Goal: Task Accomplishment & Management: Use online tool/utility

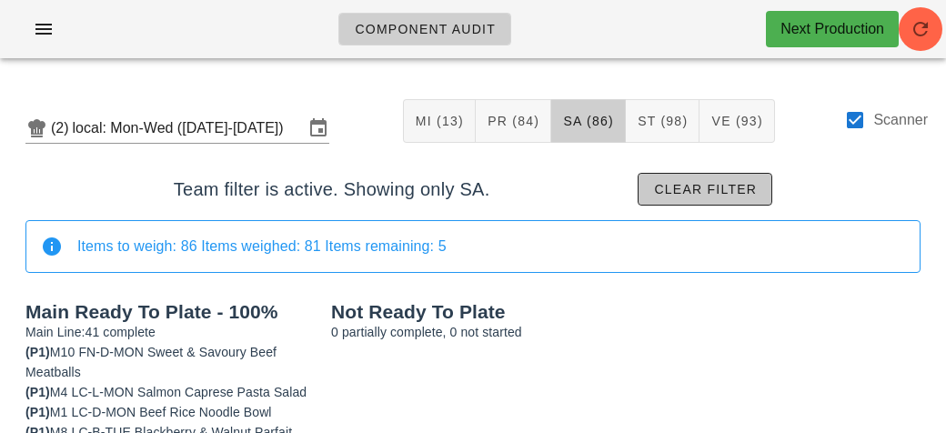
click at [666, 195] on span "Clear filter" at bounding box center [705, 189] width 104 height 15
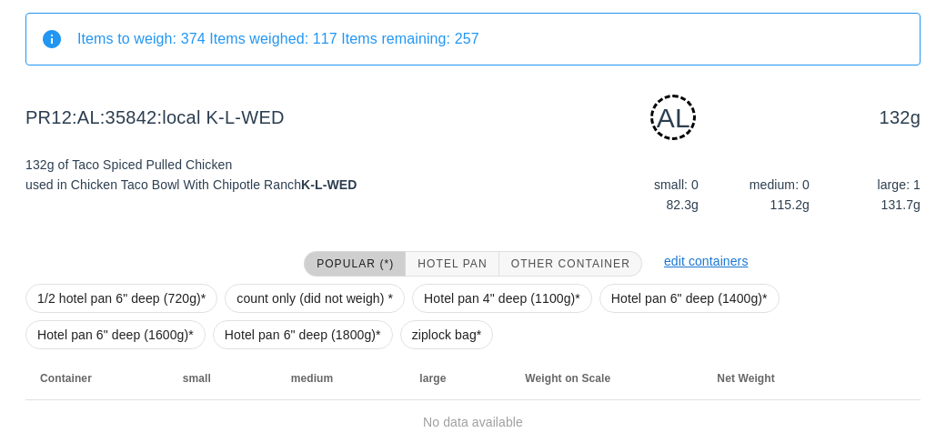
scroll to position [227, 0]
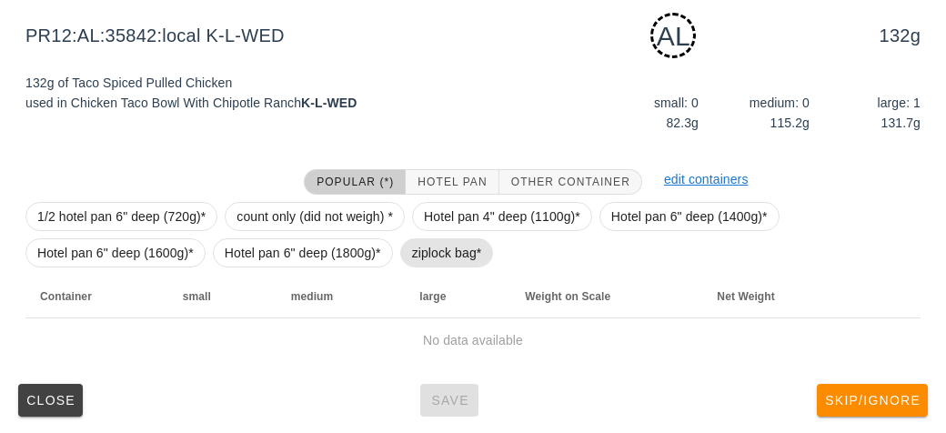
click at [418, 257] on span "ziplock bag*" at bounding box center [447, 252] width 70 height 27
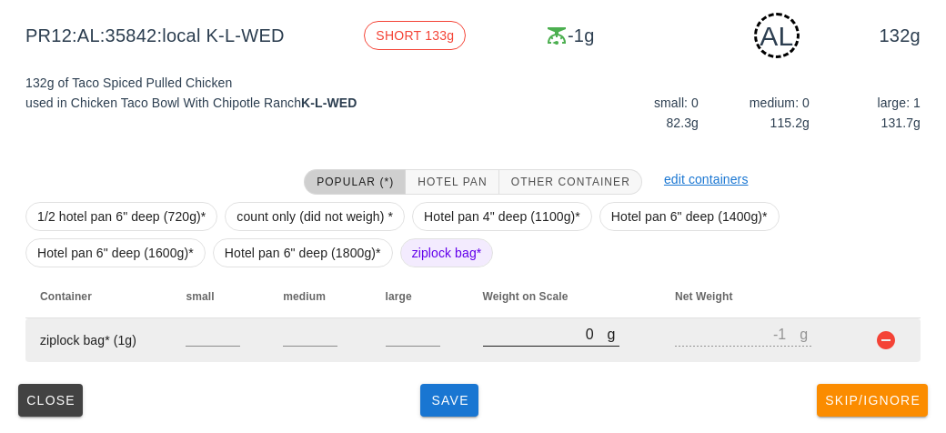
click at [514, 335] on input "0" at bounding box center [545, 334] width 125 height 24
type input "10"
type input "9"
type input "160"
type input "159"
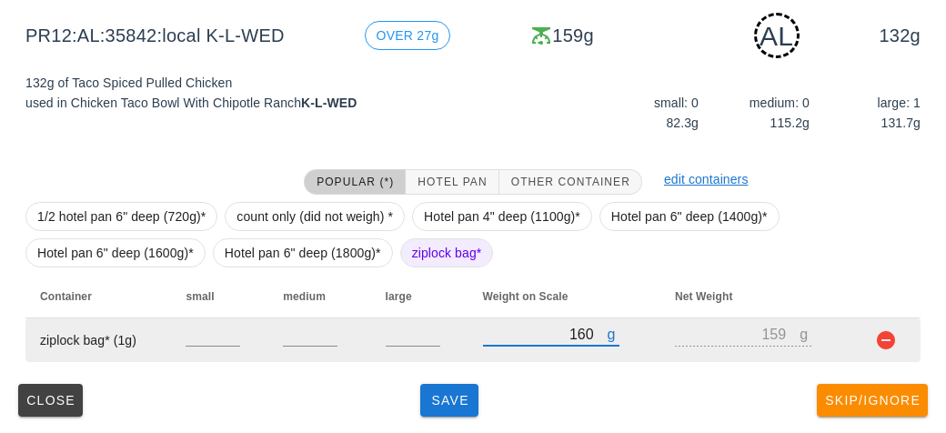
type input "160"
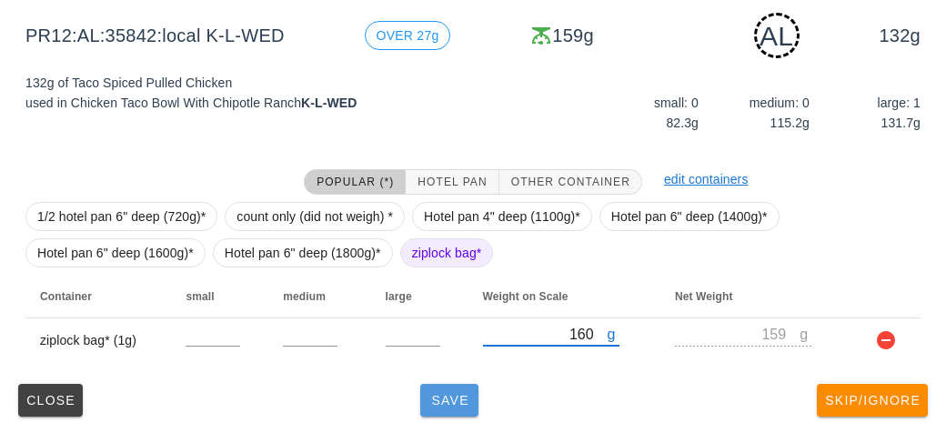
click at [440, 405] on span "Save" at bounding box center [449, 400] width 44 height 15
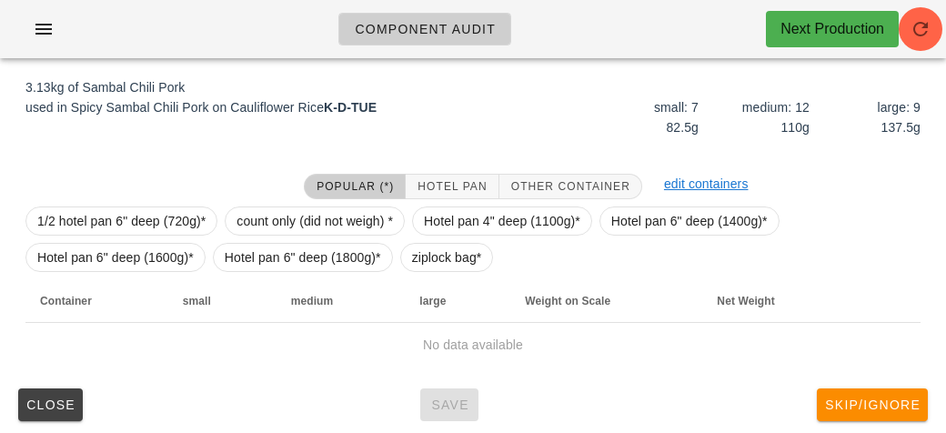
scroll to position [191, 0]
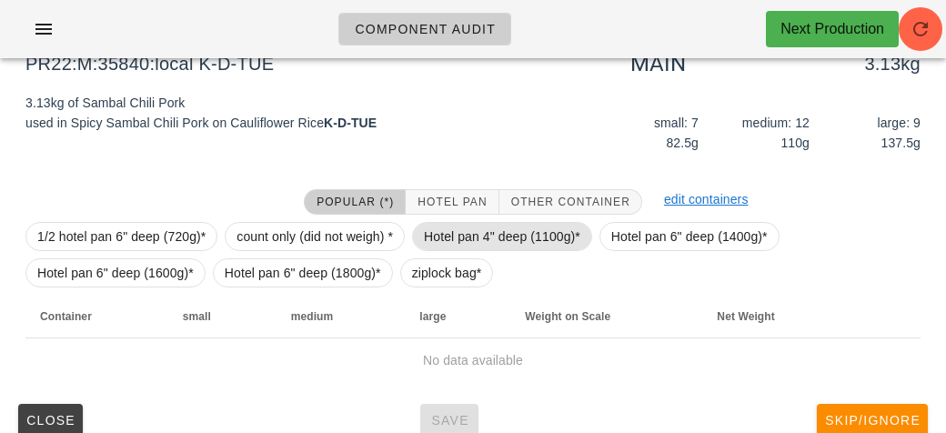
click at [482, 236] on span "Hotel pan 4" deep (1100g)*" at bounding box center [502, 236] width 156 height 27
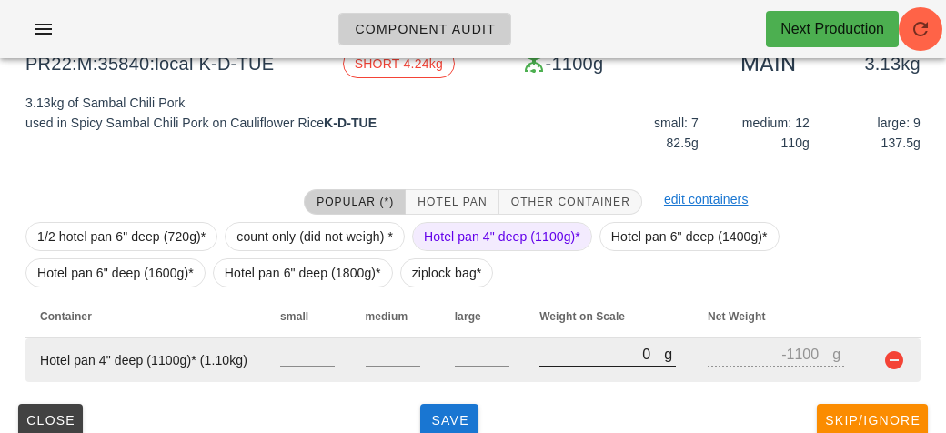
click at [546, 346] on input "0" at bounding box center [601, 354] width 125 height 24
type input "50"
type input "-1050"
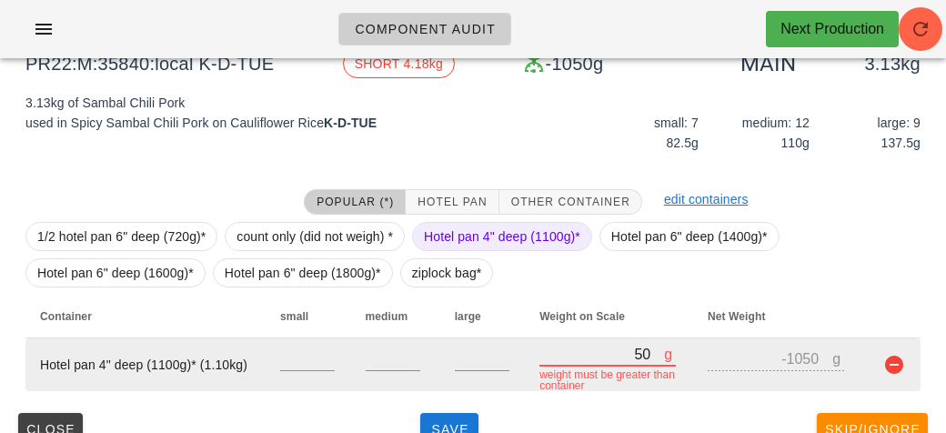
type input "550"
type input "-550"
type input "5520"
type input "4420"
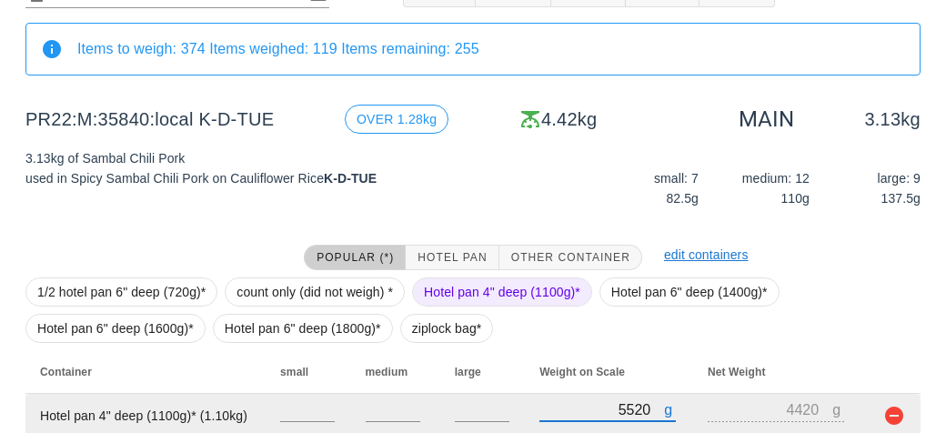
scroll to position [295, 0]
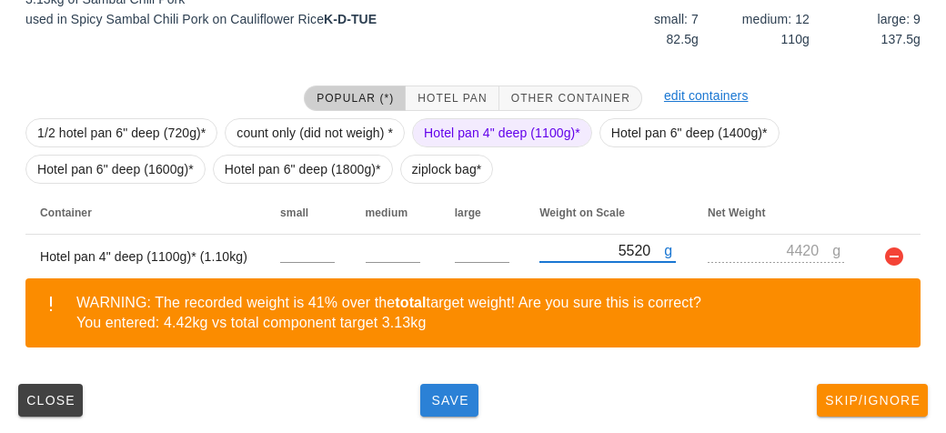
type input "5520"
click at [448, 399] on span "Save" at bounding box center [449, 400] width 44 height 15
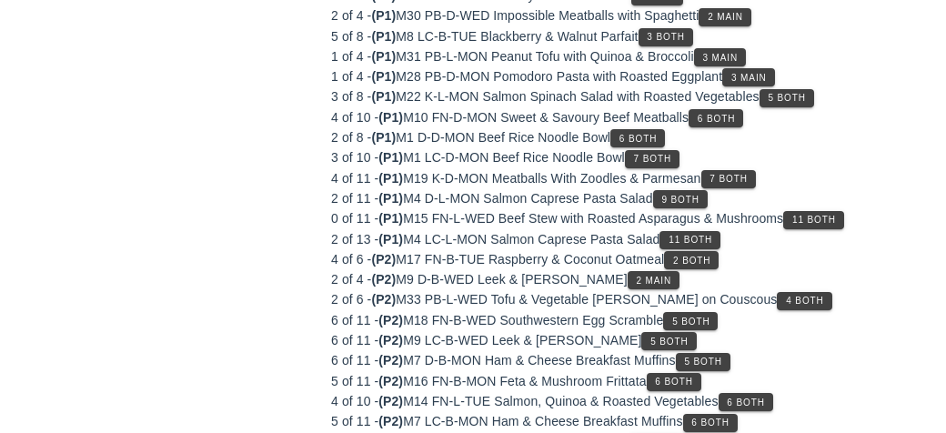
scroll to position [227, 0]
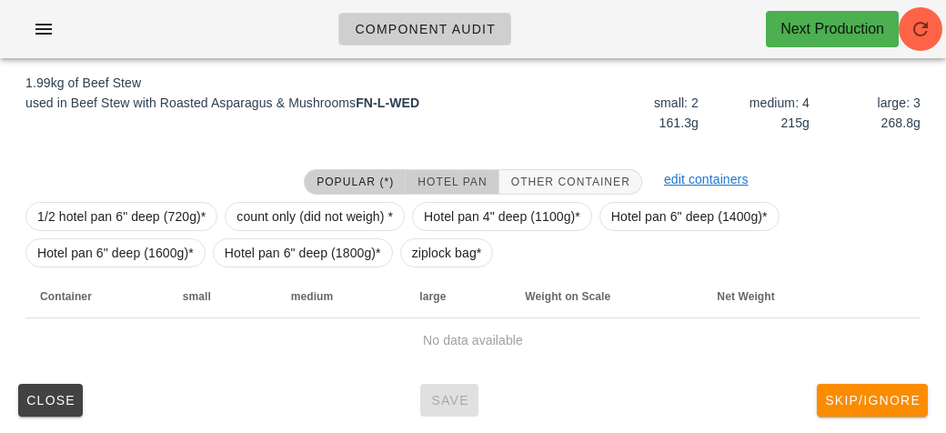
click at [441, 185] on span "Hotel Pan" at bounding box center [451, 181] width 70 height 13
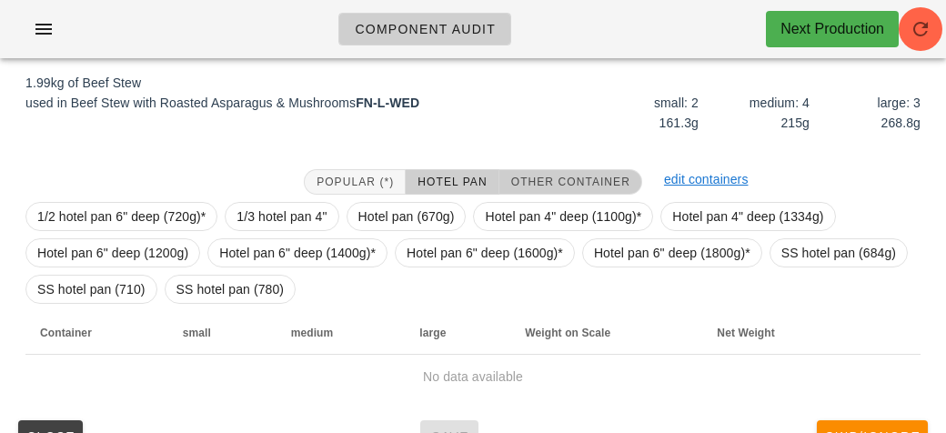
click at [542, 186] on span "Other Container" at bounding box center [570, 181] width 120 height 13
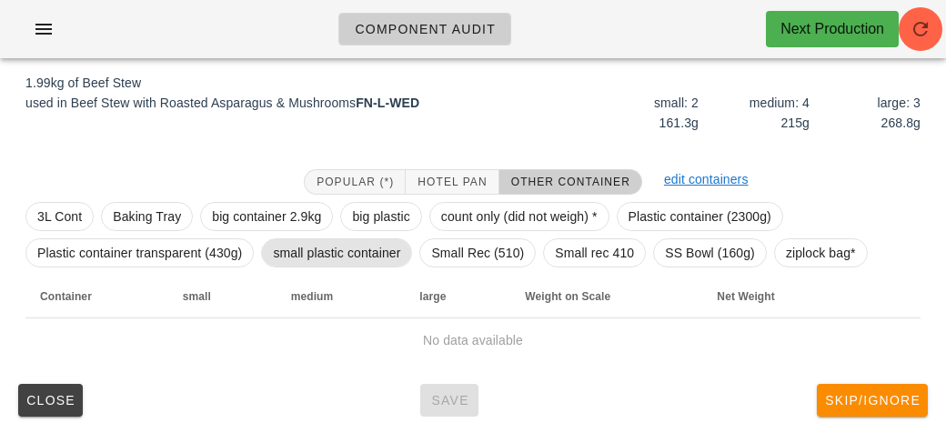
click at [324, 249] on span "small plastic container" at bounding box center [336, 252] width 127 height 27
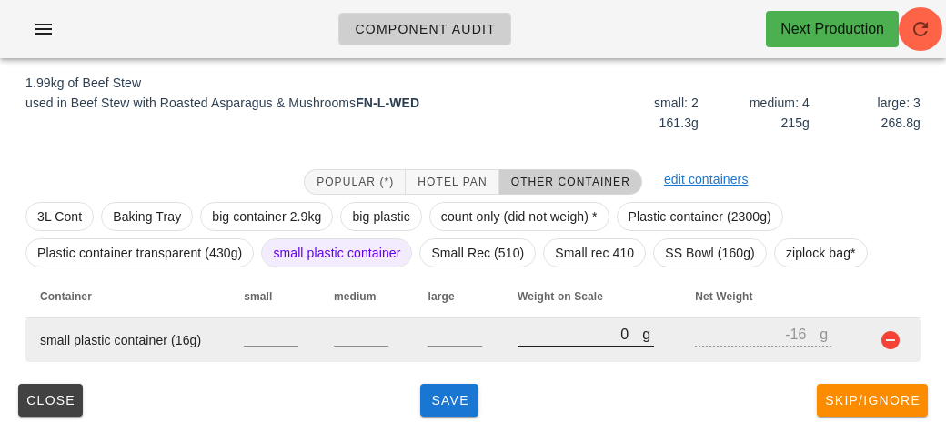
click at [541, 341] on input "0" at bounding box center [579, 334] width 125 height 24
type input "20"
type input "4"
type input "250"
type input "234"
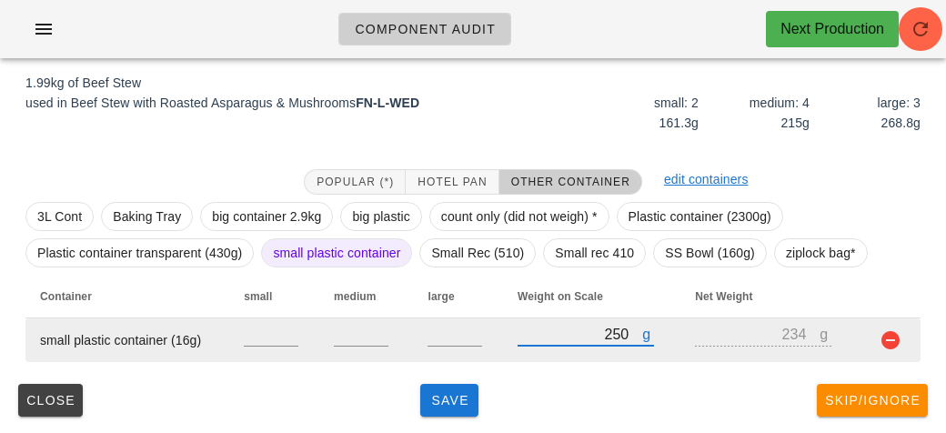
type input "2540"
type input "2524"
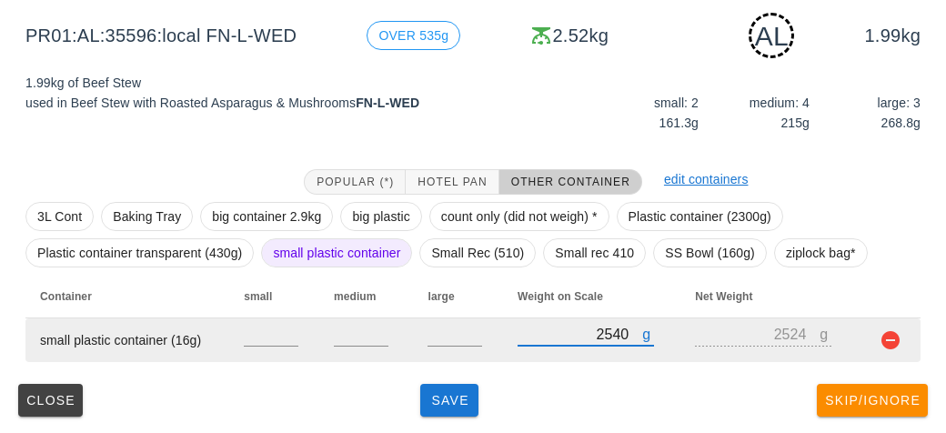
type input "2540"
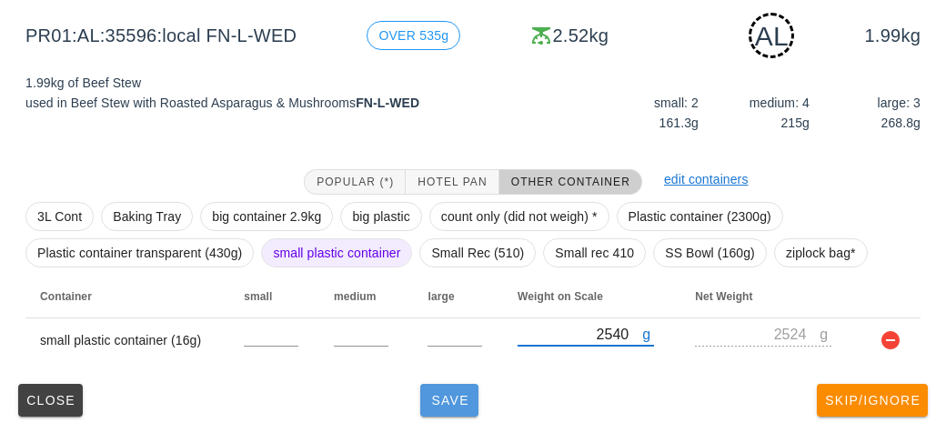
click at [443, 386] on button "Save" at bounding box center [449, 400] width 58 height 33
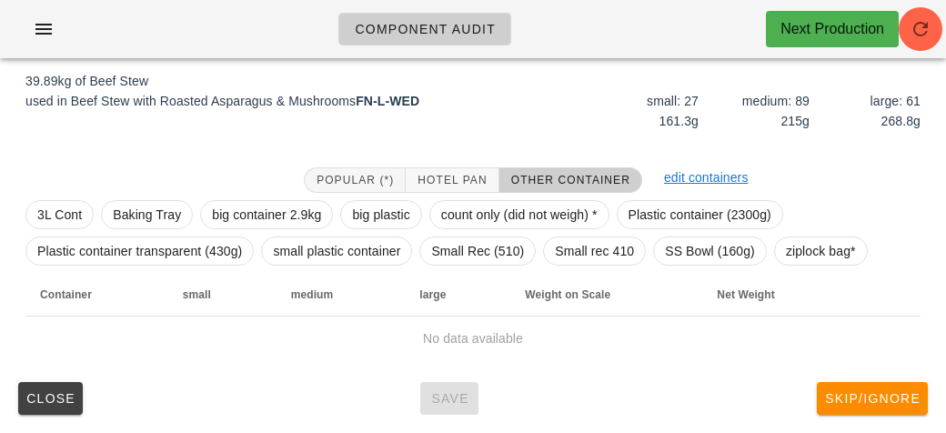
scroll to position [211, 0]
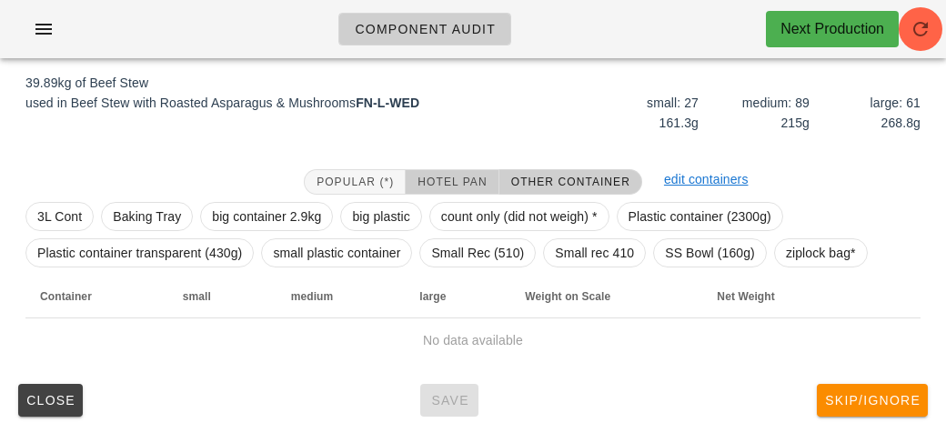
click at [461, 181] on span "Hotel Pan" at bounding box center [451, 181] width 70 height 13
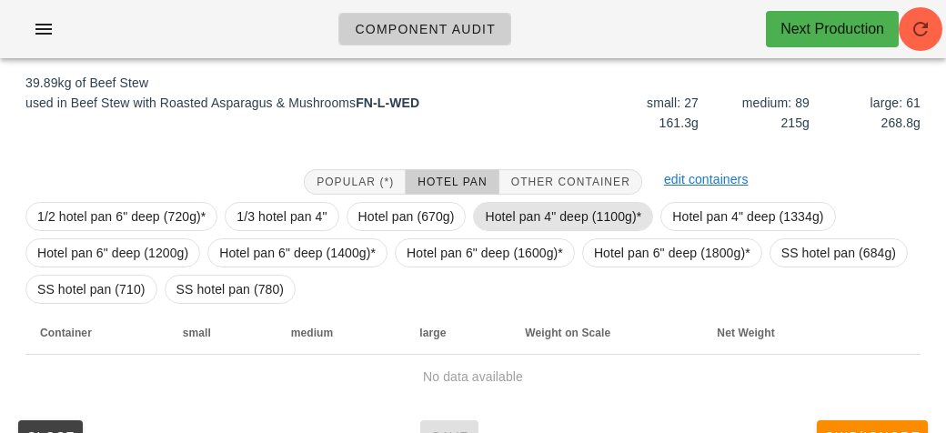
click at [510, 219] on span "Hotel pan 4" deep (1100g)*" at bounding box center [563, 216] width 156 height 27
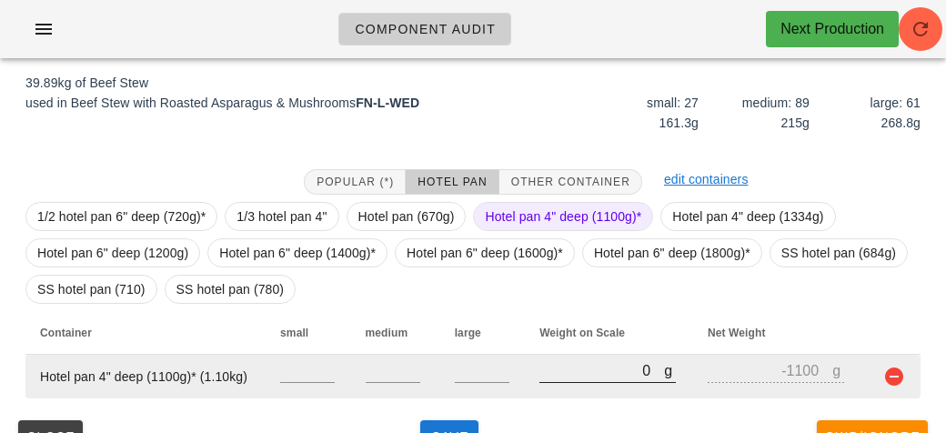
click at [569, 376] on input "0" at bounding box center [601, 370] width 125 height 24
type input "10"
type input "-1090"
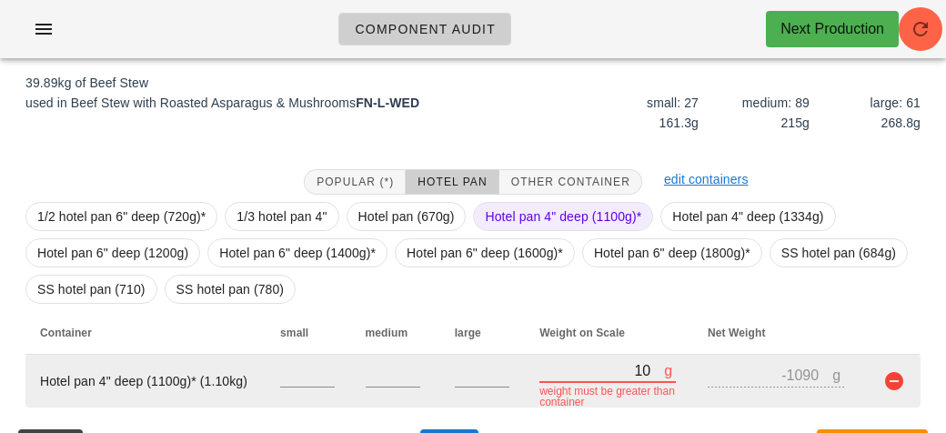
type input "140"
type input "-960"
type input "1460"
type input "360"
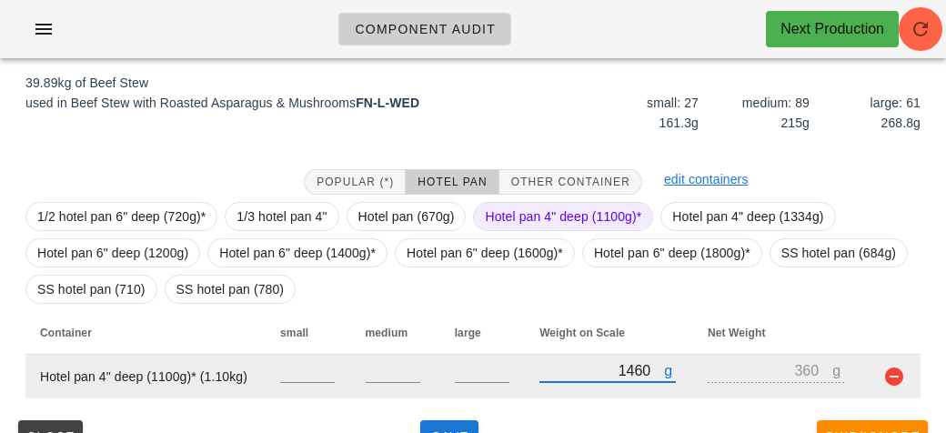
type input "14690"
type input "13590"
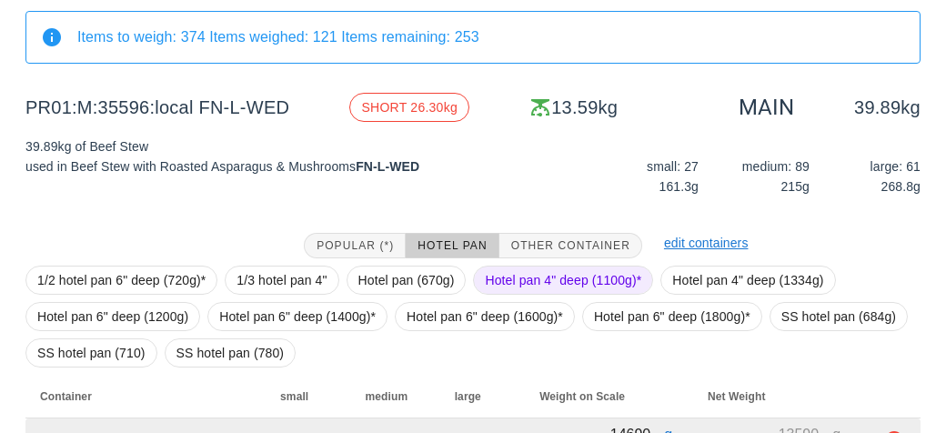
scroll to position [247, 0]
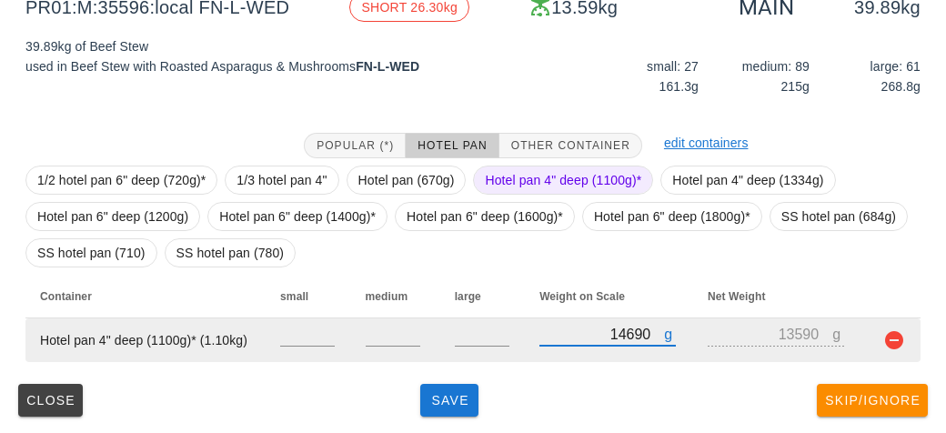
type input "14690"
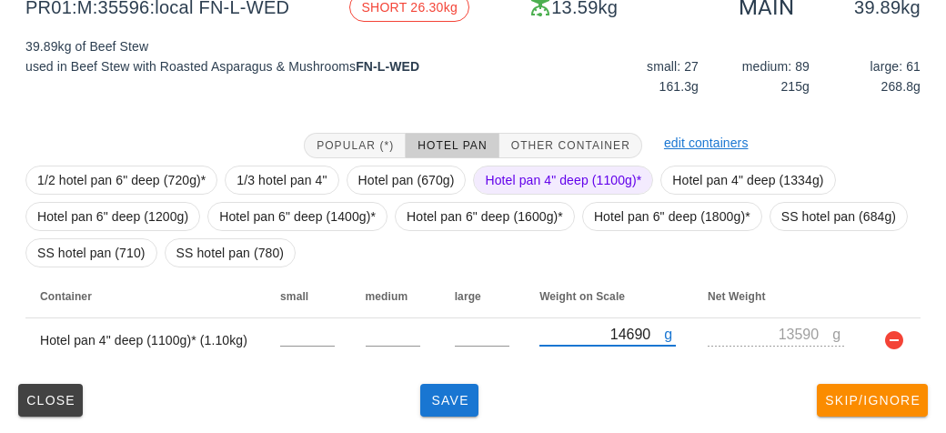
click at [529, 175] on span "Hotel pan 4" deep (1100g)*" at bounding box center [563, 179] width 156 height 27
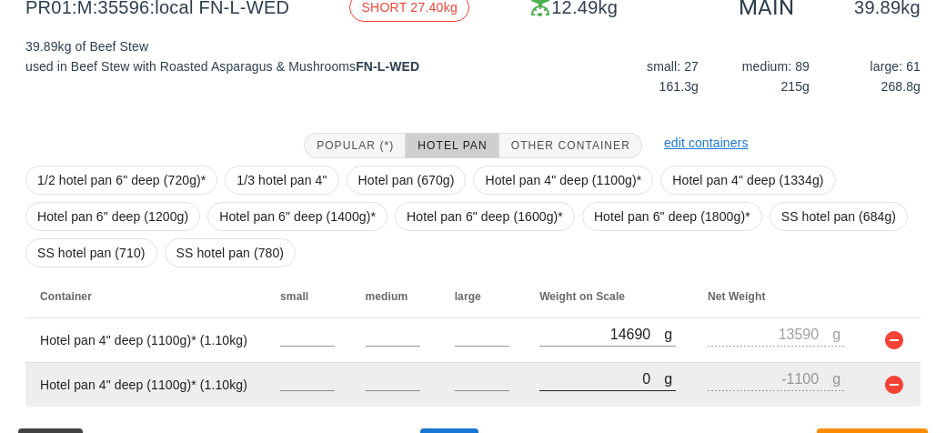
click at [582, 383] on input "0" at bounding box center [601, 378] width 125 height 24
type input "10"
type input "-1090"
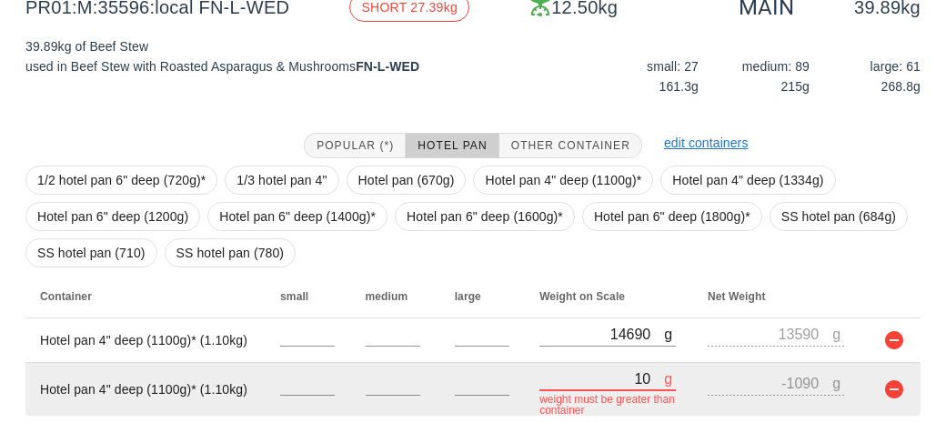
type input "140"
type input "-960"
type input "1480"
type input "380"
type input "14880"
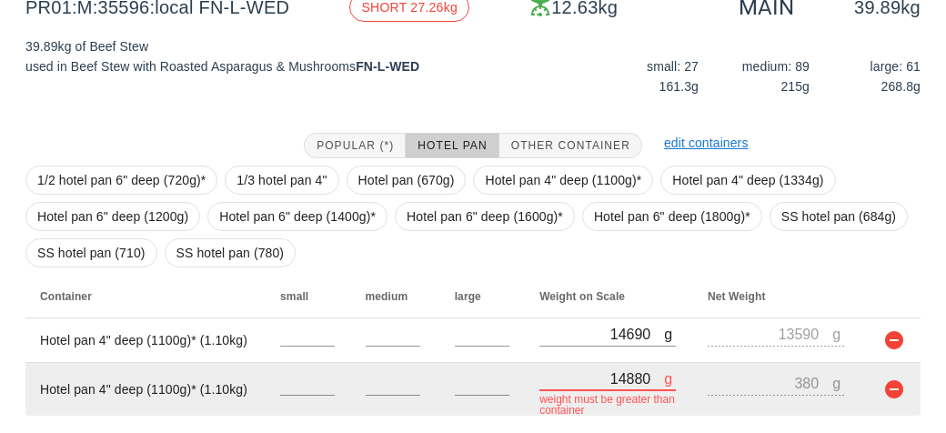
type input "13780"
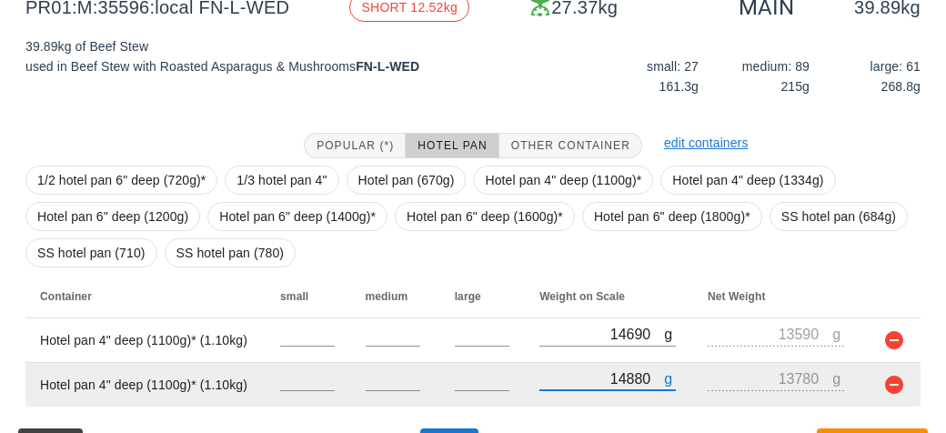
type input "14880"
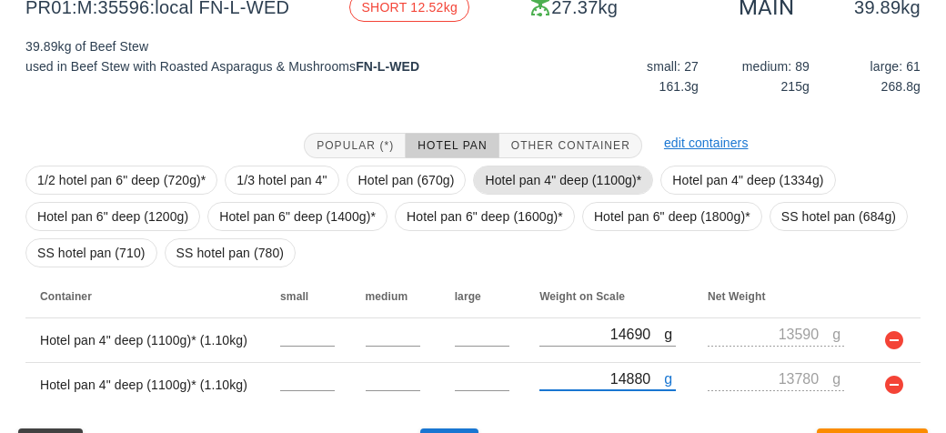
click at [539, 172] on span "Hotel pan 4" deep (1100g)*" at bounding box center [563, 179] width 156 height 27
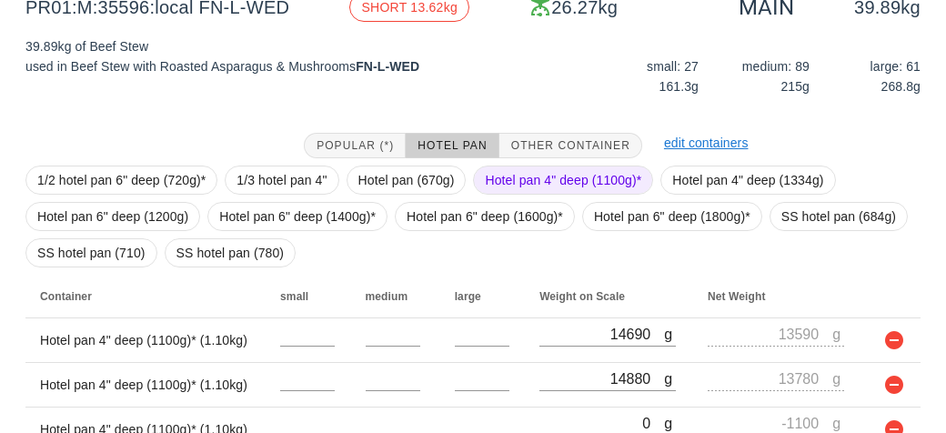
scroll to position [336, 0]
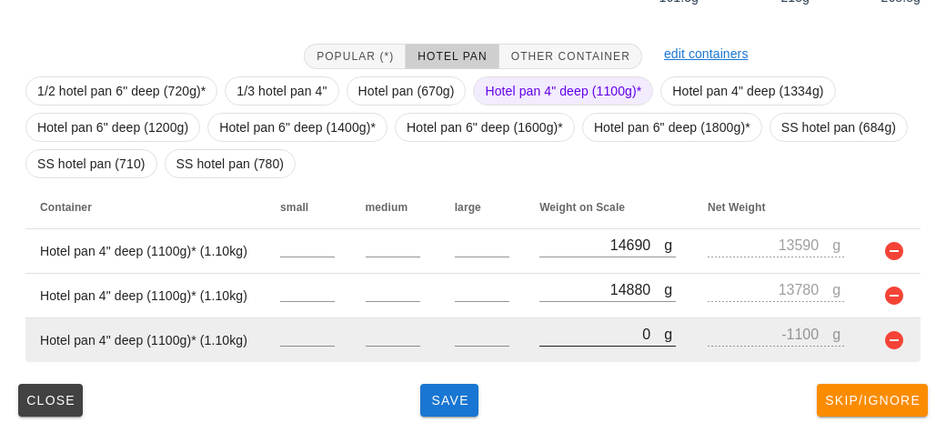
click at [594, 335] on input "0" at bounding box center [601, 334] width 125 height 24
type input "10"
type input "-1090"
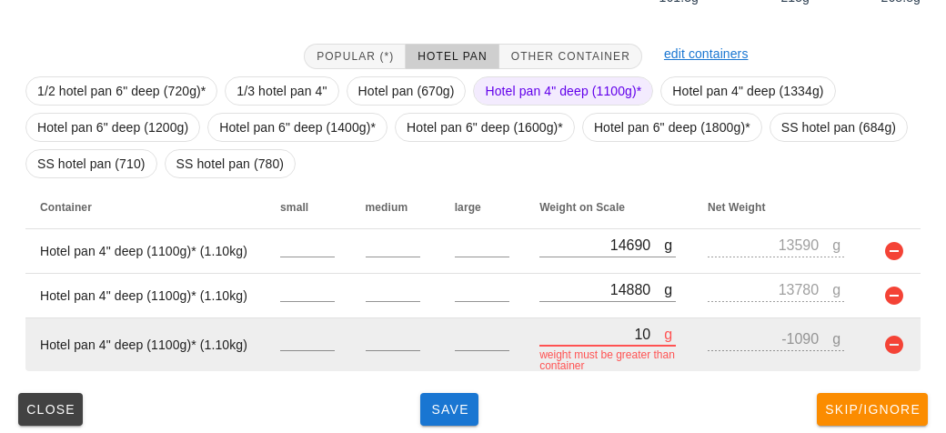
type input "150"
type input "-950"
type input "1500"
type input "400"
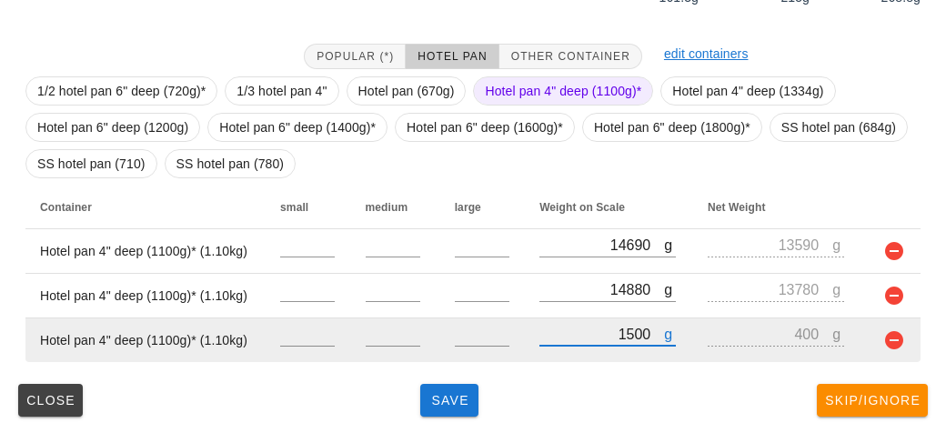
type input "15040"
type input "13940"
type input "15040"
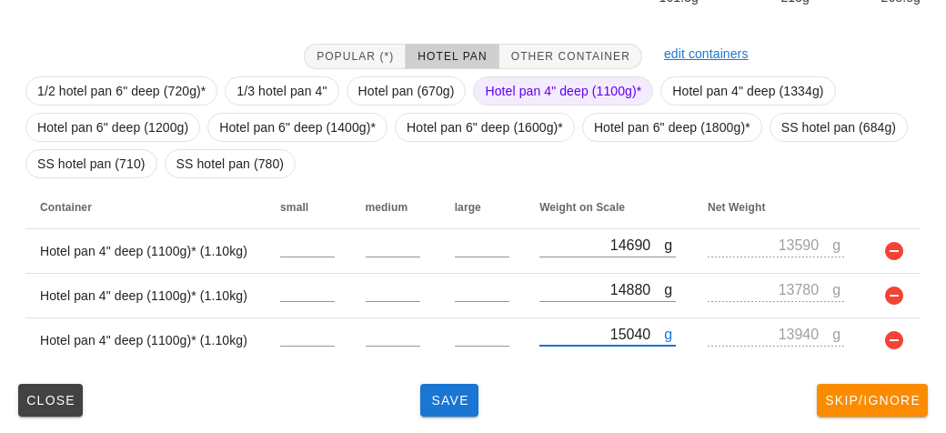
click at [506, 80] on span "Hotel pan 4" deep (1100g)*" at bounding box center [563, 90] width 156 height 27
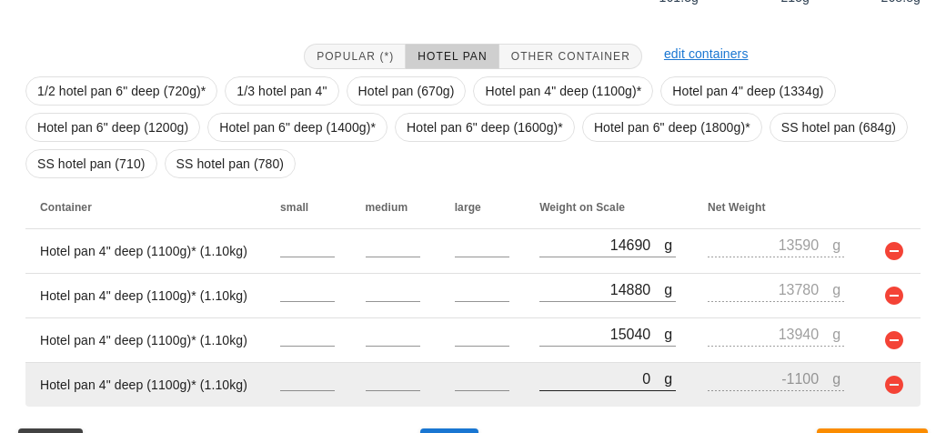
click at [584, 375] on input "0" at bounding box center [601, 378] width 125 height 24
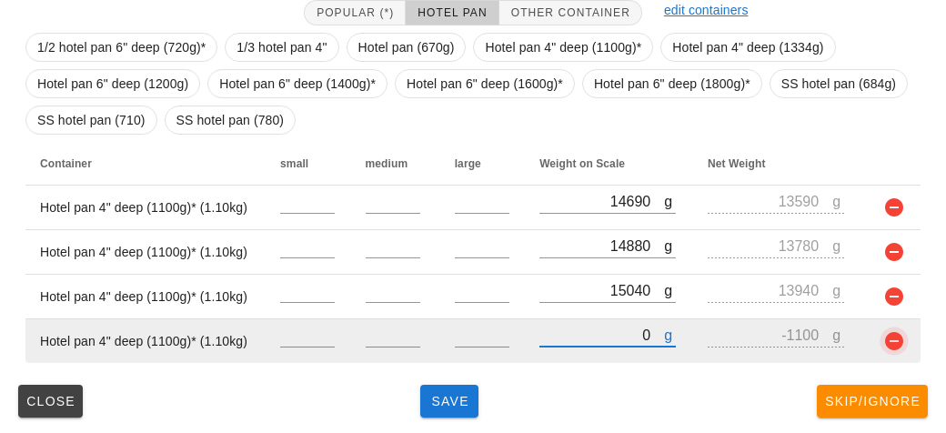
click at [896, 346] on button "button" at bounding box center [894, 341] width 22 height 22
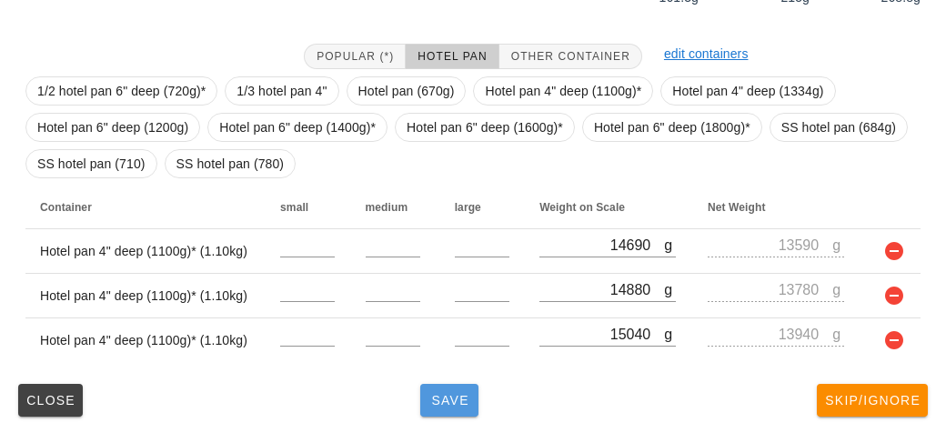
click at [472, 412] on button "Save" at bounding box center [449, 400] width 58 height 33
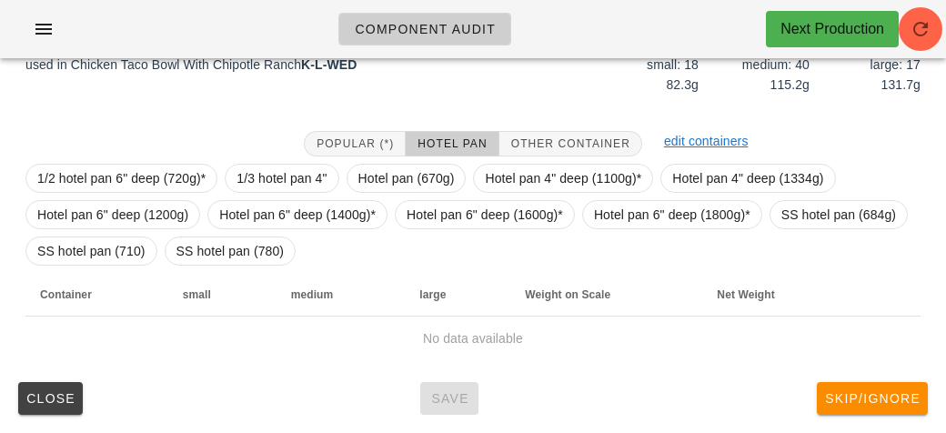
scroll to position [247, 0]
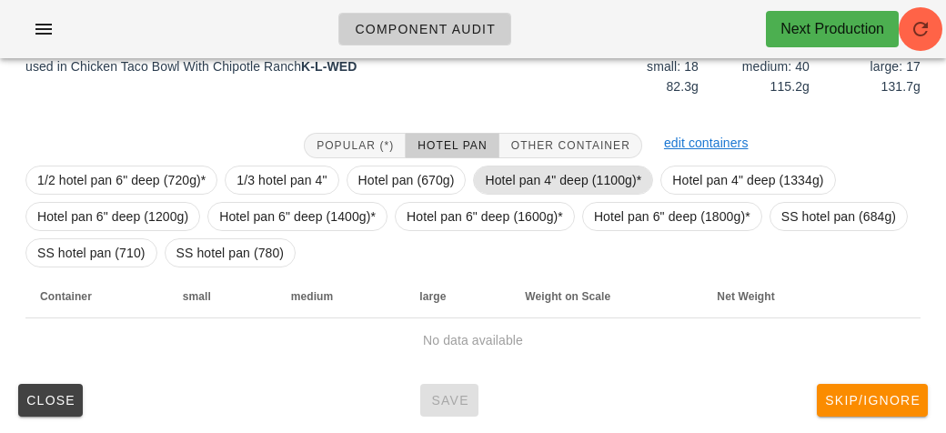
click at [554, 178] on span "Hotel pan 4" deep (1100g)*" at bounding box center [563, 179] width 156 height 27
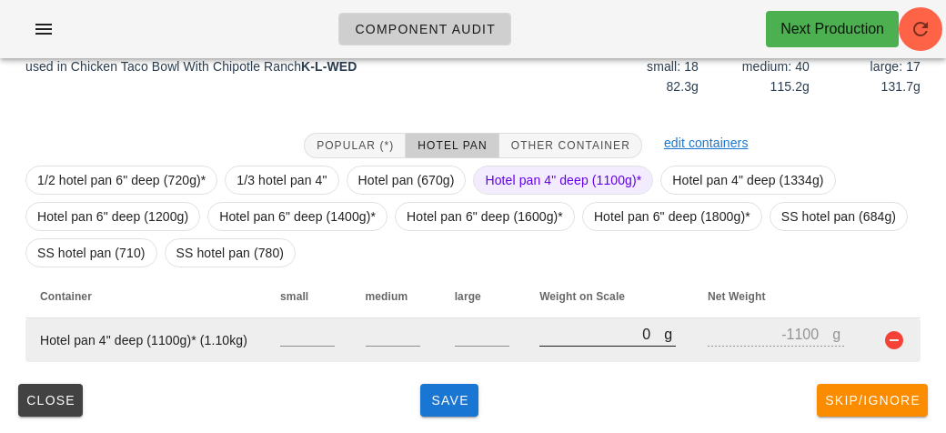
click at [588, 333] on input "0" at bounding box center [601, 334] width 125 height 24
type input "10"
type input "-1090"
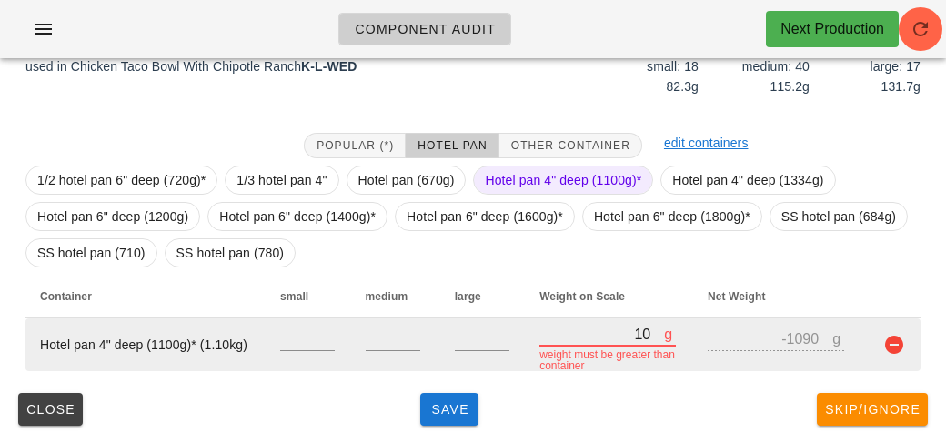
type input "100"
type input "-1000"
type input "1040"
type input "-60"
type input "10470"
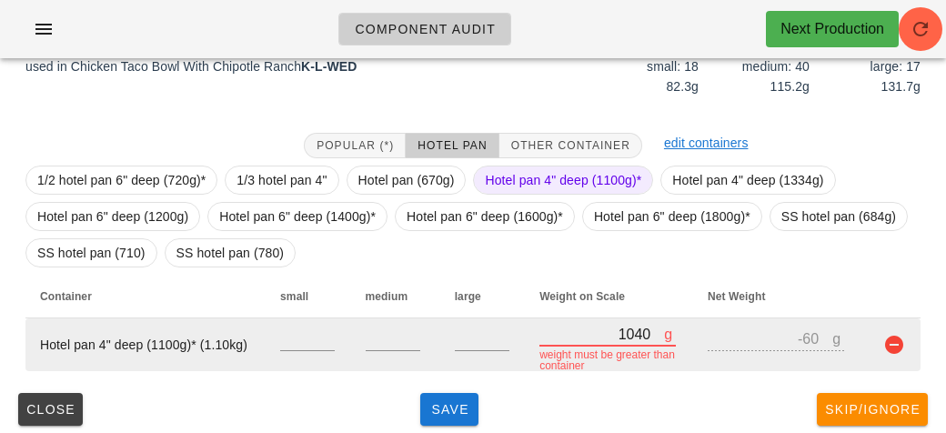
type input "9370"
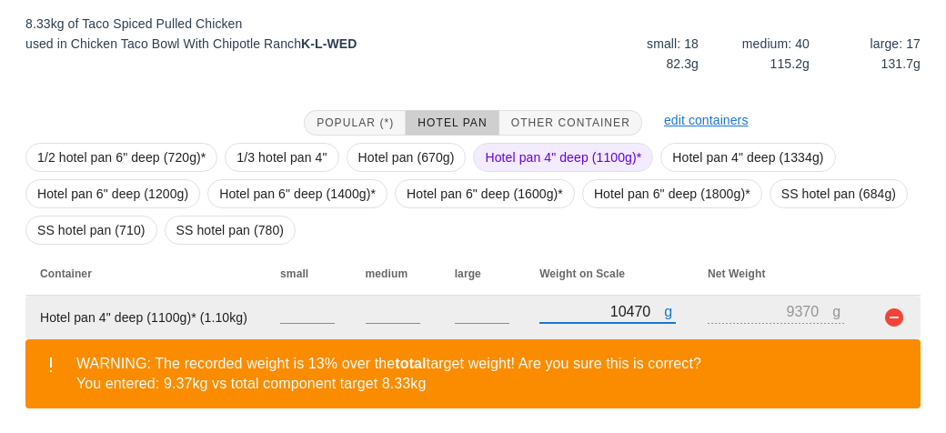
scroll to position [331, 0]
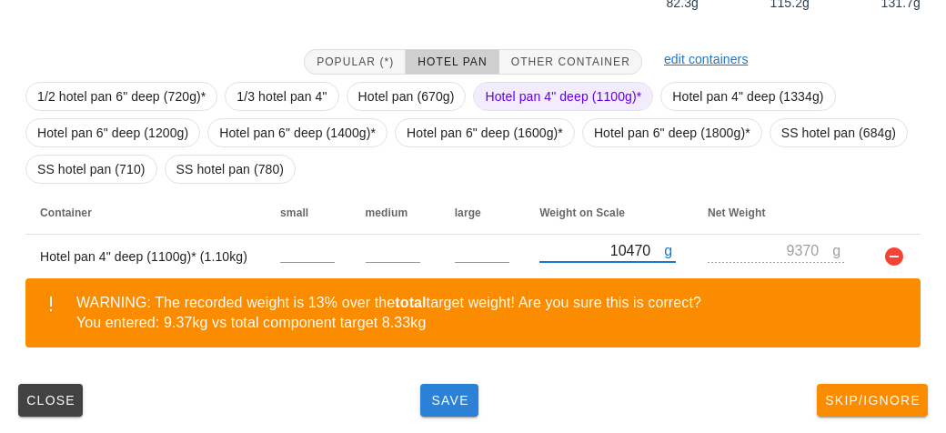
type input "10470"
click at [446, 405] on span "Save" at bounding box center [449, 400] width 44 height 15
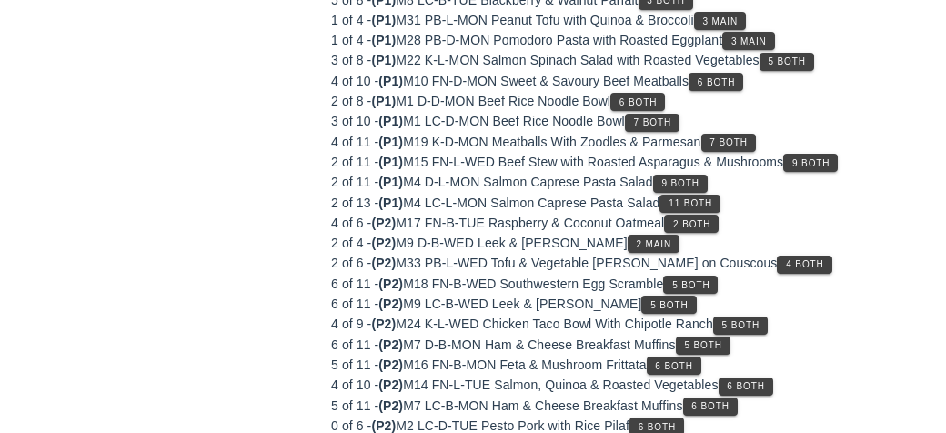
scroll to position [255, 0]
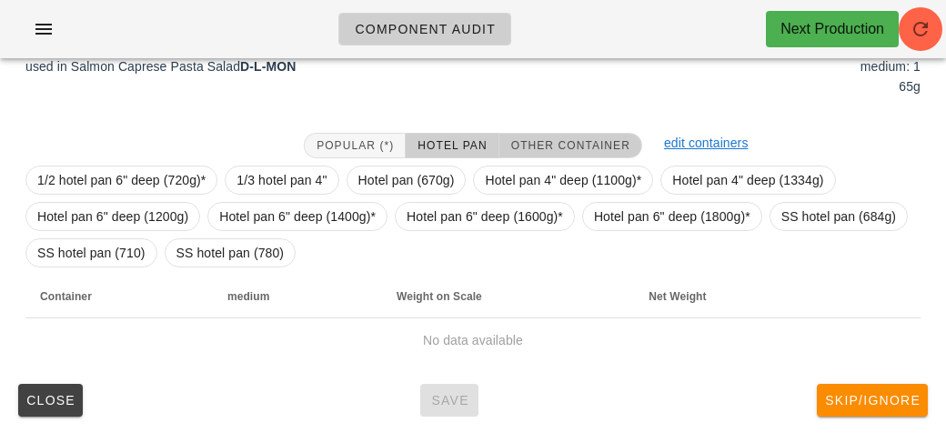
click at [561, 133] on button "Other Container" at bounding box center [570, 145] width 143 height 25
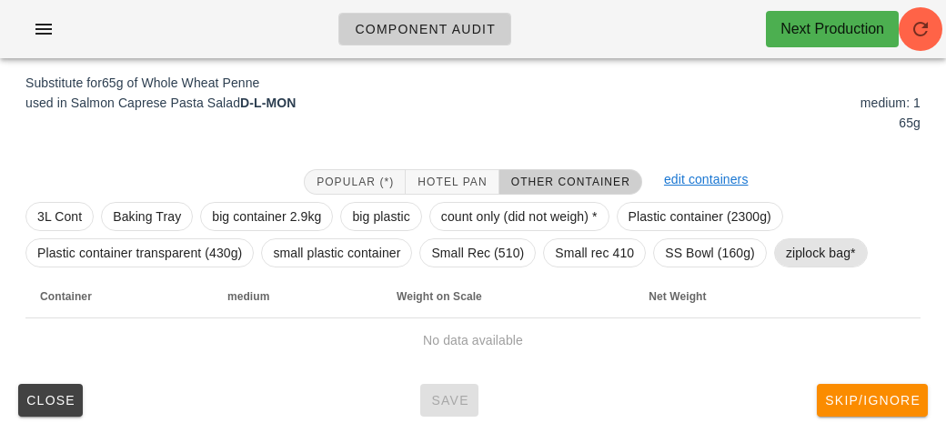
click at [808, 250] on span "ziplock bag*" at bounding box center [821, 252] width 70 height 27
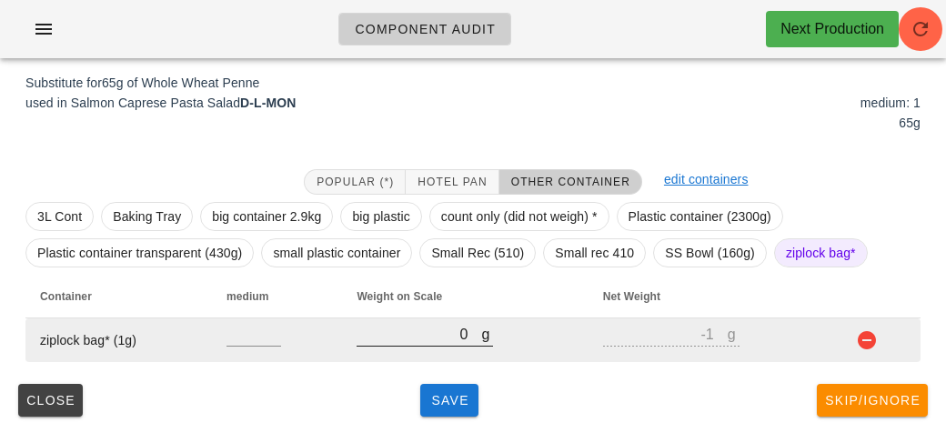
click at [423, 342] on input "0" at bounding box center [418, 334] width 125 height 24
type input "10"
type input "9"
type input "100"
type input "99"
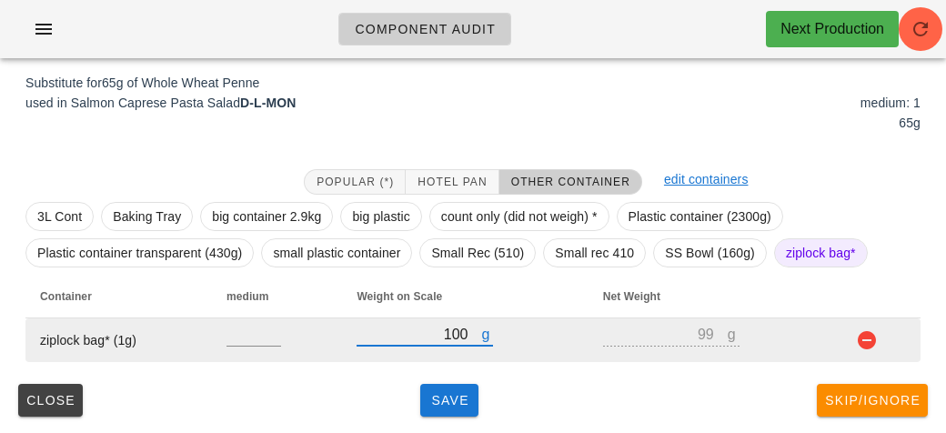
type input "100"
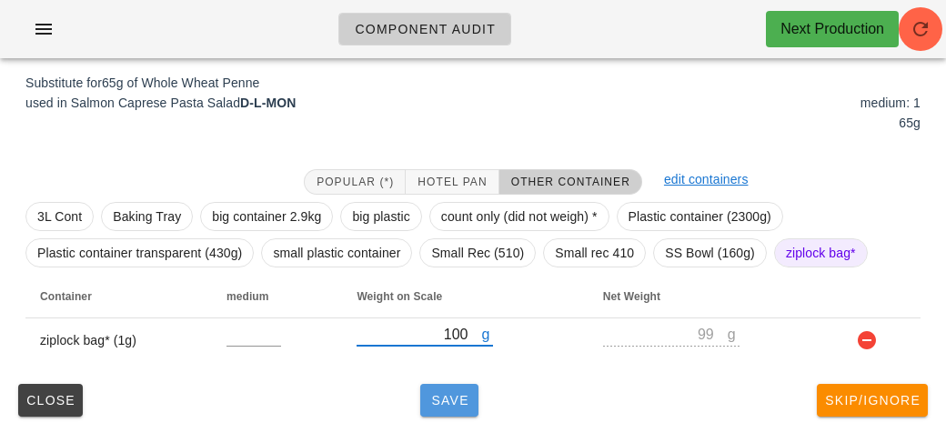
click at [456, 393] on span "Save" at bounding box center [449, 400] width 44 height 15
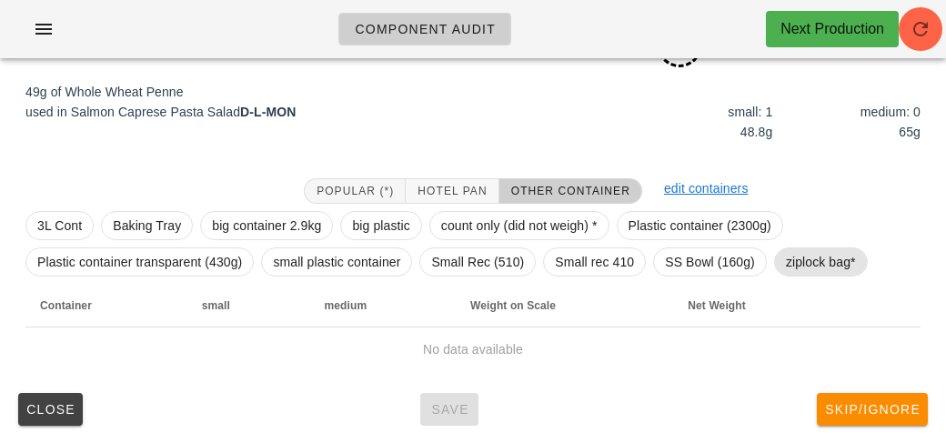
click at [835, 261] on span "ziplock bag*" at bounding box center [821, 261] width 70 height 27
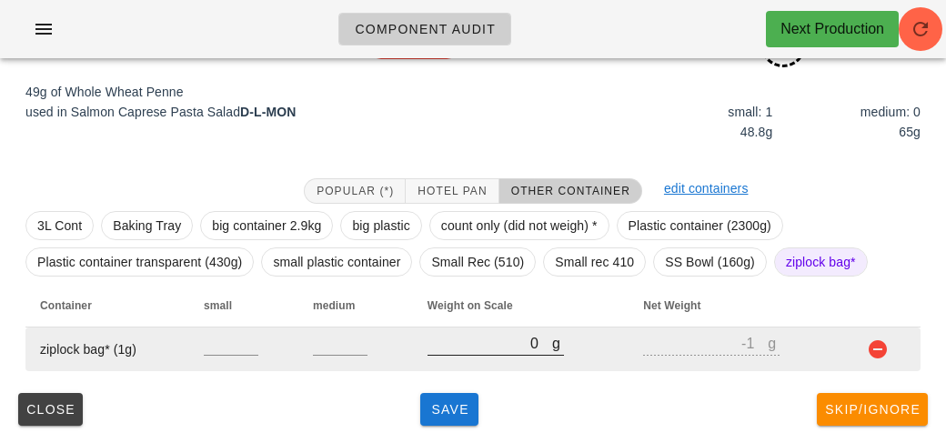
click at [455, 350] on input "0" at bounding box center [489, 343] width 125 height 24
type input "90"
type input "89"
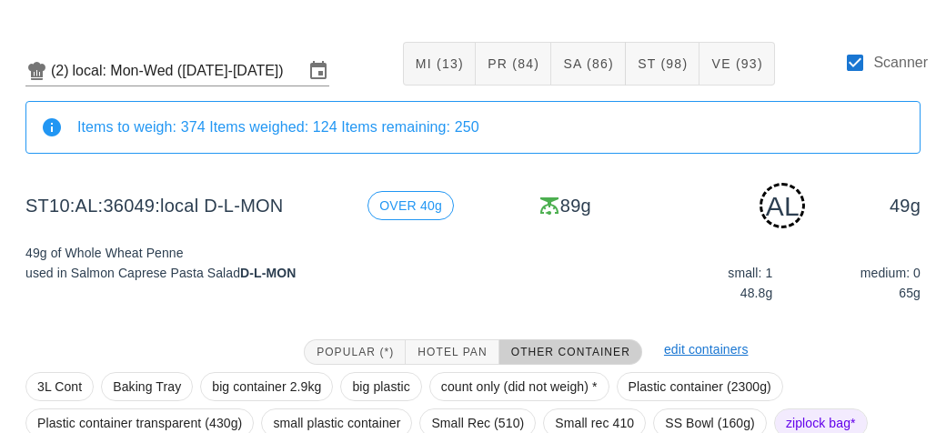
scroll to position [227, 0]
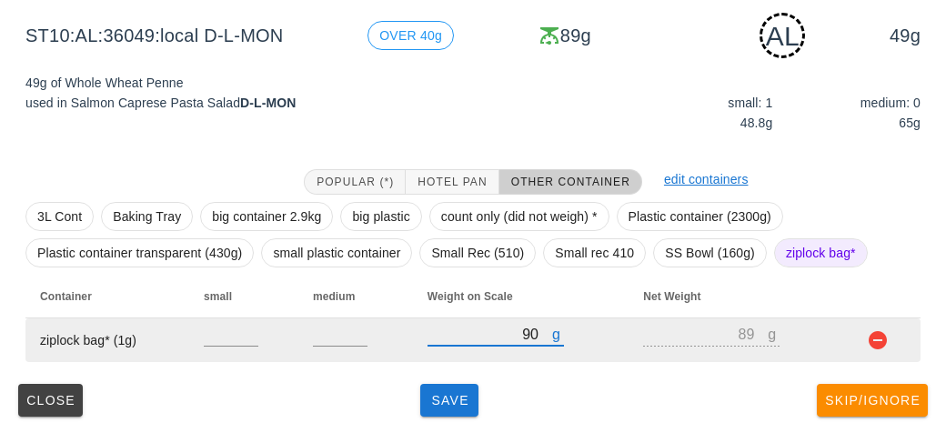
type input "90"
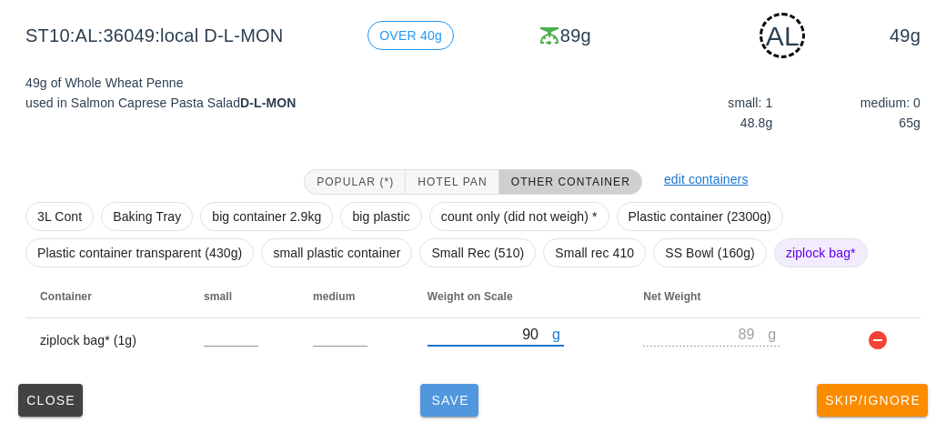
click at [446, 400] on span "Save" at bounding box center [449, 400] width 44 height 15
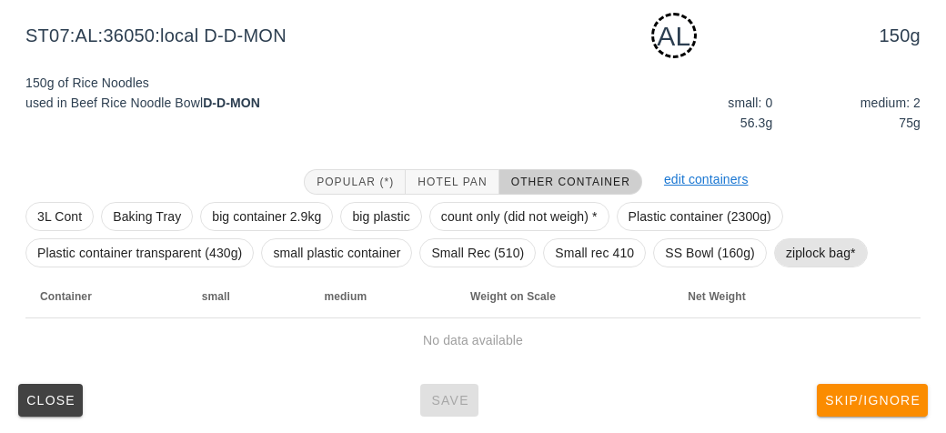
click at [839, 255] on span "ziplock bag*" at bounding box center [821, 252] width 70 height 27
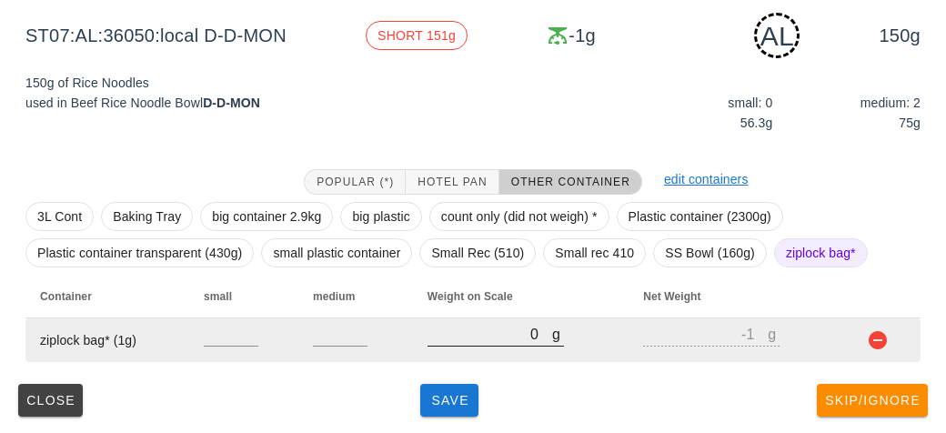
click at [448, 328] on input "0" at bounding box center [489, 334] width 125 height 24
type input "210"
type input "209"
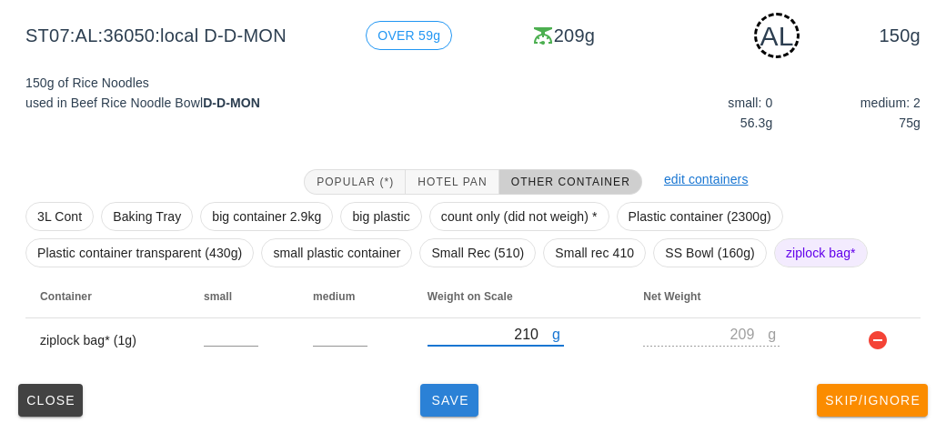
type input "210"
click at [449, 412] on button "Save" at bounding box center [449, 400] width 58 height 33
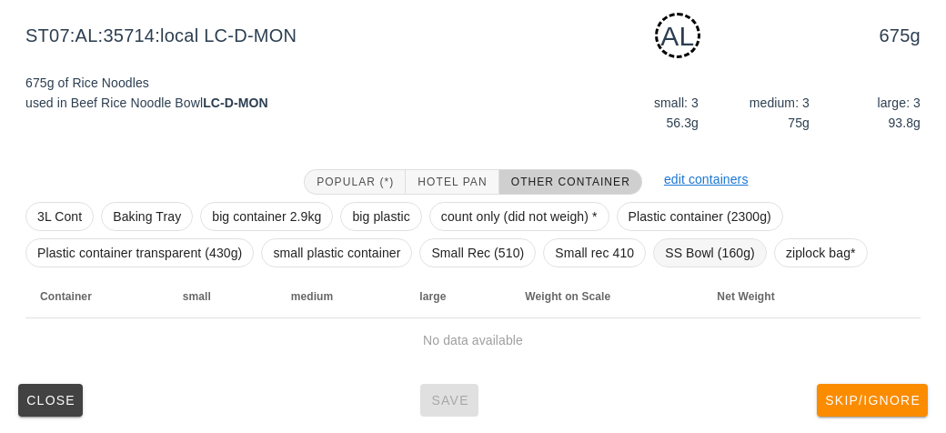
click at [678, 243] on span "SS Bowl (160g)" at bounding box center [710, 252] width 90 height 27
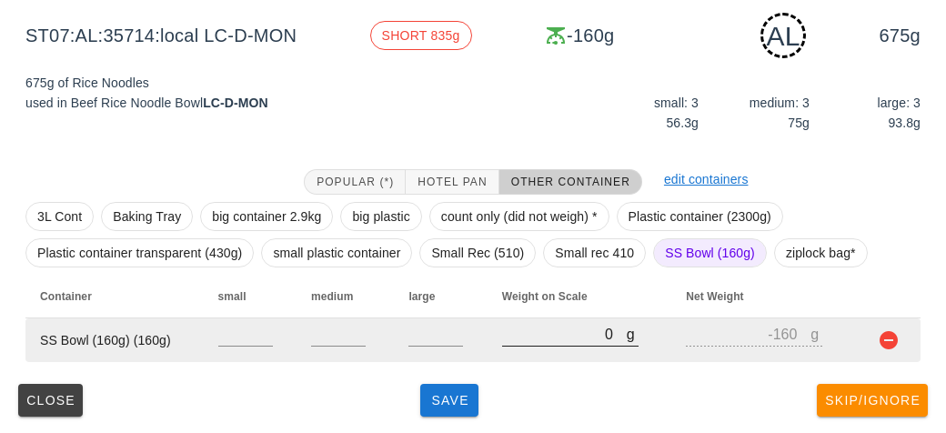
click at [505, 342] on input "0" at bounding box center [564, 334] width 125 height 24
type input "90"
type input "-70"
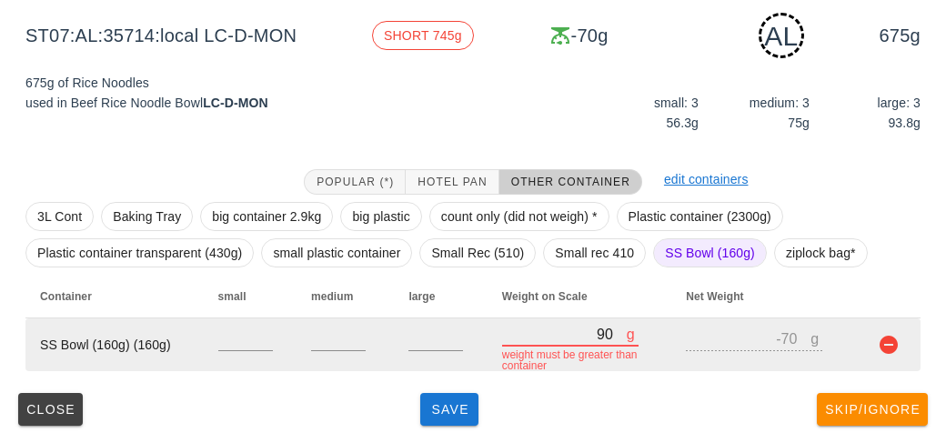
type input "900"
type input "740"
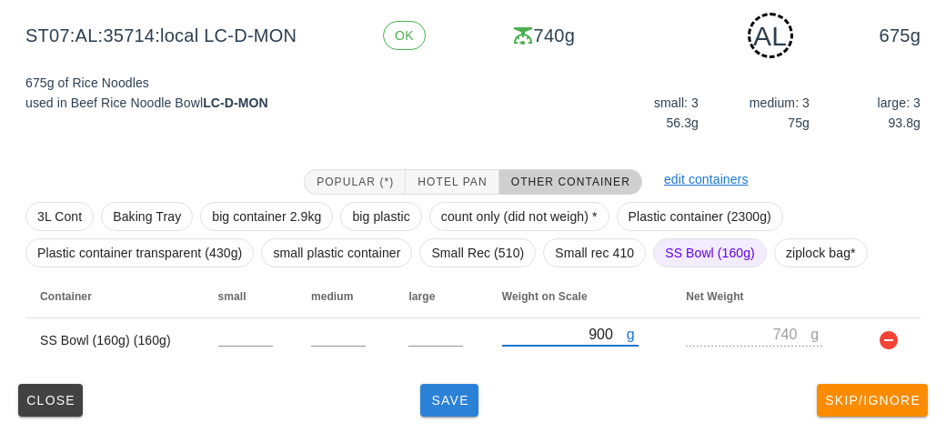
type input "900"
click at [429, 396] on span "Save" at bounding box center [449, 400] width 44 height 15
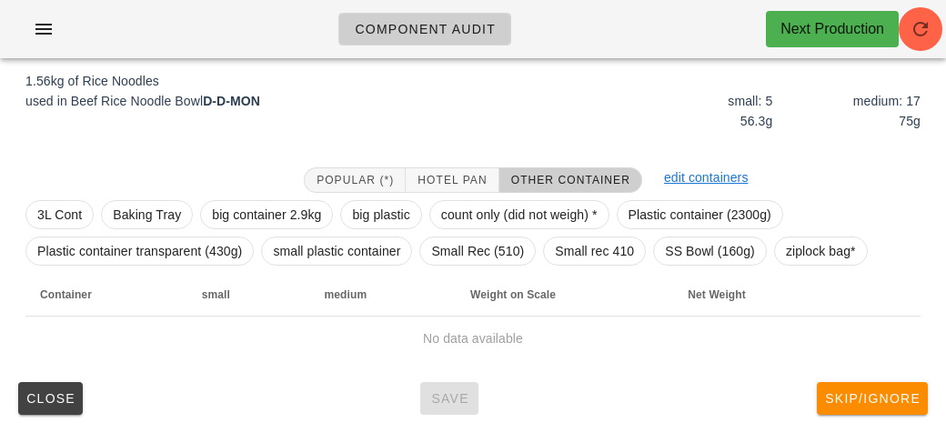
scroll to position [211, 0]
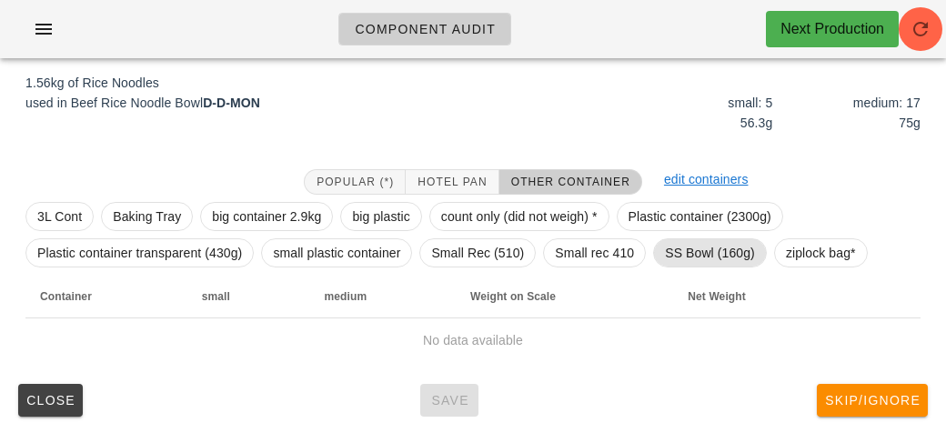
click at [687, 254] on span "SS Bowl (160g)" at bounding box center [710, 252] width 90 height 27
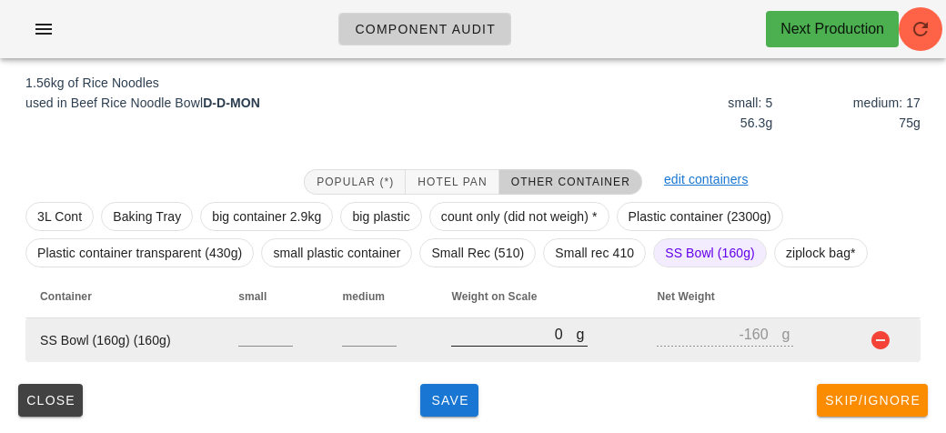
click at [501, 340] on input "0" at bounding box center [513, 334] width 125 height 24
type input "10"
type input "-150"
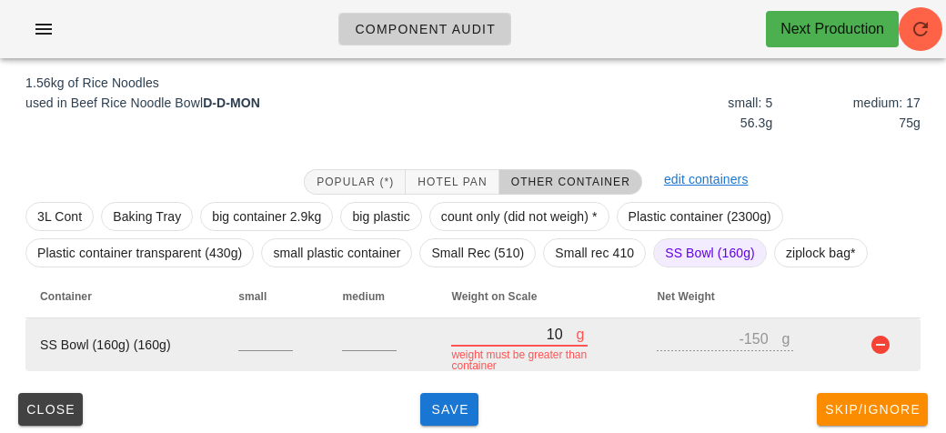
type input "180"
type input "20"
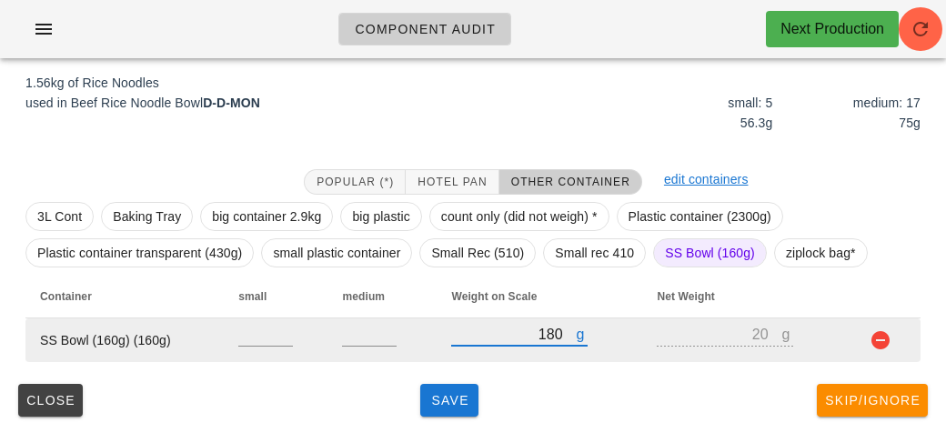
type input "1820"
type input "1660"
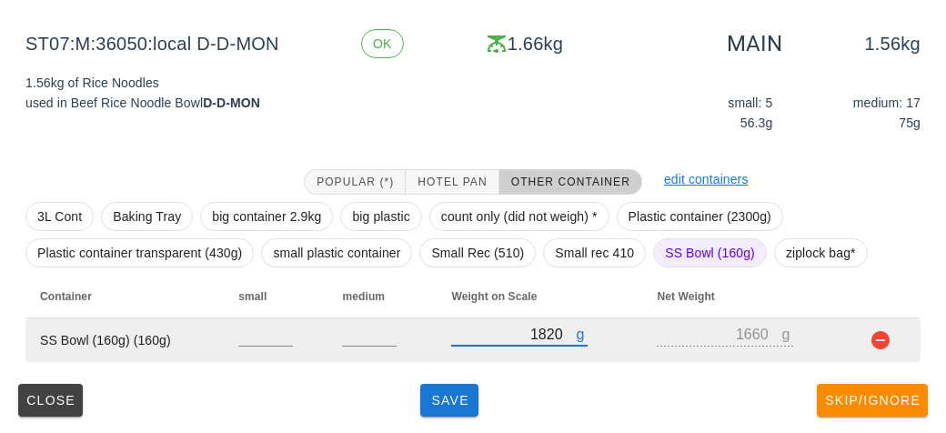
type input "1820"
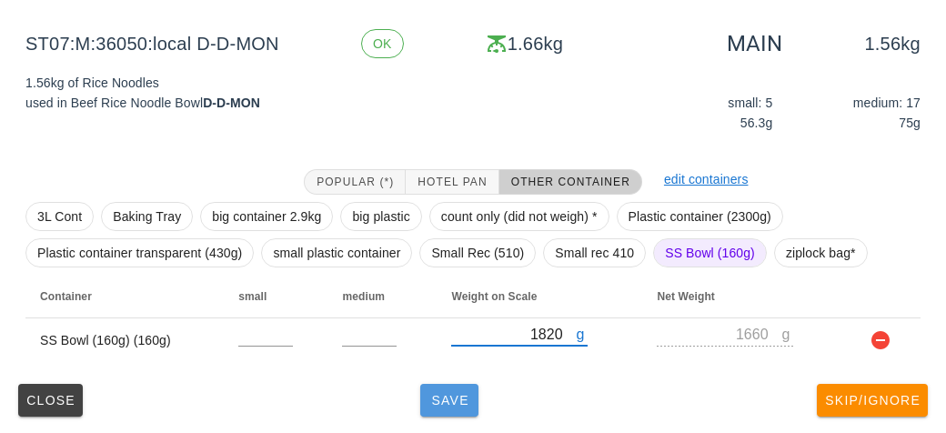
click at [475, 397] on button "Save" at bounding box center [449, 400] width 58 height 33
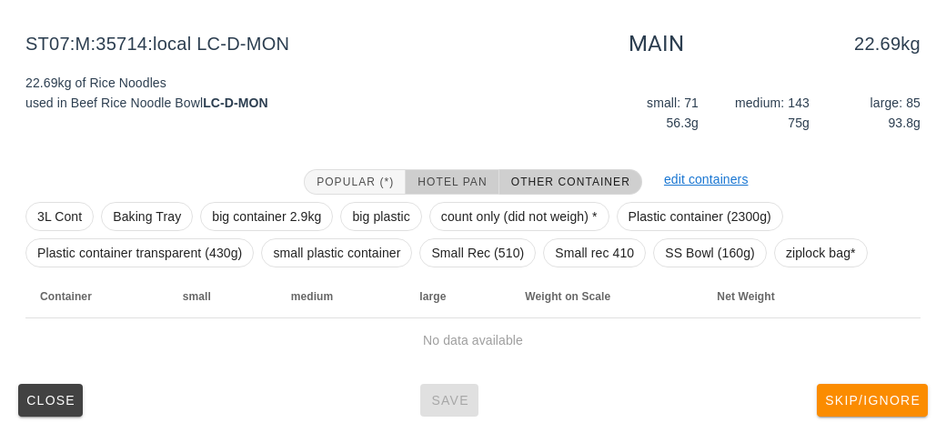
click at [461, 191] on button "Hotel Pan" at bounding box center [451, 181] width 93 height 25
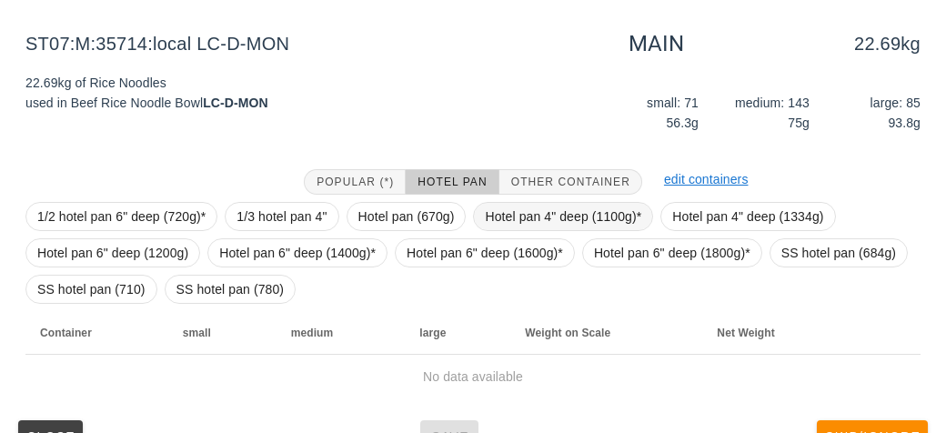
click at [519, 211] on span "Hotel pan 4" deep (1100g)*" at bounding box center [563, 216] width 156 height 27
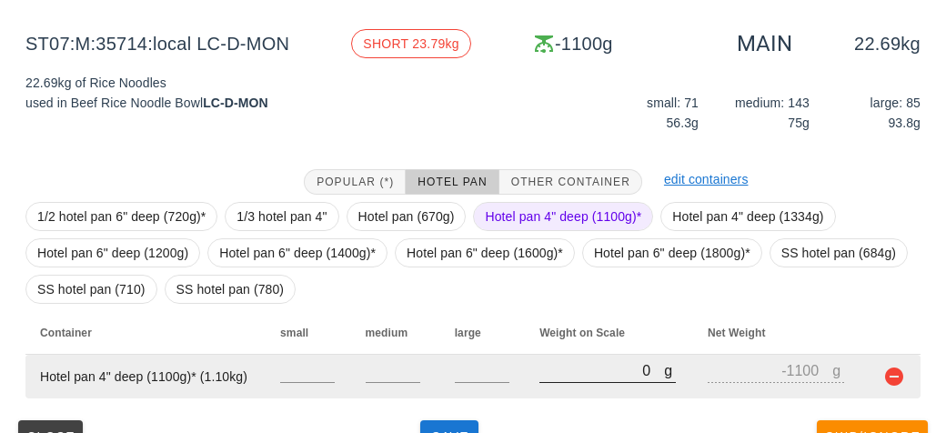
click at [574, 364] on input "0" at bounding box center [601, 370] width 125 height 24
type input "40"
type input "-1060"
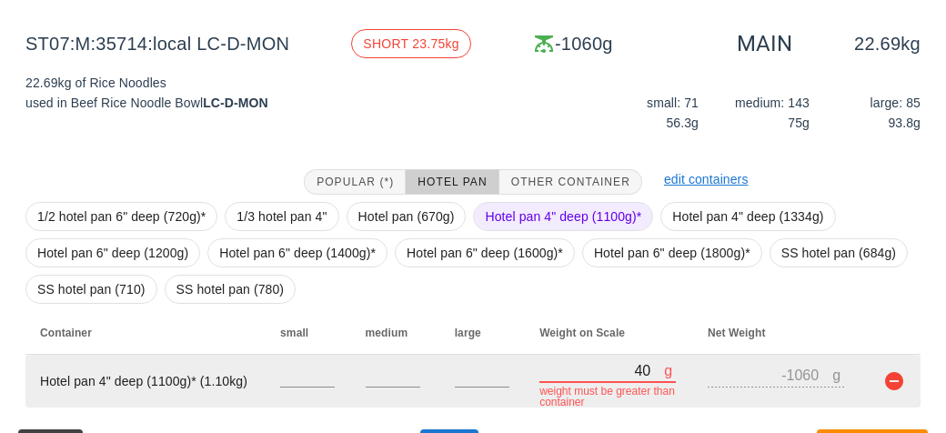
type input "420"
type input "-680"
type input "4260"
type input "3160"
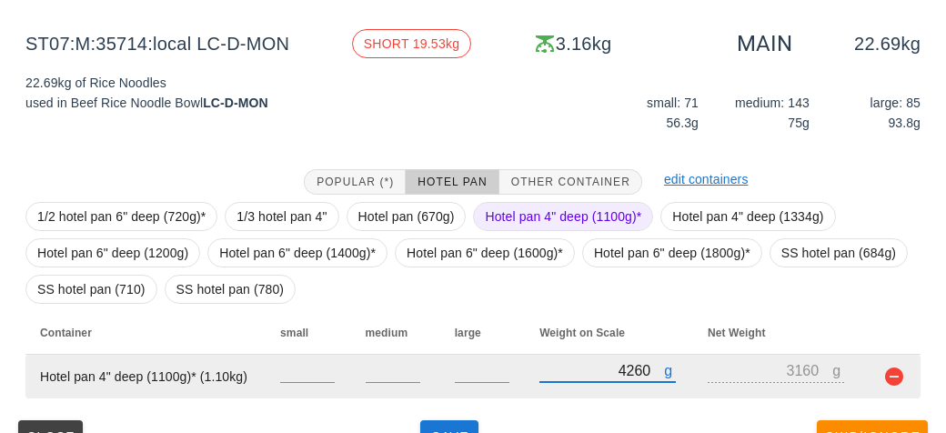
type input "42660"
type input "41560"
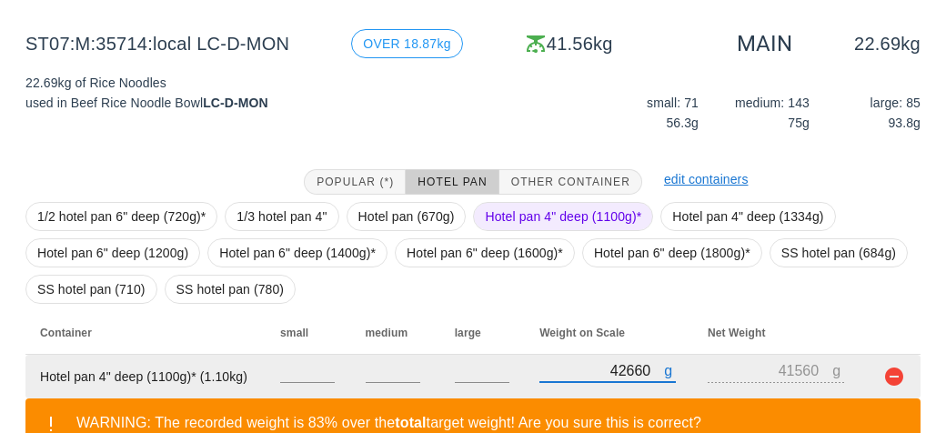
type input "4260"
type input "3160"
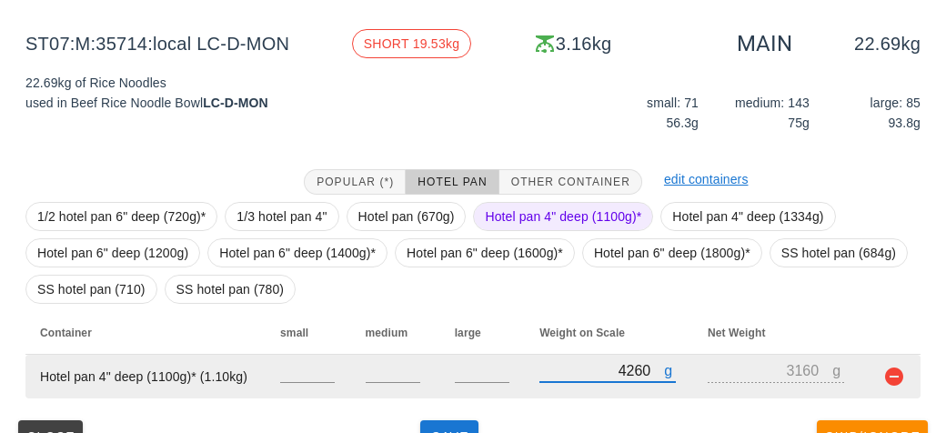
type input "4260"
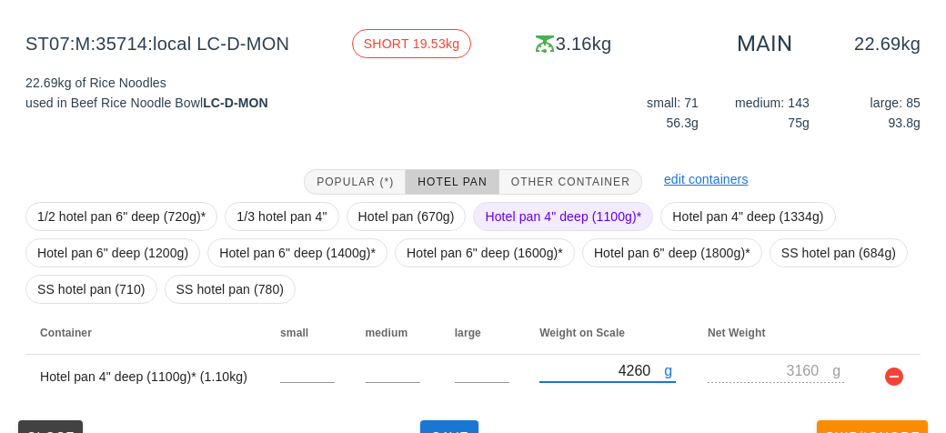
click at [534, 211] on span "Hotel pan 4" deep (1100g)*" at bounding box center [563, 216] width 156 height 27
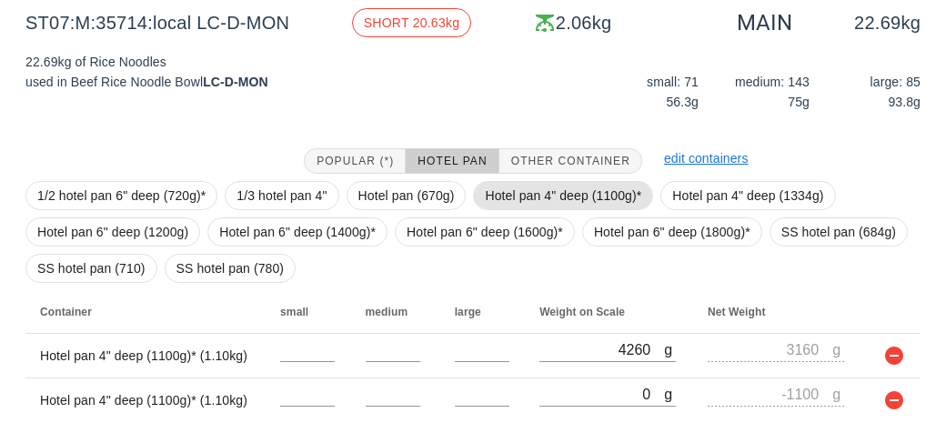
scroll to position [292, 0]
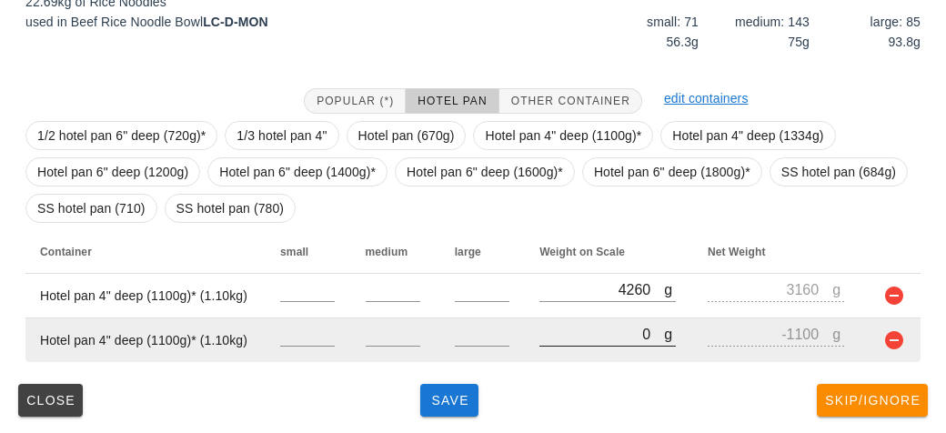
click at [559, 337] on input "0" at bounding box center [601, 334] width 125 height 24
type input "10"
type input "-1090"
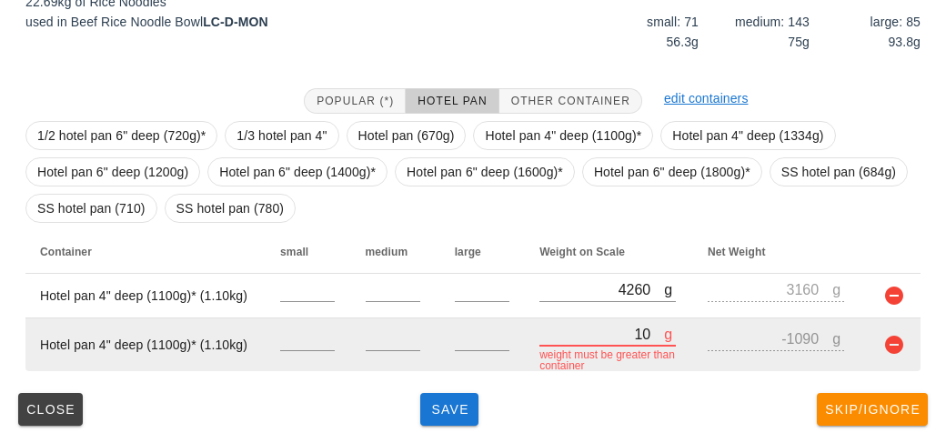
type input "120"
type input "-980"
type input "1240"
type input "140"
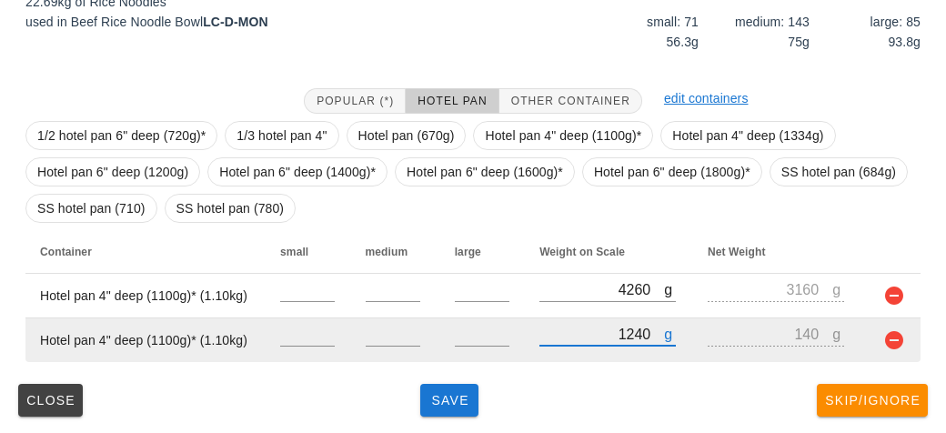
type input "12490"
type input "11390"
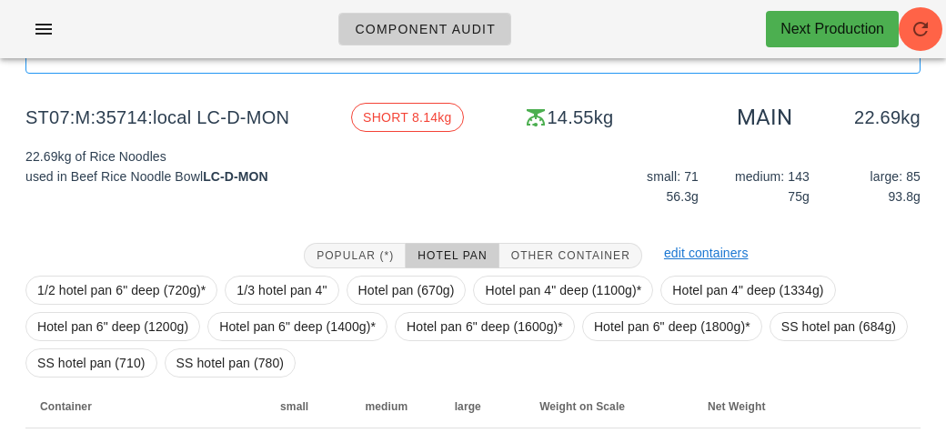
scroll to position [135, 0]
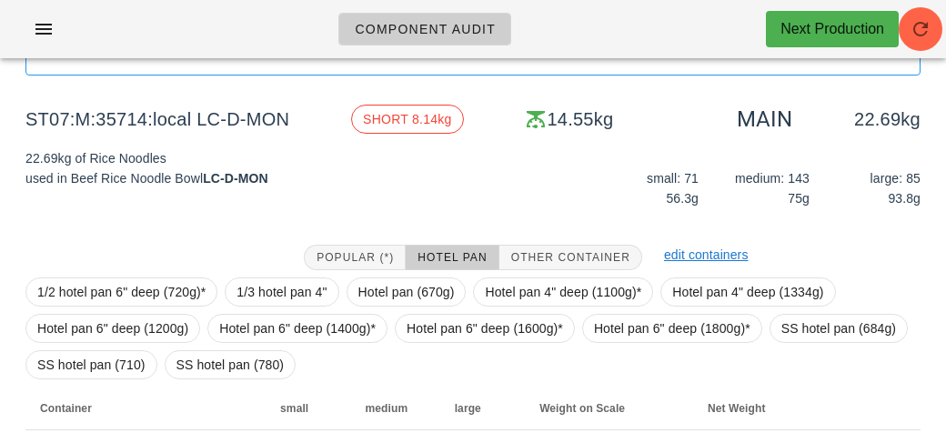
type input "12490"
click at [547, 297] on span "Hotel pan 4" deep (1100g)*" at bounding box center [563, 291] width 156 height 27
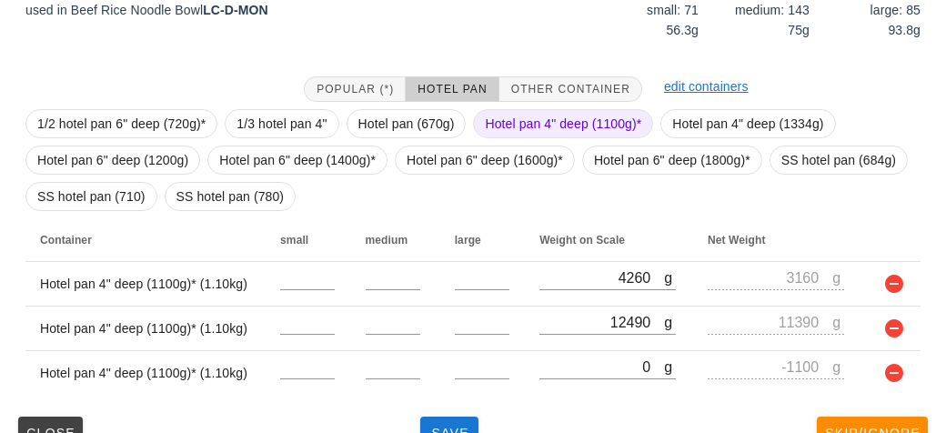
scroll to position [336, 0]
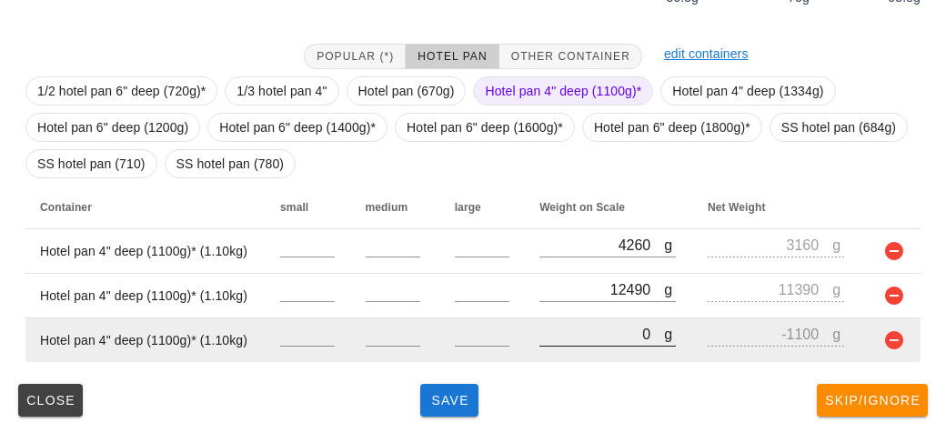
click at [565, 330] on input "0" at bounding box center [601, 334] width 125 height 24
type input "10"
type input "-1090"
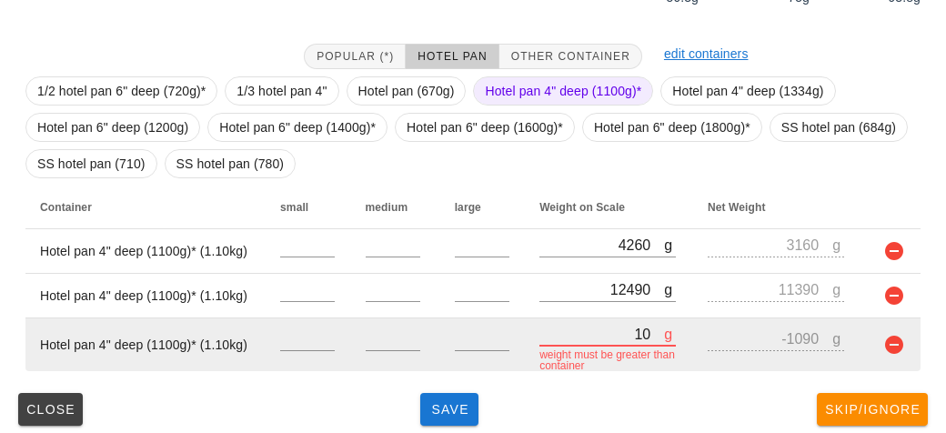
type input "110"
type input "-990"
type input "1140"
type input "40"
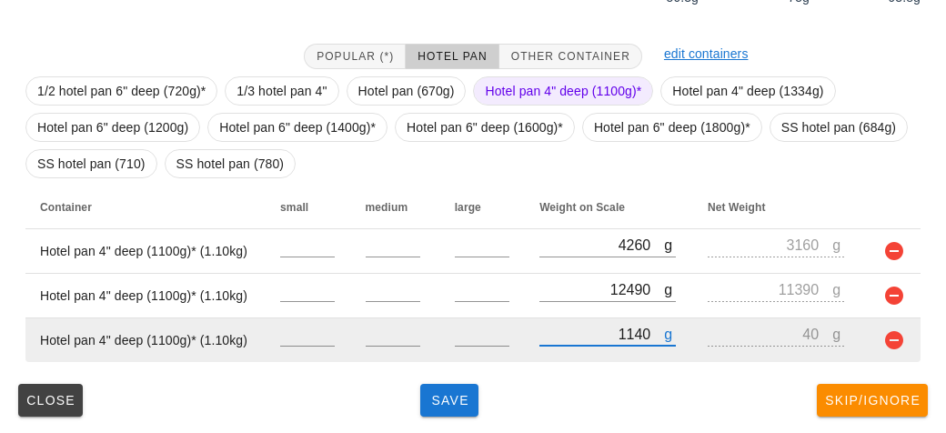
type input "11430"
type input "10330"
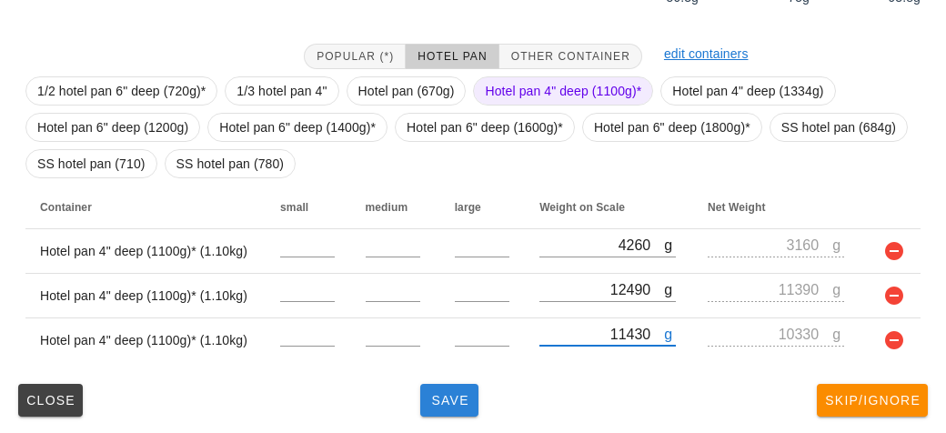
type input "11430"
click at [447, 401] on span "Save" at bounding box center [449, 400] width 44 height 15
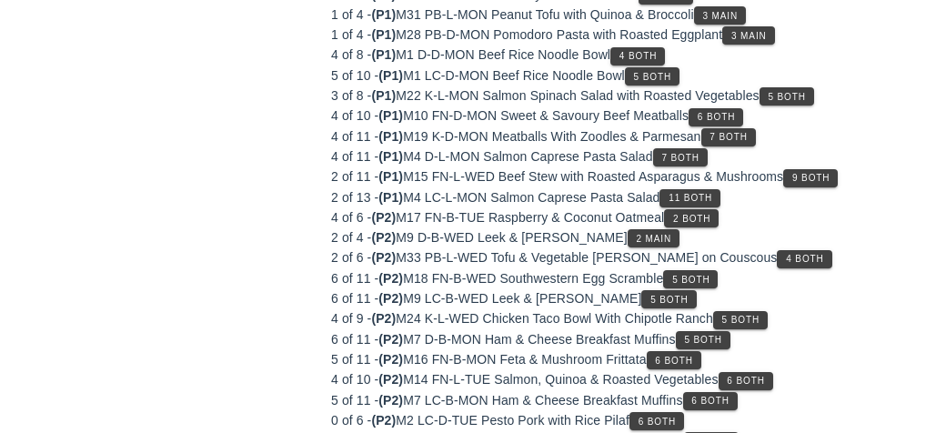
scroll to position [247, 0]
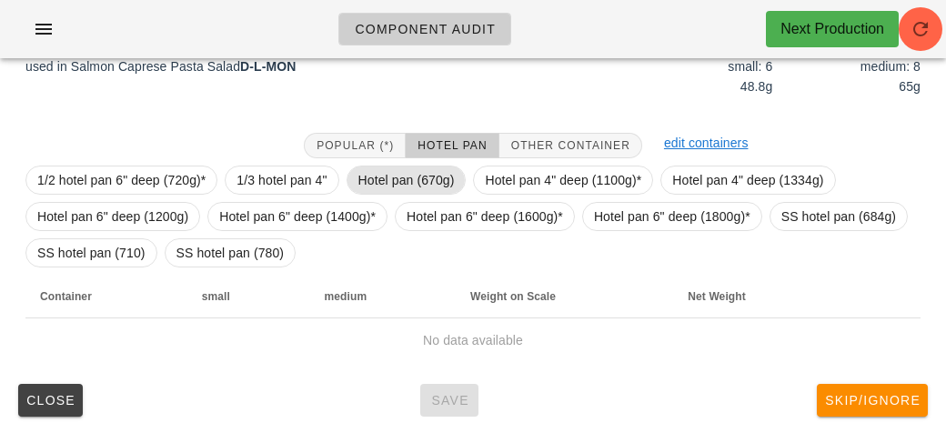
click at [405, 185] on span "Hotel pan (670g)" at bounding box center [406, 179] width 96 height 27
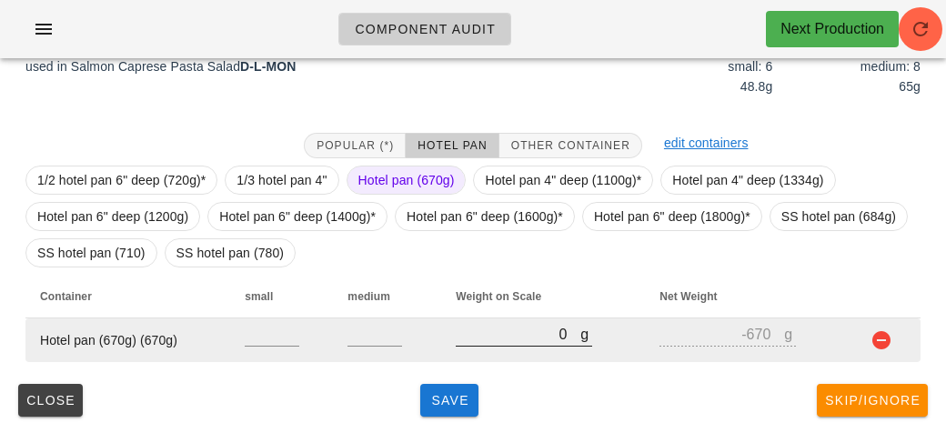
click at [542, 339] on input "0" at bounding box center [517, 334] width 125 height 24
type input "10"
type input "-660"
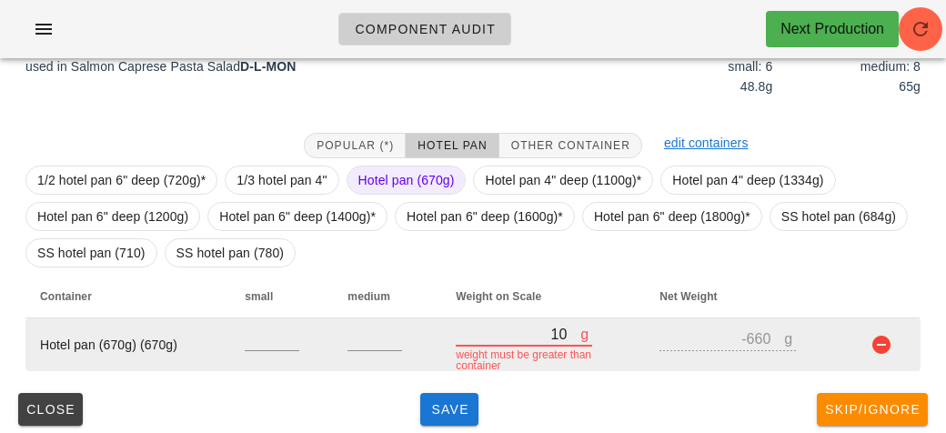
type input "170"
type input "-500"
type input "1720"
type input "1050"
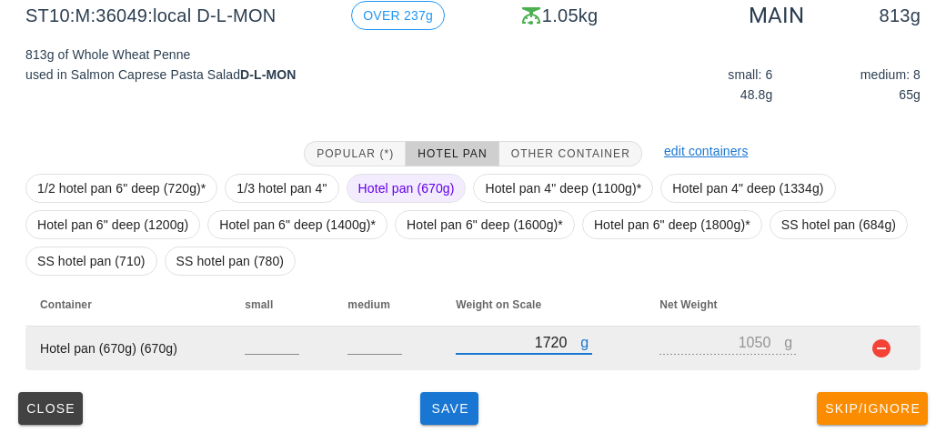
scroll to position [245, 0]
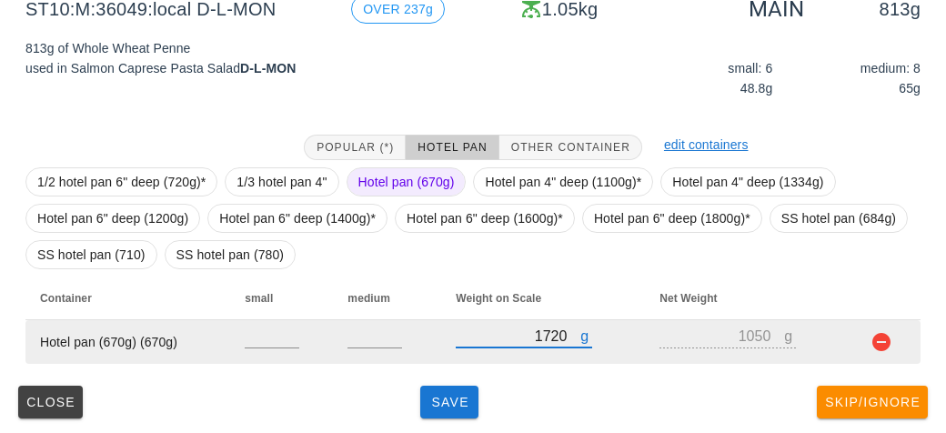
type input "1720"
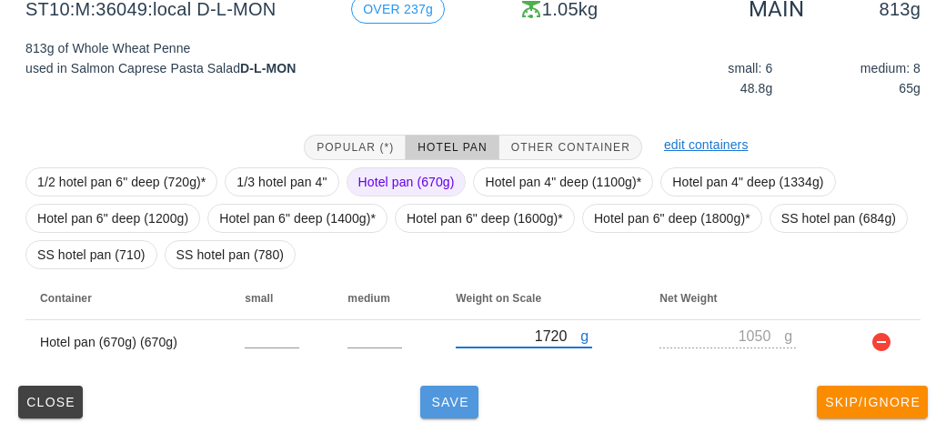
click at [423, 408] on button "Save" at bounding box center [449, 401] width 58 height 33
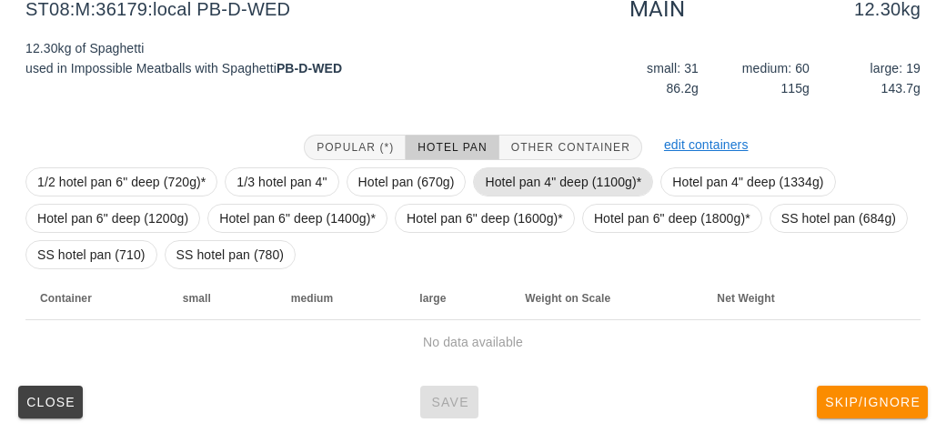
click at [525, 177] on span "Hotel pan 4" deep (1100g)*" at bounding box center [563, 181] width 156 height 27
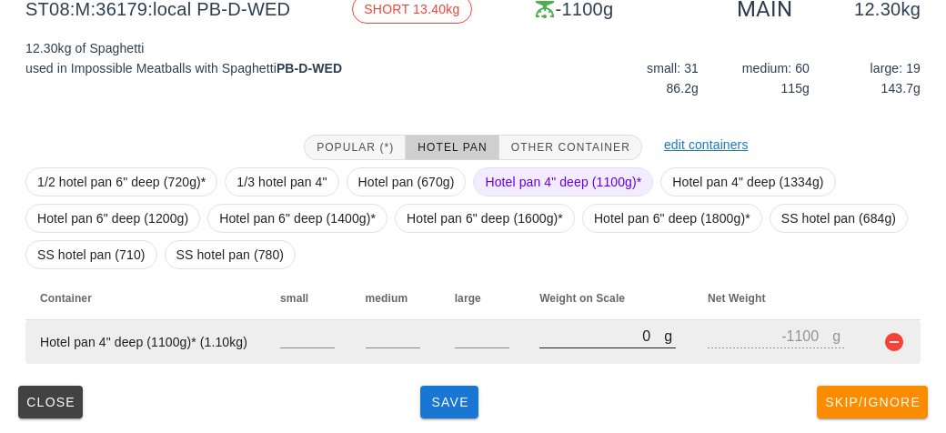
click at [572, 343] on input "0" at bounding box center [601, 336] width 125 height 24
type input "60"
type input "-1040"
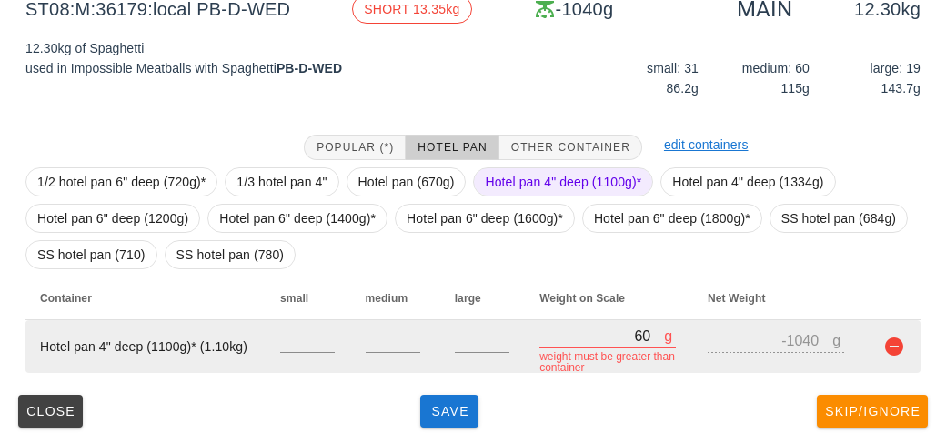
type input "670"
type input "-430"
type input "6770"
type input "5670"
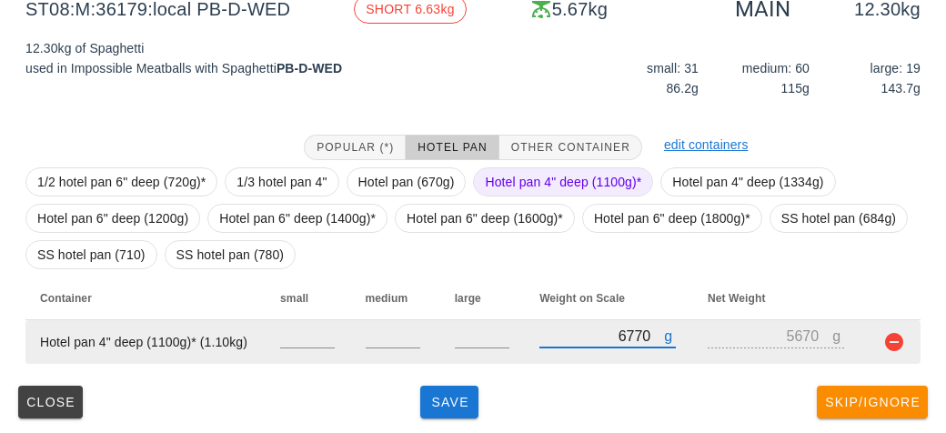
type input "6770"
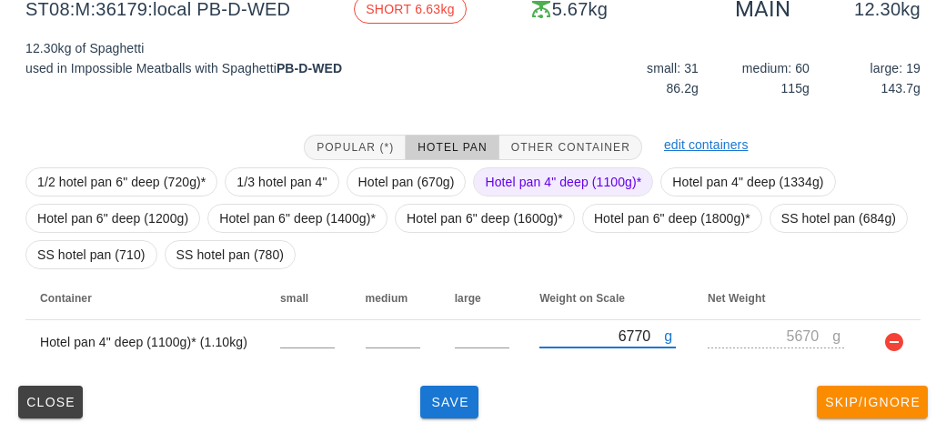
click at [506, 179] on span "Hotel pan 4" deep (1100g)*" at bounding box center [563, 181] width 156 height 27
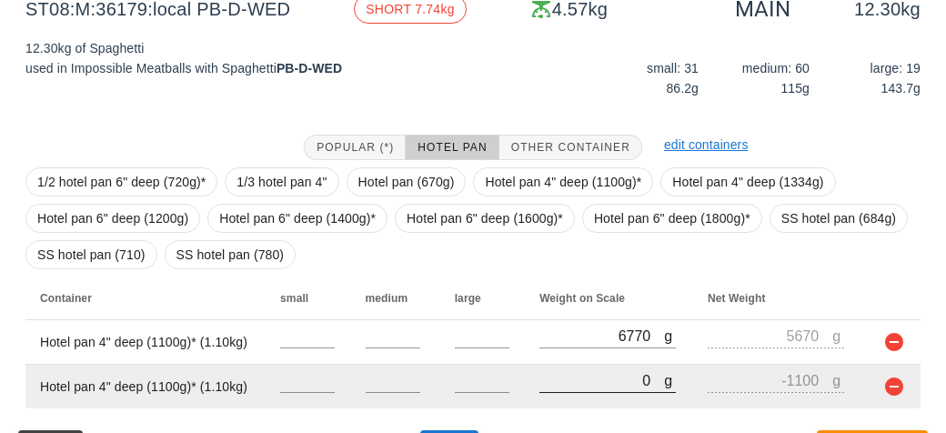
click at [580, 384] on input "0" at bounding box center [601, 380] width 125 height 24
type input "80"
type input "-1020"
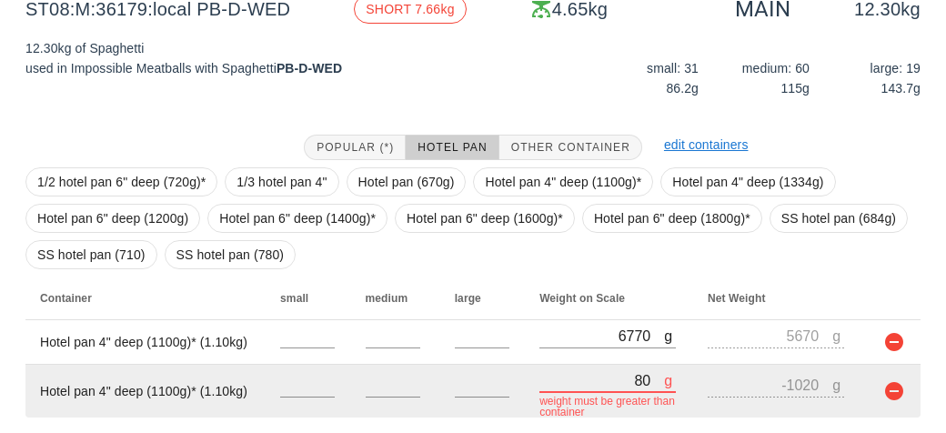
type input "840"
type input "-260"
type input "8430"
type input "7330"
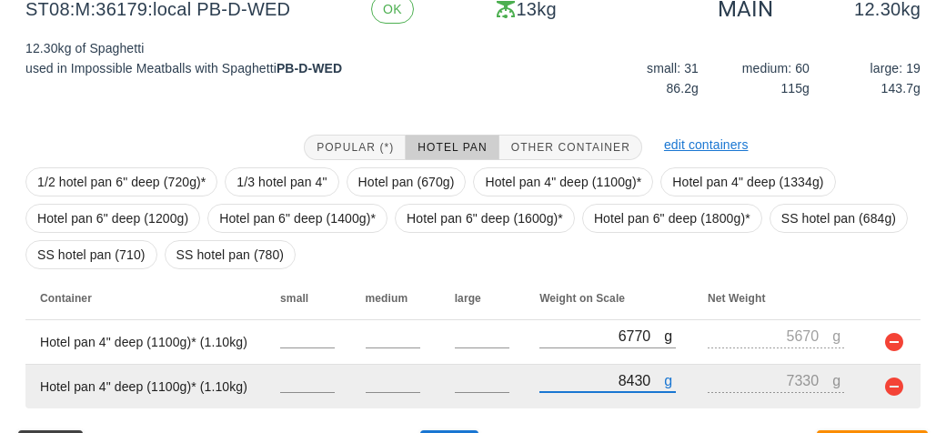
scroll to position [292, 0]
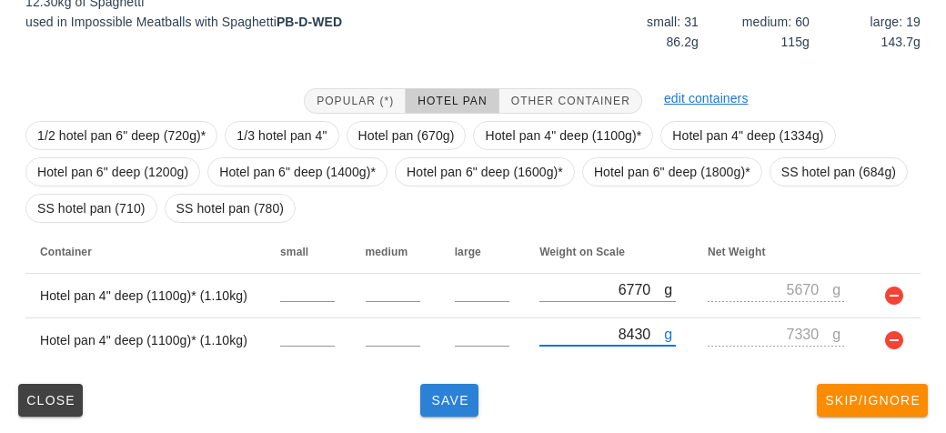
type input "8430"
click at [451, 414] on button "Save" at bounding box center [449, 400] width 58 height 33
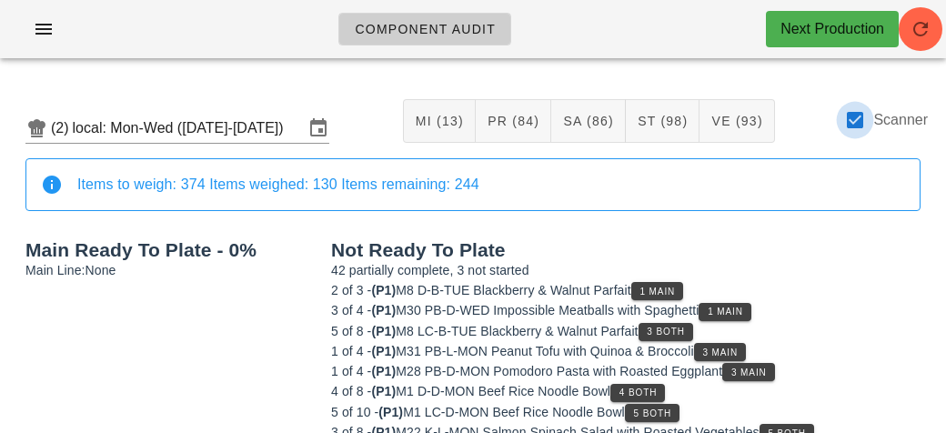
click at [864, 124] on div at bounding box center [854, 120] width 31 height 31
checkbox input "false"
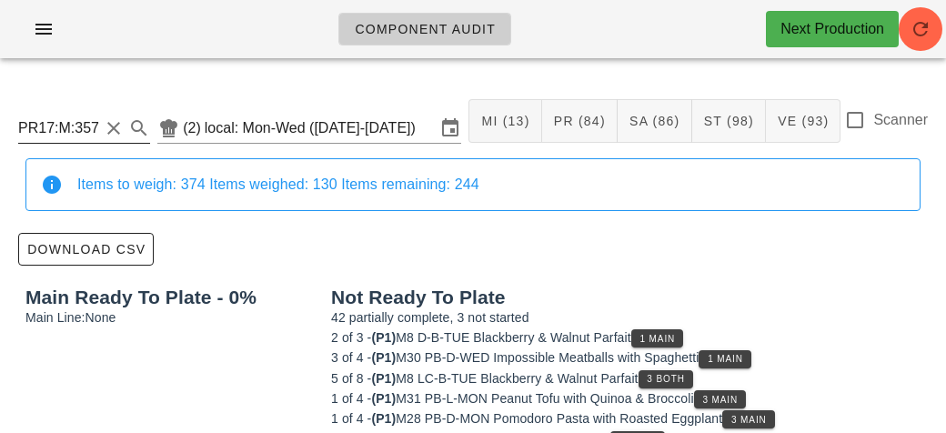
click at [95, 125] on input "PR17:M:35717:ship" at bounding box center [58, 128] width 81 height 29
click at [84, 133] on input "17:ship" at bounding box center [58, 128] width 81 height 29
type input "1"
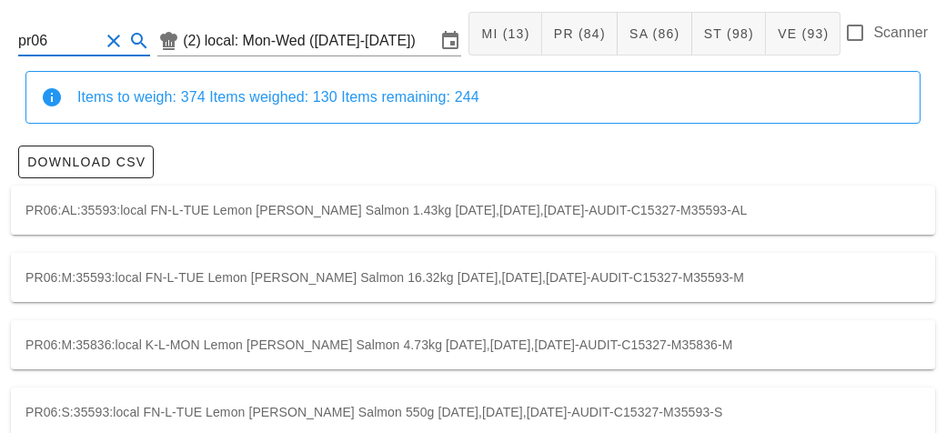
scroll to position [185, 0]
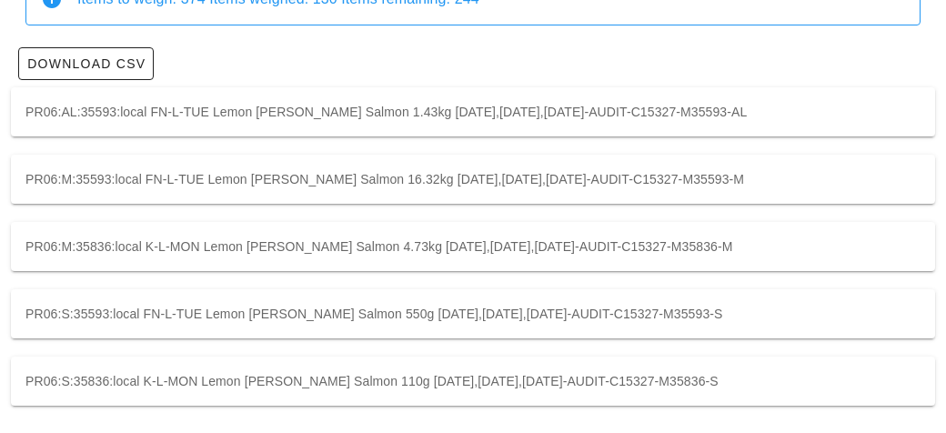
click at [301, 171] on div "PR06:M:35593:local FN-L-TUE Lemon [PERSON_NAME] Salmon 16.32kg [DATE],[DATE],[D…" at bounding box center [473, 179] width 924 height 49
type input "PR06:M:35593:local"
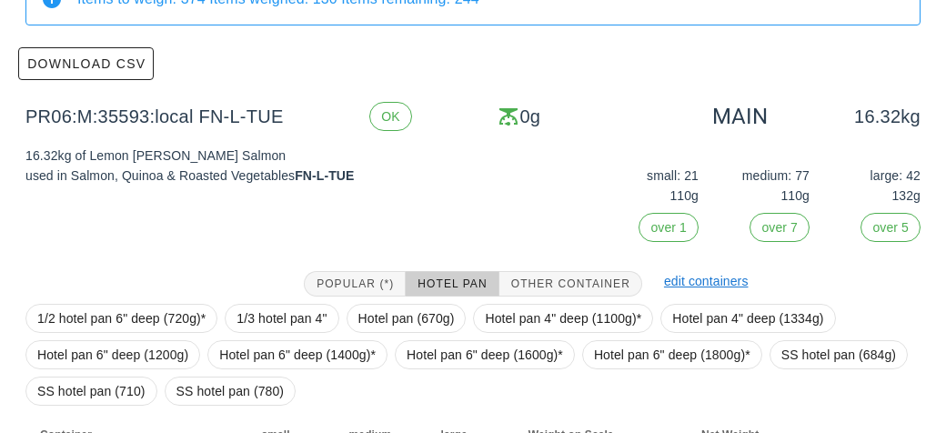
scroll to position [324, 0]
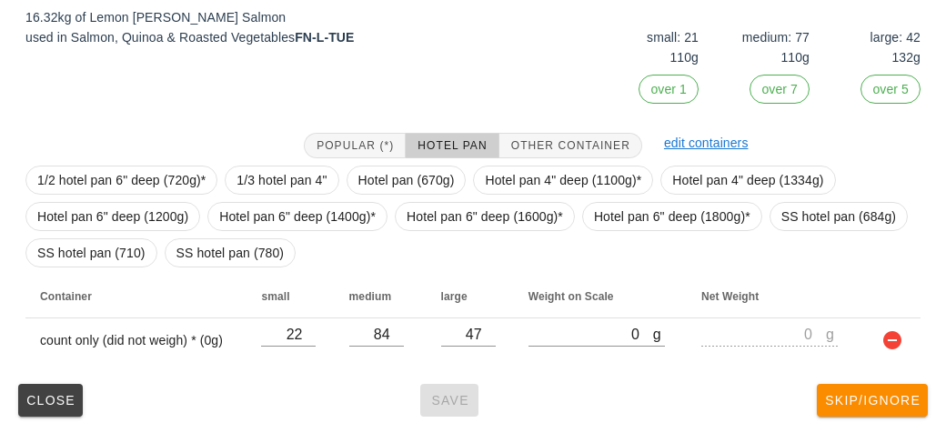
click at [66, 376] on div "Close Save Skip/Ignore" at bounding box center [473, 399] width 924 height 47
click at [31, 394] on span "Close" at bounding box center [50, 400] width 50 height 15
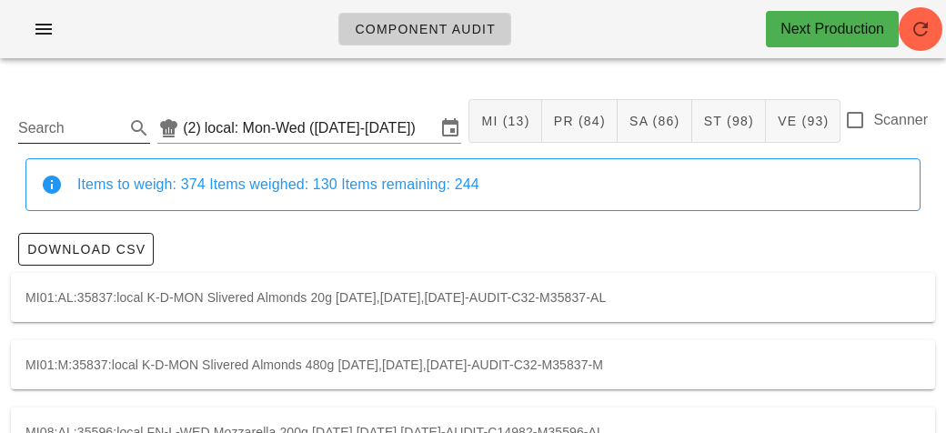
click at [84, 121] on input "Search" at bounding box center [69, 128] width 103 height 29
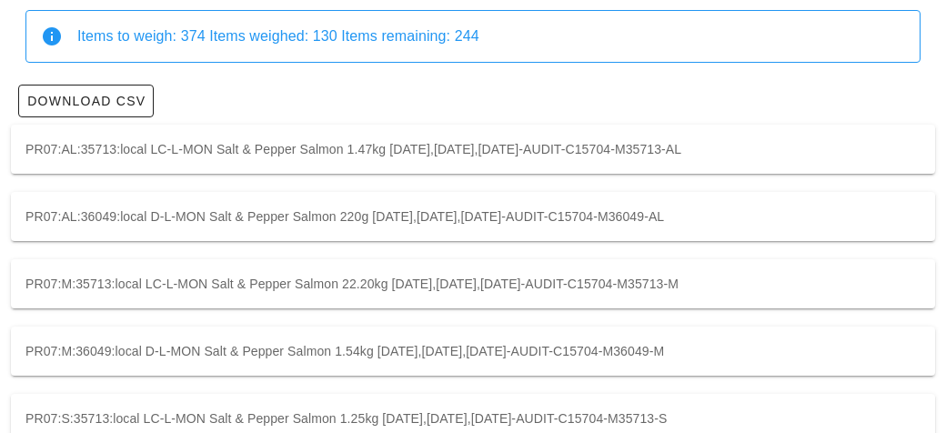
click at [311, 280] on div "PR07:M:35713:local LC-L-MON Salt & Pepper Salmon 22.20kg [DATE],[DATE],[DATE]-A…" at bounding box center [473, 283] width 924 height 49
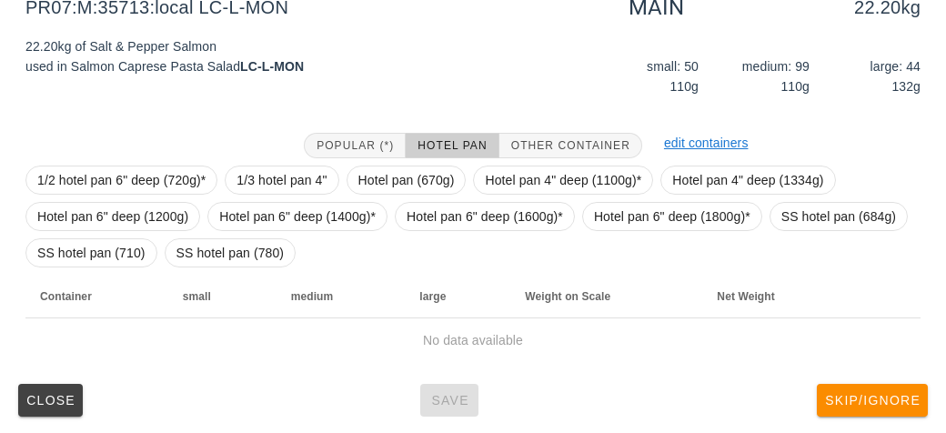
type input "r07"
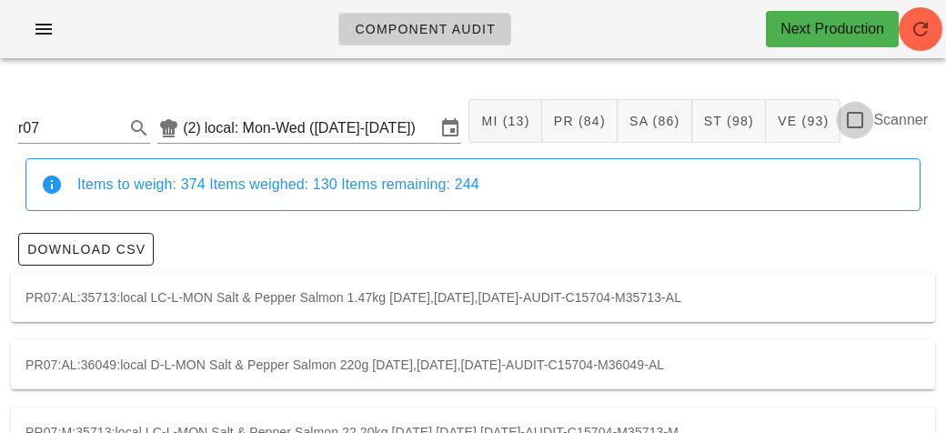
click at [856, 132] on div at bounding box center [854, 120] width 31 height 31
checkbox input "true"
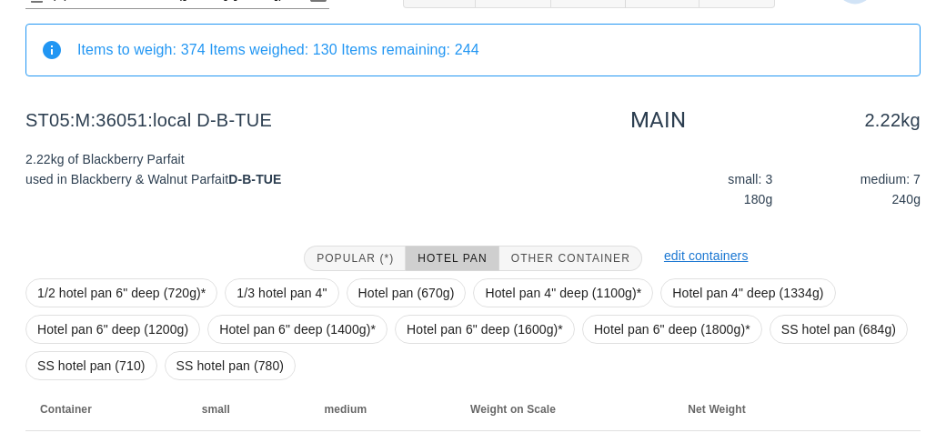
scroll to position [247, 0]
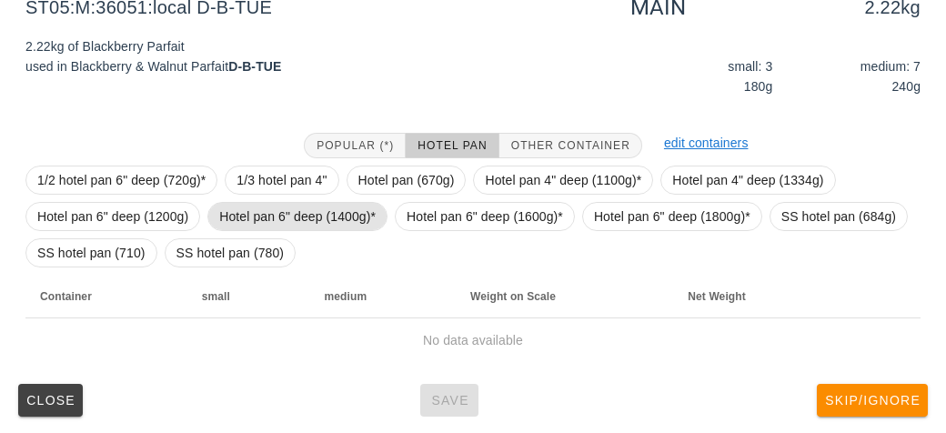
click at [221, 208] on span "Hotel pan 6" deep (1400g)*" at bounding box center [297, 216] width 156 height 27
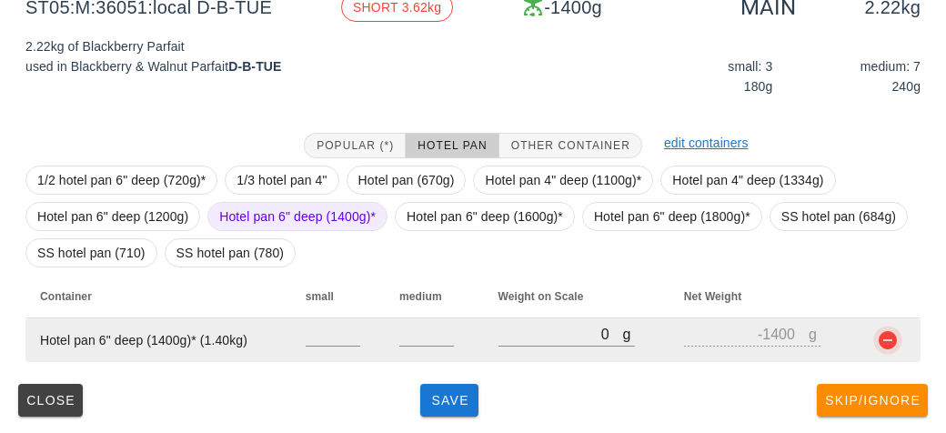
click at [893, 345] on button "button" at bounding box center [887, 340] width 22 height 22
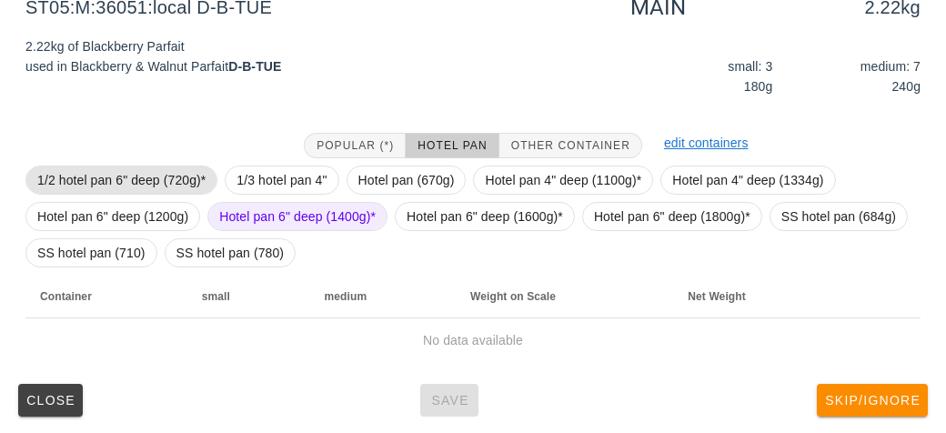
click at [113, 174] on span "1/2 hotel pan 6" deep (720g)*" at bounding box center [121, 179] width 168 height 27
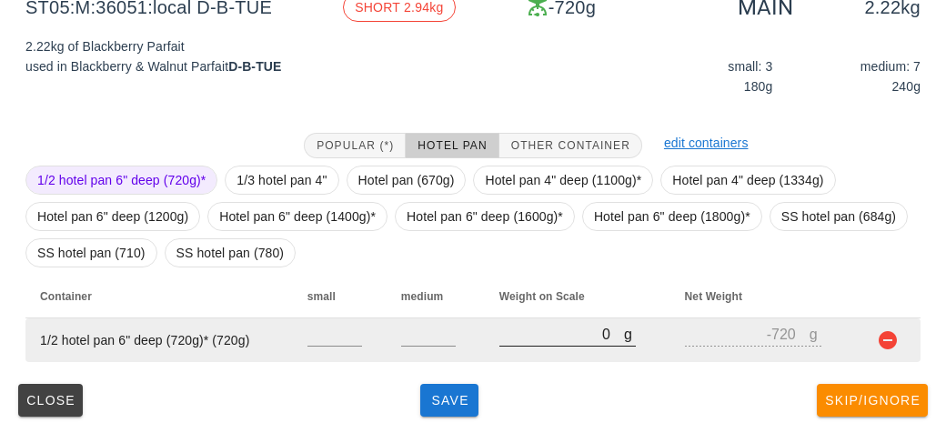
click at [571, 341] on input "0" at bounding box center [561, 334] width 125 height 24
type input "30"
type input "-690"
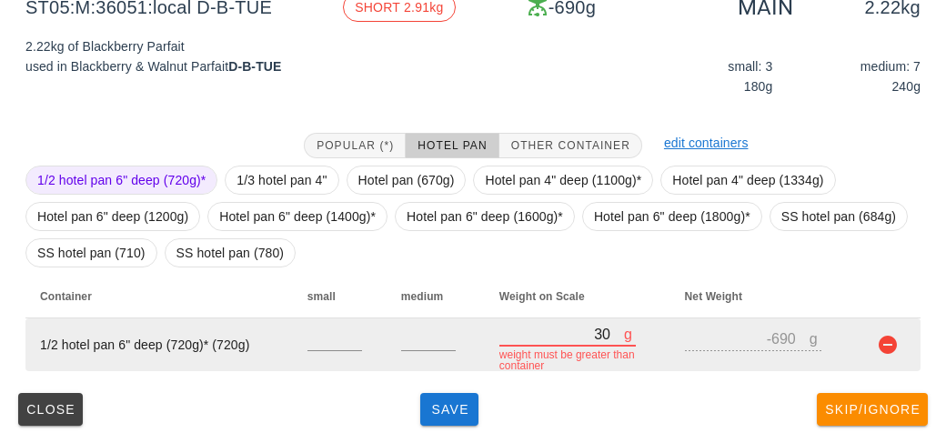
type input "300"
type input "-420"
type input "3000"
type input "2280"
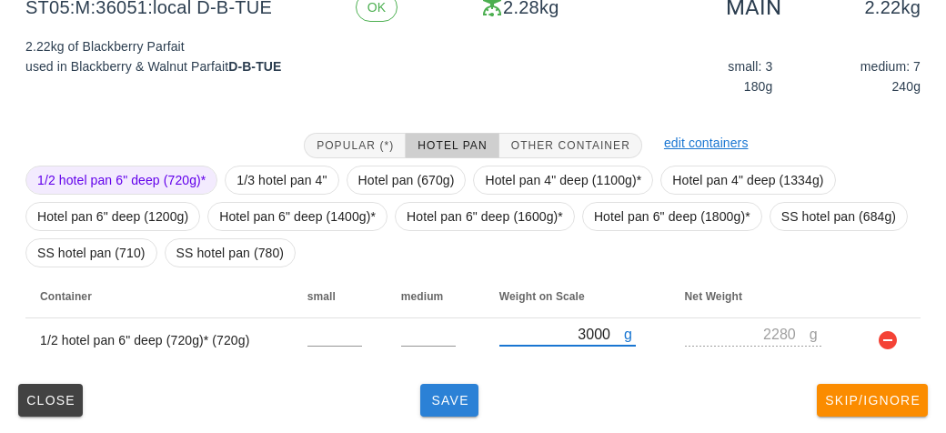
type input "3000"
click at [439, 404] on span "Save" at bounding box center [449, 400] width 44 height 15
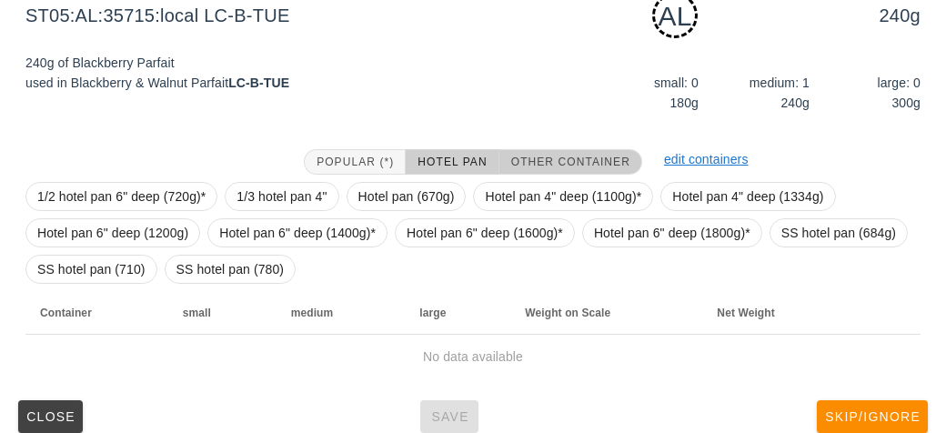
click at [551, 150] on button "Other Container" at bounding box center [570, 161] width 143 height 25
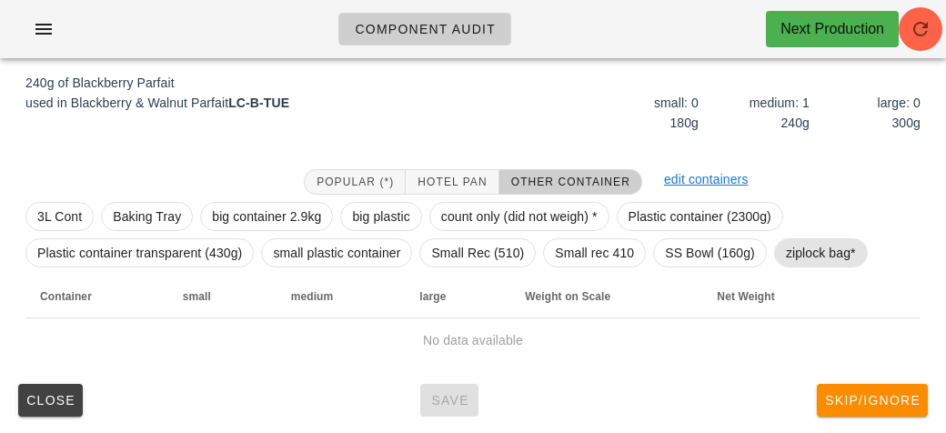
click at [790, 243] on span "ziplock bag*" at bounding box center [821, 252] width 70 height 27
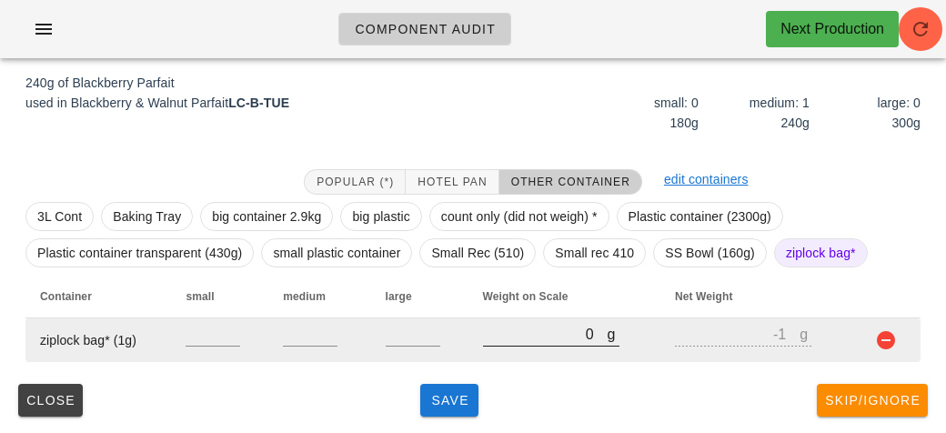
click at [487, 333] on input "0" at bounding box center [545, 334] width 125 height 24
type input "20"
type input "19"
type input "270"
type input "269"
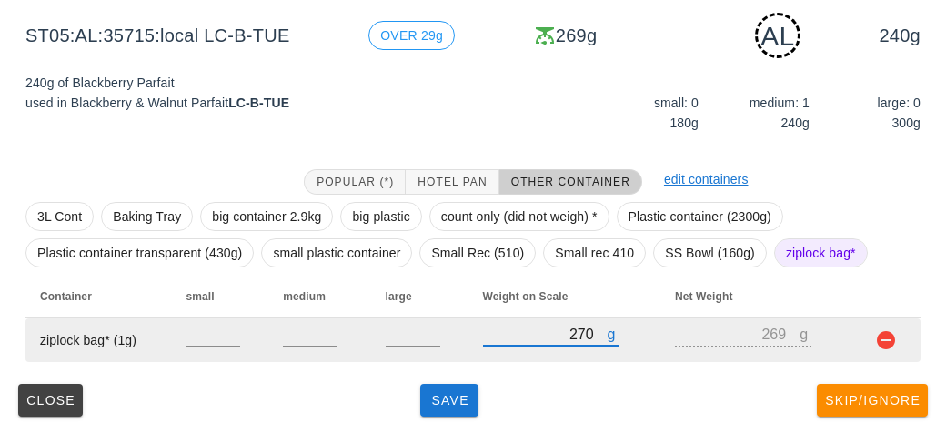
type input "270"
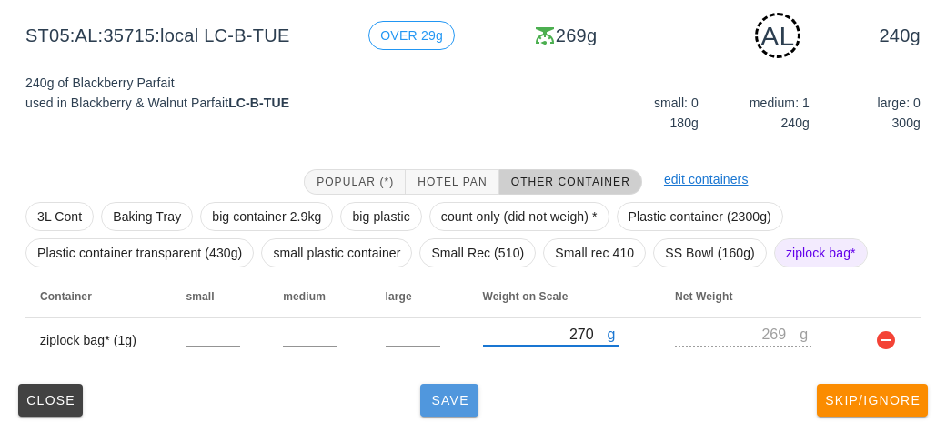
click at [459, 400] on span "Save" at bounding box center [449, 400] width 44 height 15
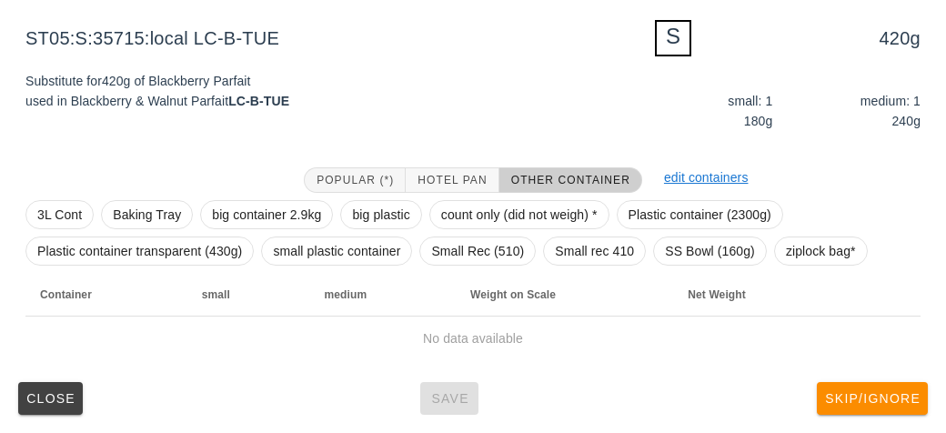
scroll to position [218, 0]
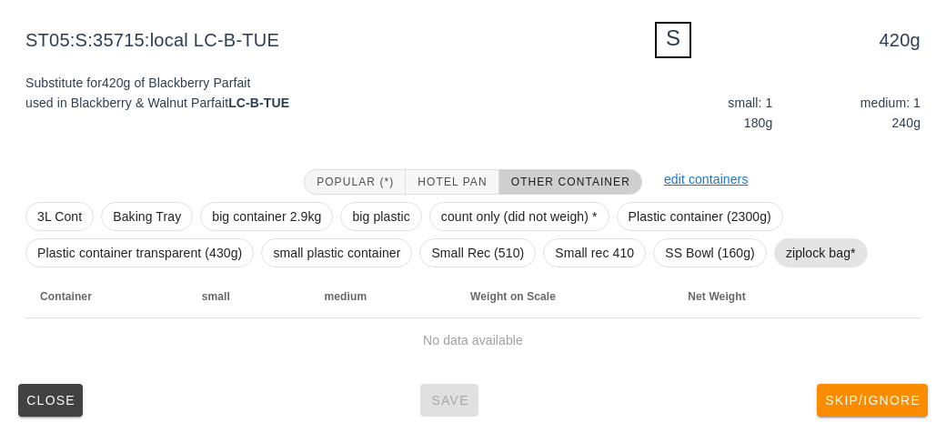
click at [829, 263] on span "ziplock bag*" at bounding box center [821, 252] width 70 height 27
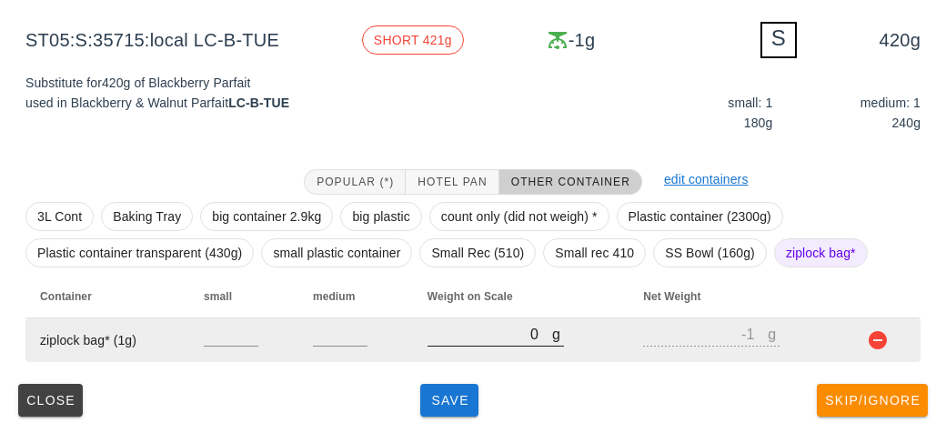
click at [491, 336] on input "0" at bounding box center [489, 334] width 125 height 24
type input "50"
type input "49"
type input "560"
type input "559"
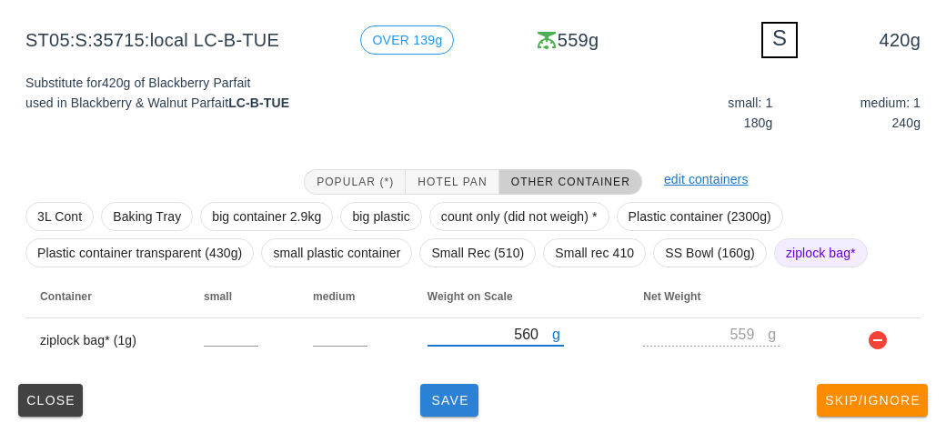
type input "560"
click at [462, 401] on span "Save" at bounding box center [449, 400] width 44 height 15
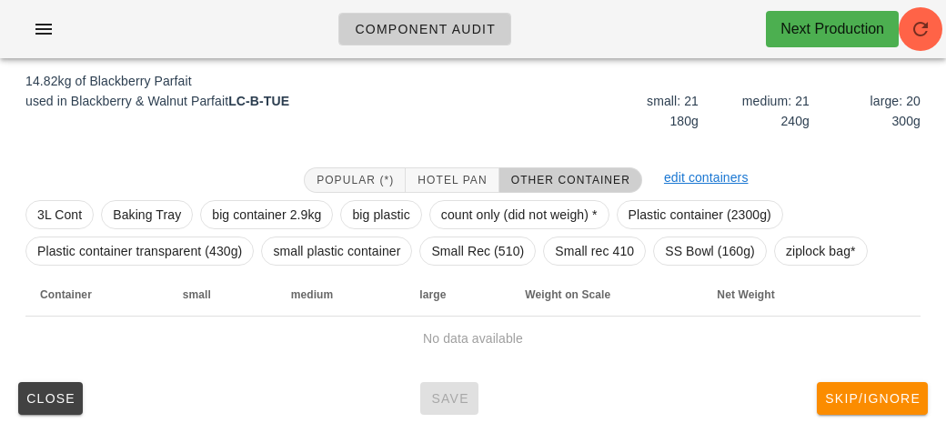
scroll to position [211, 0]
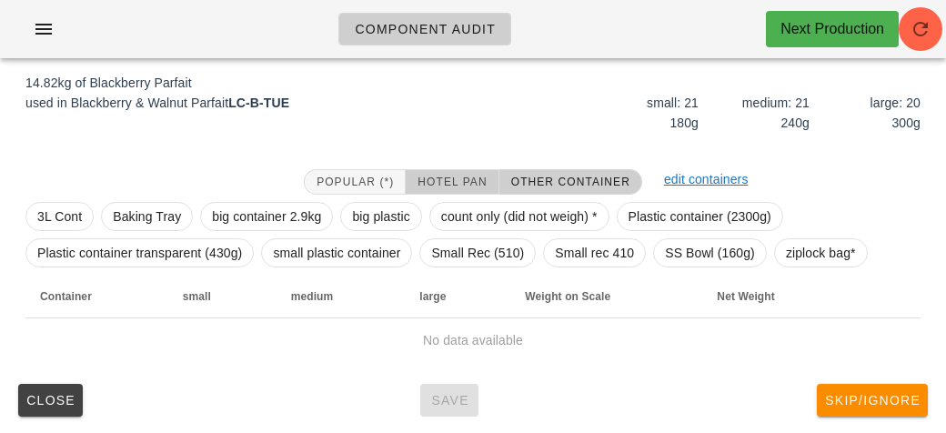
click at [474, 182] on span "Hotel Pan" at bounding box center [451, 181] width 70 height 13
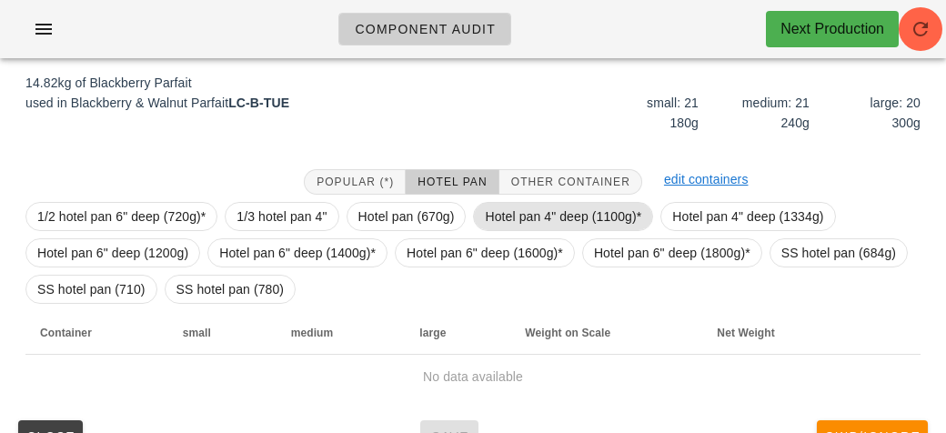
click at [520, 215] on span "Hotel pan 4" deep (1100g)*" at bounding box center [563, 216] width 156 height 27
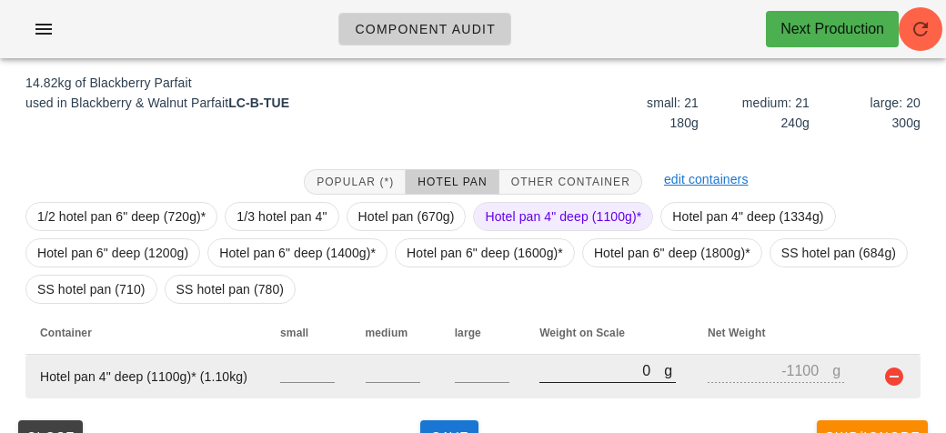
click at [571, 375] on input "0" at bounding box center [601, 370] width 125 height 24
type input "10"
type input "-1090"
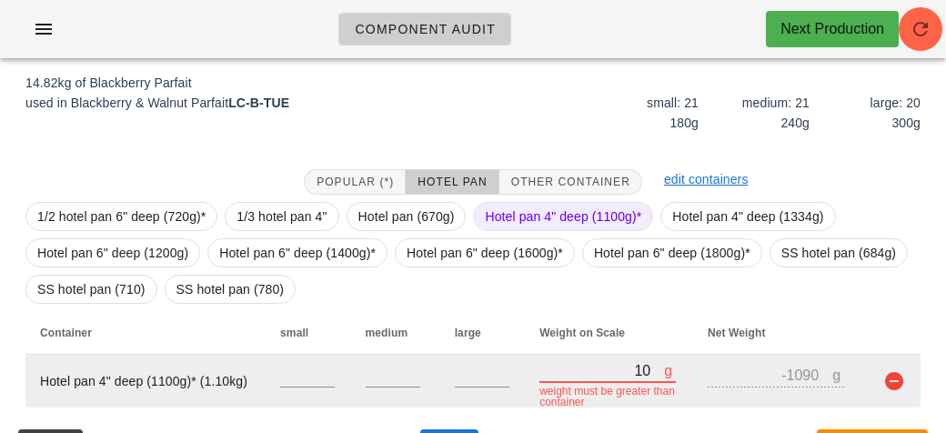
type input "160"
type input "-940"
type input "1650"
type input "550"
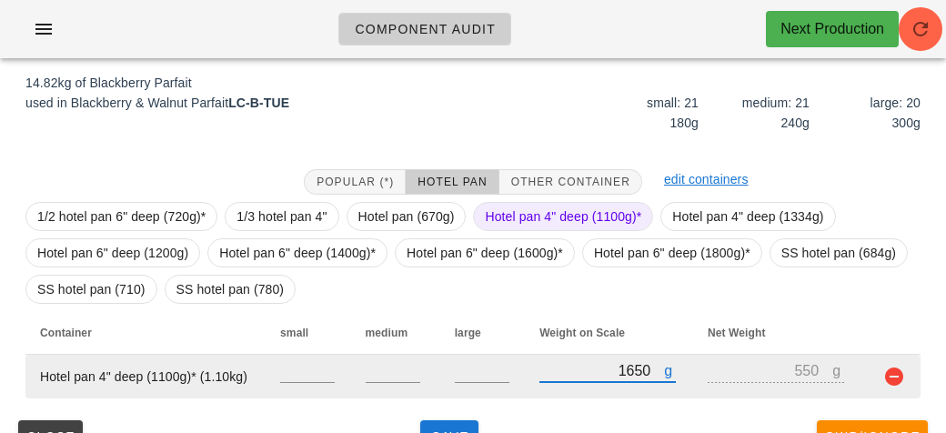
type input "16540"
type input "15440"
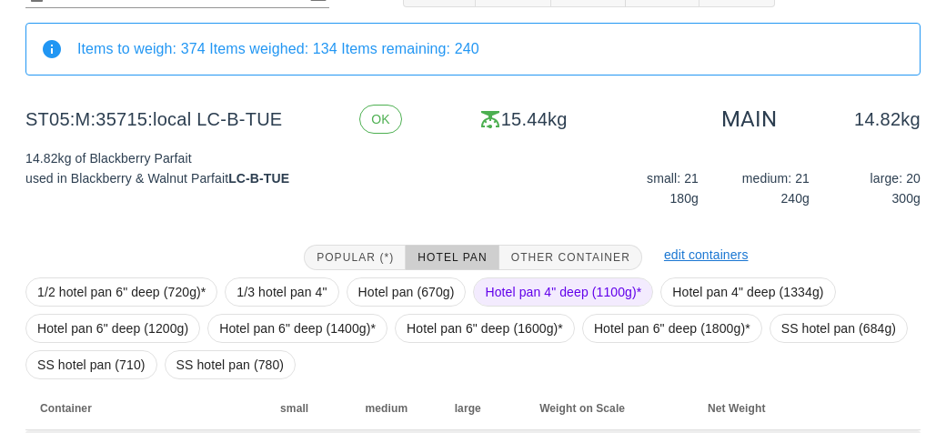
scroll to position [247, 0]
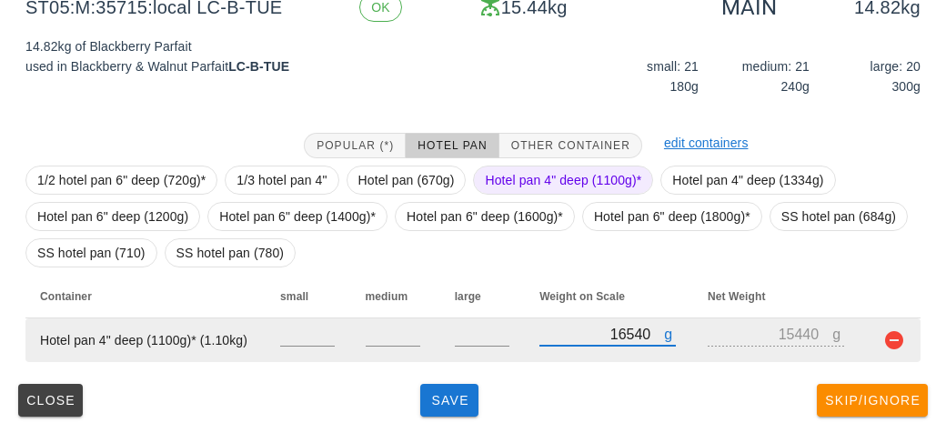
type input "16540"
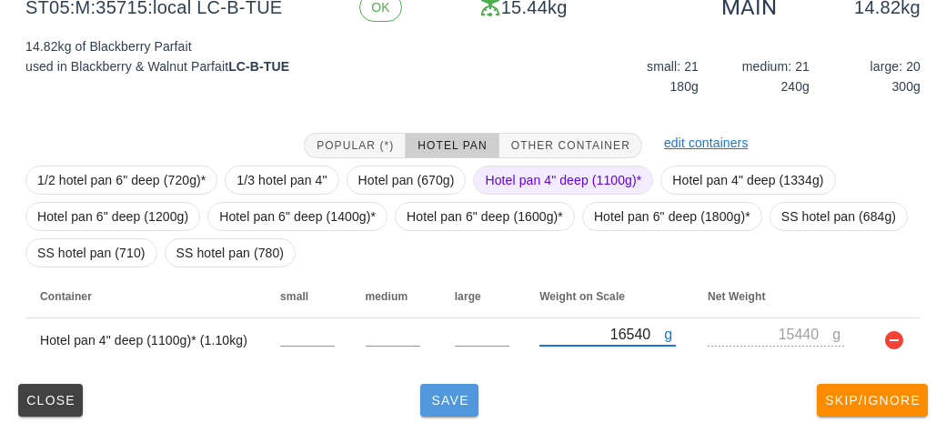
click at [435, 405] on span "Save" at bounding box center [449, 400] width 44 height 15
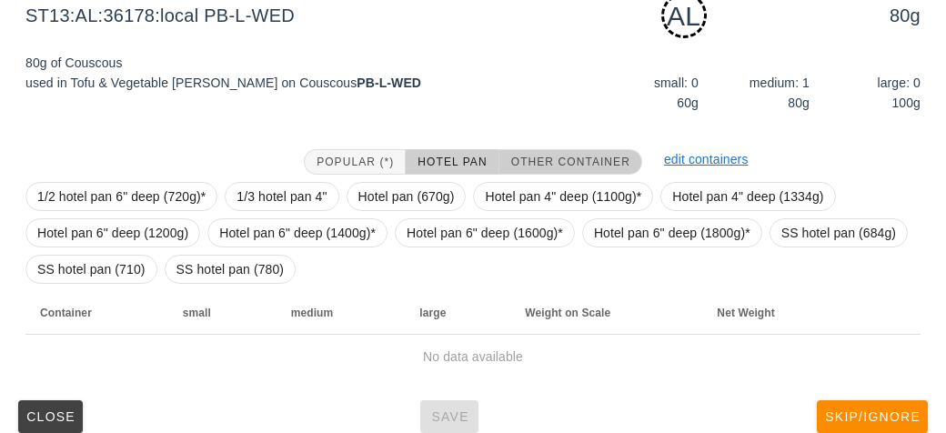
click at [559, 149] on button "Other Container" at bounding box center [570, 161] width 143 height 25
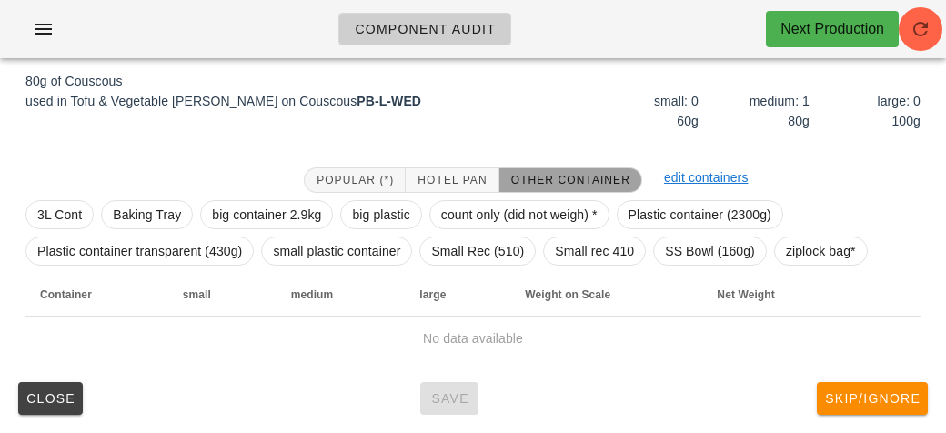
scroll to position [227, 0]
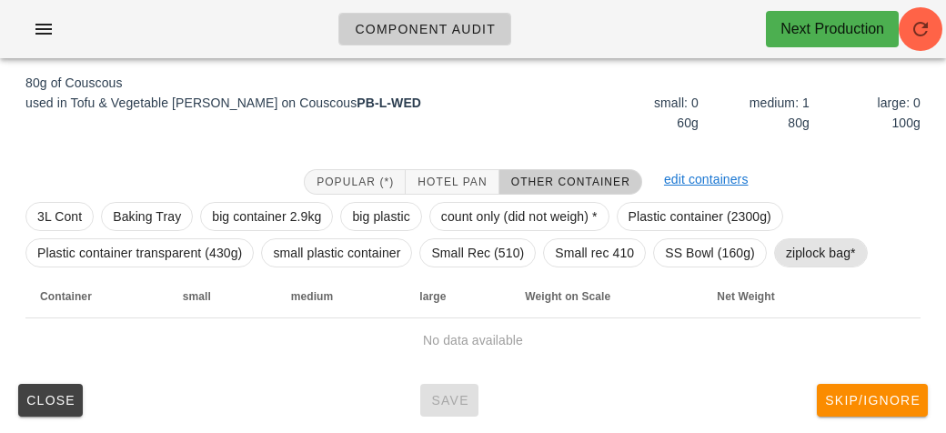
click at [815, 254] on span "ziplock bag*" at bounding box center [821, 252] width 70 height 27
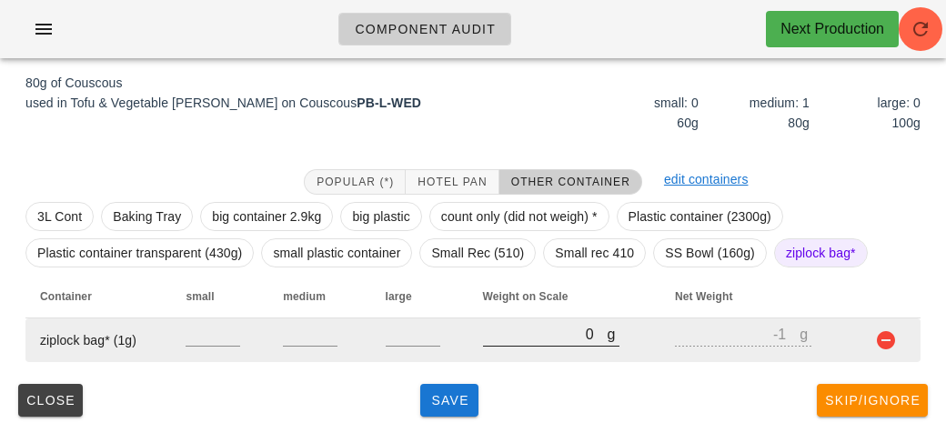
click at [484, 338] on input "0" at bounding box center [545, 334] width 125 height 24
type input "10"
type input "9"
type input "140"
type input "139"
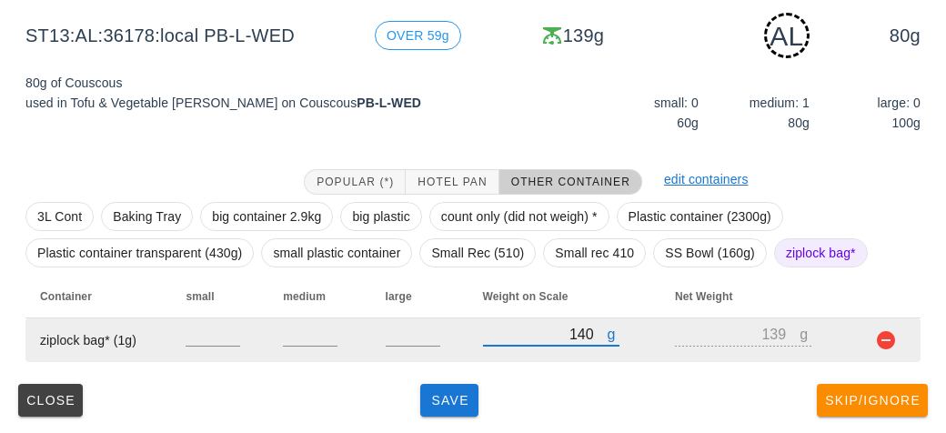
type input "140"
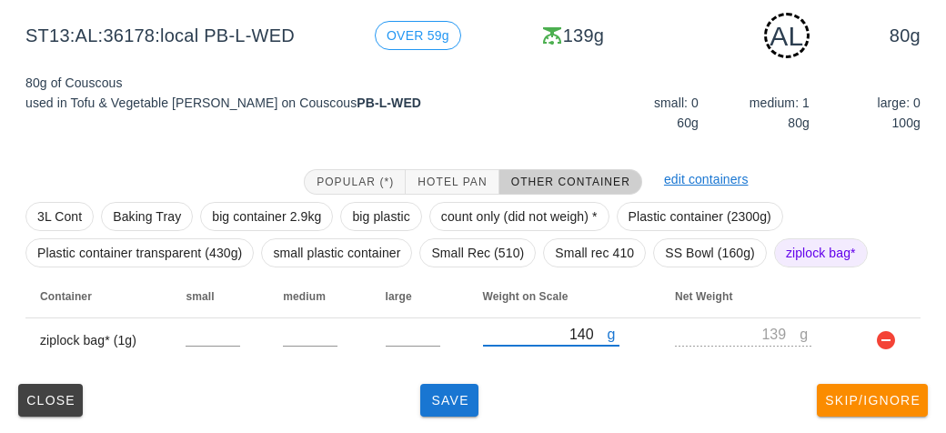
click at [446, 374] on div "Popular (*) Hotel Pan Other Container edit containers 3L Cont Baking Tray big c…" at bounding box center [473, 266] width 924 height 222
click at [466, 398] on span "Save" at bounding box center [449, 400] width 44 height 15
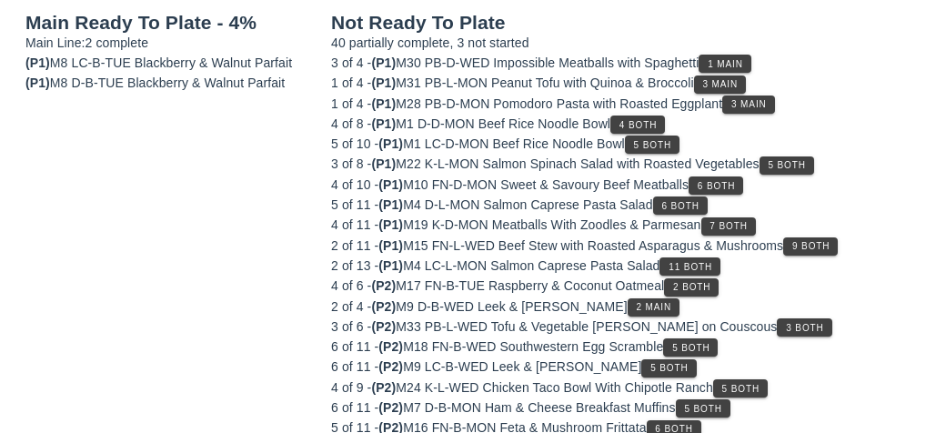
click at [440, 397] on div "6 of 11 - (P2) M7 D-B-MON Ham & Cheese Breakfast Muffins 5 Both" at bounding box center [625, 407] width 589 height 20
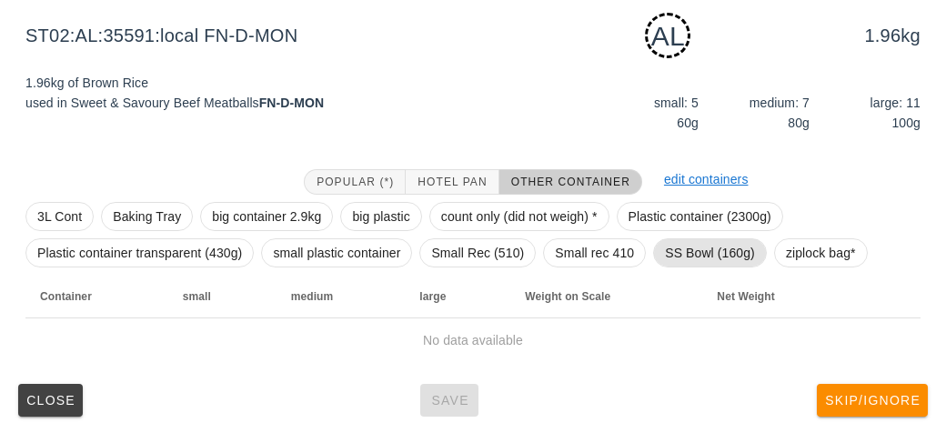
click at [696, 260] on span "SS Bowl (160g)" at bounding box center [710, 252] width 90 height 27
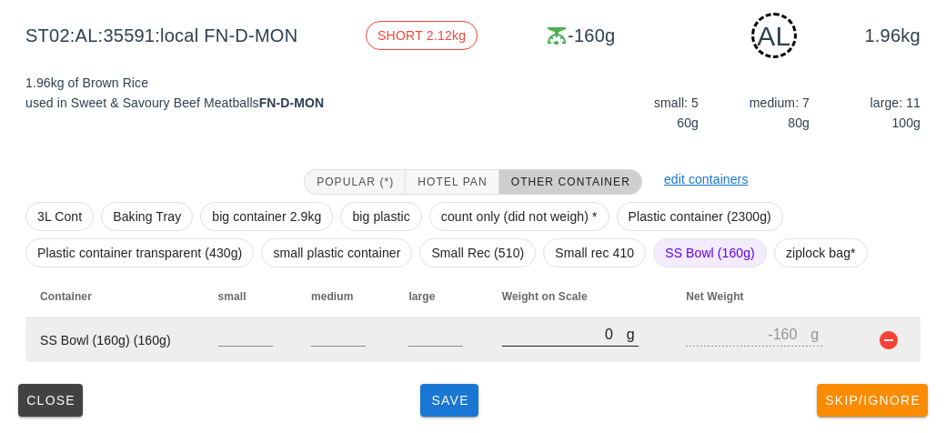
click at [552, 344] on input "0" at bounding box center [564, 334] width 125 height 24
type input "20"
type input "-140"
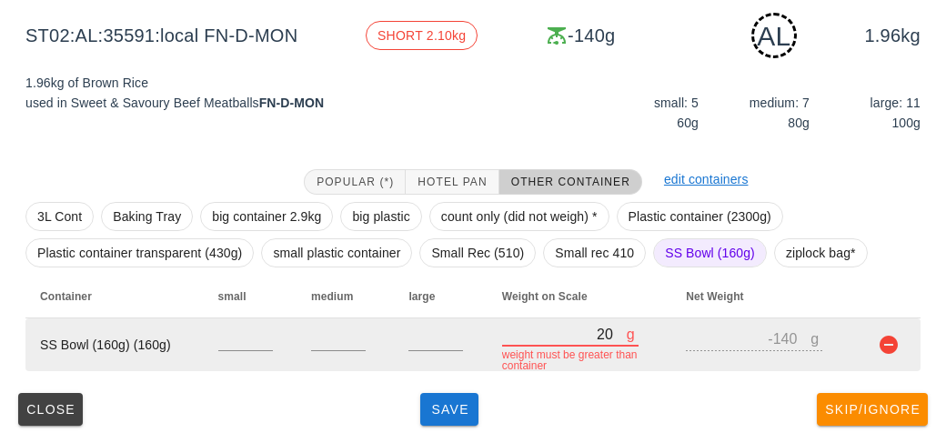
type input "220"
type input "60"
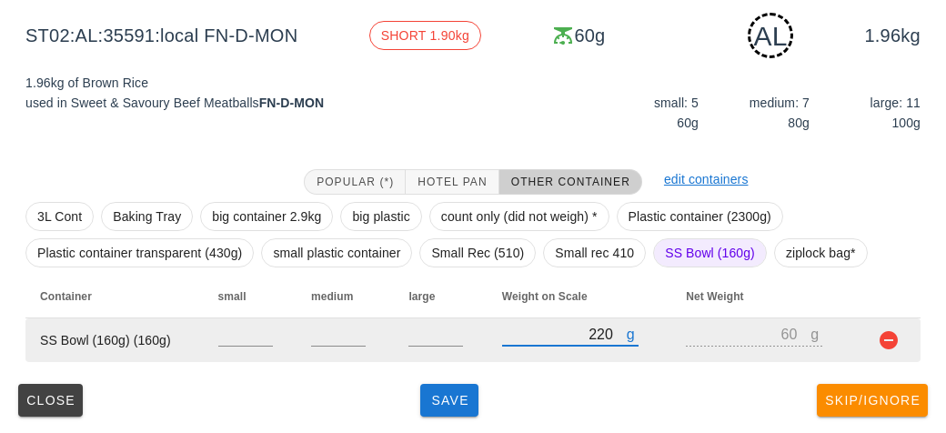
type input "2250"
type input "2090"
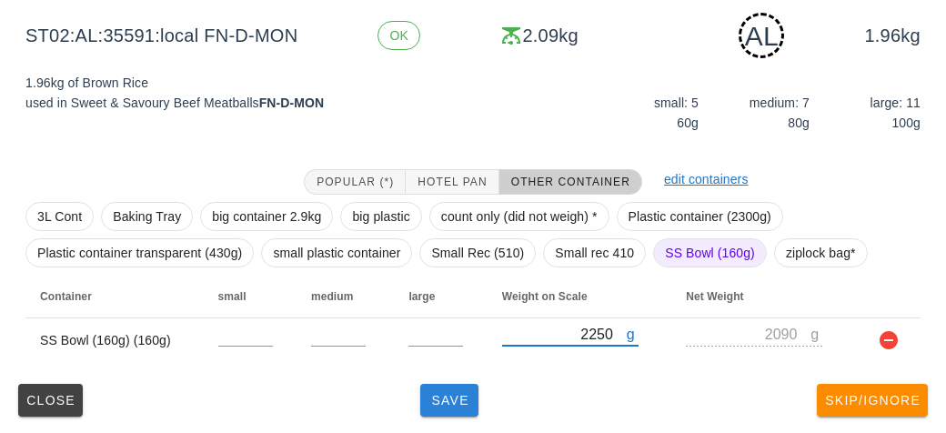
type input "2250"
click at [466, 412] on button "Save" at bounding box center [449, 400] width 58 height 33
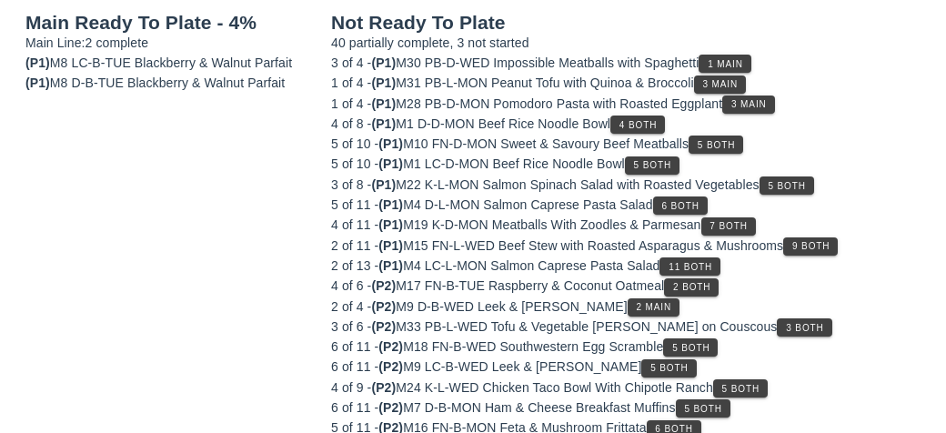
scroll to position [211, 0]
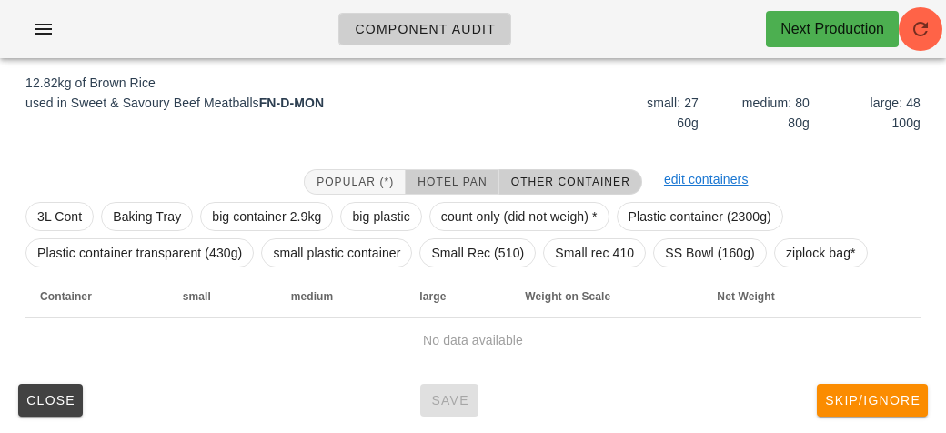
click at [420, 175] on span "Hotel Pan" at bounding box center [451, 181] width 70 height 13
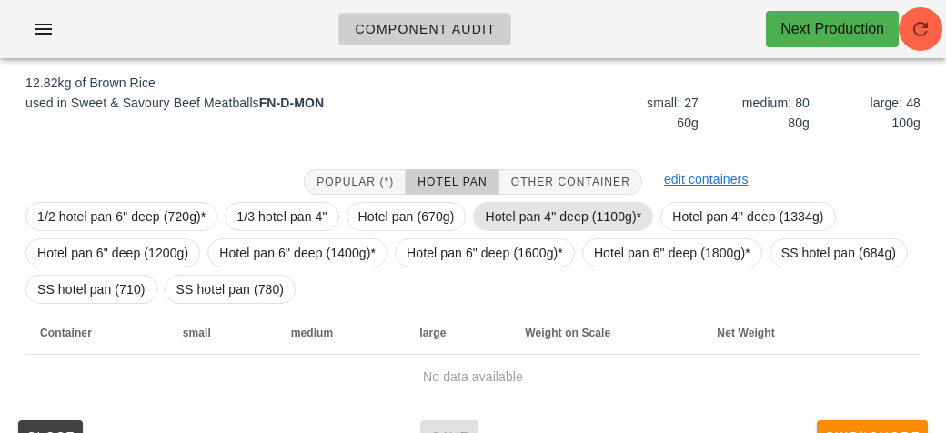
click at [505, 223] on span "Hotel pan 4" deep (1100g)*" at bounding box center [563, 216] width 156 height 27
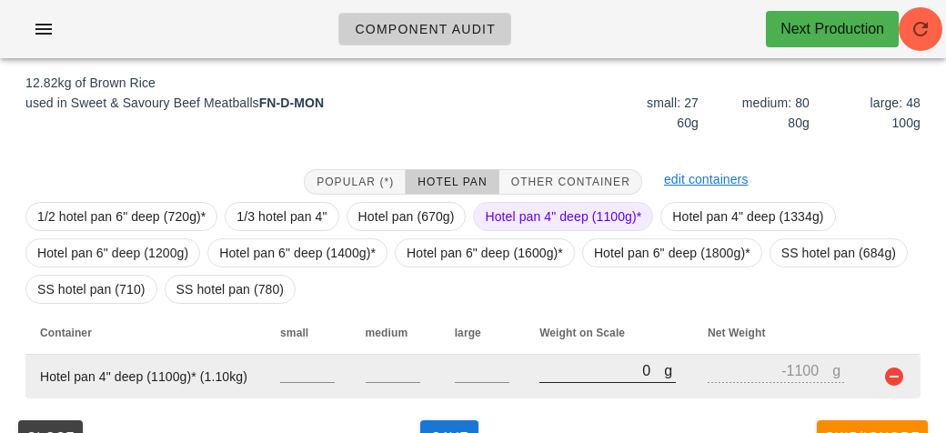
click at [556, 374] on input "0" at bounding box center [601, 370] width 125 height 24
type input "10"
type input "-1090"
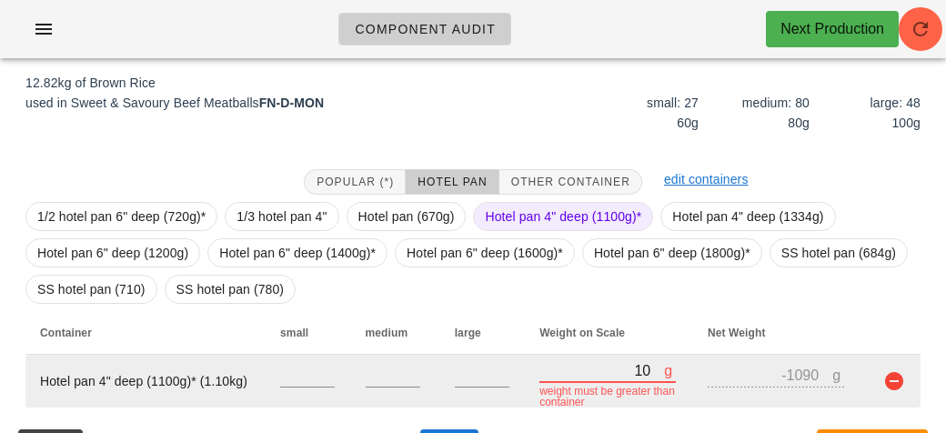
type input "110"
type input "-990"
type input "1110"
type input "10"
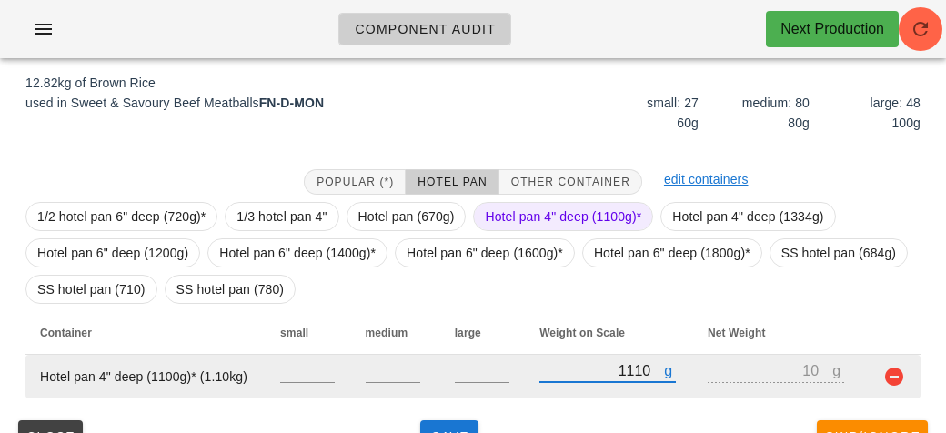
type input "11190"
type input "10090"
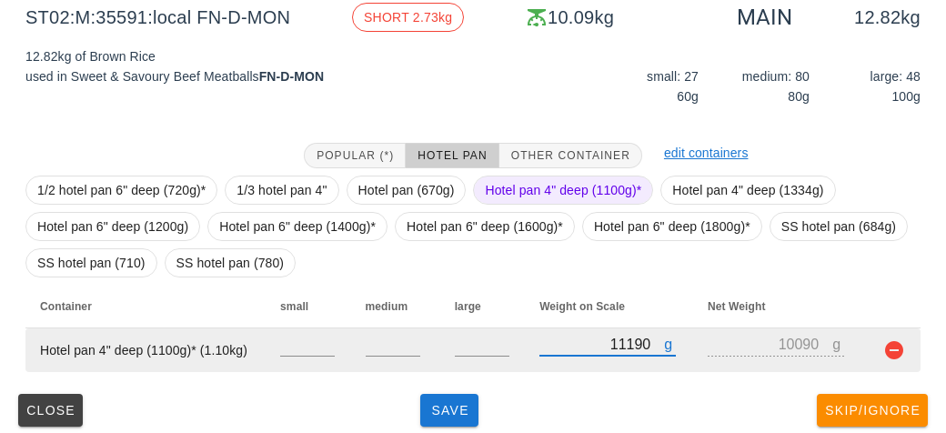
scroll to position [247, 0]
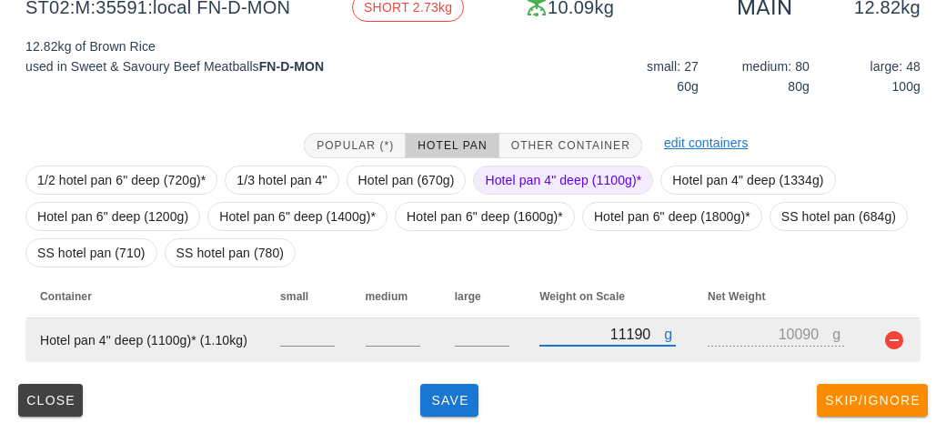
type input "11190"
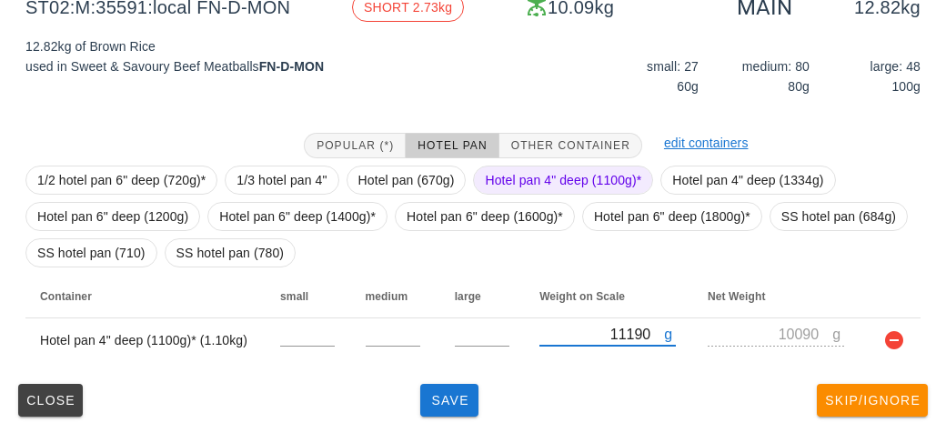
click at [527, 181] on span "Hotel pan 4" deep (1100g)*" at bounding box center [563, 179] width 156 height 27
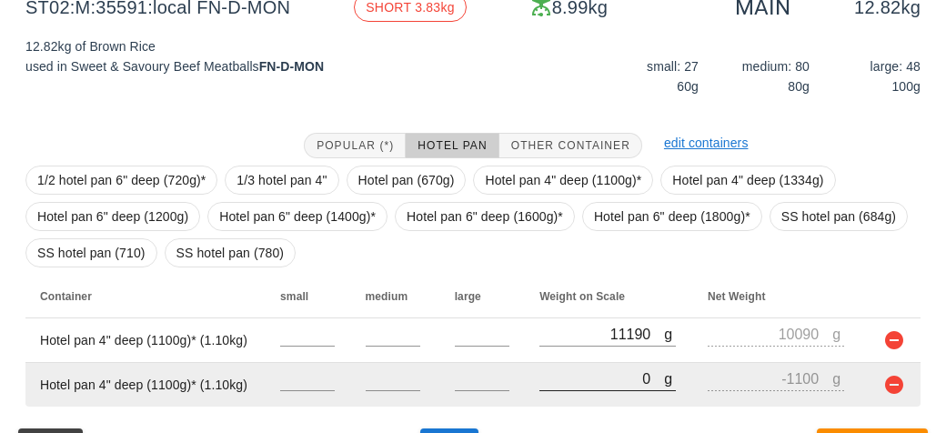
click at [585, 371] on input "0" at bounding box center [601, 378] width 125 height 24
type input "30"
type input "-1070"
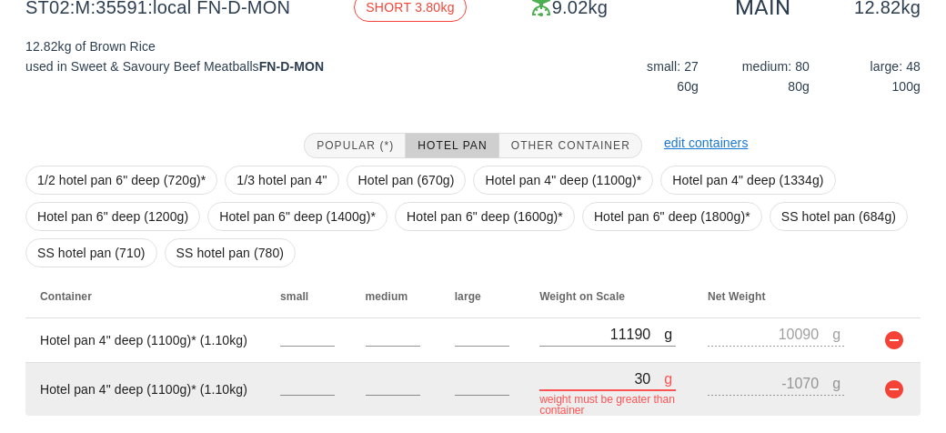
type input "380"
type input "-720"
type input "3880"
type input "2780"
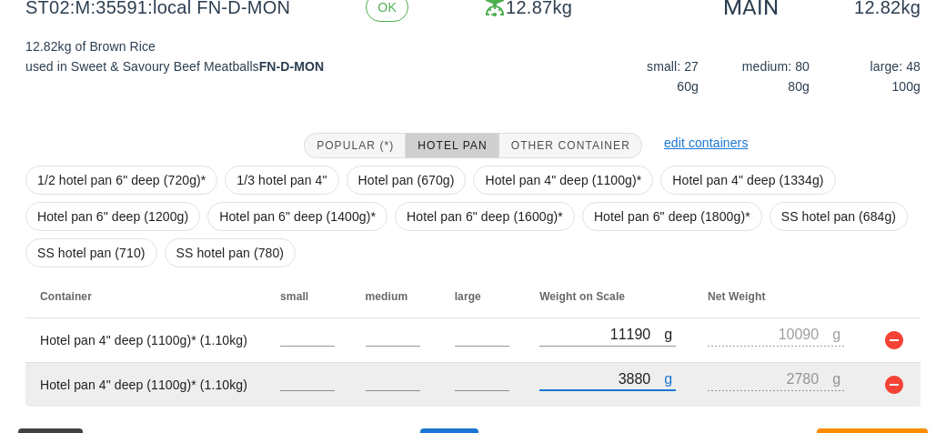
scroll to position [292, 0]
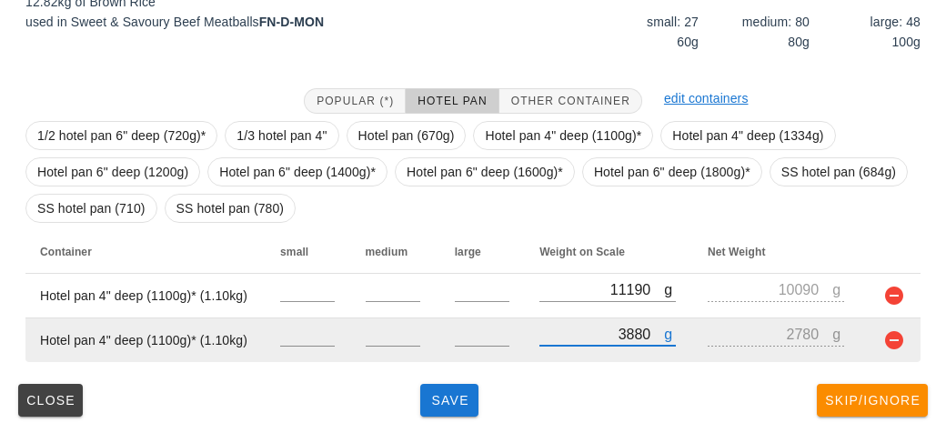
type input "3880"
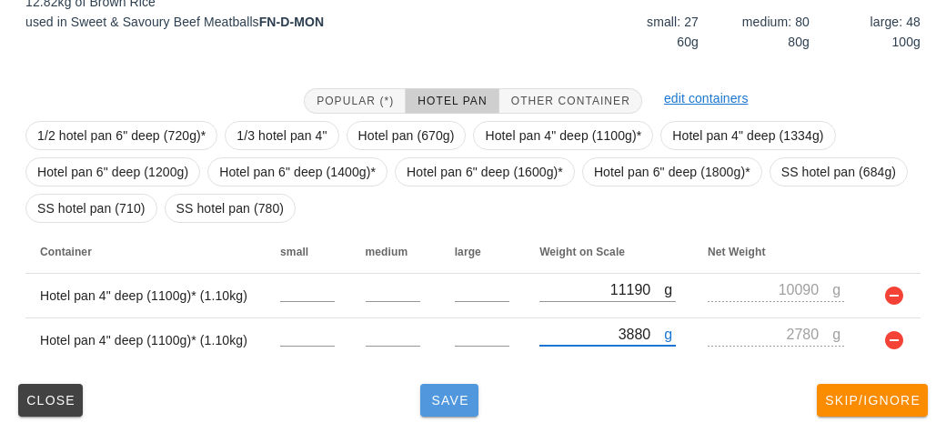
click at [442, 413] on button "Save" at bounding box center [449, 400] width 58 height 33
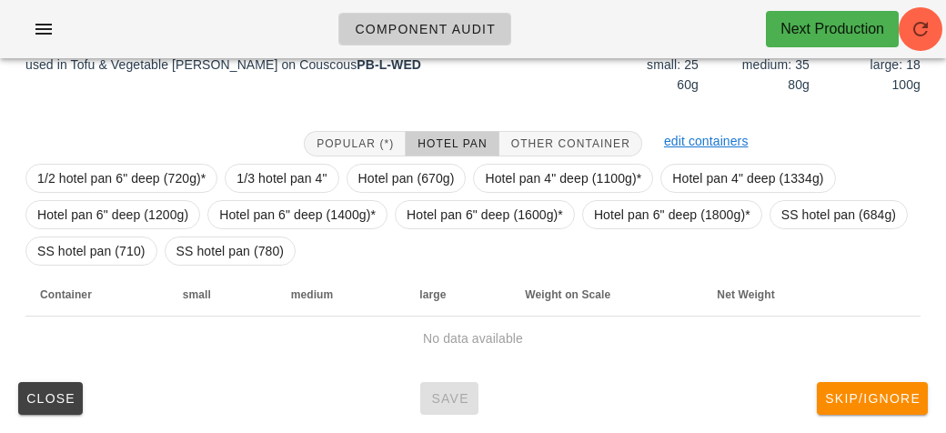
scroll to position [247, 0]
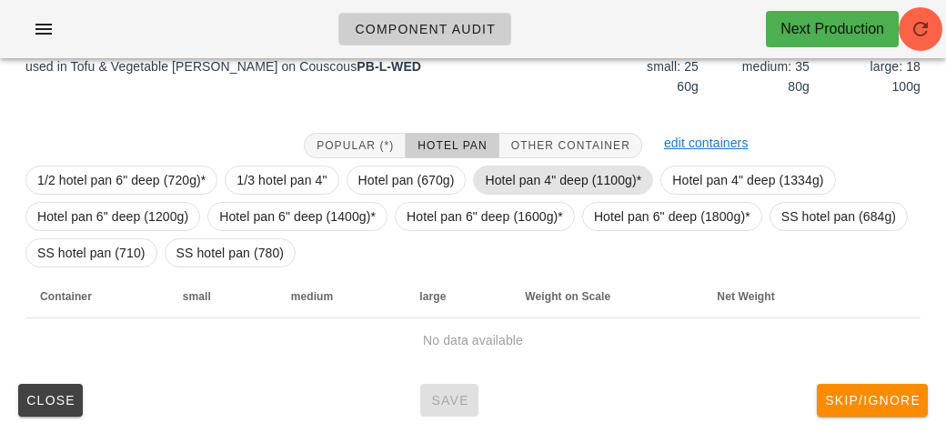
click at [539, 184] on span "Hotel pan 4" deep (1100g)*" at bounding box center [563, 179] width 156 height 27
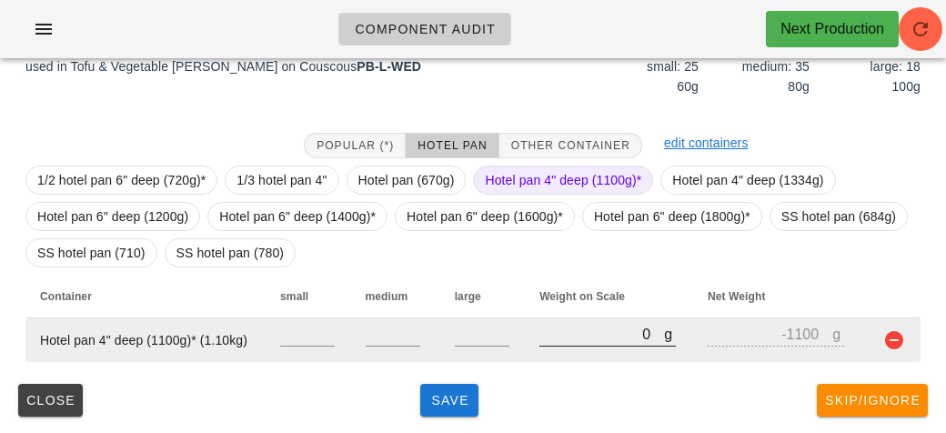
click at [556, 339] on input "0" at bounding box center [601, 334] width 125 height 24
type input "70"
type input "-1030"
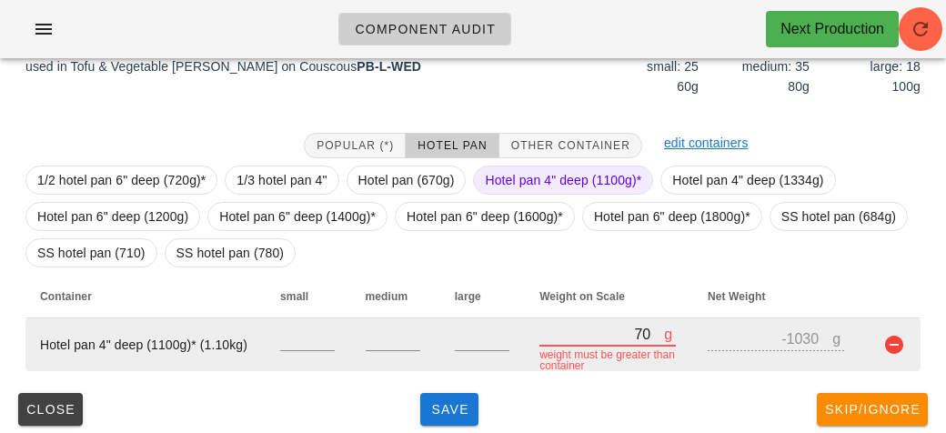
type input "740"
type input "-360"
type input "7440"
type input "6340"
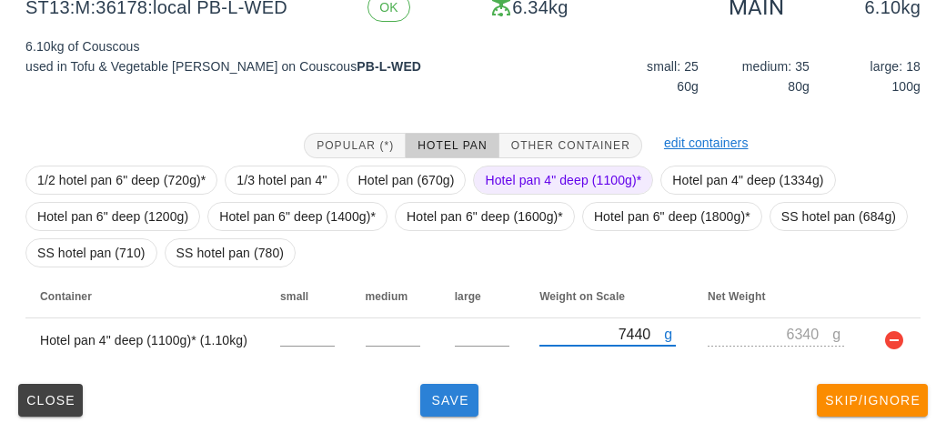
type input "7440"
click at [437, 413] on button "Save" at bounding box center [449, 400] width 58 height 33
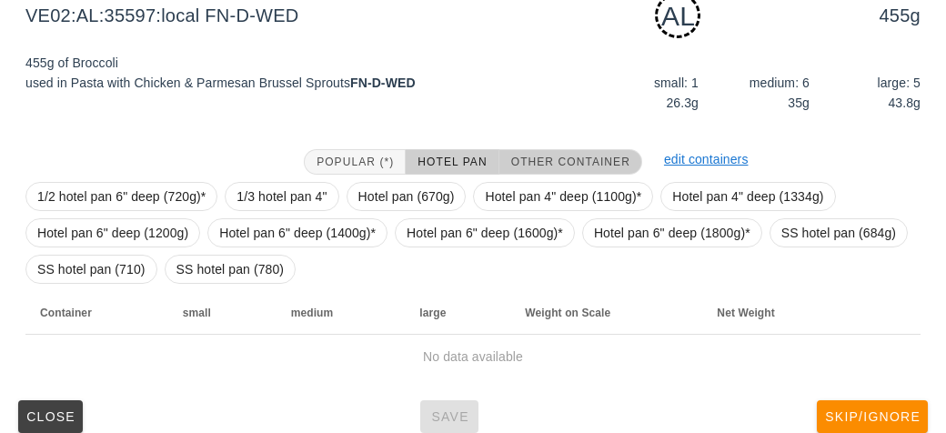
click at [566, 172] on button "Other Container" at bounding box center [570, 161] width 143 height 25
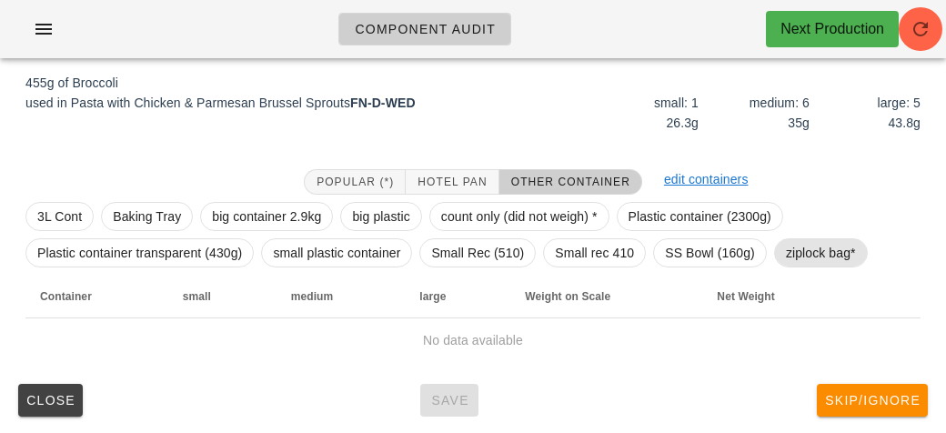
click at [810, 259] on span "ziplock bag*" at bounding box center [821, 252] width 70 height 27
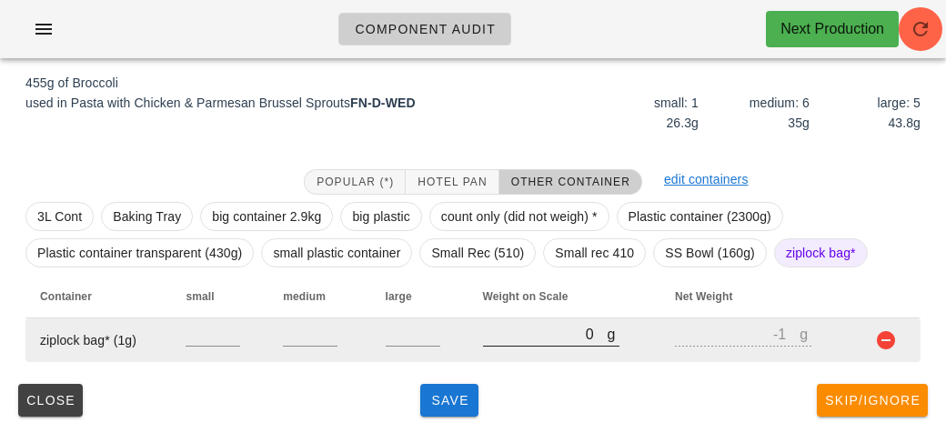
click at [529, 341] on input "0" at bounding box center [545, 334] width 125 height 24
type input "40"
type input "39"
type input "440"
type input "439"
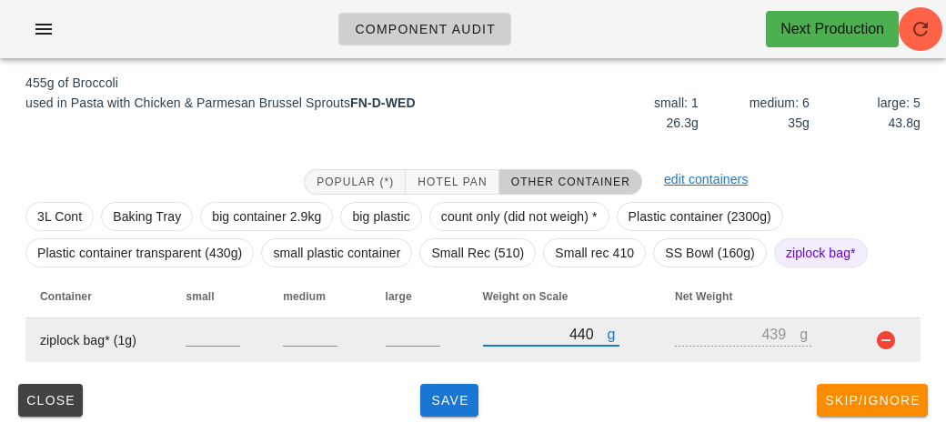
type input "440"
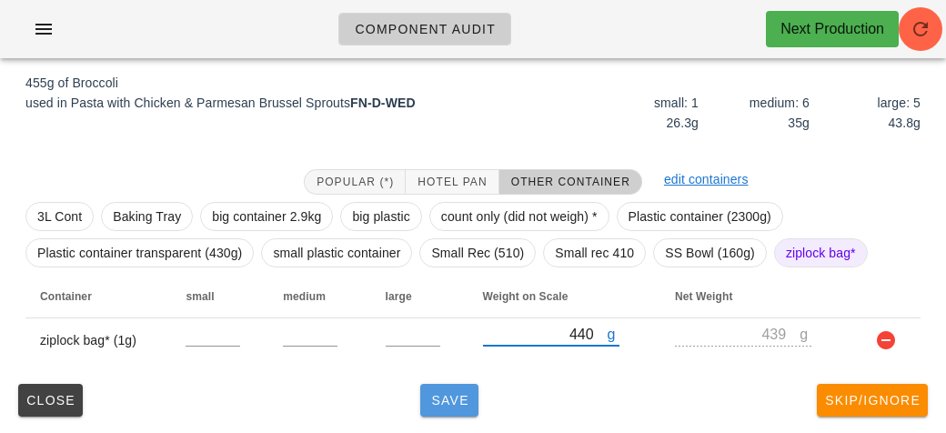
click at [456, 397] on span "Save" at bounding box center [449, 400] width 44 height 15
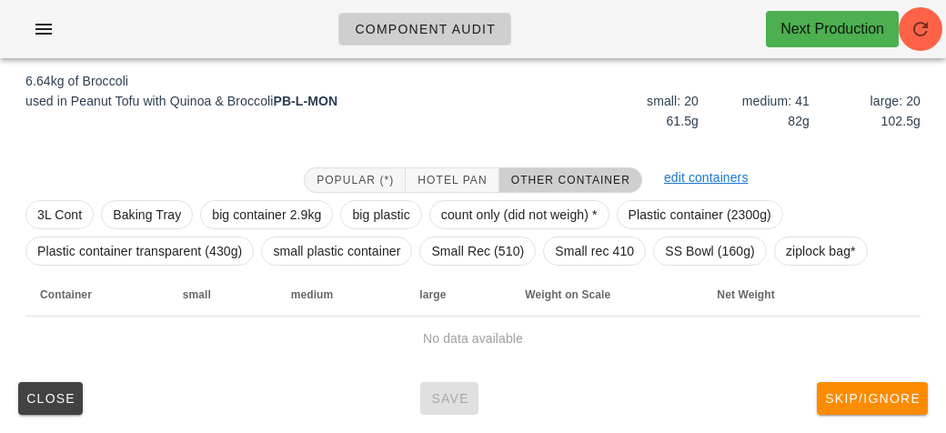
scroll to position [211, 0]
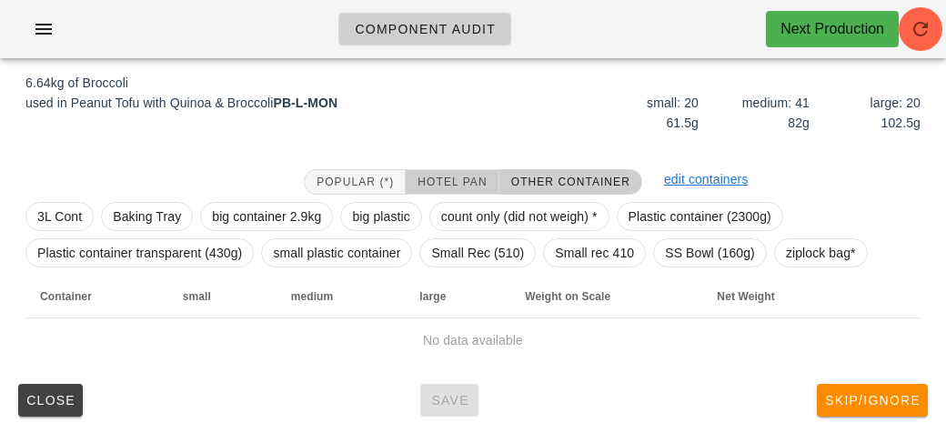
click at [466, 171] on button "Hotel Pan" at bounding box center [451, 181] width 93 height 25
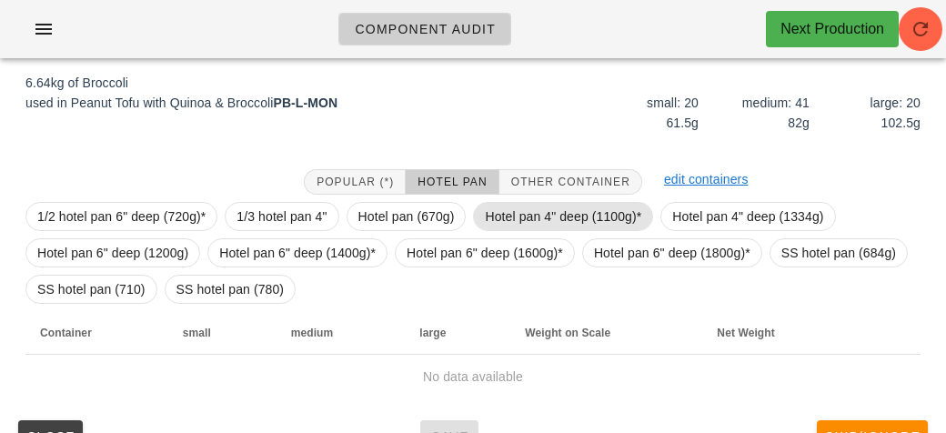
click at [521, 217] on span "Hotel pan 4" deep (1100g)*" at bounding box center [563, 216] width 156 height 27
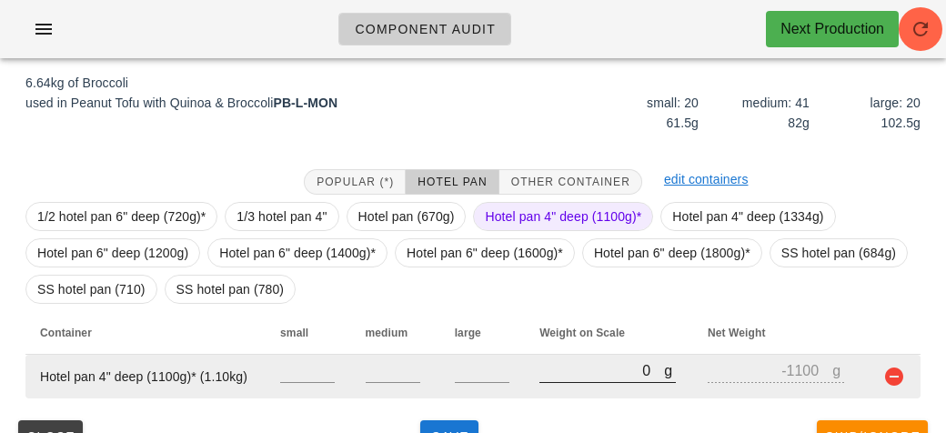
click at [596, 370] on input "0" at bounding box center [601, 370] width 125 height 24
type input "70"
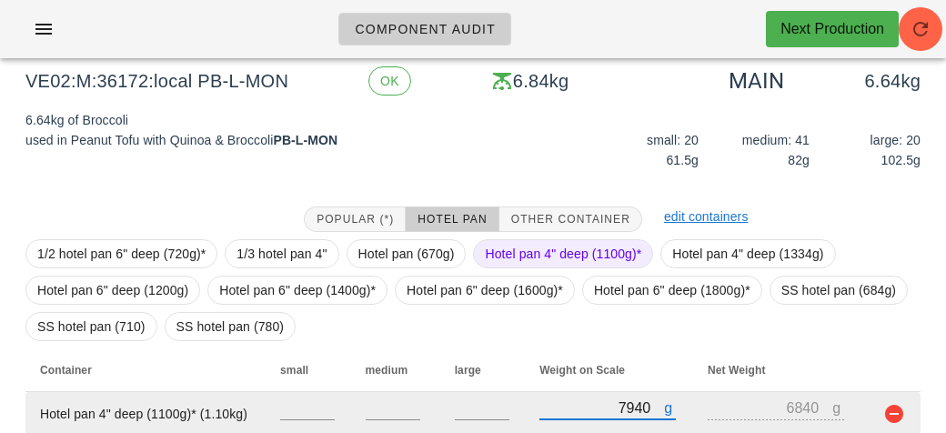
scroll to position [247, 0]
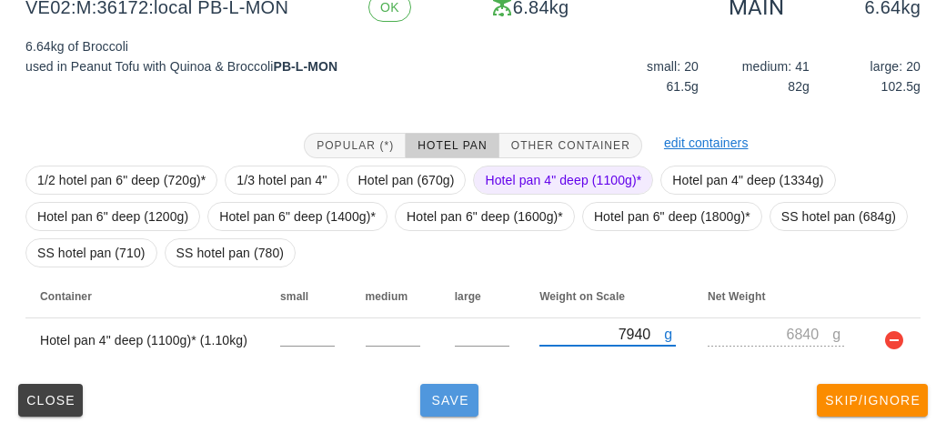
click at [423, 400] on button "Save" at bounding box center [449, 400] width 58 height 33
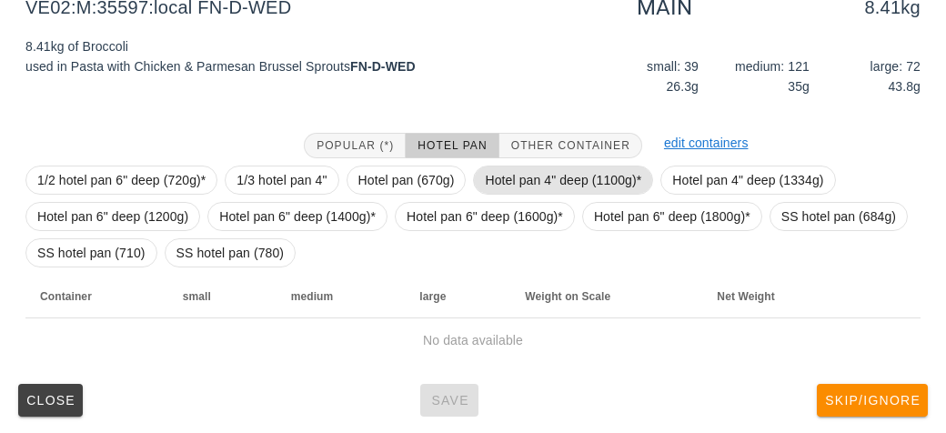
click at [511, 175] on span "Hotel pan 4" deep (1100g)*" at bounding box center [563, 179] width 156 height 27
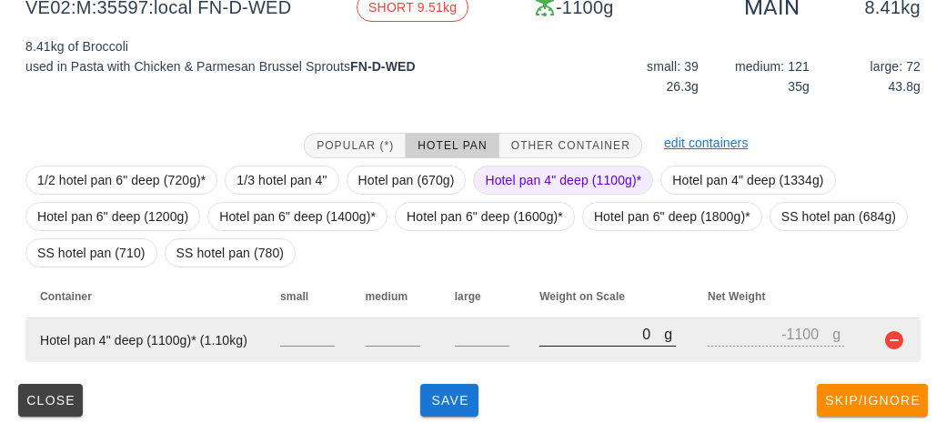
click at [562, 336] on input "0" at bounding box center [601, 334] width 125 height 24
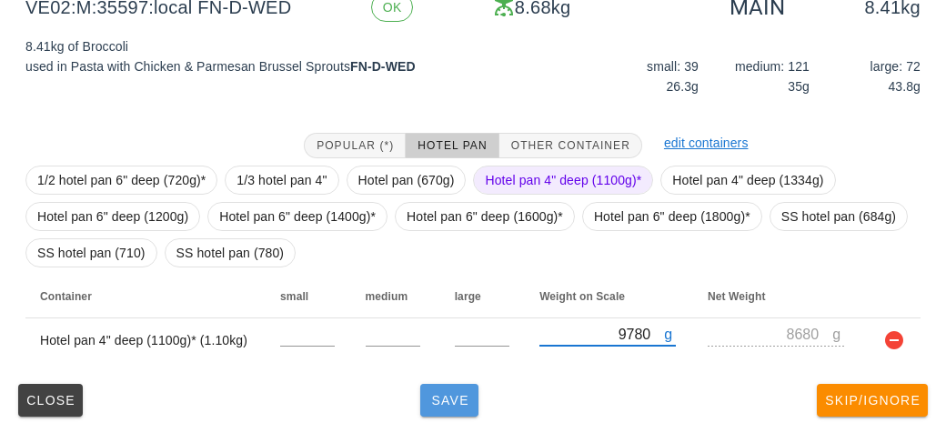
click at [466, 405] on span "Save" at bounding box center [449, 400] width 44 height 15
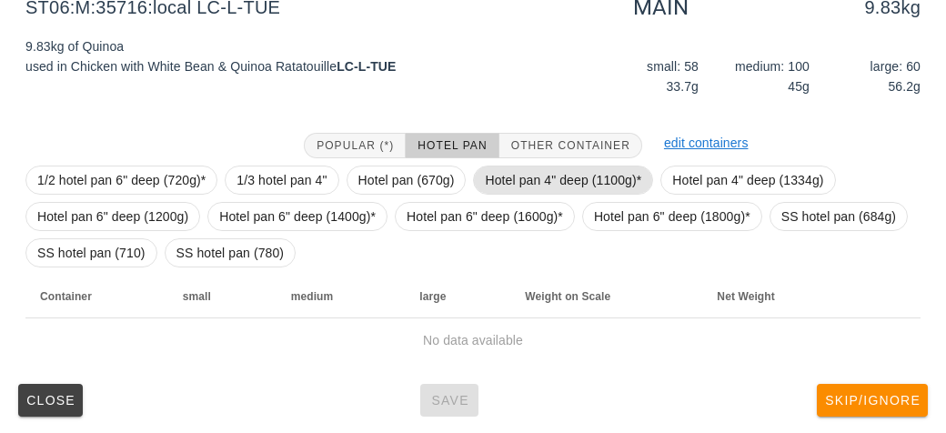
click at [541, 167] on span "Hotel pan 4" deep (1100g)*" at bounding box center [563, 179] width 156 height 27
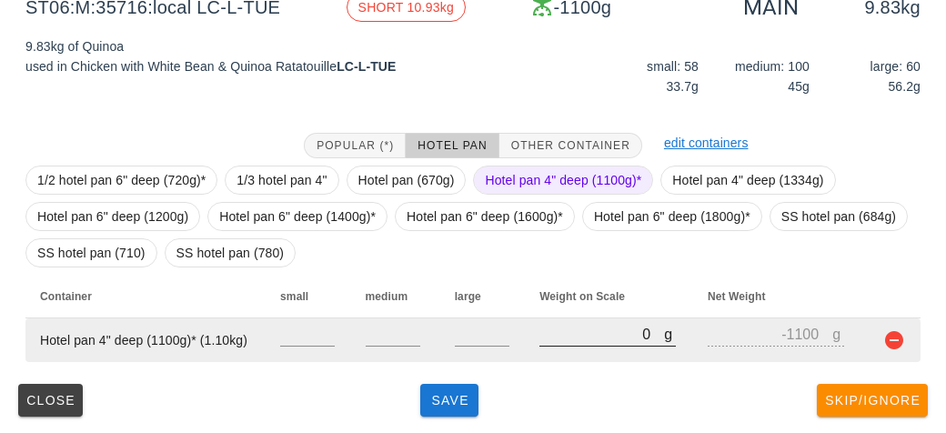
click at [585, 333] on input "0" at bounding box center [601, 334] width 125 height 24
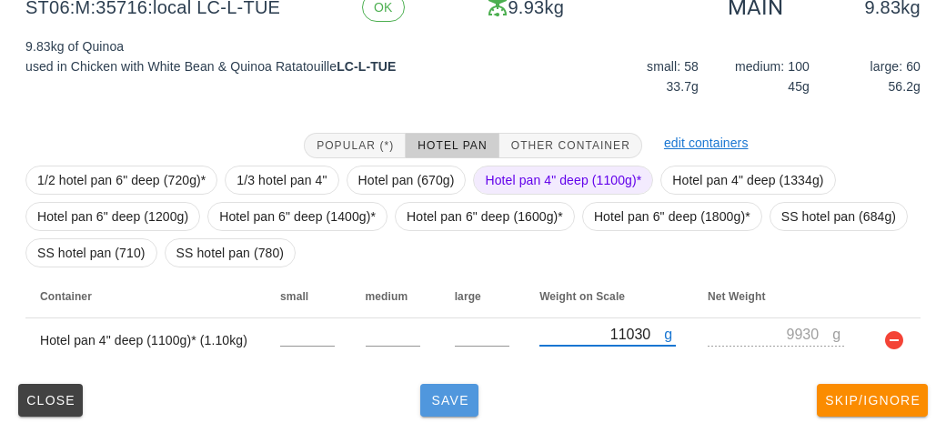
click at [442, 400] on span "Save" at bounding box center [449, 400] width 44 height 15
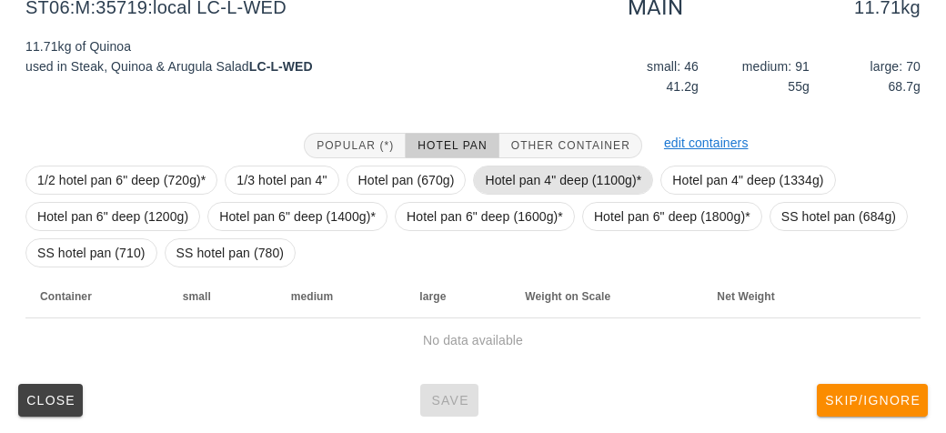
click at [546, 191] on span "Hotel pan 4" deep (1100g)*" at bounding box center [563, 179] width 156 height 27
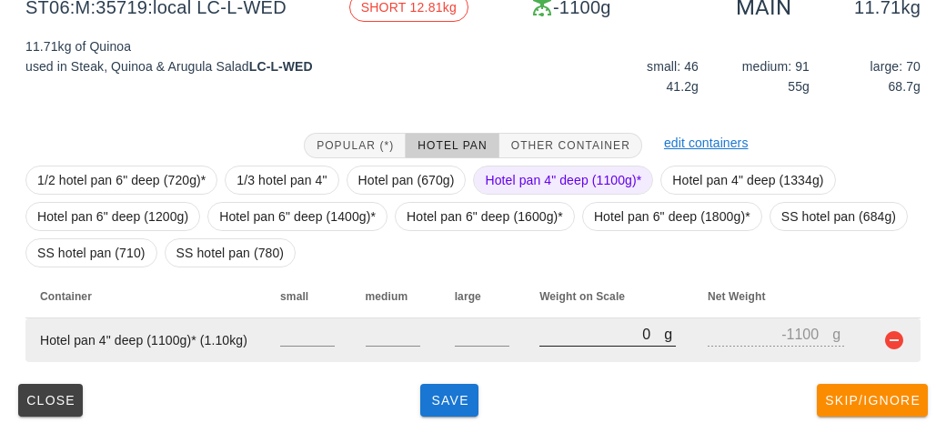
click at [578, 339] on input "0" at bounding box center [601, 334] width 125 height 24
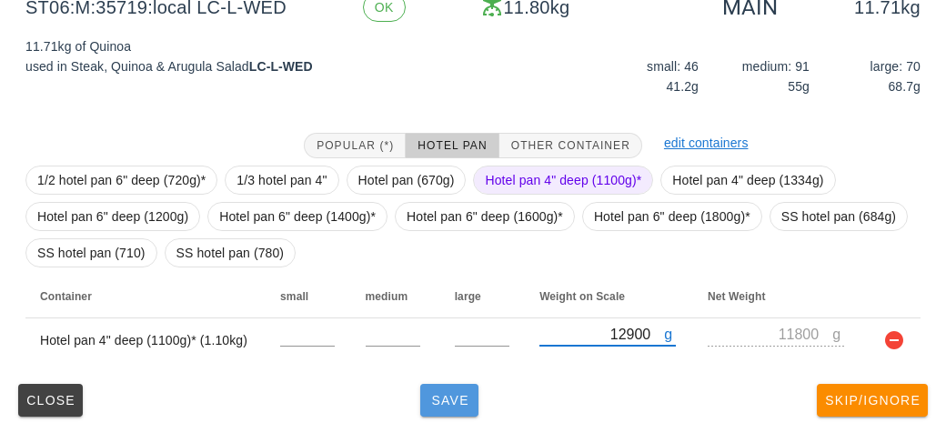
click at [429, 394] on span "Save" at bounding box center [449, 400] width 44 height 15
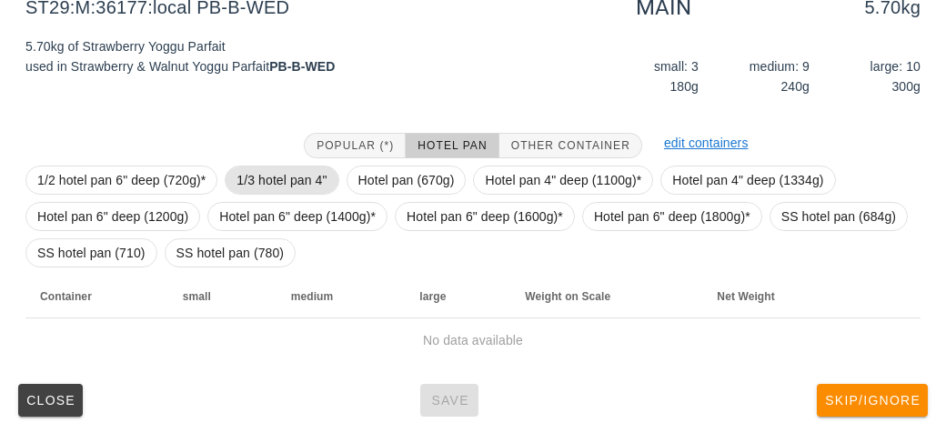
click at [255, 166] on span "1/3 hotel pan 4"" at bounding box center [281, 179] width 90 height 27
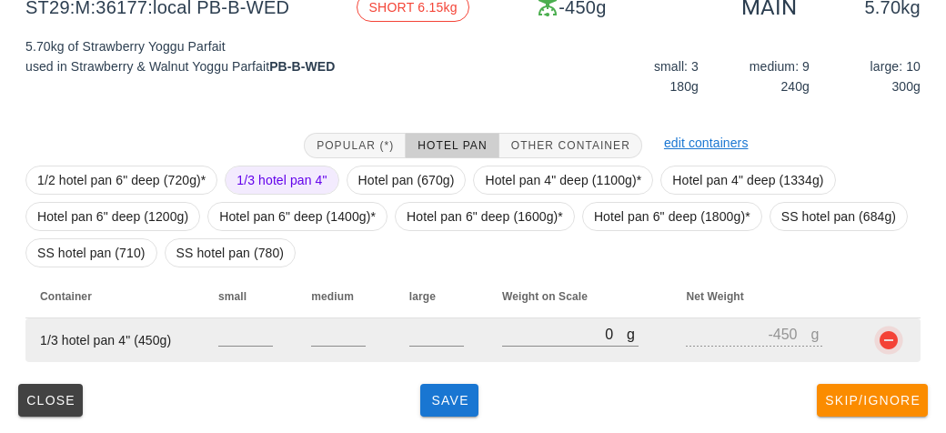
click at [885, 347] on button "button" at bounding box center [888, 340] width 22 height 22
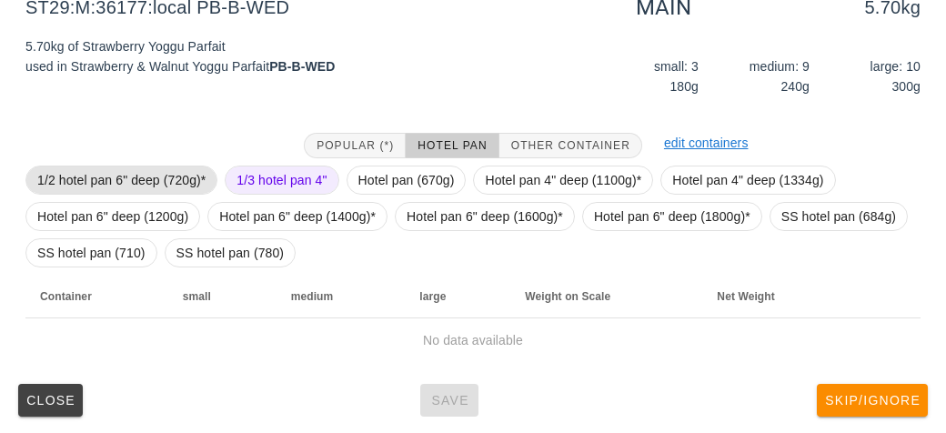
click at [57, 166] on span "1/2 hotel pan 6" deep (720g)*" at bounding box center [121, 179] width 168 height 27
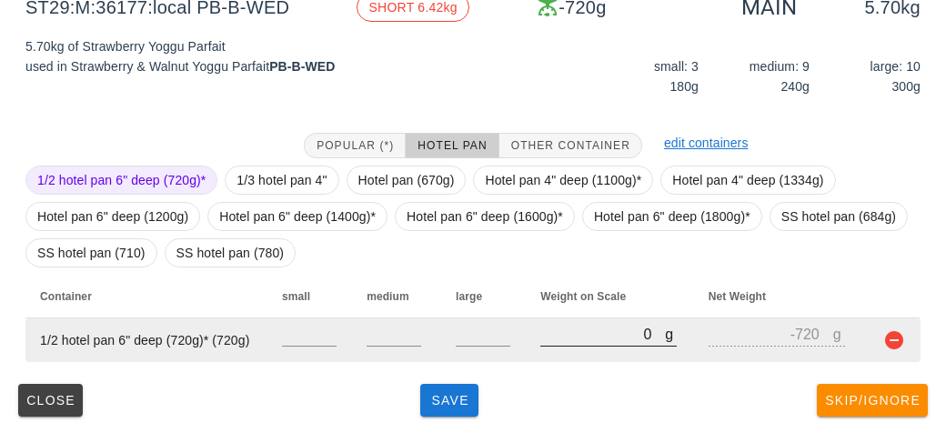
click at [574, 339] on input "0" at bounding box center [602, 334] width 125 height 24
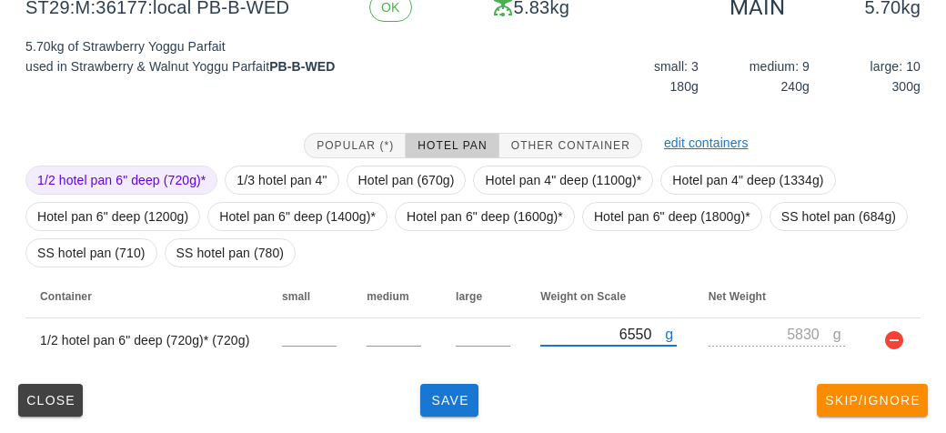
click at [455, 423] on div "(2) local: Mon-Wed ([DATE]-[DATE]) MI (13) PR (84) SA (86) ST (98) VE (93) Scan…" at bounding box center [473, 129] width 946 height 609
click at [452, 409] on button "Save" at bounding box center [449, 400] width 58 height 33
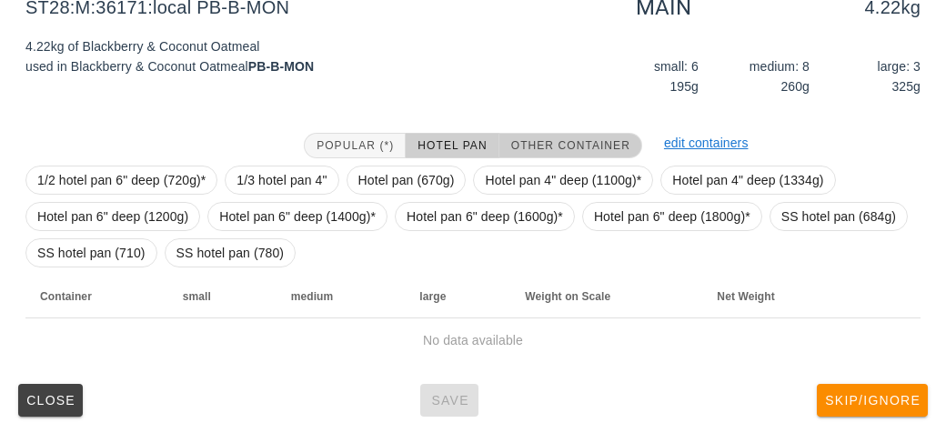
click at [525, 135] on button "Other Container" at bounding box center [570, 145] width 143 height 25
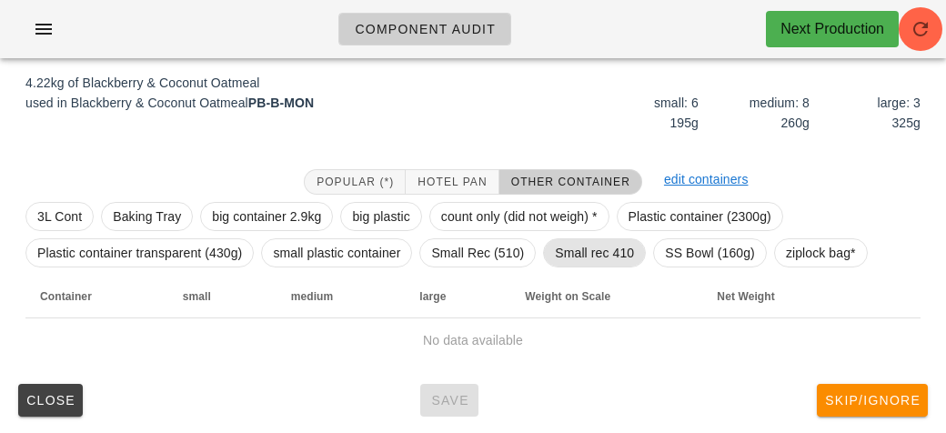
click at [587, 252] on span "Small rec 410" at bounding box center [594, 252] width 79 height 27
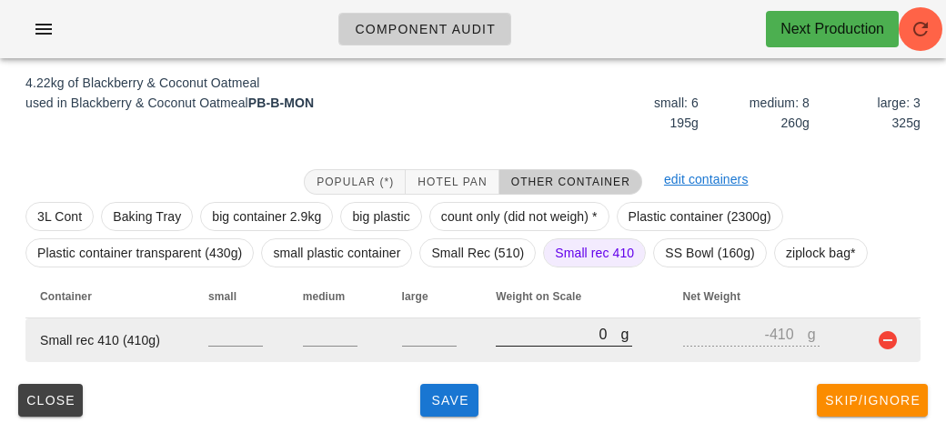
click at [566, 335] on input "0" at bounding box center [557, 334] width 125 height 24
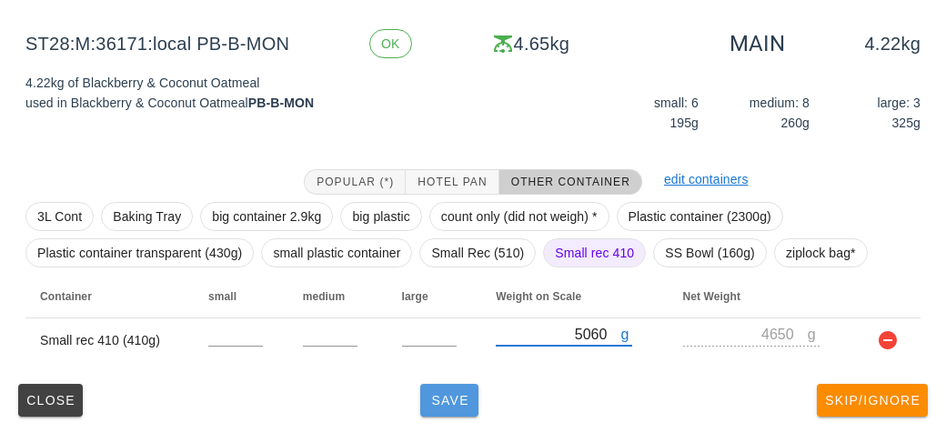
click at [462, 397] on span "Save" at bounding box center [449, 400] width 44 height 15
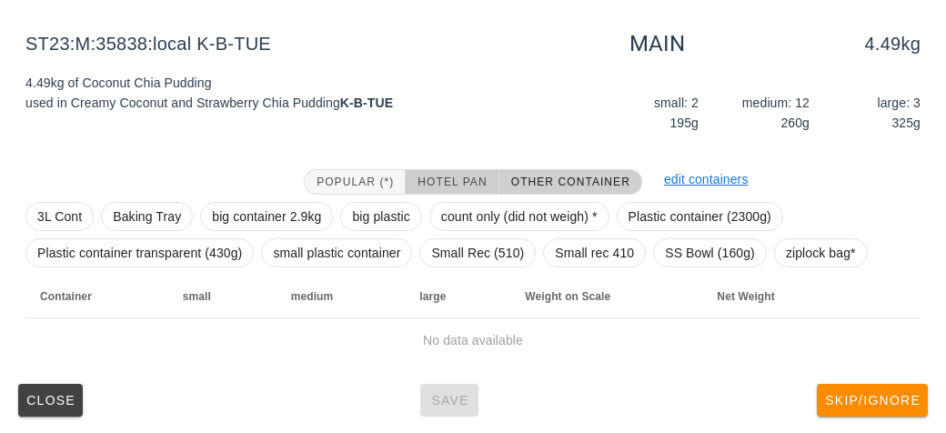
click at [455, 176] on span "Hotel Pan" at bounding box center [451, 181] width 70 height 13
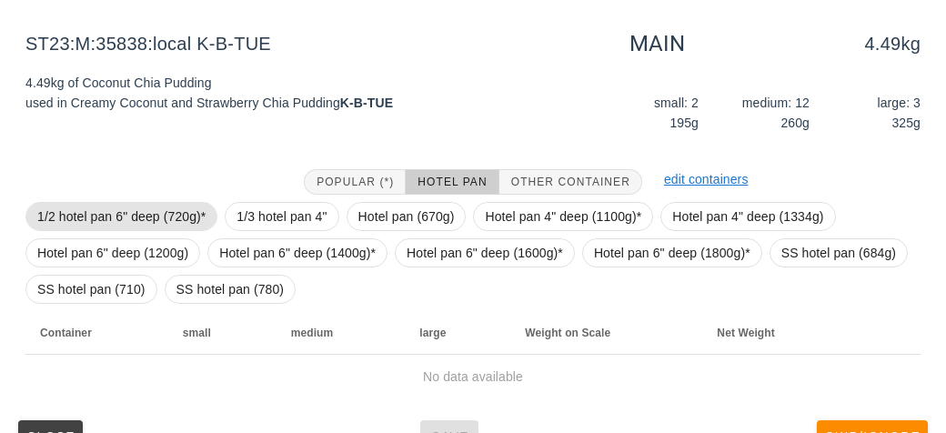
click at [103, 212] on span "1/2 hotel pan 6" deep (720g)*" at bounding box center [121, 216] width 168 height 27
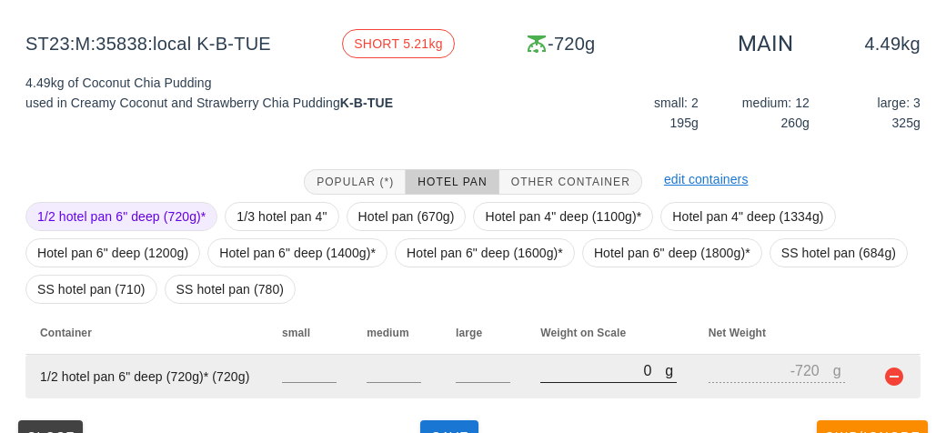
click at [558, 375] on input "0" at bounding box center [602, 370] width 125 height 24
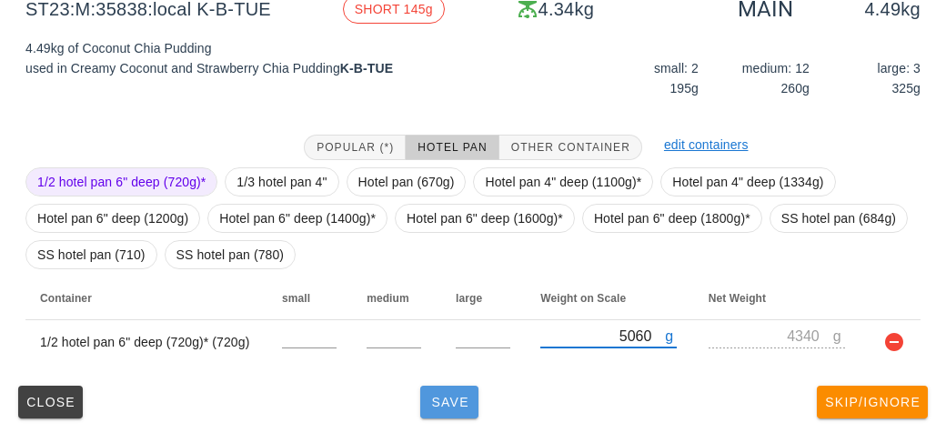
click at [442, 405] on span "Save" at bounding box center [449, 402] width 44 height 15
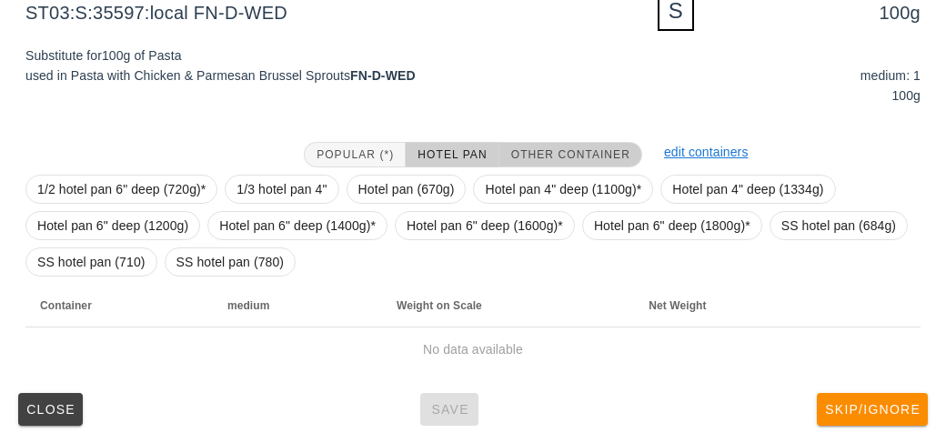
click at [554, 144] on button "Other Container" at bounding box center [570, 154] width 143 height 25
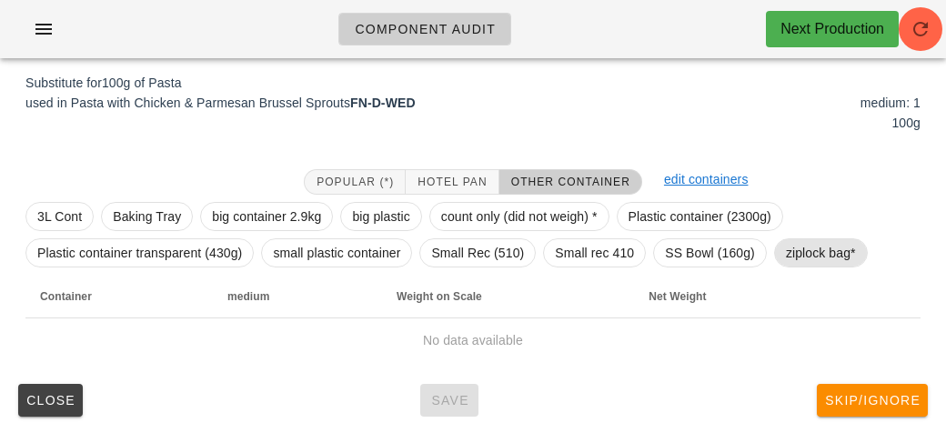
click at [807, 253] on span "ziplock bag*" at bounding box center [821, 252] width 70 height 27
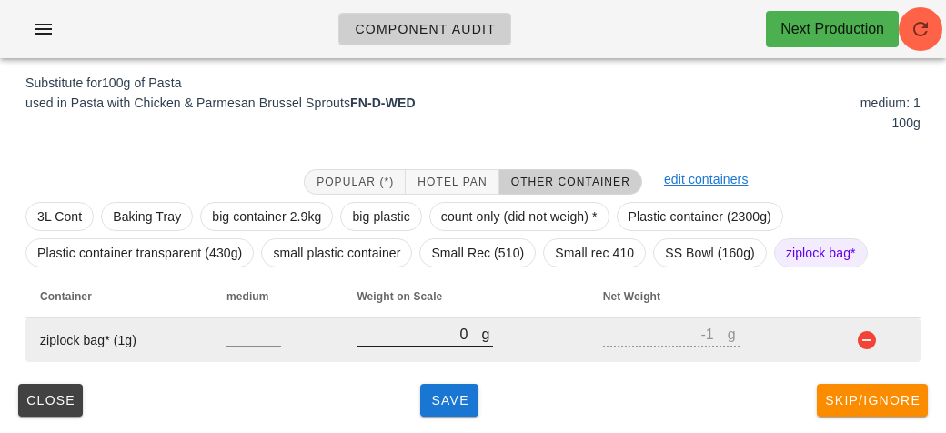
click at [432, 335] on input "0" at bounding box center [418, 334] width 125 height 24
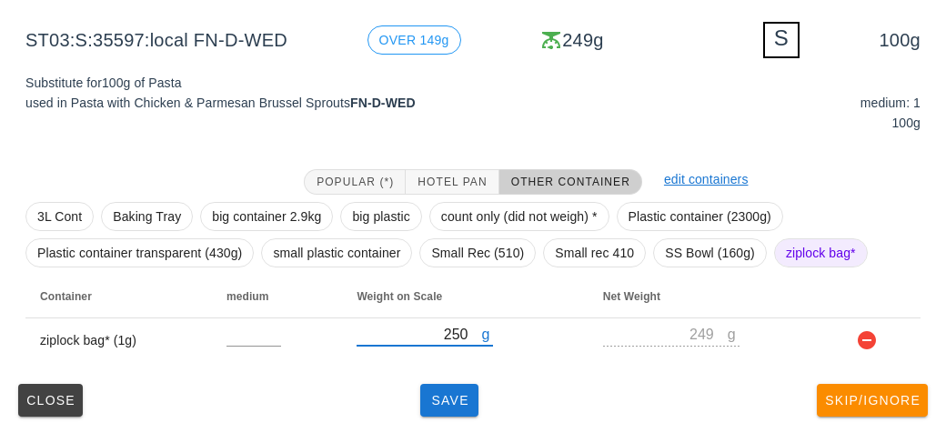
click at [447, 425] on div "(2) local: Mon-Wed ([DATE]-[DATE]) MI (13) PR (84) SA (86) ST (98) VE (93) Scan…" at bounding box center [473, 145] width 946 height 580
click at [430, 404] on span "Save" at bounding box center [449, 400] width 44 height 15
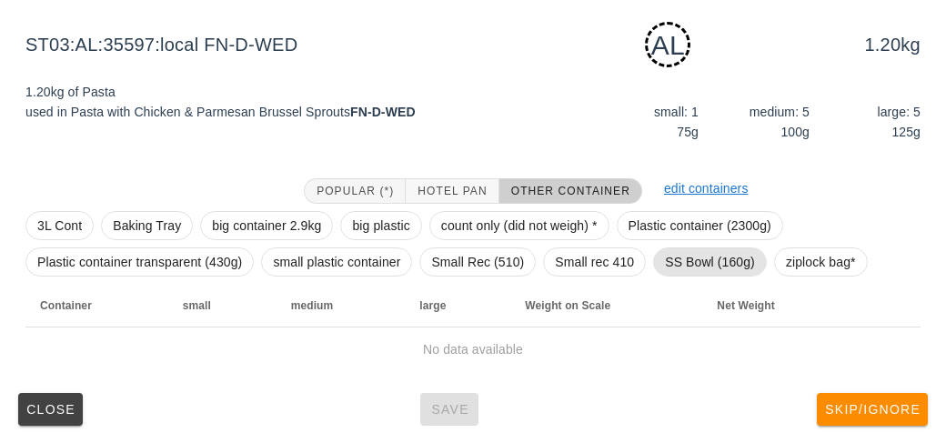
click at [686, 255] on span "SS Bowl (160g)" at bounding box center [710, 261] width 90 height 27
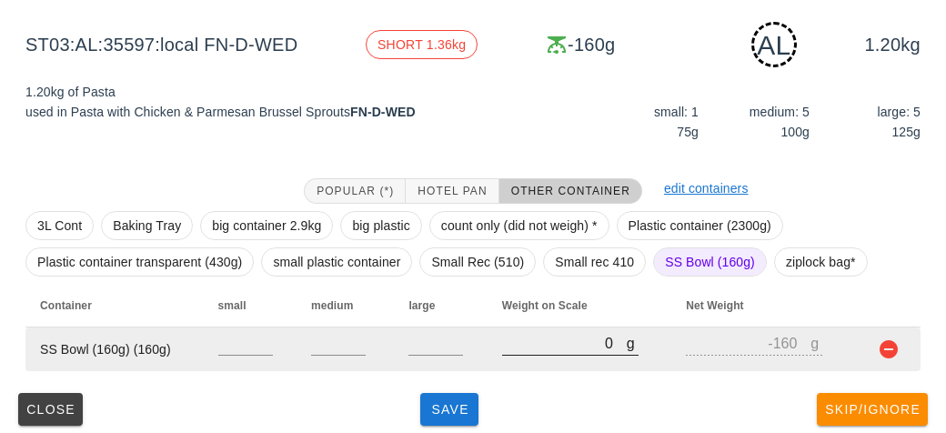
click at [515, 350] on input "0" at bounding box center [564, 343] width 125 height 24
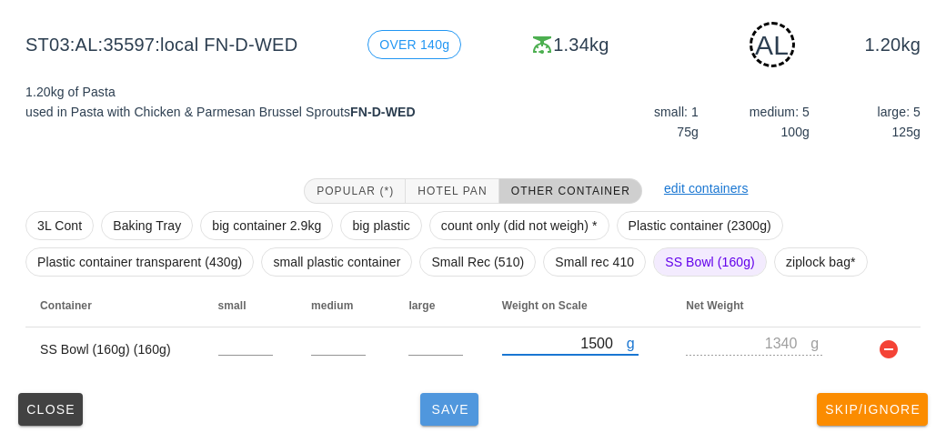
click at [451, 405] on span "Save" at bounding box center [449, 409] width 44 height 15
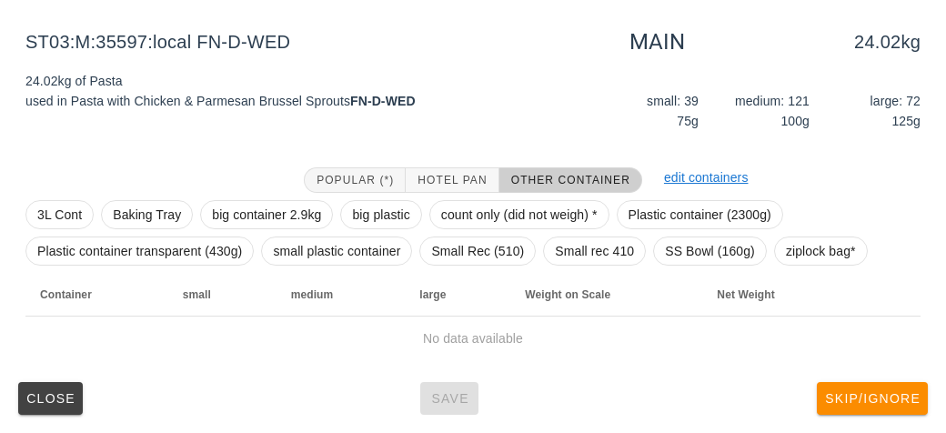
scroll to position [211, 0]
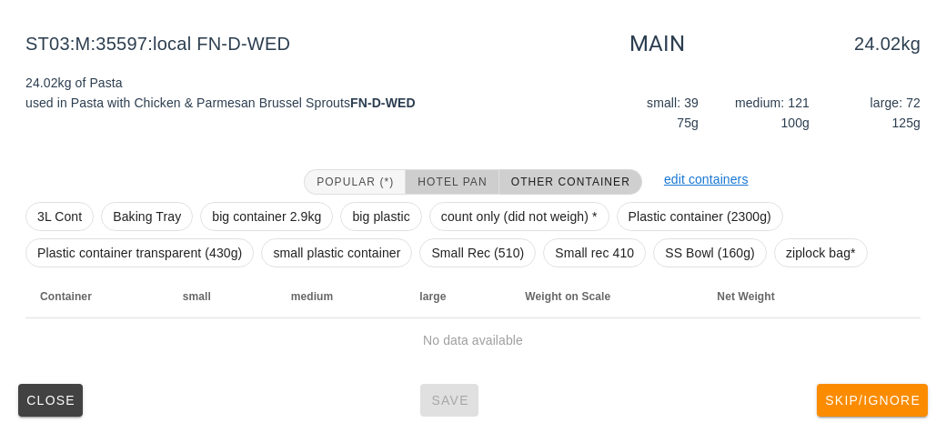
click at [466, 179] on span "Hotel Pan" at bounding box center [451, 181] width 70 height 13
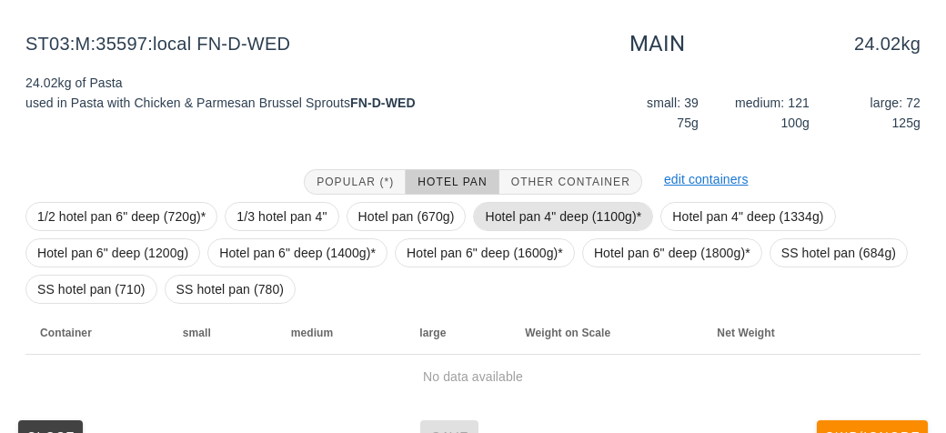
click at [515, 223] on span "Hotel pan 4" deep (1100g)*" at bounding box center [563, 216] width 156 height 27
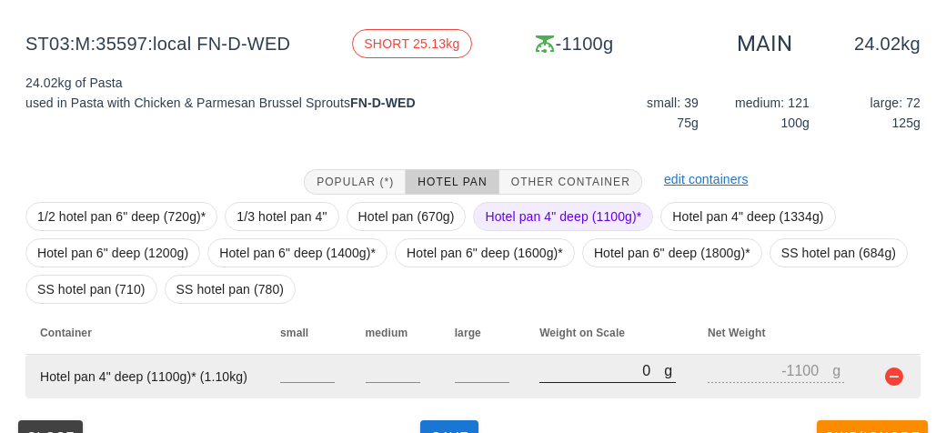
click at [573, 371] on input "0" at bounding box center [601, 370] width 125 height 24
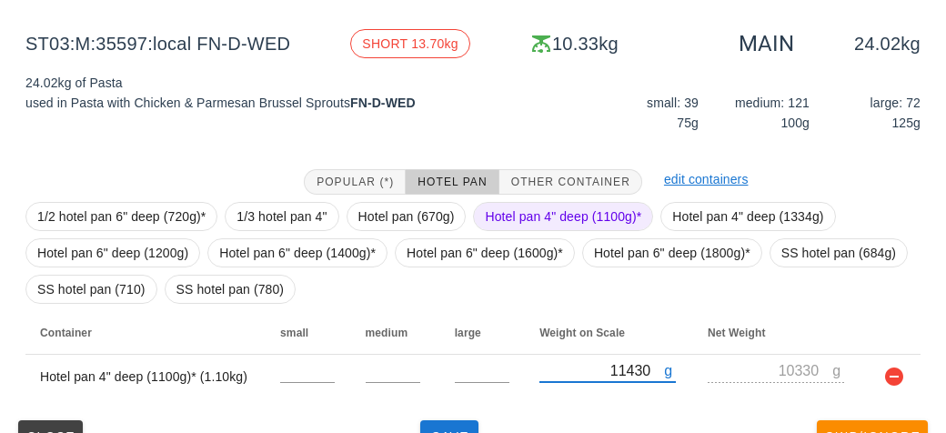
click at [533, 216] on span "Hotel pan 4" deep (1100g)*" at bounding box center [563, 216] width 156 height 27
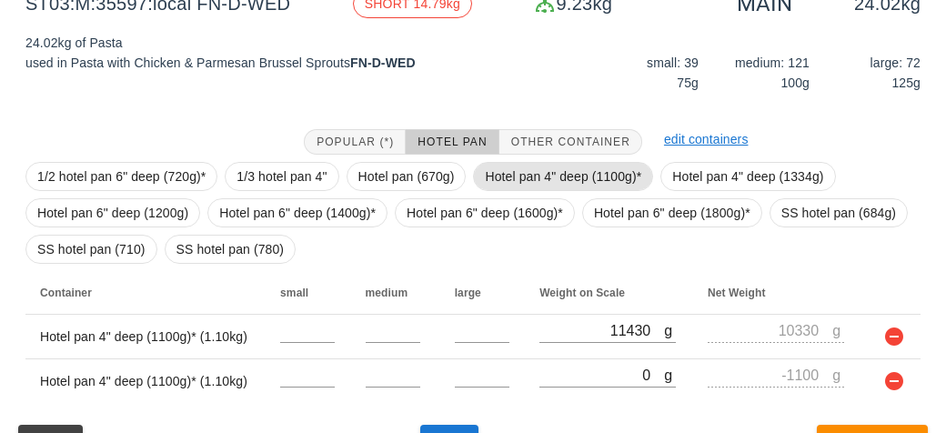
scroll to position [292, 0]
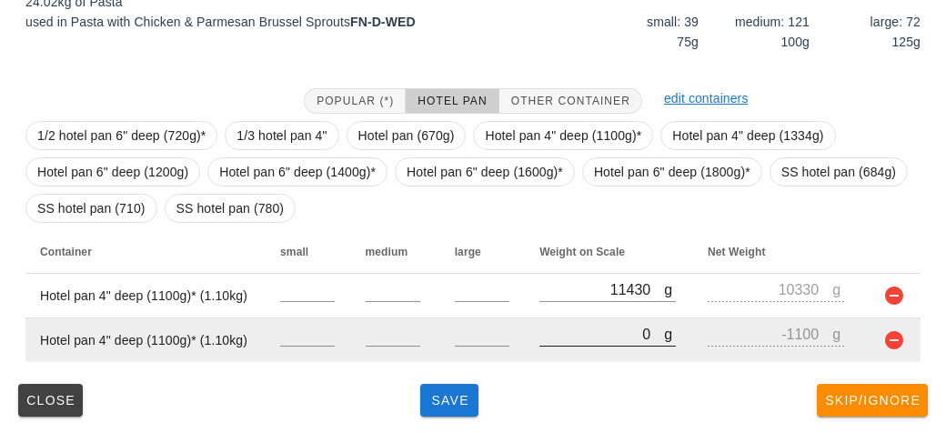
click at [591, 344] on input "0" at bounding box center [601, 334] width 125 height 24
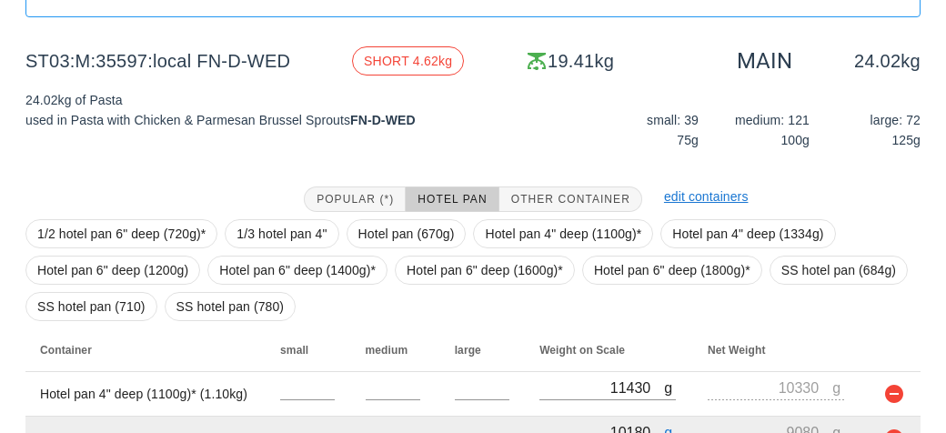
scroll to position [200, 0]
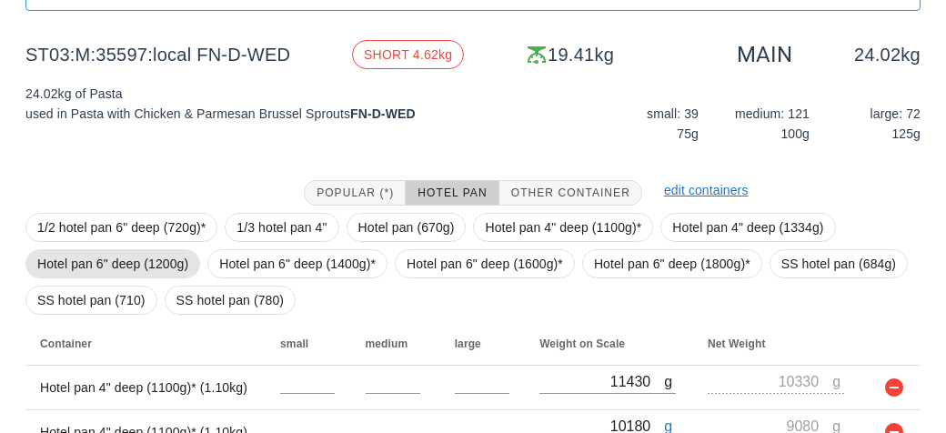
click at [125, 252] on span "Hotel pan 6" deep (1200g)" at bounding box center [112, 263] width 151 height 27
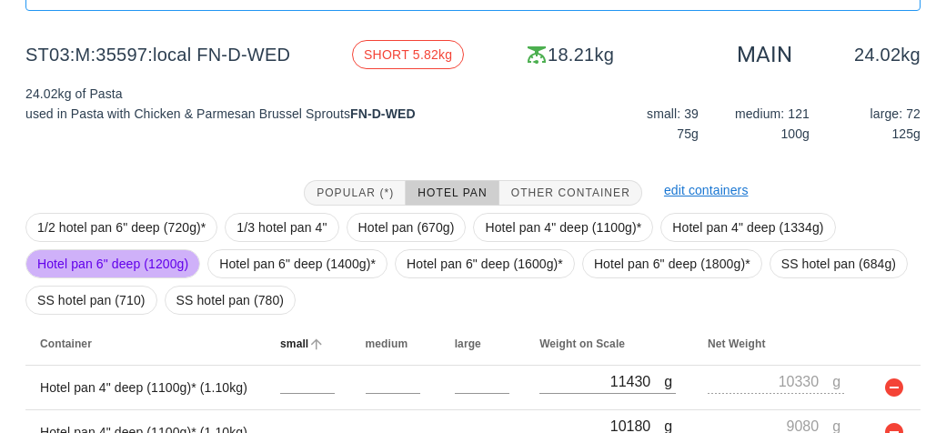
click at [301, 329] on th "small" at bounding box center [307, 344] width 85 height 44
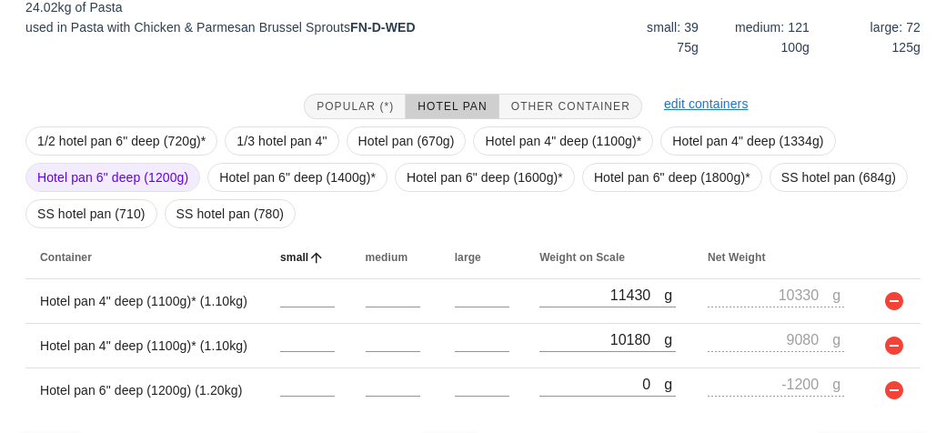
scroll to position [336, 0]
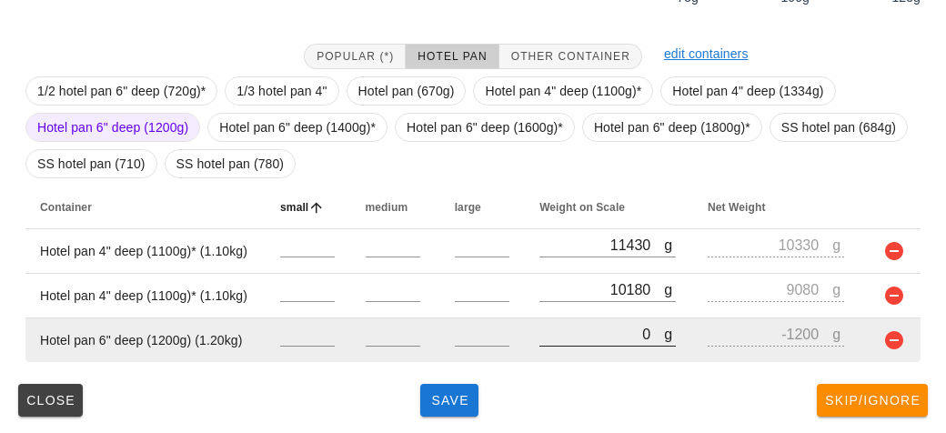
click at [579, 354] on div at bounding box center [607, 355] width 136 height 13
click at [558, 342] on input "0" at bounding box center [601, 334] width 125 height 24
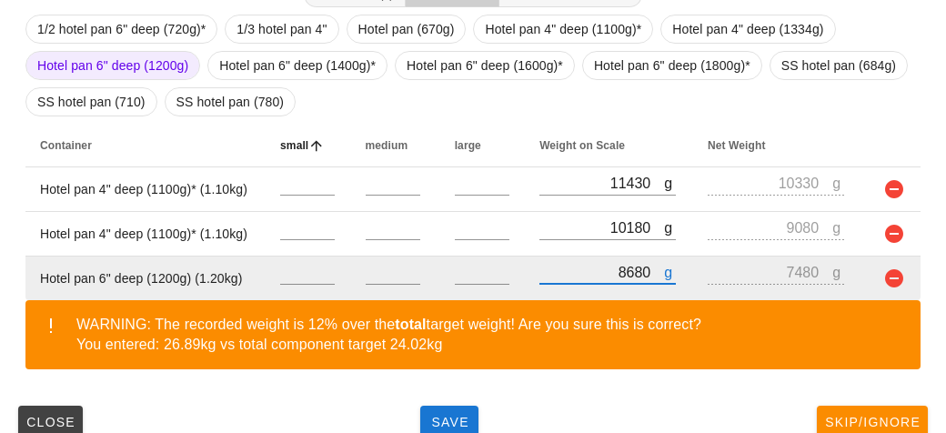
scroll to position [420, 0]
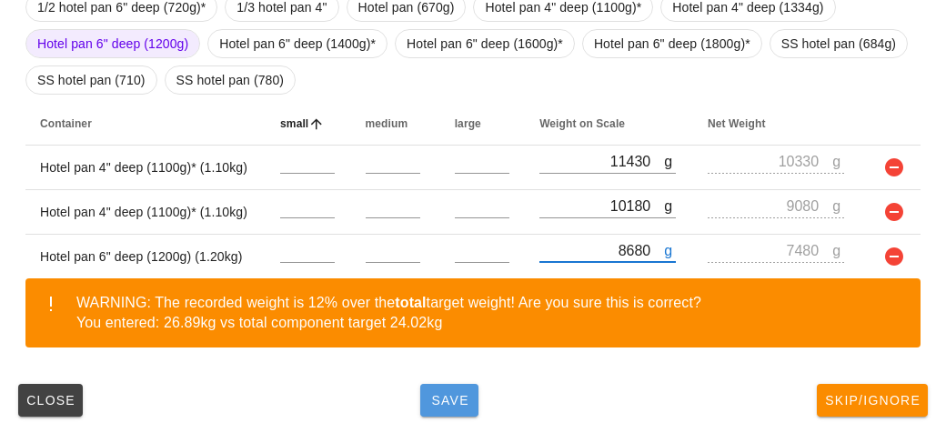
click at [449, 403] on span "Save" at bounding box center [449, 400] width 44 height 15
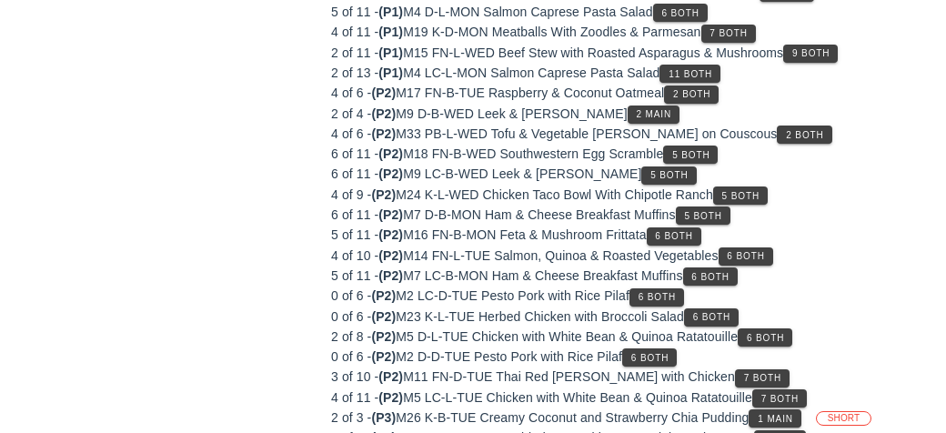
scroll to position [264, 0]
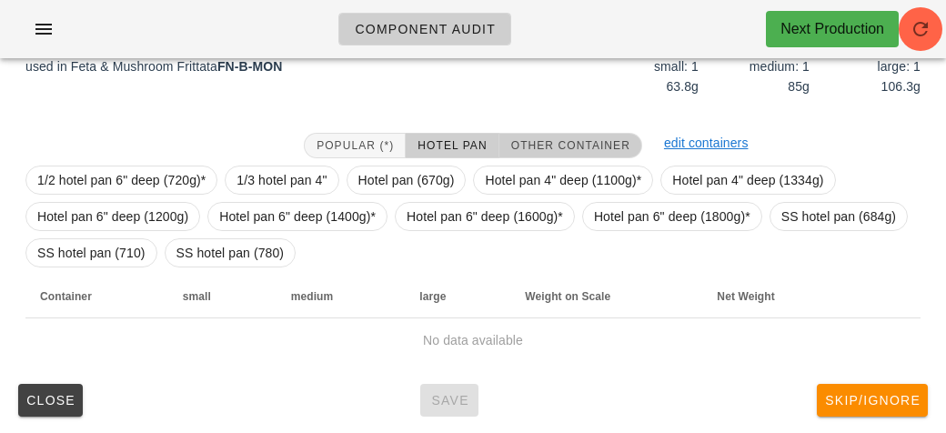
click at [556, 136] on button "Other Container" at bounding box center [570, 145] width 143 height 25
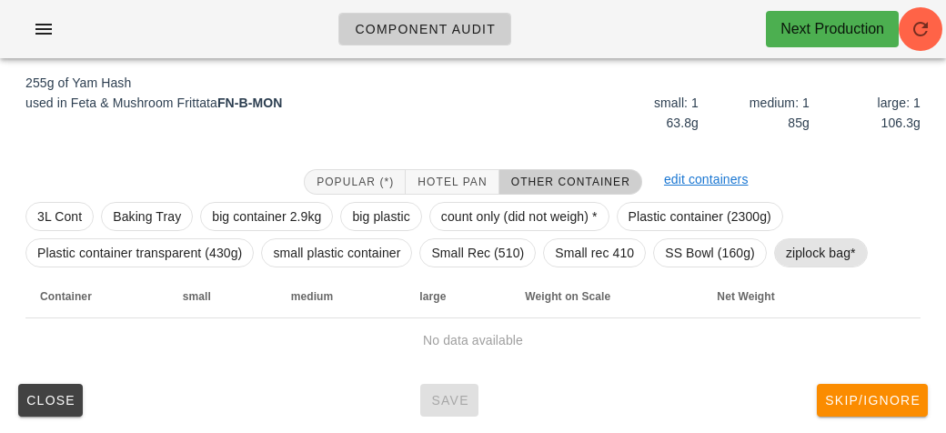
click at [807, 252] on span "ziplock bag*" at bounding box center [821, 252] width 70 height 27
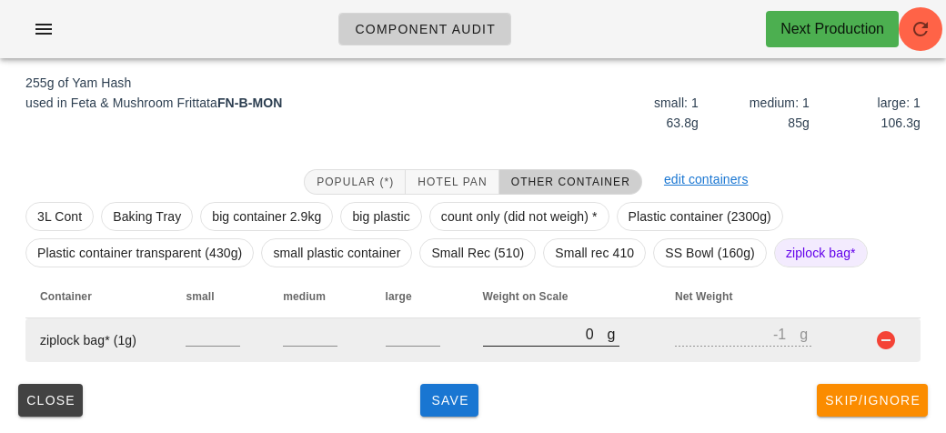
click at [498, 334] on input "0" at bounding box center [545, 334] width 125 height 24
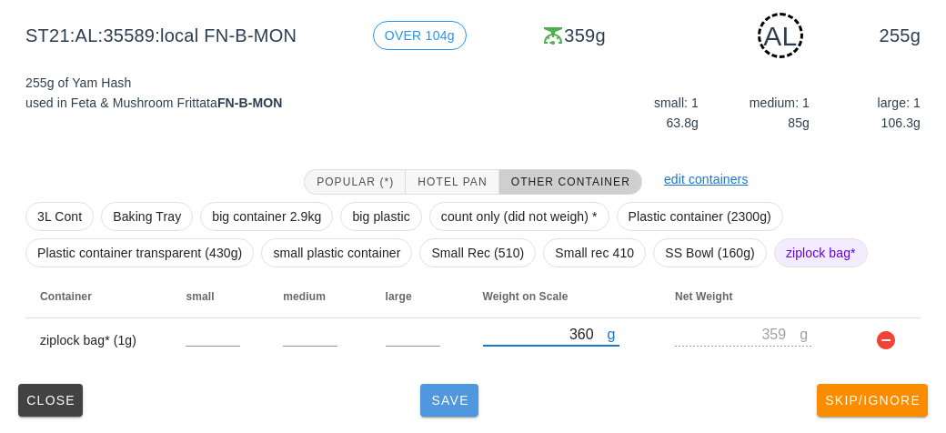
click at [447, 384] on button "Save" at bounding box center [449, 400] width 58 height 33
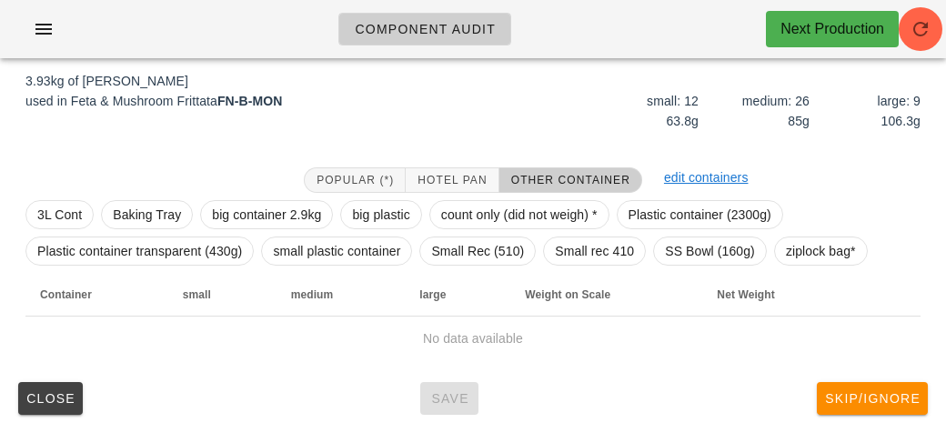
scroll to position [211, 0]
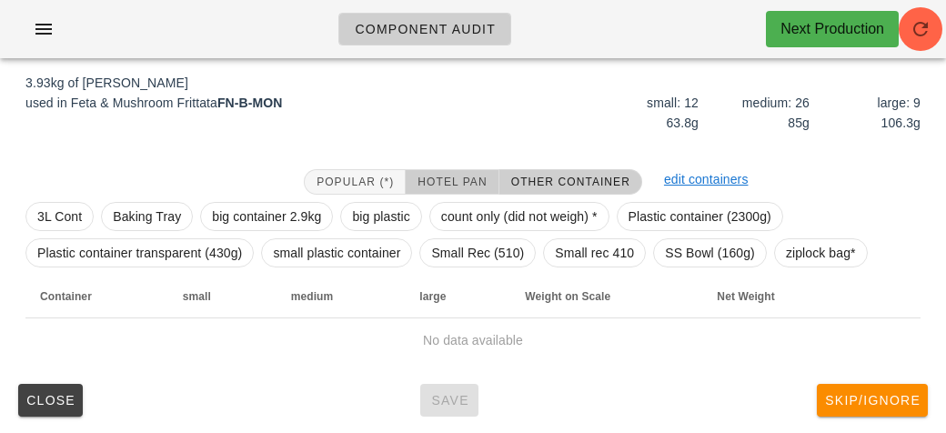
click at [458, 175] on span "Hotel Pan" at bounding box center [451, 181] width 70 height 13
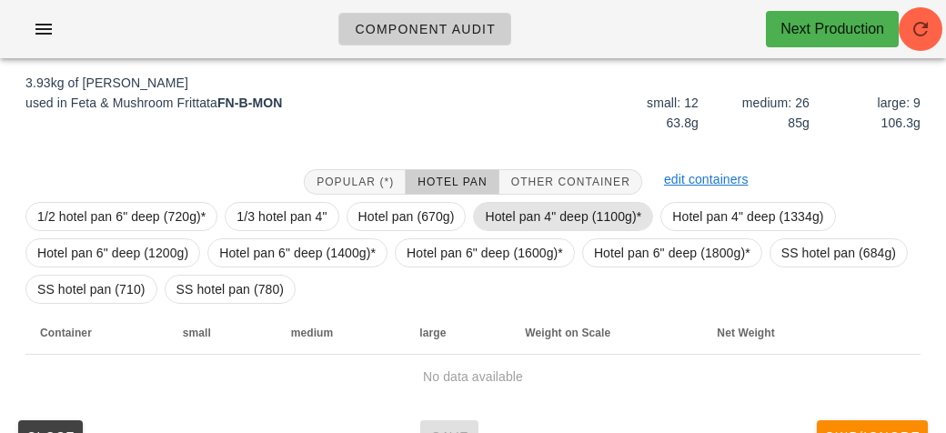
click at [514, 220] on span "Hotel pan 4" deep (1100g)*" at bounding box center [563, 216] width 156 height 27
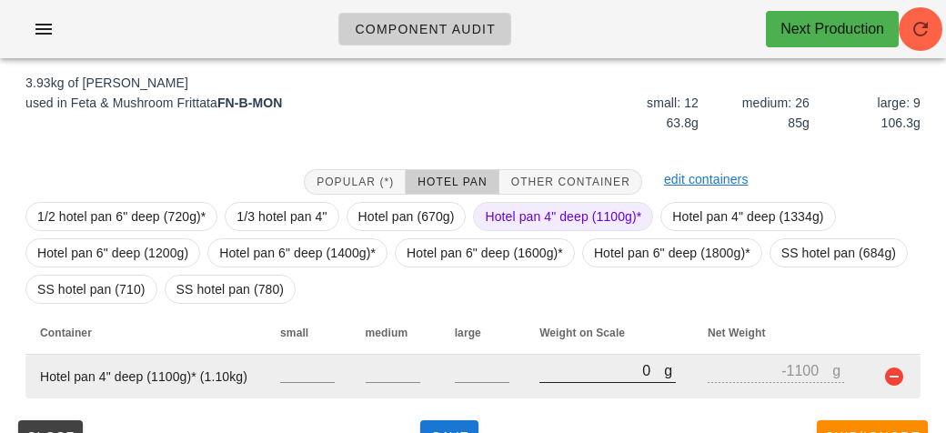
click at [583, 361] on input "0" at bounding box center [601, 370] width 125 height 24
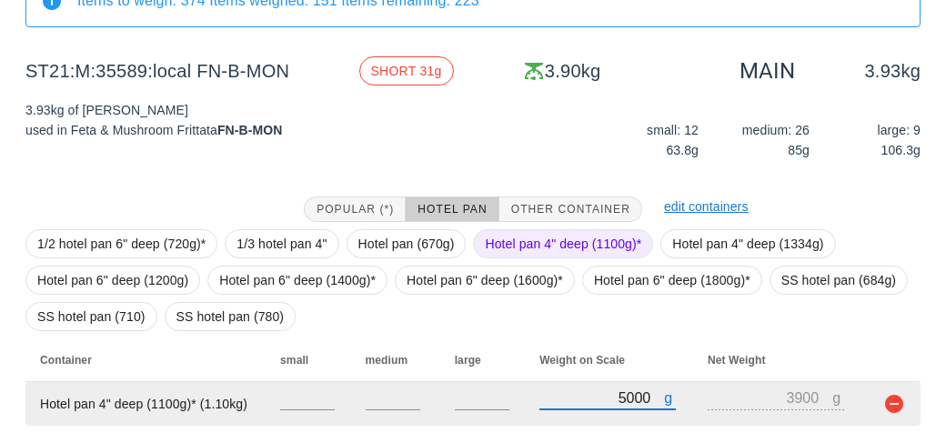
scroll to position [247, 0]
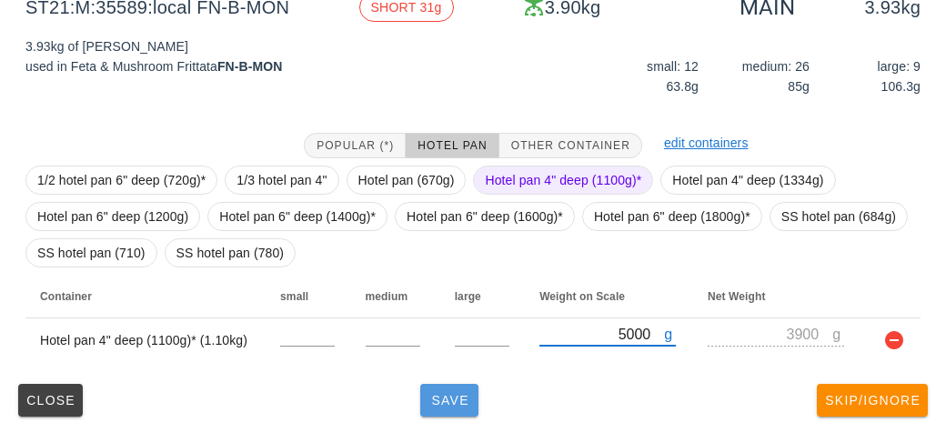
click at [458, 415] on button "Save" at bounding box center [449, 400] width 58 height 33
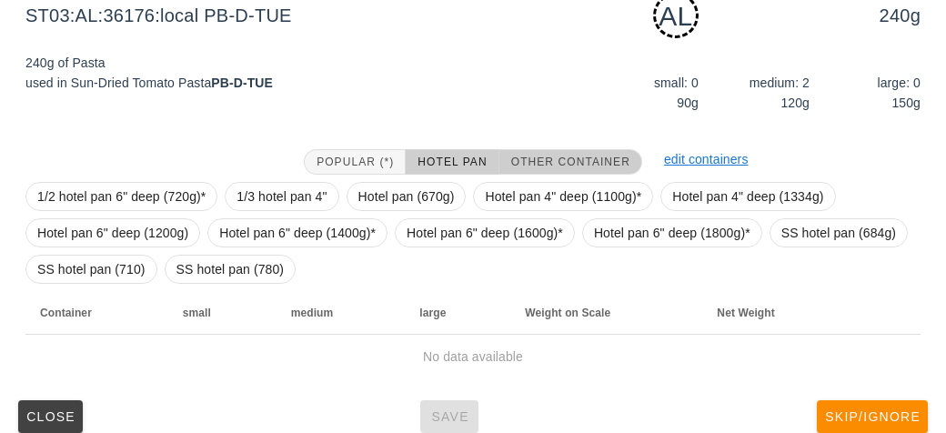
click at [556, 153] on button "Other Container" at bounding box center [570, 161] width 143 height 25
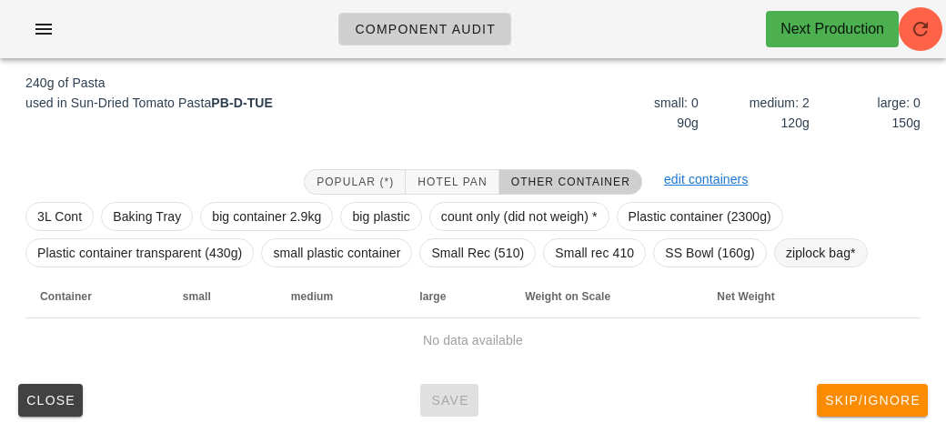
click at [806, 259] on span "ziplock bag*" at bounding box center [821, 252] width 70 height 27
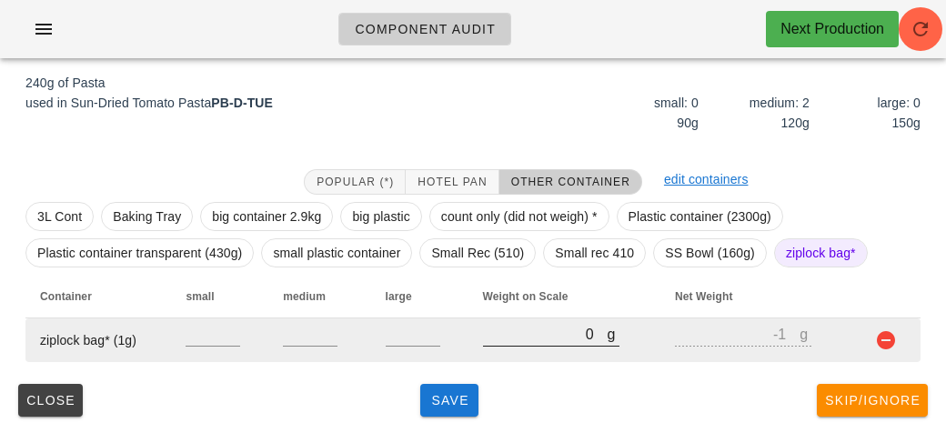
click at [525, 339] on input "0" at bounding box center [545, 334] width 125 height 24
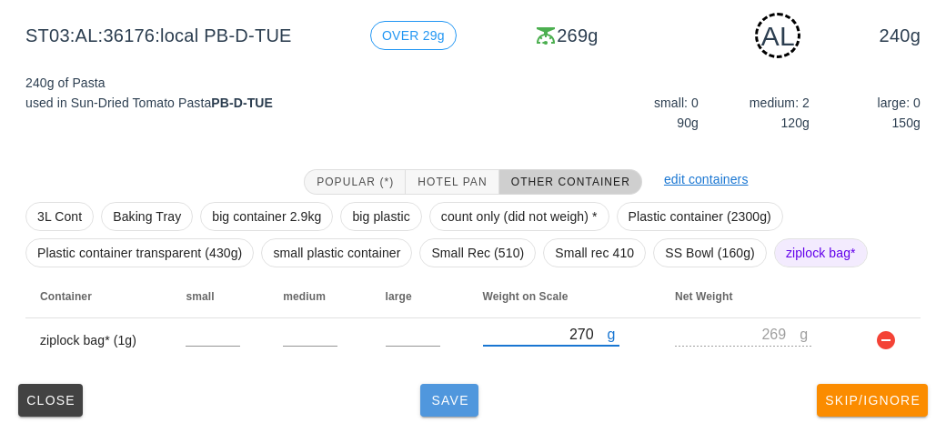
click at [440, 393] on span "Save" at bounding box center [449, 400] width 44 height 15
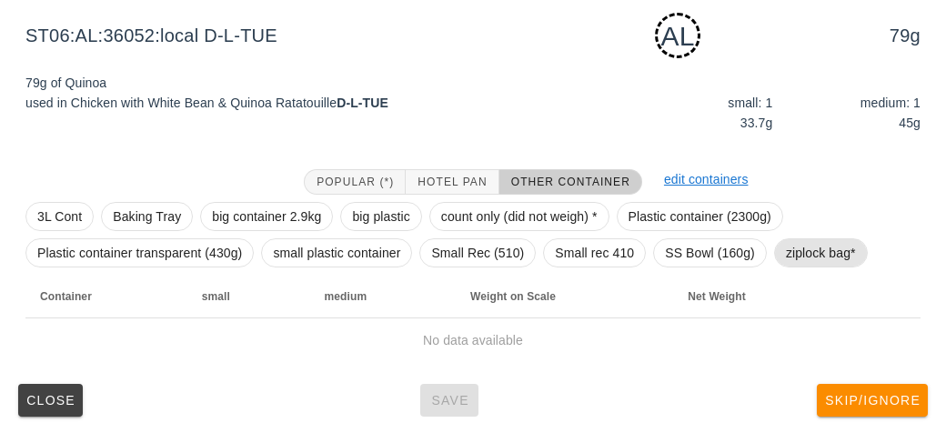
click at [833, 249] on span "ziplock bag*" at bounding box center [821, 252] width 70 height 27
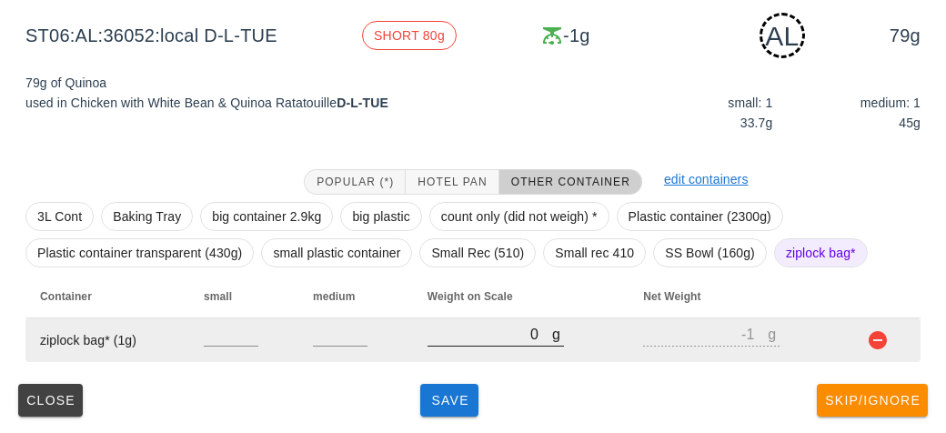
click at [482, 325] on input "0" at bounding box center [489, 334] width 125 height 24
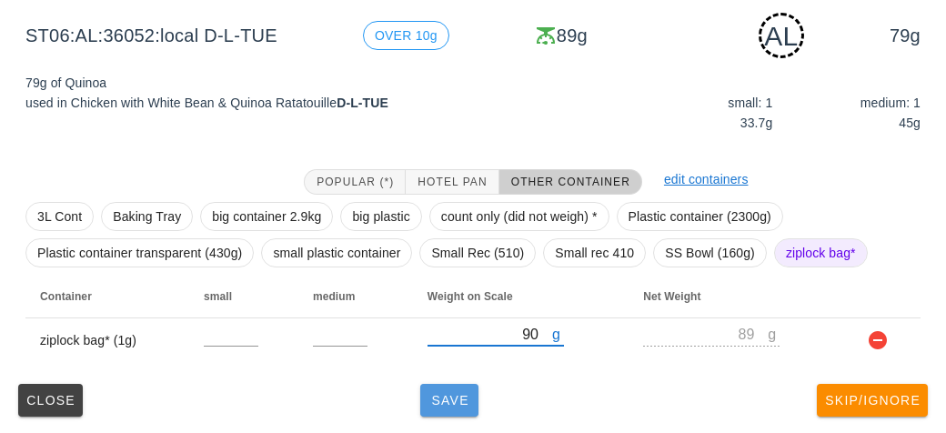
click at [455, 412] on button "Save" at bounding box center [449, 400] width 58 height 33
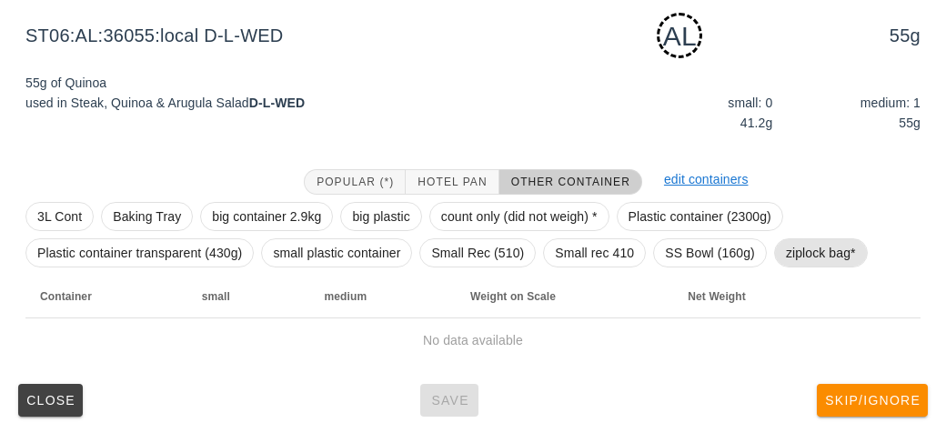
click at [819, 247] on span "ziplock bag*" at bounding box center [821, 252] width 70 height 27
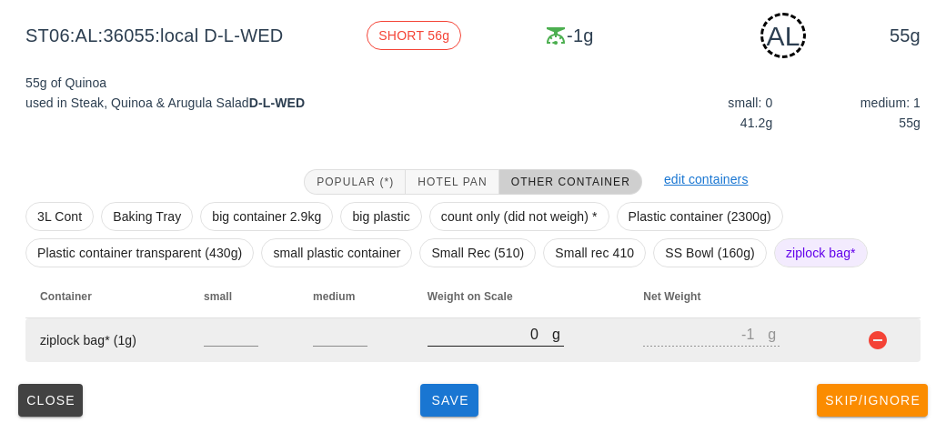
click at [490, 338] on input "0" at bounding box center [489, 334] width 125 height 24
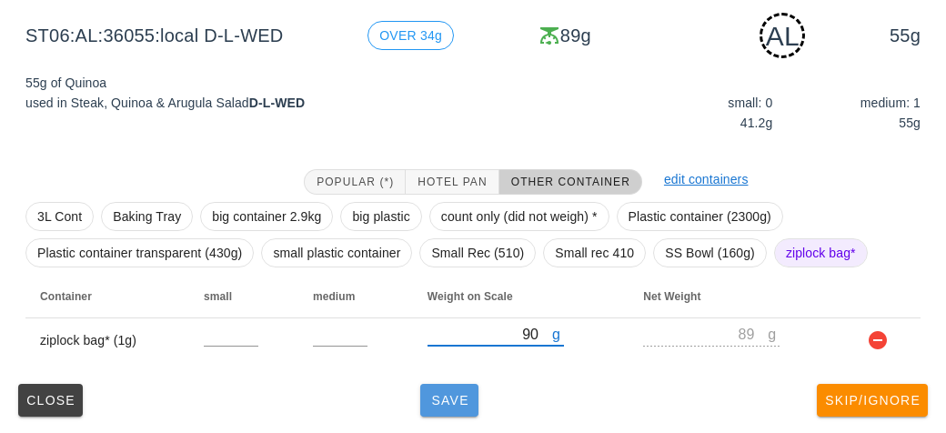
click at [420, 397] on button "Save" at bounding box center [449, 400] width 58 height 33
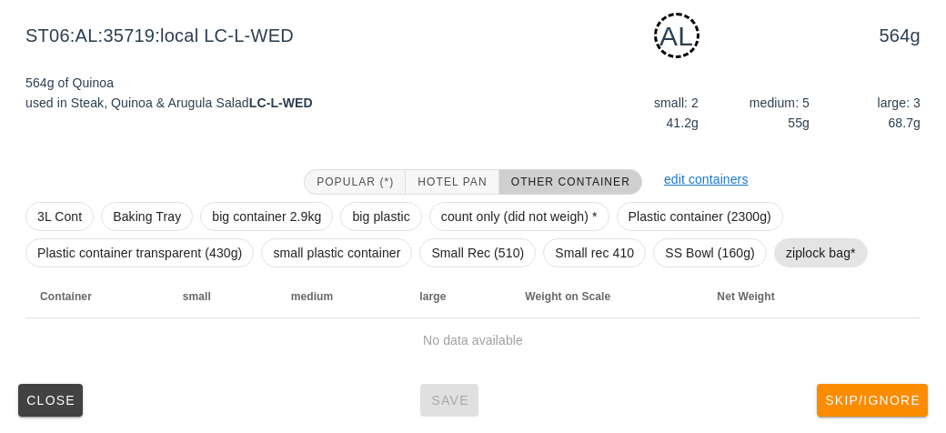
click at [817, 246] on span "ziplock bag*" at bounding box center [821, 252] width 70 height 27
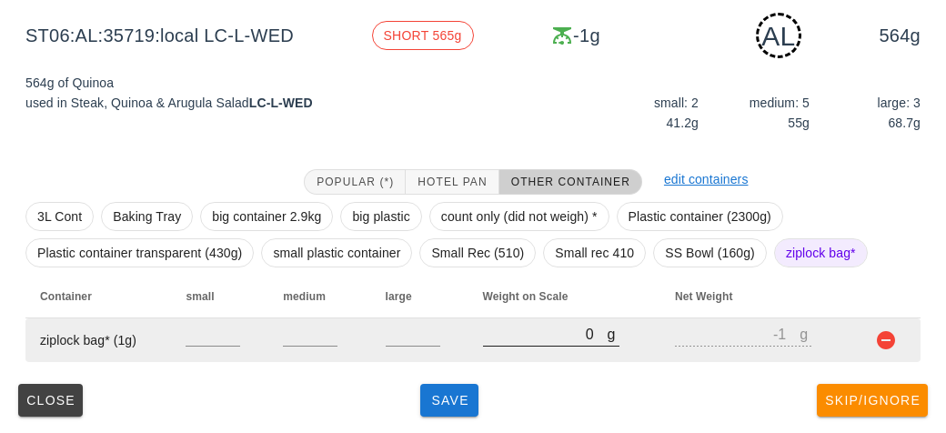
click at [528, 338] on input "0" at bounding box center [545, 334] width 125 height 24
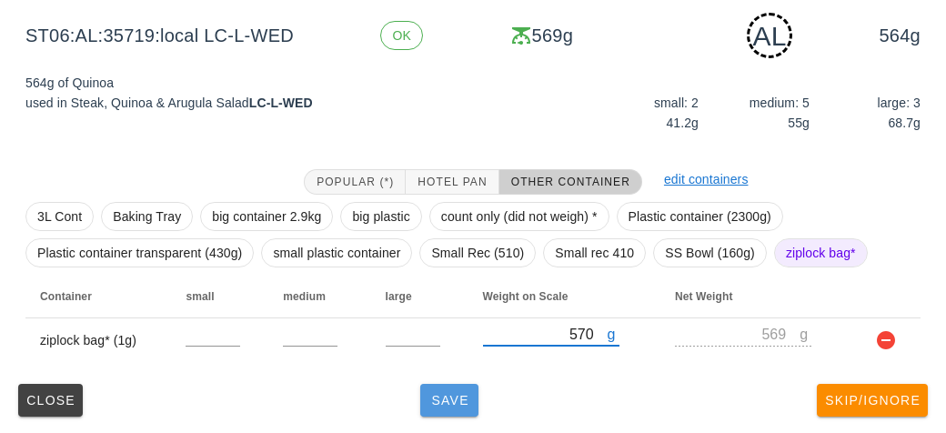
click at [454, 408] on button "Save" at bounding box center [449, 400] width 58 height 33
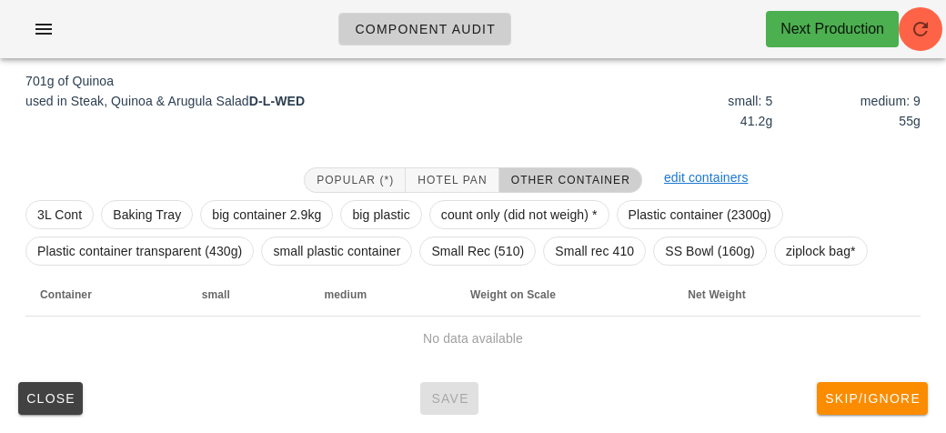
scroll to position [211, 0]
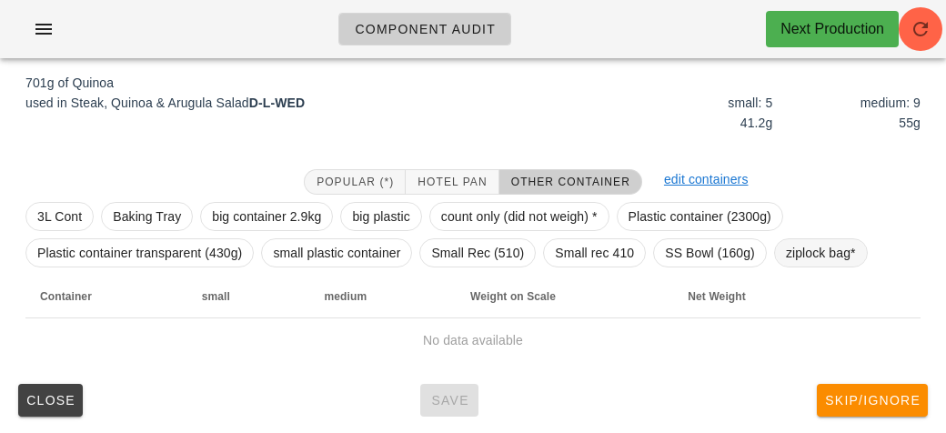
click at [806, 252] on span "ziplock bag*" at bounding box center [821, 252] width 70 height 27
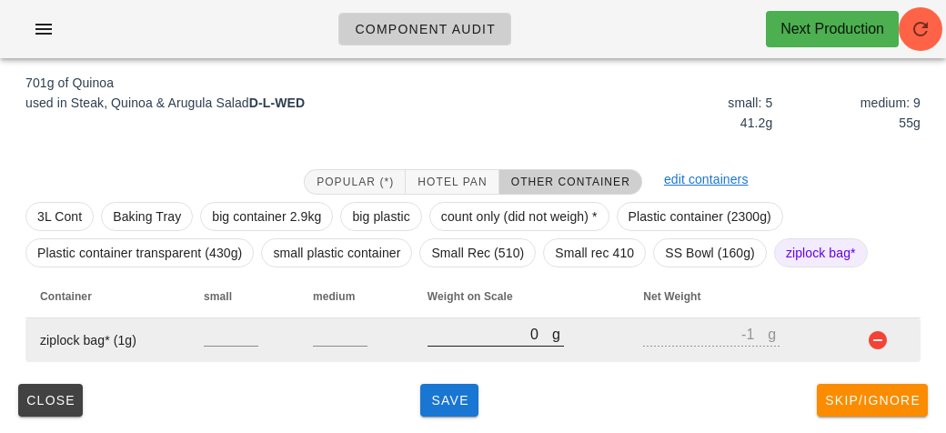
click at [499, 339] on input "0" at bounding box center [489, 334] width 125 height 24
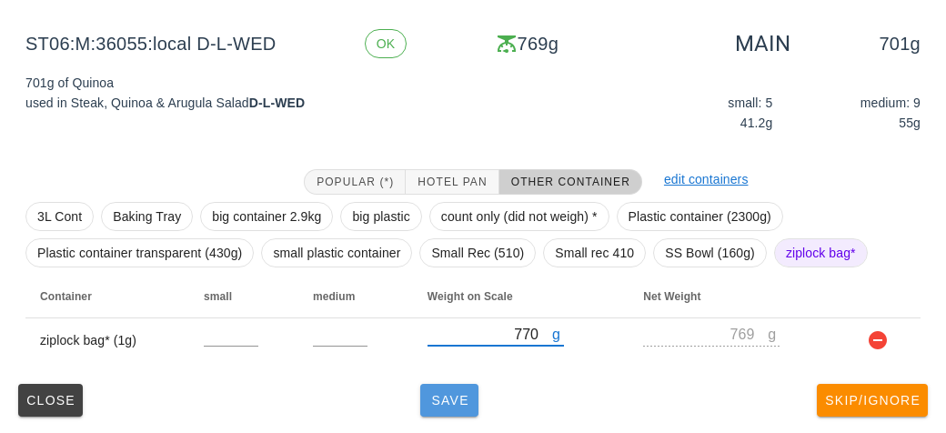
click at [473, 411] on button "Save" at bounding box center [449, 400] width 58 height 33
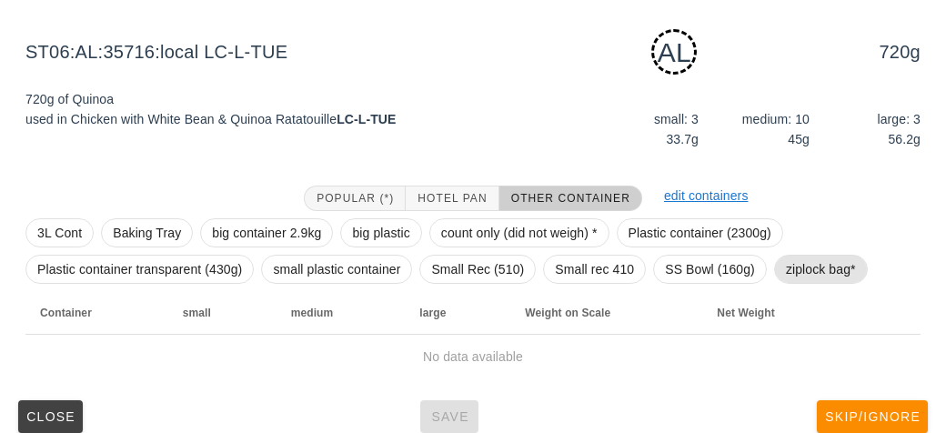
click at [832, 264] on span "ziplock bag*" at bounding box center [821, 268] width 70 height 27
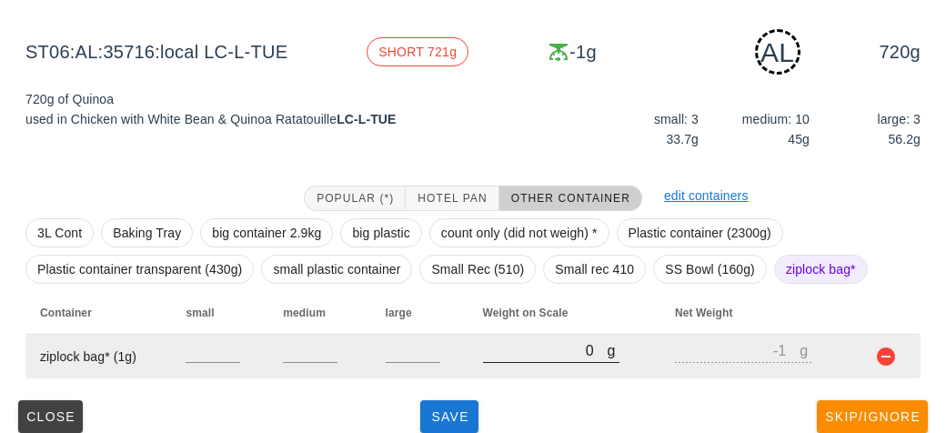
click at [521, 355] on input "0" at bounding box center [545, 350] width 125 height 24
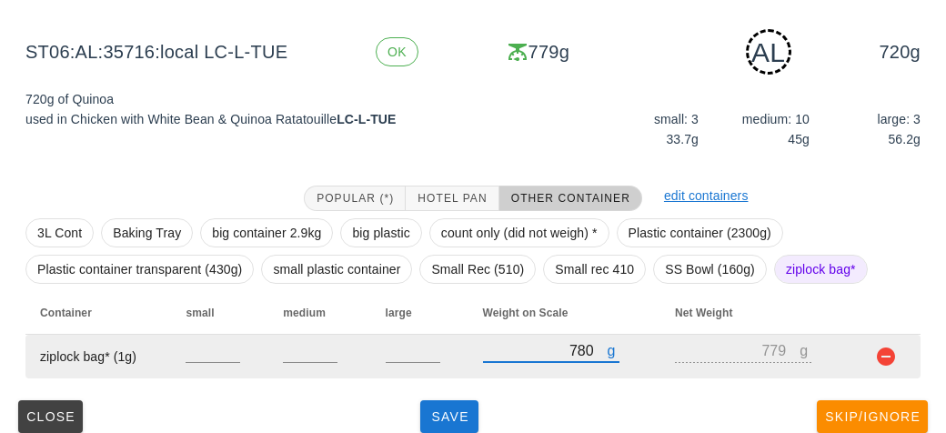
scroll to position [227, 0]
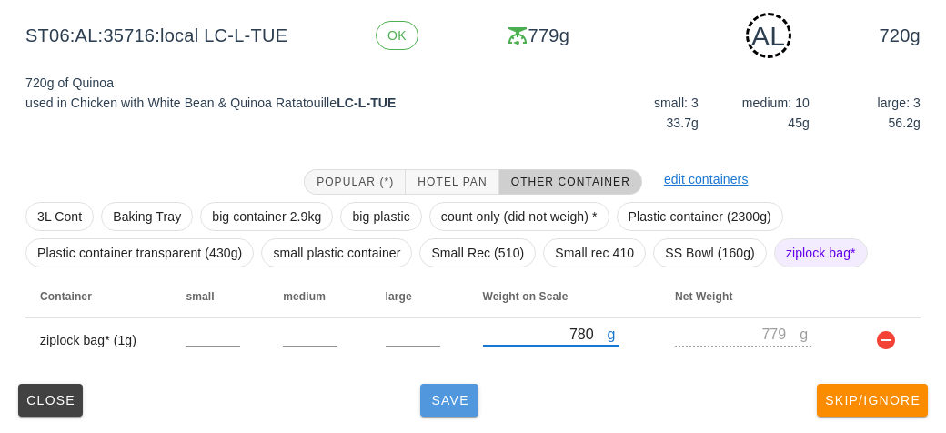
click at [469, 395] on span "Save" at bounding box center [449, 400] width 44 height 15
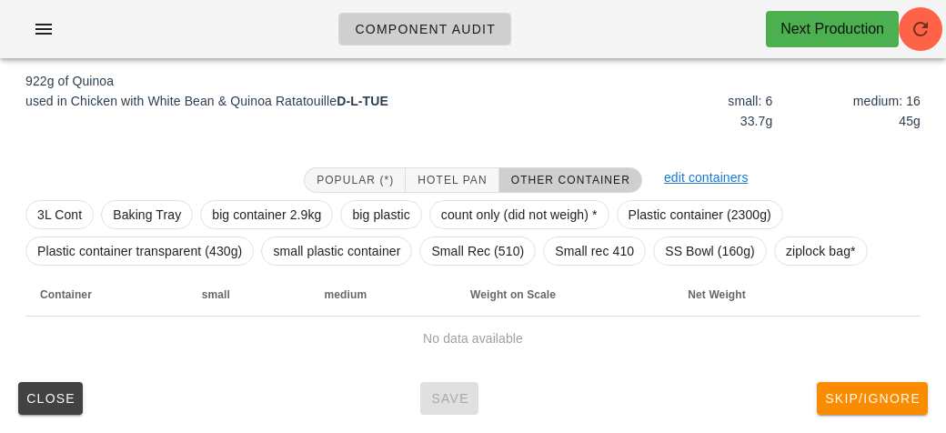
scroll to position [211, 0]
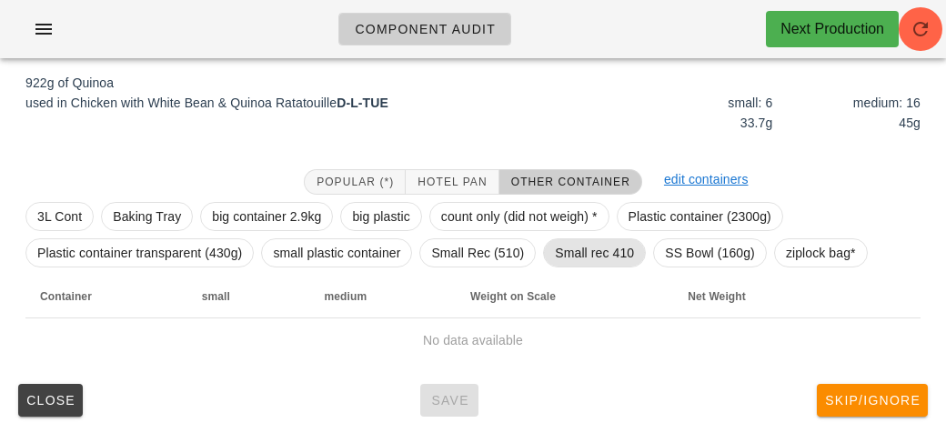
click at [599, 251] on span "Small rec 410" at bounding box center [594, 252] width 79 height 27
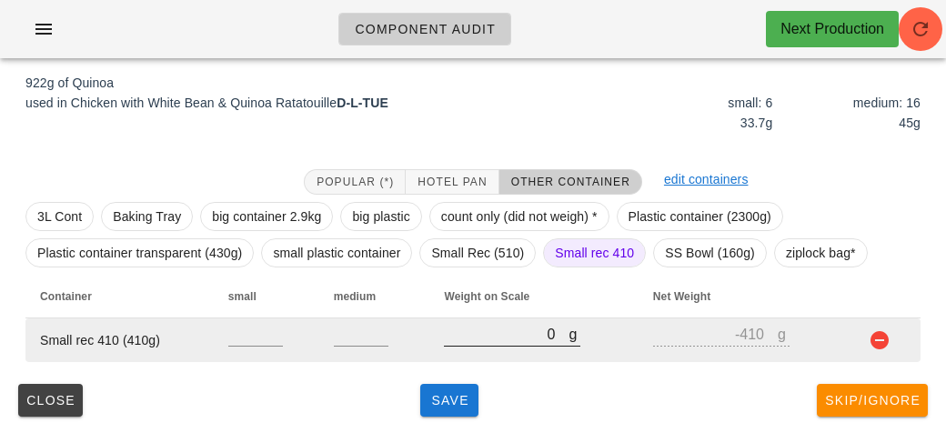
click at [507, 336] on input "0" at bounding box center [506, 334] width 125 height 24
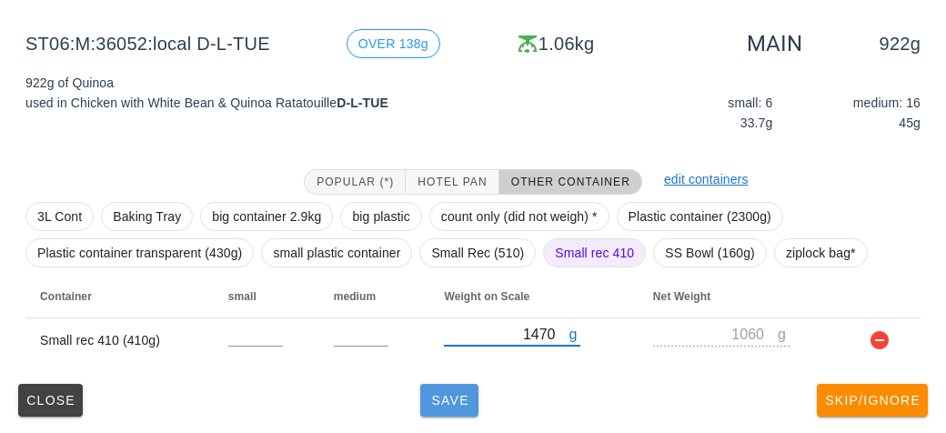
click at [445, 400] on span "Save" at bounding box center [449, 400] width 44 height 15
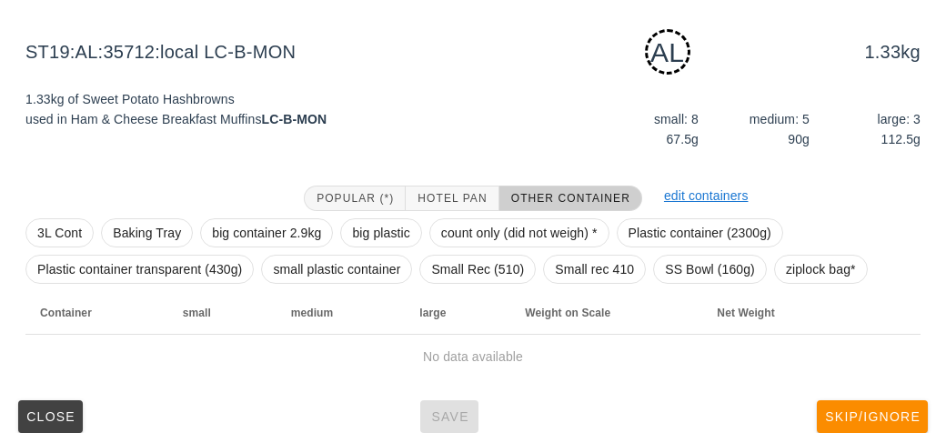
click at [428, 211] on div "3L Cont Baking Tray big container 2.9kg big plastic count only (did not weigh) …" at bounding box center [472, 251] width 895 height 80
click at [444, 193] on span "Hotel Pan" at bounding box center [451, 198] width 70 height 13
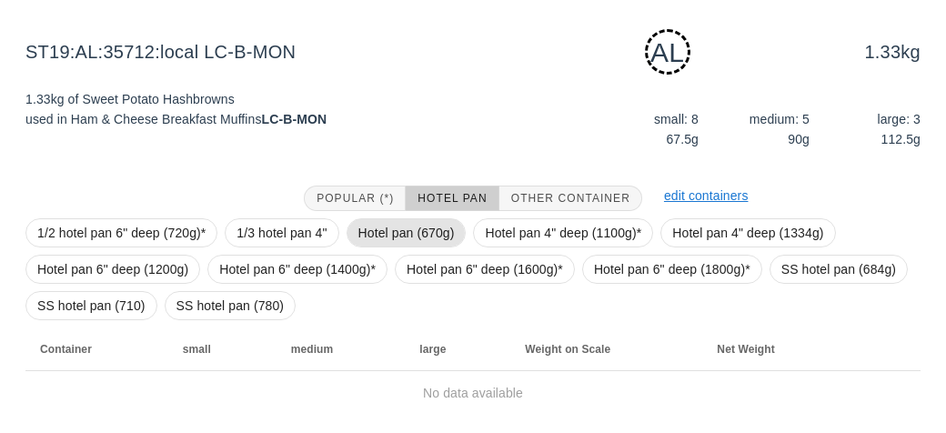
click at [425, 235] on span "Hotel pan (670g)" at bounding box center [406, 232] width 96 height 27
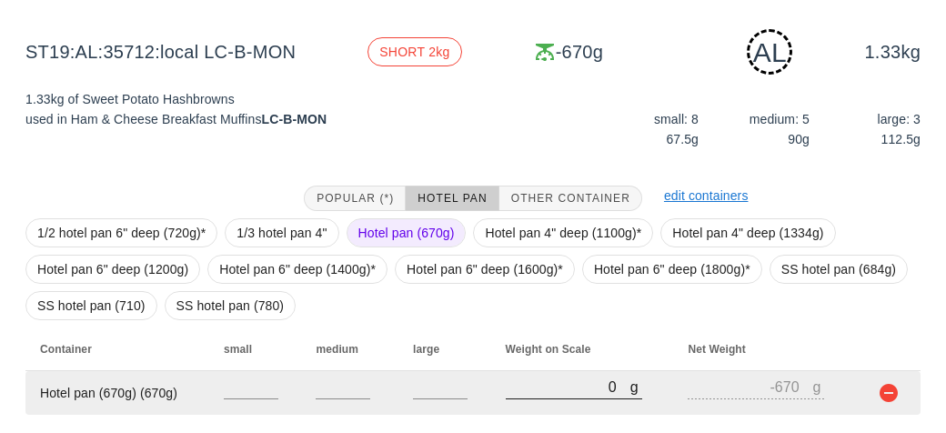
click at [535, 376] on input "0" at bounding box center [567, 387] width 125 height 24
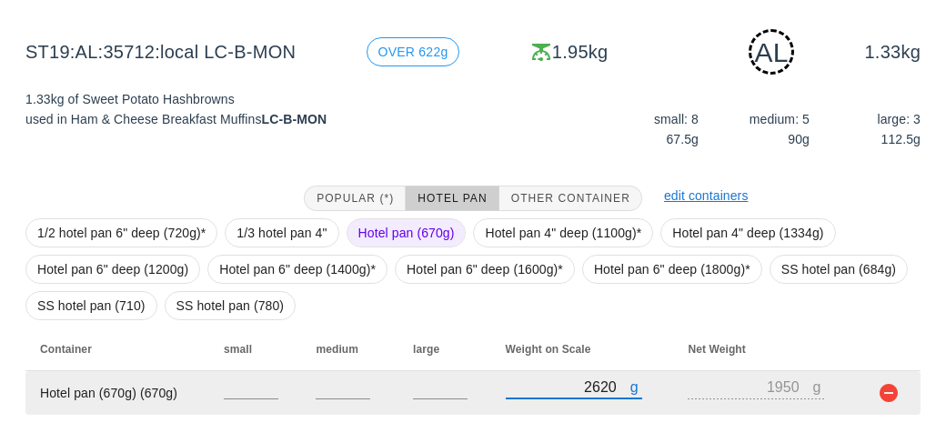
scroll to position [264, 0]
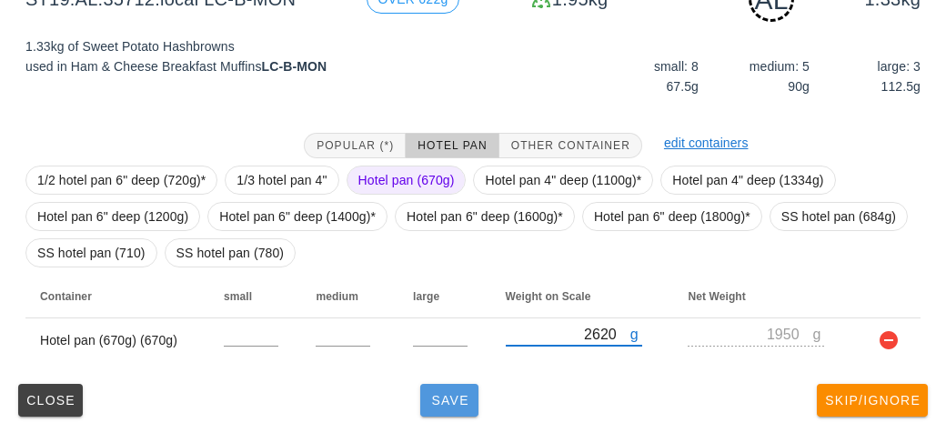
click at [459, 405] on button "Save" at bounding box center [449, 400] width 58 height 33
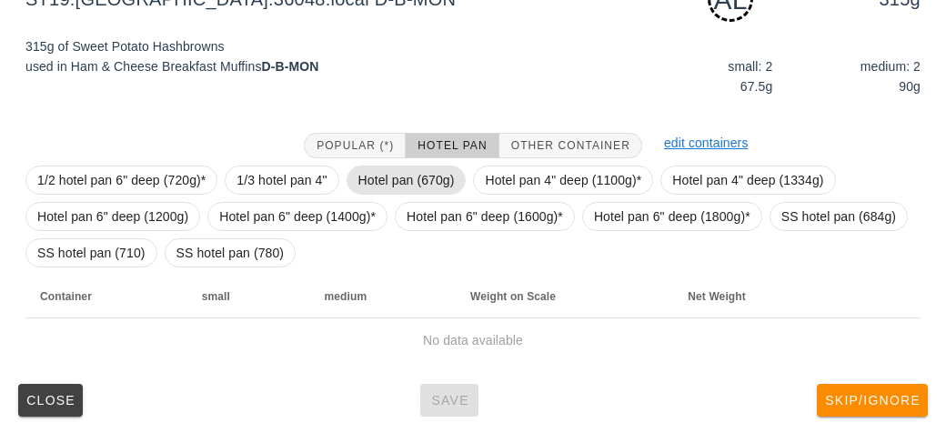
click at [396, 169] on span "Hotel pan (670g)" at bounding box center [406, 179] width 96 height 27
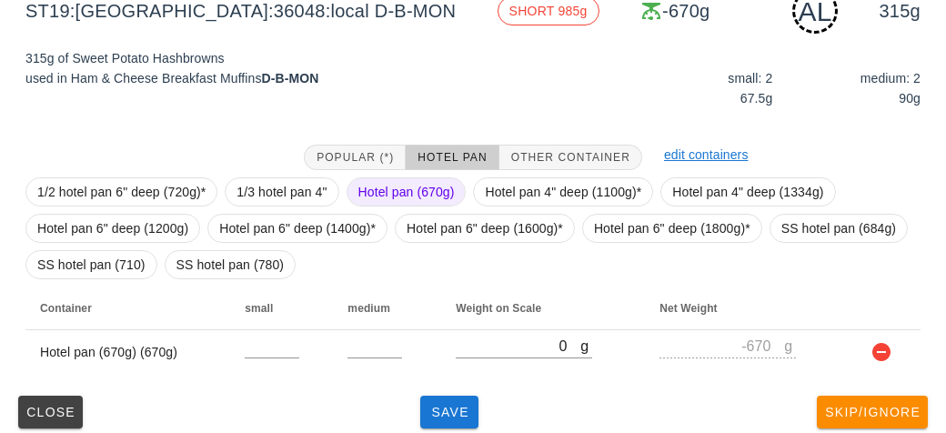
scroll to position [264, 0]
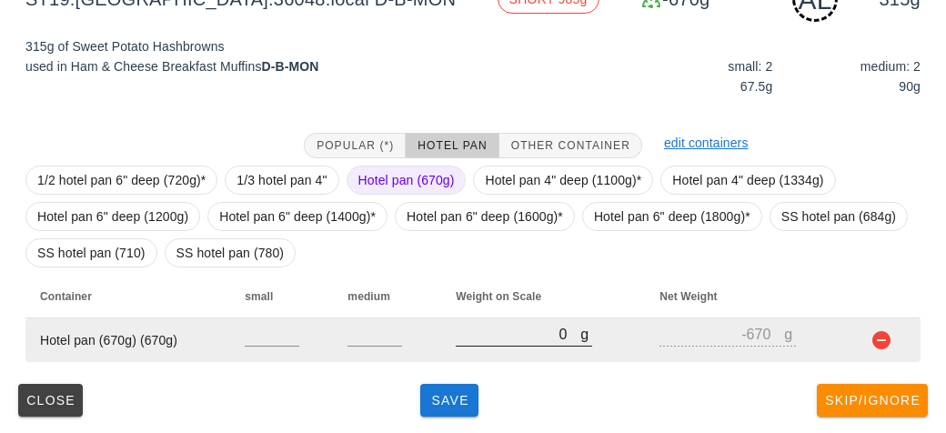
click at [474, 341] on input "0" at bounding box center [517, 334] width 125 height 24
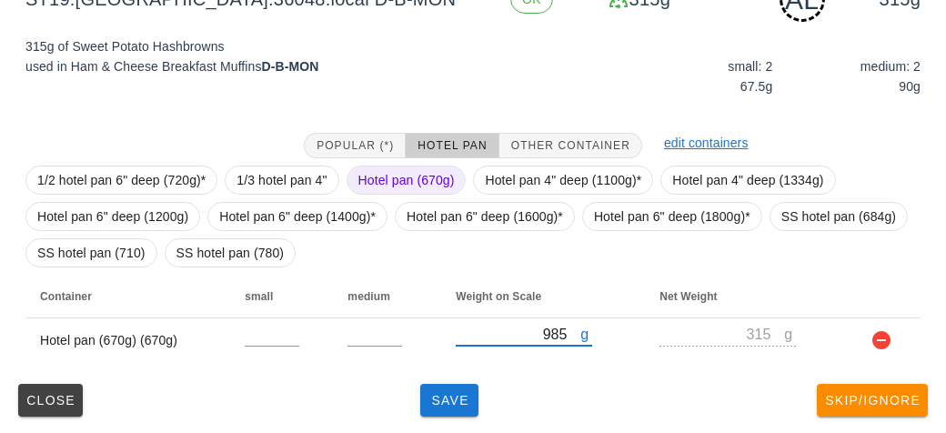
click at [467, 425] on div "(2) local: Mon-Wed ([DATE]-[DATE]) MI (13) PR (84) SA (86) ST (98) VE (93) Scan…" at bounding box center [473, 122] width 946 height 626
click at [450, 409] on button "Save" at bounding box center [449, 400] width 58 height 33
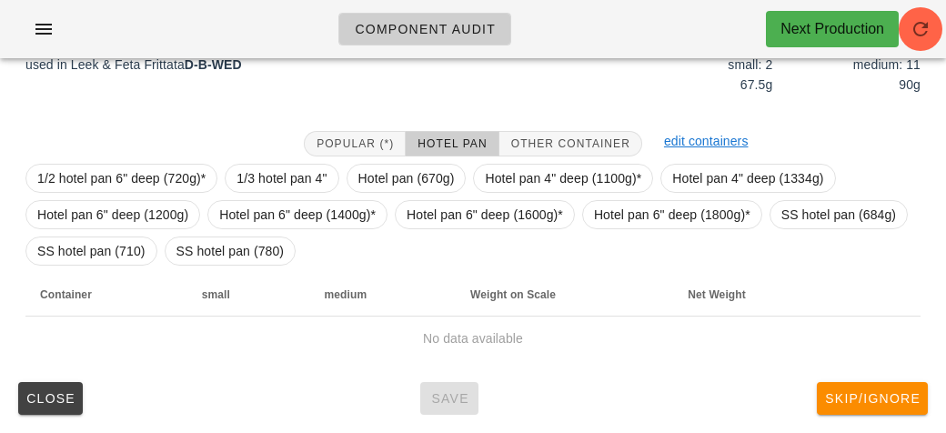
scroll to position [247, 0]
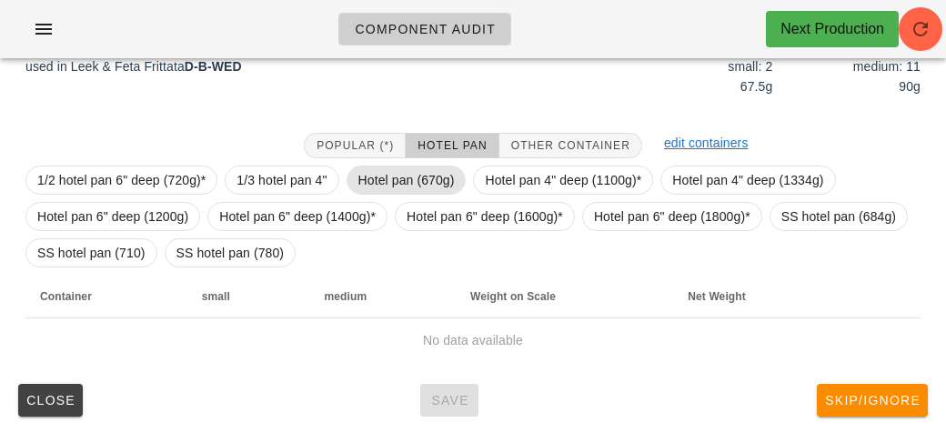
click at [395, 174] on span "Hotel pan (670g)" at bounding box center [406, 179] width 96 height 27
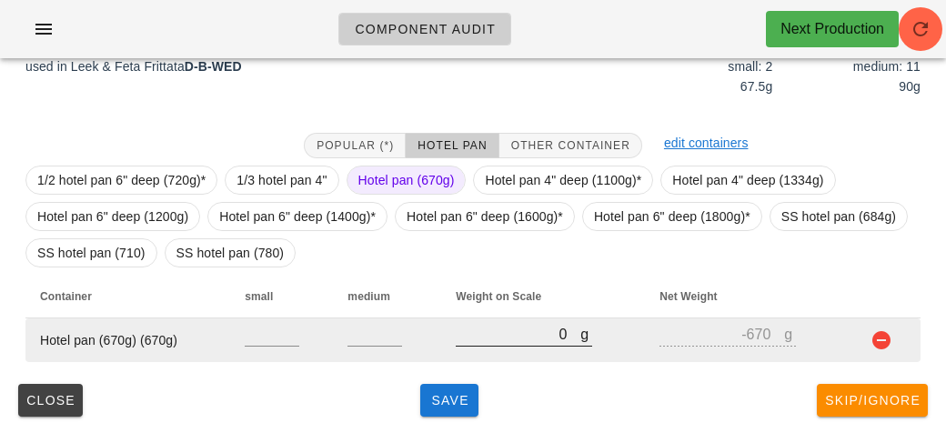
click at [505, 339] on input "0" at bounding box center [517, 334] width 125 height 24
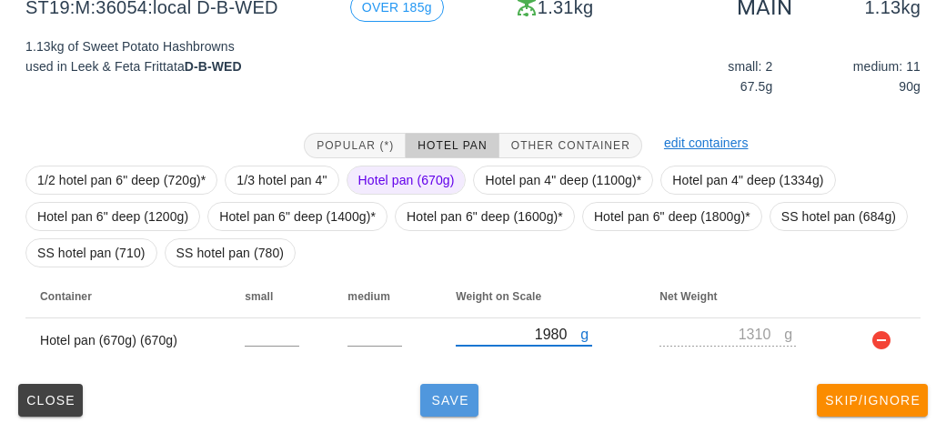
click at [429, 395] on span "Save" at bounding box center [449, 400] width 44 height 15
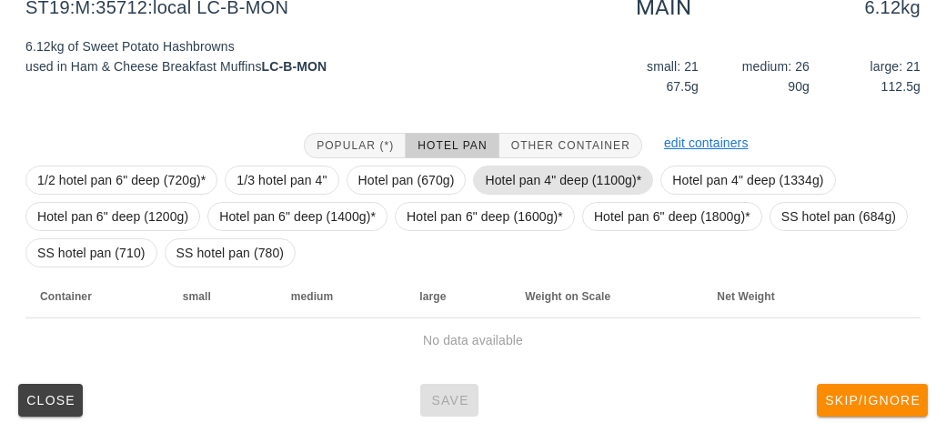
click at [485, 175] on span "Hotel pan 4" deep (1100g)*" at bounding box center [563, 179] width 156 height 27
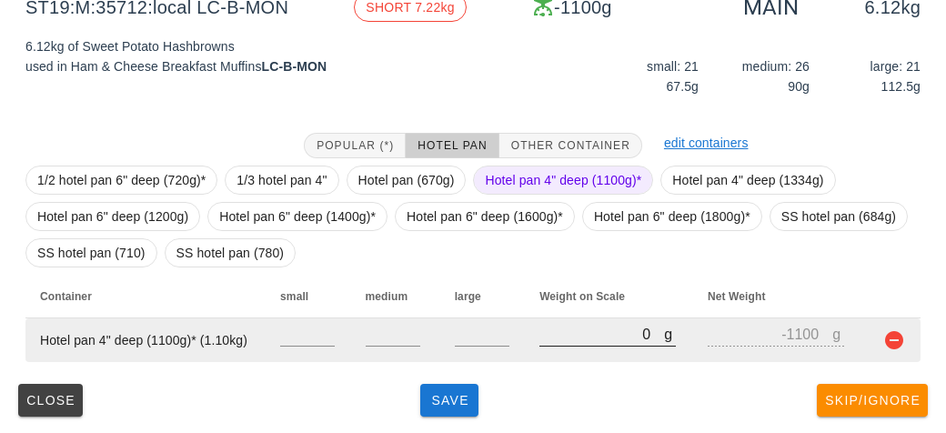
click at [549, 328] on input "0" at bounding box center [601, 334] width 125 height 24
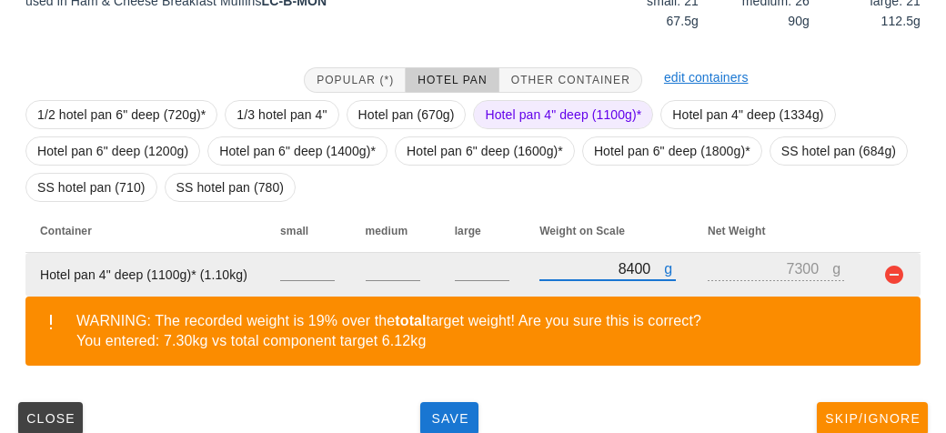
scroll to position [331, 0]
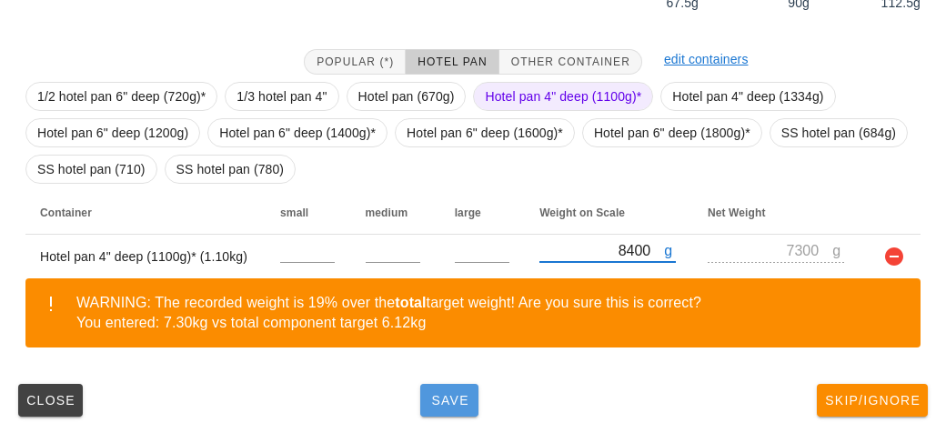
click at [456, 405] on span "Save" at bounding box center [449, 400] width 44 height 15
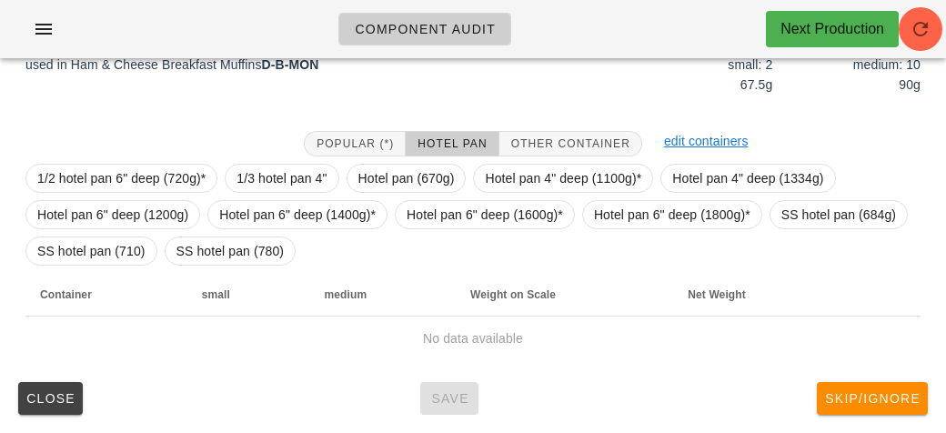
scroll to position [247, 0]
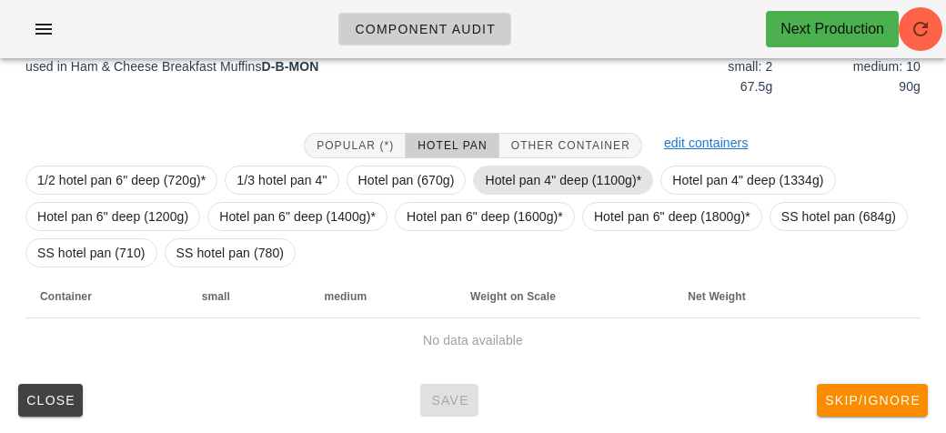
click at [510, 182] on span "Hotel pan 4" deep (1100g)*" at bounding box center [563, 179] width 156 height 27
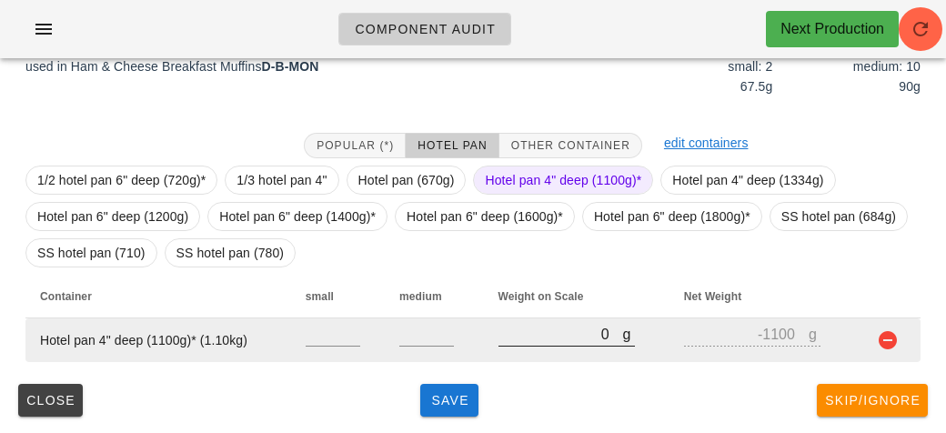
click at [525, 339] on input "0" at bounding box center [560, 334] width 125 height 24
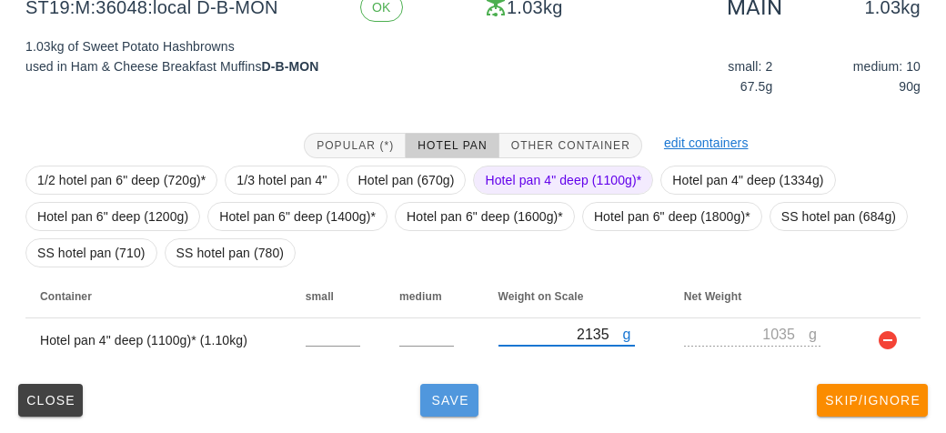
click at [449, 405] on span "Save" at bounding box center [449, 400] width 44 height 15
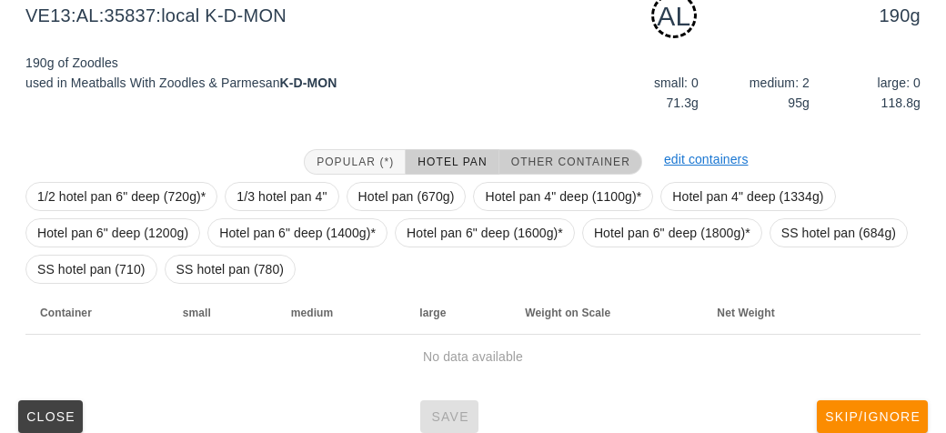
click at [532, 159] on span "Other Container" at bounding box center [570, 161] width 120 height 13
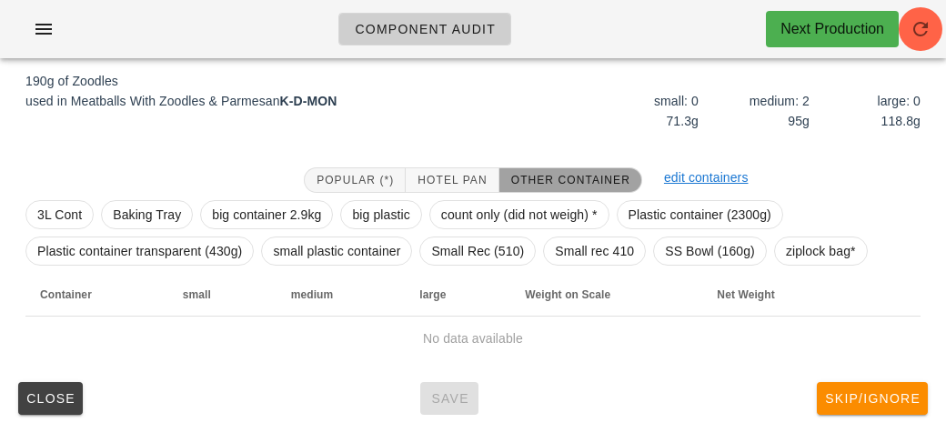
scroll to position [227, 0]
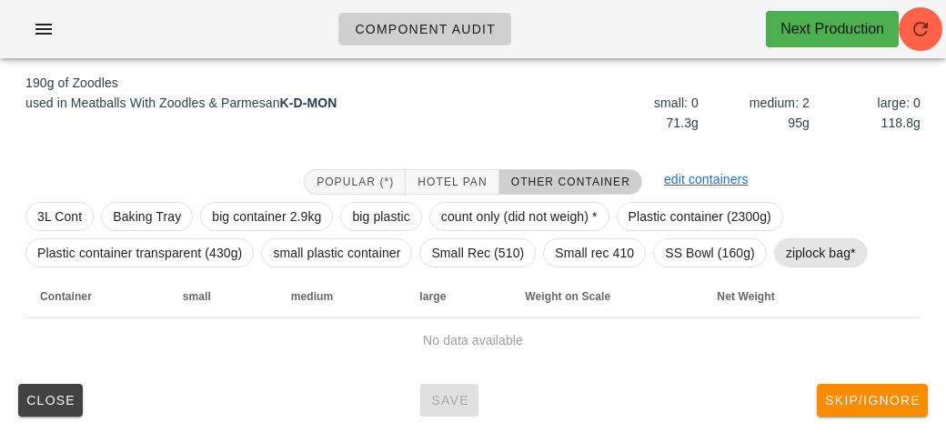
click at [815, 246] on span "ziplock bag*" at bounding box center [821, 252] width 70 height 27
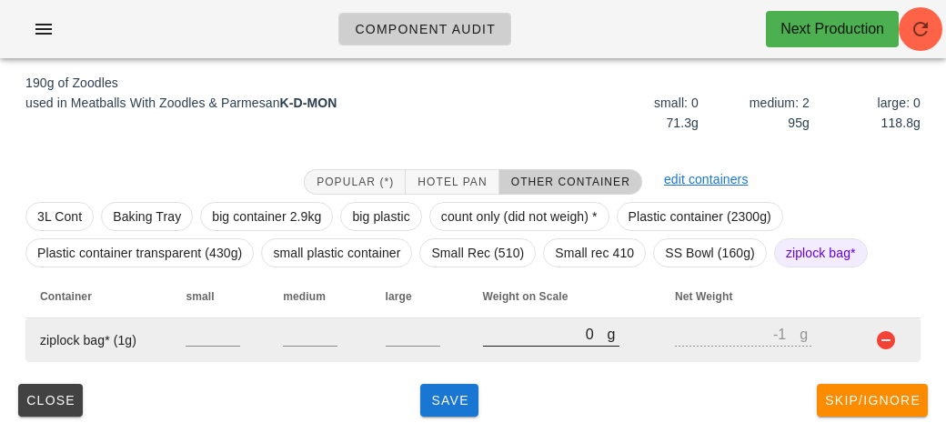
click at [551, 339] on input "0" at bounding box center [545, 334] width 125 height 24
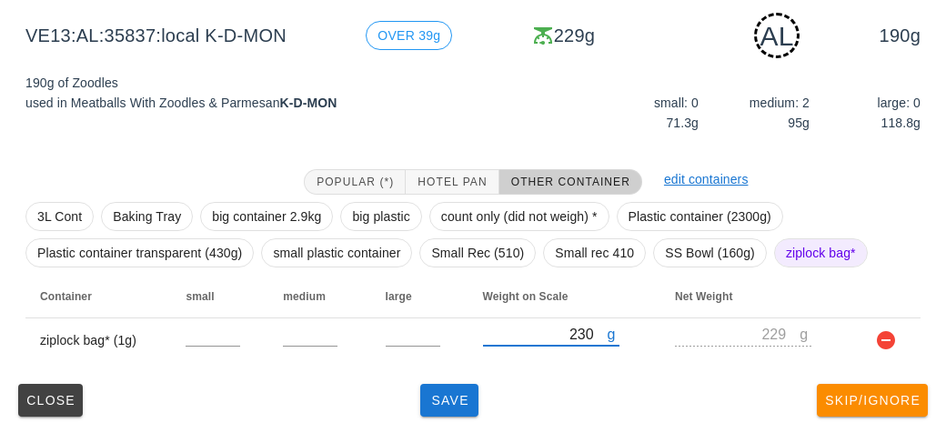
click at [423, 382] on div "Close Save Skip/Ignore" at bounding box center [473, 399] width 924 height 47
click at [441, 414] on button "Save" at bounding box center [449, 400] width 58 height 33
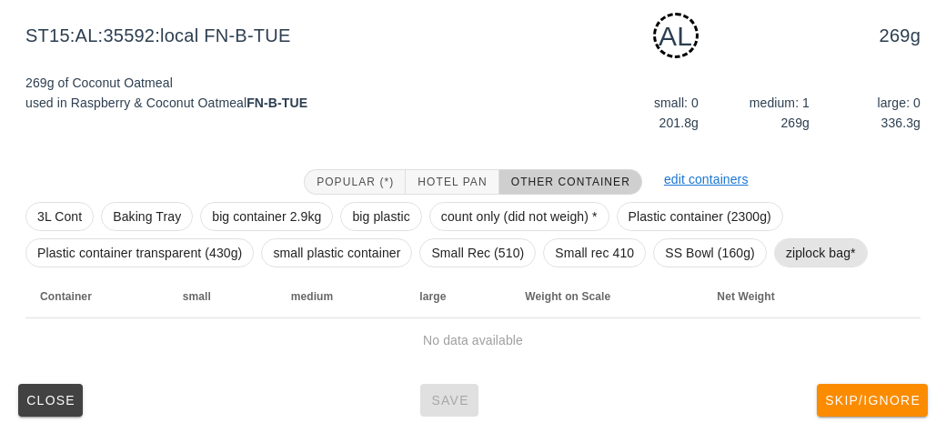
click at [797, 249] on span "ziplock bag*" at bounding box center [821, 252] width 70 height 27
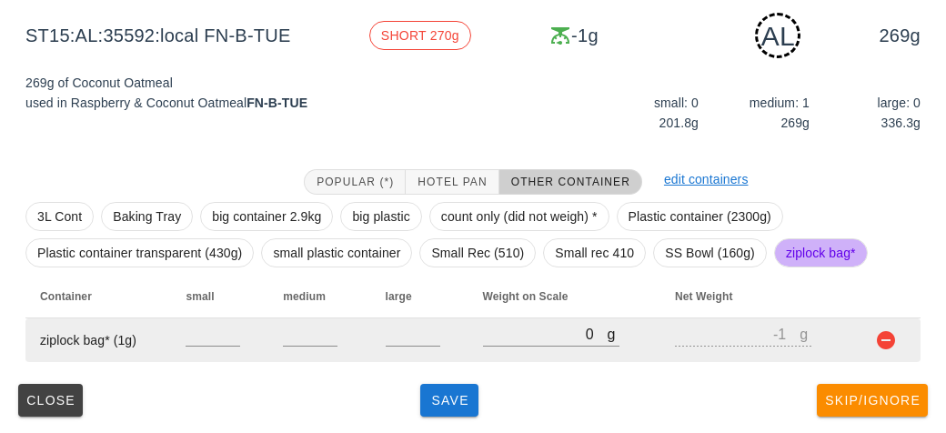
click at [473, 338] on td "g 0" at bounding box center [564, 340] width 193 height 44
click at [501, 338] on input "0" at bounding box center [545, 334] width 125 height 24
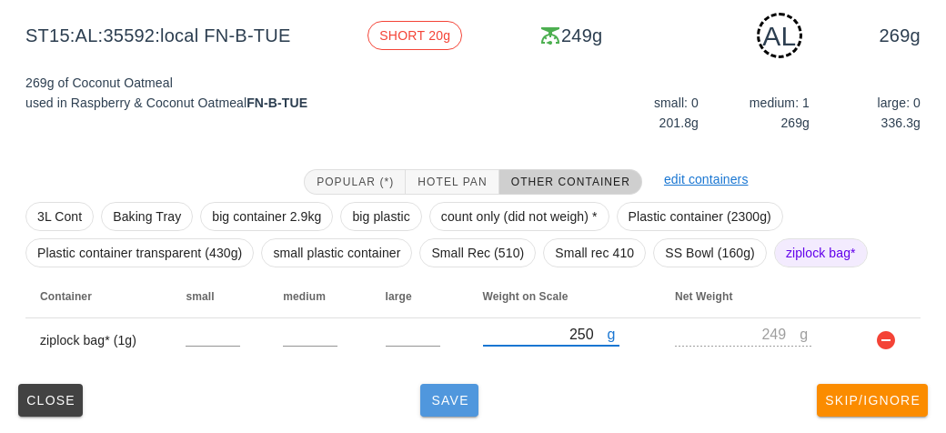
click at [468, 386] on button "Save" at bounding box center [449, 400] width 58 height 33
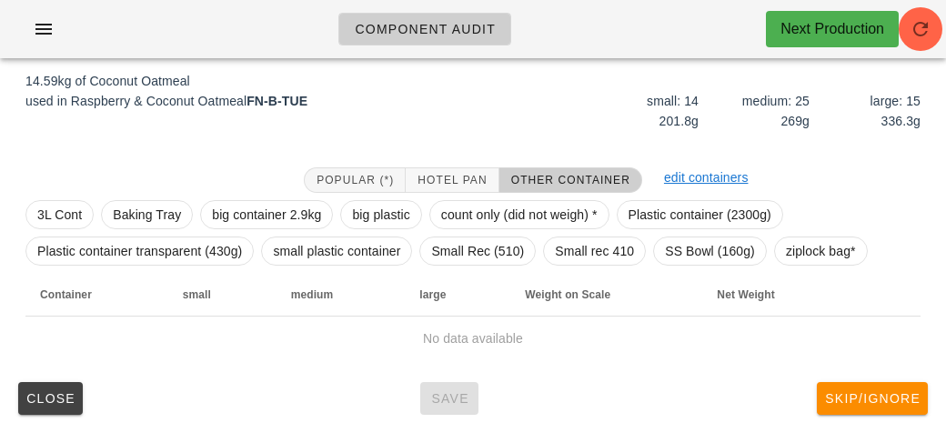
scroll to position [211, 0]
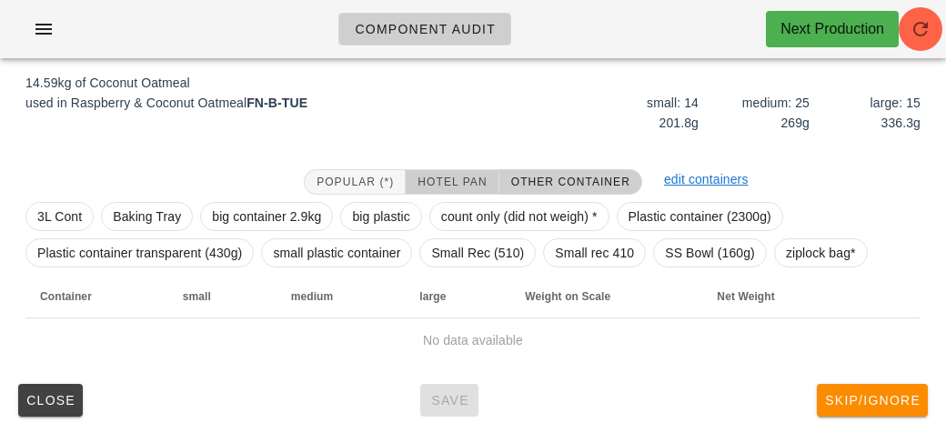
click at [448, 175] on span "Hotel Pan" at bounding box center [451, 181] width 70 height 13
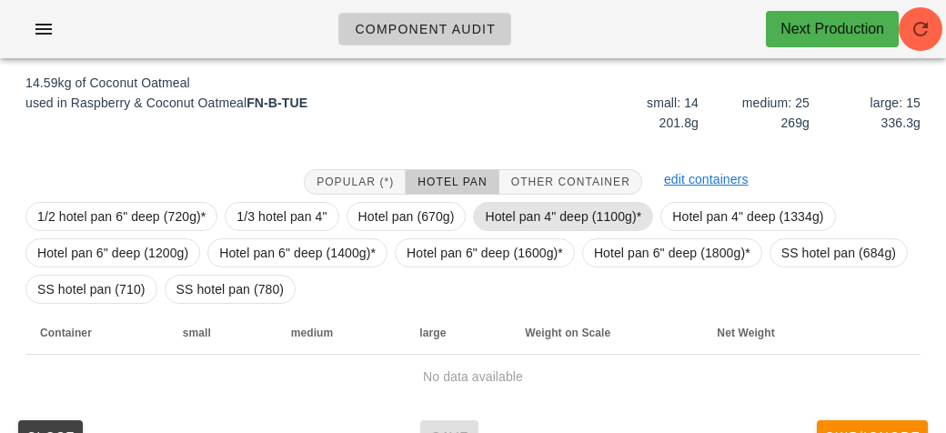
click at [501, 209] on span "Hotel pan 4" deep (1100g)*" at bounding box center [563, 216] width 156 height 27
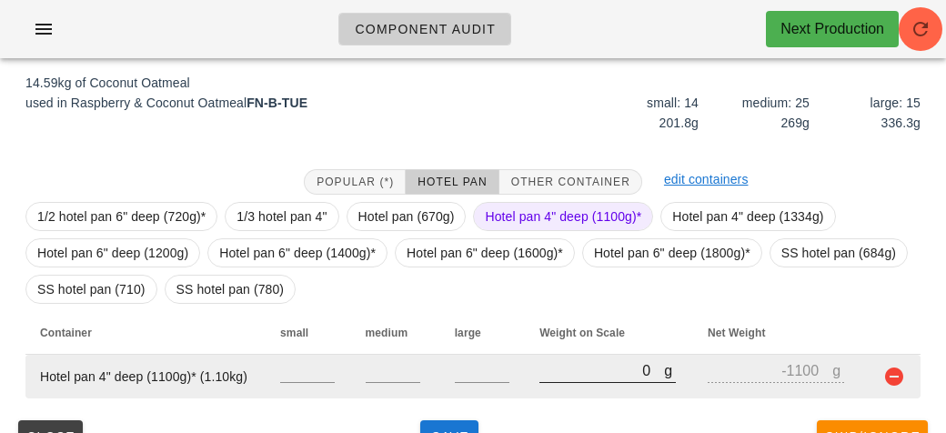
click at [574, 367] on input "0" at bounding box center [601, 370] width 125 height 24
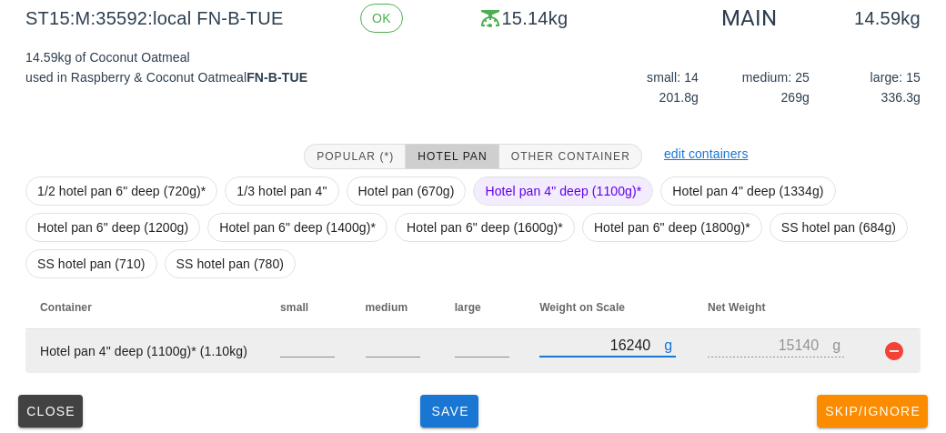
scroll to position [247, 0]
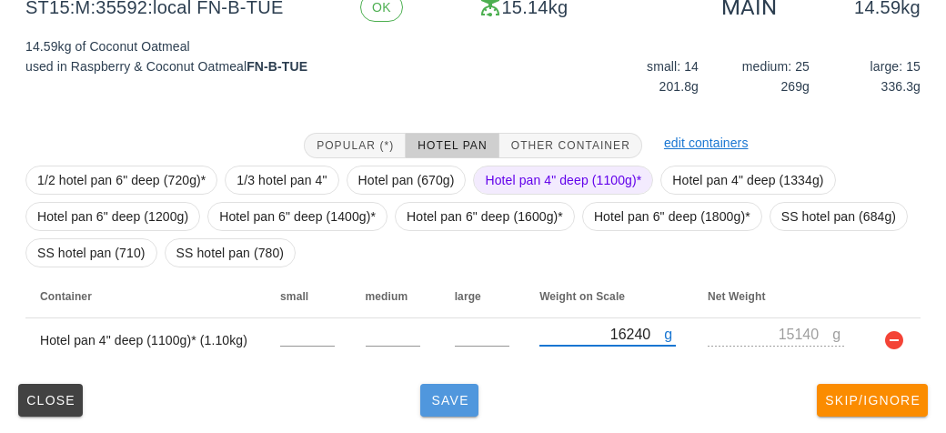
click at [432, 407] on button "Save" at bounding box center [449, 400] width 58 height 33
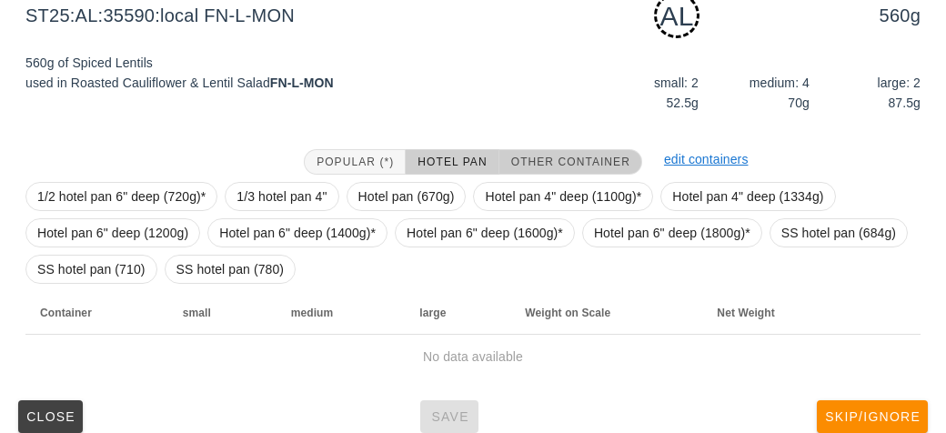
click at [556, 157] on span "Other Container" at bounding box center [570, 161] width 120 height 13
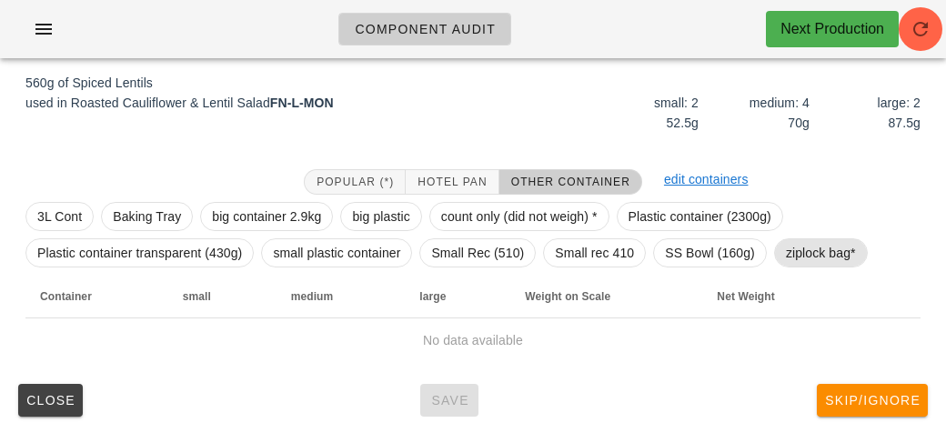
click at [812, 251] on span "ziplock bag*" at bounding box center [821, 252] width 70 height 27
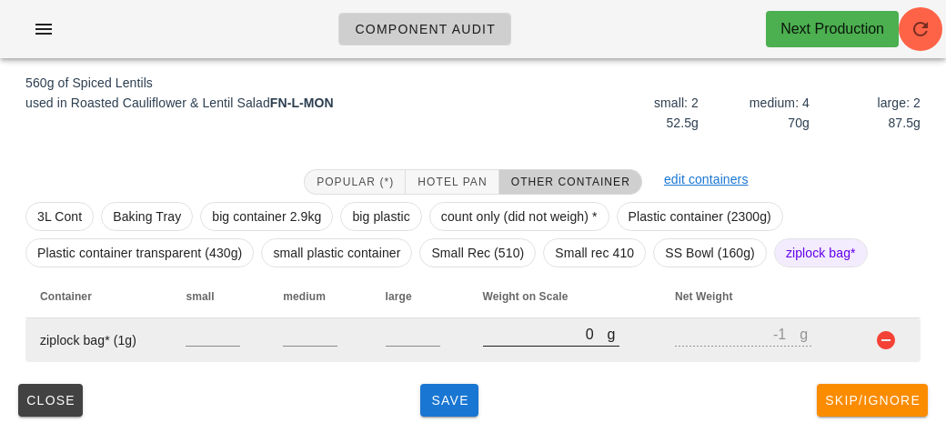
click at [543, 339] on input "0" at bounding box center [545, 334] width 125 height 24
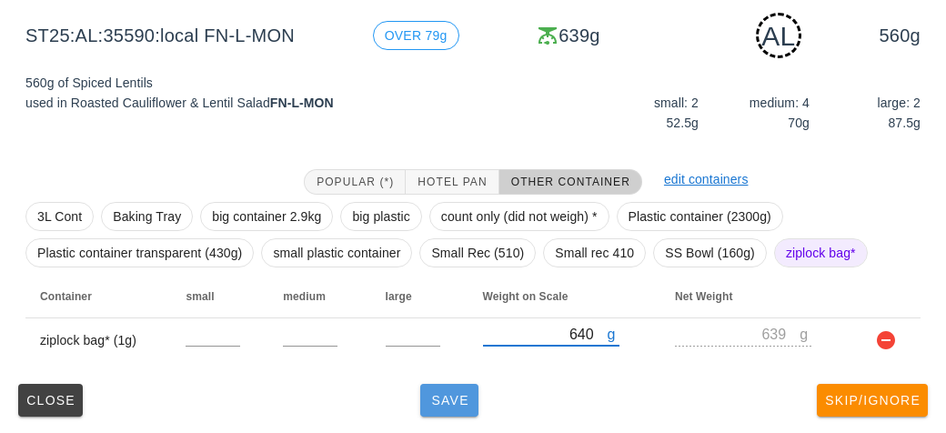
click at [447, 394] on span "Save" at bounding box center [449, 400] width 44 height 15
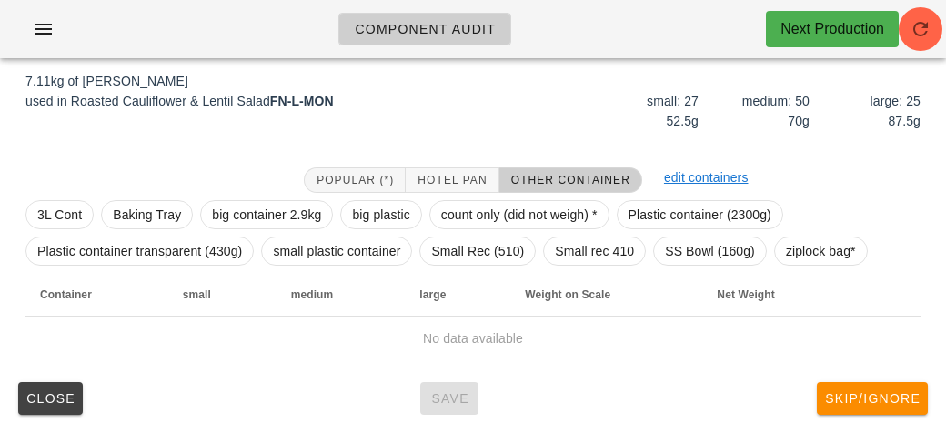
scroll to position [211, 0]
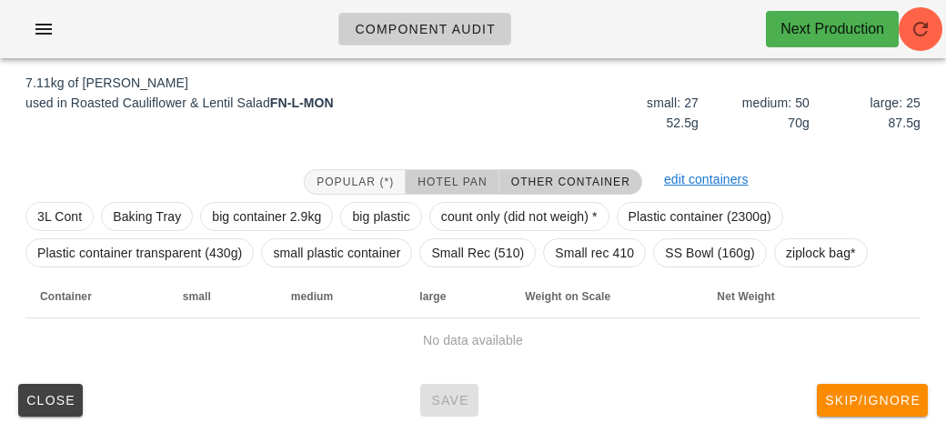
click at [443, 173] on button "Hotel Pan" at bounding box center [451, 181] width 93 height 25
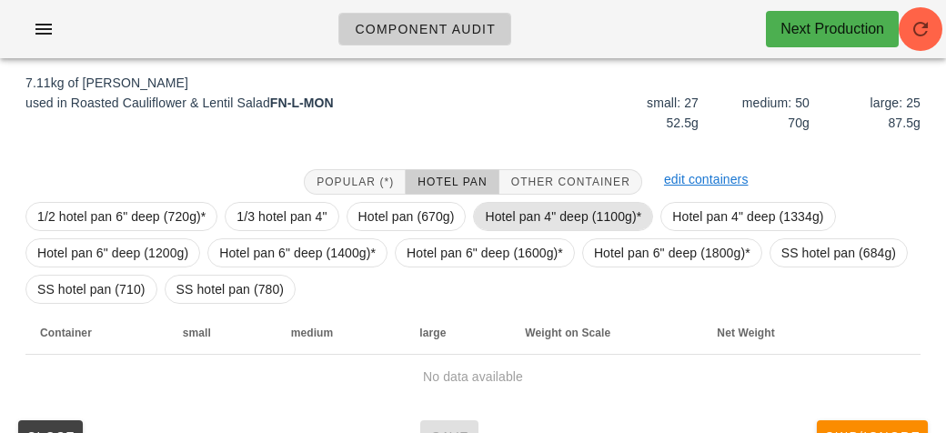
click at [499, 203] on span "Hotel pan 4" deep (1100g)*" at bounding box center [563, 216] width 156 height 27
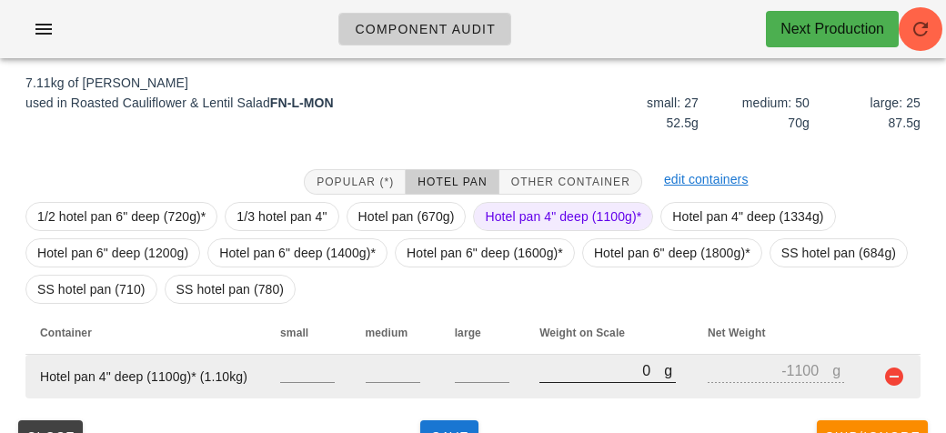
click at [582, 364] on input "0" at bounding box center [601, 370] width 125 height 24
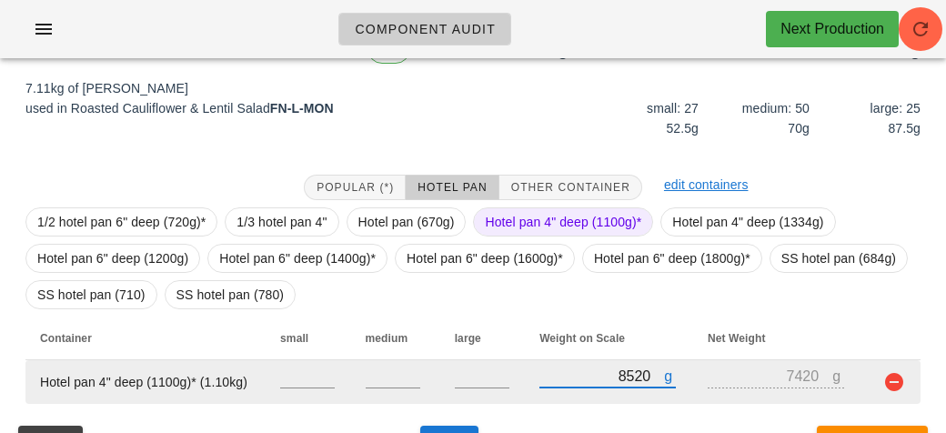
scroll to position [247, 0]
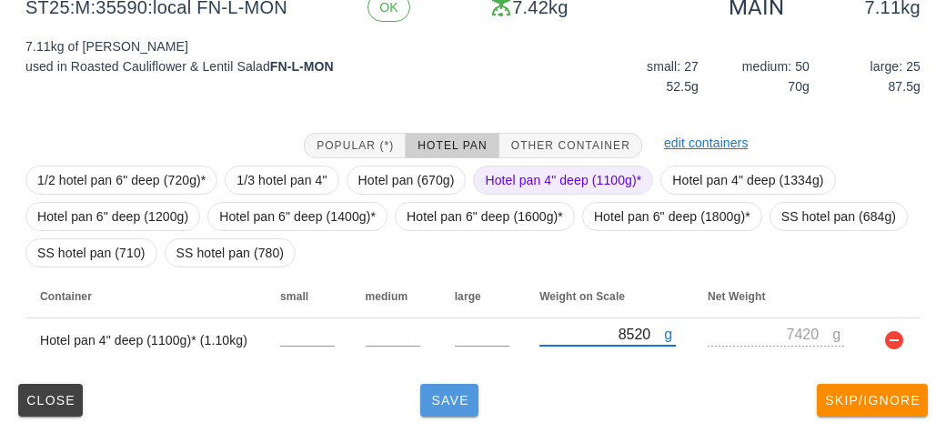
click at [440, 403] on span "Save" at bounding box center [449, 400] width 44 height 15
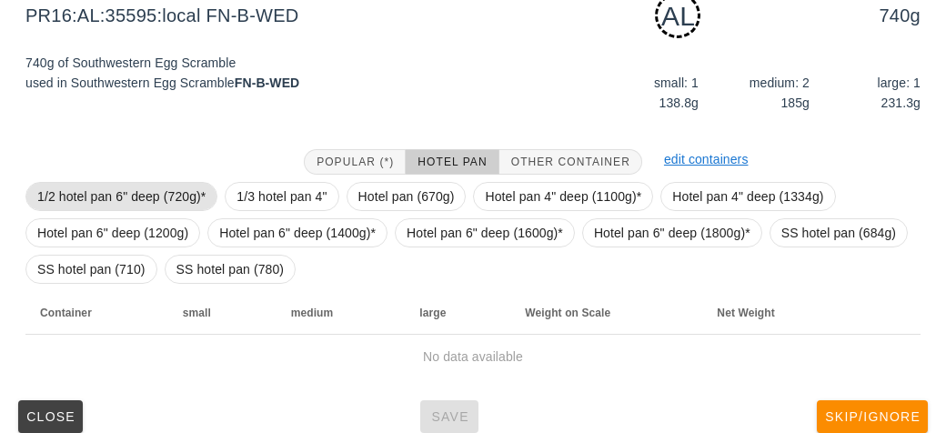
click at [104, 187] on span "1/2 hotel pan 6" deep (720g)*" at bounding box center [121, 196] width 168 height 27
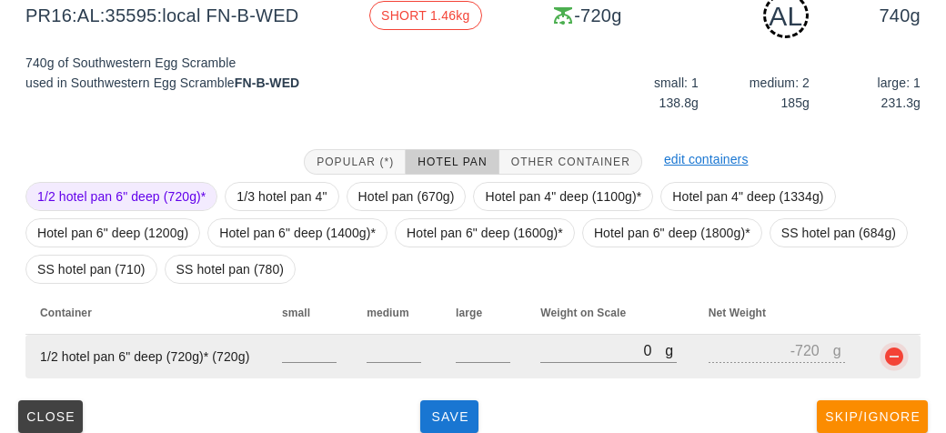
click at [901, 365] on button "button" at bounding box center [894, 356] width 22 height 22
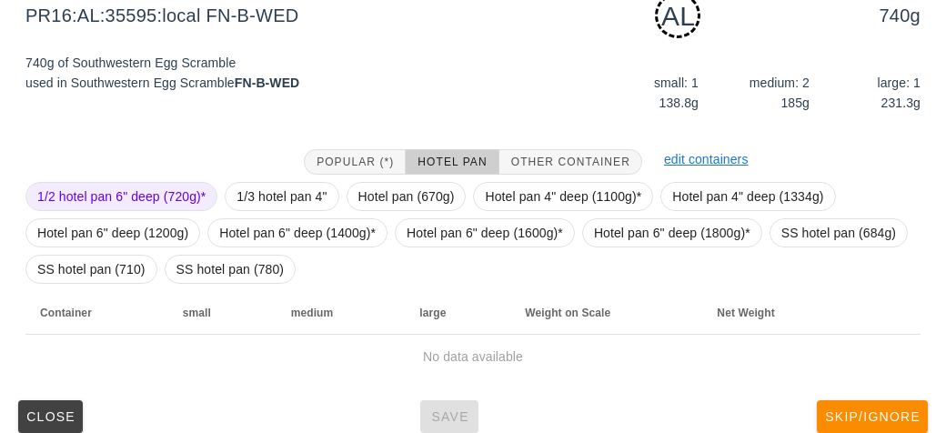
click at [143, 168] on div at bounding box center [154, 161] width 278 height 47
click at [277, 185] on span "1/3 hotel pan 4"" at bounding box center [281, 196] width 90 height 27
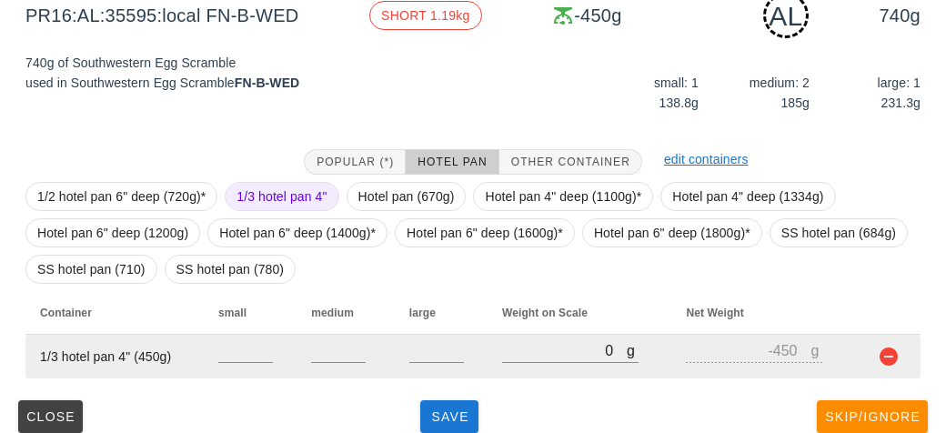
click at [553, 335] on td "g 0" at bounding box center [579, 357] width 184 height 44
click at [535, 341] on input "0" at bounding box center [564, 350] width 125 height 24
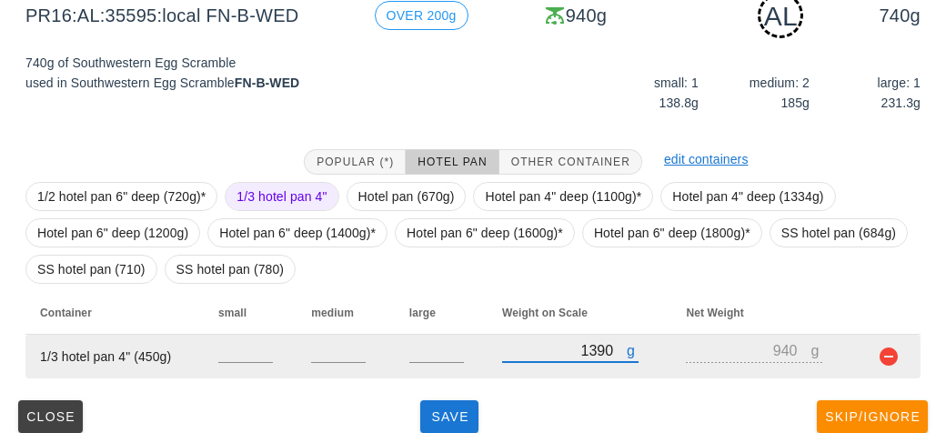
scroll to position [264, 0]
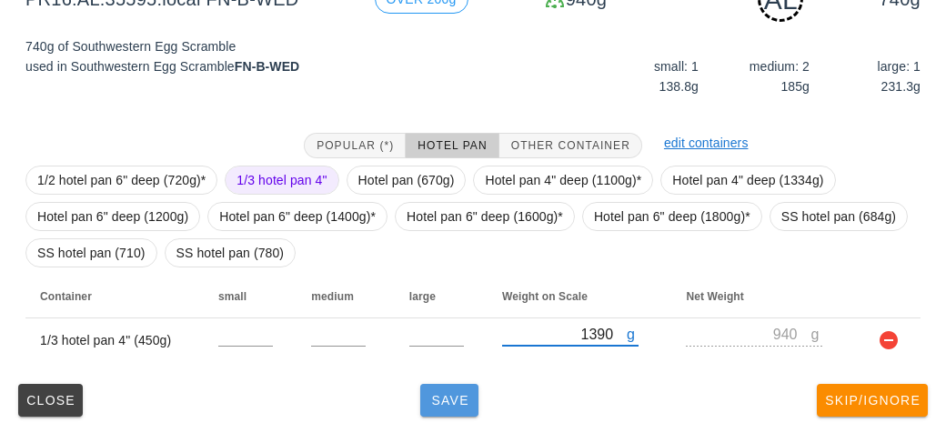
click at [440, 406] on button "Save" at bounding box center [449, 400] width 58 height 33
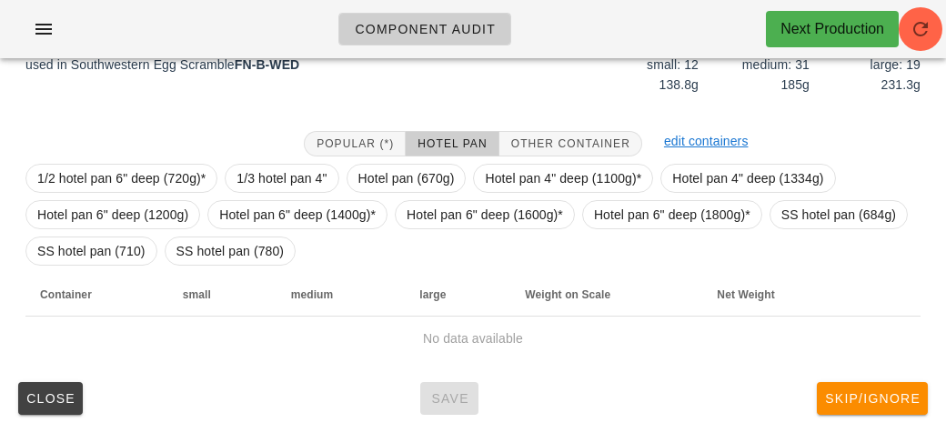
scroll to position [247, 0]
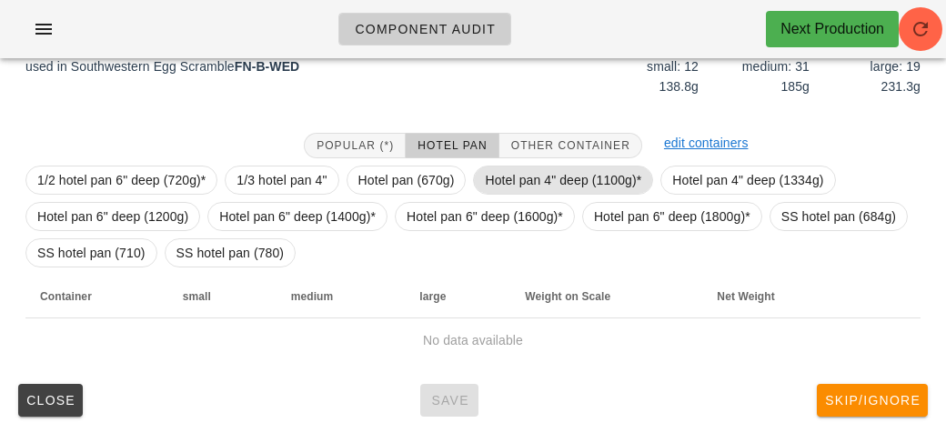
click at [512, 175] on span "Hotel pan 4" deep (1100g)*" at bounding box center [563, 179] width 156 height 27
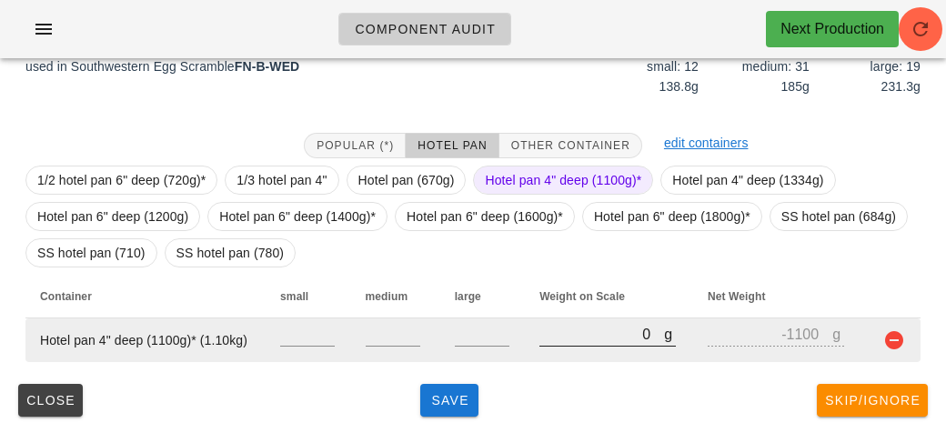
click at [564, 327] on input "0" at bounding box center [601, 334] width 125 height 24
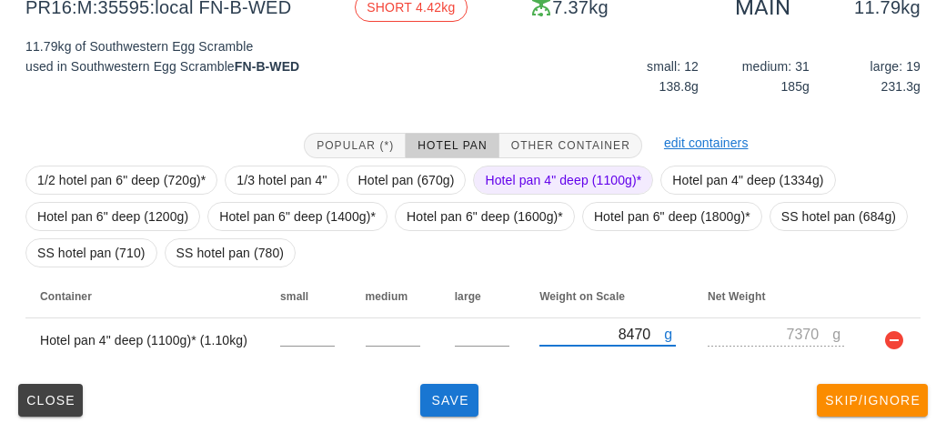
click at [501, 168] on span "Hotel pan 4" deep (1100g)*" at bounding box center [563, 179] width 156 height 27
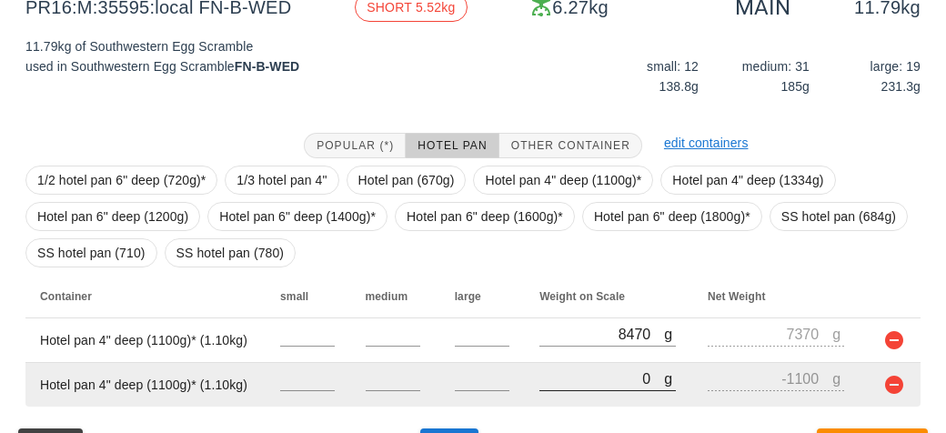
click at [576, 376] on input "0" at bounding box center [601, 378] width 125 height 24
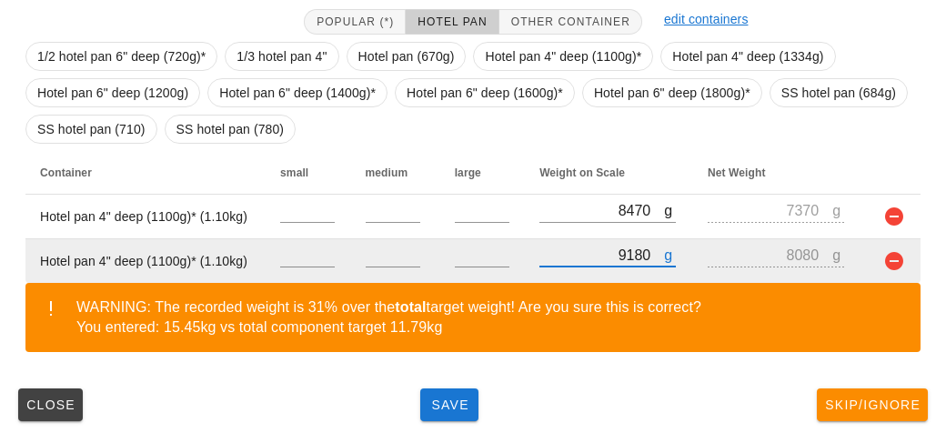
scroll to position [375, 0]
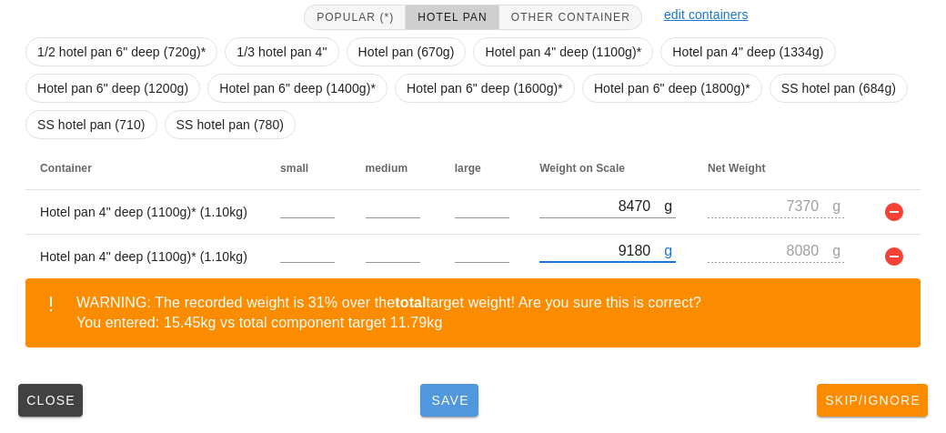
click at [441, 400] on span "Save" at bounding box center [449, 400] width 44 height 15
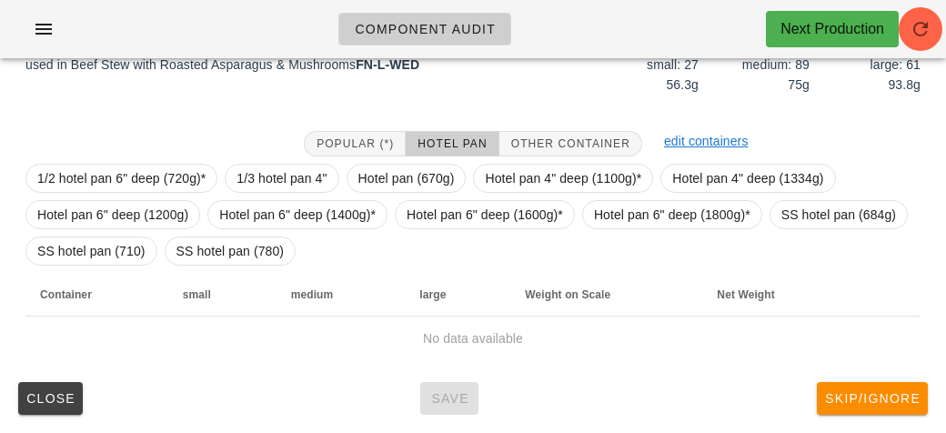
scroll to position [247, 0]
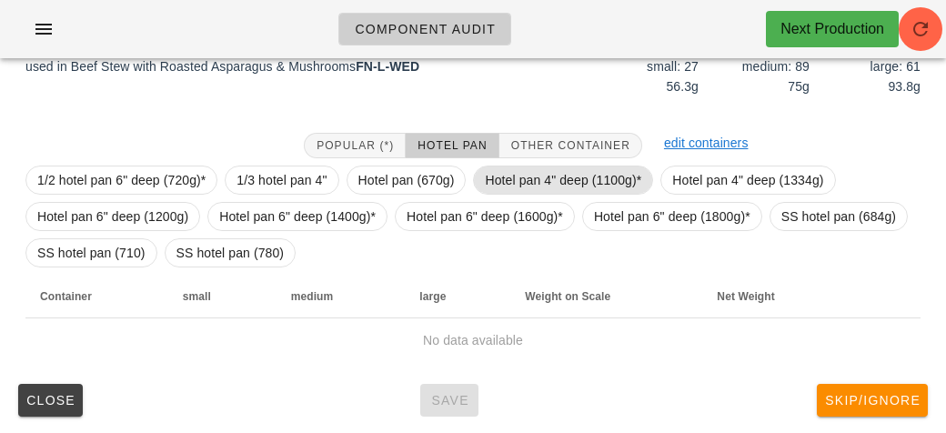
click at [505, 183] on span "Hotel pan 4" deep (1100g)*" at bounding box center [563, 179] width 156 height 27
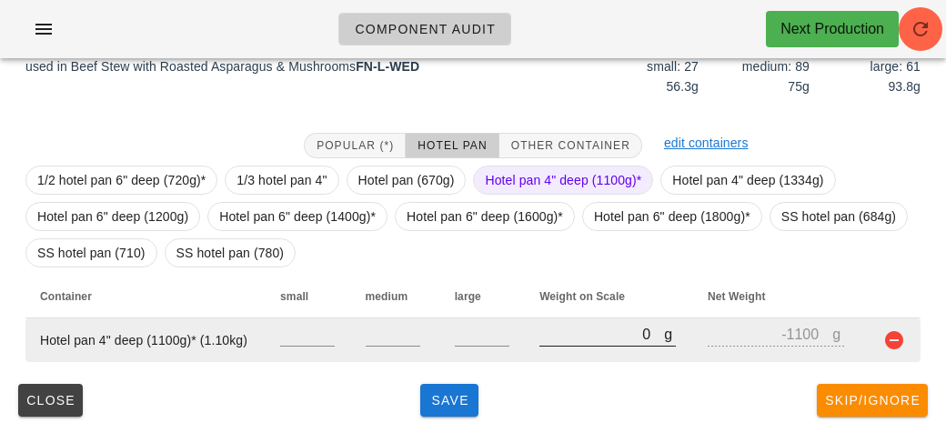
click at [557, 339] on input "0" at bounding box center [601, 334] width 125 height 24
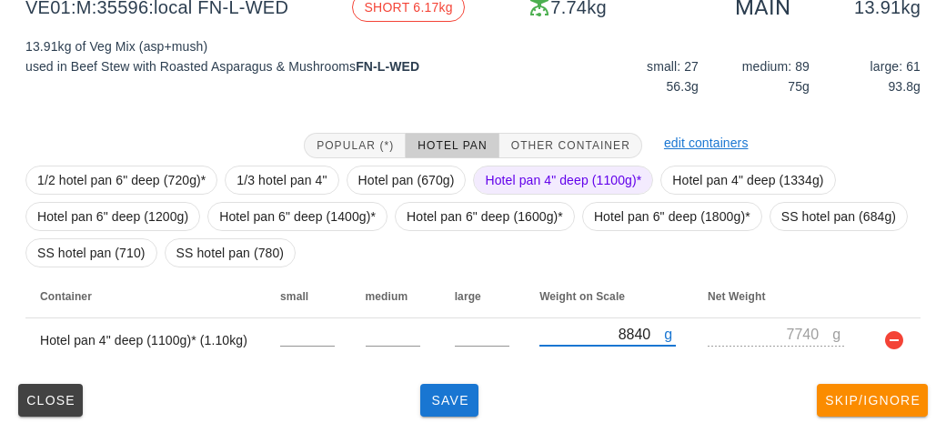
click at [510, 167] on span "Hotel pan 4" deep (1100g)*" at bounding box center [563, 179] width 156 height 27
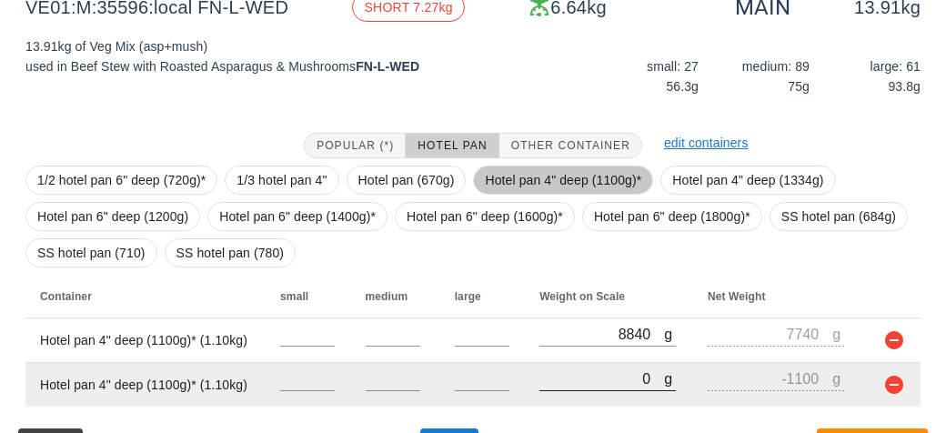
click at [575, 375] on input "0" at bounding box center [601, 378] width 125 height 24
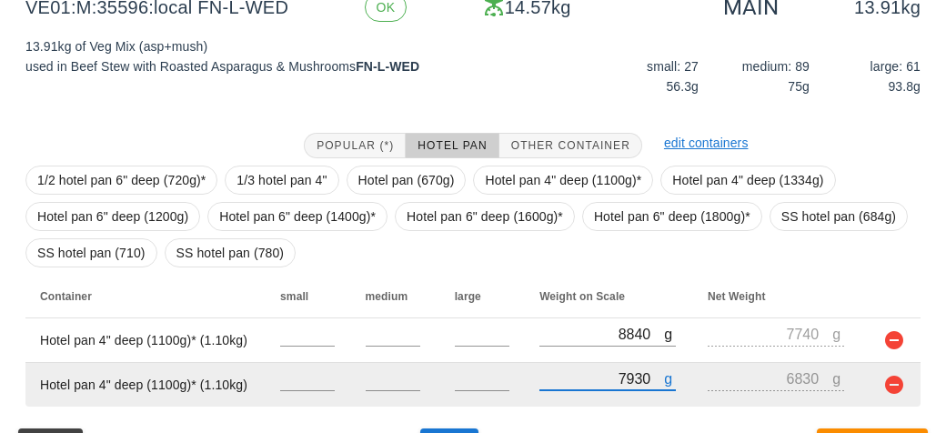
scroll to position [292, 0]
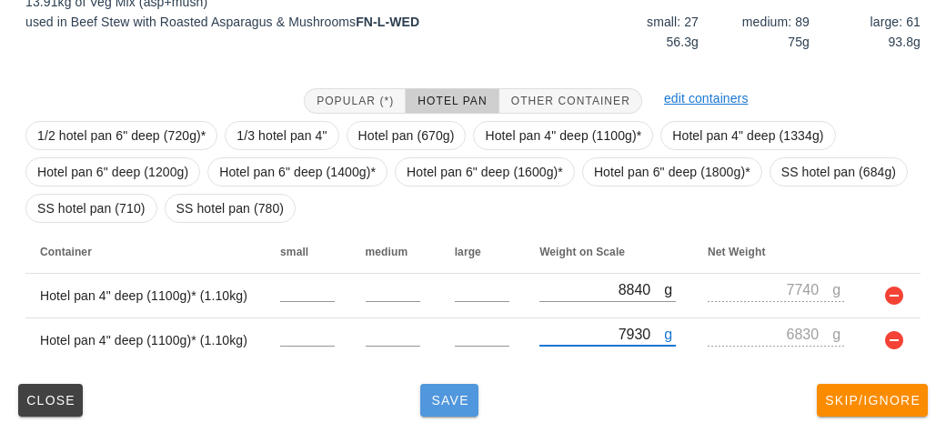
click at [451, 398] on span "Save" at bounding box center [449, 400] width 44 height 15
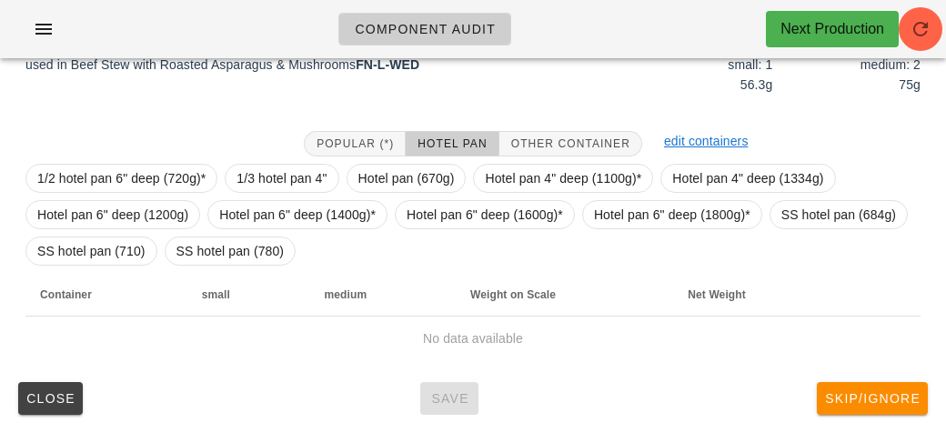
scroll to position [255, 0]
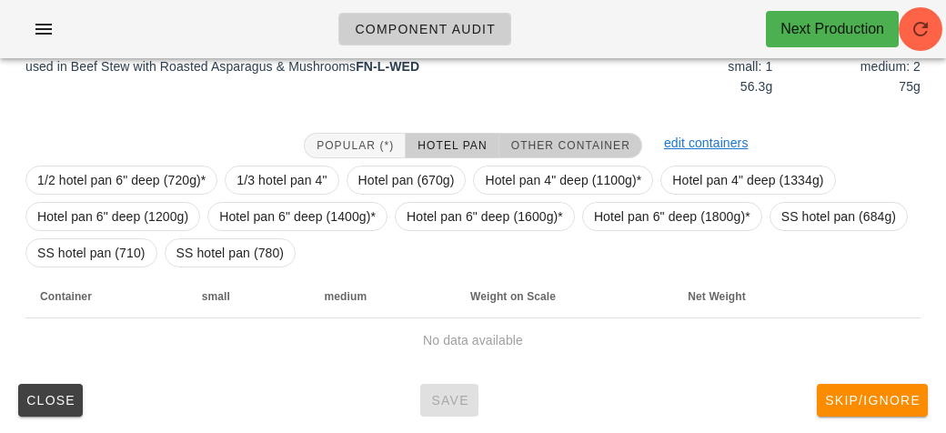
click at [550, 133] on button "Other Container" at bounding box center [570, 145] width 143 height 25
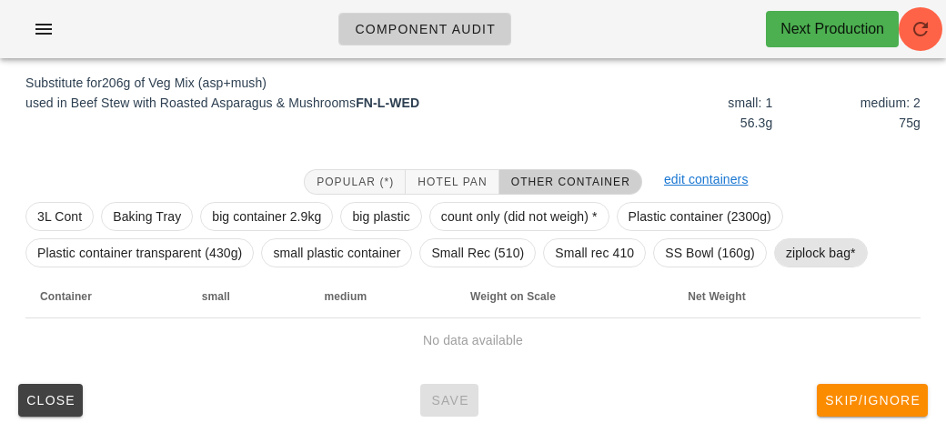
click at [790, 241] on span "ziplock bag*" at bounding box center [821, 252] width 70 height 27
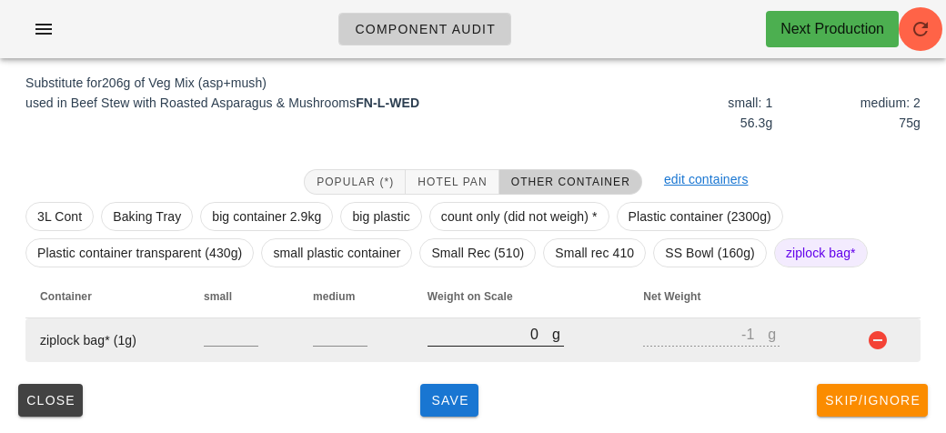
click at [465, 341] on input "0" at bounding box center [489, 334] width 125 height 24
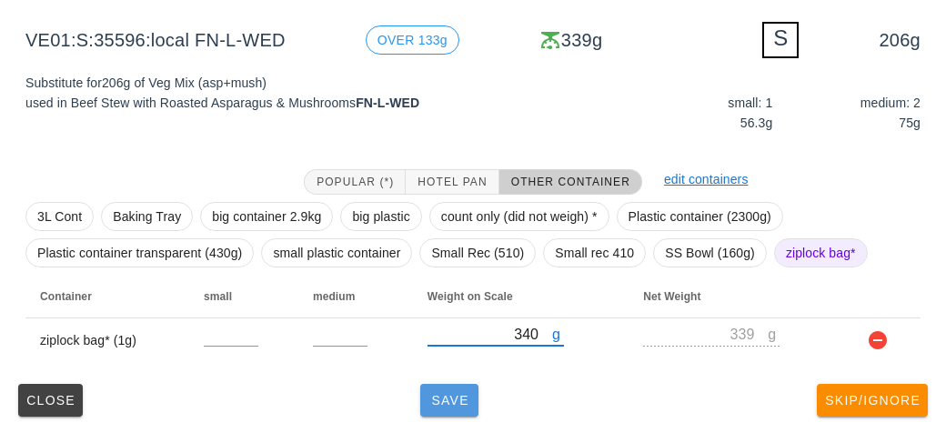
click at [446, 404] on span "Save" at bounding box center [449, 400] width 44 height 15
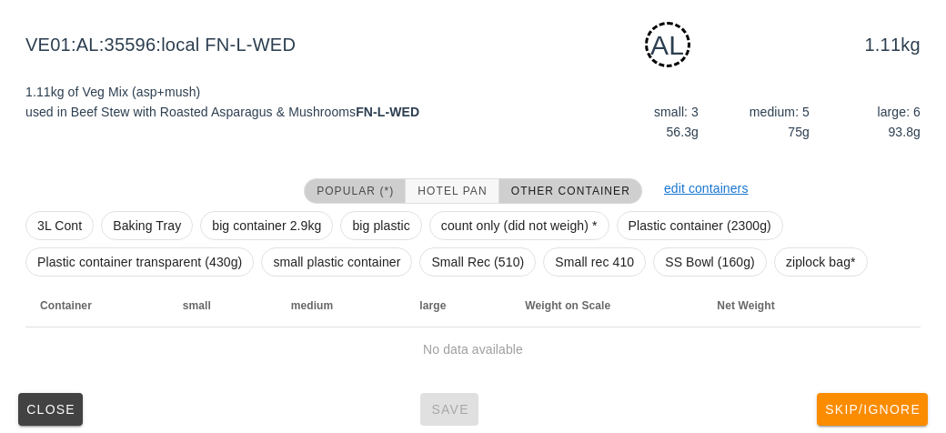
click at [354, 185] on span "Popular (*)" at bounding box center [354, 191] width 78 height 13
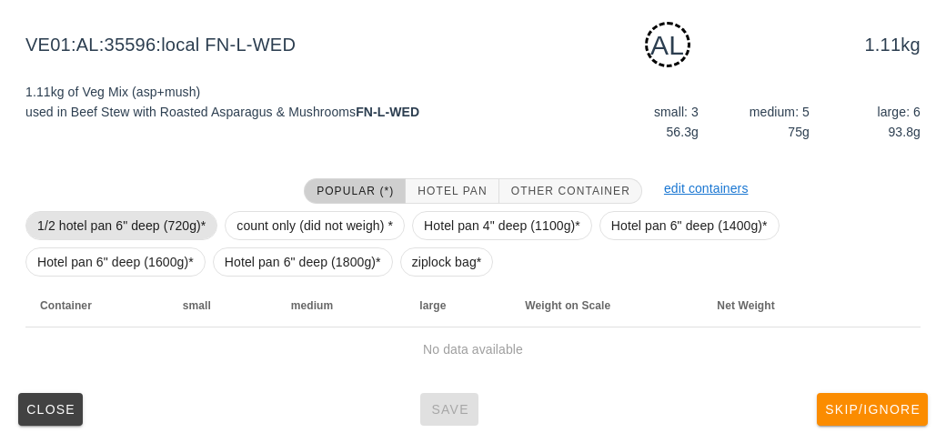
click at [114, 215] on span "1/2 hotel pan 6" deep (720g)*" at bounding box center [121, 225] width 168 height 27
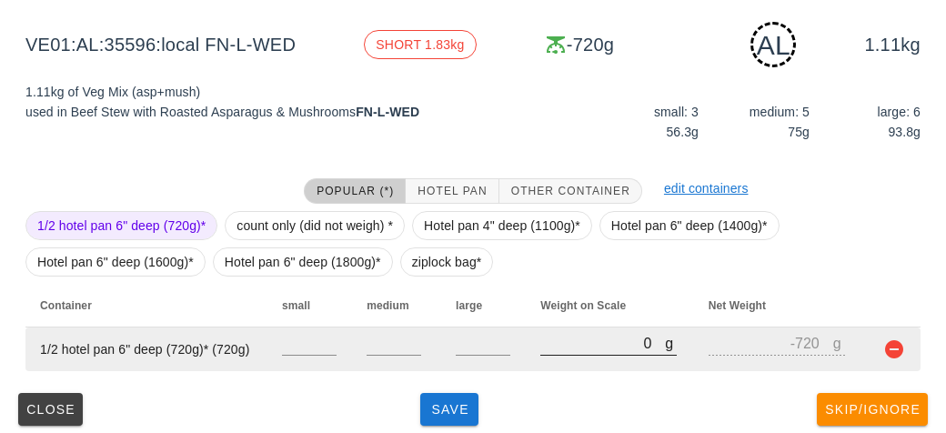
click at [557, 336] on input "0" at bounding box center [602, 343] width 125 height 24
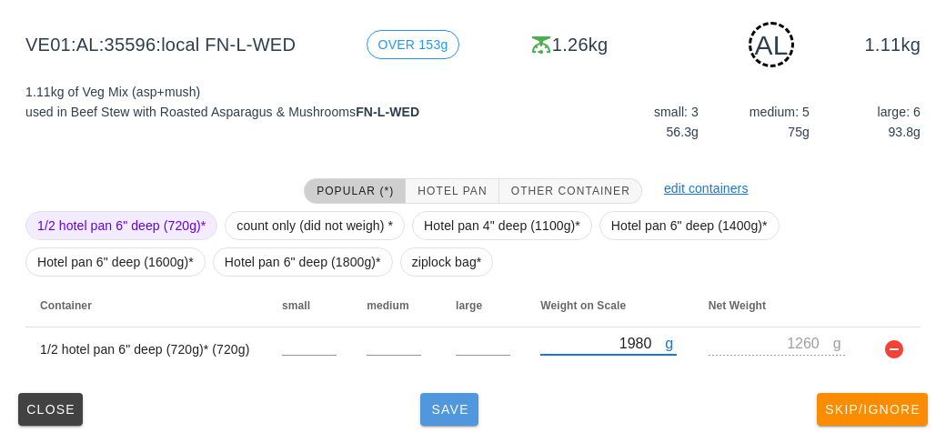
click at [474, 400] on button "Save" at bounding box center [449, 409] width 58 height 33
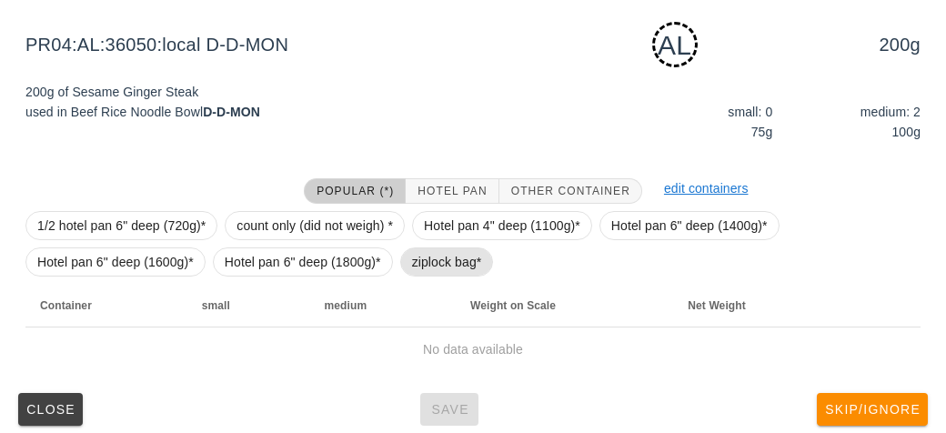
click at [428, 272] on span "ziplock bag*" at bounding box center [447, 261] width 70 height 27
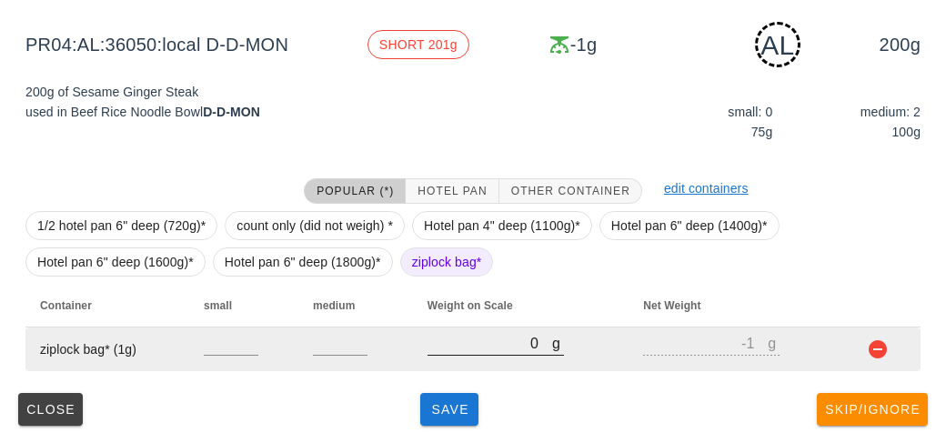
click at [508, 343] on input "0" at bounding box center [489, 343] width 125 height 24
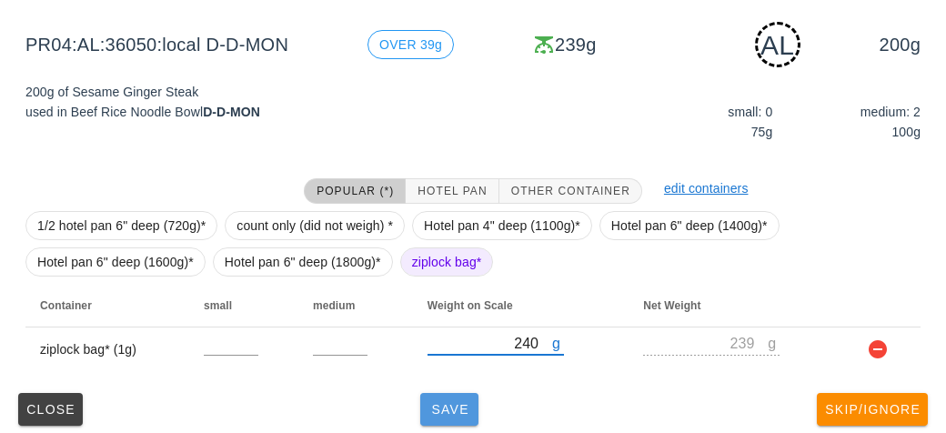
click at [461, 395] on button "Save" at bounding box center [449, 409] width 58 height 33
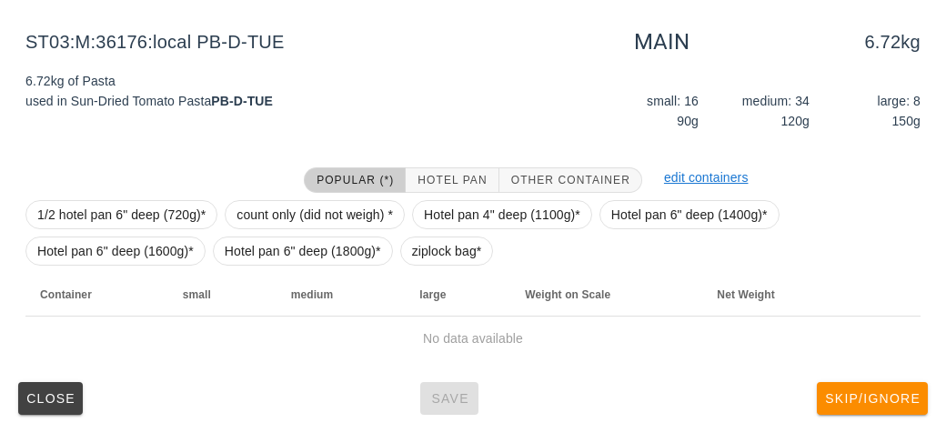
scroll to position [211, 0]
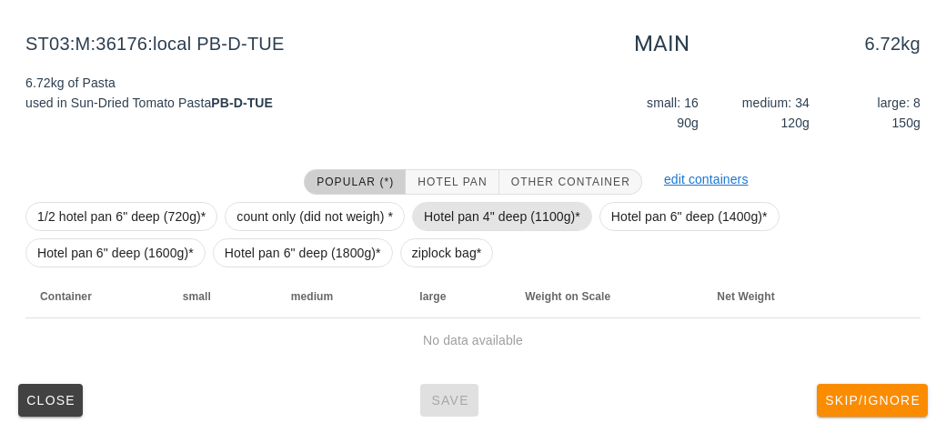
click at [467, 211] on span "Hotel pan 4" deep (1100g)*" at bounding box center [502, 216] width 156 height 27
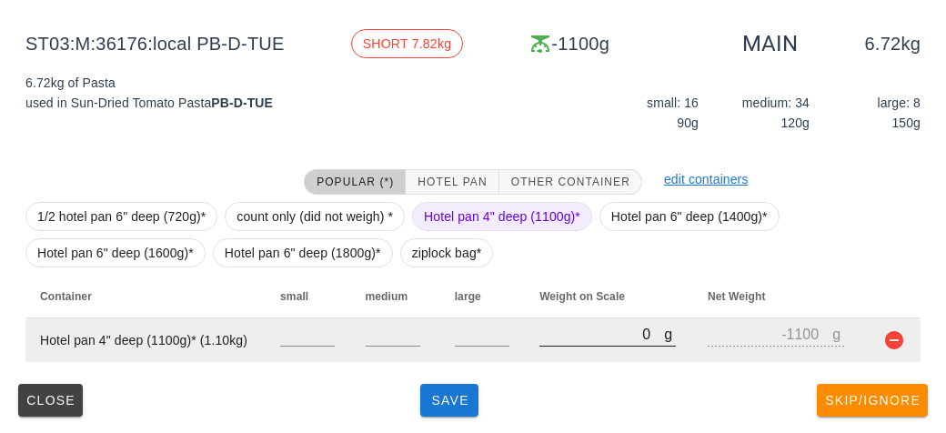
click at [552, 339] on input "0" at bounding box center [601, 334] width 125 height 24
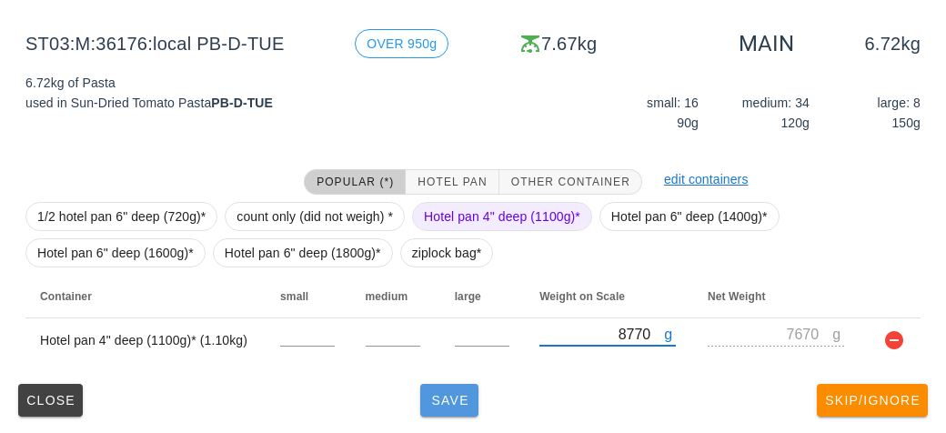
click at [461, 387] on button "Save" at bounding box center [449, 400] width 58 height 33
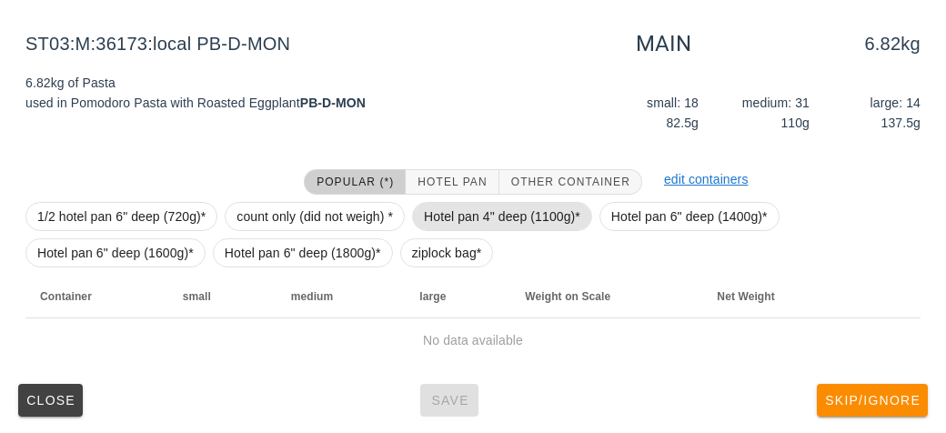
click at [465, 216] on span "Hotel pan 4" deep (1100g)*" at bounding box center [502, 216] width 156 height 27
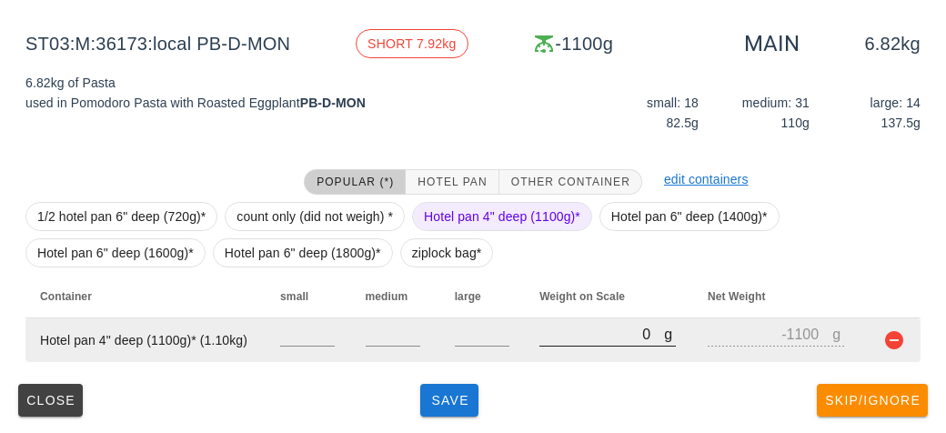
click at [541, 337] on input "0" at bounding box center [601, 334] width 125 height 24
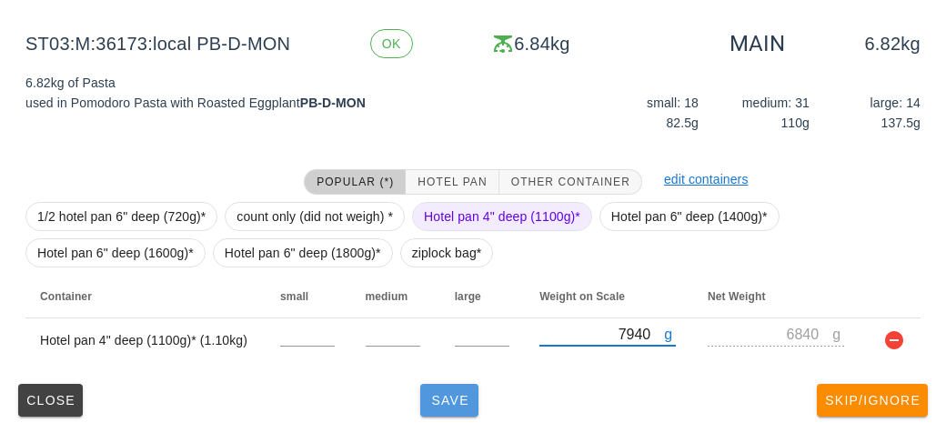
click at [427, 398] on span "Save" at bounding box center [449, 400] width 44 height 15
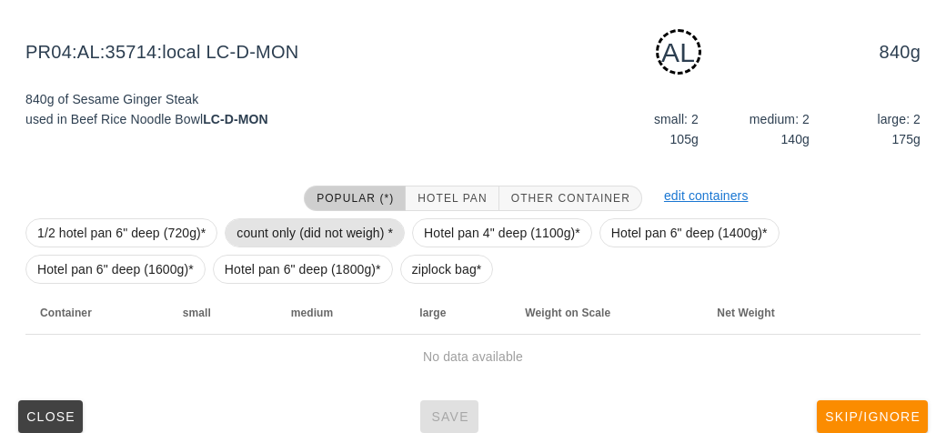
click at [255, 230] on span "count only (did not weigh) *" at bounding box center [314, 232] width 156 height 27
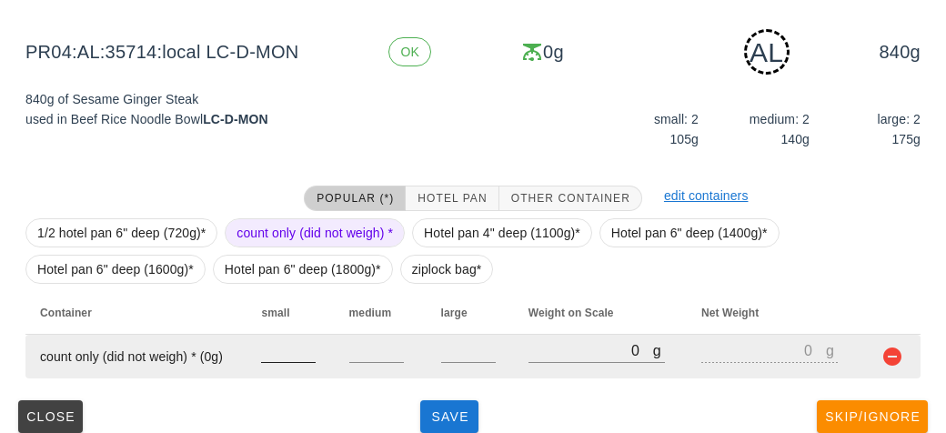
click at [275, 342] on input "number" at bounding box center [288, 350] width 55 height 24
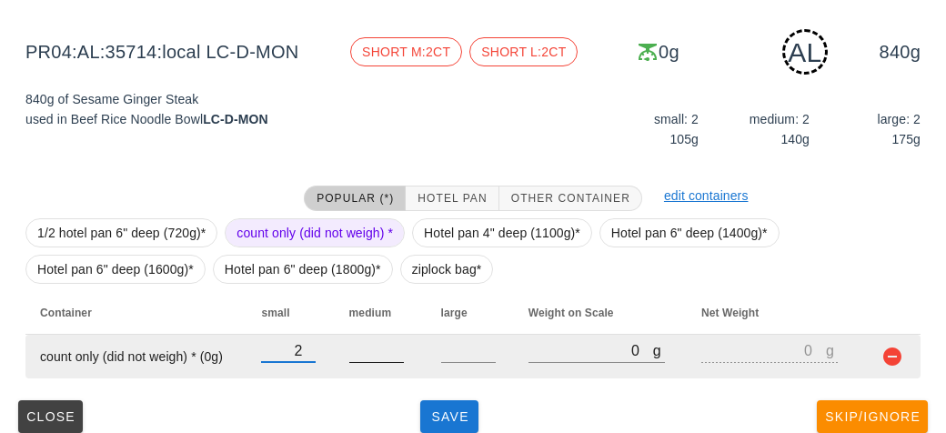
click at [363, 355] on input "number" at bounding box center [376, 350] width 55 height 24
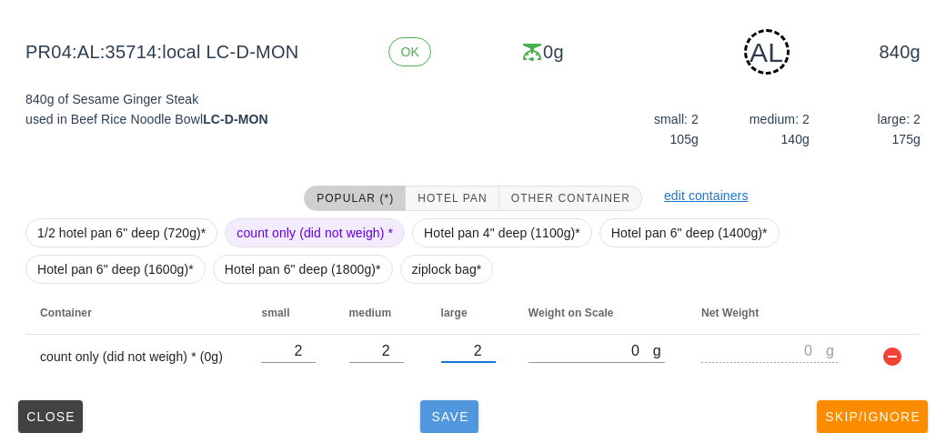
click at [428, 409] on span "Save" at bounding box center [449, 416] width 44 height 15
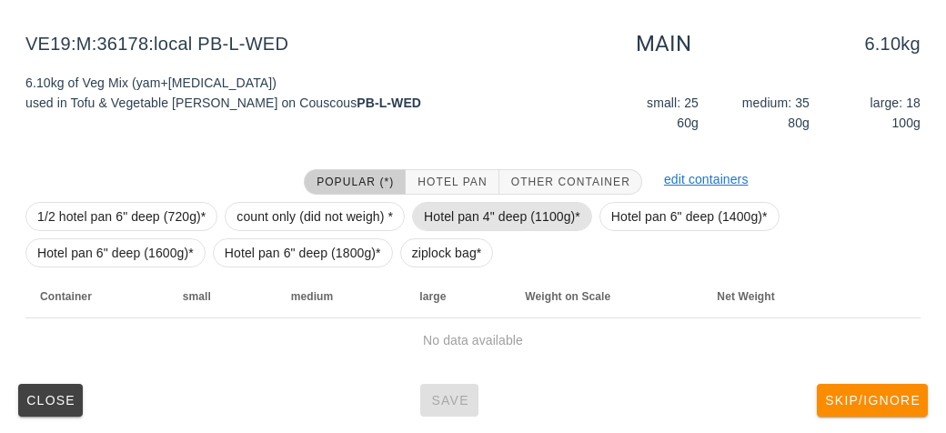
click at [482, 206] on span "Hotel pan 4" deep (1100g)*" at bounding box center [502, 216] width 156 height 27
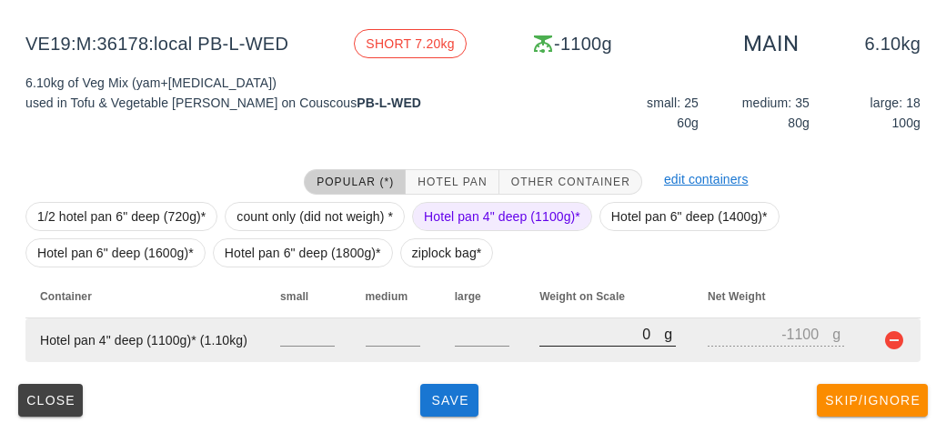
click at [542, 336] on input "0" at bounding box center [601, 334] width 125 height 24
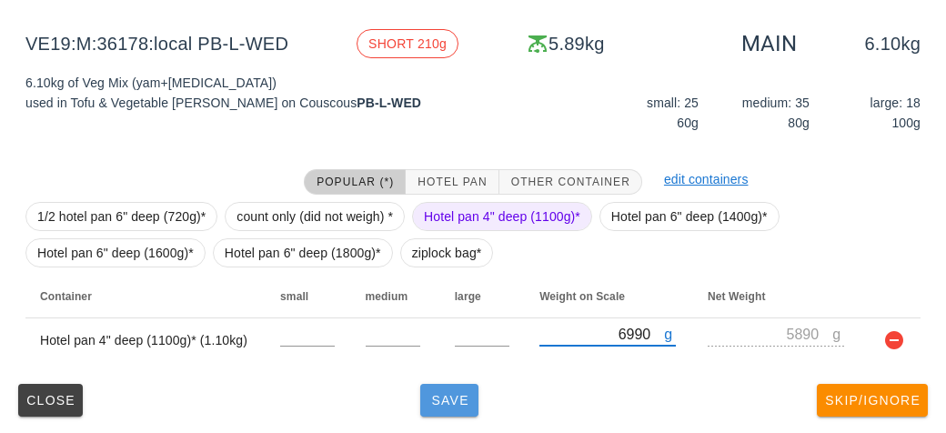
click at [444, 400] on span "Save" at bounding box center [449, 400] width 44 height 15
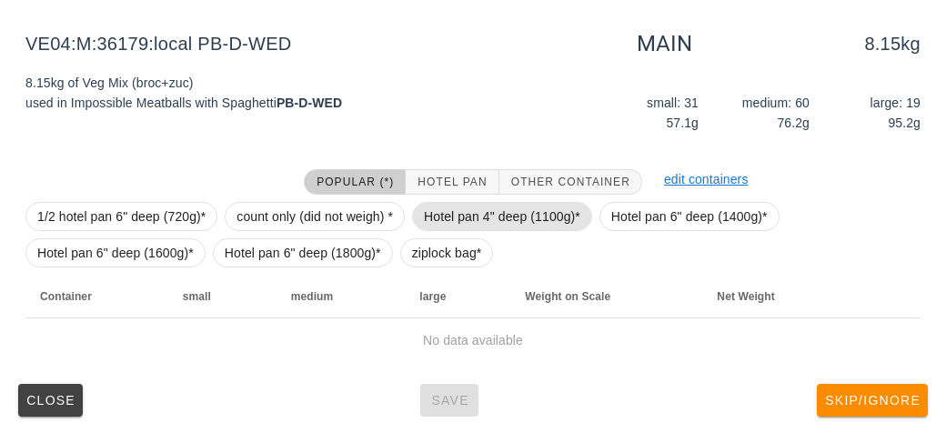
click at [484, 205] on span "Hotel pan 4" deep (1100g)*" at bounding box center [502, 216] width 156 height 27
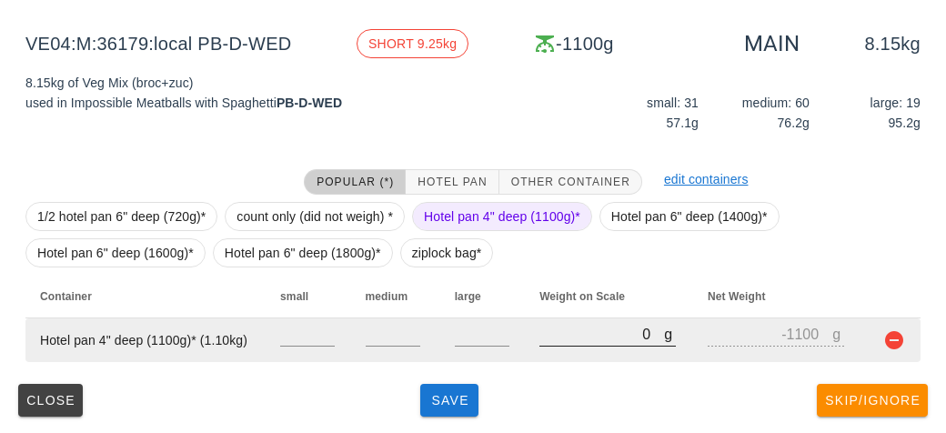
click at [568, 341] on input "0" at bounding box center [601, 334] width 125 height 24
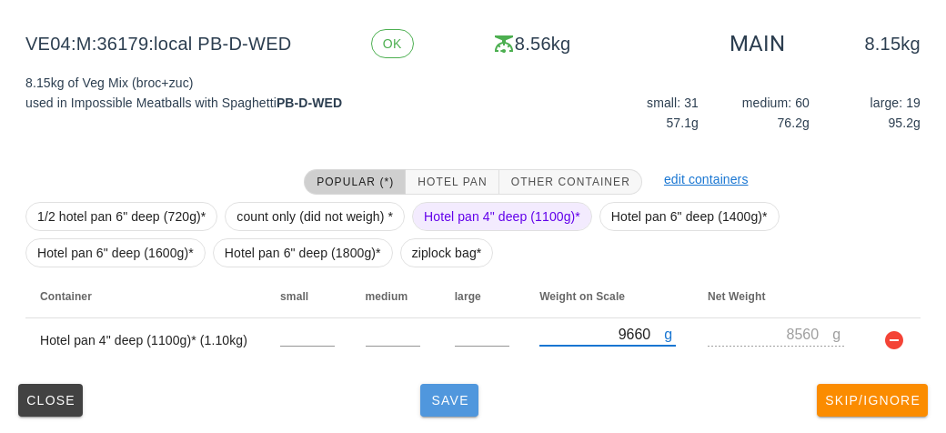
click at [449, 405] on span "Save" at bounding box center [449, 400] width 44 height 15
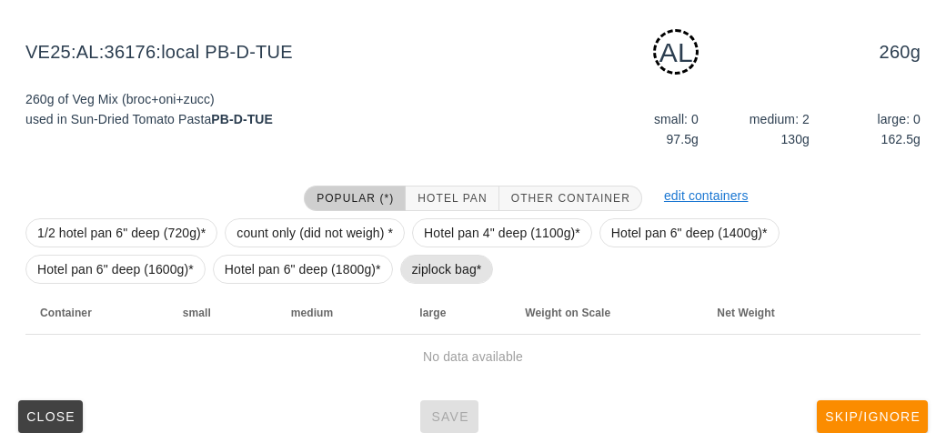
click at [433, 274] on span "ziplock bag*" at bounding box center [447, 268] width 70 height 27
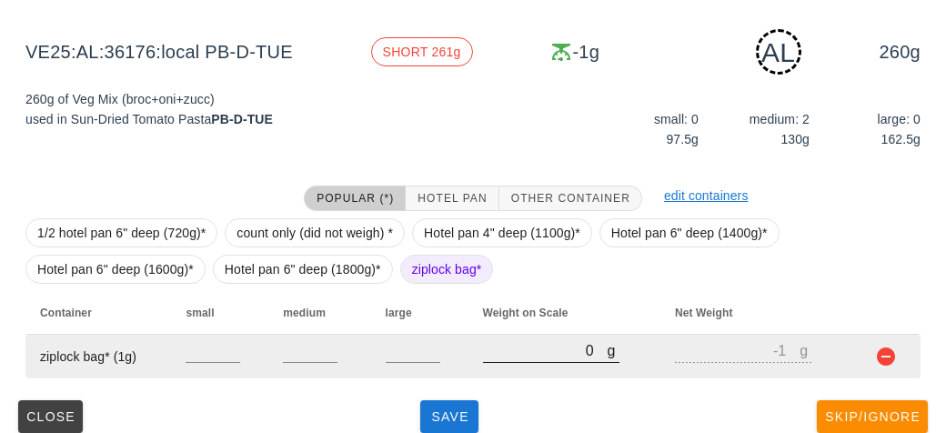
click at [498, 356] on input "0" at bounding box center [545, 350] width 125 height 24
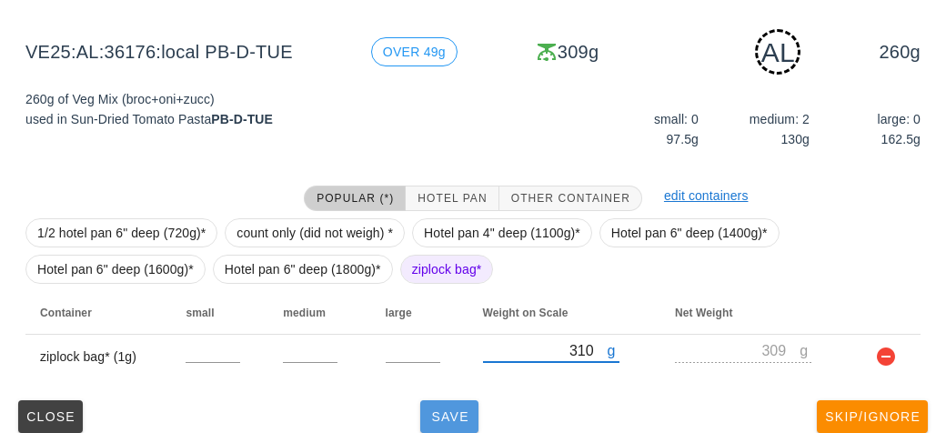
click at [461, 413] on span "Save" at bounding box center [449, 416] width 44 height 15
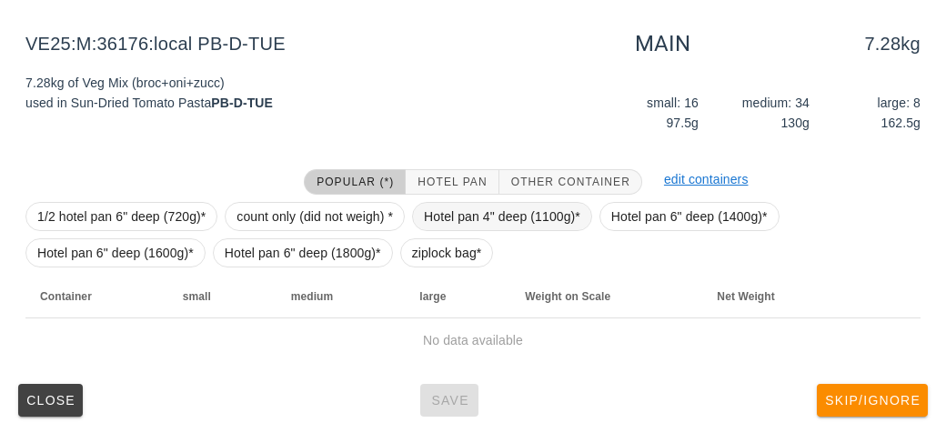
click at [440, 214] on span "Hotel pan 4" deep (1100g)*" at bounding box center [502, 216] width 156 height 27
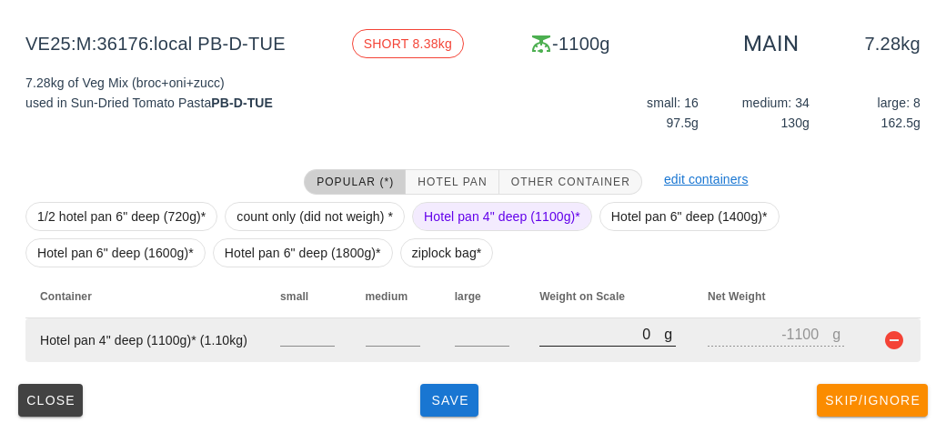
click at [559, 339] on input "0" at bounding box center [601, 334] width 125 height 24
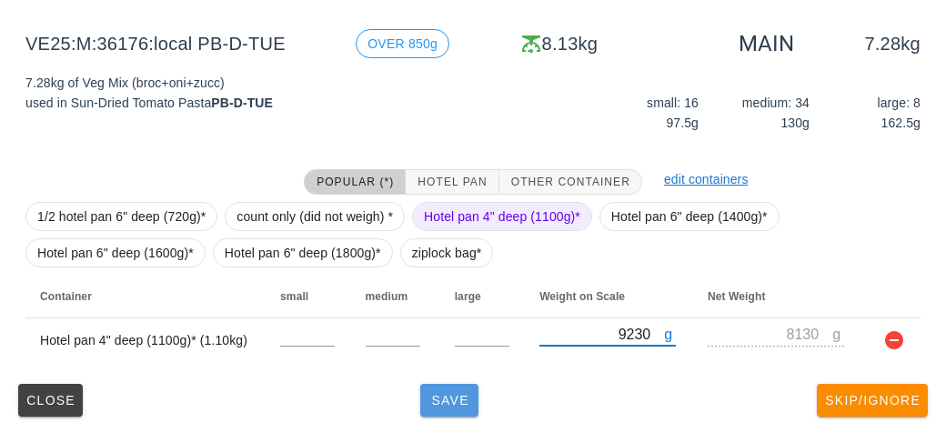
click at [447, 403] on span "Save" at bounding box center [449, 400] width 44 height 15
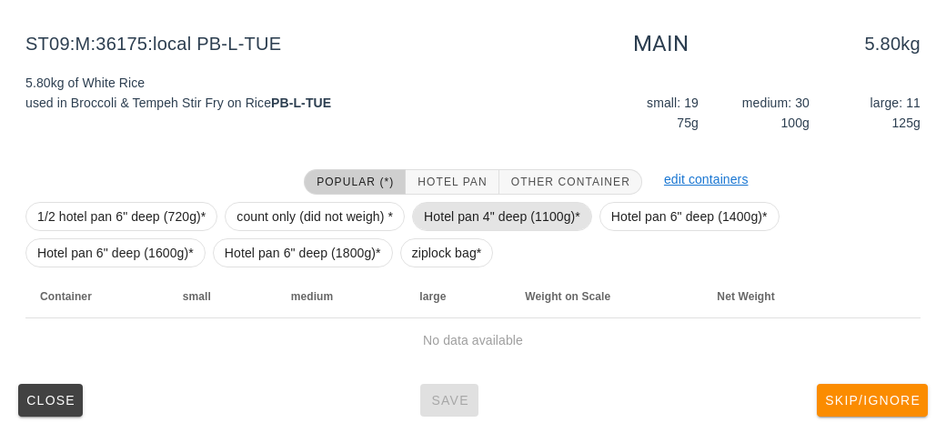
click at [491, 211] on span "Hotel pan 4" deep (1100g)*" at bounding box center [502, 216] width 156 height 27
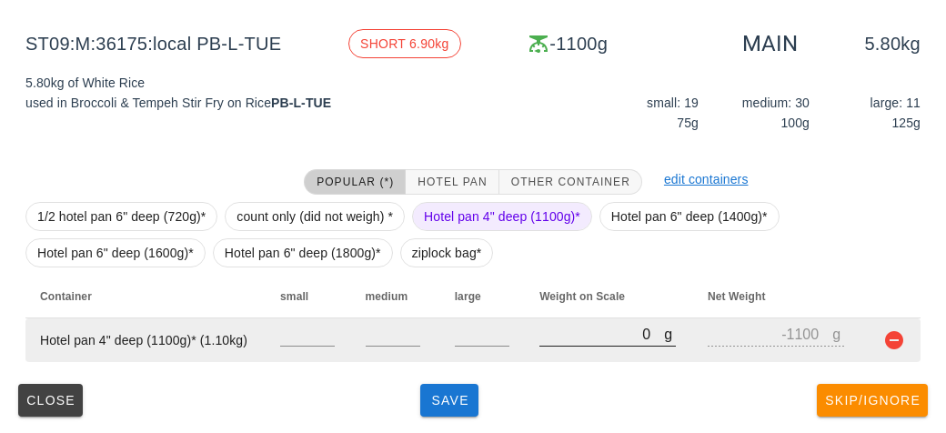
click at [546, 338] on input "0" at bounding box center [601, 334] width 125 height 24
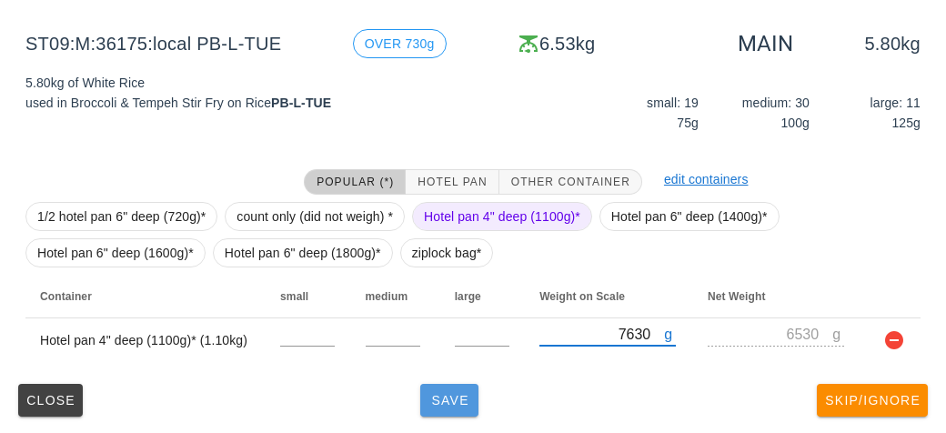
click at [456, 403] on span "Save" at bounding box center [449, 400] width 44 height 15
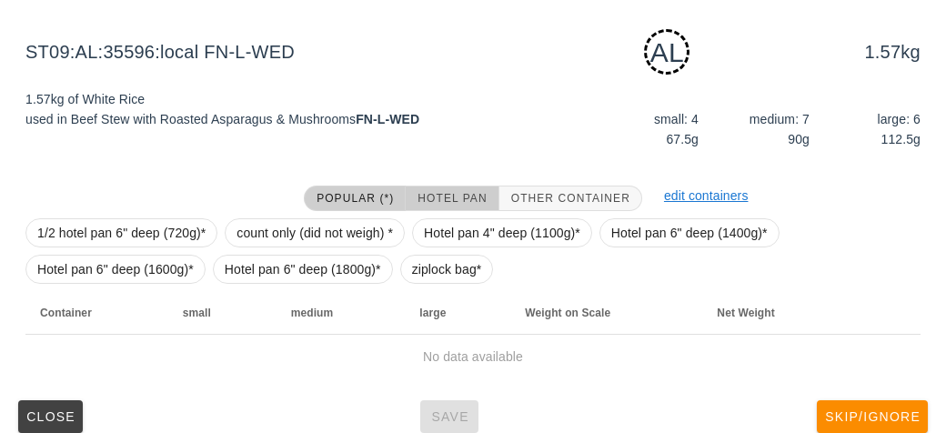
click at [446, 185] on button "Hotel Pan" at bounding box center [451, 197] width 93 height 25
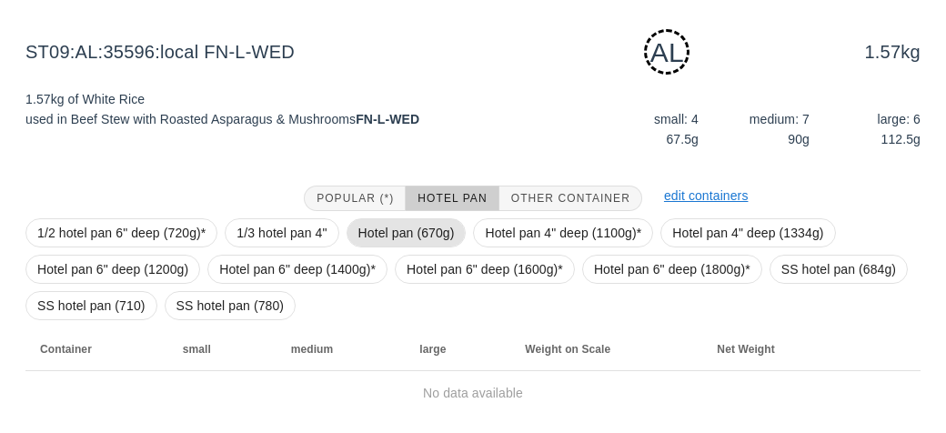
click at [375, 227] on span "Hotel pan (670g)" at bounding box center [406, 232] width 96 height 27
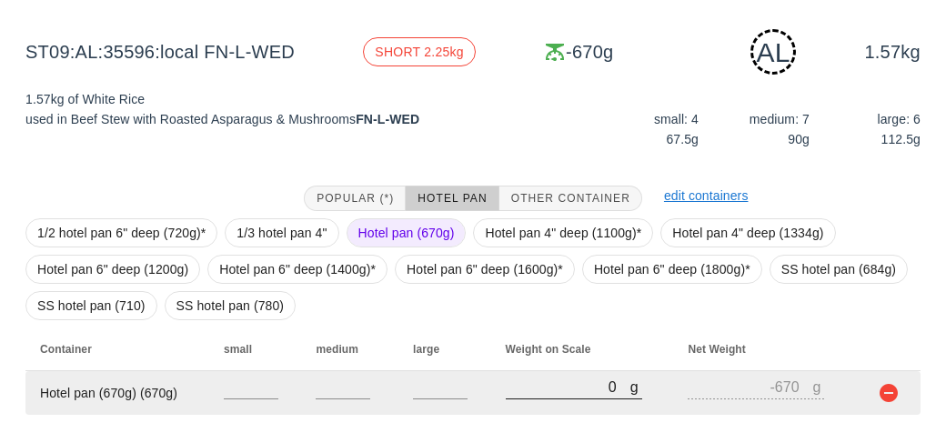
click at [556, 383] on input "0" at bounding box center [567, 387] width 125 height 24
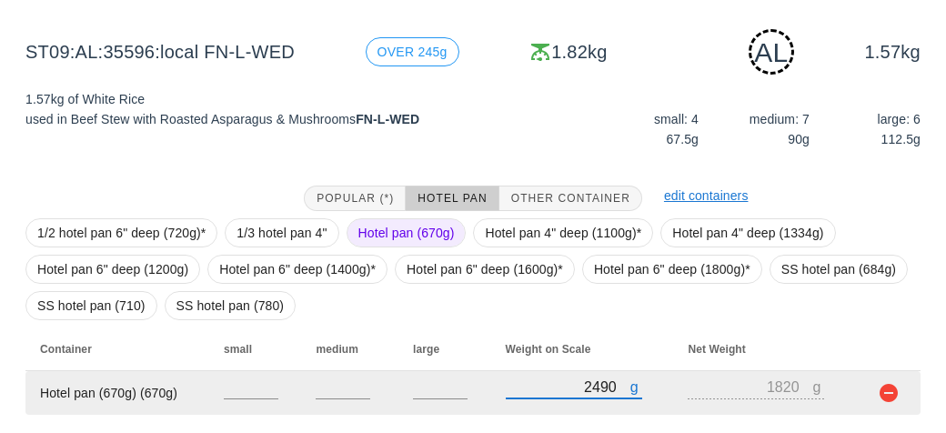
scroll to position [264, 0]
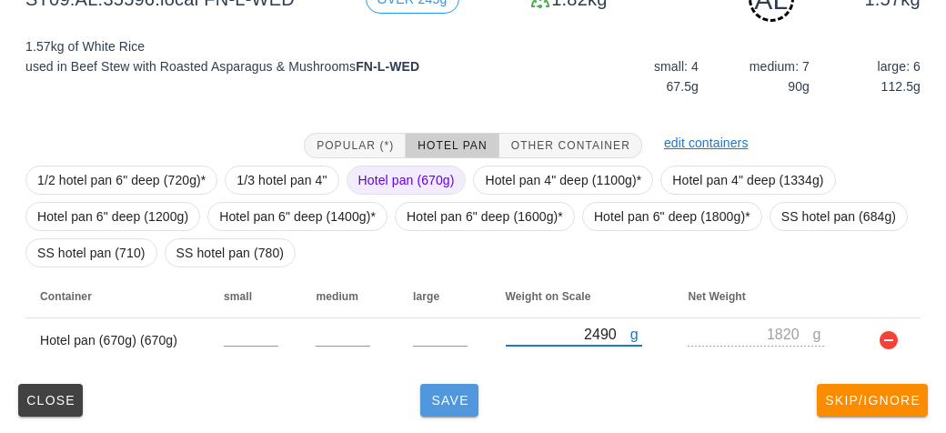
click at [432, 388] on button "Save" at bounding box center [449, 400] width 58 height 33
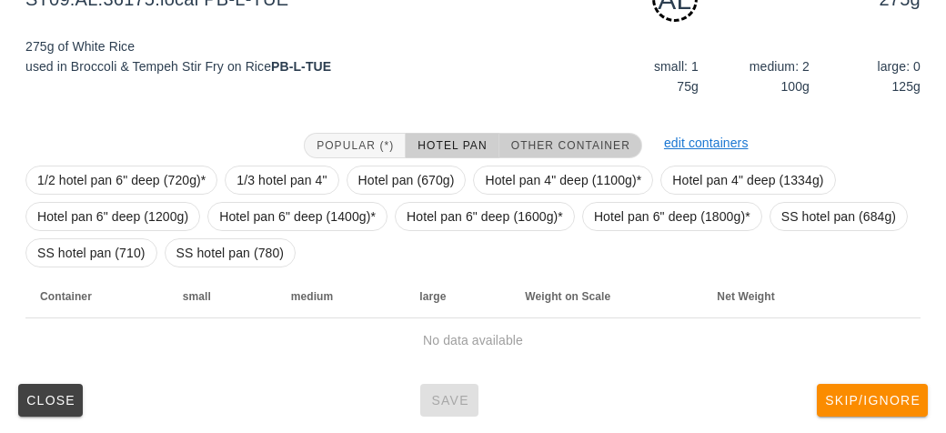
click at [548, 139] on span "Other Container" at bounding box center [570, 145] width 120 height 13
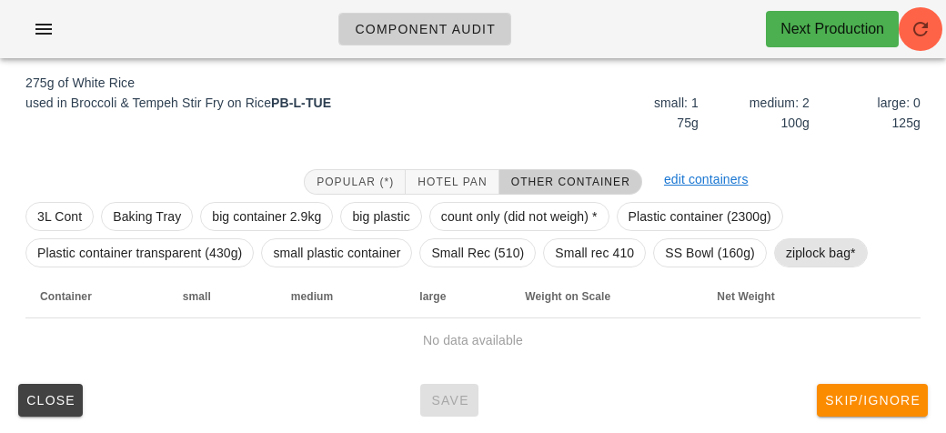
click at [798, 252] on span "ziplock bag*" at bounding box center [821, 252] width 70 height 27
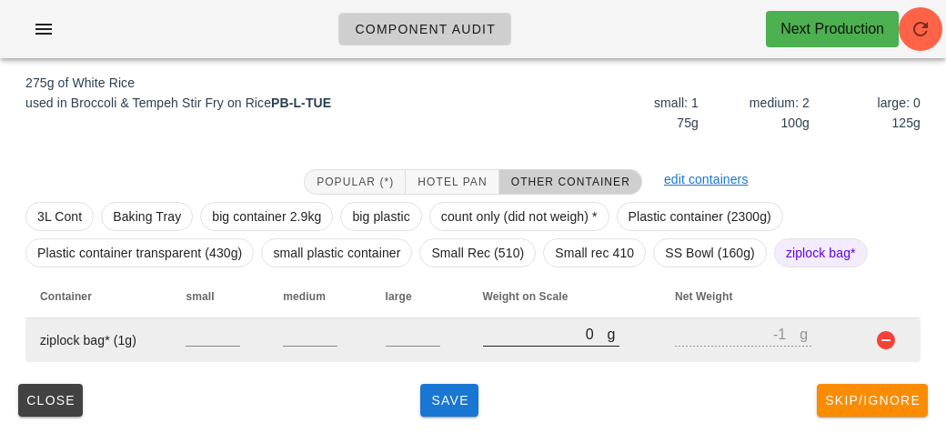
click at [501, 355] on div at bounding box center [551, 355] width 136 height 13
click at [503, 329] on input "0" at bounding box center [545, 334] width 125 height 24
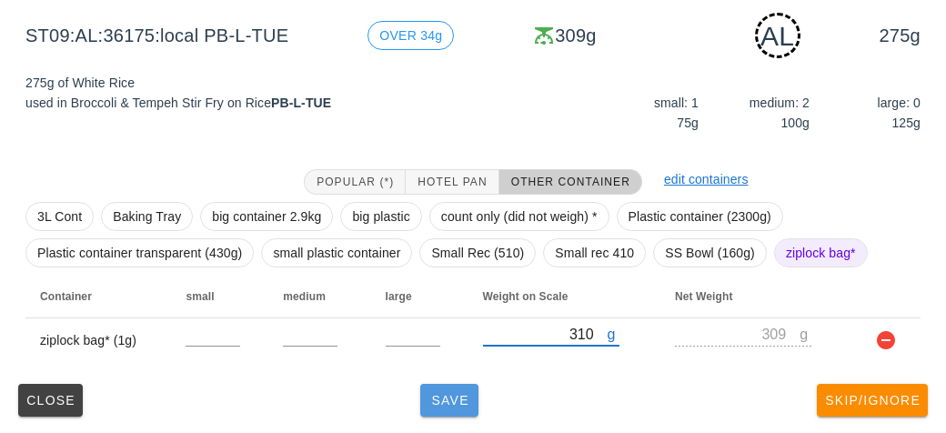
click at [459, 405] on span "Save" at bounding box center [449, 400] width 44 height 15
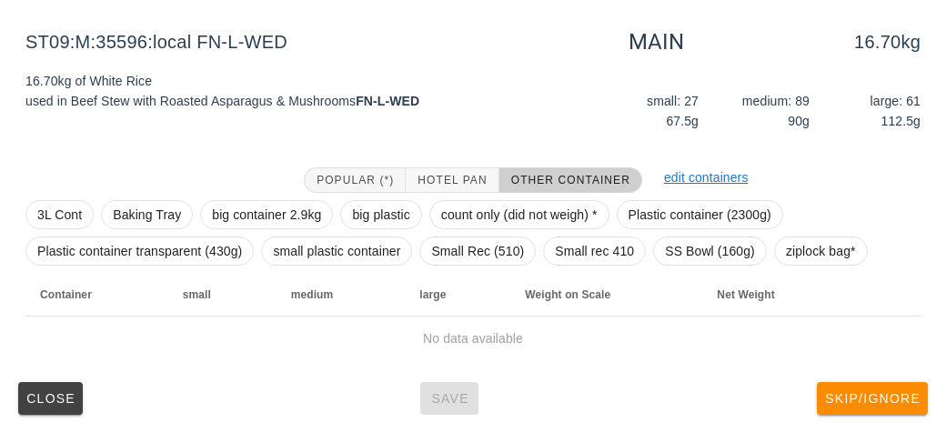
scroll to position [211, 0]
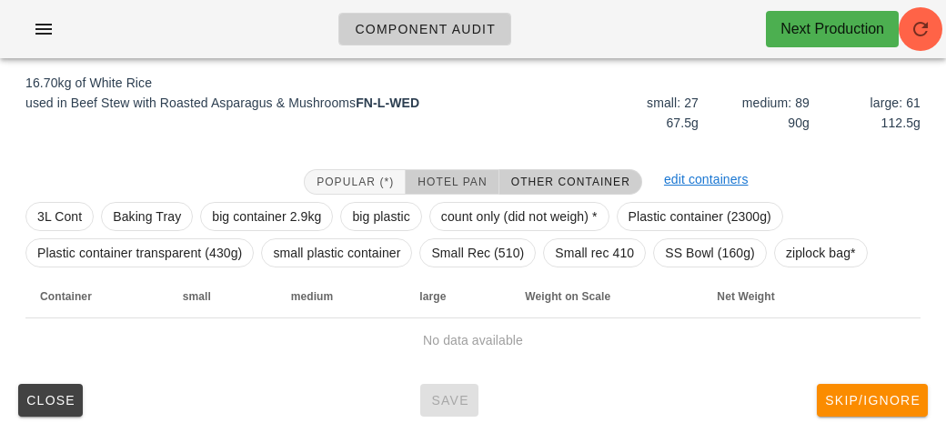
click at [453, 169] on button "Hotel Pan" at bounding box center [451, 181] width 93 height 25
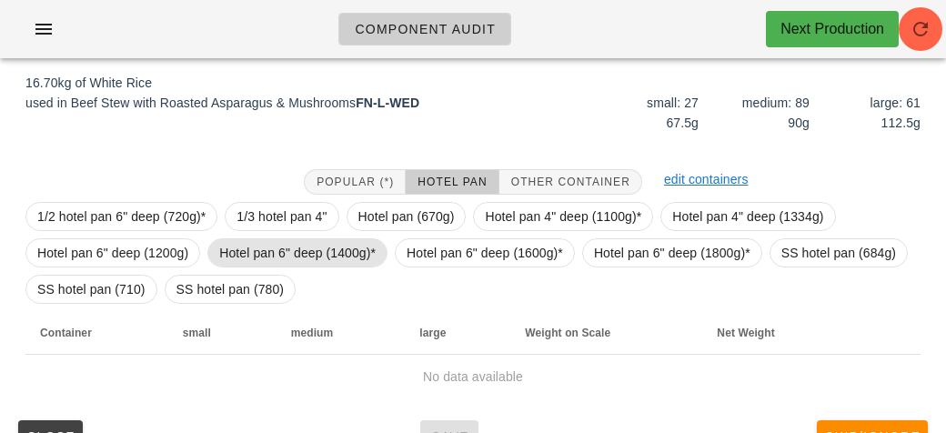
click at [307, 254] on span "Hotel pan 6" deep (1400g)*" at bounding box center [297, 252] width 156 height 27
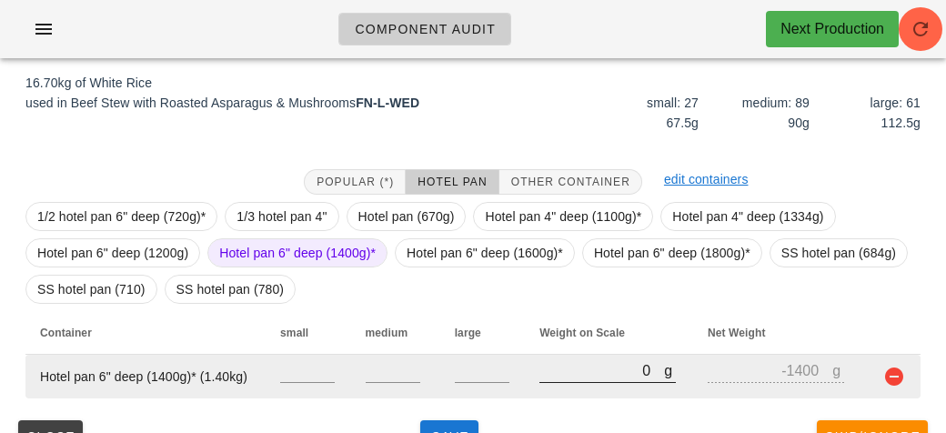
click at [546, 365] on input "0" at bounding box center [601, 370] width 125 height 24
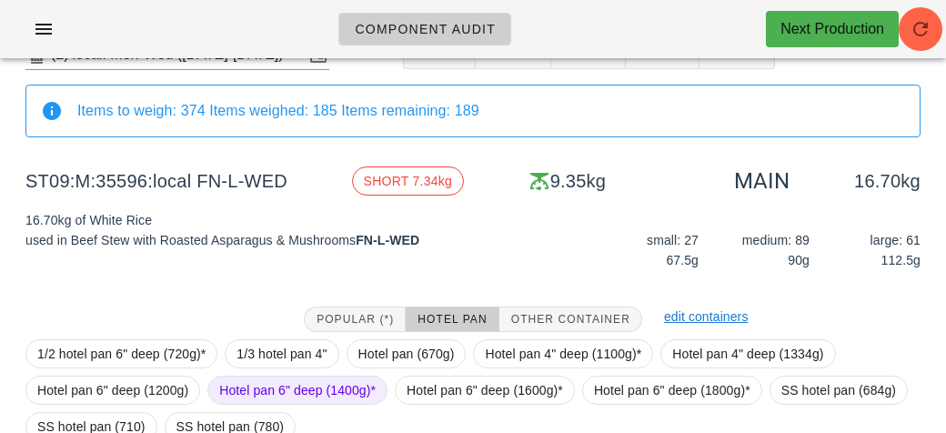
scroll to position [247, 0]
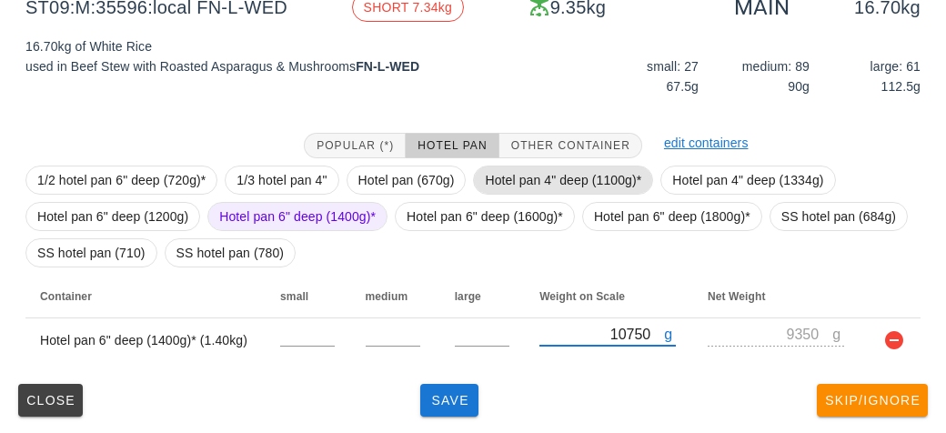
click at [524, 175] on span "Hotel pan 4" deep (1100g)*" at bounding box center [563, 179] width 156 height 27
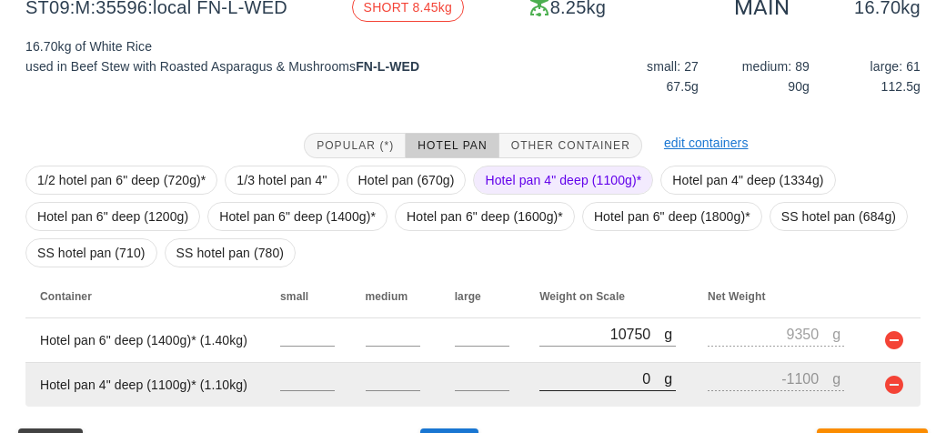
click at [583, 376] on input "0" at bounding box center [601, 378] width 125 height 24
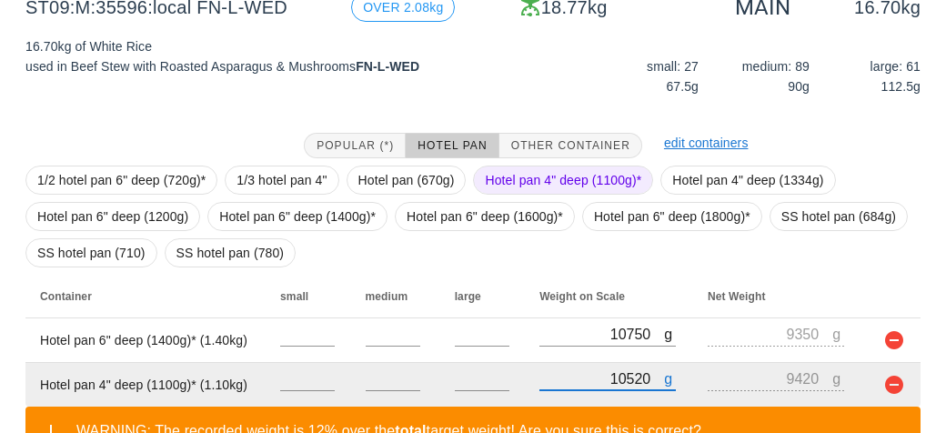
scroll to position [375, 0]
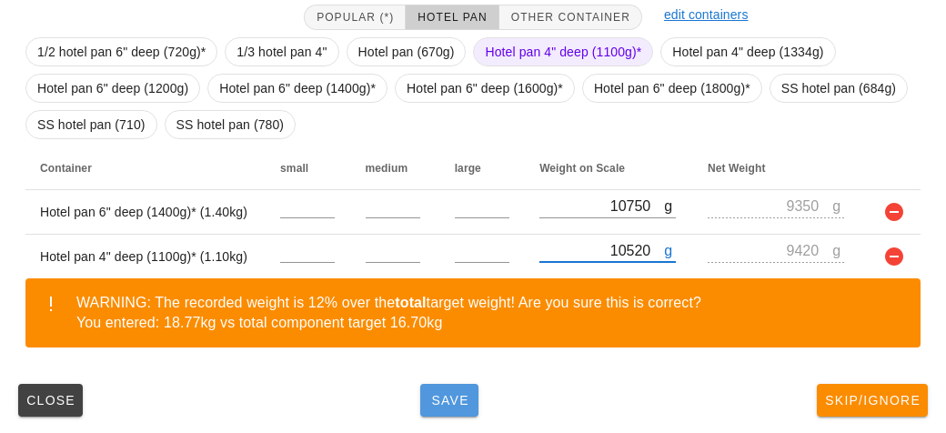
click at [456, 414] on button "Save" at bounding box center [449, 400] width 58 height 33
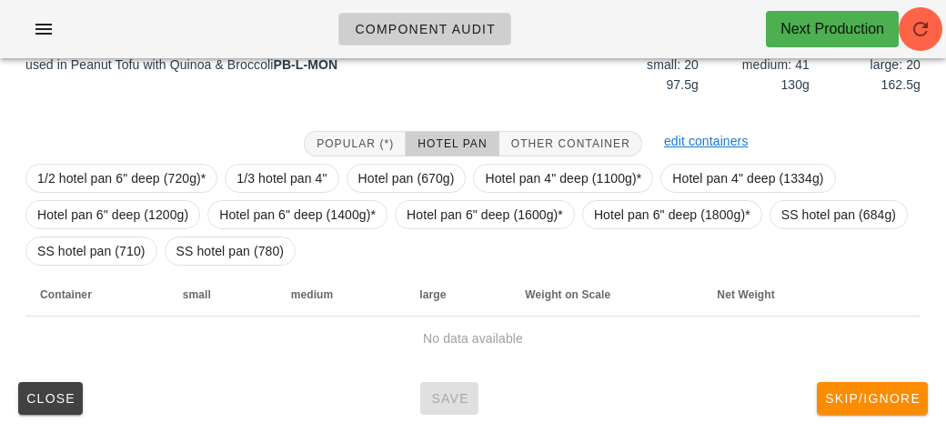
scroll to position [247, 0]
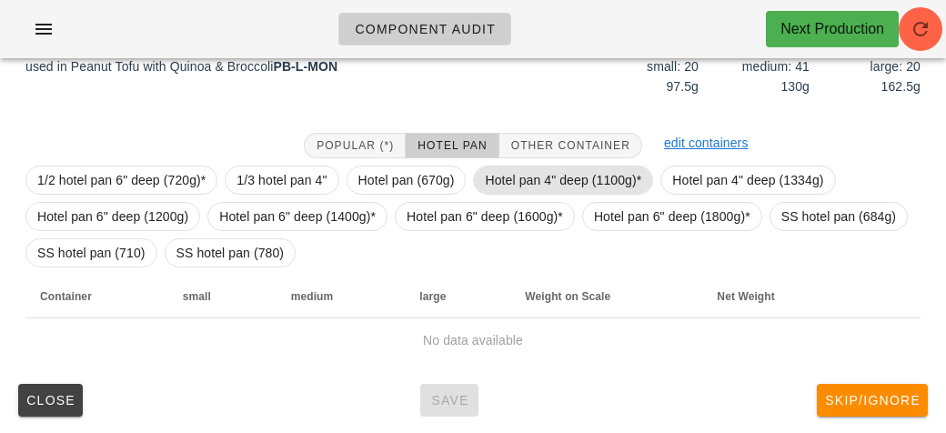
click at [492, 187] on span "Hotel pan 4" deep (1100g)*" at bounding box center [563, 179] width 156 height 27
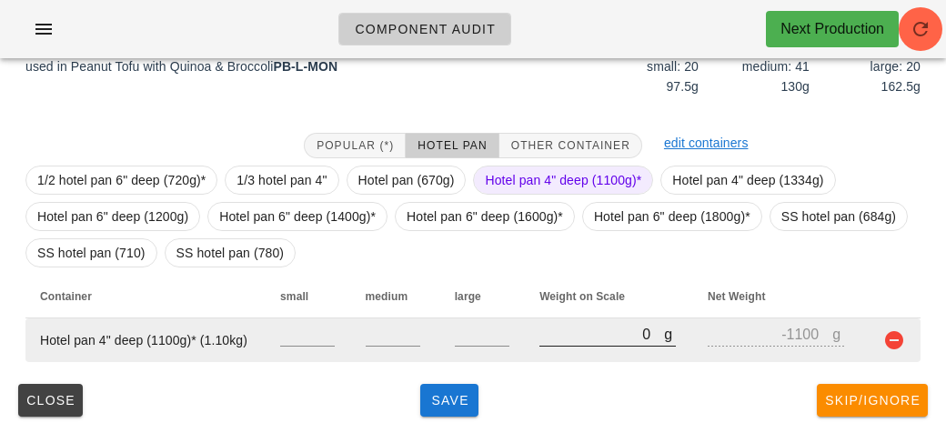
click at [569, 332] on input "0" at bounding box center [601, 334] width 125 height 24
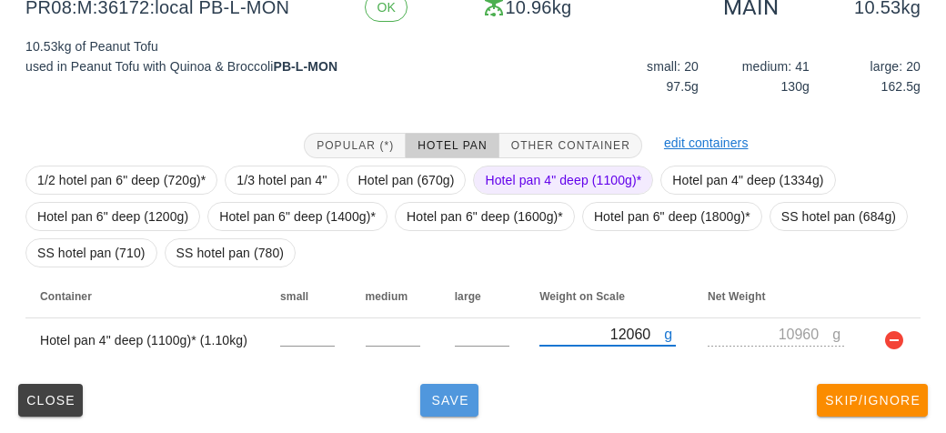
click at [458, 398] on span "Save" at bounding box center [449, 400] width 44 height 15
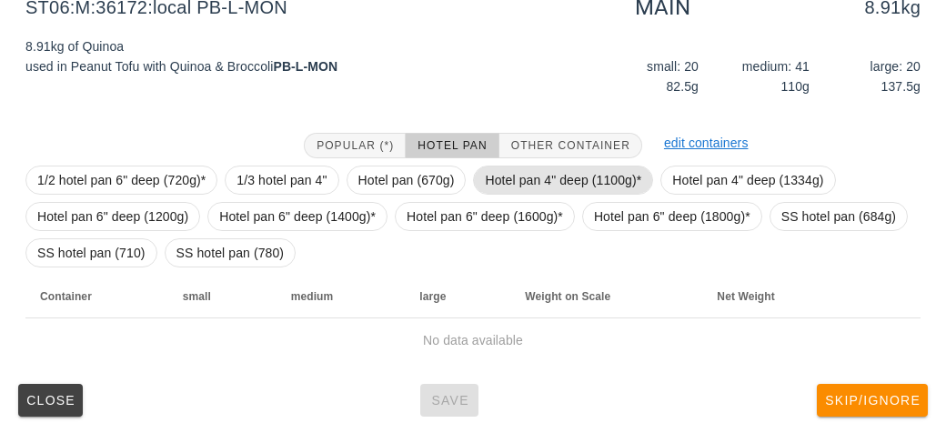
click at [508, 181] on span "Hotel pan 4" deep (1100g)*" at bounding box center [563, 179] width 156 height 27
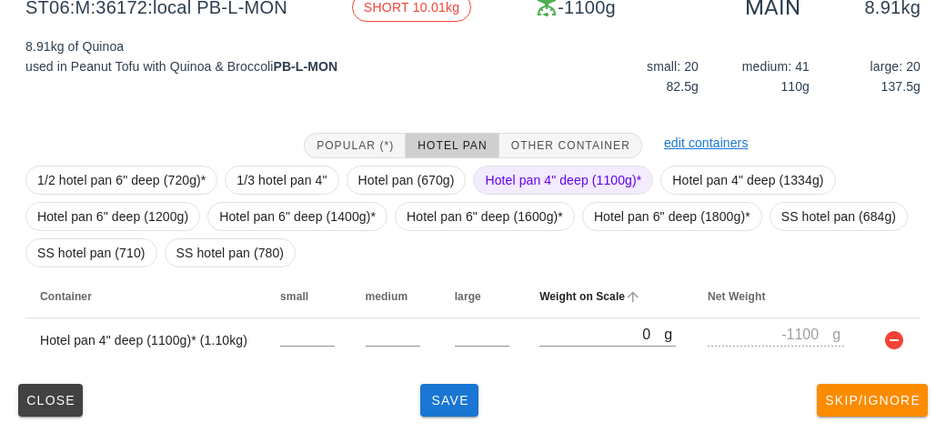
click at [577, 313] on th "Weight on Scale" at bounding box center [609, 297] width 168 height 44
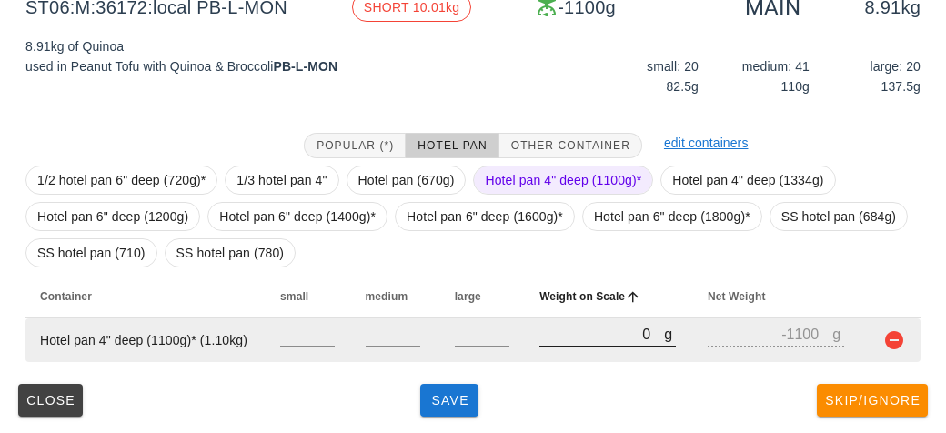
click at [570, 333] on input "0" at bounding box center [601, 334] width 125 height 24
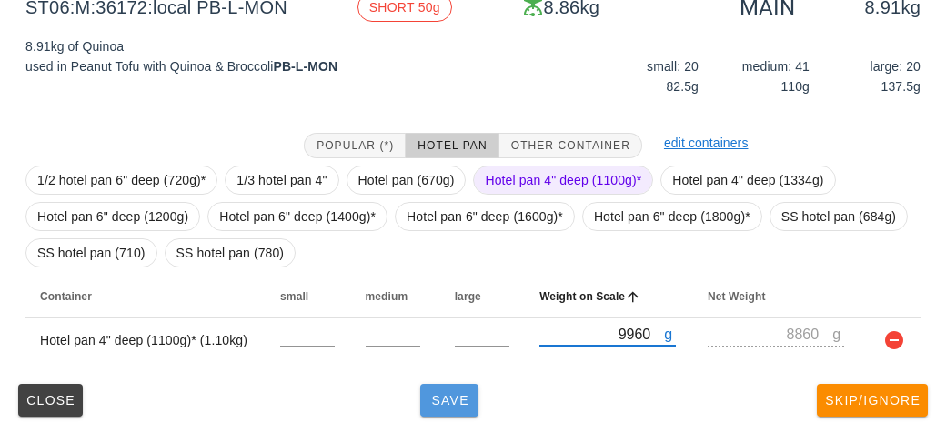
click at [426, 407] on button "Save" at bounding box center [449, 400] width 58 height 33
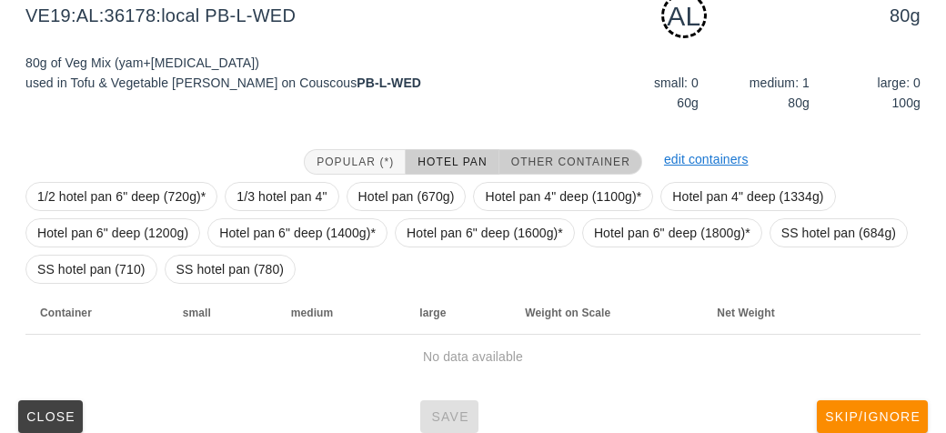
click at [550, 150] on button "Other Container" at bounding box center [570, 161] width 143 height 25
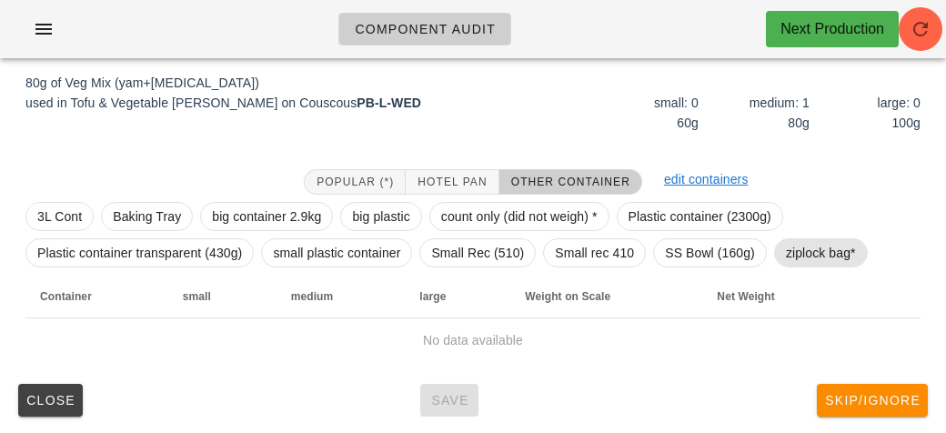
click at [806, 255] on span "ziplock bag*" at bounding box center [821, 252] width 70 height 27
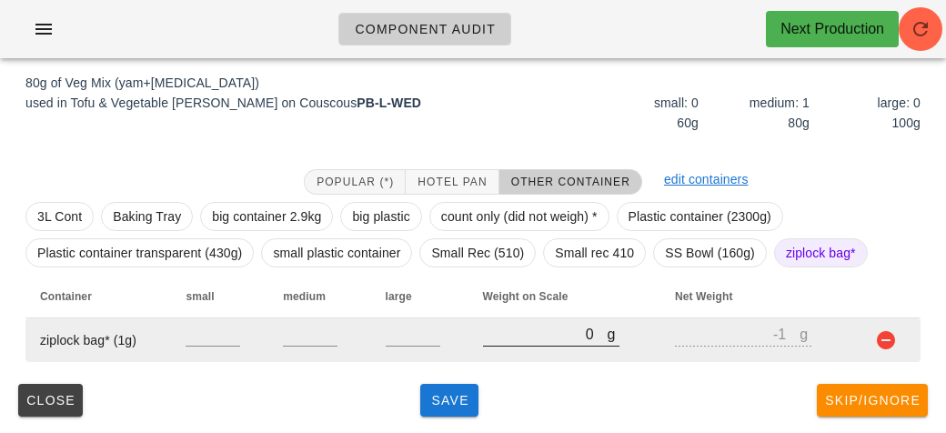
click at [513, 338] on input "0" at bounding box center [545, 334] width 125 height 24
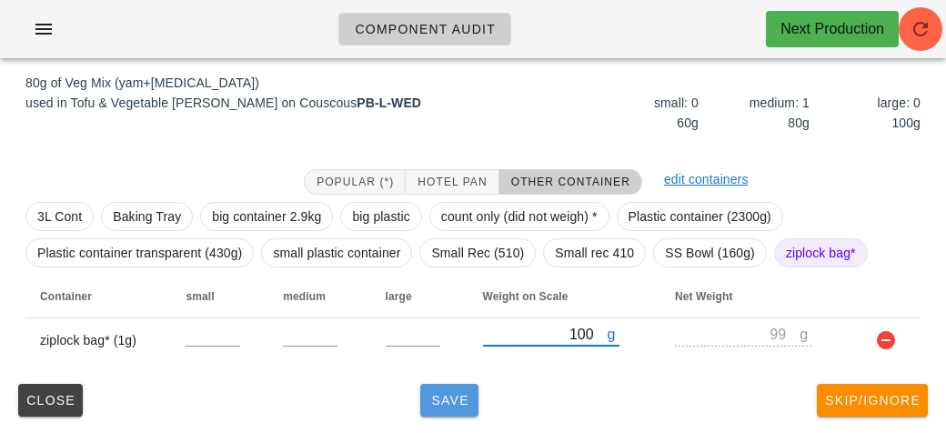
click at [458, 405] on span "Save" at bounding box center [449, 400] width 44 height 15
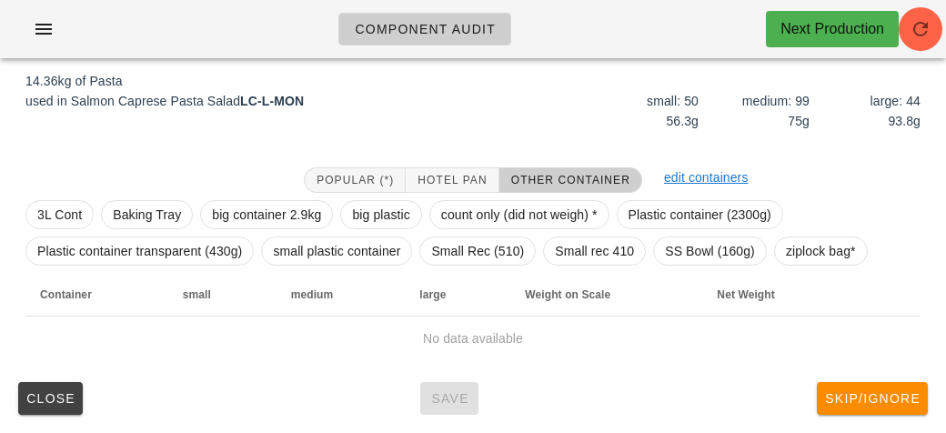
scroll to position [211, 0]
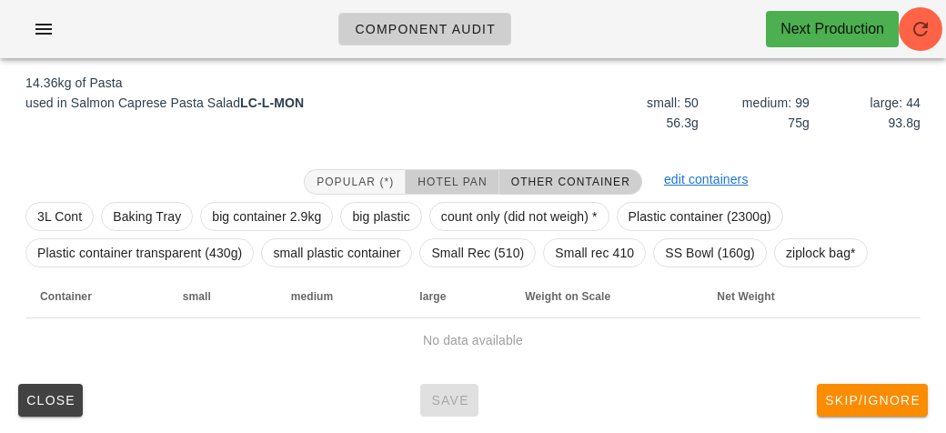
click at [445, 169] on button "Hotel Pan" at bounding box center [451, 181] width 93 height 25
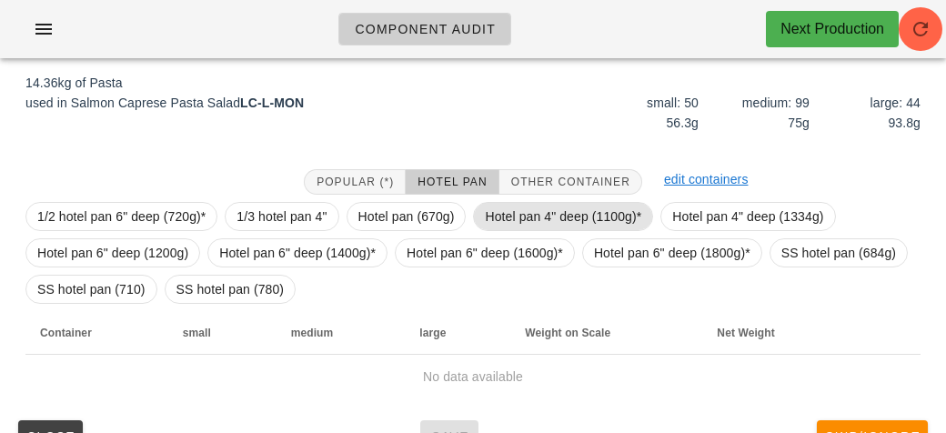
click at [522, 215] on span "Hotel pan 4" deep (1100g)*" at bounding box center [563, 216] width 156 height 27
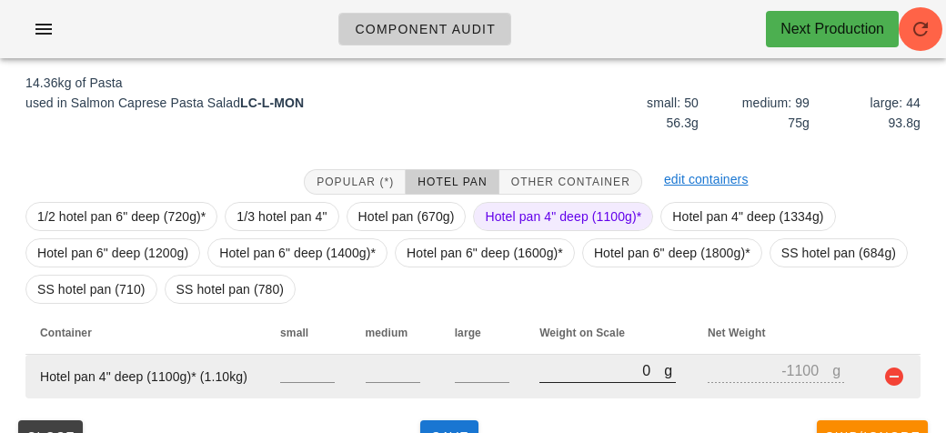
click at [612, 377] on input "0" at bounding box center [601, 370] width 125 height 24
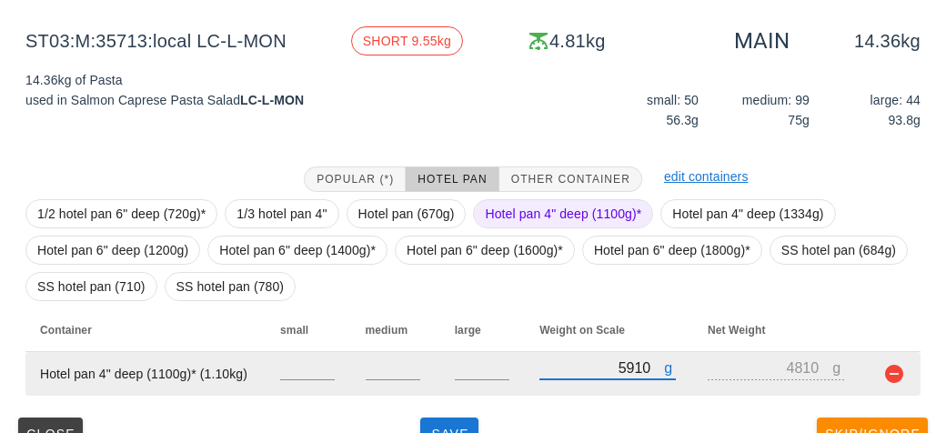
scroll to position [247, 0]
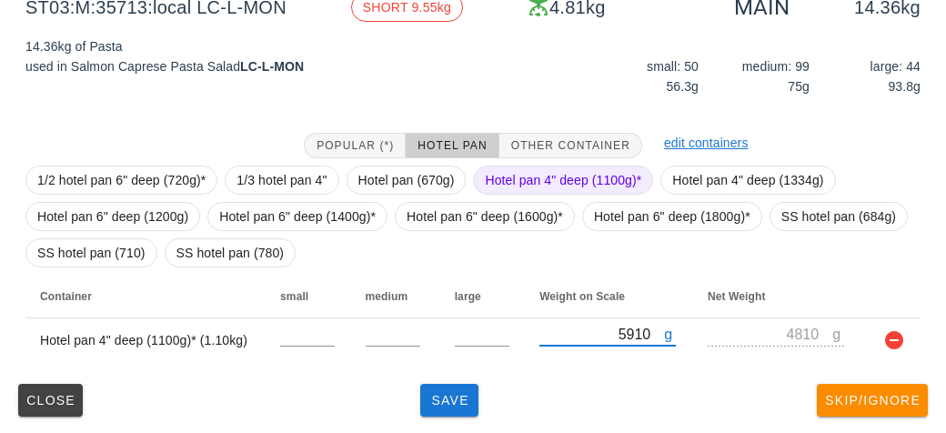
click at [527, 183] on span "Hotel pan 4" deep (1100g)*" at bounding box center [563, 179] width 156 height 27
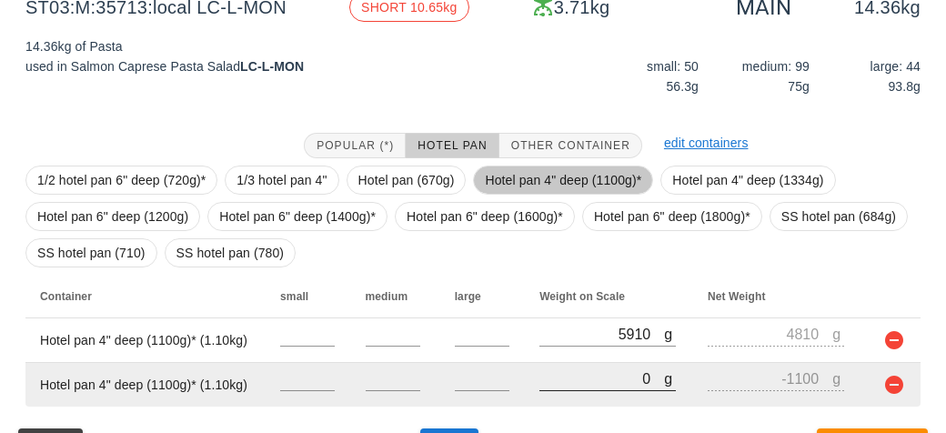
click at [574, 377] on input "0" at bounding box center [601, 378] width 125 height 24
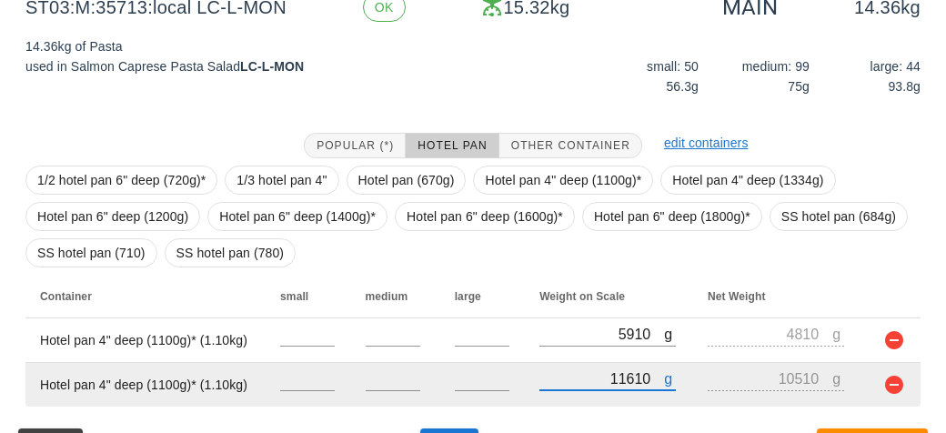
scroll to position [292, 0]
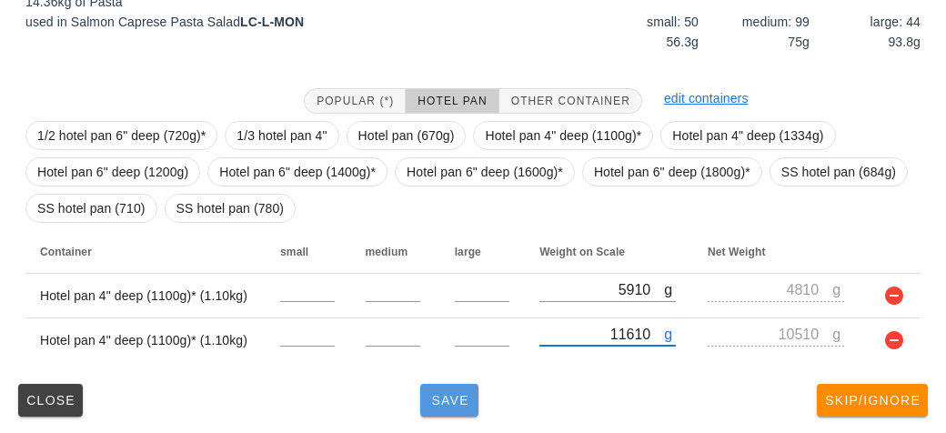
click at [451, 394] on span "Save" at bounding box center [449, 400] width 44 height 15
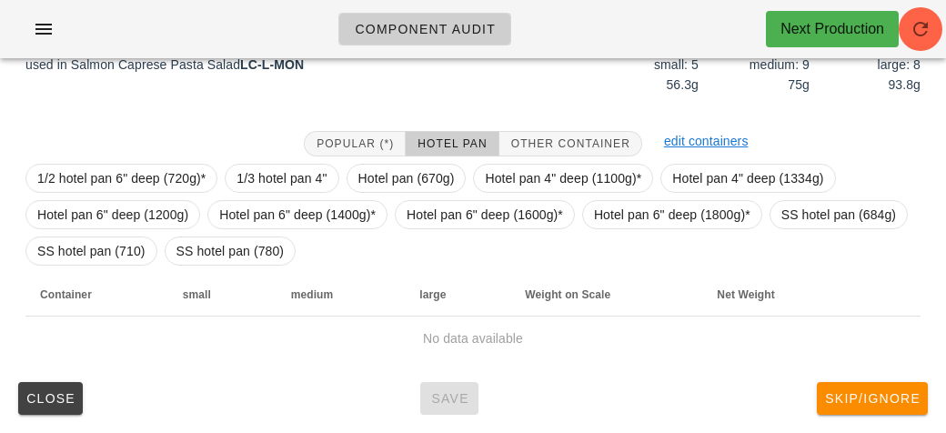
scroll to position [264, 0]
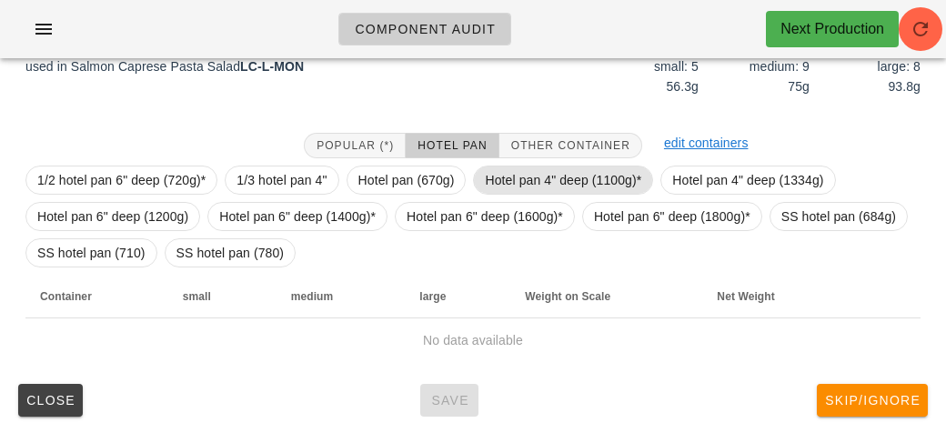
click at [557, 183] on span "Hotel pan 4" deep (1100g)*" at bounding box center [563, 179] width 156 height 27
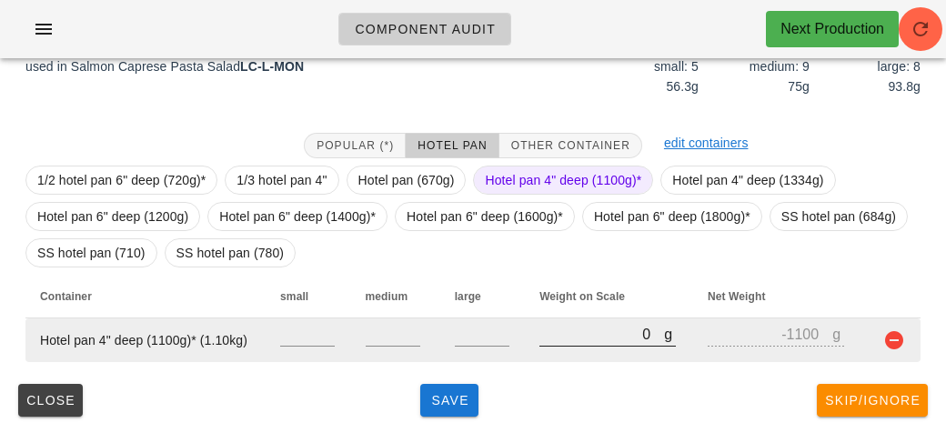
click at [586, 333] on input "0" at bounding box center [601, 334] width 125 height 24
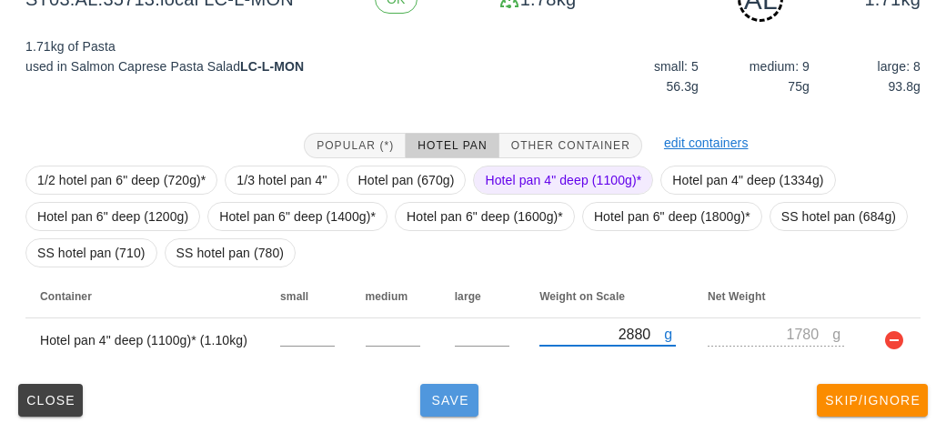
click at [441, 394] on span "Save" at bounding box center [449, 400] width 44 height 15
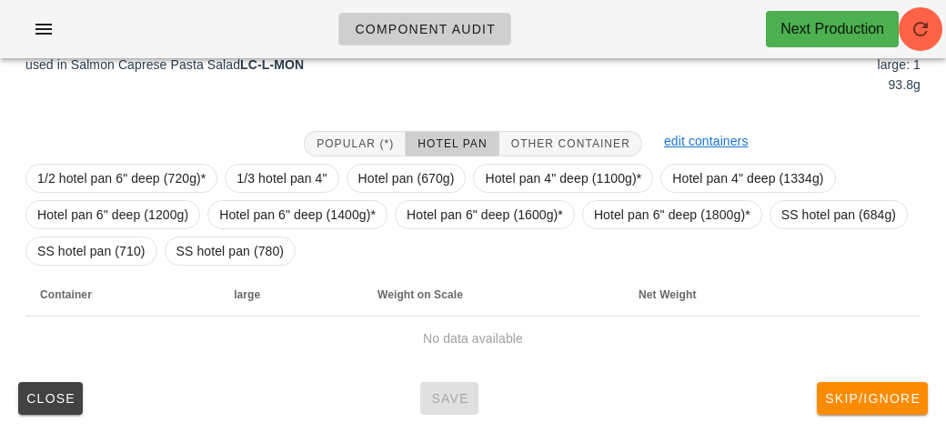
scroll to position [255, 0]
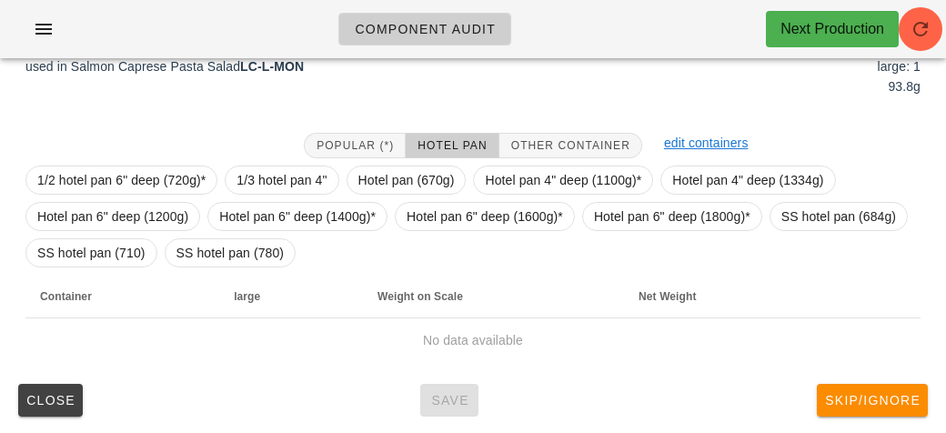
click at [550, 122] on div "Popular (*) Hotel Pan Other Container" at bounding box center [473, 145] width 360 height 47
click at [530, 142] on span "Other Container" at bounding box center [570, 145] width 120 height 13
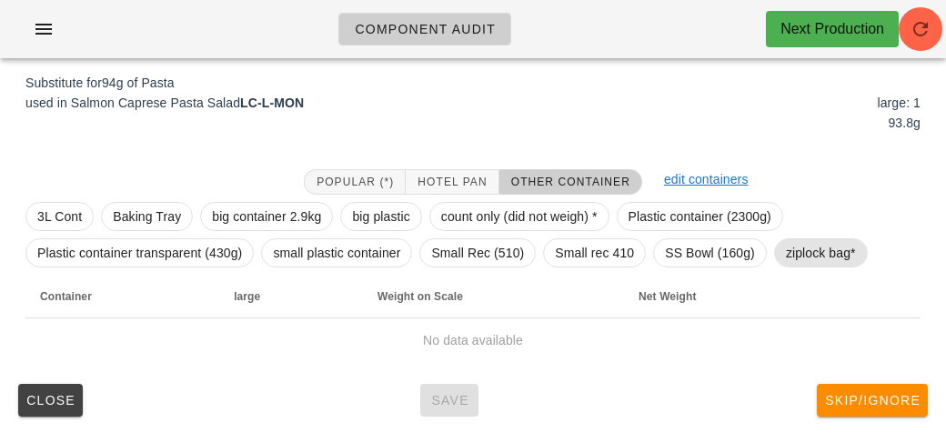
click at [794, 248] on span "ziplock bag*" at bounding box center [821, 252] width 70 height 27
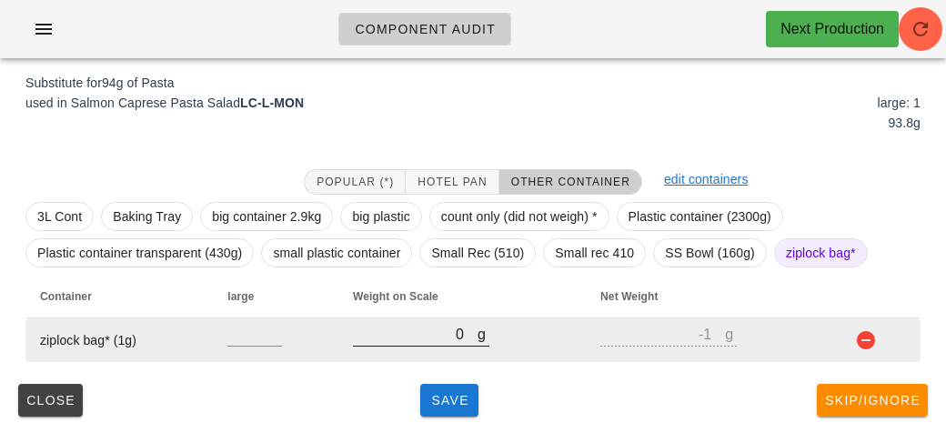
click at [436, 338] on input "0" at bounding box center [415, 334] width 125 height 24
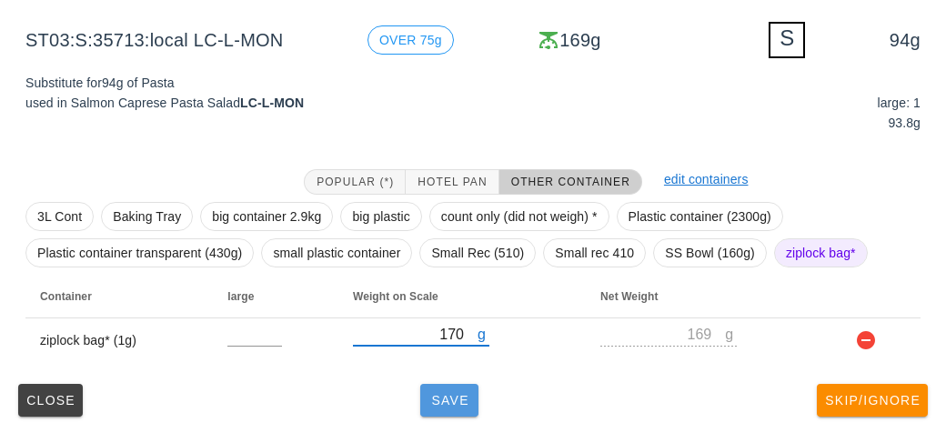
click at [444, 403] on span "Save" at bounding box center [449, 400] width 44 height 15
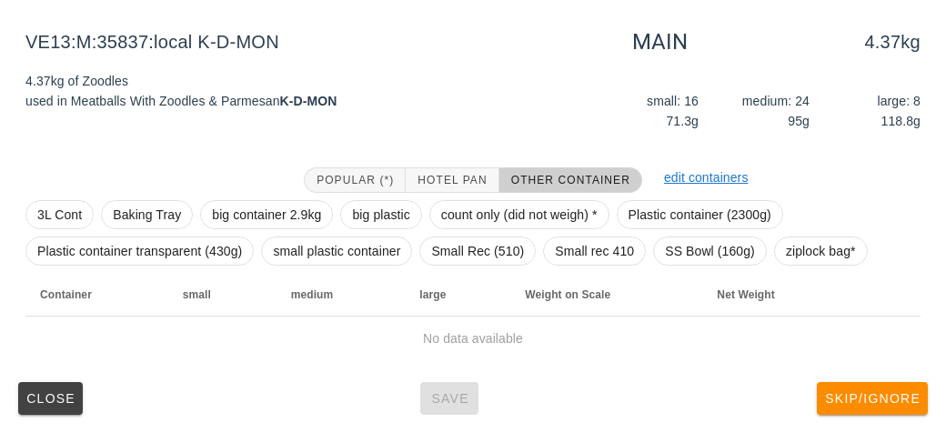
scroll to position [211, 0]
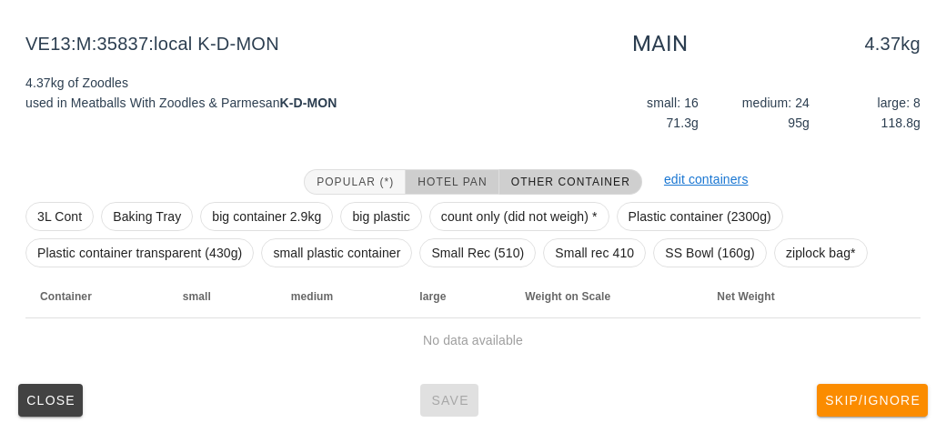
click at [439, 179] on span "Hotel Pan" at bounding box center [451, 181] width 70 height 13
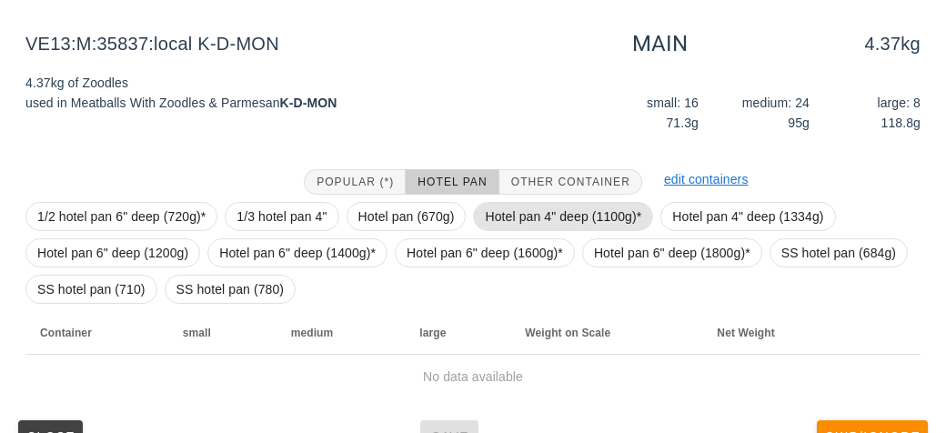
click at [477, 204] on span "Hotel pan 4" deep (1100g)*" at bounding box center [563, 216] width 180 height 29
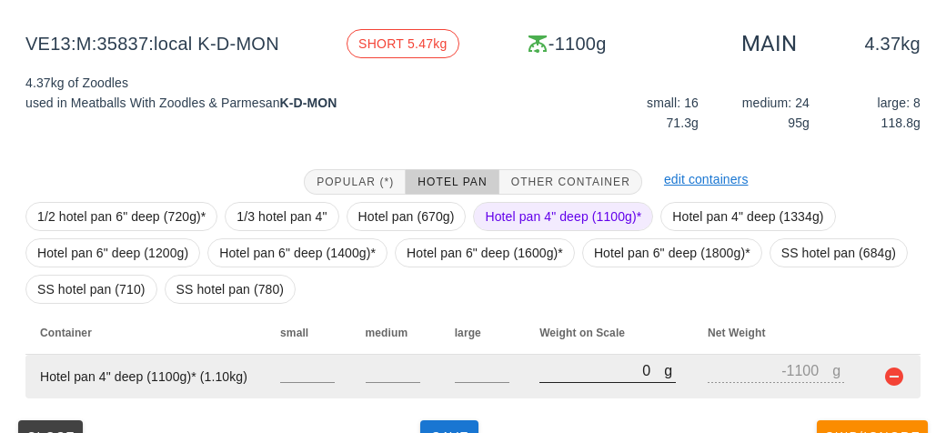
click at [554, 375] on input "0" at bounding box center [601, 370] width 125 height 24
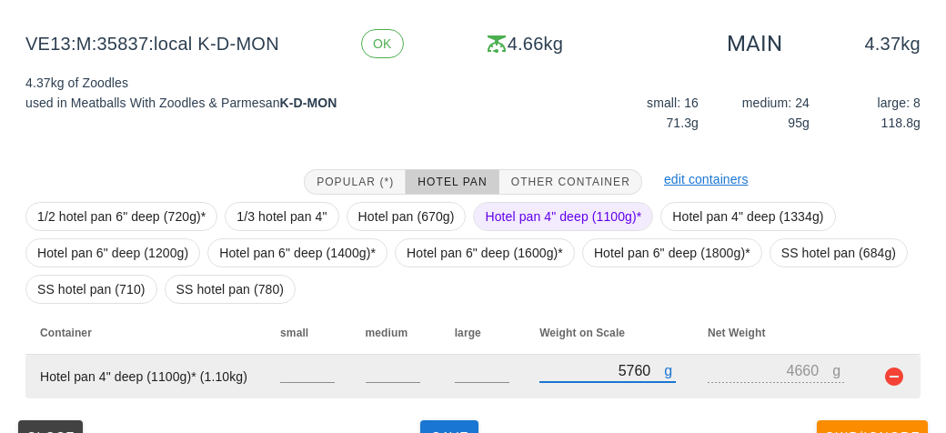
scroll to position [247, 0]
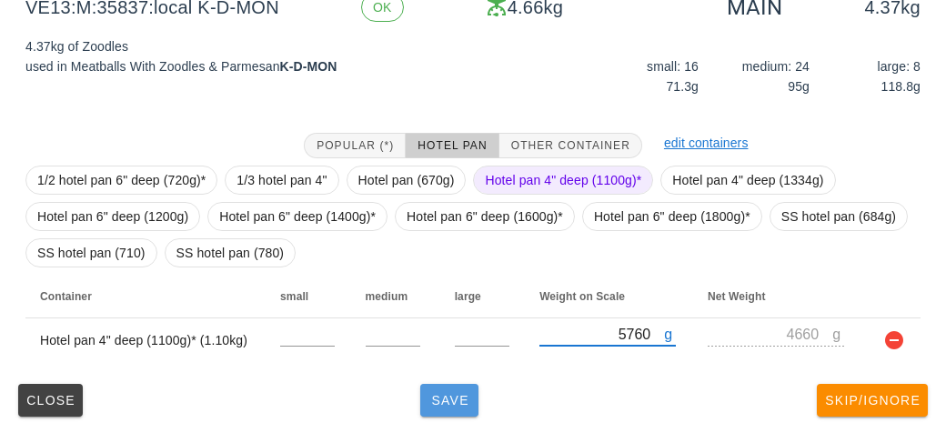
click at [444, 406] on button "Save" at bounding box center [449, 400] width 58 height 33
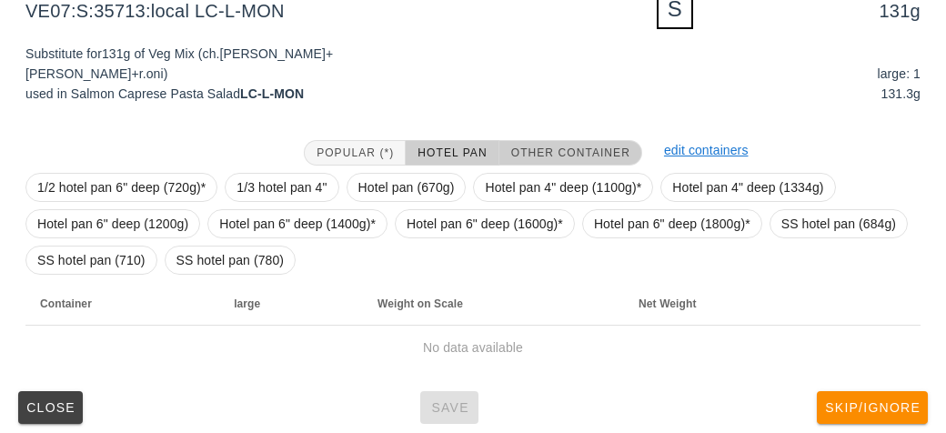
click at [543, 142] on button "Other Container" at bounding box center [570, 152] width 143 height 25
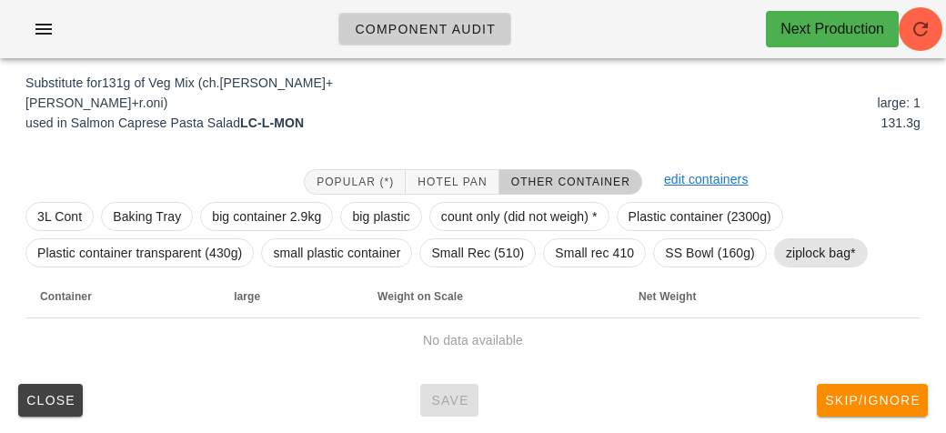
click at [816, 254] on span "ziplock bag*" at bounding box center [821, 252] width 70 height 27
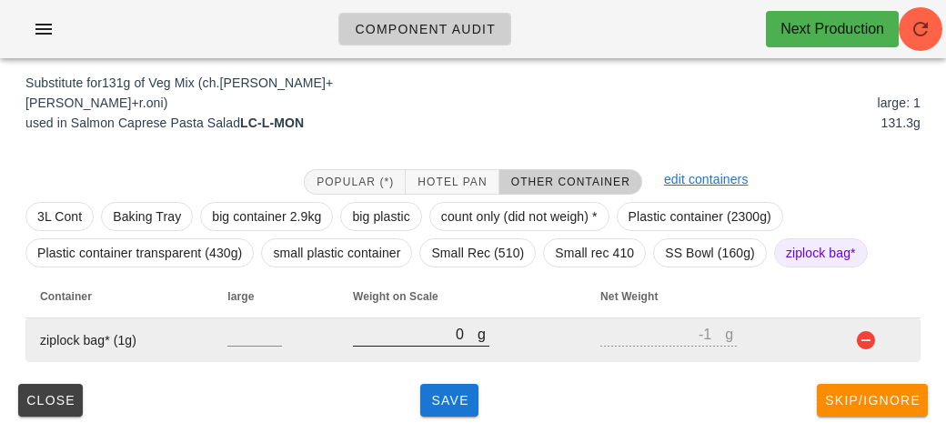
click at [415, 331] on input "0" at bounding box center [415, 334] width 125 height 24
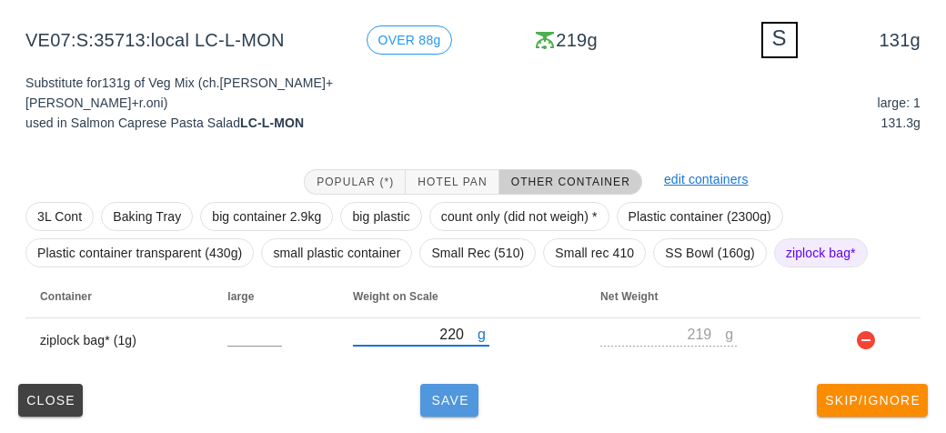
click at [423, 395] on button "Save" at bounding box center [449, 400] width 58 height 33
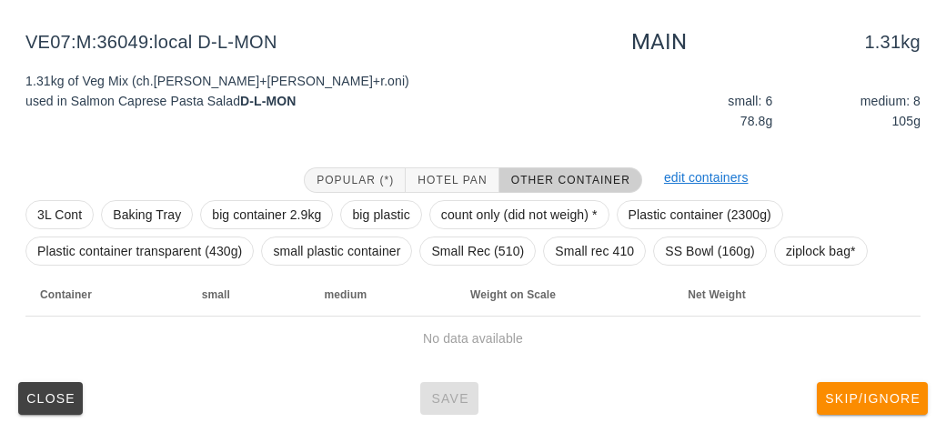
scroll to position [211, 0]
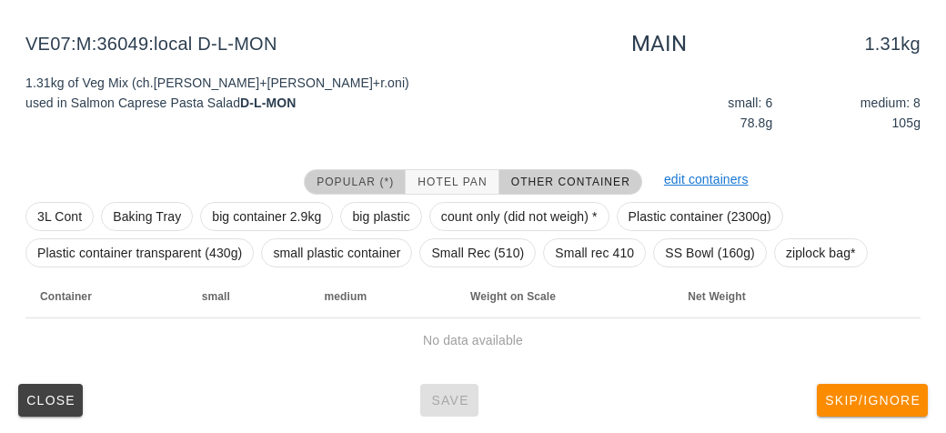
click at [348, 181] on span "Popular (*)" at bounding box center [354, 181] width 78 height 13
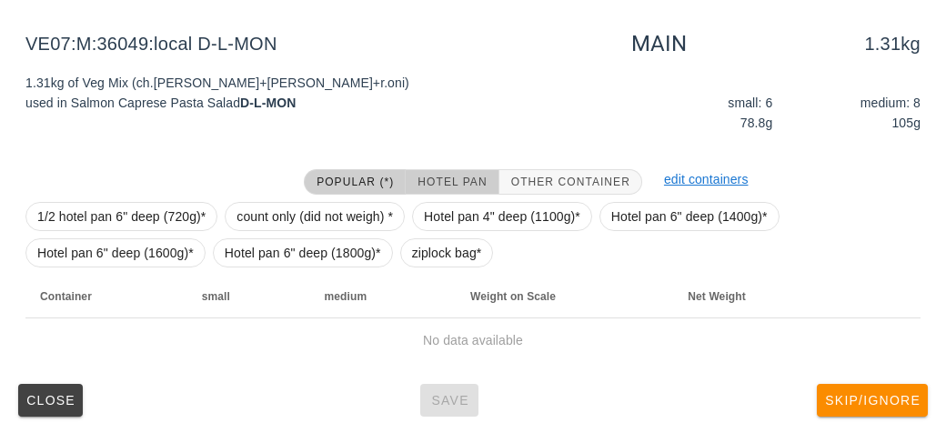
click at [472, 181] on span "Hotel Pan" at bounding box center [451, 181] width 70 height 13
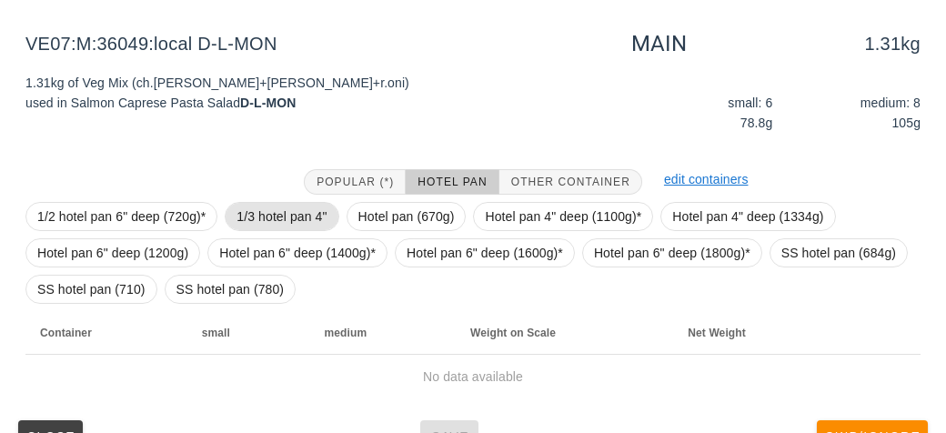
click at [261, 205] on span "1/3 hotel pan 4"" at bounding box center [281, 216] width 90 height 27
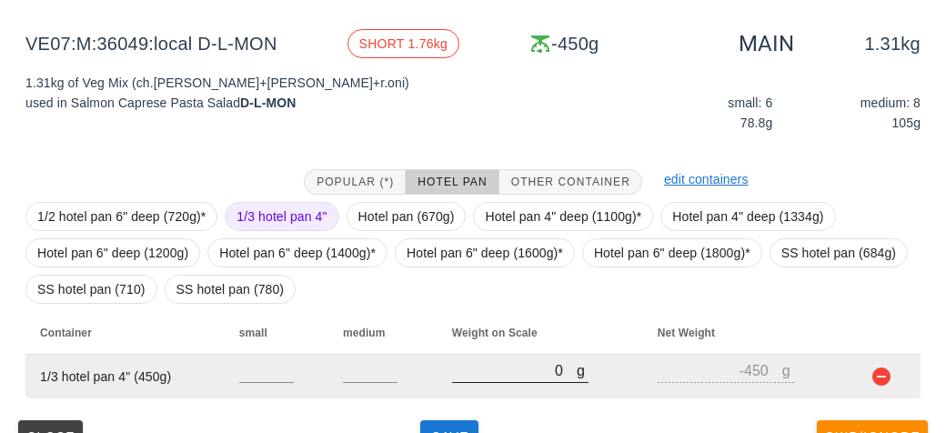
click at [519, 371] on input "0" at bounding box center [514, 370] width 125 height 24
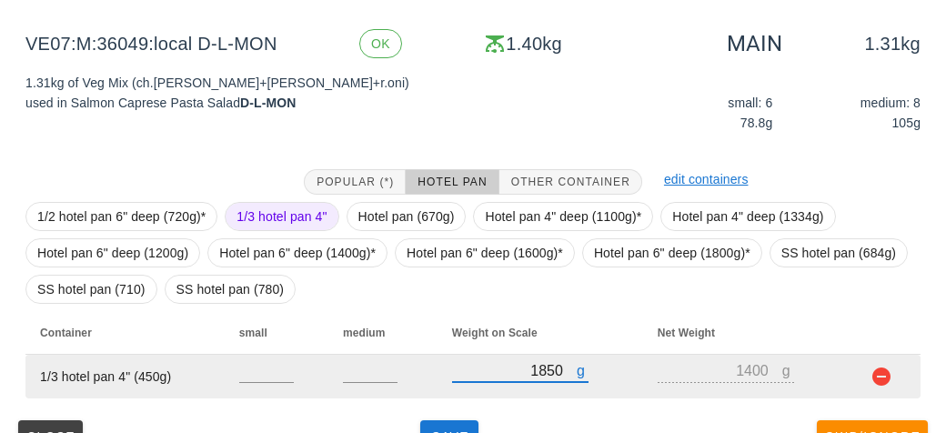
scroll to position [247, 0]
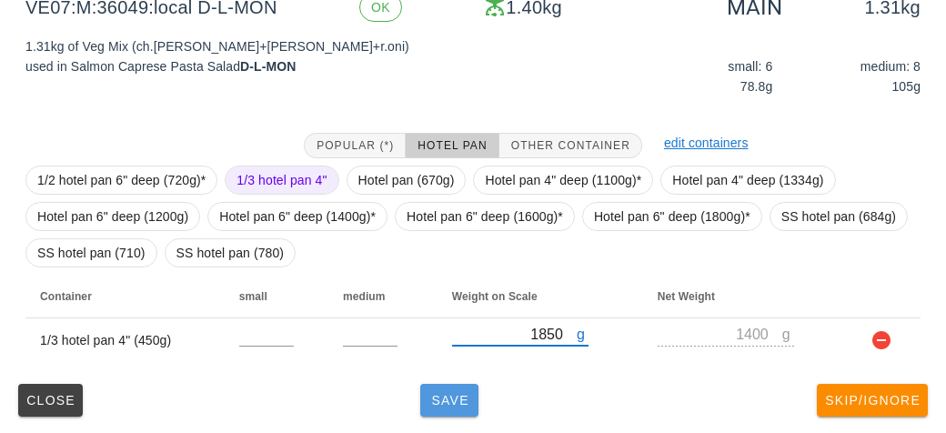
click at [446, 390] on button "Save" at bounding box center [449, 400] width 58 height 33
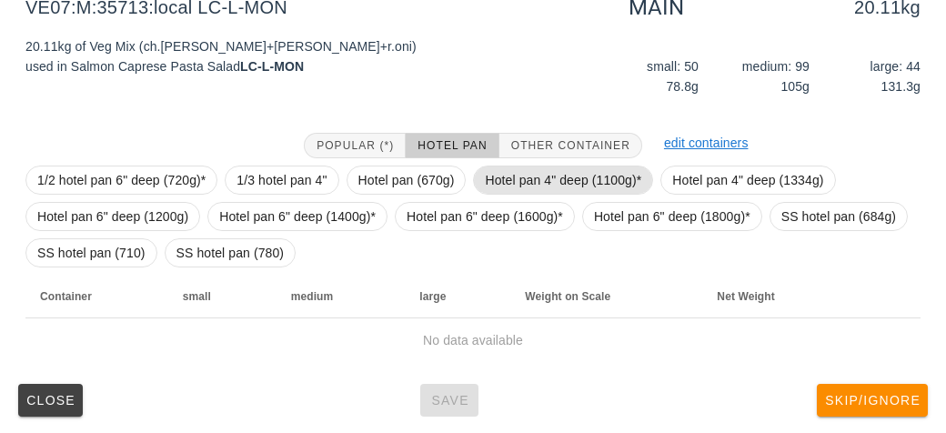
click at [519, 166] on span "Hotel pan 4" deep (1100g)*" at bounding box center [563, 179] width 156 height 27
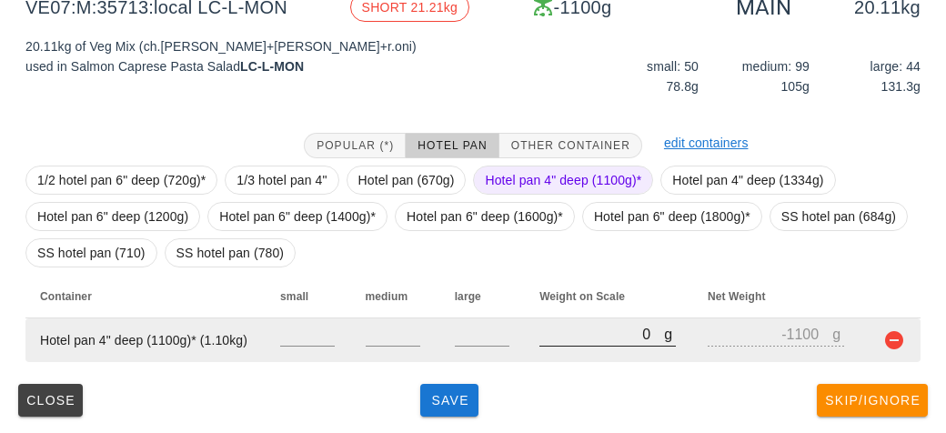
click at [580, 336] on input "0" at bounding box center [601, 334] width 125 height 24
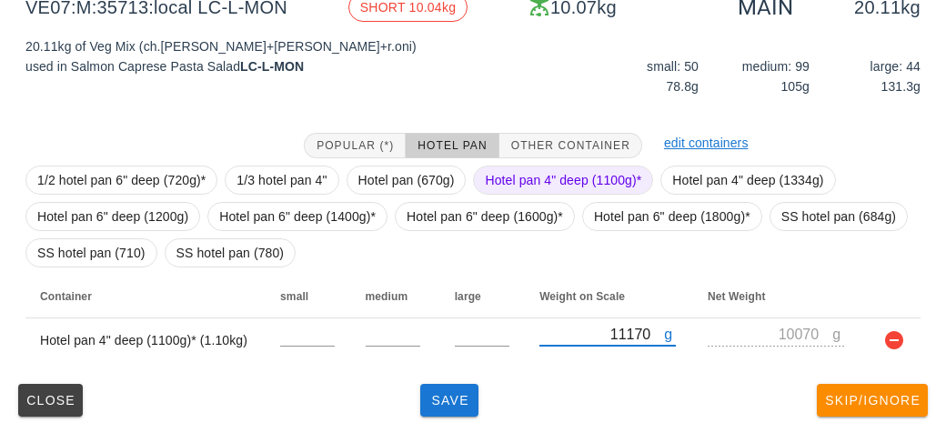
click at [526, 178] on span "Hotel pan 4" deep (1100g)*" at bounding box center [563, 179] width 156 height 27
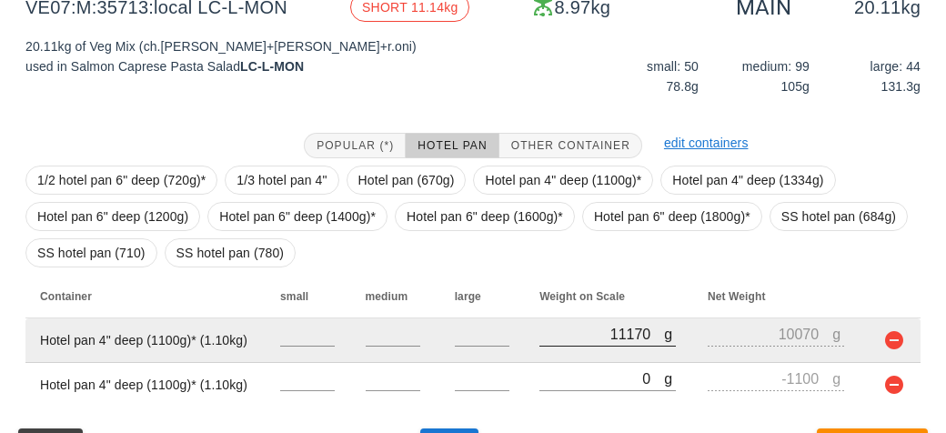
click at [561, 359] on div at bounding box center [607, 355] width 136 height 13
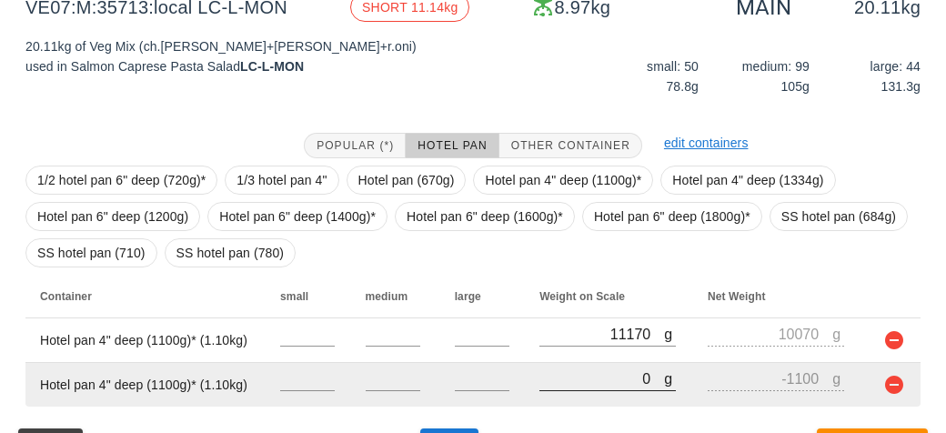
click at [558, 371] on input "0" at bounding box center [601, 378] width 125 height 24
click at [556, 385] on input "0" at bounding box center [601, 378] width 125 height 24
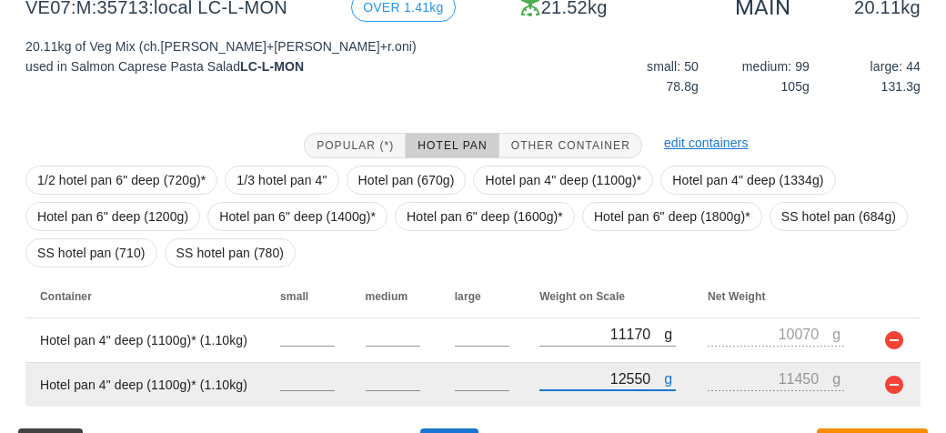
scroll to position [292, 0]
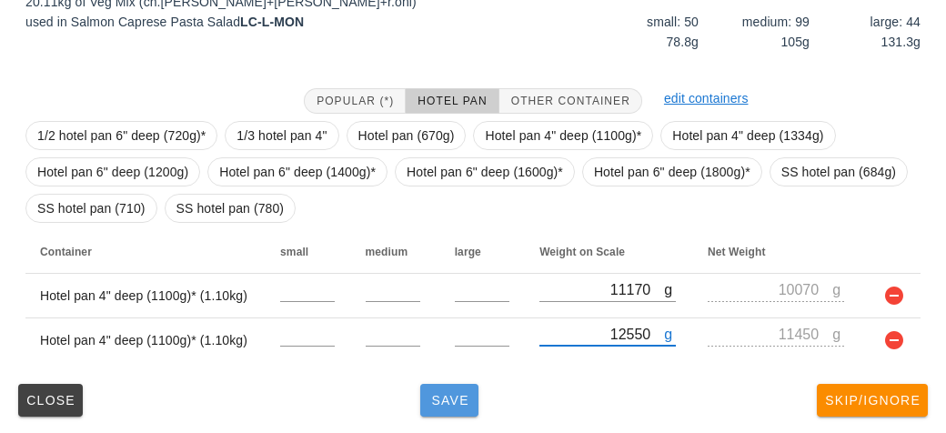
click at [432, 399] on span "Save" at bounding box center [449, 400] width 44 height 15
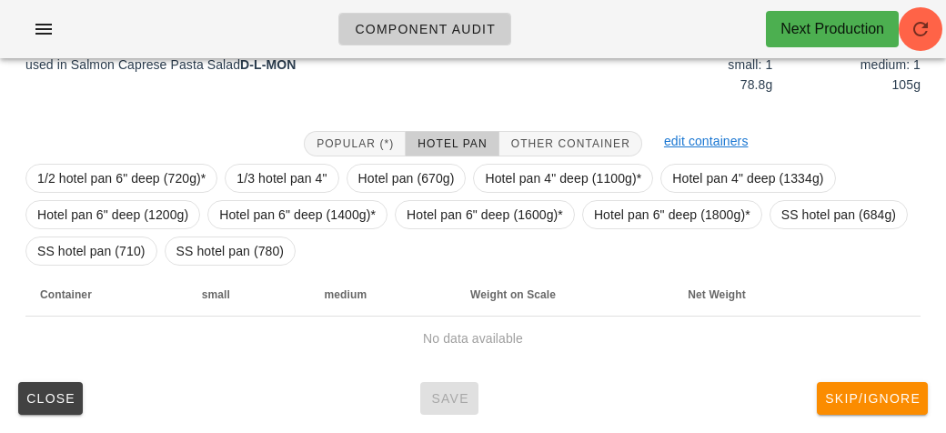
scroll to position [264, 0]
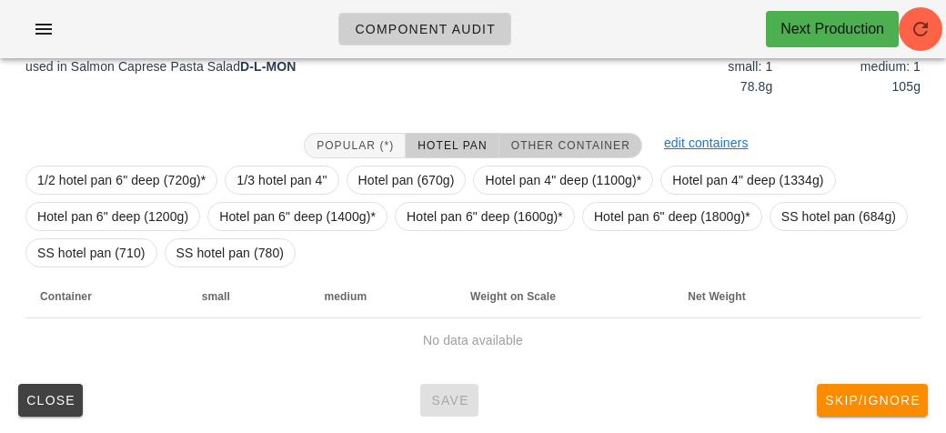
click at [547, 145] on span "Other Container" at bounding box center [570, 145] width 120 height 13
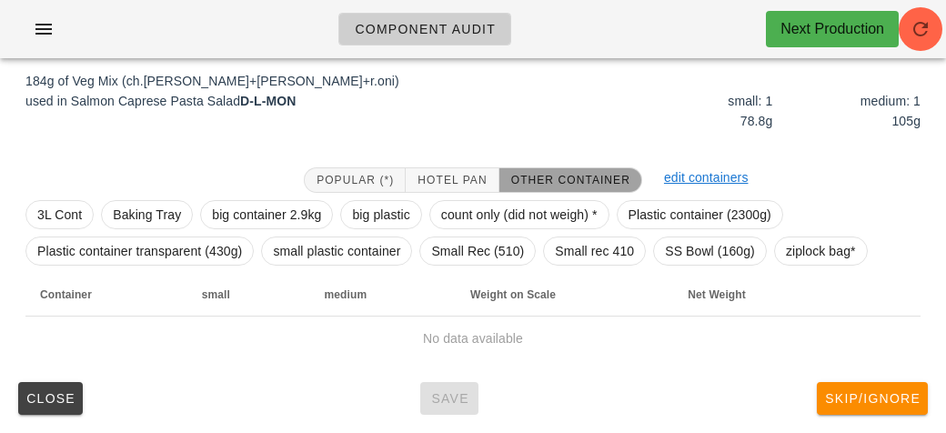
scroll to position [227, 0]
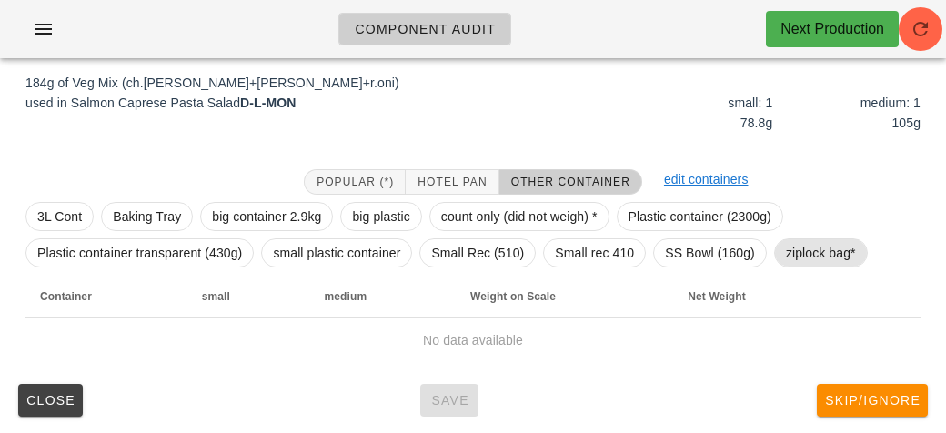
click at [800, 248] on span "ziplock bag*" at bounding box center [821, 252] width 70 height 27
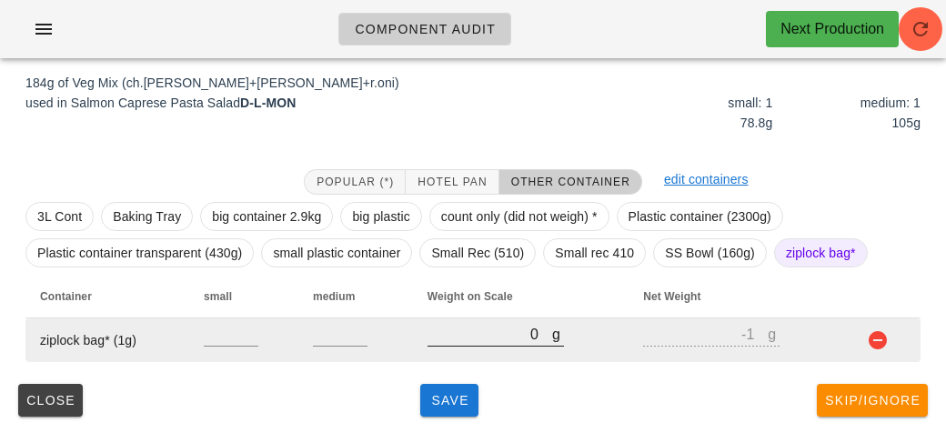
click at [483, 339] on input "0" at bounding box center [489, 334] width 125 height 24
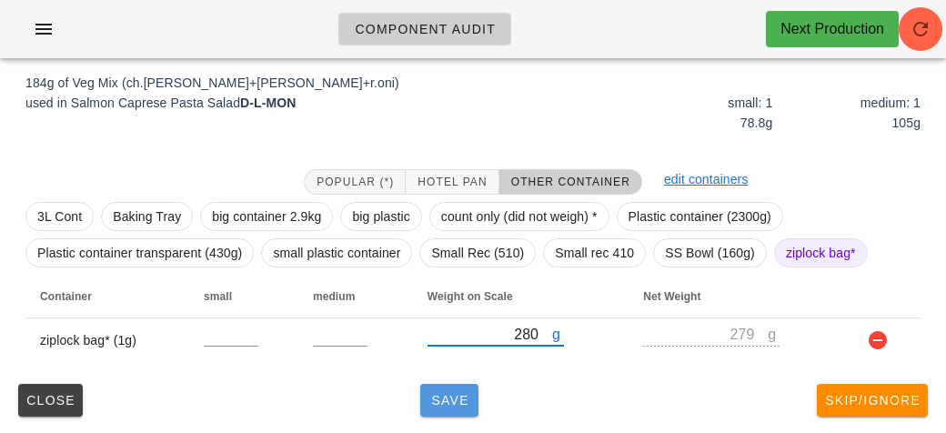
click at [440, 409] on button "Save" at bounding box center [449, 400] width 58 height 33
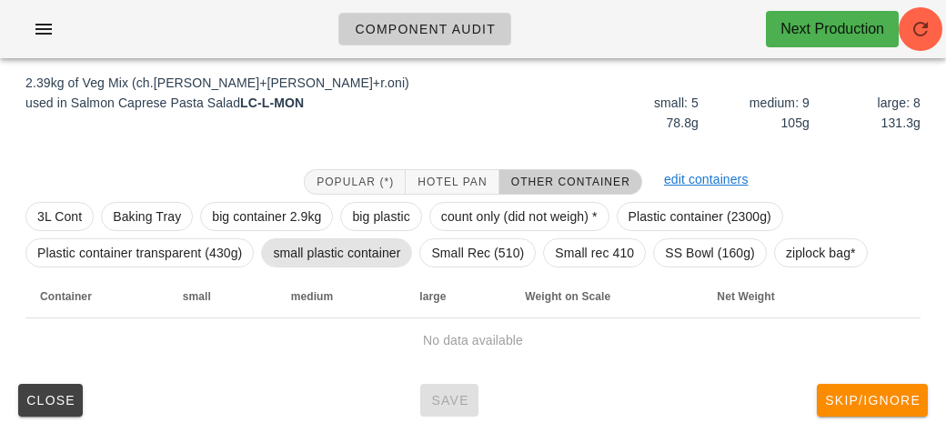
click at [305, 247] on span "small plastic container" at bounding box center [336, 252] width 127 height 27
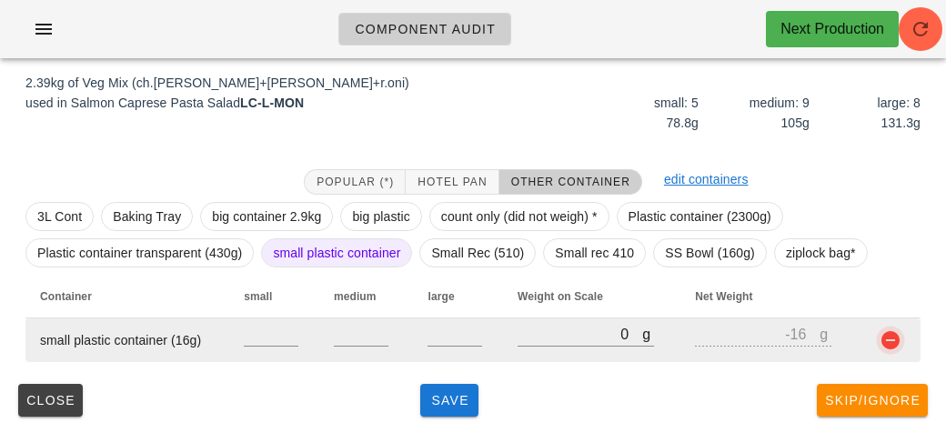
click at [885, 339] on button "button" at bounding box center [890, 340] width 22 height 22
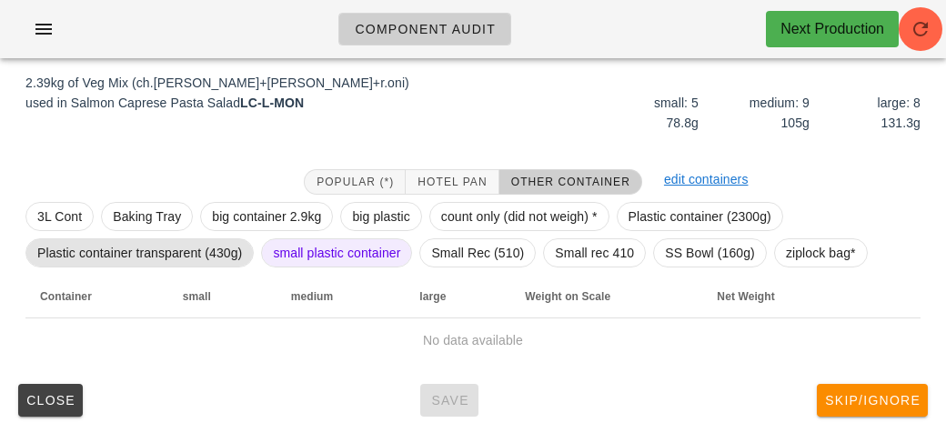
click at [196, 254] on span "Plastic container transparent (430g)" at bounding box center [139, 252] width 205 height 27
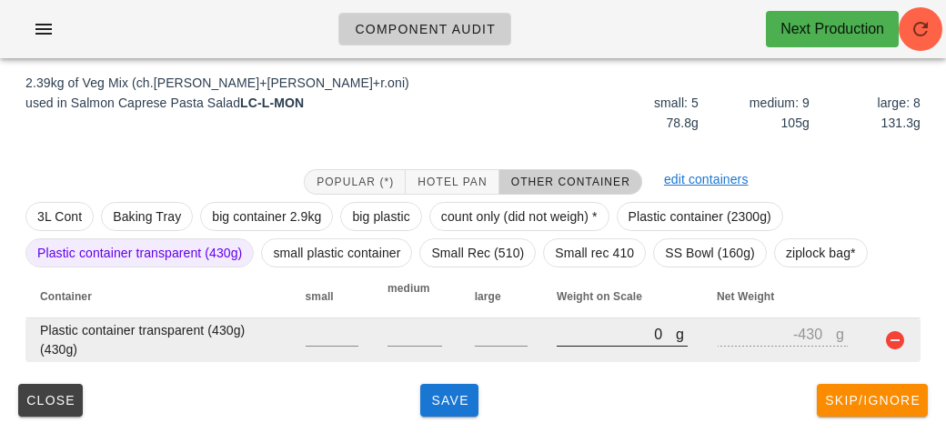
click at [565, 344] on input "0" at bounding box center [615, 334] width 119 height 24
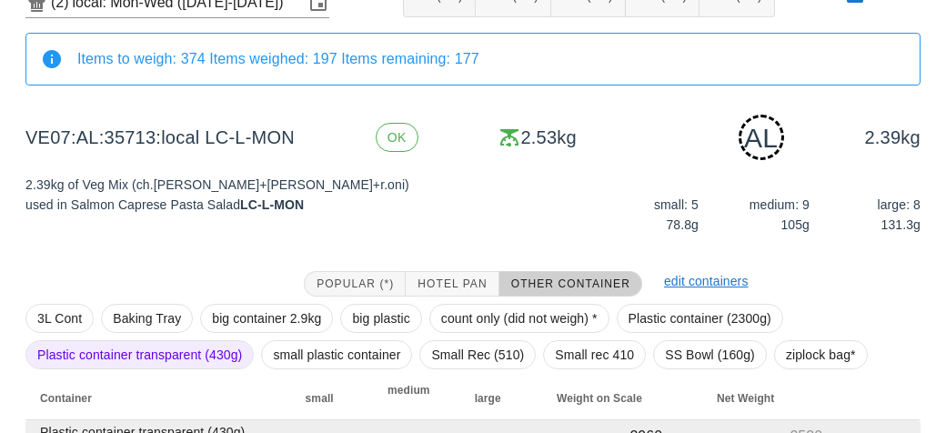
scroll to position [227, 0]
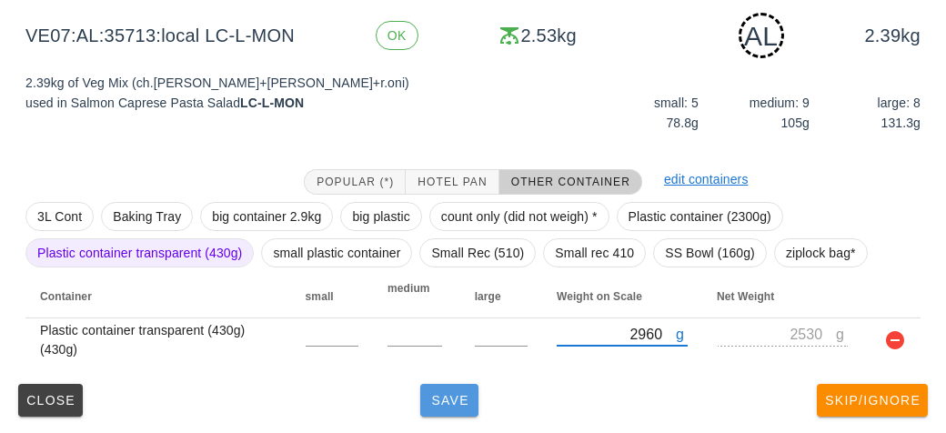
click at [433, 388] on button "Save" at bounding box center [449, 400] width 58 height 33
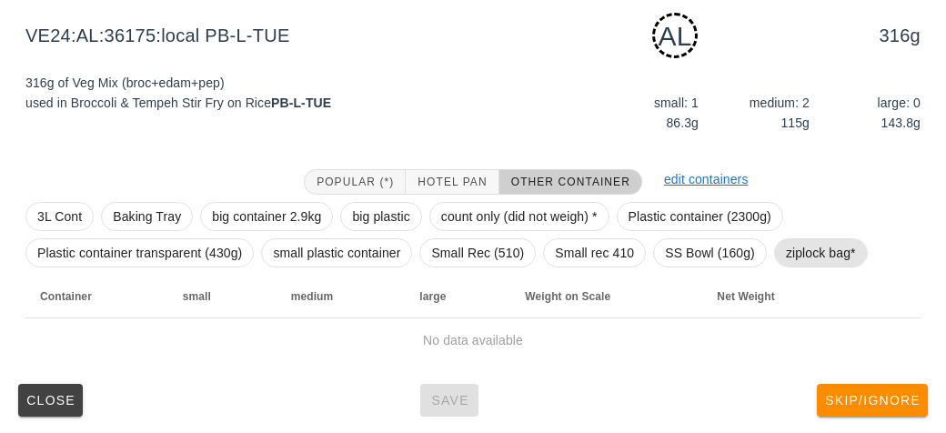
click at [796, 264] on span "ziplock bag*" at bounding box center [821, 252] width 70 height 27
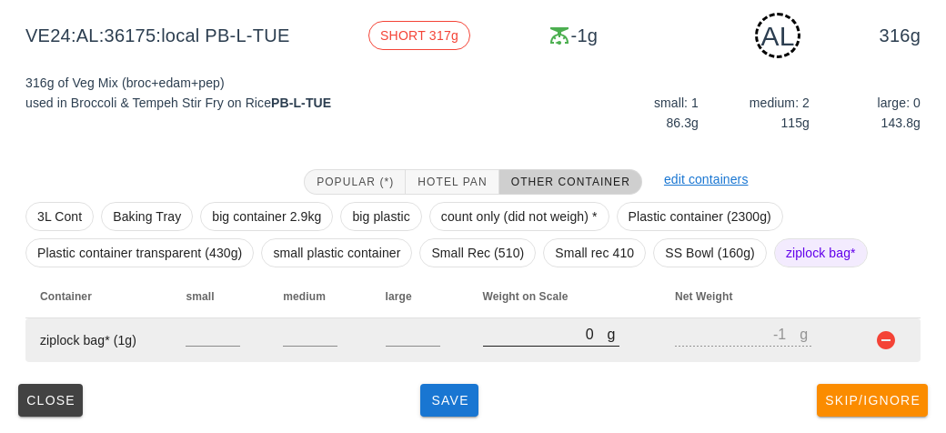
click at [514, 341] on input "0" at bounding box center [545, 334] width 125 height 24
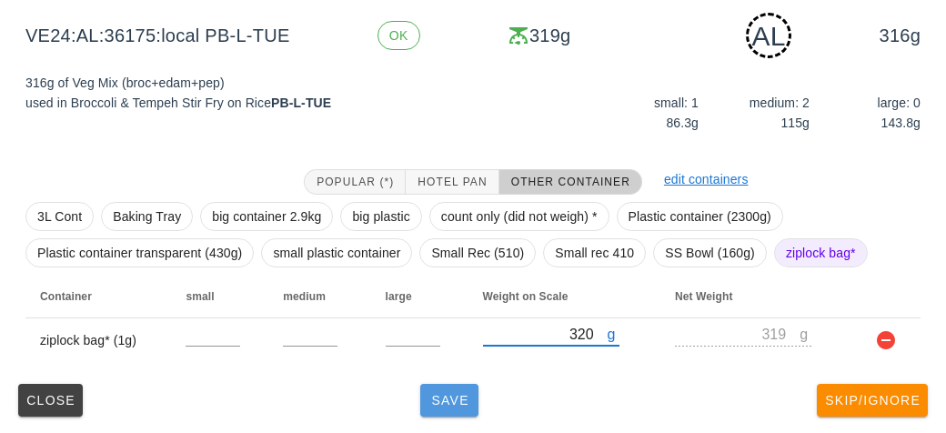
click at [444, 385] on button "Save" at bounding box center [449, 400] width 58 height 33
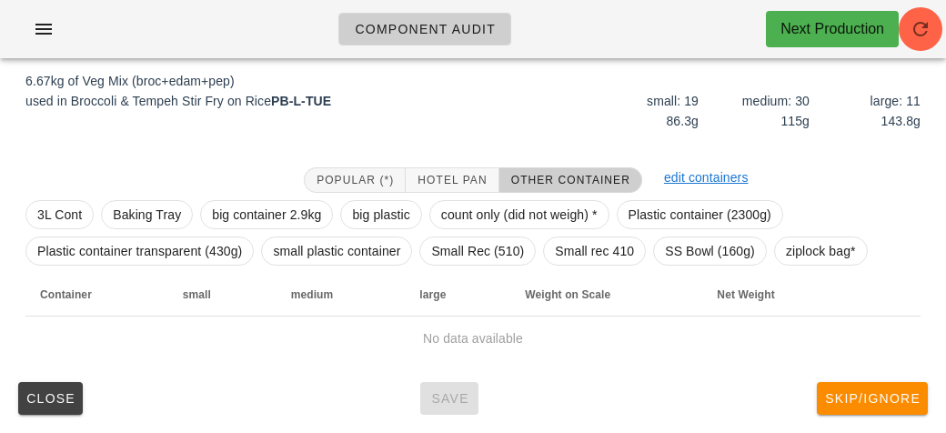
scroll to position [211, 0]
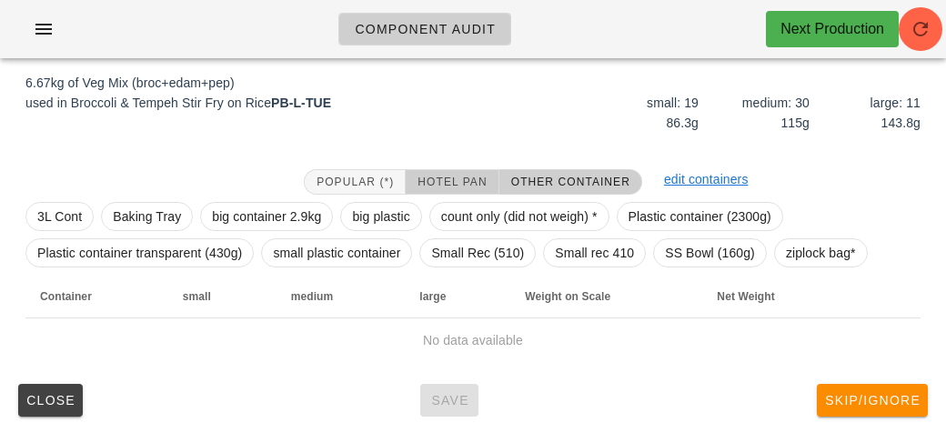
click at [432, 175] on span "Hotel Pan" at bounding box center [451, 181] width 70 height 13
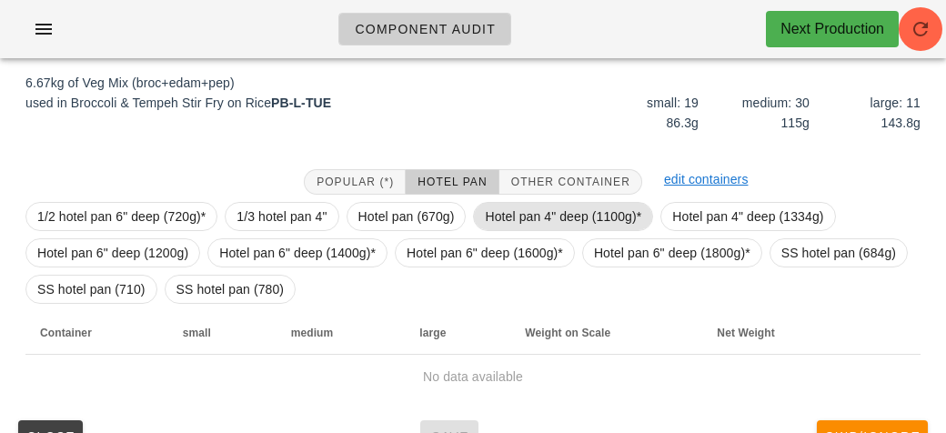
click at [508, 215] on span "Hotel pan 4" deep (1100g)*" at bounding box center [563, 216] width 156 height 27
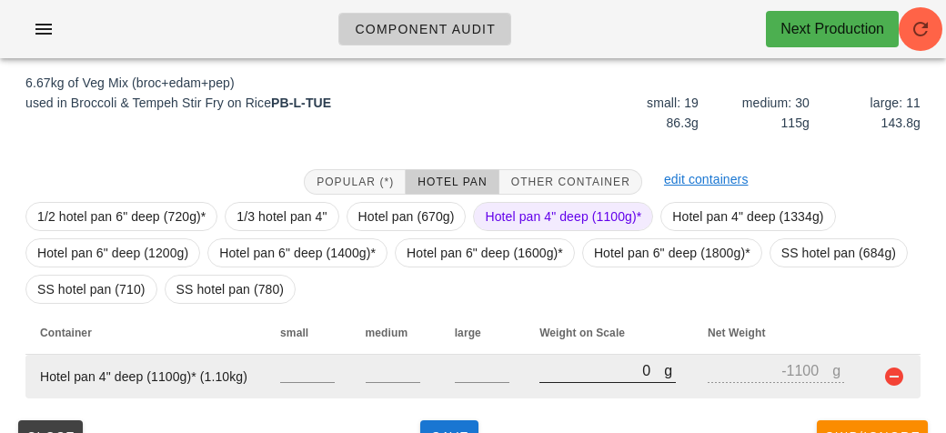
click at [583, 374] on input "0" at bounding box center [601, 370] width 125 height 24
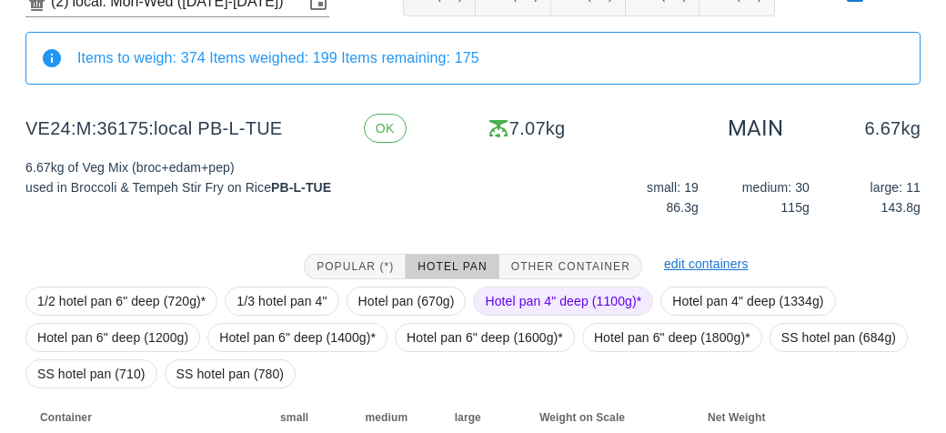
scroll to position [247, 0]
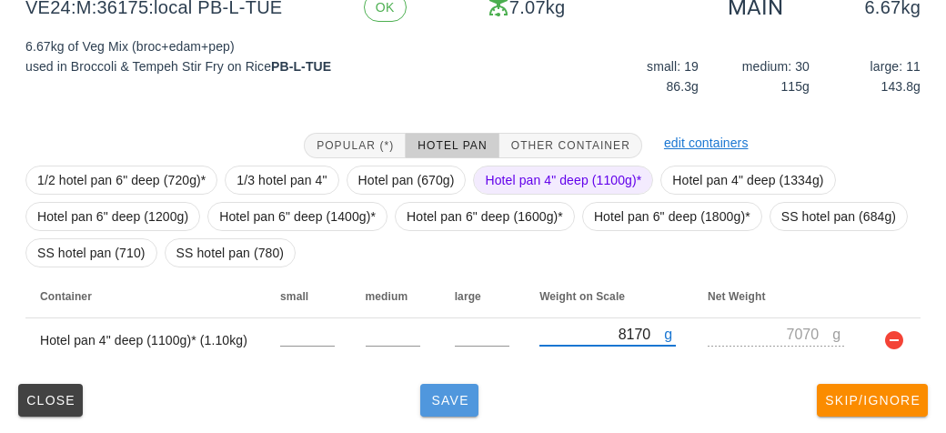
click at [453, 405] on span "Save" at bounding box center [449, 400] width 44 height 15
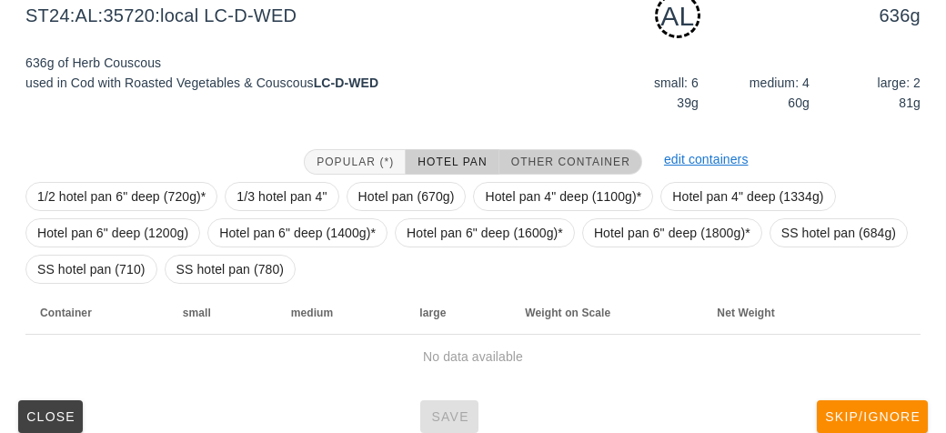
click at [544, 164] on span "Other Container" at bounding box center [570, 161] width 120 height 13
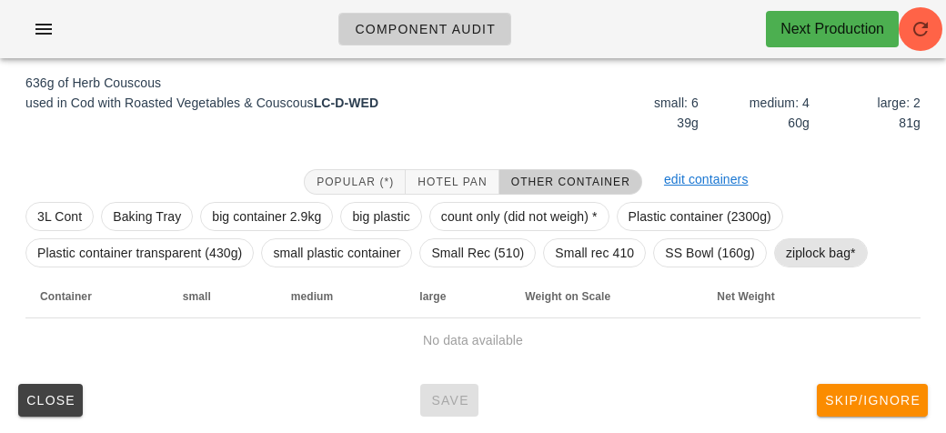
click at [803, 265] on span "ziplock bag*" at bounding box center [821, 252] width 70 height 27
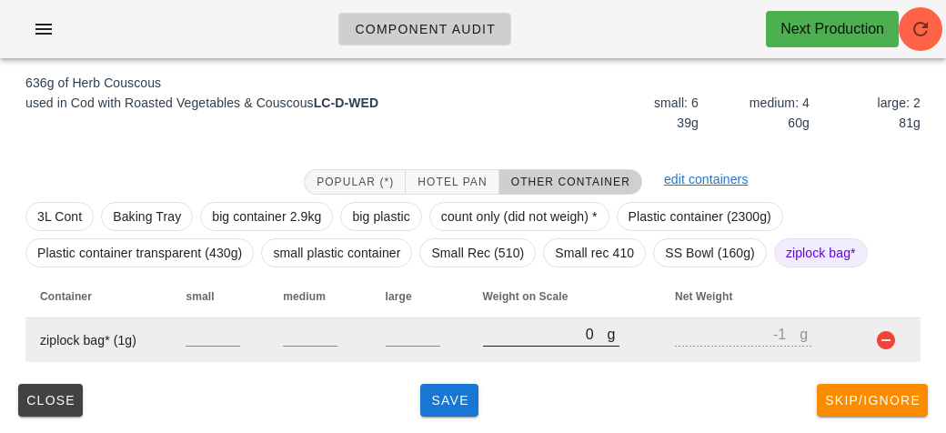
click at [515, 333] on input "0" at bounding box center [545, 334] width 125 height 24
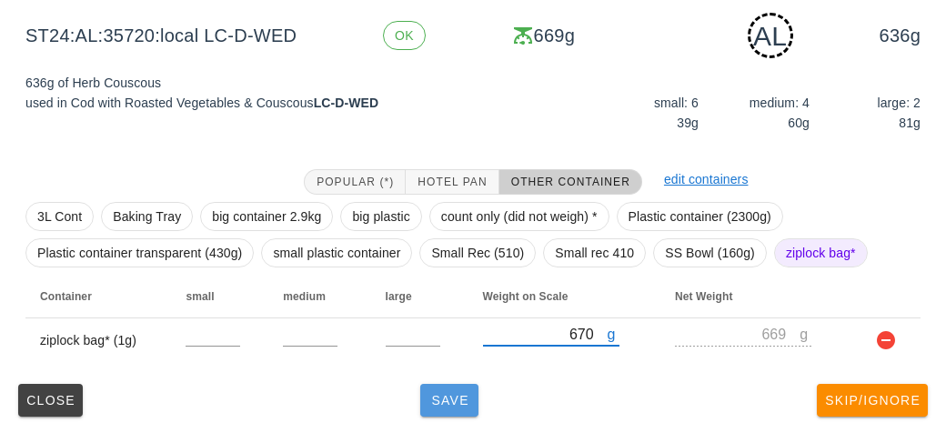
click at [444, 400] on span "Save" at bounding box center [449, 400] width 44 height 15
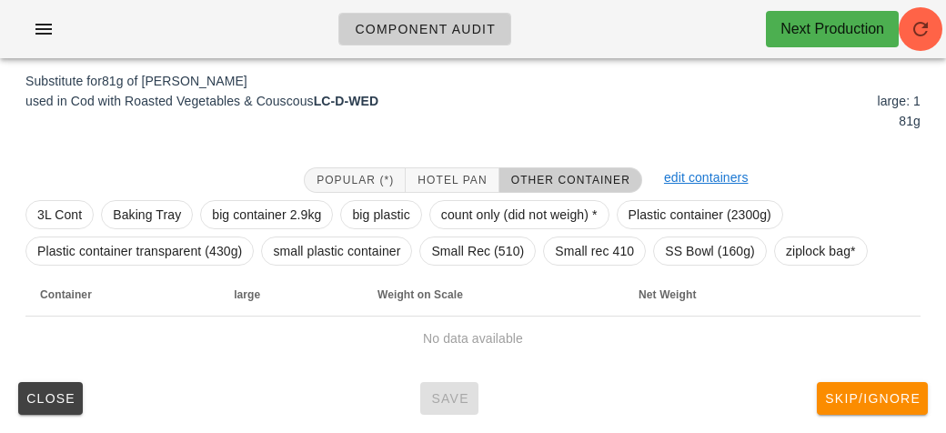
scroll to position [218, 0]
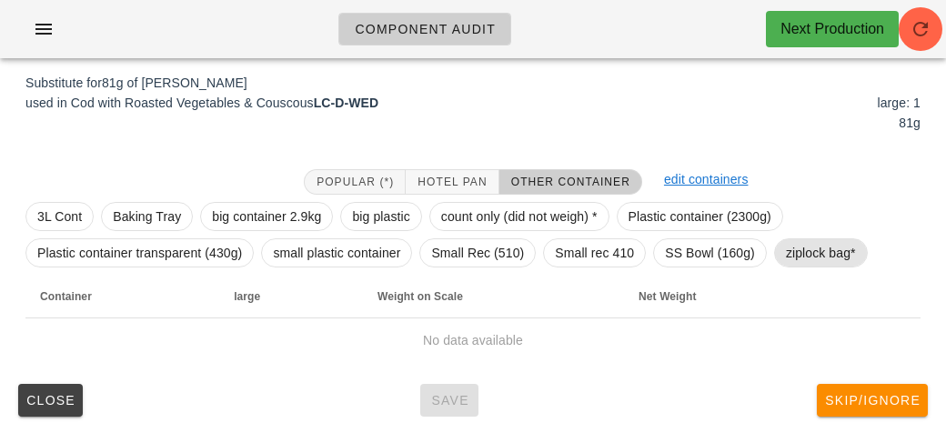
click at [824, 241] on span "ziplock bag*" at bounding box center [821, 252] width 70 height 27
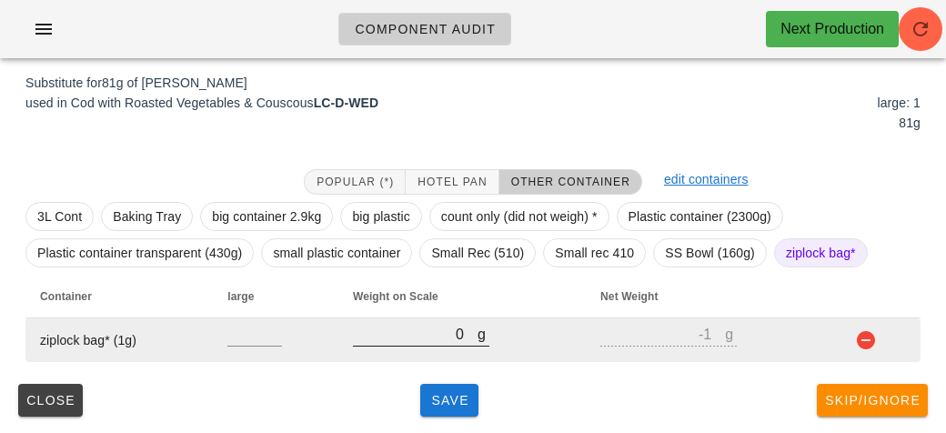
click at [392, 335] on input "0" at bounding box center [415, 334] width 125 height 24
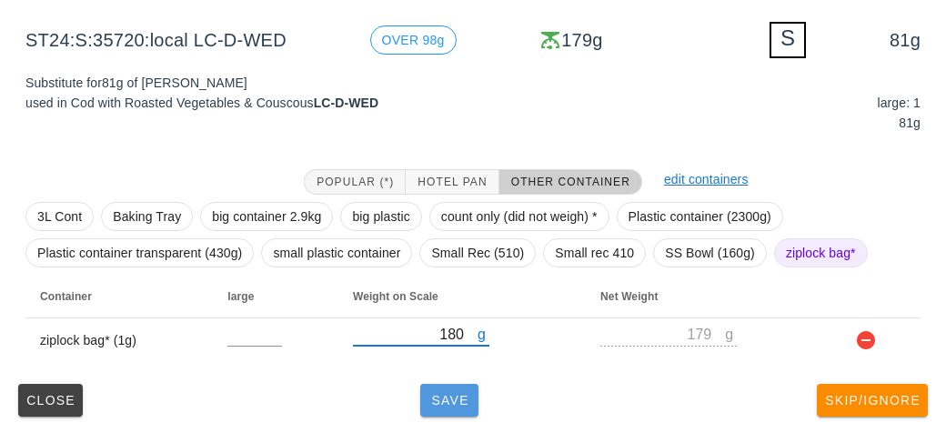
click at [432, 407] on button "Save" at bounding box center [449, 400] width 58 height 33
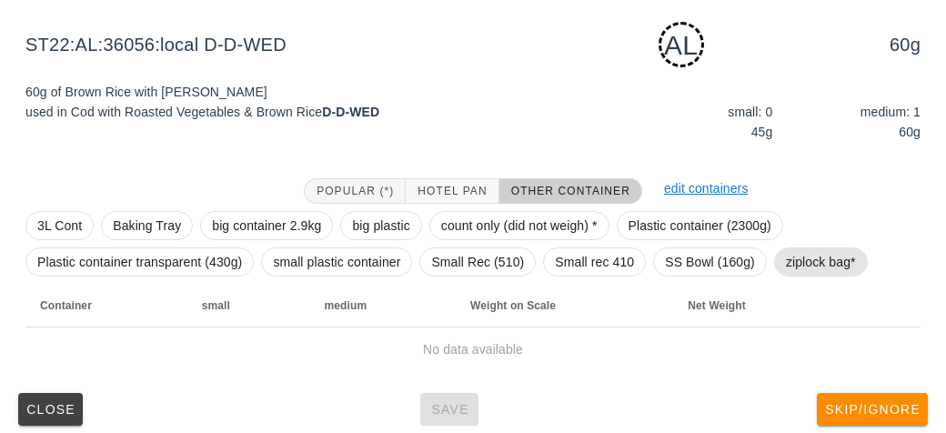
click at [808, 255] on span "ziplock bag*" at bounding box center [821, 261] width 70 height 27
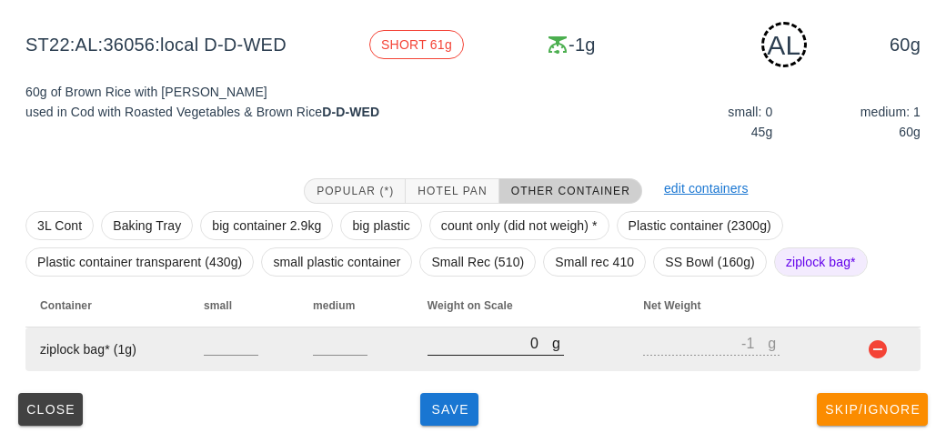
click at [486, 347] on input "0" at bounding box center [489, 343] width 125 height 24
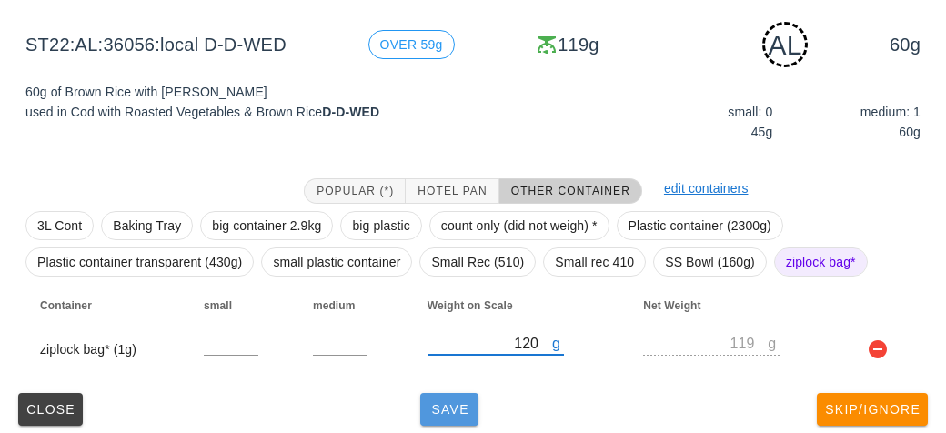
click at [458, 393] on button "Save" at bounding box center [449, 409] width 58 height 33
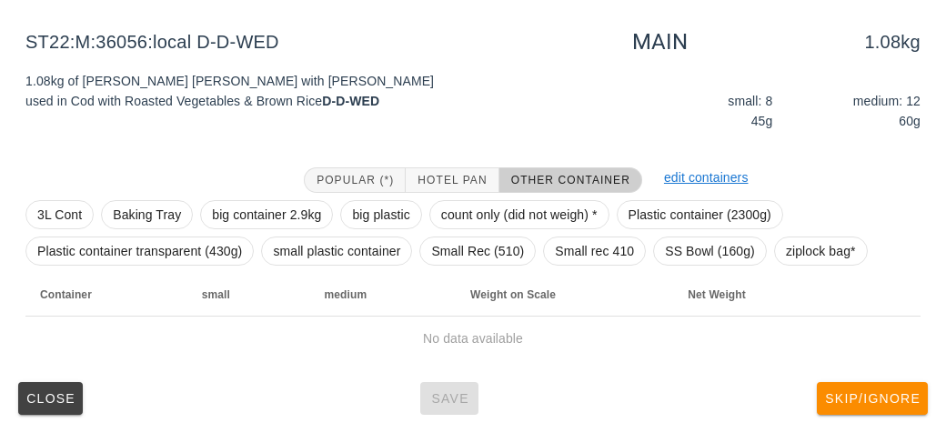
scroll to position [211, 0]
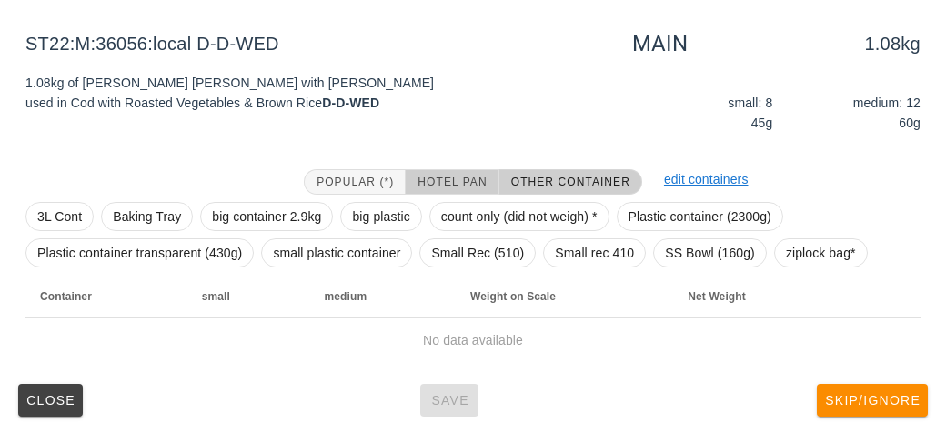
click at [443, 176] on span "Hotel Pan" at bounding box center [451, 181] width 70 height 13
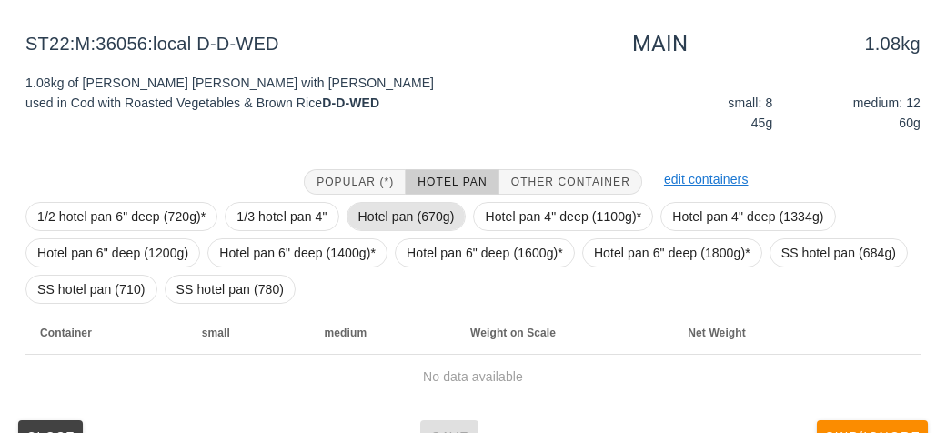
click at [373, 214] on span "Hotel pan (670g)" at bounding box center [406, 216] width 96 height 27
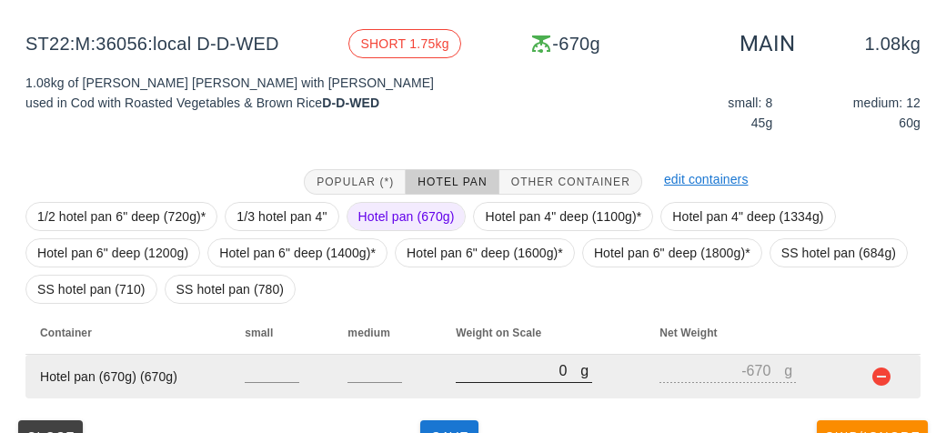
click at [535, 367] on input "0" at bounding box center [517, 370] width 125 height 24
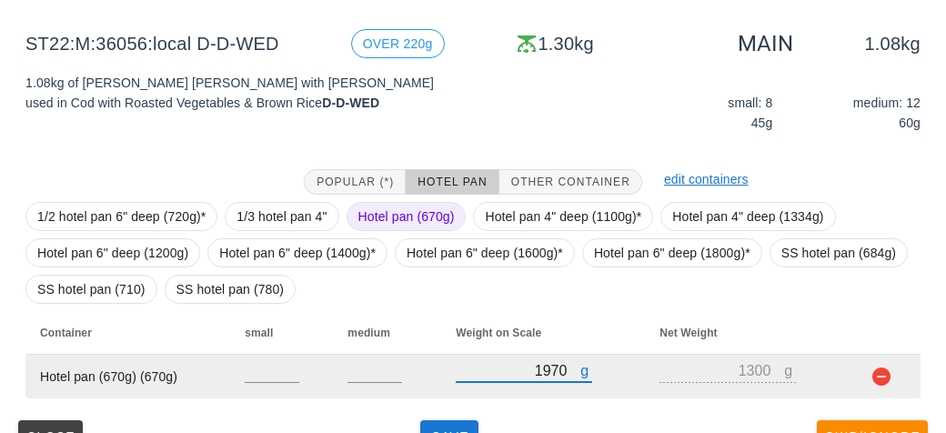
scroll to position [247, 0]
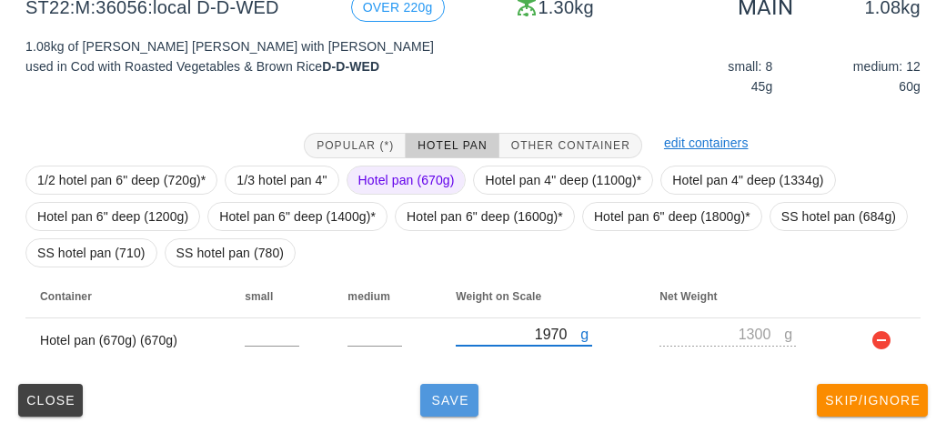
click at [461, 409] on button "Save" at bounding box center [449, 400] width 58 height 33
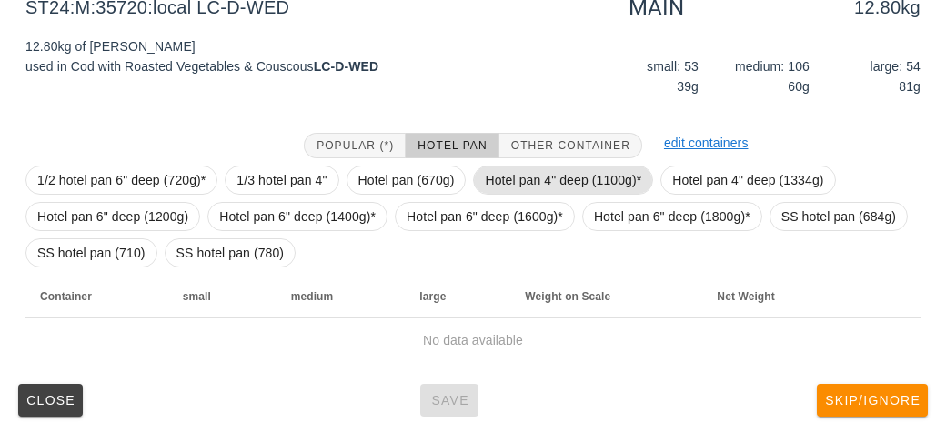
click at [511, 174] on span "Hotel pan 4" deep (1100g)*" at bounding box center [563, 179] width 156 height 27
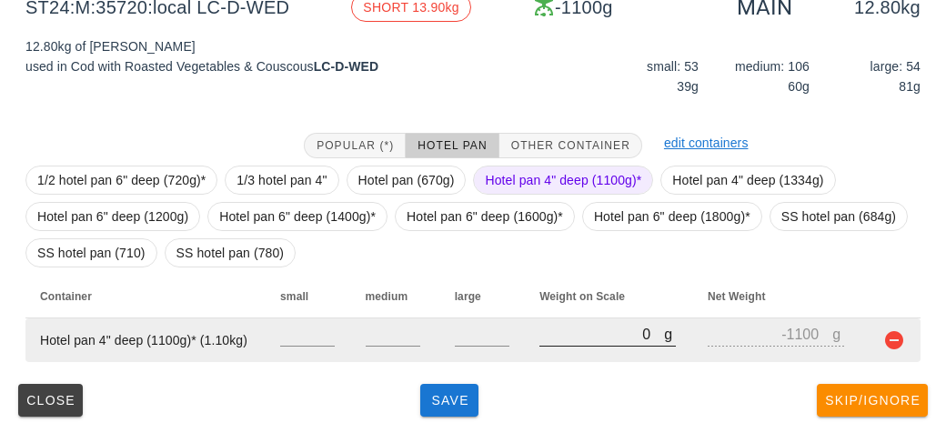
click at [568, 324] on input "0" at bounding box center [601, 334] width 125 height 24
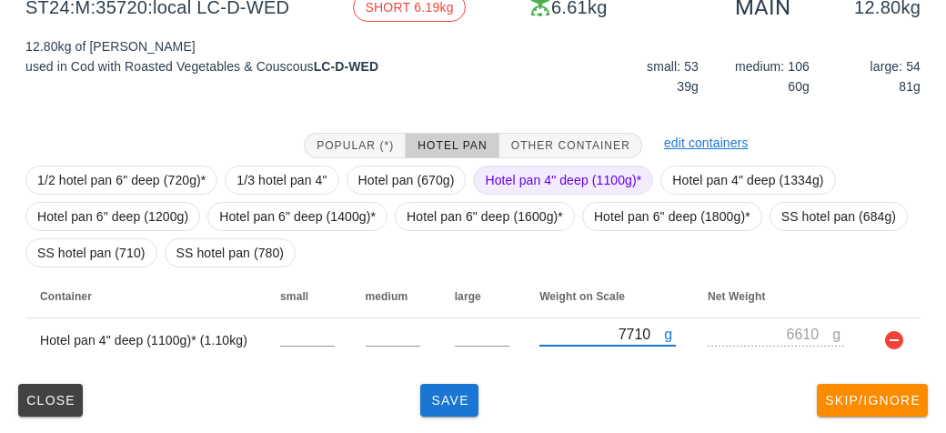
click at [525, 179] on span "Hotel pan 4" deep (1100g)*" at bounding box center [563, 179] width 156 height 27
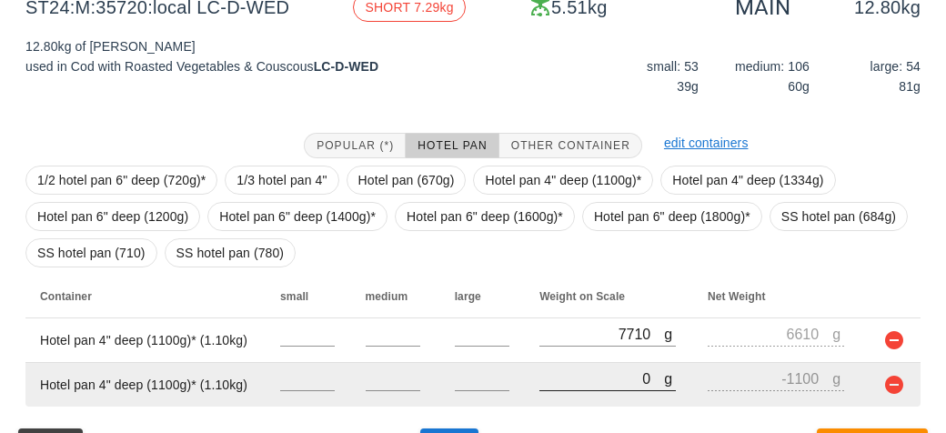
click at [578, 375] on input "0" at bounding box center [601, 378] width 125 height 24
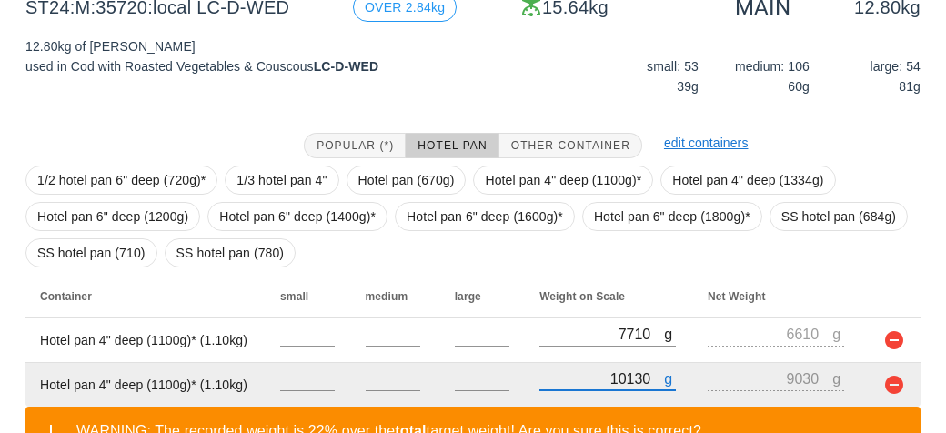
scroll to position [375, 0]
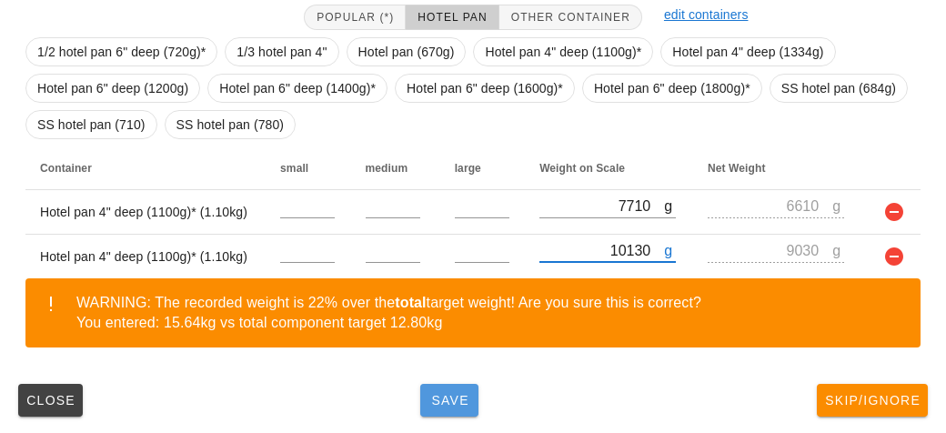
click at [454, 405] on button "Save" at bounding box center [449, 400] width 58 height 33
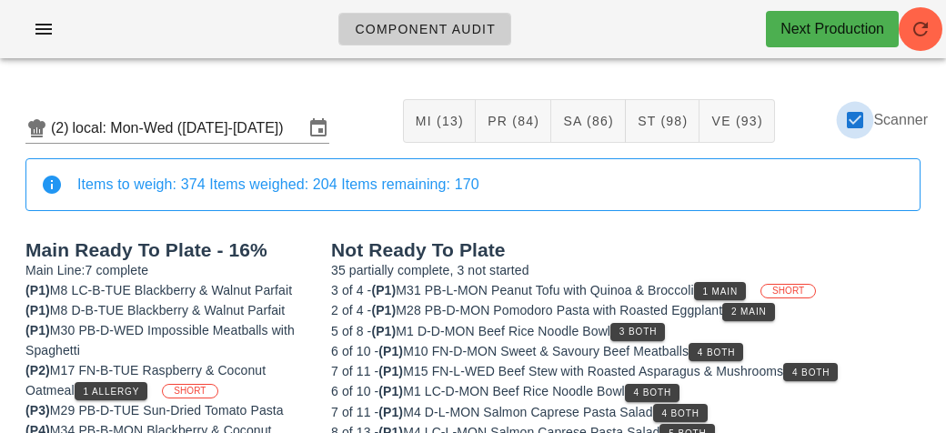
click at [864, 131] on div at bounding box center [854, 120] width 31 height 31
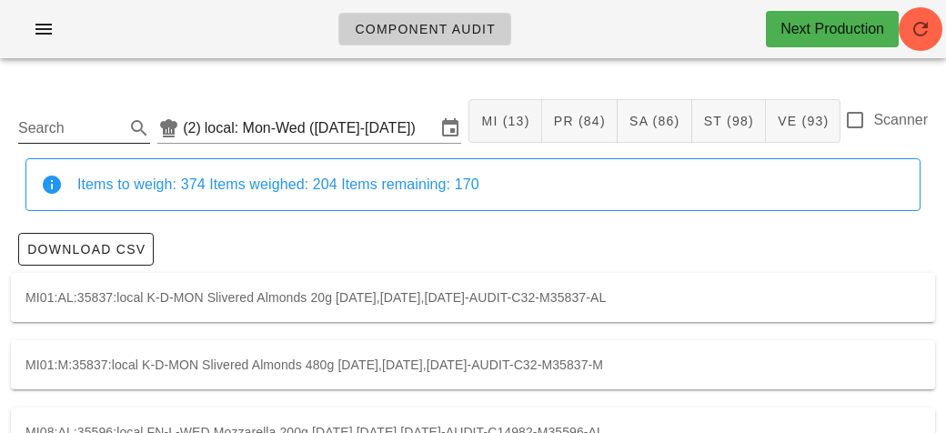
click at [75, 122] on input "Search" at bounding box center [69, 128] width 103 height 29
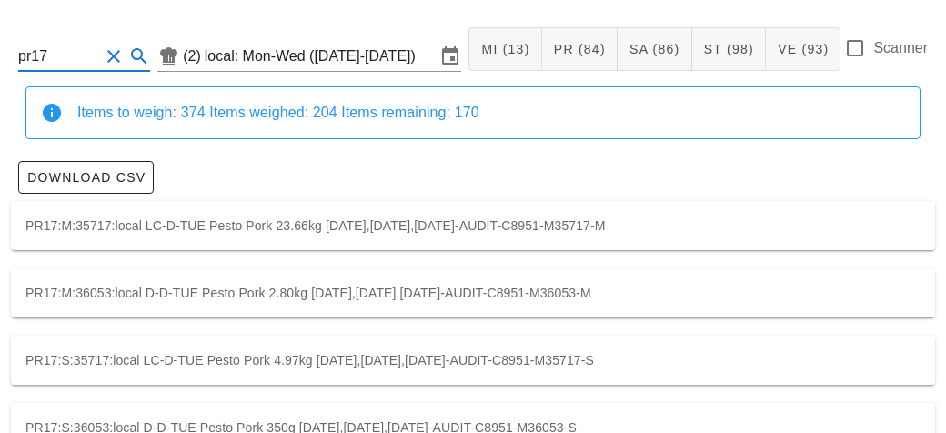
scroll to position [71, 0]
click at [559, 227] on div "PR17:M:35717:local LC-D-TUE Pesto Pork 23.66kg [DATE],[DATE],[DATE]-AUDIT-C8951…" at bounding box center [473, 226] width 924 height 49
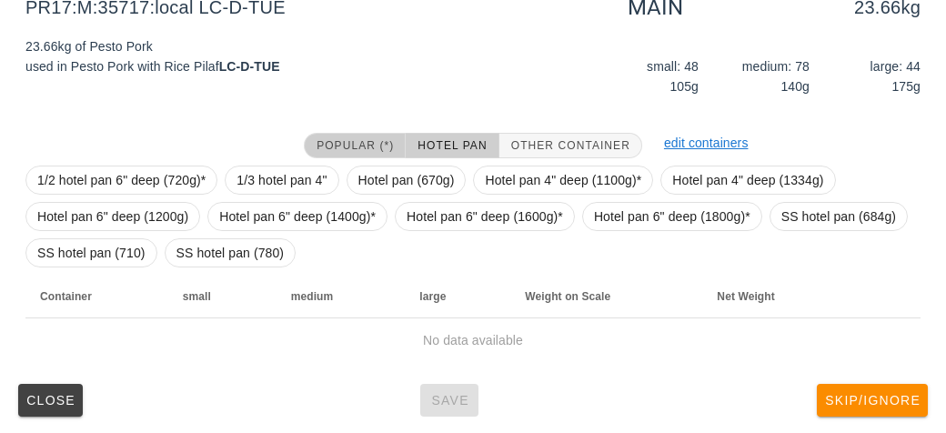
click at [365, 145] on span "Popular (*)" at bounding box center [354, 145] width 78 height 13
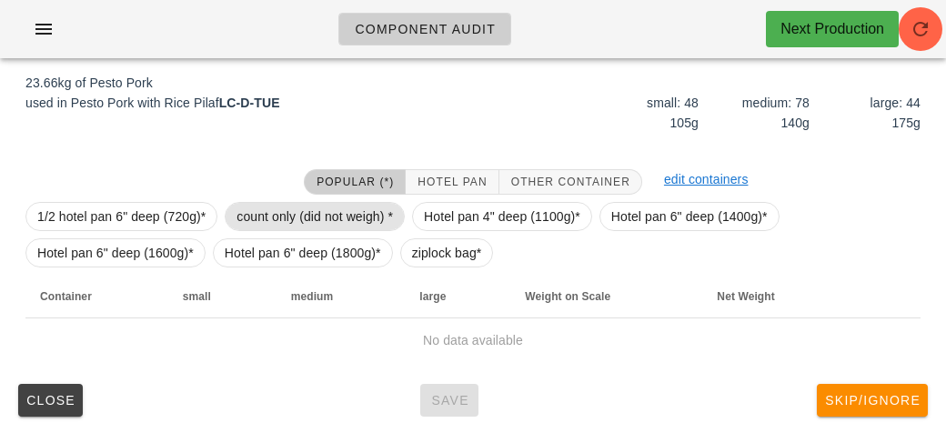
click at [304, 208] on span "count only (did not weigh) *" at bounding box center [314, 216] width 156 height 27
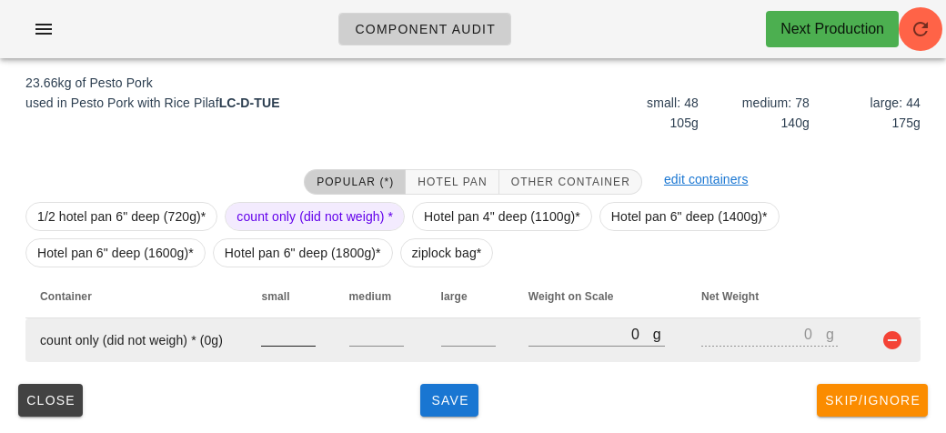
click at [290, 325] on input "number" at bounding box center [288, 334] width 55 height 24
click at [374, 328] on input "number" at bounding box center [376, 334] width 55 height 24
click at [365, 333] on input "number" at bounding box center [376, 334] width 55 height 24
click at [460, 341] on input "number" at bounding box center [468, 334] width 55 height 24
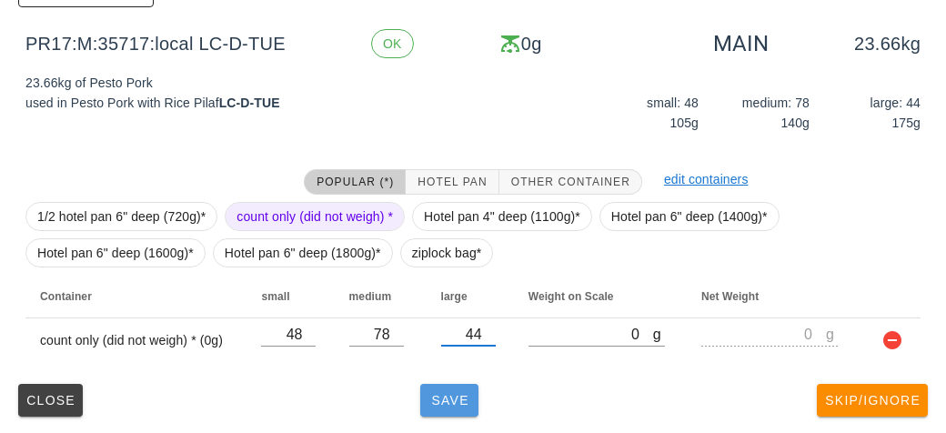
click at [459, 400] on span "Save" at bounding box center [449, 400] width 44 height 15
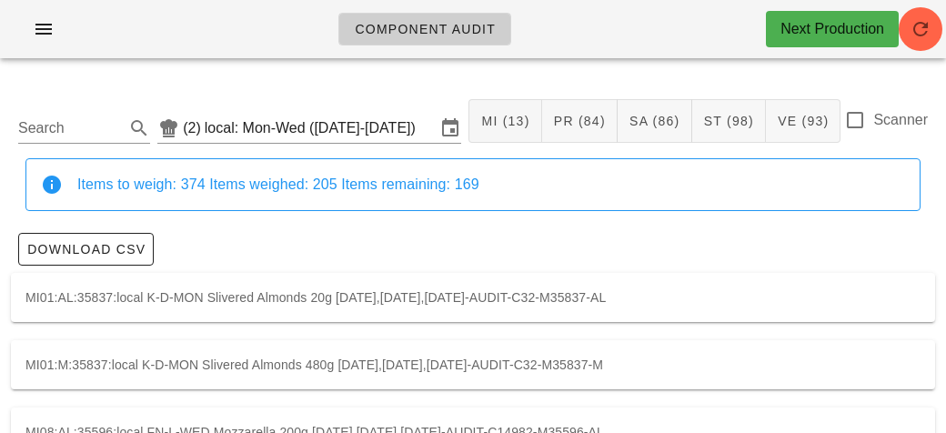
click at [846, 134] on div "Scanner" at bounding box center [886, 130] width 84 height 42
click at [855, 109] on div at bounding box center [854, 120] width 31 height 31
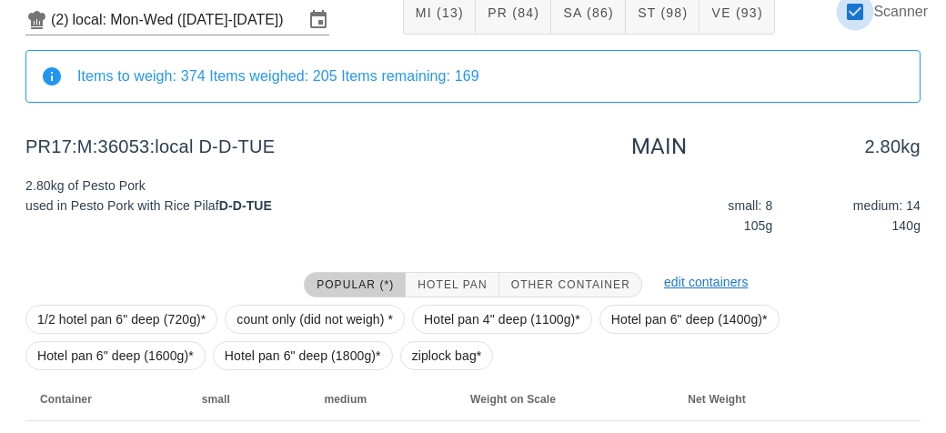
scroll to position [211, 0]
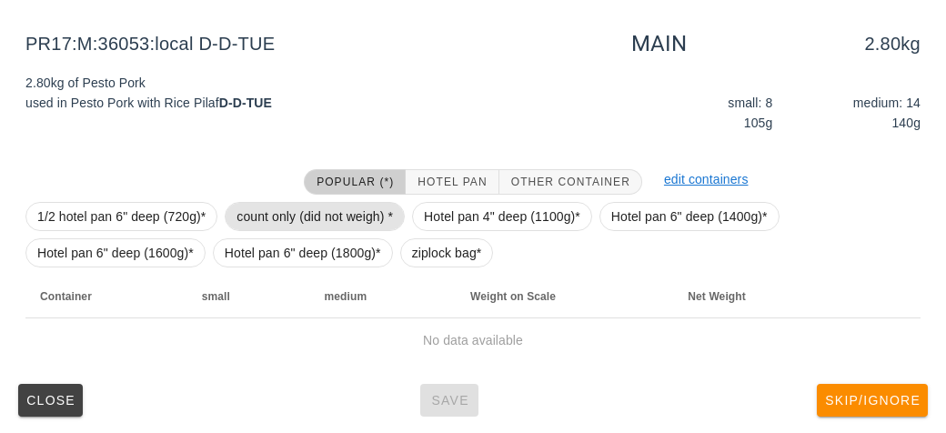
click at [286, 221] on span "count only (did not weigh) *" at bounding box center [314, 216] width 156 height 27
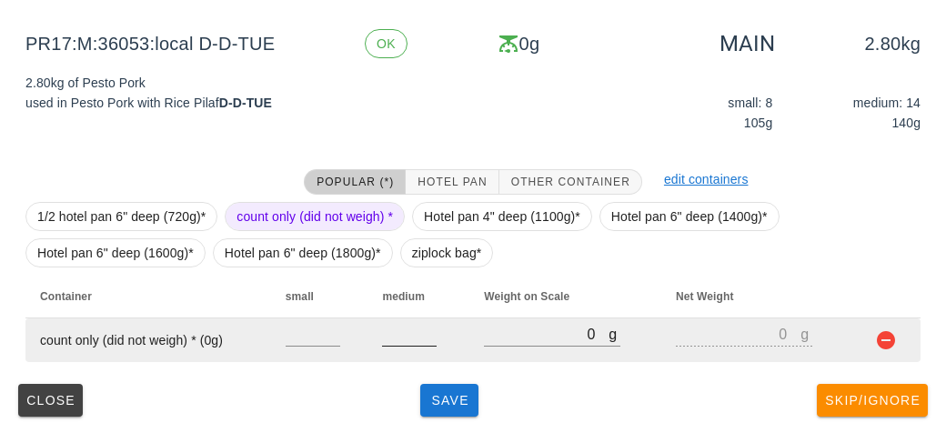
click at [405, 336] on input "number" at bounding box center [409, 334] width 55 height 24
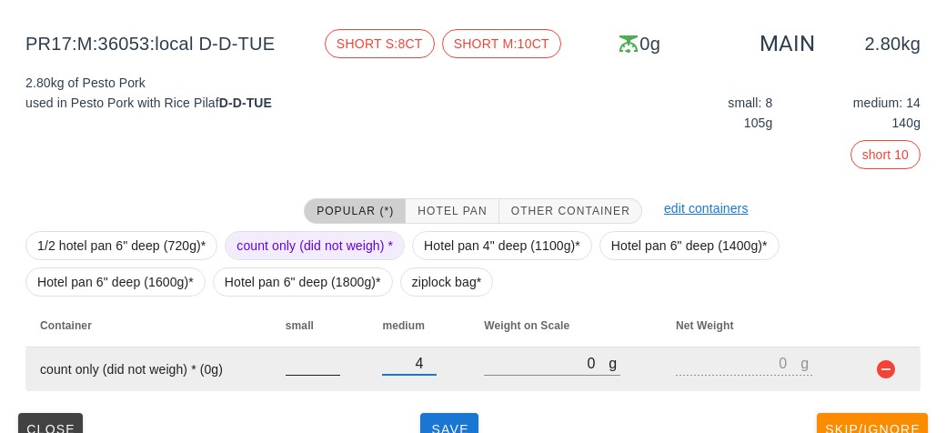
click at [288, 353] on input "number" at bounding box center [312, 363] width 55 height 24
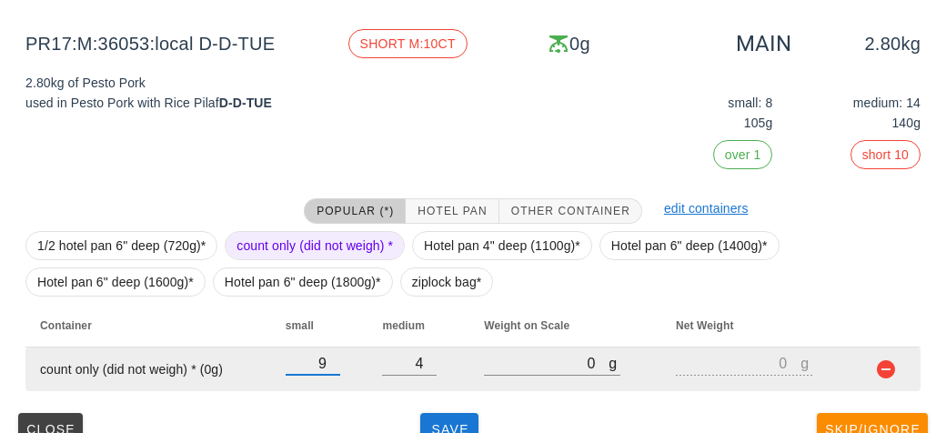
scroll to position [240, 0]
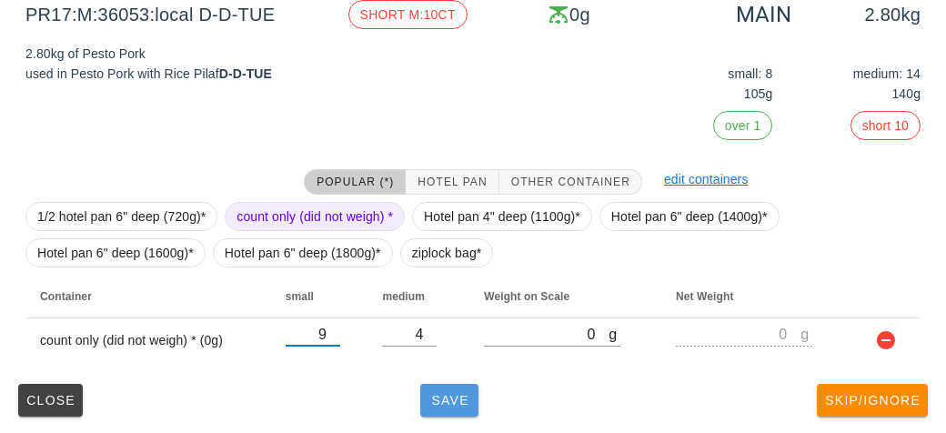
click at [466, 405] on button "Save" at bounding box center [449, 400] width 58 height 33
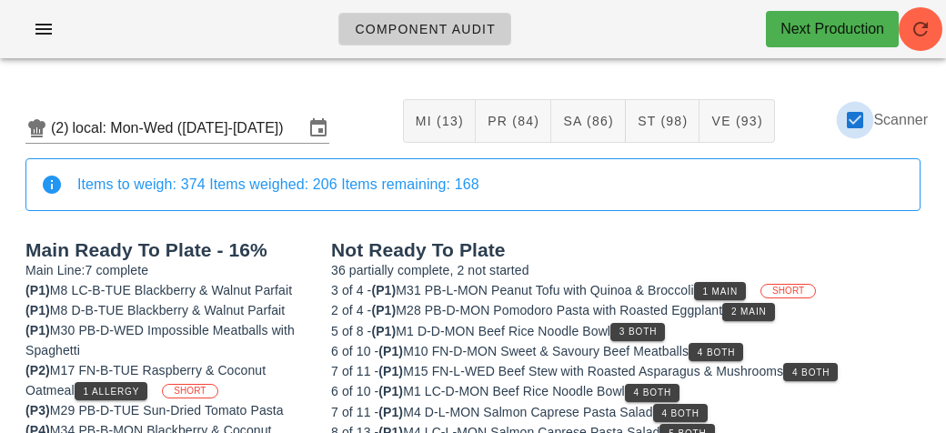
click at [864, 126] on div at bounding box center [854, 120] width 31 height 31
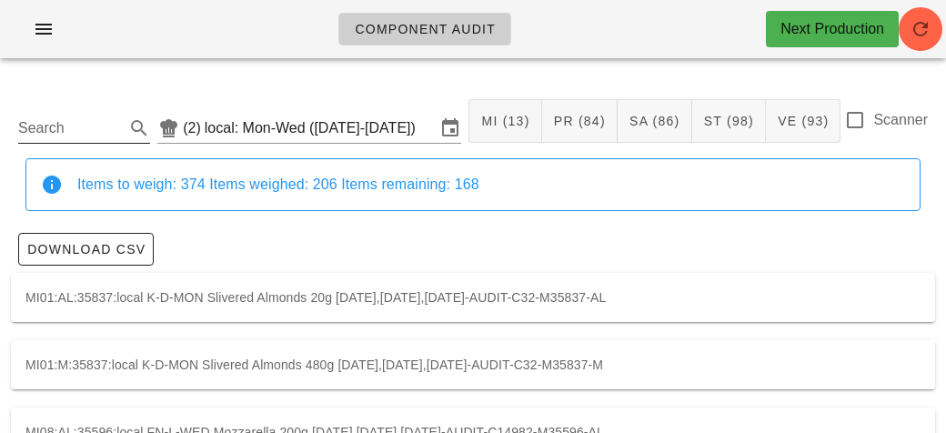
click at [103, 135] on input "Search" at bounding box center [69, 128] width 103 height 29
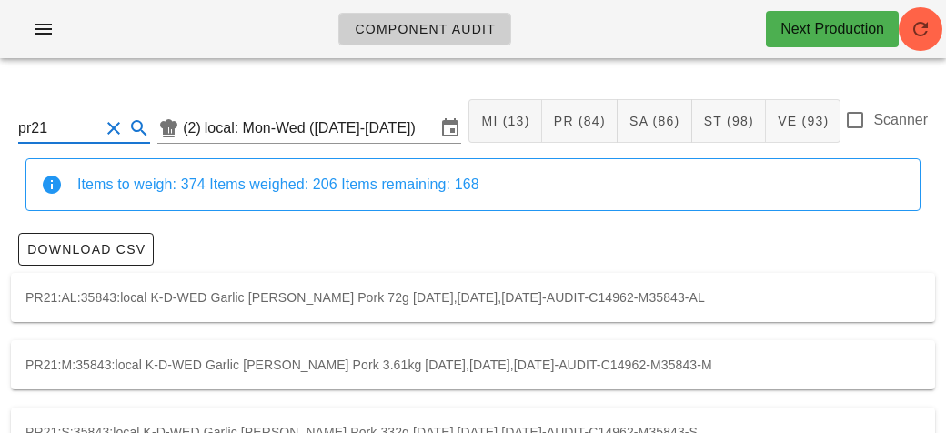
scroll to position [51, 0]
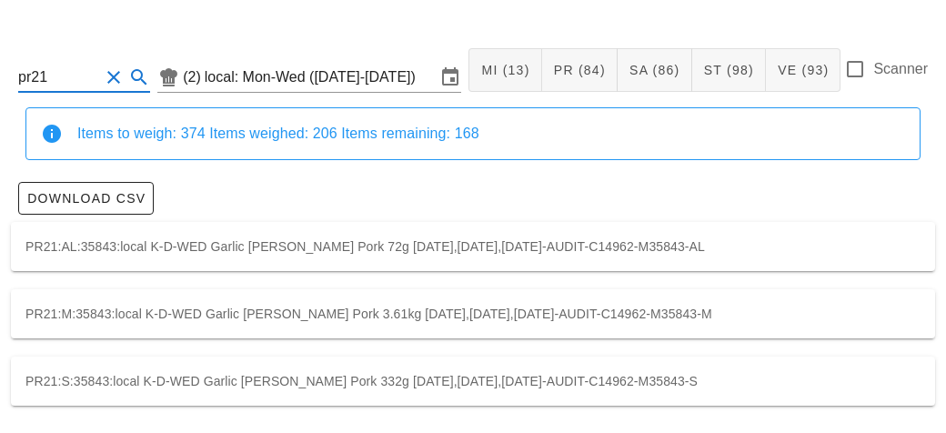
click at [791, 320] on div "PR21:M:35843:local K-D-WED Garlic [PERSON_NAME] Pork 3.61kg [DATE],[DATE],[DATE…" at bounding box center [473, 313] width 924 height 49
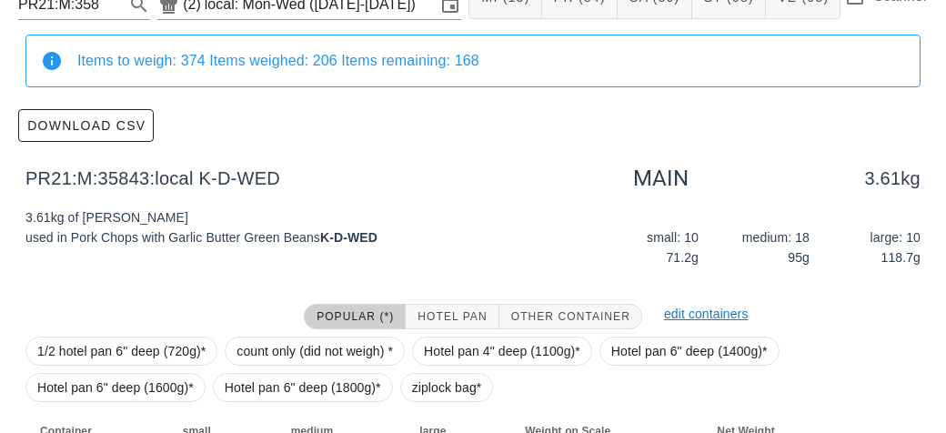
scroll to position [258, 0]
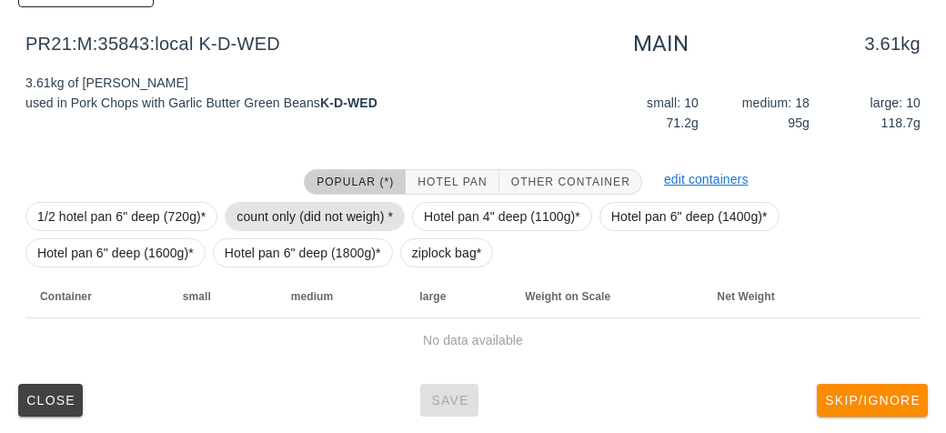
click at [315, 215] on span "count only (did not weigh) *" at bounding box center [314, 216] width 156 height 27
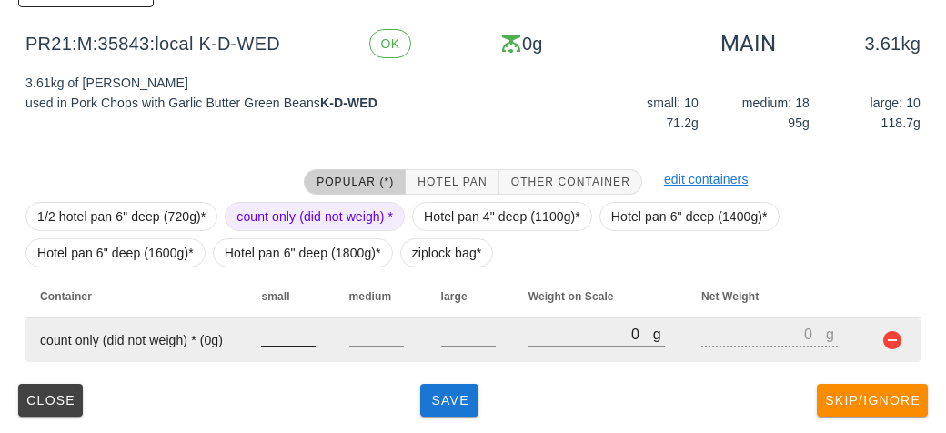
click at [283, 331] on input "number" at bounding box center [288, 334] width 55 height 24
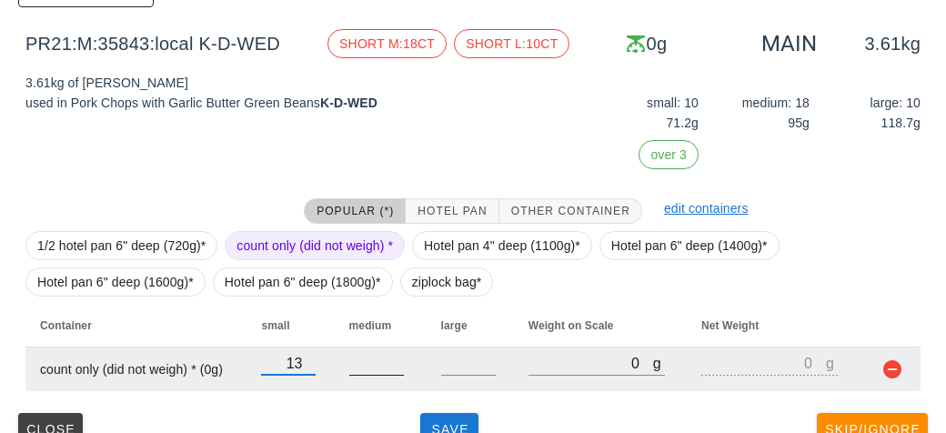
click at [383, 368] on input "number" at bounding box center [376, 363] width 55 height 24
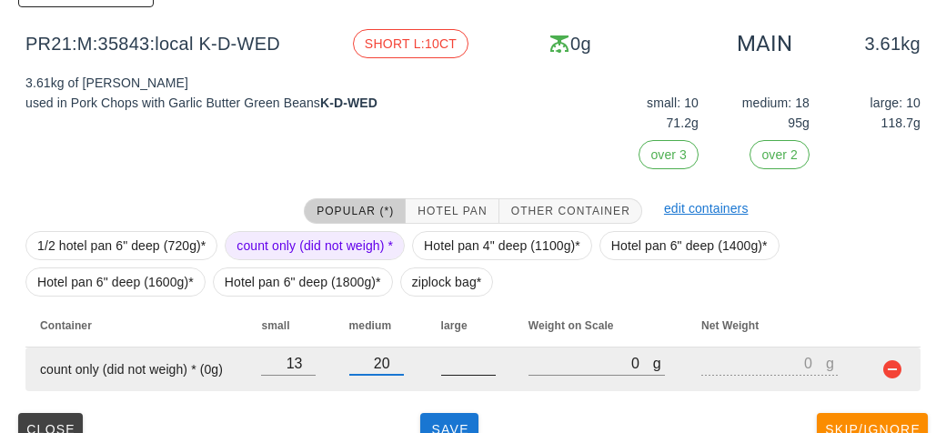
click at [461, 356] on input "number" at bounding box center [468, 363] width 55 height 24
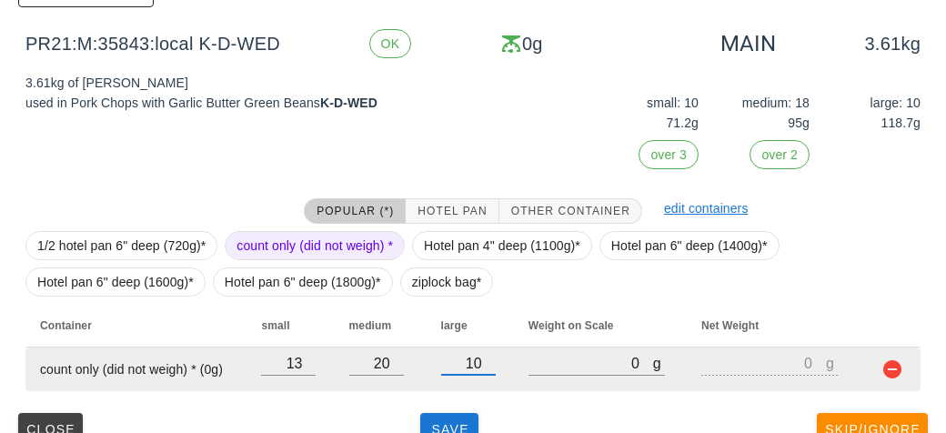
scroll to position [287, 0]
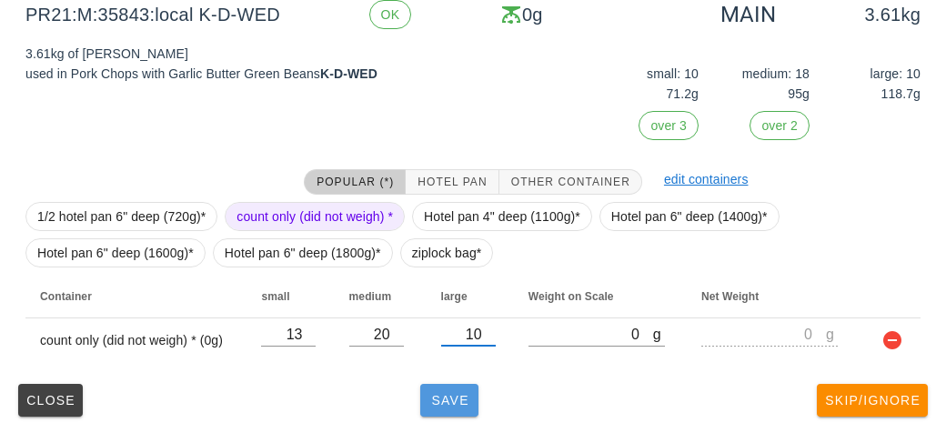
click at [440, 403] on span "Save" at bounding box center [449, 400] width 44 height 15
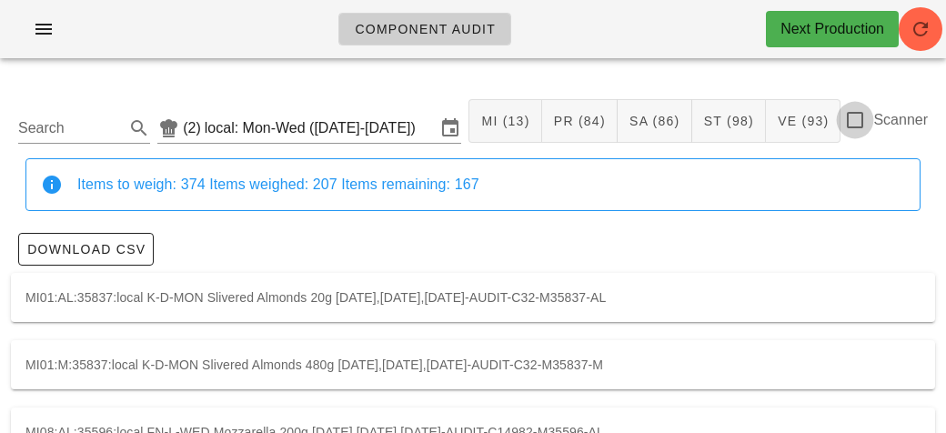
click at [845, 113] on div at bounding box center [854, 120] width 31 height 31
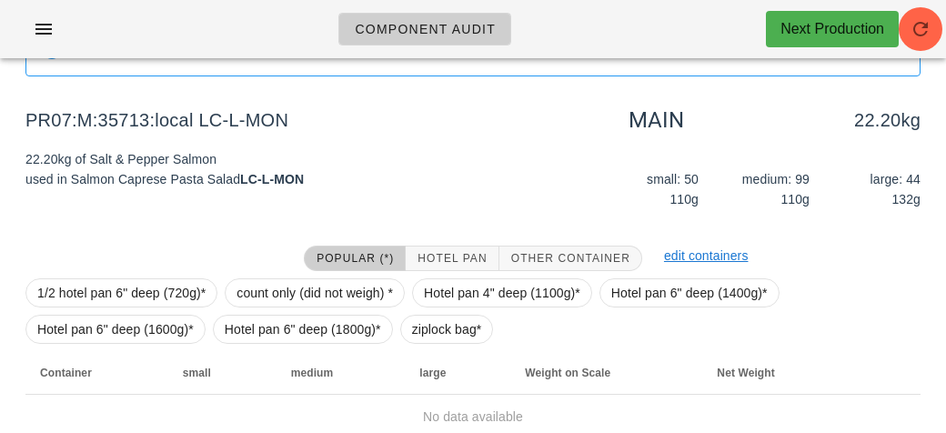
scroll to position [211, 0]
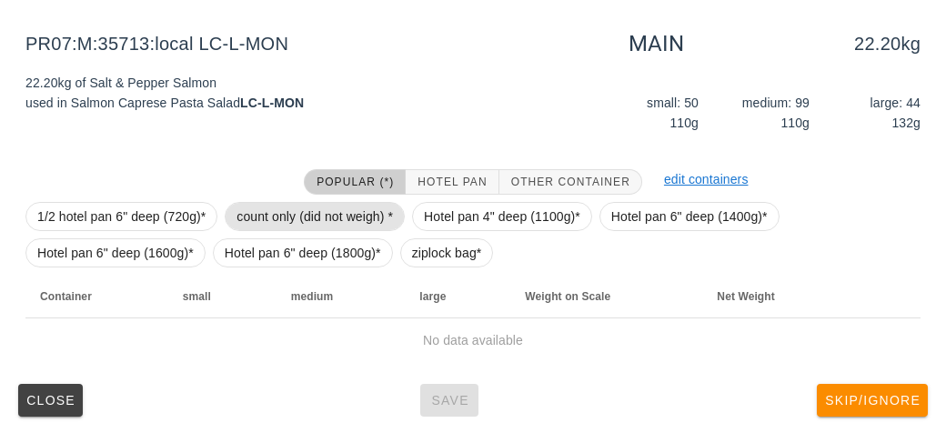
click at [281, 208] on span "count only (did not weigh) *" at bounding box center [314, 216] width 156 height 27
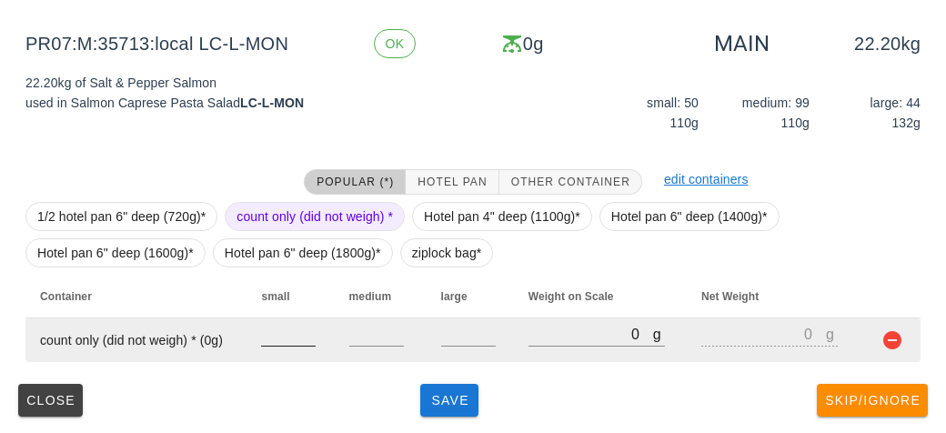
click at [284, 329] on input "number" at bounding box center [288, 334] width 55 height 24
click at [472, 325] on input "number" at bounding box center [468, 334] width 55 height 24
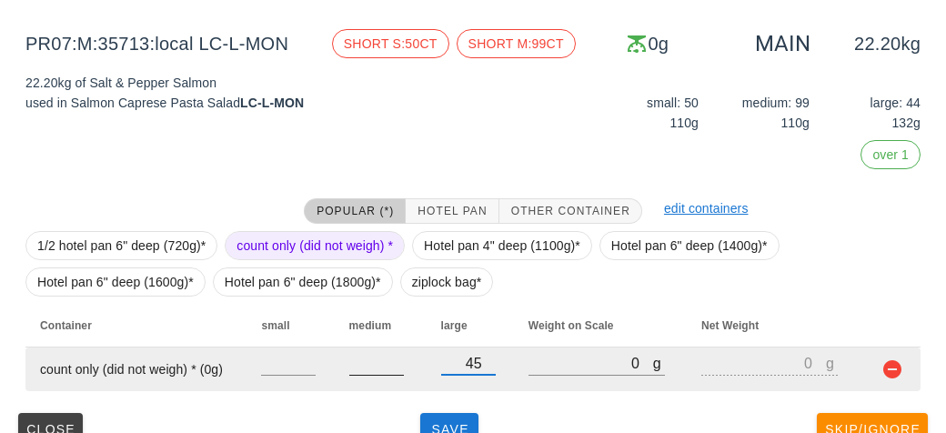
click at [365, 370] on input "number" at bounding box center [376, 363] width 55 height 24
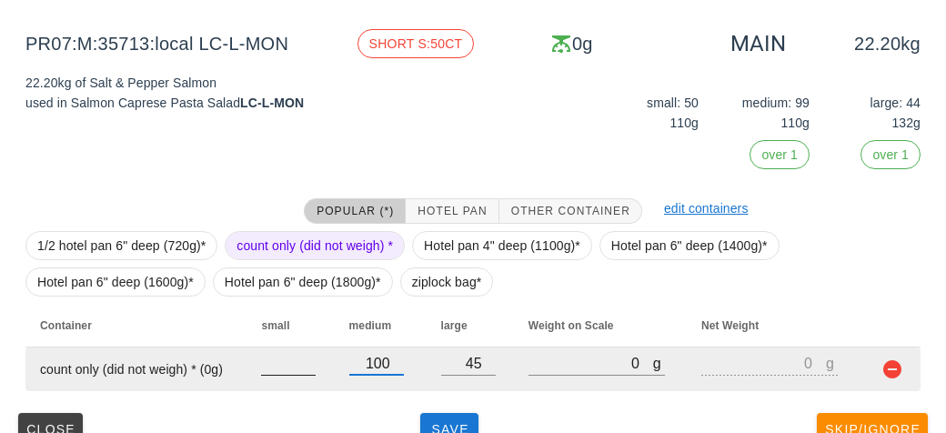
click at [278, 354] on input "number" at bounding box center [288, 363] width 55 height 24
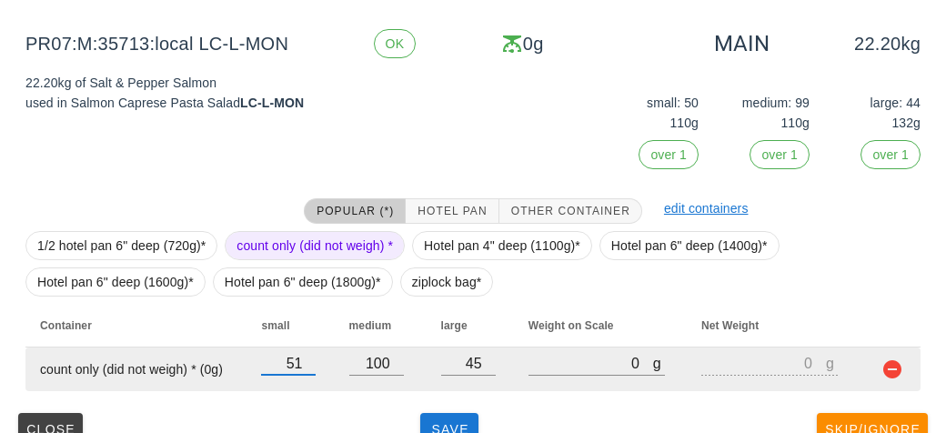
scroll to position [240, 0]
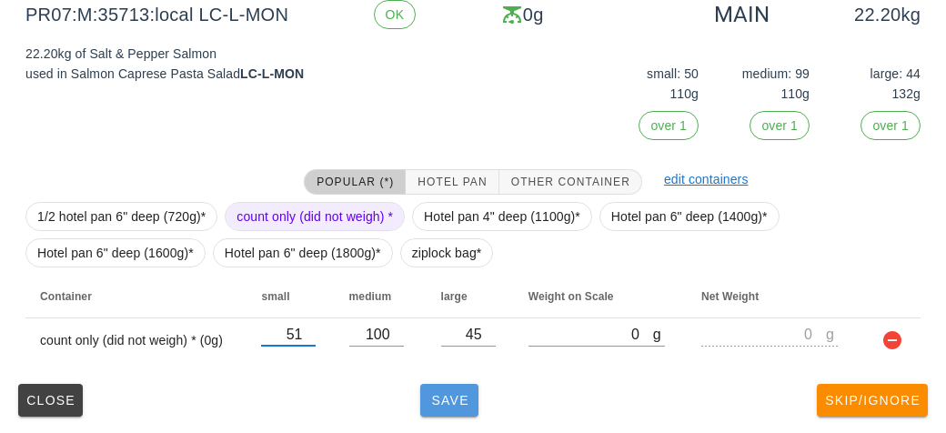
click at [439, 385] on button "Save" at bounding box center [449, 400] width 58 height 33
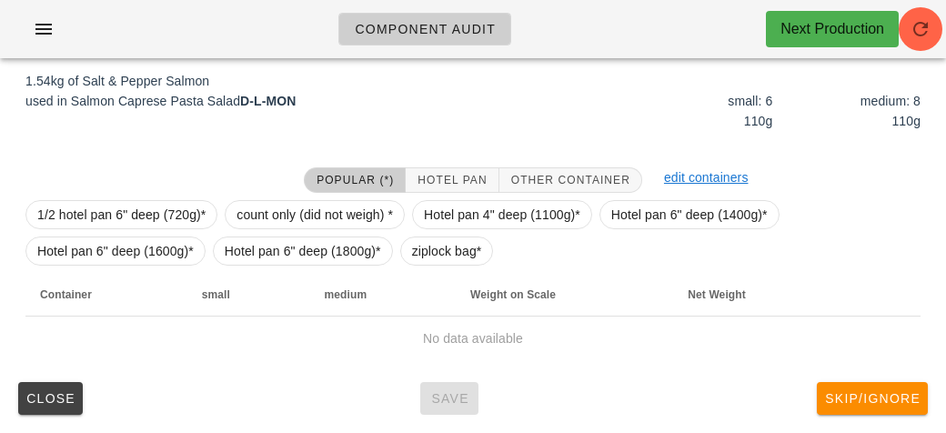
scroll to position [211, 0]
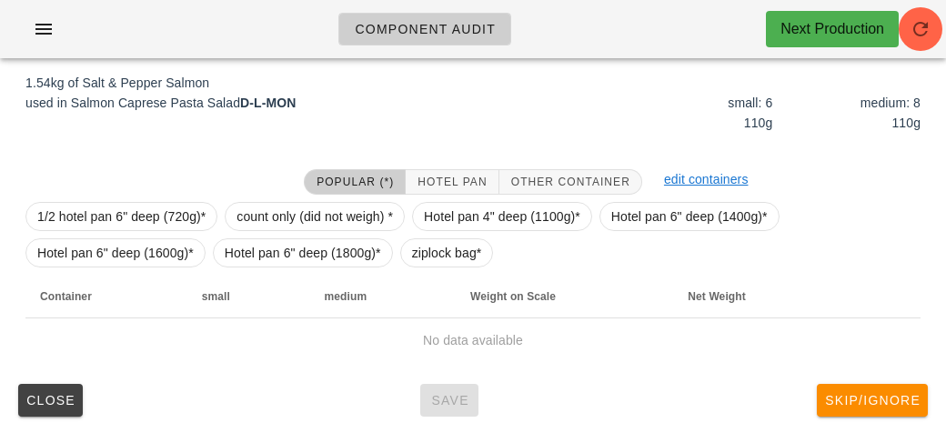
click at [290, 190] on div at bounding box center [154, 181] width 278 height 47
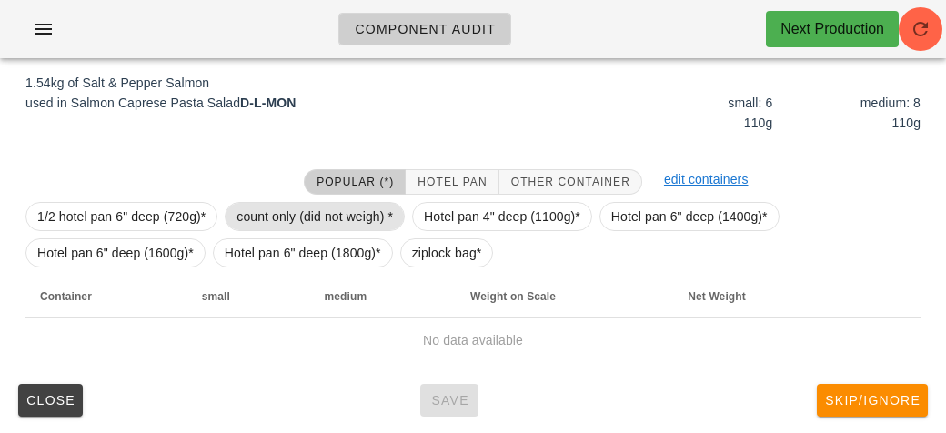
click at [255, 211] on span "count only (did not weigh) *" at bounding box center [314, 216] width 156 height 27
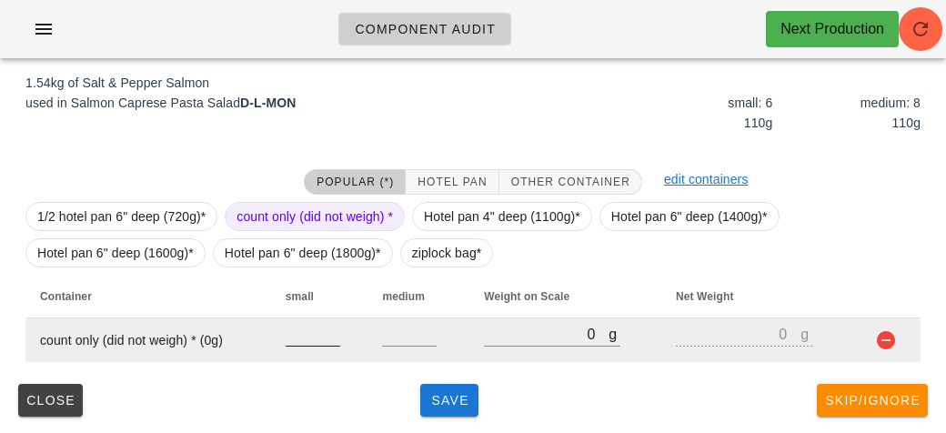
click at [298, 342] on input "number" at bounding box center [312, 334] width 55 height 24
click at [400, 325] on input "number" at bounding box center [409, 334] width 55 height 24
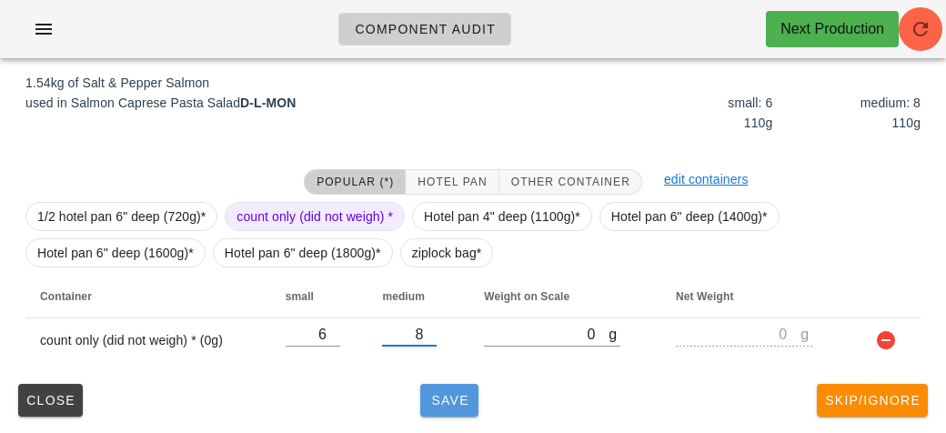
click at [446, 400] on span "Save" at bounding box center [449, 400] width 44 height 15
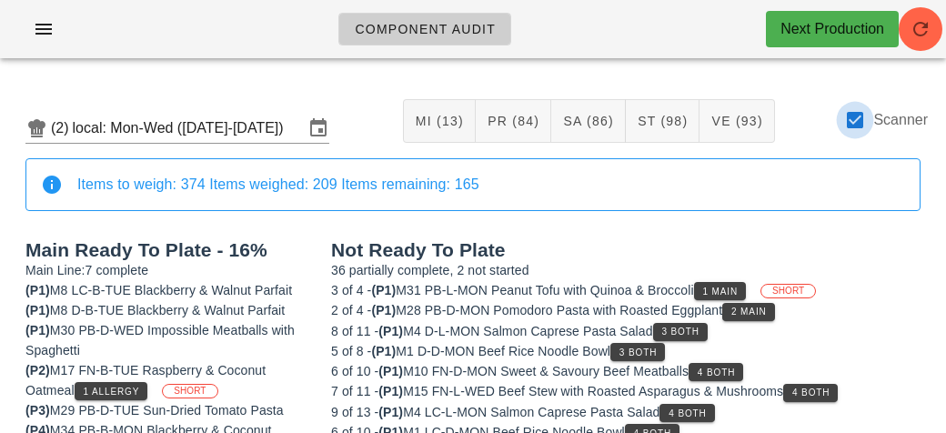
click at [856, 133] on div at bounding box center [854, 120] width 31 height 31
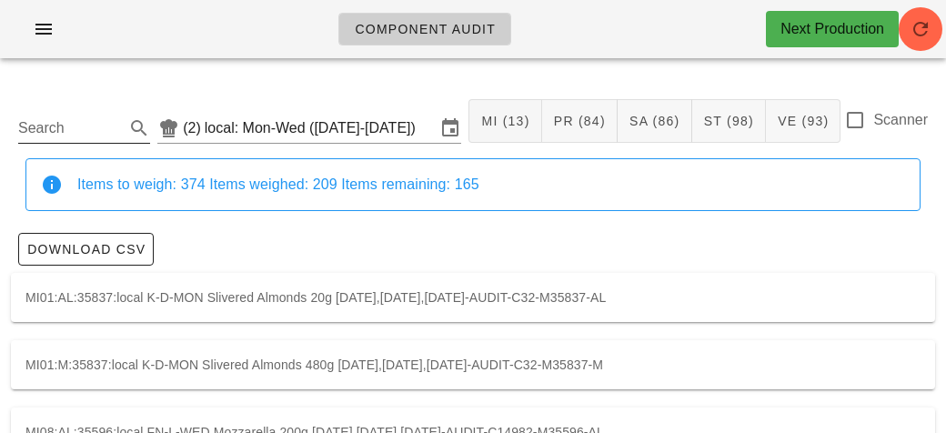
click at [86, 119] on input "Search" at bounding box center [69, 128] width 103 height 29
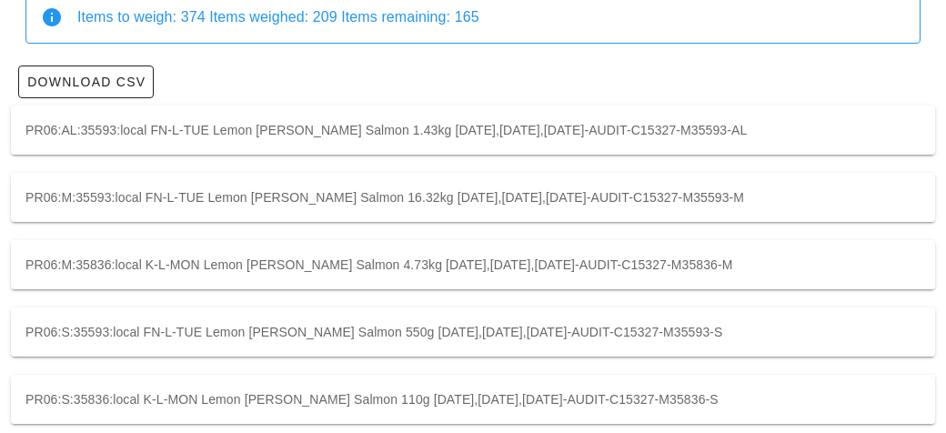
scroll to position [185, 0]
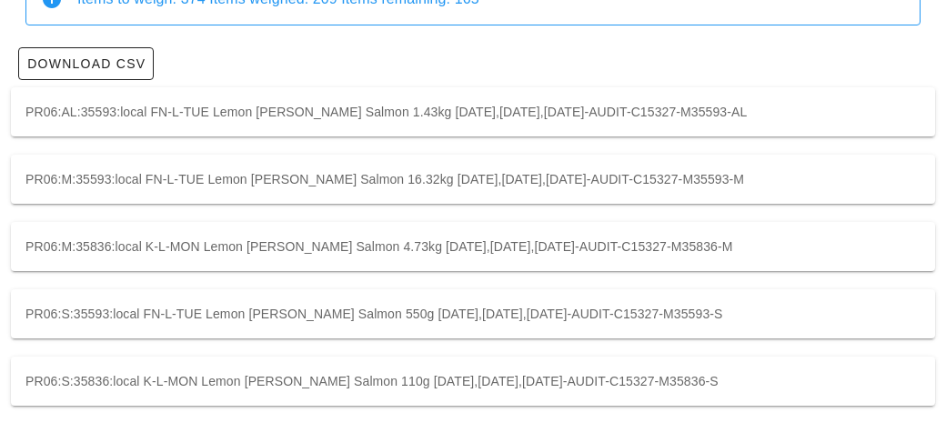
click at [531, 182] on div "PR06:M:35593:local FN-L-TUE Lemon [PERSON_NAME] Salmon 16.32kg [DATE],[DATE],[D…" at bounding box center [473, 179] width 924 height 49
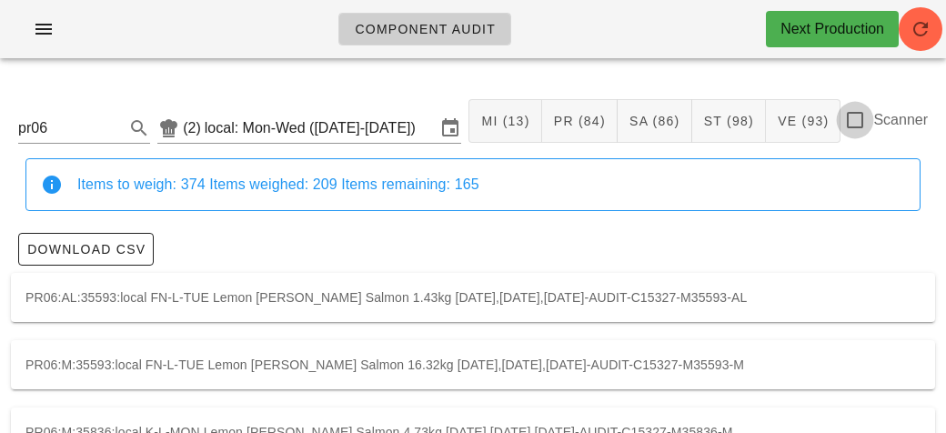
click at [863, 127] on div at bounding box center [854, 120] width 31 height 31
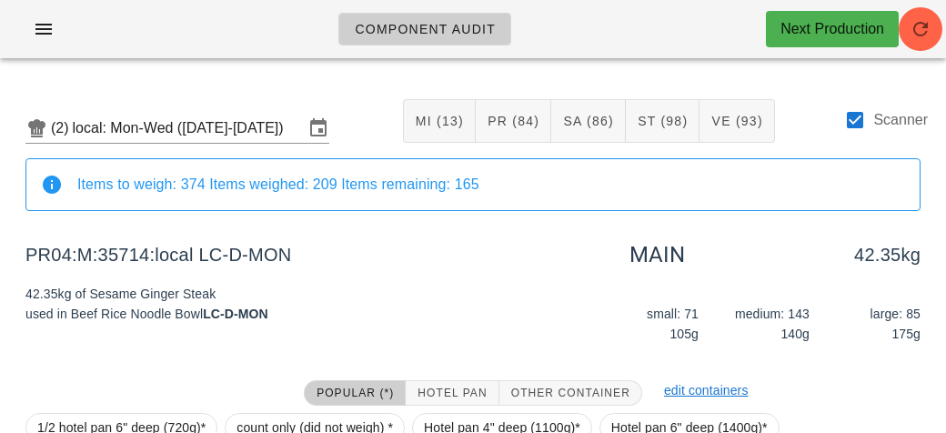
click at [135, 192] on div "Items to weigh: 374 Items weighed: 209 Items remaining: 165" at bounding box center [490, 185] width 827 height 20
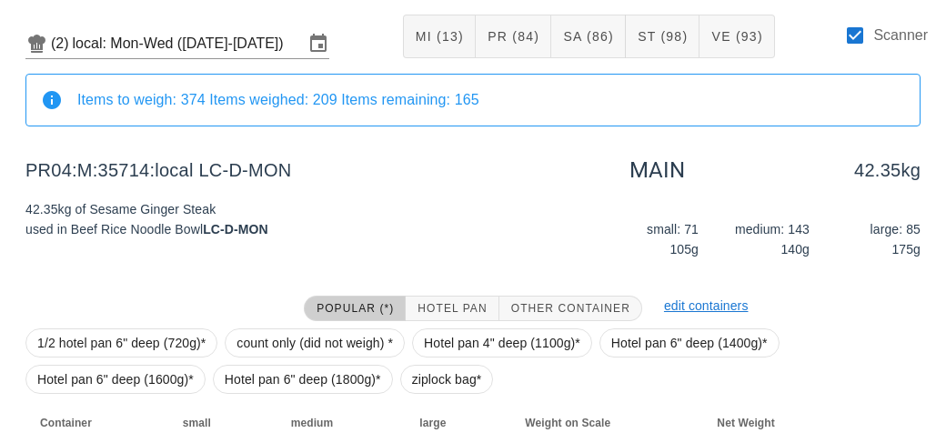
scroll to position [211, 0]
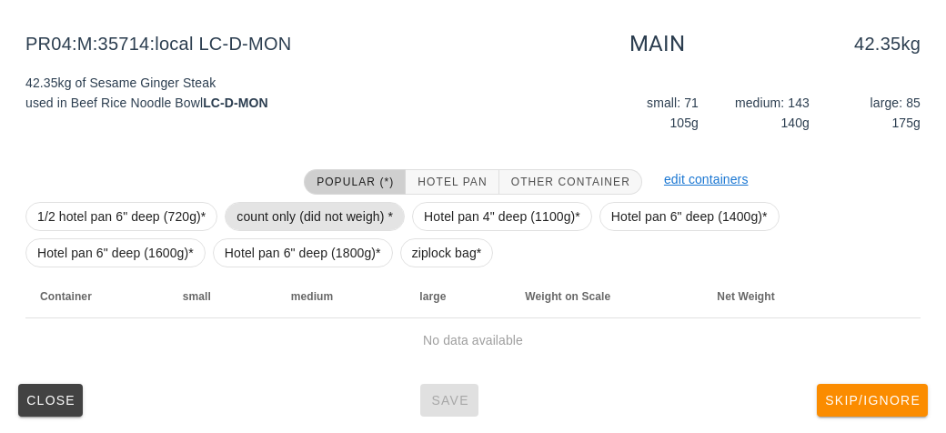
click at [240, 222] on span "count only (did not weigh) *" at bounding box center [314, 216] width 156 height 27
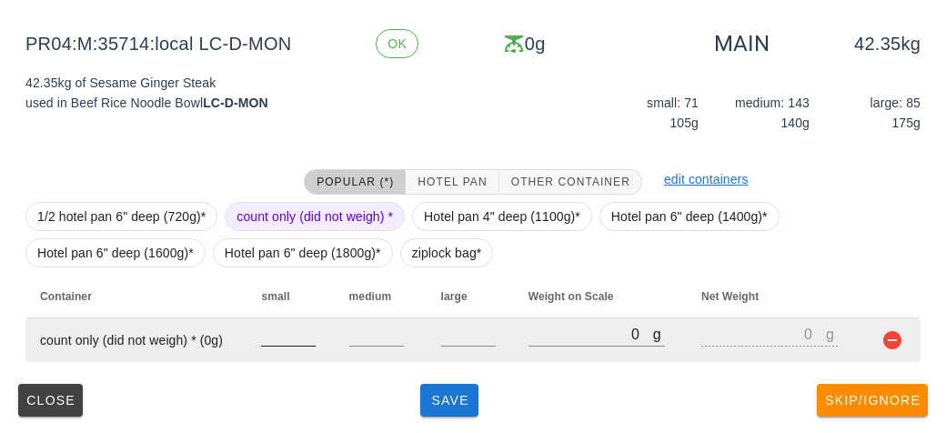
click at [275, 354] on div at bounding box center [288, 355] width 55 height 13
click at [287, 333] on input "number" at bounding box center [288, 334] width 55 height 24
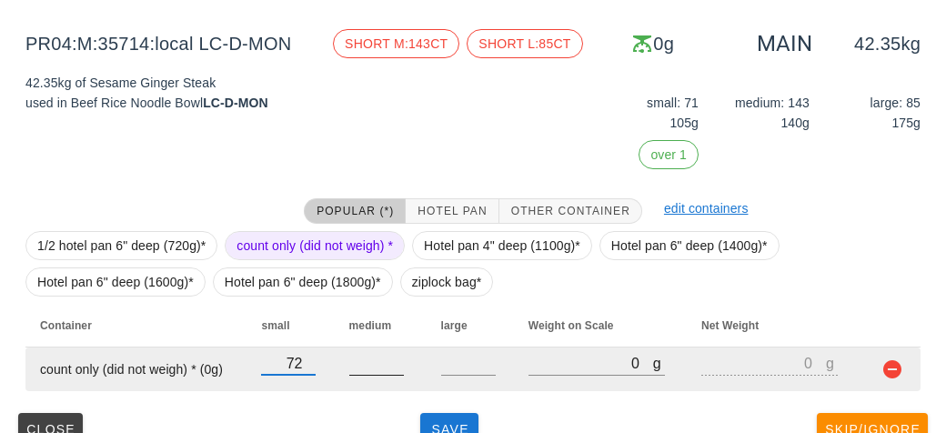
click at [371, 357] on input "number" at bounding box center [376, 363] width 55 height 24
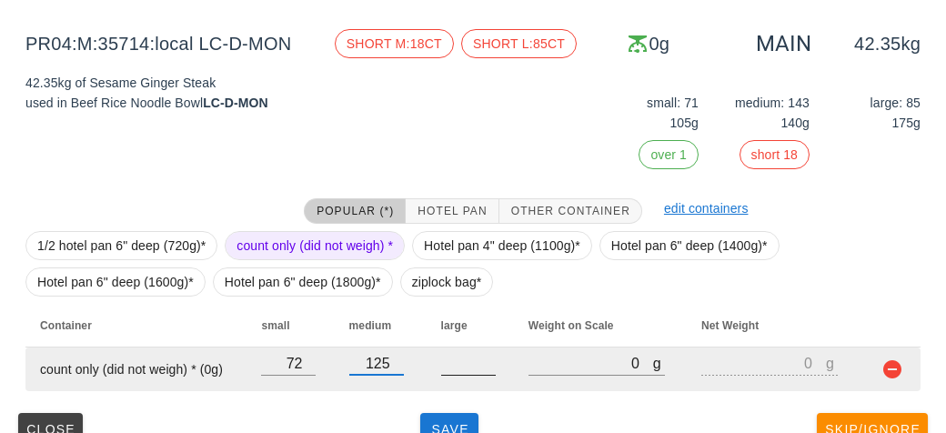
click at [444, 357] on input "number" at bounding box center [468, 363] width 55 height 24
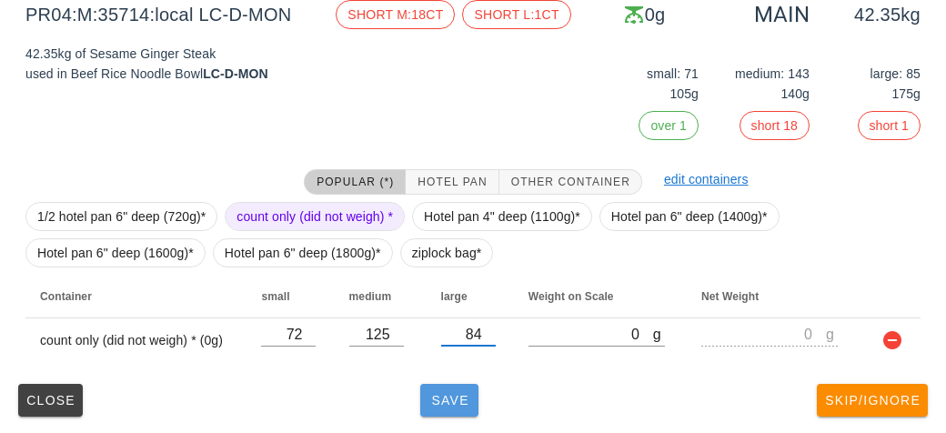
click at [477, 390] on button "Save" at bounding box center [449, 400] width 58 height 33
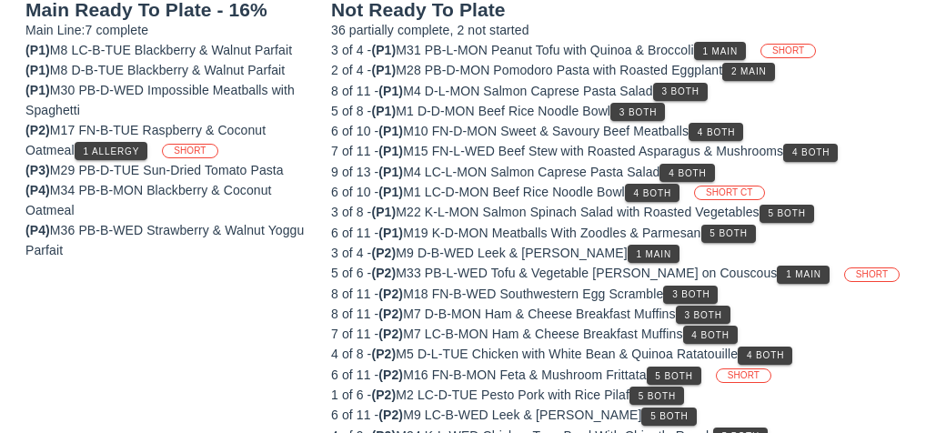
scroll to position [211, 0]
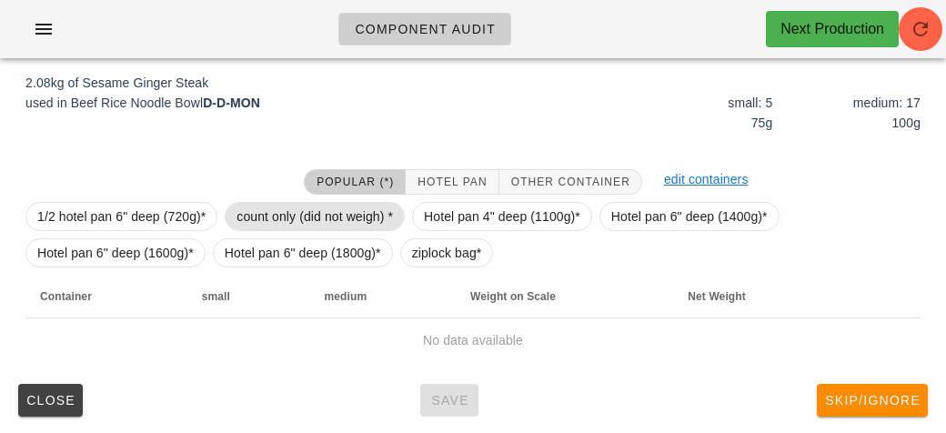
click at [243, 215] on span "count only (did not weigh) *" at bounding box center [314, 216] width 156 height 27
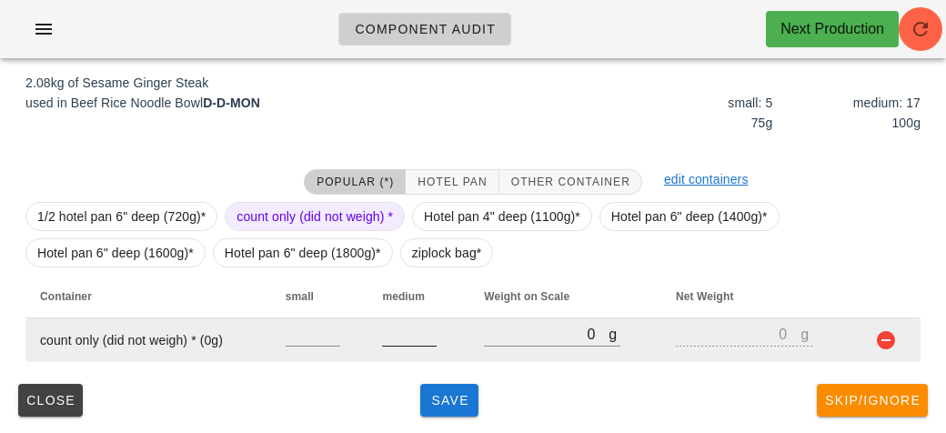
click at [408, 340] on input "number" at bounding box center [409, 334] width 55 height 24
click at [304, 342] on input "number" at bounding box center [312, 334] width 55 height 24
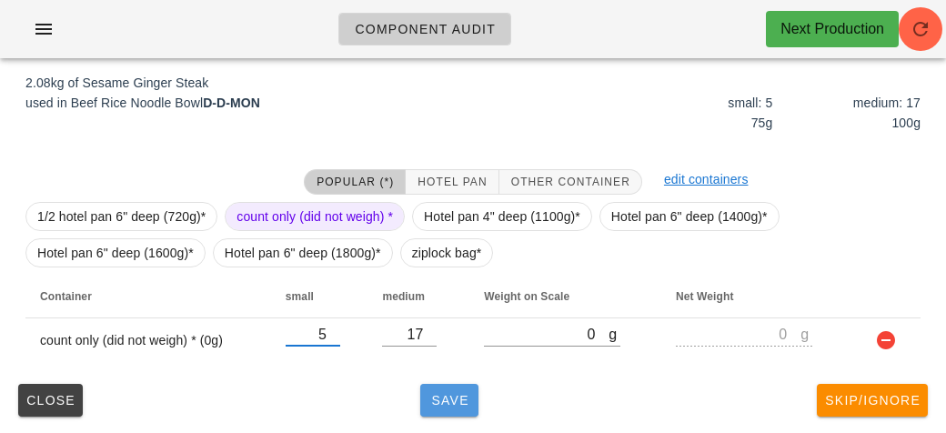
click at [444, 405] on span "Save" at bounding box center [449, 400] width 44 height 15
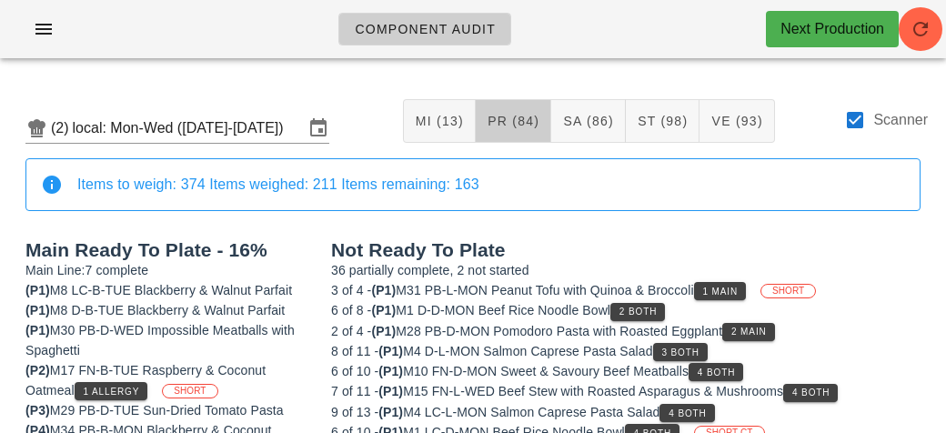
click at [507, 125] on span "PR (84)" at bounding box center [512, 121] width 53 height 15
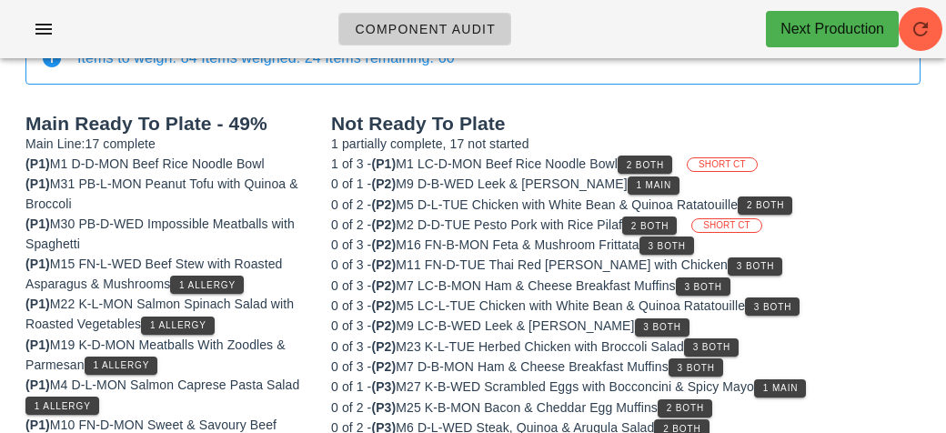
scroll to position [190, 0]
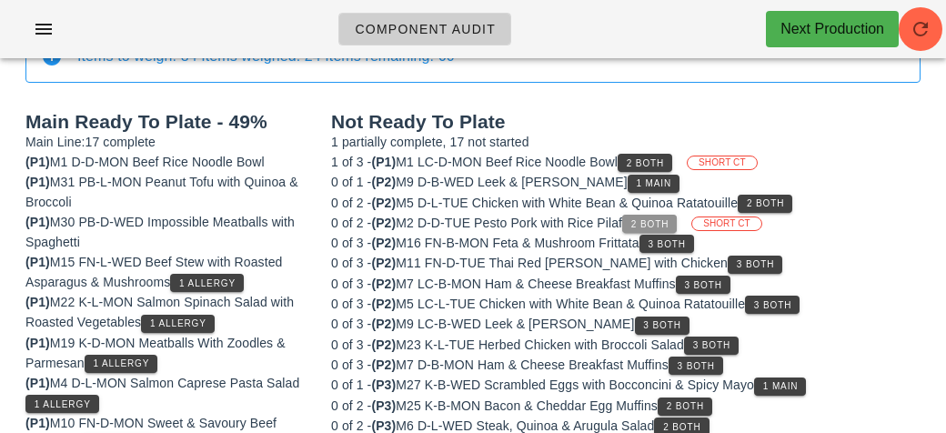
click at [635, 220] on button "2 Both" at bounding box center [649, 224] width 55 height 18
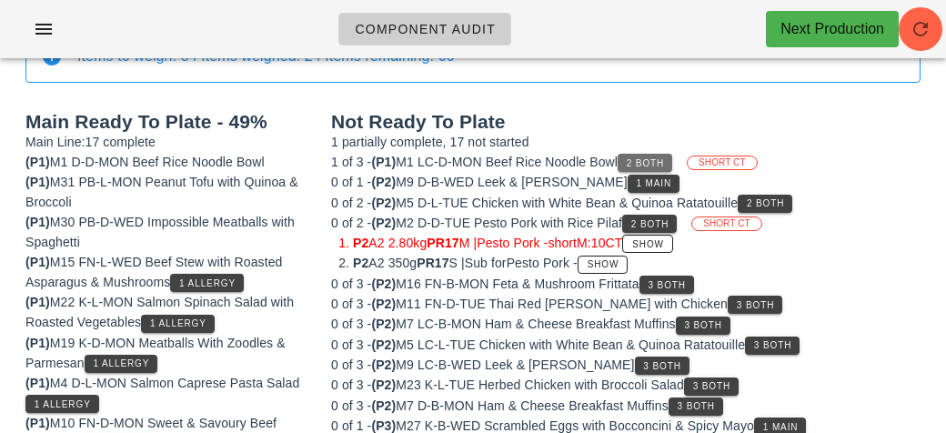
click at [634, 155] on button "2 Both" at bounding box center [644, 163] width 55 height 18
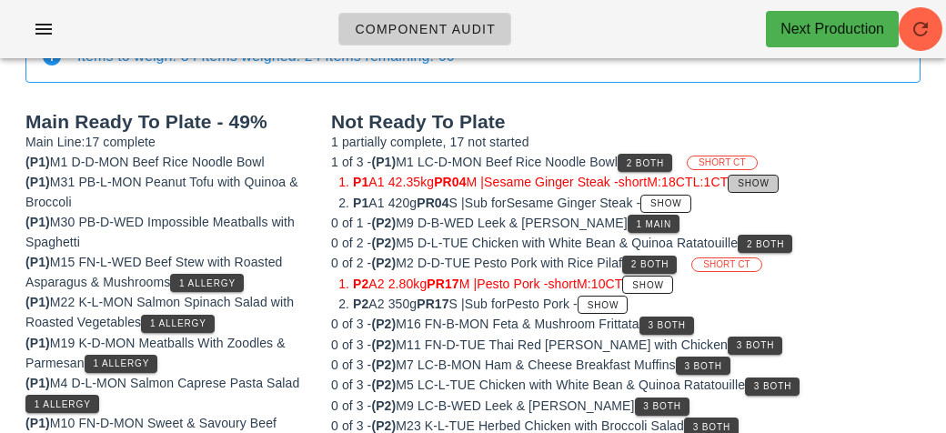
click at [777, 186] on button "Show" at bounding box center [752, 184] width 50 height 18
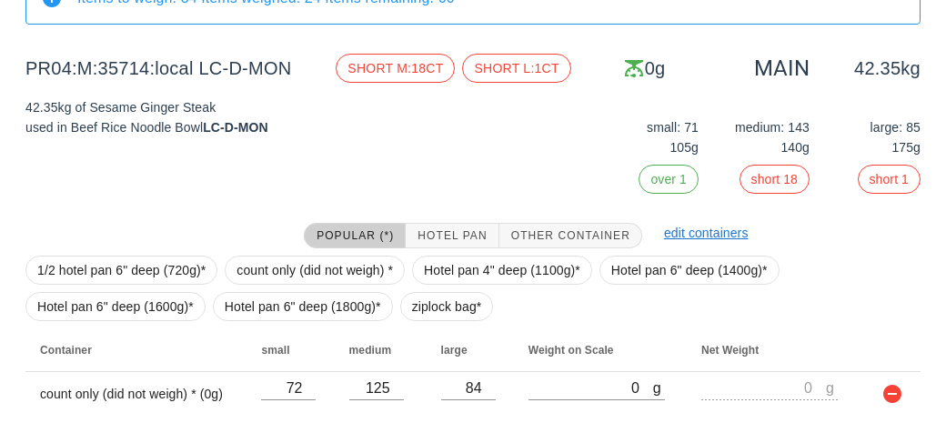
scroll to position [302, 0]
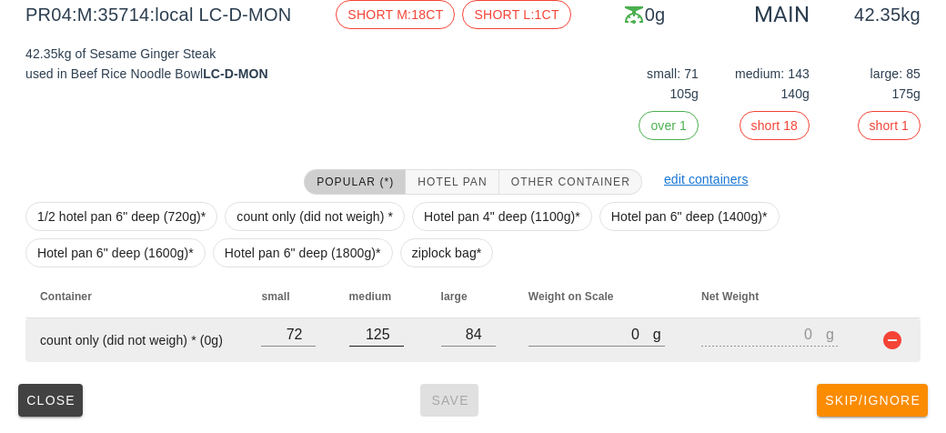
click at [390, 329] on input "125" at bounding box center [376, 334] width 55 height 24
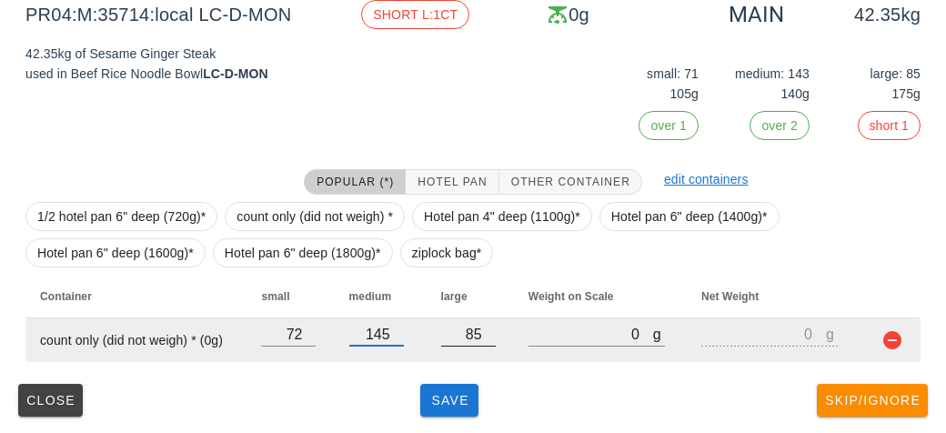
click at [492, 325] on input "85" at bounding box center [468, 334] width 55 height 24
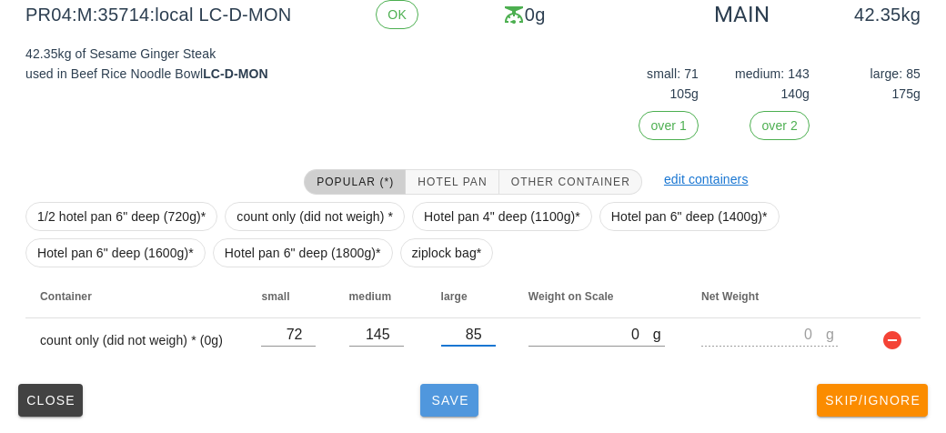
click at [448, 384] on button "Save" at bounding box center [449, 400] width 58 height 33
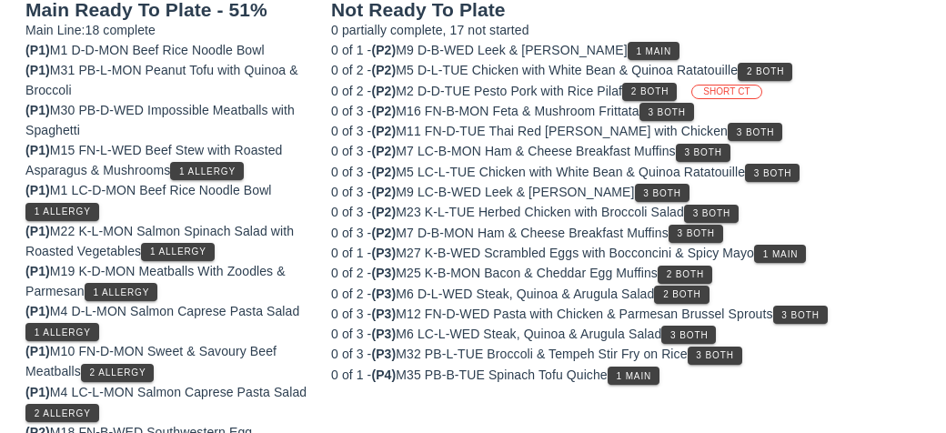
click at [451, 202] on div "0 of 3 - (P2) M23 K-L-TUE Herbed Chicken with Broccoli Salad 3 Both" at bounding box center [625, 212] width 589 height 20
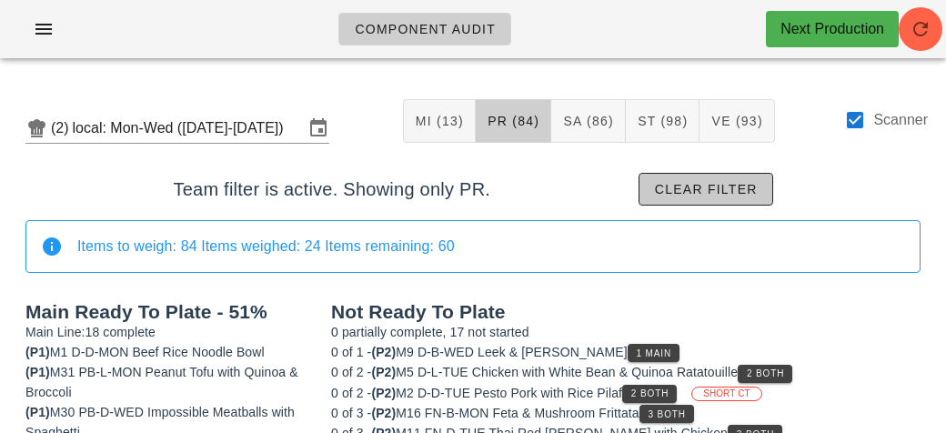
click at [736, 180] on button "Clear filter" at bounding box center [705, 189] width 135 height 33
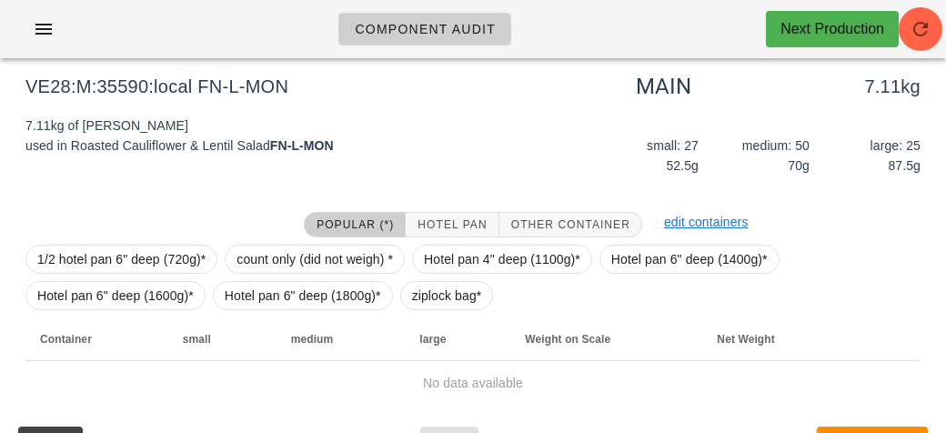
scroll to position [168, 0]
click at [444, 219] on span "Hotel Pan" at bounding box center [451, 224] width 70 height 13
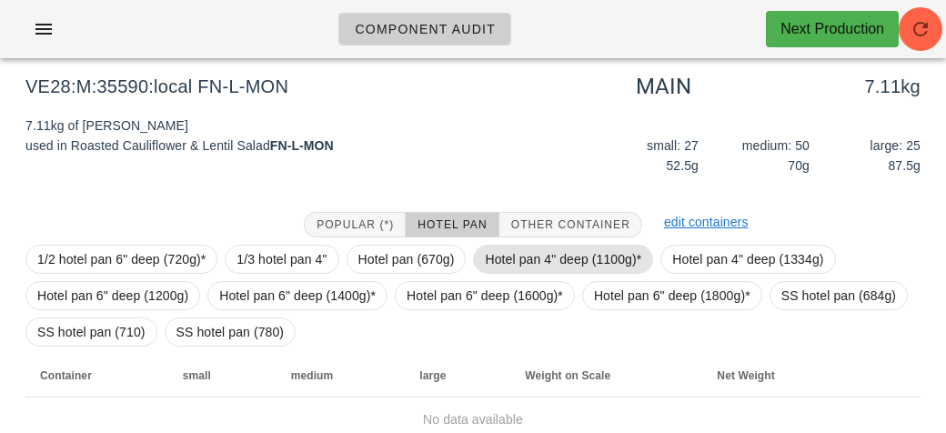
click at [475, 259] on span "Hotel pan 4" deep (1100g)*" at bounding box center [563, 259] width 180 height 29
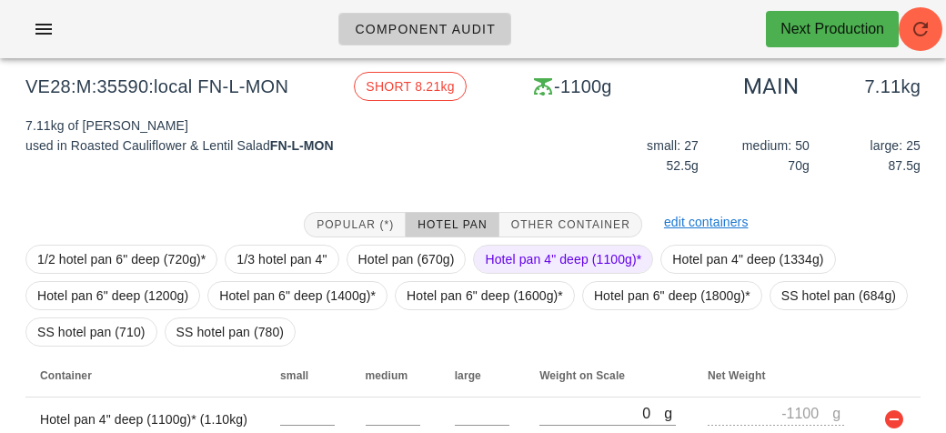
scroll to position [247, 0]
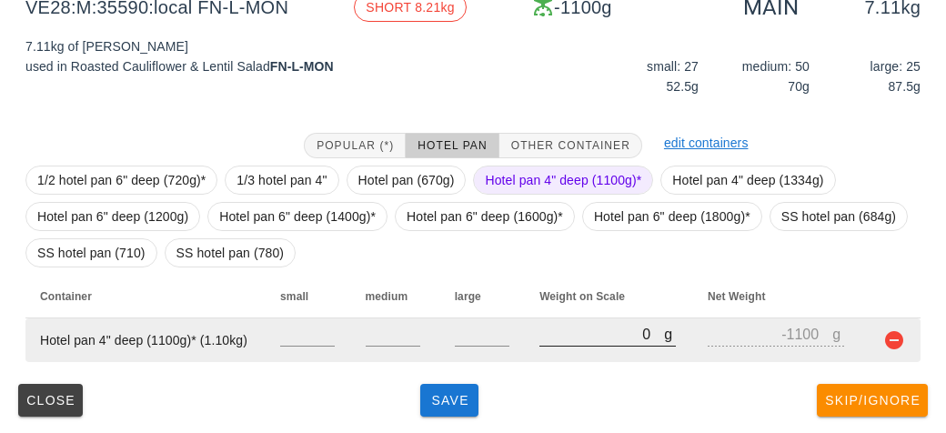
click at [553, 325] on input "0" at bounding box center [601, 334] width 125 height 24
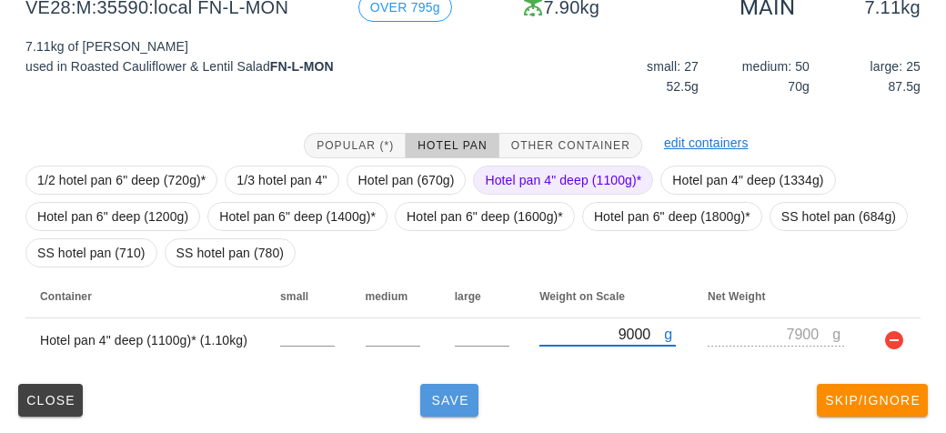
click at [427, 400] on span "Save" at bounding box center [449, 400] width 44 height 15
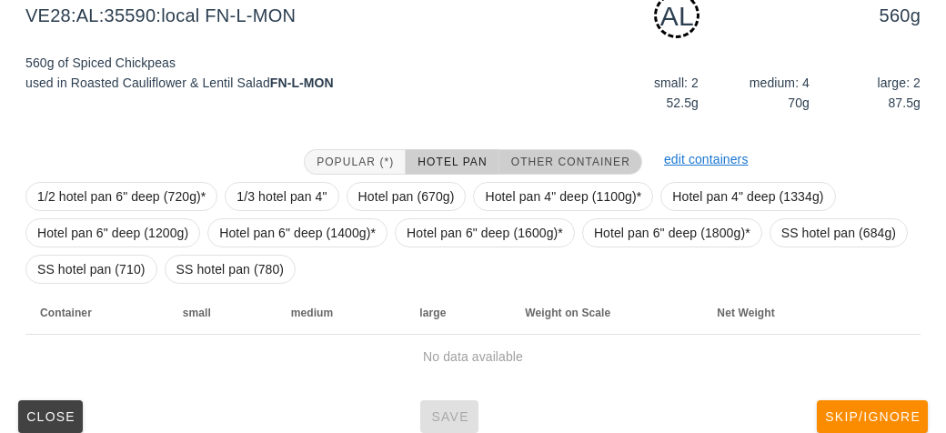
click at [545, 150] on button "Other Container" at bounding box center [570, 161] width 143 height 25
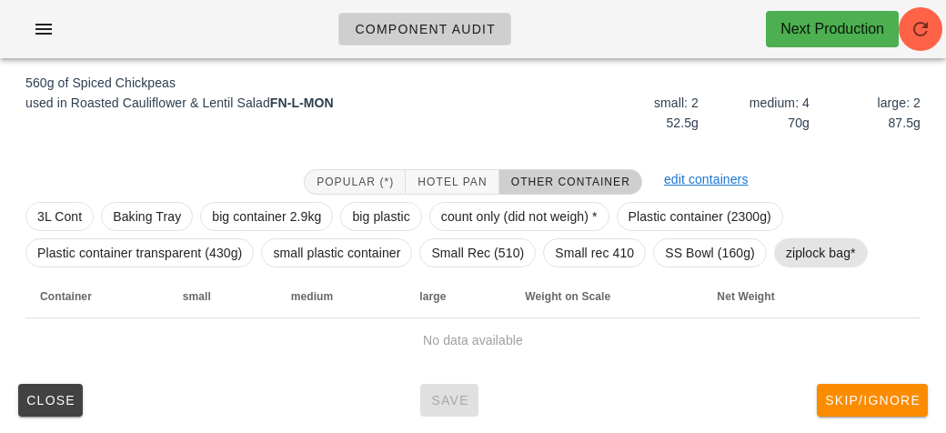
click at [790, 243] on span "ziplock bag*" at bounding box center [821, 252] width 70 height 27
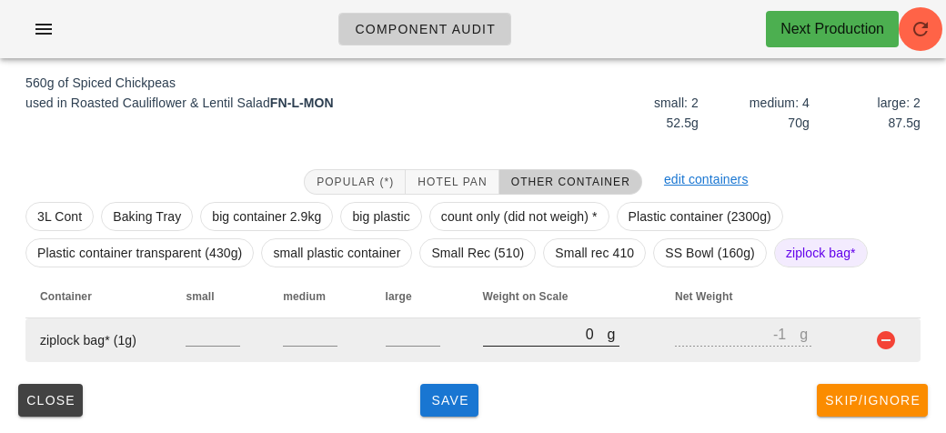
click at [522, 325] on input "0" at bounding box center [545, 334] width 125 height 24
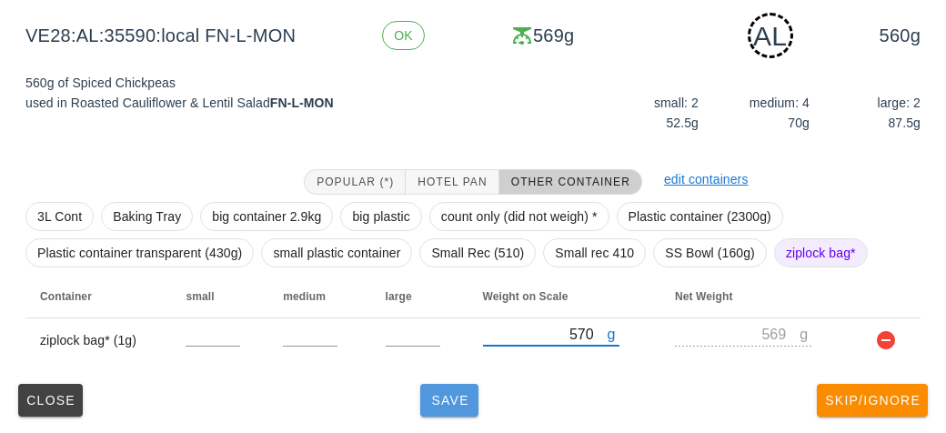
click at [442, 388] on button "Save" at bounding box center [449, 400] width 58 height 33
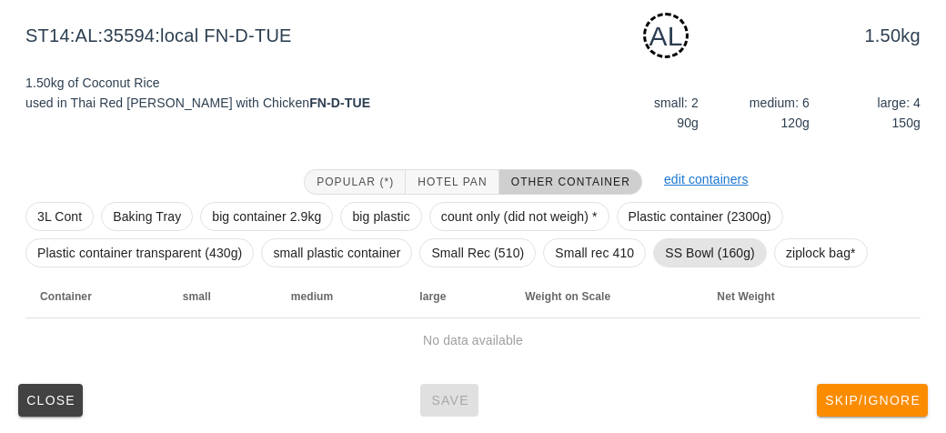
click at [686, 248] on span "SS Bowl (160g)" at bounding box center [710, 252] width 90 height 27
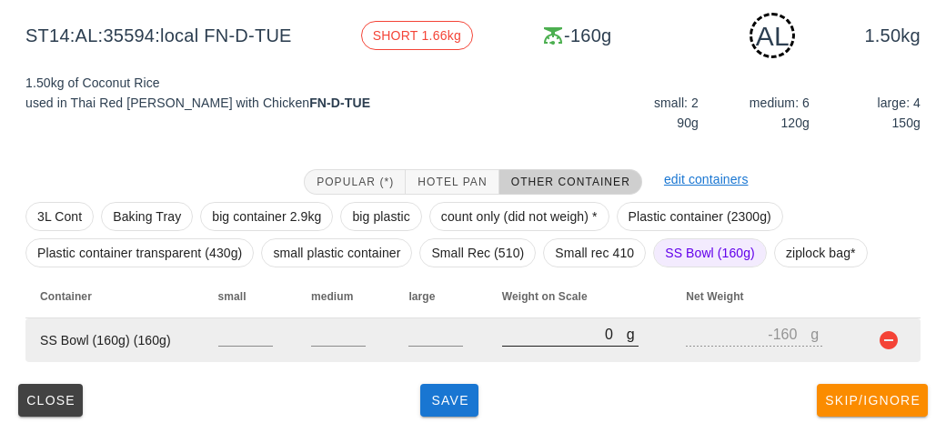
click at [562, 338] on input "0" at bounding box center [564, 334] width 125 height 24
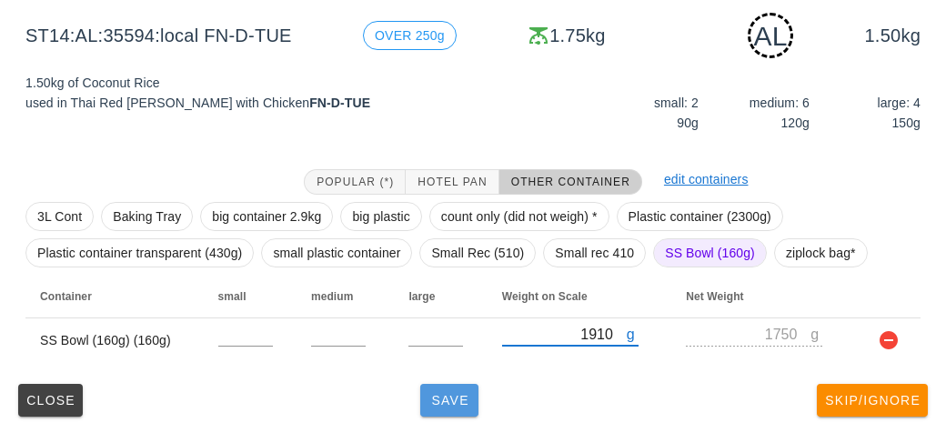
click at [438, 403] on span "Save" at bounding box center [449, 400] width 44 height 15
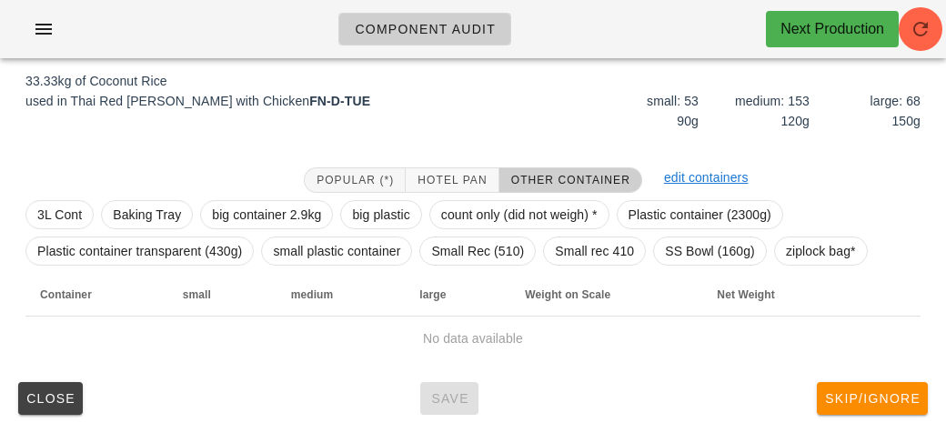
scroll to position [211, 0]
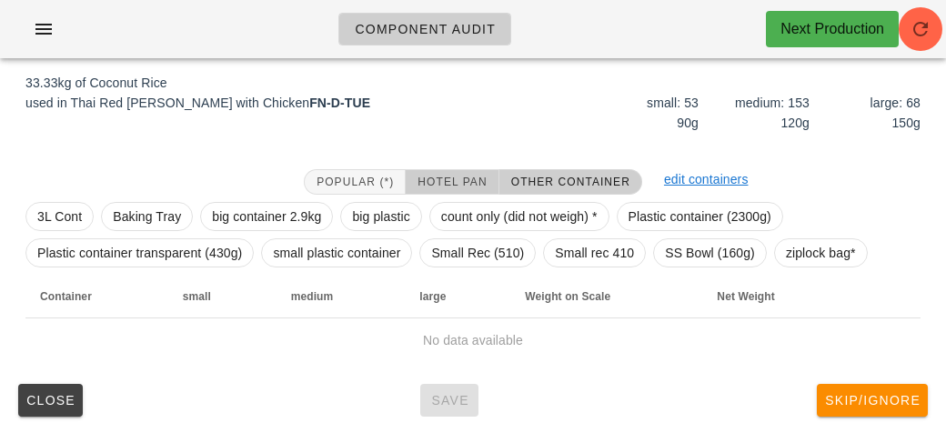
click at [435, 176] on span "Hotel Pan" at bounding box center [451, 181] width 70 height 13
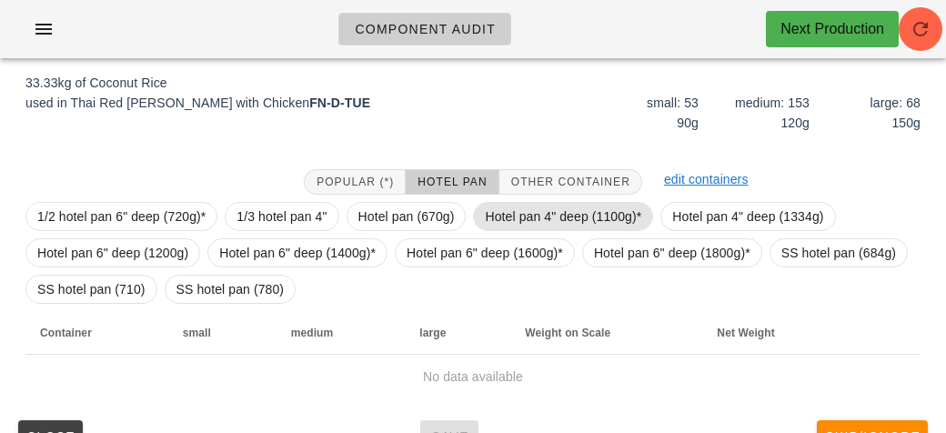
click at [495, 211] on span "Hotel pan 4" deep (1100g)*" at bounding box center [563, 216] width 156 height 27
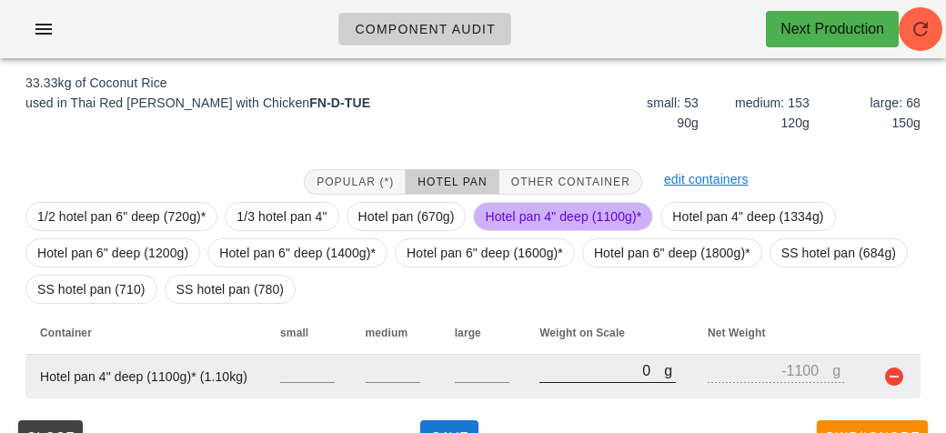
click at [572, 376] on input "0" at bounding box center [601, 370] width 125 height 24
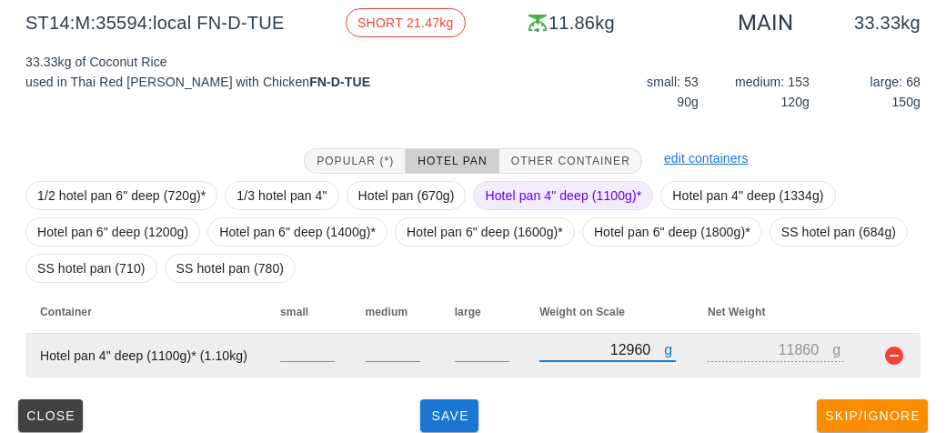
scroll to position [247, 0]
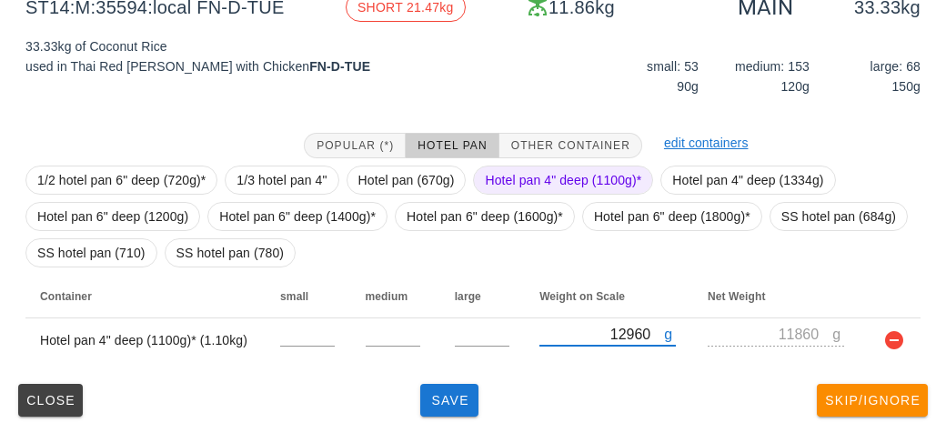
click at [514, 175] on span "Hotel pan 4" deep (1100g)*" at bounding box center [563, 179] width 156 height 27
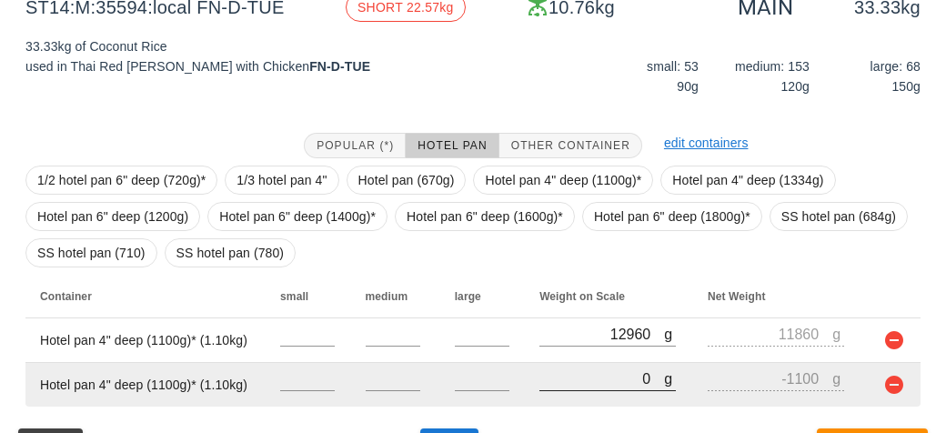
click at [592, 368] on input "0" at bounding box center [601, 378] width 125 height 24
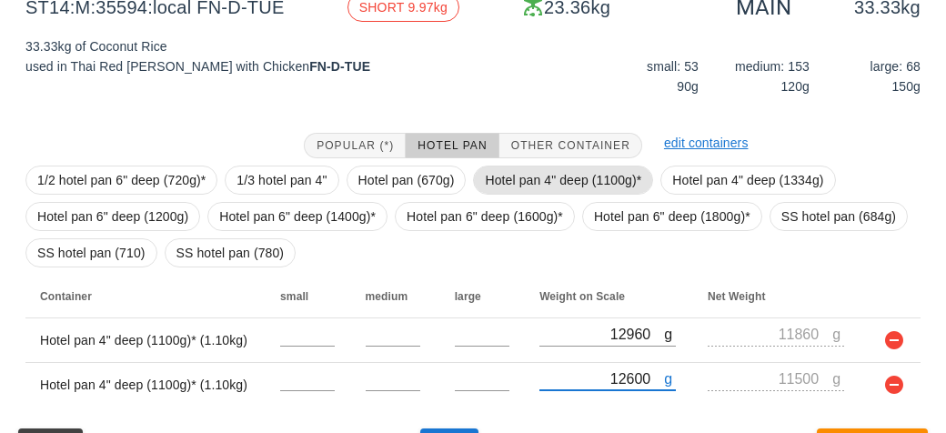
click at [571, 176] on span "Hotel pan 4" deep (1100g)*" at bounding box center [563, 179] width 156 height 27
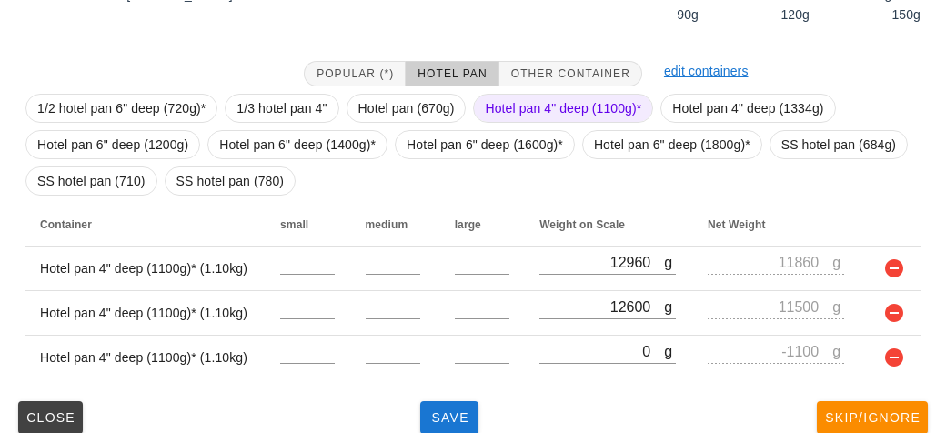
scroll to position [336, 0]
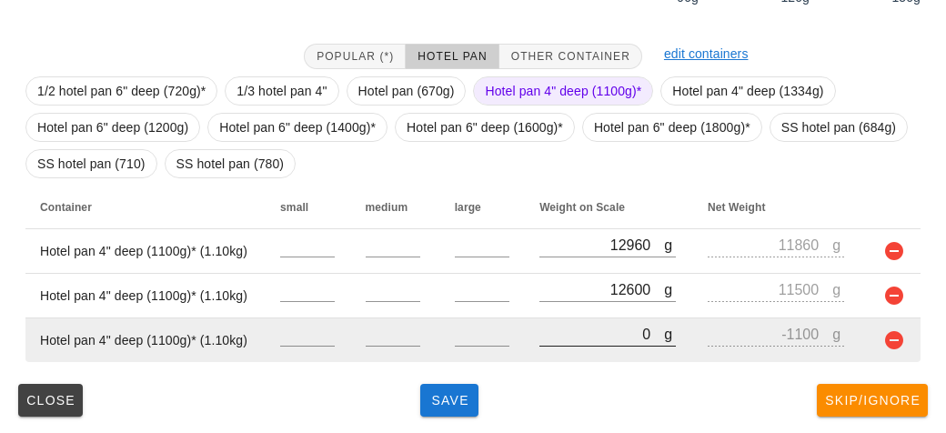
click at [576, 339] on input "0" at bounding box center [601, 334] width 125 height 24
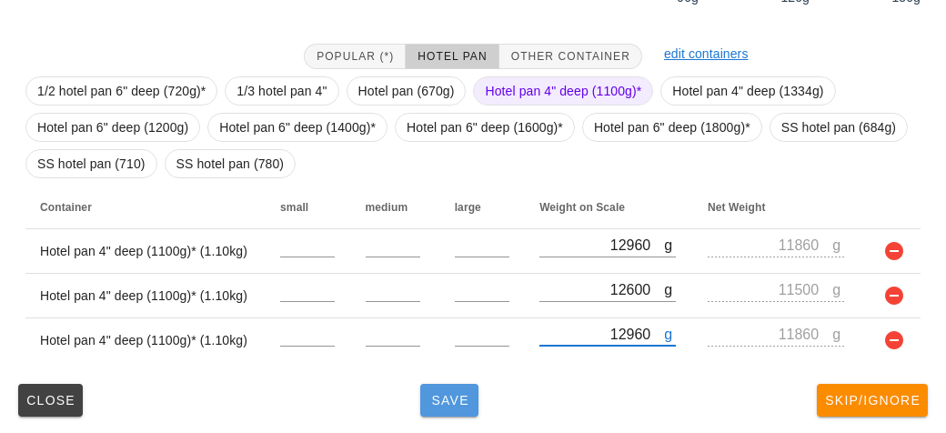
click at [442, 404] on span "Save" at bounding box center [449, 400] width 44 height 15
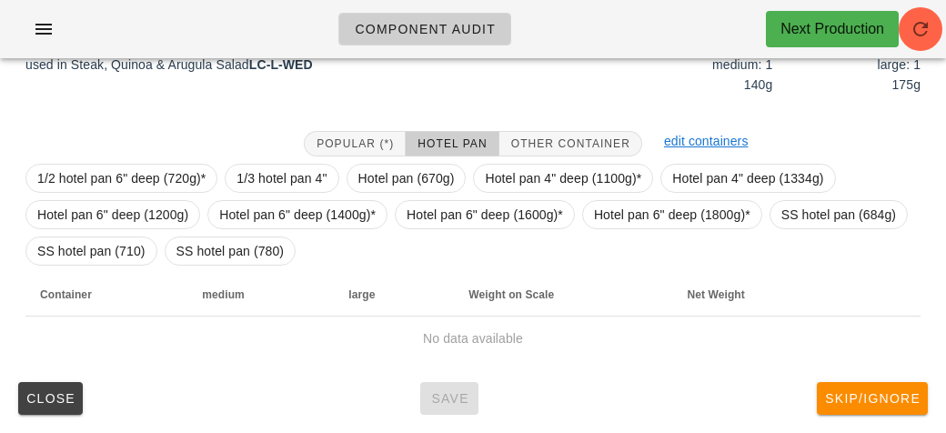
scroll to position [255, 0]
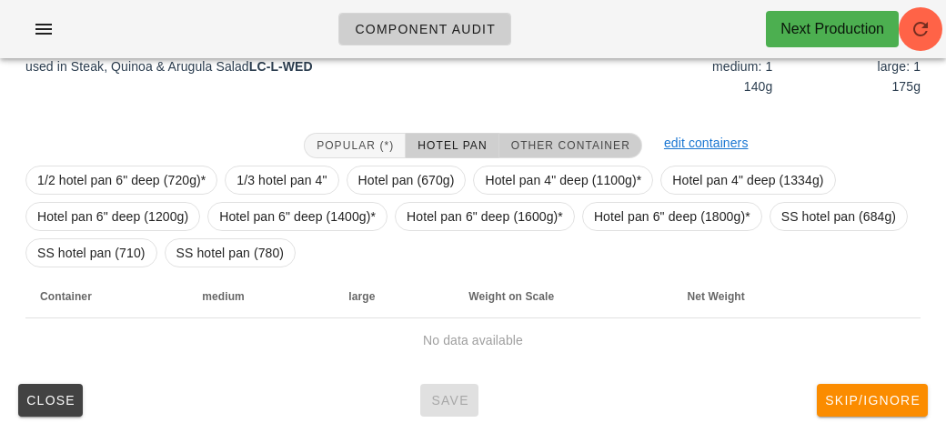
click at [541, 139] on span "Other Container" at bounding box center [570, 145] width 120 height 13
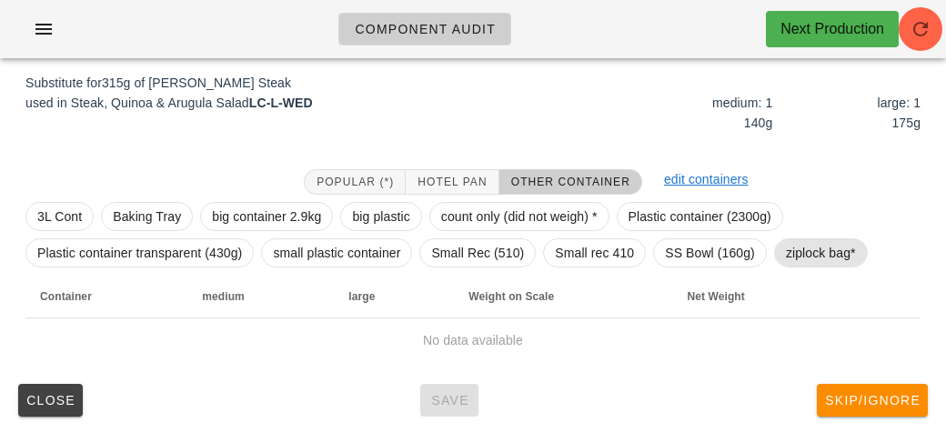
click at [805, 255] on span "ziplock bag*" at bounding box center [821, 252] width 70 height 27
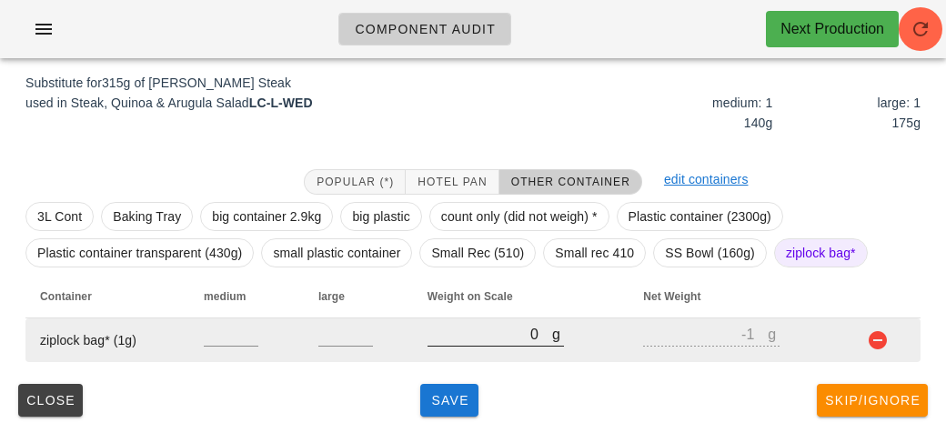
click at [464, 338] on input "0" at bounding box center [489, 334] width 125 height 24
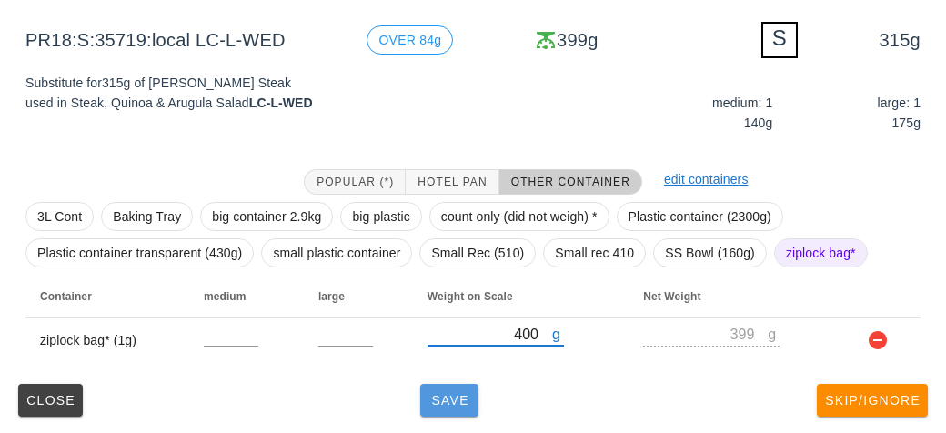
click at [446, 388] on button "Save" at bounding box center [449, 400] width 58 height 33
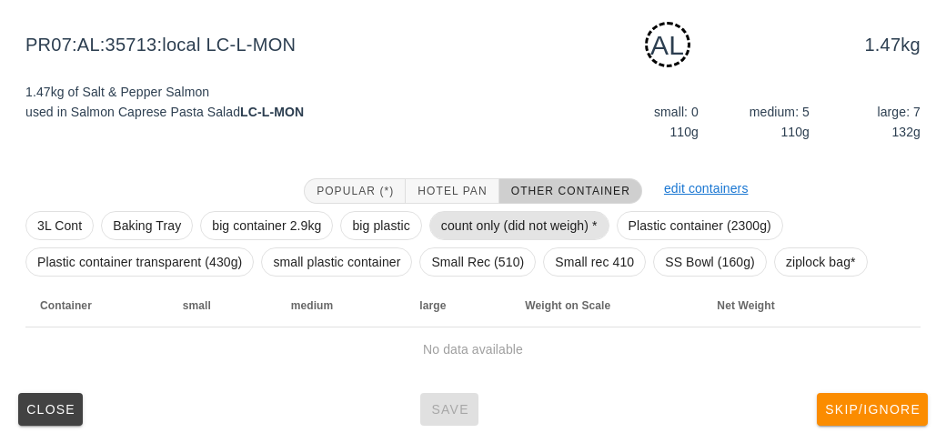
click at [493, 220] on span "count only (did not weigh) *" at bounding box center [519, 225] width 156 height 27
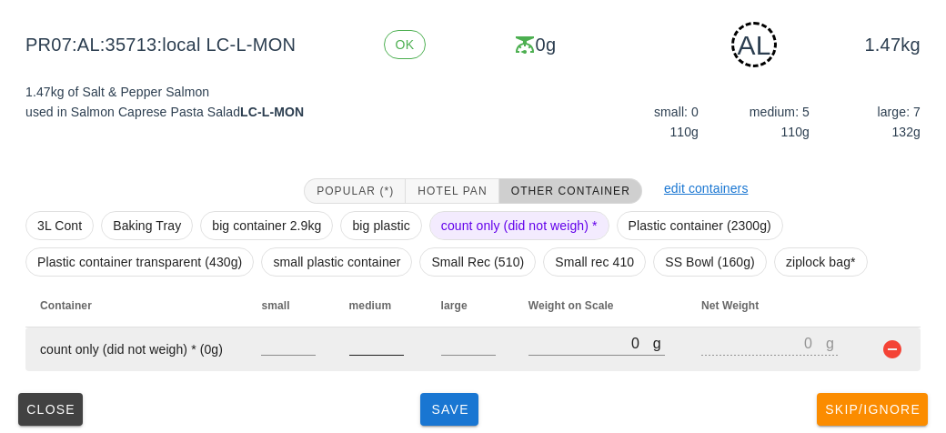
click at [374, 345] on input "number" at bounding box center [376, 343] width 55 height 24
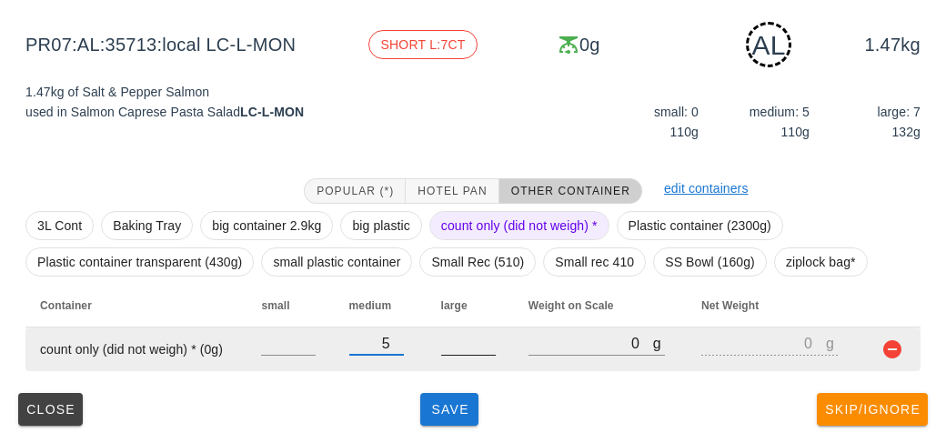
click at [454, 348] on input "number" at bounding box center [468, 343] width 55 height 24
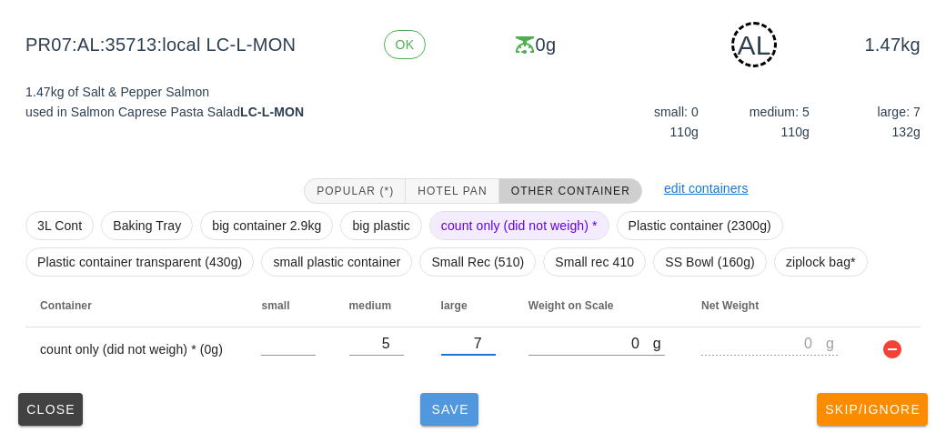
click at [432, 394] on button "Save" at bounding box center [449, 409] width 58 height 33
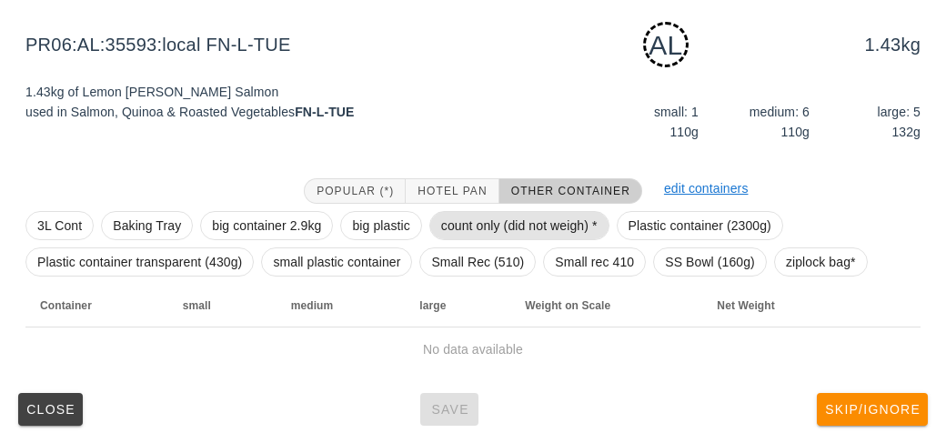
click at [466, 222] on span "count only (did not weigh) *" at bounding box center [519, 225] width 156 height 27
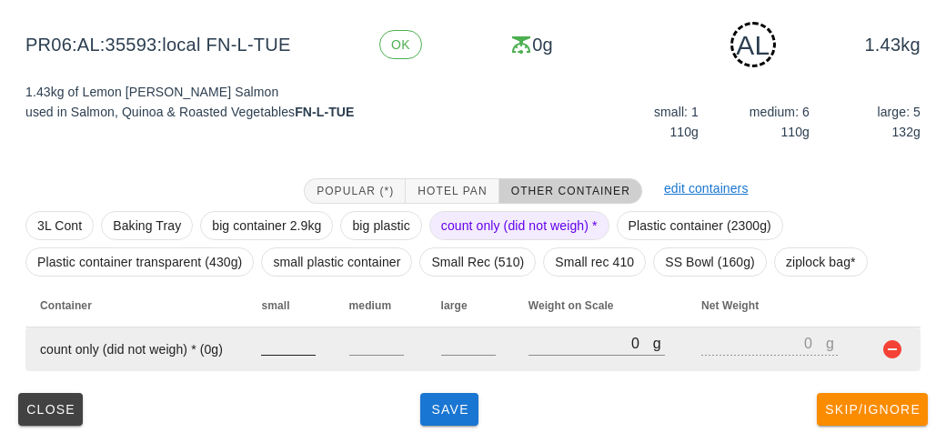
click at [285, 346] on input "number" at bounding box center [288, 343] width 55 height 24
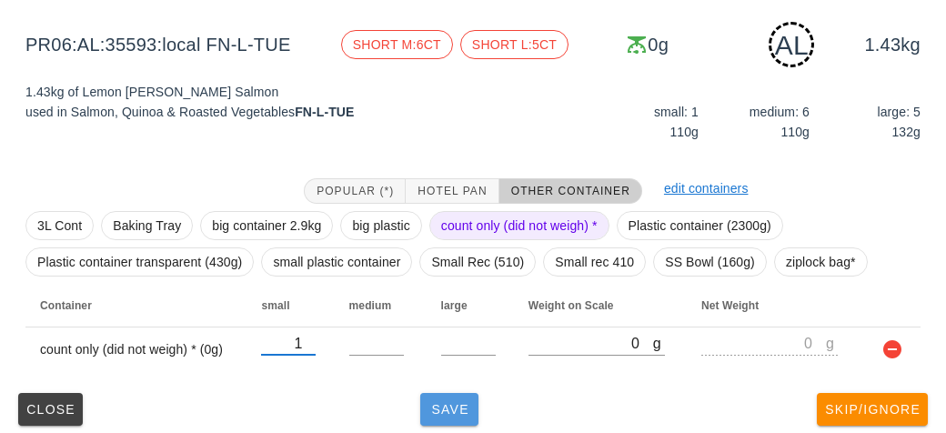
click at [441, 411] on span "Save" at bounding box center [449, 409] width 44 height 15
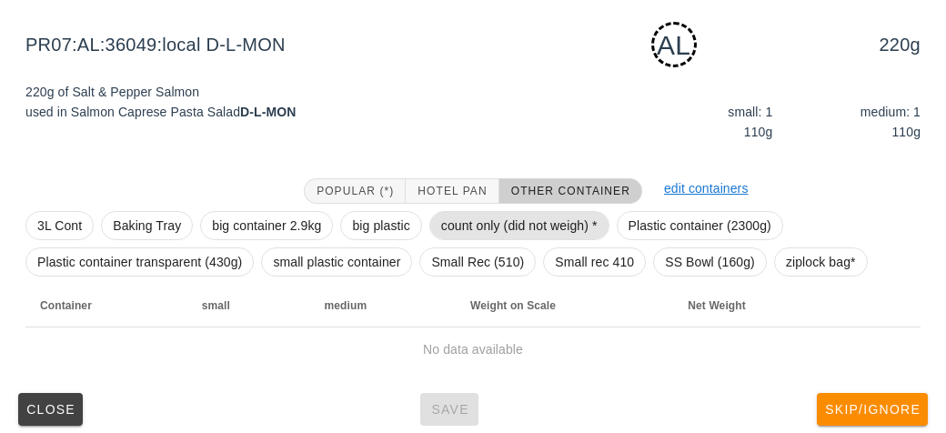
click at [464, 217] on span "count only (did not weigh) *" at bounding box center [519, 225] width 156 height 27
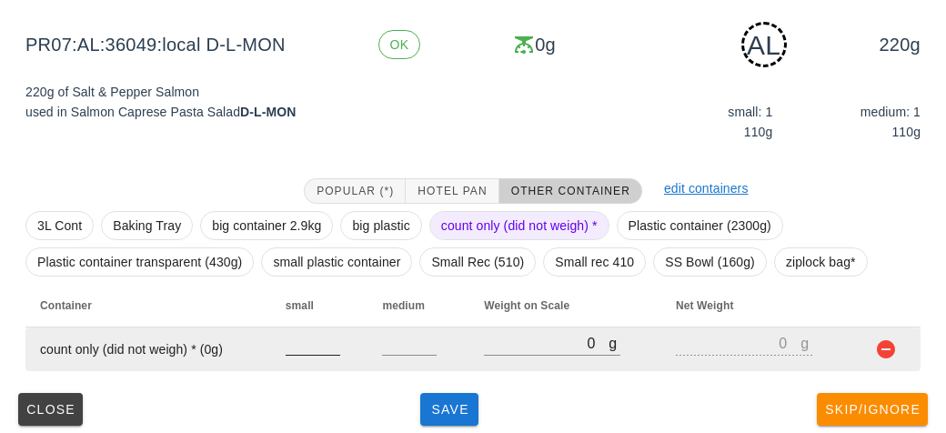
click at [301, 342] on input "number" at bounding box center [312, 343] width 55 height 24
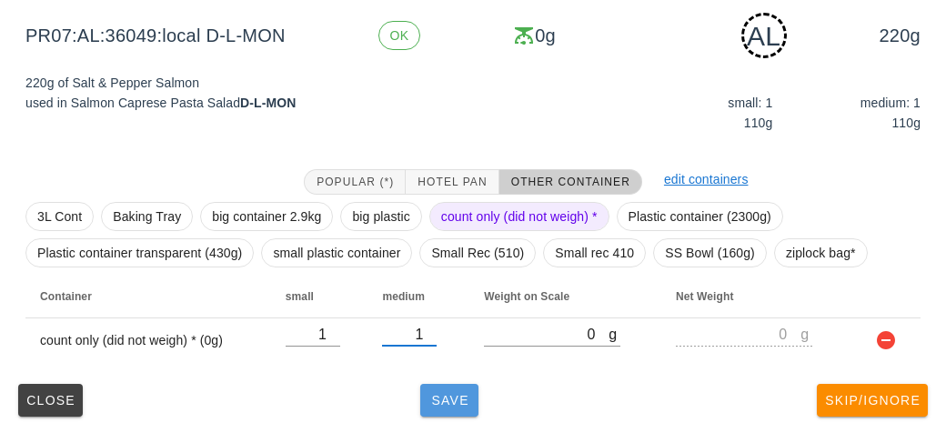
click at [436, 384] on button "Save" at bounding box center [449, 400] width 58 height 33
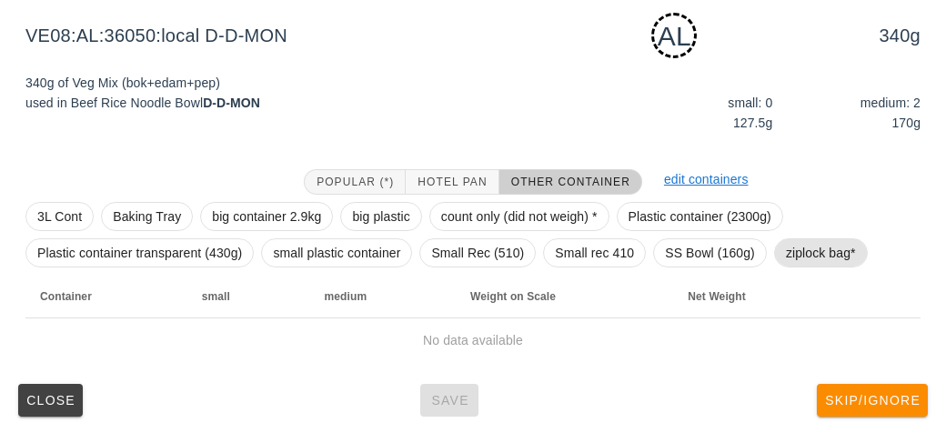
click at [801, 246] on span "ziplock bag*" at bounding box center [821, 252] width 70 height 27
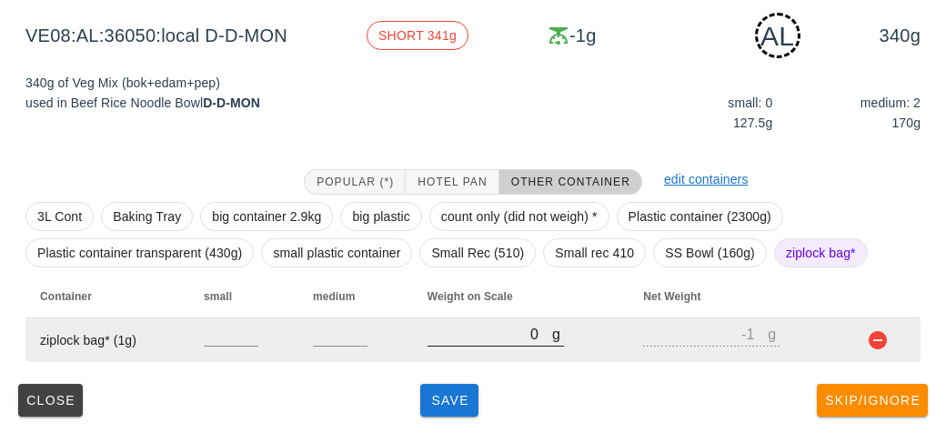
click at [453, 330] on input "0" at bounding box center [489, 334] width 125 height 24
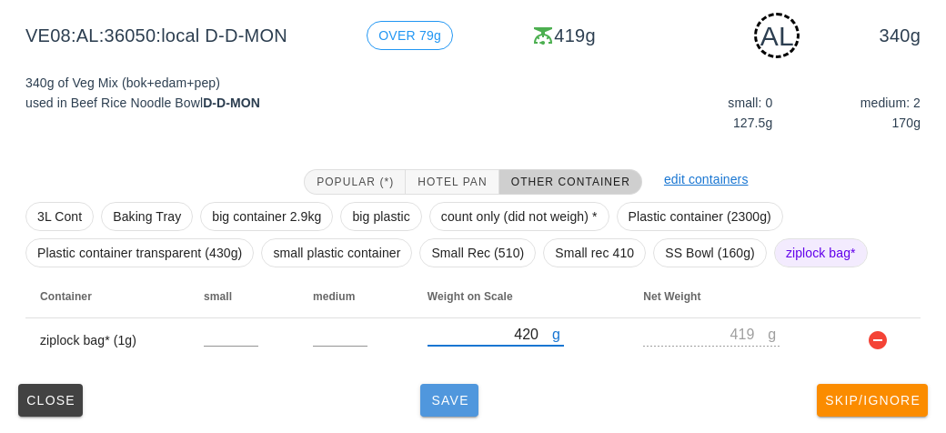
click at [460, 399] on span "Save" at bounding box center [449, 400] width 44 height 15
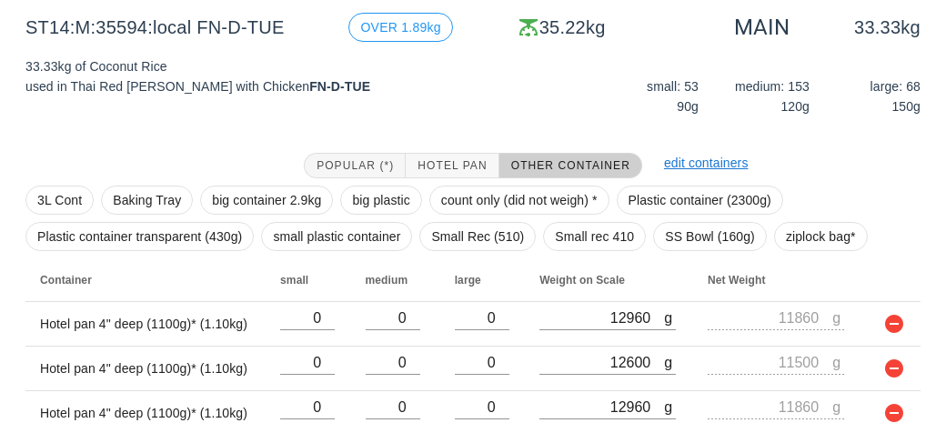
scroll to position [300, 0]
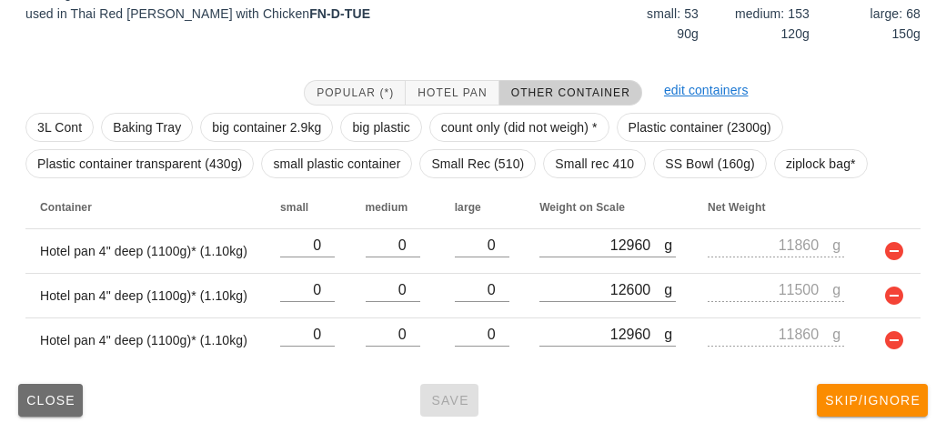
click at [65, 398] on span "Close" at bounding box center [50, 400] width 50 height 15
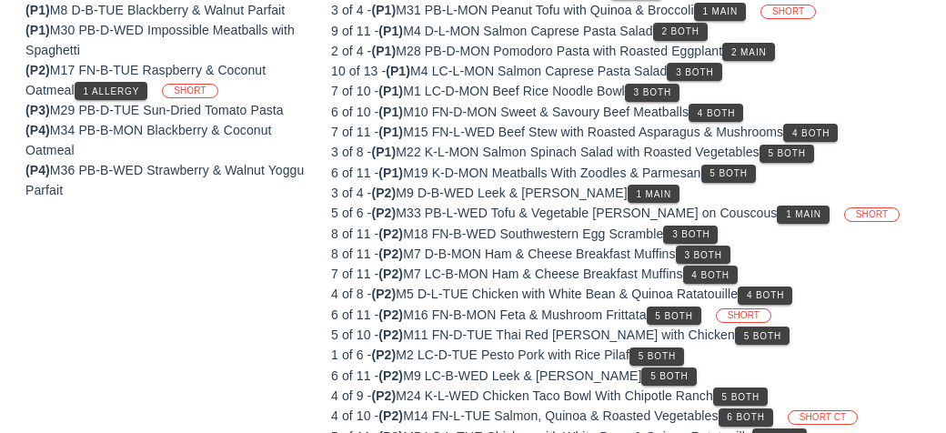
click at [287, 166] on div "(P4) M36 PB-B-WED Strawberry & Walnut Yoggu Parfait" at bounding box center [167, 180] width 284 height 40
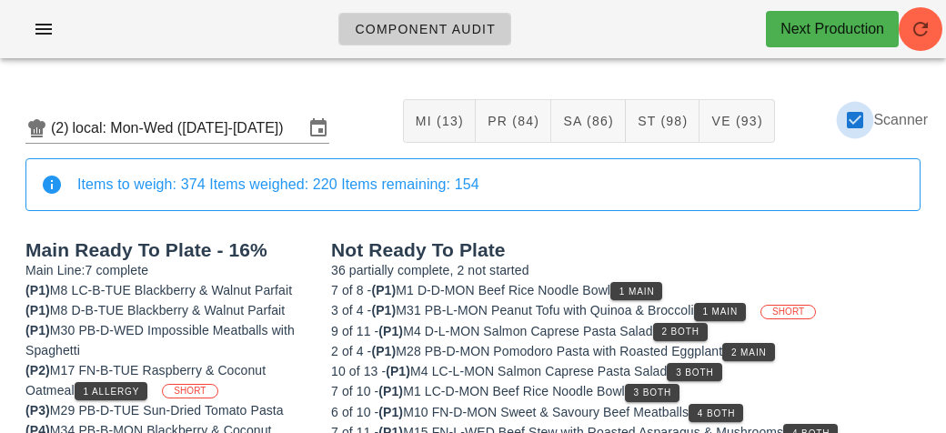
click at [858, 127] on div at bounding box center [854, 120] width 31 height 31
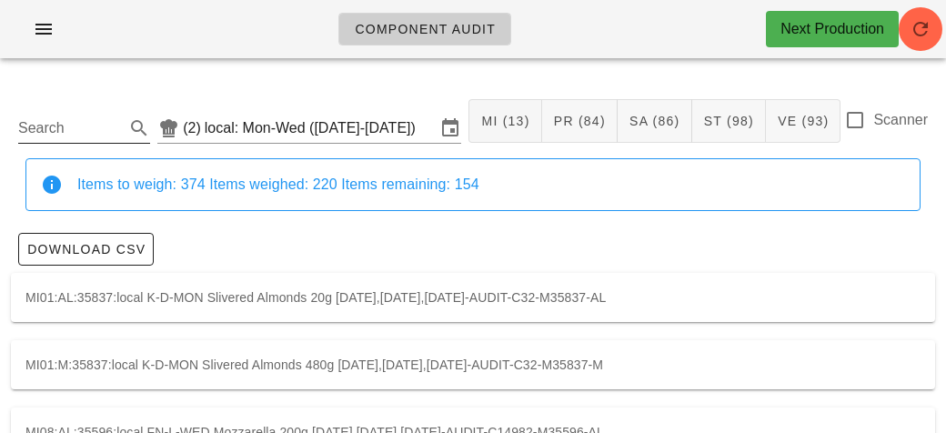
click at [66, 127] on input "Search" at bounding box center [69, 128] width 103 height 29
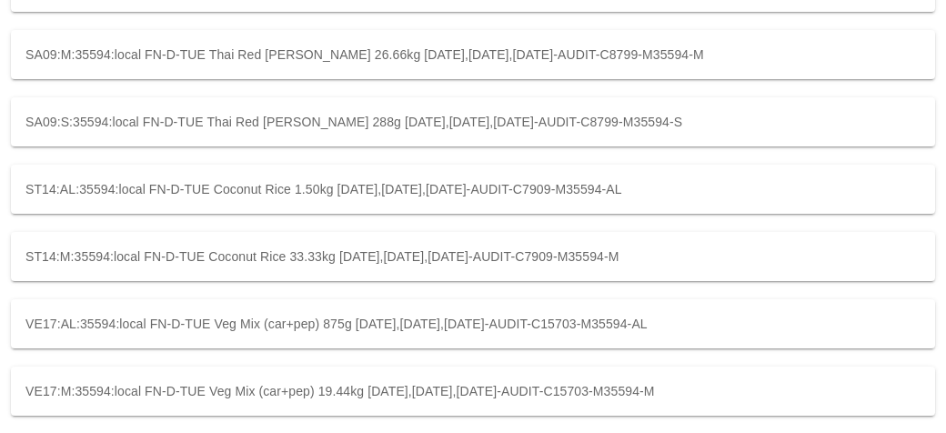
scroll to position [522, 0]
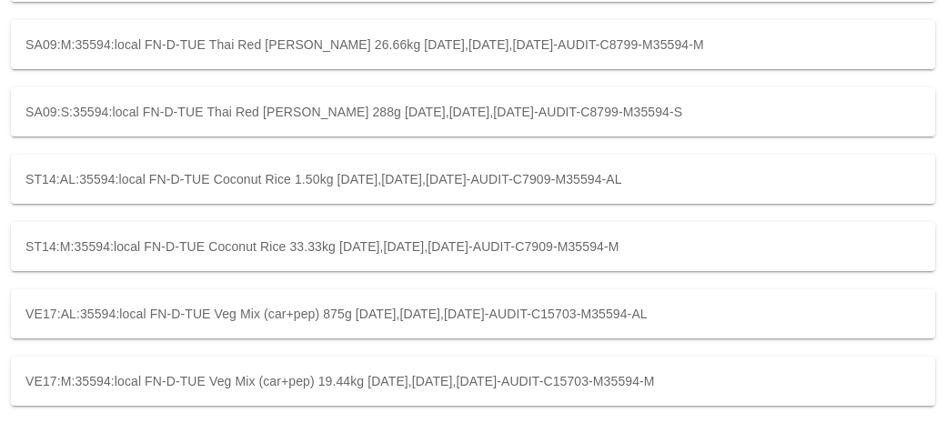
click at [175, 171] on div "ST14:AL:35594:local FN-D-TUE Coconut Rice 1.50kg [DATE],[DATE],[DATE]-AUDIT-C79…" at bounding box center [473, 179] width 924 height 49
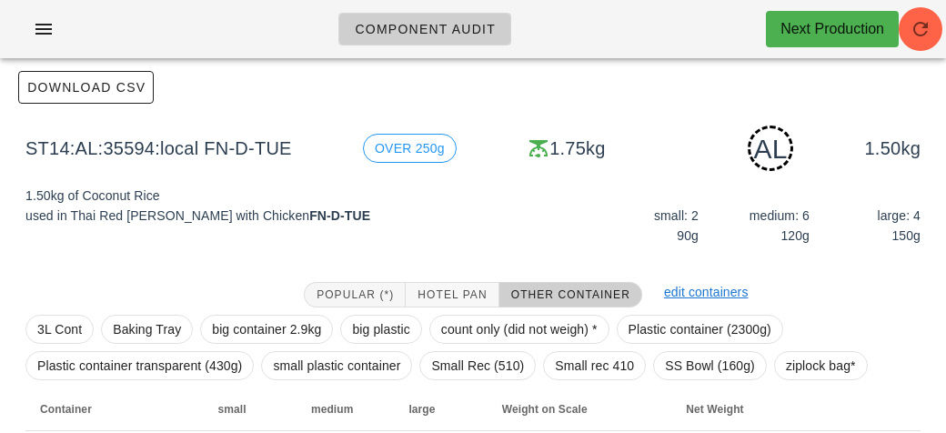
scroll to position [275, 0]
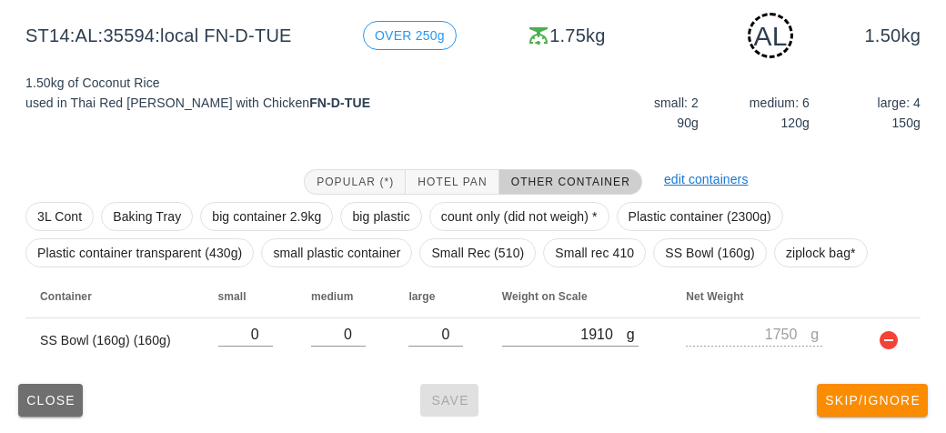
click at [55, 393] on span "Close" at bounding box center [50, 400] width 50 height 15
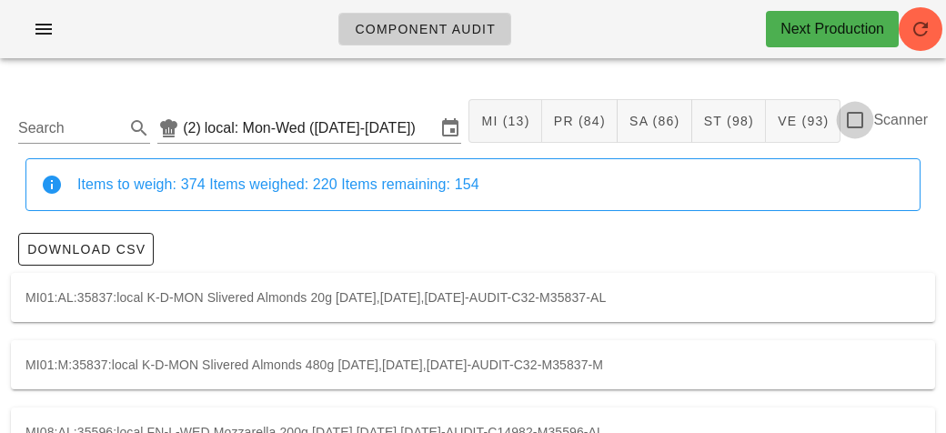
click at [844, 124] on div at bounding box center [854, 120] width 31 height 31
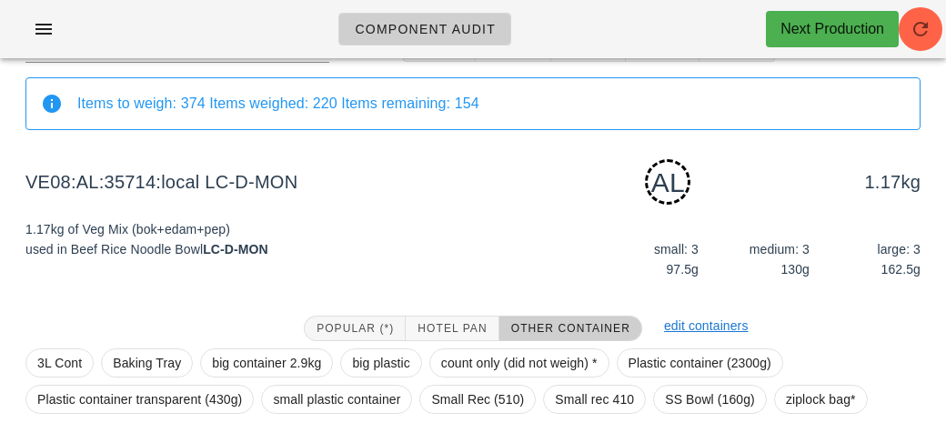
scroll to position [227, 0]
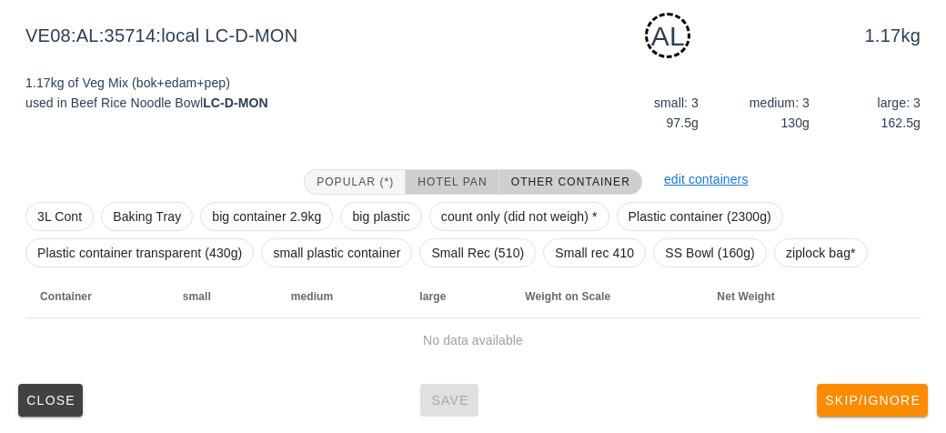
click at [425, 176] on span "Hotel Pan" at bounding box center [451, 181] width 70 height 13
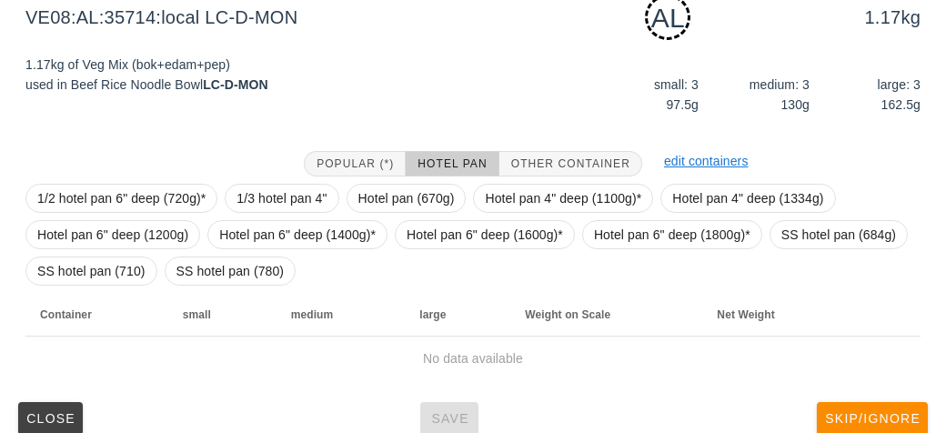
scroll to position [249, 0]
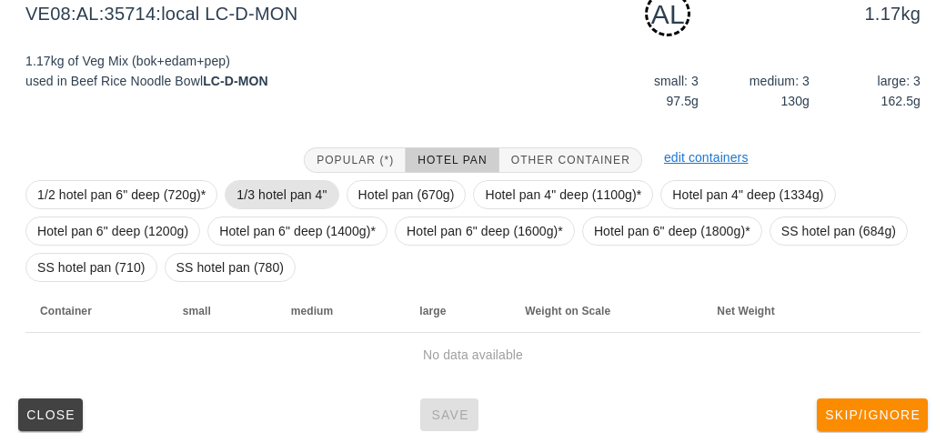
click at [277, 181] on span "1/3 hotel pan 4"" at bounding box center [281, 194] width 90 height 27
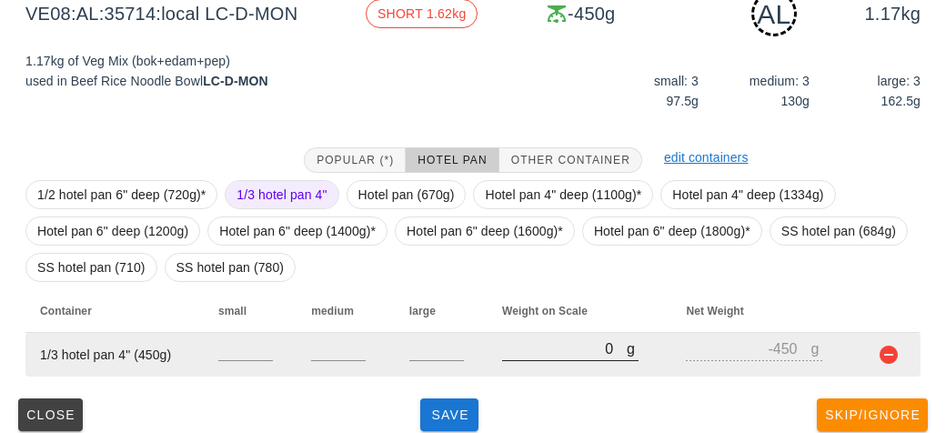
click at [533, 349] on input "0" at bounding box center [564, 348] width 125 height 24
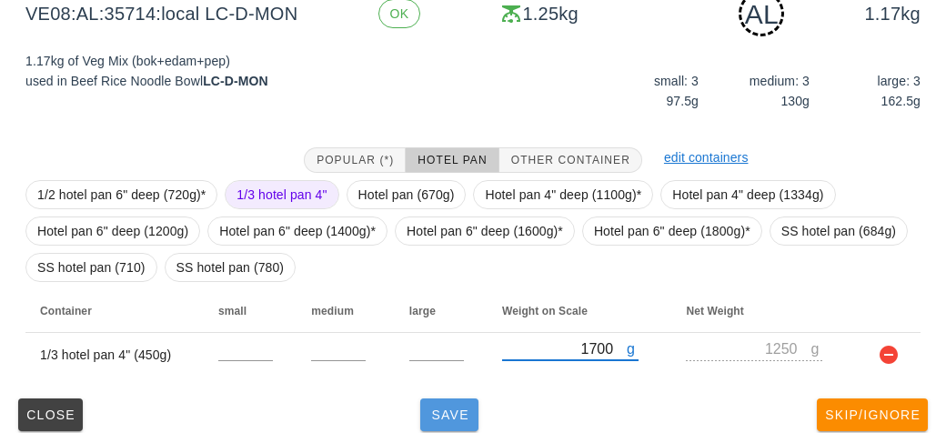
click at [446, 411] on span "Save" at bounding box center [449, 414] width 44 height 15
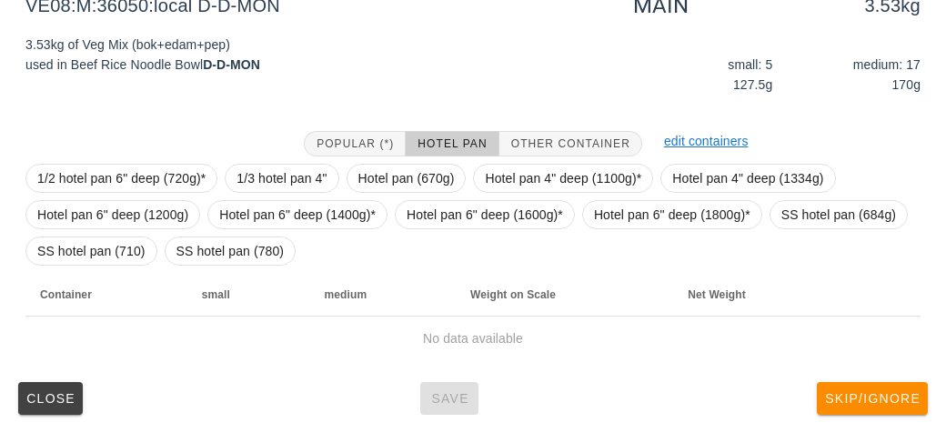
scroll to position [247, 0]
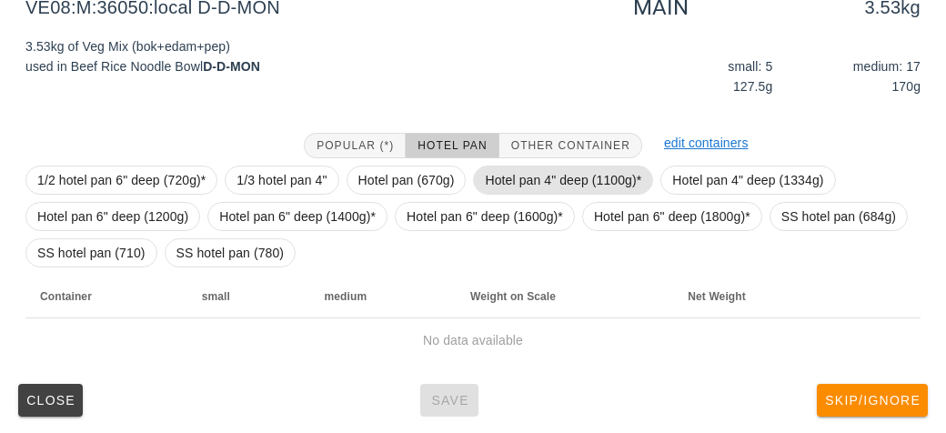
click at [505, 179] on span "Hotel pan 4" deep (1100g)*" at bounding box center [563, 179] width 156 height 27
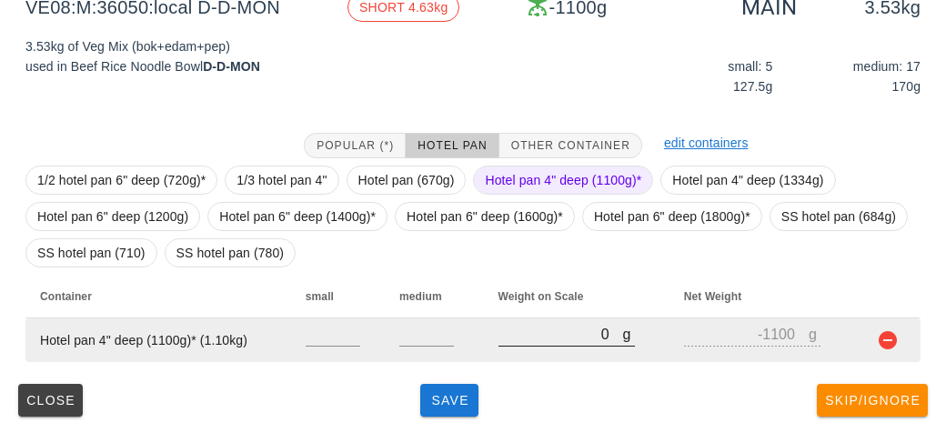
click at [551, 333] on input "0" at bounding box center [560, 334] width 125 height 24
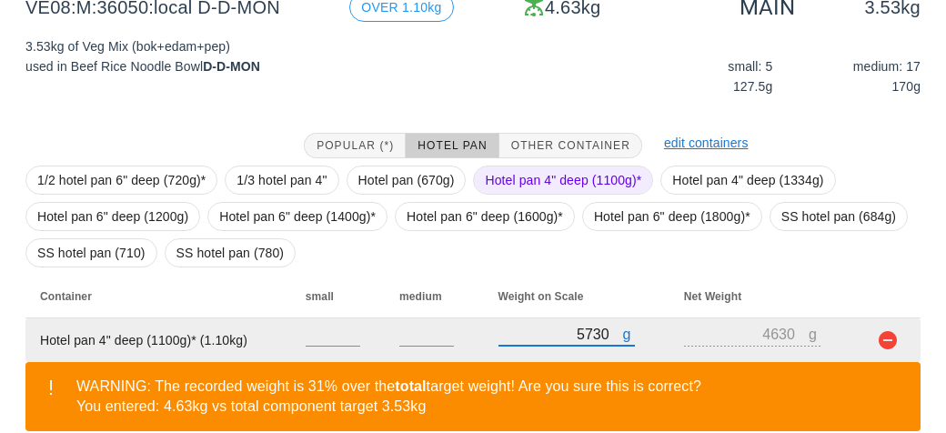
scroll to position [331, 0]
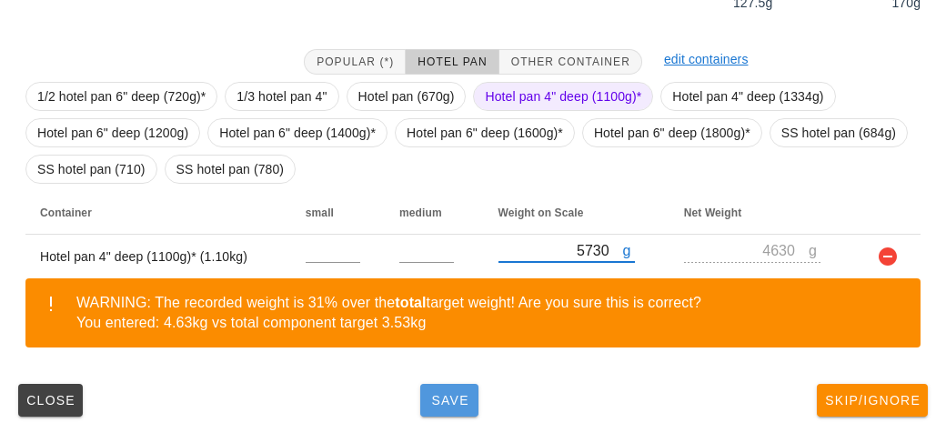
click at [438, 405] on span "Save" at bounding box center [449, 400] width 44 height 15
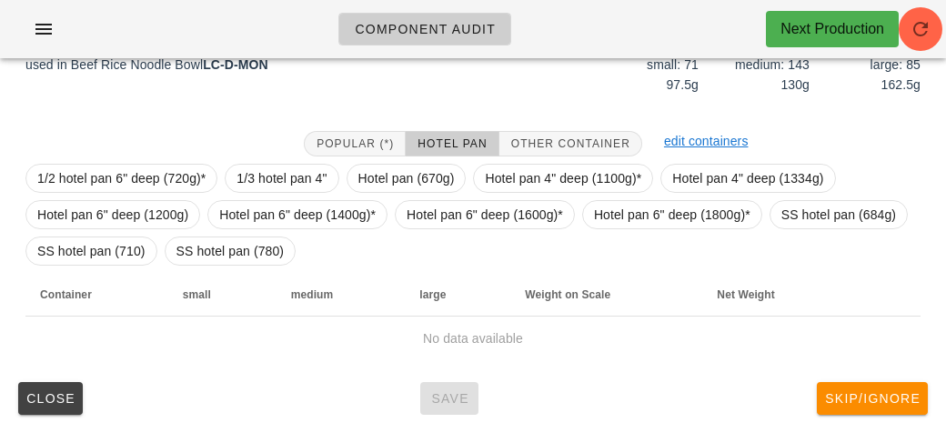
scroll to position [247, 0]
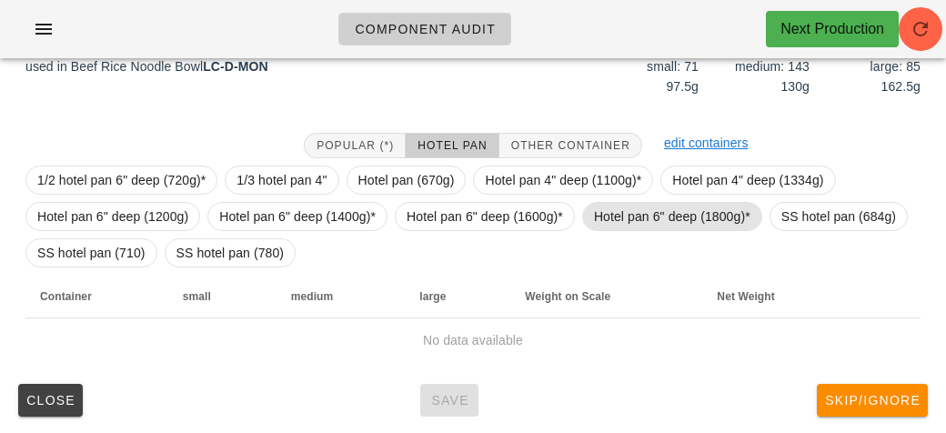
click at [631, 215] on span "Hotel pan 6" deep (1800g)*" at bounding box center [672, 216] width 156 height 27
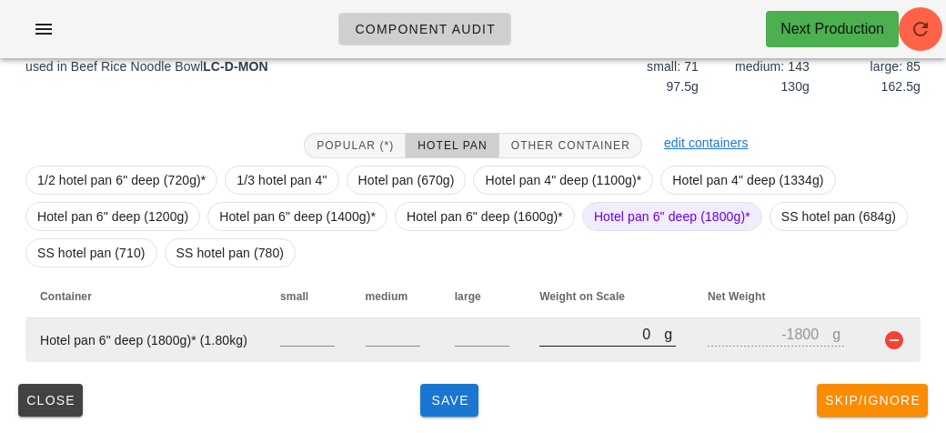
click at [585, 337] on input "0" at bounding box center [601, 334] width 125 height 24
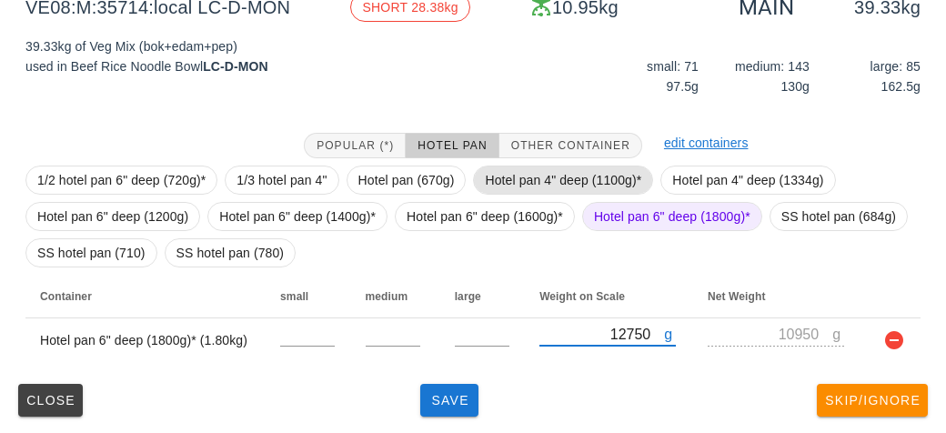
click at [525, 175] on span "Hotel pan 4" deep (1100g)*" at bounding box center [563, 179] width 156 height 27
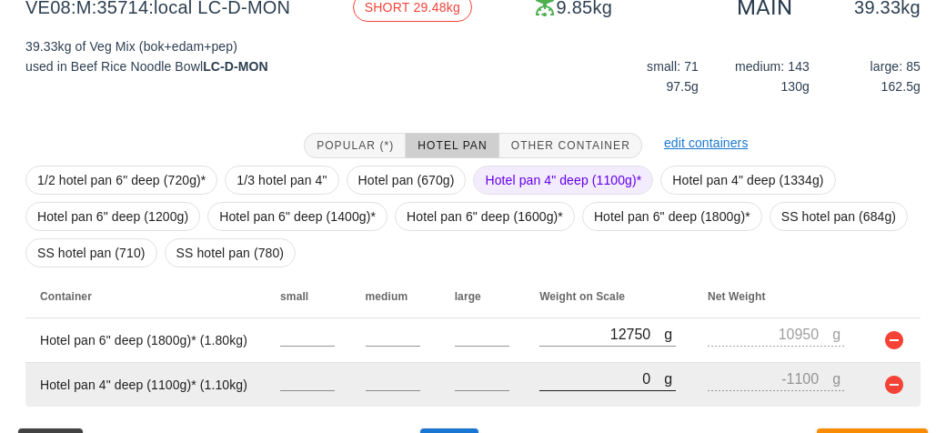
click at [566, 375] on input "0" at bounding box center [601, 378] width 125 height 24
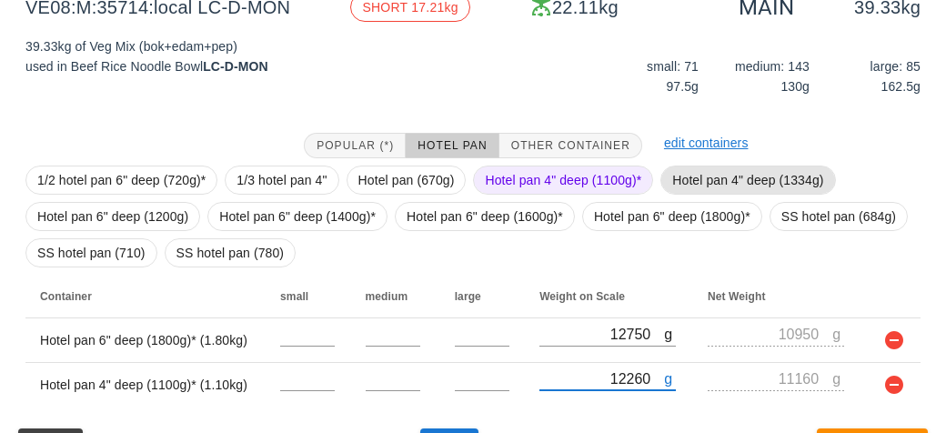
click at [698, 174] on span "Hotel pan 4" deep (1334g)" at bounding box center [747, 179] width 151 height 27
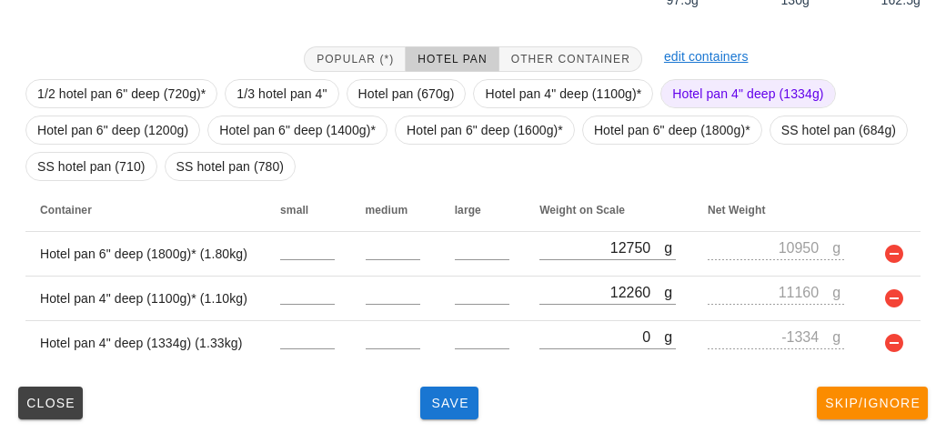
scroll to position [336, 0]
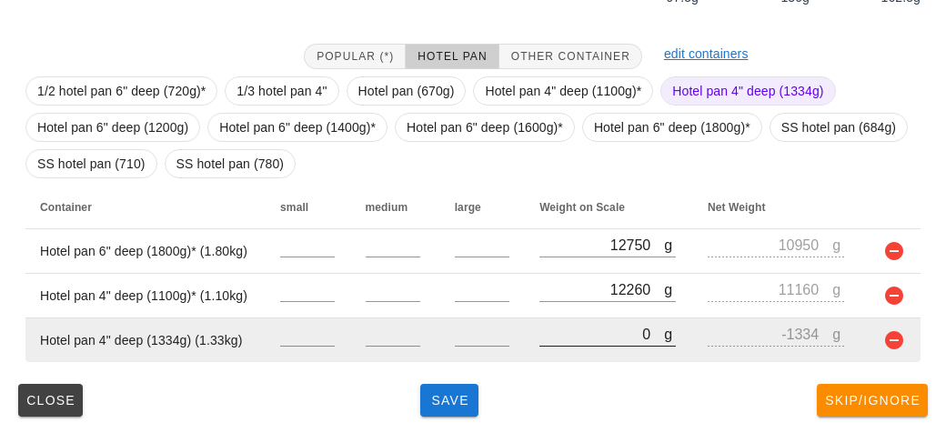
click at [570, 324] on input "0" at bounding box center [601, 334] width 125 height 24
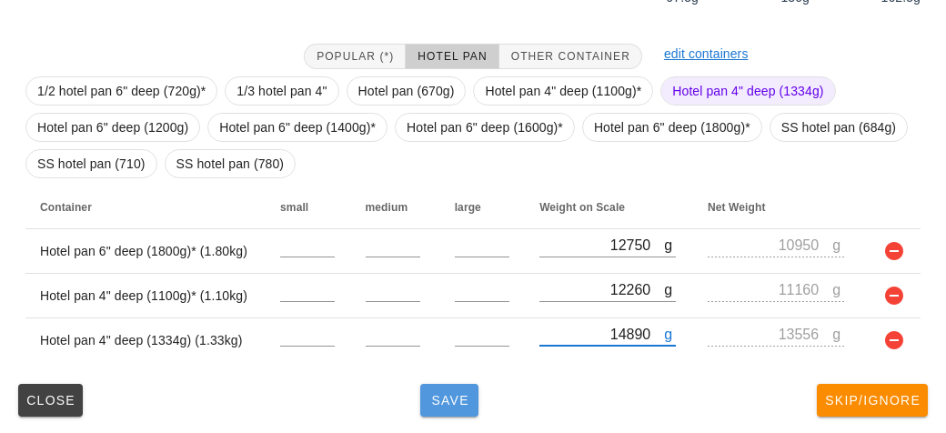
click at [451, 393] on span "Save" at bounding box center [449, 400] width 44 height 15
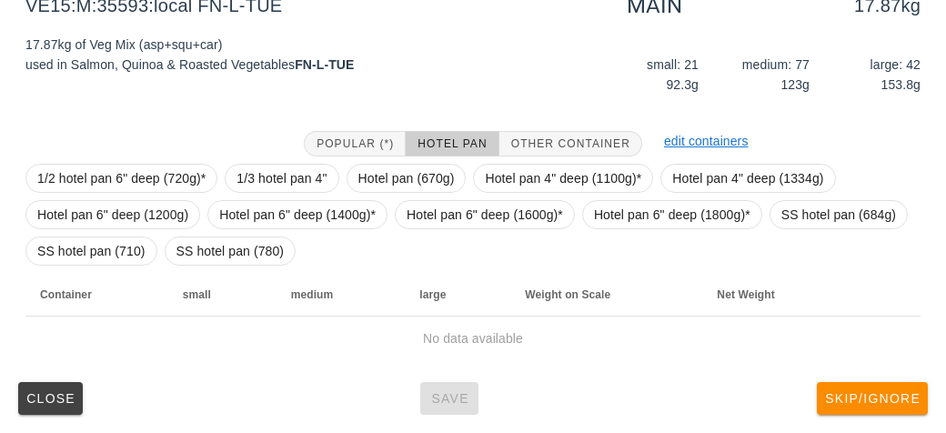
scroll to position [247, 0]
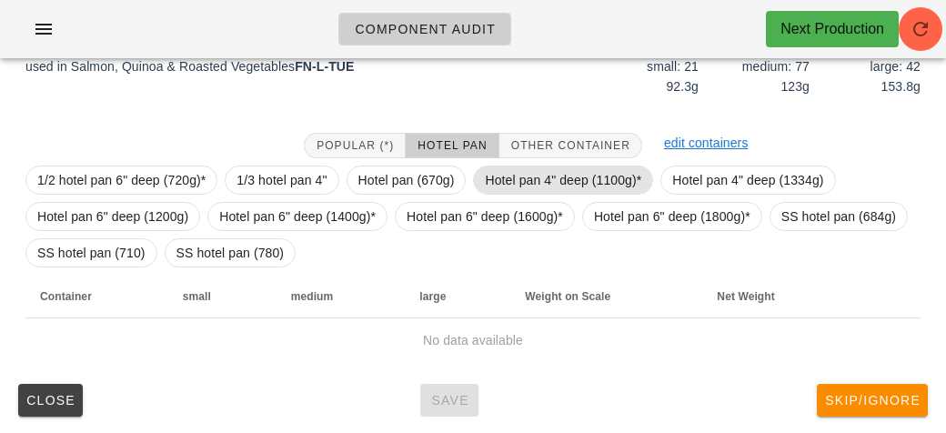
click at [515, 166] on span "Hotel pan 4" deep (1100g)*" at bounding box center [563, 179] width 156 height 27
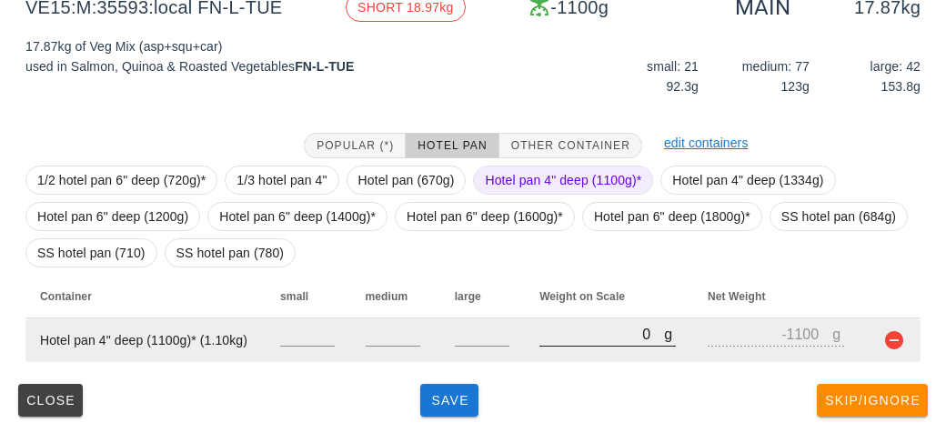
click at [574, 326] on input "0" at bounding box center [601, 334] width 125 height 24
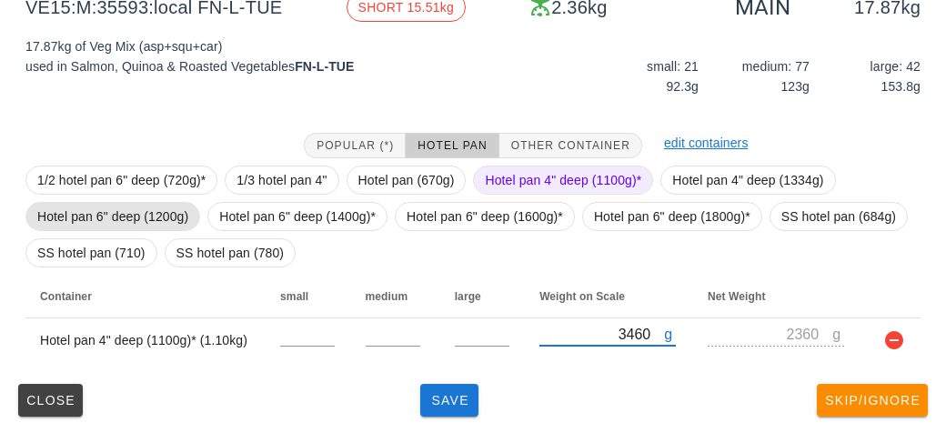
click at [144, 205] on span "Hotel pan 6" deep (1200g)" at bounding box center [112, 216] width 151 height 27
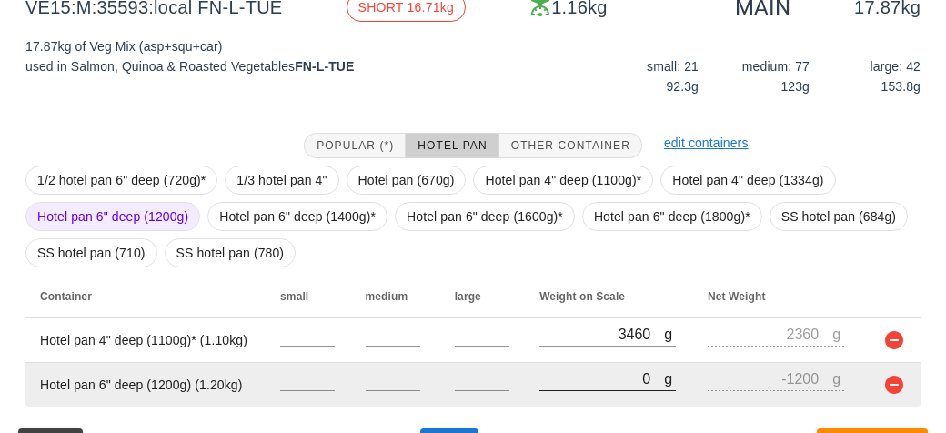
click at [613, 373] on input "0" at bounding box center [601, 378] width 125 height 24
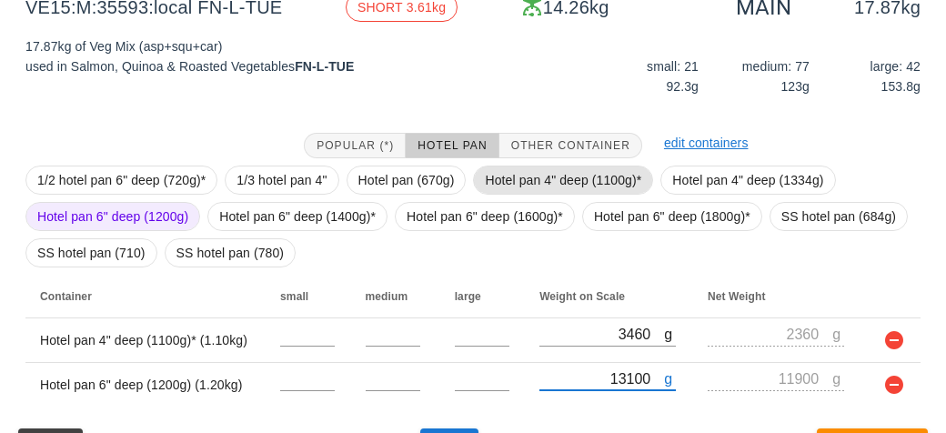
click at [495, 176] on span "Hotel pan 4" deep (1100g)*" at bounding box center [563, 179] width 156 height 27
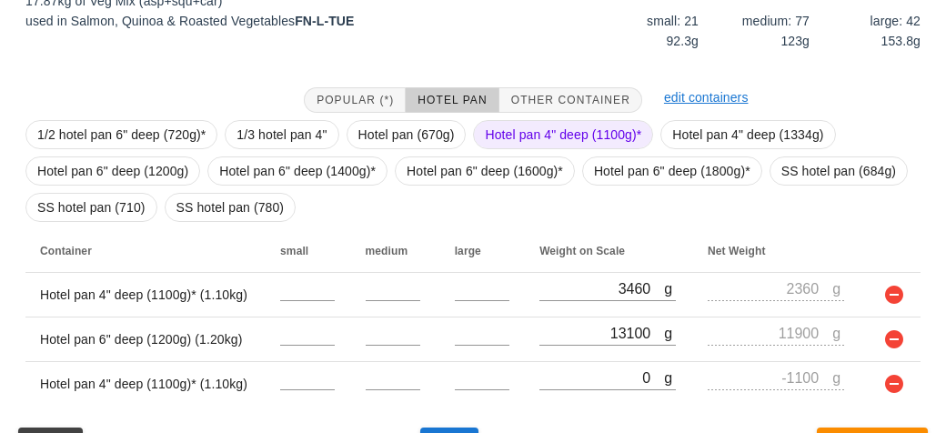
scroll to position [336, 0]
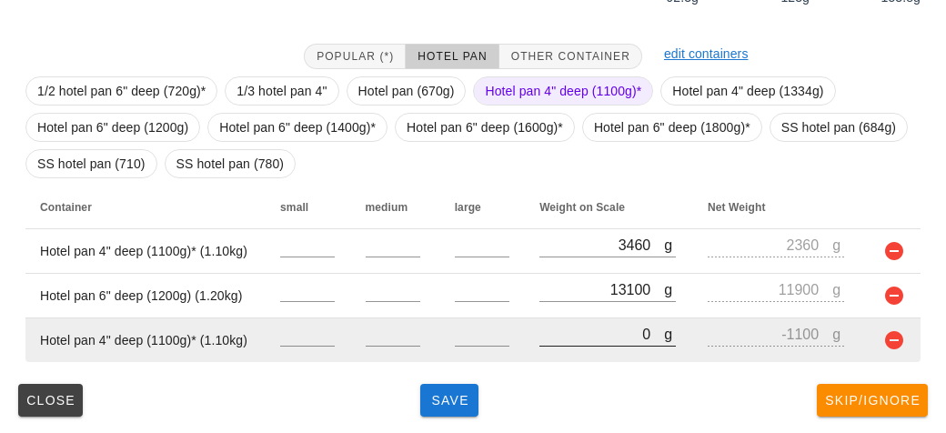
click at [562, 333] on input "0" at bounding box center [601, 334] width 125 height 24
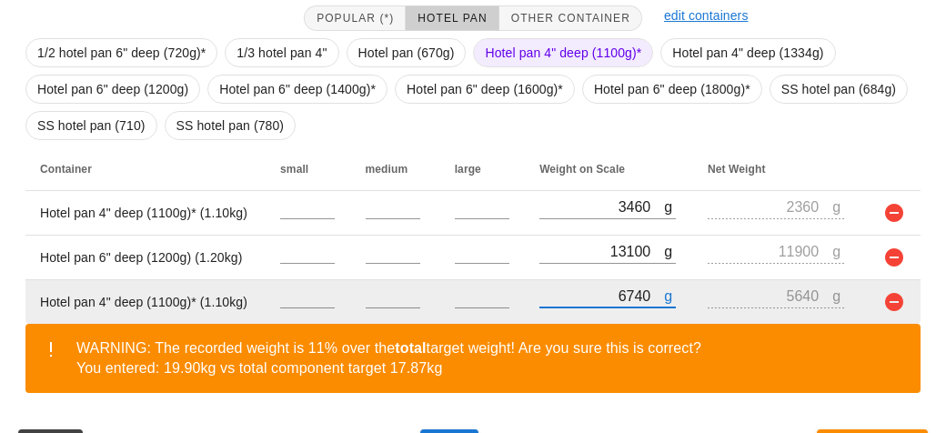
scroll to position [420, 0]
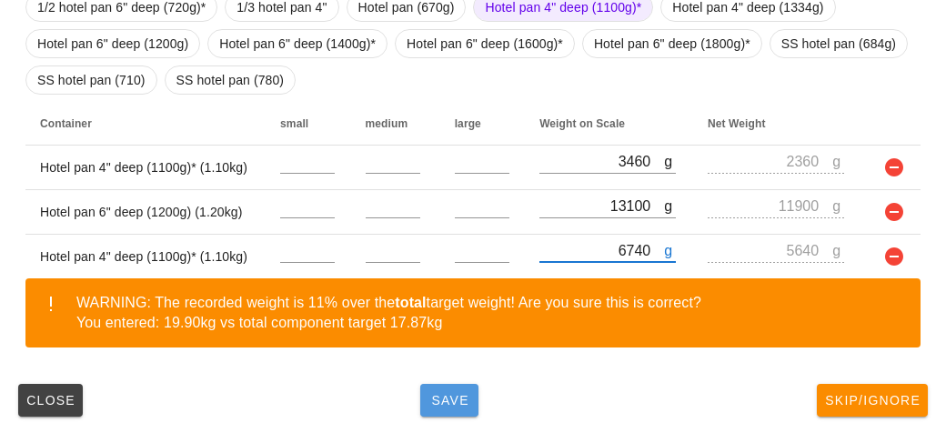
click at [424, 408] on button "Save" at bounding box center [449, 400] width 58 height 33
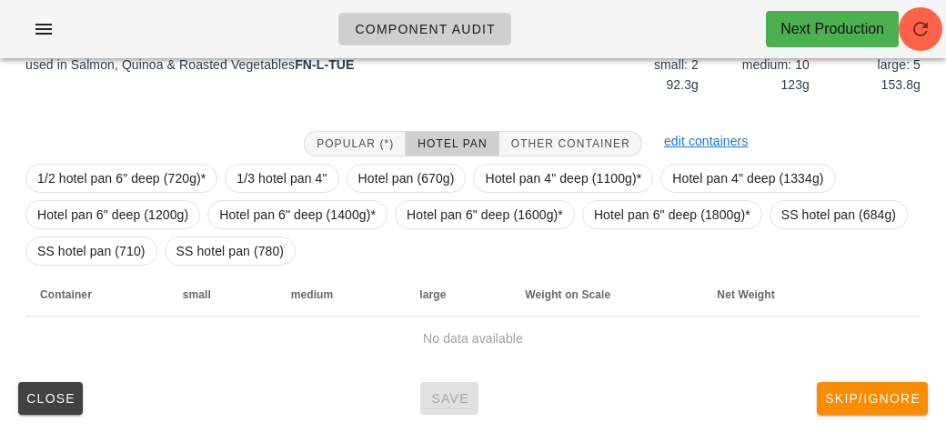
scroll to position [264, 0]
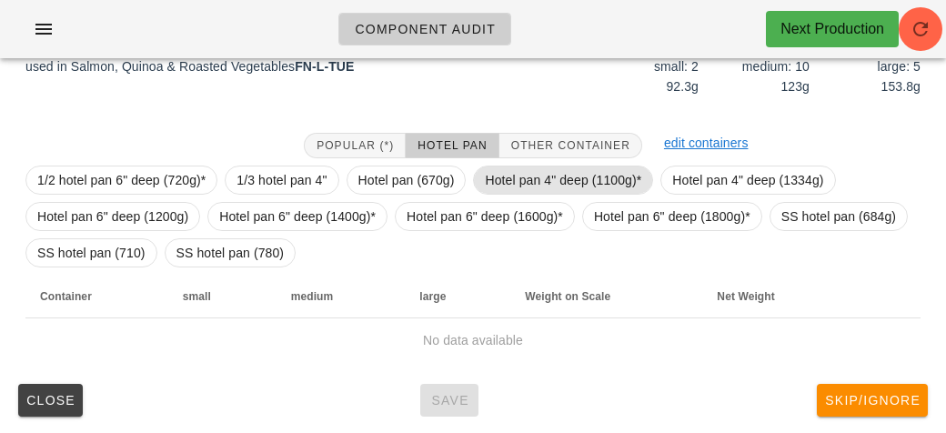
click at [509, 178] on span "Hotel pan 4" deep (1100g)*" at bounding box center [563, 179] width 156 height 27
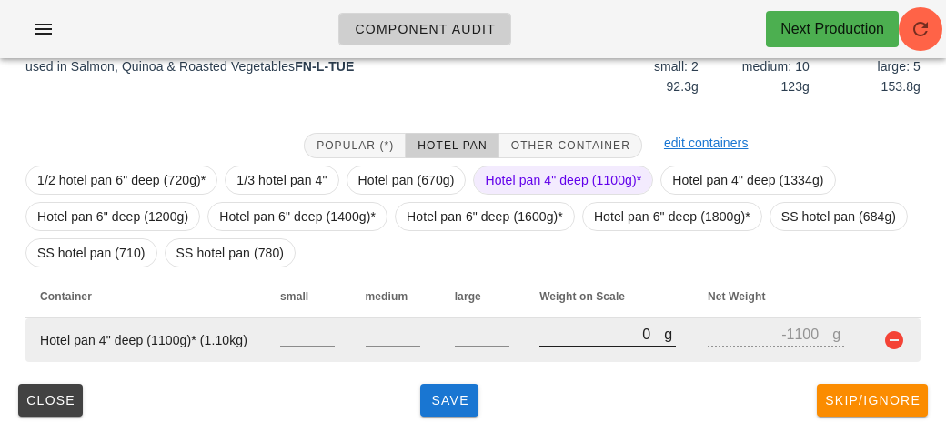
click at [571, 337] on input "0" at bounding box center [601, 334] width 125 height 24
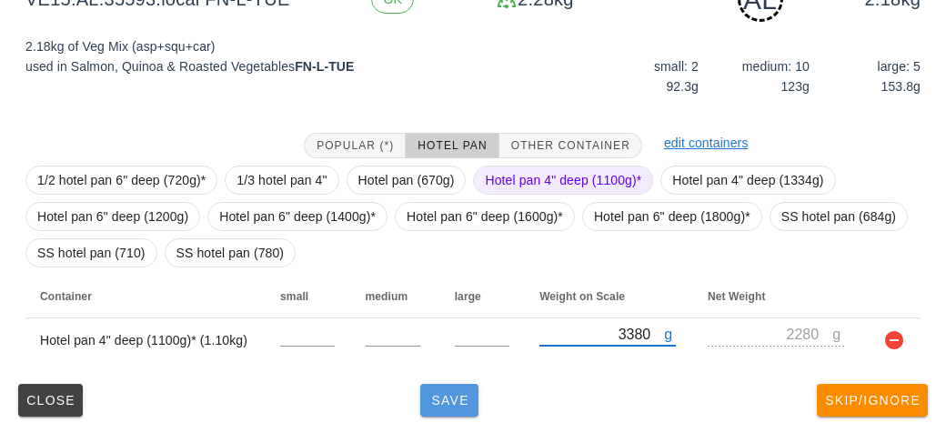
click at [444, 399] on span "Save" at bounding box center [449, 400] width 44 height 15
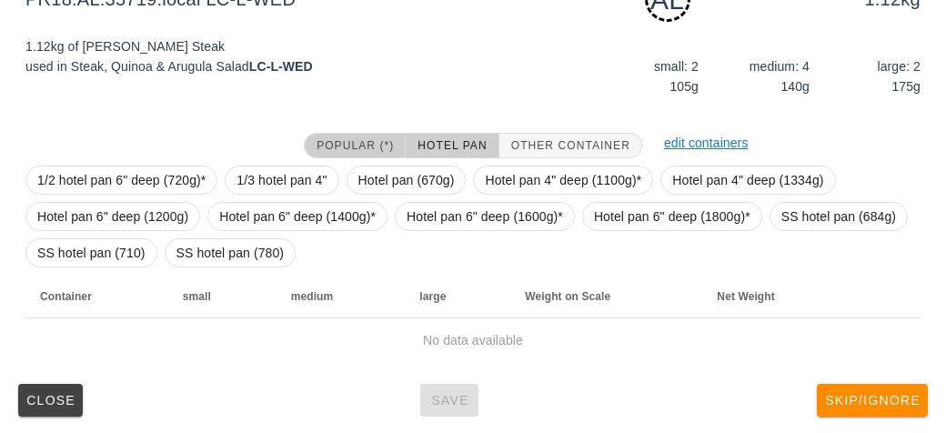
click at [364, 140] on span "Popular (*)" at bounding box center [354, 145] width 78 height 13
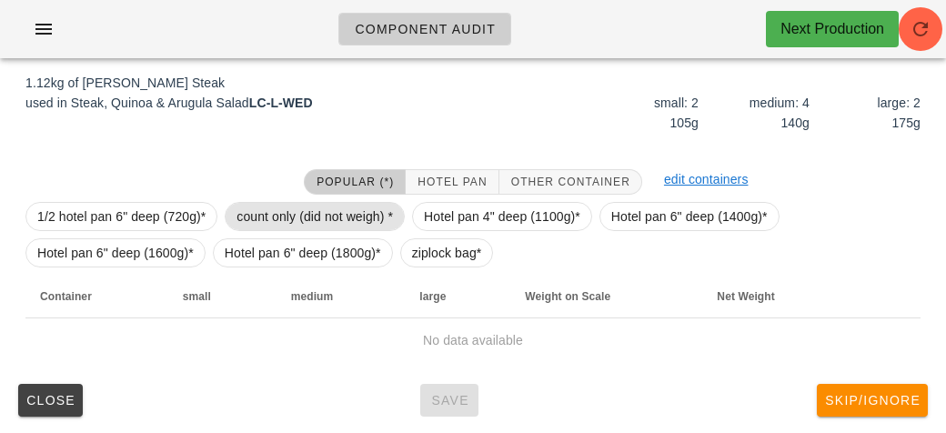
click at [301, 213] on span "count only (did not weigh) *" at bounding box center [314, 216] width 156 height 27
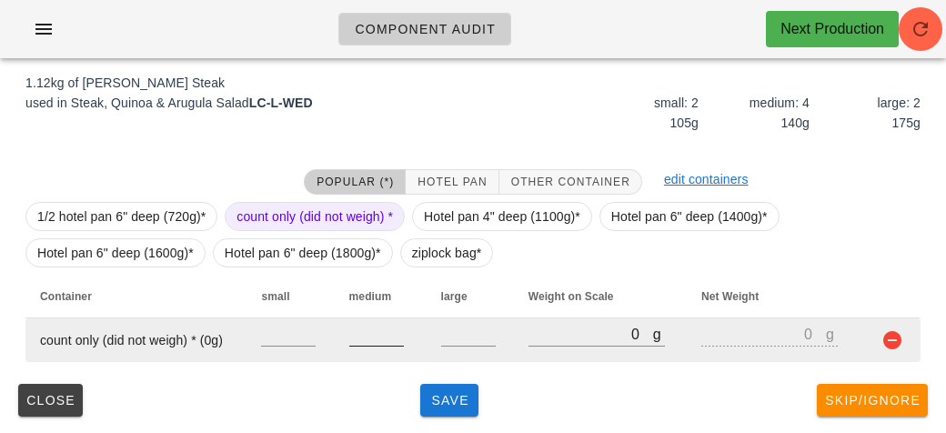
click at [378, 342] on input "number" at bounding box center [376, 334] width 55 height 24
click at [477, 332] on input "number" at bounding box center [468, 334] width 55 height 24
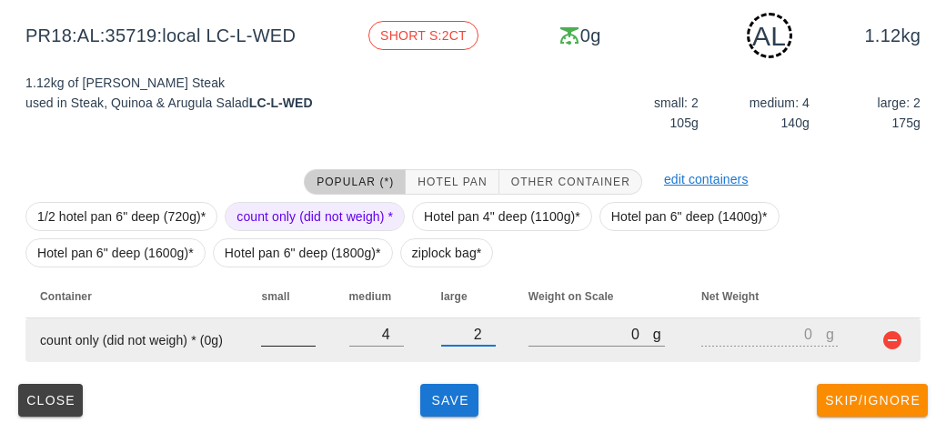
click at [284, 339] on input "number" at bounding box center [288, 334] width 55 height 24
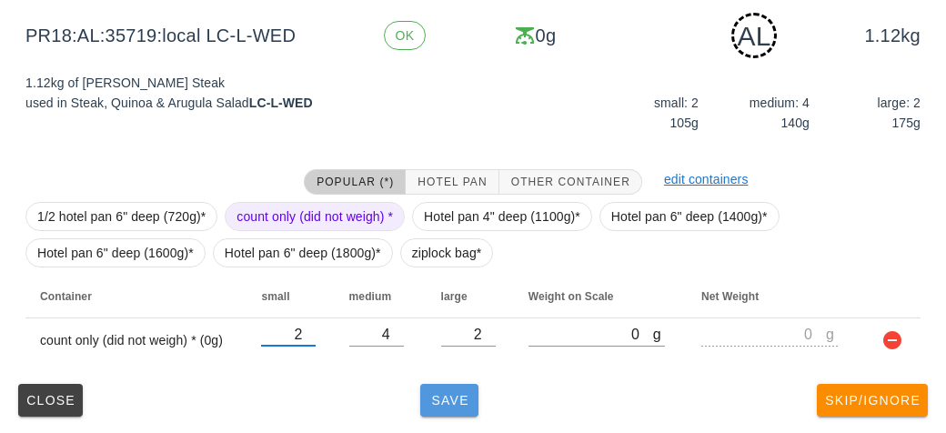
click at [464, 406] on button "Save" at bounding box center [449, 400] width 58 height 33
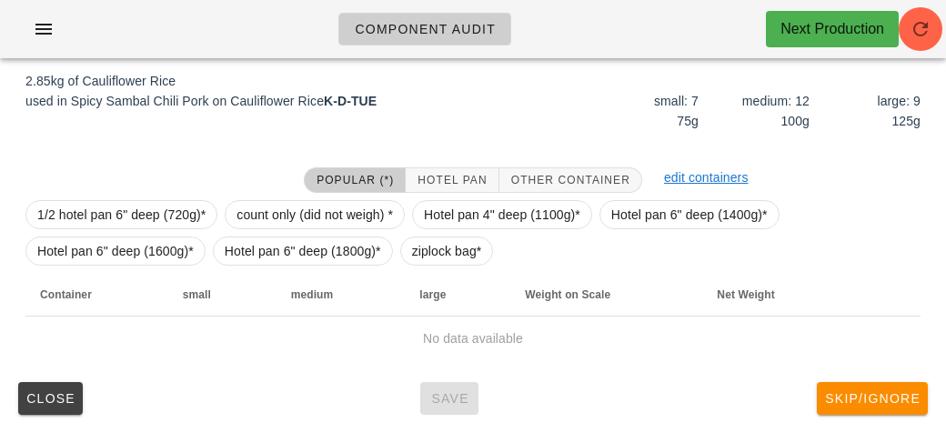
scroll to position [211, 0]
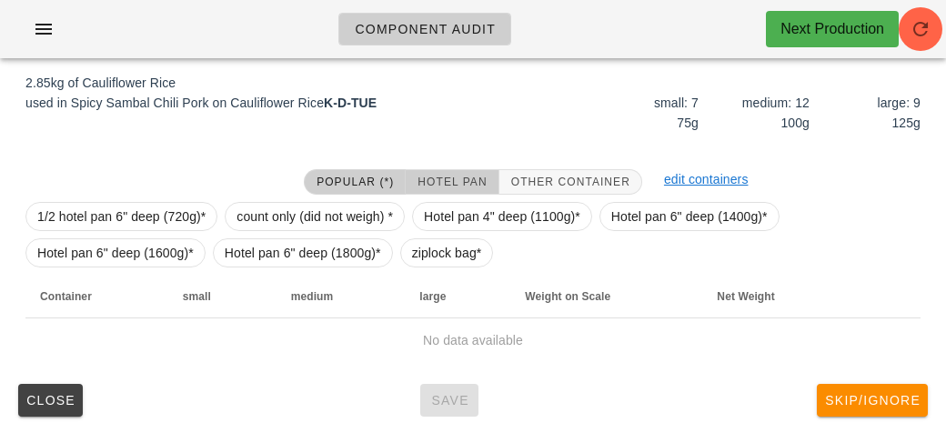
click at [445, 179] on span "Hotel Pan" at bounding box center [451, 181] width 70 height 13
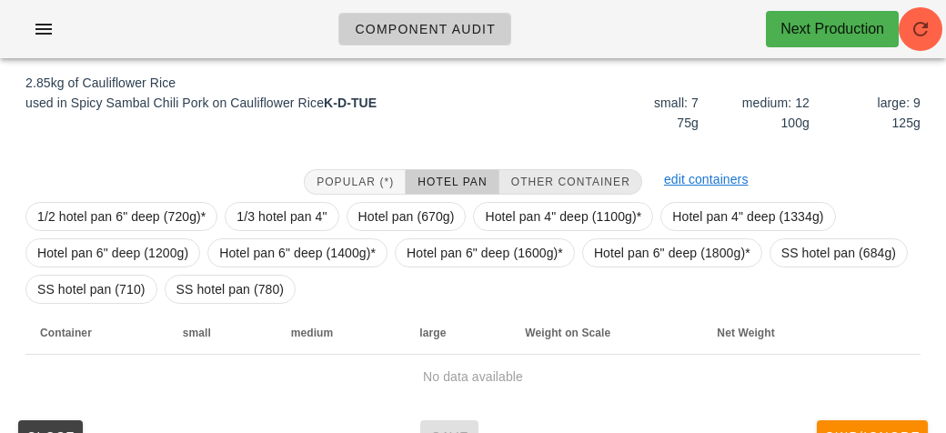
click at [526, 182] on span "Other Container" at bounding box center [570, 181] width 120 height 13
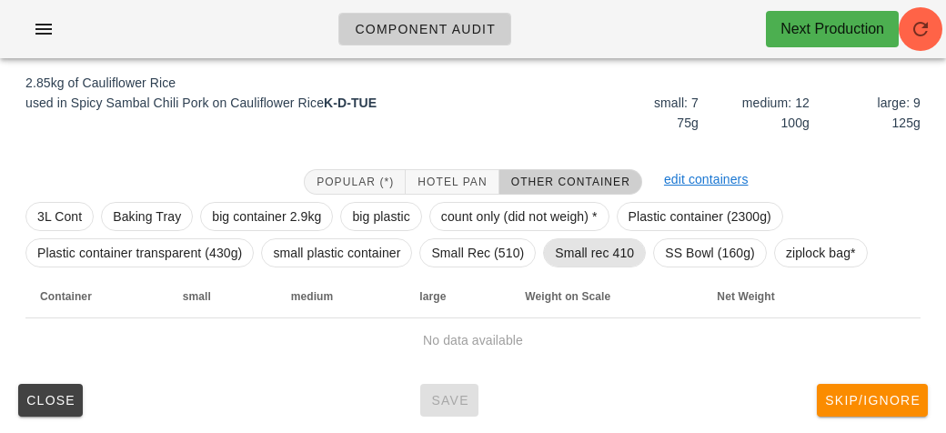
click at [566, 255] on span "Small rec 410" at bounding box center [594, 252] width 79 height 27
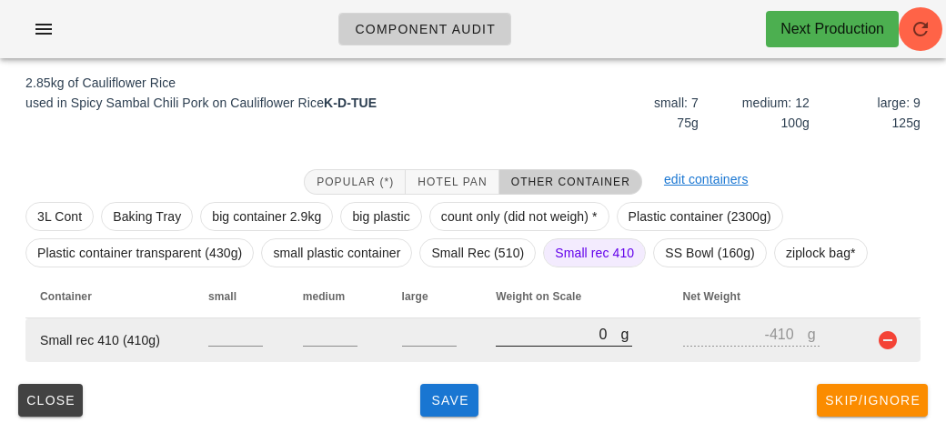
click at [530, 340] on input "0" at bounding box center [557, 334] width 125 height 24
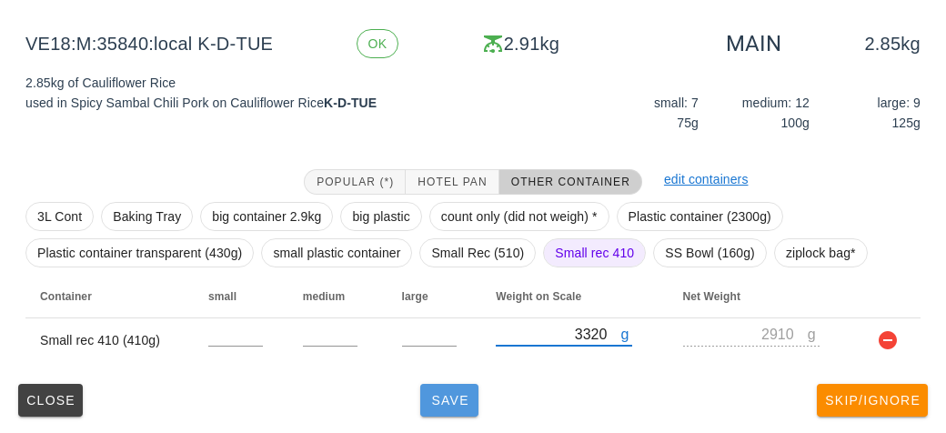
click at [434, 394] on span "Save" at bounding box center [449, 400] width 44 height 15
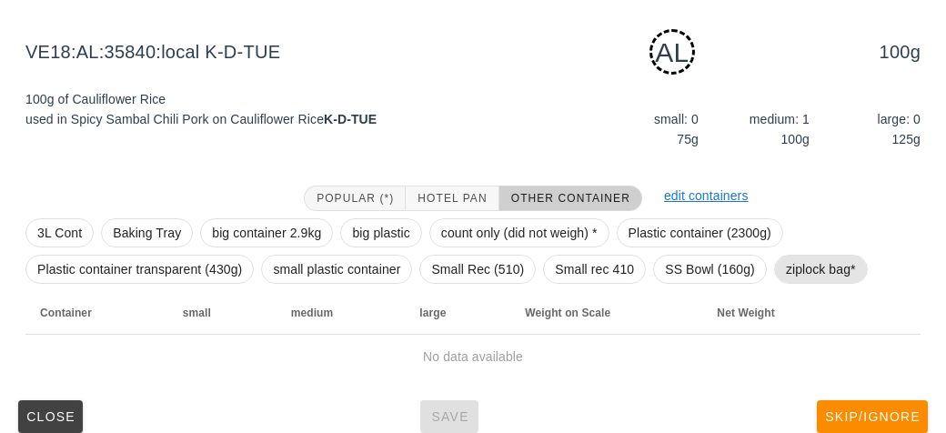
click at [800, 261] on span "ziplock bag*" at bounding box center [821, 268] width 70 height 27
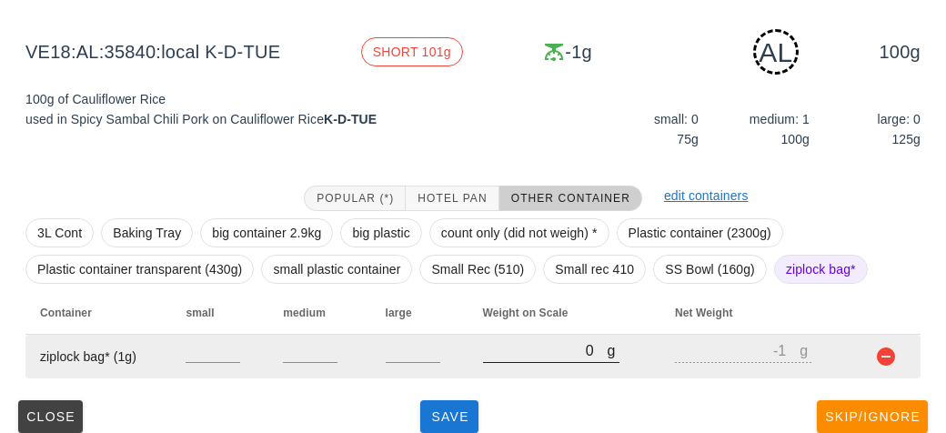
click at [503, 346] on input "0" at bounding box center [545, 350] width 125 height 24
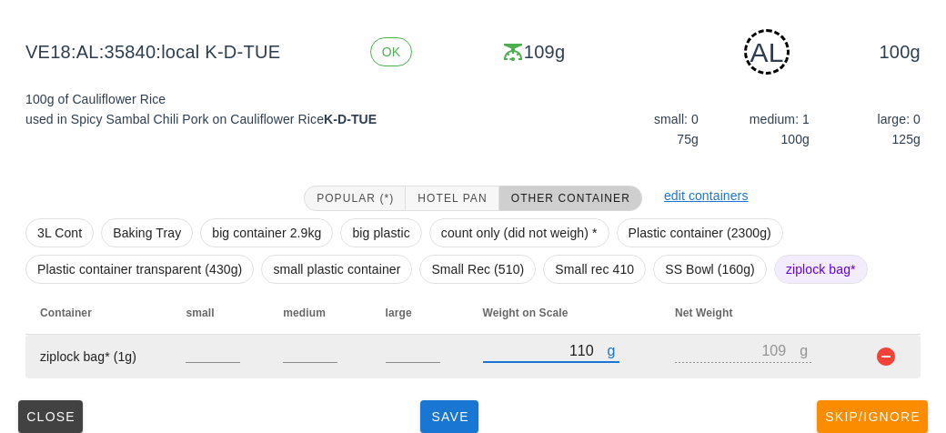
scroll to position [227, 0]
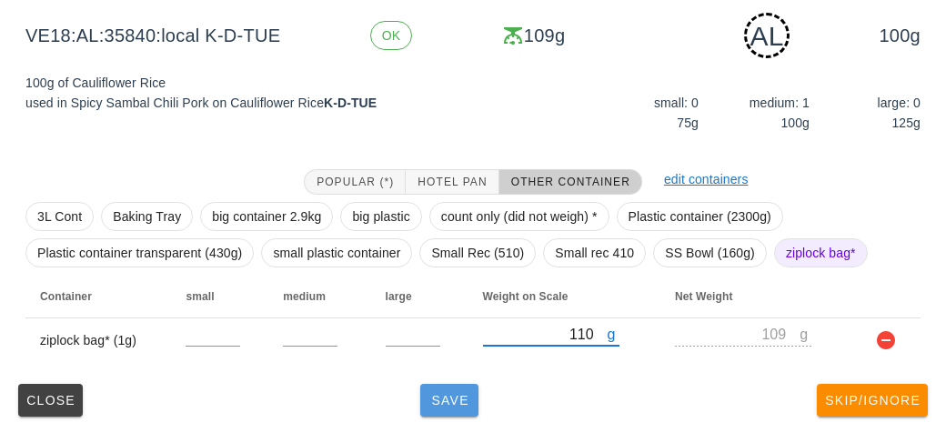
click at [442, 405] on span "Save" at bounding box center [449, 400] width 44 height 15
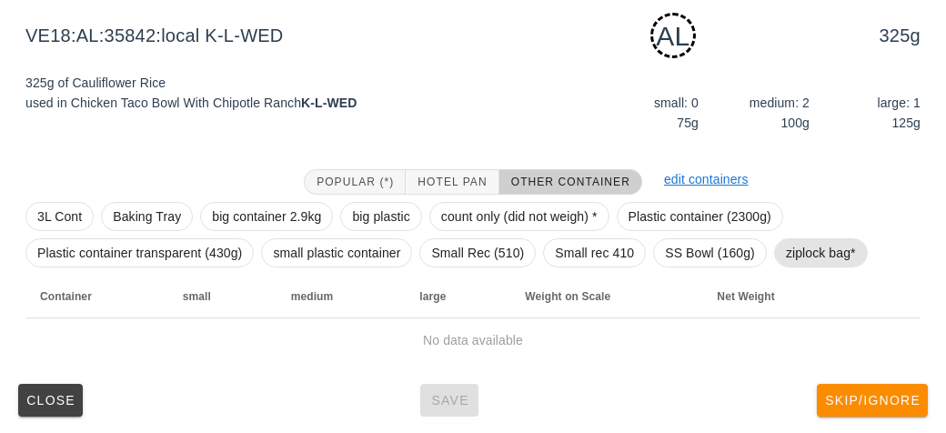
click at [800, 250] on span "ziplock bag*" at bounding box center [821, 252] width 70 height 27
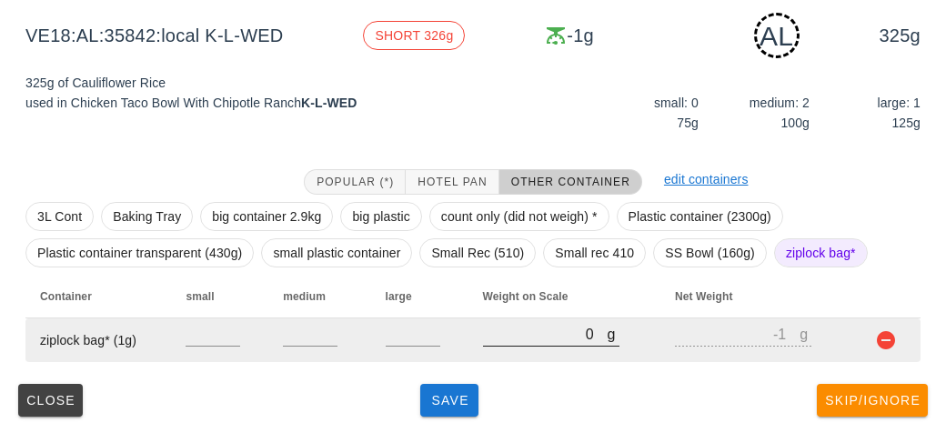
click at [492, 339] on input "0" at bounding box center [545, 334] width 125 height 24
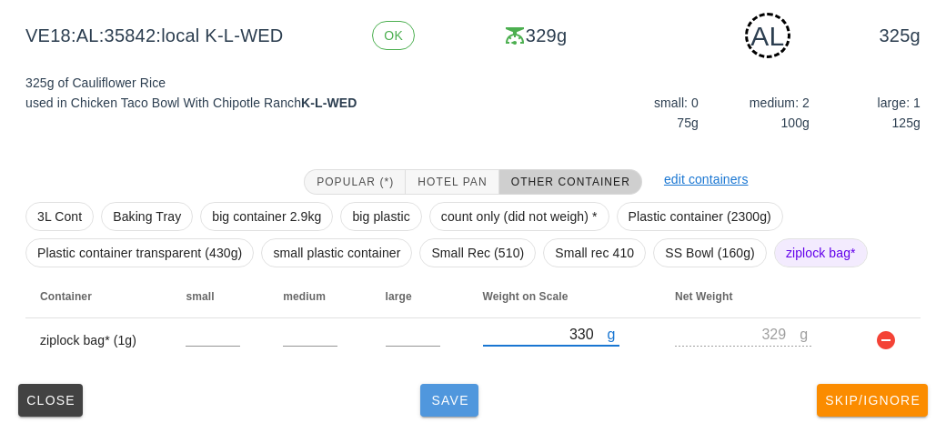
click at [449, 395] on span "Save" at bounding box center [449, 400] width 44 height 15
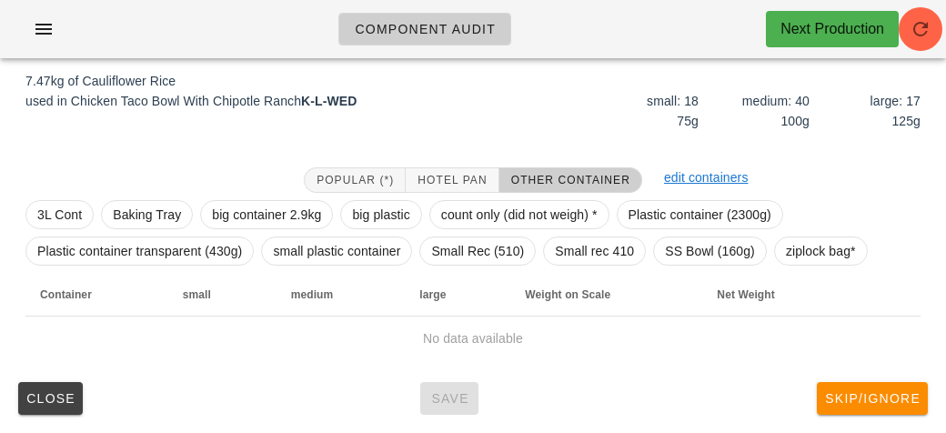
scroll to position [211, 0]
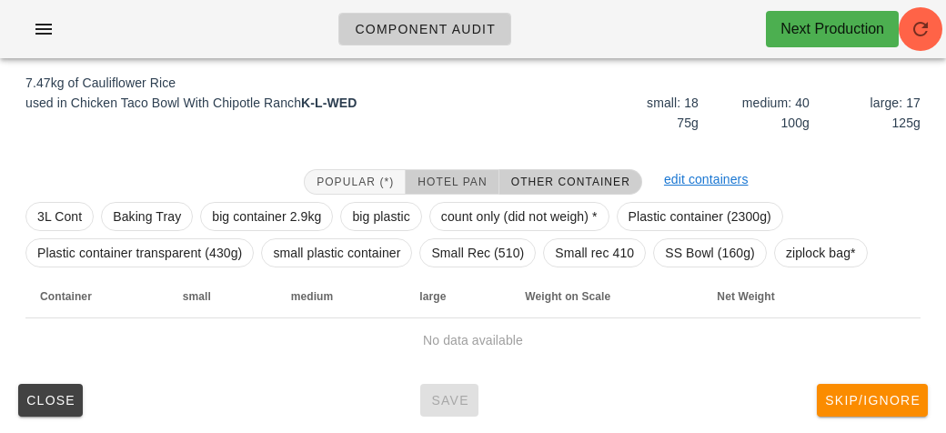
click at [455, 169] on button "Hotel Pan" at bounding box center [451, 181] width 93 height 25
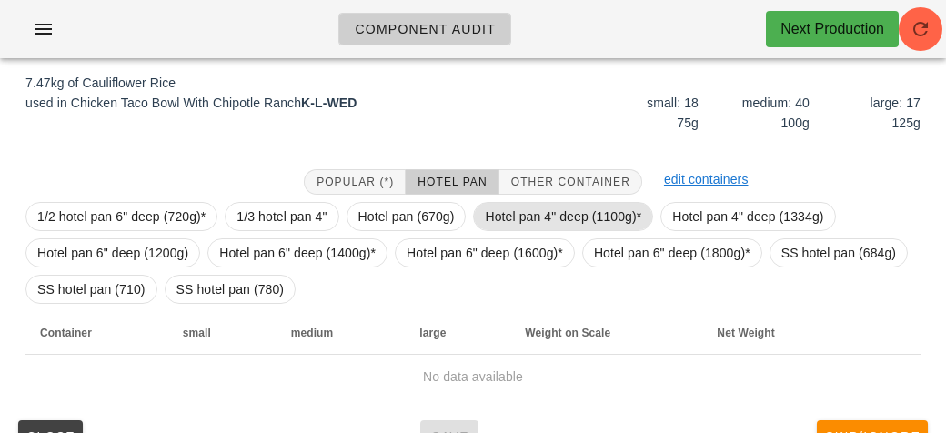
click at [506, 215] on span "Hotel pan 4" deep (1100g)*" at bounding box center [563, 216] width 156 height 27
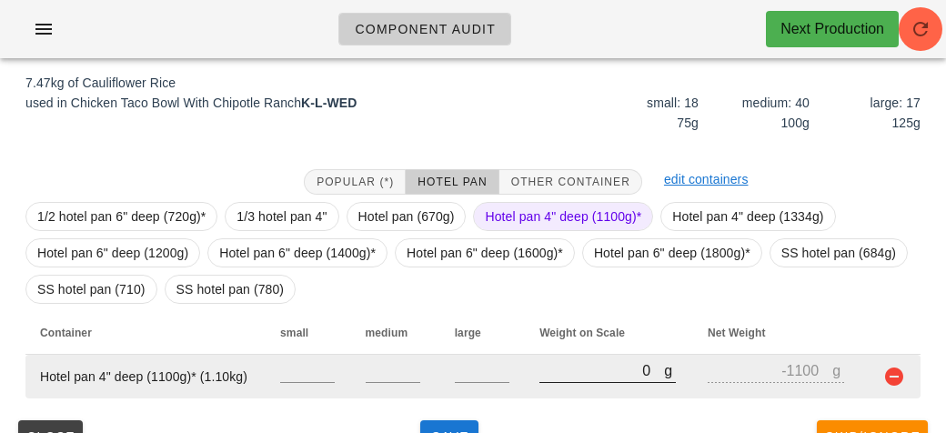
click at [583, 373] on input "0" at bounding box center [601, 370] width 125 height 24
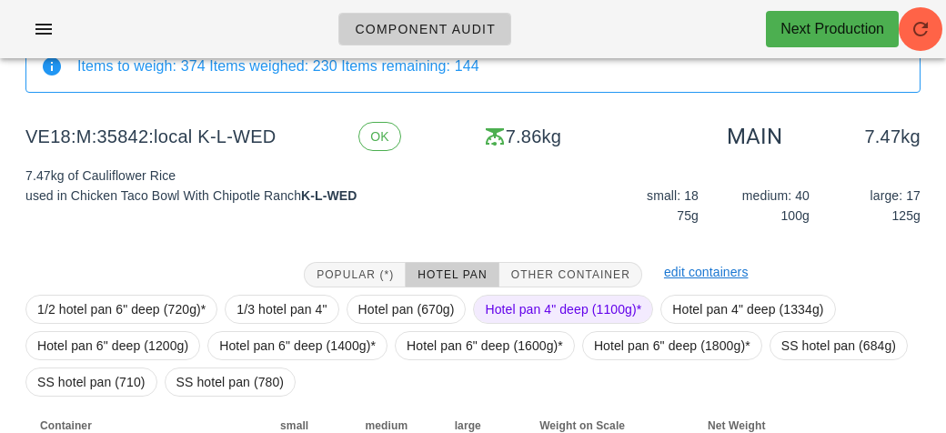
scroll to position [247, 0]
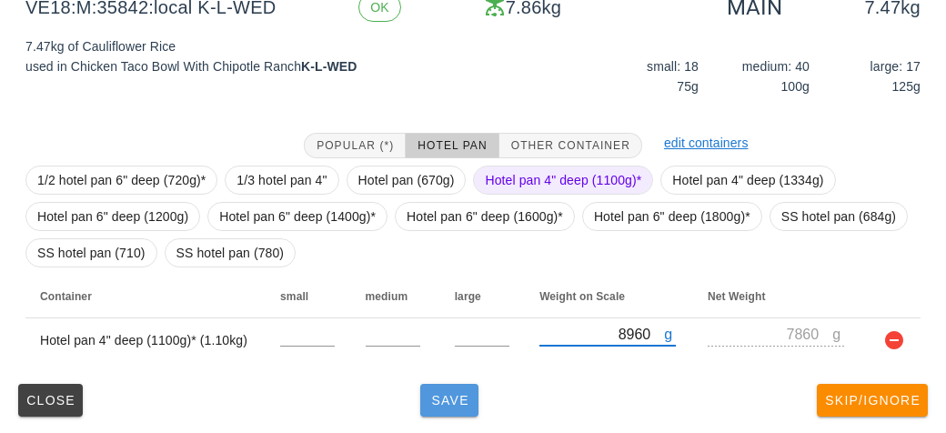
click at [466, 411] on button "Save" at bounding box center [449, 400] width 58 height 33
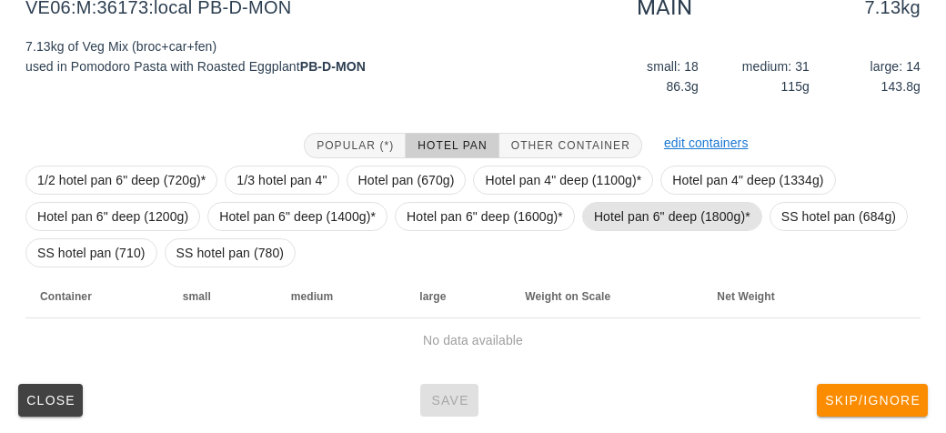
click at [617, 202] on span "Hotel pan 6" deep (1800g)*" at bounding box center [672, 216] width 180 height 29
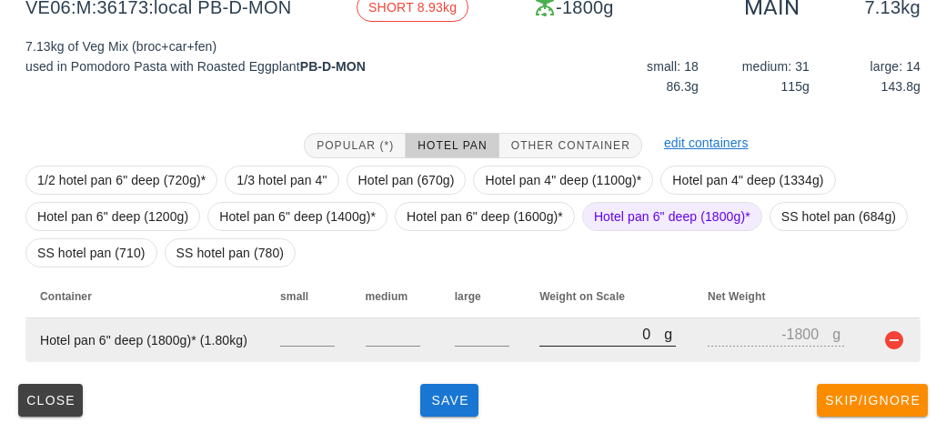
click at [583, 338] on input "0" at bounding box center [601, 334] width 125 height 24
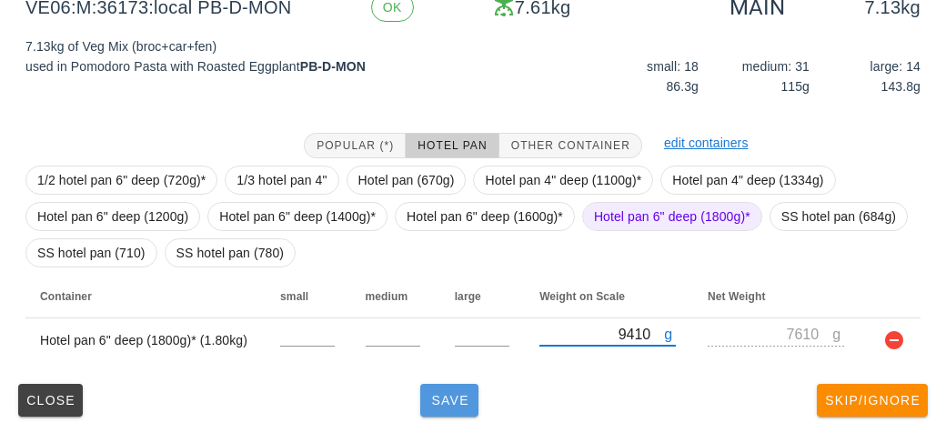
click at [432, 405] on span "Save" at bounding box center [449, 400] width 44 height 15
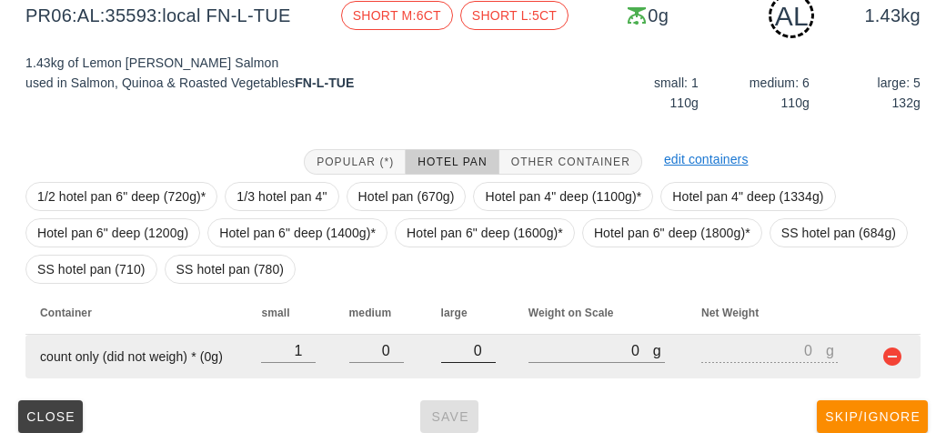
click at [476, 345] on input "0" at bounding box center [468, 350] width 55 height 24
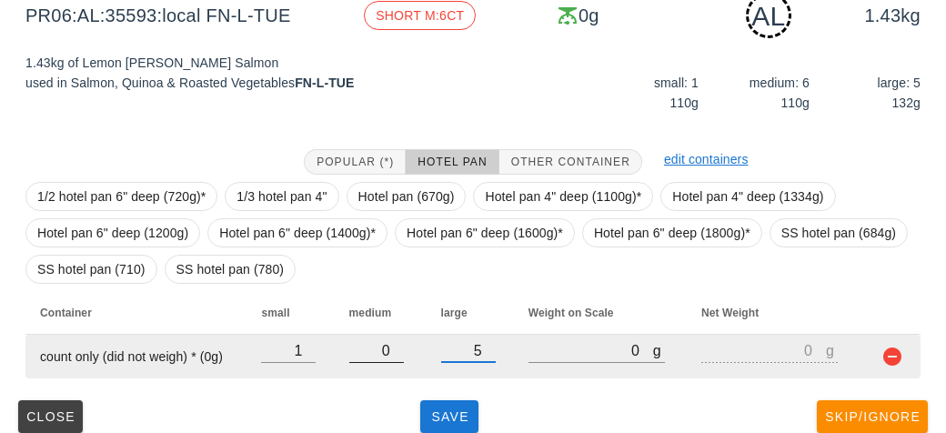
click at [400, 354] on input "0" at bounding box center [376, 350] width 55 height 24
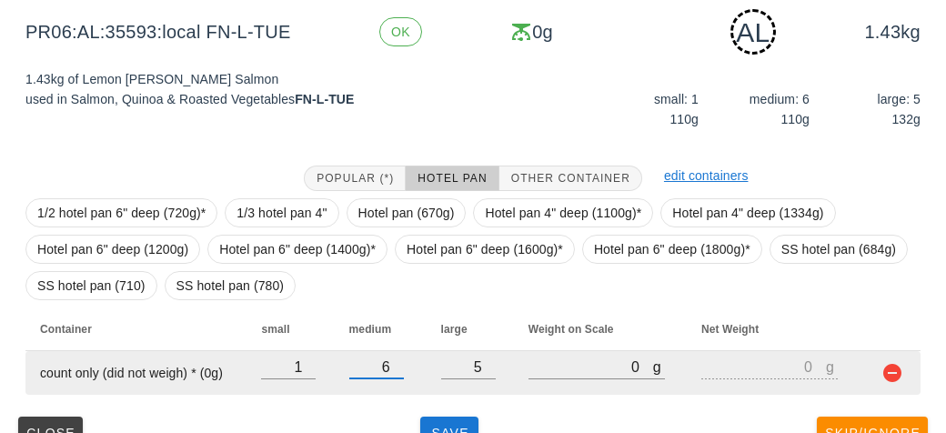
scroll to position [264, 0]
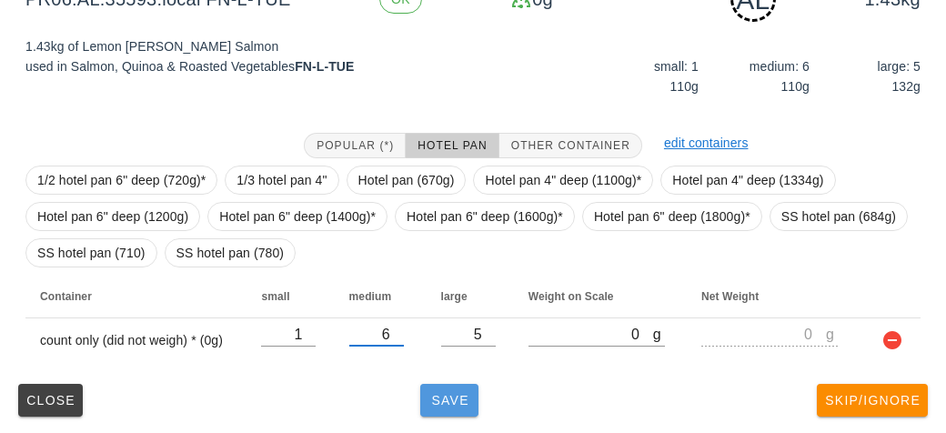
click at [435, 394] on span "Save" at bounding box center [449, 400] width 44 height 15
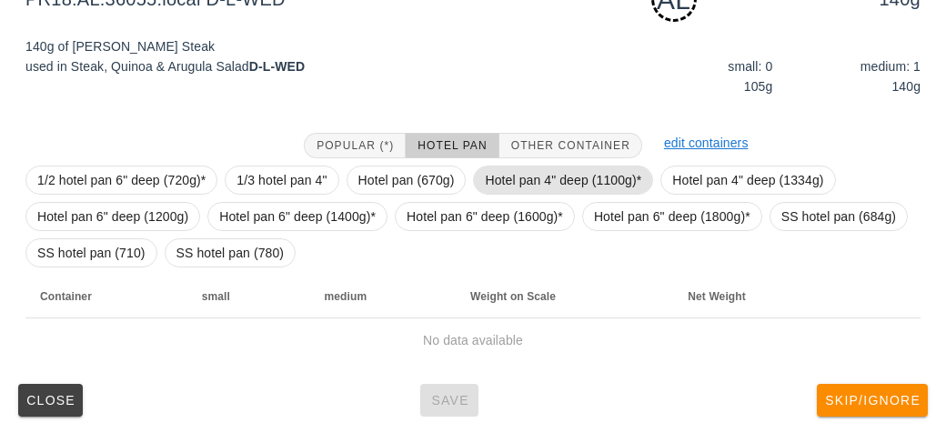
click at [515, 171] on span "Hotel pan 4" deep (1100g)*" at bounding box center [563, 179] width 156 height 27
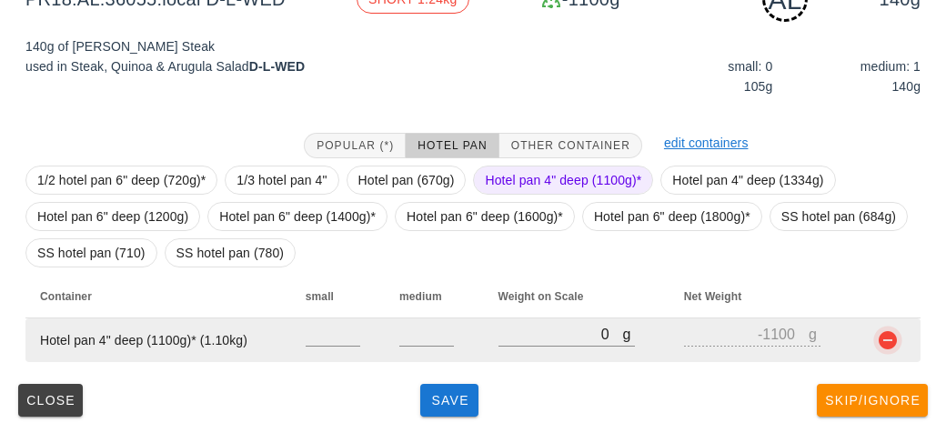
click at [886, 333] on button "button" at bounding box center [887, 340] width 22 height 22
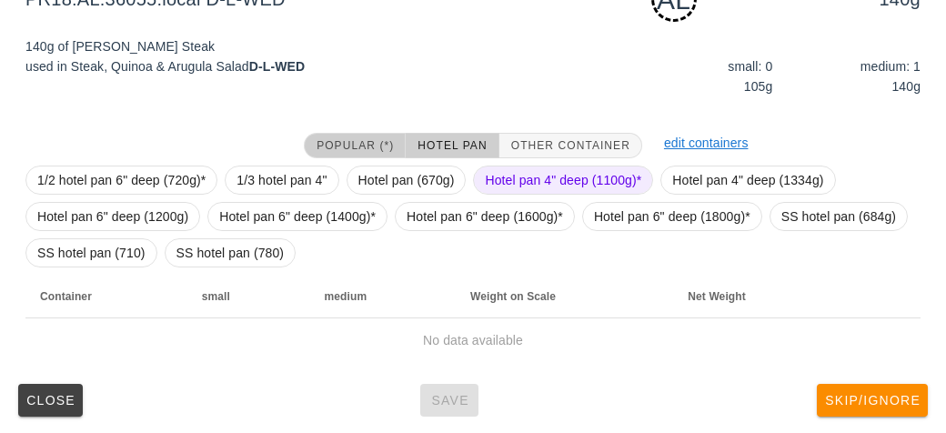
click at [330, 142] on span "Popular (*)" at bounding box center [354, 145] width 78 height 13
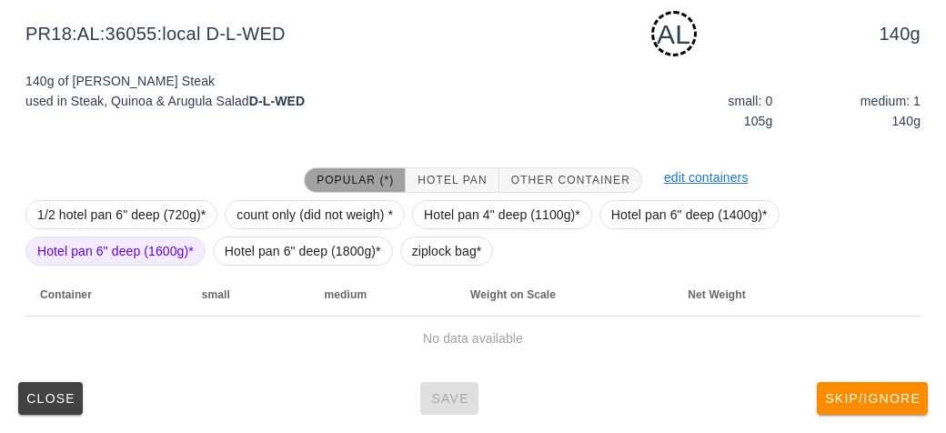
scroll to position [227, 0]
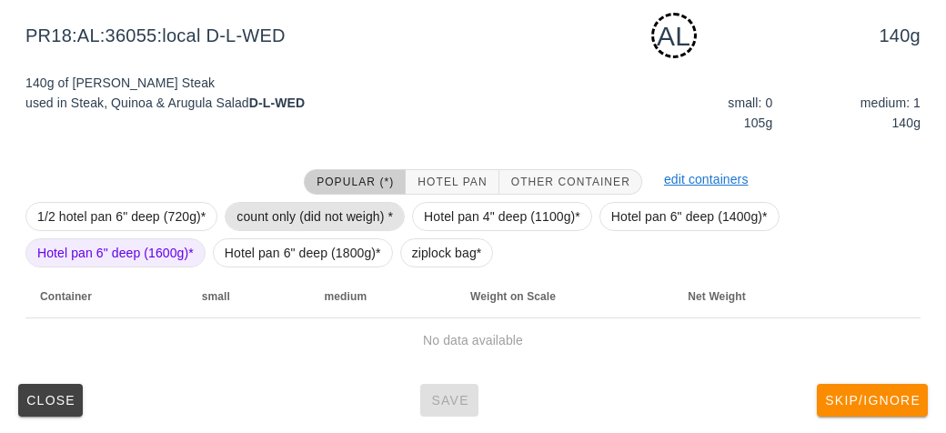
click at [291, 221] on span "count only (did not weigh) *" at bounding box center [314, 216] width 156 height 27
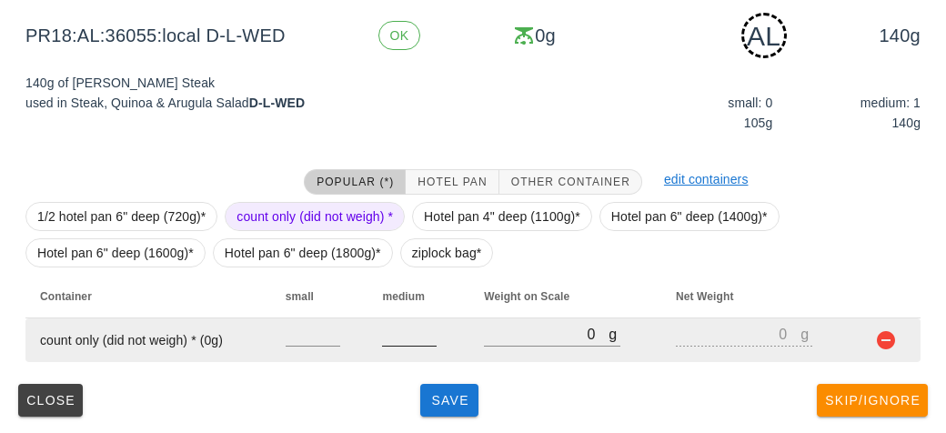
click at [413, 329] on input "number" at bounding box center [409, 334] width 55 height 24
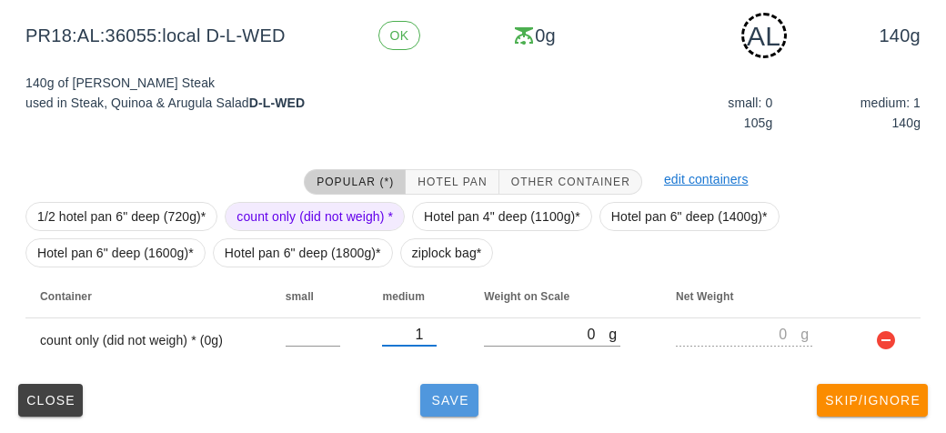
click at [453, 413] on button "Save" at bounding box center [449, 400] width 58 height 33
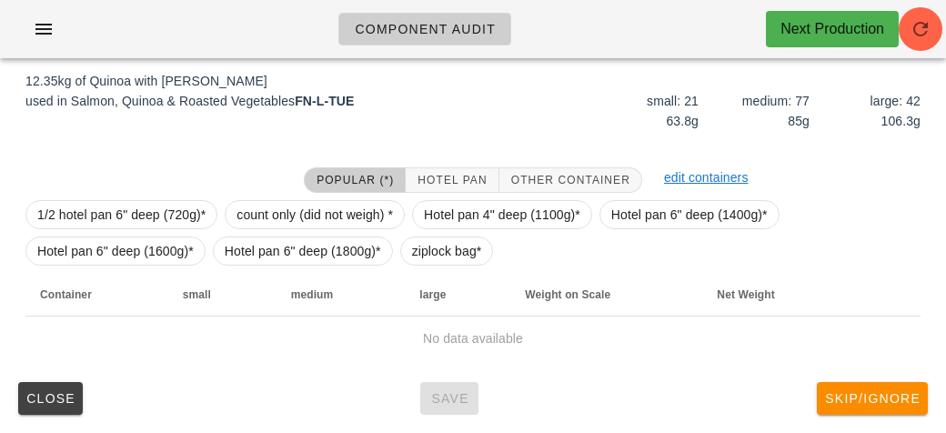
scroll to position [211, 0]
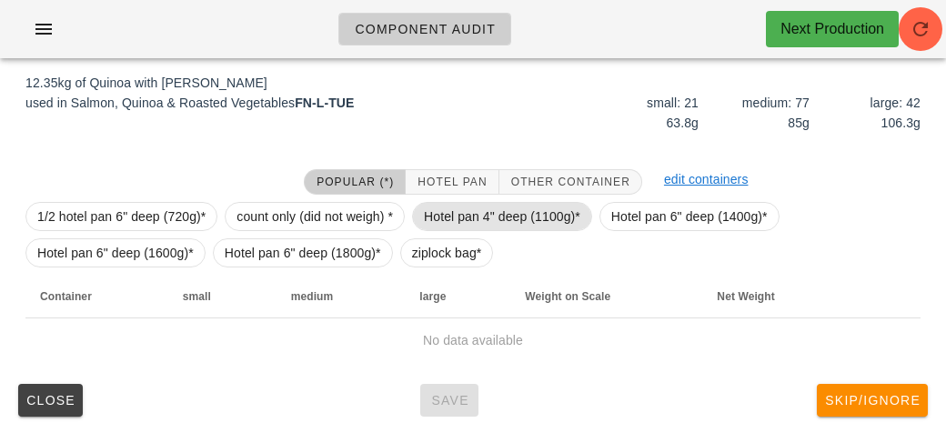
click at [461, 212] on span "Hotel pan 4" deep (1100g)*" at bounding box center [502, 216] width 156 height 27
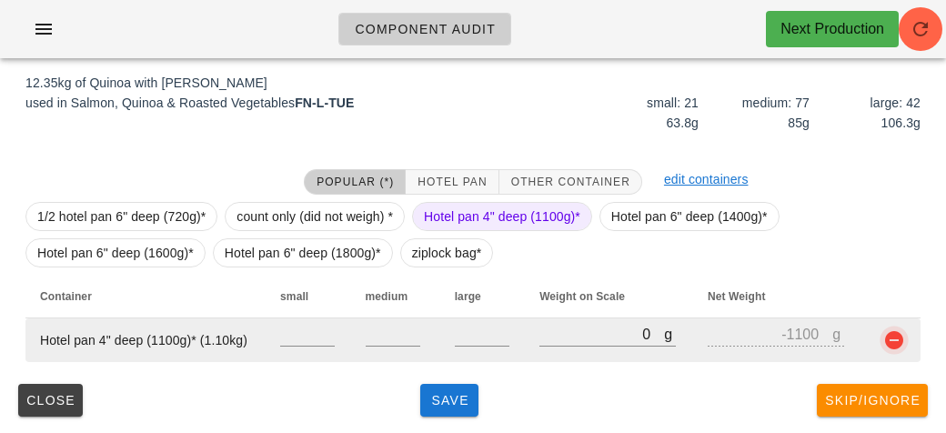
click at [896, 347] on button "button" at bounding box center [894, 340] width 22 height 22
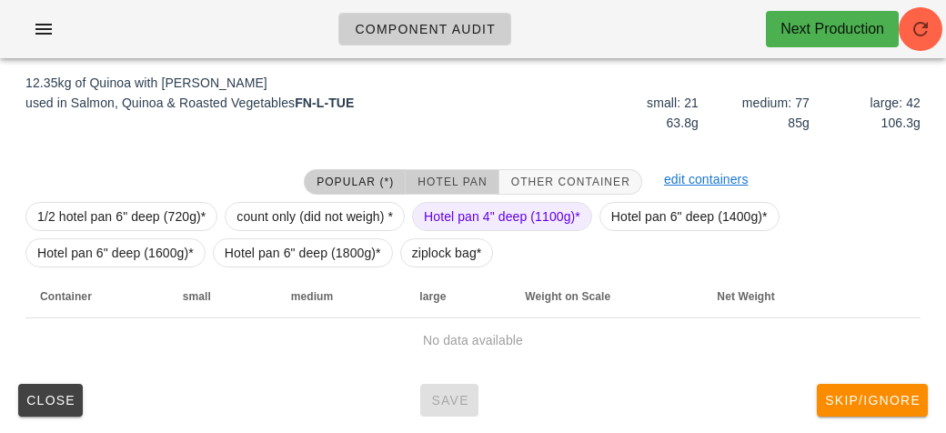
click at [453, 176] on span "Hotel Pan" at bounding box center [451, 181] width 70 height 13
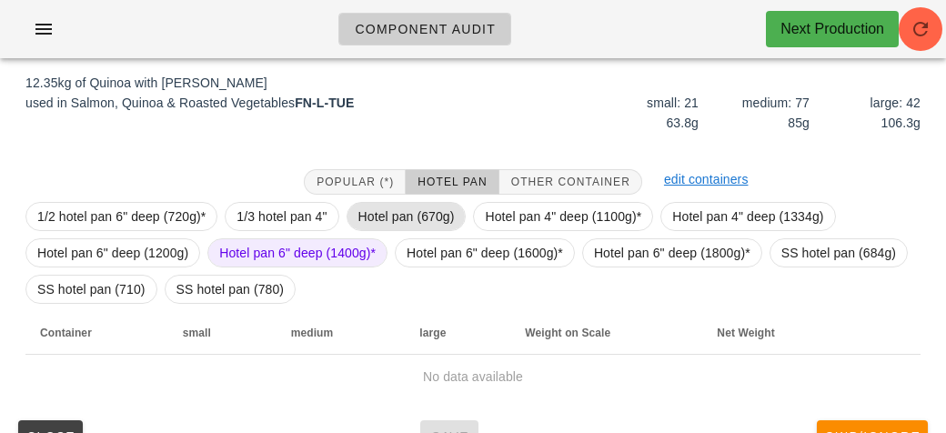
click at [378, 205] on span "Hotel pan (670g)" at bounding box center [406, 216] width 96 height 27
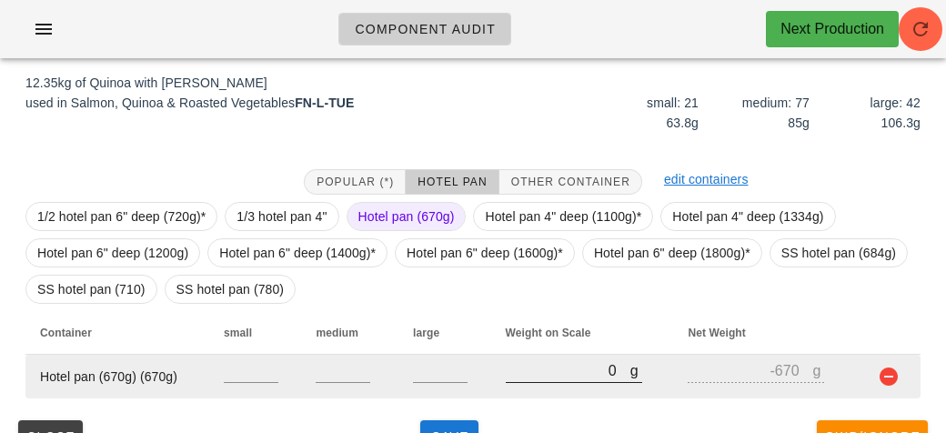
click at [549, 365] on input "0" at bounding box center [567, 370] width 125 height 24
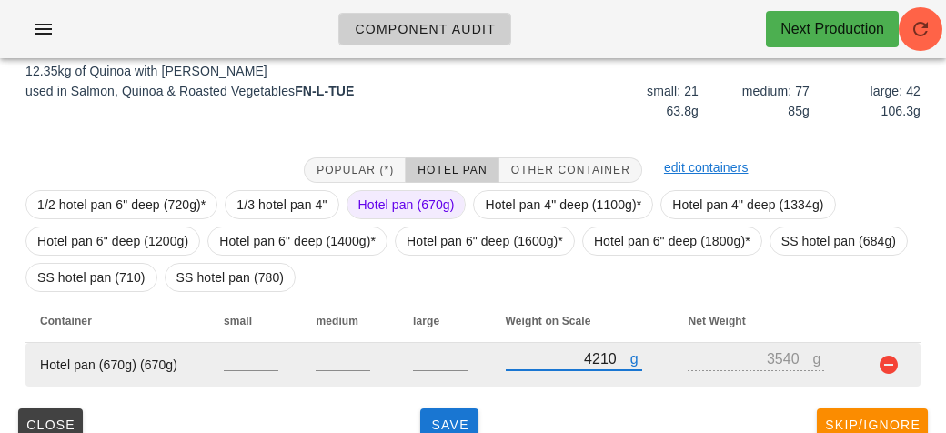
scroll to position [247, 0]
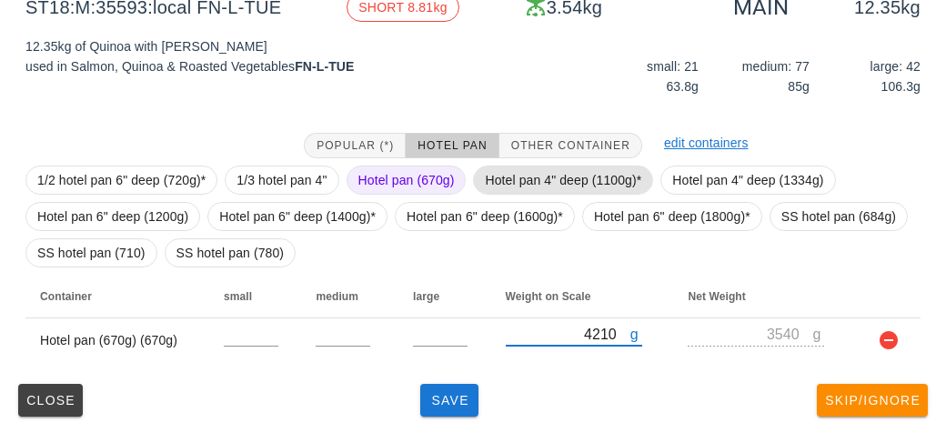
click at [515, 185] on span "Hotel pan 4" deep (1100g)*" at bounding box center [563, 179] width 156 height 27
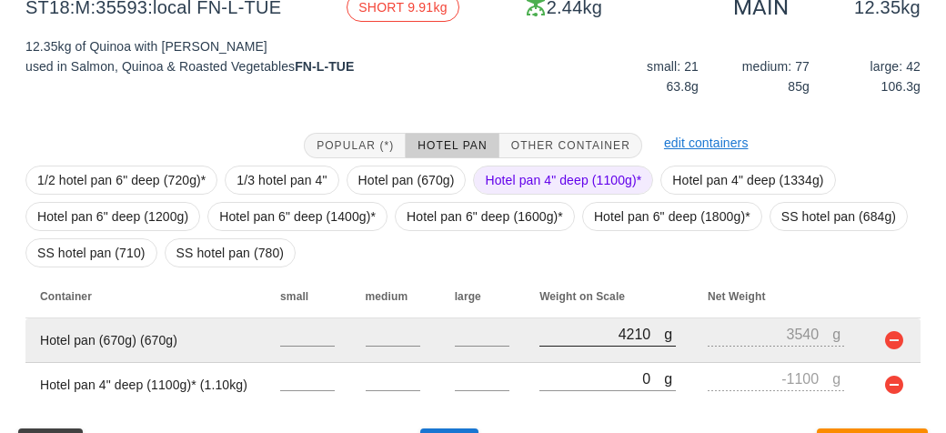
click at [545, 357] on div at bounding box center [607, 355] width 136 height 13
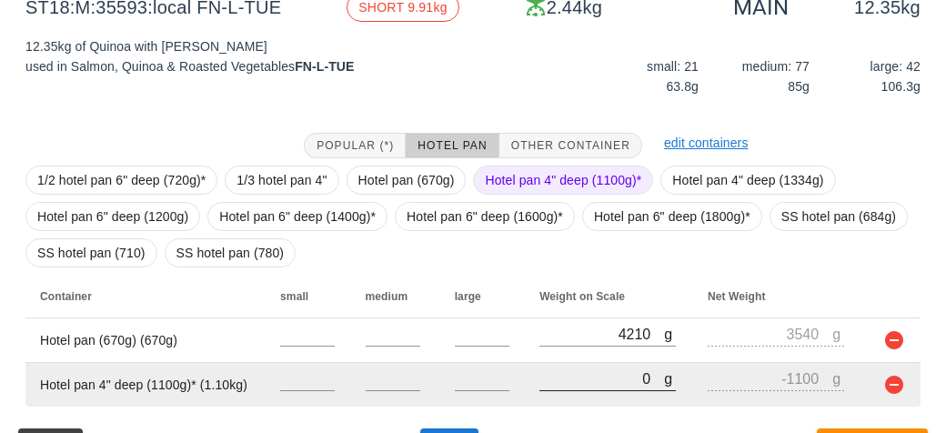
click at [551, 379] on input "0" at bounding box center [601, 378] width 125 height 24
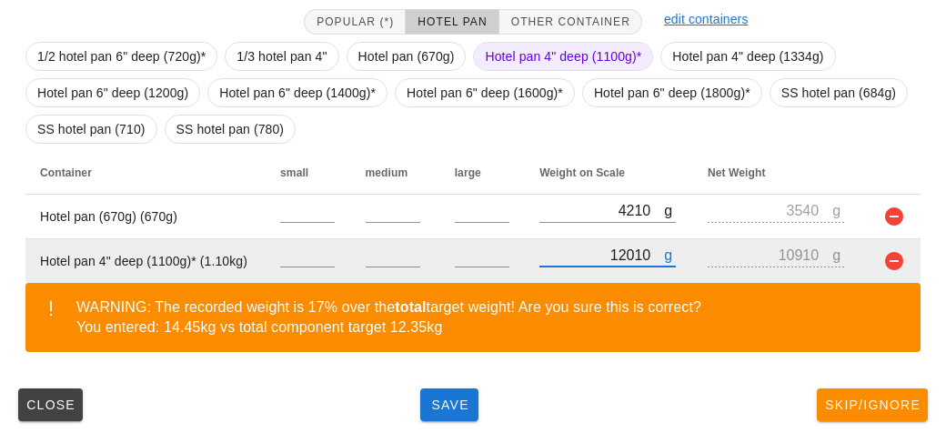
scroll to position [375, 0]
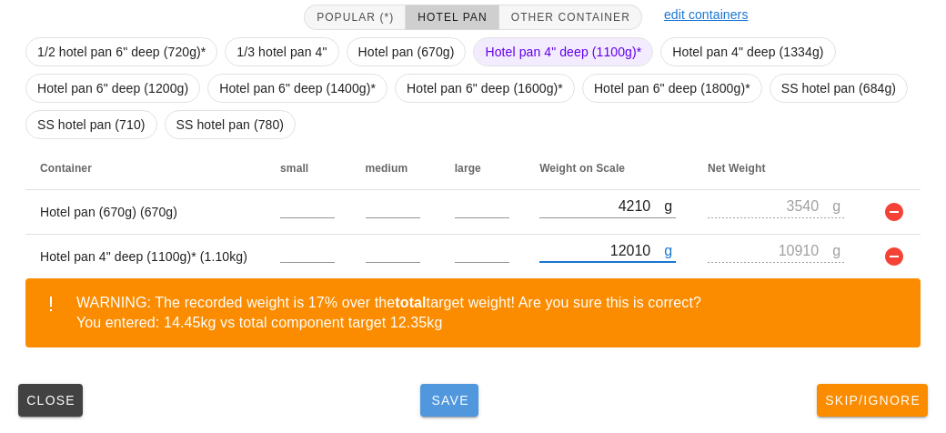
click at [446, 405] on span "Save" at bounding box center [449, 400] width 44 height 15
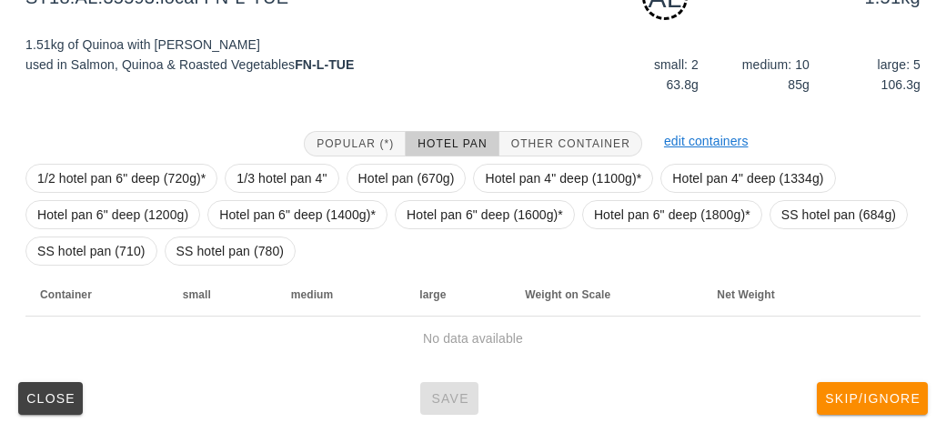
scroll to position [264, 0]
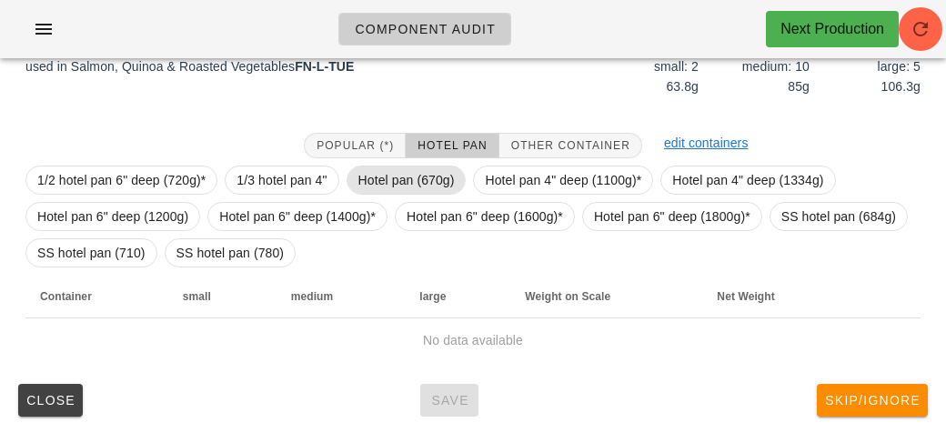
click at [385, 174] on span "Hotel pan (670g)" at bounding box center [406, 179] width 96 height 27
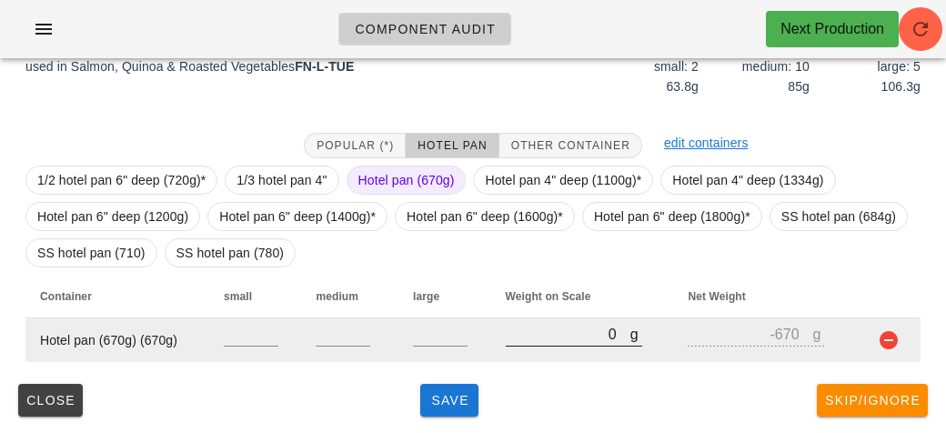
click at [526, 339] on input "0" at bounding box center [567, 334] width 125 height 24
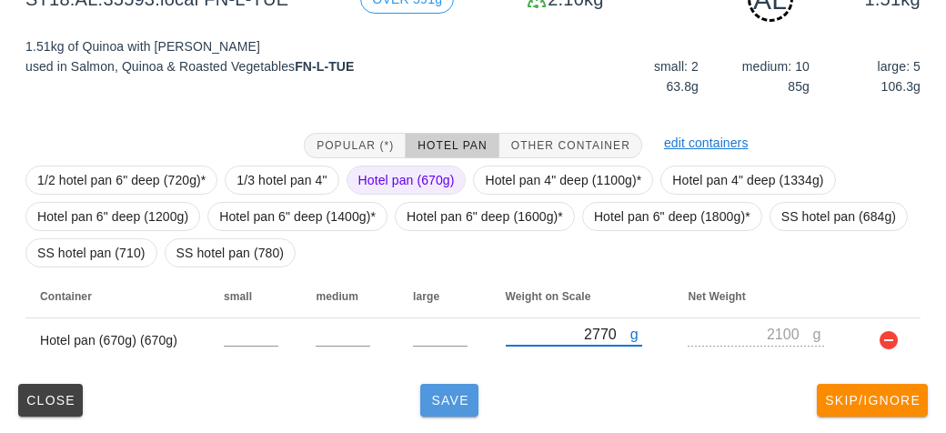
click at [432, 386] on button "Save" at bounding box center [449, 400] width 58 height 33
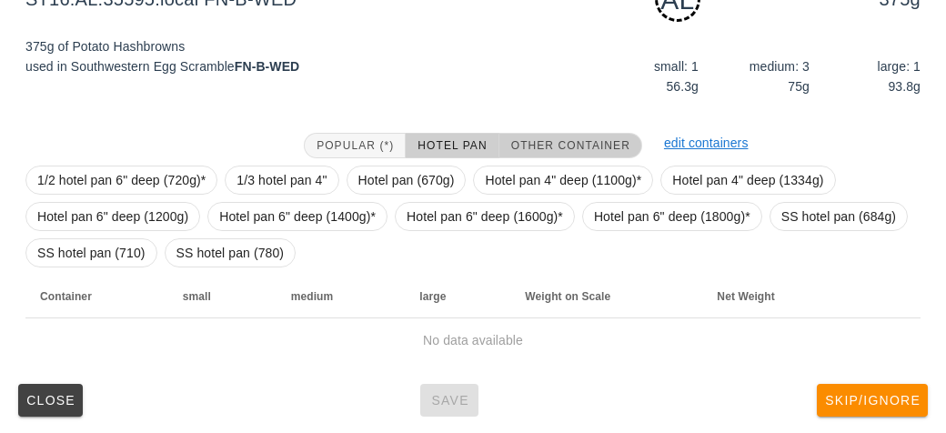
click at [530, 133] on button "Other Container" at bounding box center [570, 145] width 143 height 25
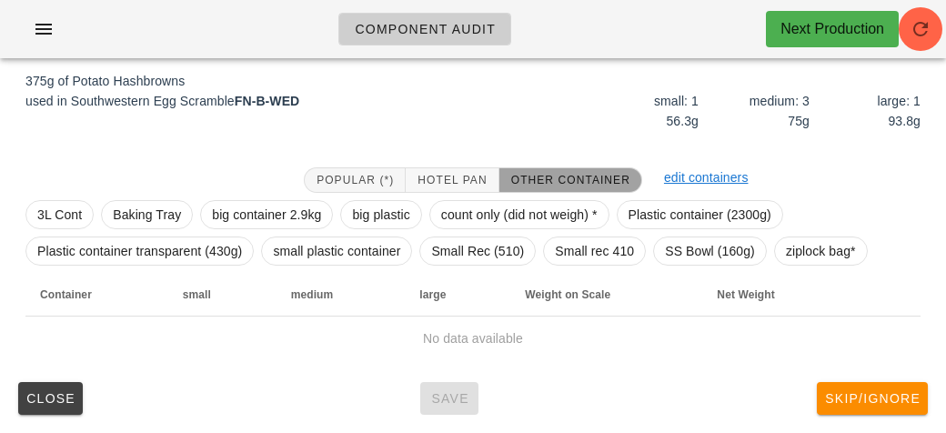
scroll to position [227, 0]
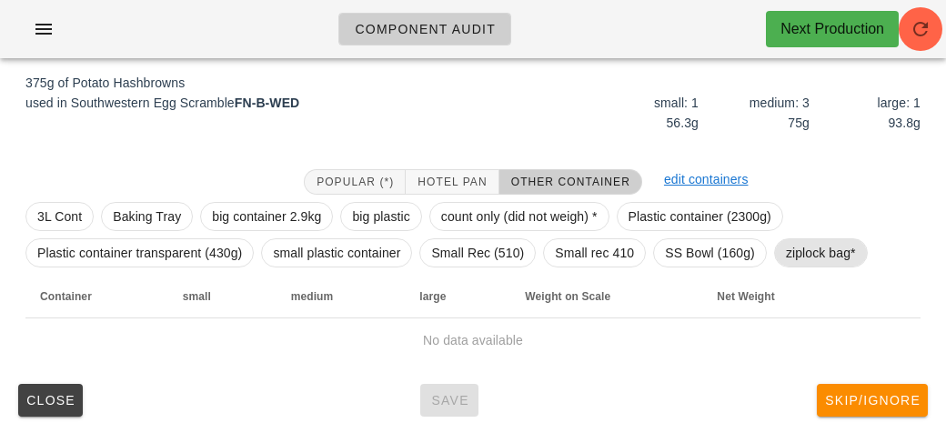
click at [815, 256] on span "ziplock bag*" at bounding box center [821, 252] width 70 height 27
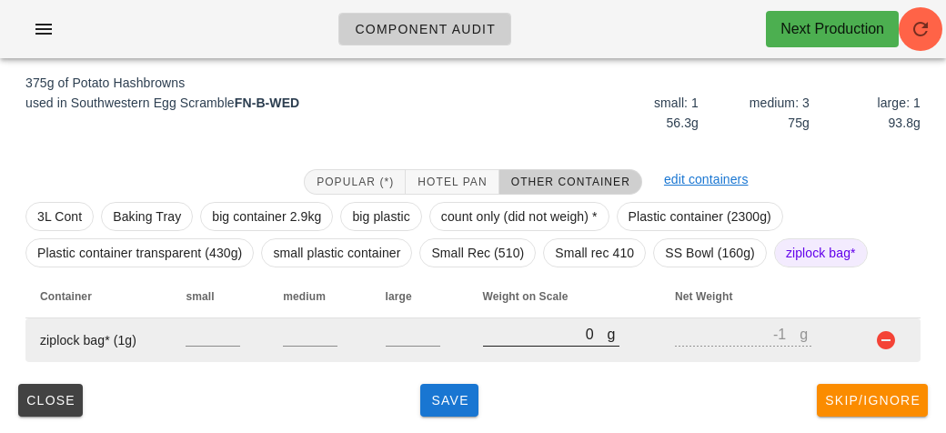
click at [512, 340] on input "0" at bounding box center [545, 334] width 125 height 24
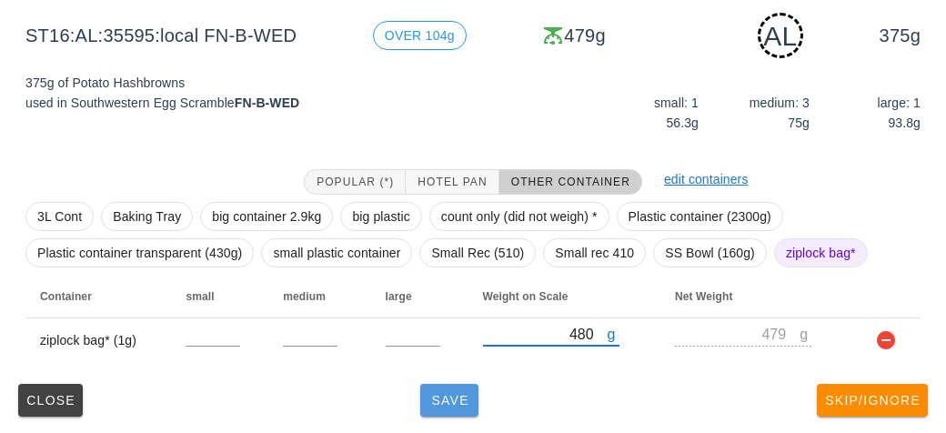
click at [454, 414] on button "Save" at bounding box center [449, 400] width 58 height 33
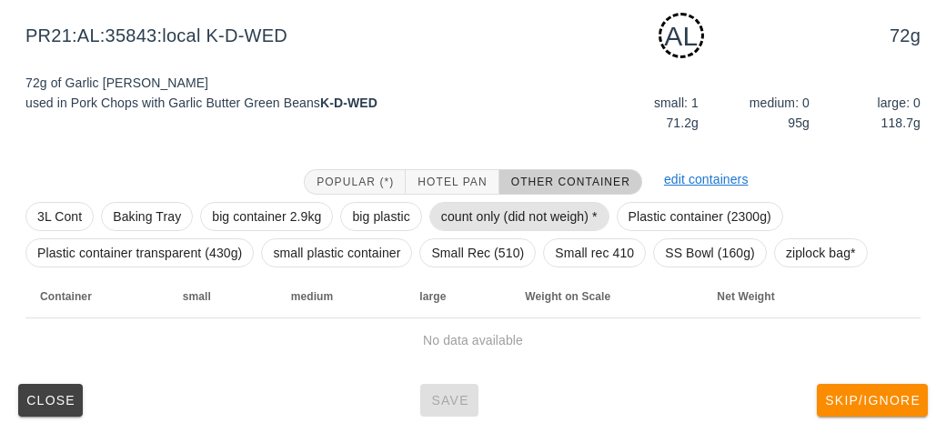
click at [457, 214] on span "count only (did not weigh) *" at bounding box center [519, 216] width 156 height 27
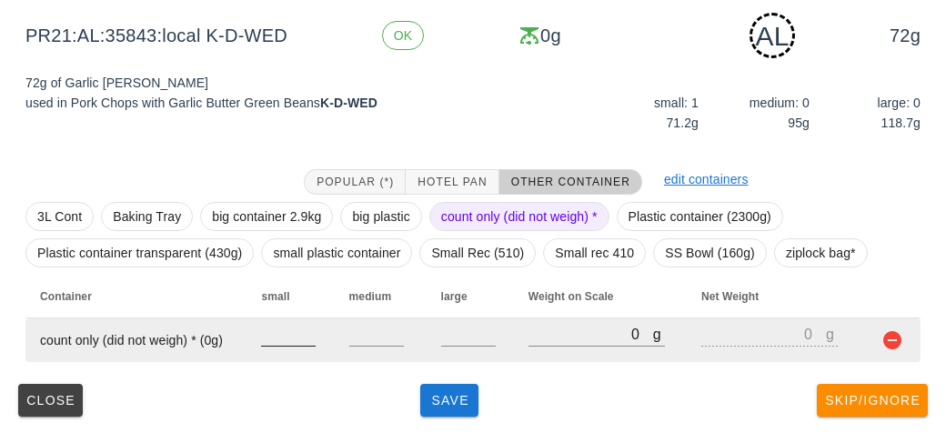
click at [284, 340] on input "number" at bounding box center [288, 334] width 55 height 24
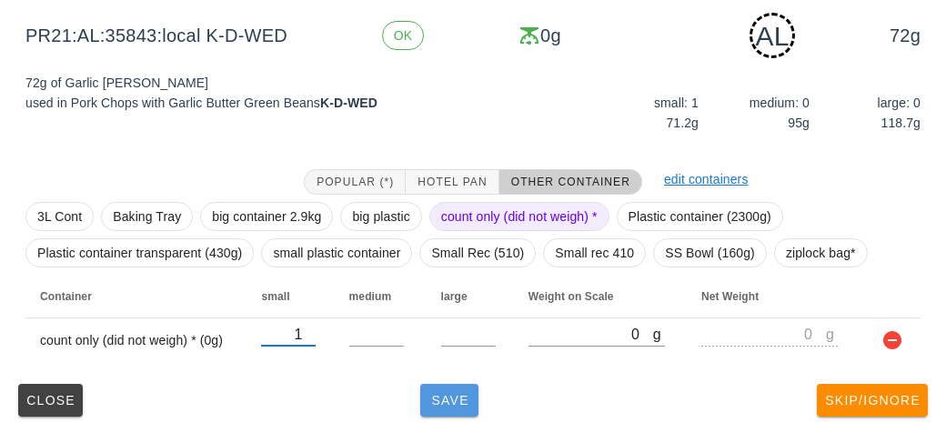
click at [435, 405] on span "Save" at bounding box center [449, 400] width 44 height 15
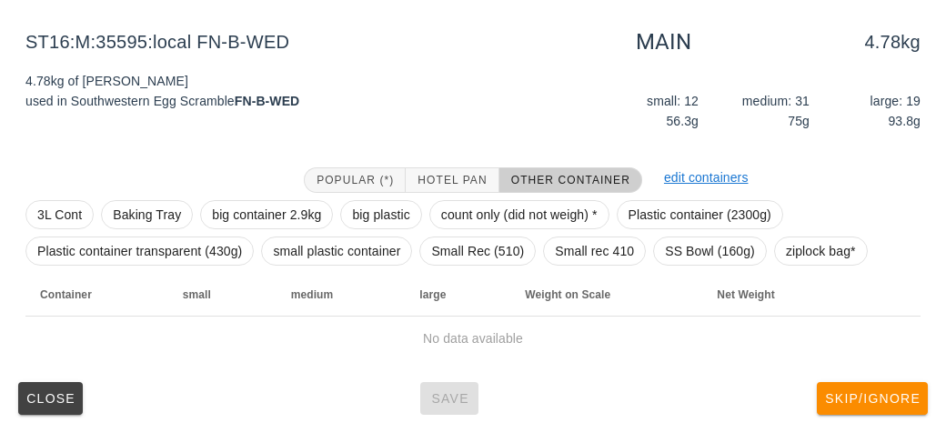
scroll to position [211, 0]
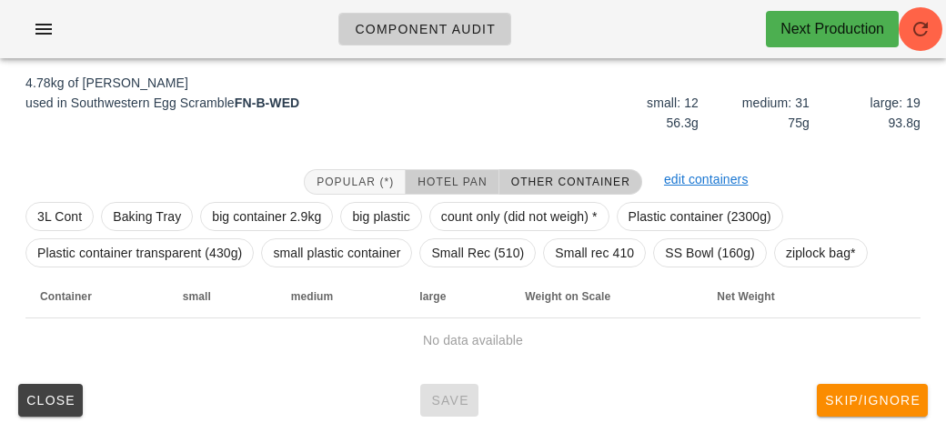
click at [451, 172] on button "Hotel Pan" at bounding box center [451, 181] width 93 height 25
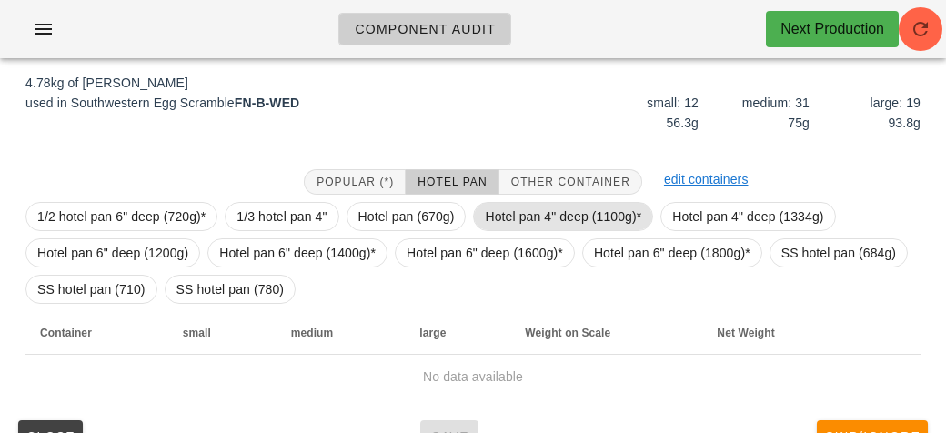
click at [503, 212] on span "Hotel pan 4" deep (1100g)*" at bounding box center [563, 216] width 156 height 27
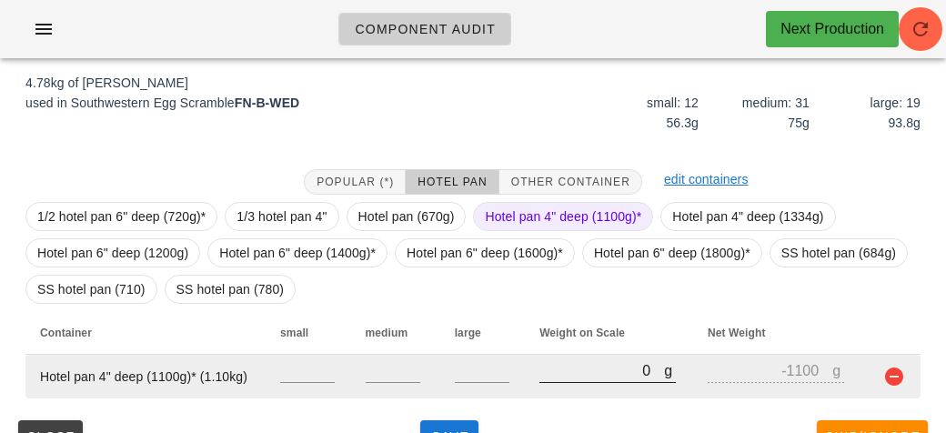
click at [592, 371] on input "0" at bounding box center [601, 370] width 125 height 24
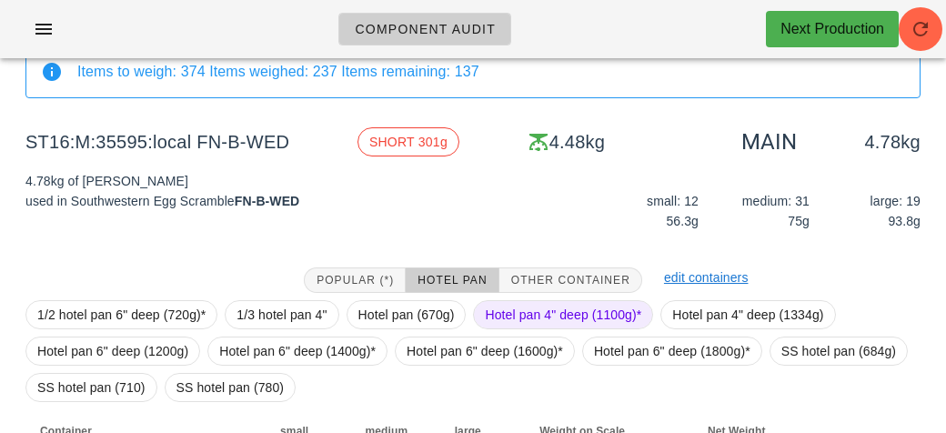
scroll to position [247, 0]
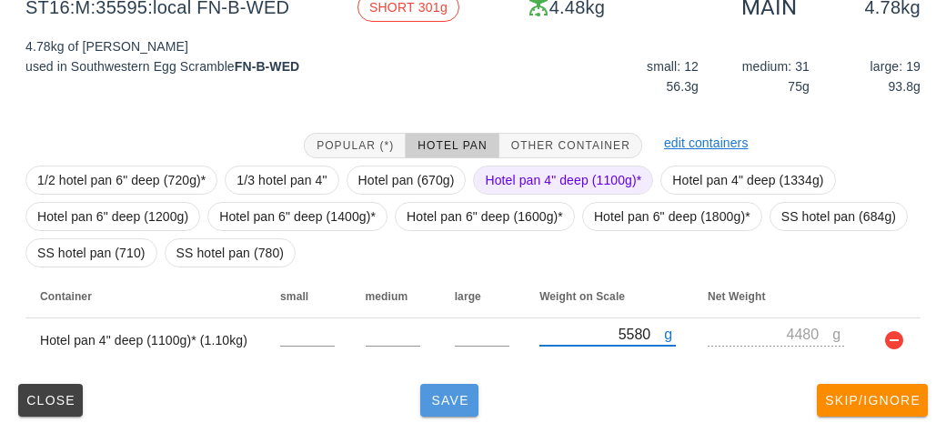
click at [435, 405] on span "Save" at bounding box center [449, 400] width 44 height 15
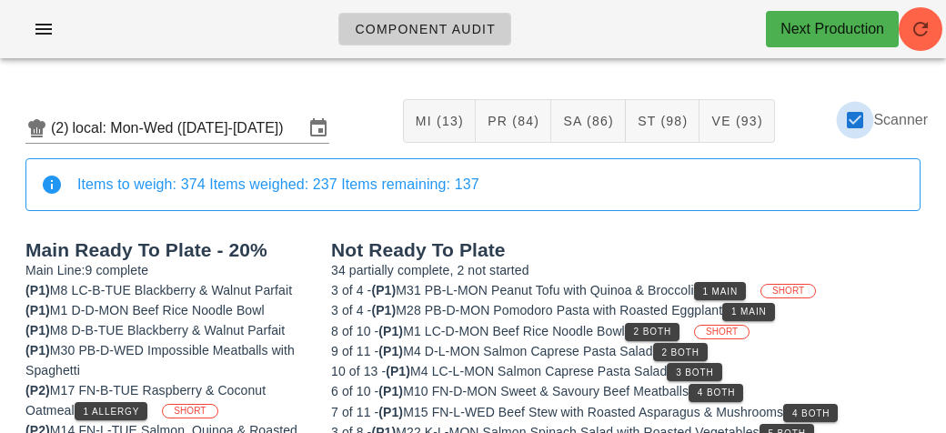
click at [844, 118] on div at bounding box center [854, 120] width 31 height 31
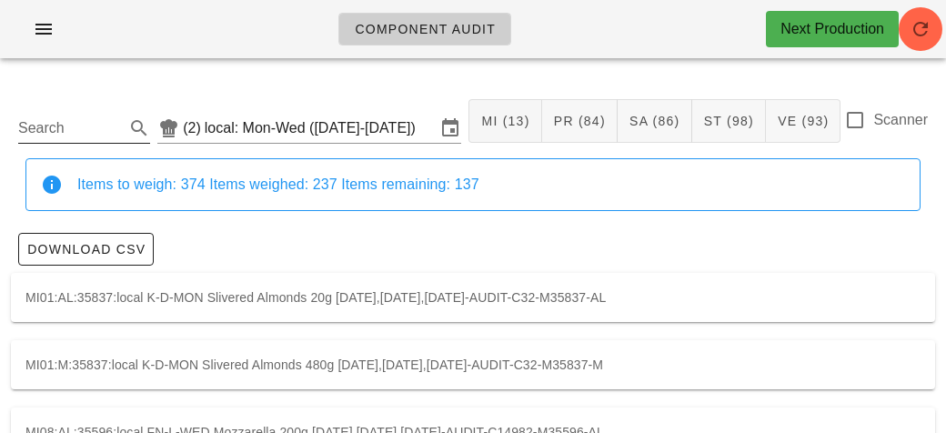
click at [82, 129] on input "Search" at bounding box center [69, 128] width 103 height 29
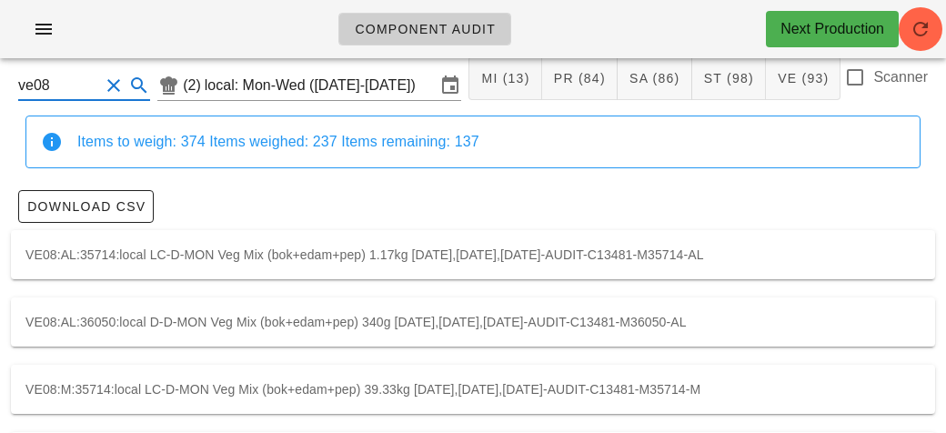
scroll to position [118, 0]
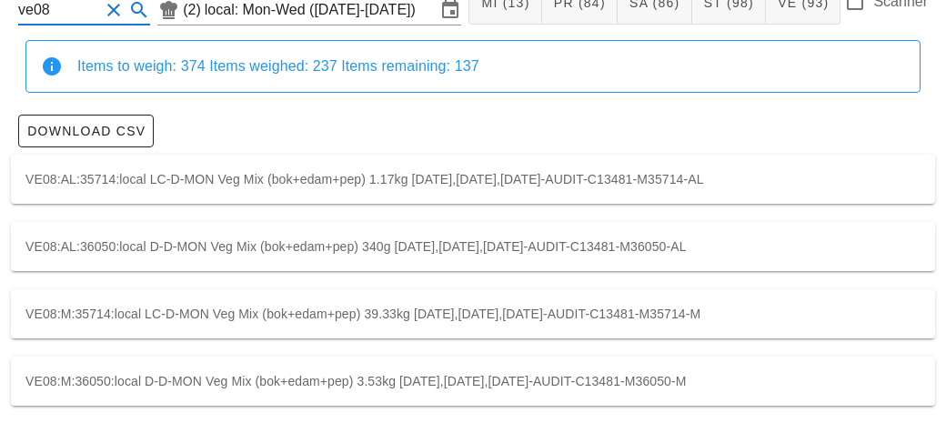
click at [145, 391] on div "VE08:M:36050:local D-D-MON Veg Mix (bok+edam+pep) 3.53kg [DATE],[DATE],[DATE]-A…" at bounding box center [473, 380] width 924 height 49
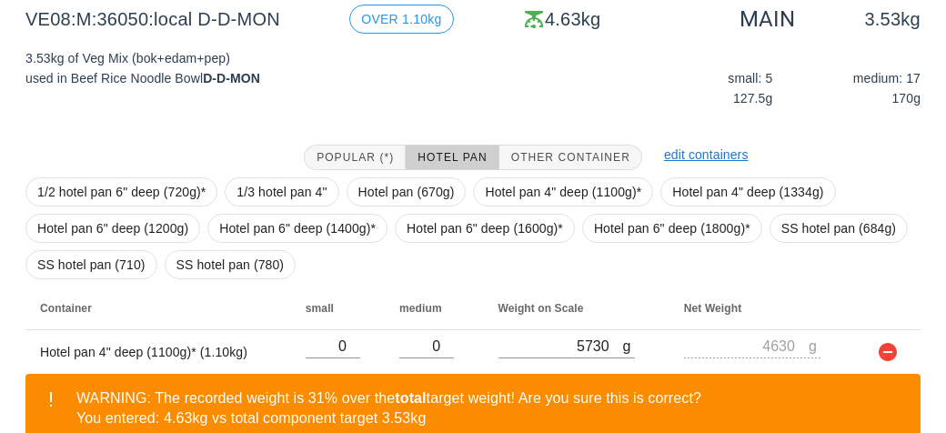
scroll to position [378, 0]
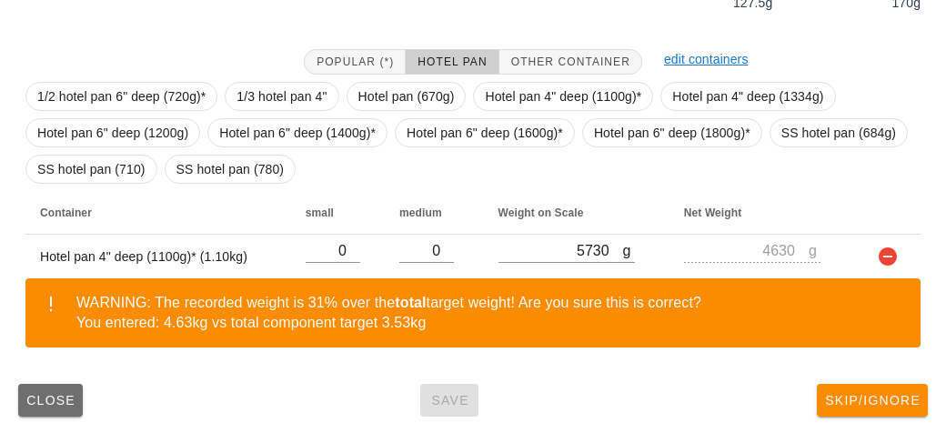
click at [63, 403] on span "Close" at bounding box center [50, 400] width 50 height 15
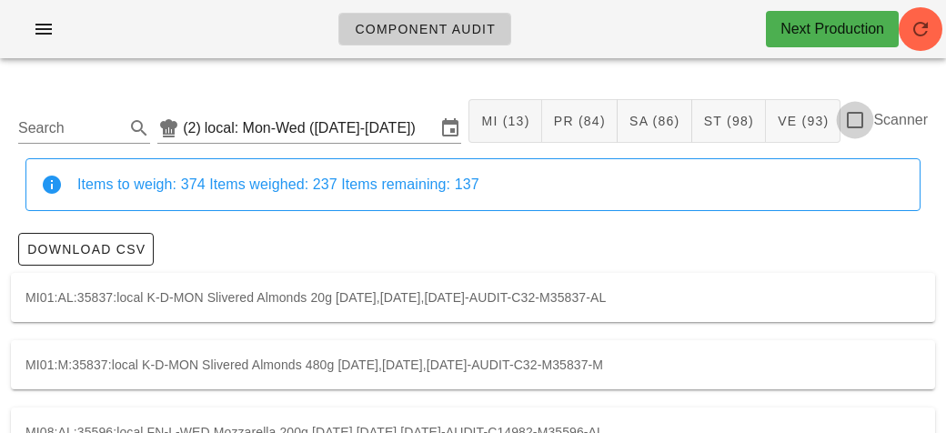
click at [864, 130] on div at bounding box center [854, 120] width 31 height 31
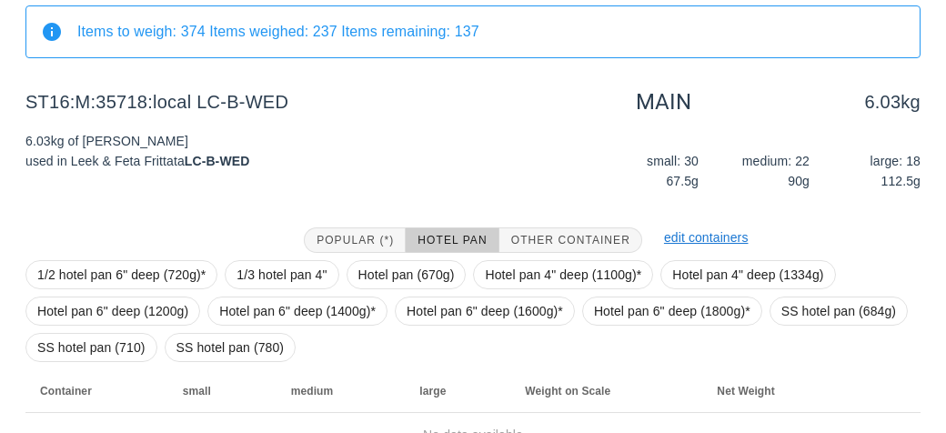
scroll to position [247, 0]
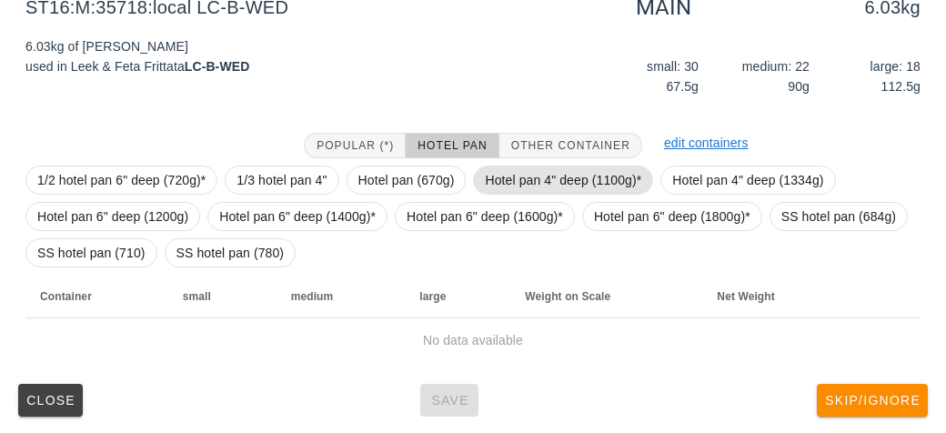
click at [509, 174] on span "Hotel pan 4" deep (1100g)*" at bounding box center [563, 179] width 156 height 27
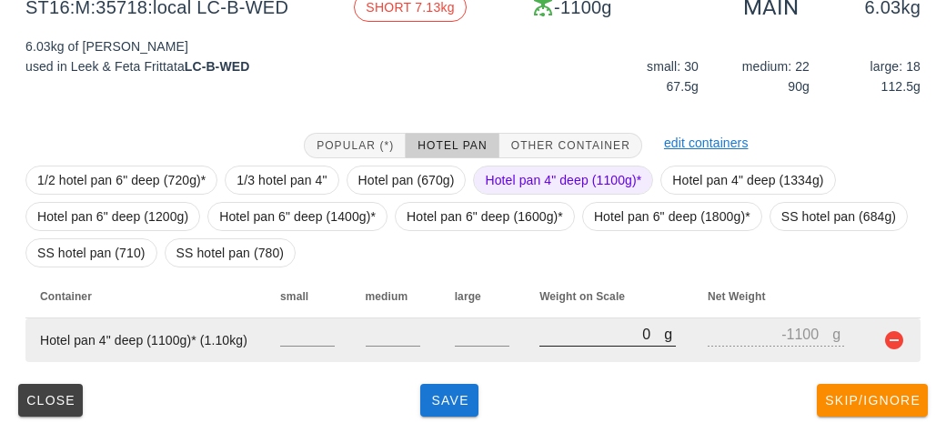
click at [565, 339] on input "0" at bounding box center [601, 334] width 125 height 24
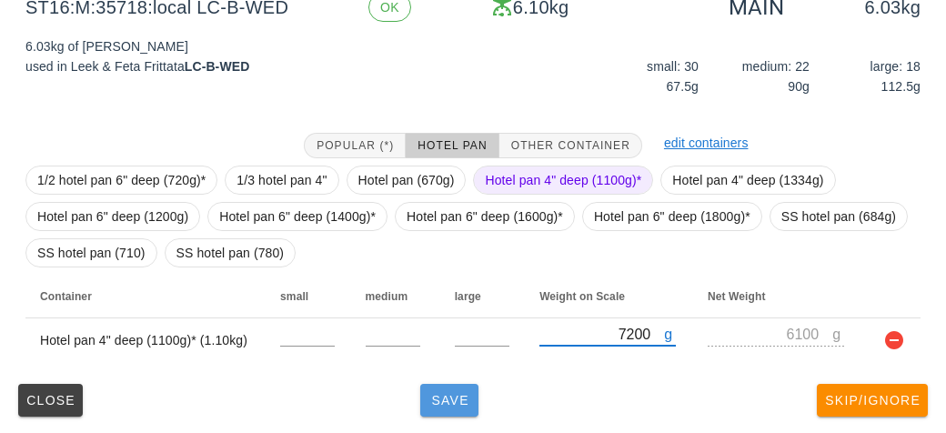
click at [442, 404] on span "Save" at bounding box center [449, 400] width 44 height 15
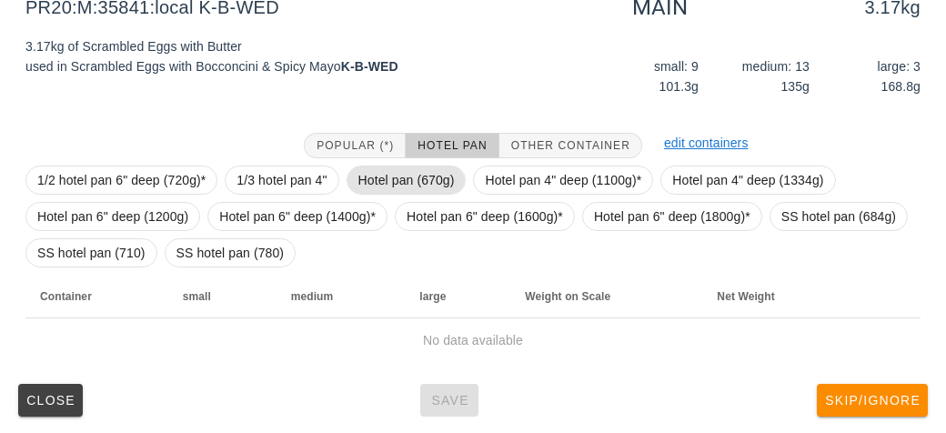
click at [366, 174] on span "Hotel pan (670g)" at bounding box center [406, 179] width 96 height 27
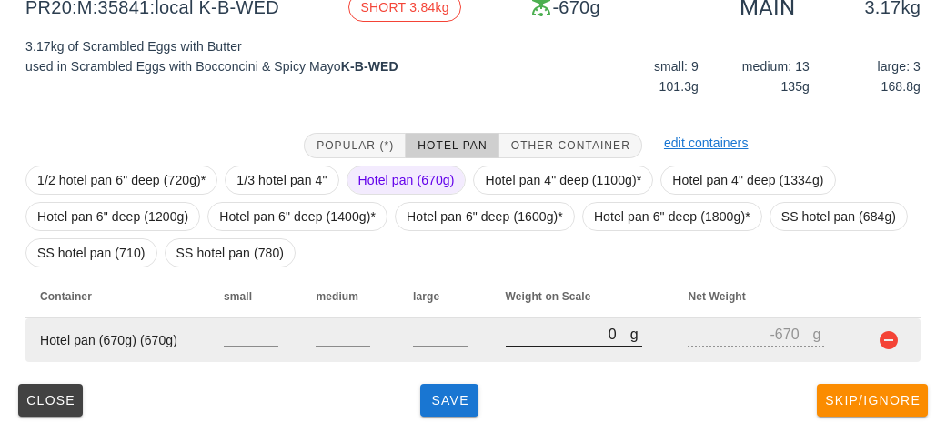
click at [523, 332] on input "0" at bounding box center [567, 334] width 125 height 24
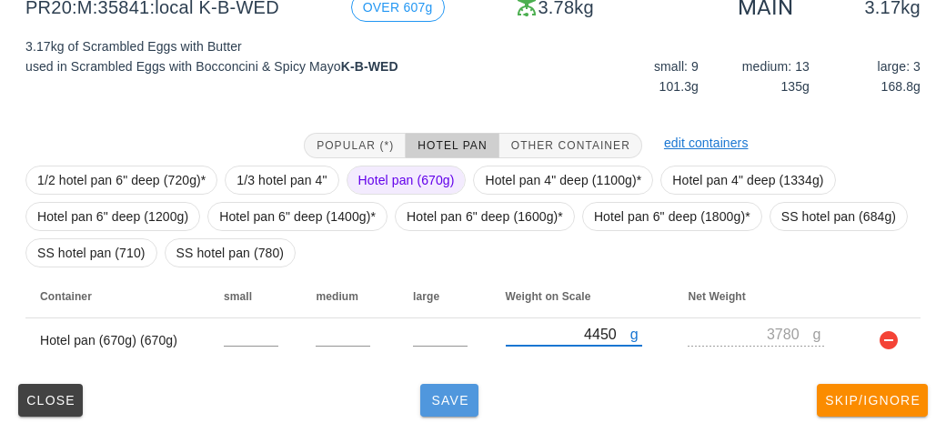
click at [438, 393] on span "Save" at bounding box center [449, 400] width 44 height 15
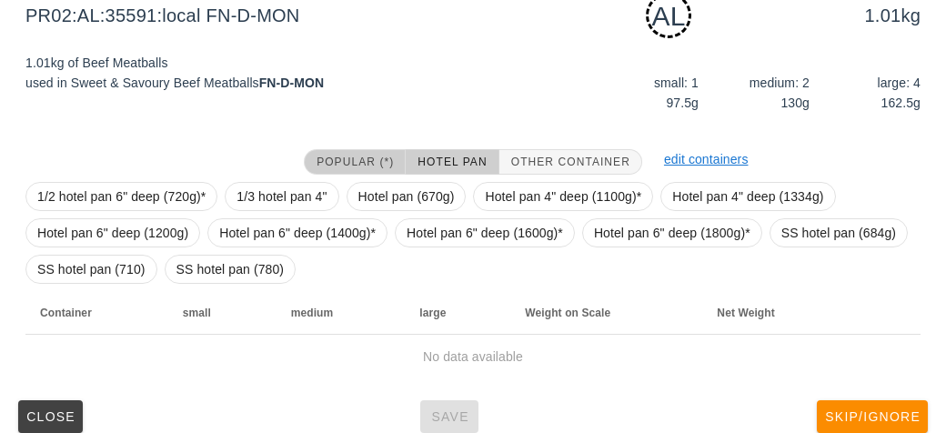
click at [330, 155] on span "Popular (*)" at bounding box center [354, 161] width 78 height 13
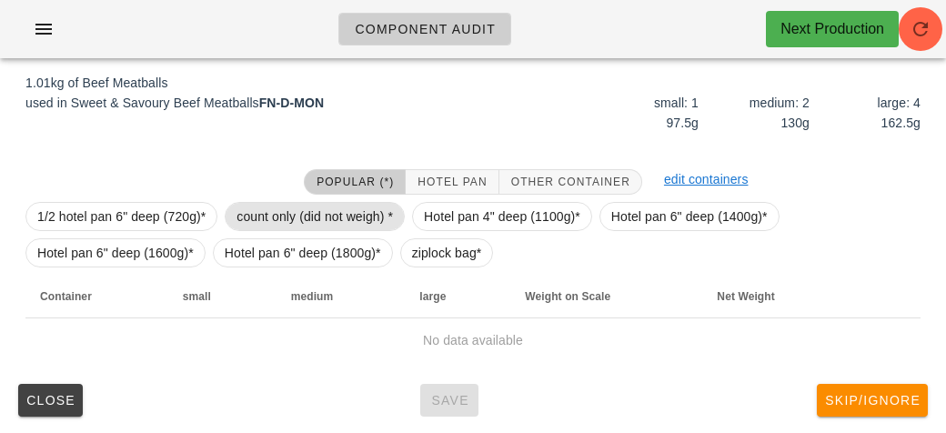
click at [285, 215] on span "count only (did not weigh) *" at bounding box center [314, 216] width 156 height 27
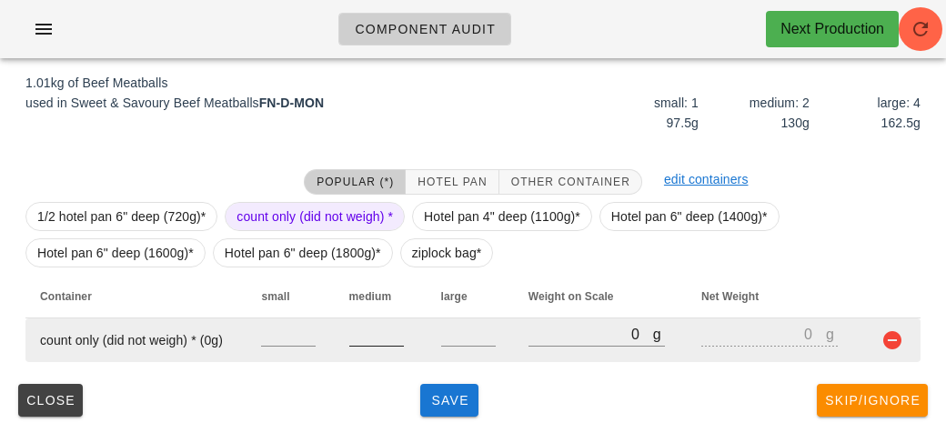
click at [371, 341] on input "number" at bounding box center [376, 334] width 55 height 24
click at [291, 335] on input "number" at bounding box center [288, 334] width 55 height 24
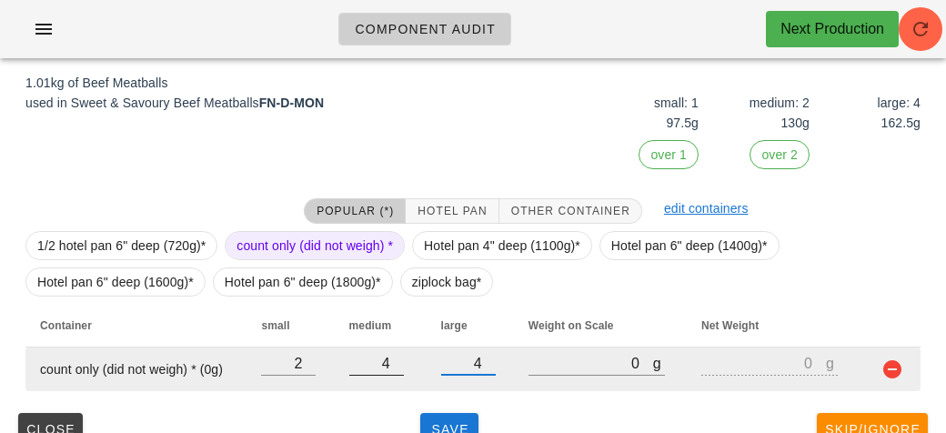
click at [385, 368] on input "4" at bounding box center [376, 363] width 55 height 24
click at [304, 362] on input "2" at bounding box center [288, 363] width 55 height 24
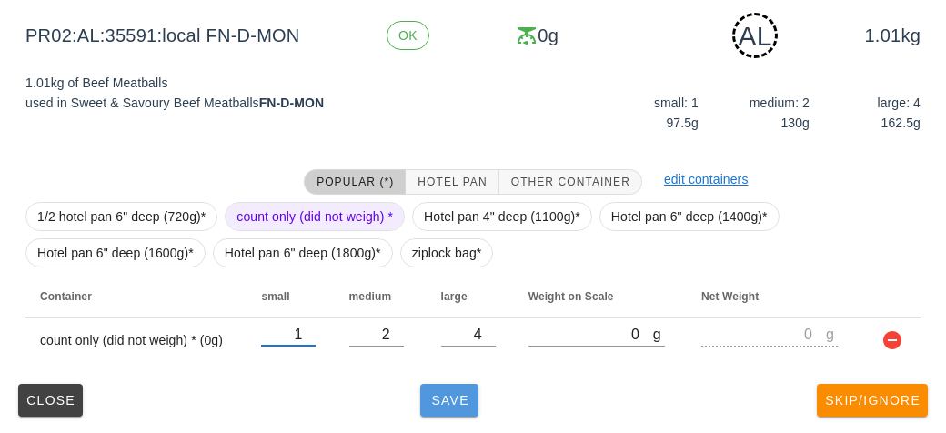
click at [470, 398] on span "Save" at bounding box center [449, 400] width 44 height 15
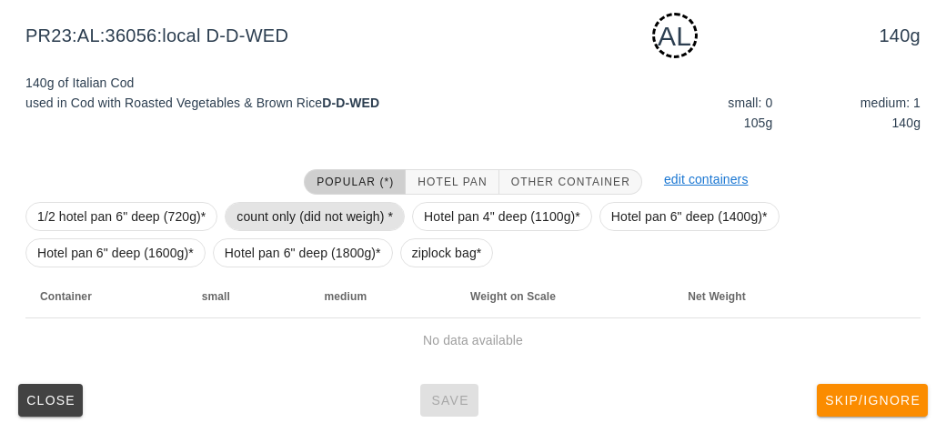
click at [264, 215] on span "count only (did not weigh) *" at bounding box center [314, 216] width 156 height 27
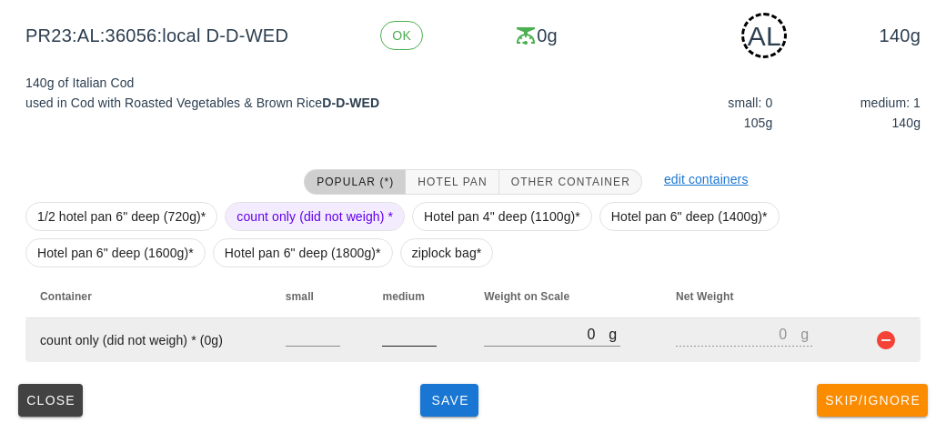
click at [405, 339] on input "number" at bounding box center [409, 334] width 55 height 24
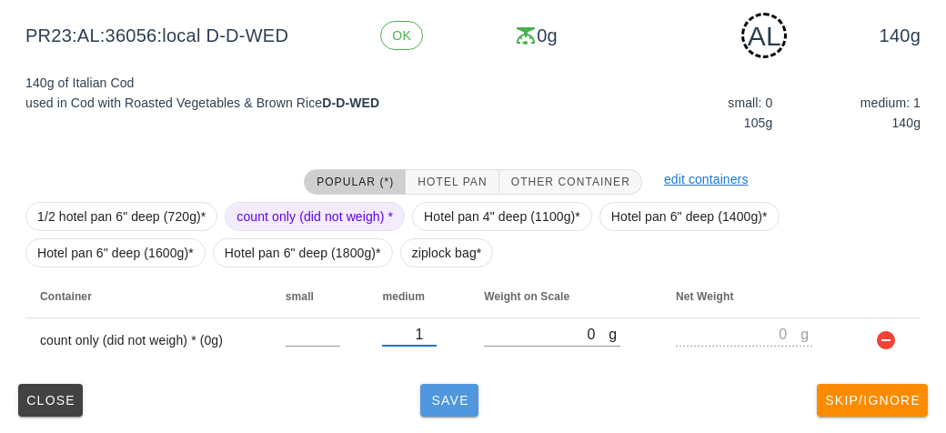
click at [465, 411] on button "Save" at bounding box center [449, 400] width 58 height 33
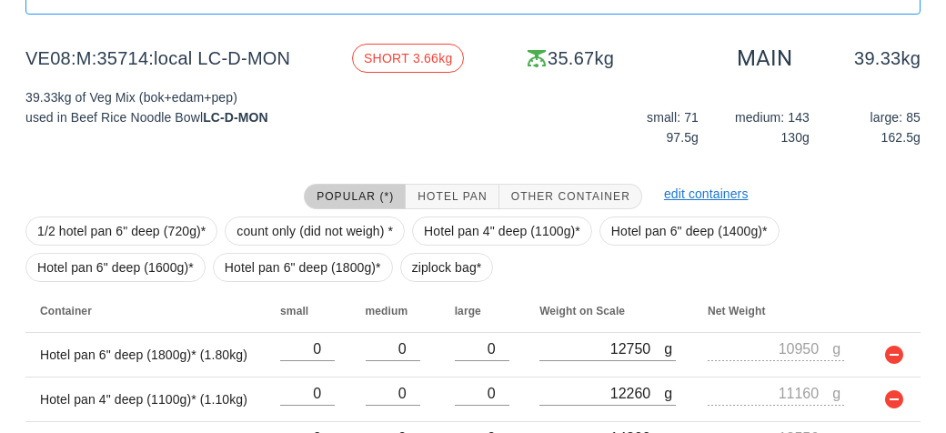
scroll to position [300, 0]
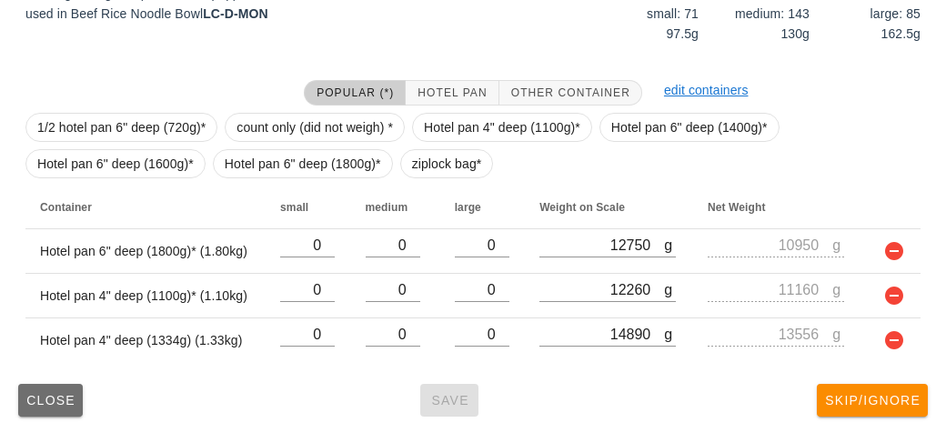
click at [51, 406] on button "Close" at bounding box center [50, 400] width 65 height 33
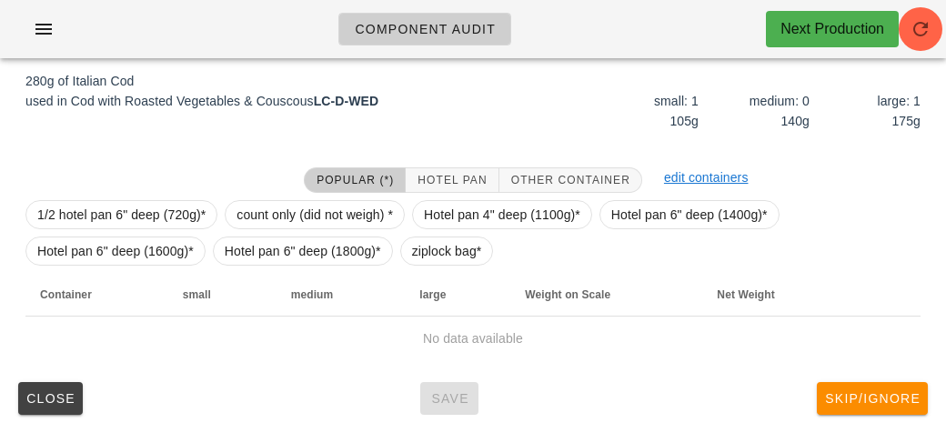
scroll to position [227, 0]
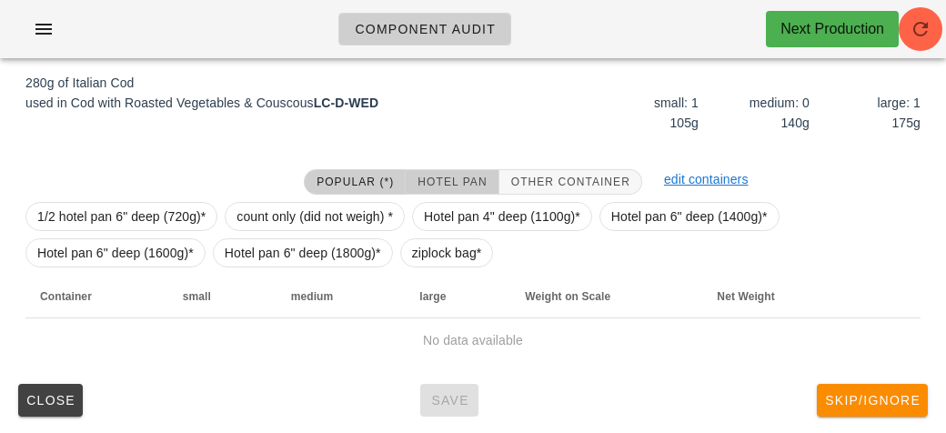
click at [432, 173] on button "Hotel Pan" at bounding box center [451, 181] width 93 height 25
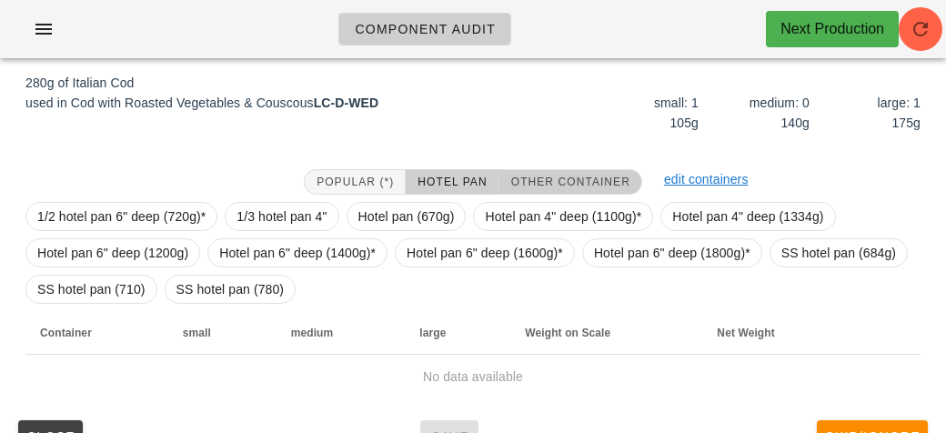
click at [550, 179] on span "Other Container" at bounding box center [570, 181] width 120 height 13
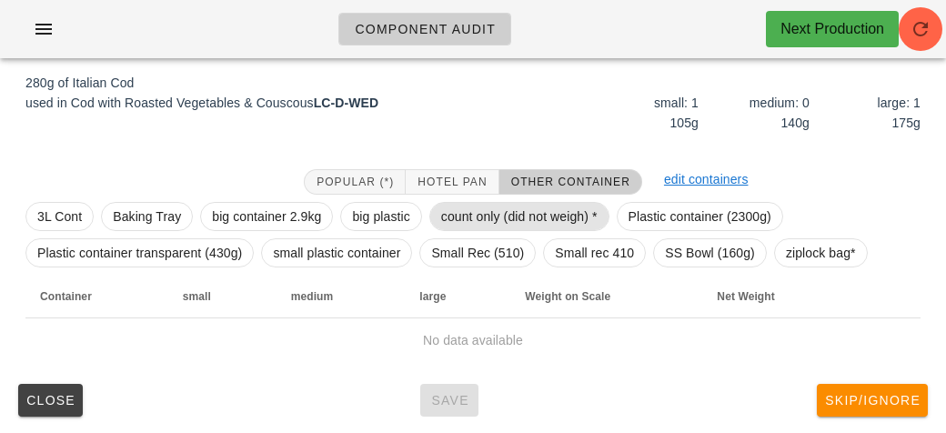
click at [485, 217] on span "count only (did not weigh) *" at bounding box center [519, 216] width 156 height 27
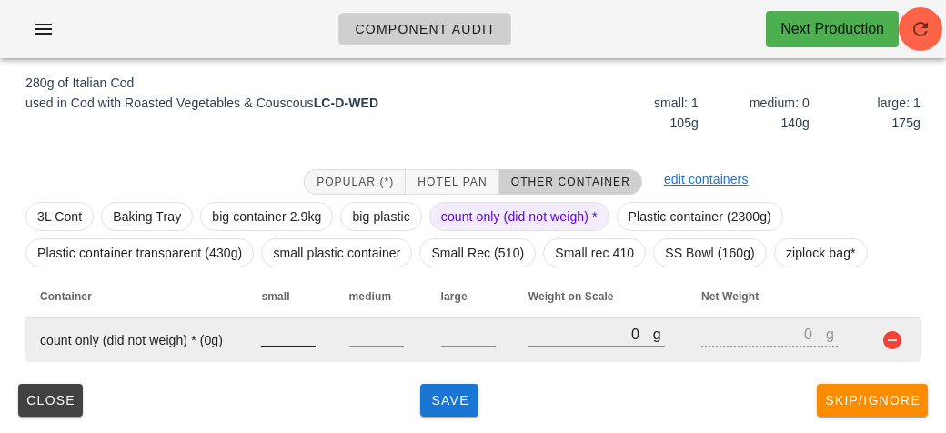
click at [293, 338] on input "number" at bounding box center [288, 334] width 55 height 24
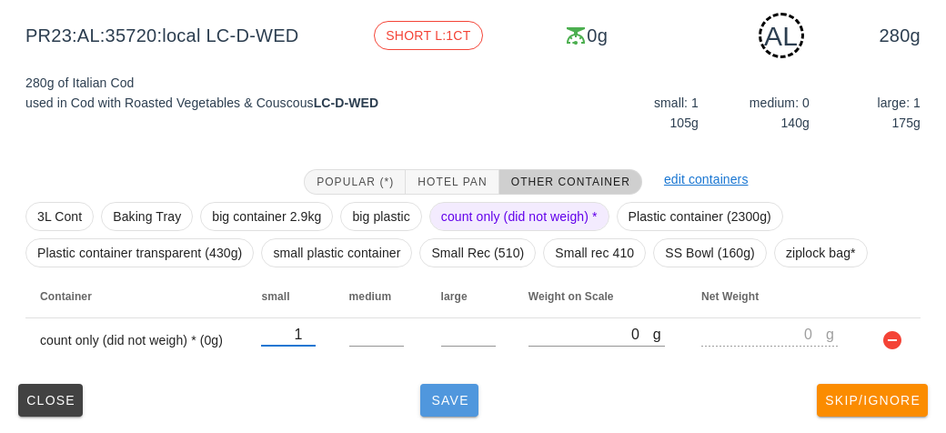
click at [452, 393] on span "Save" at bounding box center [449, 400] width 44 height 15
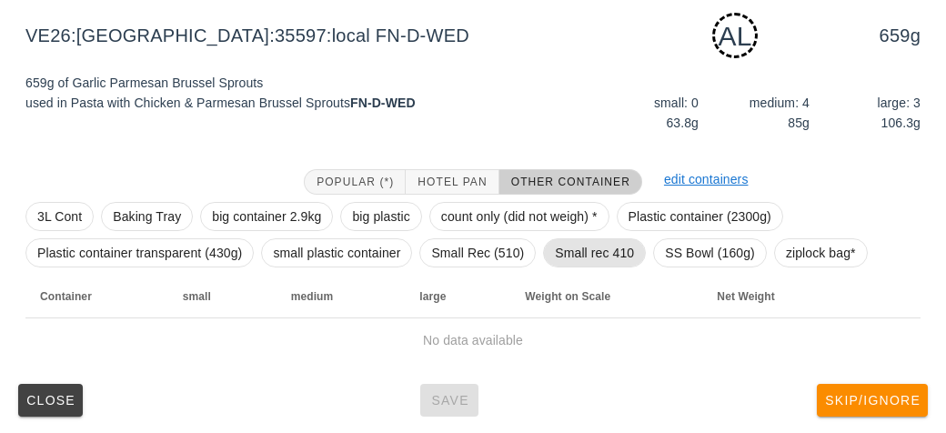
click at [566, 249] on span "Small rec 410" at bounding box center [594, 252] width 79 height 27
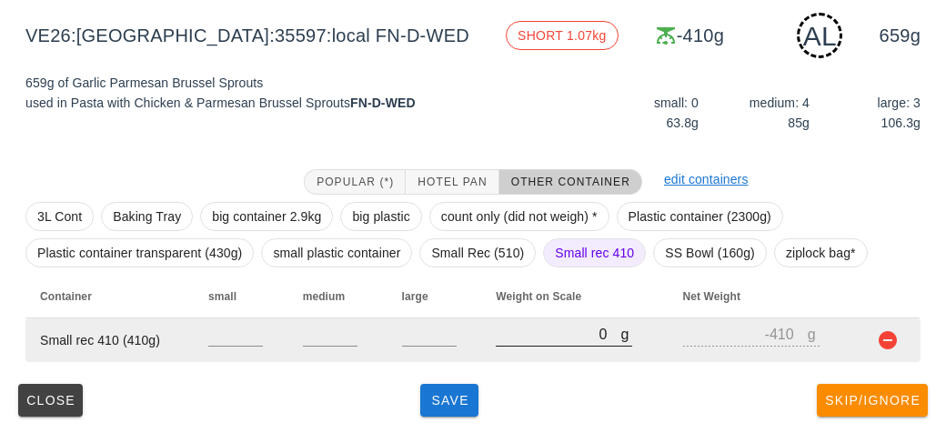
click at [539, 335] on input "0" at bounding box center [557, 334] width 125 height 24
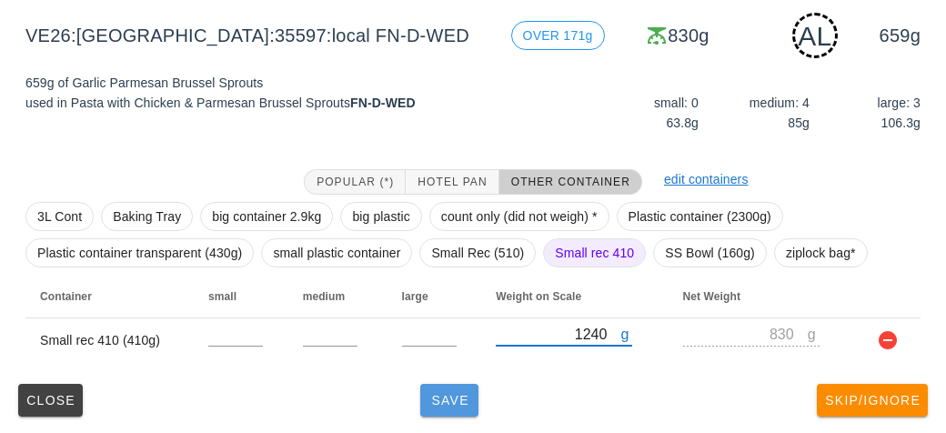
click at [447, 407] on button "Save" at bounding box center [449, 400] width 58 height 33
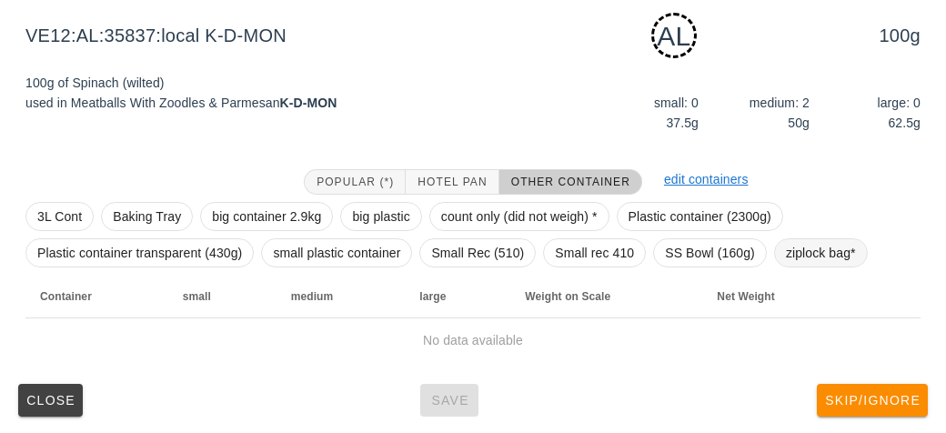
click at [809, 247] on span "ziplock bag*" at bounding box center [821, 252] width 70 height 27
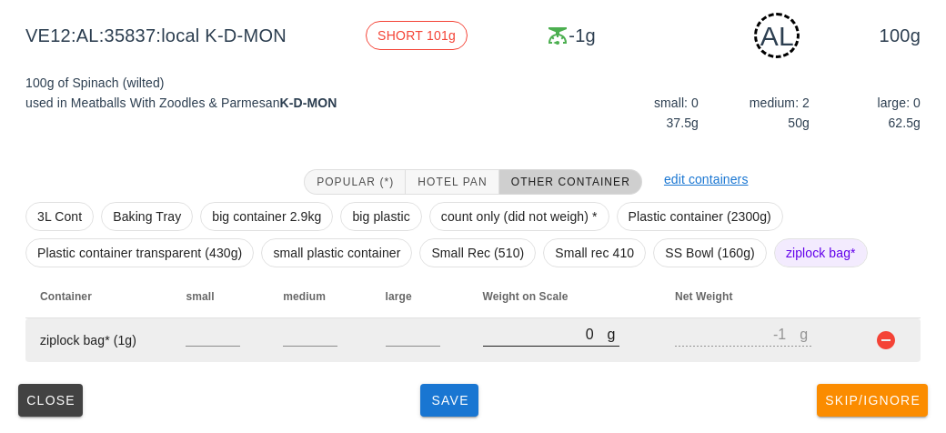
click at [502, 335] on input "0" at bounding box center [545, 334] width 125 height 24
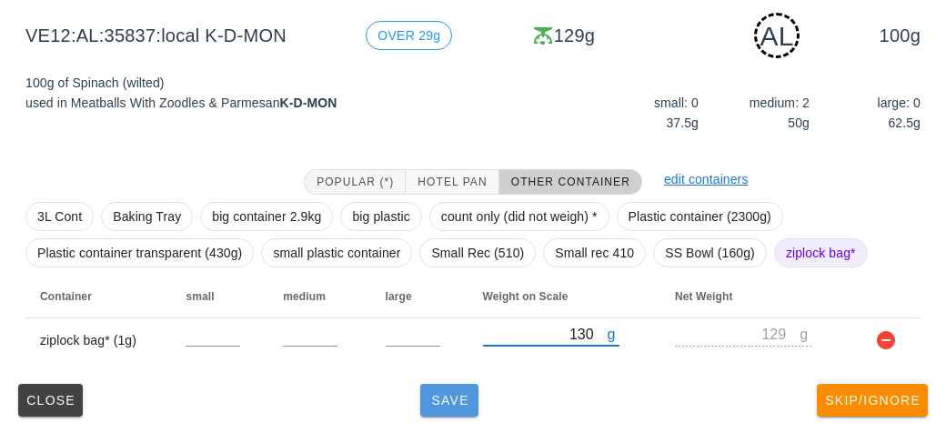
click at [429, 394] on span "Save" at bounding box center [449, 400] width 44 height 15
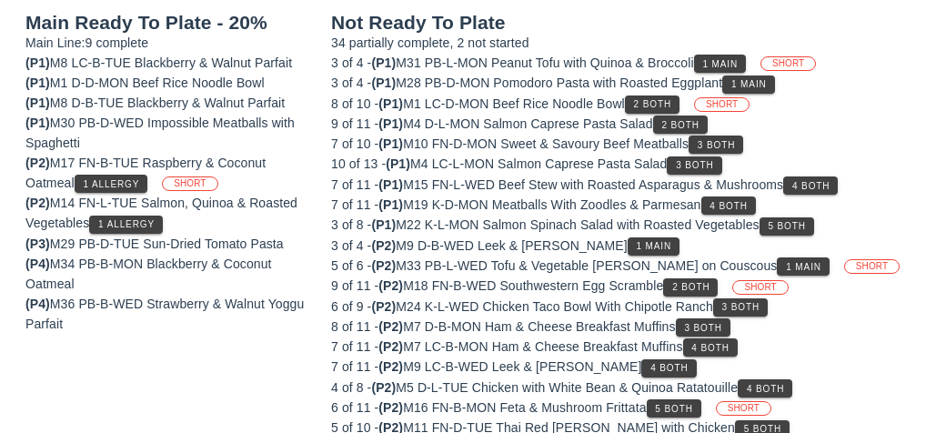
scroll to position [211, 0]
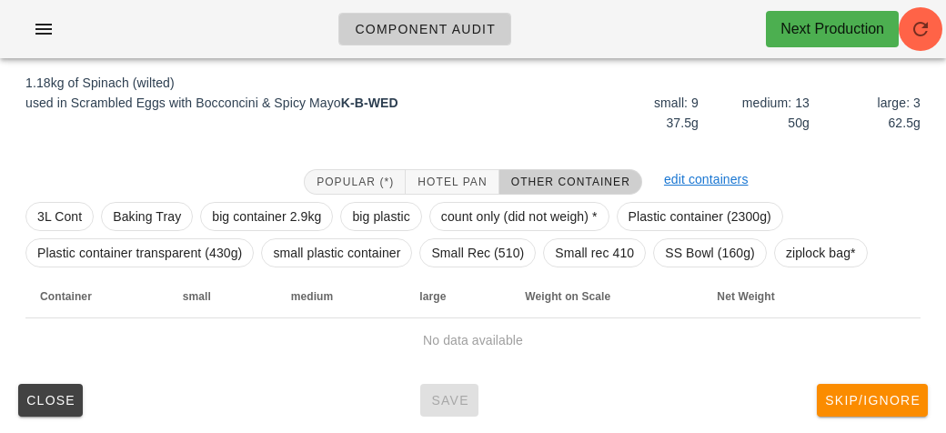
click at [449, 155] on div "Popular (*) Hotel Pan Other Container edit containers 3L Cont Baking Tray big c…" at bounding box center [473, 266] width 924 height 222
click at [446, 176] on span "Hotel Pan" at bounding box center [451, 181] width 70 height 13
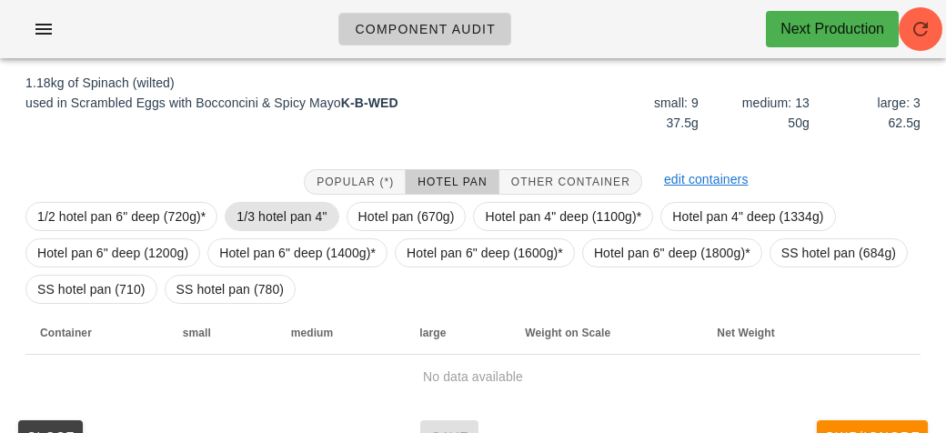
click at [259, 214] on span "1/3 hotel pan 4"" at bounding box center [281, 216] width 90 height 27
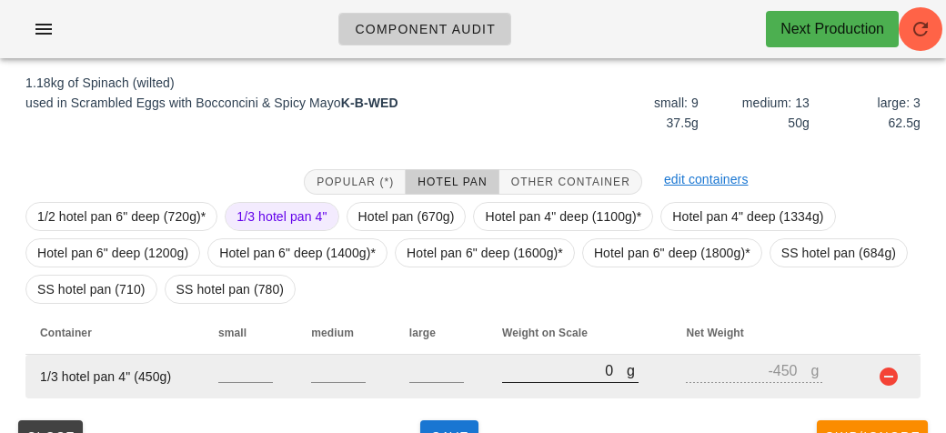
click at [568, 374] on input "0" at bounding box center [564, 370] width 125 height 24
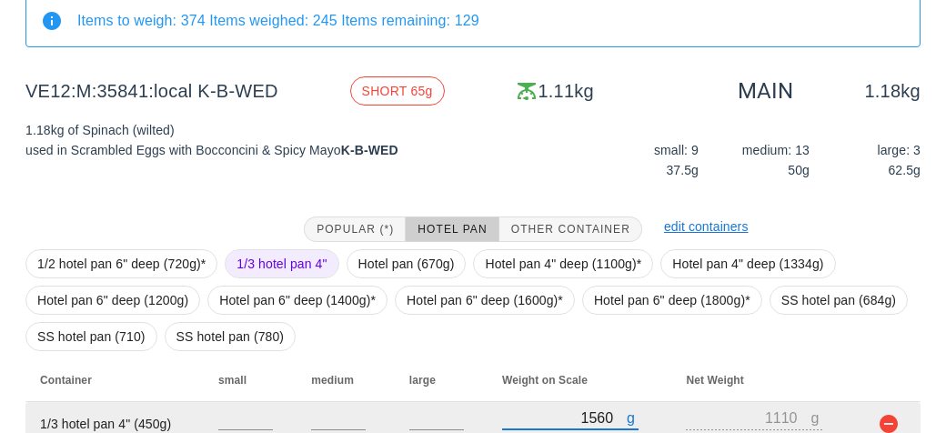
scroll to position [247, 0]
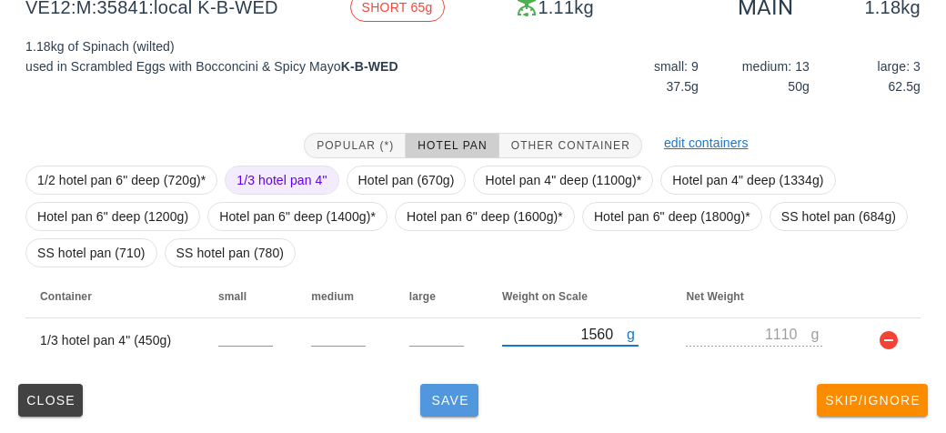
click at [456, 410] on button "Save" at bounding box center [449, 400] width 58 height 33
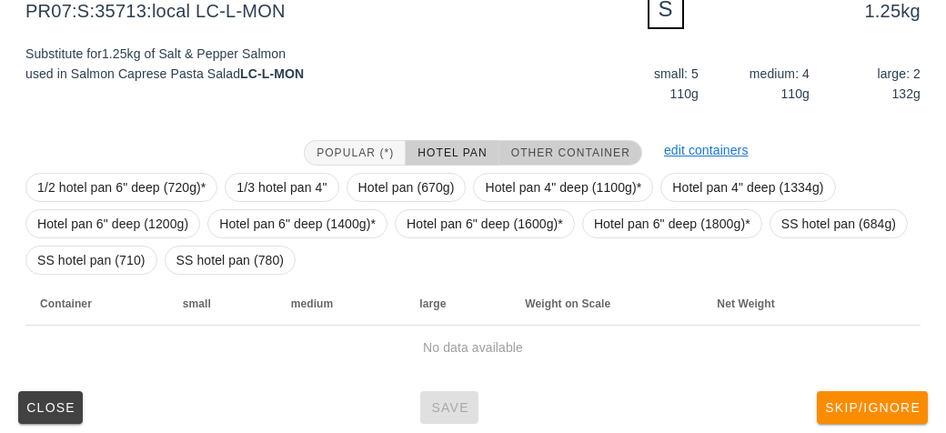
click at [553, 150] on span "Other Container" at bounding box center [570, 152] width 120 height 13
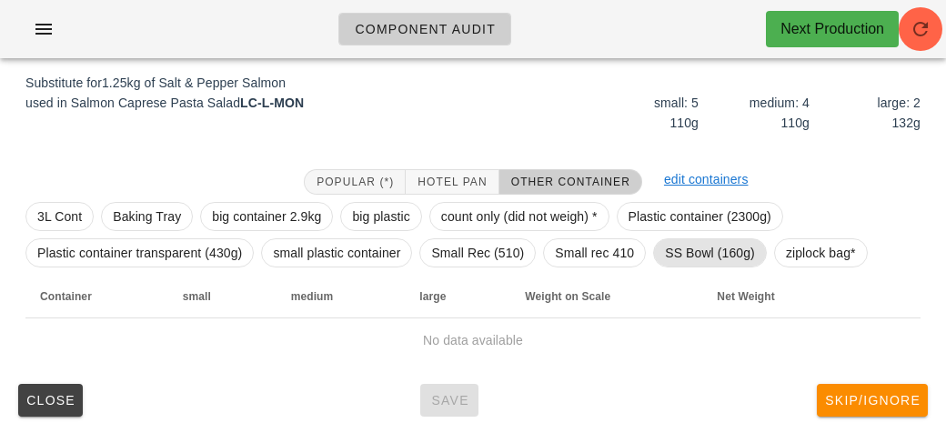
click at [684, 255] on span "SS Bowl (160g)" at bounding box center [710, 252] width 90 height 27
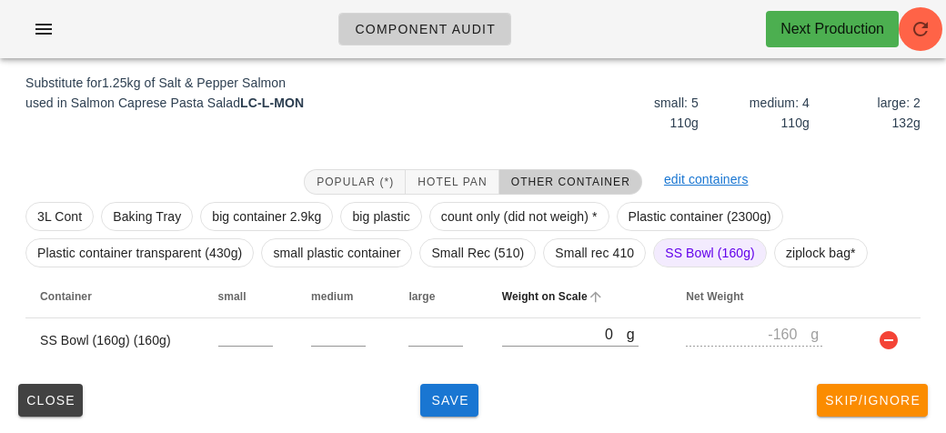
click at [553, 314] on th "Weight on Scale" at bounding box center [579, 297] width 185 height 44
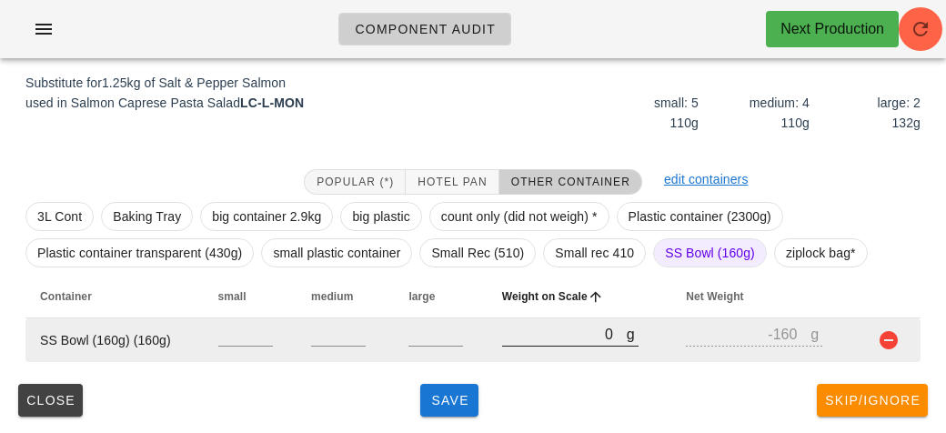
click at [550, 338] on input "0" at bounding box center [564, 334] width 125 height 24
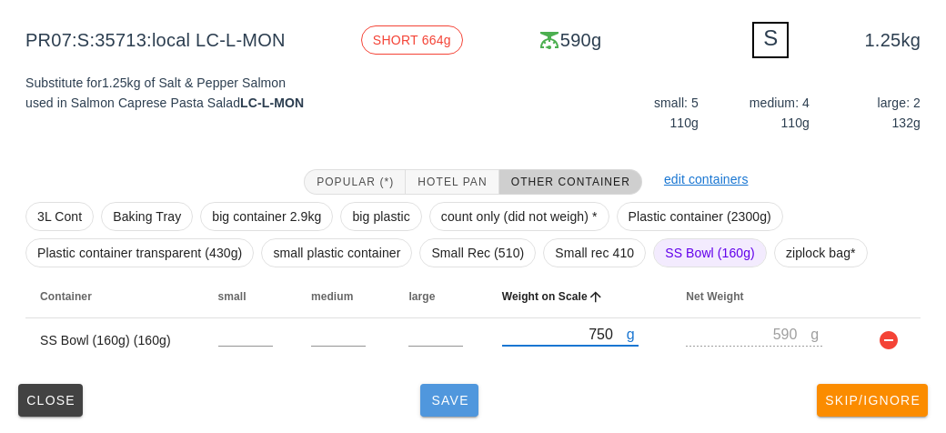
click at [428, 404] on span "Save" at bounding box center [449, 400] width 44 height 15
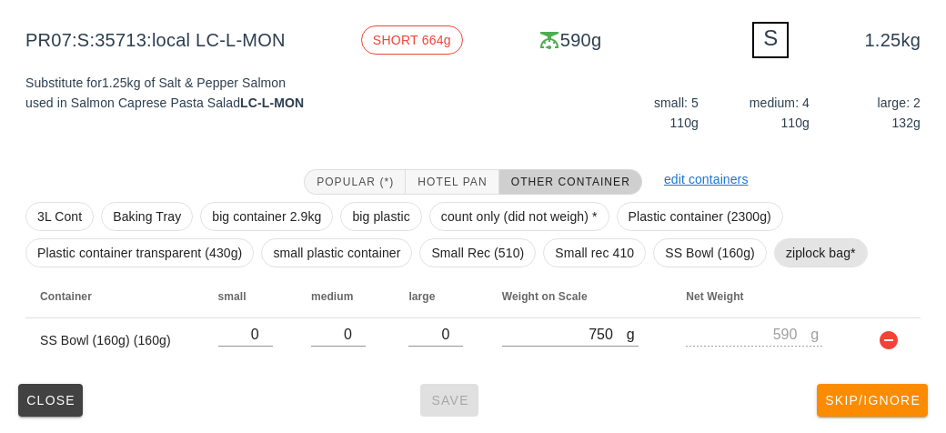
click at [798, 255] on span "ziplock bag*" at bounding box center [821, 252] width 70 height 27
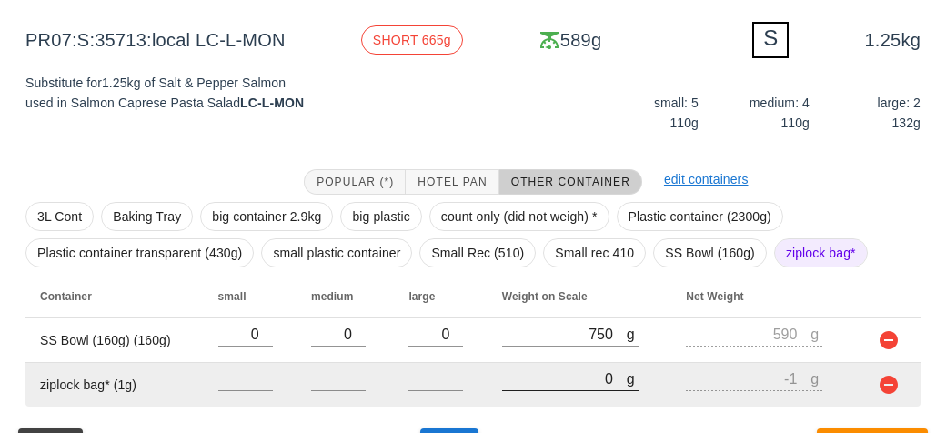
click at [556, 377] on input "0" at bounding box center [564, 378] width 125 height 24
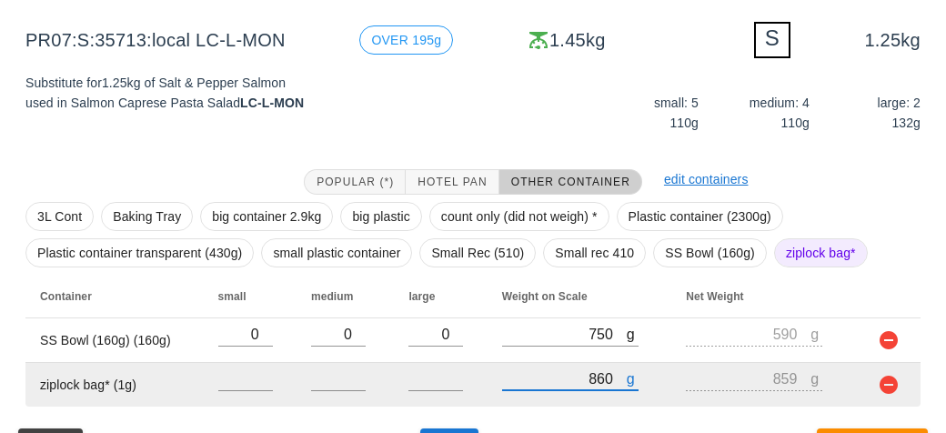
scroll to position [263, 0]
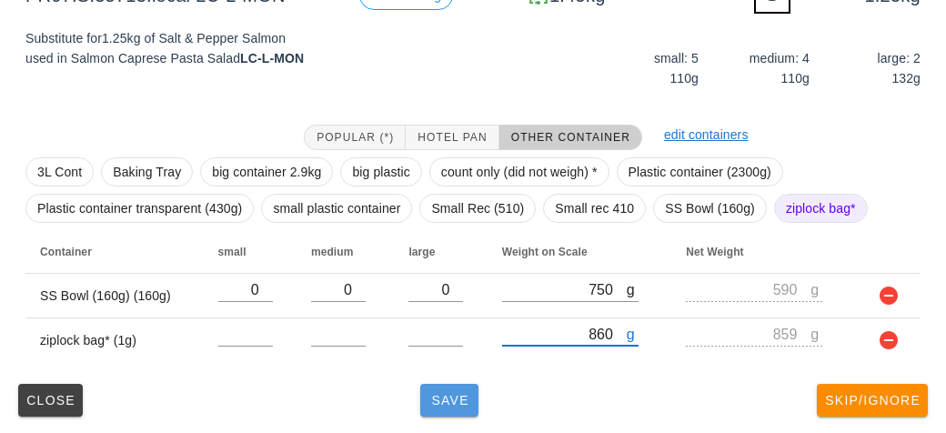
click at [442, 390] on button "Save" at bounding box center [449, 400] width 58 height 33
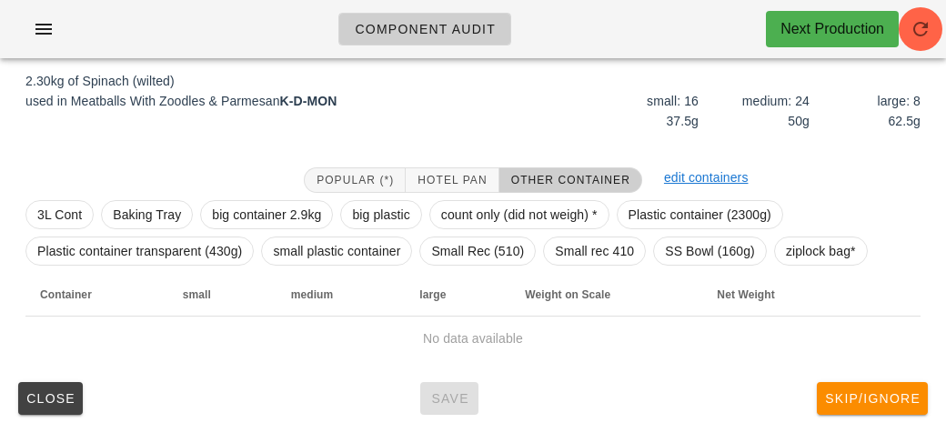
scroll to position [211, 0]
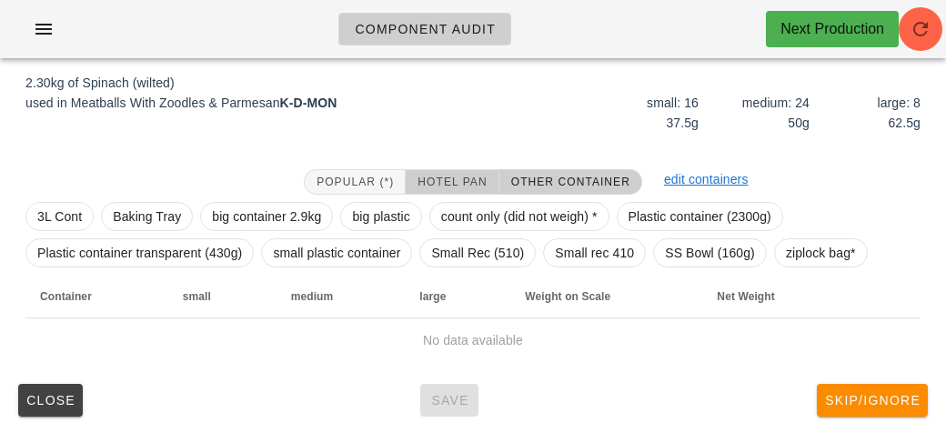
click at [438, 177] on span "Hotel Pan" at bounding box center [451, 181] width 70 height 13
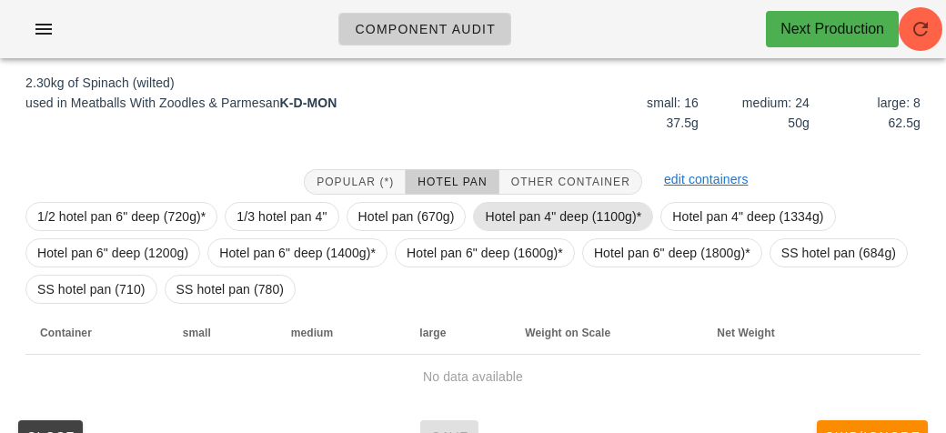
click at [511, 213] on span "Hotel pan 4" deep (1100g)*" at bounding box center [563, 216] width 156 height 27
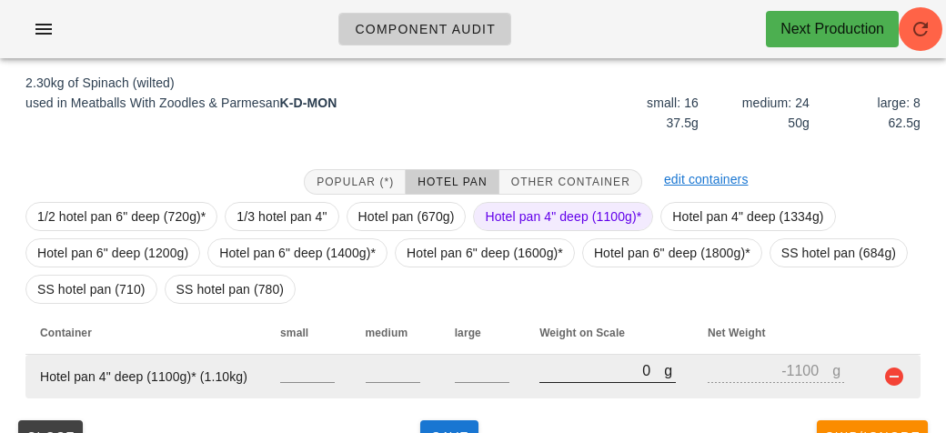
click at [566, 377] on input "0" at bounding box center [601, 370] width 125 height 24
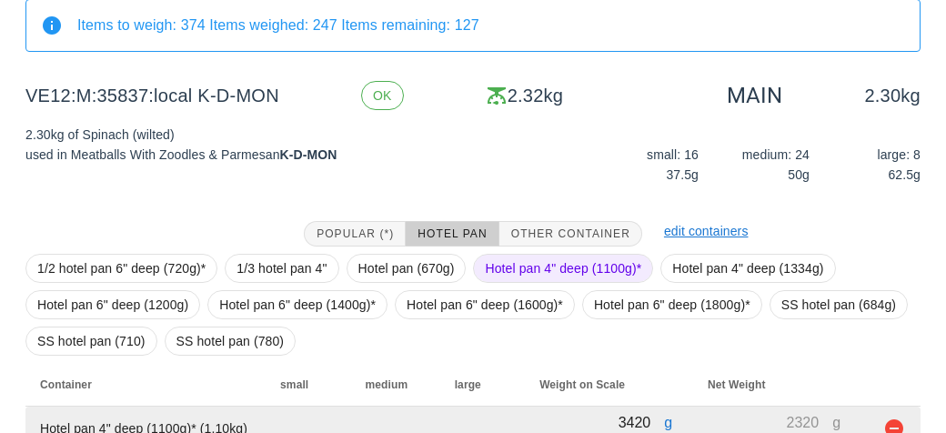
scroll to position [247, 0]
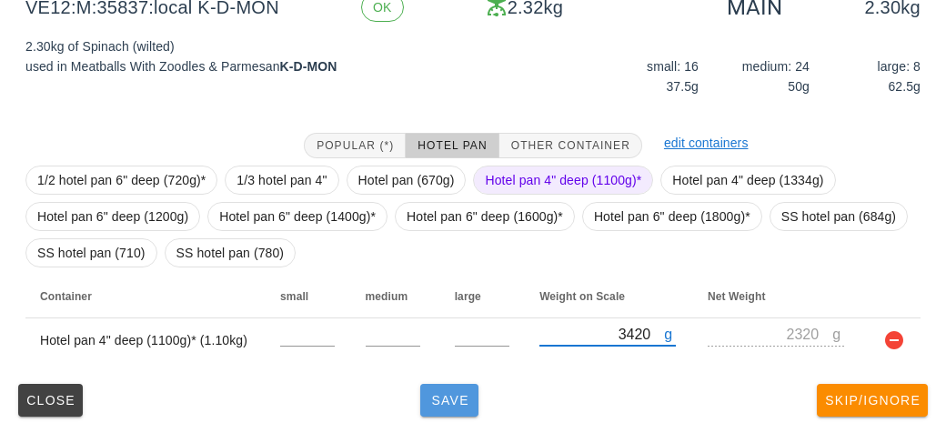
click at [435, 400] on span "Save" at bounding box center [449, 400] width 44 height 15
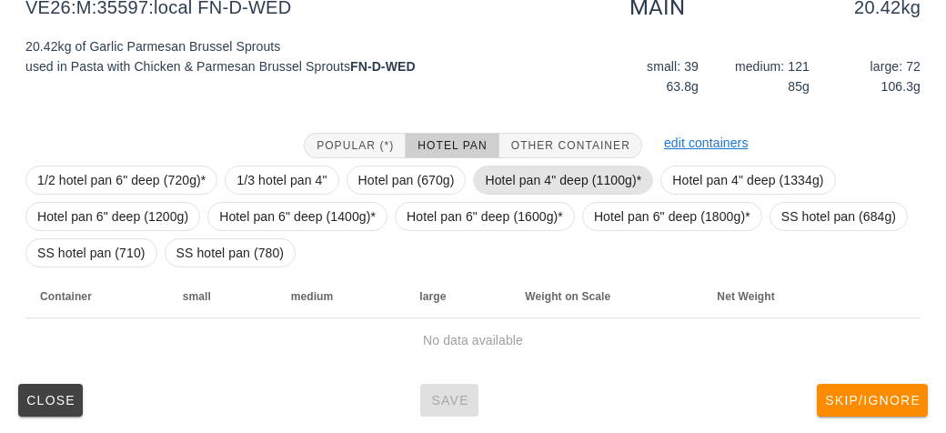
click at [490, 187] on span "Hotel pan 4" deep (1100g)*" at bounding box center [563, 179] width 156 height 27
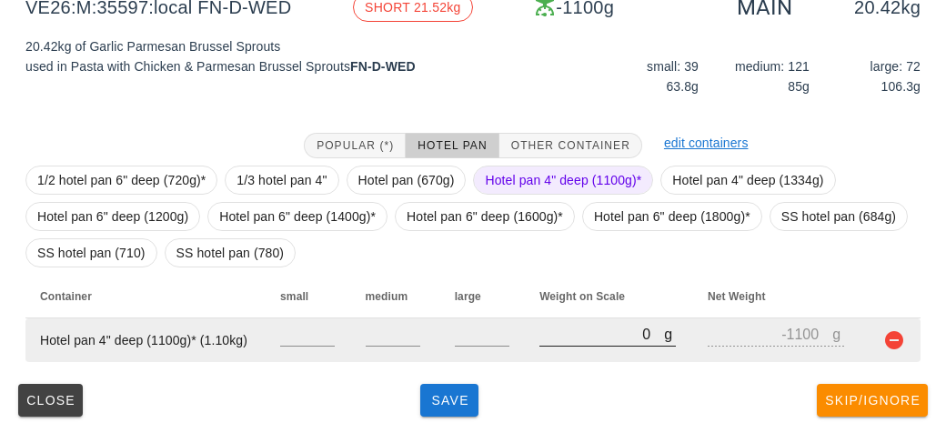
click at [559, 330] on input "0" at bounding box center [601, 334] width 125 height 24
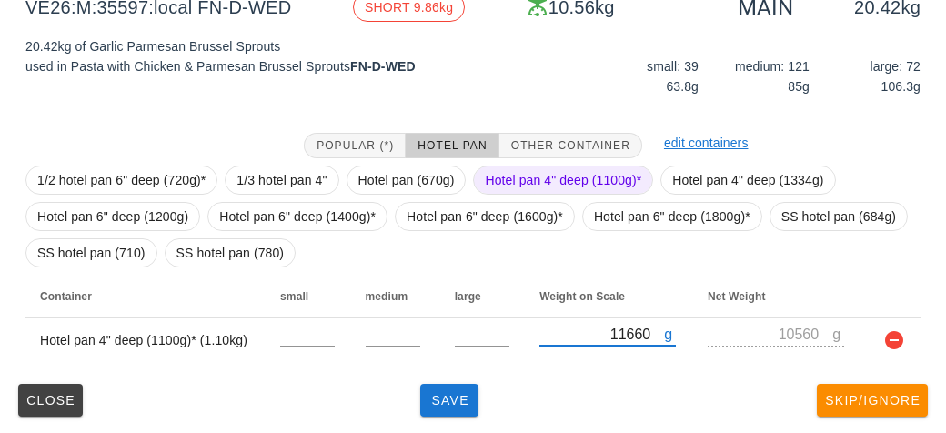
click at [522, 170] on span "Hotel pan 4" deep (1100g)*" at bounding box center [563, 179] width 156 height 27
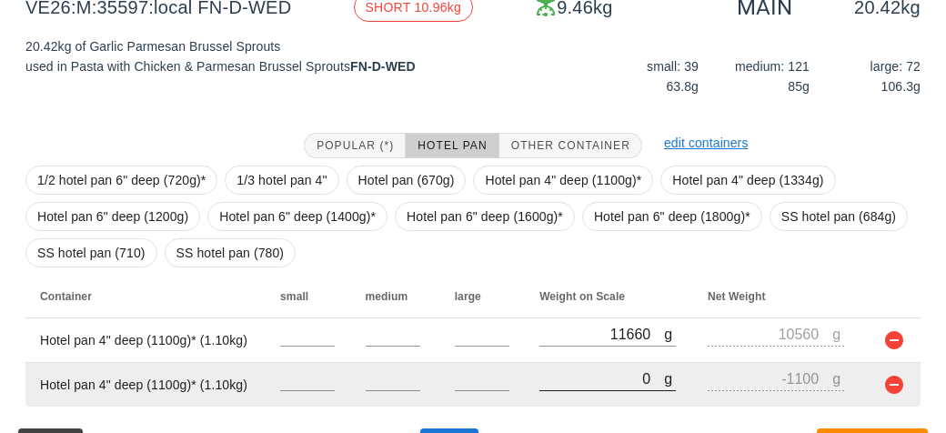
click at [562, 380] on input "0" at bounding box center [601, 378] width 125 height 24
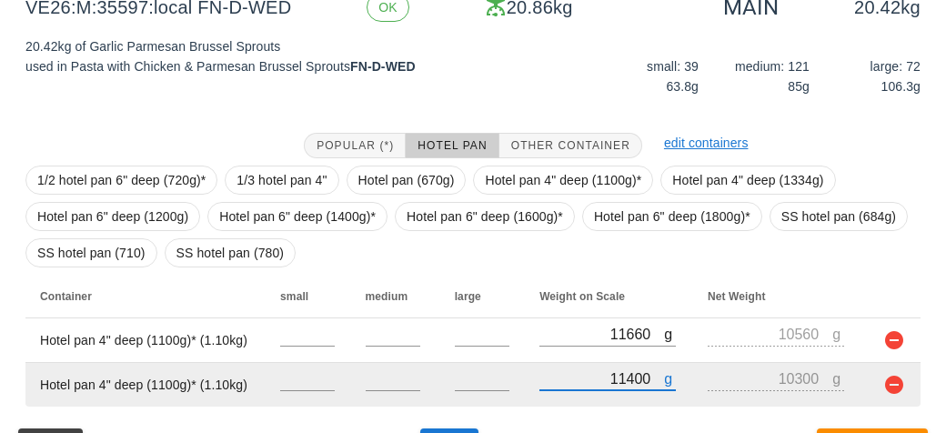
scroll to position [292, 0]
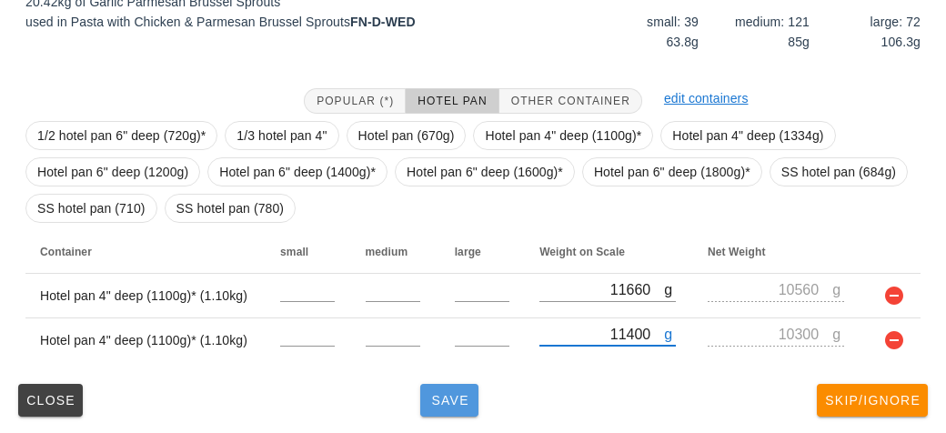
click at [436, 412] on button "Save" at bounding box center [449, 400] width 58 height 33
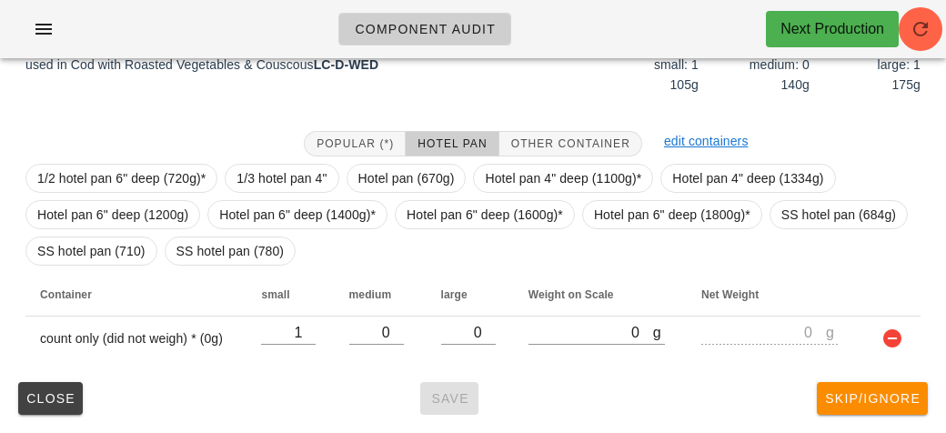
scroll to position [264, 0]
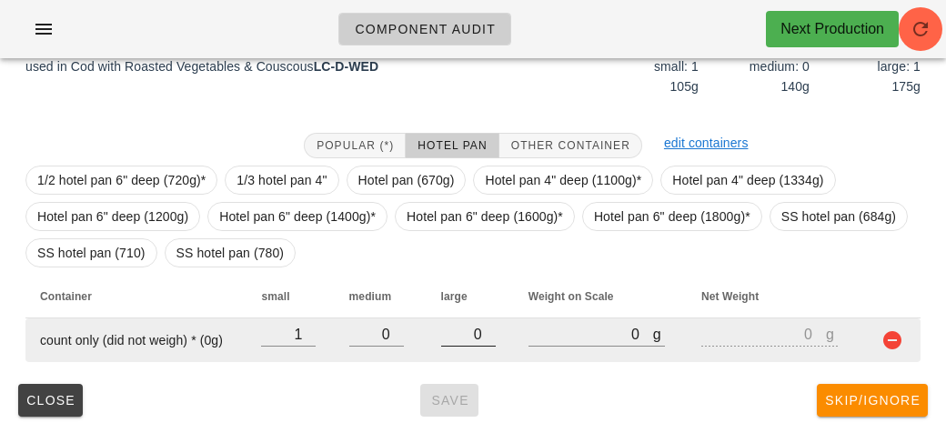
click at [482, 335] on input "0" at bounding box center [468, 334] width 55 height 24
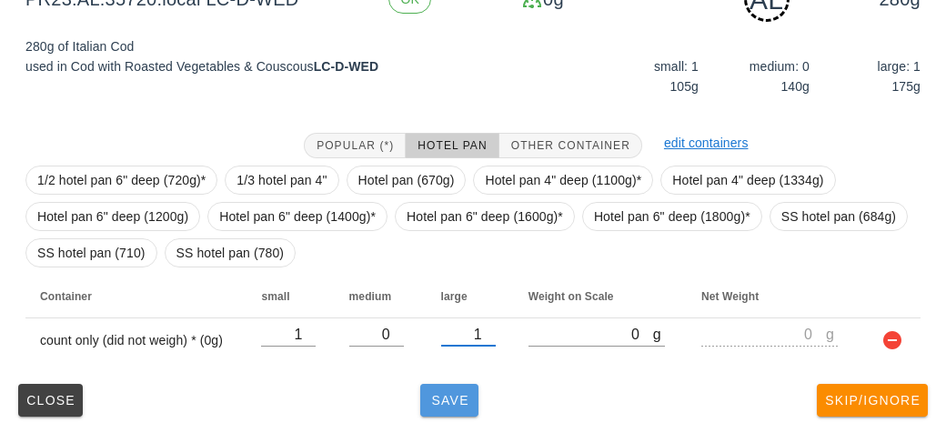
click at [458, 403] on span "Save" at bounding box center [449, 400] width 44 height 15
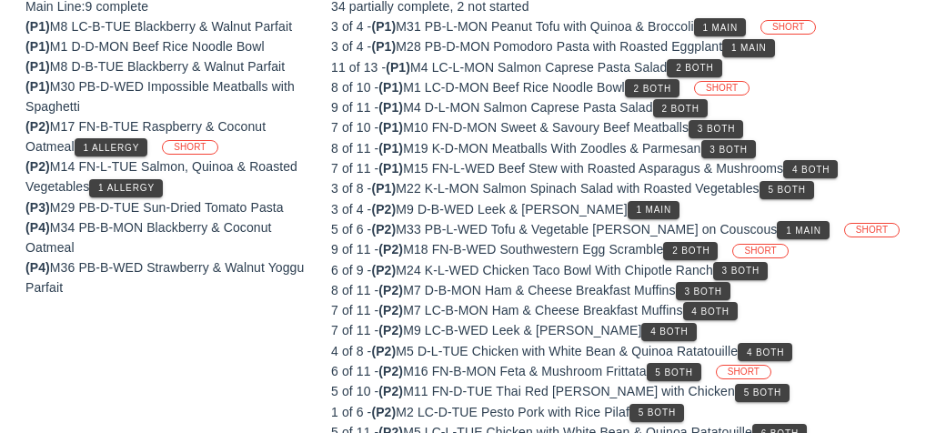
scroll to position [247, 0]
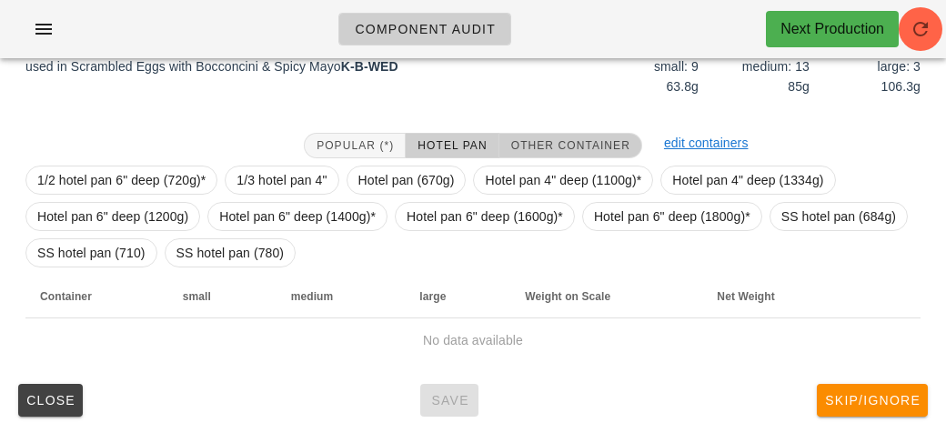
click at [526, 133] on button "Other Container" at bounding box center [570, 145] width 143 height 25
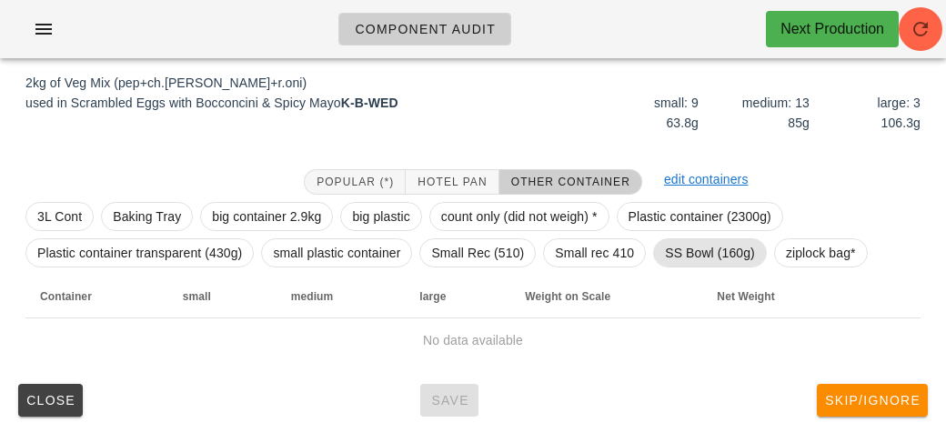
click at [665, 249] on span "SS Bowl (160g)" at bounding box center [710, 252] width 90 height 27
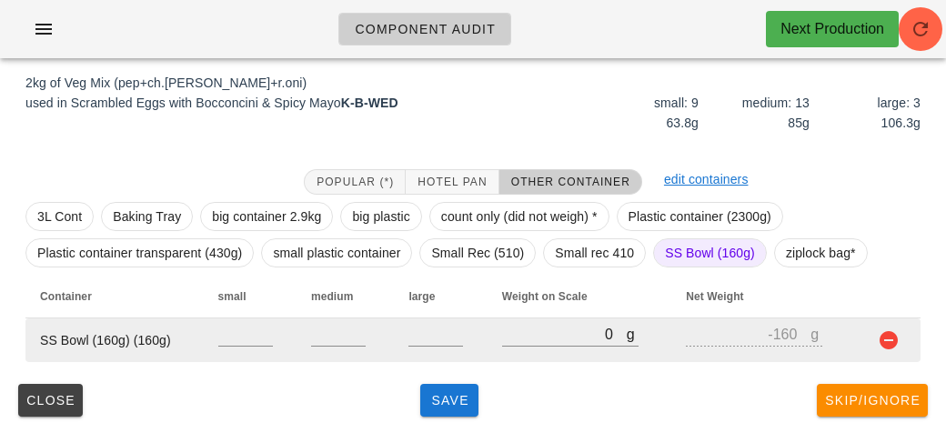
click at [493, 342] on td "g 0" at bounding box center [579, 340] width 185 height 44
click at [571, 325] on input "0" at bounding box center [564, 334] width 125 height 24
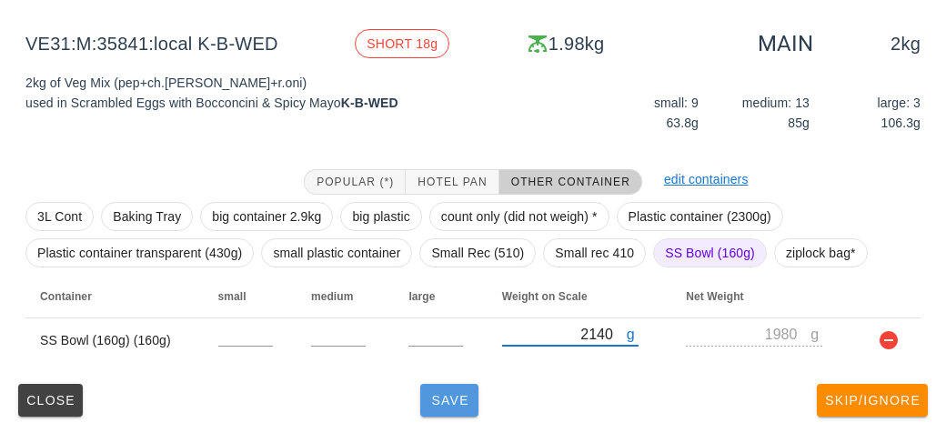
click at [423, 403] on button "Save" at bounding box center [449, 400] width 58 height 33
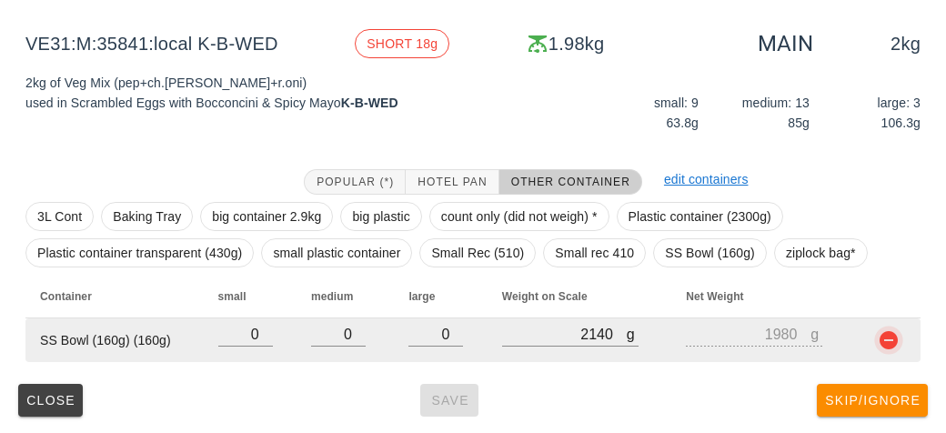
click at [887, 340] on button "button" at bounding box center [888, 340] width 22 height 22
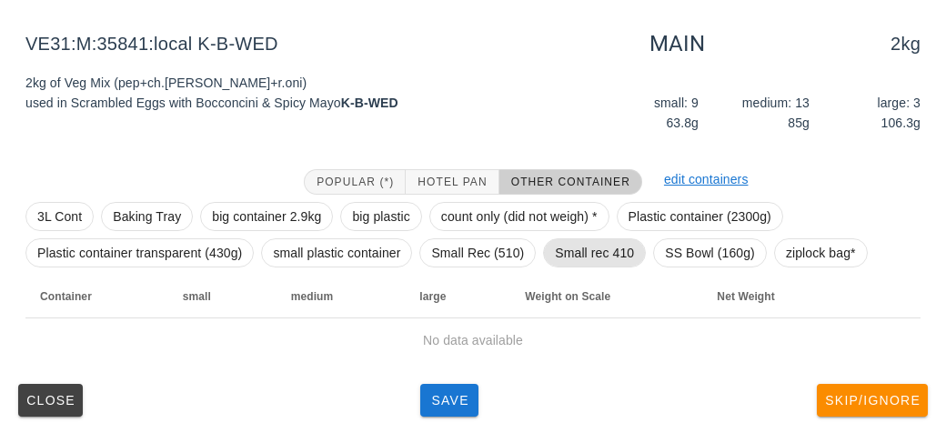
click at [591, 252] on span "Small rec 410" at bounding box center [594, 252] width 79 height 27
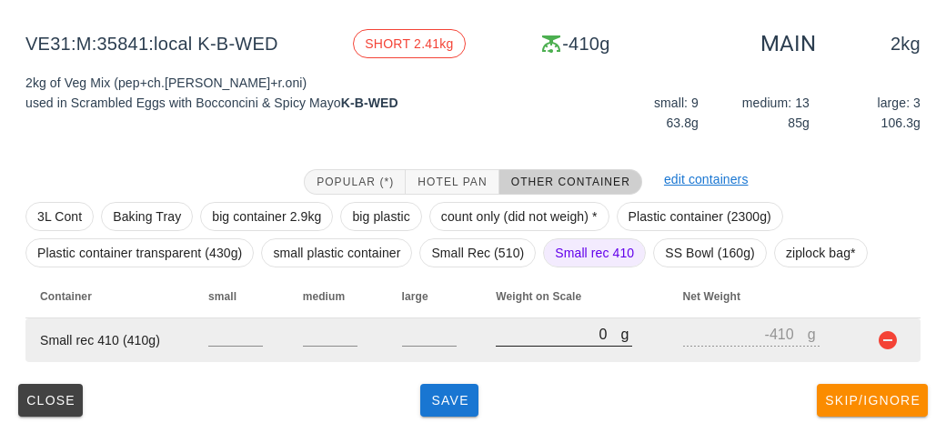
click at [546, 339] on input "0" at bounding box center [557, 334] width 125 height 24
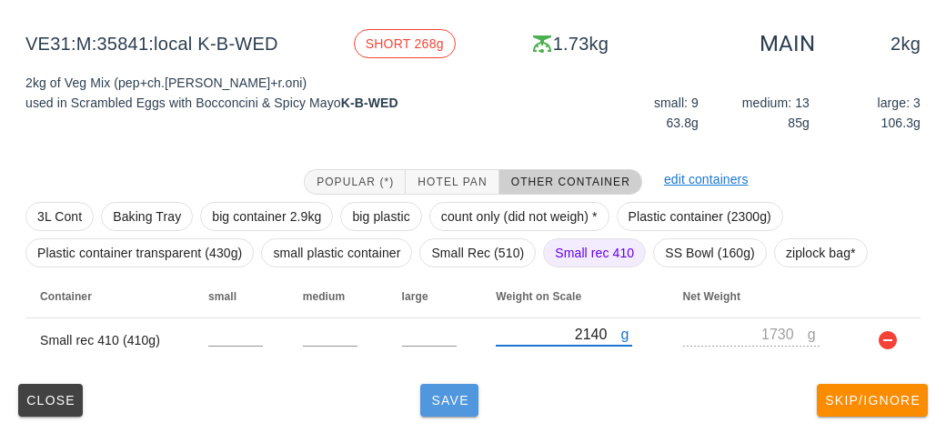
click at [464, 396] on span "Save" at bounding box center [449, 400] width 44 height 15
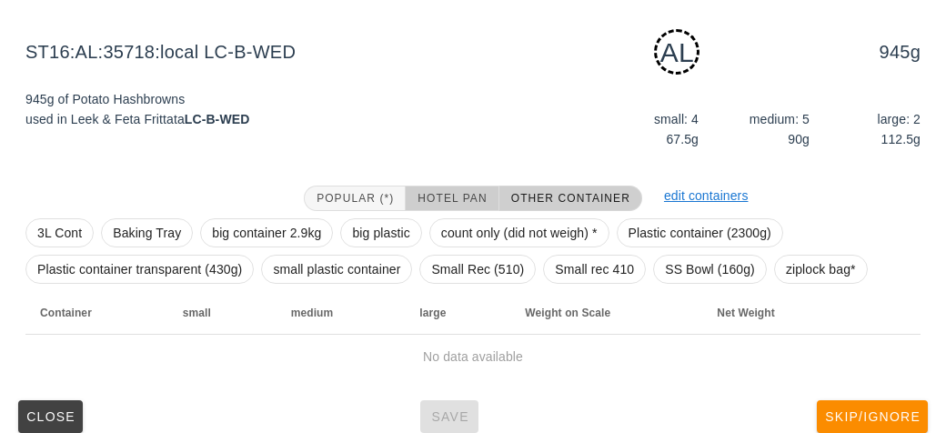
click at [435, 202] on span "Hotel Pan" at bounding box center [451, 198] width 70 height 13
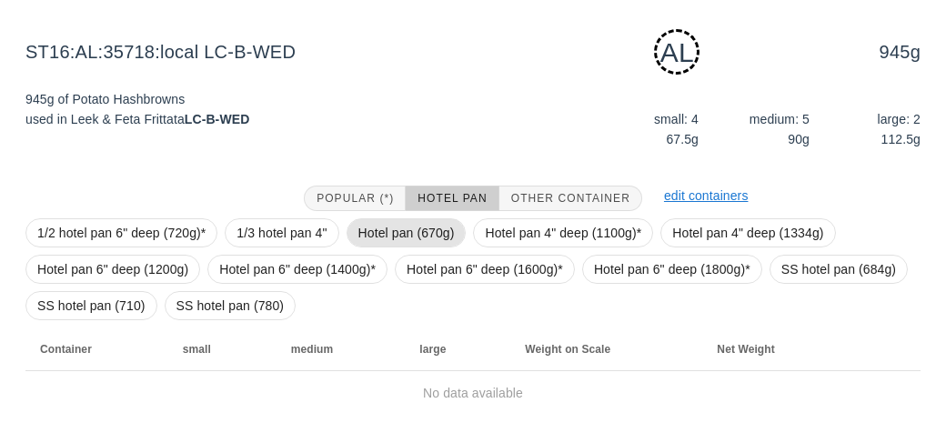
click at [385, 232] on span "Hotel pan (670g)" at bounding box center [406, 232] width 96 height 27
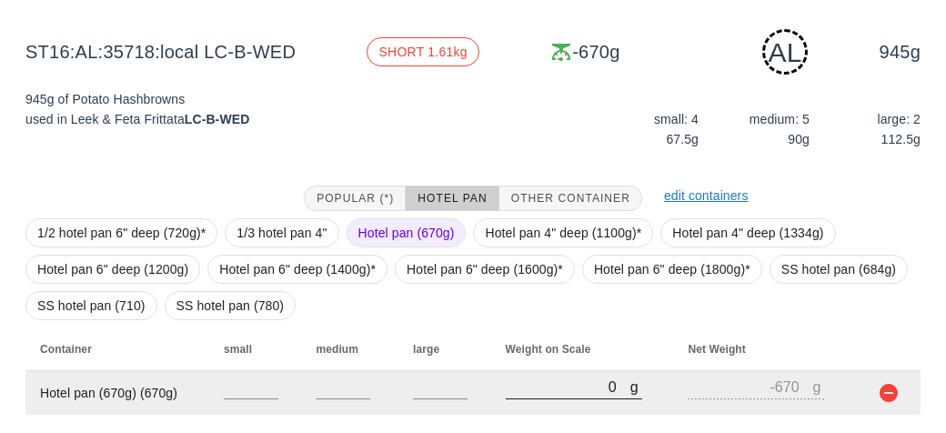
click at [527, 388] on input "0" at bounding box center [567, 387] width 125 height 24
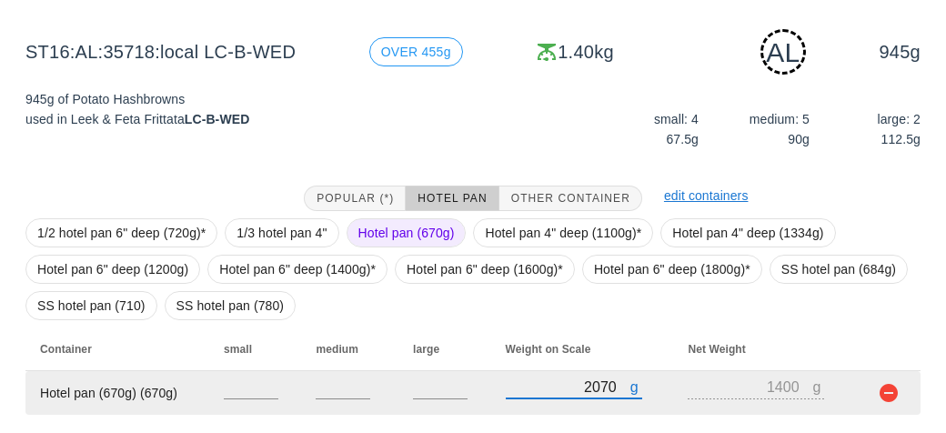
scroll to position [264, 0]
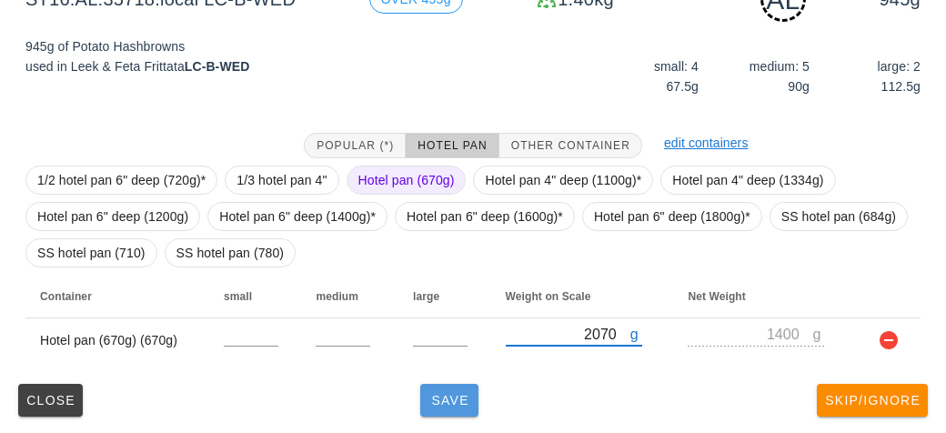
click at [454, 412] on button "Save" at bounding box center [449, 400] width 58 height 33
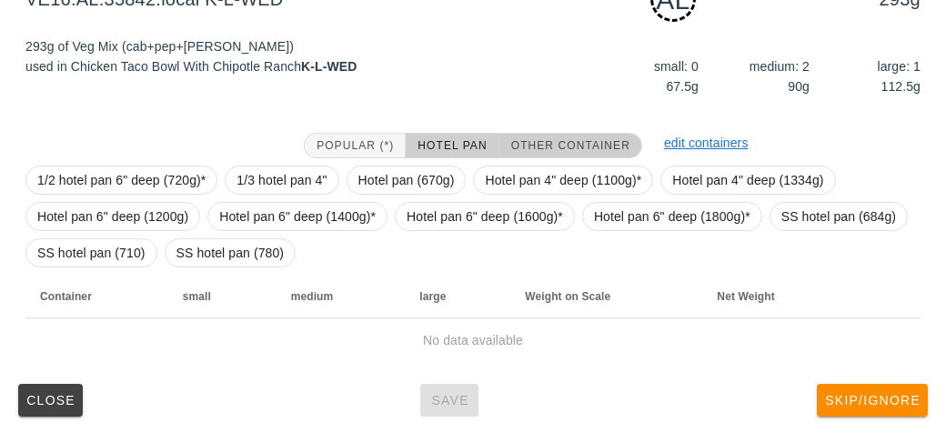
click at [542, 140] on span "Other Container" at bounding box center [570, 145] width 120 height 13
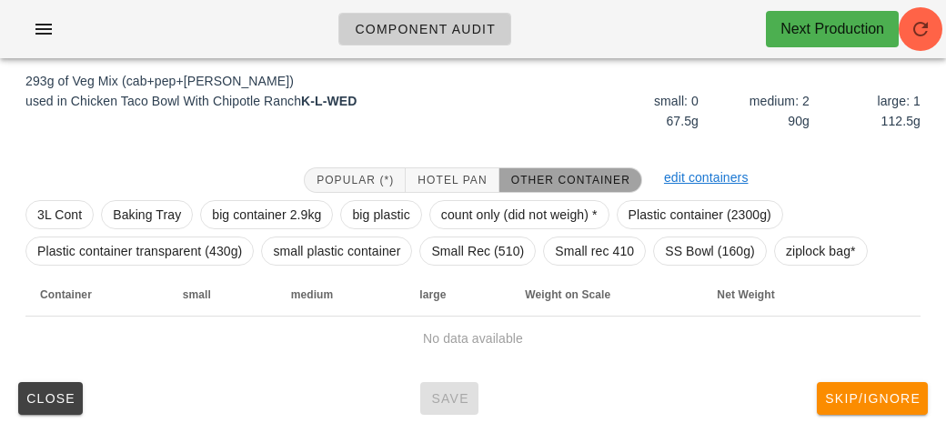
scroll to position [227, 0]
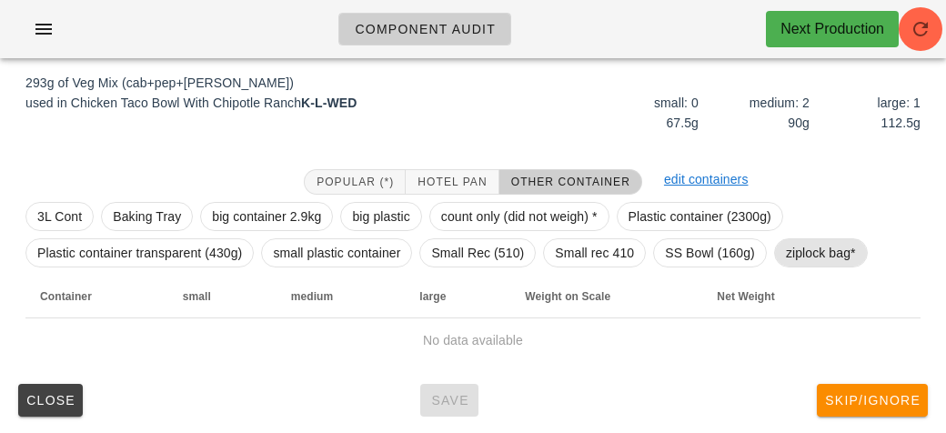
click at [815, 247] on span "ziplock bag*" at bounding box center [821, 252] width 70 height 27
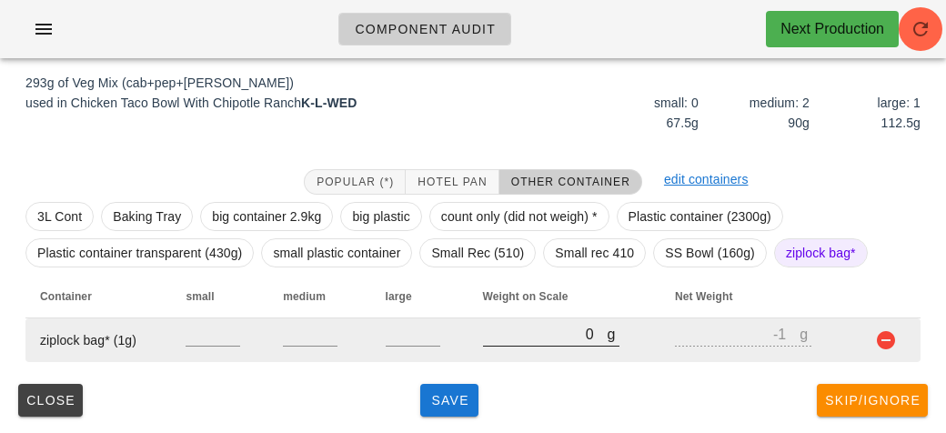
click at [519, 333] on input "0" at bounding box center [545, 334] width 125 height 24
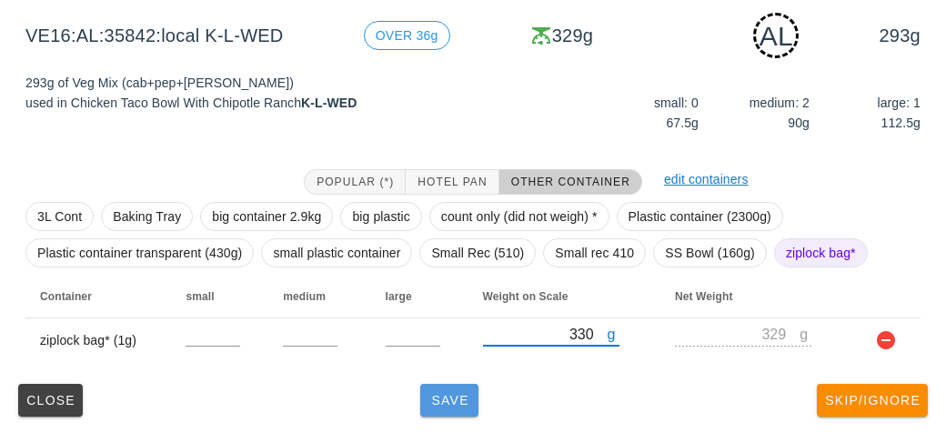
click at [428, 395] on span "Save" at bounding box center [449, 400] width 44 height 15
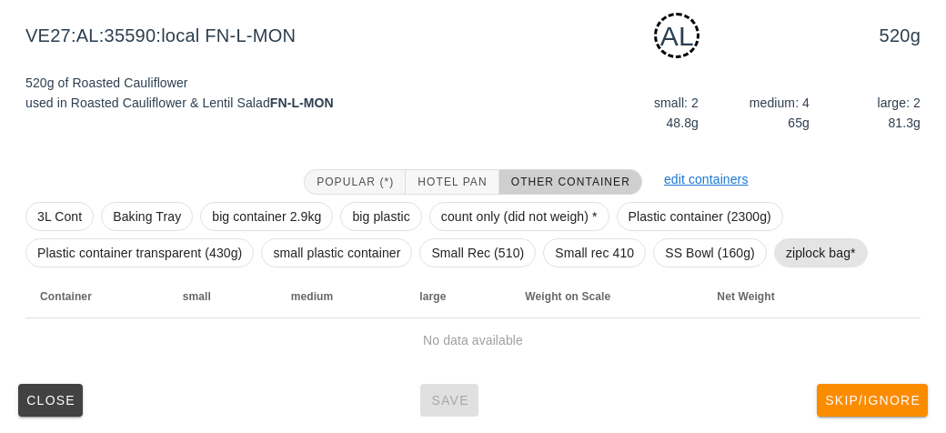
click at [809, 251] on span "ziplock bag*" at bounding box center [821, 252] width 70 height 27
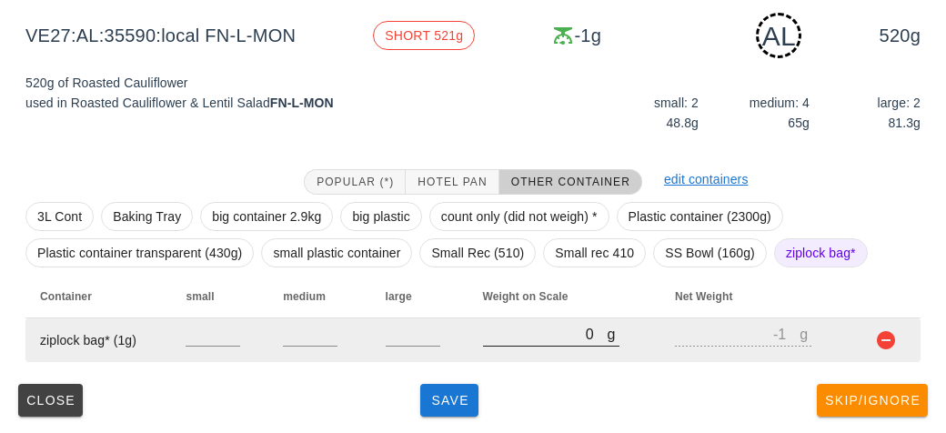
click at [505, 335] on input "0" at bounding box center [545, 334] width 125 height 24
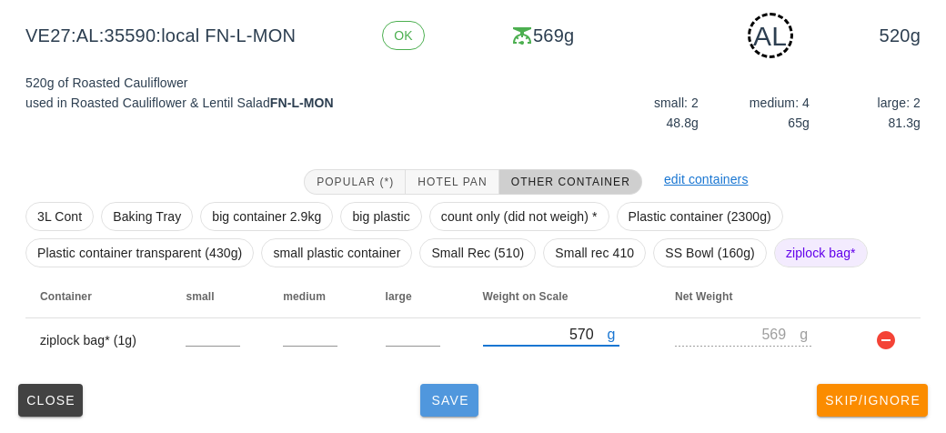
click at [432, 405] on span "Save" at bounding box center [449, 400] width 44 height 15
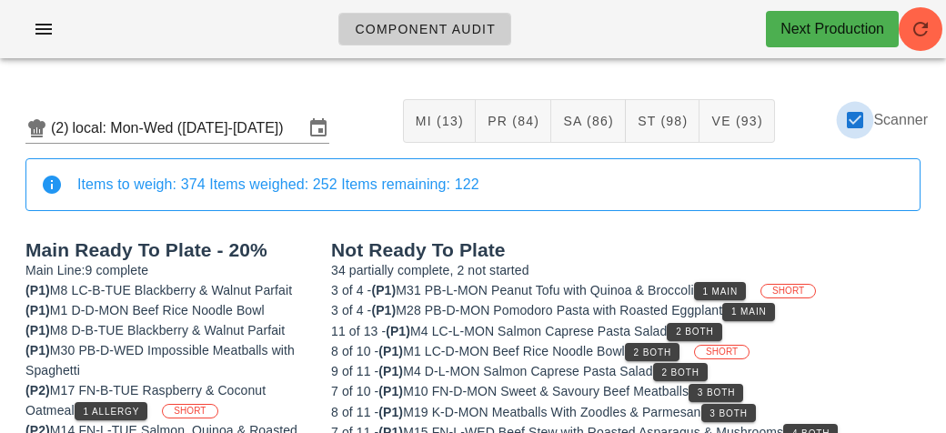
click at [849, 122] on div at bounding box center [854, 120] width 31 height 31
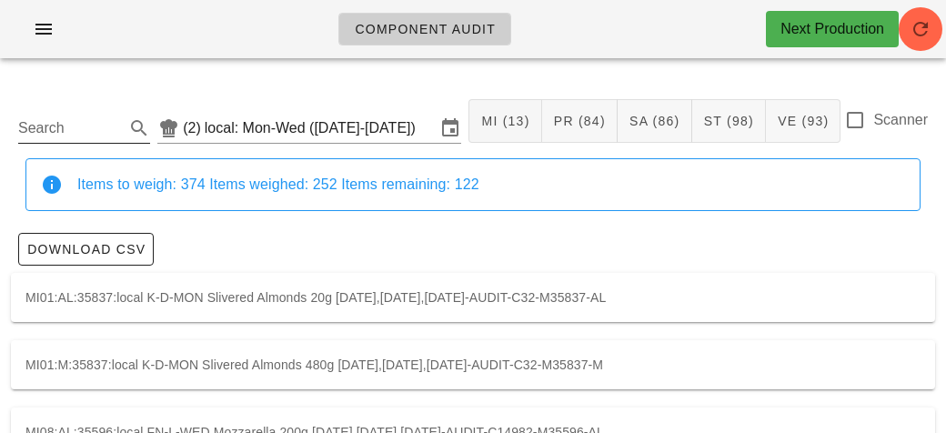
click at [96, 130] on input "Search" at bounding box center [69, 128] width 103 height 29
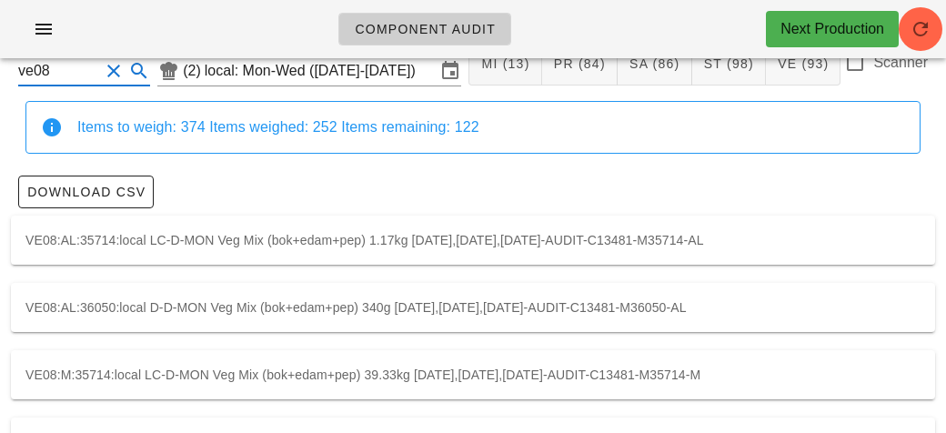
scroll to position [118, 0]
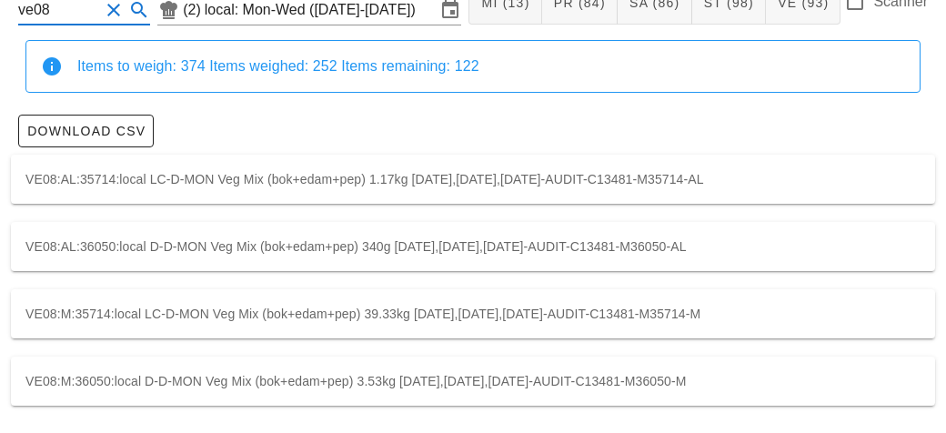
click at [118, 315] on div "VE08:M:35714:local LC-D-MON Veg Mix (bok+edam+pep) 39.33kg [DATE],[DATE],[DATE]…" at bounding box center [473, 313] width 924 height 49
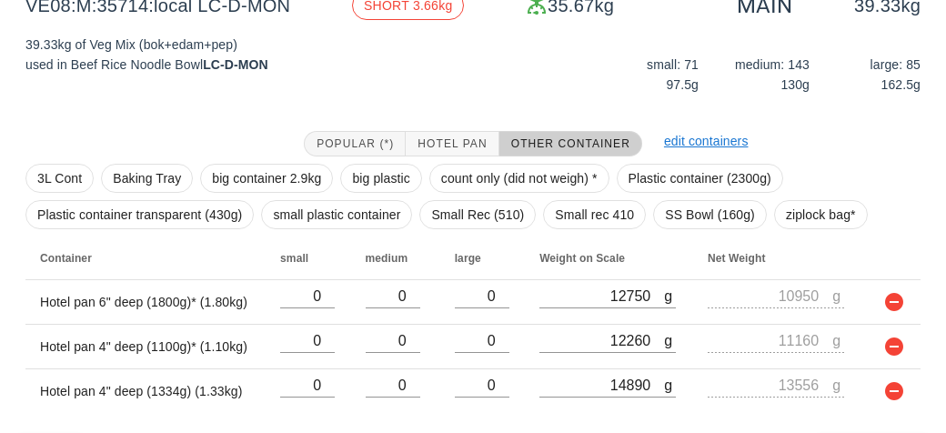
scroll to position [297, 0]
click at [434, 139] on span "Hotel Pan" at bounding box center [451, 142] width 70 height 13
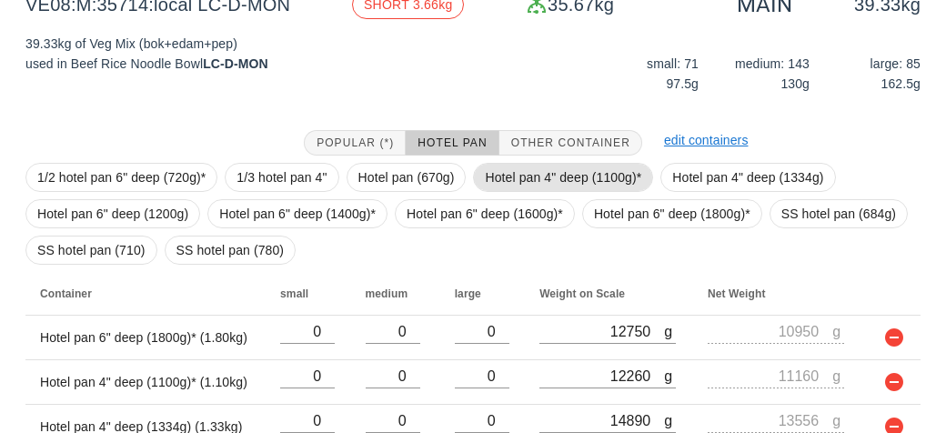
click at [509, 177] on span "Hotel pan 4" deep (1100g)*" at bounding box center [563, 177] width 156 height 27
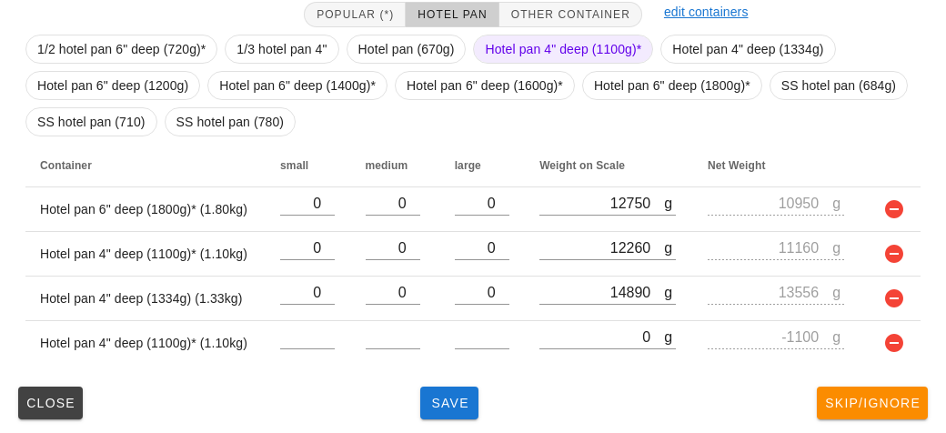
scroll to position [427, 0]
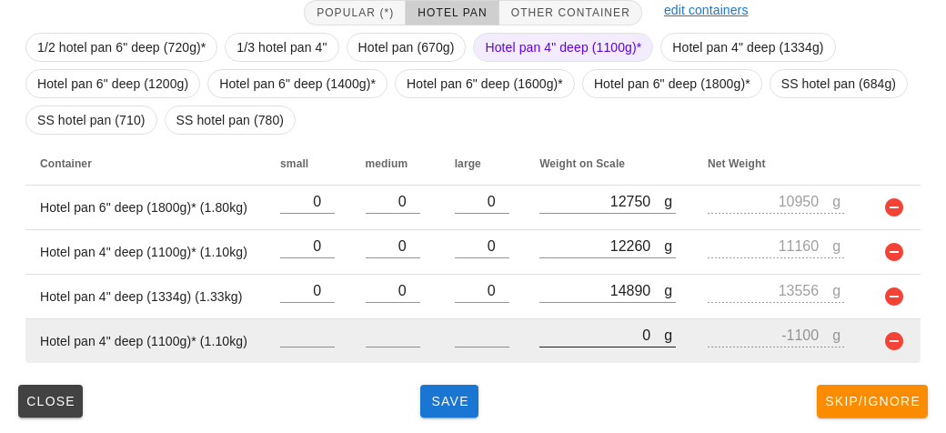
click at [568, 339] on input "0" at bounding box center [601, 335] width 125 height 24
click at [890, 342] on button "button" at bounding box center [894, 341] width 22 height 22
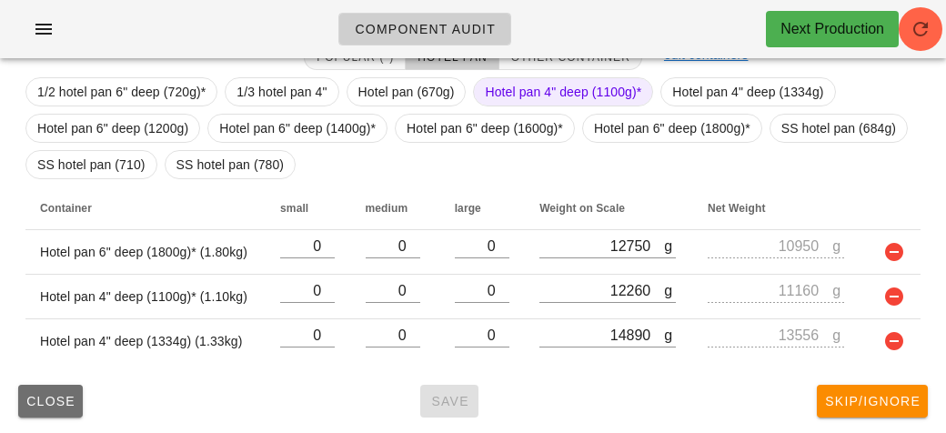
click at [49, 385] on button "Close" at bounding box center [50, 401] width 65 height 33
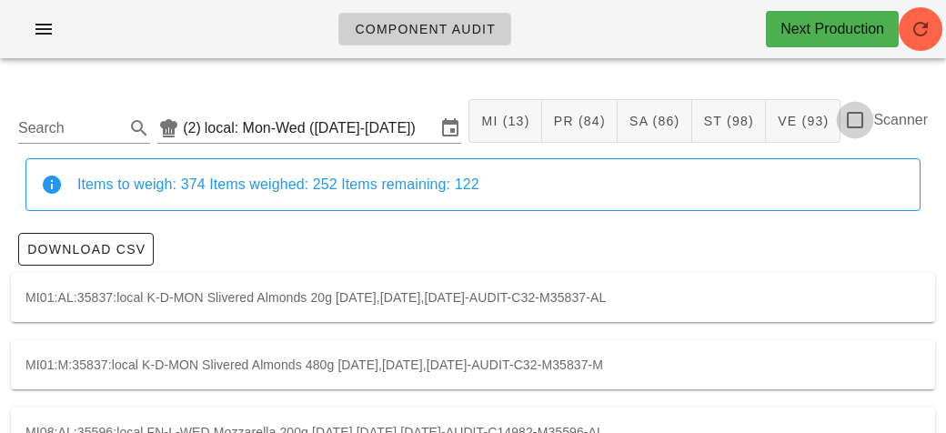
click at [853, 126] on div at bounding box center [854, 120] width 31 height 31
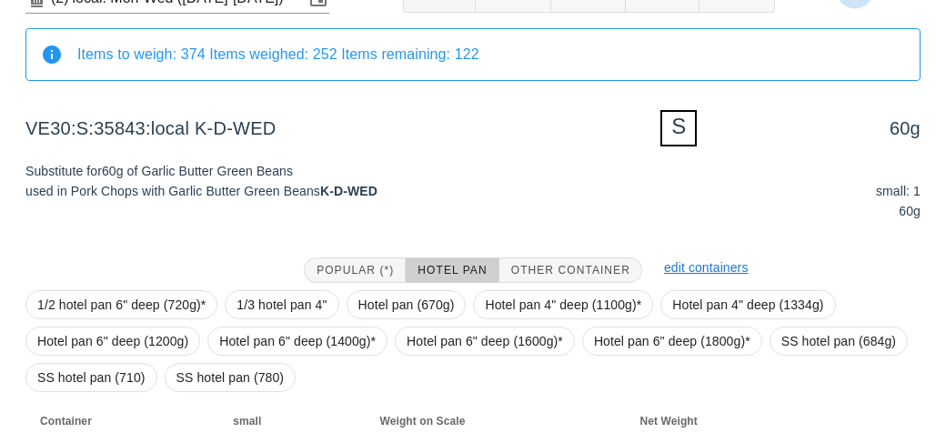
scroll to position [255, 0]
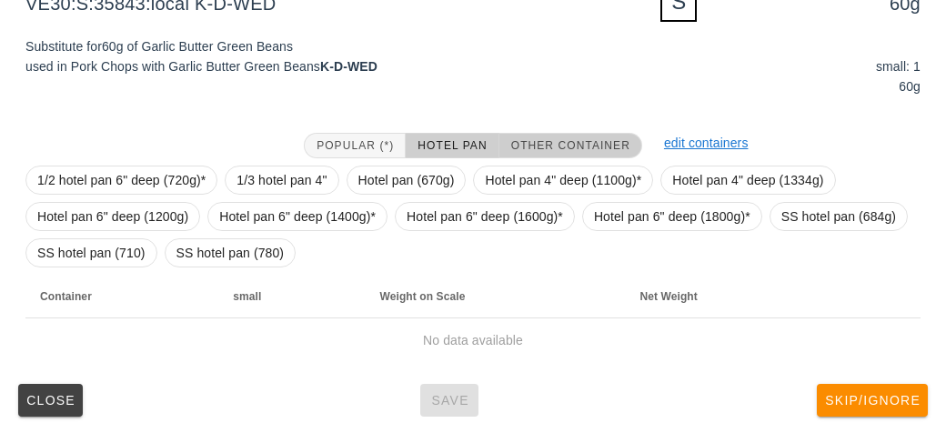
click at [572, 140] on span "Other Container" at bounding box center [570, 145] width 120 height 13
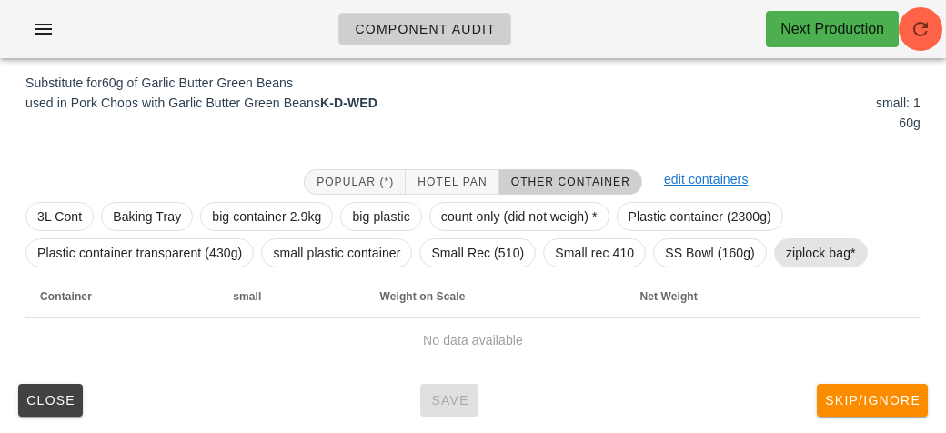
click at [822, 252] on span "ziplock bag*" at bounding box center [821, 252] width 70 height 27
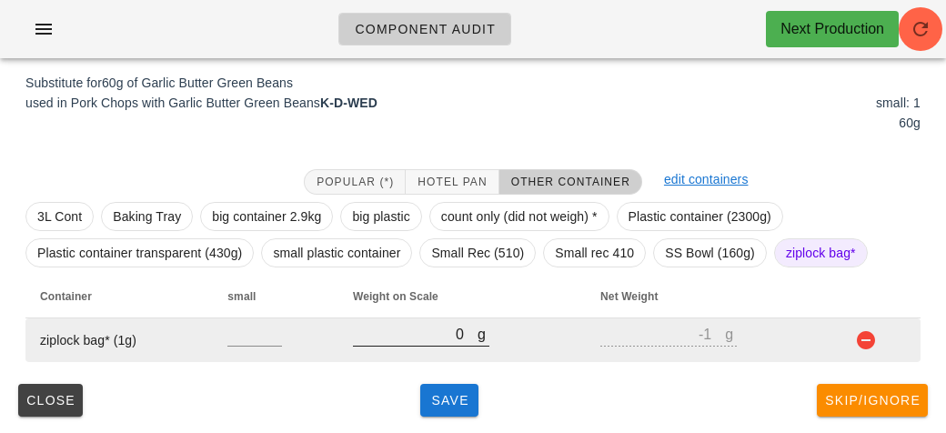
click at [431, 338] on input "0" at bounding box center [415, 334] width 125 height 24
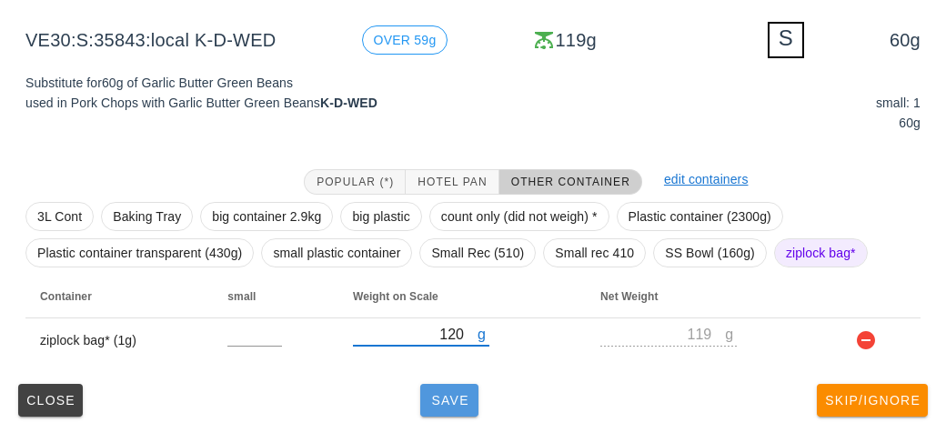
click at [437, 406] on button "Save" at bounding box center [449, 400] width 58 height 33
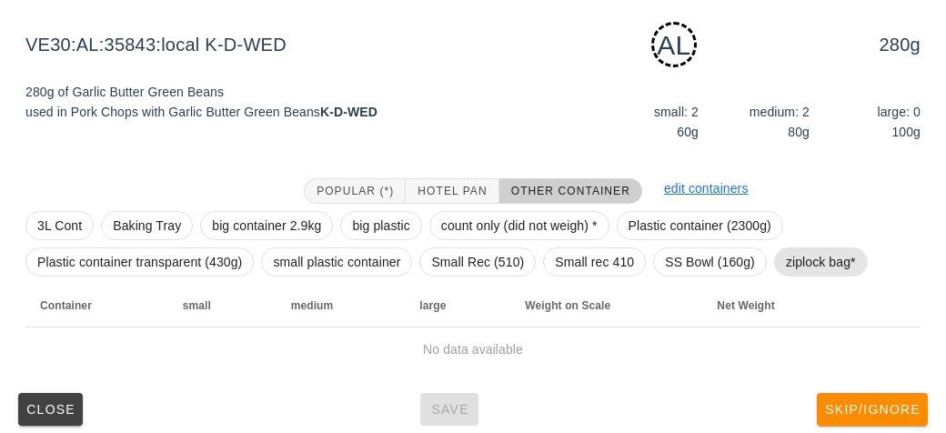
click at [808, 264] on span "ziplock bag*" at bounding box center [821, 261] width 70 height 27
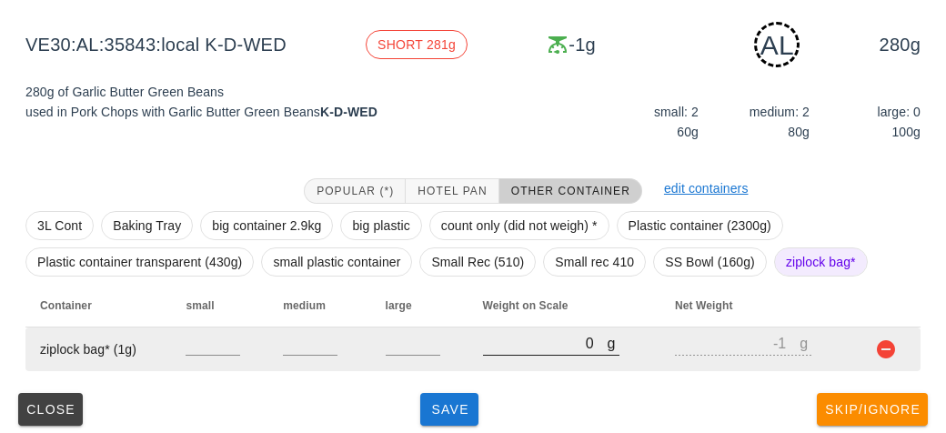
click at [511, 349] on input "0" at bounding box center [545, 343] width 125 height 24
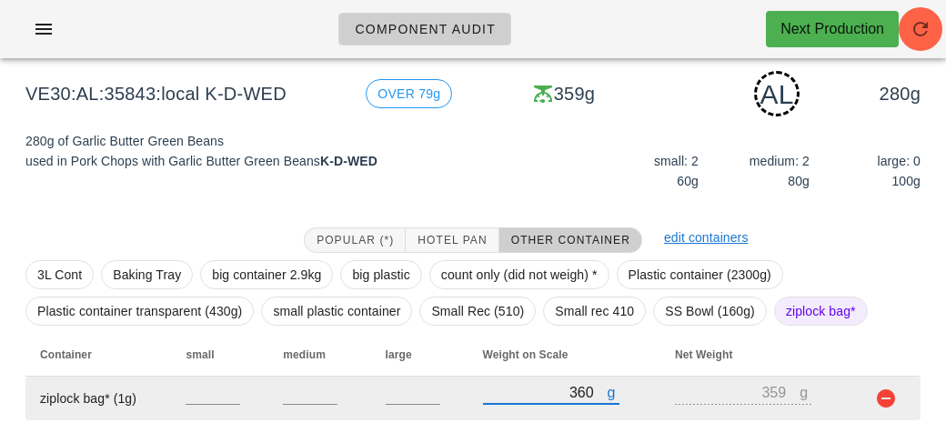
scroll to position [227, 0]
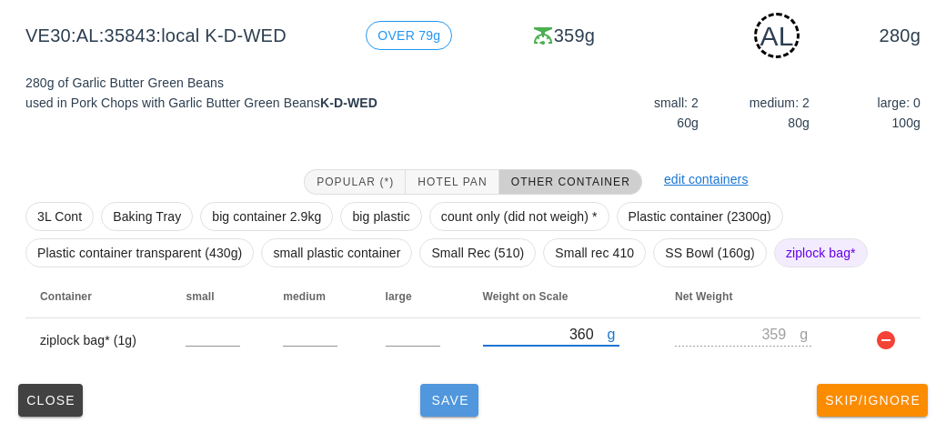
click at [450, 399] on span "Save" at bounding box center [449, 400] width 44 height 15
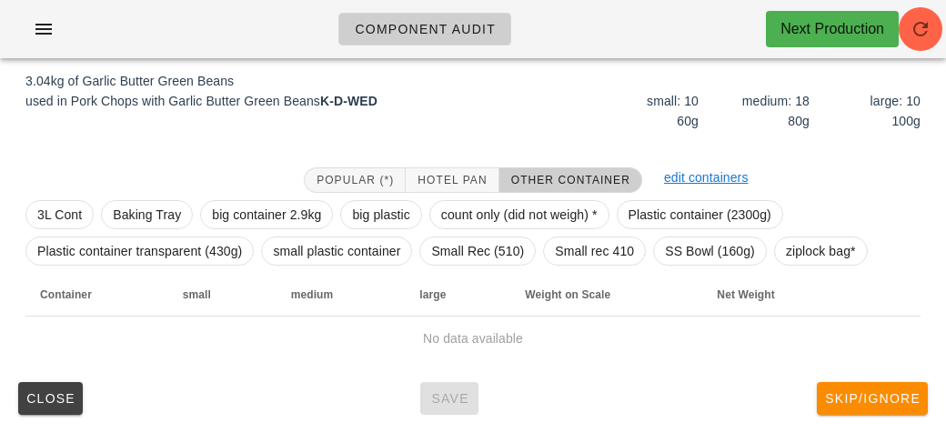
scroll to position [211, 0]
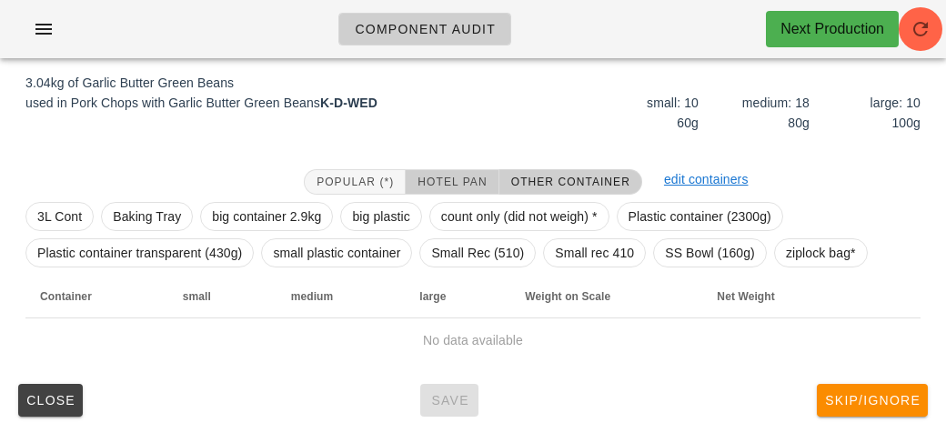
click at [445, 171] on button "Hotel Pan" at bounding box center [451, 181] width 93 height 25
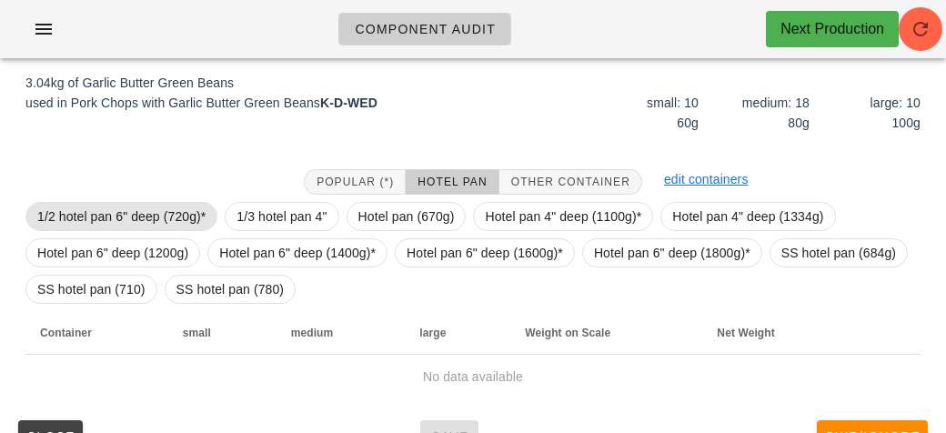
click at [139, 203] on span "1/2 hotel pan 6" deep (720g)*" at bounding box center [121, 216] width 168 height 27
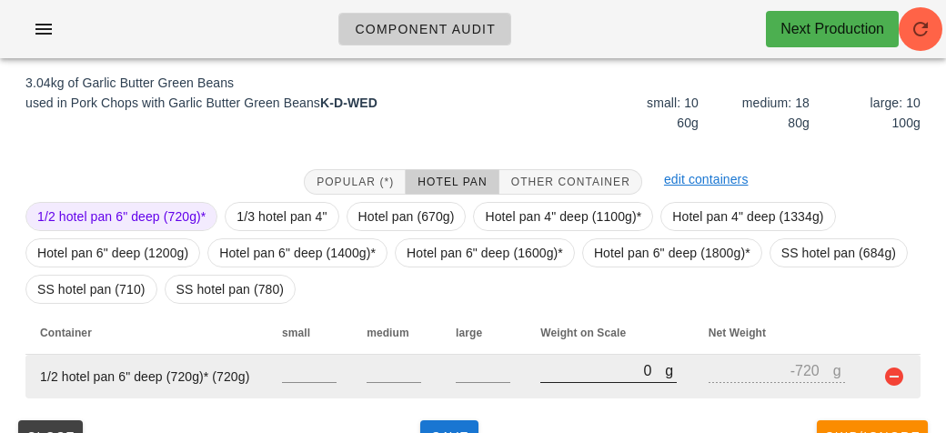
click at [587, 371] on input "0" at bounding box center [602, 370] width 125 height 24
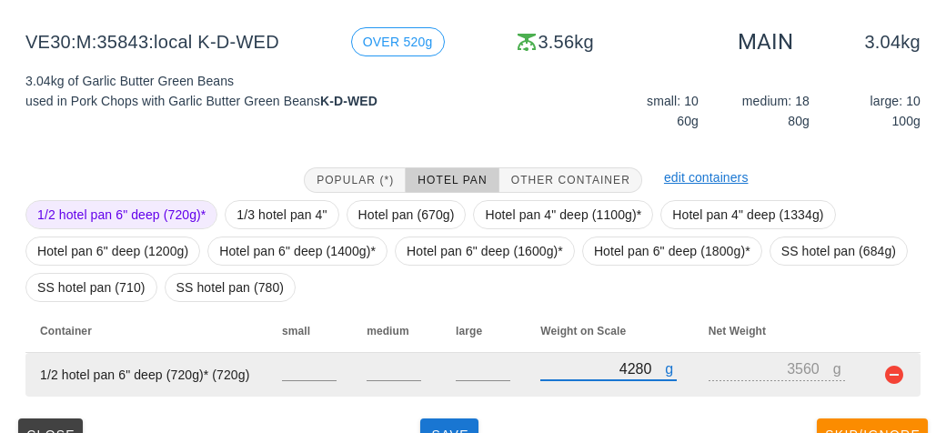
scroll to position [247, 0]
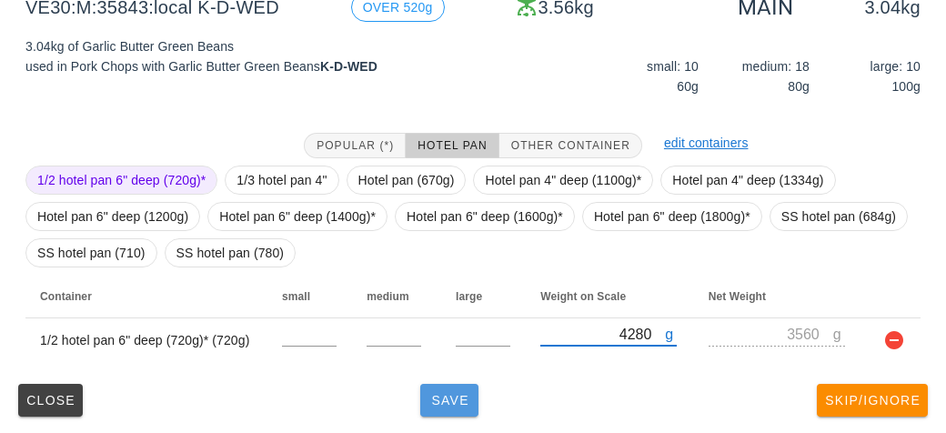
click at [433, 385] on button "Save" at bounding box center [449, 400] width 58 height 33
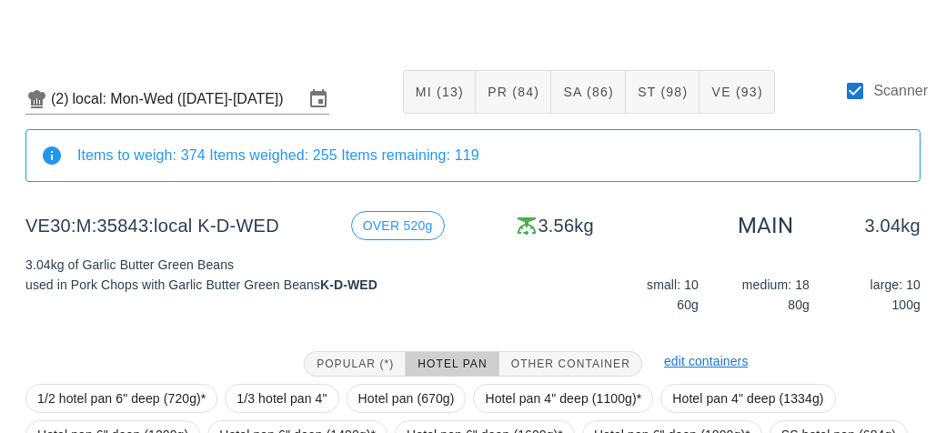
scroll to position [247, 0]
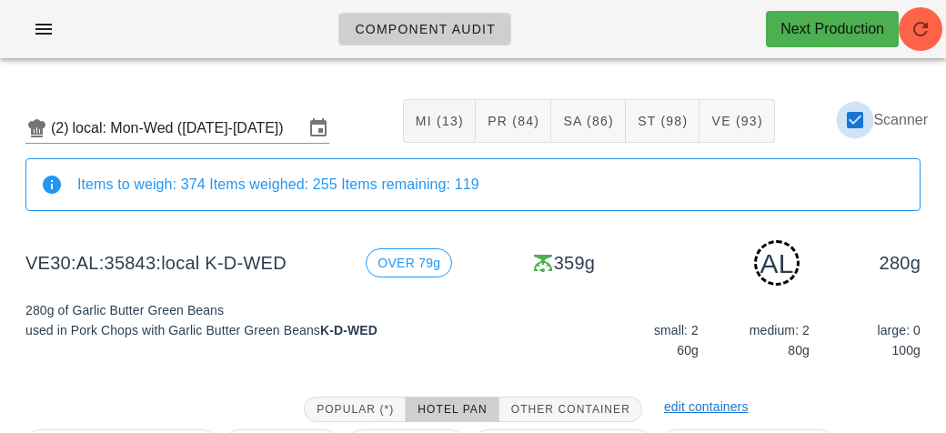
click at [858, 125] on div at bounding box center [854, 120] width 31 height 31
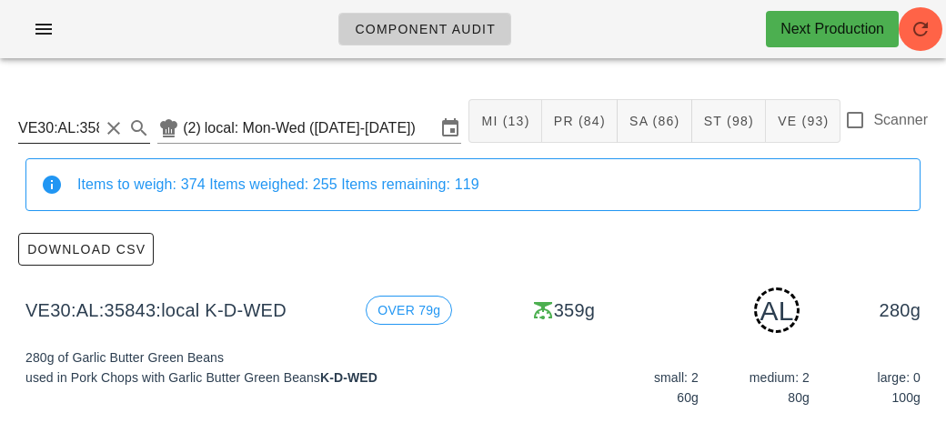
click at [115, 125] on button "Clear Search" at bounding box center [114, 128] width 22 height 22
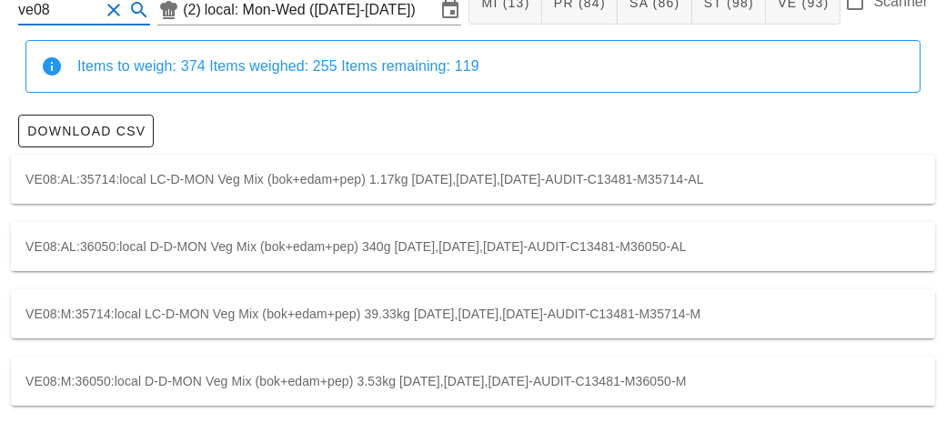
scroll to position [118, 0]
click at [140, 290] on div "VE08:M:35714:local LC-D-MON Veg Mix (bok+edam+pep) 39.33kg [DATE],[DATE],[DATE]…" at bounding box center [473, 313] width 924 height 49
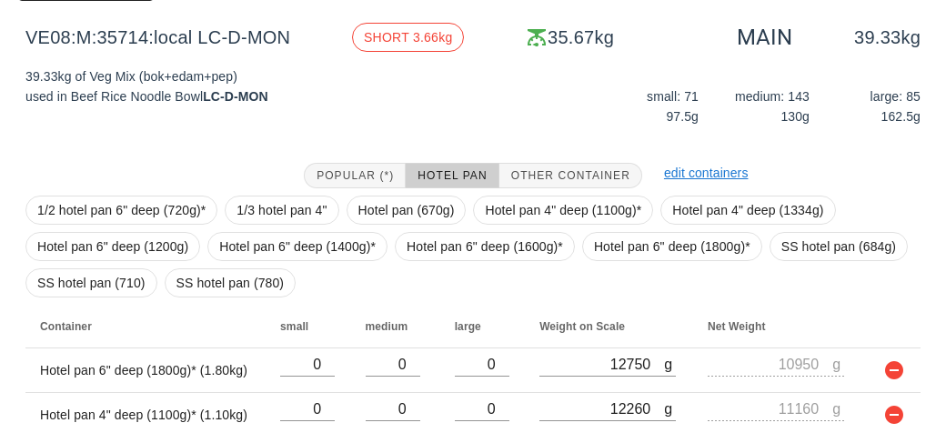
scroll to position [383, 0]
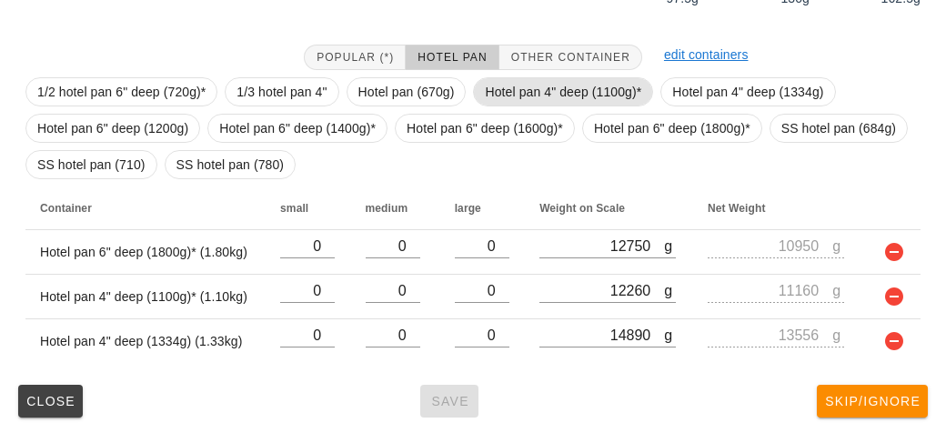
click at [514, 94] on span "Hotel pan 4" deep (1100g)*" at bounding box center [563, 91] width 156 height 27
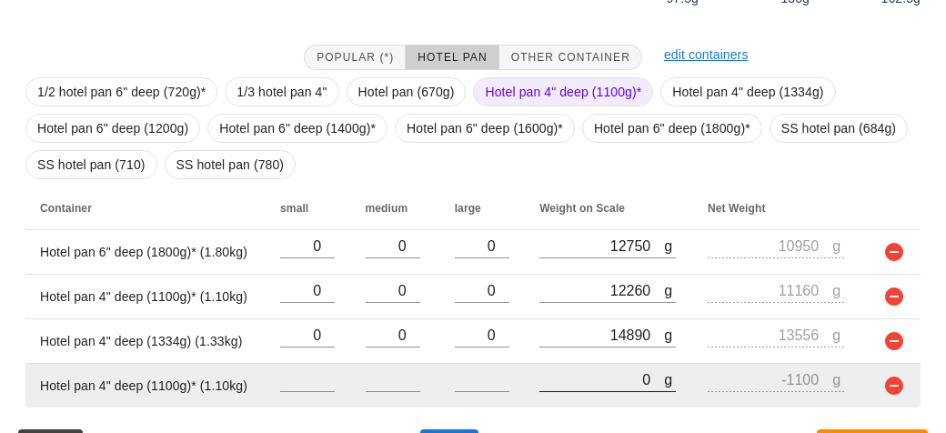
click at [565, 371] on input "0" at bounding box center [601, 379] width 125 height 24
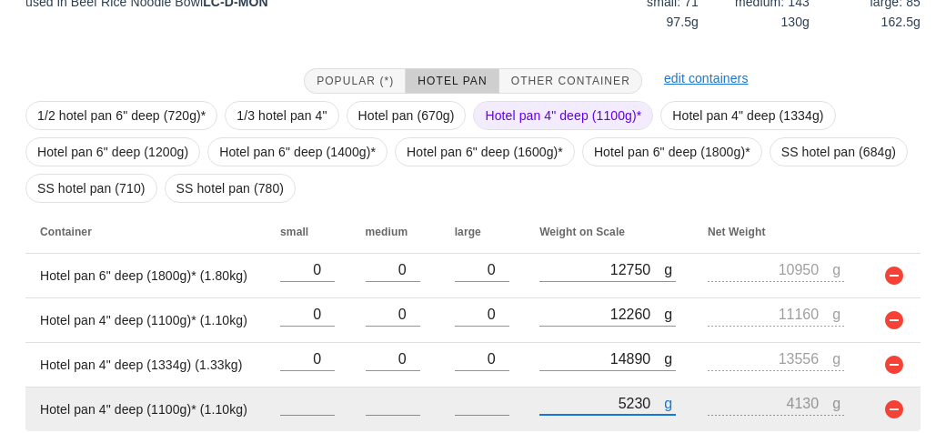
scroll to position [427, 0]
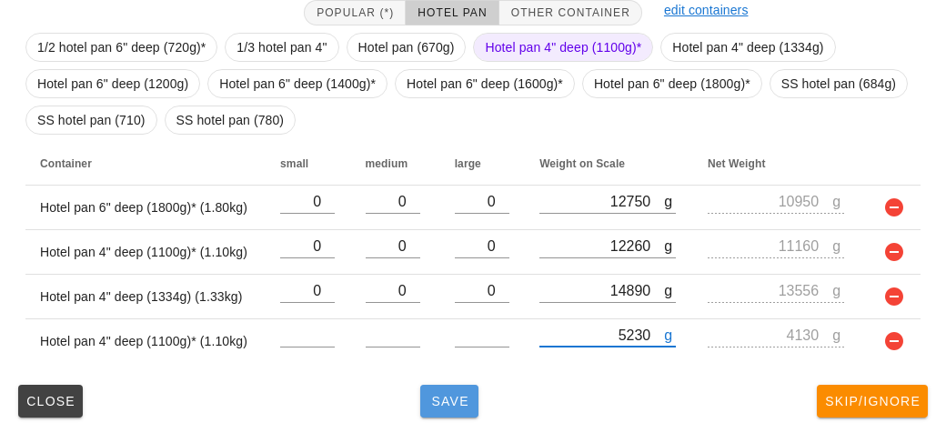
click at [444, 399] on span "Save" at bounding box center [449, 401] width 44 height 15
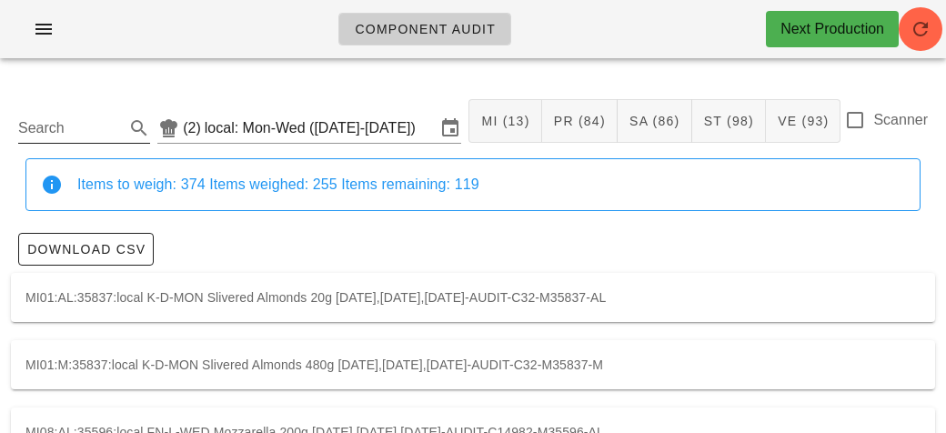
click at [841, 109] on div "Search (2) local: Mon-Wed ([DATE]-[DATE]) MI (13) PR (84) SA (86) ST (98) VE (9…" at bounding box center [473, 121] width 924 height 75
click at [858, 128] on div at bounding box center [854, 120] width 31 height 31
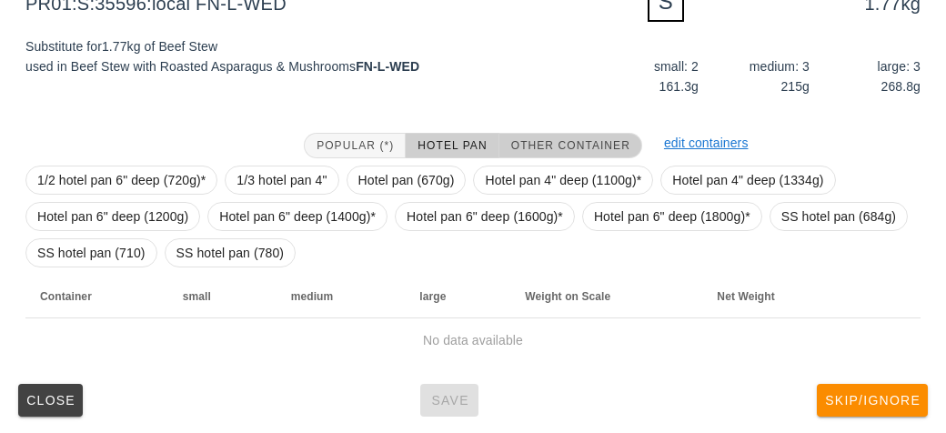
click at [536, 149] on span "Other Container" at bounding box center [570, 145] width 120 height 13
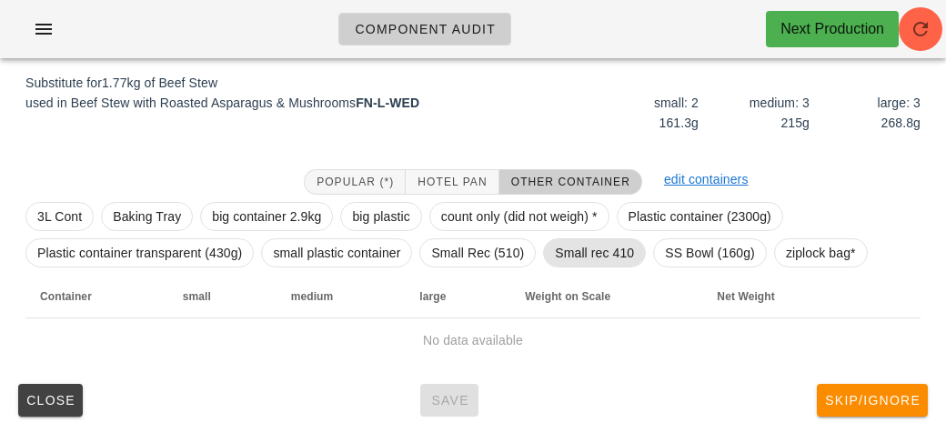
click at [583, 247] on span "Small rec 410" at bounding box center [594, 252] width 79 height 27
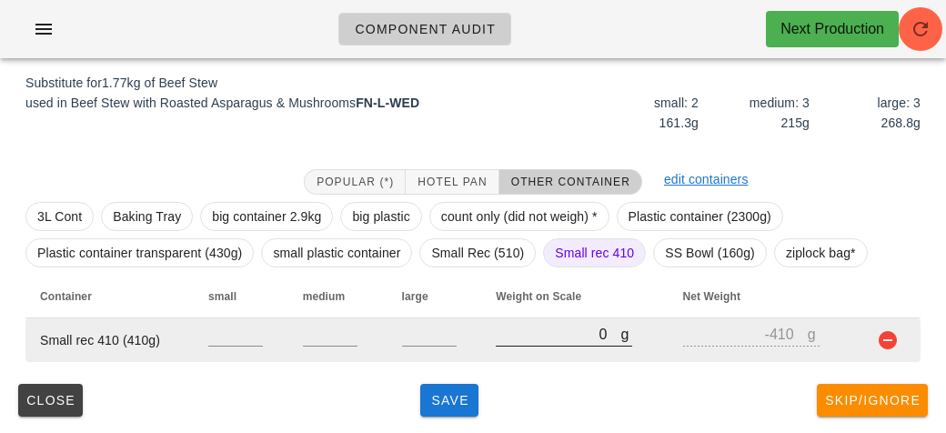
click at [525, 338] on input "0" at bounding box center [557, 334] width 125 height 24
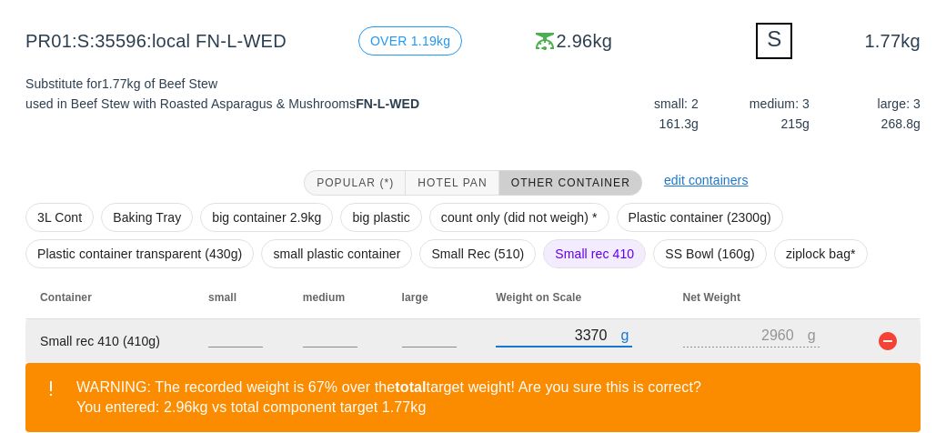
scroll to position [302, 0]
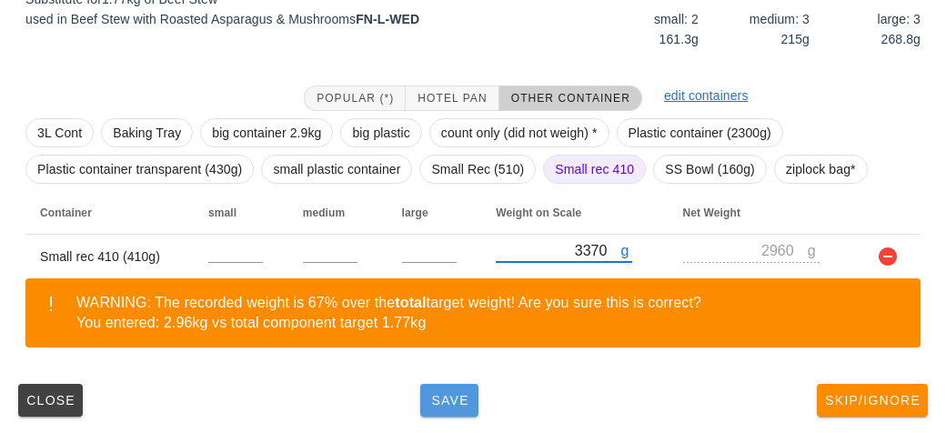
click at [444, 407] on button "Save" at bounding box center [449, 400] width 58 height 33
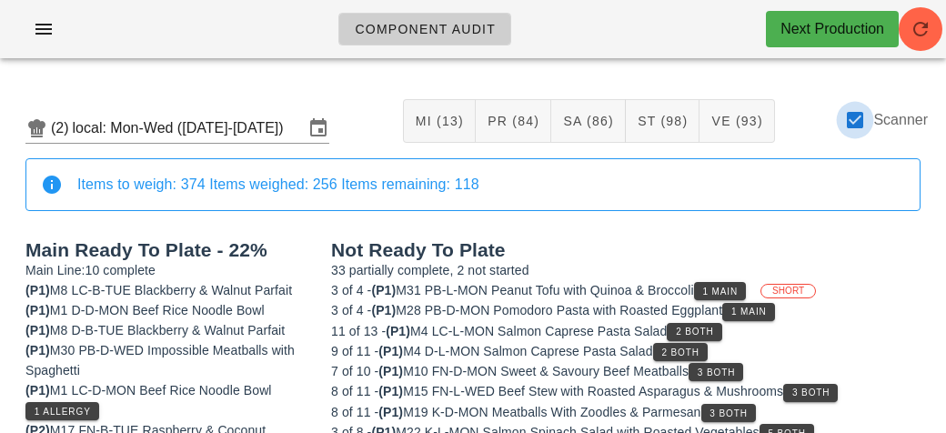
click at [855, 132] on div at bounding box center [854, 120] width 31 height 31
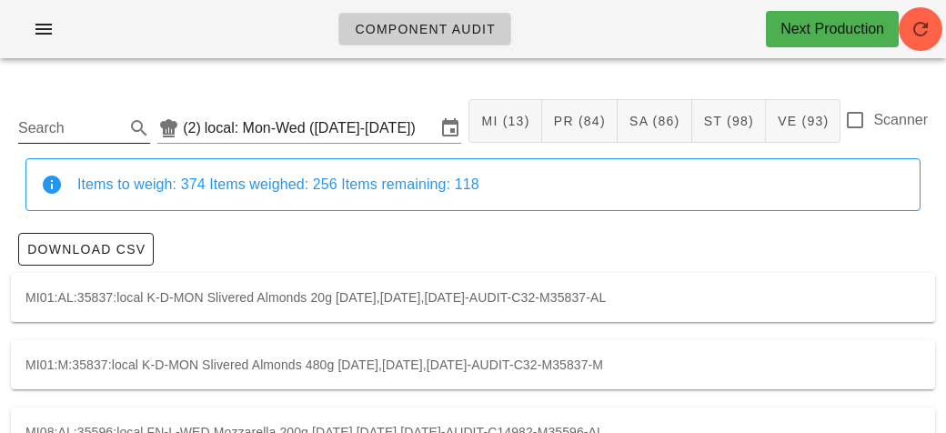
click at [87, 130] on input "Search" at bounding box center [69, 128] width 103 height 29
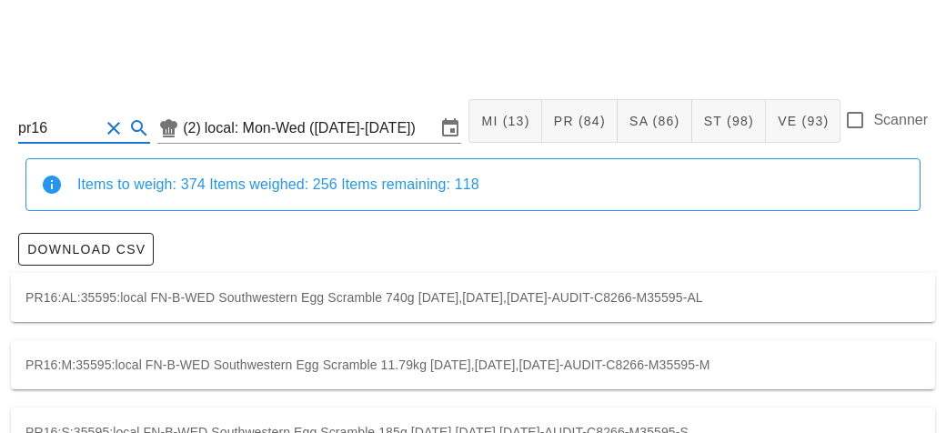
scroll to position [51, 0]
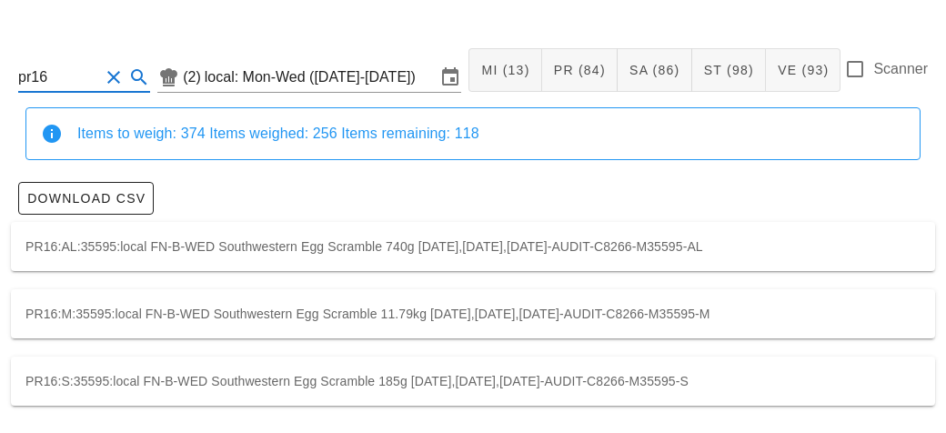
click at [809, 376] on div "PR16:S:35595:local FN-B-WED Southwestern Egg Scramble 185g [DATE],[DATE],[DATE]…" at bounding box center [473, 380] width 924 height 49
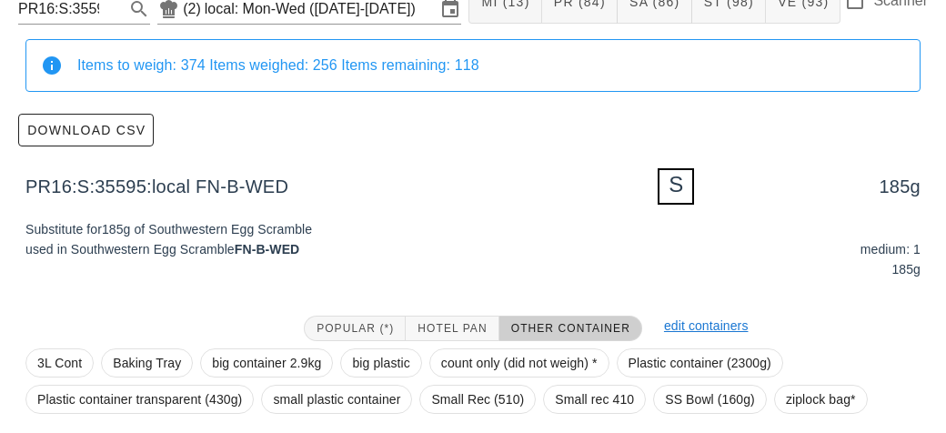
scroll to position [182, 0]
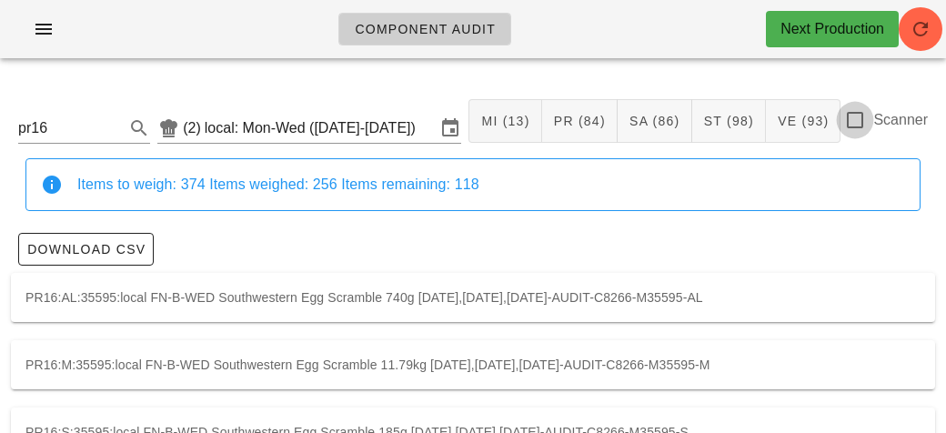
click at [847, 122] on div at bounding box center [854, 120] width 31 height 31
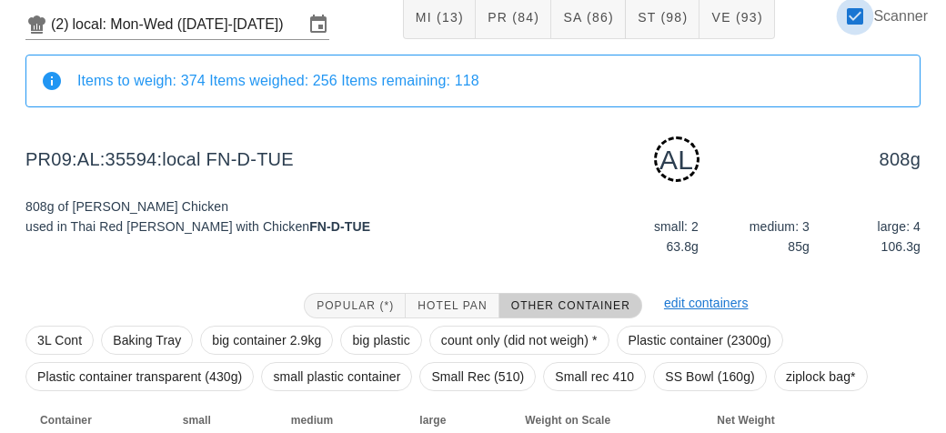
scroll to position [227, 0]
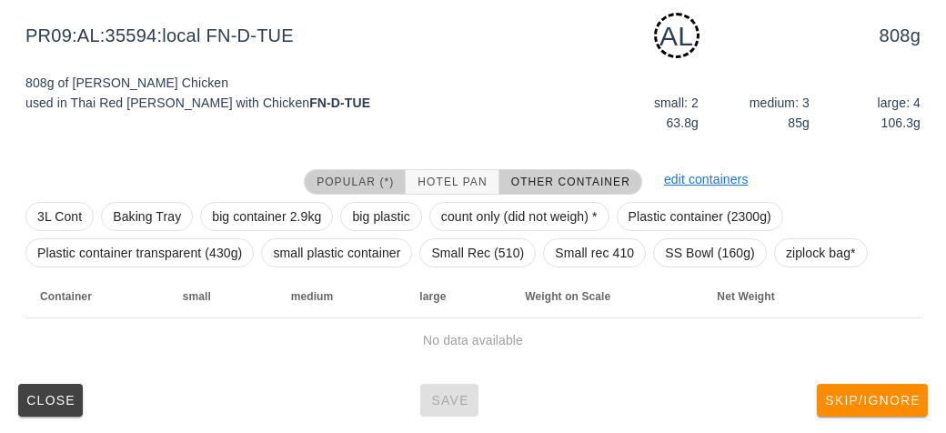
click at [336, 169] on button "Popular (*)" at bounding box center [355, 181] width 102 height 25
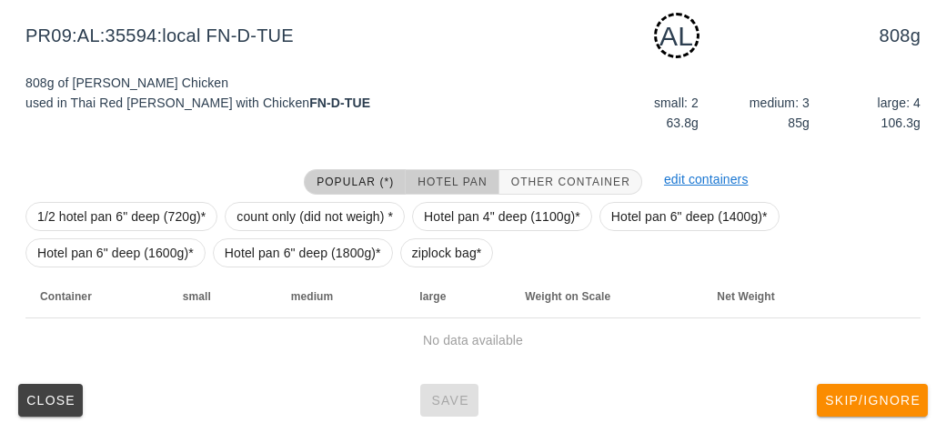
click at [431, 180] on span "Hotel Pan" at bounding box center [451, 181] width 70 height 13
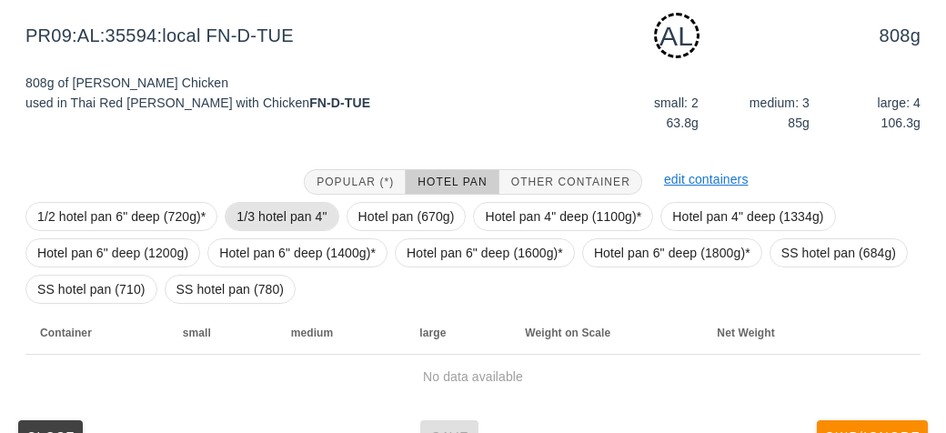
click at [272, 211] on span "1/3 hotel pan 4"" at bounding box center [281, 216] width 90 height 27
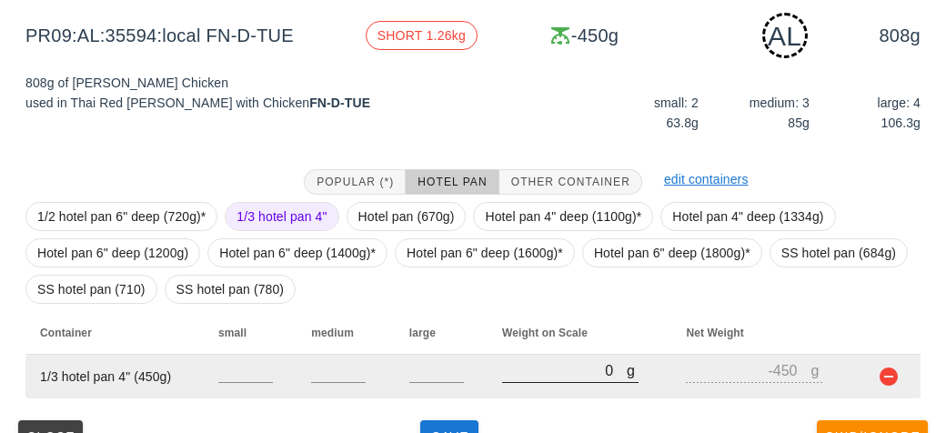
click at [542, 369] on input "0" at bounding box center [564, 370] width 125 height 24
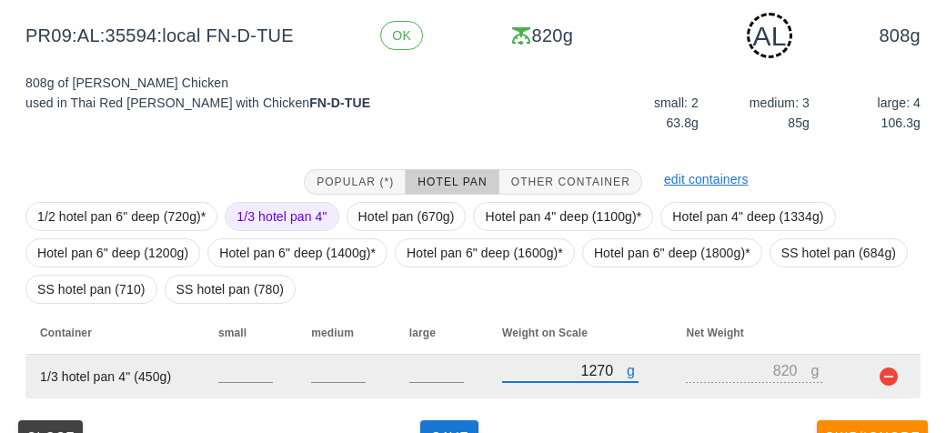
scroll to position [264, 0]
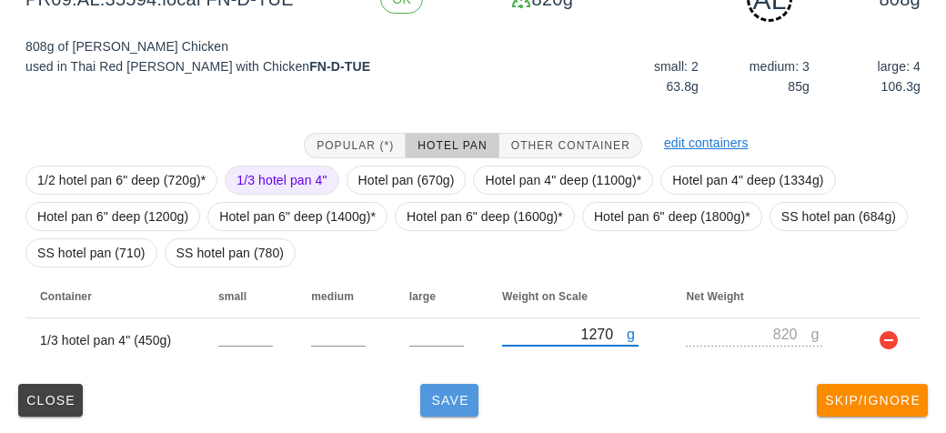
click at [451, 412] on button "Save" at bounding box center [449, 400] width 58 height 33
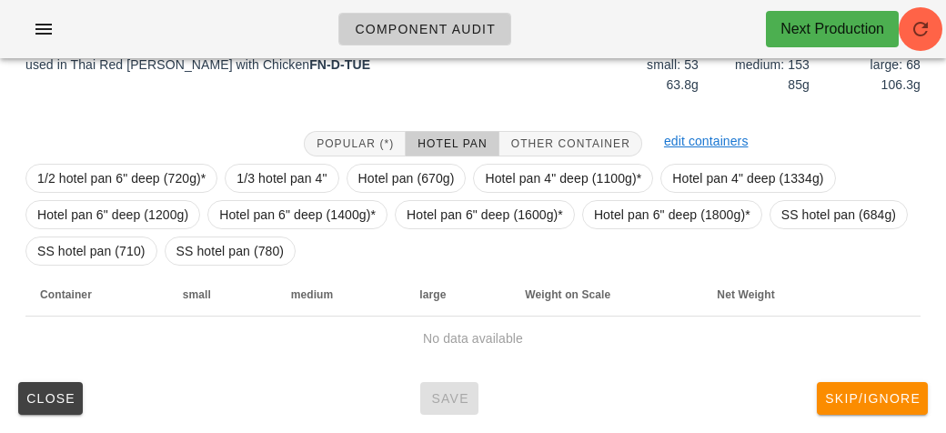
scroll to position [247, 0]
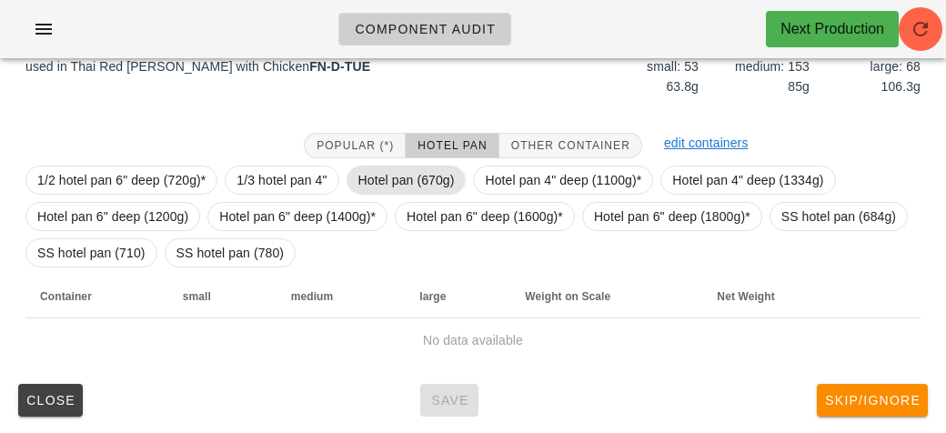
click at [412, 182] on span "Hotel pan (670g)" at bounding box center [406, 179] width 96 height 27
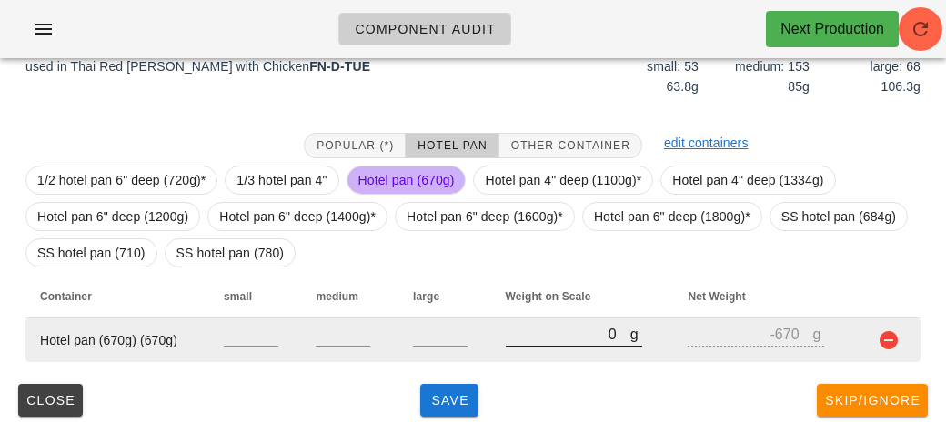
click at [543, 341] on input "0" at bounding box center [567, 334] width 125 height 24
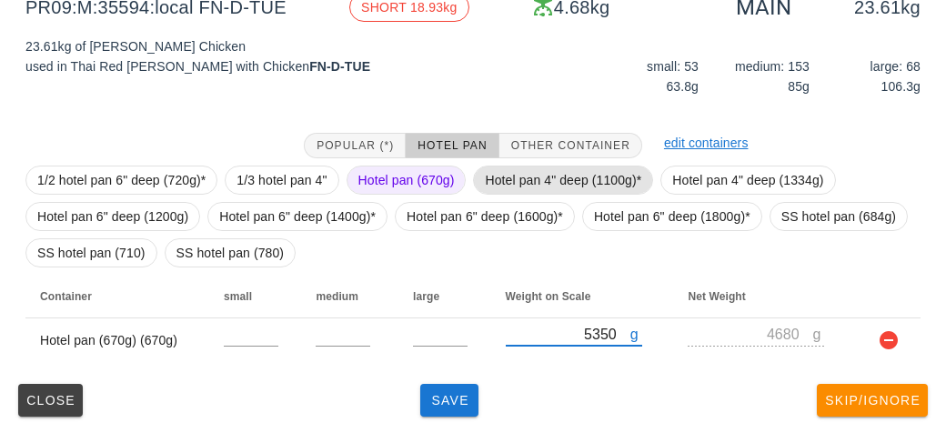
click at [504, 179] on span "Hotel pan 4" deep (1100g)*" at bounding box center [563, 179] width 156 height 27
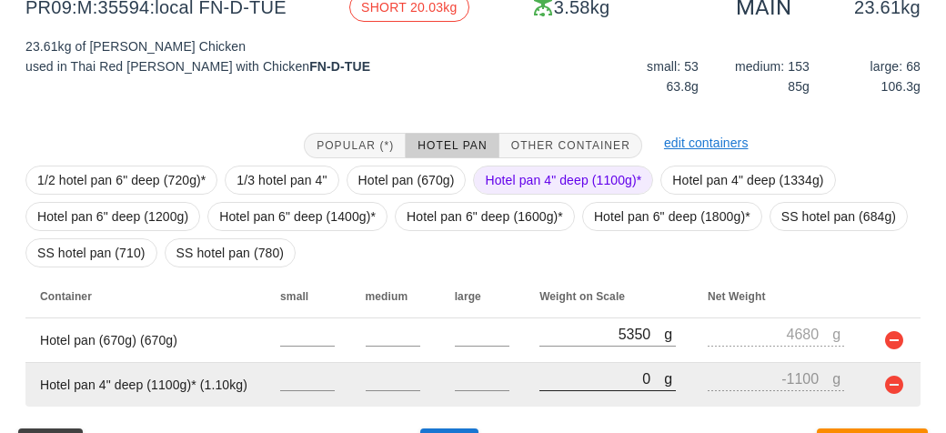
click at [579, 371] on input "0" at bounding box center [601, 378] width 125 height 24
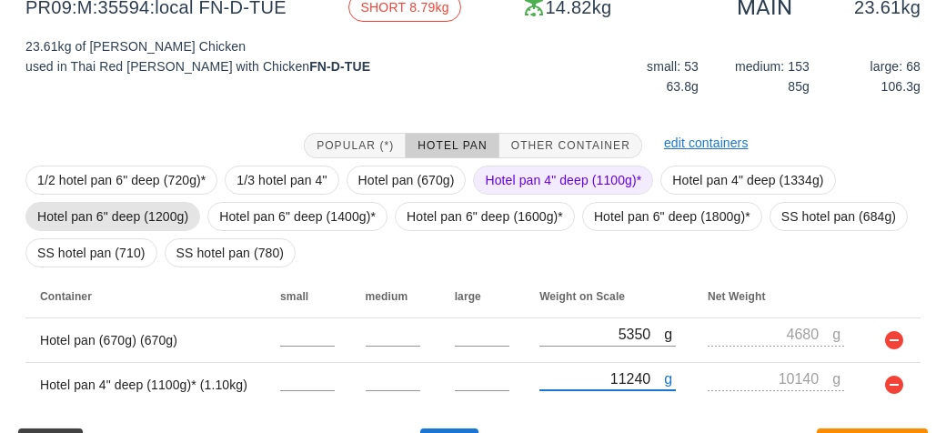
click at [162, 212] on span "Hotel pan 6" deep (1200g)" at bounding box center [112, 216] width 151 height 27
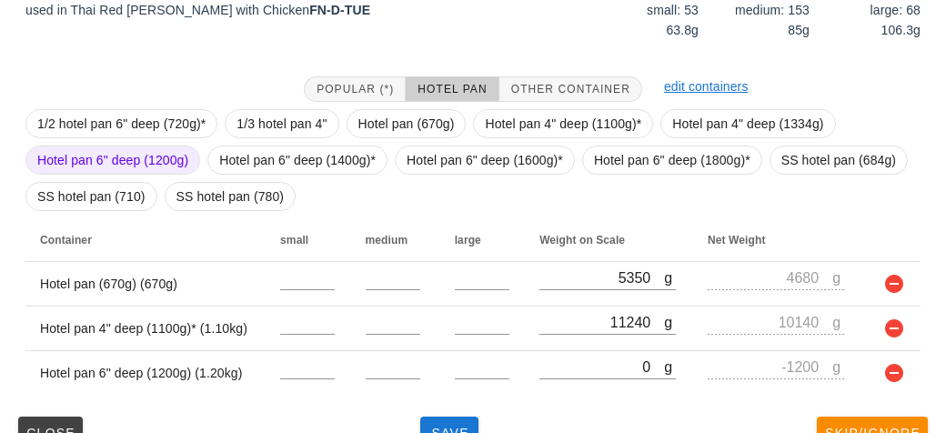
scroll to position [336, 0]
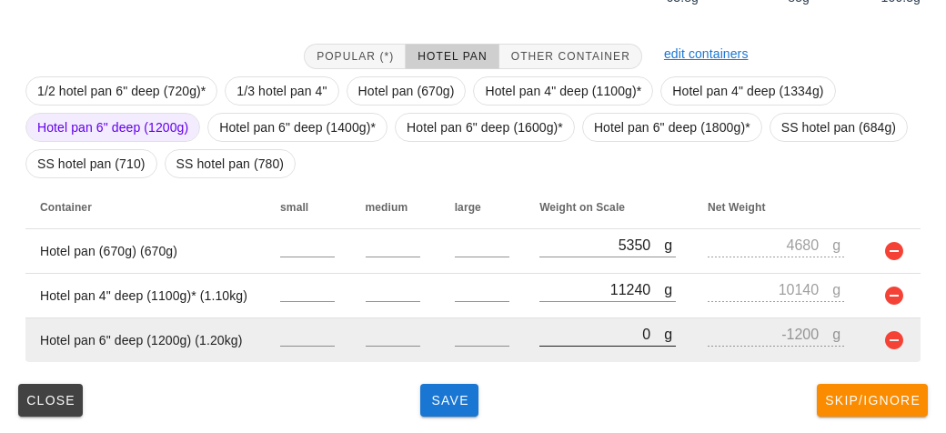
click at [572, 339] on input "0" at bounding box center [601, 334] width 125 height 24
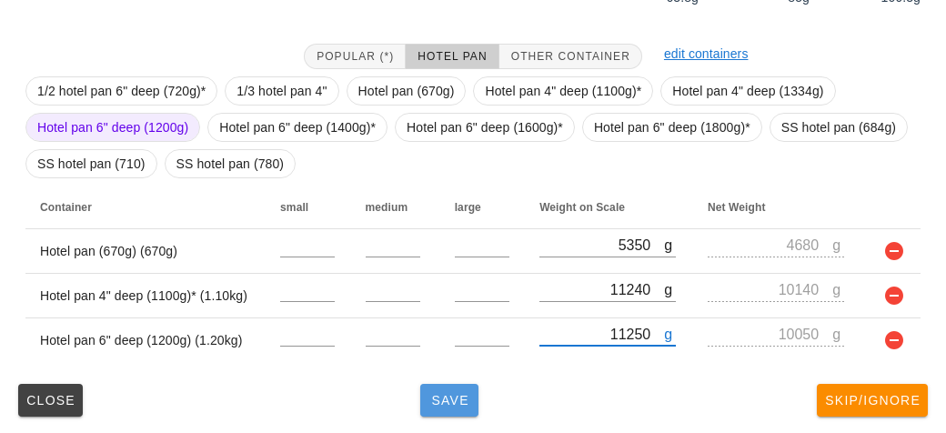
click at [466, 396] on span "Save" at bounding box center [449, 400] width 44 height 15
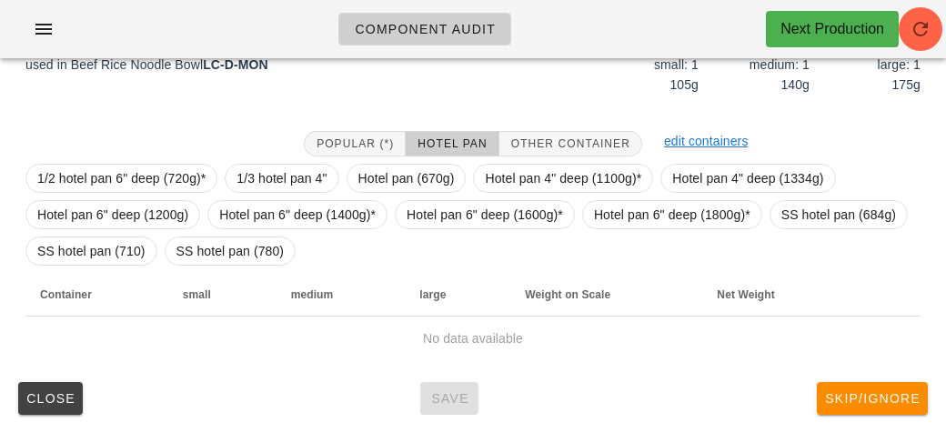
scroll to position [255, 0]
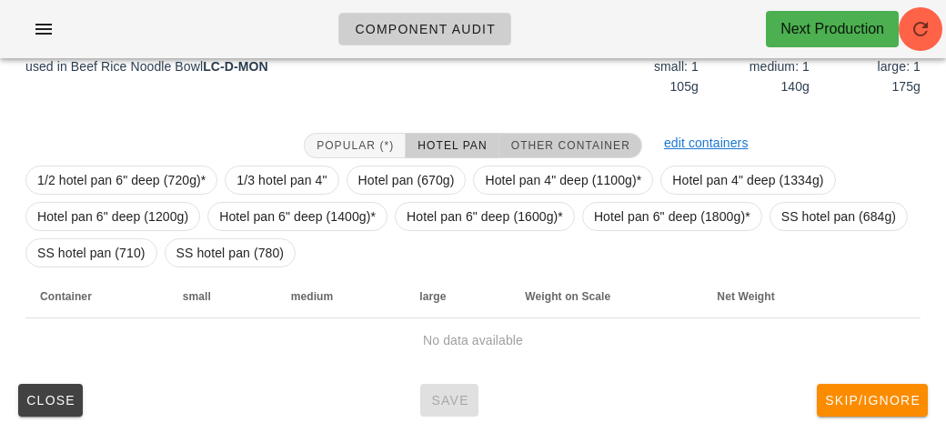
click at [582, 133] on button "Other Container" at bounding box center [570, 145] width 143 height 25
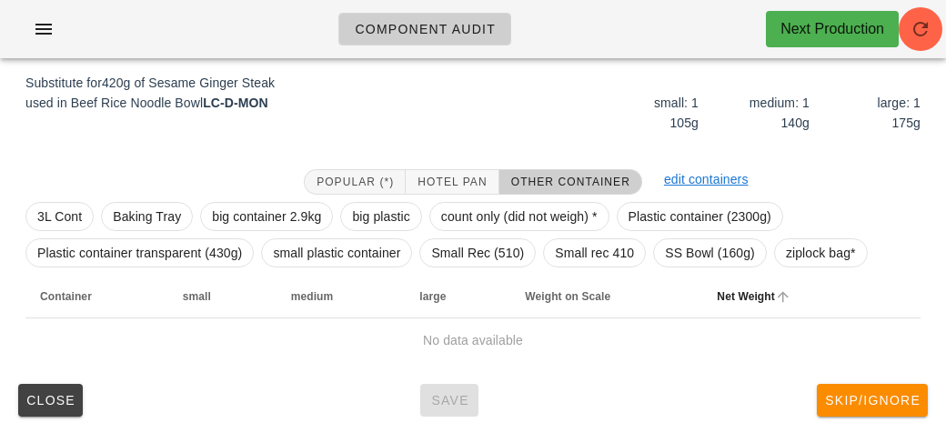
click at [813, 275] on th "Net Weight" at bounding box center [777, 297] width 151 height 44
click at [823, 255] on span "ziplock bag*" at bounding box center [821, 252] width 70 height 27
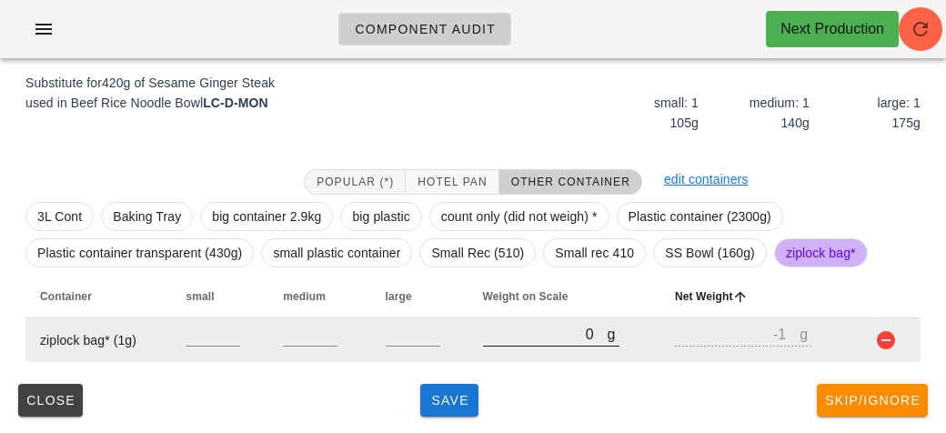
click at [486, 341] on input "0" at bounding box center [545, 334] width 125 height 24
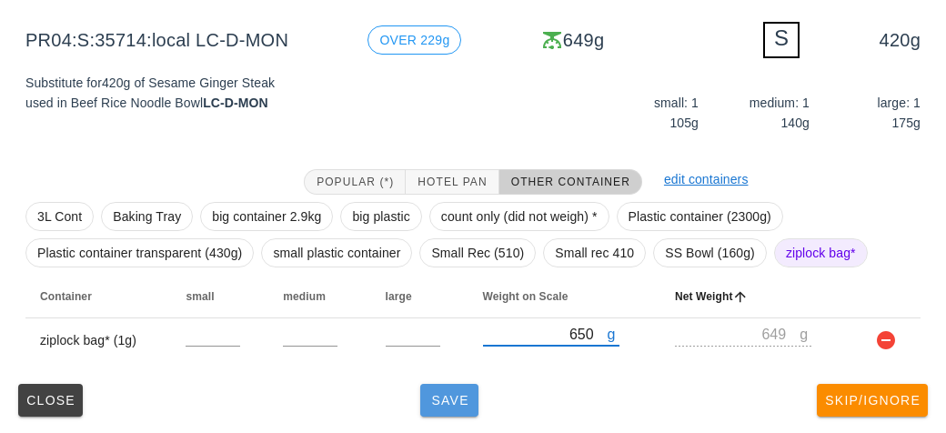
click at [442, 400] on span "Save" at bounding box center [449, 400] width 44 height 15
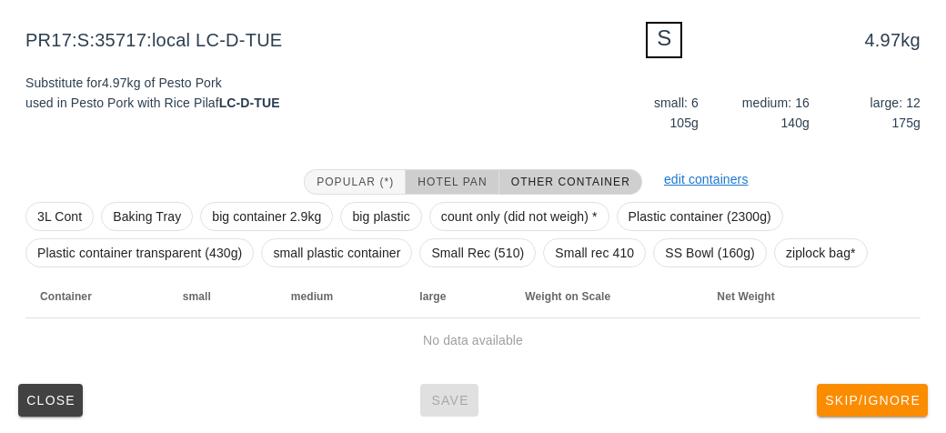
click at [454, 171] on button "Hotel Pan" at bounding box center [451, 181] width 93 height 25
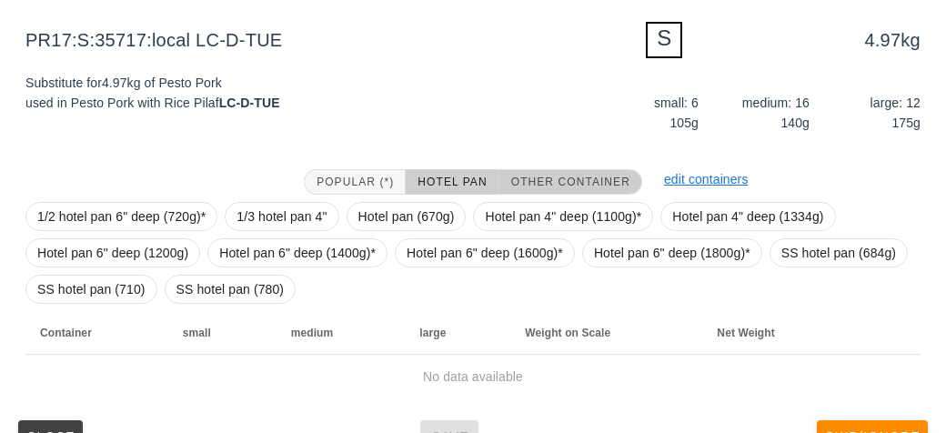
click at [525, 176] on span "Other Container" at bounding box center [570, 181] width 120 height 13
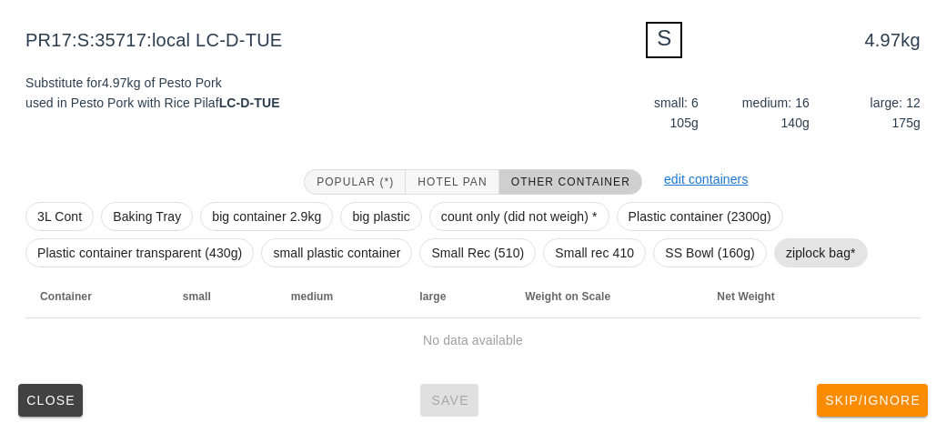
click at [799, 256] on span "ziplock bag*" at bounding box center [821, 252] width 70 height 27
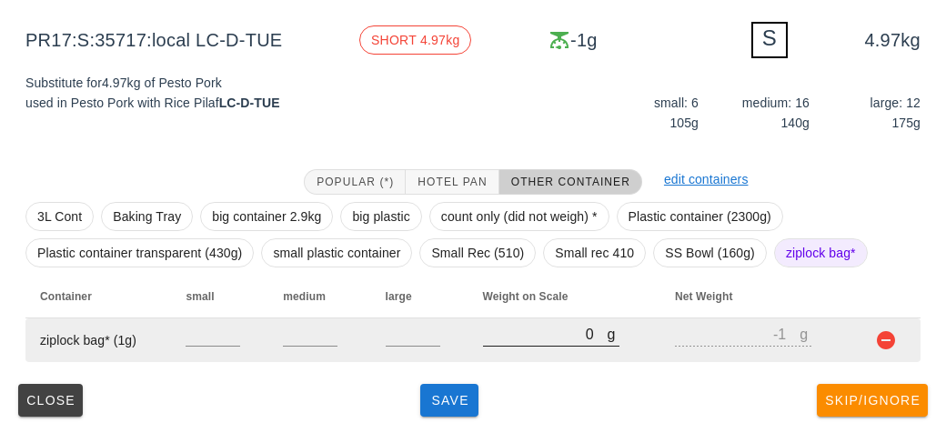
click at [493, 339] on input "0" at bounding box center [545, 334] width 125 height 24
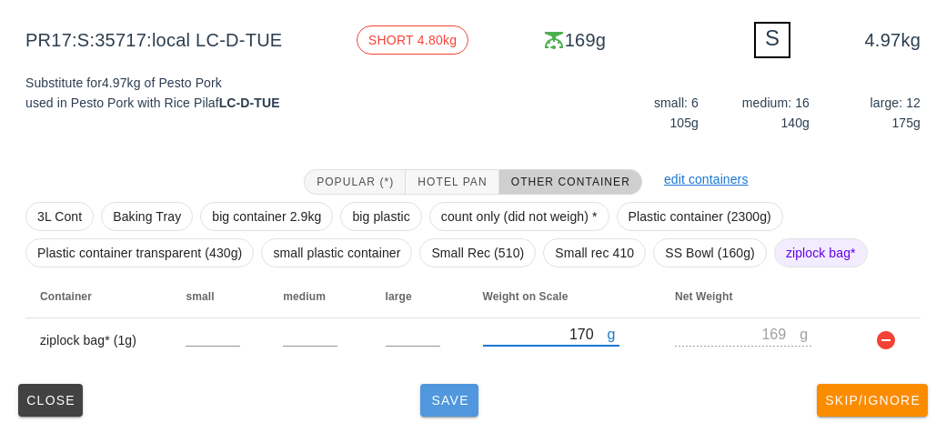
click at [445, 396] on span "Save" at bounding box center [449, 400] width 44 height 15
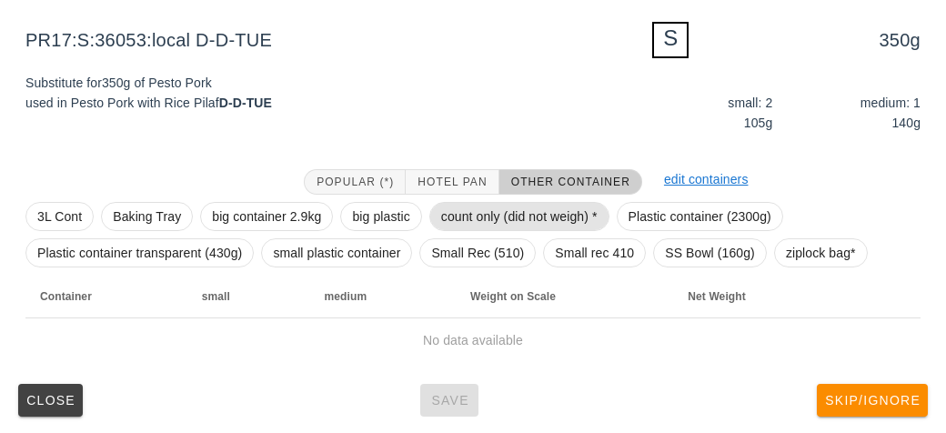
click at [474, 215] on span "count only (did not weigh) *" at bounding box center [519, 216] width 156 height 27
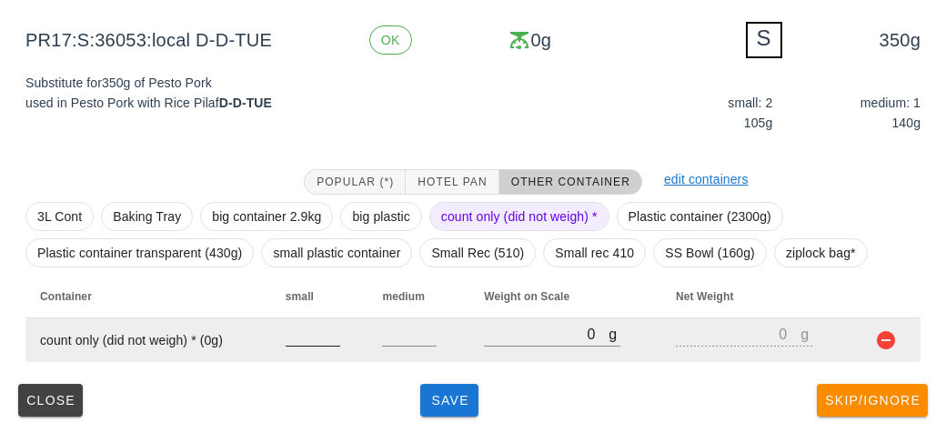
click at [312, 340] on input "number" at bounding box center [312, 334] width 55 height 24
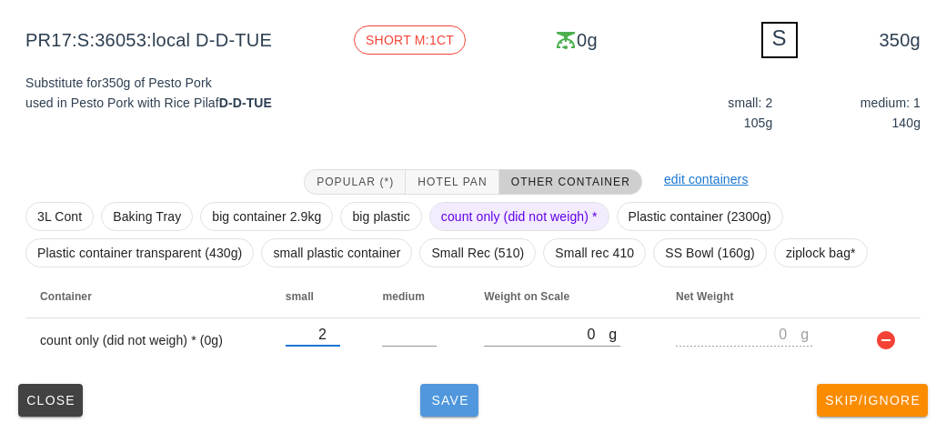
click at [446, 409] on button "Save" at bounding box center [449, 400] width 58 height 33
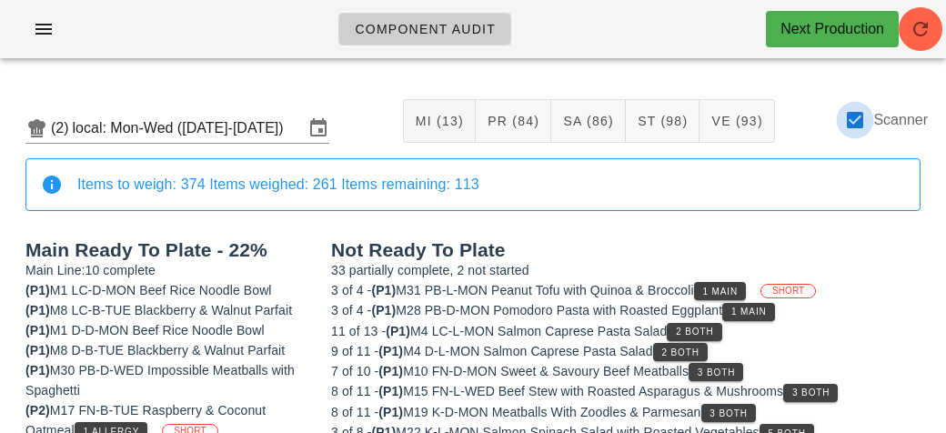
click at [866, 117] on div at bounding box center [854, 120] width 31 height 31
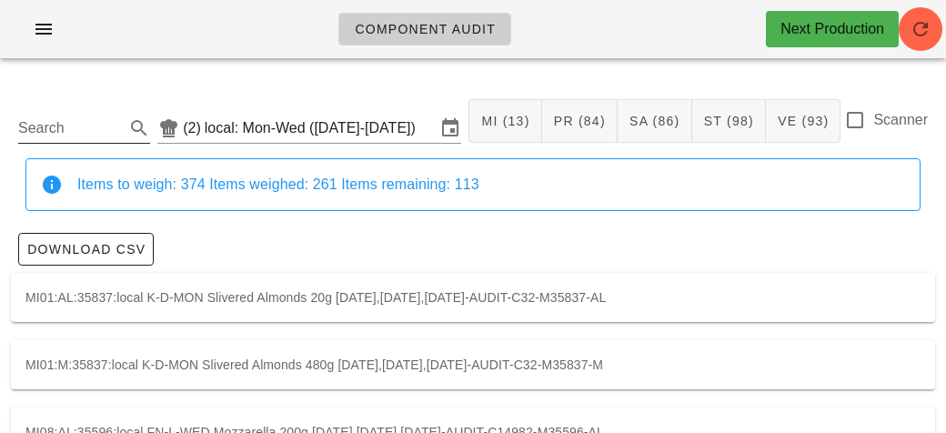
click at [59, 135] on input "Search" at bounding box center [69, 128] width 103 height 29
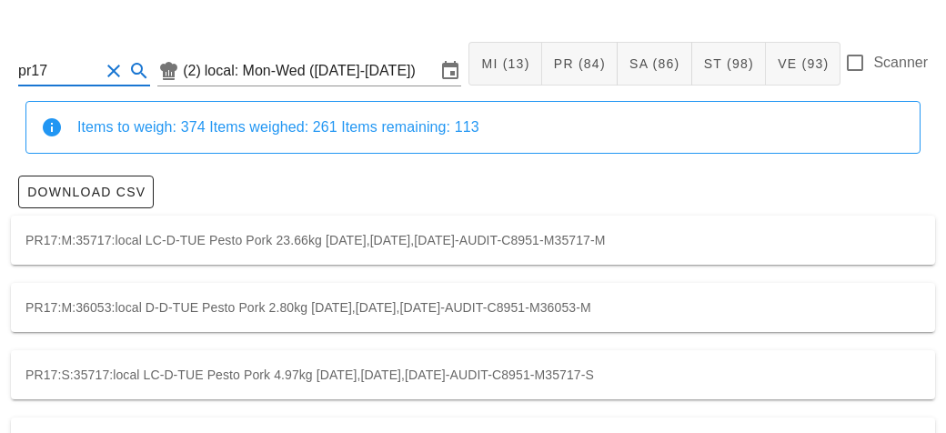
scroll to position [118, 0]
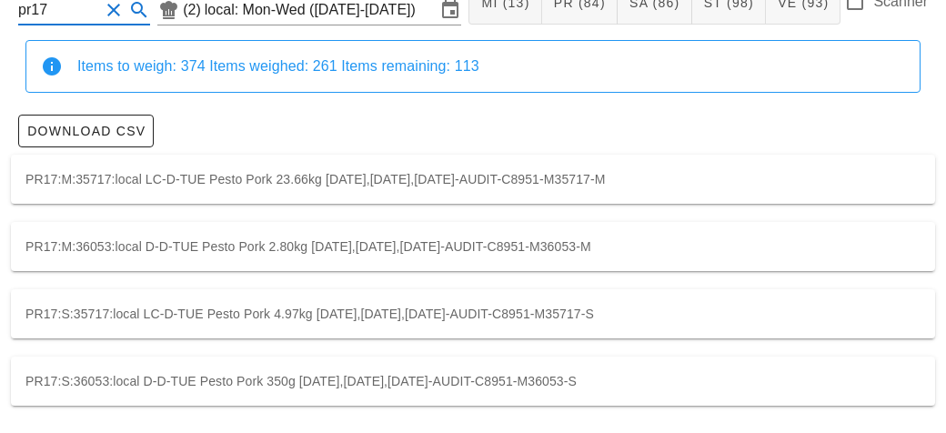
click at [219, 307] on div "PR17:S:35717:local LC-D-TUE Pesto Pork 4.97kg [DATE],[DATE],[DATE]-AUDIT-C8951-…" at bounding box center [473, 313] width 924 height 49
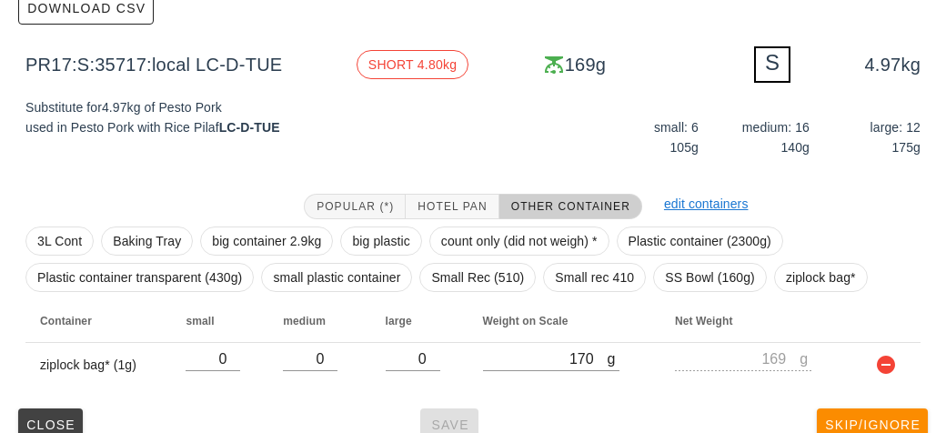
scroll to position [265, 0]
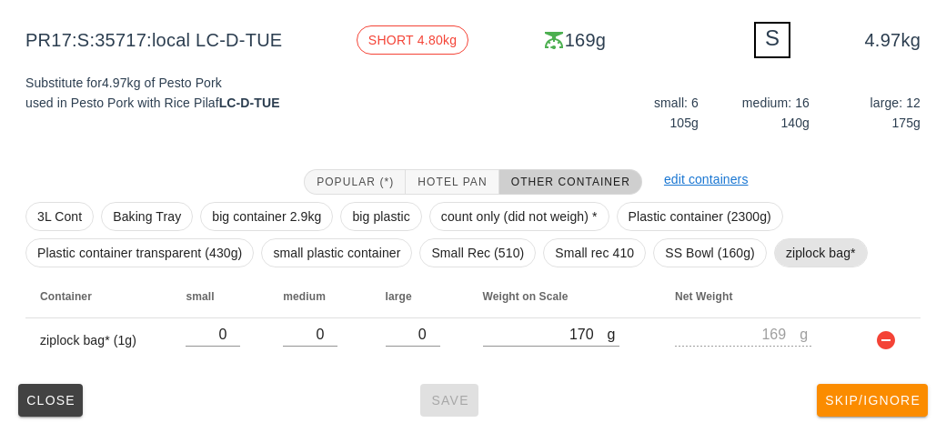
click at [796, 244] on span "ziplock bag*" at bounding box center [821, 252] width 70 height 27
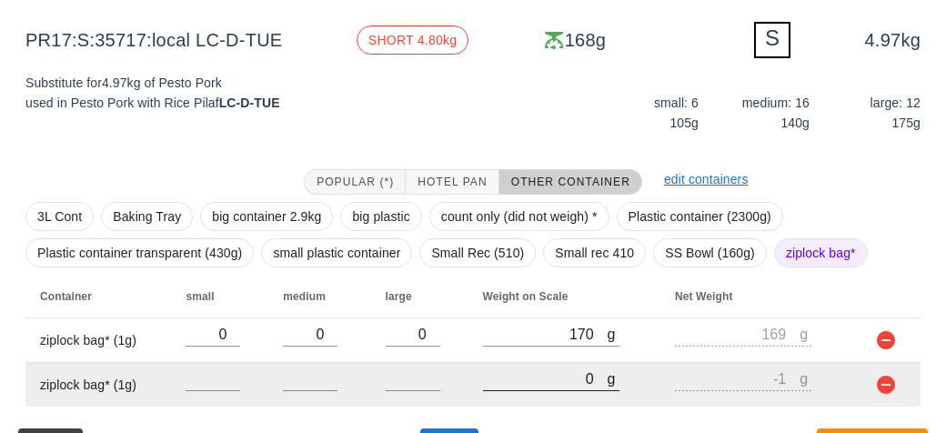
click at [549, 371] on input "0" at bounding box center [545, 378] width 125 height 24
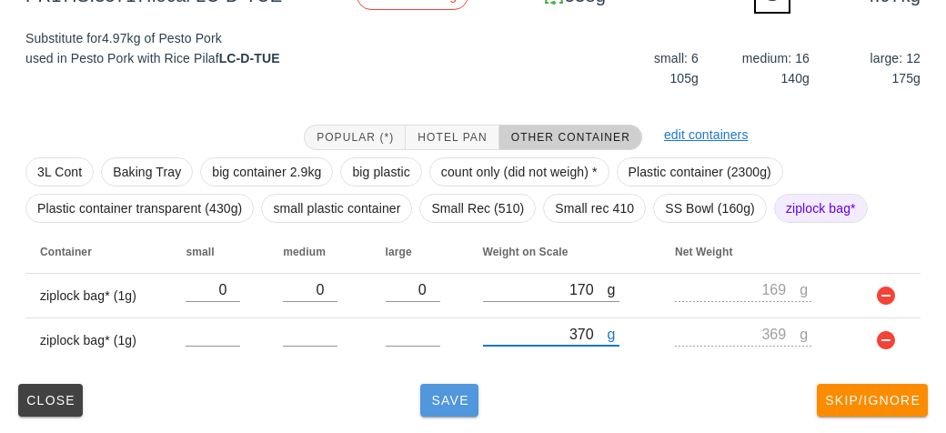
click at [432, 405] on span "Save" at bounding box center [449, 400] width 44 height 15
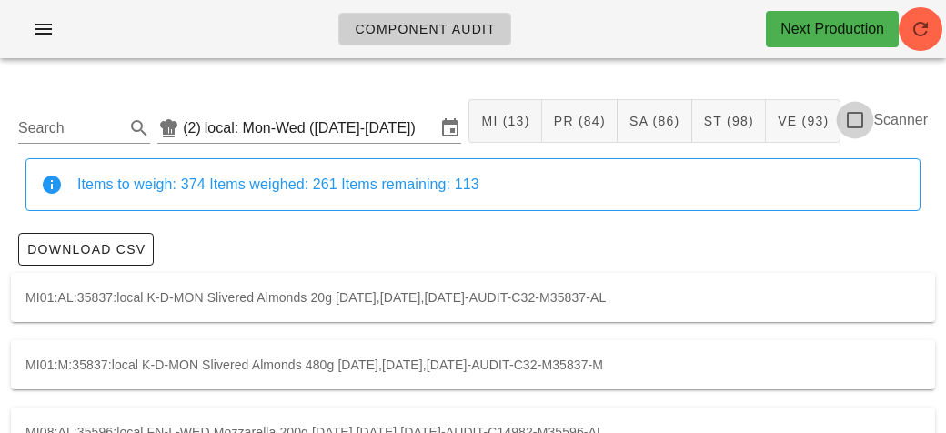
click at [861, 113] on div at bounding box center [854, 120] width 31 height 31
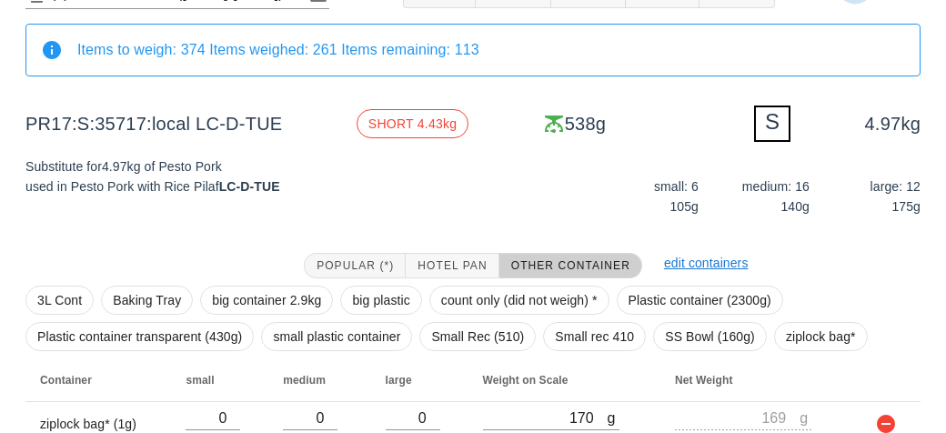
scroll to position [263, 0]
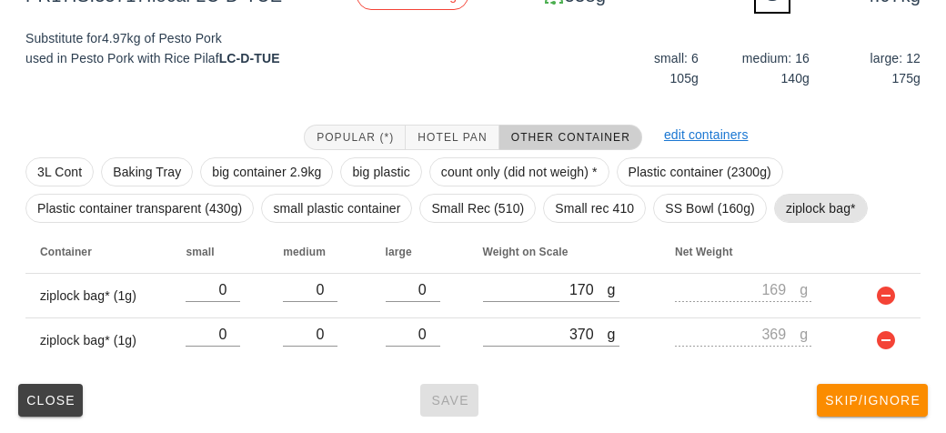
click at [816, 208] on span "ziplock bag*" at bounding box center [821, 208] width 70 height 27
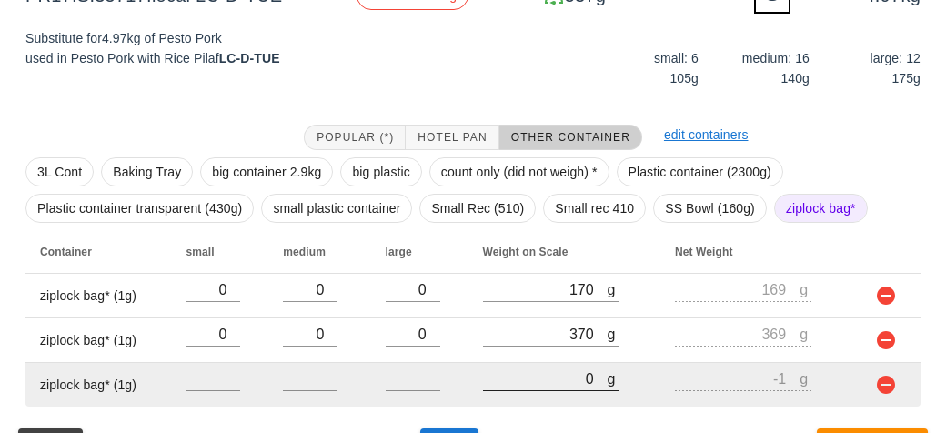
click at [528, 380] on input "0" at bounding box center [545, 378] width 125 height 24
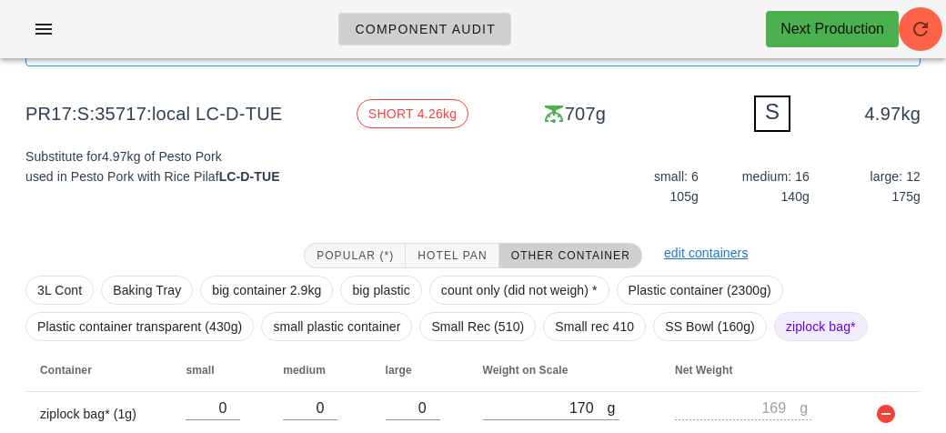
scroll to position [307, 0]
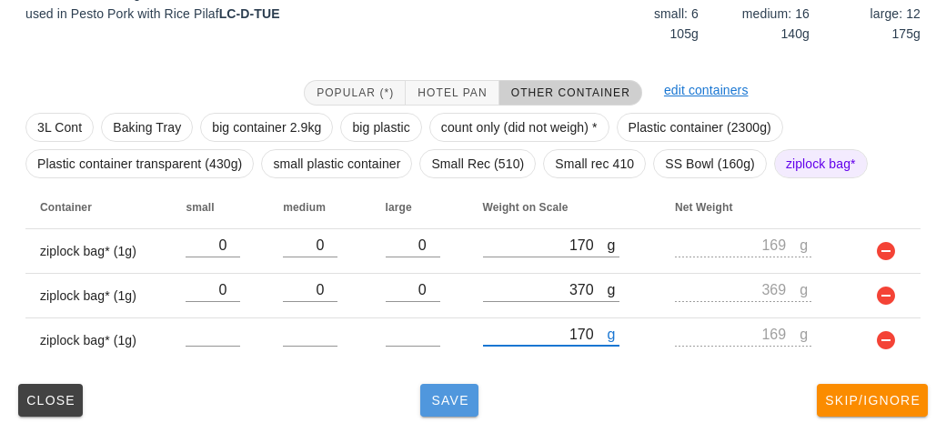
click at [447, 408] on button "Save" at bounding box center [449, 400] width 58 height 33
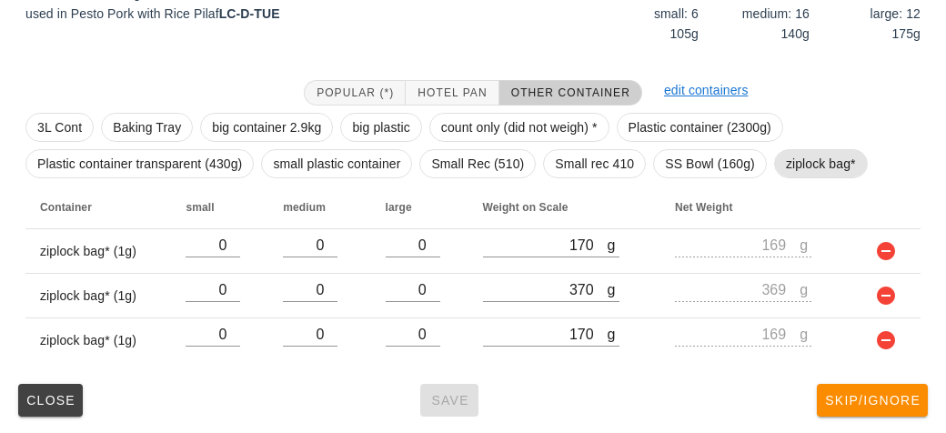
click at [813, 168] on span "ziplock bag*" at bounding box center [821, 163] width 70 height 27
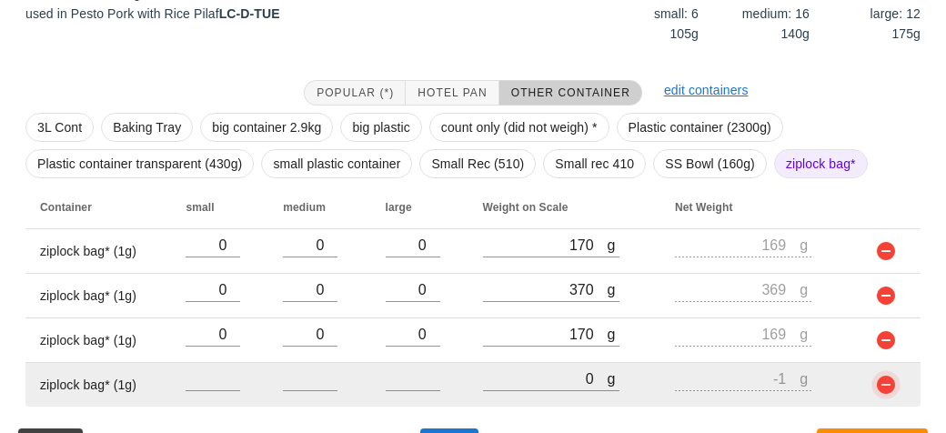
click at [881, 384] on button "button" at bounding box center [886, 385] width 22 height 22
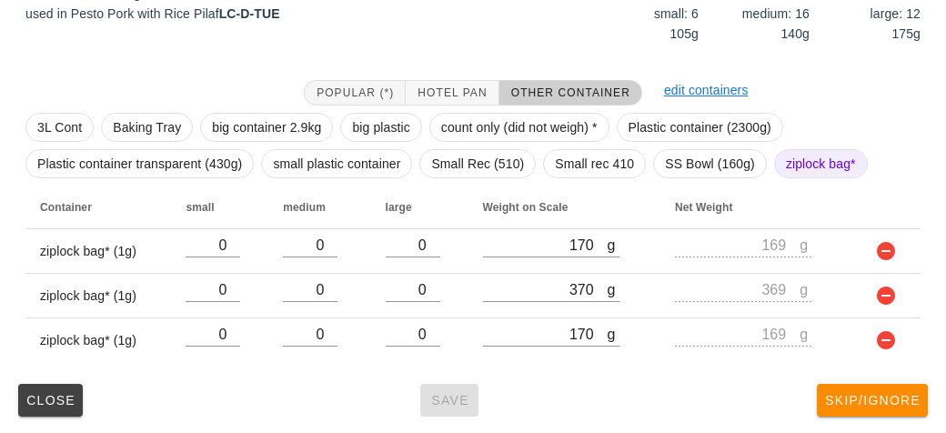
click at [801, 167] on span "ziplock bag*" at bounding box center [821, 163] width 70 height 27
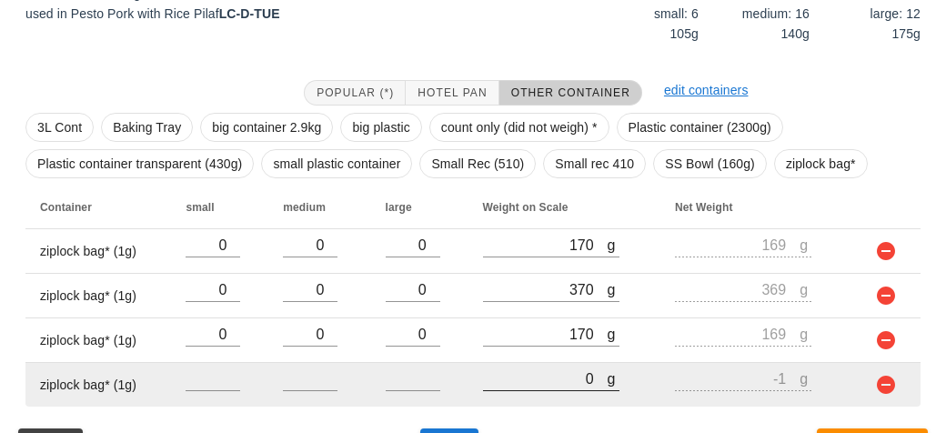
click at [559, 383] on input "0" at bounding box center [545, 378] width 125 height 24
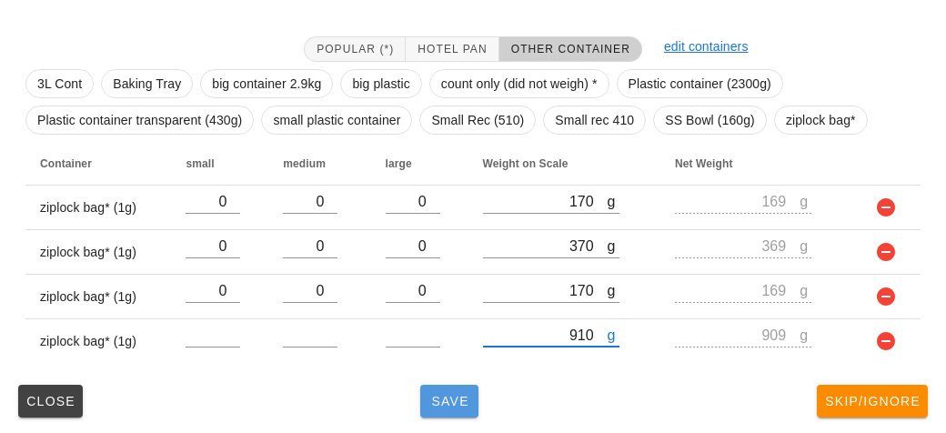
click at [440, 394] on span "Save" at bounding box center [449, 401] width 44 height 15
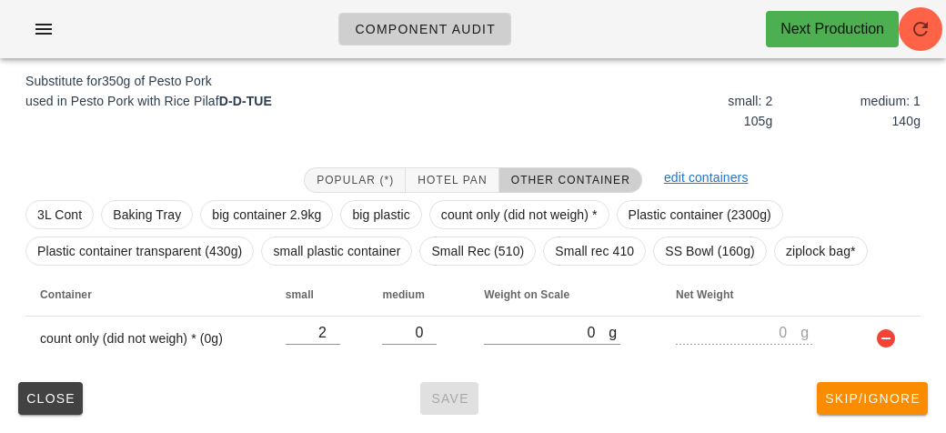
scroll to position [218, 0]
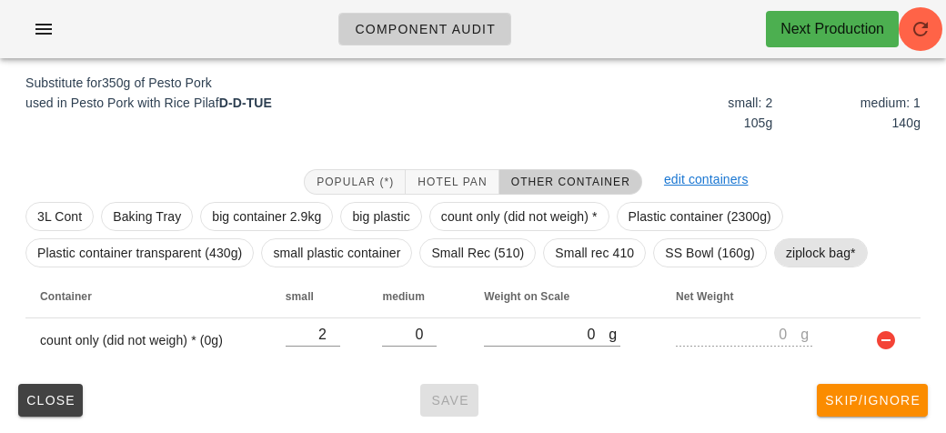
click at [801, 252] on span "ziplock bag*" at bounding box center [821, 252] width 70 height 27
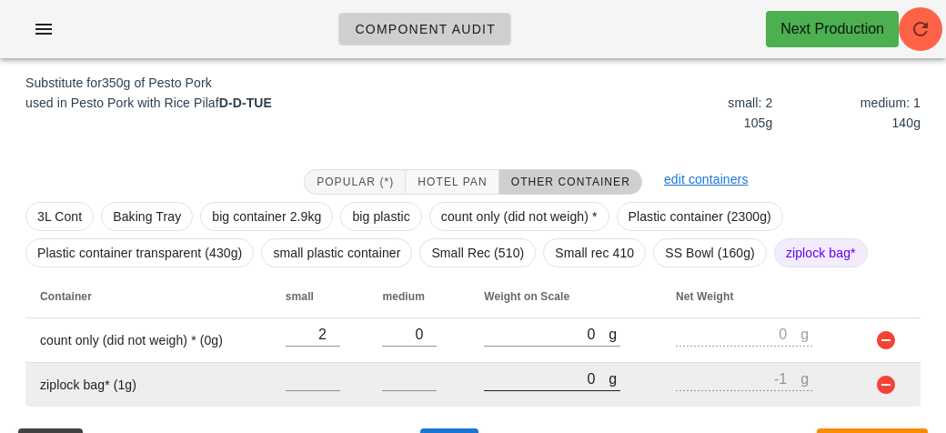
click at [564, 382] on input "0" at bounding box center [546, 378] width 125 height 24
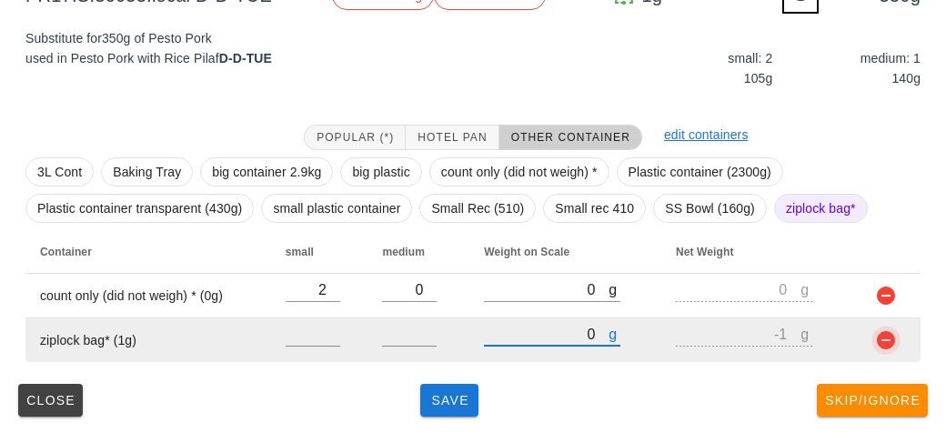
click at [884, 347] on button "button" at bounding box center [886, 340] width 22 height 22
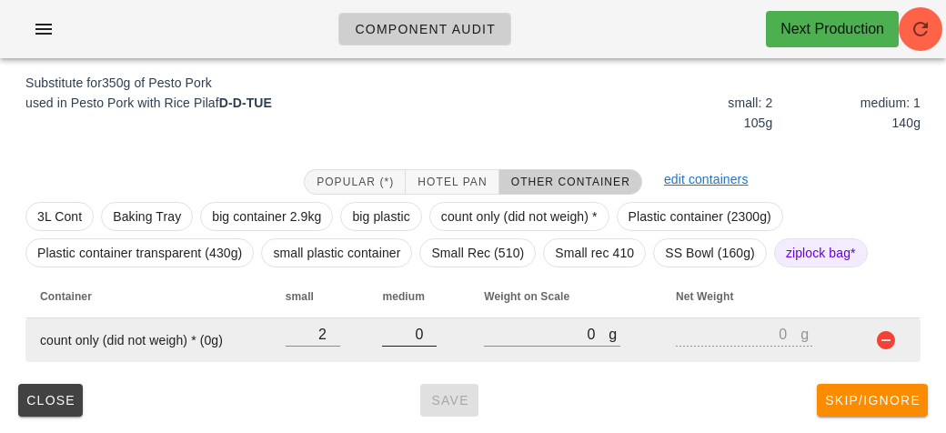
click at [420, 336] on input "0" at bounding box center [409, 334] width 55 height 24
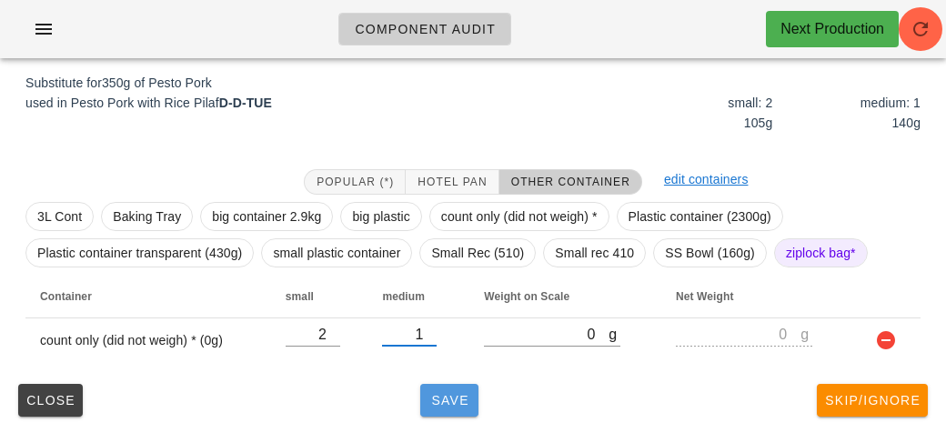
click at [436, 385] on button "Save" at bounding box center [449, 400] width 58 height 33
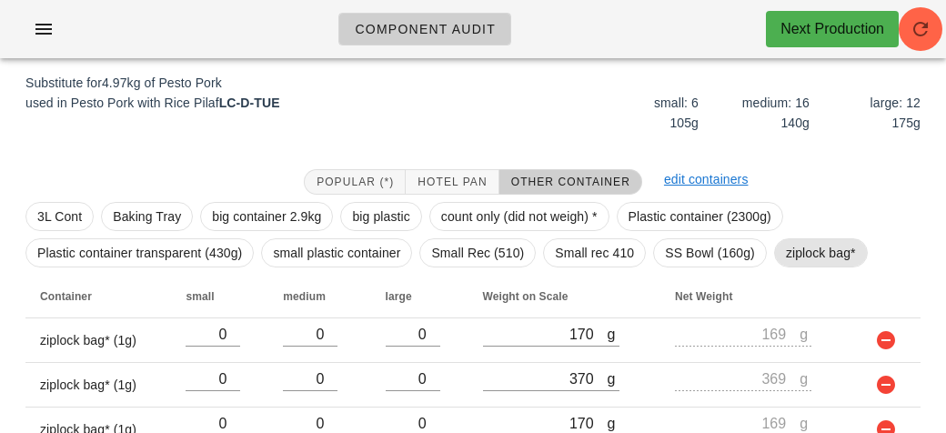
click at [799, 247] on span "ziplock bag*" at bounding box center [821, 252] width 70 height 27
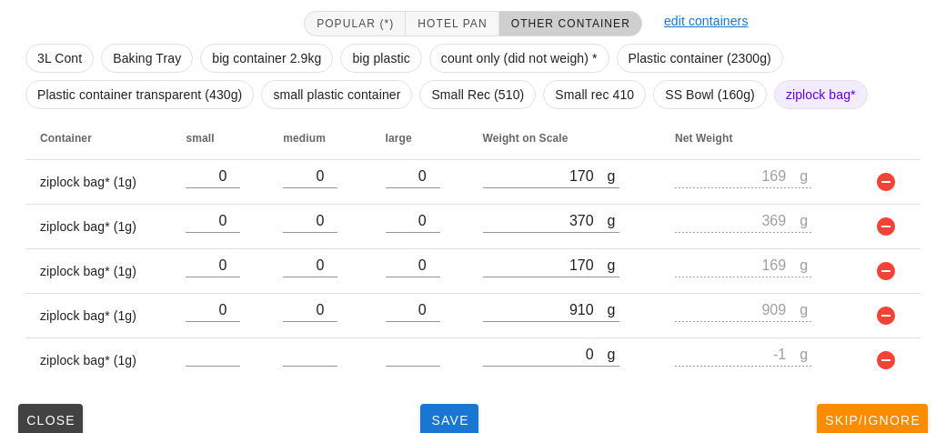
scroll to position [395, 0]
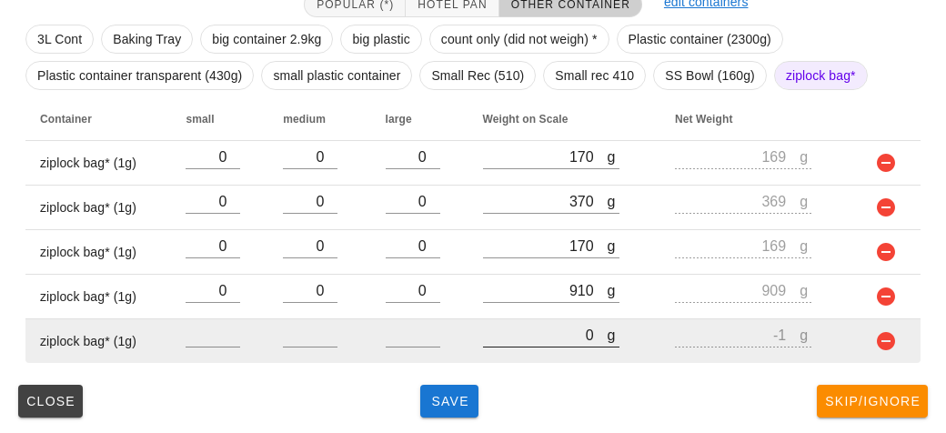
click at [536, 329] on input "0" at bounding box center [545, 335] width 125 height 24
click at [885, 347] on button "button" at bounding box center [886, 341] width 22 height 22
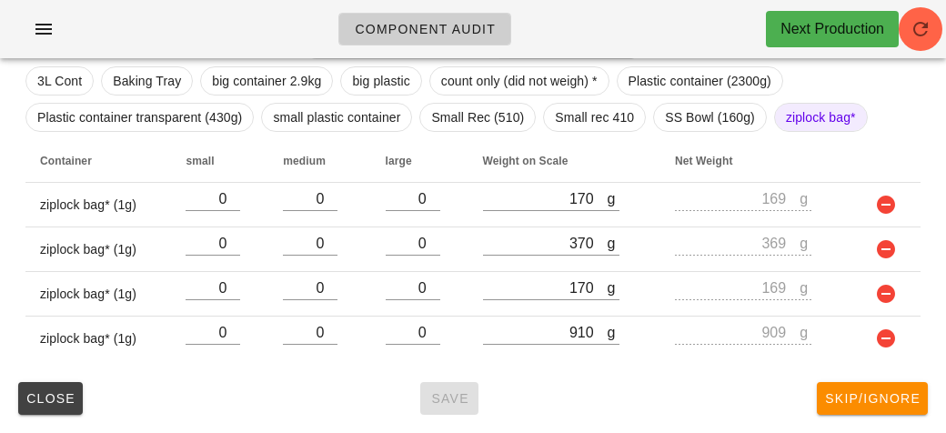
scroll to position [351, 0]
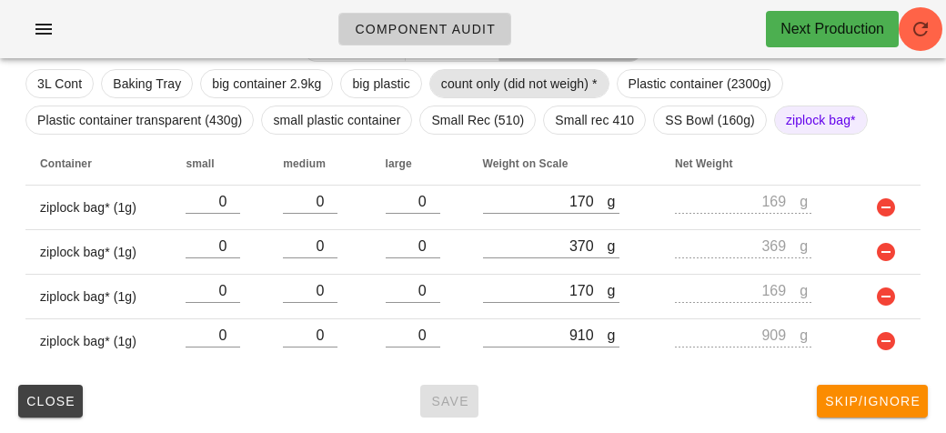
click at [455, 84] on span "count only (did not weigh) *" at bounding box center [519, 83] width 156 height 27
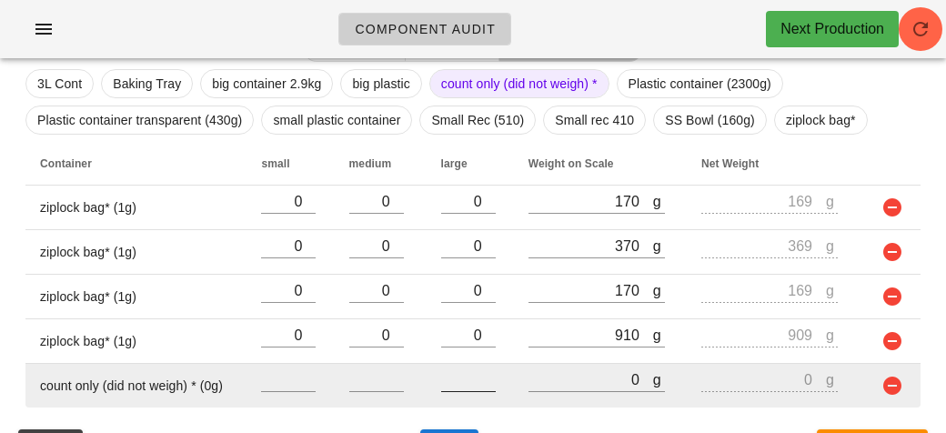
click at [464, 385] on input "number" at bounding box center [468, 379] width 55 height 24
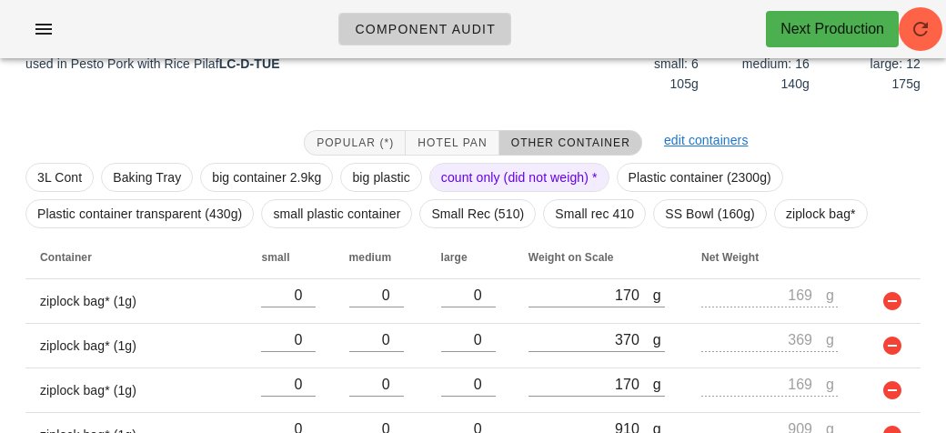
scroll to position [395, 0]
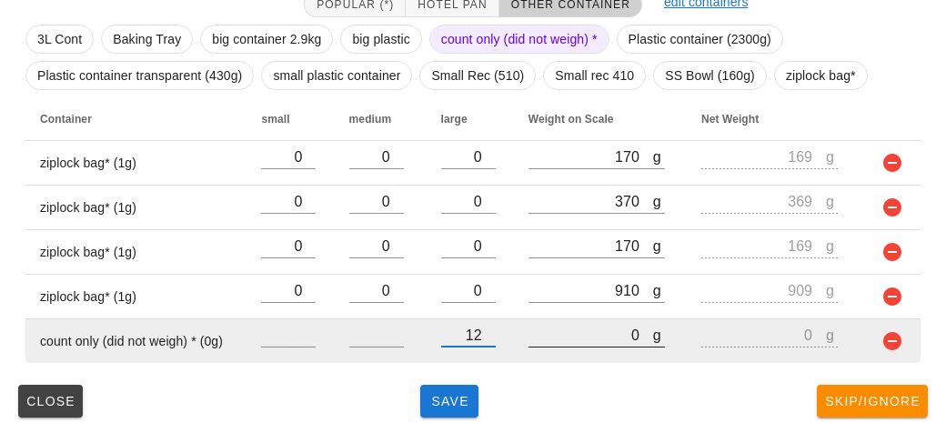
click at [559, 345] on div "g 0" at bounding box center [596, 335] width 136 height 24
click at [530, 337] on input "0" at bounding box center [590, 335] width 125 height 24
click at [898, 342] on button "button" at bounding box center [892, 341] width 22 height 22
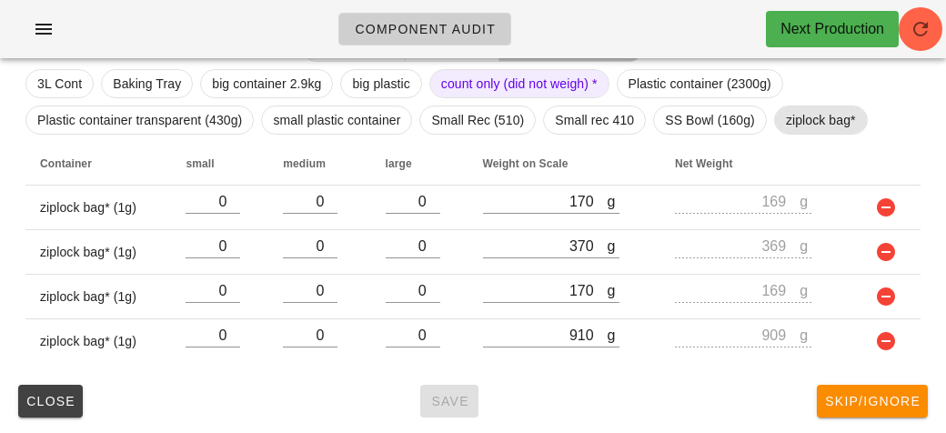
click at [803, 119] on span "ziplock bag*" at bounding box center [821, 119] width 70 height 27
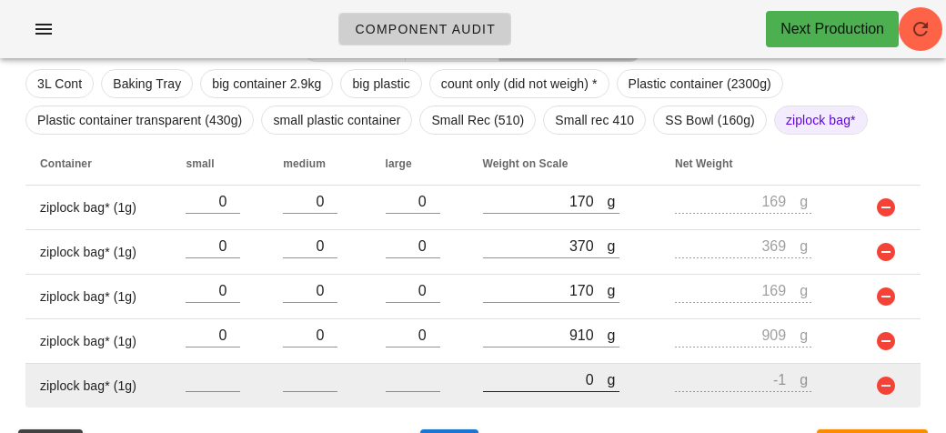
click at [519, 383] on input "0" at bounding box center [545, 379] width 125 height 24
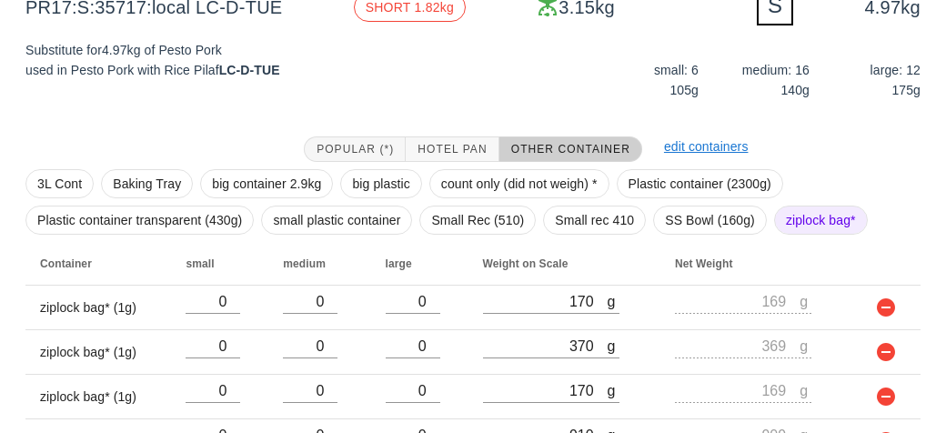
scroll to position [395, 0]
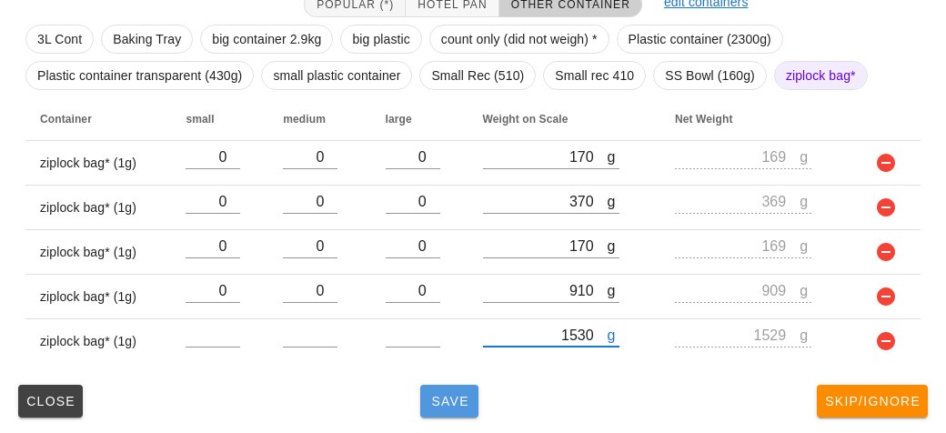
click at [443, 409] on button "Save" at bounding box center [449, 401] width 58 height 33
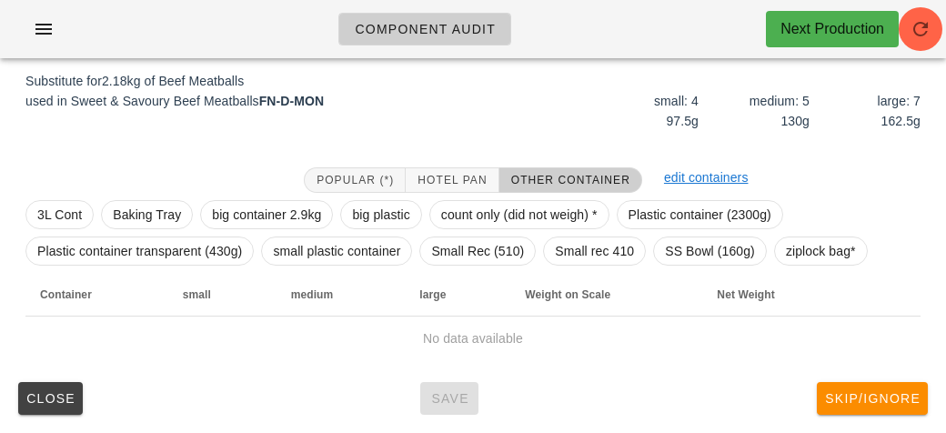
scroll to position [218, 0]
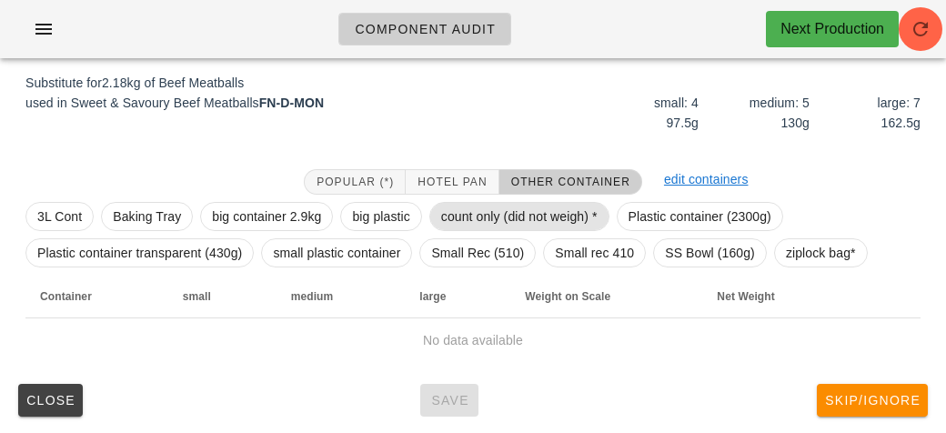
click at [478, 207] on span "count only (did not weigh) *" at bounding box center [519, 216] width 156 height 27
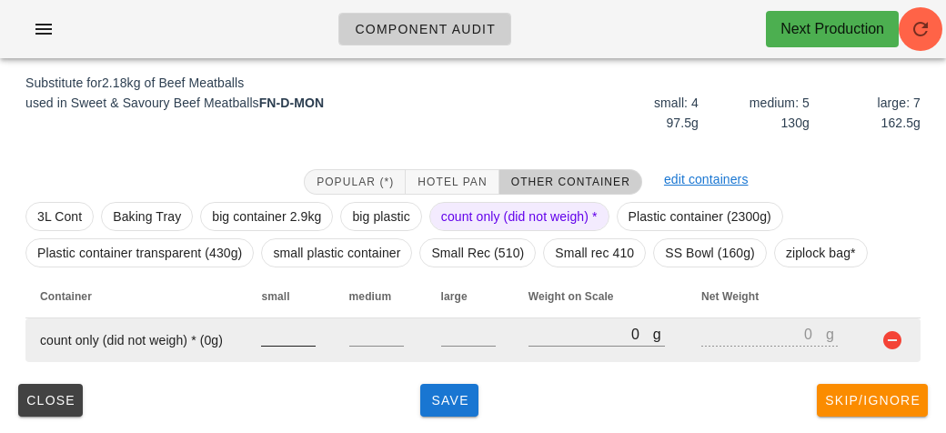
click at [290, 343] on input "number" at bounding box center [288, 334] width 55 height 24
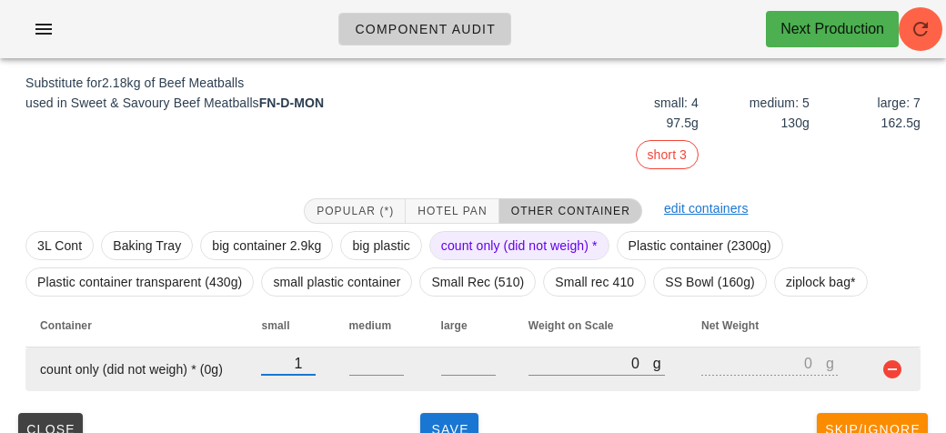
scroll to position [247, 0]
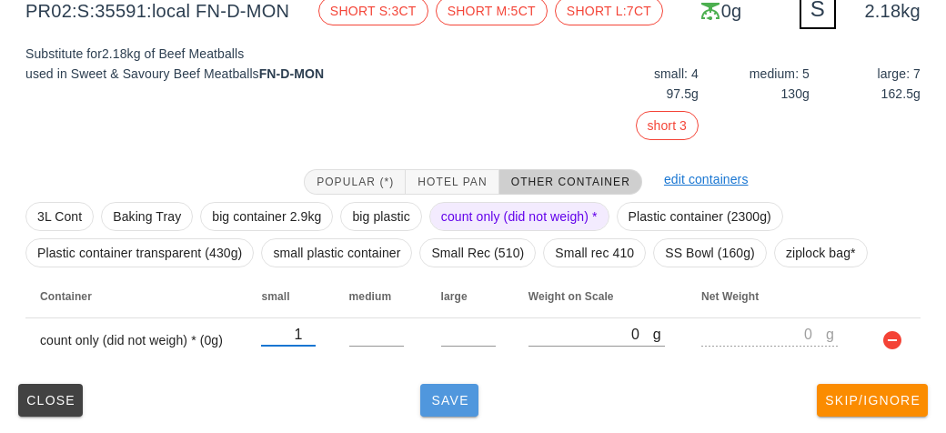
click at [458, 403] on span "Save" at bounding box center [449, 400] width 44 height 15
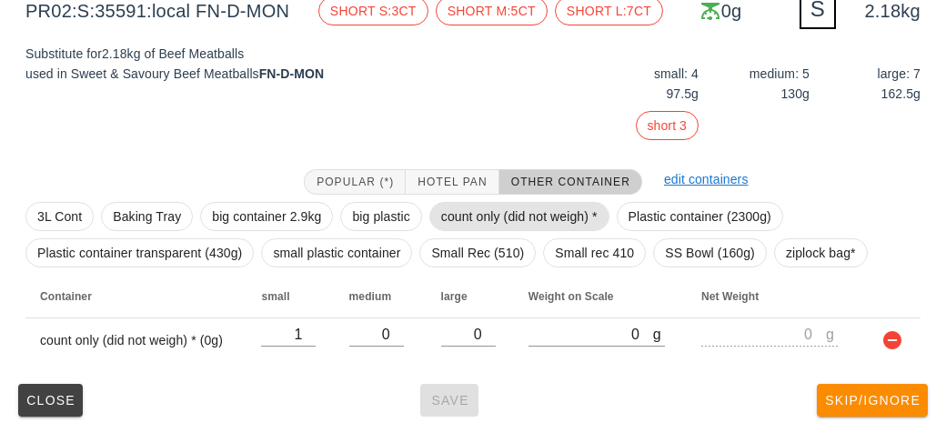
click at [441, 215] on span "count only (did not weigh) *" at bounding box center [519, 216] width 156 height 27
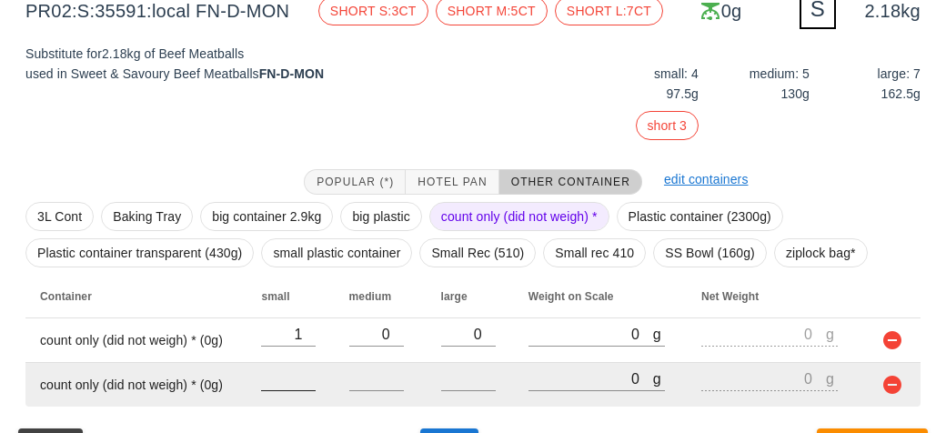
click at [295, 377] on input "number" at bounding box center [288, 378] width 55 height 24
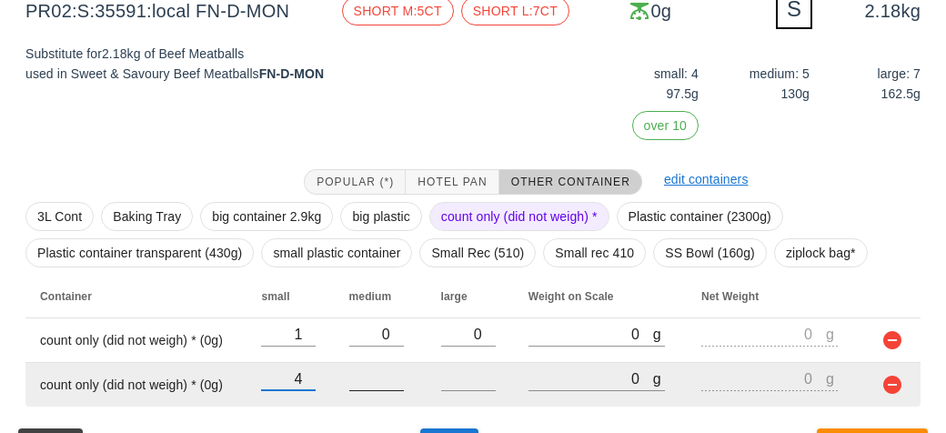
click at [392, 377] on input "number" at bounding box center [376, 378] width 55 height 24
click at [471, 374] on input "number" at bounding box center [468, 378] width 55 height 24
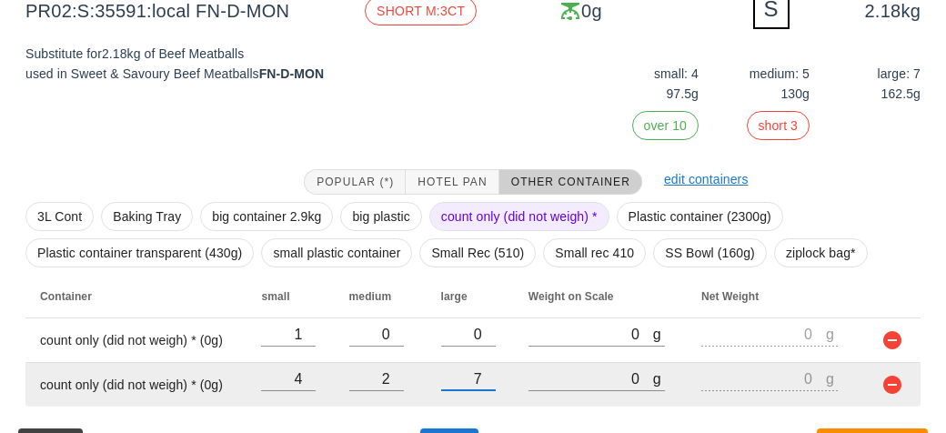
scroll to position [292, 0]
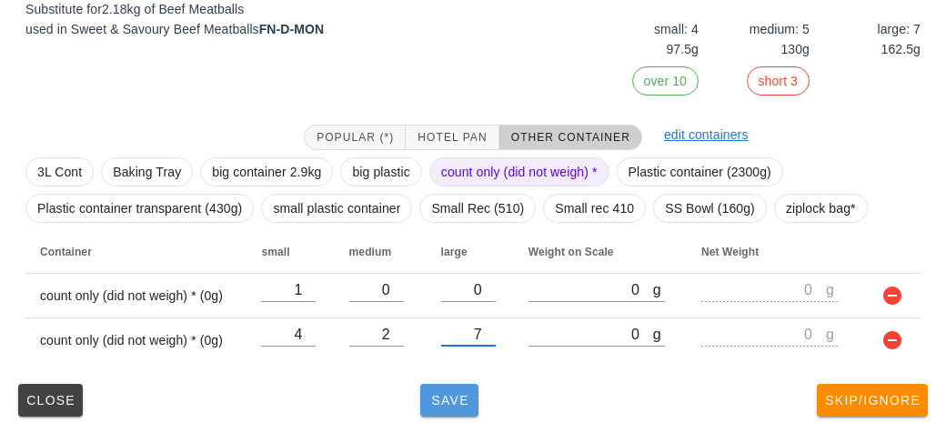
click at [449, 412] on button "Save" at bounding box center [449, 400] width 58 height 33
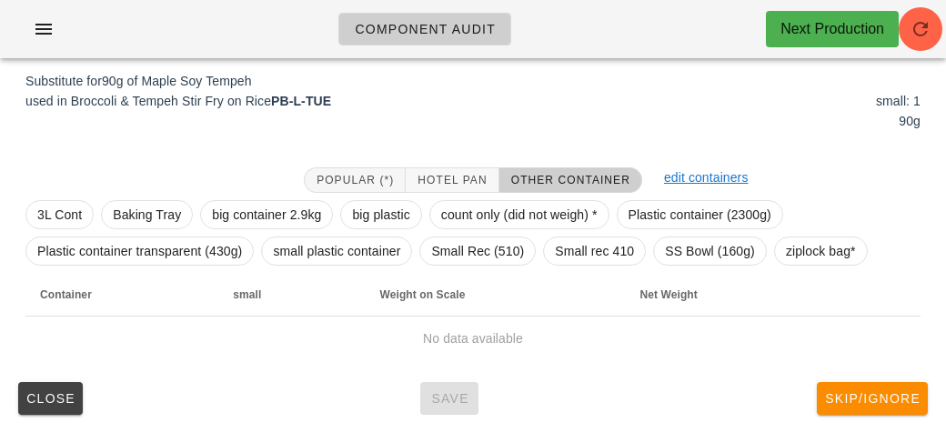
scroll to position [218, 0]
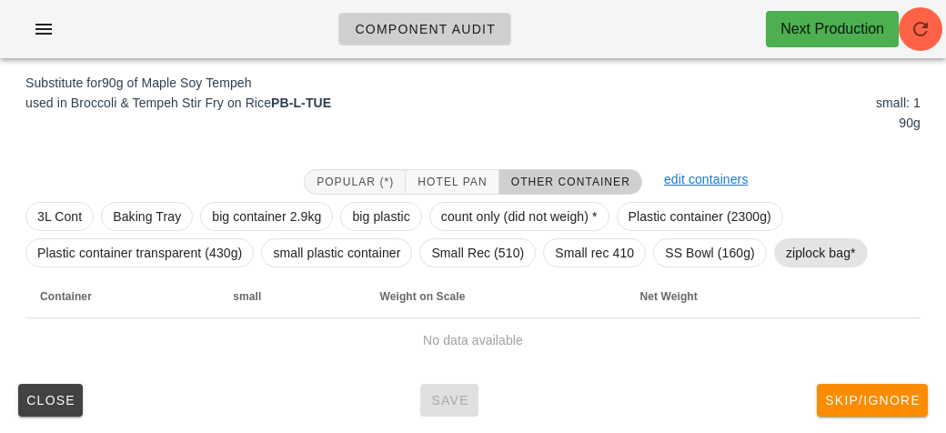
click at [816, 265] on span "ziplock bag*" at bounding box center [821, 252] width 94 height 29
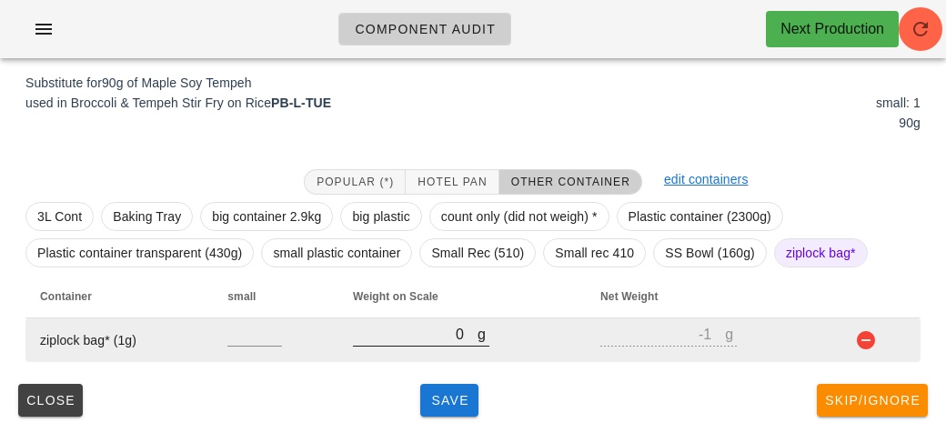
click at [451, 333] on input "0" at bounding box center [415, 334] width 125 height 24
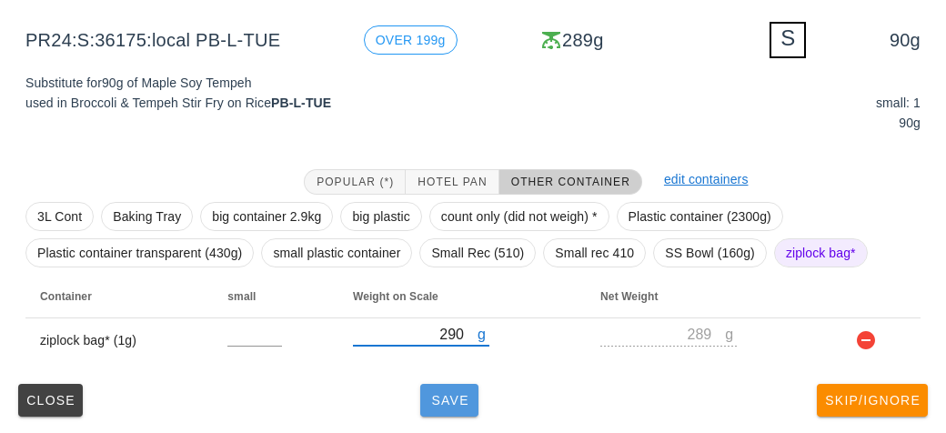
click at [458, 411] on button "Save" at bounding box center [449, 400] width 58 height 33
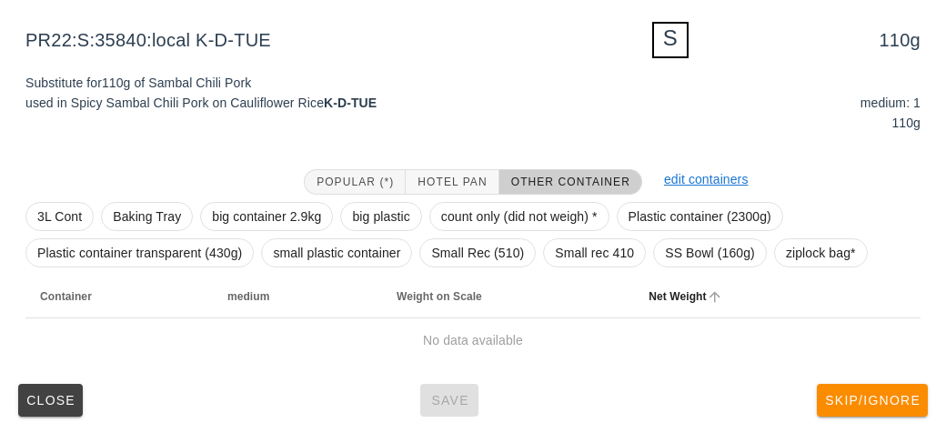
click at [814, 275] on th "Net Weight" at bounding box center [733, 297] width 198 height 44
click at [803, 246] on span "ziplock bag*" at bounding box center [821, 252] width 70 height 27
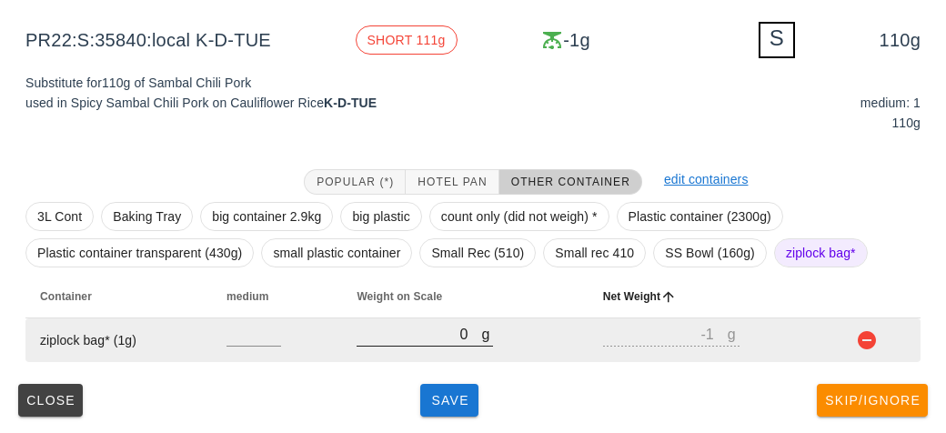
click at [433, 341] on input "0" at bounding box center [418, 334] width 125 height 24
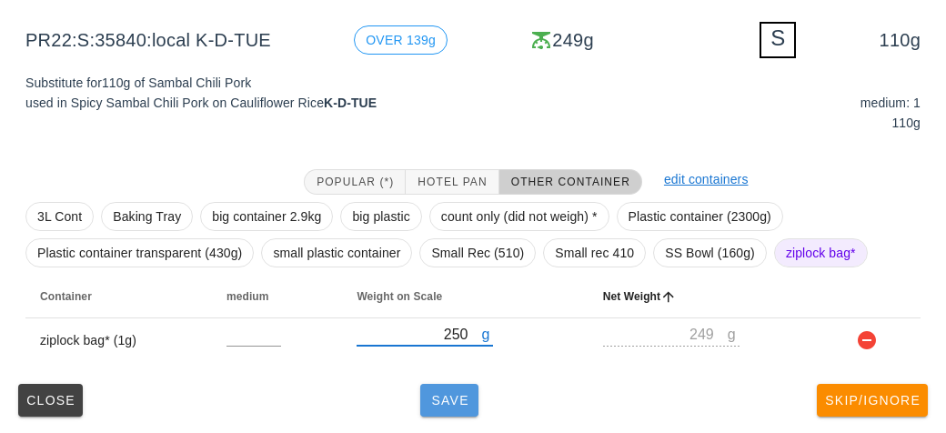
click at [435, 408] on button "Save" at bounding box center [449, 400] width 58 height 33
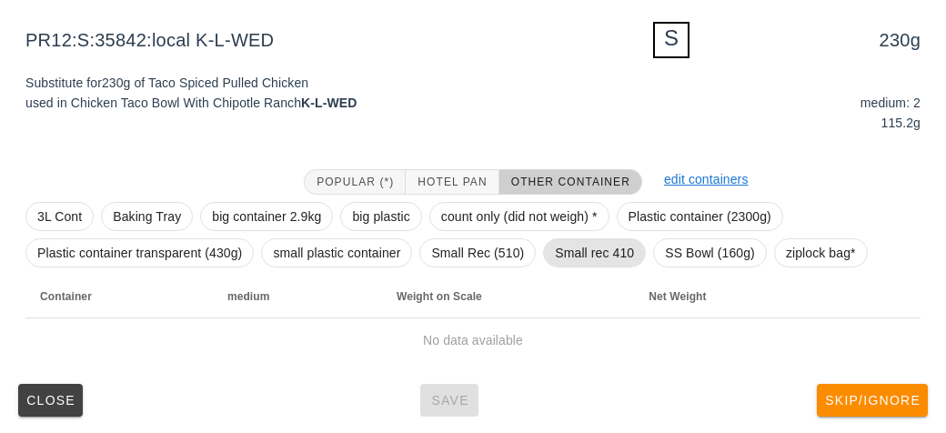
click at [576, 246] on span "Small rec 410" at bounding box center [594, 252] width 79 height 27
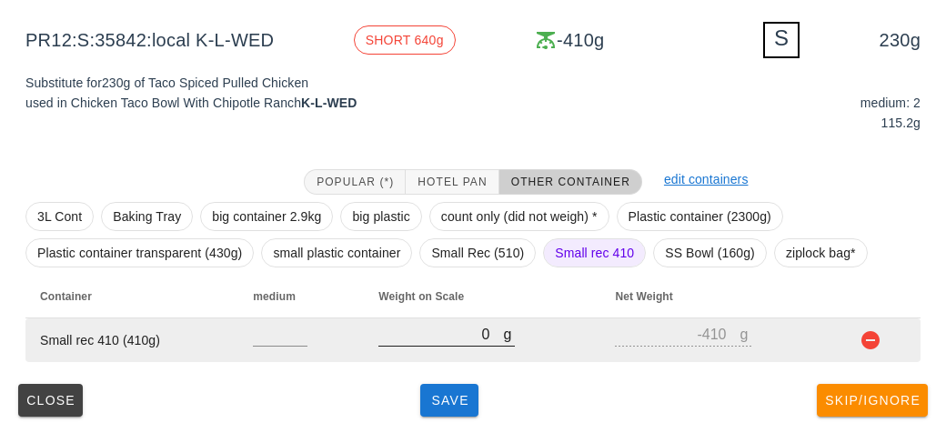
click at [473, 330] on input "0" at bounding box center [440, 334] width 125 height 24
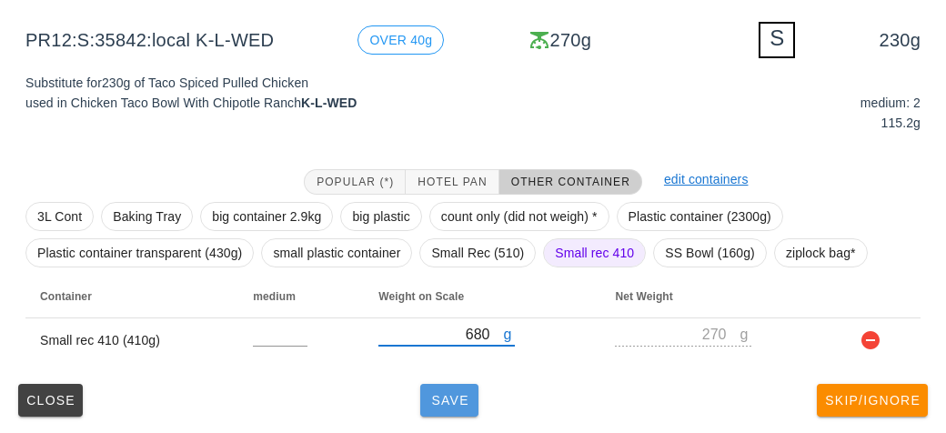
click at [427, 395] on span "Save" at bounding box center [449, 400] width 44 height 15
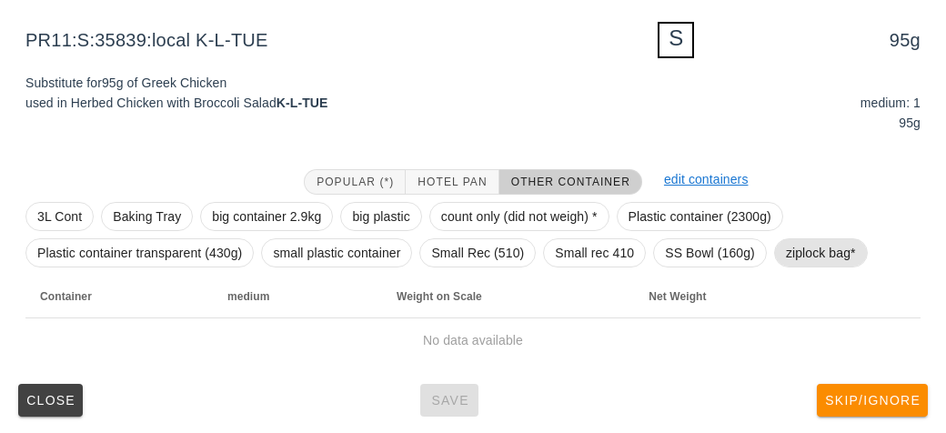
click at [801, 239] on span "ziplock bag*" at bounding box center [821, 252] width 70 height 27
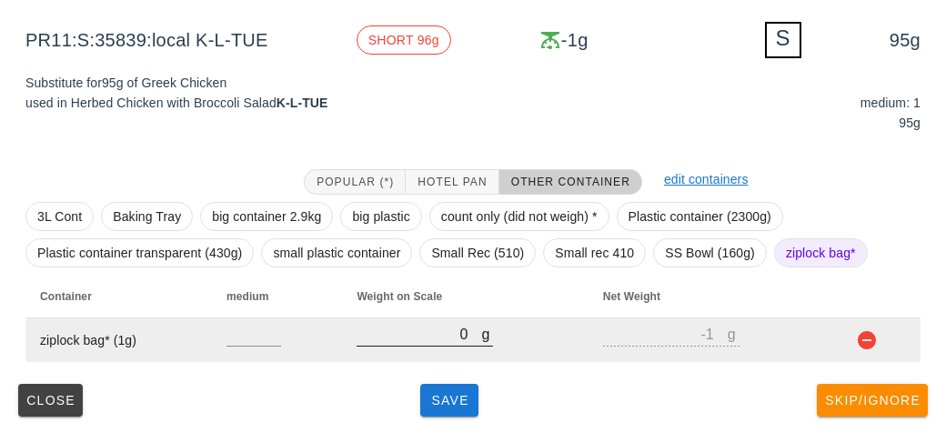
click at [413, 338] on input "0" at bounding box center [418, 334] width 125 height 24
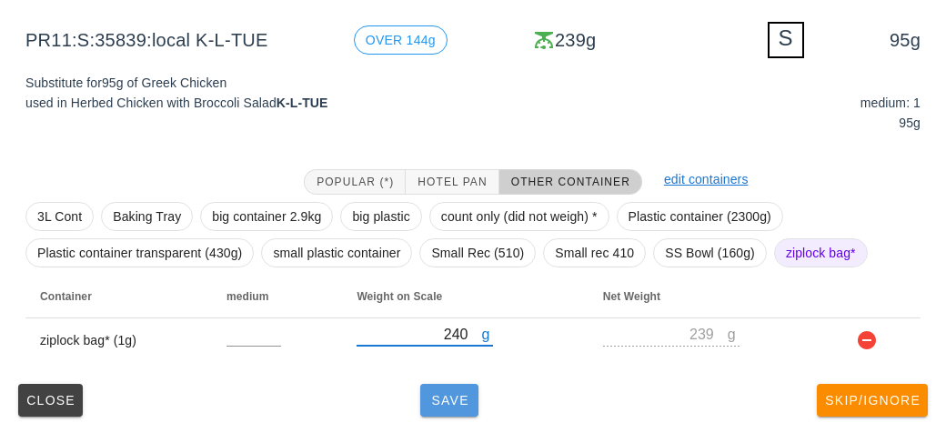
click at [454, 400] on span "Save" at bounding box center [449, 400] width 44 height 15
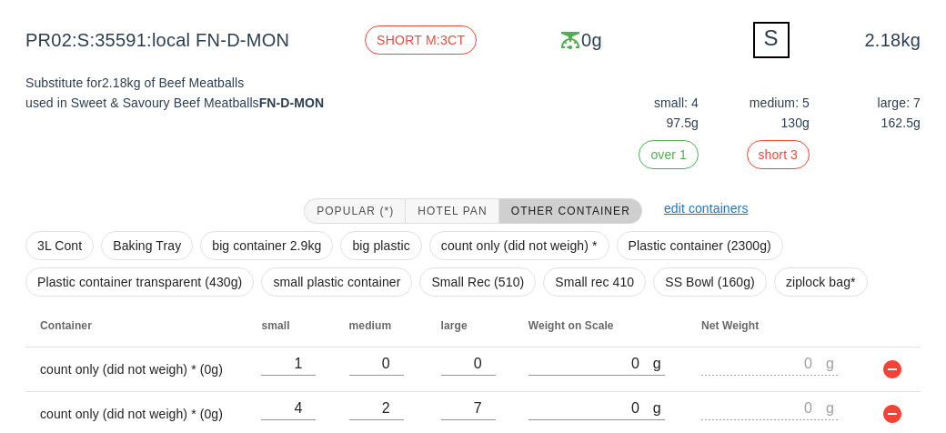
scroll to position [292, 0]
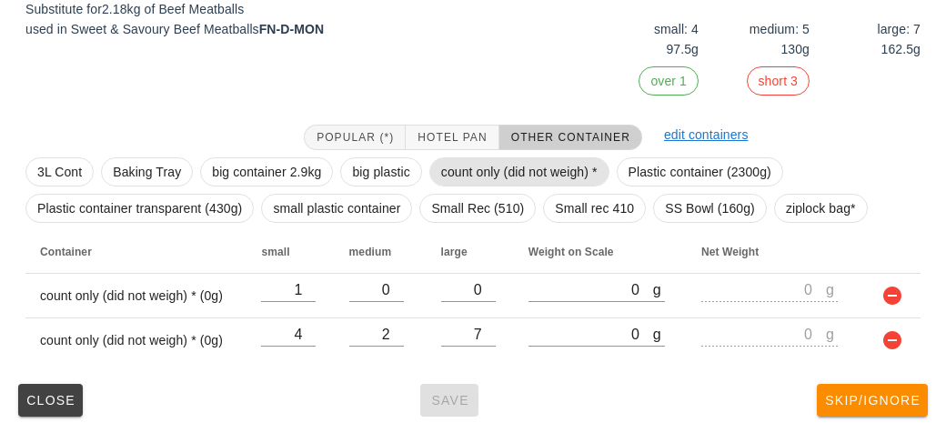
click at [467, 168] on span "count only (did not weigh) *" at bounding box center [519, 171] width 156 height 27
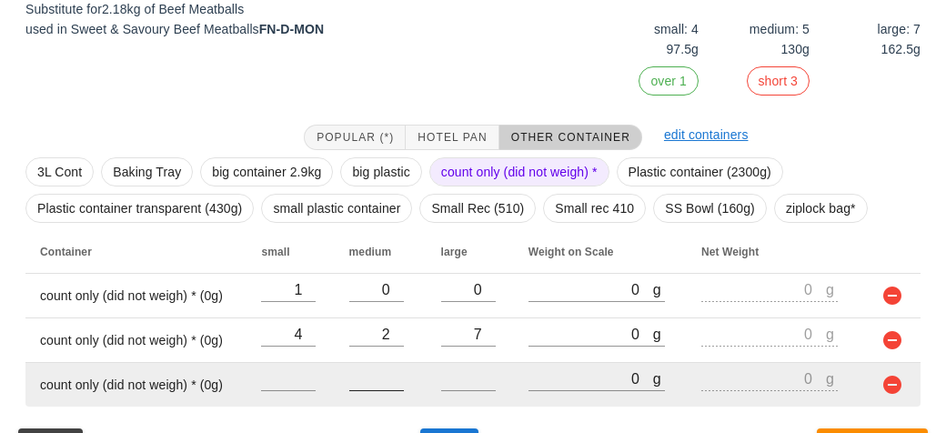
click at [365, 378] on input "number" at bounding box center [376, 378] width 55 height 24
click at [457, 371] on input "number" at bounding box center [468, 378] width 55 height 24
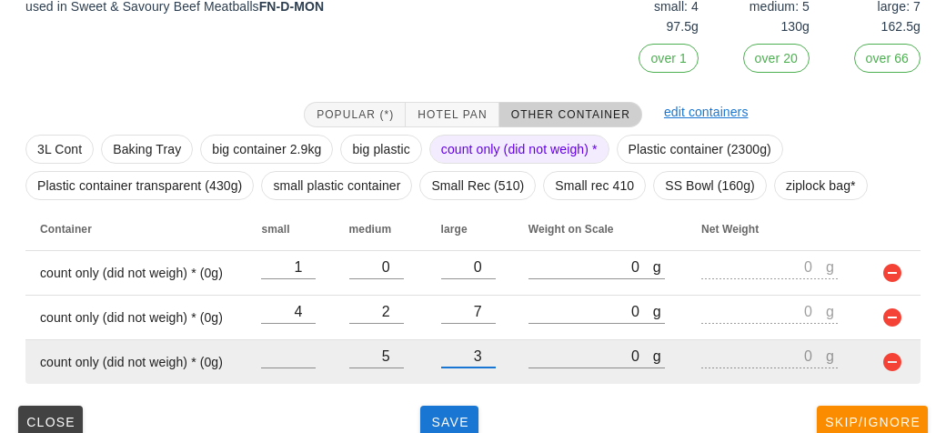
scroll to position [336, 0]
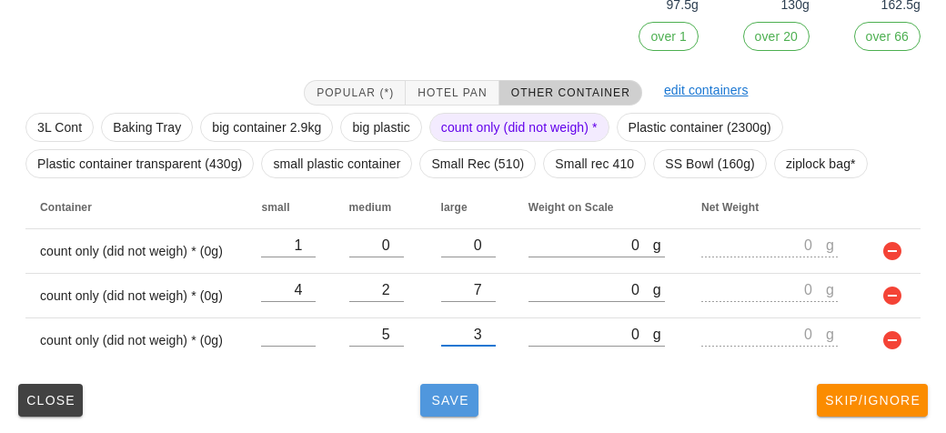
click at [456, 401] on span "Save" at bounding box center [449, 400] width 44 height 15
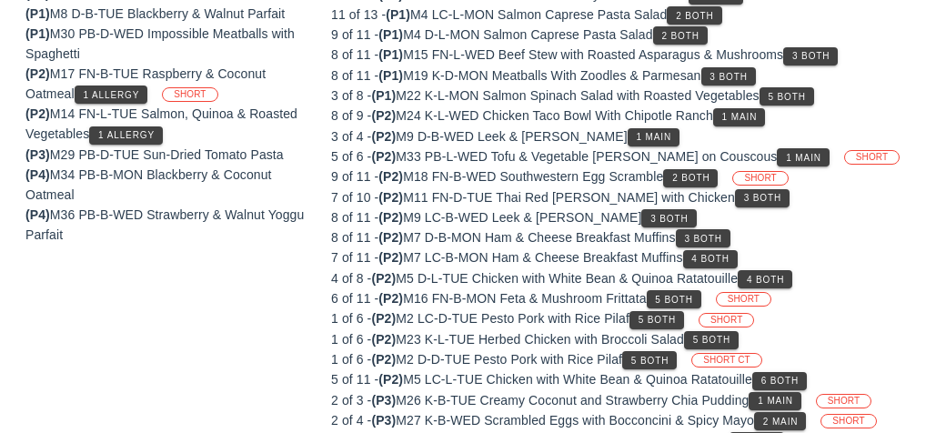
scroll to position [218, 0]
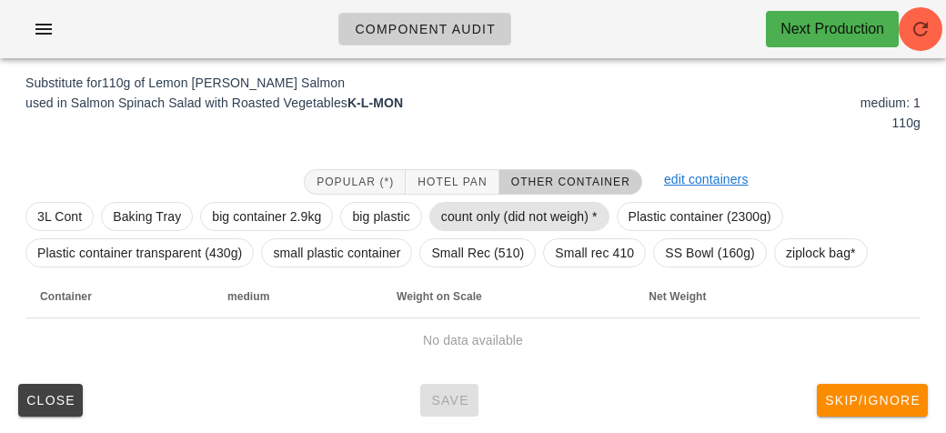
click at [479, 216] on span "count only (did not weigh) *" at bounding box center [519, 216] width 156 height 27
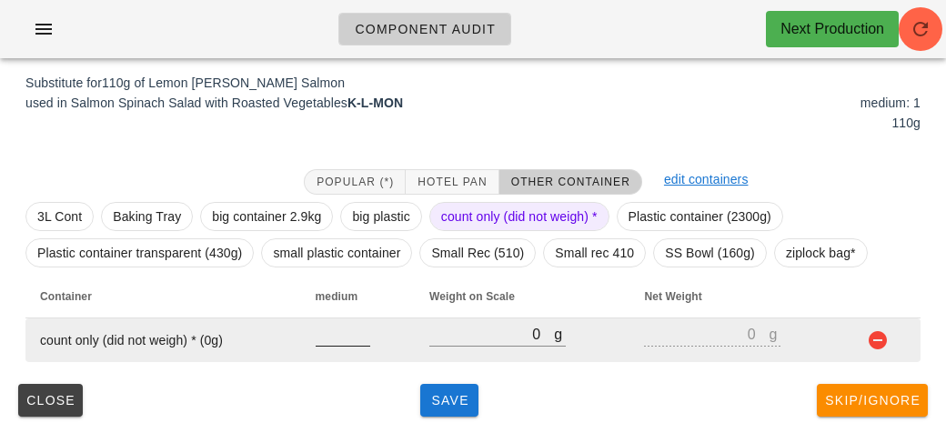
click at [335, 342] on input "number" at bounding box center [342, 334] width 55 height 24
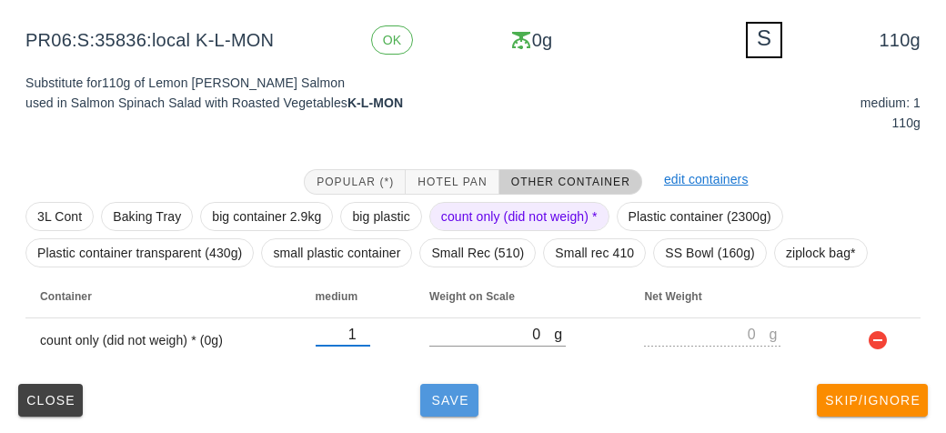
click at [435, 400] on span "Save" at bounding box center [449, 400] width 44 height 15
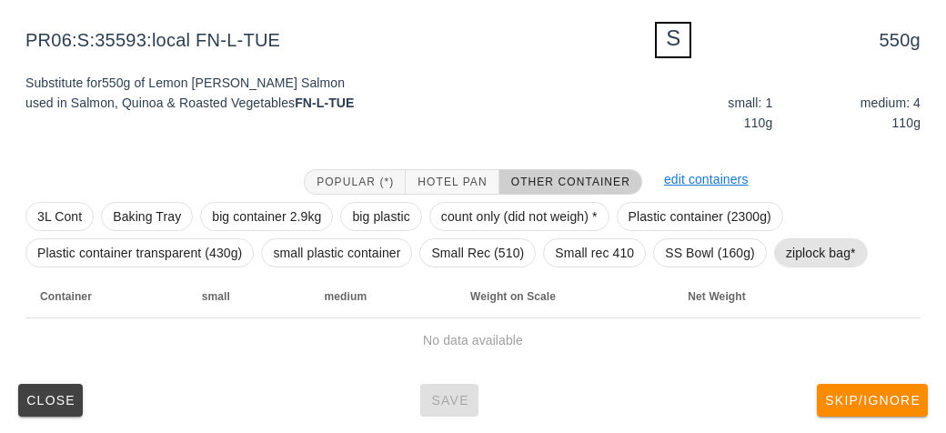
click at [807, 246] on span "ziplock bag*" at bounding box center [821, 252] width 70 height 27
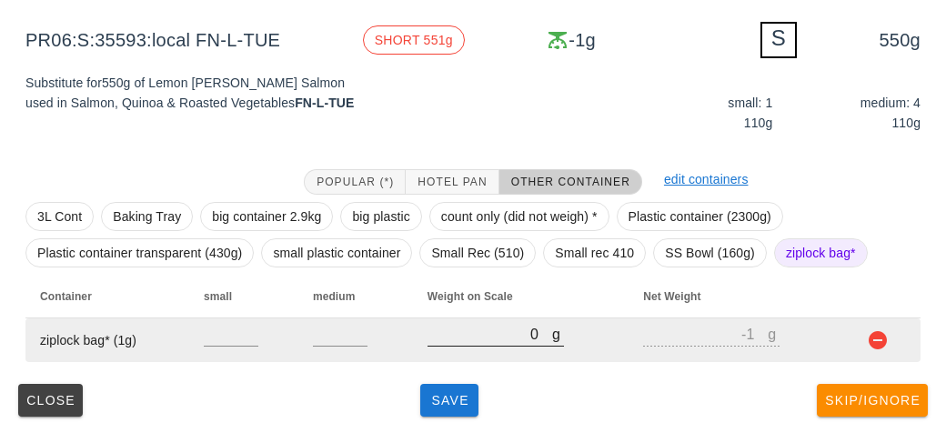
click at [490, 334] on input "0" at bounding box center [489, 334] width 125 height 24
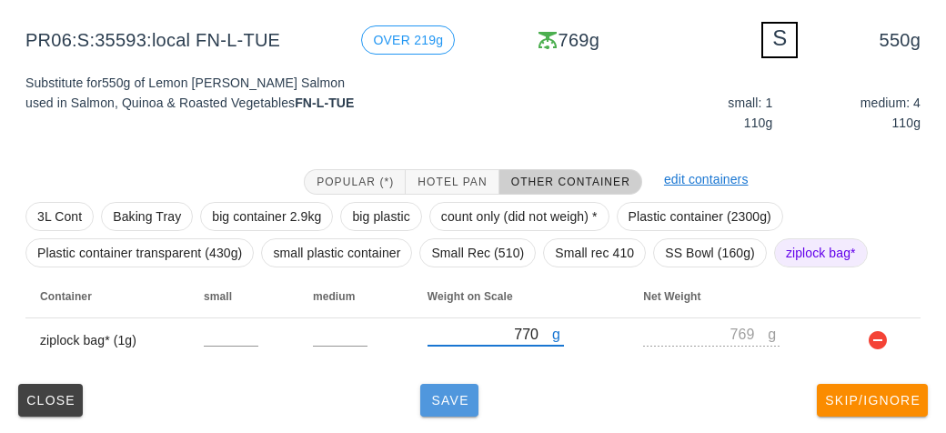
click at [428, 408] on button "Save" at bounding box center [449, 400] width 58 height 33
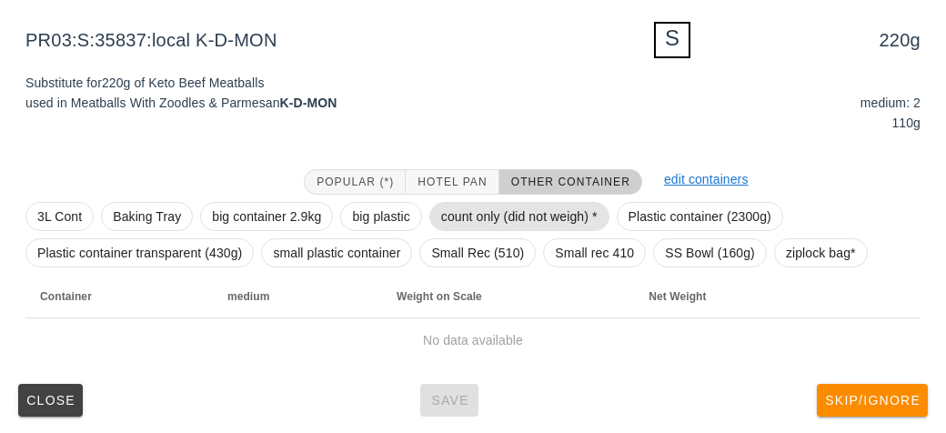
click at [469, 211] on span "count only (did not weigh) *" at bounding box center [519, 216] width 156 height 27
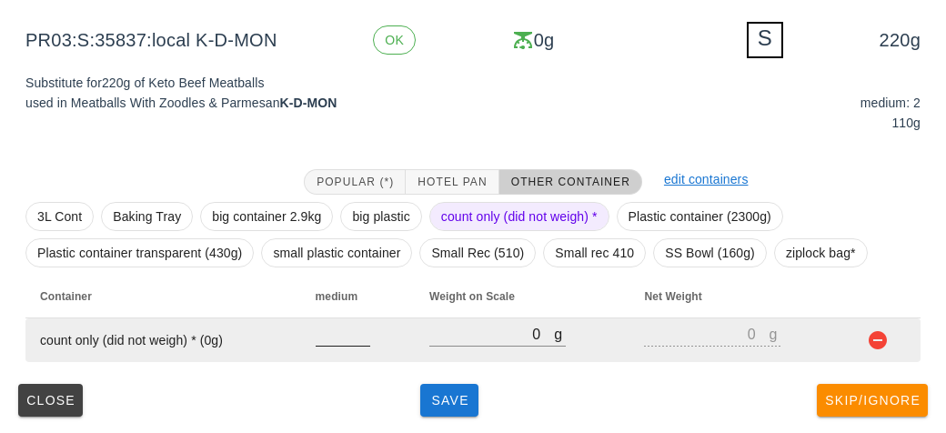
click at [346, 340] on input "number" at bounding box center [342, 334] width 55 height 24
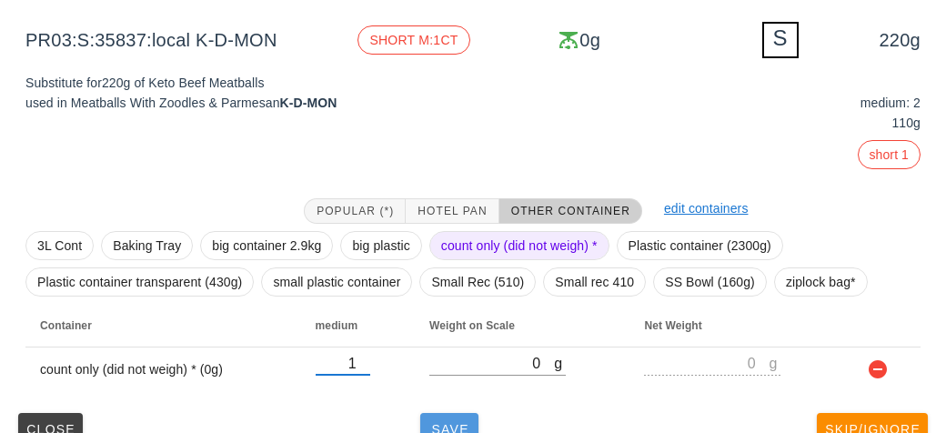
click at [473, 416] on button "Save" at bounding box center [449, 429] width 58 height 33
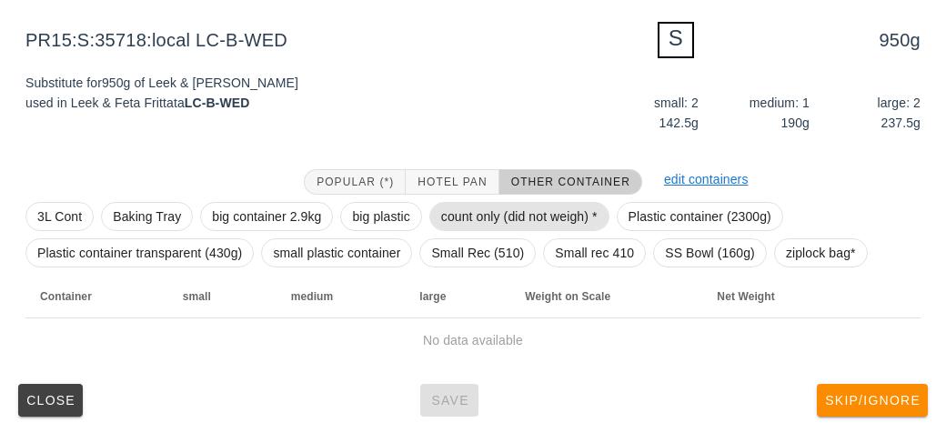
click at [478, 203] on span "count only (did not weigh) *" at bounding box center [519, 216] width 156 height 27
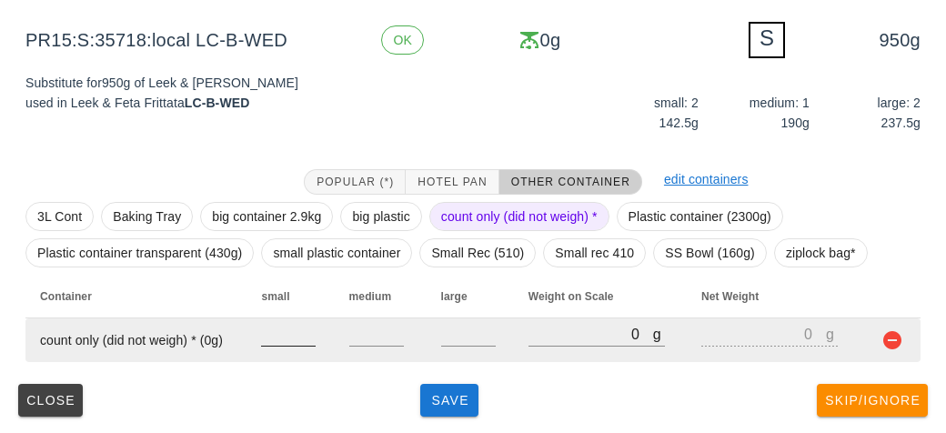
click at [288, 332] on input "number" at bounding box center [288, 334] width 55 height 24
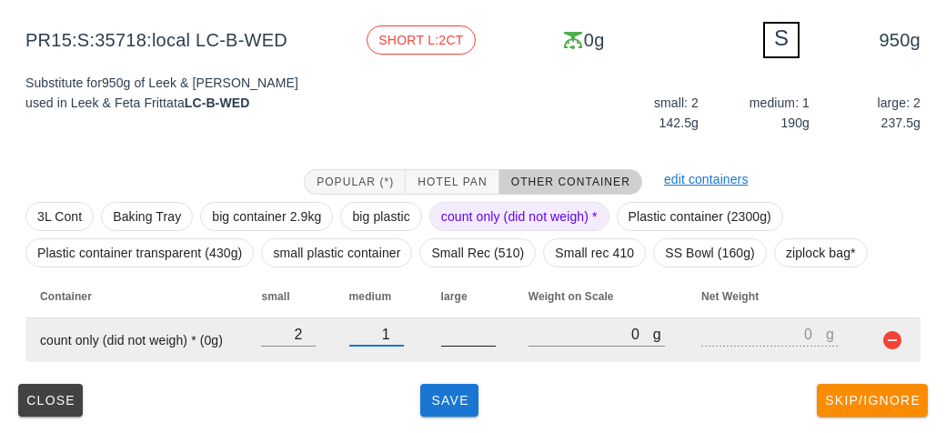
click at [449, 330] on input "number" at bounding box center [468, 334] width 55 height 24
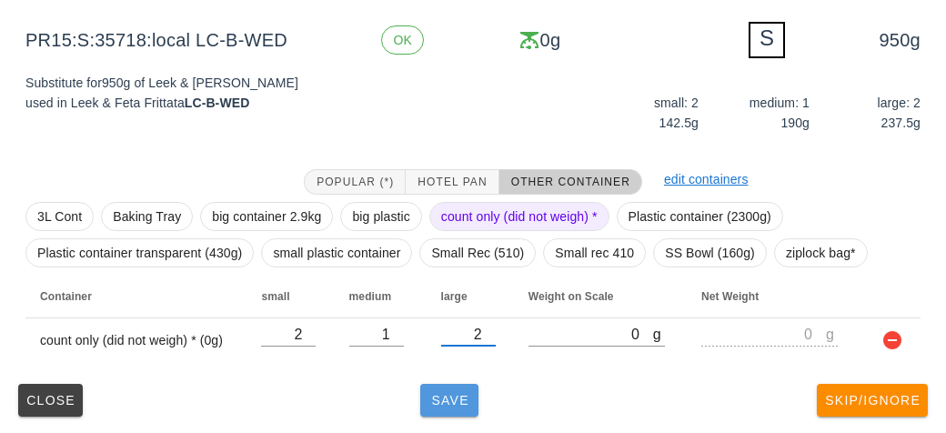
click at [446, 396] on span "Save" at bounding box center [449, 400] width 44 height 15
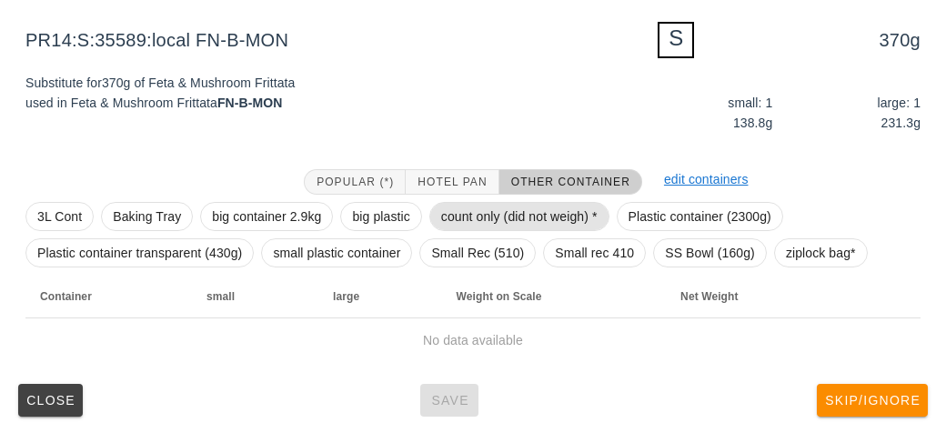
click at [462, 213] on span "count only (did not weigh) *" at bounding box center [519, 216] width 156 height 27
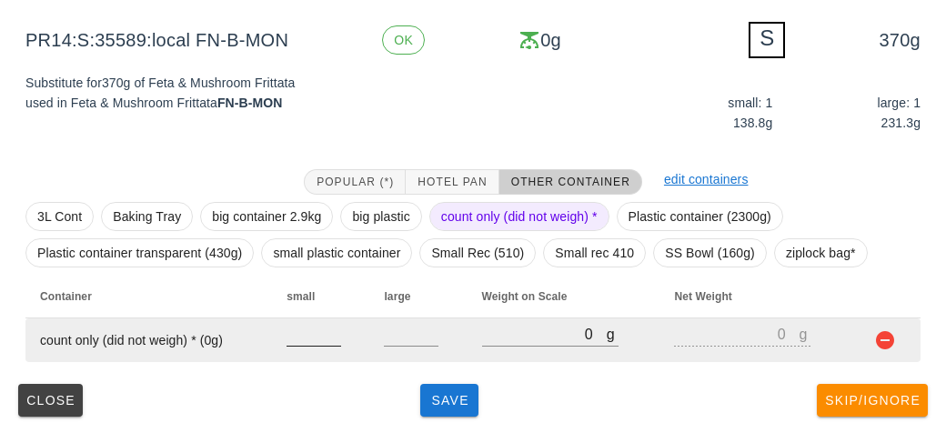
click at [295, 340] on input "number" at bounding box center [313, 334] width 55 height 24
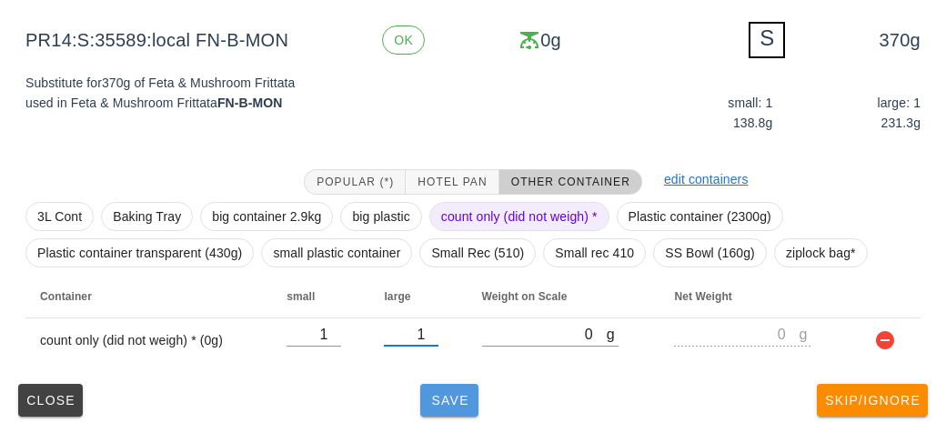
click at [435, 400] on span "Save" at bounding box center [449, 400] width 44 height 15
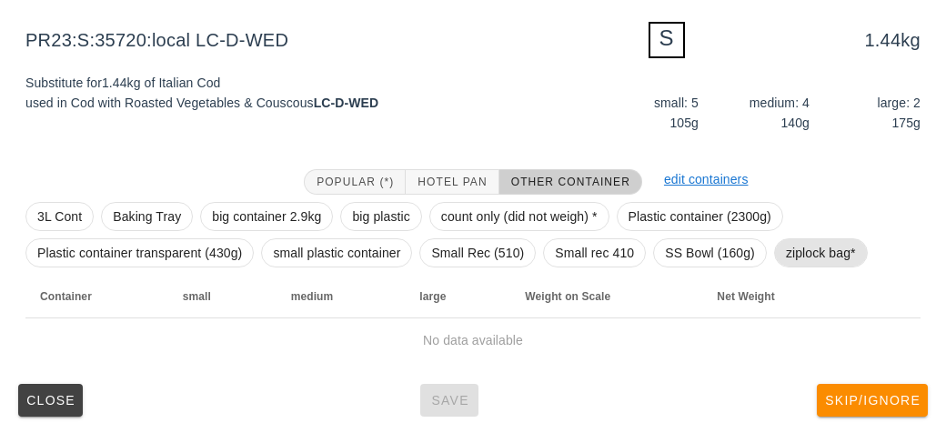
click at [809, 255] on span "ziplock bag*" at bounding box center [821, 252] width 70 height 27
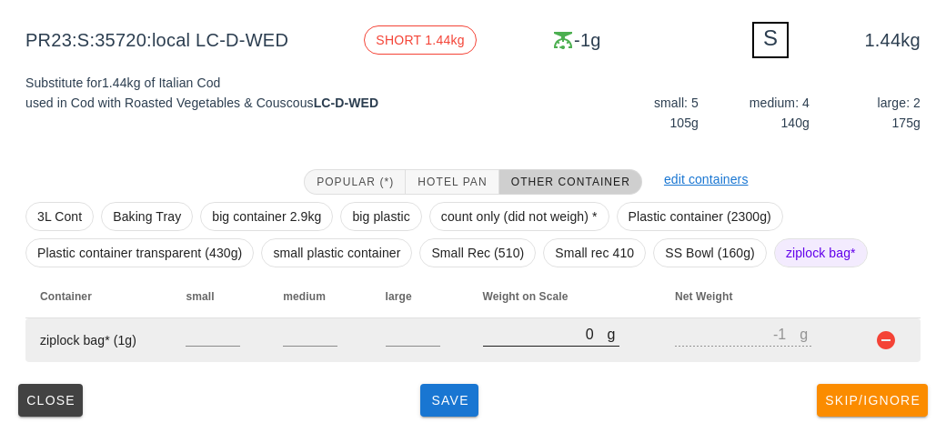
click at [520, 340] on input "0" at bounding box center [545, 334] width 125 height 24
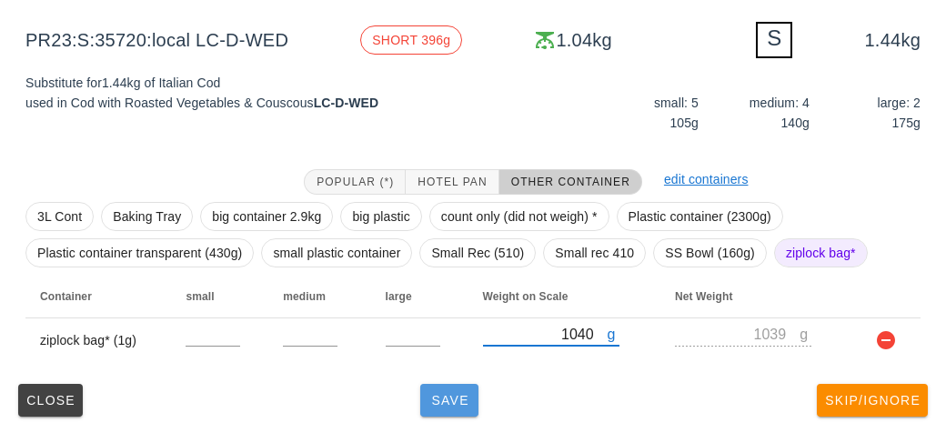
click at [449, 397] on span "Save" at bounding box center [449, 400] width 44 height 15
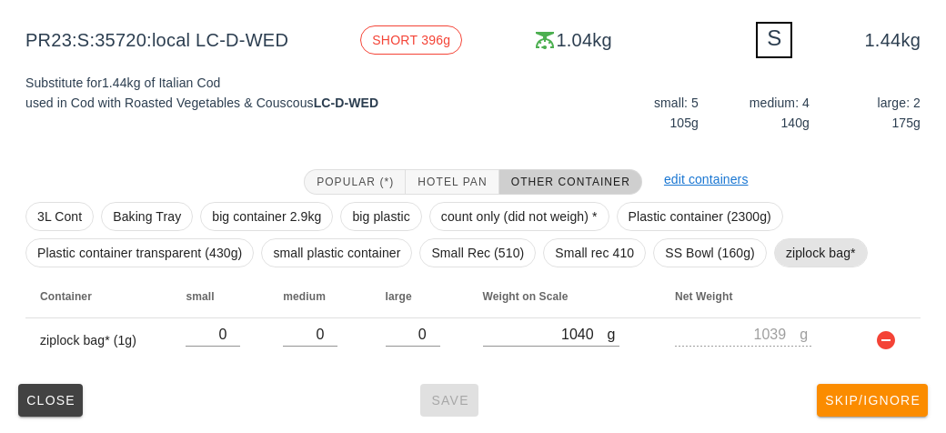
click at [807, 253] on span "ziplock bag*" at bounding box center [821, 252] width 70 height 27
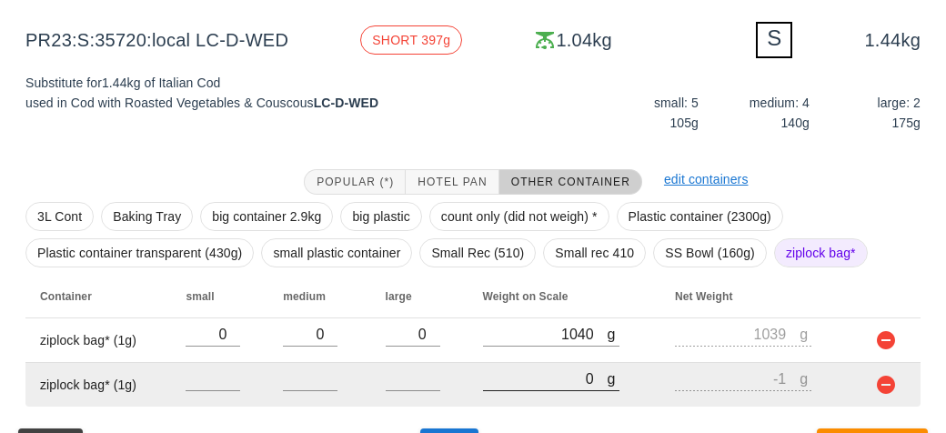
click at [522, 379] on input "0" at bounding box center [545, 378] width 125 height 24
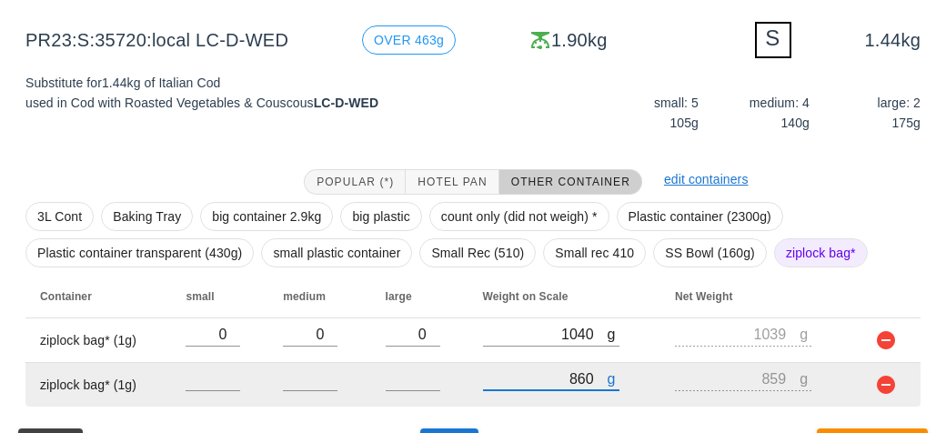
scroll to position [263, 0]
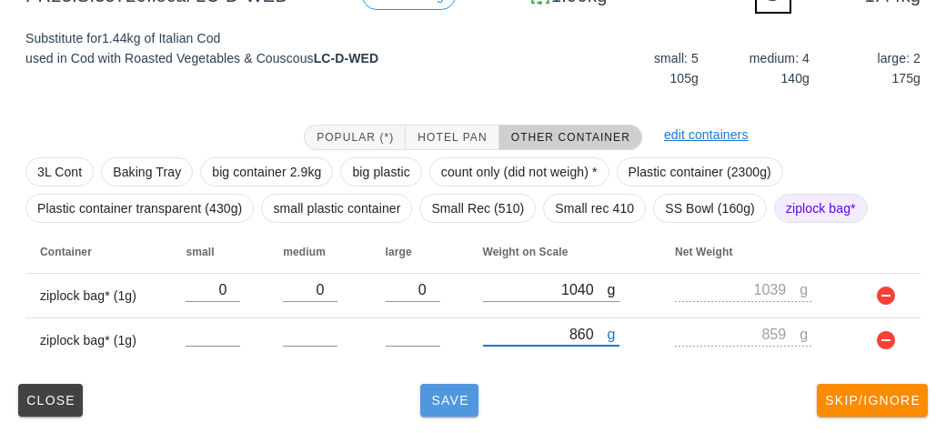
click at [434, 407] on button "Save" at bounding box center [449, 400] width 58 height 33
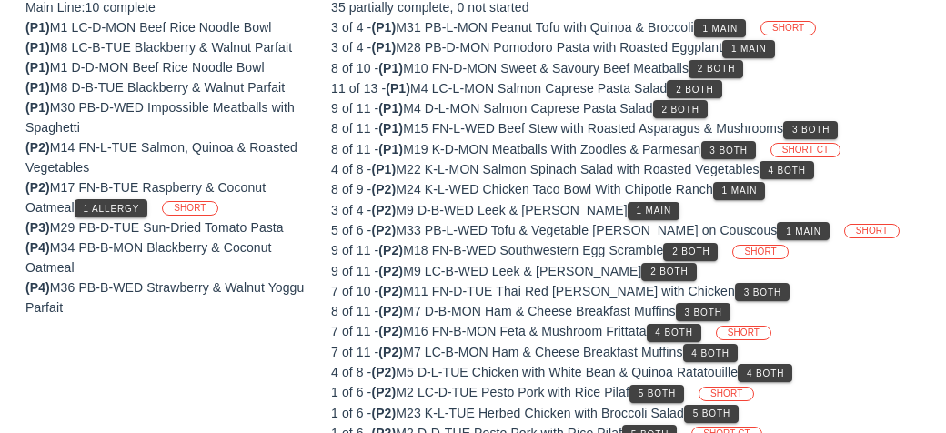
scroll to position [211, 0]
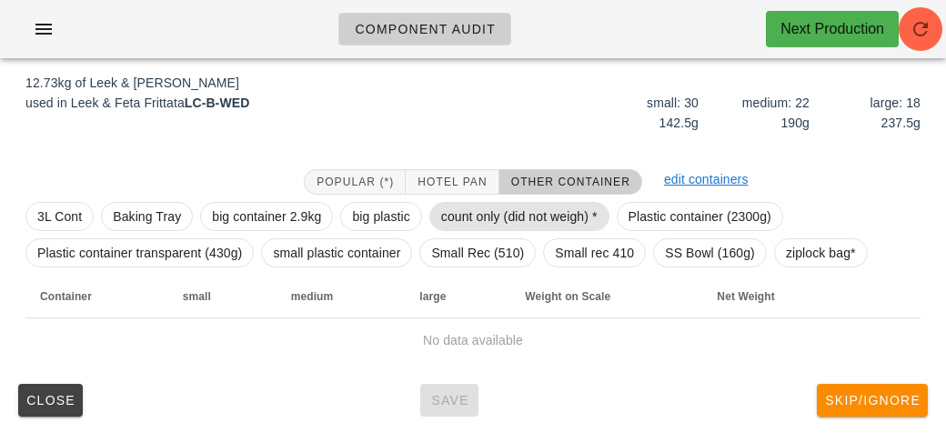
click at [489, 211] on span "count only (did not weigh) *" at bounding box center [519, 216] width 156 height 27
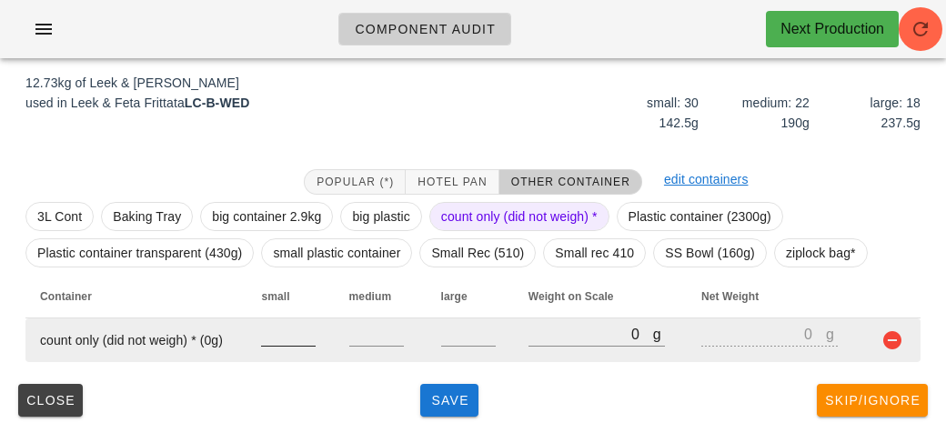
click at [283, 339] on input "number" at bounding box center [288, 334] width 55 height 24
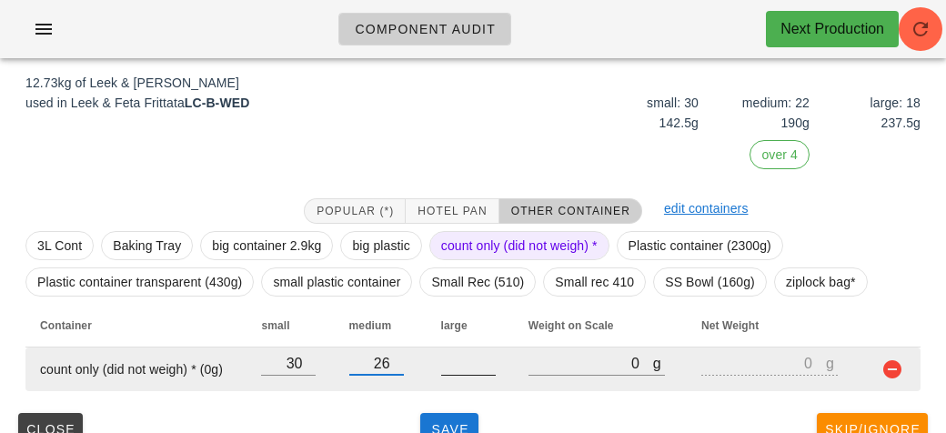
click at [474, 368] on input "number" at bounding box center [468, 363] width 55 height 24
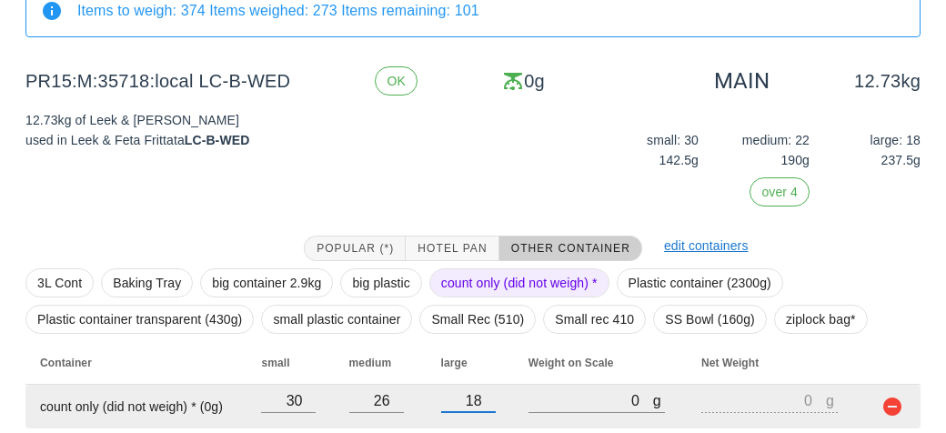
scroll to position [240, 0]
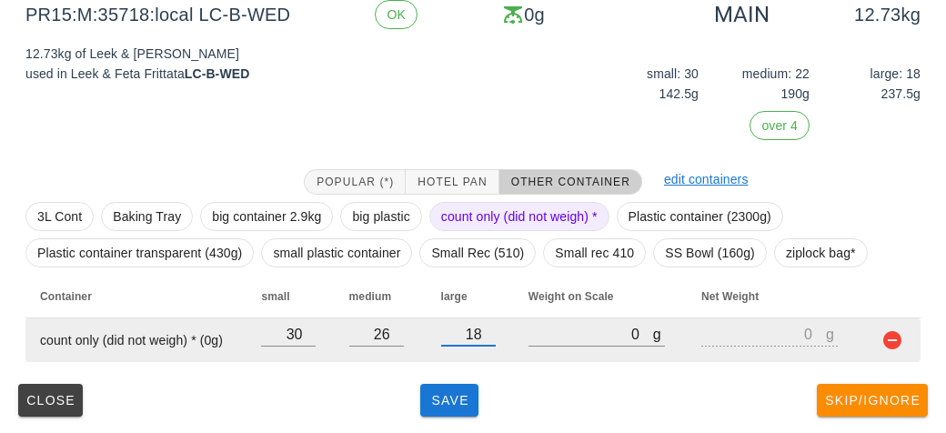
click at [452, 359] on div at bounding box center [468, 355] width 55 height 13
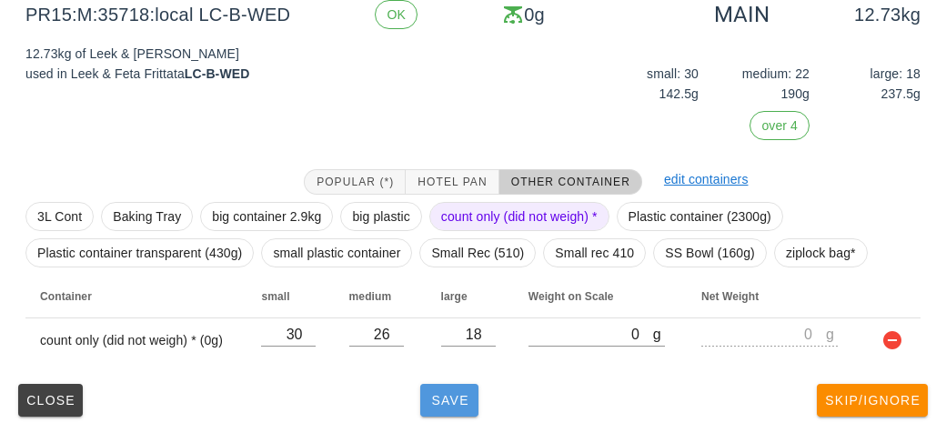
click at [459, 395] on span "Save" at bounding box center [449, 400] width 44 height 15
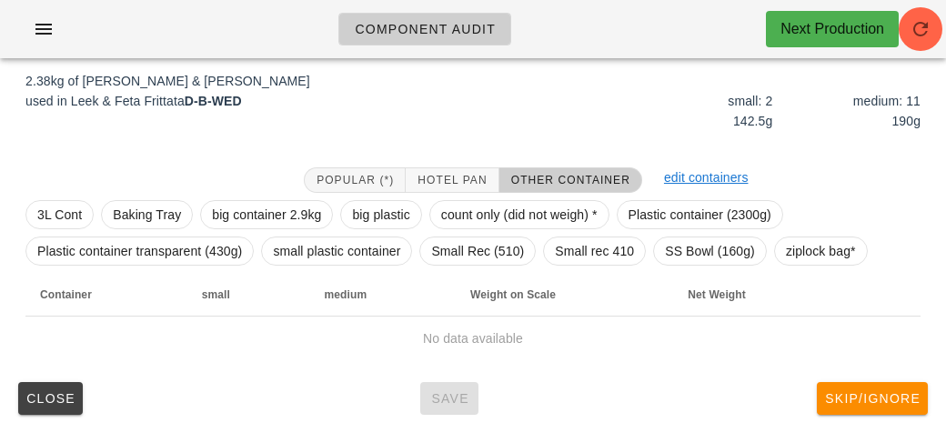
scroll to position [211, 0]
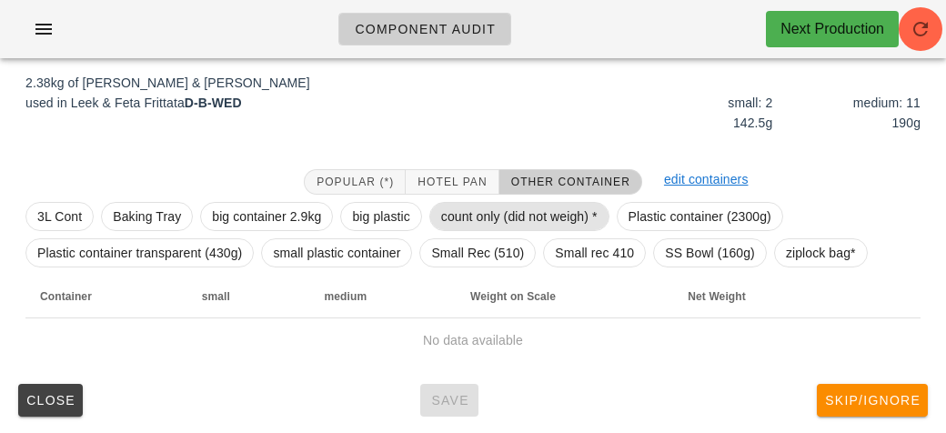
click at [458, 202] on span "count only (did not weigh) *" at bounding box center [519, 216] width 180 height 29
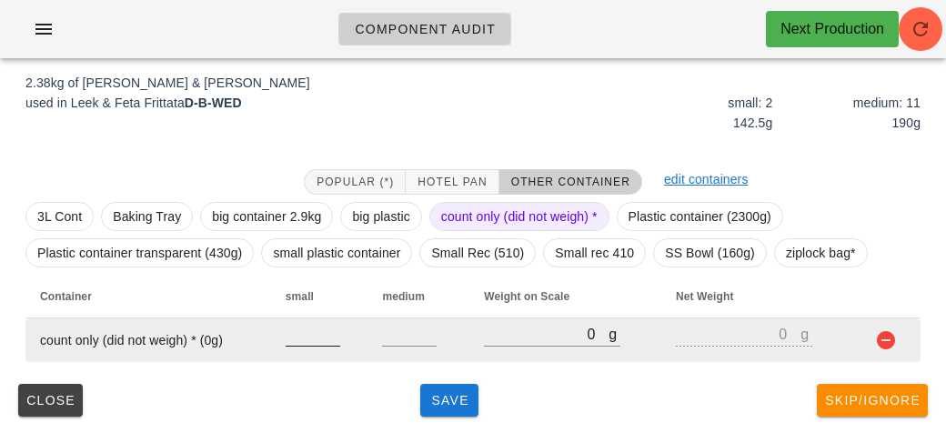
click at [310, 356] on div at bounding box center [312, 355] width 55 height 13
click at [298, 356] on div at bounding box center [312, 355] width 55 height 13
click at [310, 333] on input "number" at bounding box center [312, 334] width 55 height 24
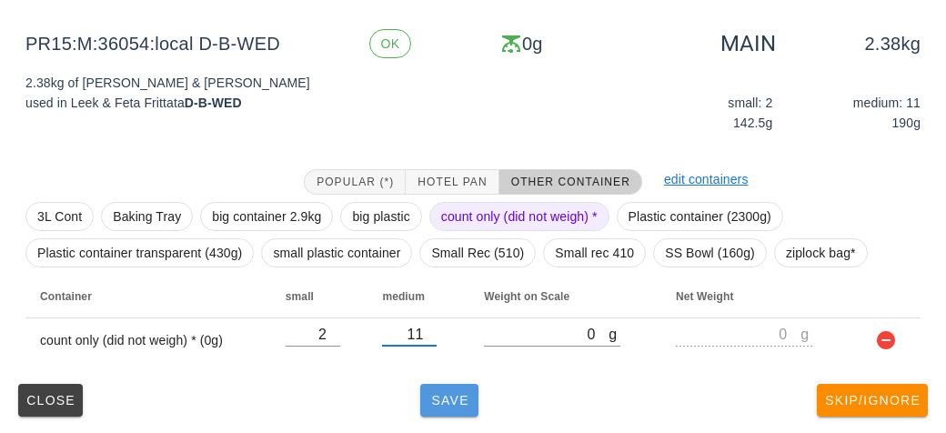
click at [440, 384] on button "Save" at bounding box center [449, 400] width 58 height 33
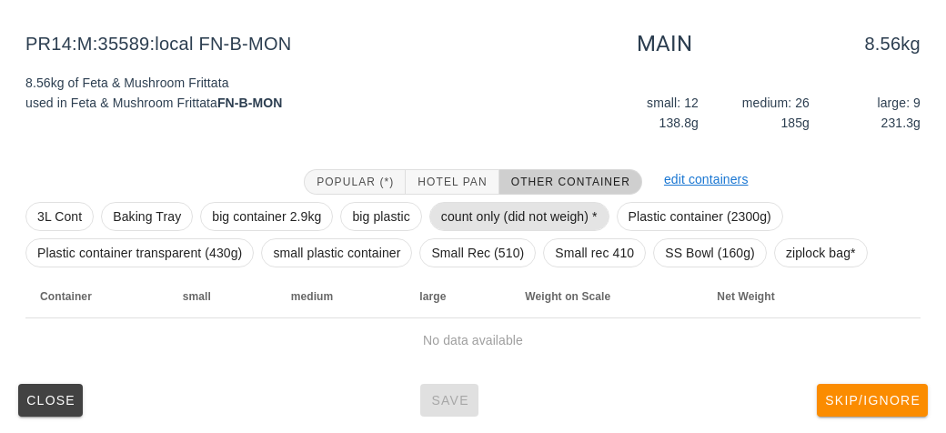
click at [487, 210] on span "count only (did not weigh) *" at bounding box center [519, 216] width 156 height 27
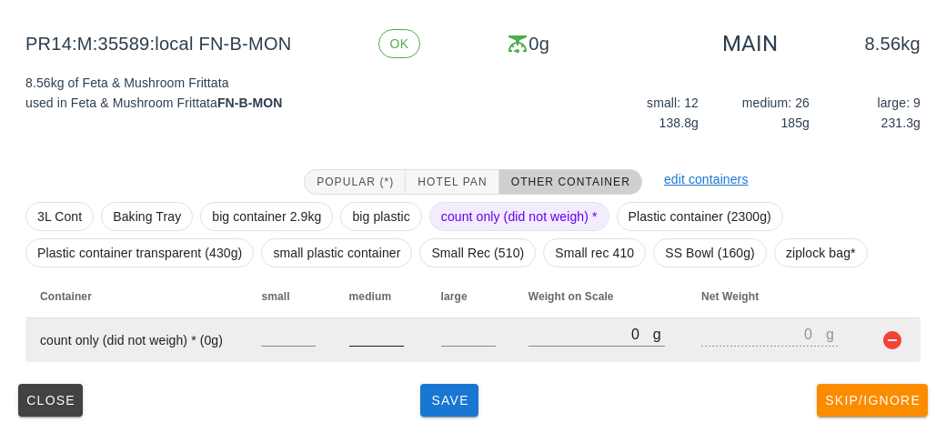
click at [375, 342] on input "number" at bounding box center [376, 334] width 55 height 24
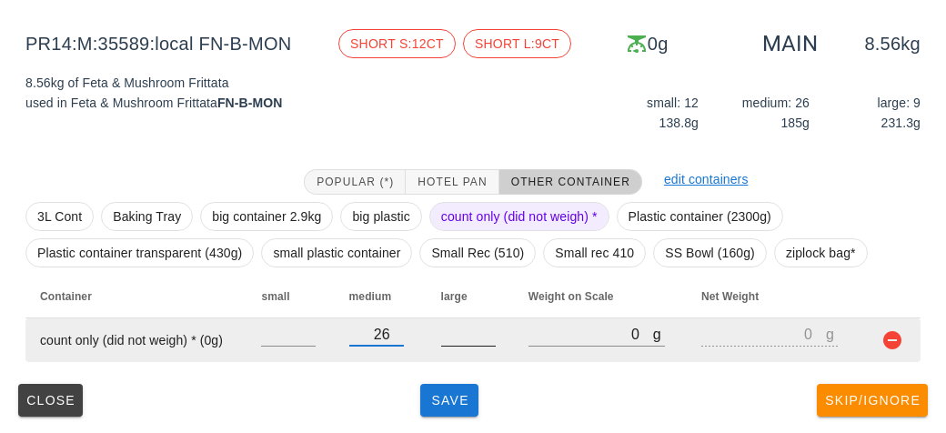
click at [441, 324] on input "number" at bounding box center [468, 334] width 55 height 24
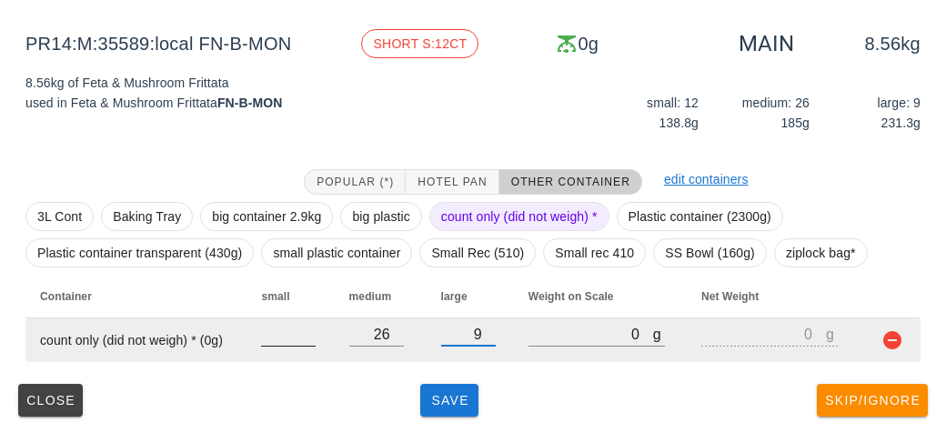
click at [277, 340] on input "number" at bounding box center [288, 334] width 55 height 24
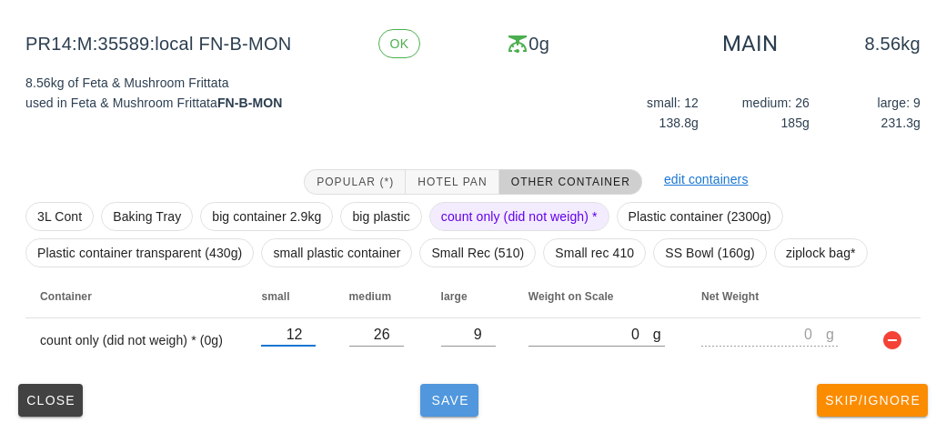
click at [442, 396] on span "Save" at bounding box center [449, 400] width 44 height 15
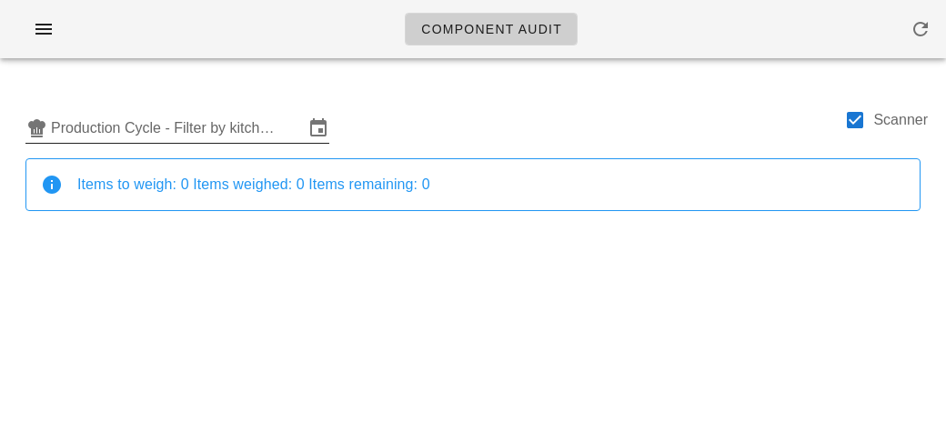
click at [118, 125] on input "Production Cycle - Filter by kitchen production schedules" at bounding box center [177, 128] width 253 height 29
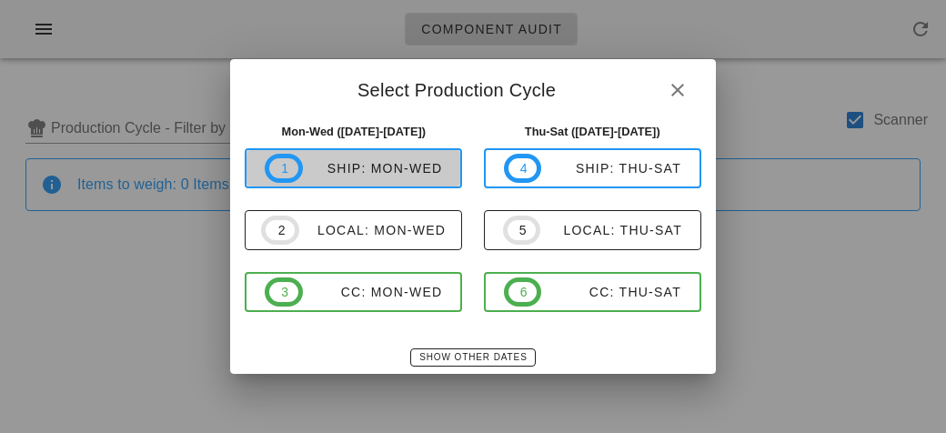
click at [337, 173] on div "ship: Mon-Wed" at bounding box center [373, 168] width 140 height 15
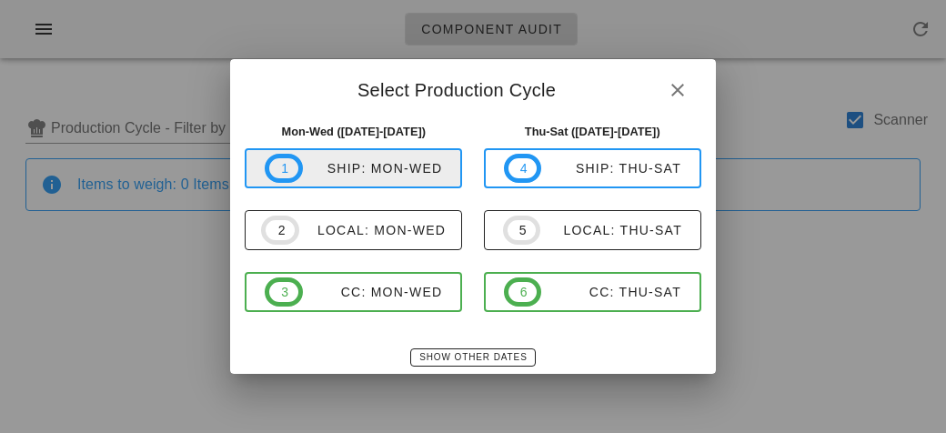
type input "ship: Mon-Wed (Oct 13-Oct 15)"
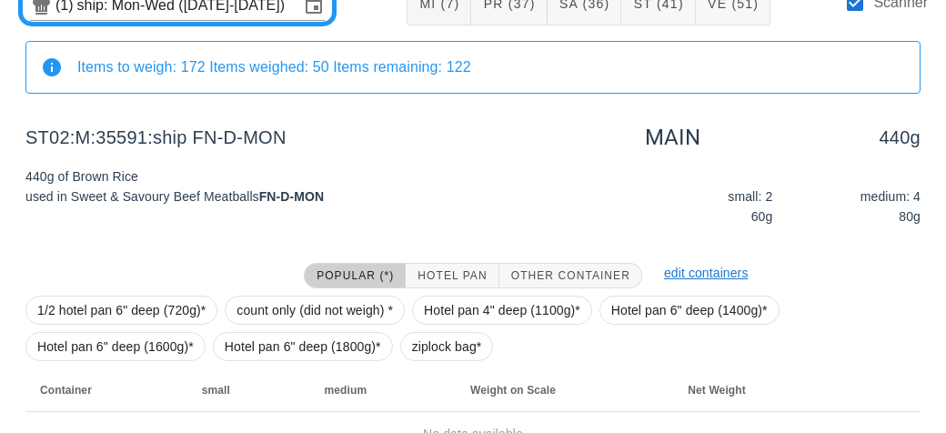
scroll to position [211, 0]
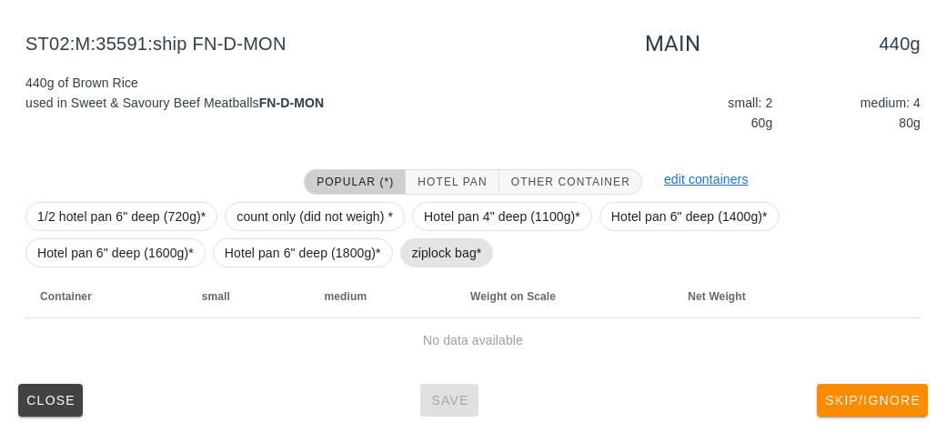
click at [417, 243] on span "ziplock bag*" at bounding box center [447, 252] width 70 height 27
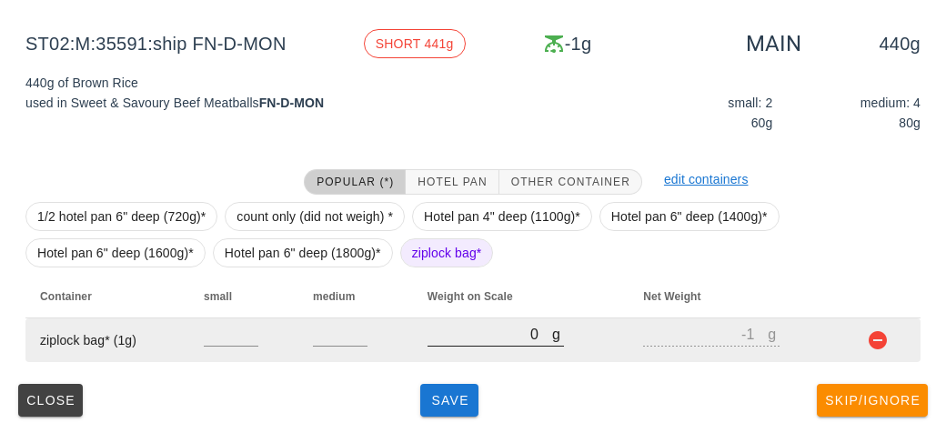
click at [485, 338] on input "0" at bounding box center [489, 334] width 125 height 24
type input "40"
type input "39"
type input "480"
type input "479"
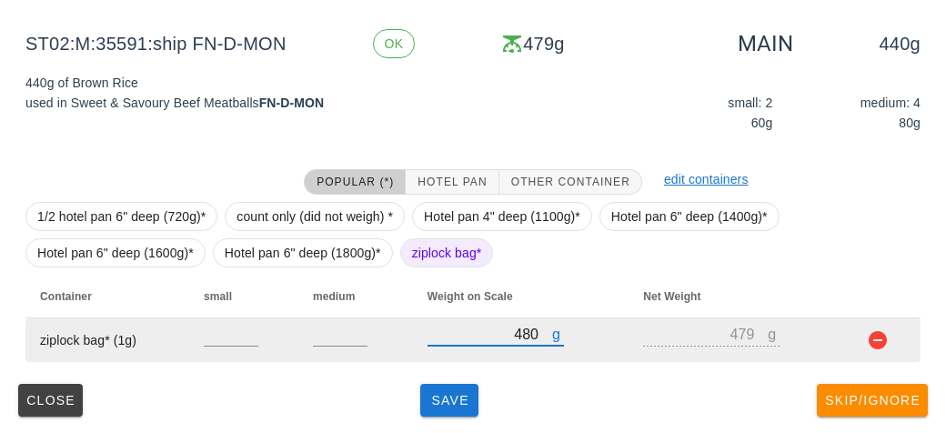
type input "480"
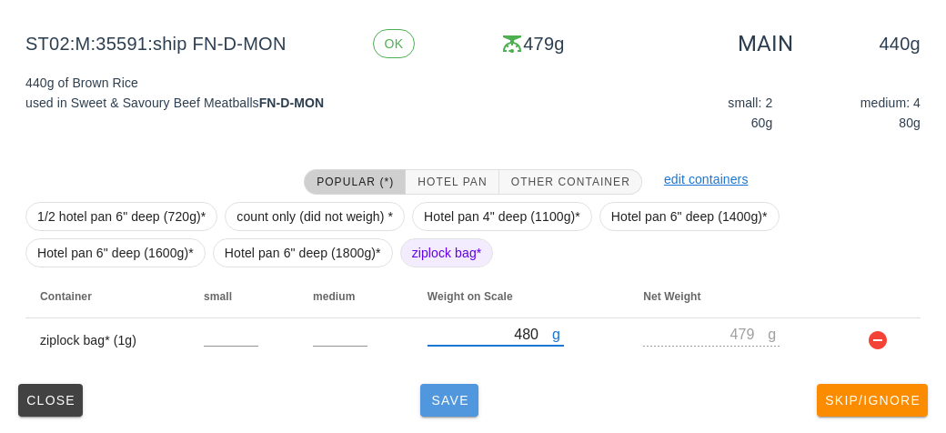
click at [457, 408] on button "Save" at bounding box center [449, 400] width 58 height 33
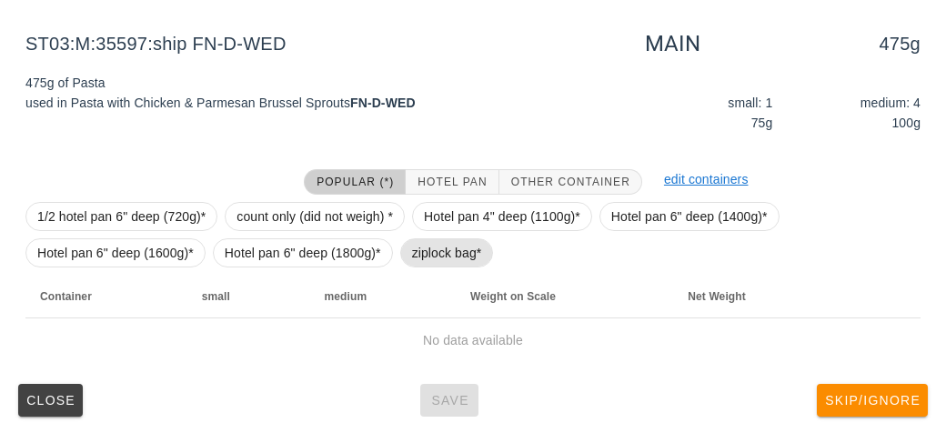
click at [425, 252] on span "ziplock bag*" at bounding box center [447, 252] width 70 height 27
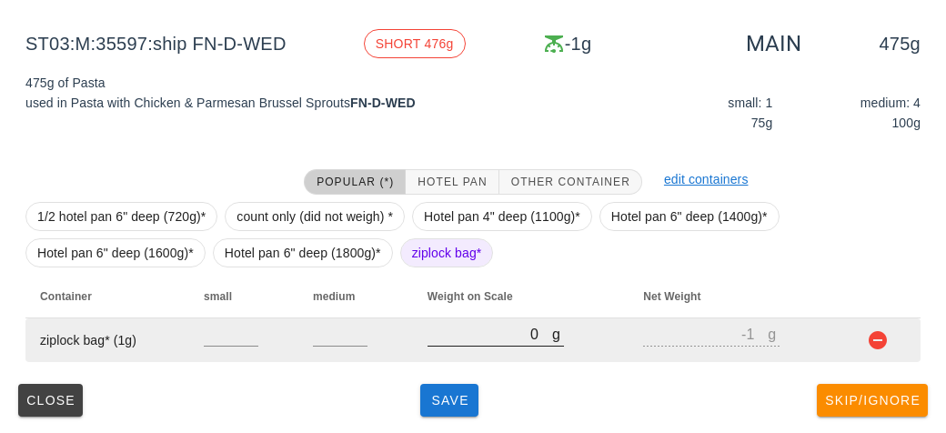
click at [489, 340] on input "0" at bounding box center [489, 334] width 125 height 24
type input "50"
type input "49"
type input "520"
type input "519"
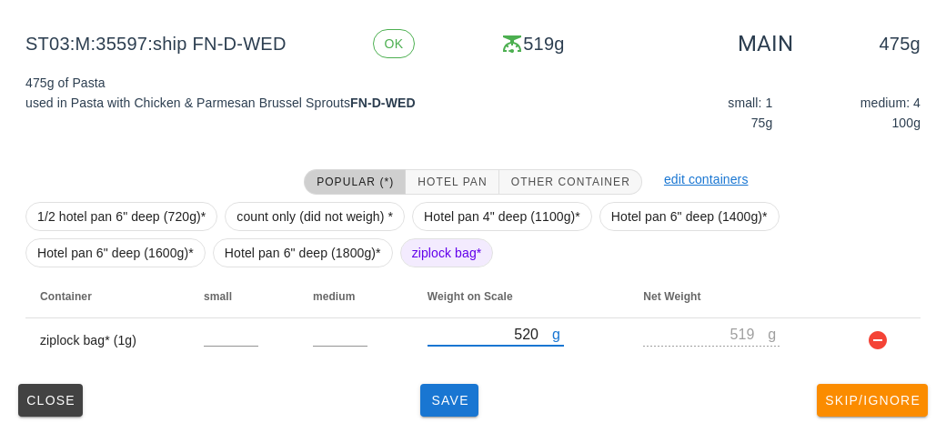
type input "520"
click at [430, 431] on div "(1) ship: Mon-Wed (Oct 13-Oct 15) MI (7) PR (37) SA (36) ST (41) VE (51) Scanne…" at bounding box center [473, 148] width 946 height 573
click at [455, 410] on button "Save" at bounding box center [449, 400] width 58 height 33
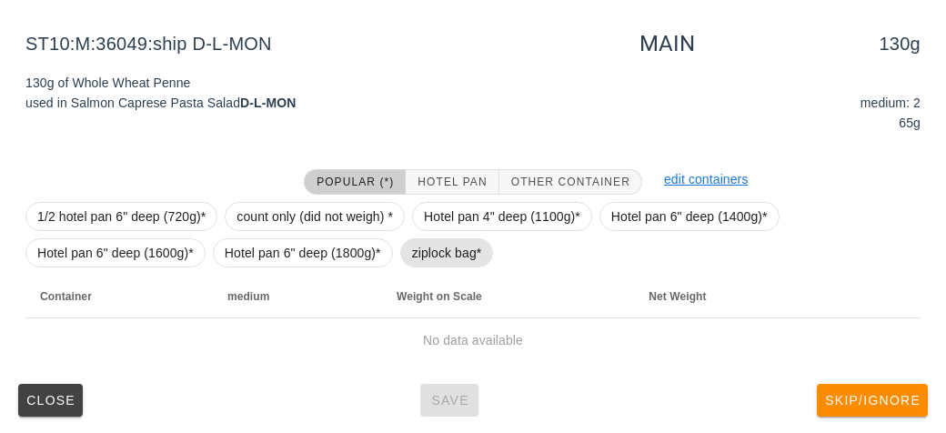
click at [443, 255] on span "ziplock bag*" at bounding box center [447, 252] width 70 height 27
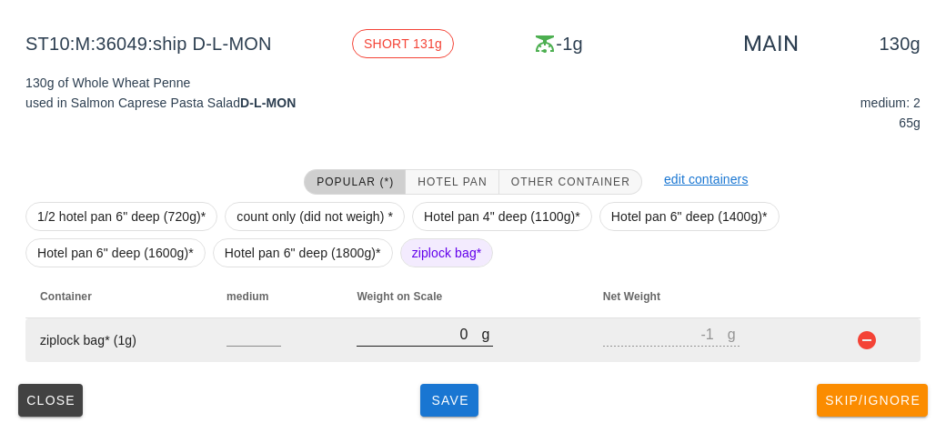
click at [429, 324] on input "0" at bounding box center [418, 334] width 125 height 24
type input "10"
type input "9"
type input "150"
type input "149"
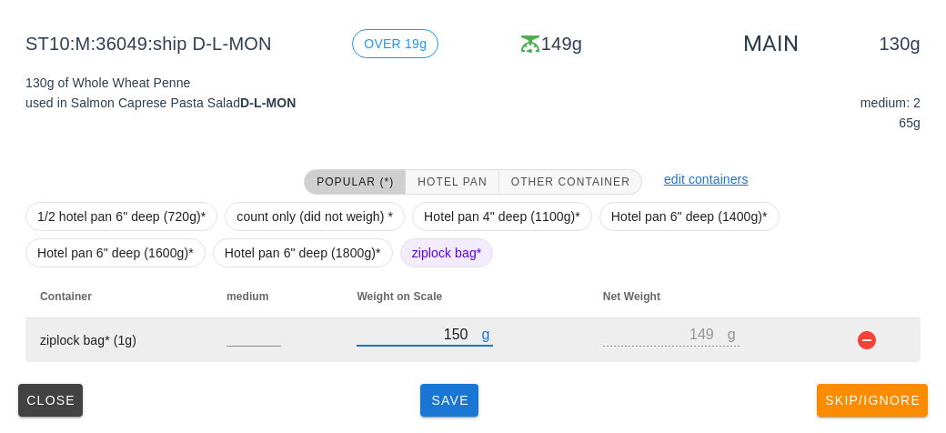
type input "150"
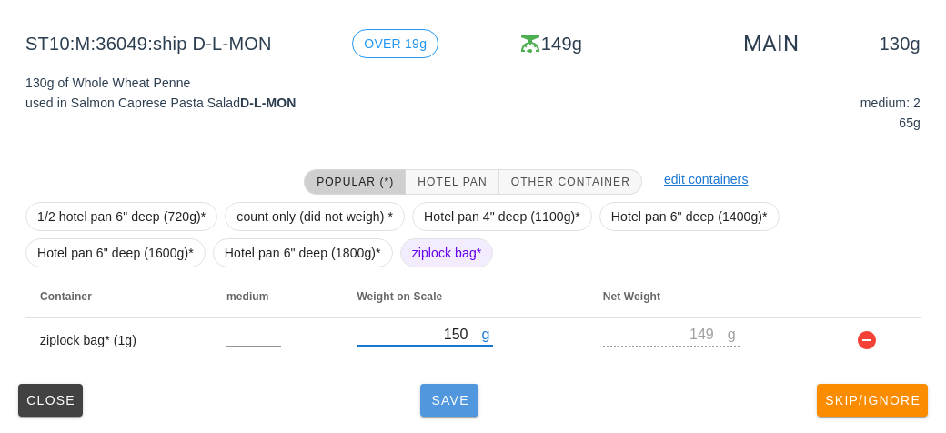
click at [460, 397] on span "Save" at bounding box center [449, 400] width 44 height 15
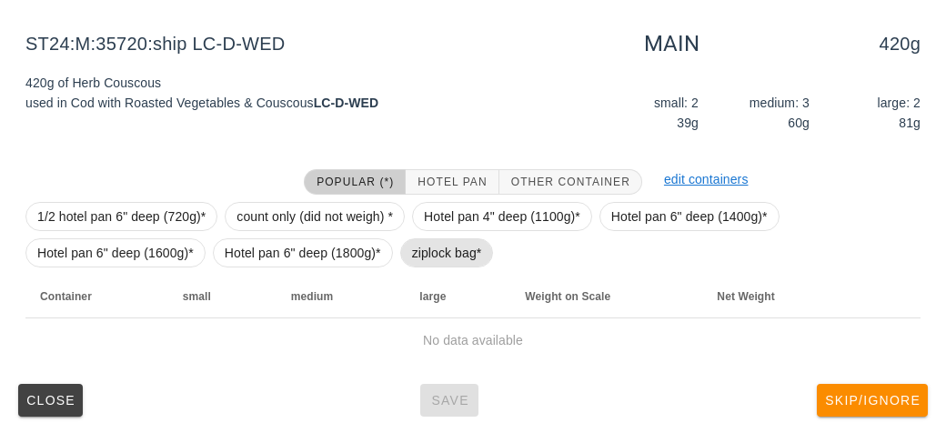
click at [428, 264] on span "ziplock bag*" at bounding box center [447, 252] width 70 height 27
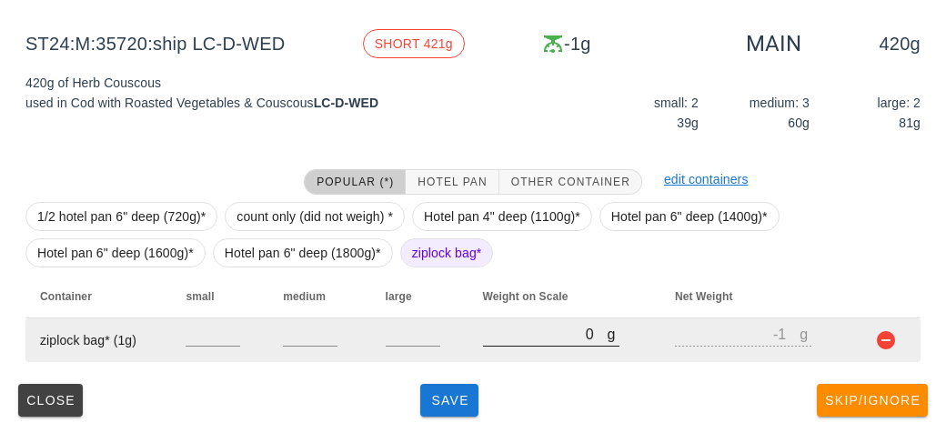
click at [509, 340] on input "0" at bounding box center [545, 334] width 125 height 24
type input "70"
type input "69"
type input "720"
type input "719"
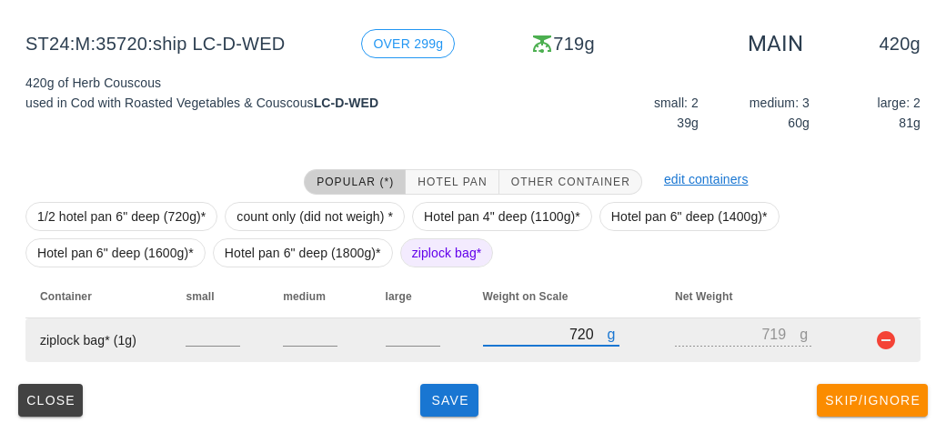
type input "720"
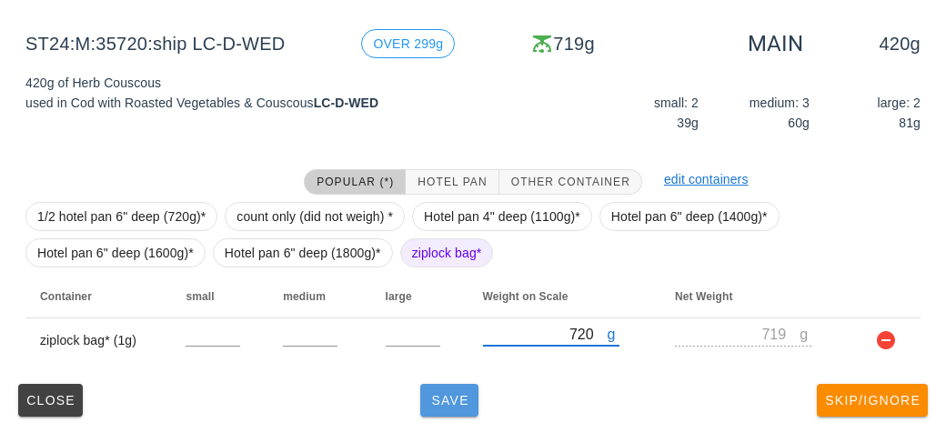
click at [447, 403] on span "Save" at bounding box center [449, 400] width 44 height 15
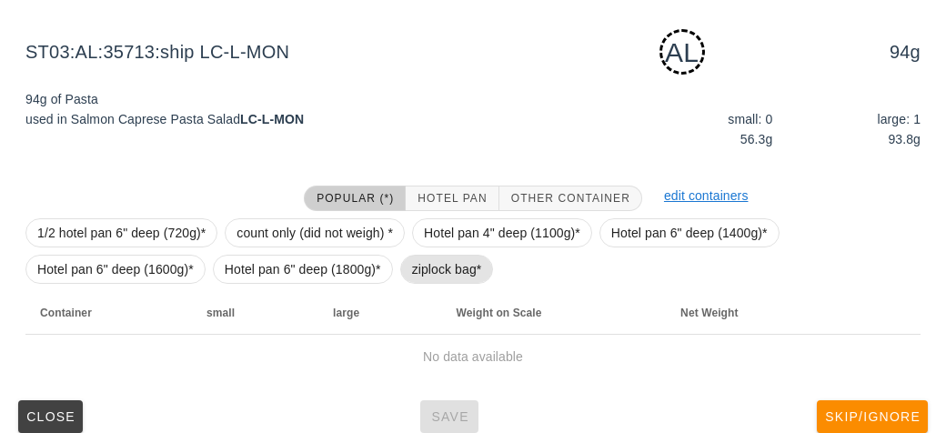
click at [414, 275] on span "ziplock bag*" at bounding box center [447, 268] width 70 height 27
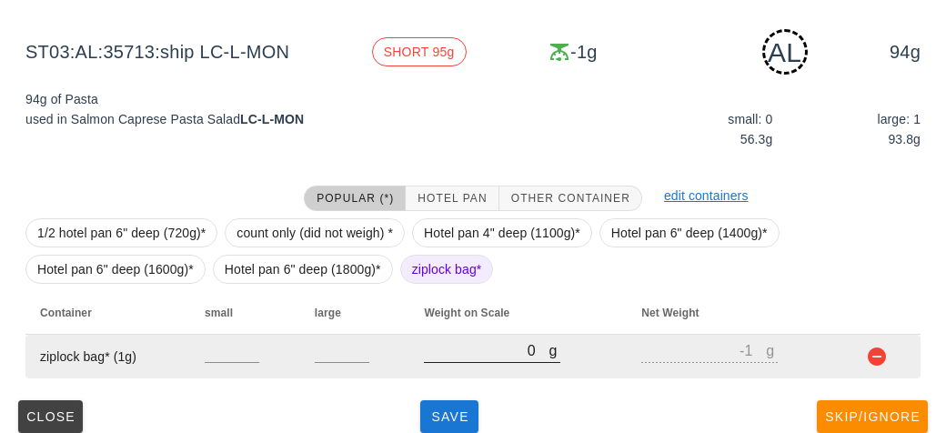
click at [445, 345] on input "0" at bounding box center [486, 350] width 125 height 24
type input "10"
type input "9"
type input "130"
type input "129"
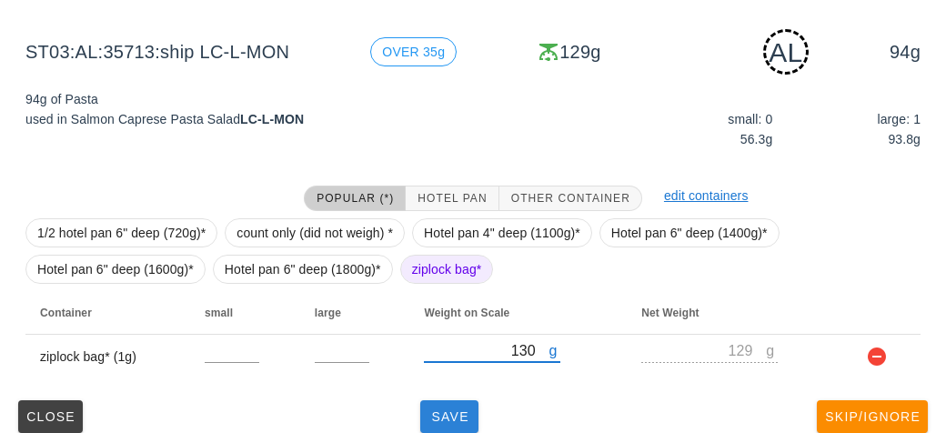
type input "130"
click at [448, 415] on span "Save" at bounding box center [449, 416] width 44 height 15
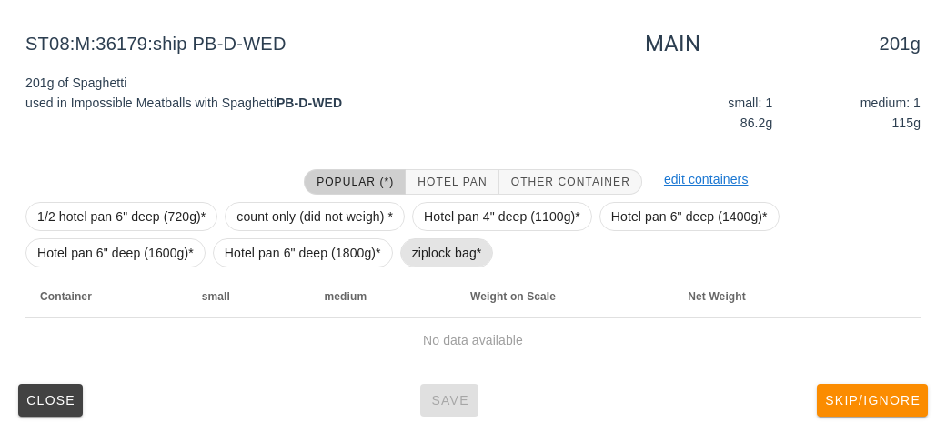
click at [460, 255] on span "ziplock bag*" at bounding box center [447, 252] width 70 height 27
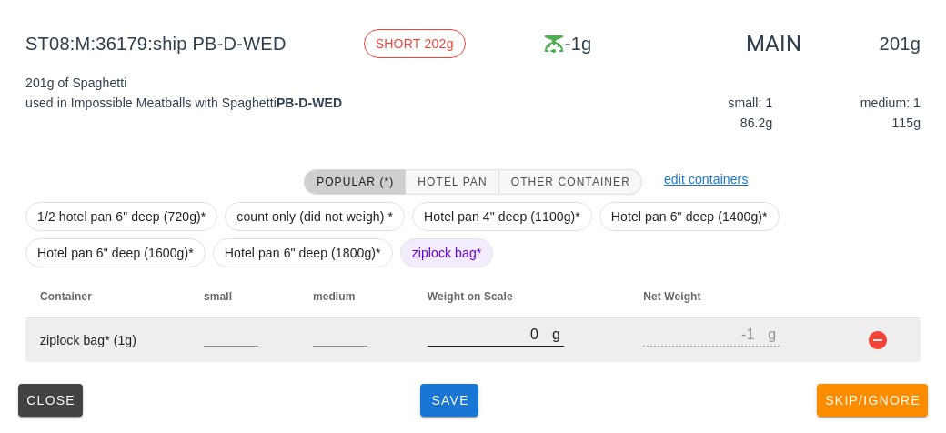
click at [471, 327] on input "0" at bounding box center [489, 334] width 125 height 24
type input "30"
type input "29"
type input "300"
type input "299"
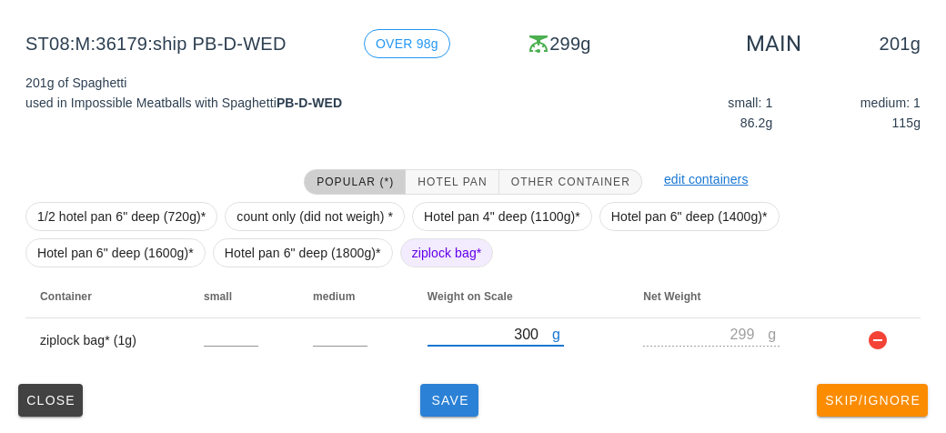
type input "300"
click at [458, 399] on span "Save" at bounding box center [449, 400] width 44 height 15
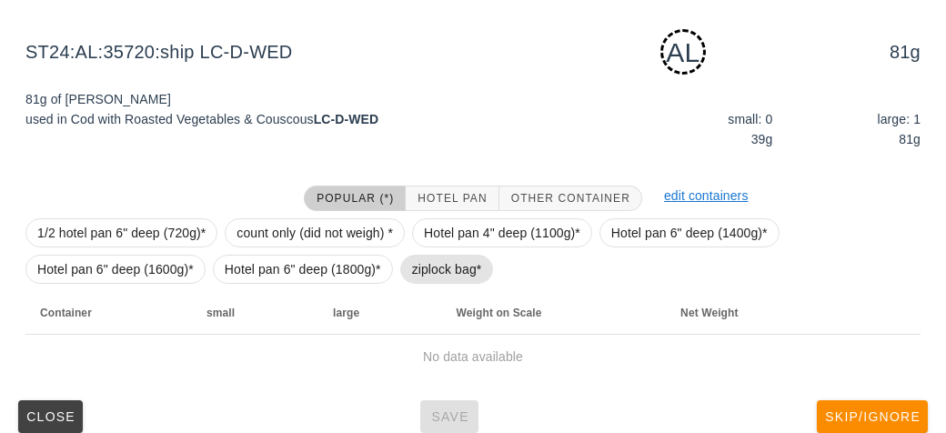
click at [429, 257] on span "ziplock bag*" at bounding box center [447, 268] width 70 height 27
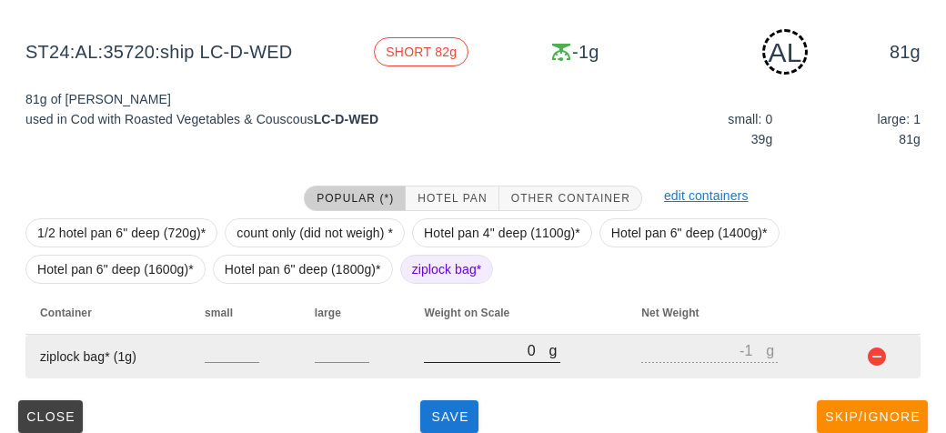
click at [465, 352] on input "0" at bounding box center [486, 350] width 125 height 24
type input "10"
type input "9"
type input "190"
type input "189"
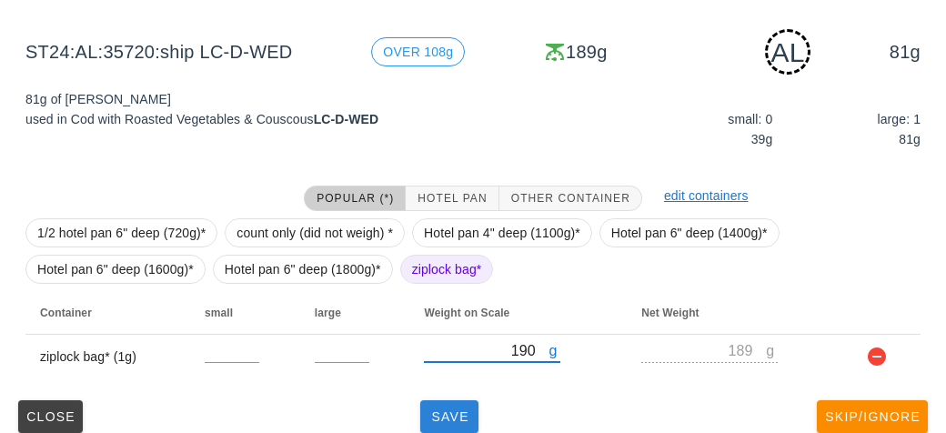
type input "190"
click at [439, 413] on span "Save" at bounding box center [449, 416] width 44 height 15
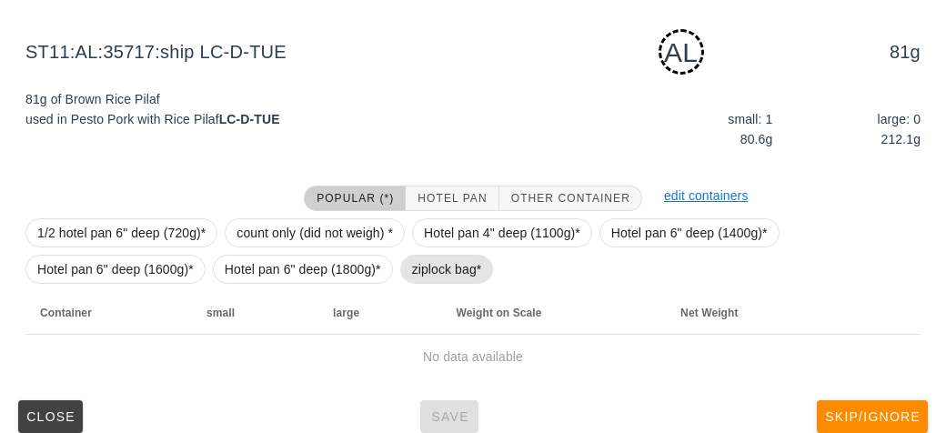
click at [425, 266] on span "ziplock bag*" at bounding box center [447, 268] width 70 height 27
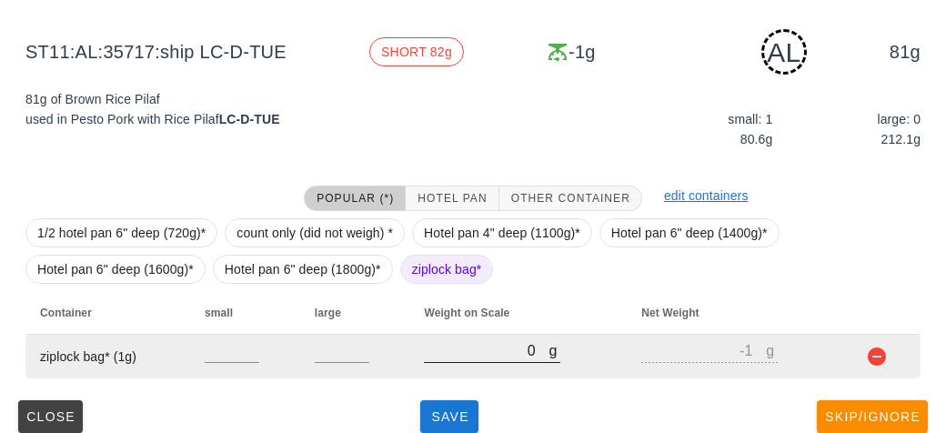
click at [464, 356] on input "0" at bounding box center [486, 350] width 125 height 24
type input "10"
type input "9"
type input "170"
type input "169"
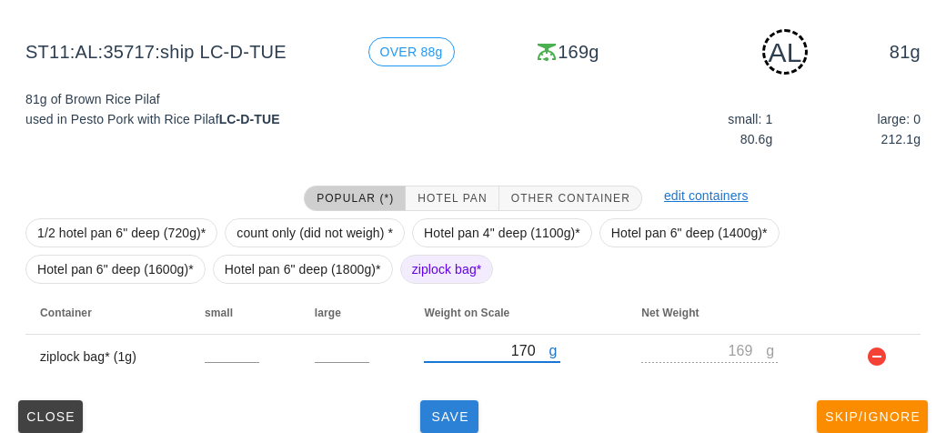
type input "170"
click at [458, 411] on span "Save" at bounding box center [449, 416] width 44 height 15
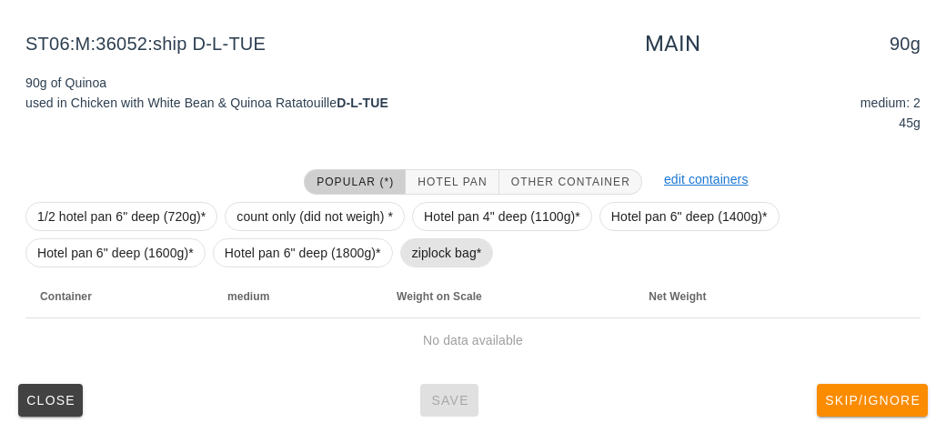
click at [436, 258] on span "ziplock bag*" at bounding box center [447, 252] width 70 height 27
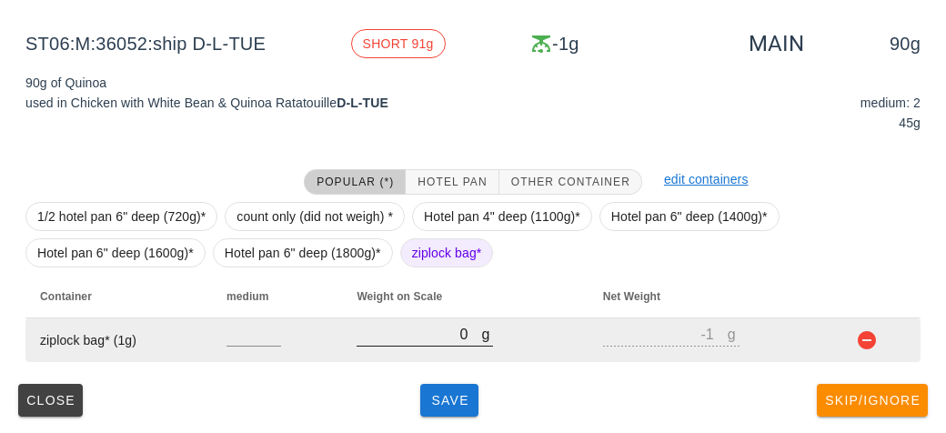
click at [438, 333] on input "0" at bounding box center [418, 334] width 125 height 24
type input "10"
type input "9"
type input "140"
type input "139"
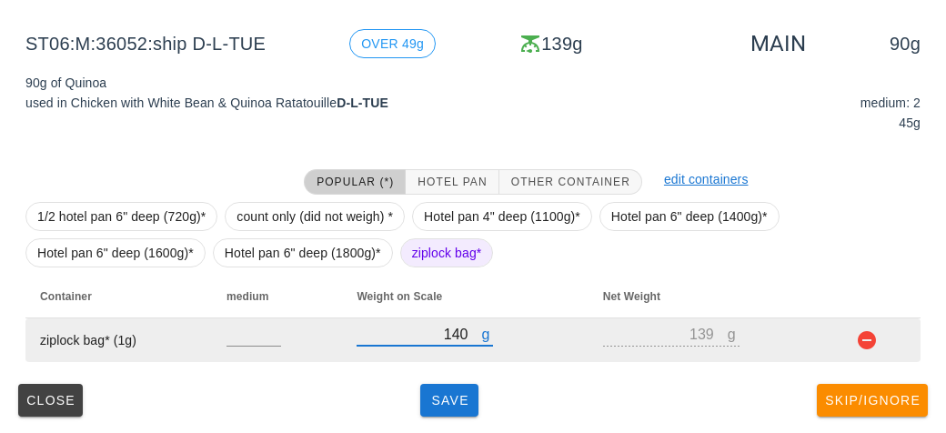
type input "140"
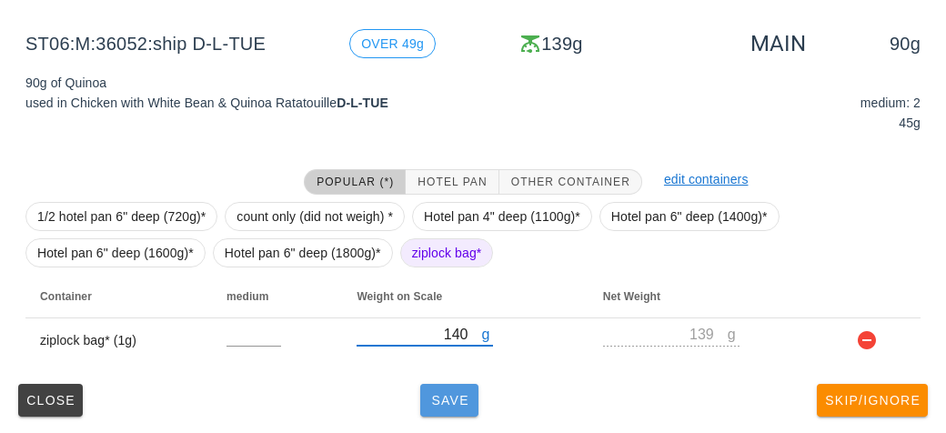
click at [445, 385] on button "Save" at bounding box center [449, 400] width 58 height 33
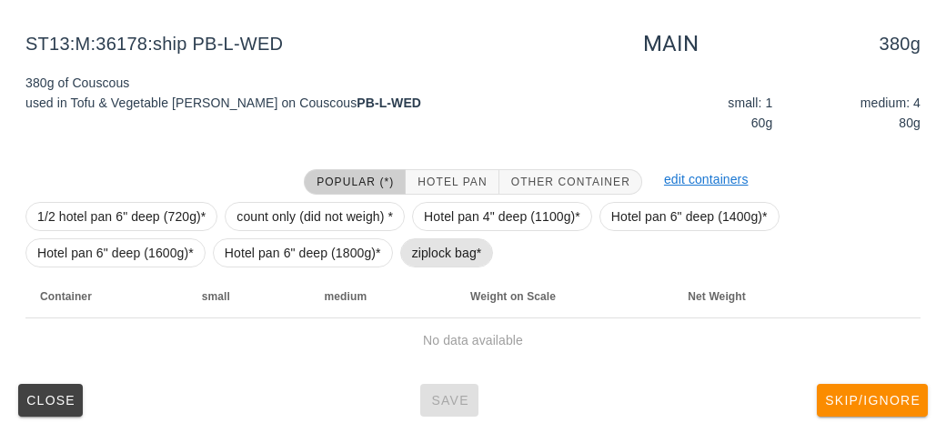
click at [436, 264] on span "ziplock bag*" at bounding box center [447, 252] width 70 height 27
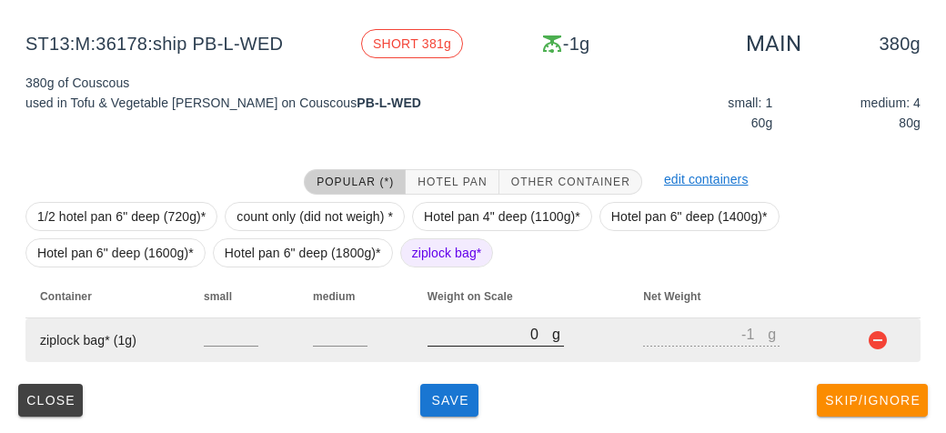
click at [464, 336] on input "0" at bounding box center [489, 334] width 125 height 24
type input "60"
type input "59"
type input "610"
type input "609"
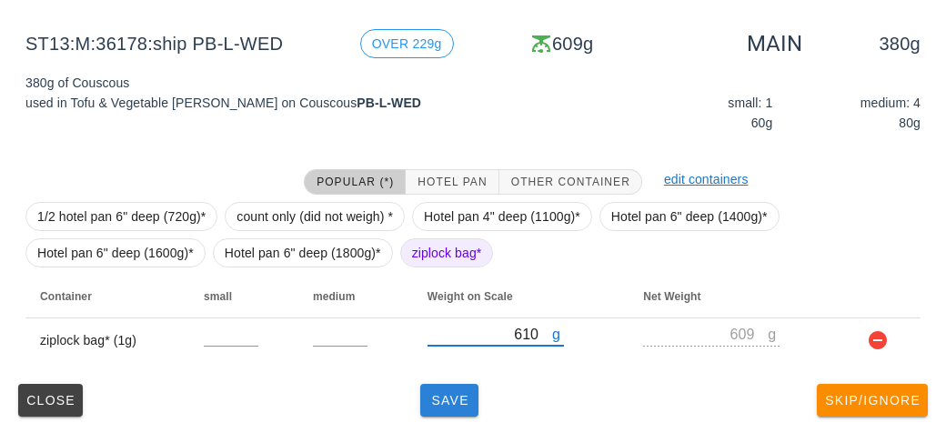
type input "610"
click at [445, 403] on span "Save" at bounding box center [449, 400] width 44 height 15
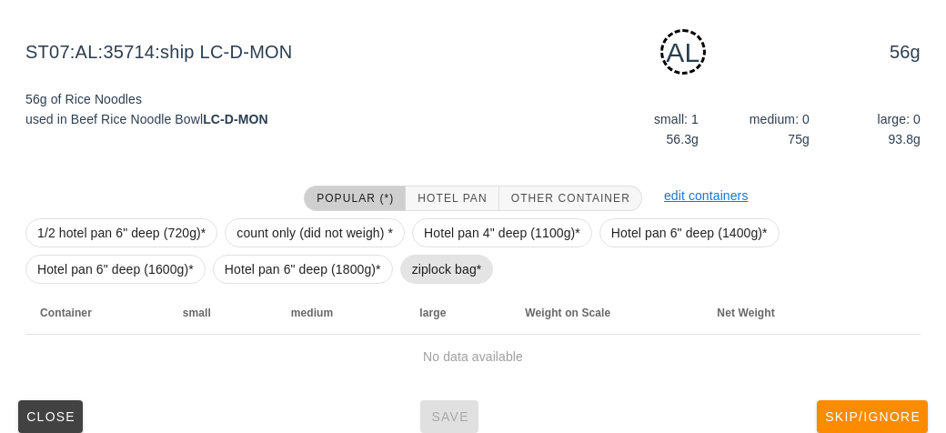
click at [412, 257] on span "ziplock bag*" at bounding box center [447, 268] width 70 height 27
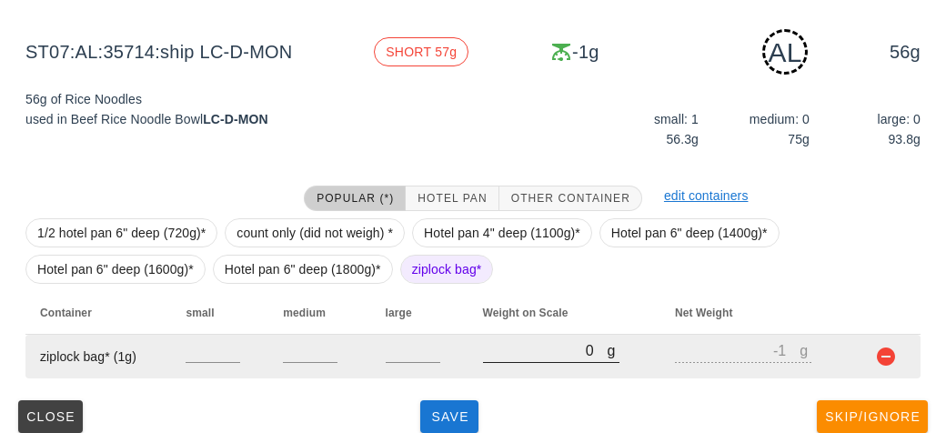
click at [519, 355] on input "0" at bounding box center [545, 350] width 125 height 24
type input "10"
type input "9"
type input "150"
type input "149"
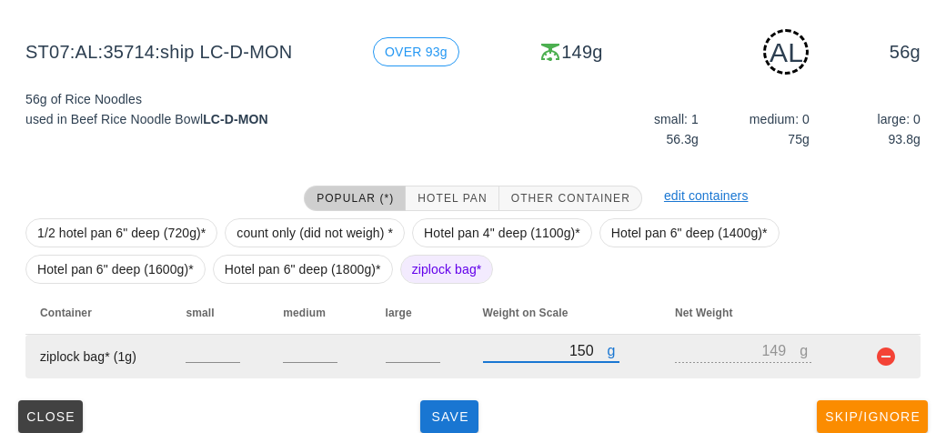
scroll to position [227, 0]
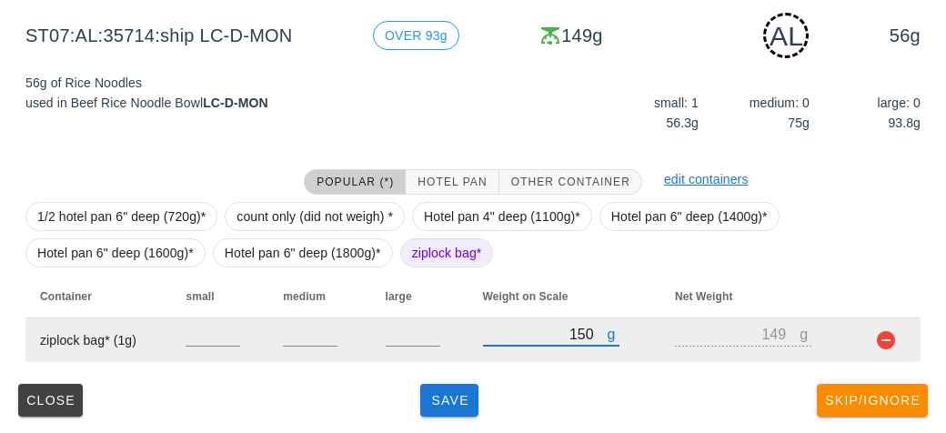
type input "150"
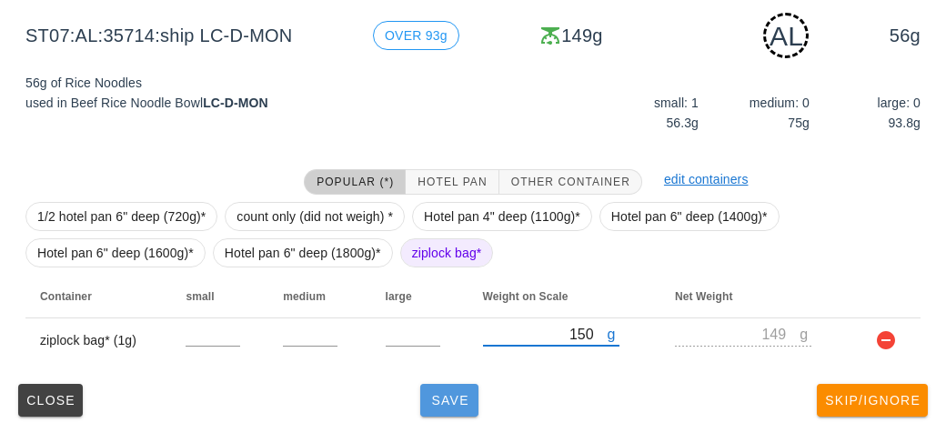
click at [454, 384] on button "Save" at bounding box center [449, 400] width 58 height 33
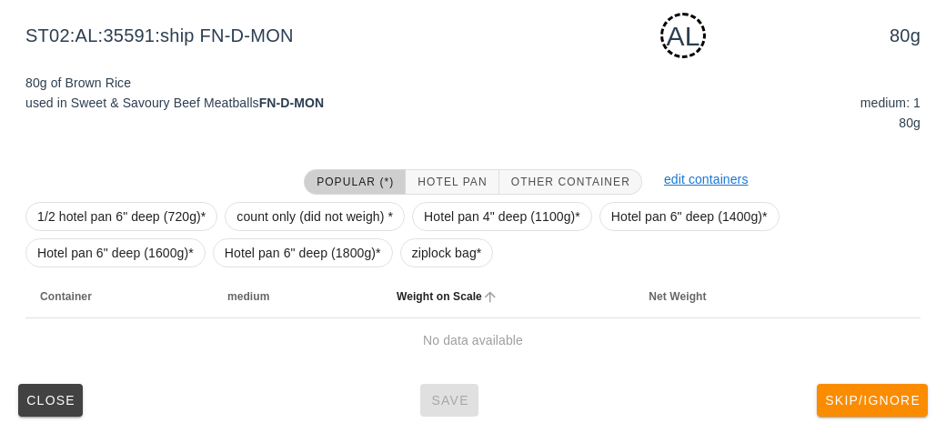
click at [581, 275] on th "Weight on Scale" at bounding box center [508, 297] width 252 height 44
click at [432, 255] on span "ziplock bag*" at bounding box center [447, 252] width 70 height 27
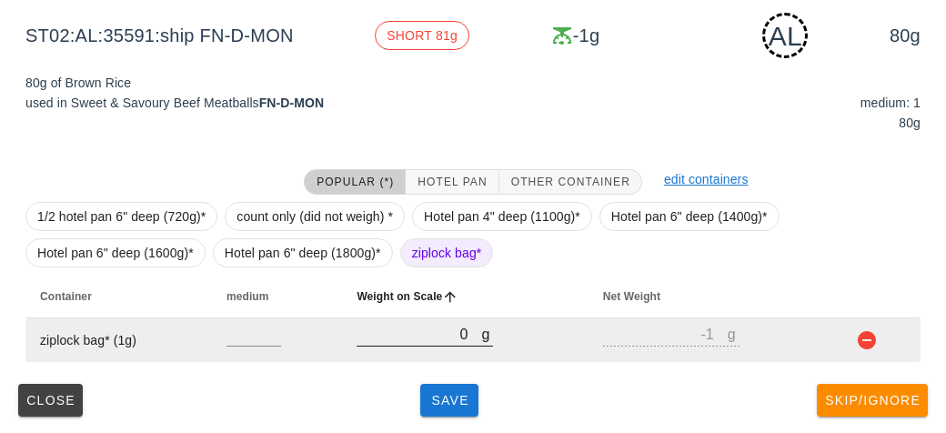
click at [389, 353] on div at bounding box center [424, 355] width 136 height 13
click at [393, 327] on input "0" at bounding box center [418, 334] width 125 height 24
type input "210"
type input "209"
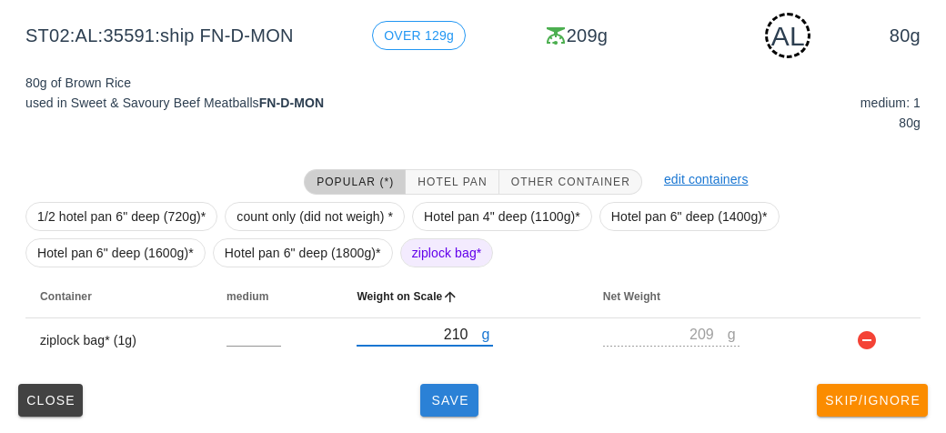
type input "210"
click at [444, 408] on button "Save" at bounding box center [449, 400] width 58 height 33
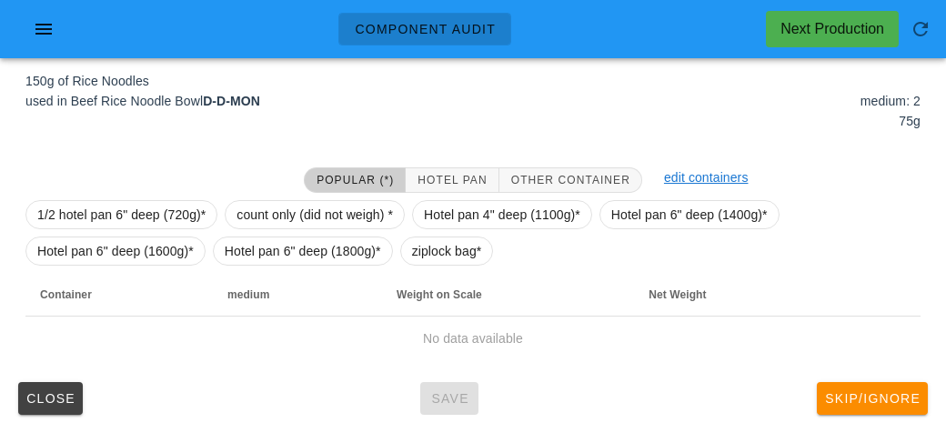
scroll to position [211, 0]
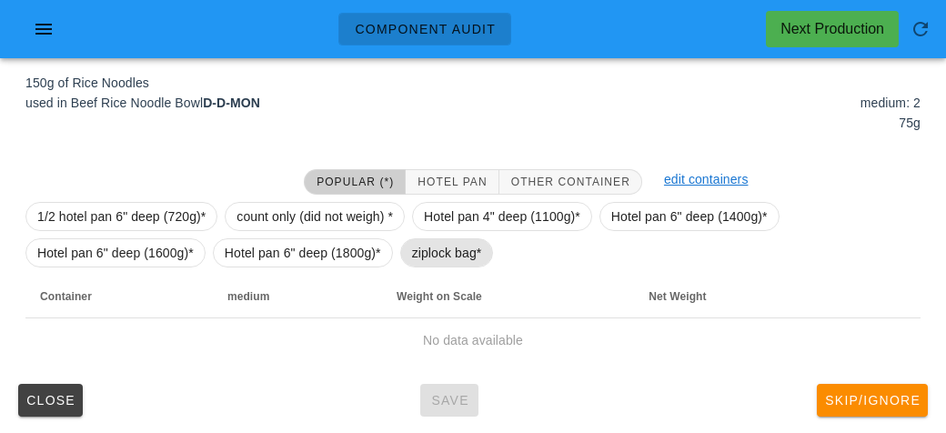
click at [429, 251] on span "ziplock bag*" at bounding box center [447, 252] width 70 height 27
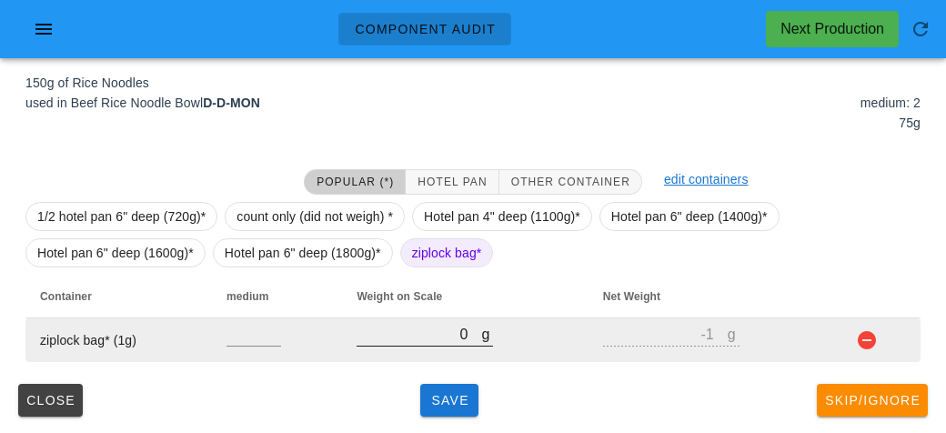
click at [428, 340] on input "0" at bounding box center [418, 334] width 125 height 24
type input "10"
type input "9"
type input "180"
type input "179"
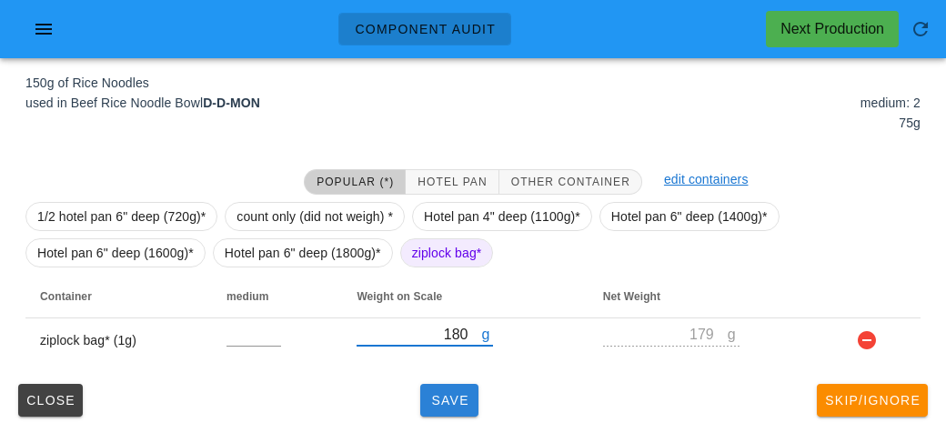
type input "180"
click at [434, 409] on button "Save" at bounding box center [449, 400] width 58 height 33
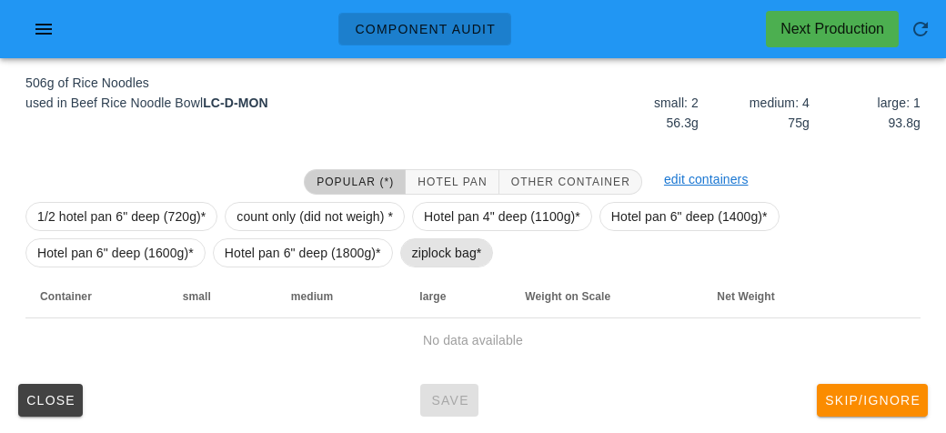
click at [437, 240] on span "ziplock bag*" at bounding box center [447, 252] width 70 height 27
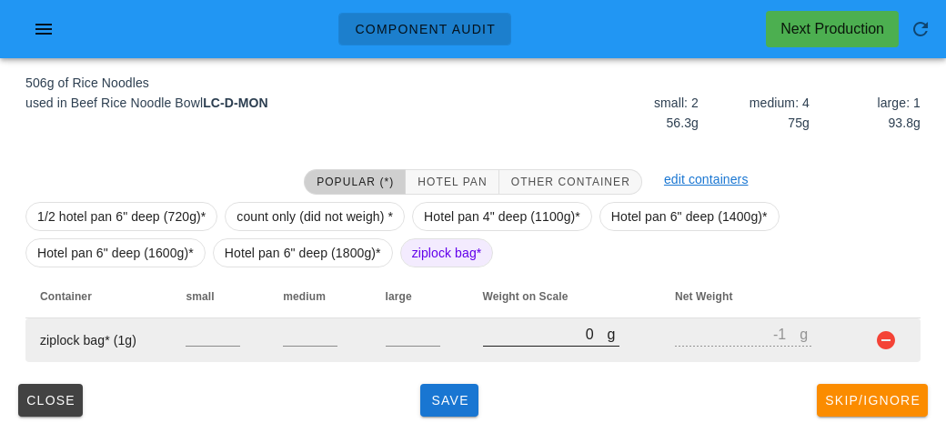
click at [518, 336] on input "0" at bounding box center [545, 334] width 125 height 24
type input "550"
type input "549"
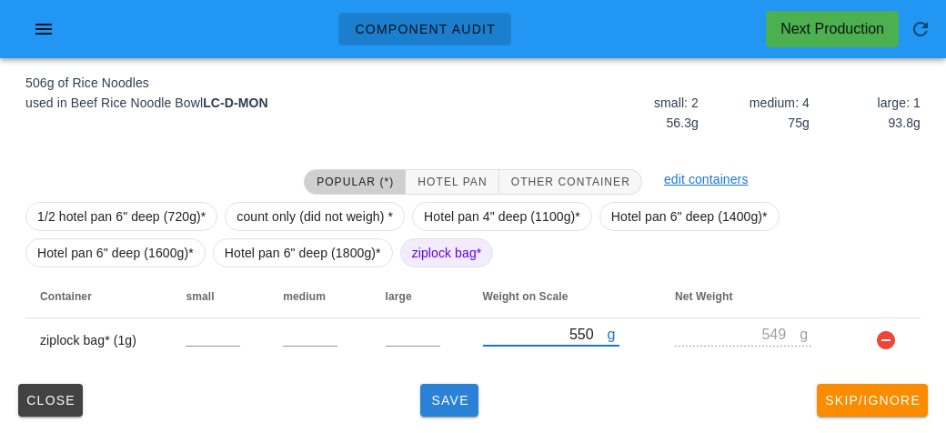
type input "550"
click at [435, 398] on span "Save" at bounding box center [449, 400] width 44 height 15
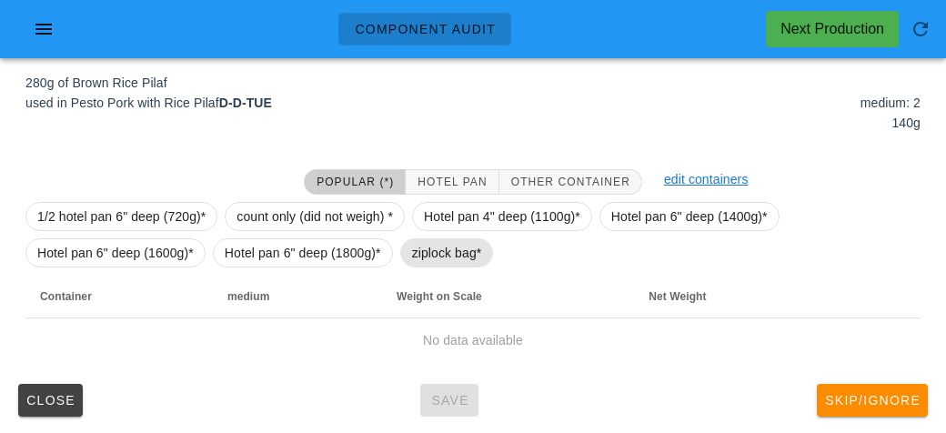
click at [413, 249] on span "ziplock bag*" at bounding box center [447, 252] width 70 height 27
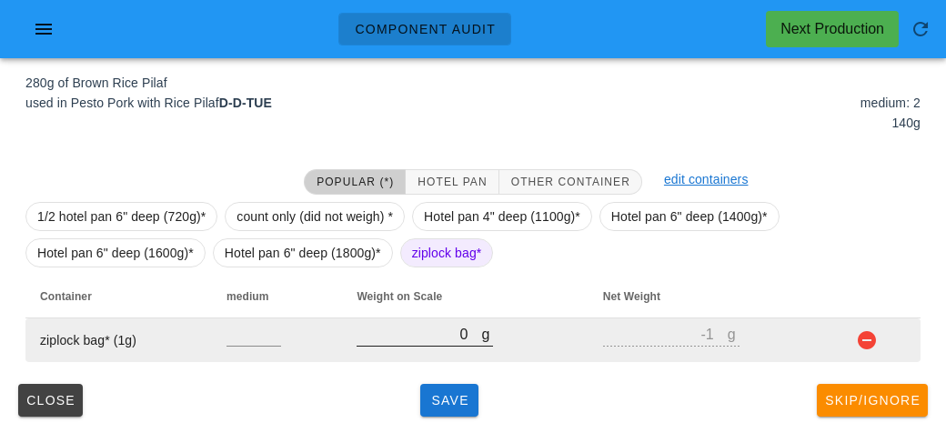
click at [408, 336] on input "0" at bounding box center [418, 334] width 125 height 24
type input "30"
type input "29"
type input "380"
type input "379"
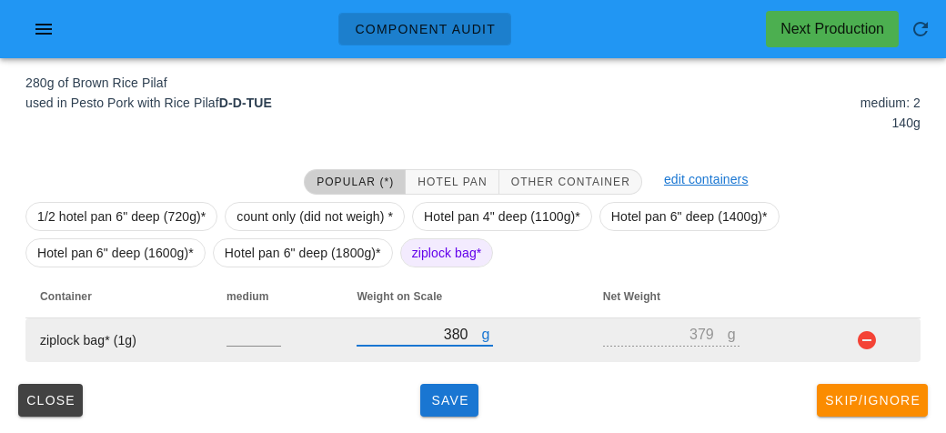
type input "380"
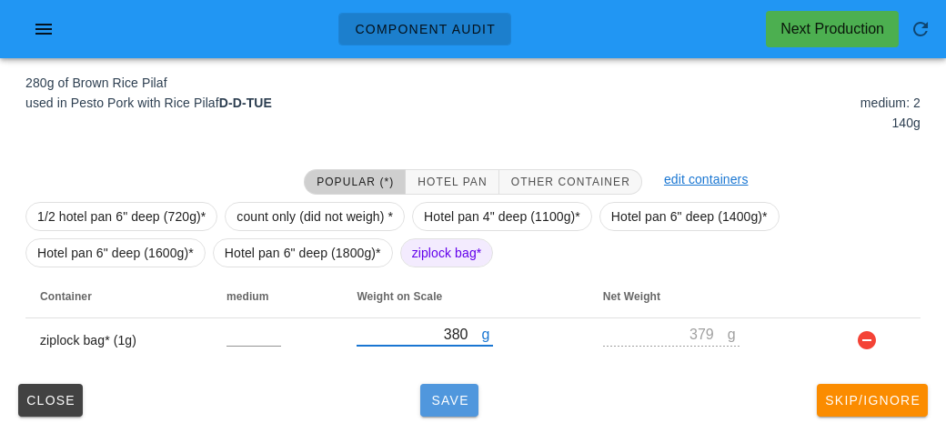
click at [469, 401] on span "Save" at bounding box center [449, 400] width 44 height 15
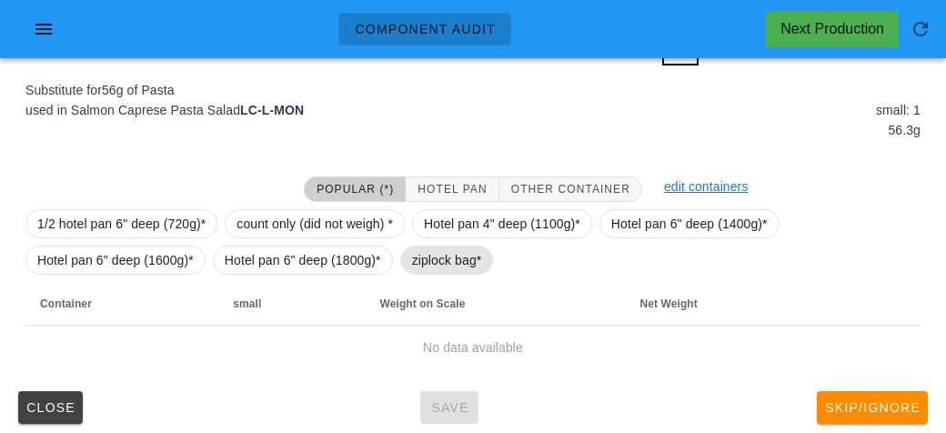
click at [430, 269] on span "ziplock bag*" at bounding box center [447, 259] width 70 height 27
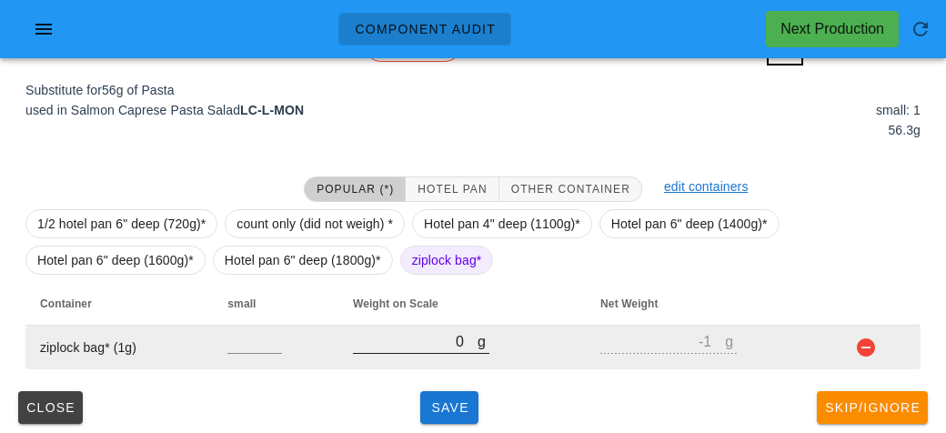
click at [420, 335] on input "0" at bounding box center [415, 341] width 125 height 24
type input "10"
type input "9"
type input "120"
type input "119"
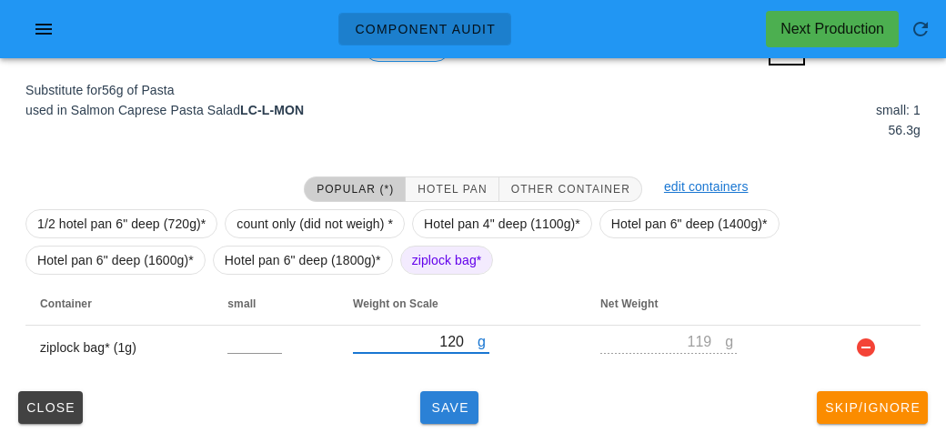
type input "120"
click at [469, 405] on span "Save" at bounding box center [449, 407] width 44 height 15
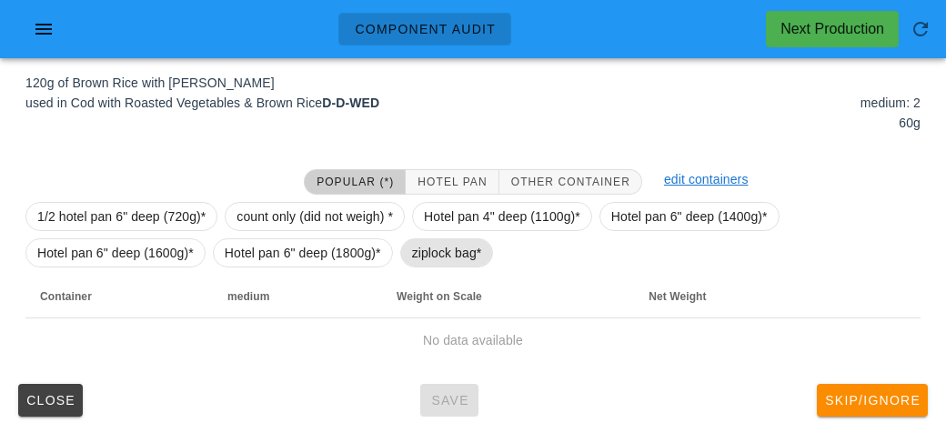
click at [437, 253] on span "ziplock bag*" at bounding box center [447, 252] width 70 height 27
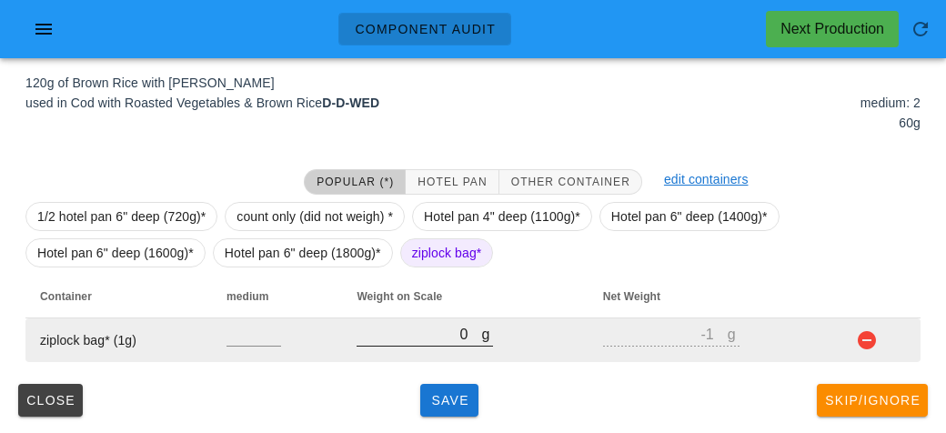
click at [428, 339] on input "0" at bounding box center [418, 334] width 125 height 24
type input "20"
type input "19"
type input "230"
type input "229"
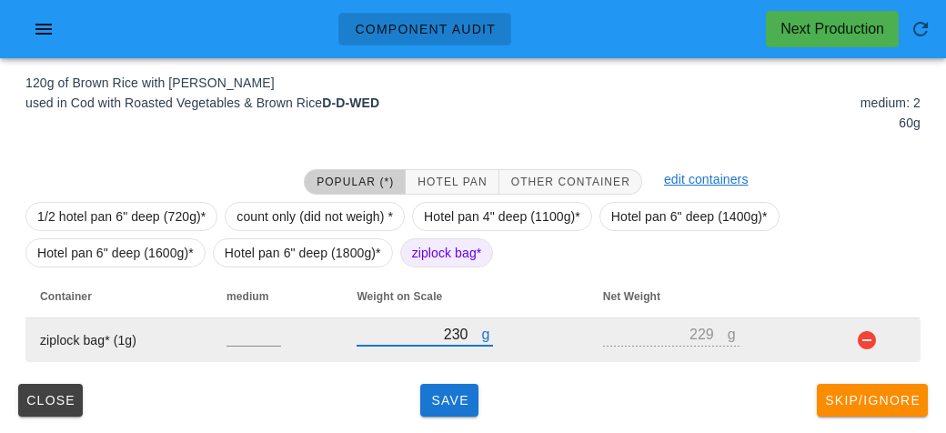
type input "230"
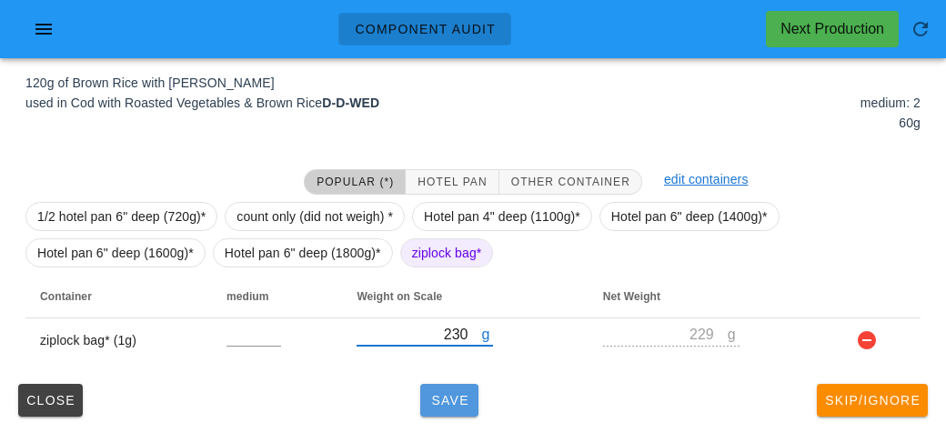
click at [452, 408] on button "Save" at bounding box center [449, 400] width 58 height 33
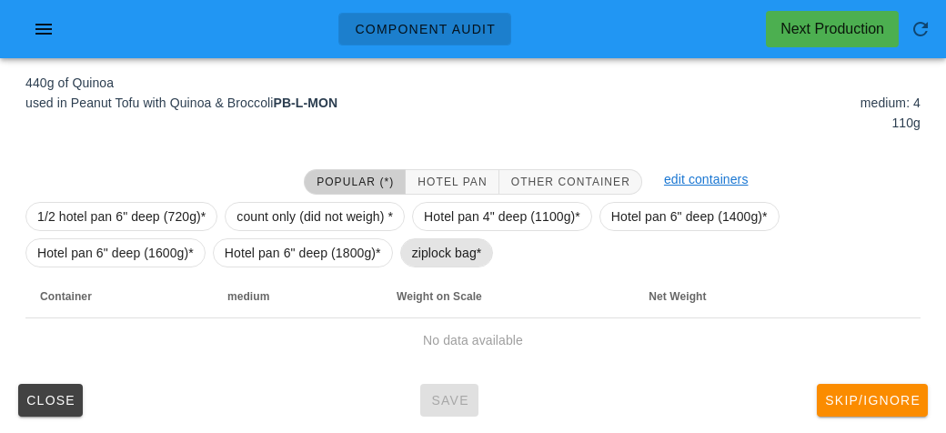
click at [427, 251] on span "ziplock bag*" at bounding box center [447, 252] width 70 height 27
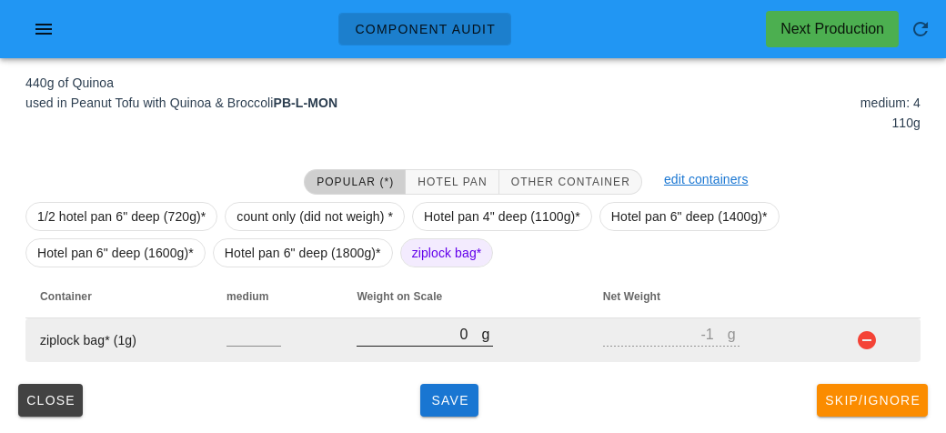
click at [415, 339] on input "0" at bounding box center [418, 334] width 125 height 24
type input "40"
type input "39"
type input "470"
type input "469"
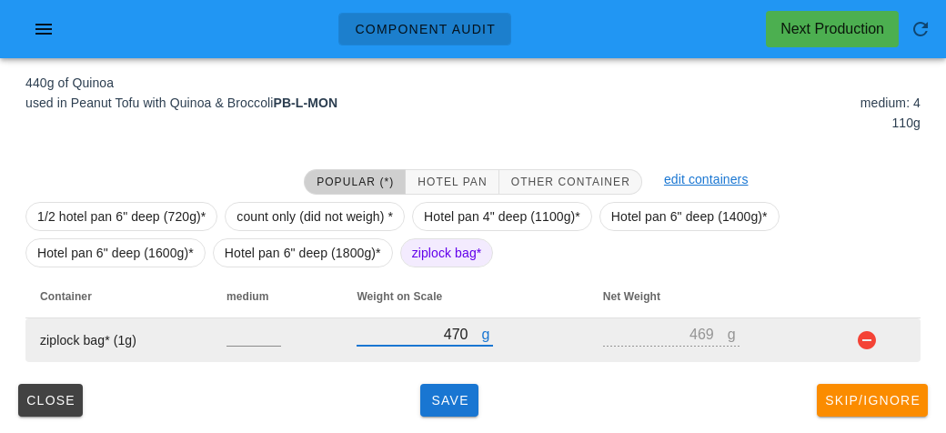
type input "470"
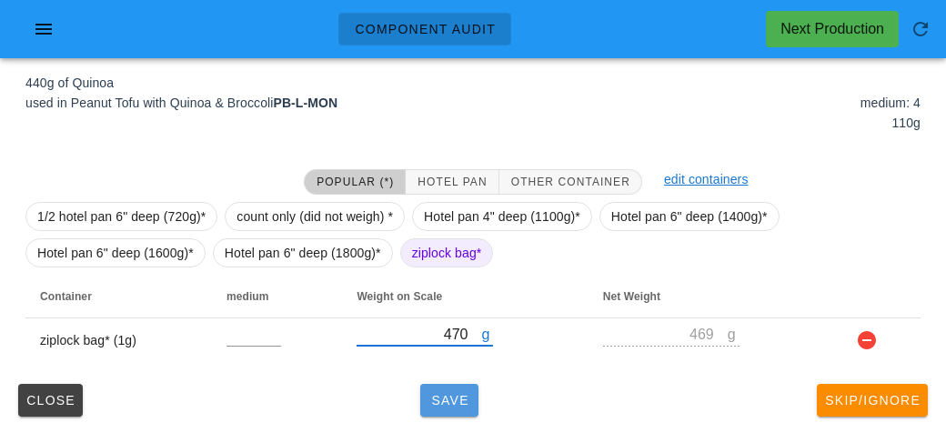
click at [445, 400] on span "Save" at bounding box center [449, 400] width 44 height 15
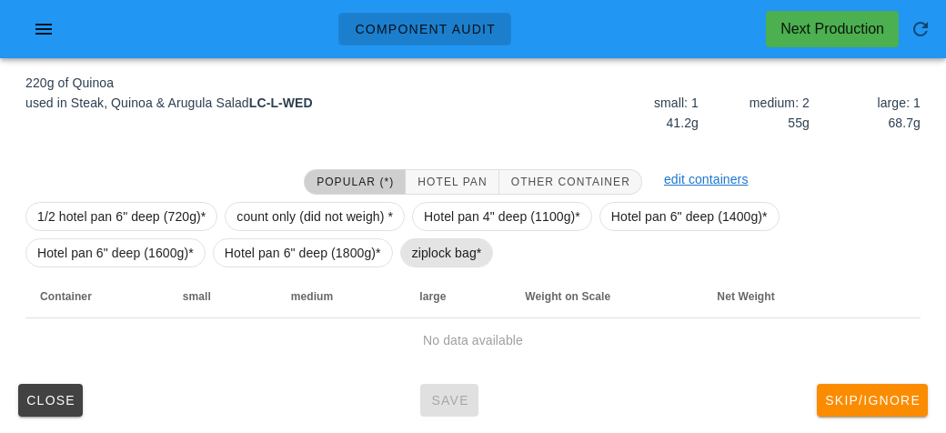
click at [427, 239] on span "ziplock bag*" at bounding box center [447, 252] width 70 height 27
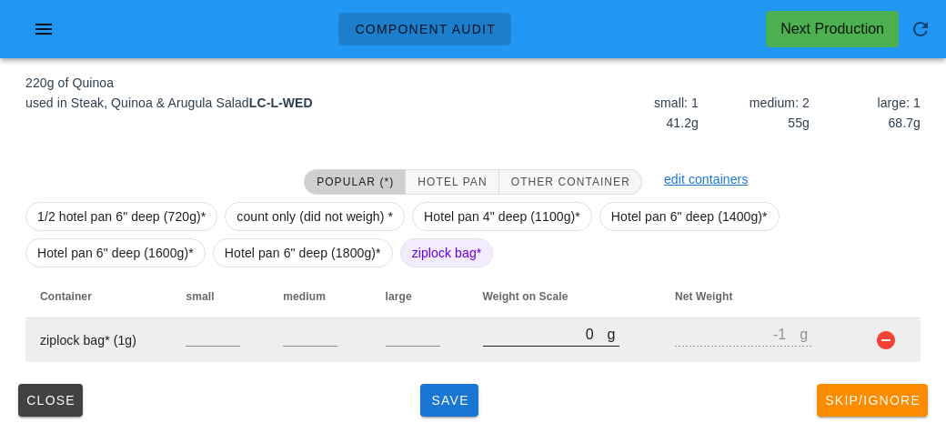
click at [532, 339] on input "0" at bounding box center [545, 334] width 125 height 24
type input "20"
type input "19"
type input "260"
type input "259"
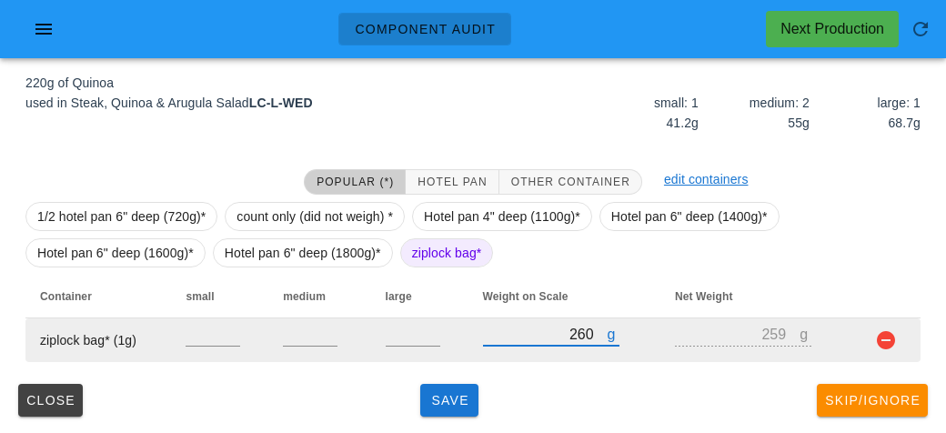
type input "260"
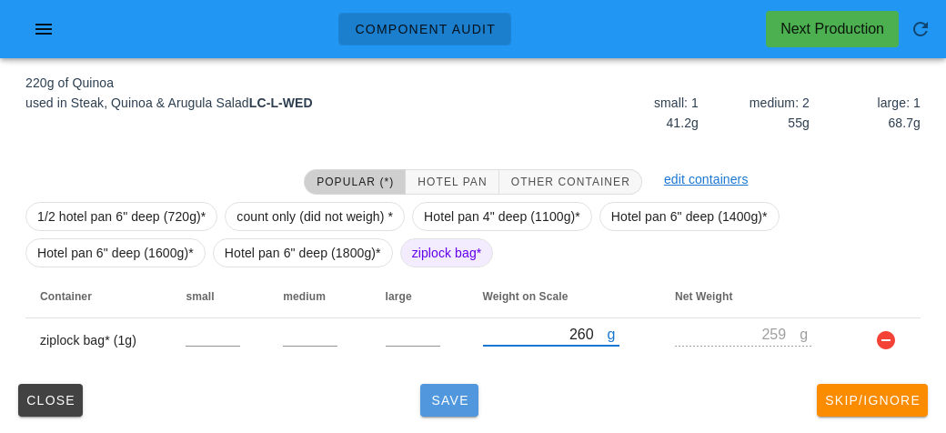
click at [449, 405] on span "Save" at bounding box center [449, 400] width 44 height 15
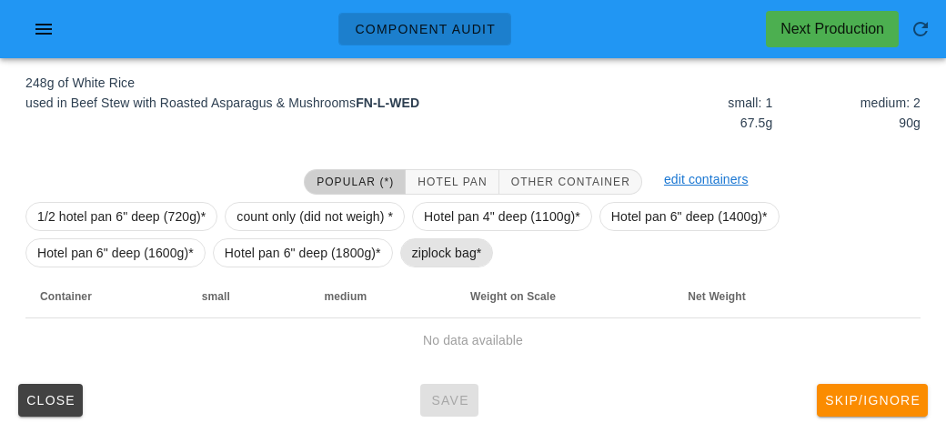
click at [446, 260] on span "ziplock bag*" at bounding box center [447, 252] width 70 height 27
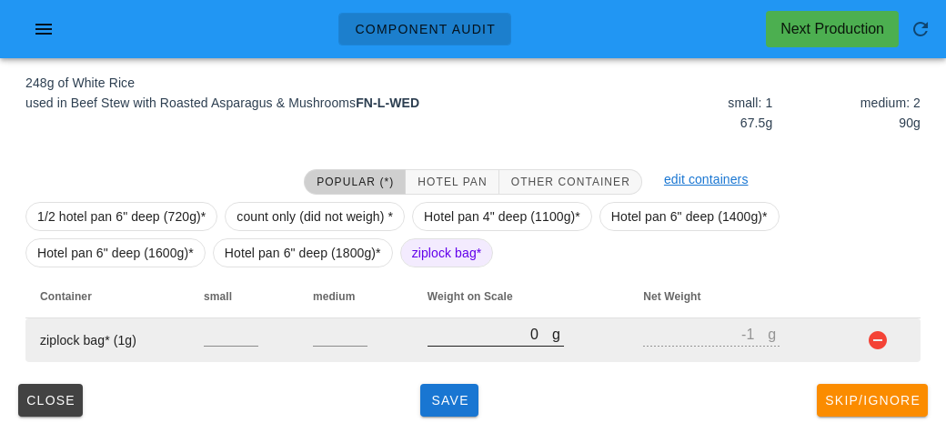
click at [462, 334] on input "0" at bounding box center [489, 334] width 125 height 24
type input "30"
type input "29"
type input "300"
type input "299"
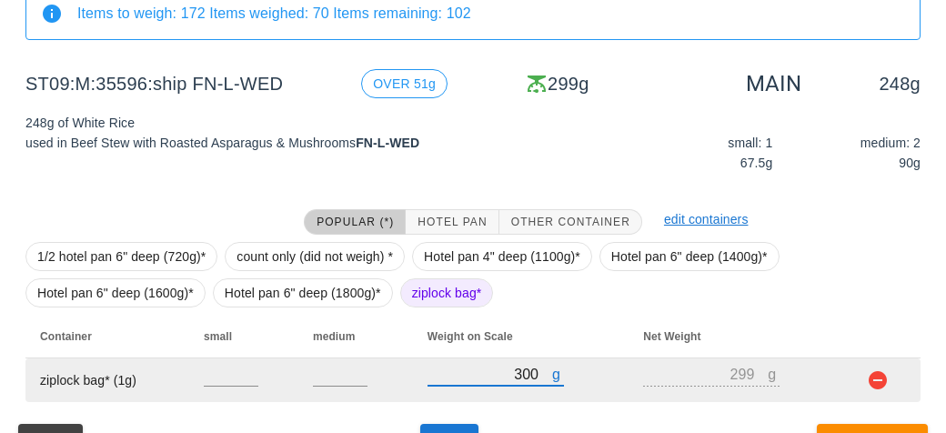
scroll to position [211, 0]
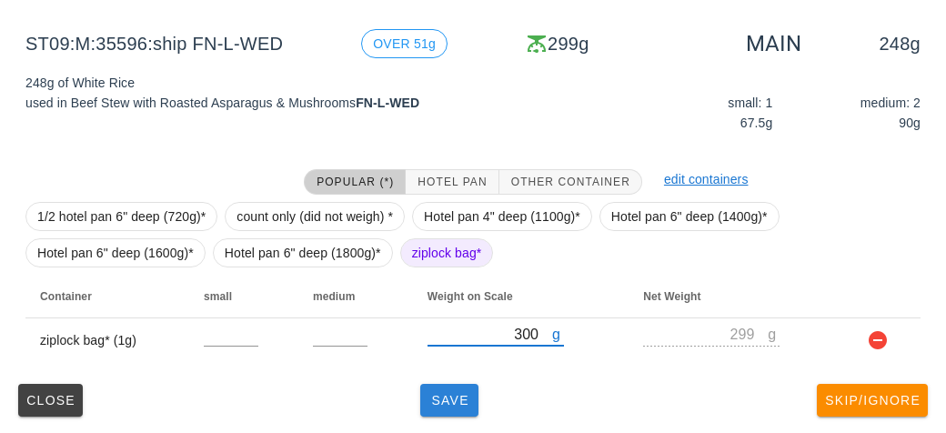
type input "300"
click at [449, 413] on button "Save" at bounding box center [449, 400] width 58 height 33
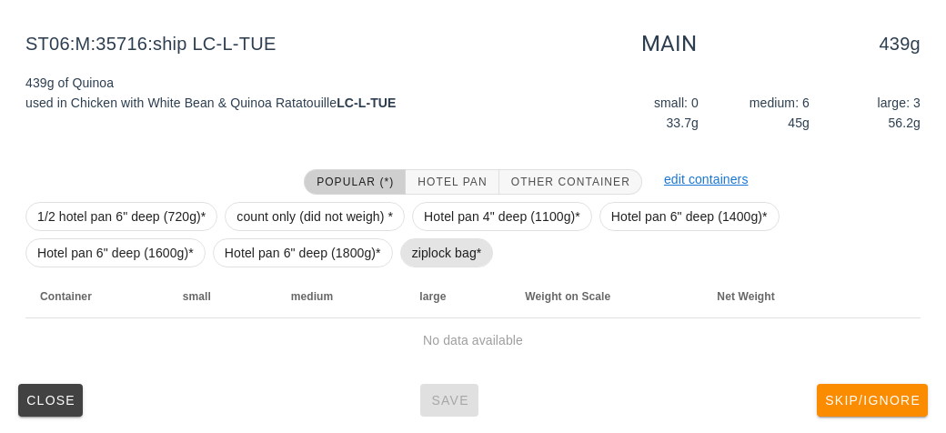
click at [433, 255] on span "ziplock bag*" at bounding box center [447, 252] width 70 height 27
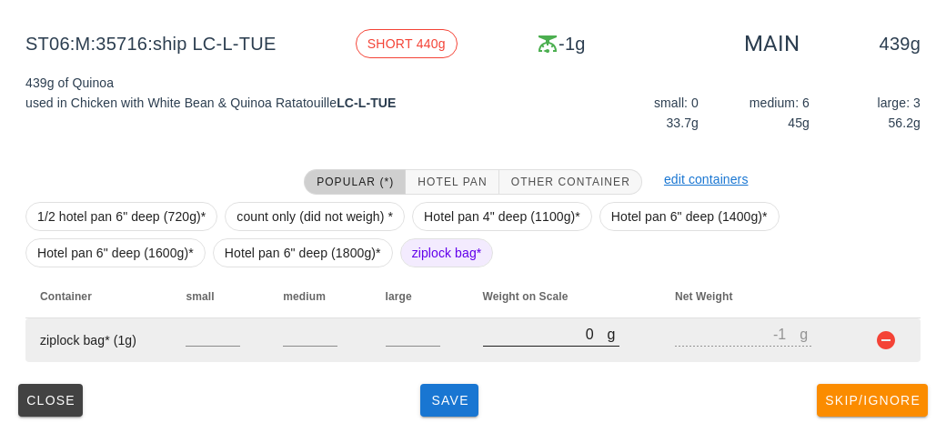
click at [515, 339] on input "0" at bounding box center [545, 334] width 125 height 24
type input "40"
type input "39"
type input "450"
type input "449"
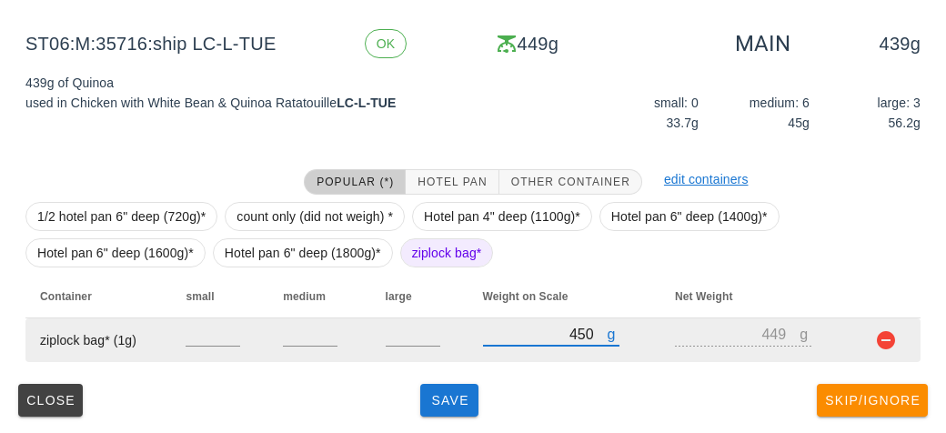
type input "450"
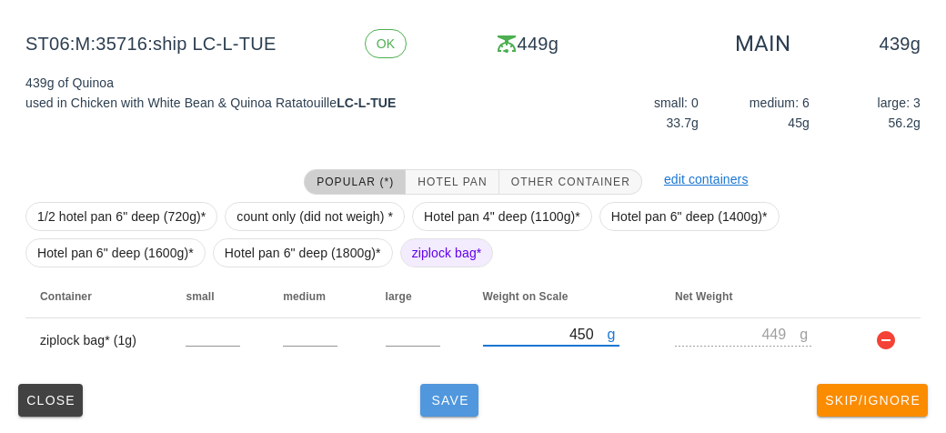
click at [445, 408] on button "Save" at bounding box center [449, 400] width 58 height 33
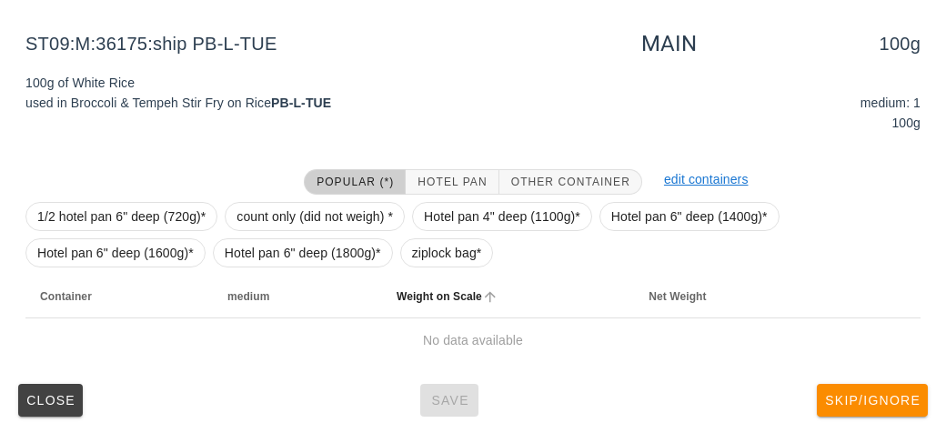
click at [427, 275] on th "Weight on Scale" at bounding box center [508, 297] width 252 height 44
click at [414, 275] on th "Weight on Scale" at bounding box center [508, 297] width 252 height 44
click at [435, 258] on span "ziplock bag*" at bounding box center [447, 252] width 70 height 27
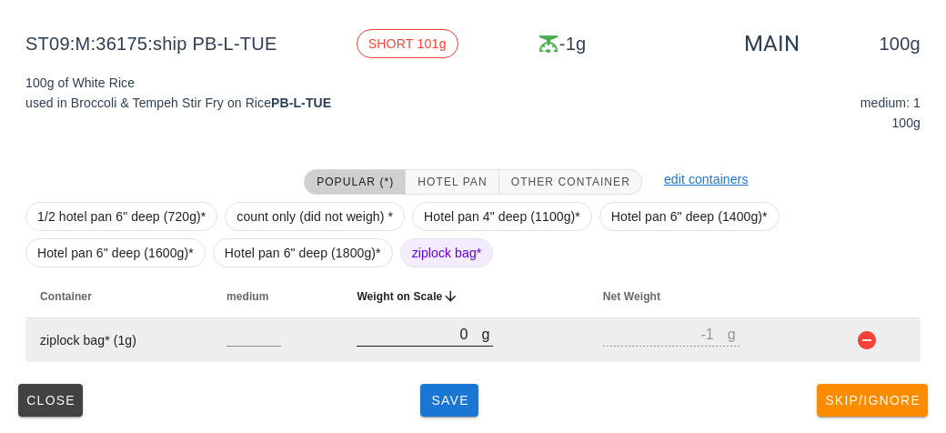
click at [405, 340] on input "0" at bounding box center [418, 334] width 125 height 24
type input "10"
type input "9"
type input "170"
type input "169"
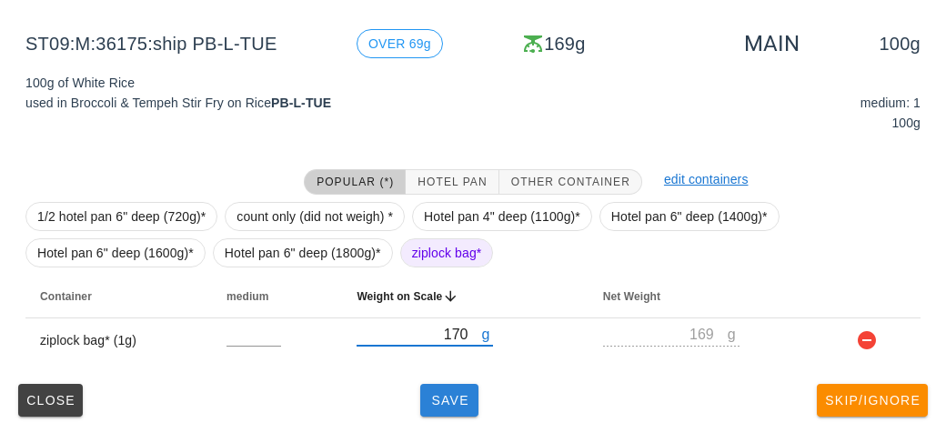
type input "170"
click at [438, 385] on button "Save" at bounding box center [449, 400] width 58 height 33
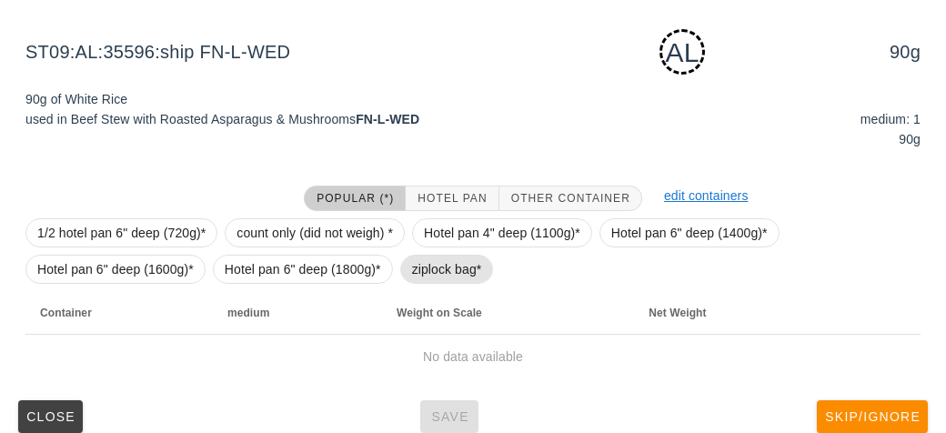
click at [432, 259] on span "ziplock bag*" at bounding box center [447, 268] width 70 height 27
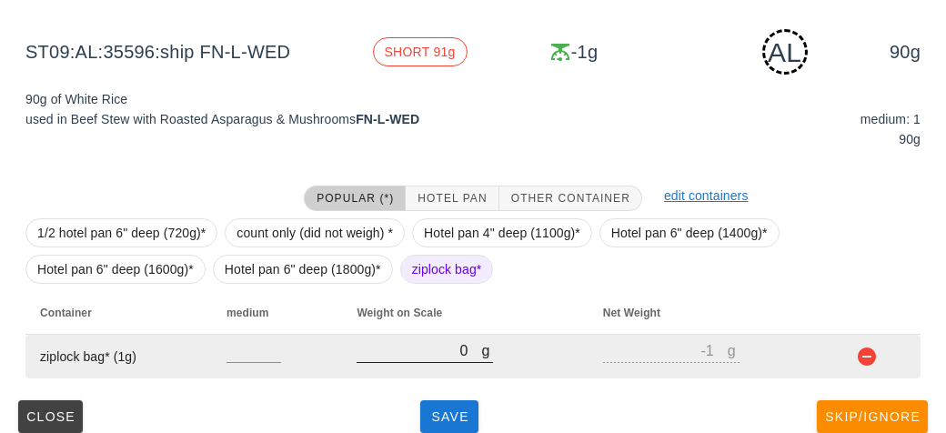
click at [426, 342] on input "0" at bounding box center [418, 350] width 125 height 24
type input "10"
type input "9"
type input "130"
type input "129"
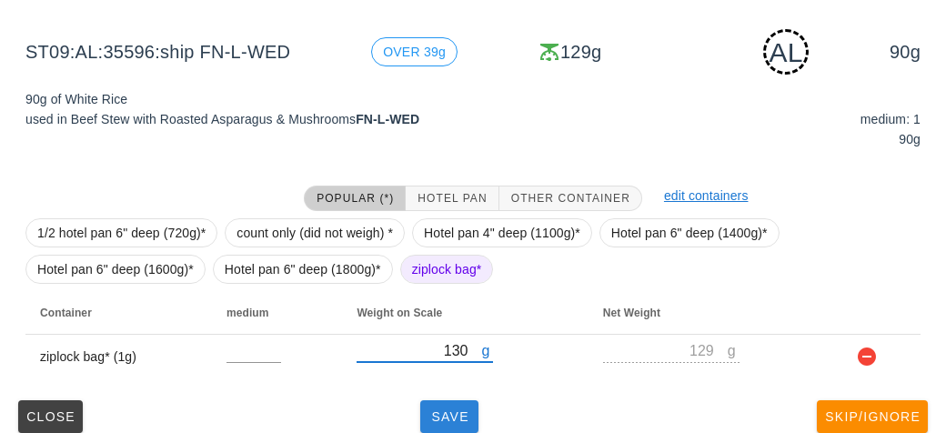
type input "130"
click at [456, 411] on span "Save" at bounding box center [449, 416] width 44 height 15
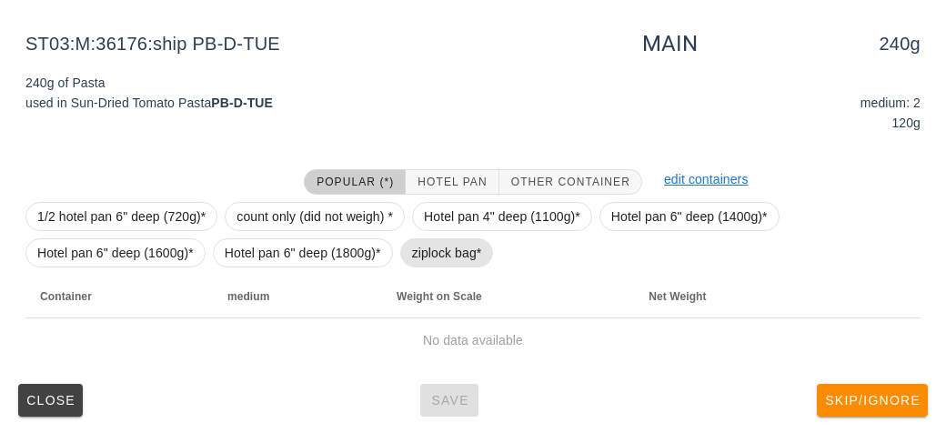
click at [455, 263] on span "ziplock bag*" at bounding box center [447, 252] width 70 height 27
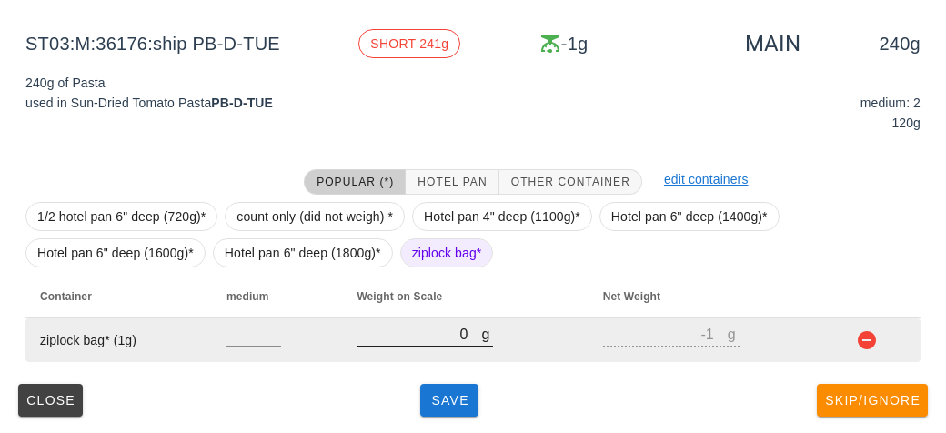
click at [457, 327] on input "0" at bounding box center [418, 334] width 125 height 24
type input "20"
type input "19"
type input "270"
type input "269"
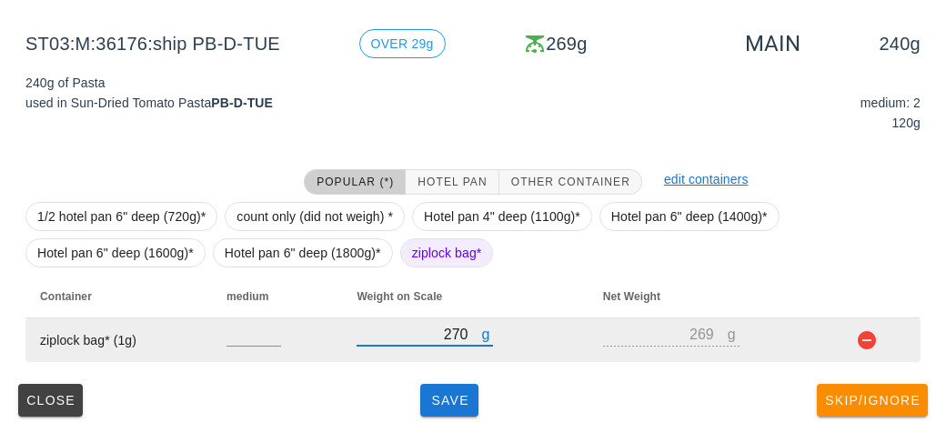
type input "270"
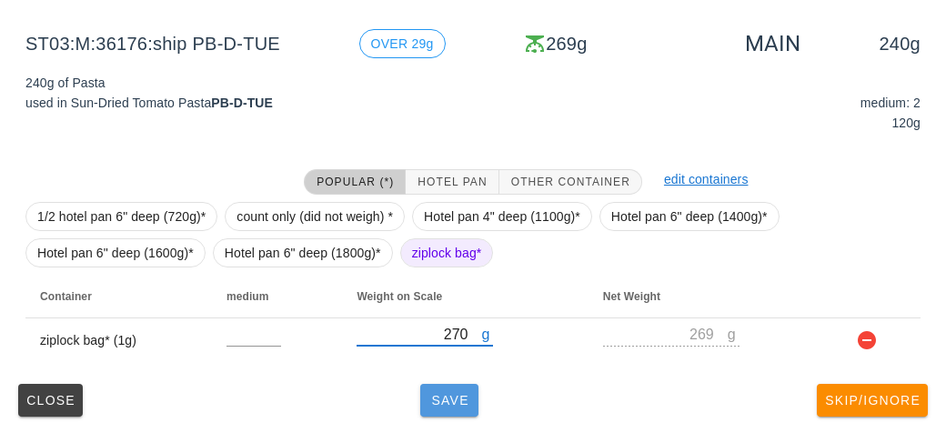
click at [453, 405] on span "Save" at bounding box center [449, 400] width 44 height 15
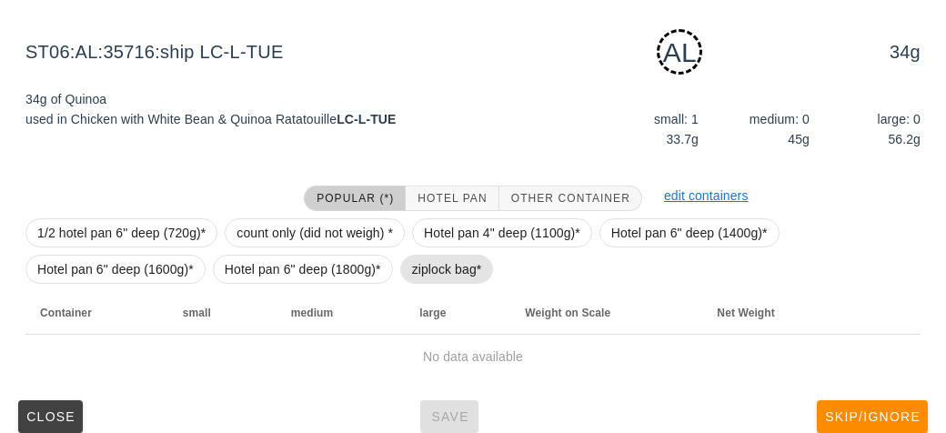
click at [426, 275] on span "ziplock bag*" at bounding box center [447, 268] width 70 height 27
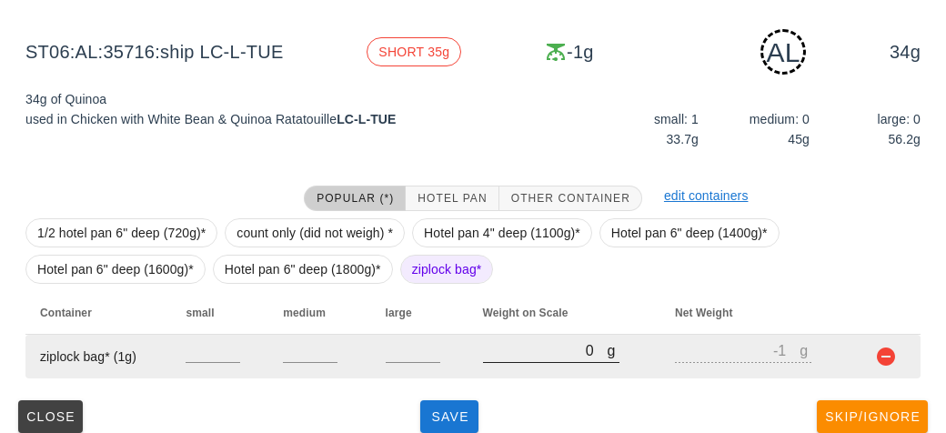
click at [514, 355] on input "0" at bounding box center [545, 350] width 125 height 24
type input "10"
type input "9"
type input "120"
type input "119"
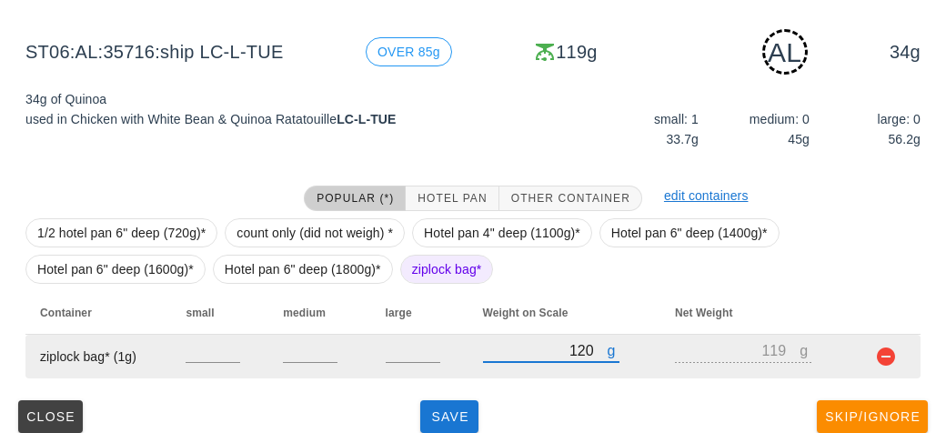
type input "120"
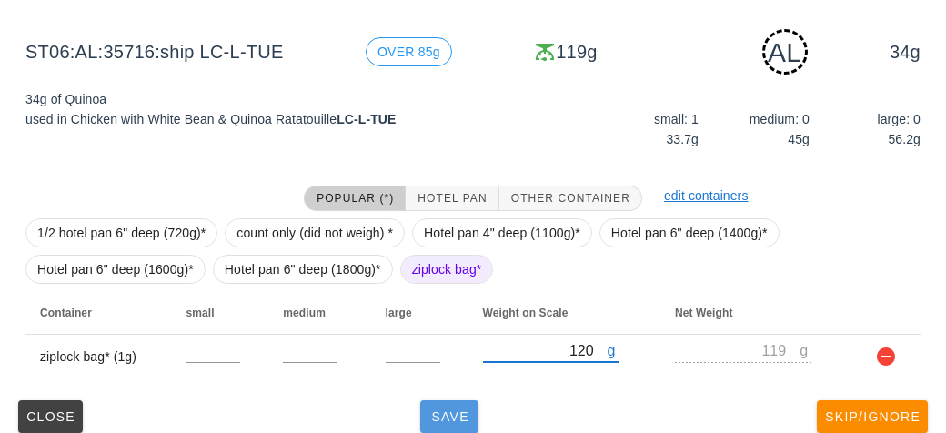
click at [444, 409] on span "Save" at bounding box center [449, 416] width 44 height 15
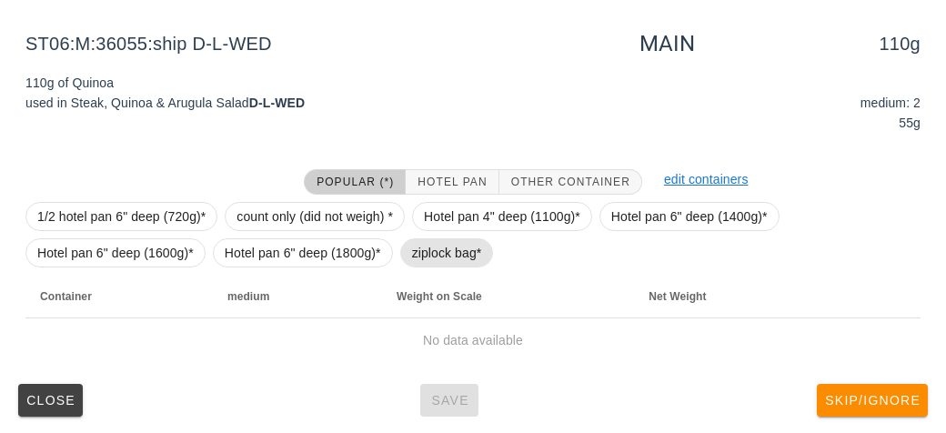
click at [422, 249] on span "ziplock bag*" at bounding box center [447, 252] width 70 height 27
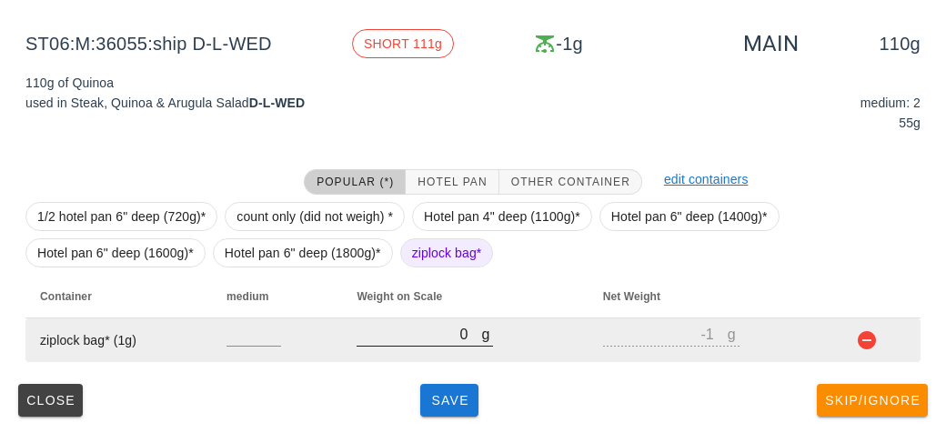
click at [382, 339] on input "0" at bounding box center [418, 334] width 125 height 24
type input "210"
type input "209"
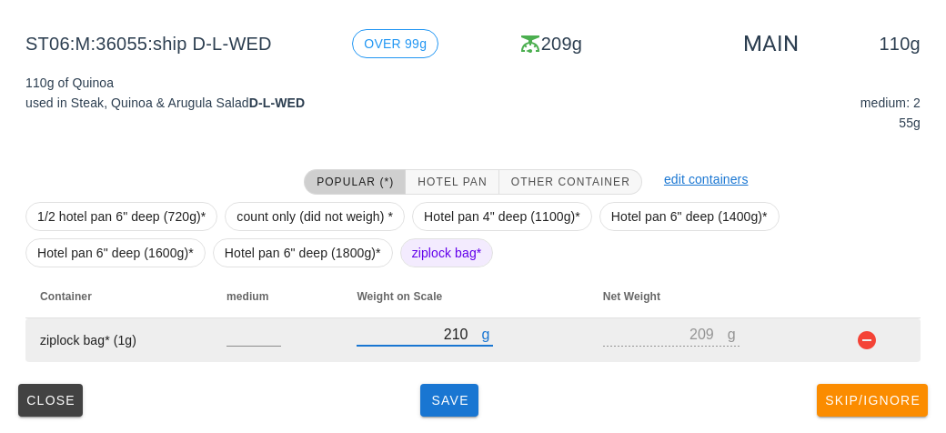
type input "210"
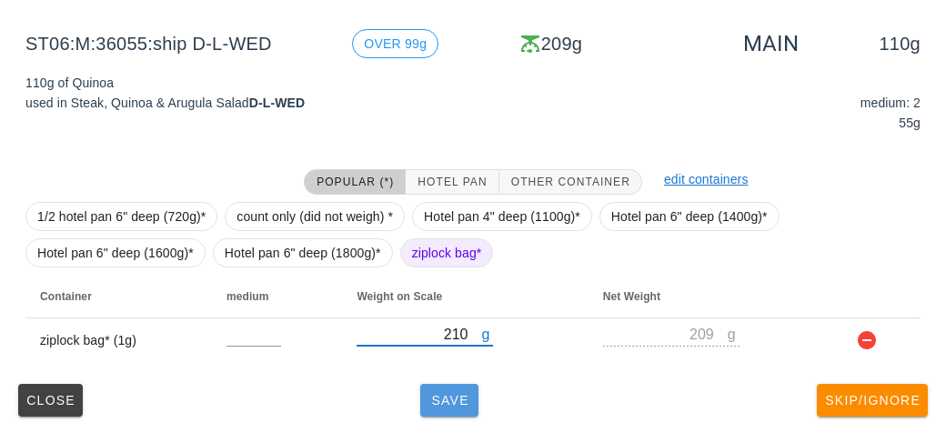
click at [448, 401] on span "Save" at bounding box center [449, 400] width 44 height 15
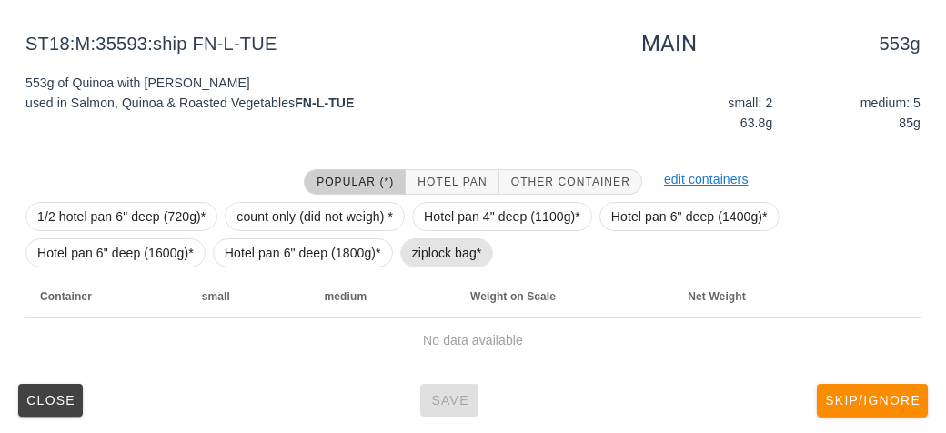
click at [443, 245] on span "ziplock bag*" at bounding box center [447, 252] width 70 height 27
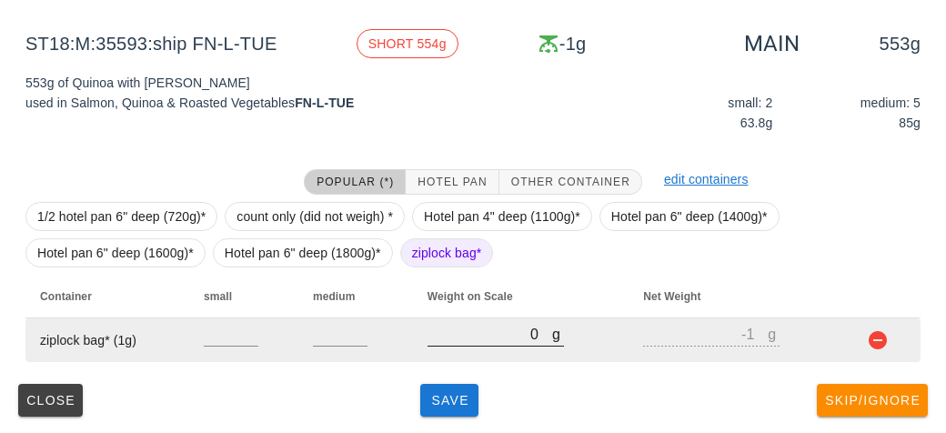
click at [475, 338] on input "0" at bounding box center [489, 334] width 125 height 24
type input "90"
type input "89"
type input "940"
type input "939"
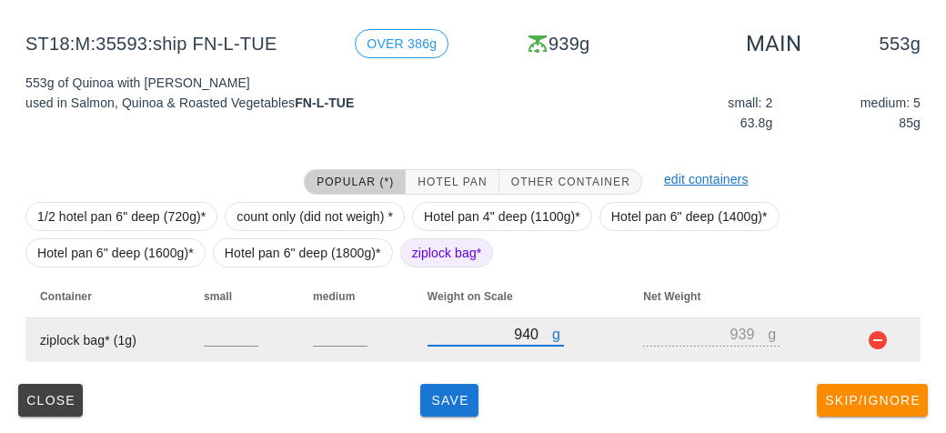
type input "940"
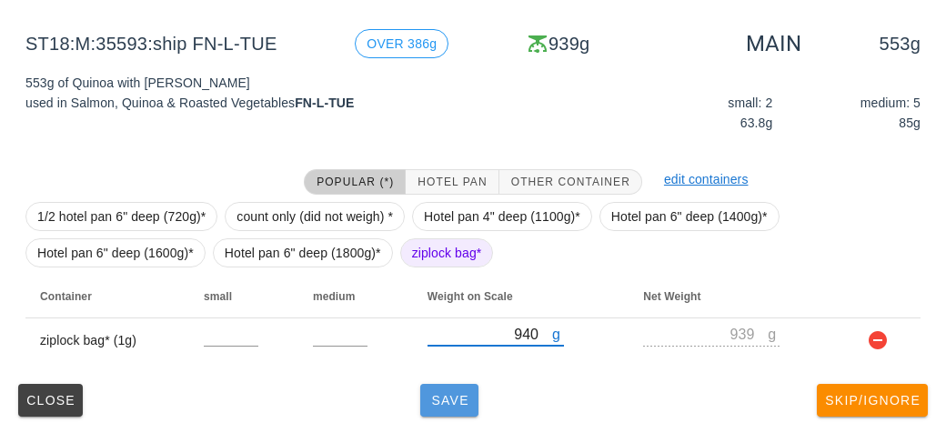
click at [453, 402] on span "Save" at bounding box center [449, 400] width 44 height 15
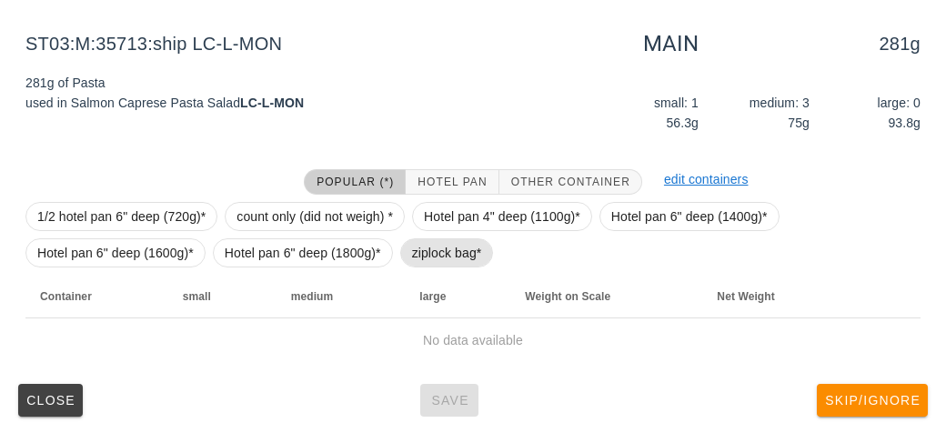
click at [423, 250] on span "ziplock bag*" at bounding box center [447, 252] width 70 height 27
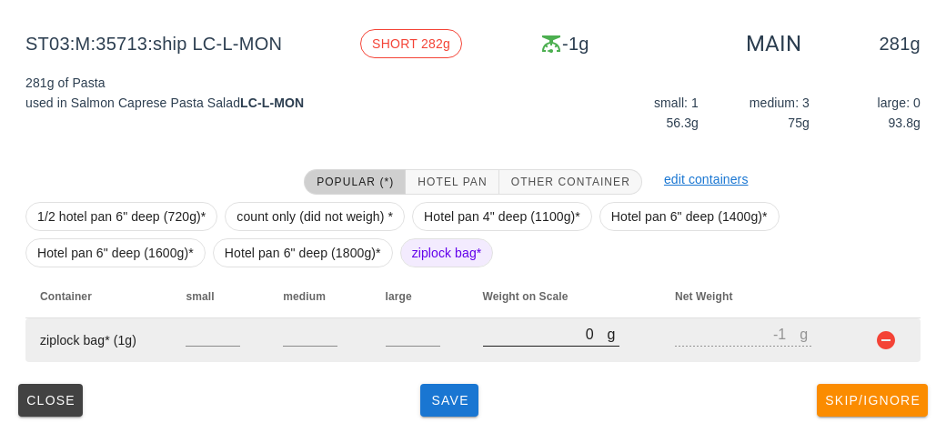
click at [505, 341] on input "0" at bounding box center [545, 334] width 125 height 24
type input "30"
type input "29"
type input "320"
type input "319"
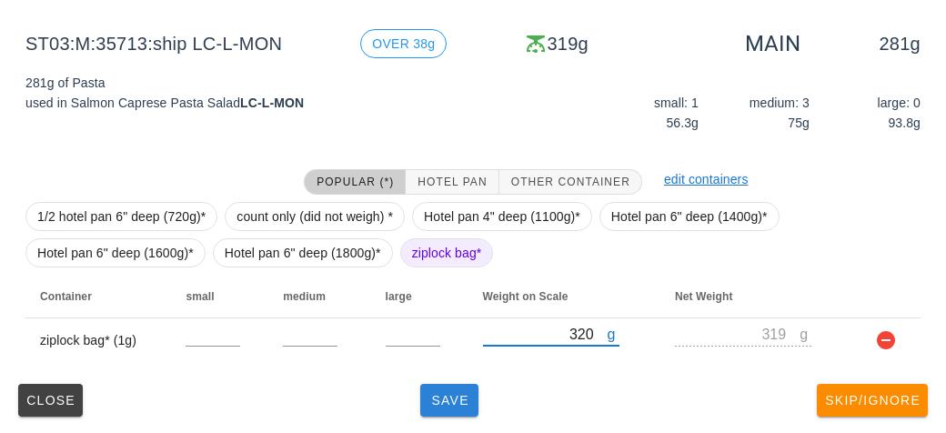
type input "320"
click at [449, 393] on span "Save" at bounding box center [449, 400] width 44 height 15
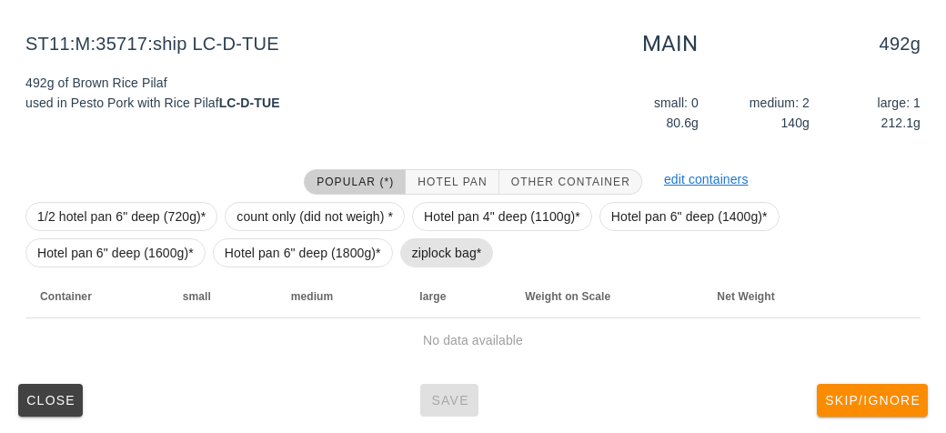
click at [417, 252] on span "ziplock bag*" at bounding box center [447, 252] width 70 height 27
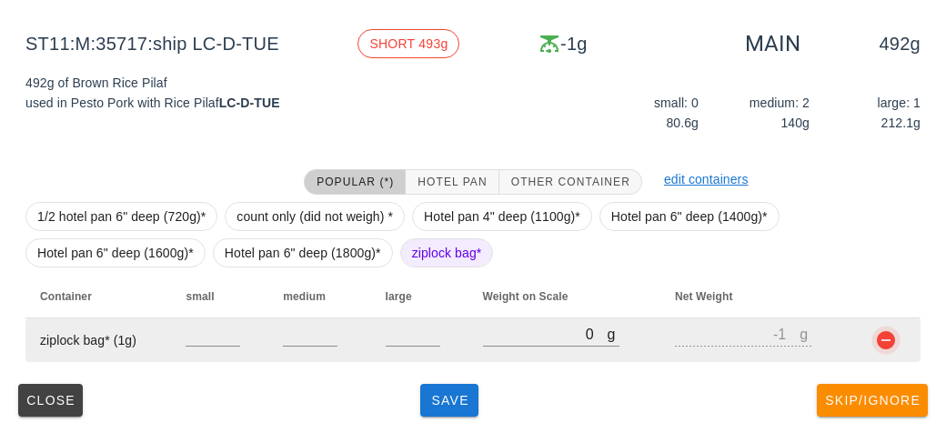
click at [875, 334] on button "button" at bounding box center [886, 340] width 22 height 22
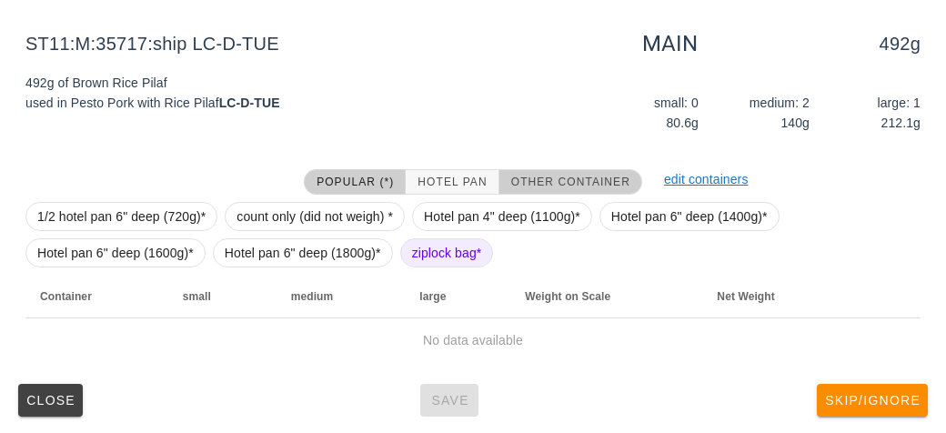
click at [540, 179] on span "Other Container" at bounding box center [570, 181] width 120 height 13
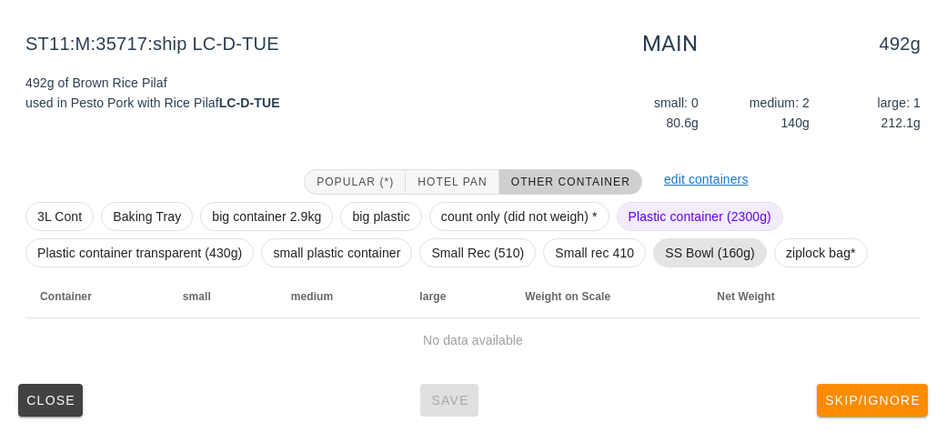
click at [669, 255] on span "SS Bowl (160g)" at bounding box center [710, 252] width 90 height 27
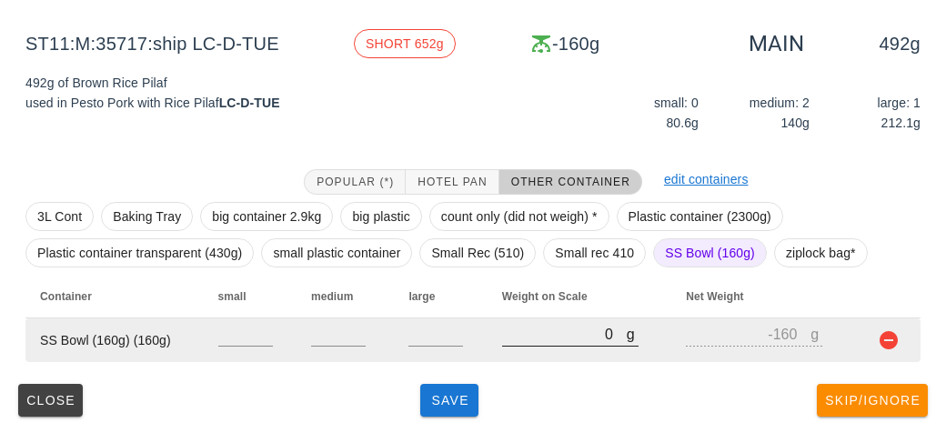
click at [540, 339] on input "0" at bounding box center [564, 334] width 125 height 24
type input "80"
type input "-80"
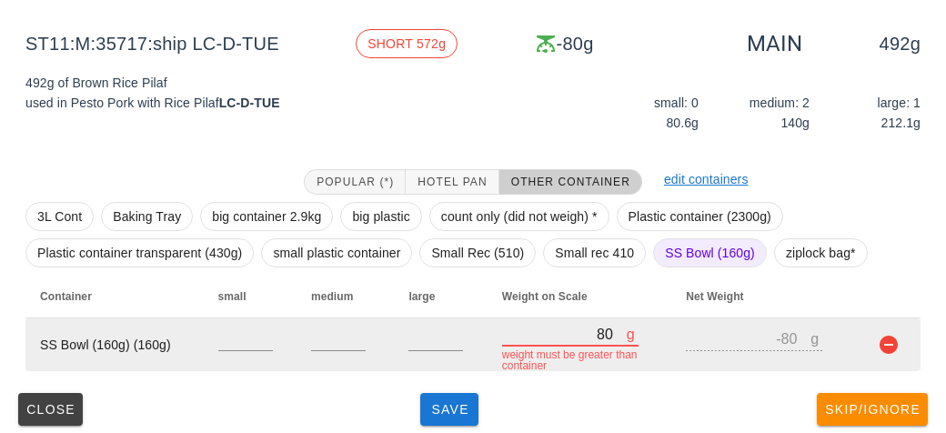
type input "810"
type input "650"
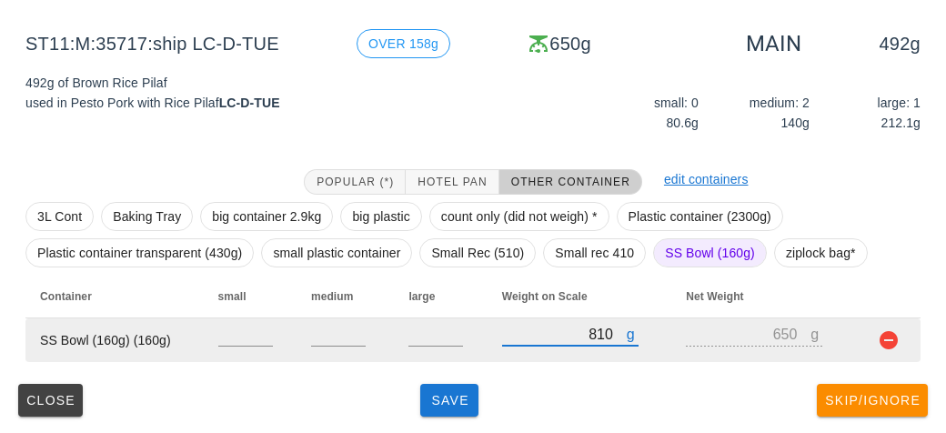
type input "810"
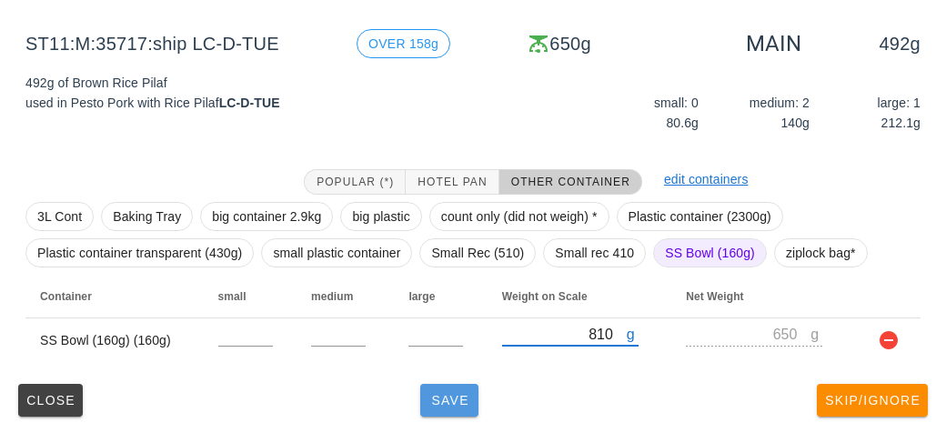
click at [465, 395] on span "Save" at bounding box center [449, 400] width 44 height 15
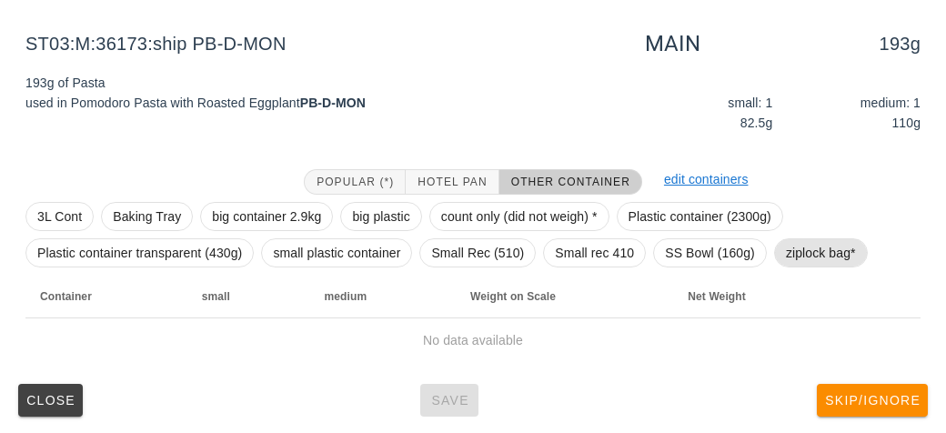
click at [817, 239] on span "ziplock bag*" at bounding box center [821, 252] width 70 height 27
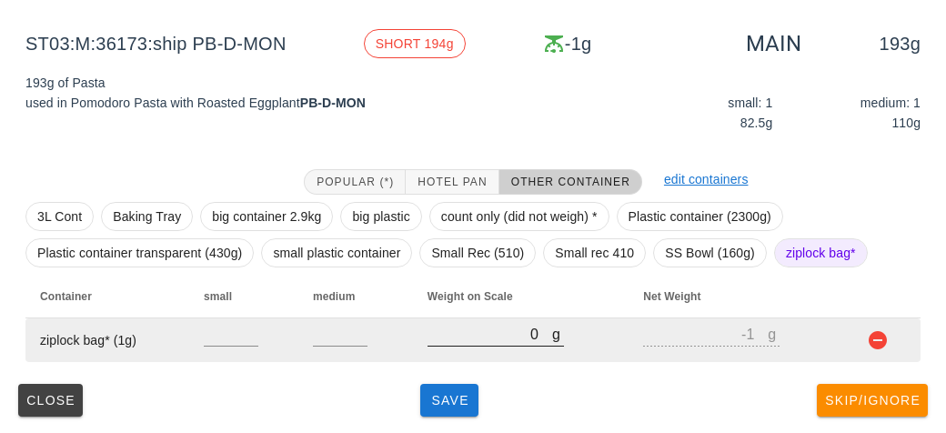
click at [486, 341] on input "0" at bounding box center [489, 334] width 125 height 24
type input "20"
type input "19"
type input "220"
type input "219"
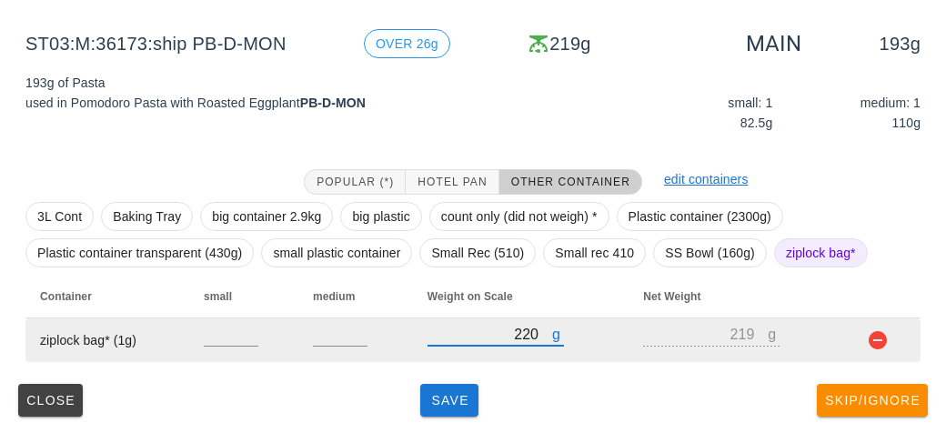
type input "220"
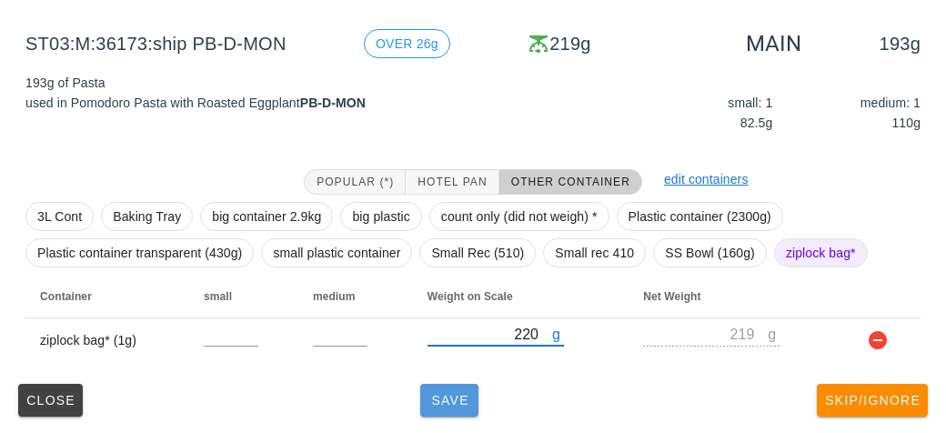
click at [442, 405] on button "Save" at bounding box center [449, 400] width 58 height 33
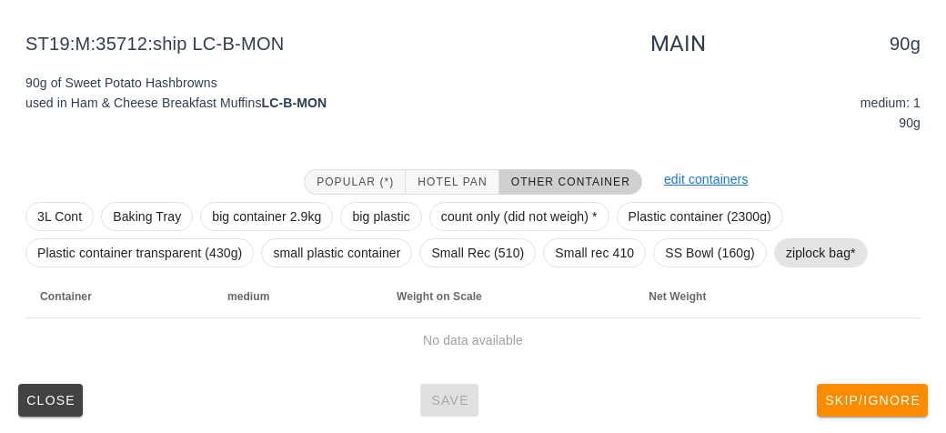
click at [803, 247] on span "ziplock bag*" at bounding box center [821, 252] width 70 height 27
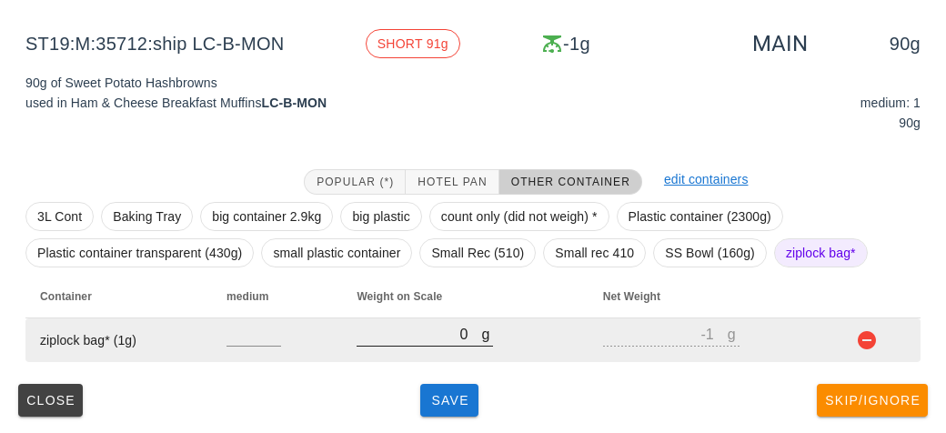
click at [416, 334] on input "0" at bounding box center [418, 334] width 125 height 24
type input "10"
type input "9"
type input "110"
type input "109"
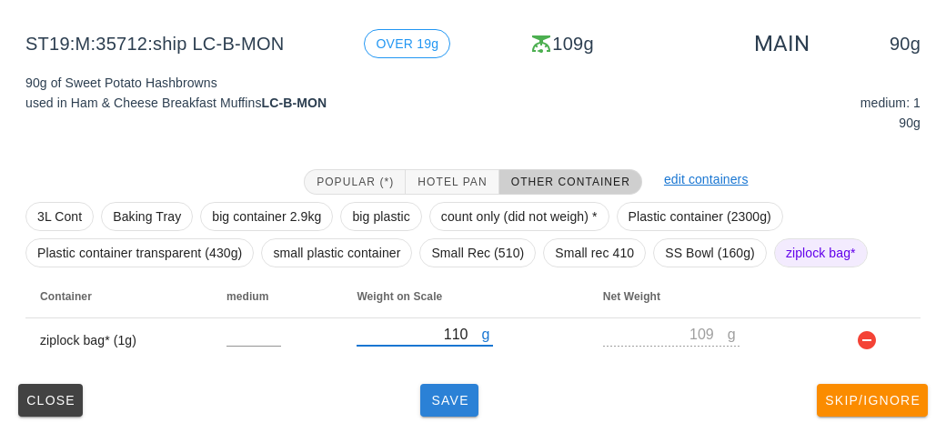
type input "110"
click at [446, 408] on button "Save" at bounding box center [449, 400] width 58 height 33
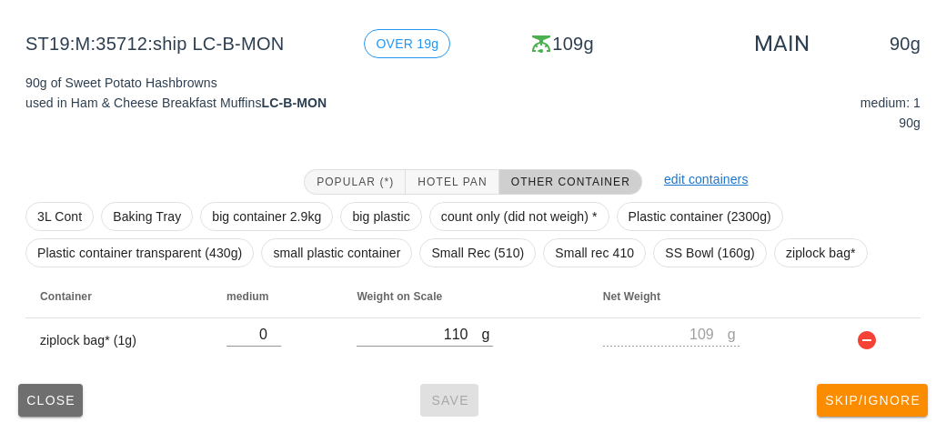
click at [63, 409] on button "Close" at bounding box center [50, 400] width 65 height 33
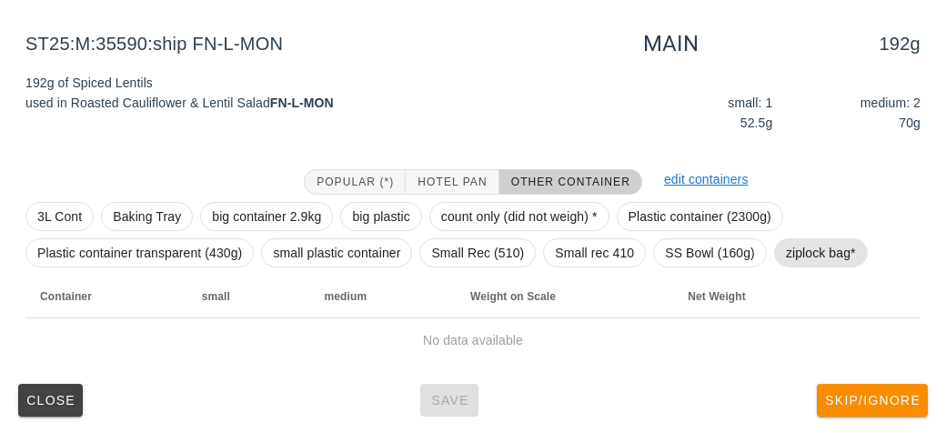
click at [812, 256] on span "ziplock bag*" at bounding box center [821, 252] width 70 height 27
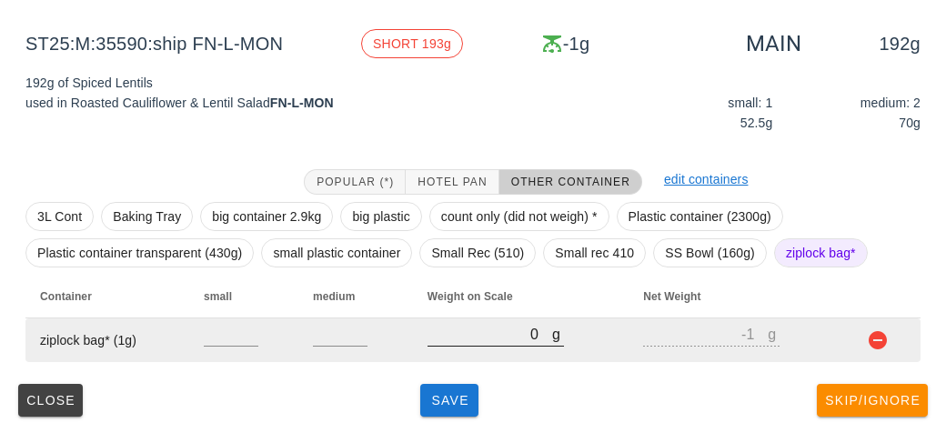
click at [477, 339] on input "0" at bounding box center [489, 334] width 125 height 24
type input "20"
type input "19"
type input "220"
type input "219"
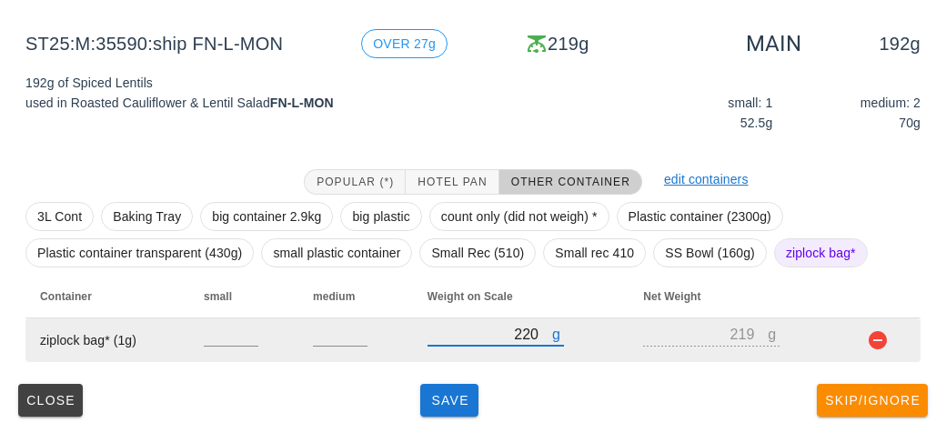
type input "220"
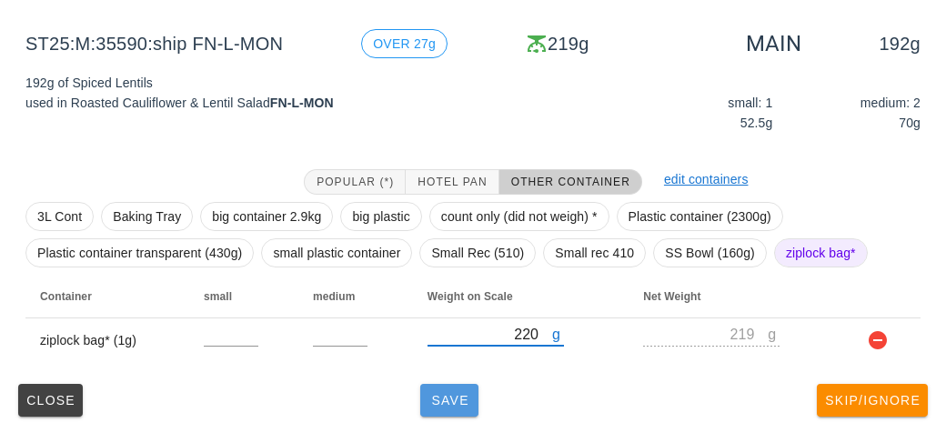
click at [453, 407] on button "Save" at bounding box center [449, 400] width 58 height 33
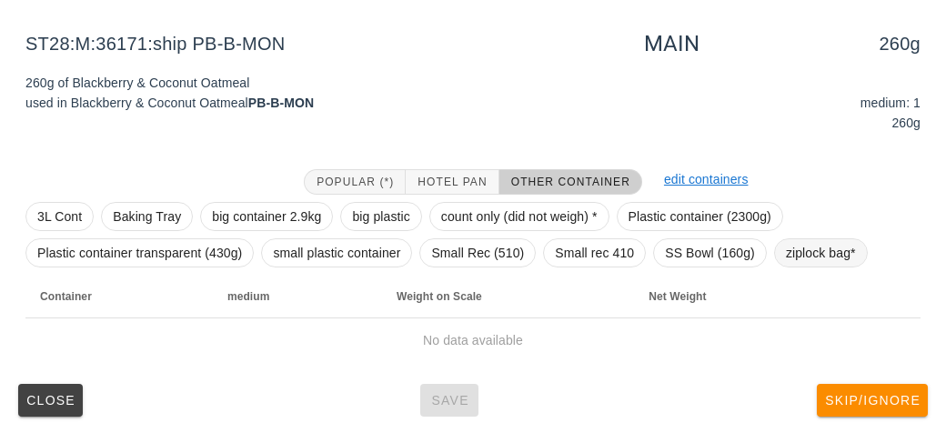
click at [795, 254] on span "ziplock bag*" at bounding box center [821, 252] width 70 height 27
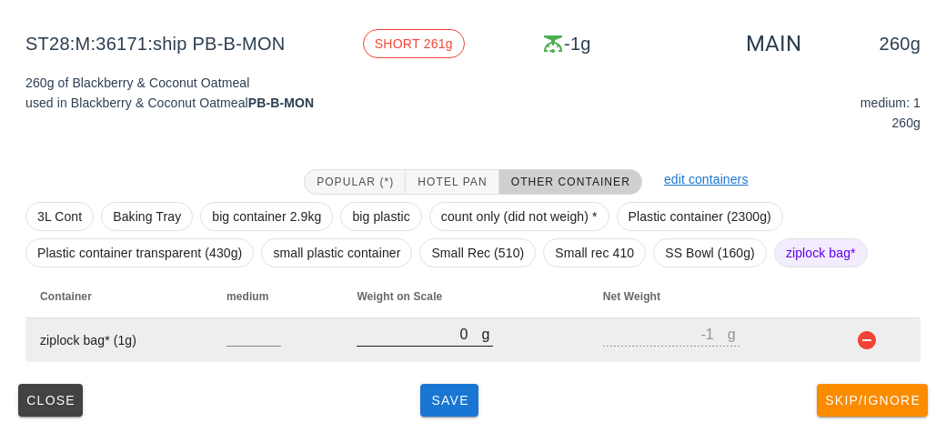
click at [415, 335] on input "0" at bounding box center [418, 334] width 125 height 24
type input "30"
type input "29"
type input "310"
type input "309"
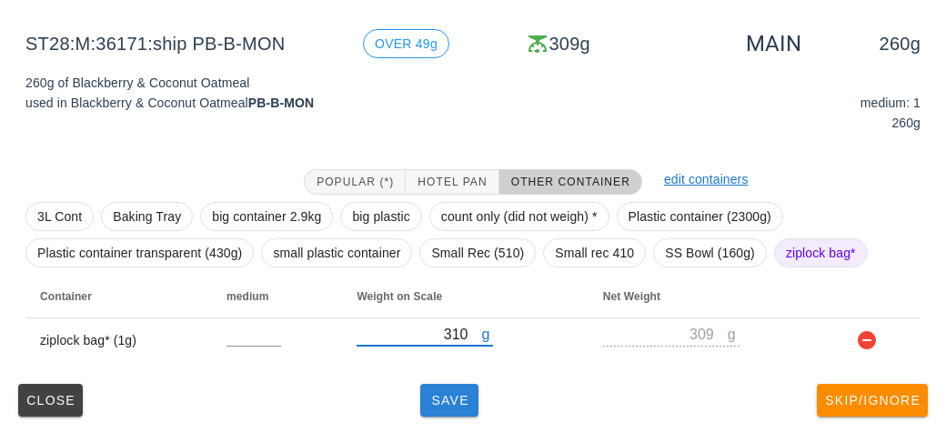
type input "310"
click at [452, 408] on button "Save" at bounding box center [449, 400] width 58 height 33
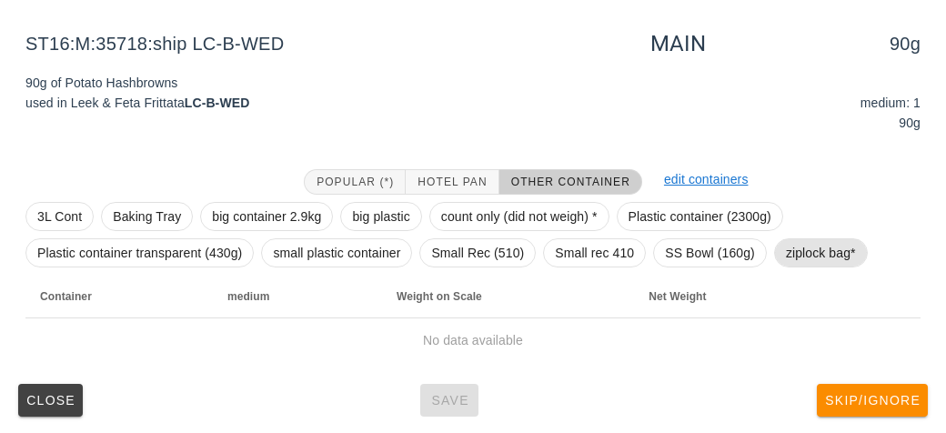
click at [828, 252] on span "ziplock bag*" at bounding box center [821, 252] width 70 height 27
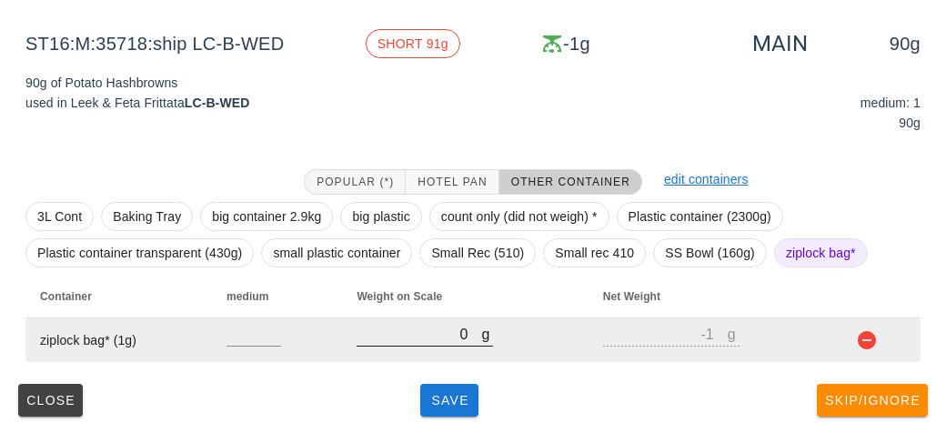
click at [435, 339] on input "0" at bounding box center [418, 334] width 125 height 24
type input "10"
type input "9"
type input "160"
type input "159"
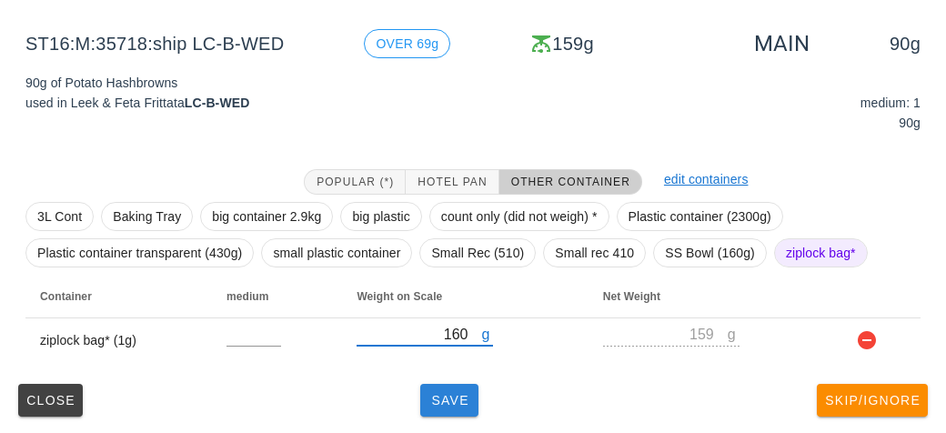
type input "160"
click at [444, 397] on span "Save" at bounding box center [449, 400] width 44 height 15
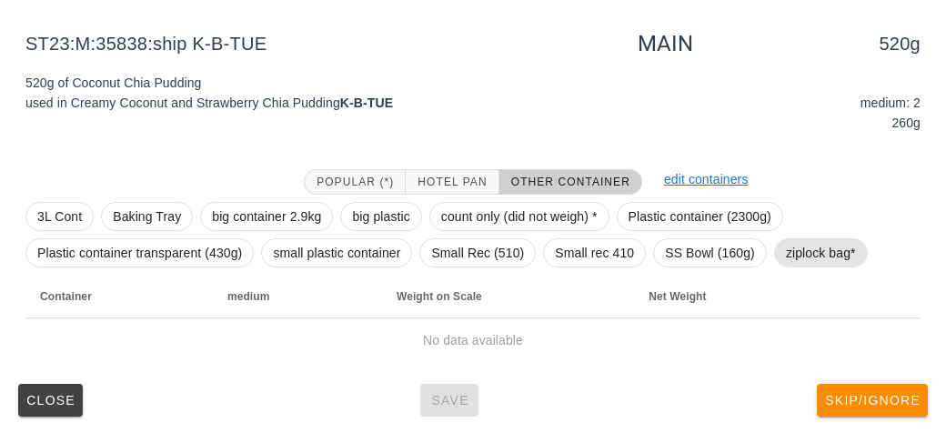
click at [819, 243] on span "ziplock bag*" at bounding box center [821, 252] width 70 height 27
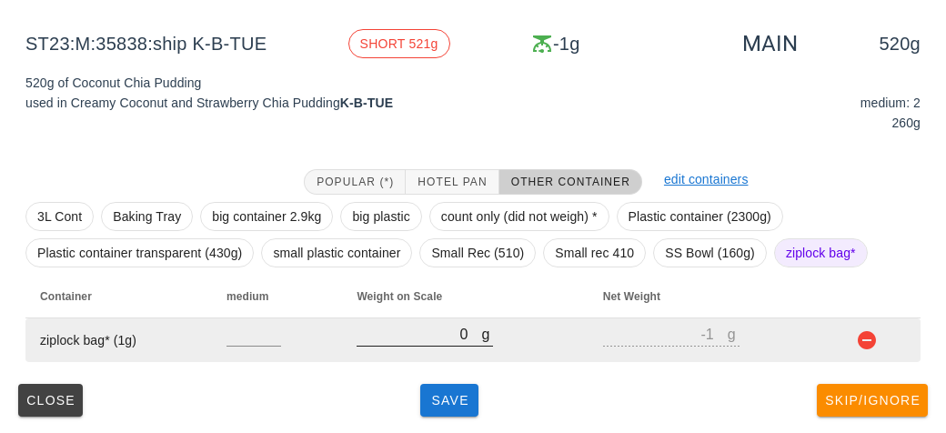
click at [425, 341] on input "0" at bounding box center [418, 334] width 125 height 24
type input "60"
type input "59"
type input "600"
type input "599"
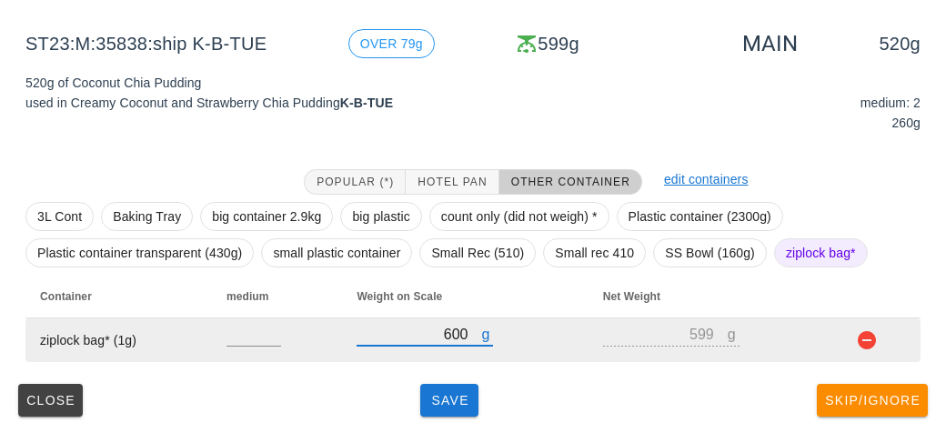
type input "600"
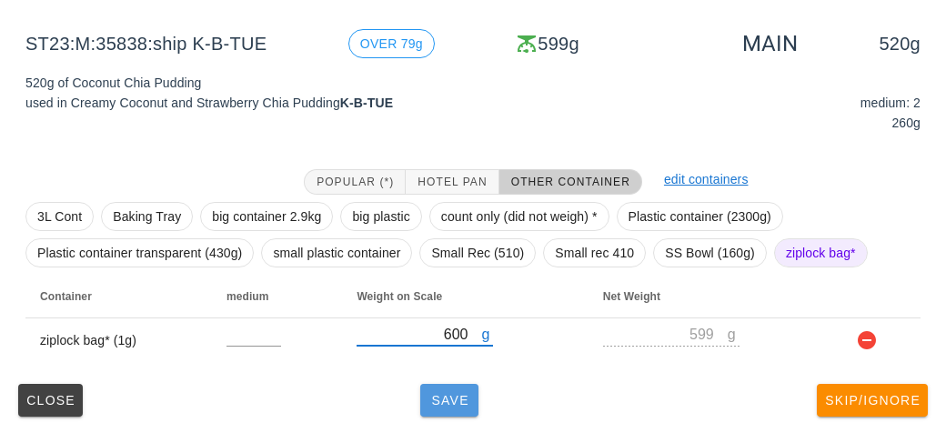
click at [448, 397] on span "Save" at bounding box center [449, 400] width 44 height 15
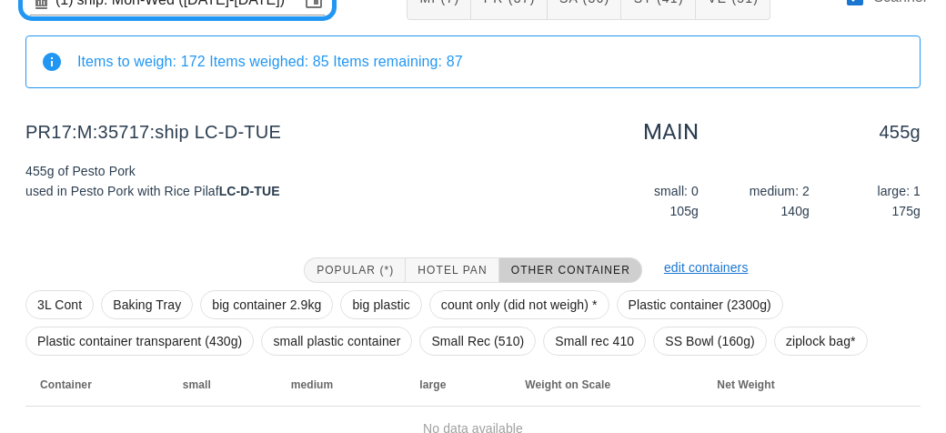
scroll to position [211, 0]
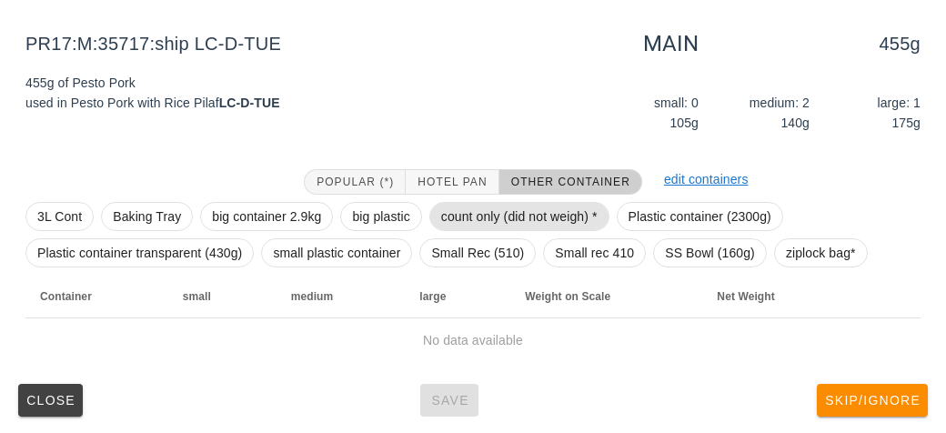
click at [460, 215] on span "count only (did not weigh) *" at bounding box center [519, 216] width 156 height 27
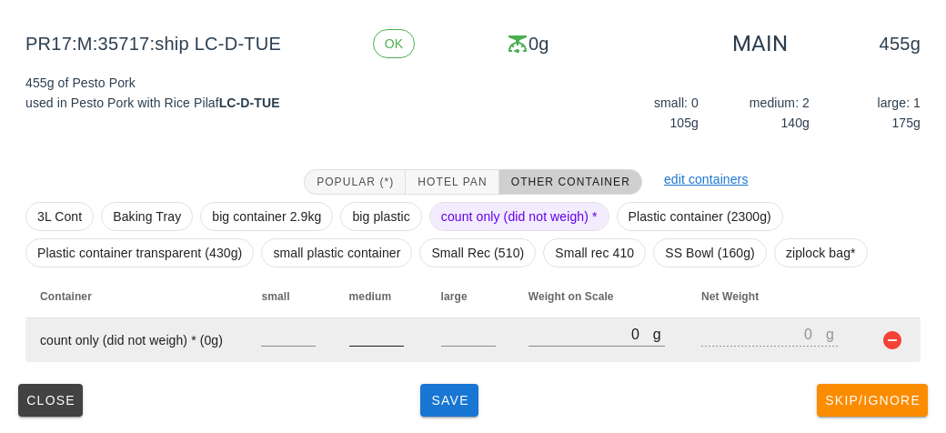
click at [362, 341] on input "number" at bounding box center [376, 334] width 55 height 24
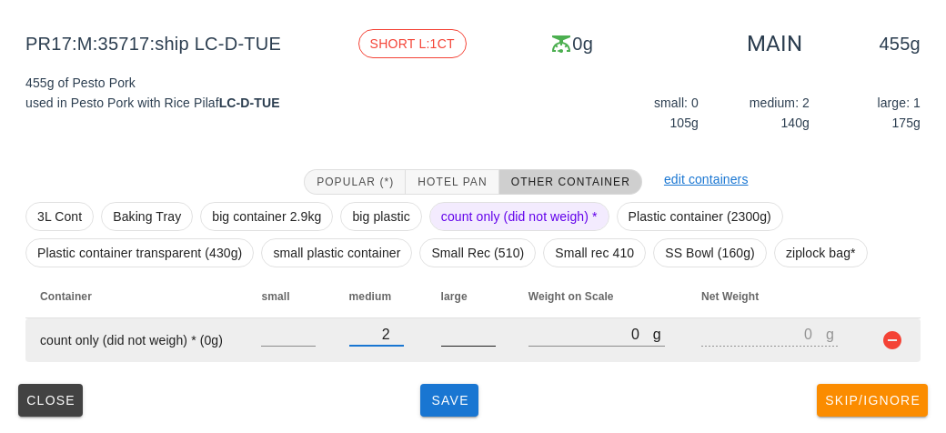
type input "2"
click at [448, 340] on input "number" at bounding box center [468, 334] width 55 height 24
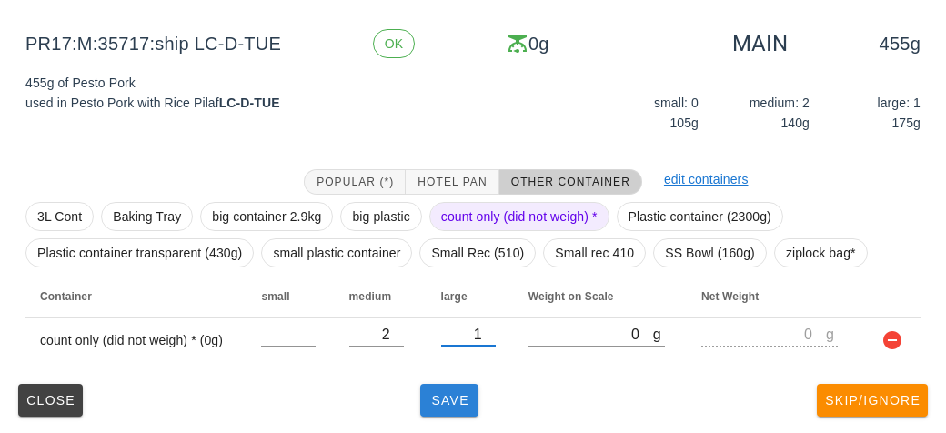
type input "1"
click at [461, 409] on button "Save" at bounding box center [449, 400] width 58 height 33
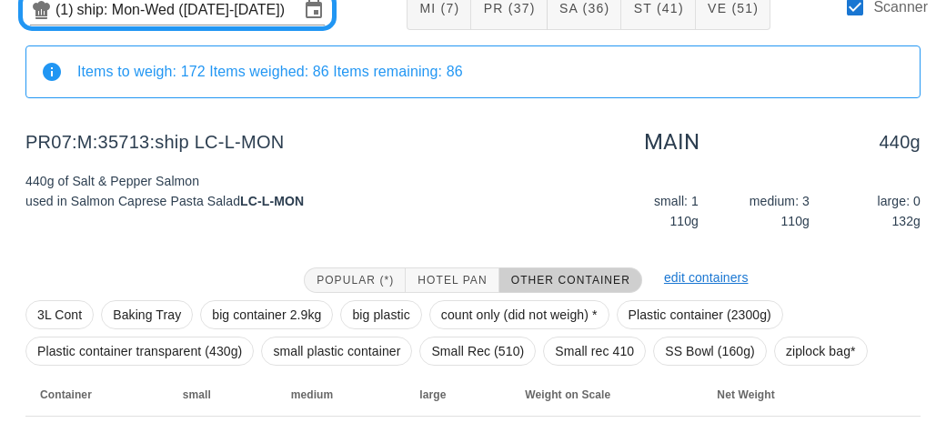
scroll to position [211, 0]
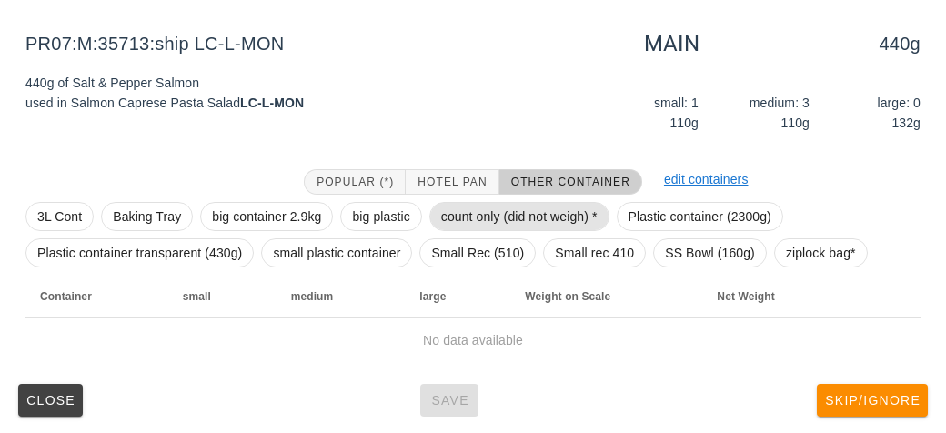
click at [485, 229] on span "count only (did not weigh) *" at bounding box center [519, 216] width 180 height 29
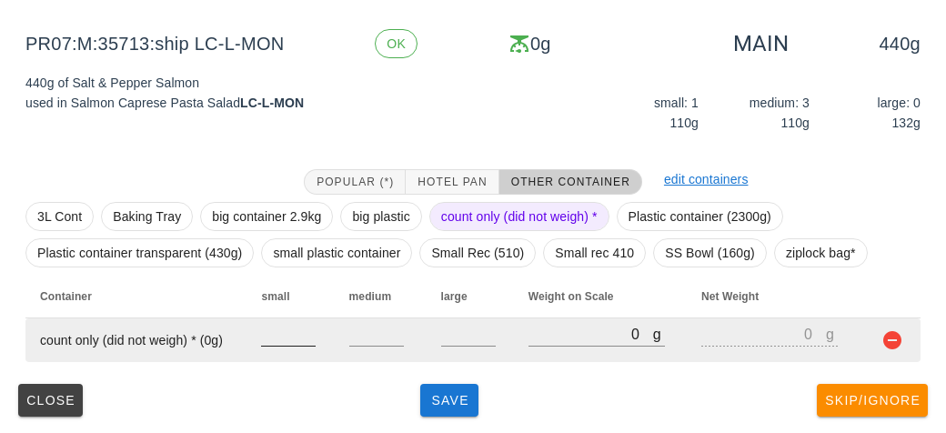
click at [291, 340] on input "number" at bounding box center [288, 334] width 55 height 24
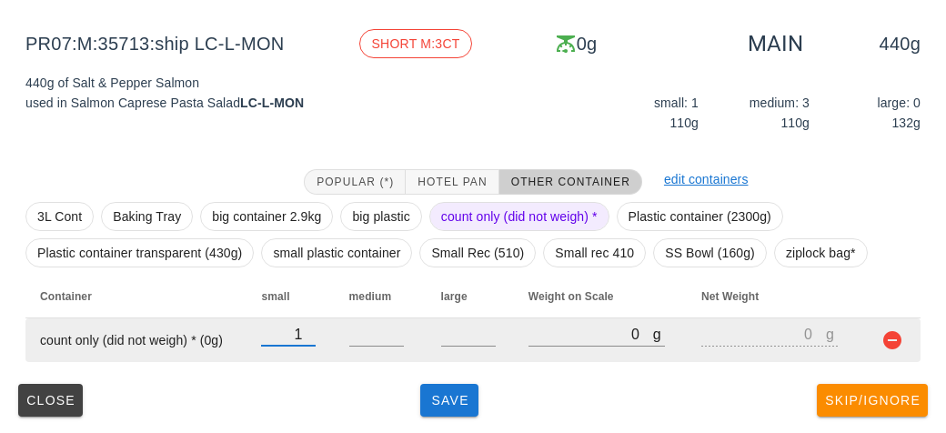
type input "1"
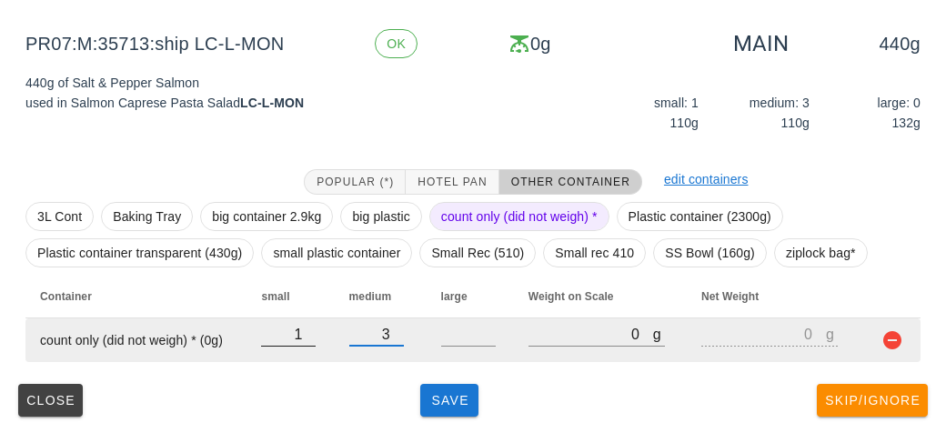
type input "3"
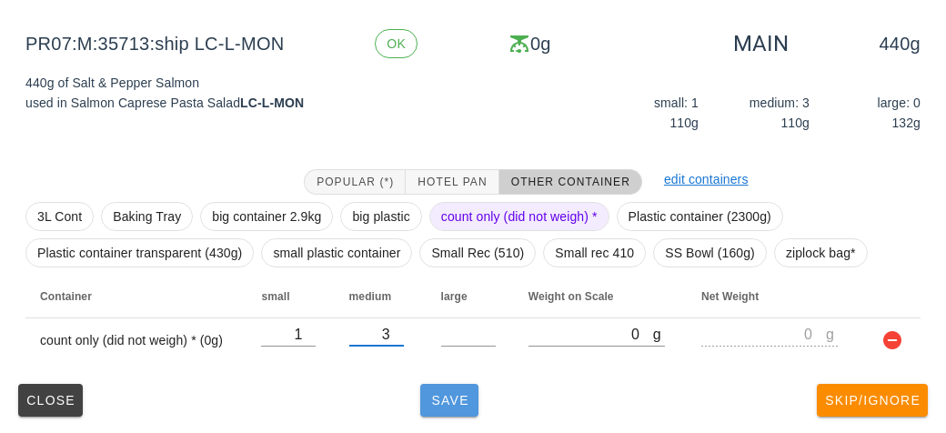
click at [423, 393] on button "Save" at bounding box center [449, 400] width 58 height 33
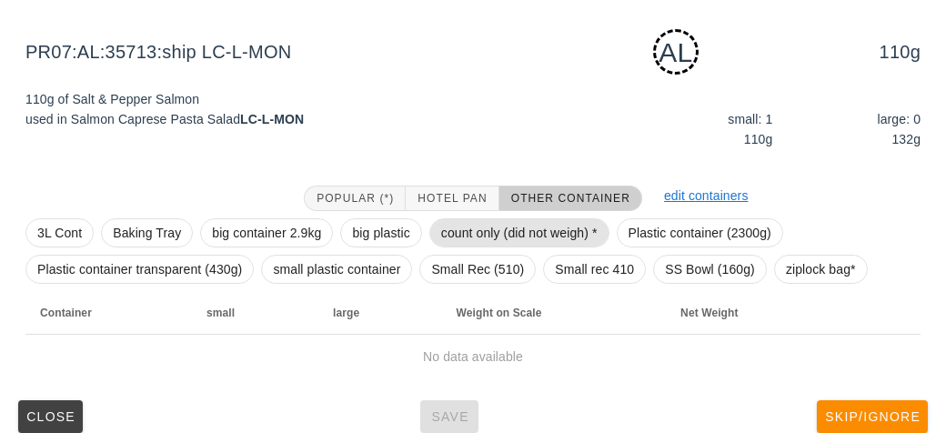
click at [463, 227] on span "count only (did not weigh) *" at bounding box center [519, 232] width 156 height 27
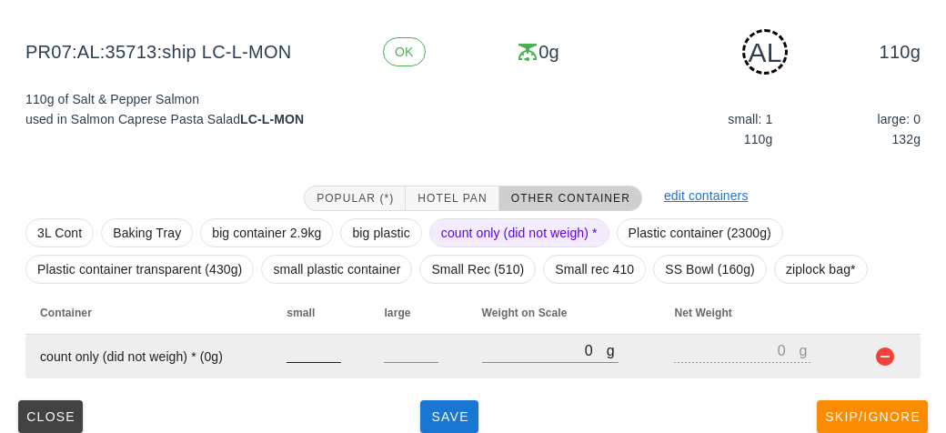
click at [288, 355] on input "number" at bounding box center [313, 350] width 55 height 24
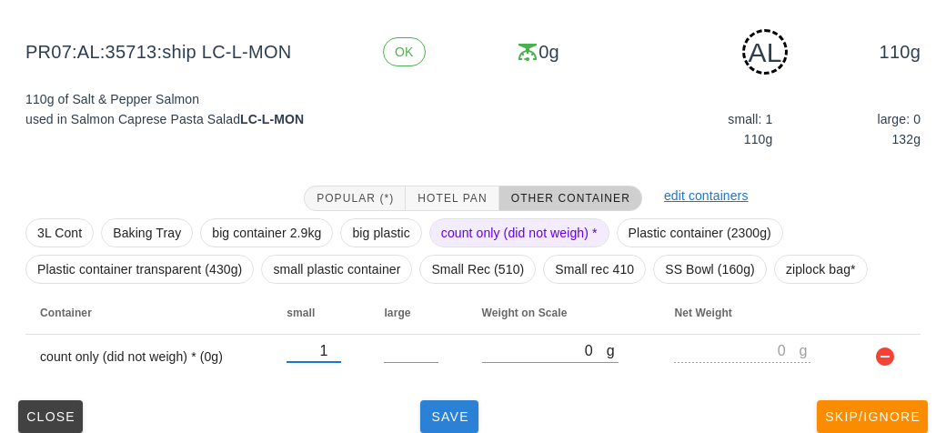
type input "1"
click at [429, 405] on button "Save" at bounding box center [449, 416] width 58 height 33
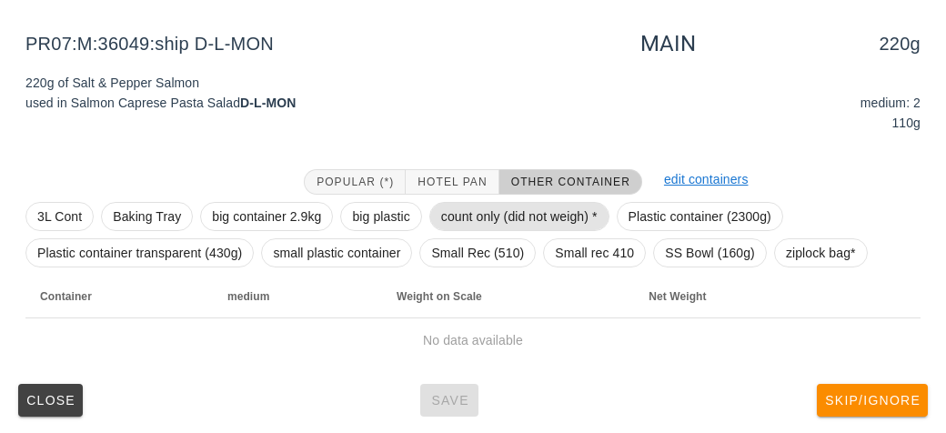
click at [461, 216] on span "count only (did not weigh) *" at bounding box center [519, 216] width 156 height 27
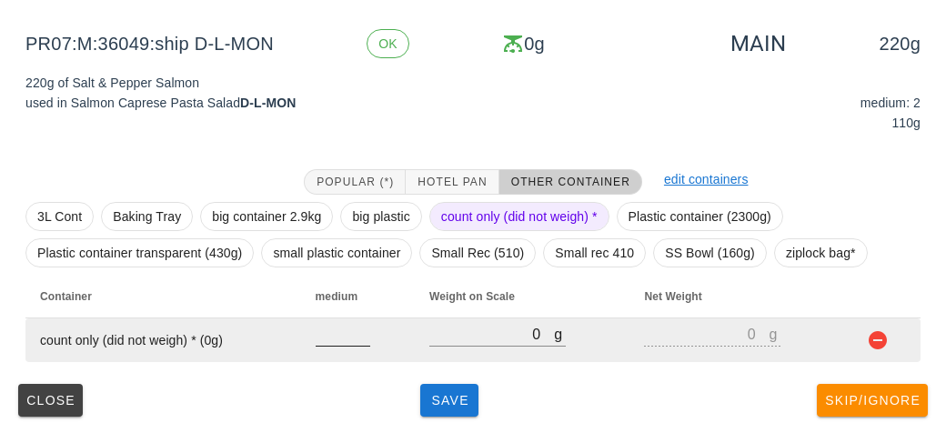
click at [339, 335] on input "number" at bounding box center [342, 334] width 55 height 24
type input "2"
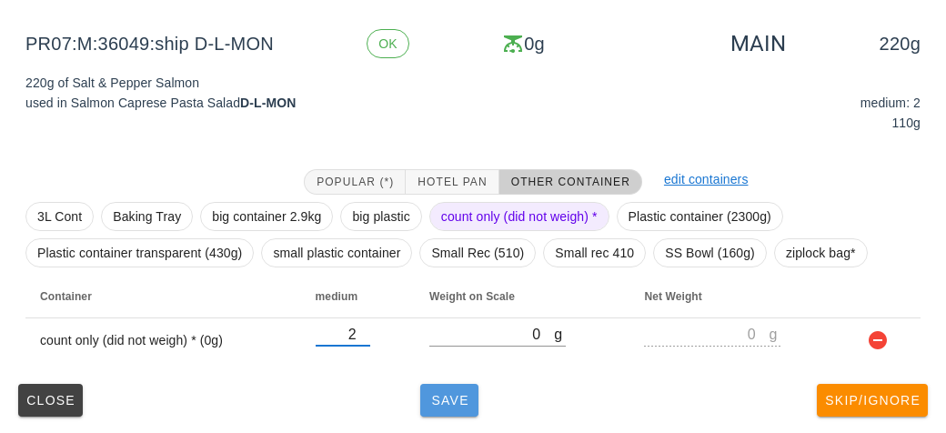
click at [446, 399] on span "Save" at bounding box center [449, 400] width 44 height 15
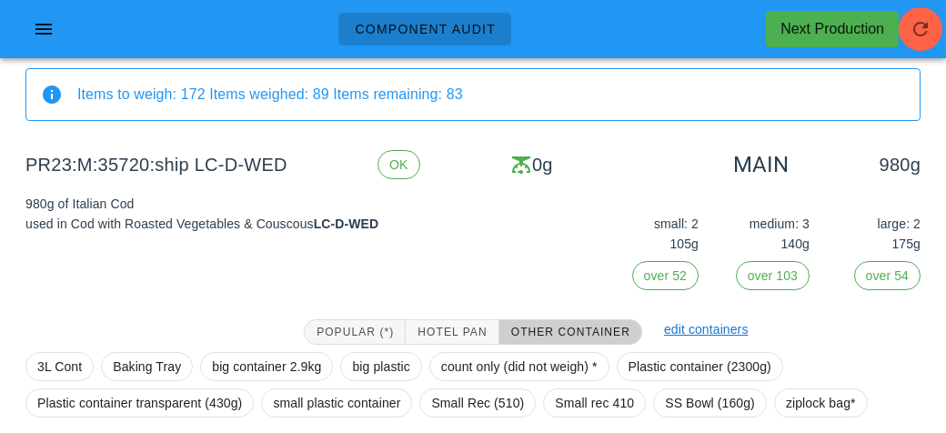
scroll to position [240, 0]
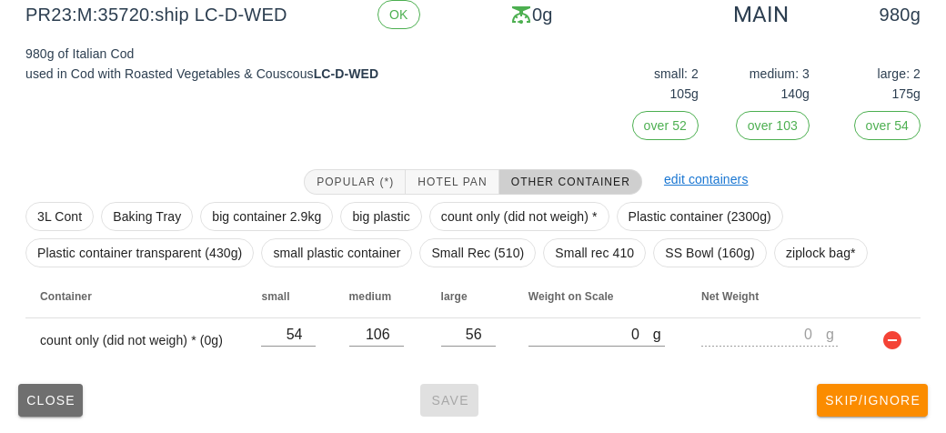
click at [51, 405] on span "Close" at bounding box center [50, 400] width 50 height 15
click at [28, 405] on span "Close" at bounding box center [50, 400] width 50 height 15
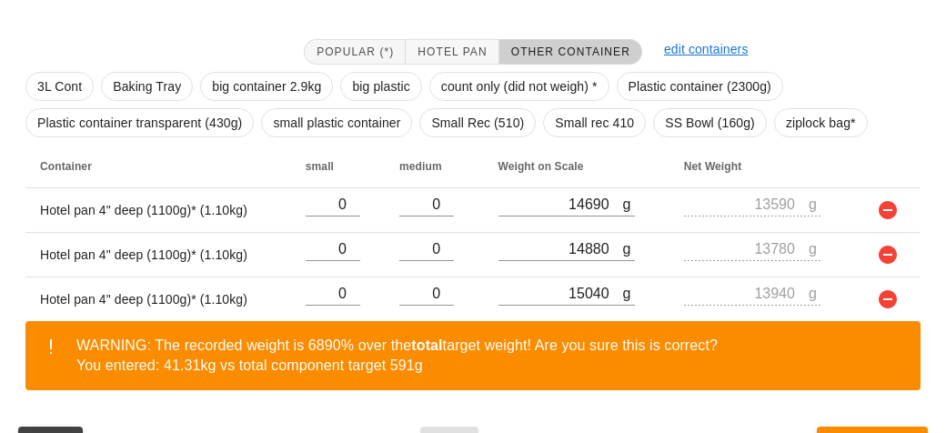
scroll to position [383, 0]
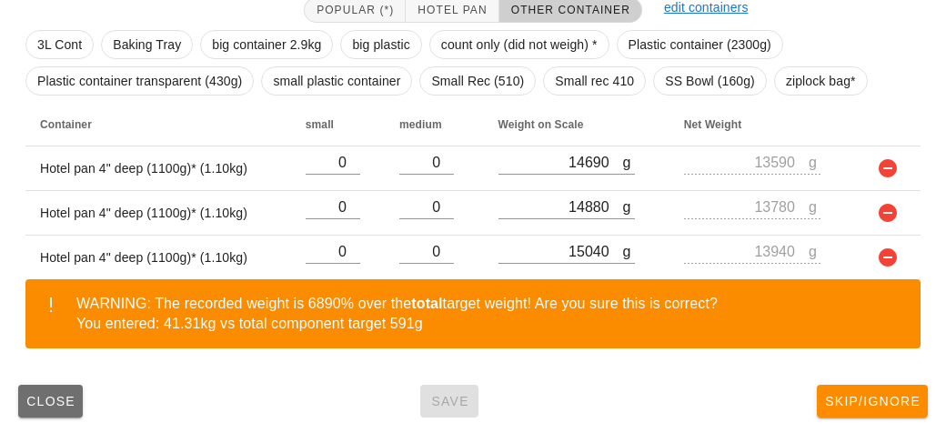
click at [32, 413] on button "Close" at bounding box center [50, 401] width 65 height 33
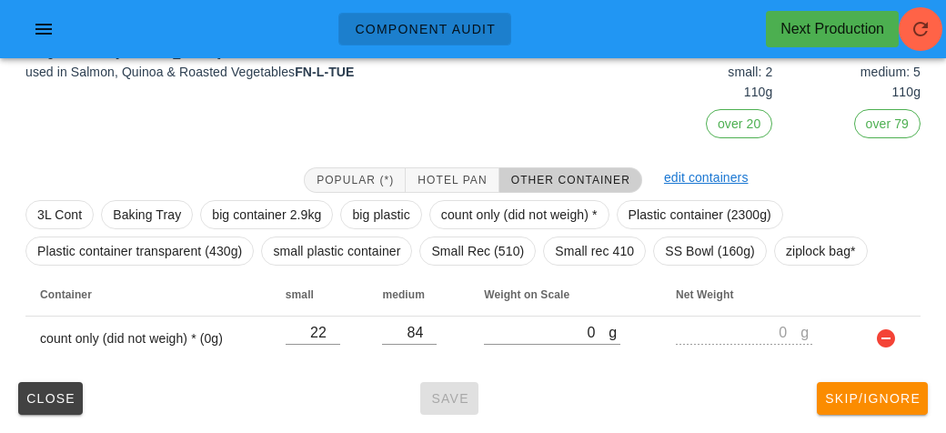
scroll to position [240, 0]
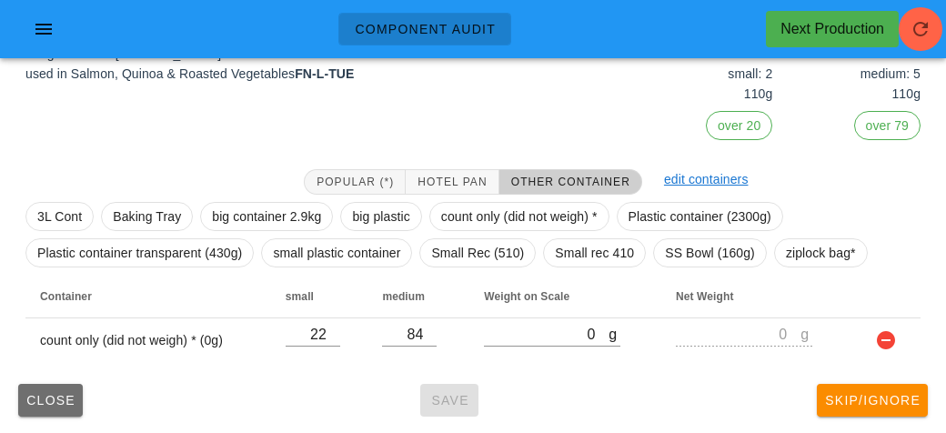
click at [58, 403] on span "Close" at bounding box center [50, 400] width 50 height 15
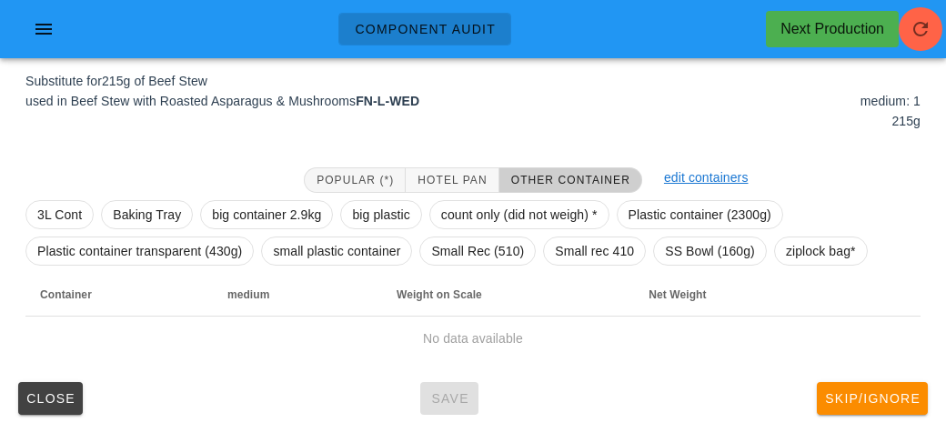
scroll to position [218, 0]
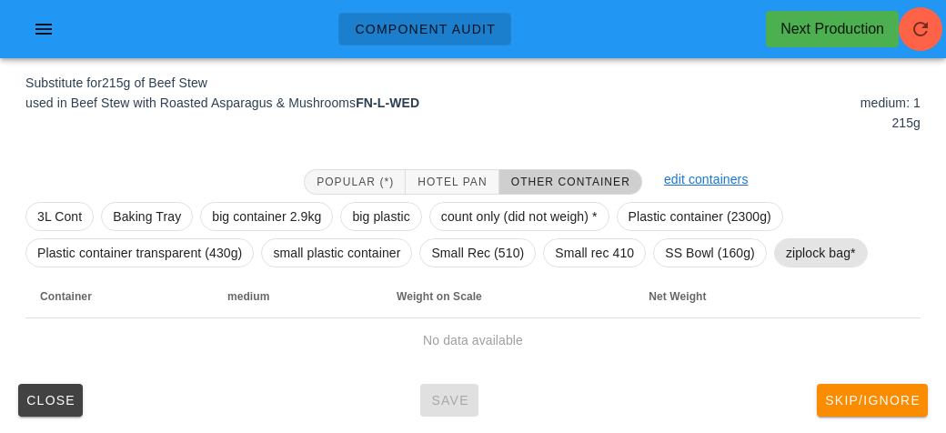
click at [809, 245] on span "ziplock bag*" at bounding box center [821, 252] width 70 height 27
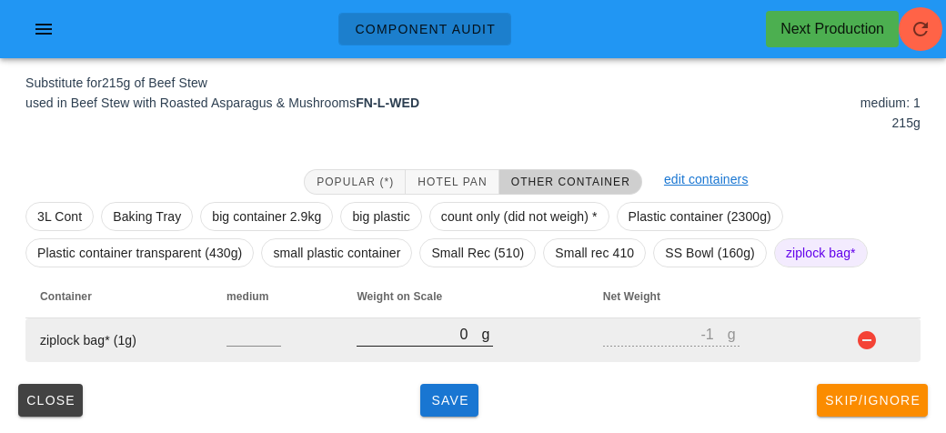
click at [432, 335] on input "0" at bounding box center [418, 334] width 125 height 24
type input "40"
type input "39"
type input "460"
type input "459"
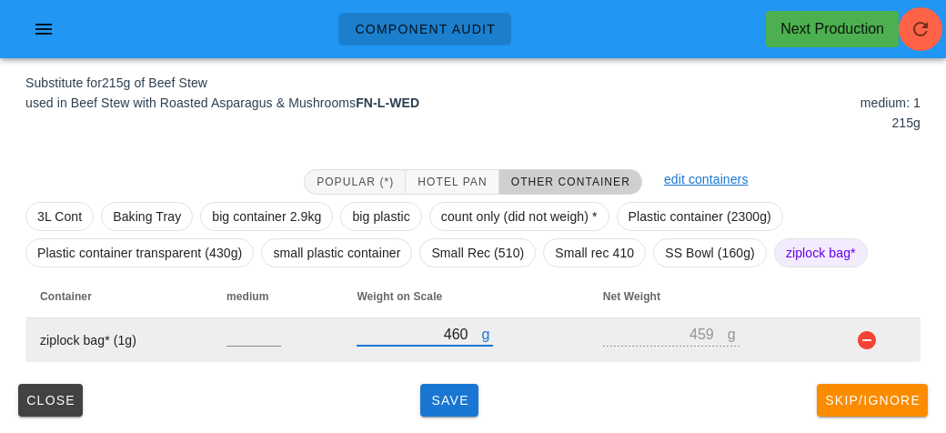
type input "460"
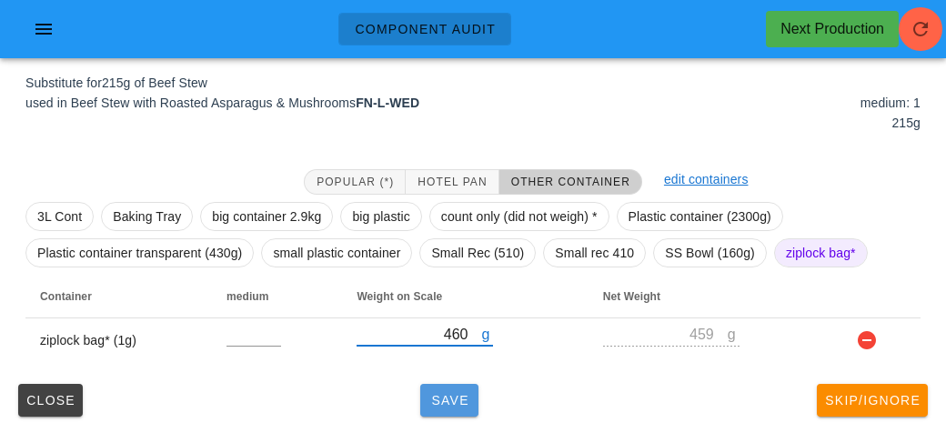
click at [446, 414] on button "Save" at bounding box center [449, 400] width 58 height 33
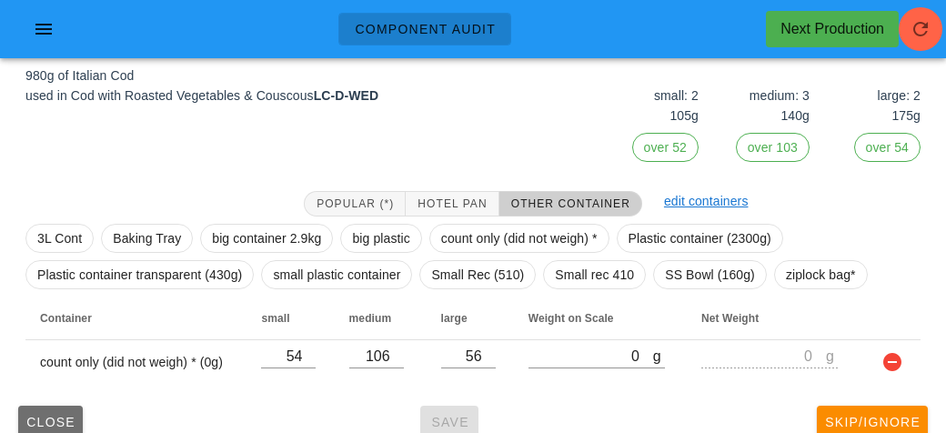
click at [64, 422] on span "Close" at bounding box center [50, 422] width 50 height 15
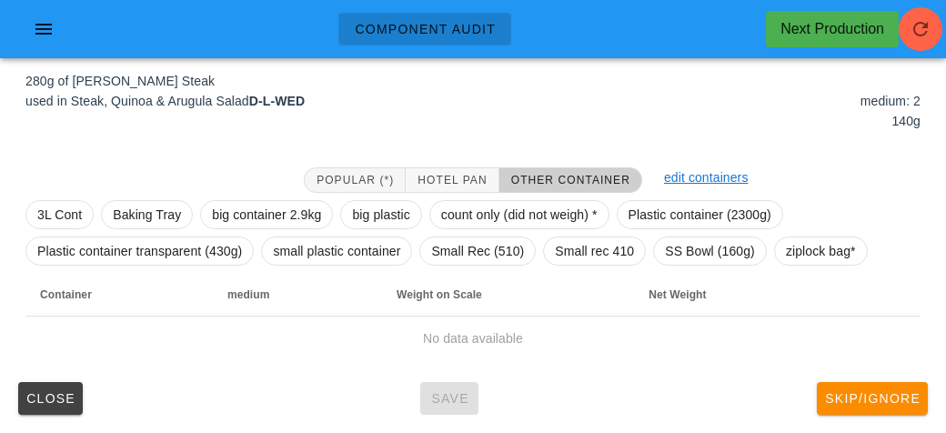
scroll to position [211, 0]
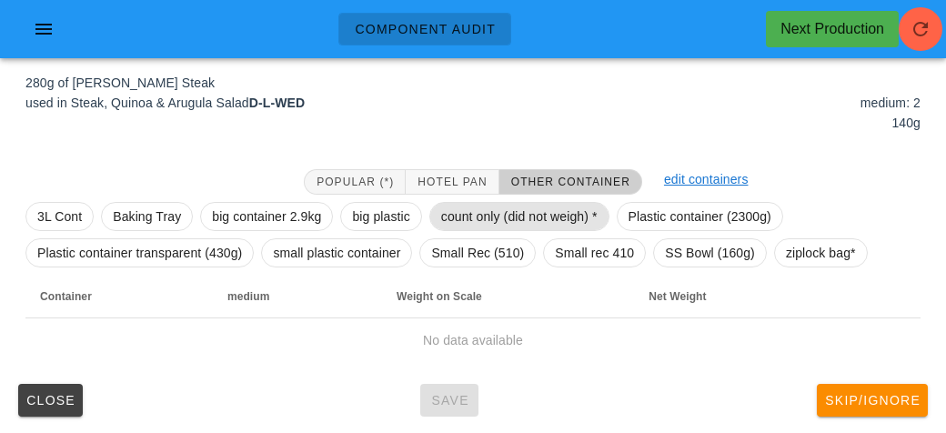
click at [484, 210] on span "count only (did not weigh) *" at bounding box center [519, 216] width 156 height 27
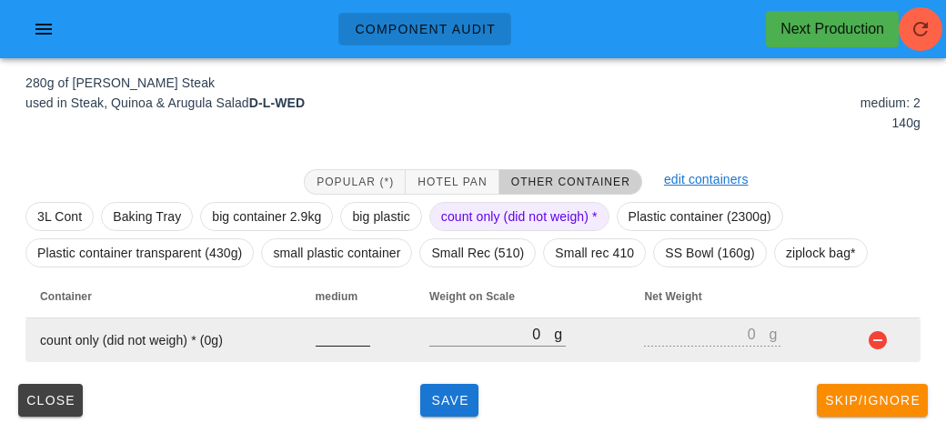
click at [340, 340] on input "number" at bounding box center [342, 334] width 55 height 24
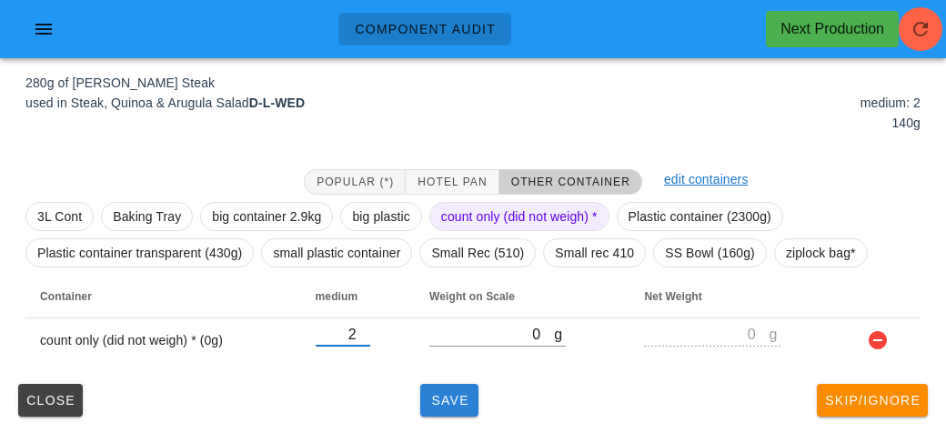
type input "2"
click at [473, 409] on button "Save" at bounding box center [449, 400] width 58 height 33
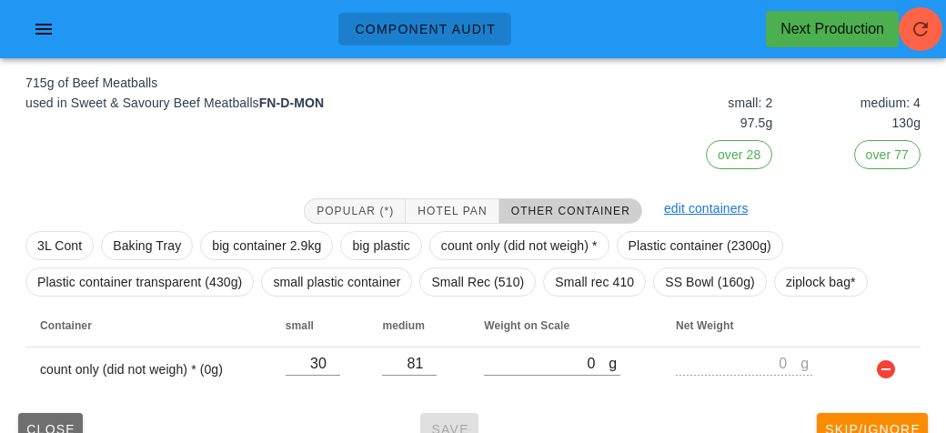
click at [47, 413] on button "Close" at bounding box center [50, 429] width 65 height 33
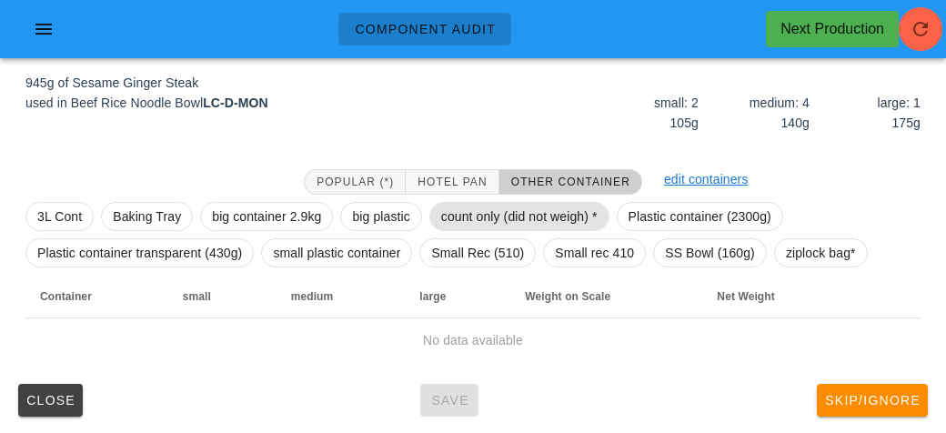
click at [458, 217] on span "count only (did not weigh) *" at bounding box center [519, 216] width 156 height 27
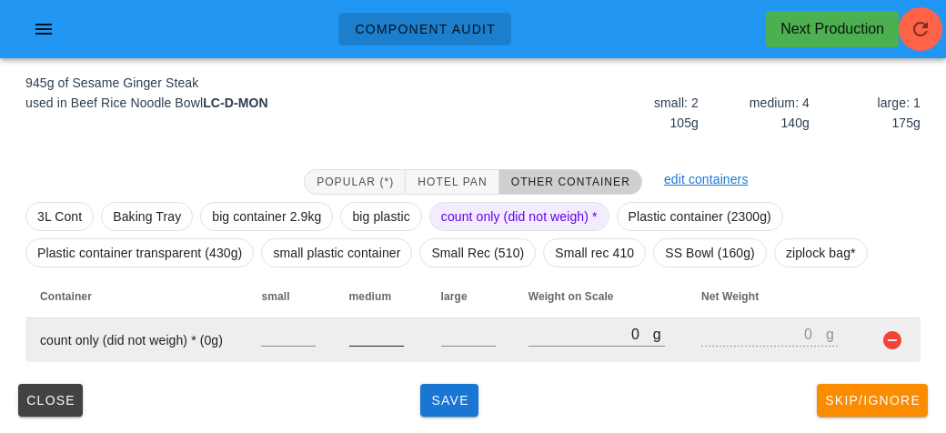
click at [373, 333] on input "number" at bounding box center [376, 334] width 55 height 24
type input "4"
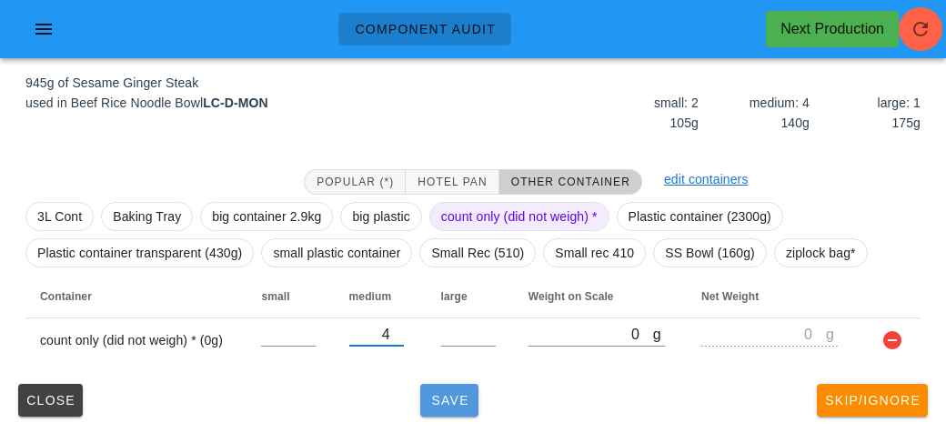
click at [449, 412] on button "Save" at bounding box center [449, 400] width 58 height 33
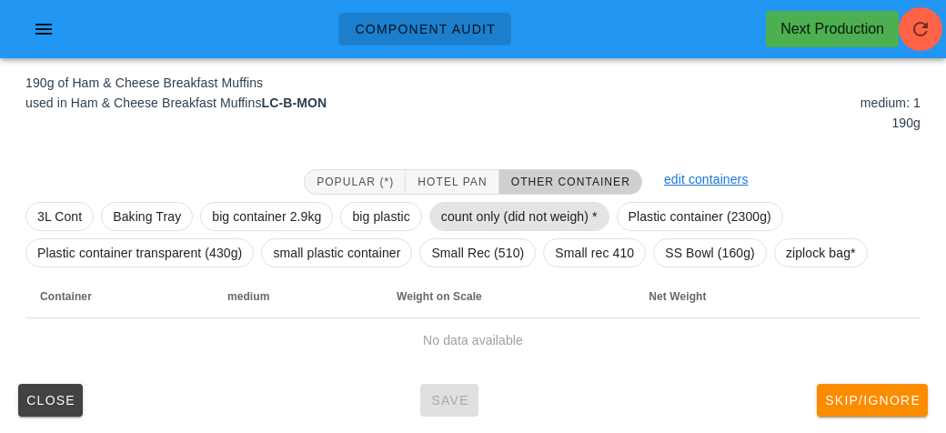
click at [474, 219] on span "count only (did not weigh) *" at bounding box center [519, 216] width 156 height 27
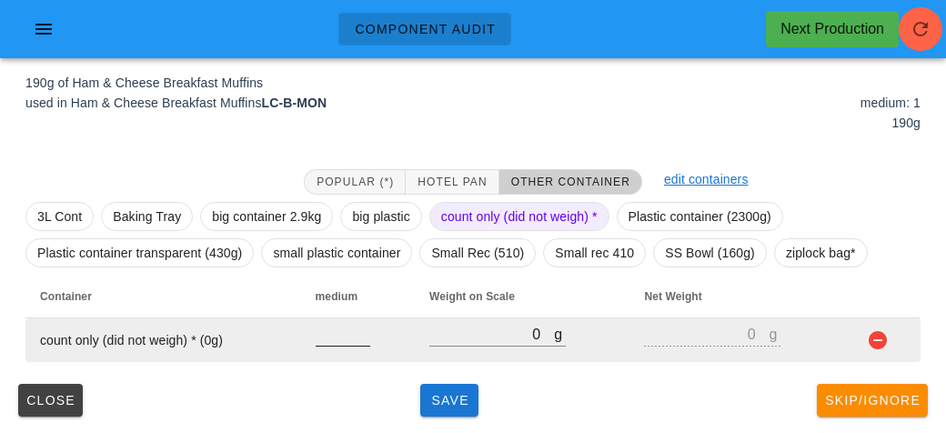
click at [334, 339] on input "number" at bounding box center [342, 334] width 55 height 24
type input "1"
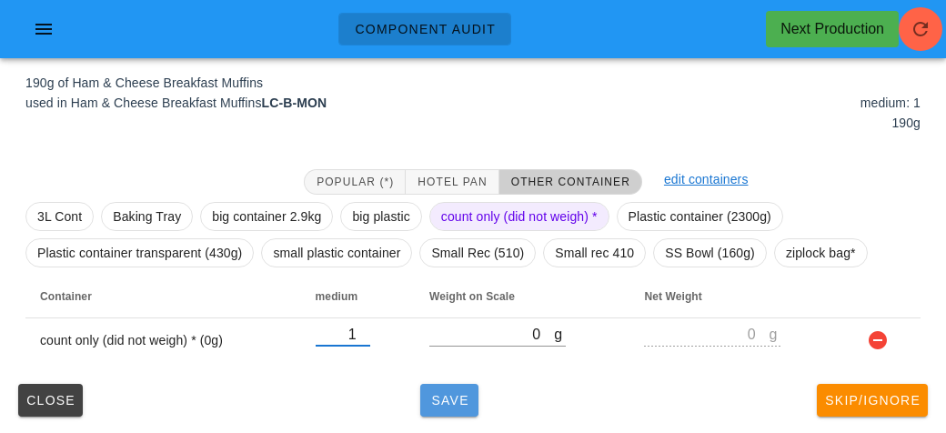
click at [432, 408] on button "Save" at bounding box center [449, 400] width 58 height 33
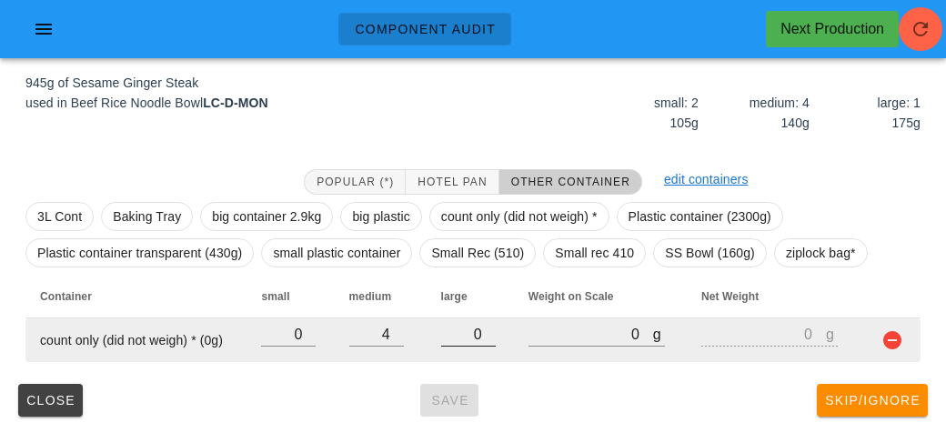
click at [470, 330] on input "0" at bounding box center [468, 334] width 55 height 24
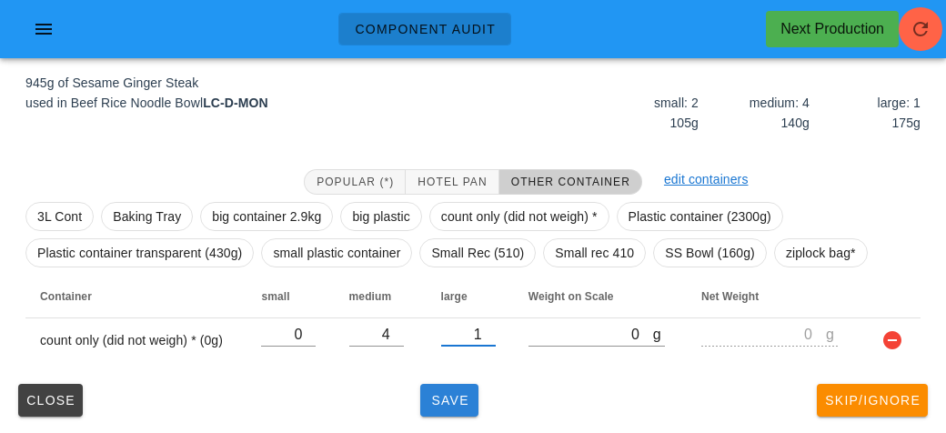
type input "1"
click at [424, 391] on button "Save" at bounding box center [449, 400] width 58 height 33
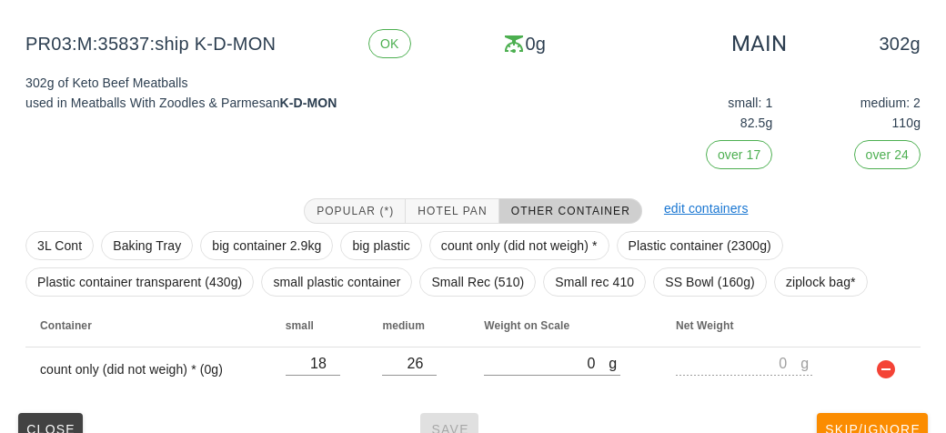
scroll to position [240, 0]
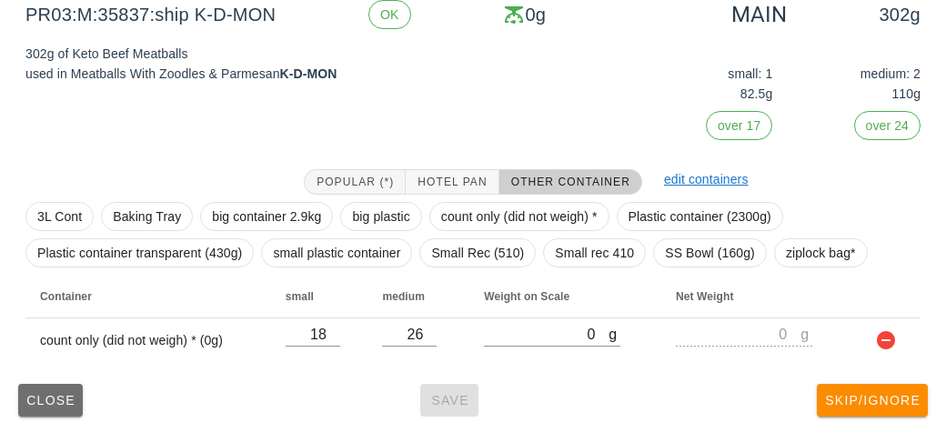
click at [37, 393] on span "Close" at bounding box center [50, 400] width 50 height 15
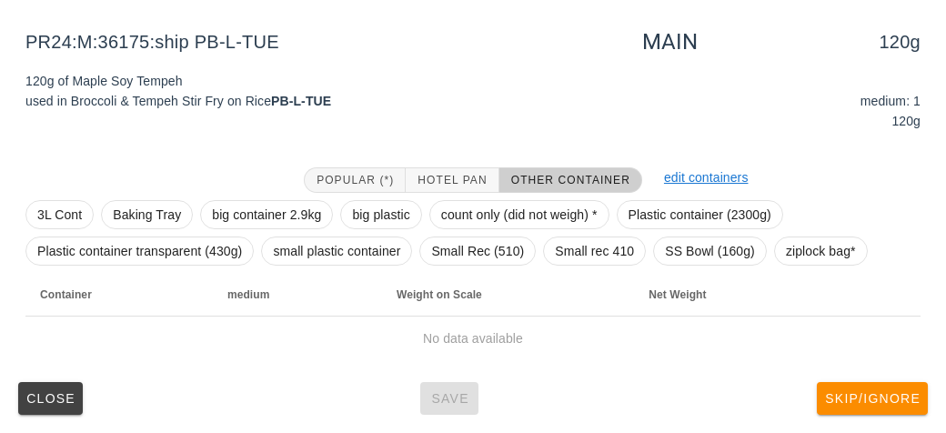
scroll to position [211, 0]
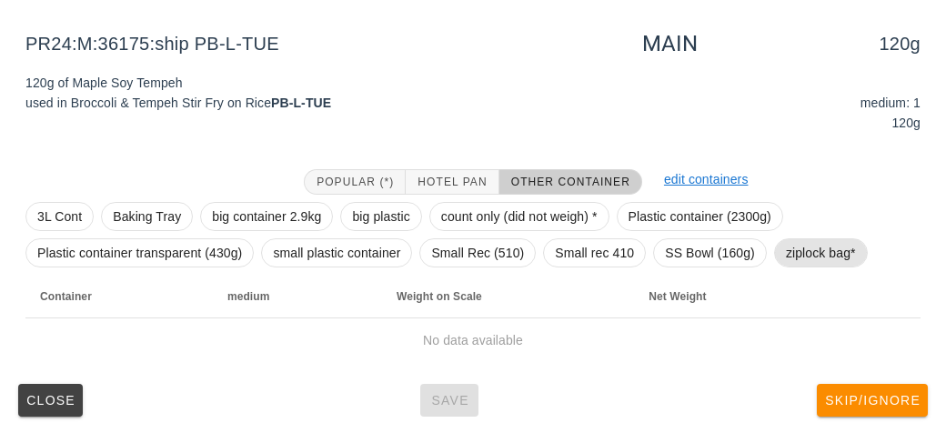
click at [819, 251] on span "ziplock bag*" at bounding box center [821, 252] width 70 height 27
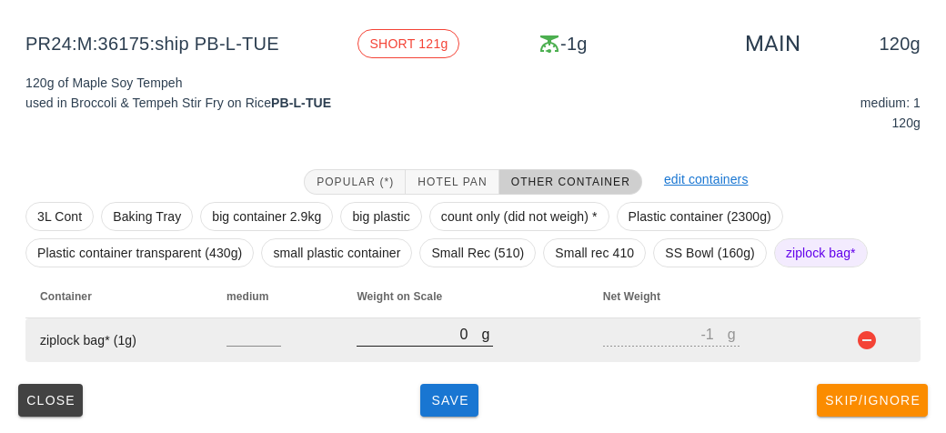
click at [435, 339] on input "0" at bounding box center [418, 334] width 125 height 24
type input "30"
type input "29"
type input "320"
type input "319"
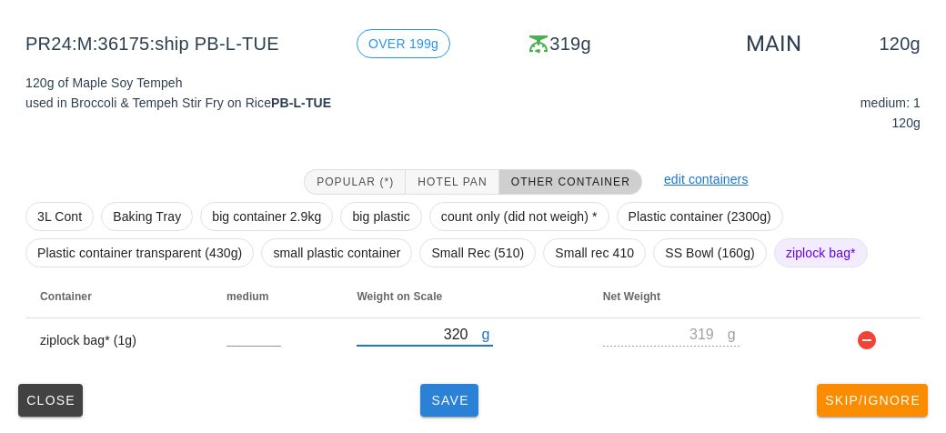
type input "320"
click at [441, 400] on span "Save" at bounding box center [449, 400] width 44 height 15
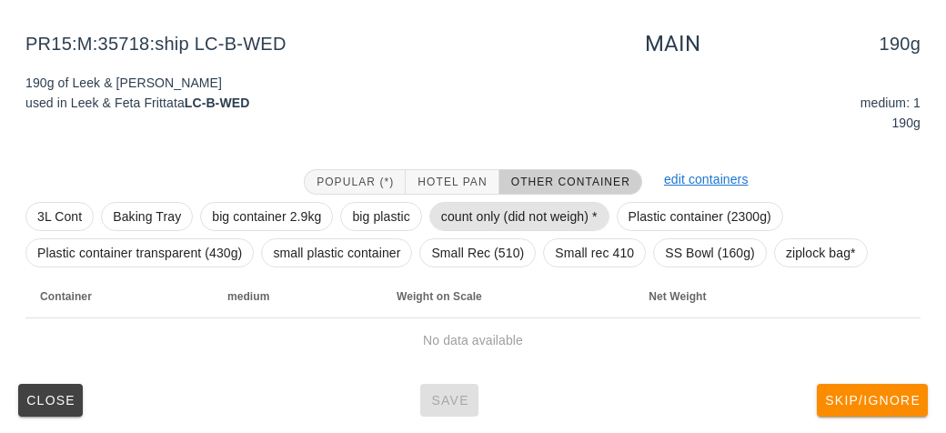
click at [481, 221] on span "count only (did not weigh) *" at bounding box center [519, 216] width 156 height 27
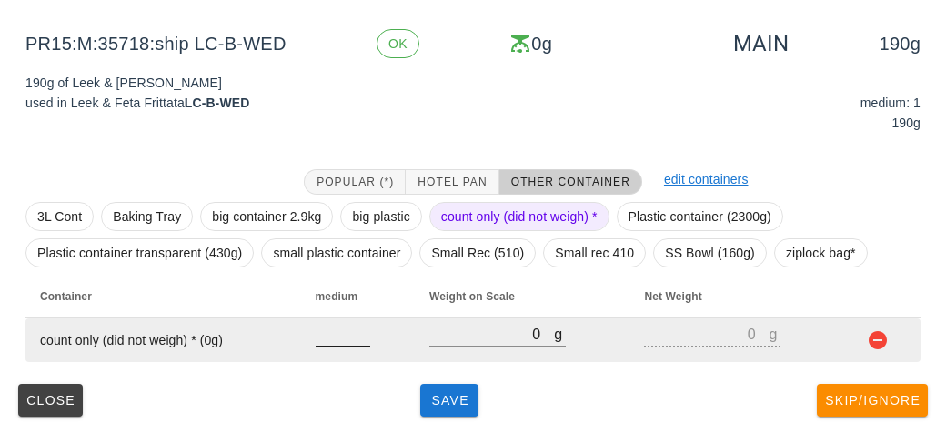
click at [338, 339] on input "number" at bounding box center [342, 334] width 55 height 24
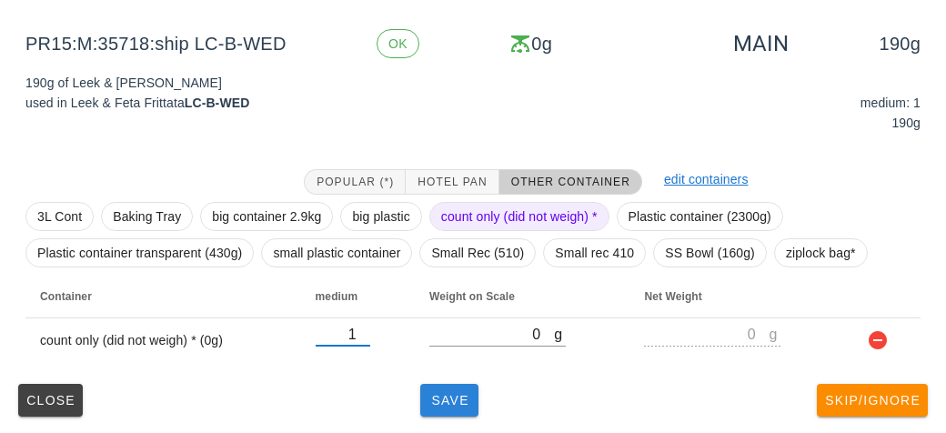
type input "1"
click at [466, 406] on button "Save" at bounding box center [449, 400] width 58 height 33
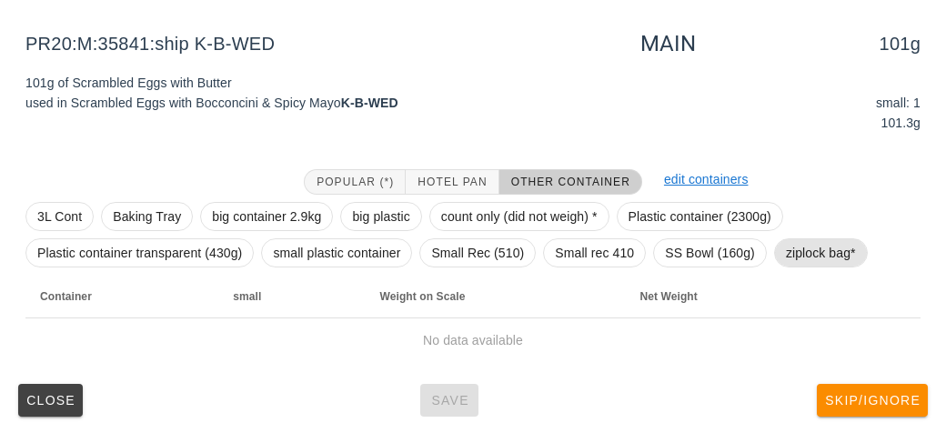
click at [815, 257] on span "ziplock bag*" at bounding box center [821, 252] width 70 height 27
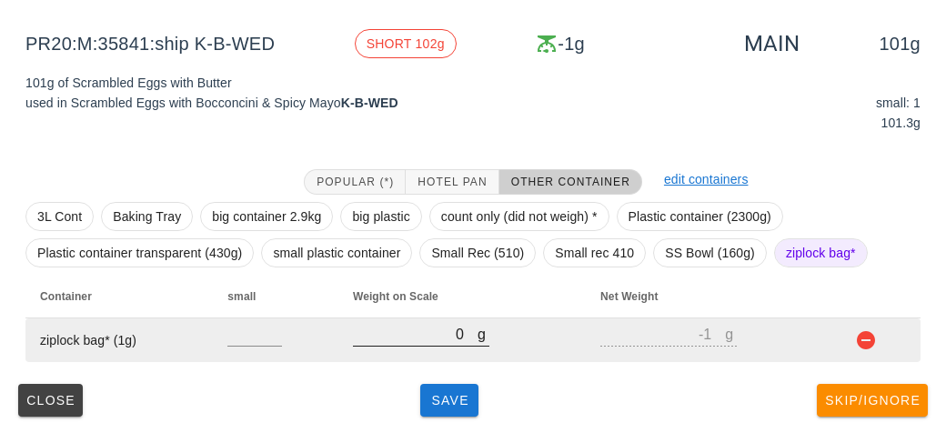
click at [417, 354] on div at bounding box center [421, 355] width 136 height 13
click at [399, 325] on input "0" at bounding box center [415, 334] width 125 height 24
type input "50"
type input "49"
type input "590"
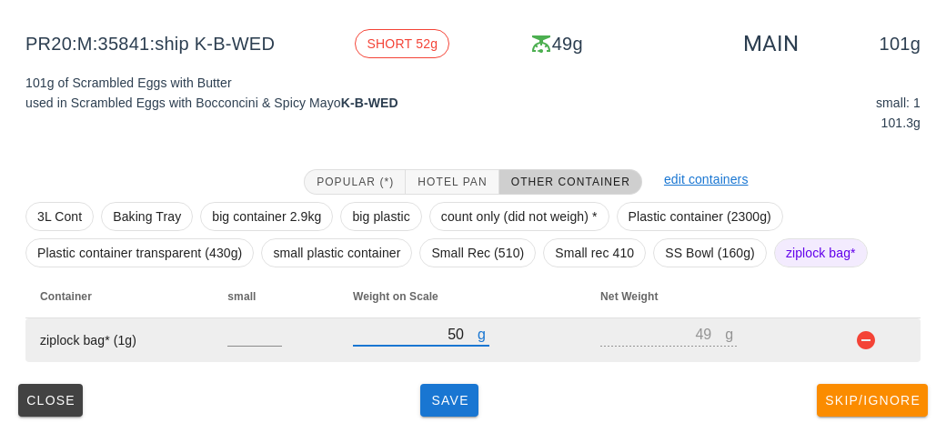
type input "589"
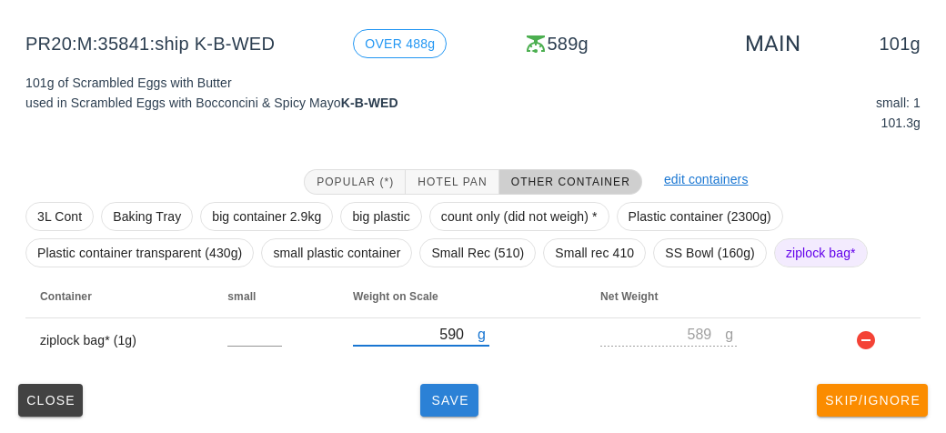
type input "590"
click at [449, 407] on button "Save" at bounding box center [449, 400] width 58 height 33
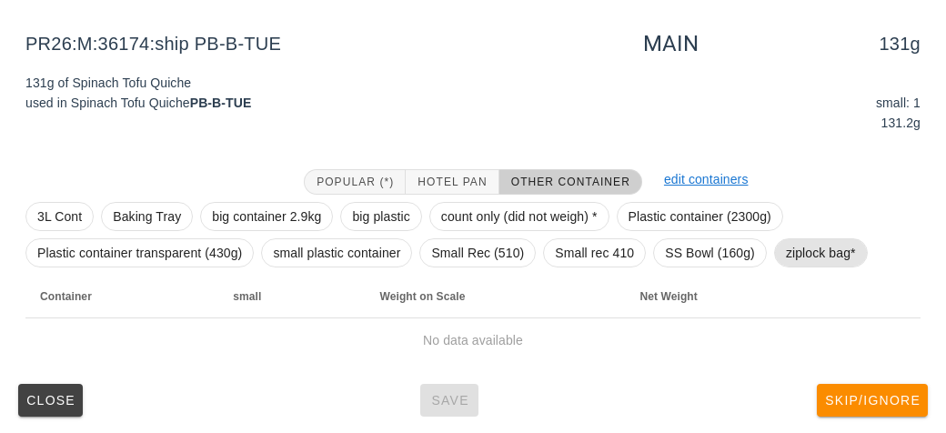
click at [800, 252] on span "ziplock bag*" at bounding box center [821, 252] width 70 height 27
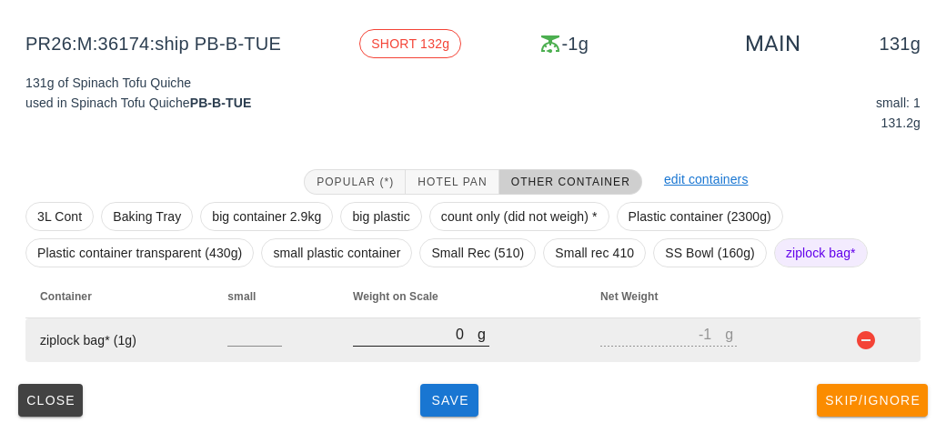
click at [418, 334] on input "0" at bounding box center [415, 334] width 125 height 24
click at [849, 357] on td at bounding box center [876, 340] width 87 height 44
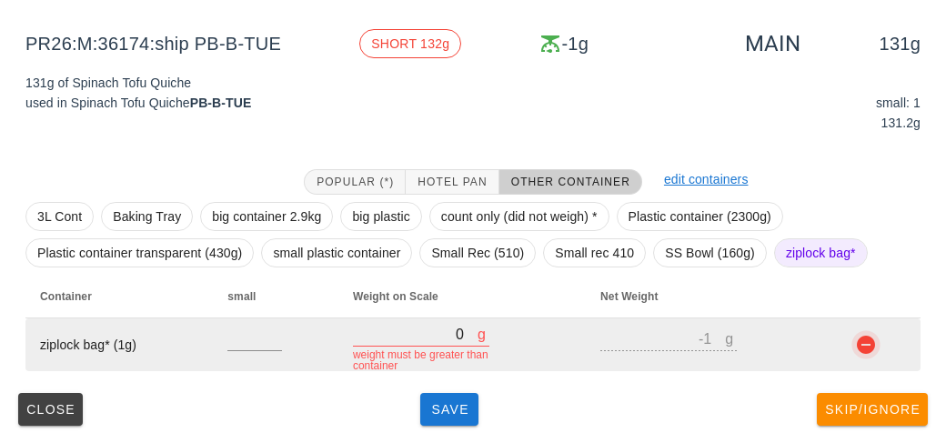
click at [867, 337] on button "button" at bounding box center [866, 345] width 22 height 22
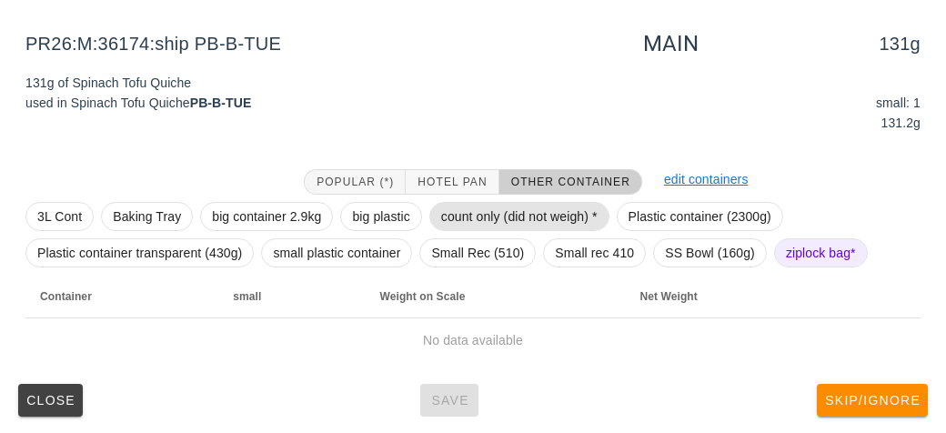
click at [476, 215] on span "count only (did not weigh) *" at bounding box center [519, 216] width 156 height 27
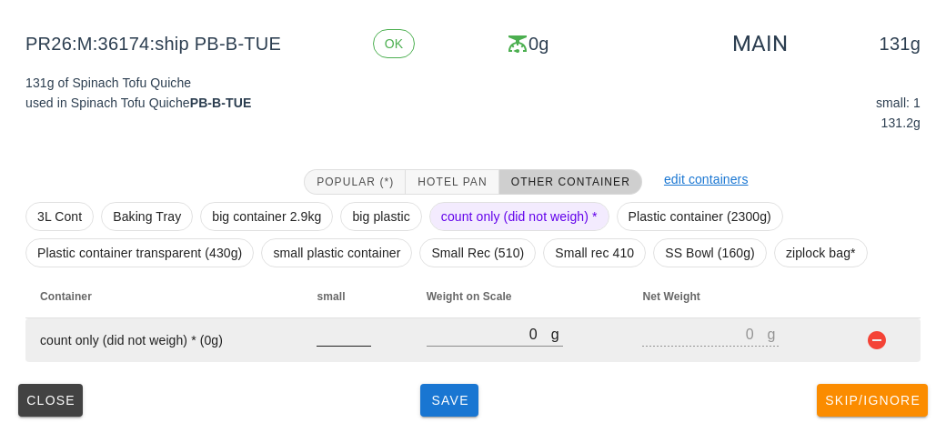
click at [339, 339] on input "number" at bounding box center [343, 334] width 55 height 24
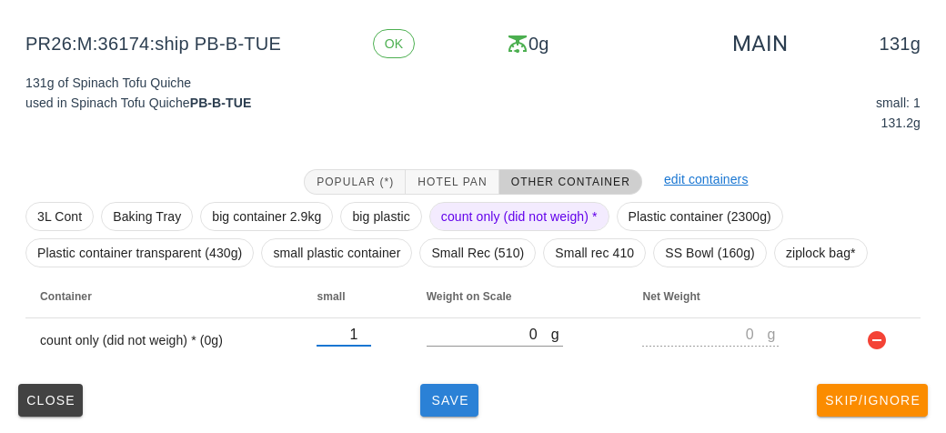
type input "1"
click at [451, 407] on button "Save" at bounding box center [449, 400] width 58 height 33
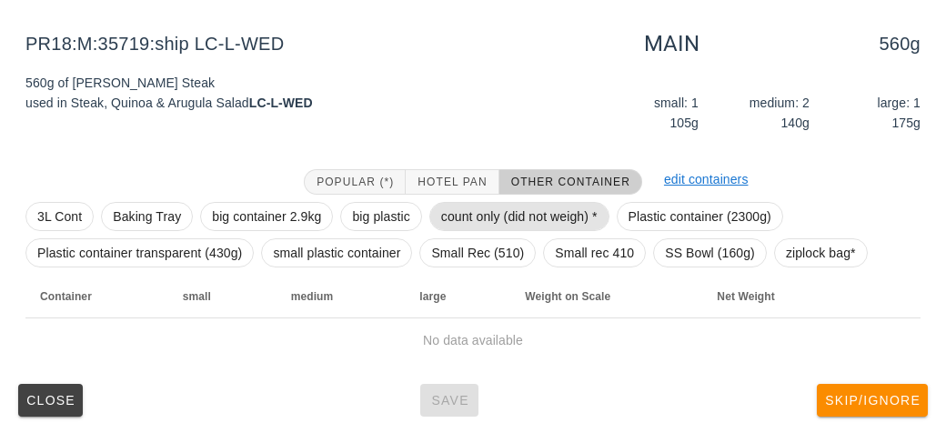
click at [495, 211] on span "count only (did not weigh) *" at bounding box center [519, 216] width 156 height 27
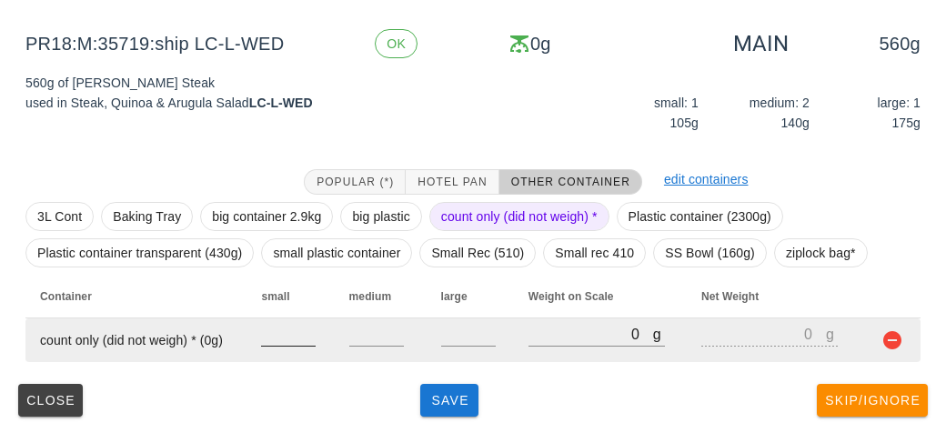
click at [290, 339] on input "number" at bounding box center [288, 334] width 55 height 24
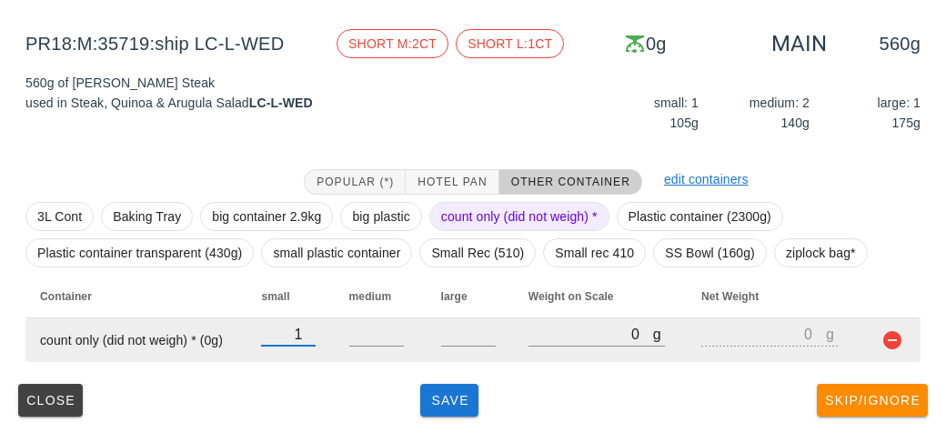
type input "1"
type input "2"
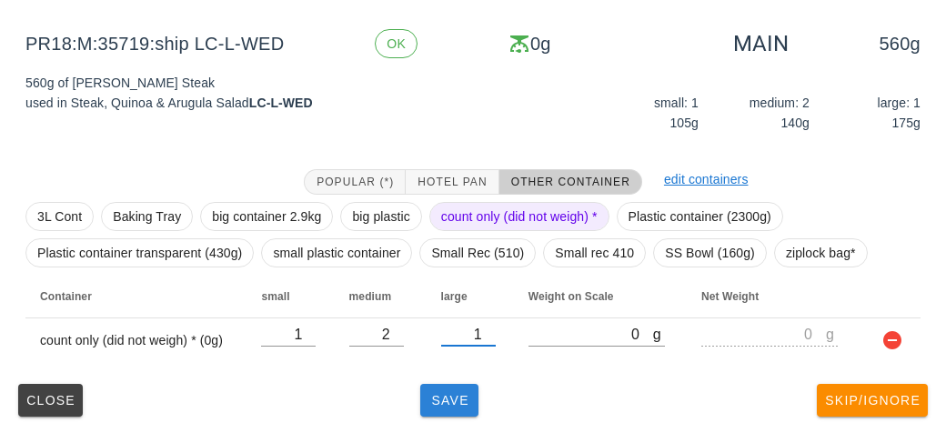
type input "1"
click at [461, 411] on button "Save" at bounding box center [449, 400] width 58 height 33
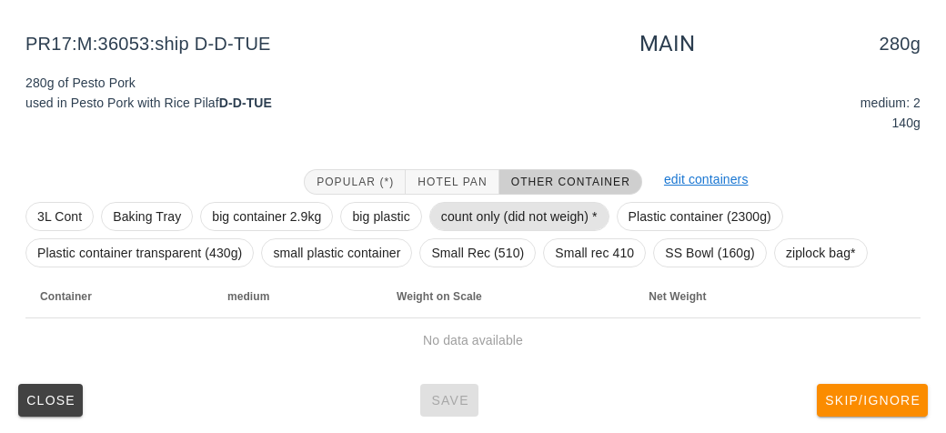
click at [482, 203] on span "count only (did not weigh) *" at bounding box center [519, 216] width 156 height 27
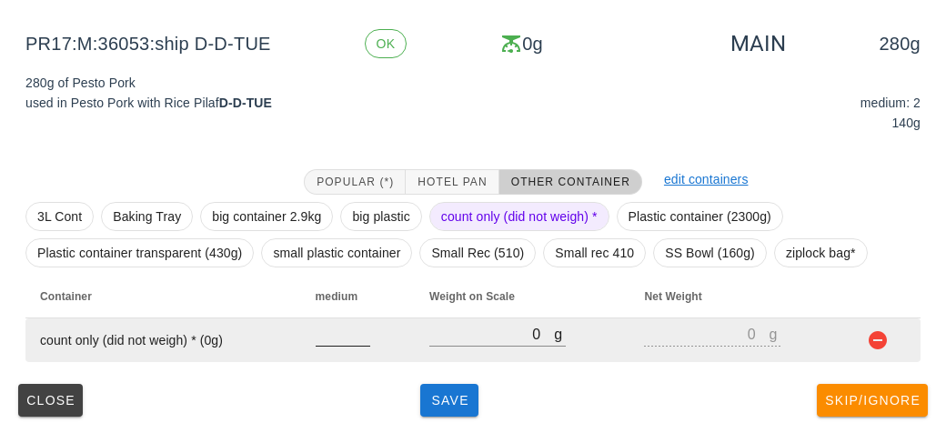
click at [332, 327] on input "number" at bounding box center [342, 334] width 55 height 24
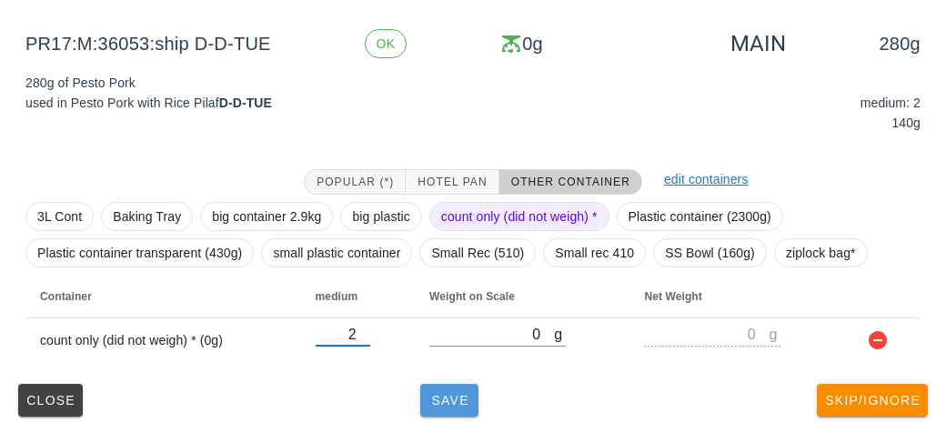
click at [436, 394] on span "Save" at bounding box center [449, 400] width 44 height 15
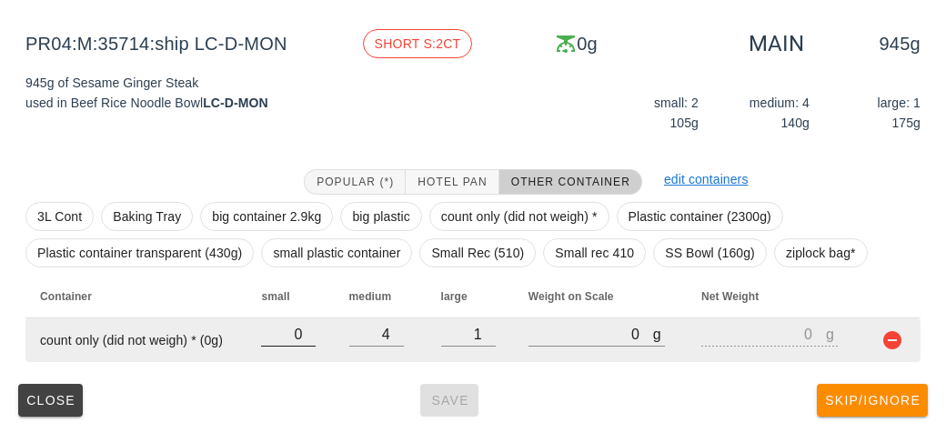
click at [312, 328] on table "Container small medium large Weight on Scale Net Weight count only (did not wei…" at bounding box center [472, 318] width 895 height 87
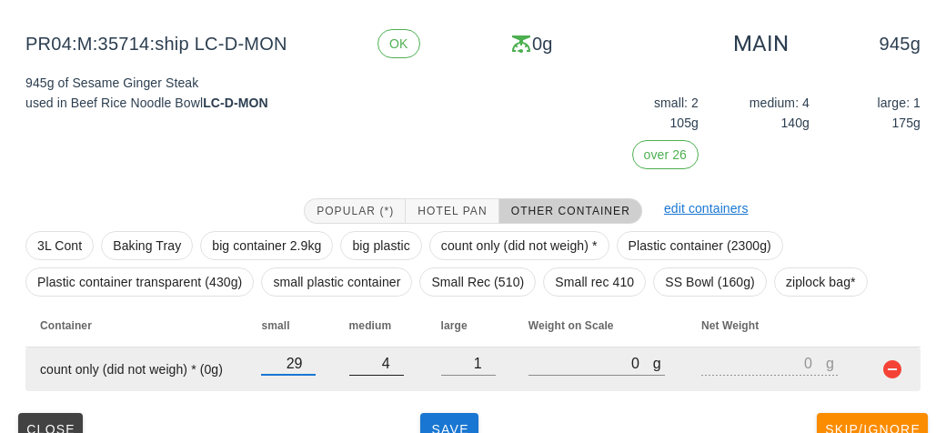
click at [390, 365] on input "4" at bounding box center [376, 363] width 55 height 24
click at [293, 369] on input "29" at bounding box center [288, 363] width 55 height 24
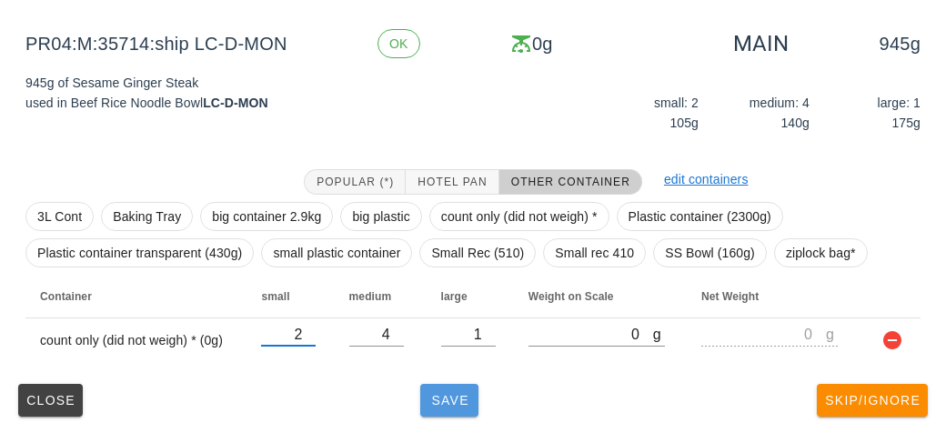
click at [459, 393] on span "Save" at bounding box center [449, 400] width 44 height 15
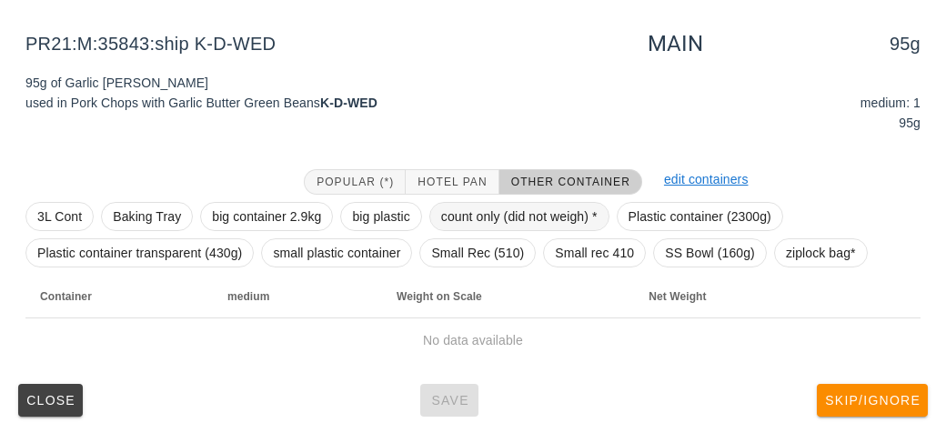
click at [475, 224] on span "count only (did not weigh) *" at bounding box center [519, 216] width 156 height 27
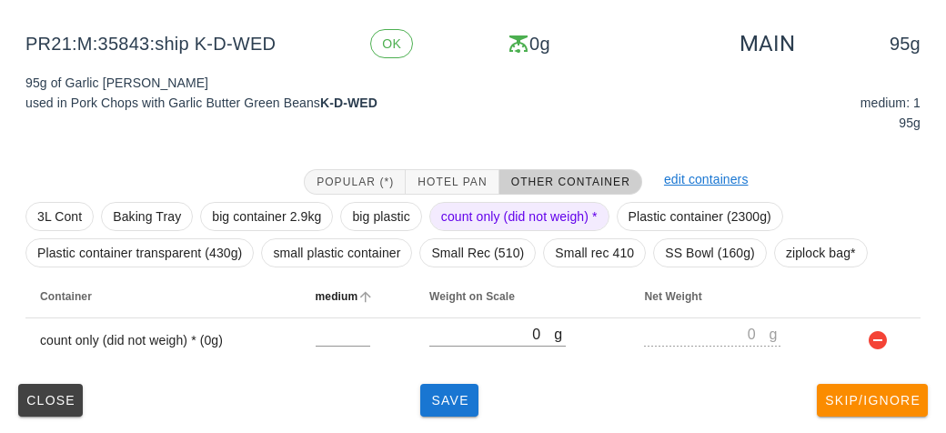
click at [328, 314] on th "medium" at bounding box center [358, 297] width 114 height 44
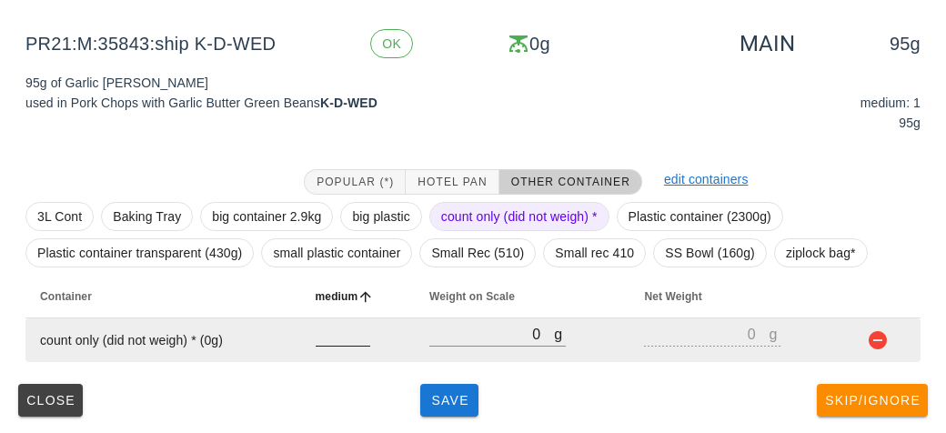
click at [342, 340] on input "number" at bounding box center [342, 334] width 55 height 24
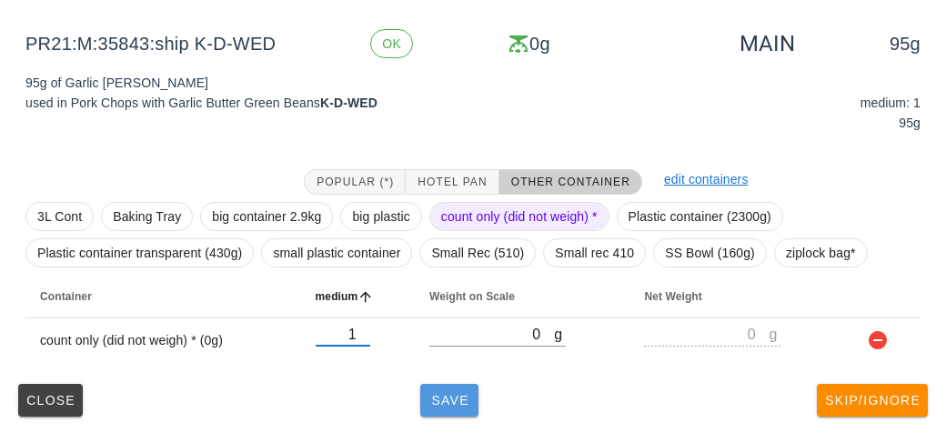
click at [466, 408] on button "Save" at bounding box center [449, 400] width 58 height 33
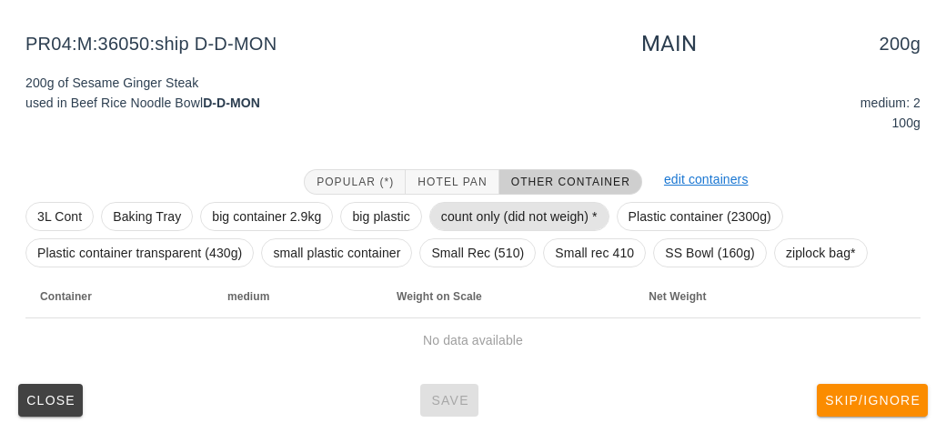
click at [485, 211] on span "count only (did not weigh) *" at bounding box center [519, 216] width 156 height 27
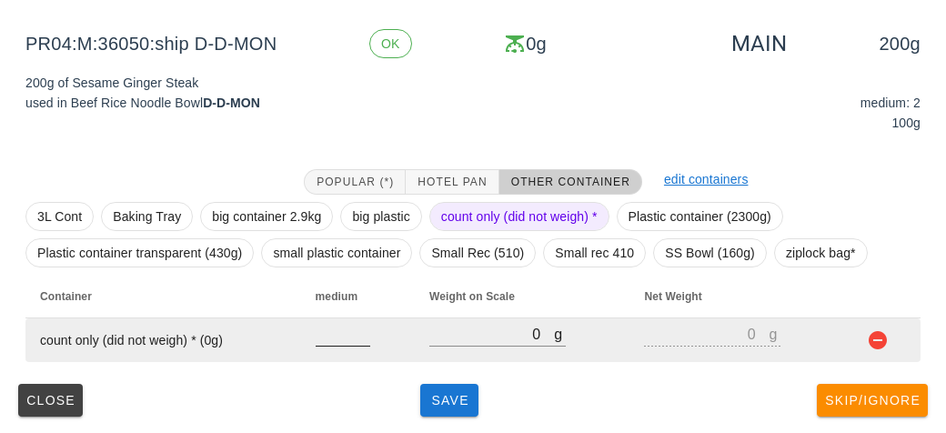
click at [341, 327] on input "number" at bounding box center [342, 334] width 55 height 24
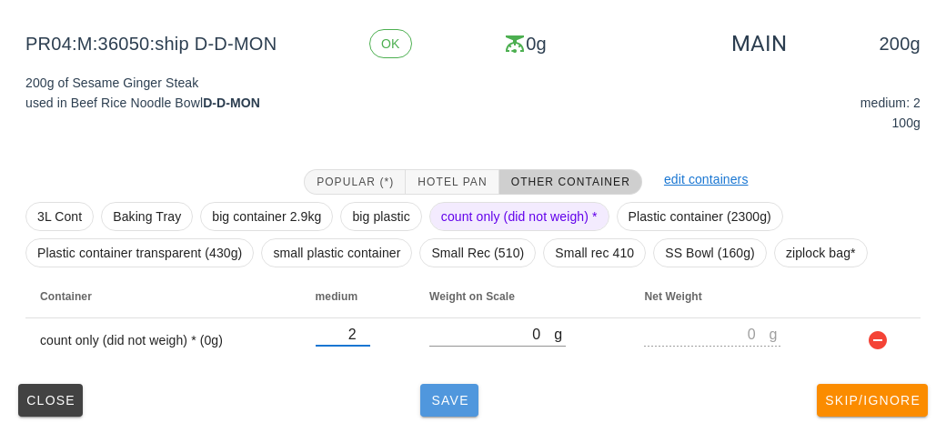
click at [444, 412] on button "Save" at bounding box center [449, 400] width 58 height 33
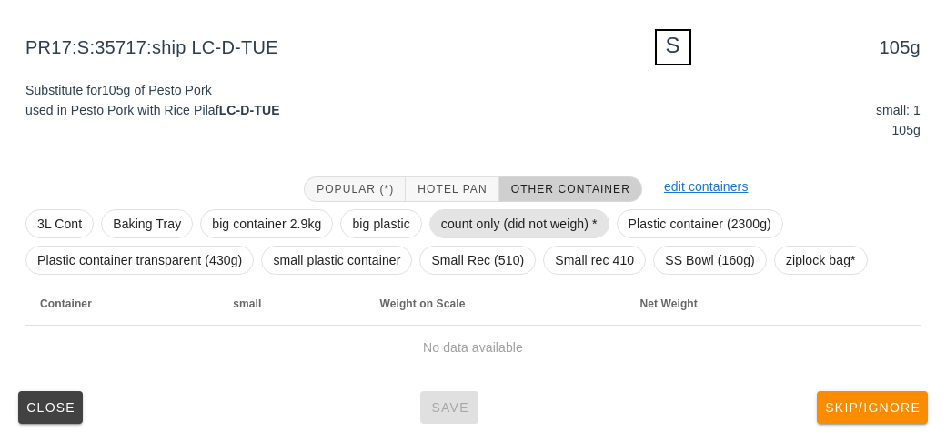
click at [463, 230] on span "count only (did not weigh) *" at bounding box center [519, 223] width 156 height 27
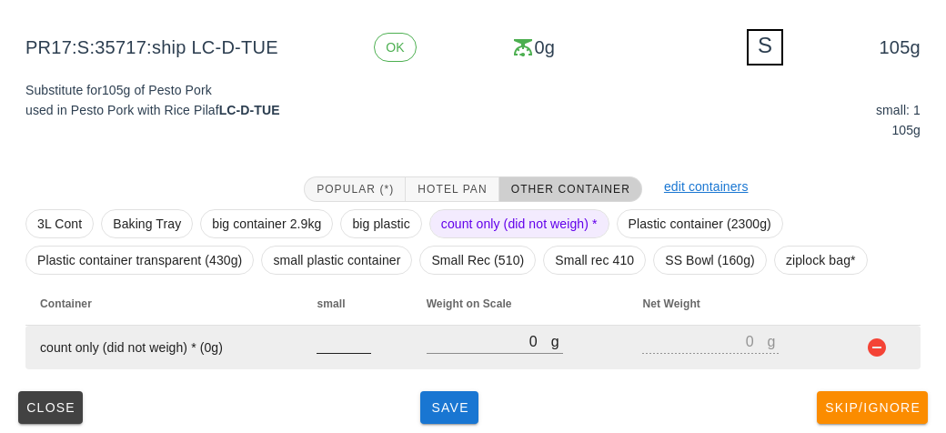
click at [336, 345] on input "number" at bounding box center [343, 341] width 55 height 24
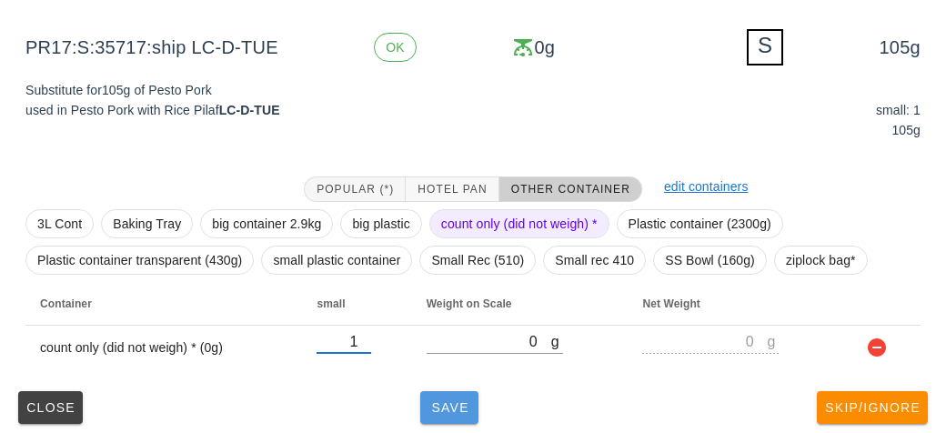
click at [445, 417] on button "Save" at bounding box center [449, 407] width 58 height 33
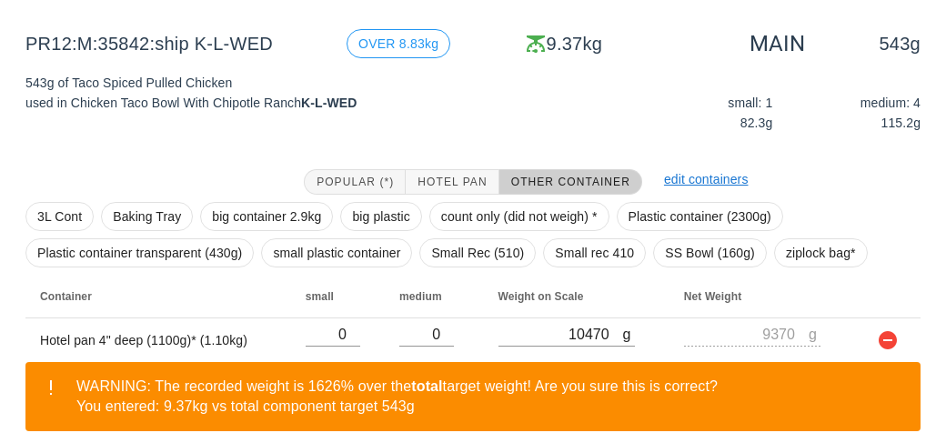
scroll to position [295, 0]
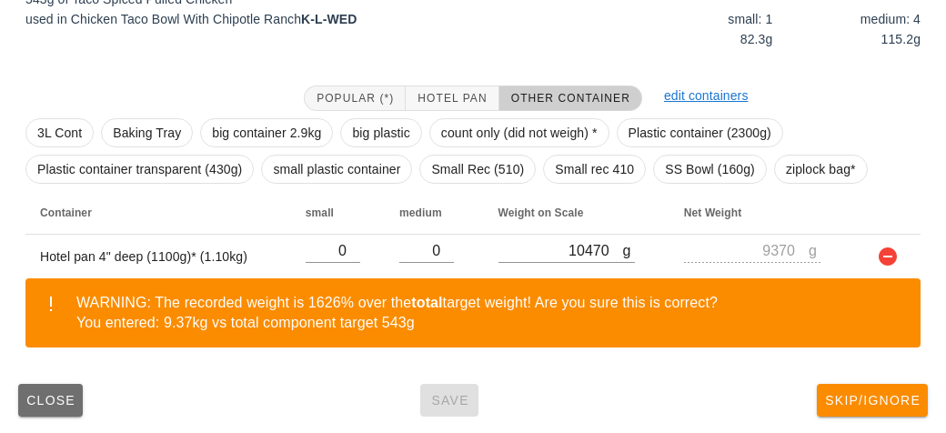
click at [66, 400] on span "Close" at bounding box center [50, 400] width 50 height 15
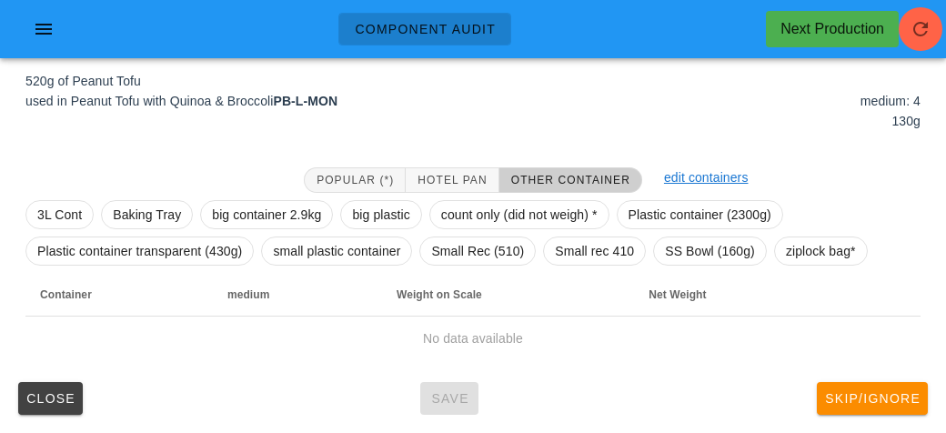
scroll to position [211, 0]
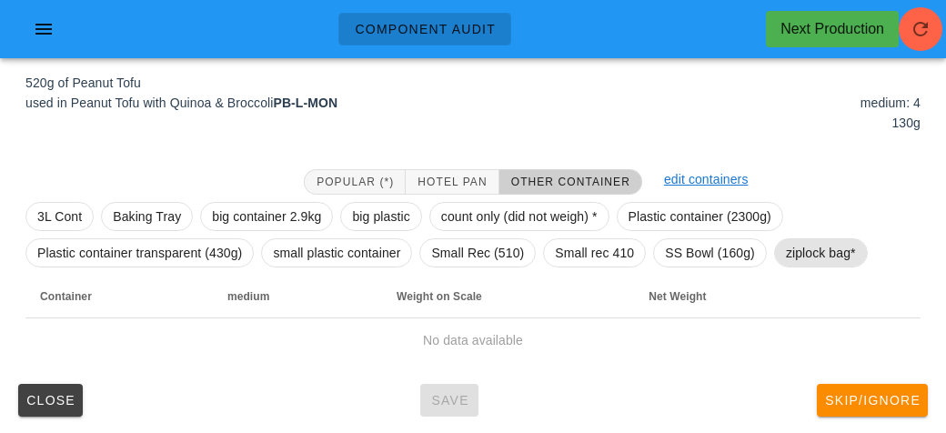
click at [845, 255] on span "ziplock bag*" at bounding box center [821, 252] width 70 height 27
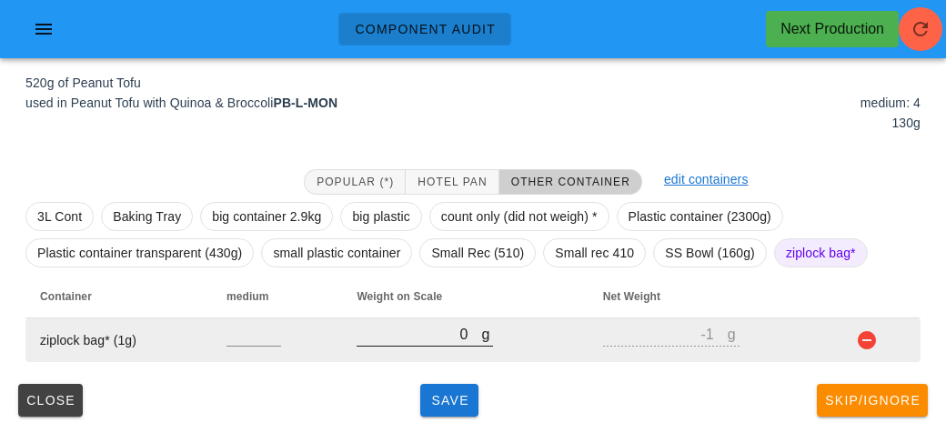
click at [420, 341] on input "0" at bounding box center [418, 334] width 125 height 24
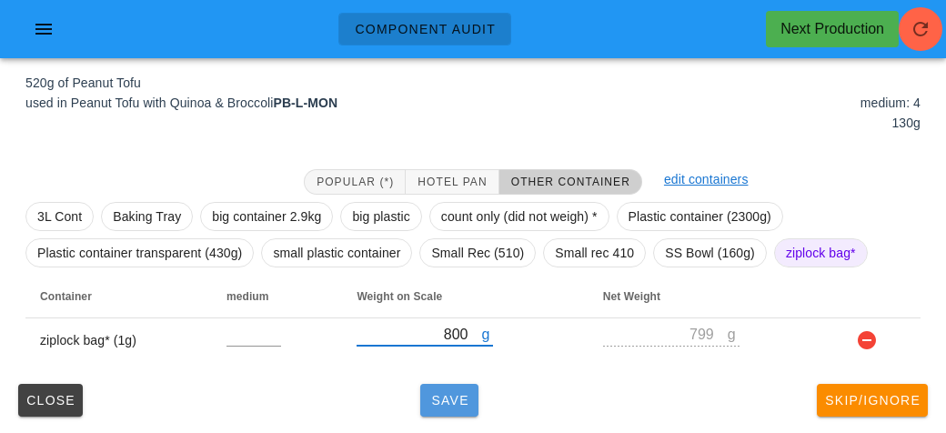
click at [461, 385] on button "Save" at bounding box center [449, 400] width 58 height 33
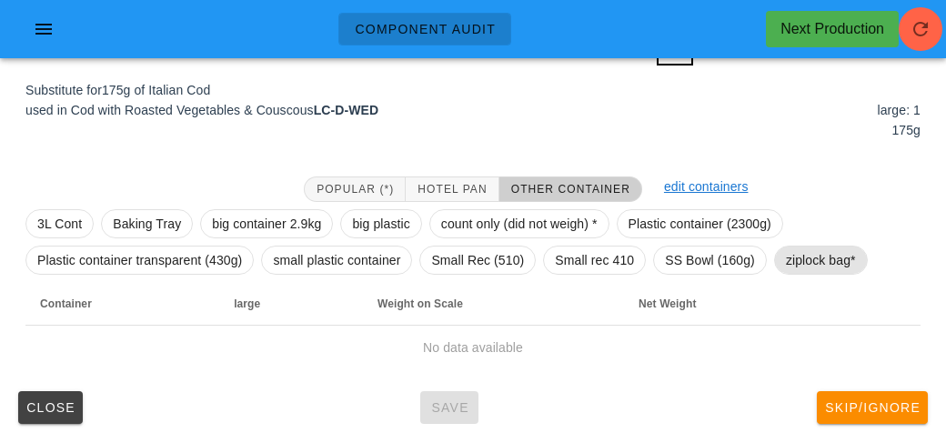
click at [826, 261] on span "ziplock bag*" at bounding box center [821, 259] width 70 height 27
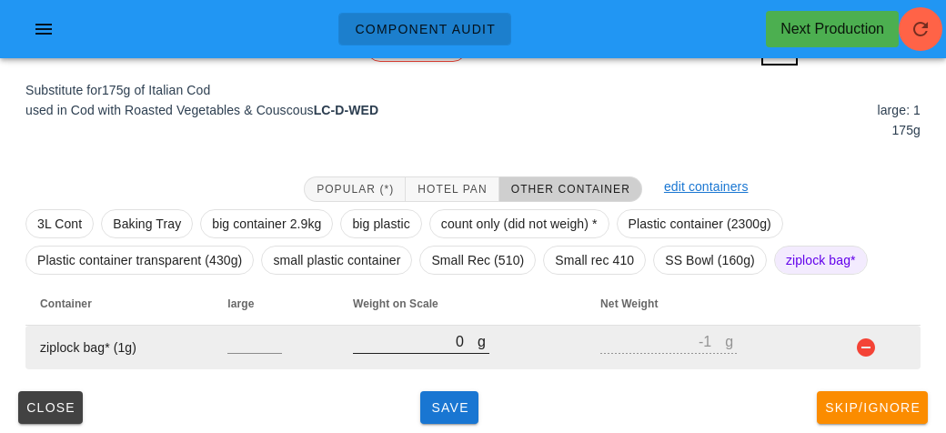
click at [406, 345] on input "0" at bounding box center [415, 341] width 125 height 24
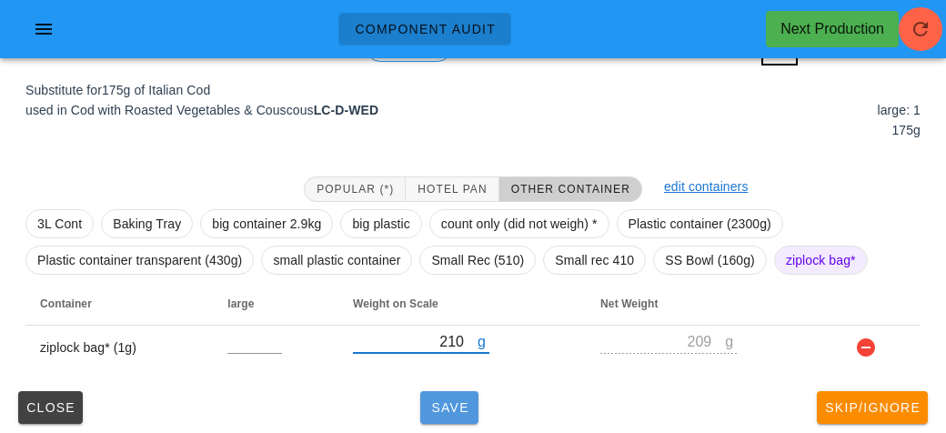
click at [447, 411] on span "Save" at bounding box center [449, 407] width 44 height 15
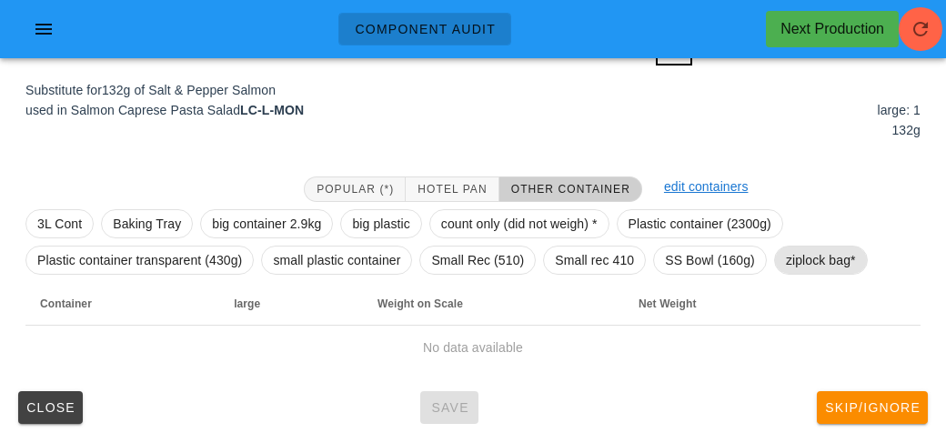
click at [811, 251] on span "ziplock bag*" at bounding box center [821, 259] width 70 height 27
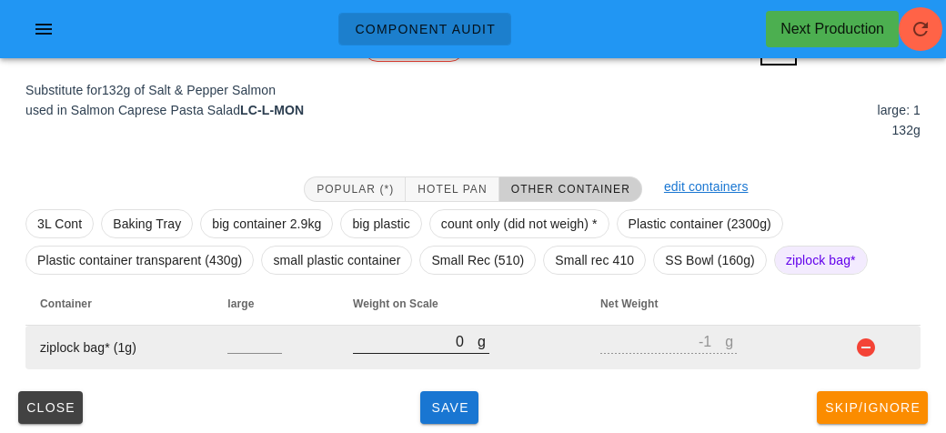
click at [414, 348] on input "0" at bounding box center [415, 341] width 125 height 24
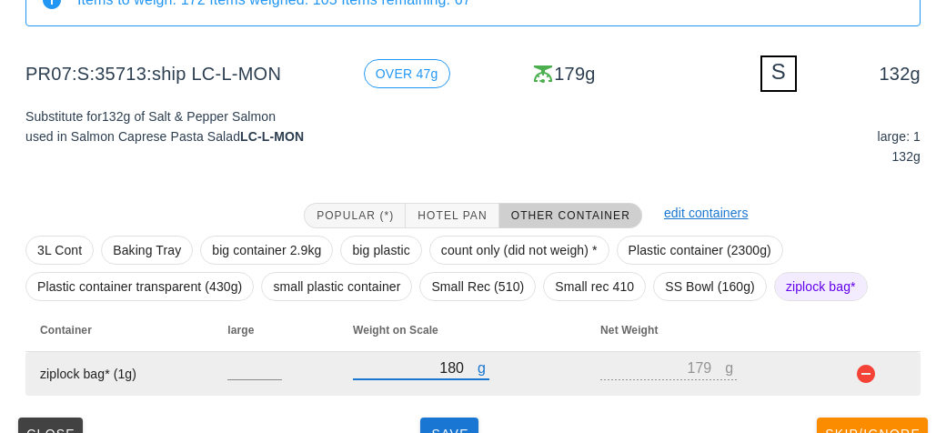
scroll to position [218, 0]
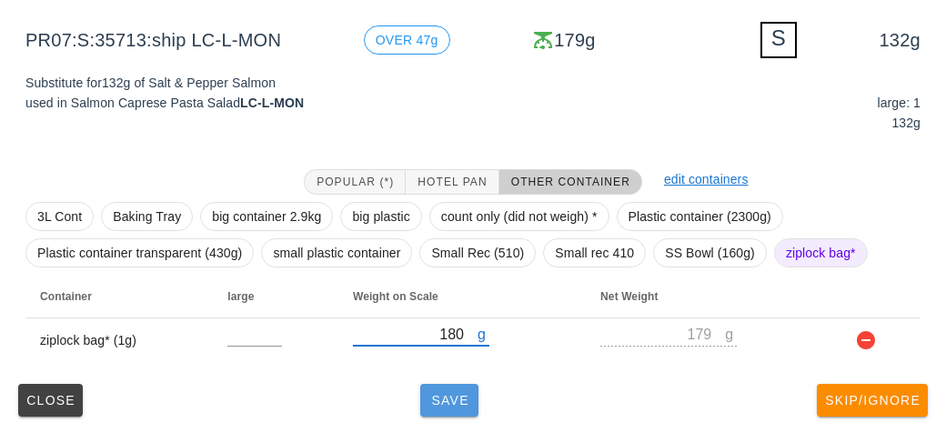
click at [438, 393] on span "Save" at bounding box center [449, 400] width 44 height 15
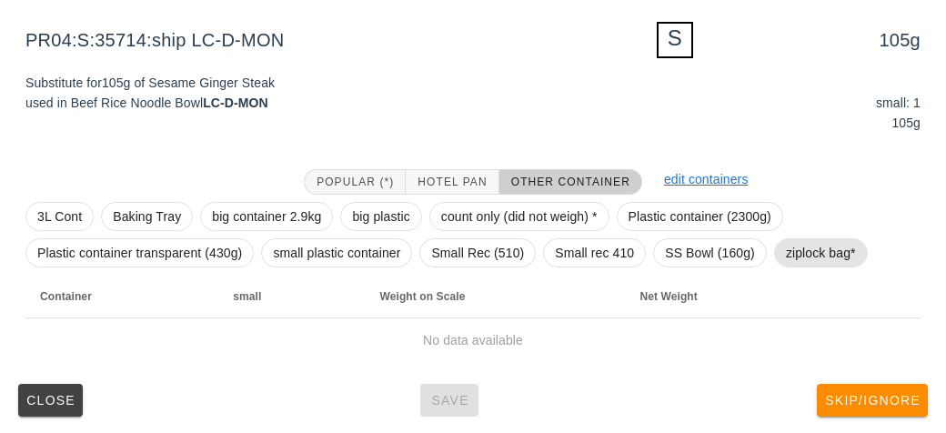
click at [819, 239] on span "ziplock bag*" at bounding box center [821, 252] width 70 height 27
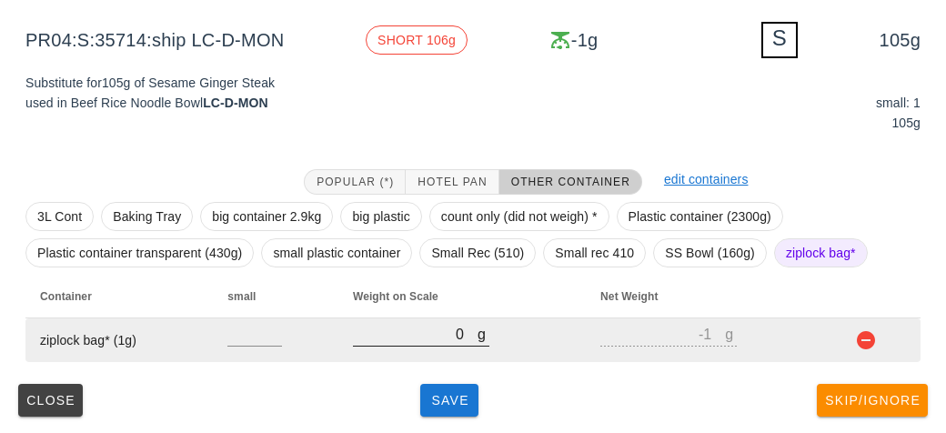
click at [428, 336] on input "0" at bounding box center [415, 334] width 125 height 24
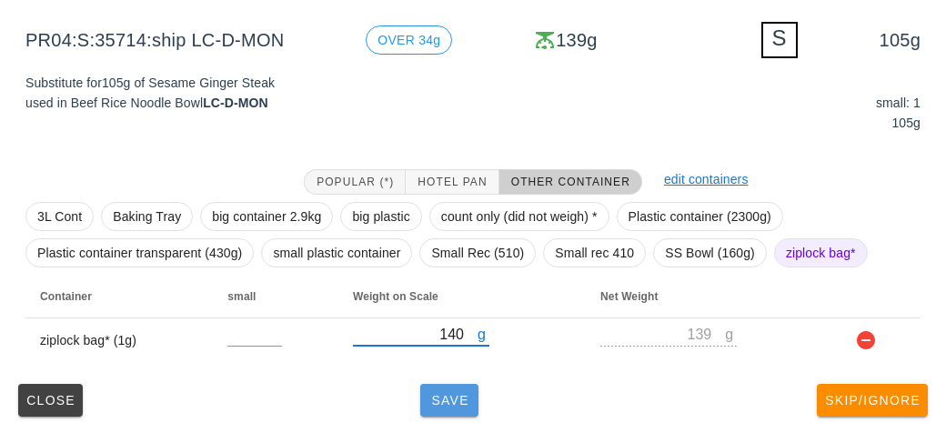
click at [442, 407] on button "Save" at bounding box center [449, 400] width 58 height 33
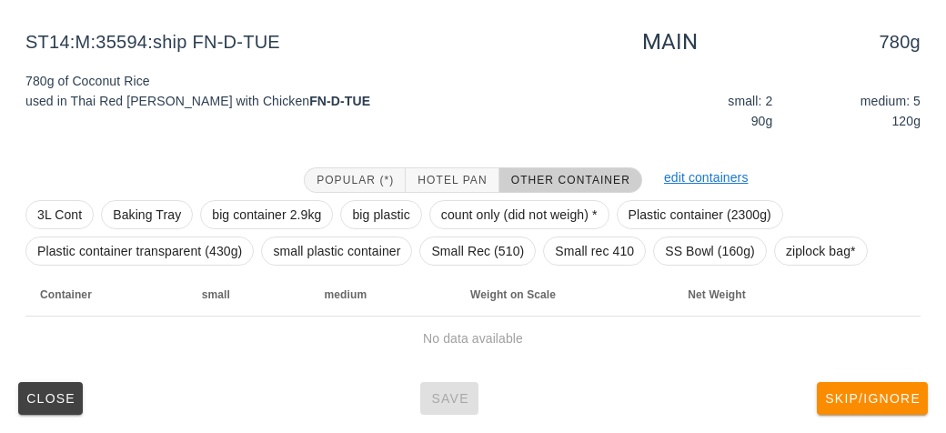
scroll to position [211, 0]
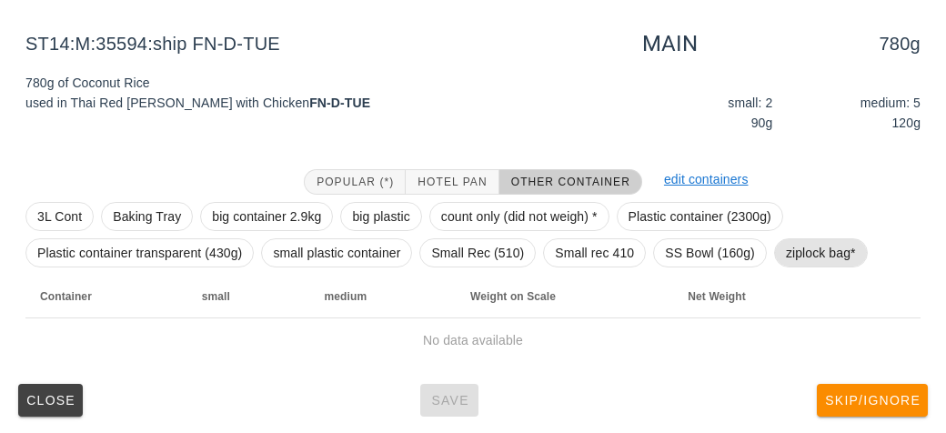
click at [803, 243] on span "ziplock bag*" at bounding box center [821, 252] width 70 height 27
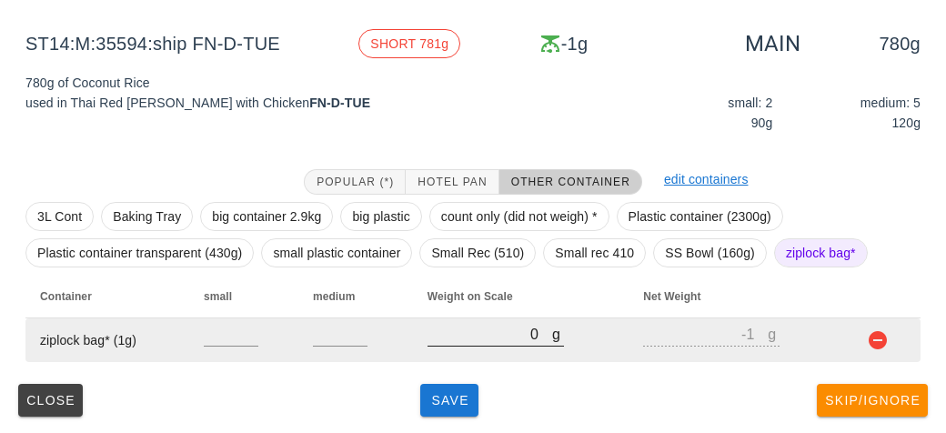
click at [433, 342] on input "0" at bounding box center [489, 334] width 125 height 24
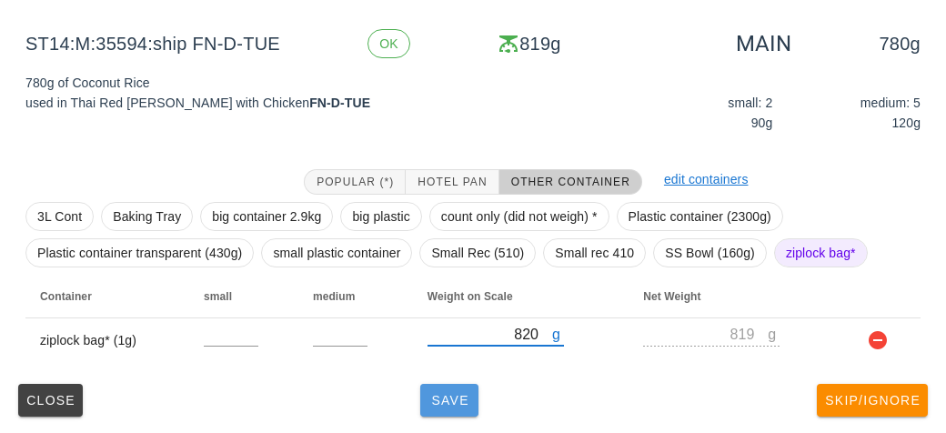
click at [456, 397] on span "Save" at bounding box center [449, 400] width 44 height 15
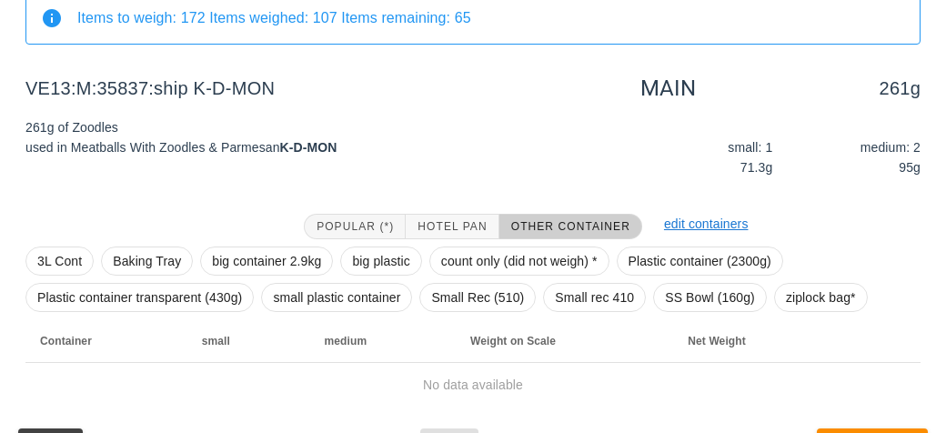
scroll to position [211, 0]
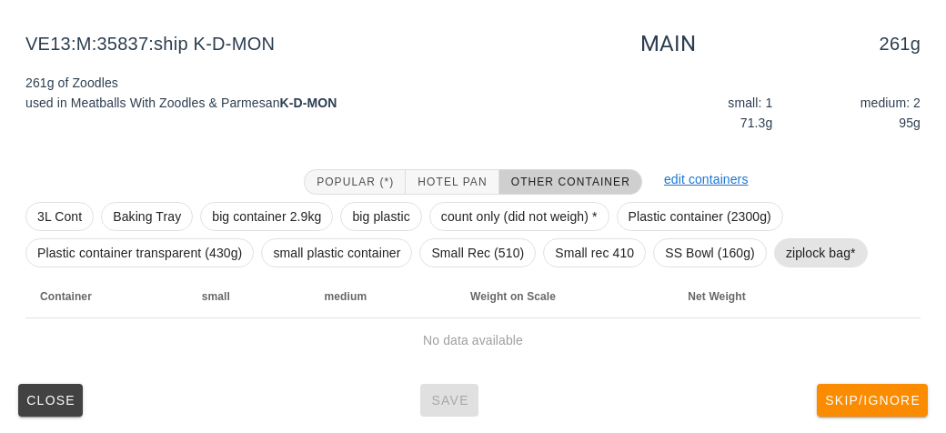
click at [811, 245] on span "ziplock bag*" at bounding box center [821, 252] width 70 height 27
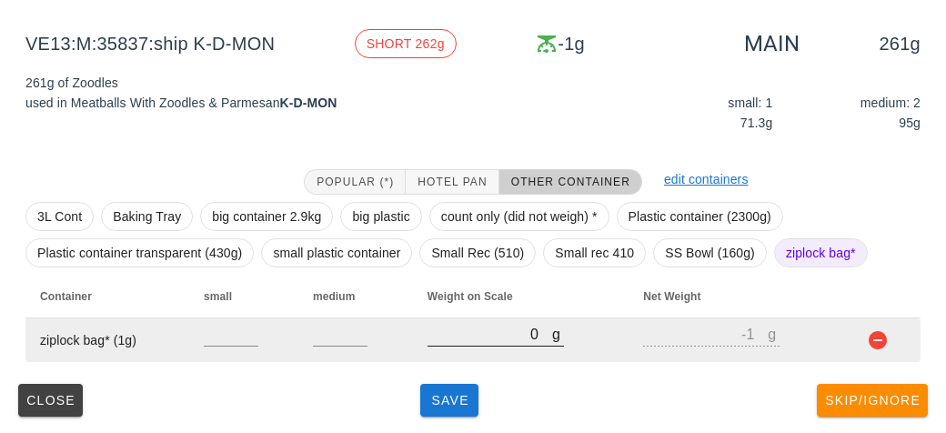
click at [493, 336] on input "0" at bounding box center [489, 334] width 125 height 24
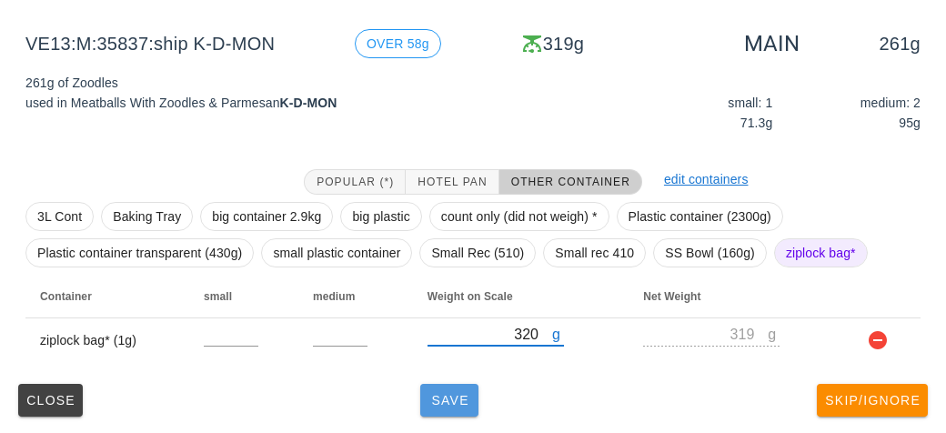
click at [445, 395] on span "Save" at bounding box center [449, 400] width 44 height 15
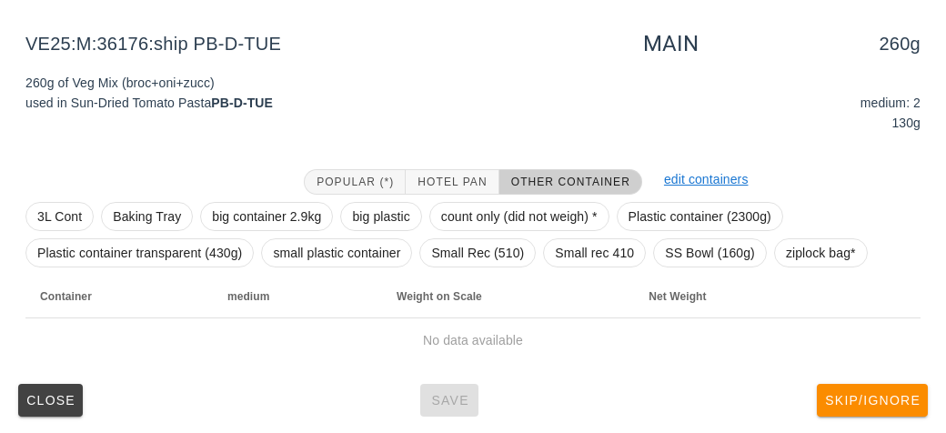
click at [842, 225] on div "3L Cont Baking Tray big container 2.9kg big plastic count only (did not weigh) …" at bounding box center [472, 235] width 895 height 80
click at [796, 262] on span "ziplock bag*" at bounding box center [821, 252] width 70 height 27
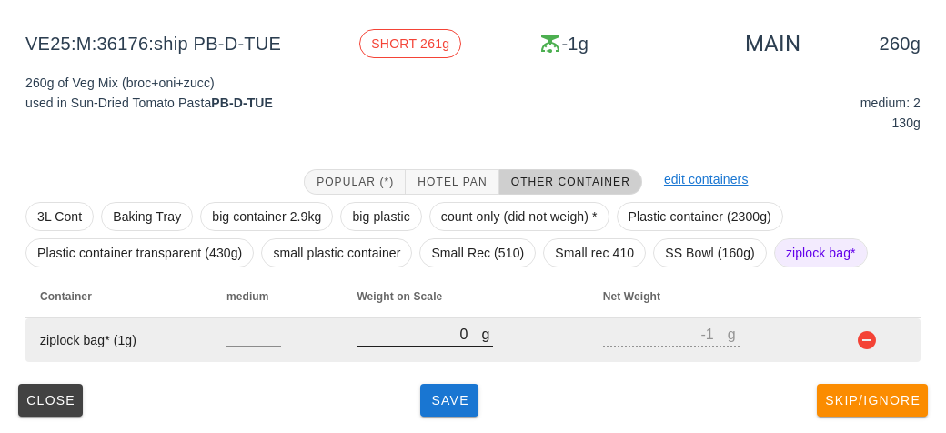
click at [440, 342] on input "0" at bounding box center [418, 334] width 125 height 24
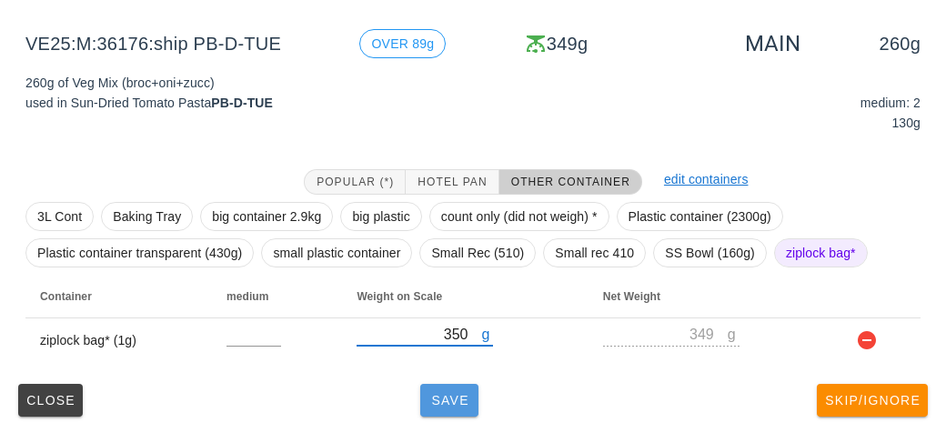
click at [441, 411] on button "Save" at bounding box center [449, 400] width 58 height 33
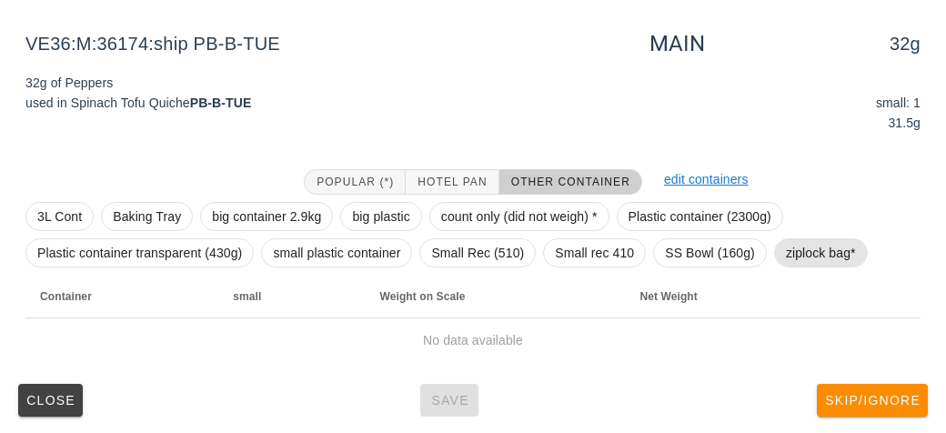
click at [817, 261] on span "ziplock bag*" at bounding box center [821, 252] width 70 height 27
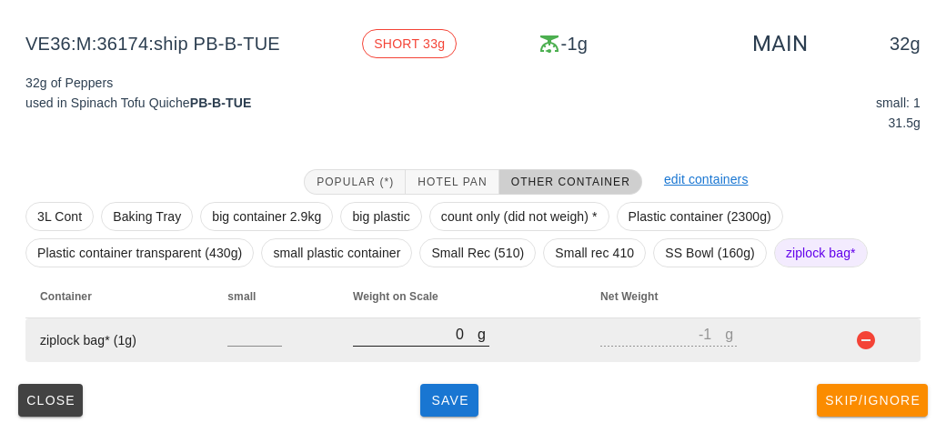
click at [395, 335] on input "0" at bounding box center [415, 334] width 125 height 24
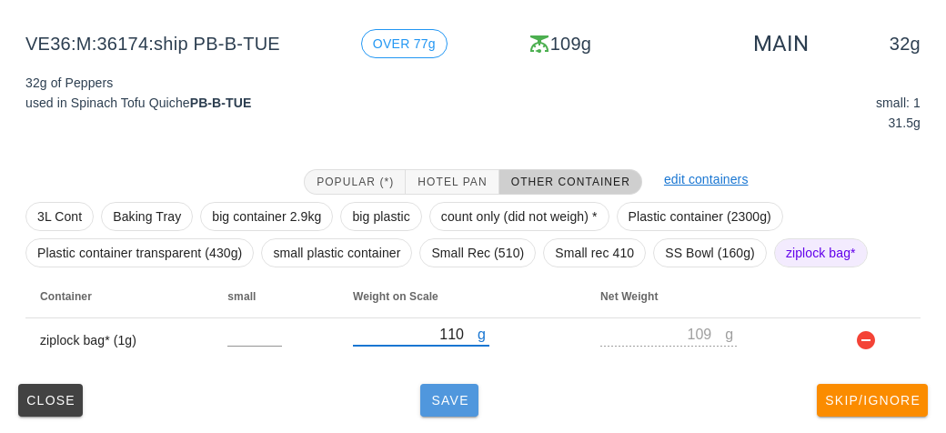
click at [452, 406] on button "Save" at bounding box center [449, 400] width 58 height 33
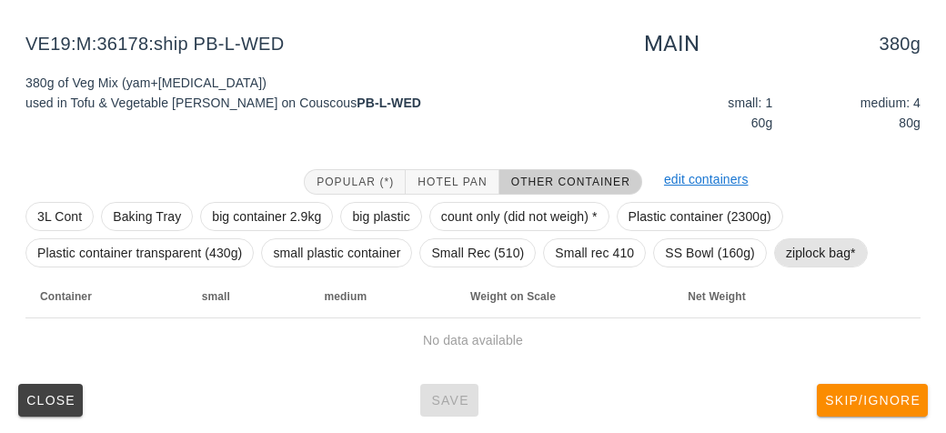
click at [815, 250] on span "ziplock bag*" at bounding box center [821, 252] width 70 height 27
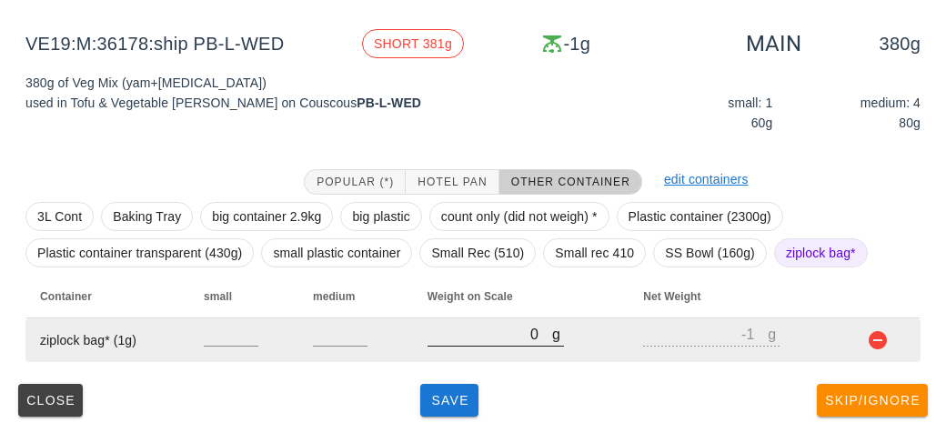
click at [456, 339] on input "0" at bounding box center [489, 334] width 125 height 24
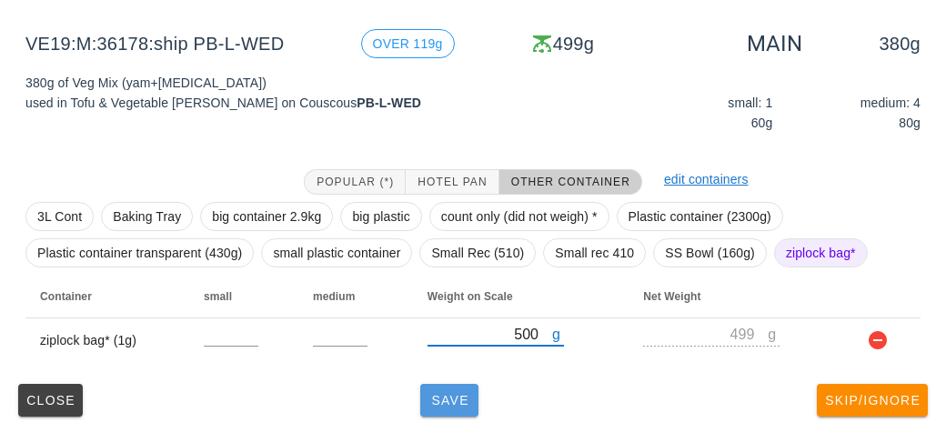
click at [435, 400] on span "Save" at bounding box center [449, 400] width 44 height 15
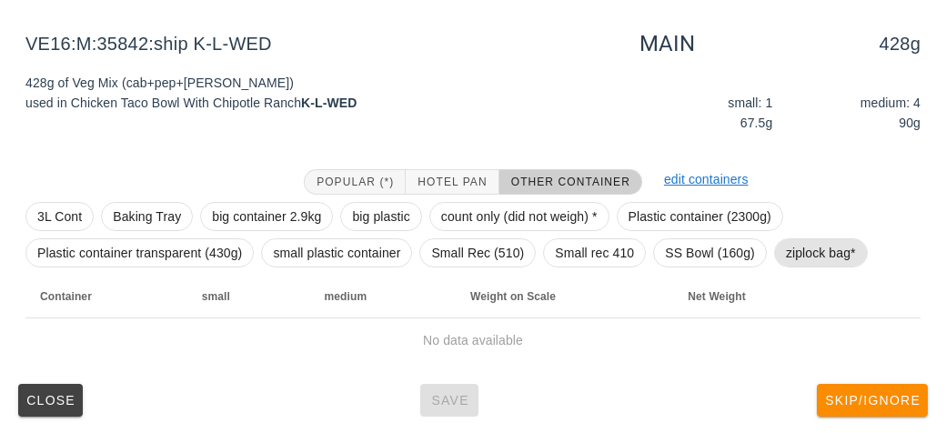
click at [829, 254] on span "ziplock bag*" at bounding box center [821, 252] width 70 height 27
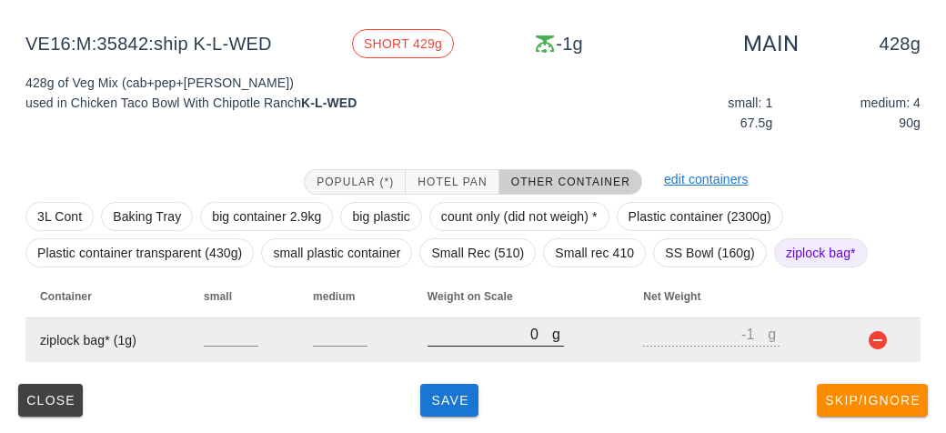
click at [452, 336] on input "0" at bounding box center [489, 334] width 125 height 24
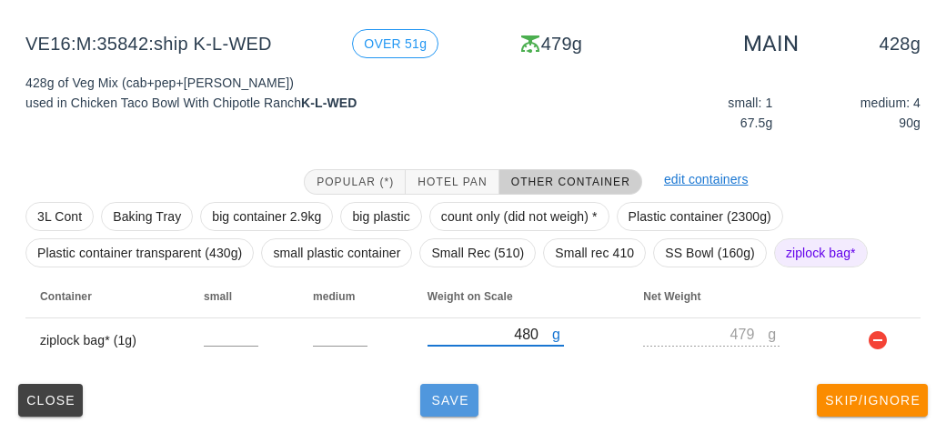
click at [457, 397] on span "Save" at bounding box center [449, 400] width 44 height 15
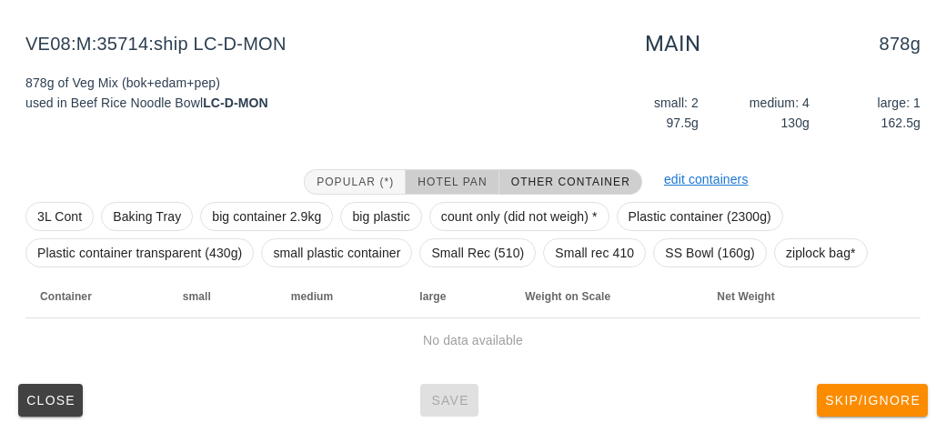
click at [456, 182] on span "Hotel Pan" at bounding box center [451, 181] width 70 height 13
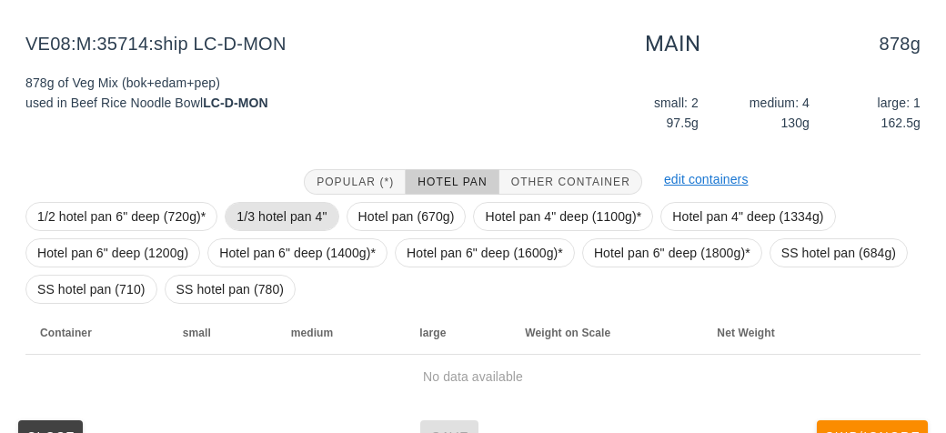
click at [269, 207] on span "1/3 hotel pan 4"" at bounding box center [281, 216] width 90 height 27
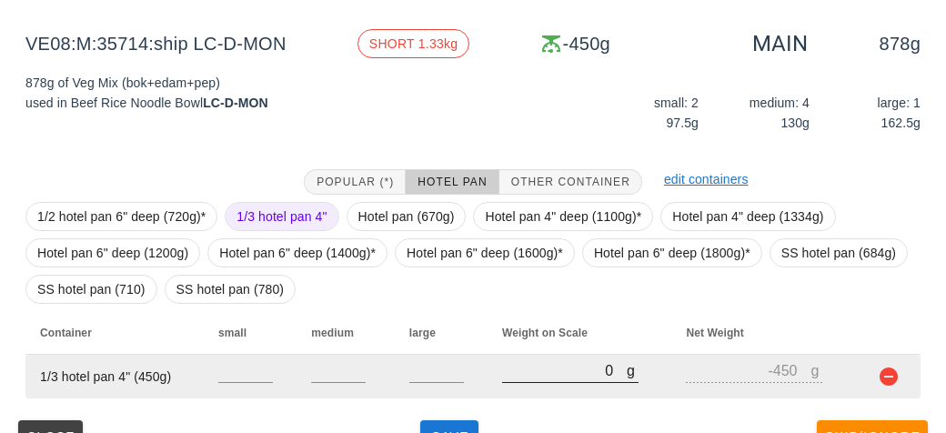
click at [526, 374] on input "0" at bounding box center [564, 370] width 125 height 24
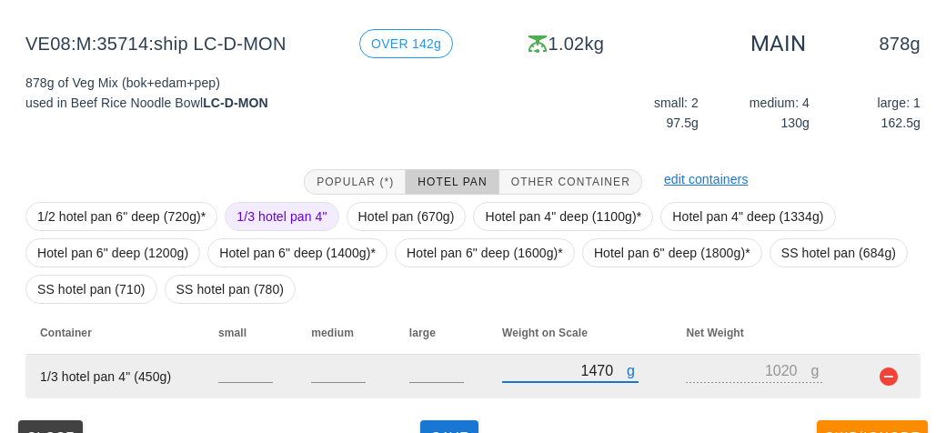
scroll to position [247, 0]
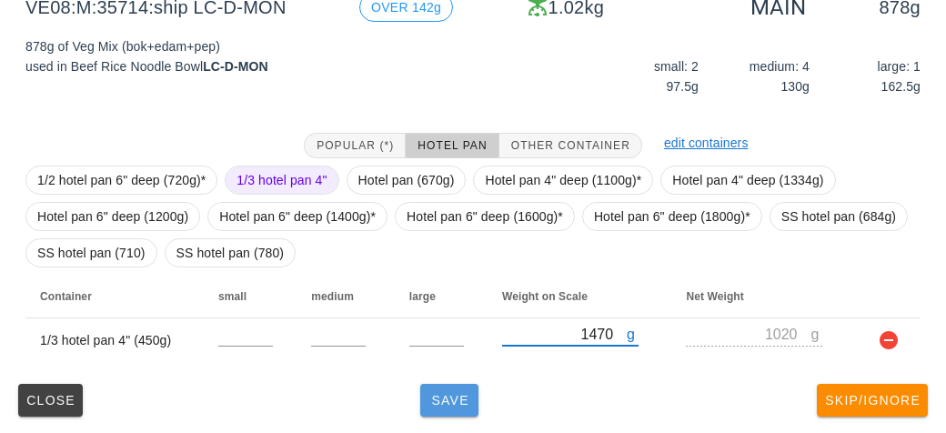
click at [448, 412] on button "Save" at bounding box center [449, 400] width 58 height 33
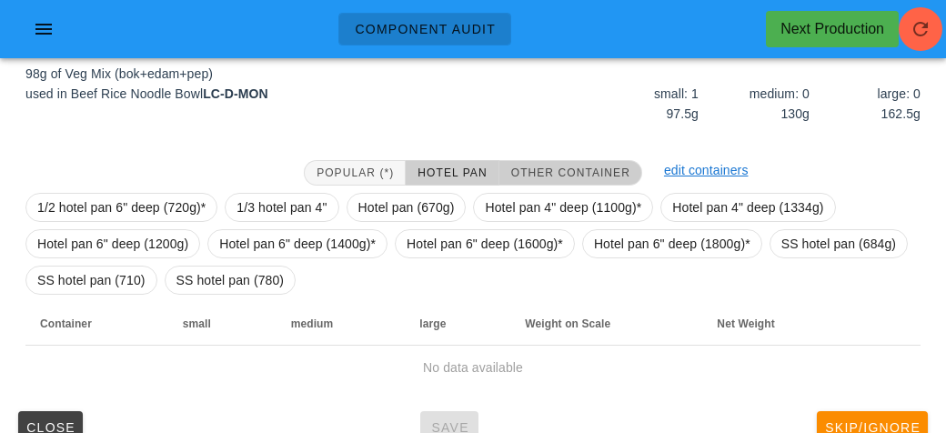
click at [565, 176] on span "Other Container" at bounding box center [570, 172] width 120 height 13
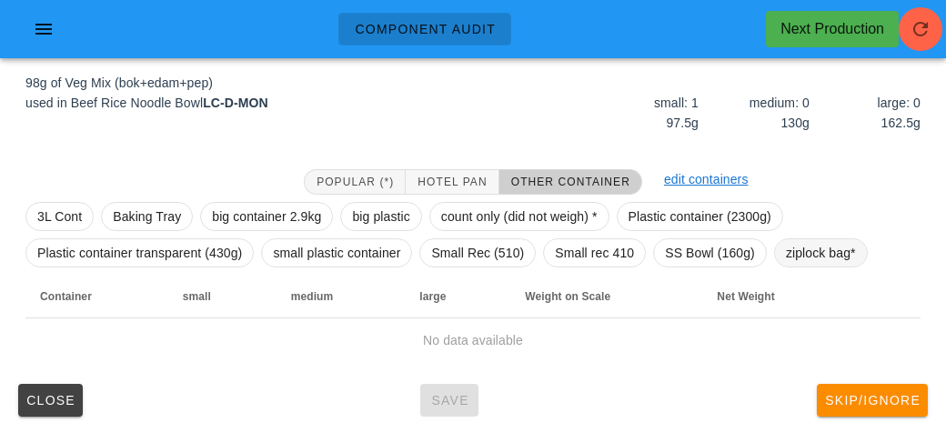
click at [796, 254] on span "ziplock bag*" at bounding box center [821, 252] width 70 height 27
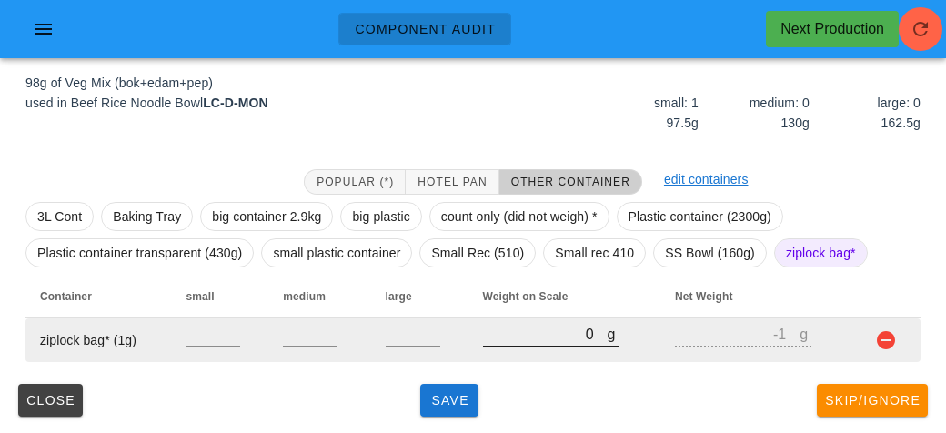
click at [521, 342] on input "0" at bounding box center [545, 334] width 125 height 24
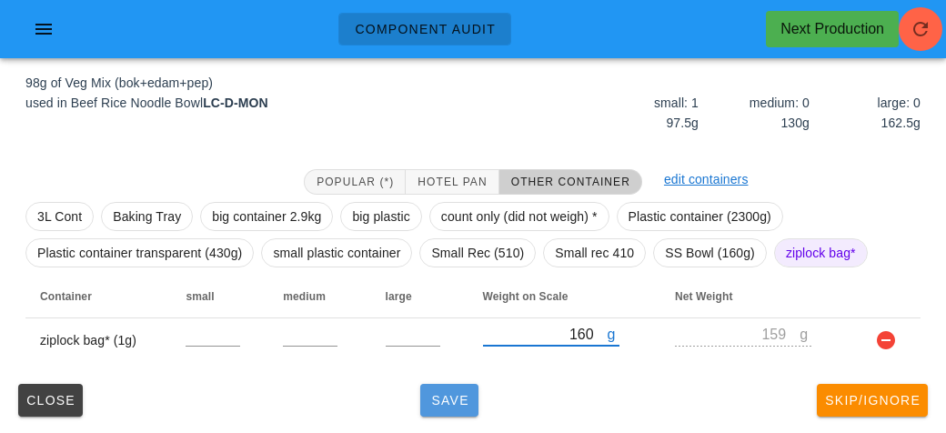
click at [446, 403] on span "Save" at bounding box center [449, 400] width 44 height 15
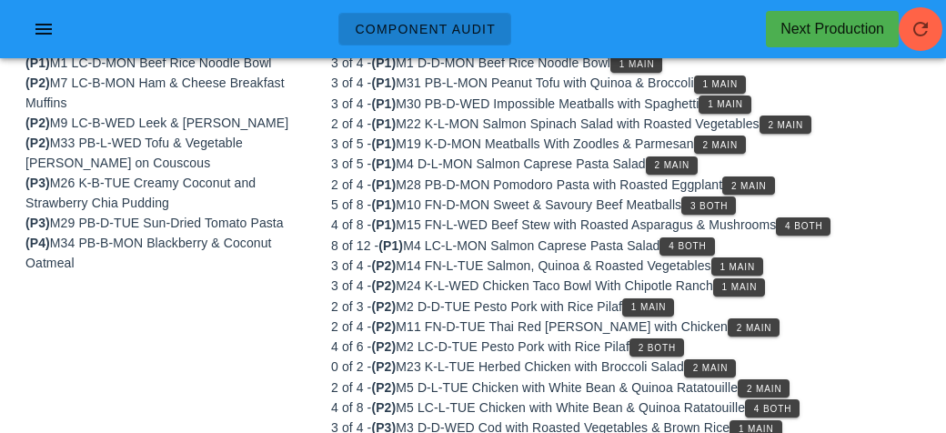
scroll to position [211, 0]
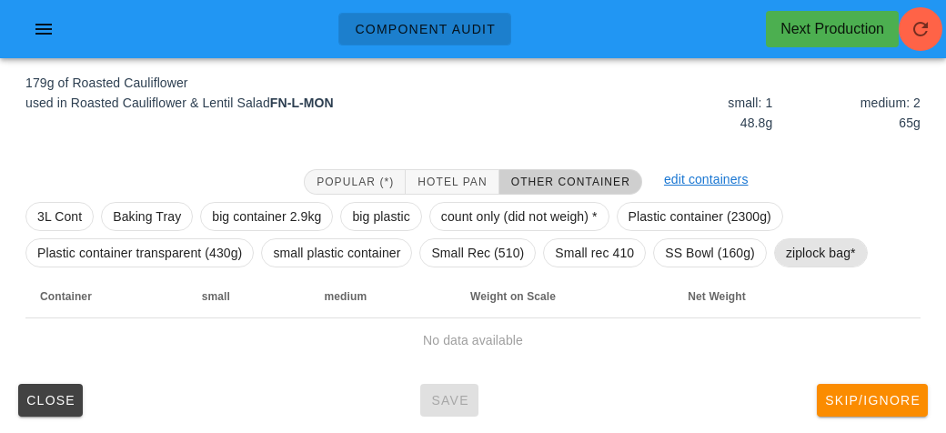
click at [816, 242] on span "ziplock bag*" at bounding box center [821, 252] width 70 height 27
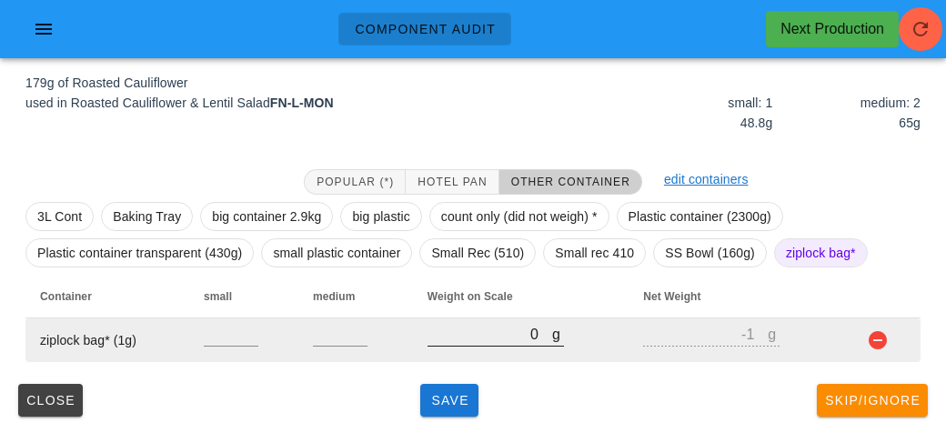
click at [473, 339] on input "0" at bounding box center [489, 334] width 125 height 24
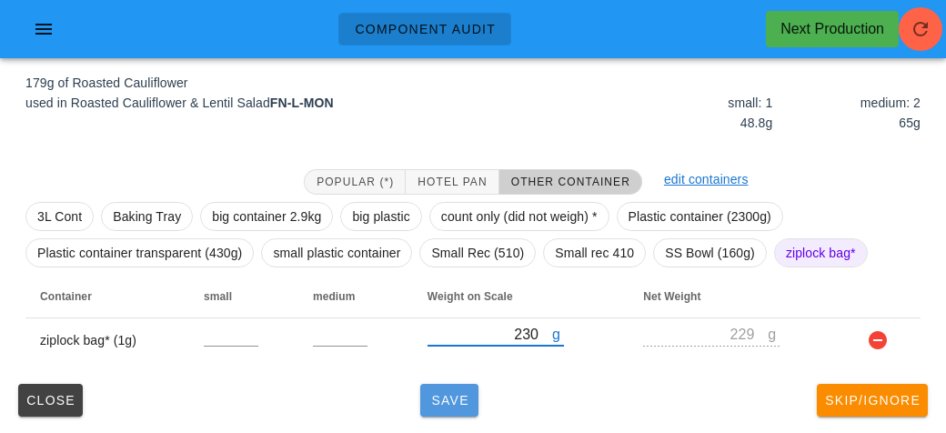
click at [475, 405] on button "Save" at bounding box center [449, 400] width 58 height 33
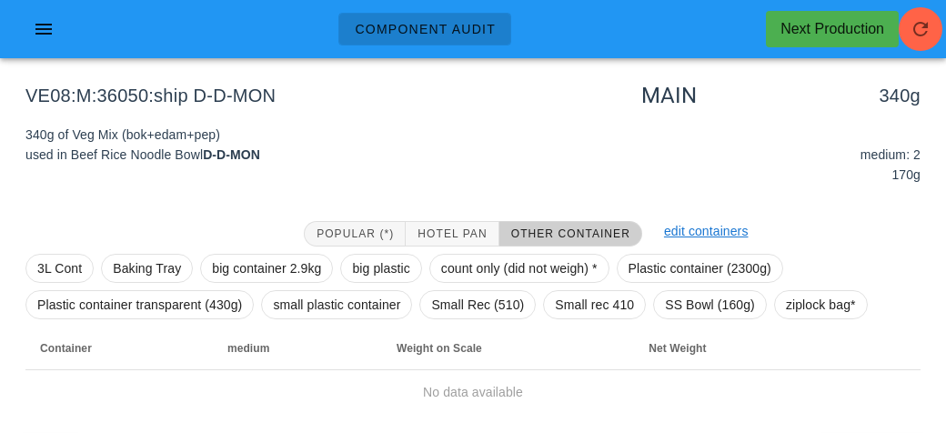
scroll to position [155, 0]
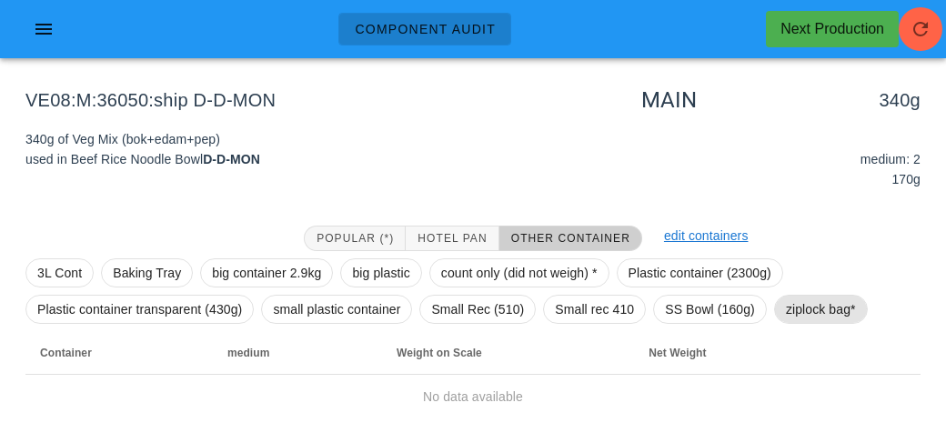
click at [817, 315] on span "ziplock bag*" at bounding box center [821, 308] width 70 height 27
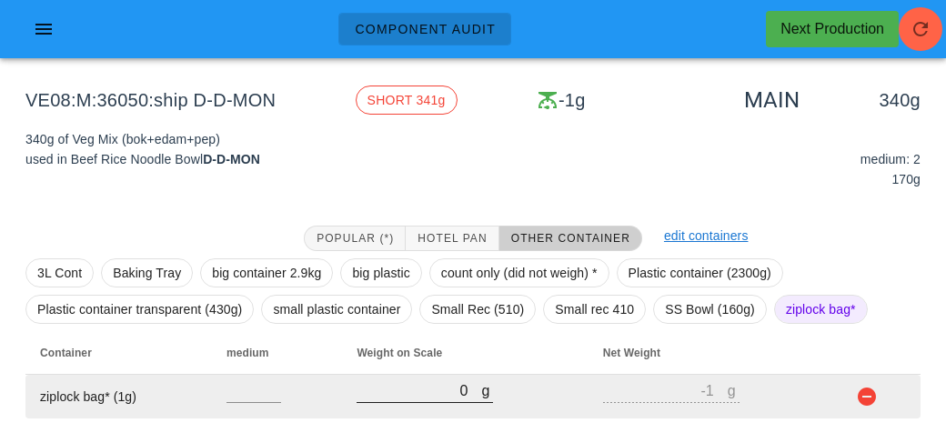
click at [410, 397] on input "0" at bounding box center [418, 390] width 125 height 24
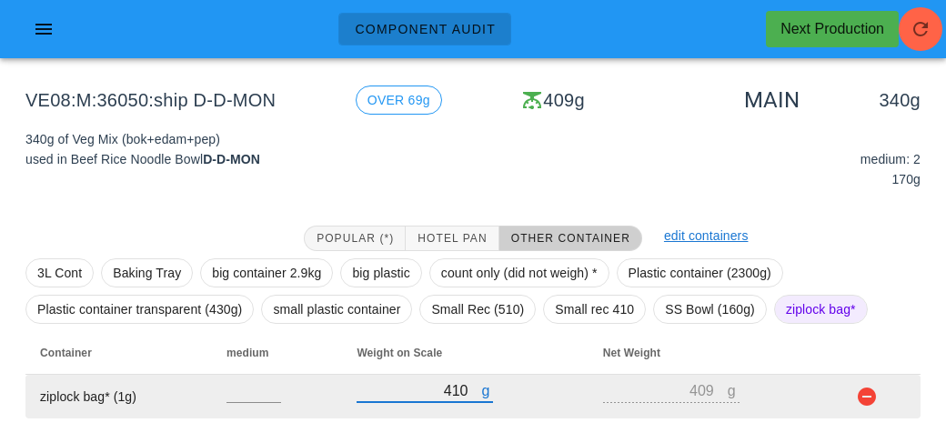
scroll to position [211, 0]
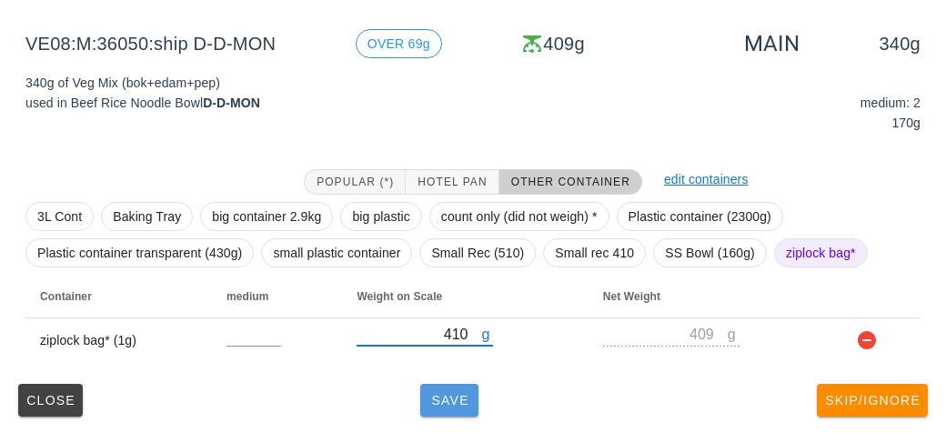
click at [442, 386] on button "Save" at bounding box center [449, 400] width 58 height 33
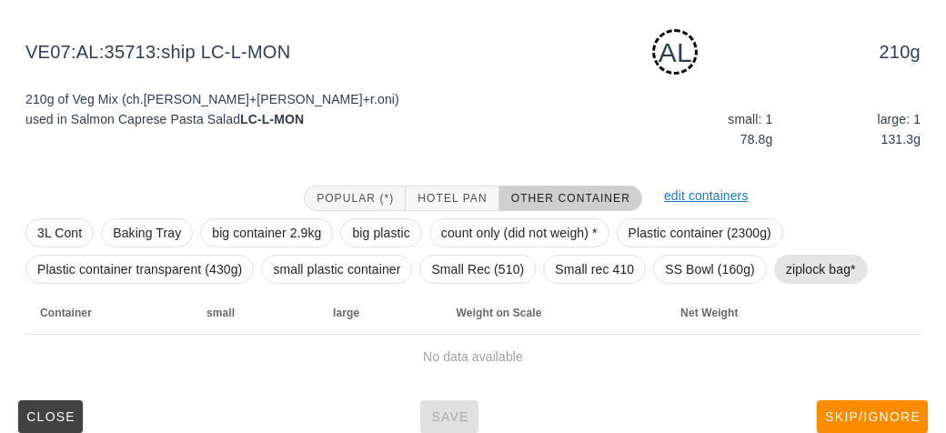
click at [812, 281] on span "ziplock bag*" at bounding box center [821, 268] width 70 height 27
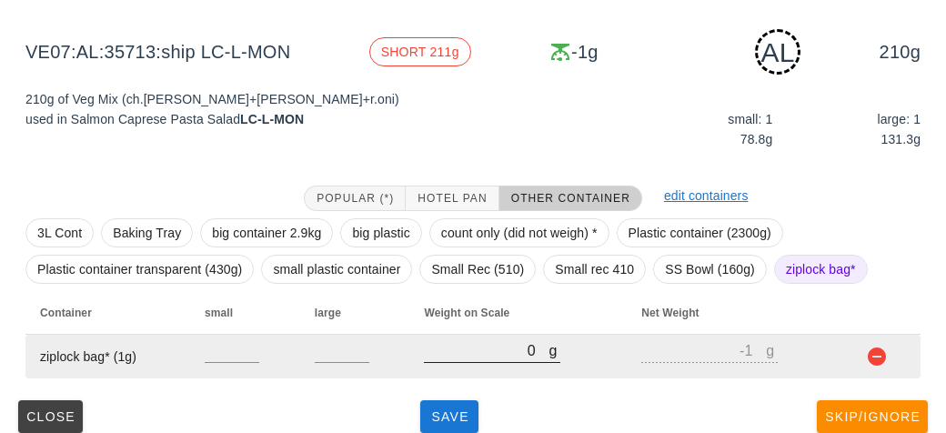
click at [483, 344] on input "0" at bounding box center [486, 350] width 125 height 24
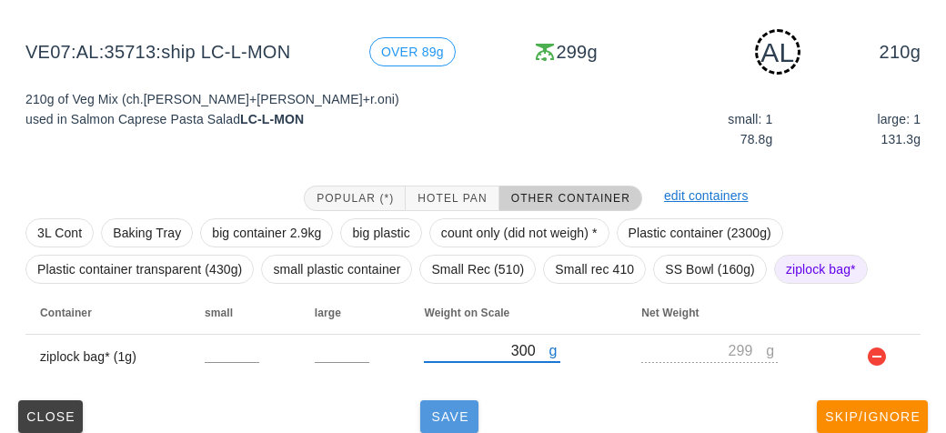
click at [445, 420] on span "Save" at bounding box center [449, 416] width 44 height 15
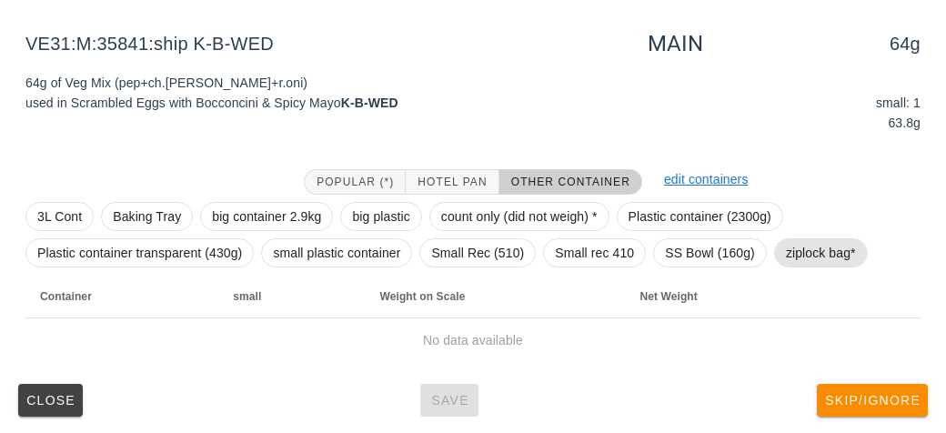
click at [806, 258] on span "ziplock bag*" at bounding box center [821, 252] width 70 height 27
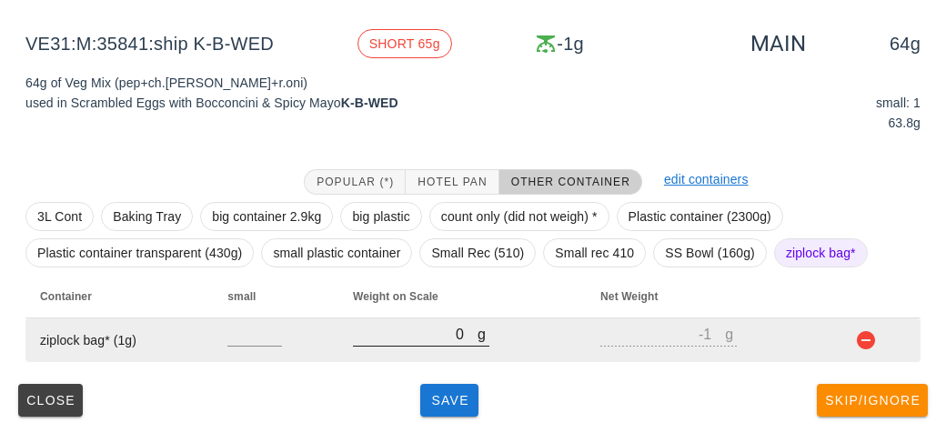
click at [420, 340] on input "0" at bounding box center [415, 334] width 125 height 24
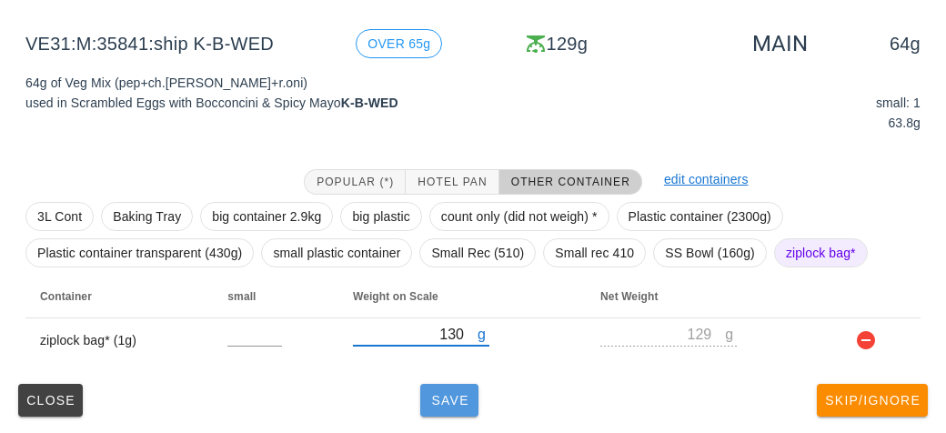
click at [443, 406] on button "Save" at bounding box center [449, 400] width 58 height 33
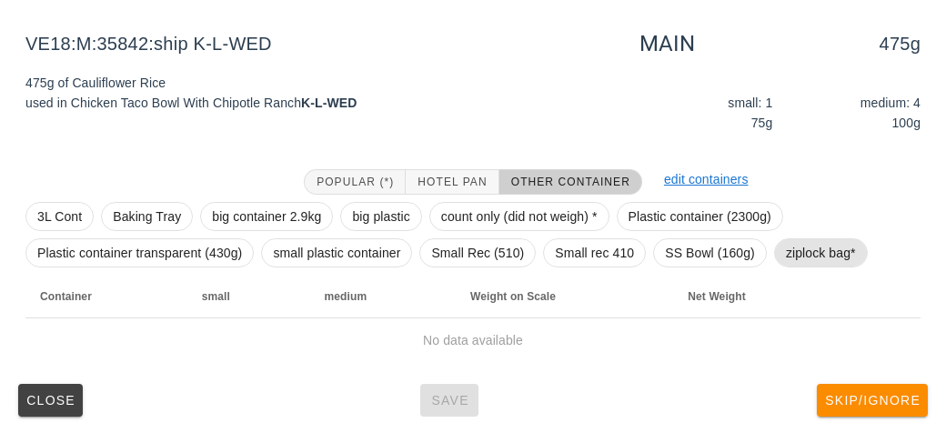
click at [818, 255] on span "ziplock bag*" at bounding box center [821, 252] width 70 height 27
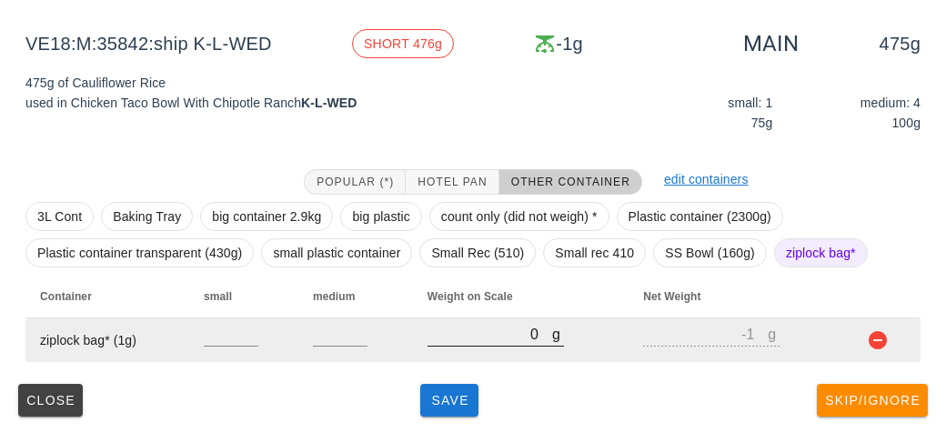
click at [498, 340] on input "0" at bounding box center [489, 334] width 125 height 24
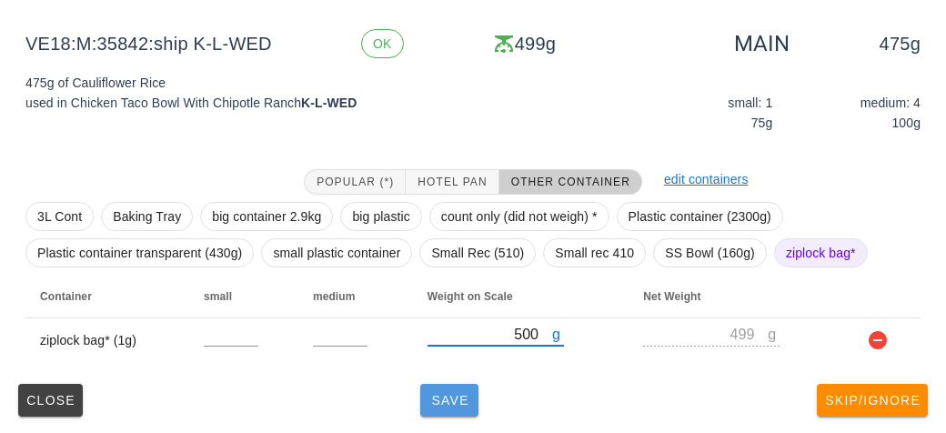
click at [475, 394] on button "Save" at bounding box center [449, 400] width 58 height 33
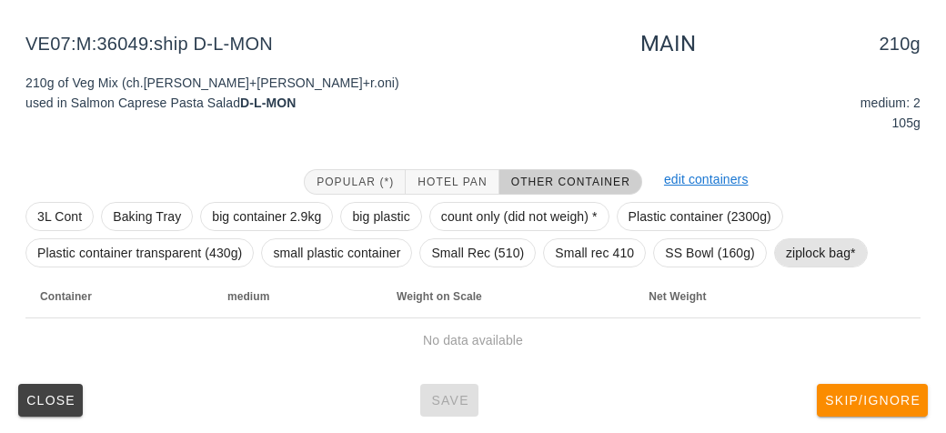
click at [820, 254] on span "ziplock bag*" at bounding box center [821, 252] width 70 height 27
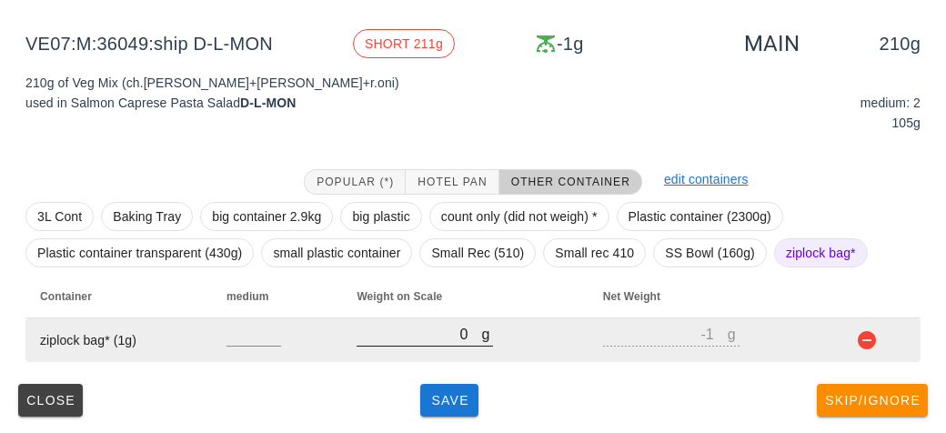
click at [432, 329] on input "0" at bounding box center [418, 334] width 125 height 24
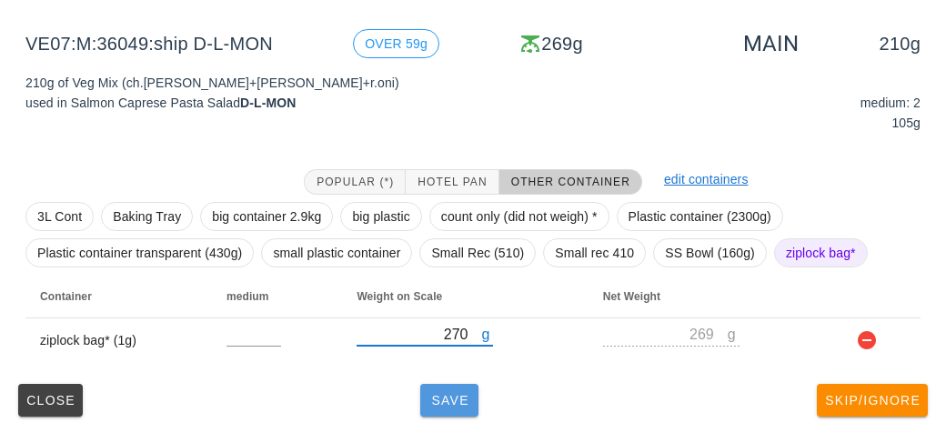
click at [445, 403] on span "Save" at bounding box center [449, 400] width 44 height 15
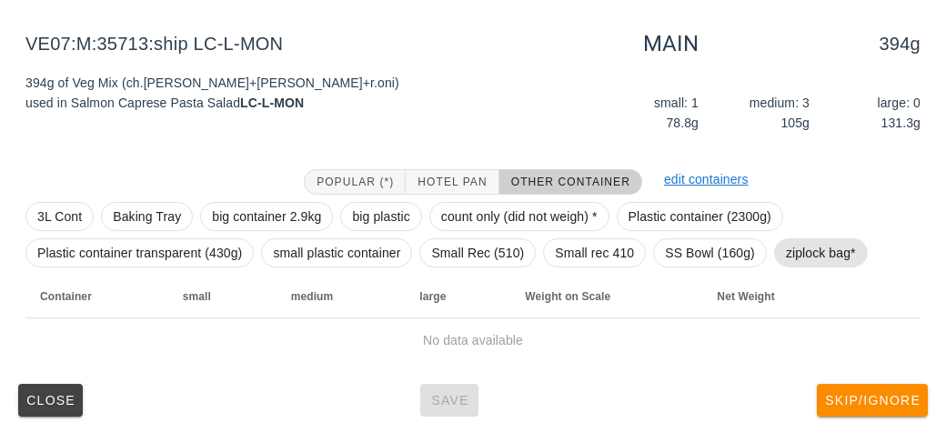
click at [826, 264] on span "ziplock bag*" at bounding box center [821, 252] width 70 height 27
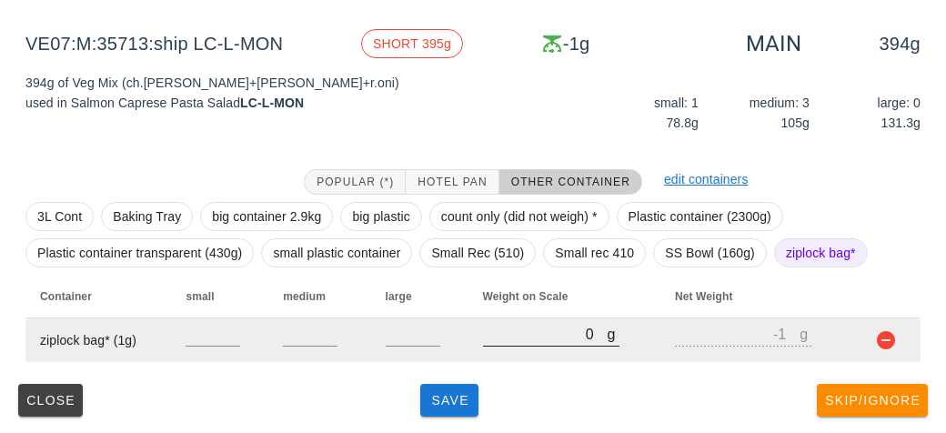
click at [513, 332] on input "0" at bounding box center [545, 334] width 125 height 24
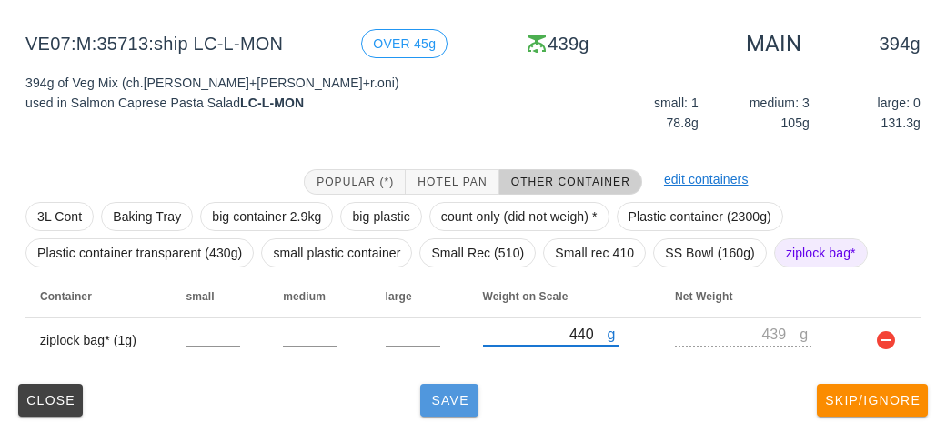
click at [451, 408] on button "Save" at bounding box center [449, 400] width 58 height 33
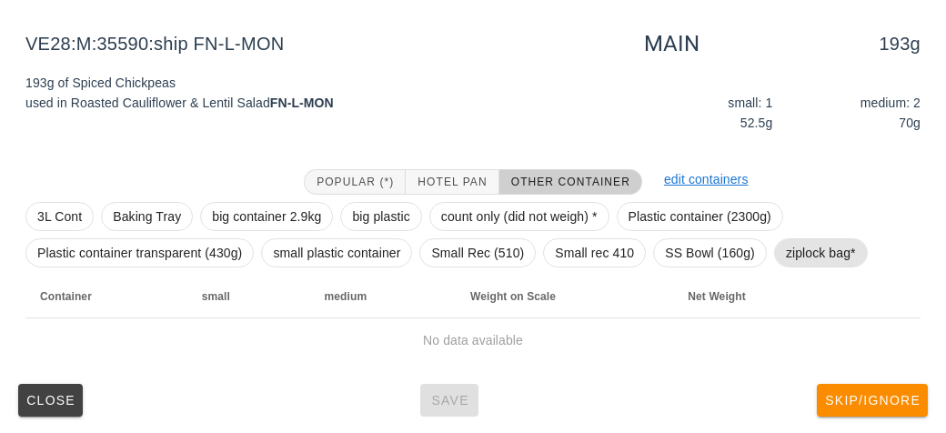
click at [806, 262] on span "ziplock bag*" at bounding box center [821, 252] width 70 height 27
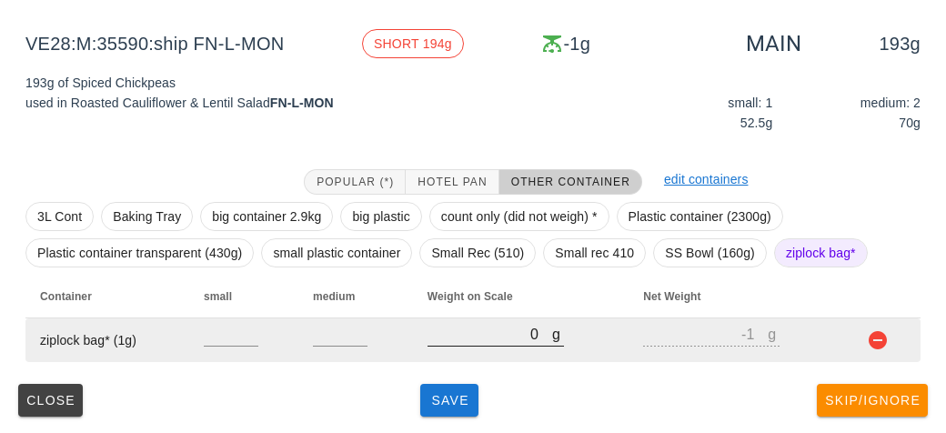
click at [505, 336] on input "0" at bounding box center [489, 334] width 125 height 24
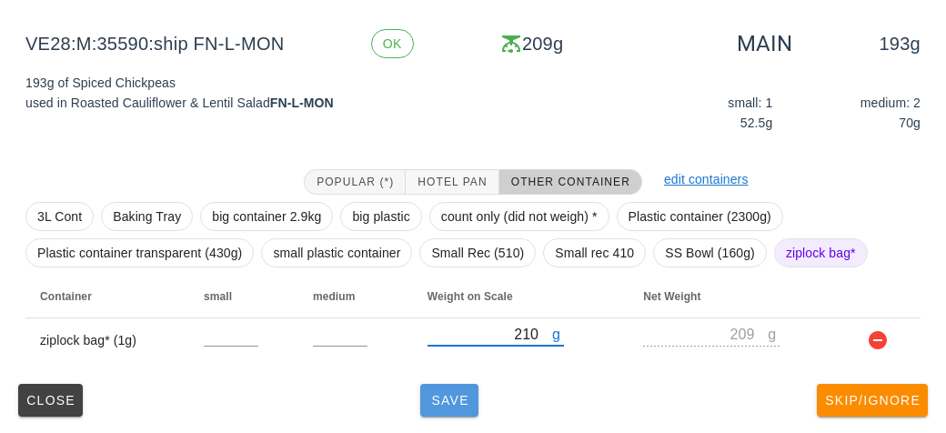
click at [454, 406] on button "Save" at bounding box center [449, 400] width 58 height 33
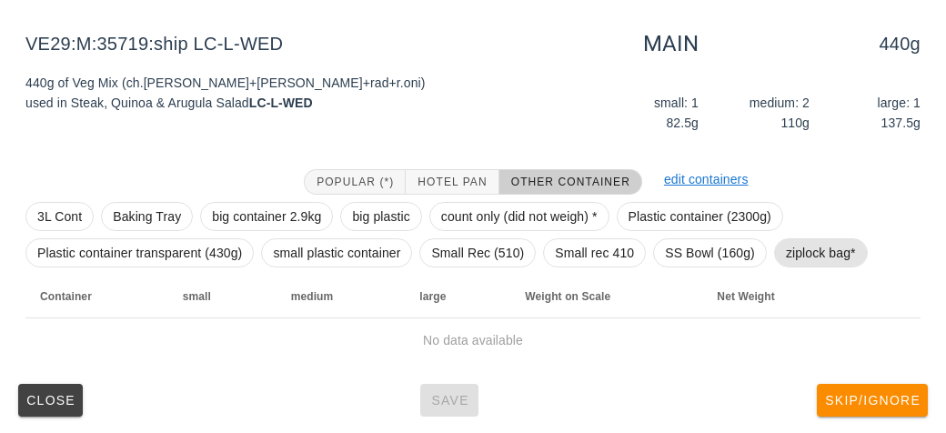
click at [804, 248] on span "ziplock bag*" at bounding box center [821, 252] width 70 height 27
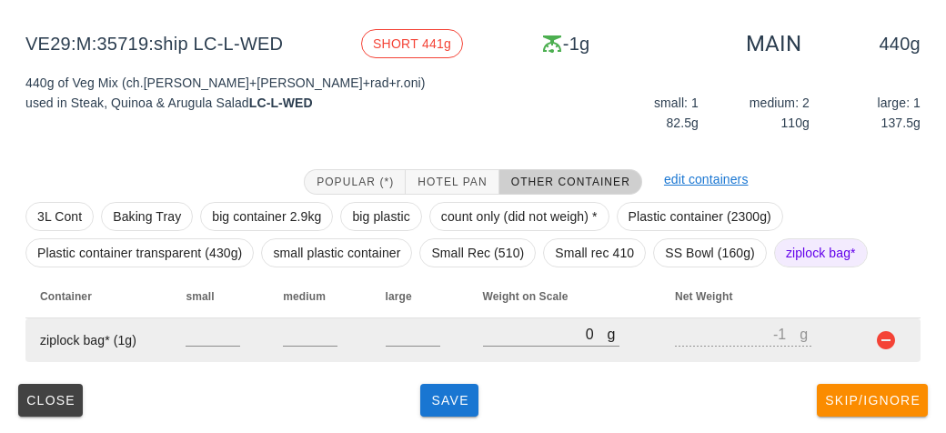
click at [473, 346] on td "g 0" at bounding box center [564, 340] width 193 height 44
click at [520, 336] on input "0" at bounding box center [545, 334] width 125 height 24
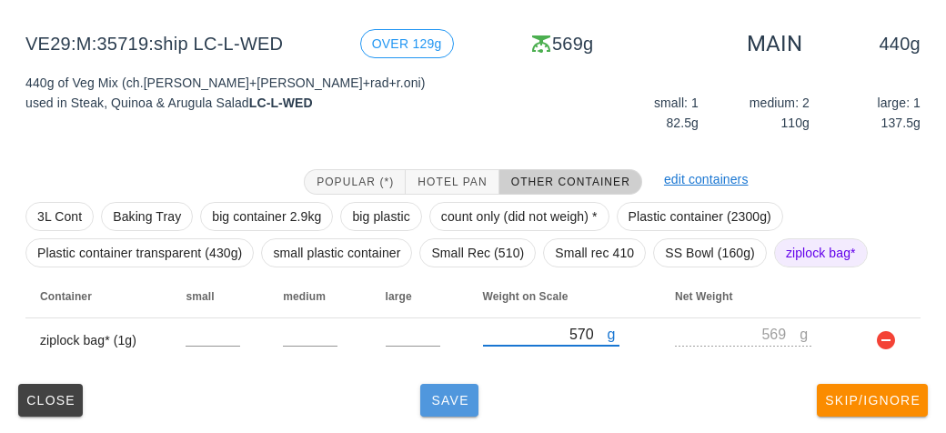
click at [464, 413] on button "Save" at bounding box center [449, 400] width 58 height 33
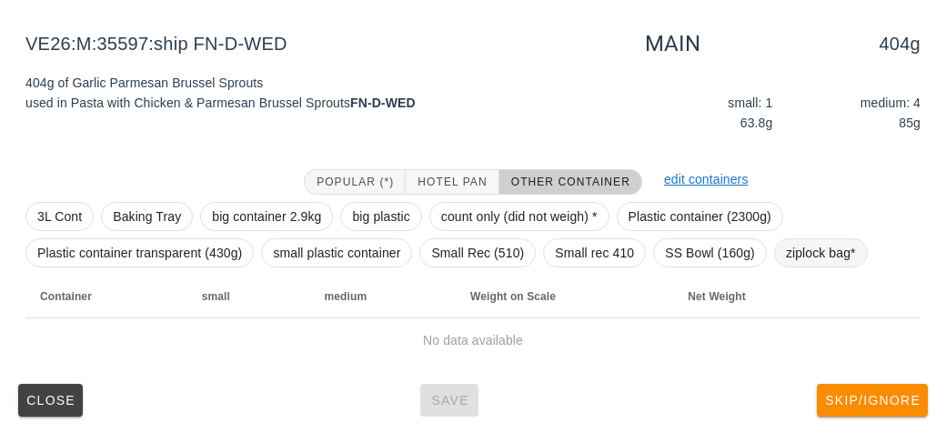
click at [808, 242] on span "ziplock bag*" at bounding box center [821, 252] width 70 height 27
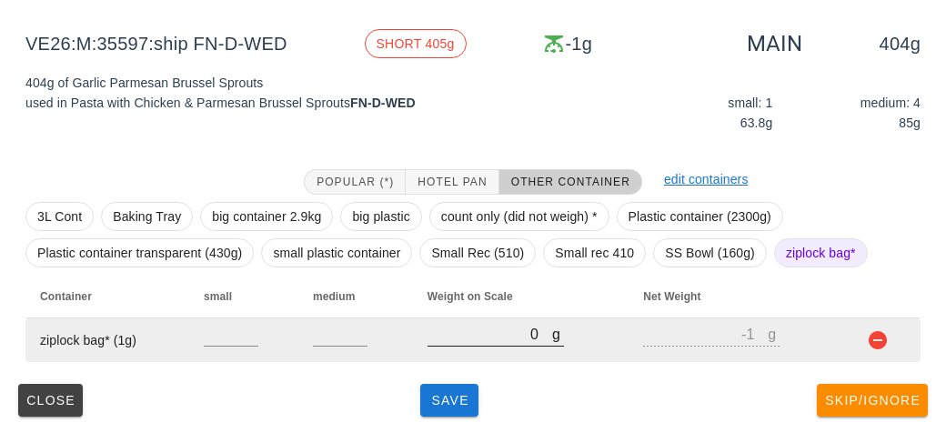
click at [495, 336] on input "0" at bounding box center [489, 334] width 125 height 24
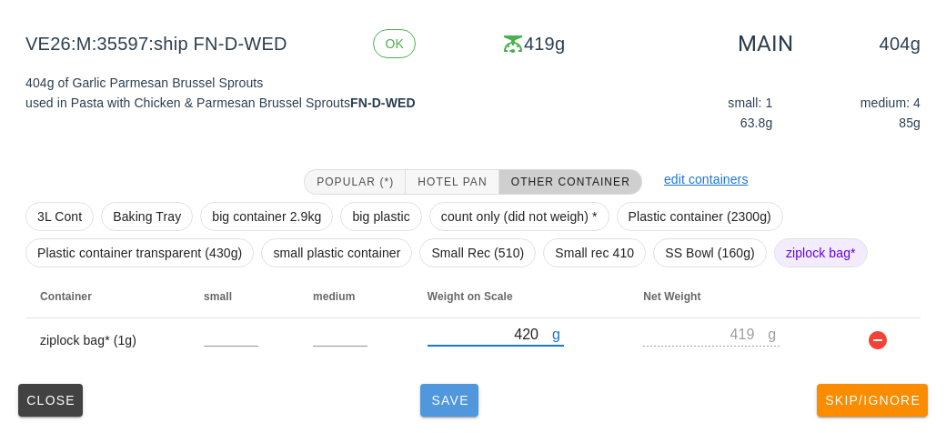
click at [464, 411] on button "Save" at bounding box center [449, 400] width 58 height 33
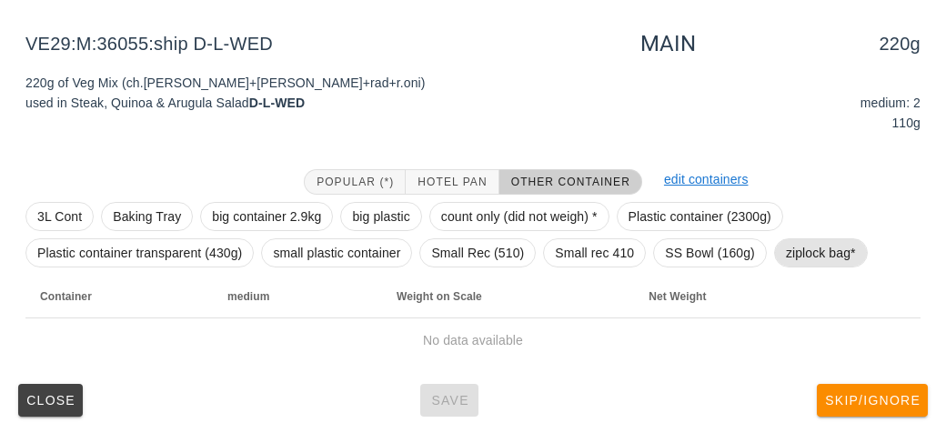
click at [816, 247] on span "ziplock bag*" at bounding box center [821, 252] width 70 height 27
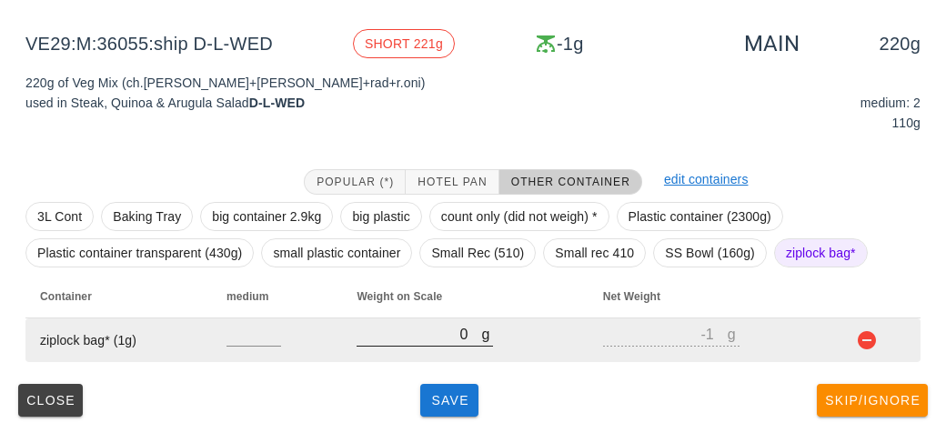
click at [432, 340] on input "0" at bounding box center [418, 334] width 125 height 24
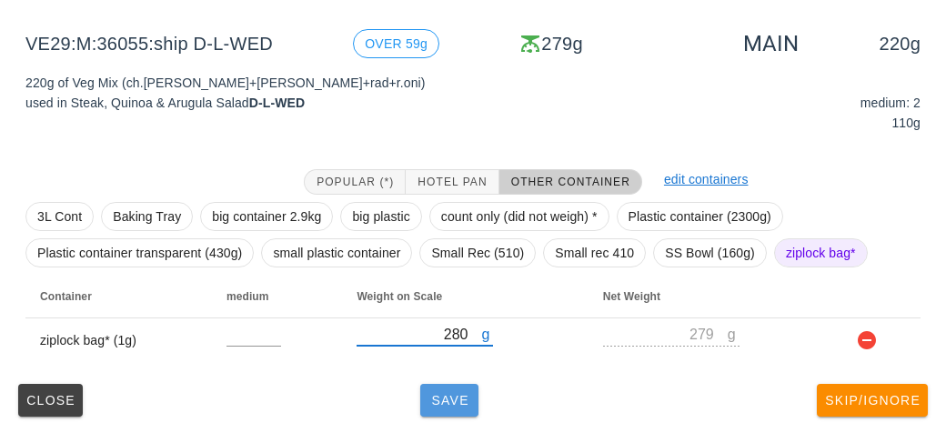
click at [454, 413] on button "Save" at bounding box center [449, 400] width 58 height 33
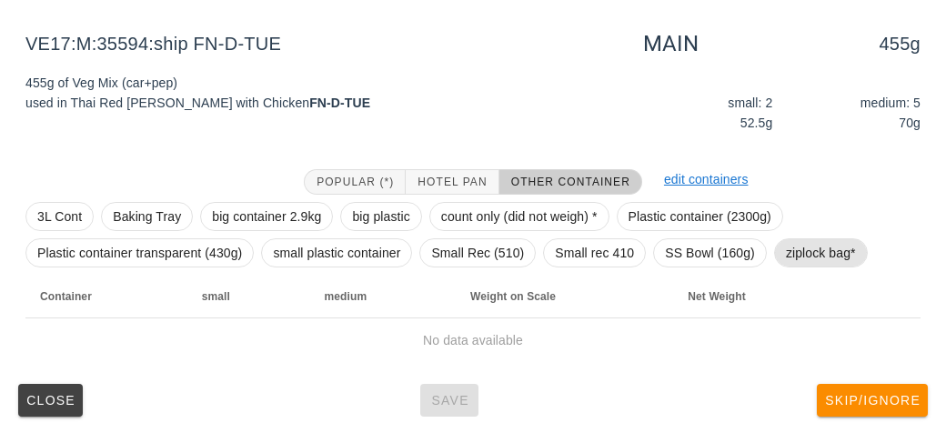
click at [780, 262] on span "ziplock bag*" at bounding box center [821, 252] width 94 height 29
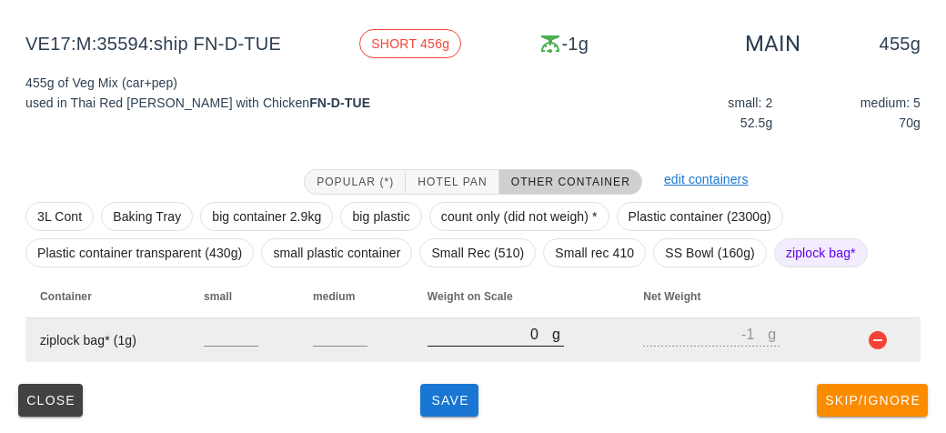
click at [513, 341] on input "0" at bounding box center [489, 334] width 125 height 24
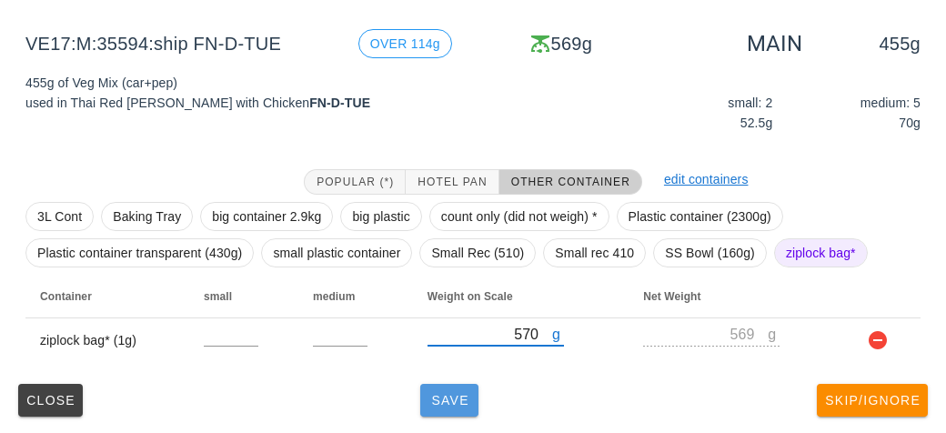
click at [473, 399] on button "Save" at bounding box center [449, 400] width 58 height 33
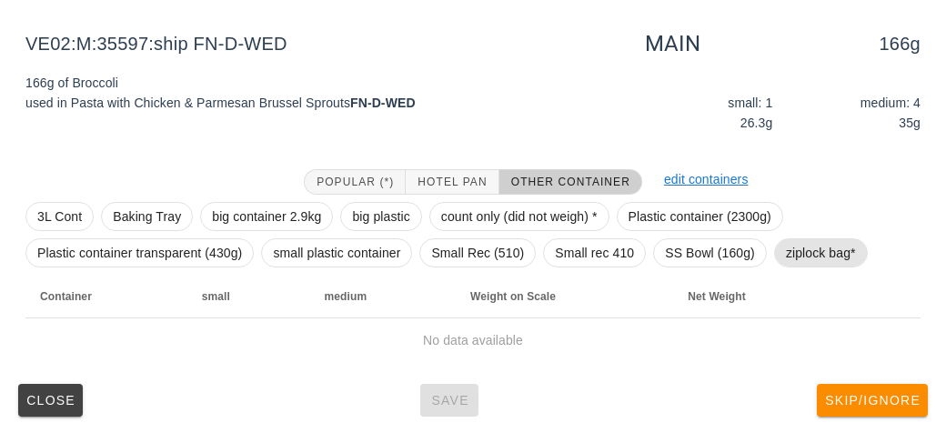
click at [829, 254] on span "ziplock bag*" at bounding box center [821, 252] width 70 height 27
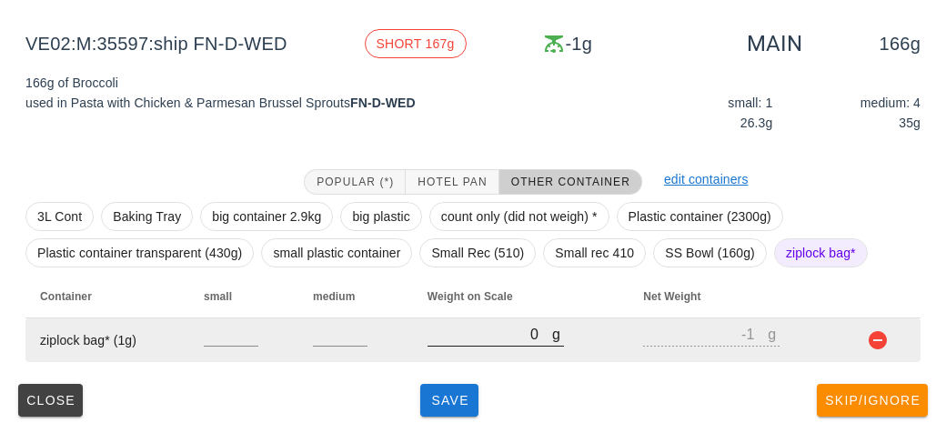
click at [472, 325] on input "0" at bounding box center [489, 334] width 125 height 24
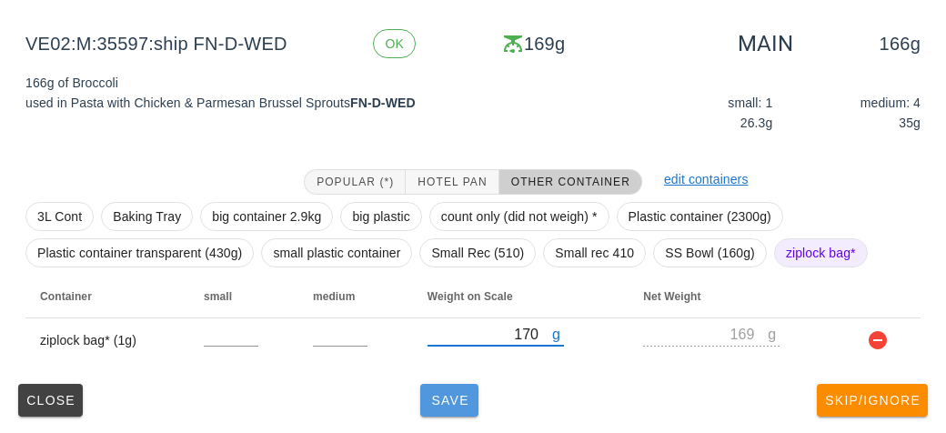
click at [471, 405] on button "Save" at bounding box center [449, 400] width 58 height 33
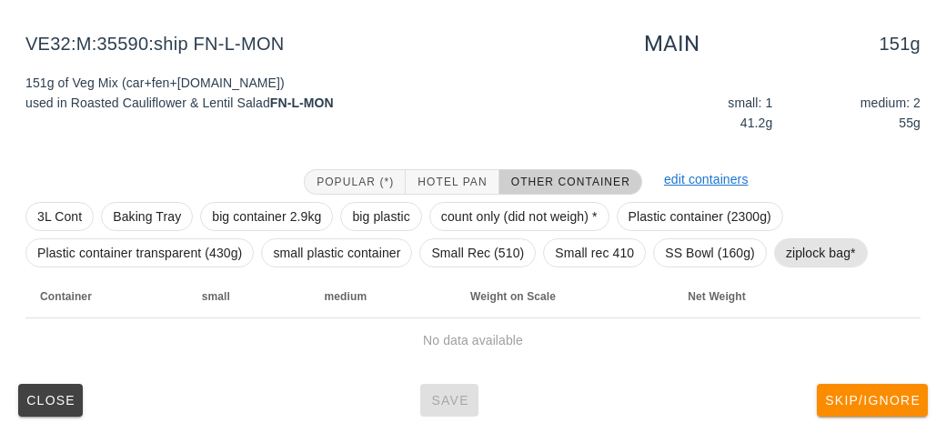
click at [811, 250] on span "ziplock bag*" at bounding box center [821, 252] width 70 height 27
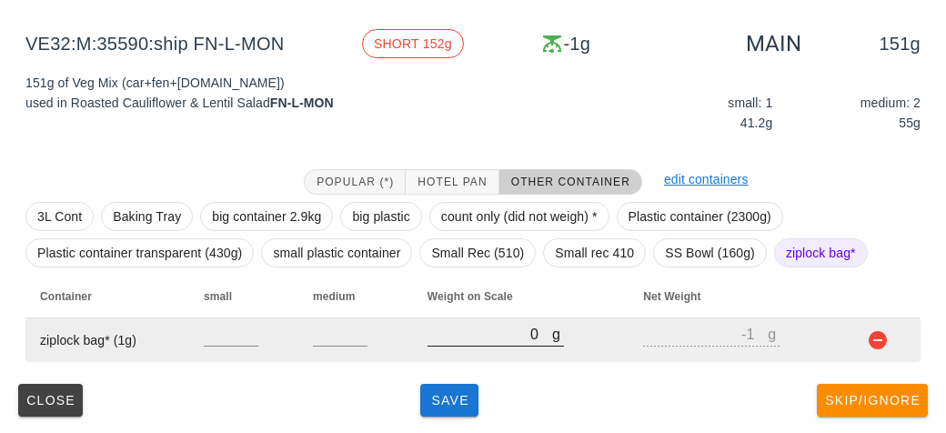
click at [468, 339] on input "0" at bounding box center [489, 334] width 125 height 24
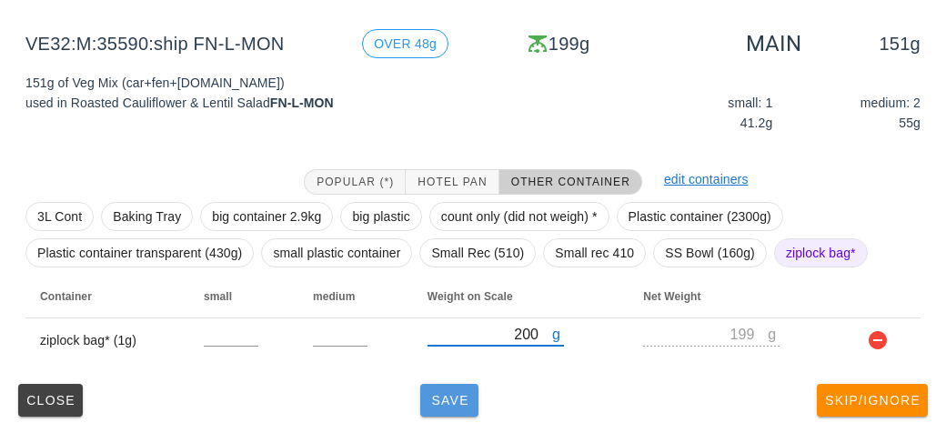
click at [447, 412] on button "Save" at bounding box center [449, 400] width 58 height 33
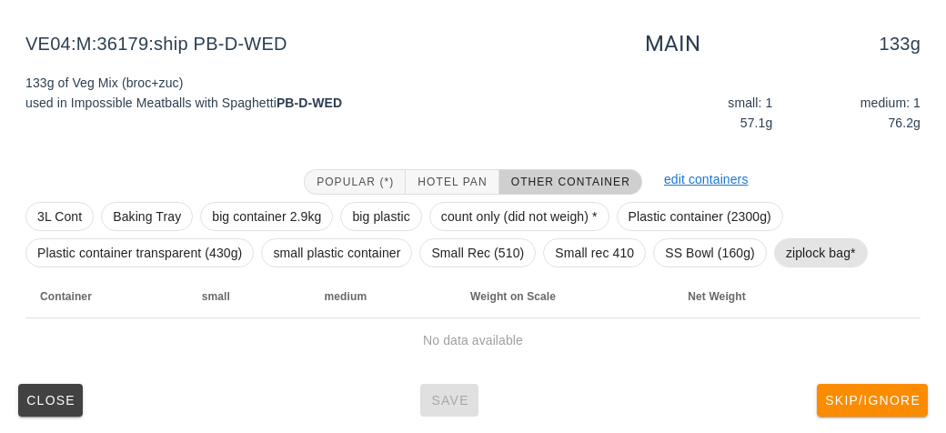
click at [790, 255] on span "ziplock bag*" at bounding box center [821, 252] width 70 height 27
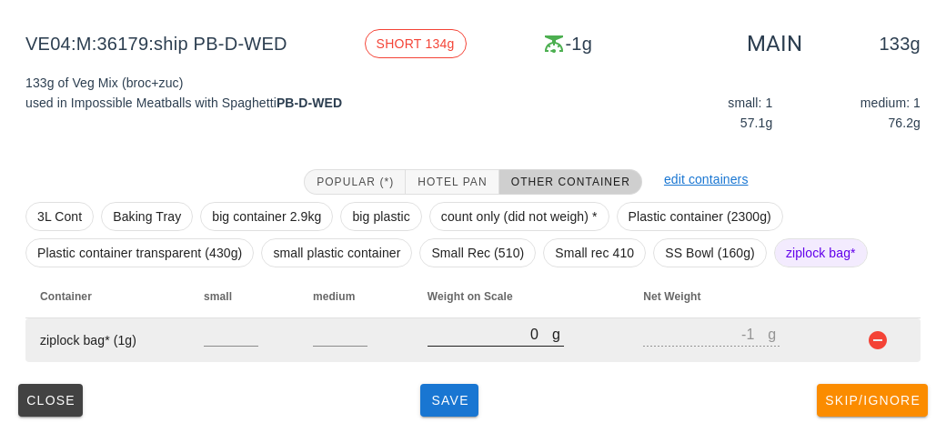
click at [473, 328] on input "0" at bounding box center [489, 334] width 125 height 24
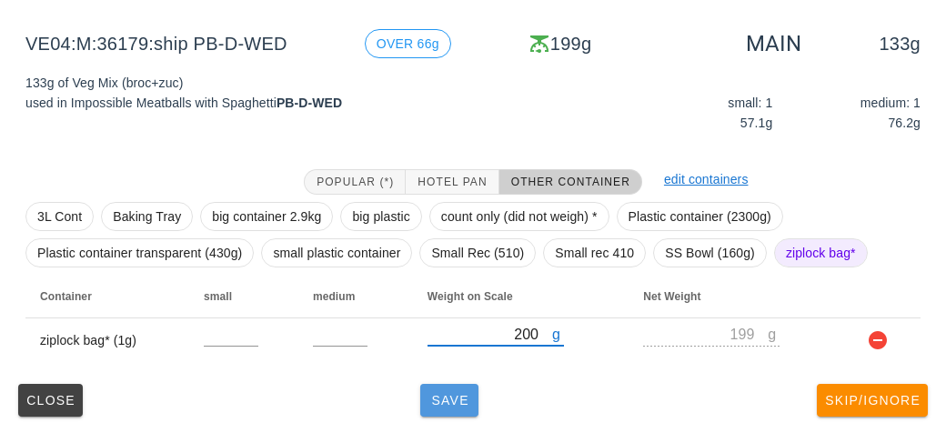
click at [449, 400] on span "Save" at bounding box center [449, 400] width 44 height 15
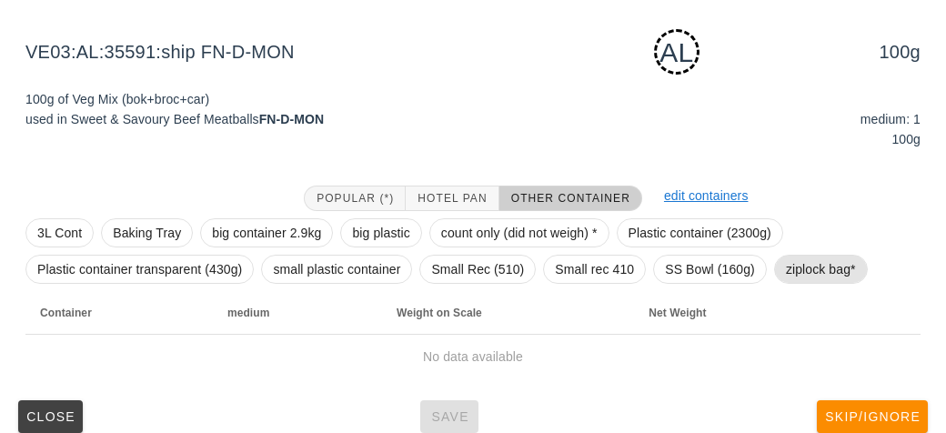
click at [817, 276] on span "ziplock bag*" at bounding box center [821, 268] width 70 height 27
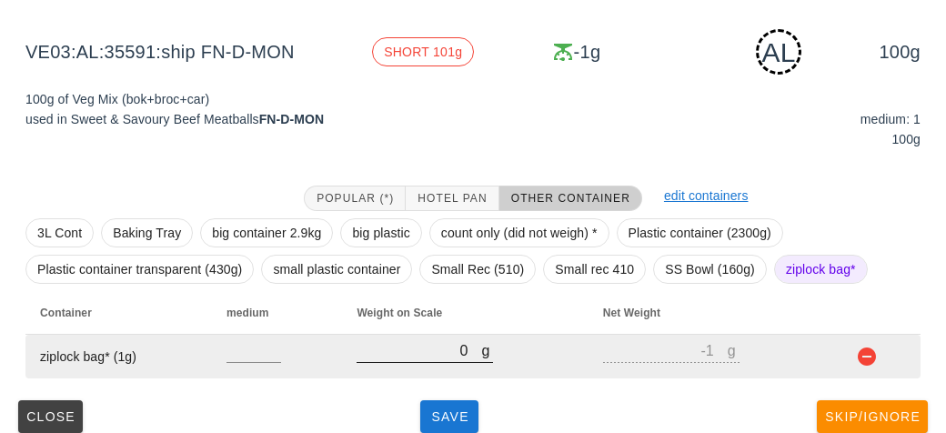
click at [461, 352] on input "0" at bounding box center [418, 350] width 125 height 24
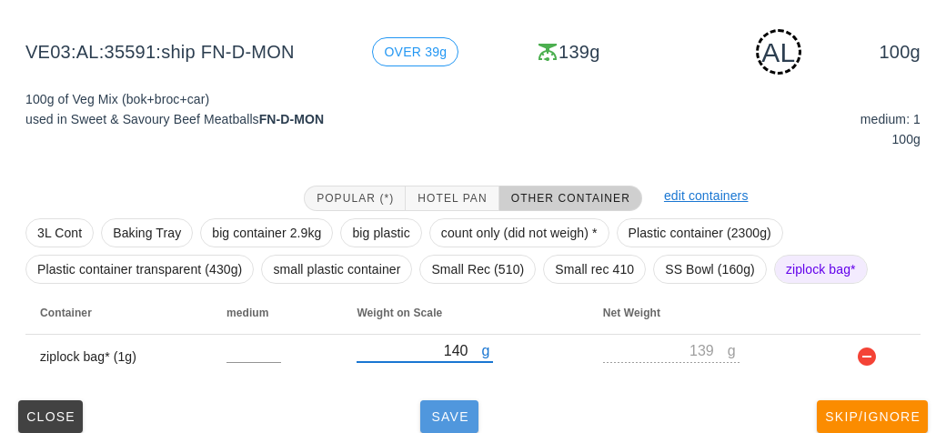
click at [452, 416] on span "Save" at bounding box center [449, 416] width 44 height 15
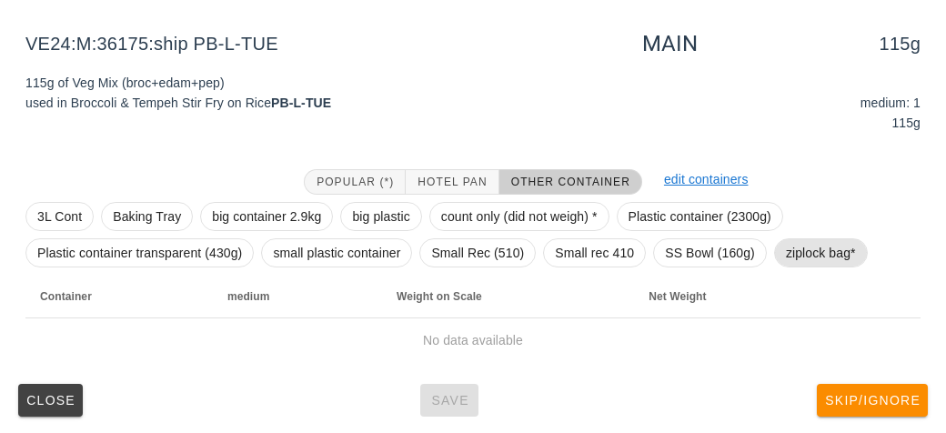
click at [820, 247] on span "ziplock bag*" at bounding box center [821, 252] width 70 height 27
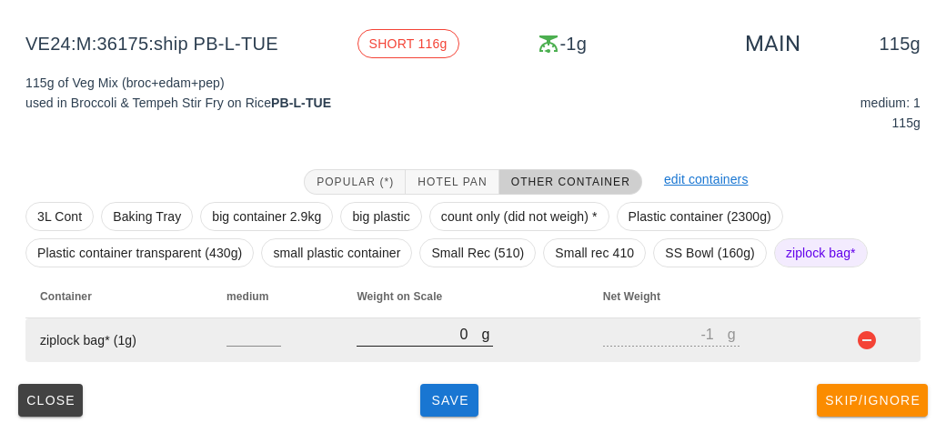
click at [469, 343] on input "0" at bounding box center [418, 334] width 125 height 24
click at [385, 342] on input "0" at bounding box center [418, 334] width 125 height 24
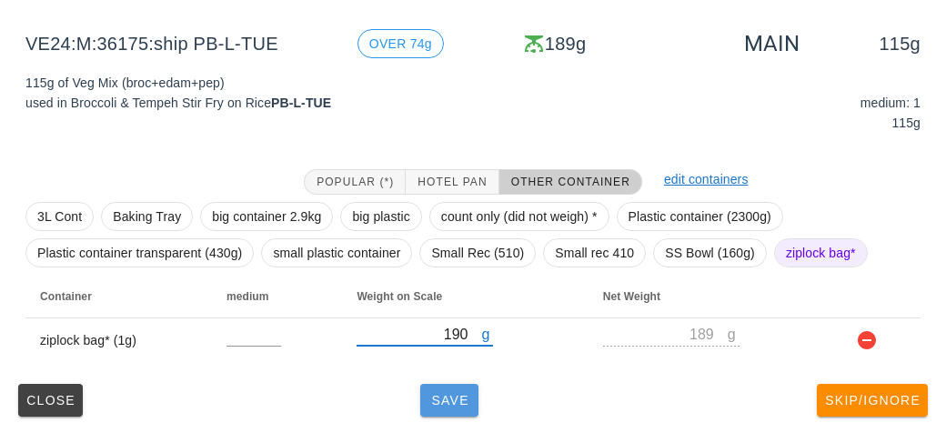
click at [455, 386] on button "Save" at bounding box center [449, 400] width 58 height 33
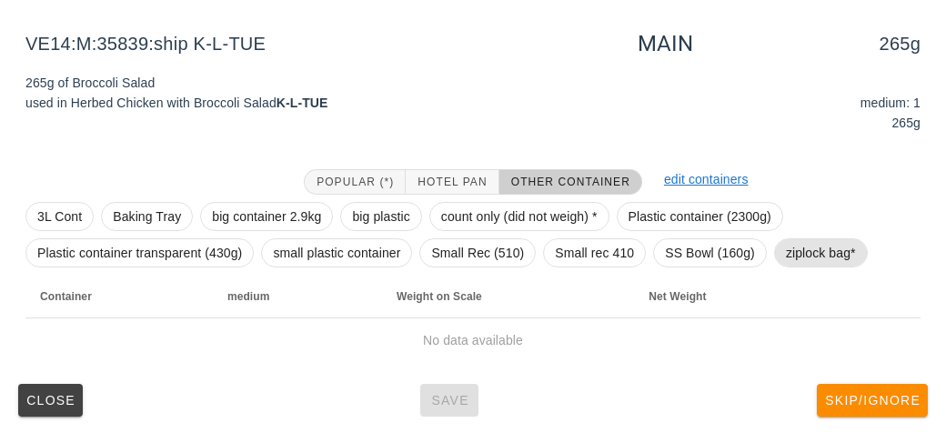
click at [815, 257] on span "ziplock bag*" at bounding box center [821, 252] width 70 height 27
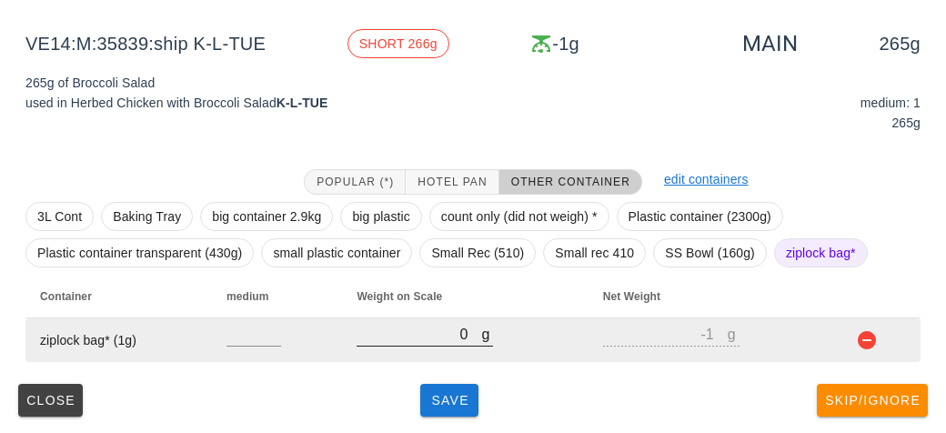
click at [459, 336] on input "0" at bounding box center [418, 334] width 125 height 24
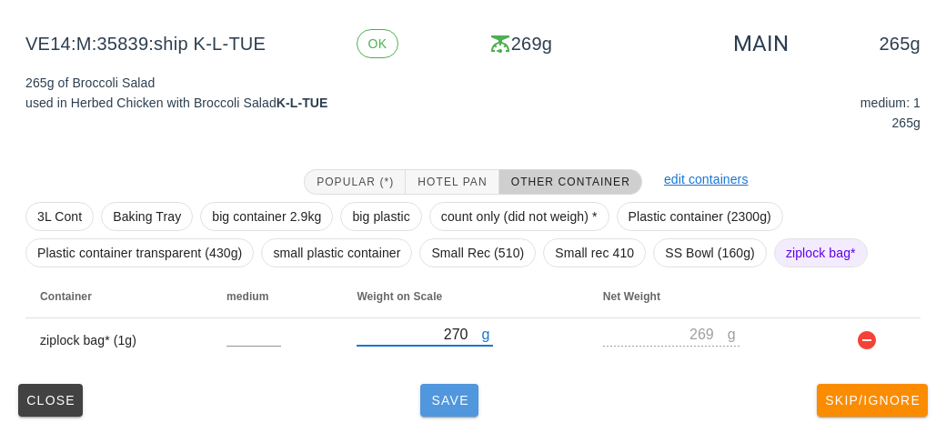
click at [459, 399] on span "Save" at bounding box center [449, 400] width 44 height 15
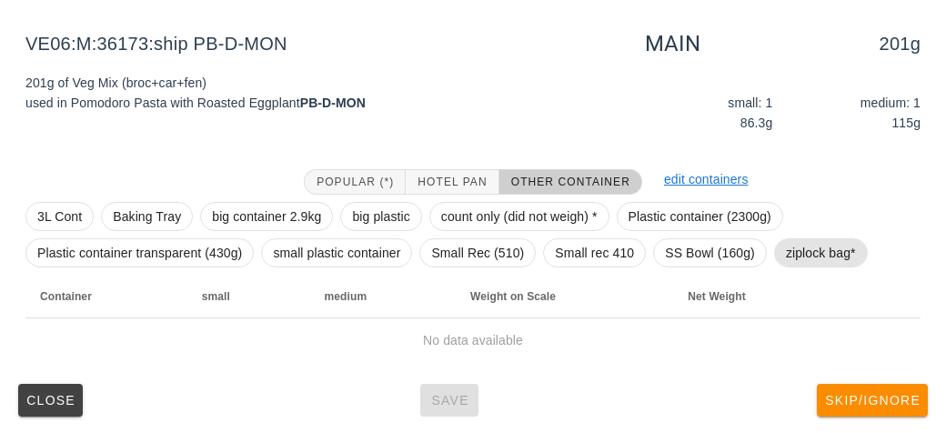
click at [839, 250] on span "ziplock bag*" at bounding box center [821, 252] width 70 height 27
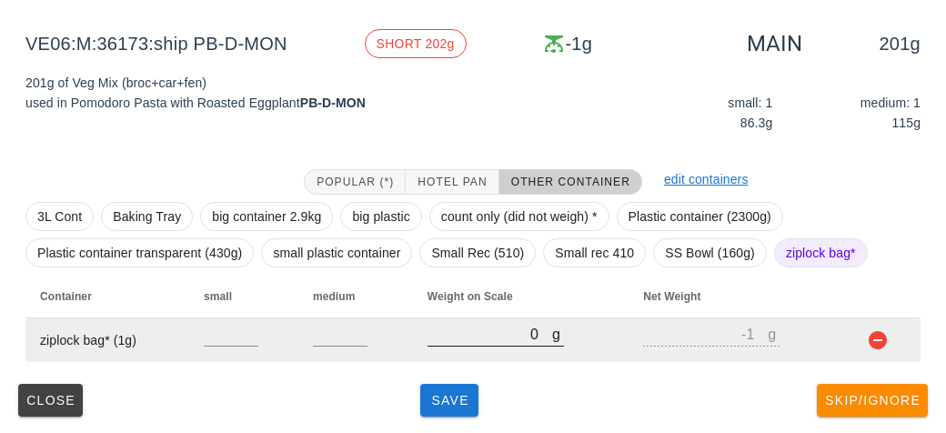
click at [483, 339] on input "0" at bounding box center [489, 334] width 125 height 24
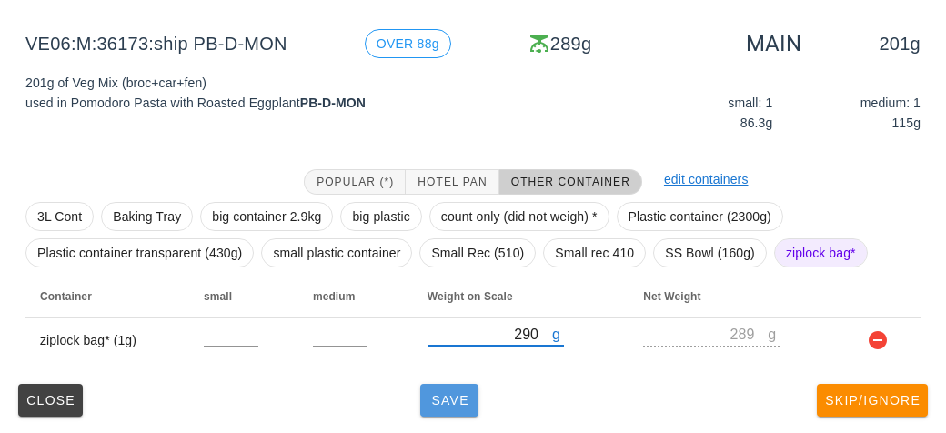
click at [452, 408] on button "Save" at bounding box center [449, 400] width 58 height 33
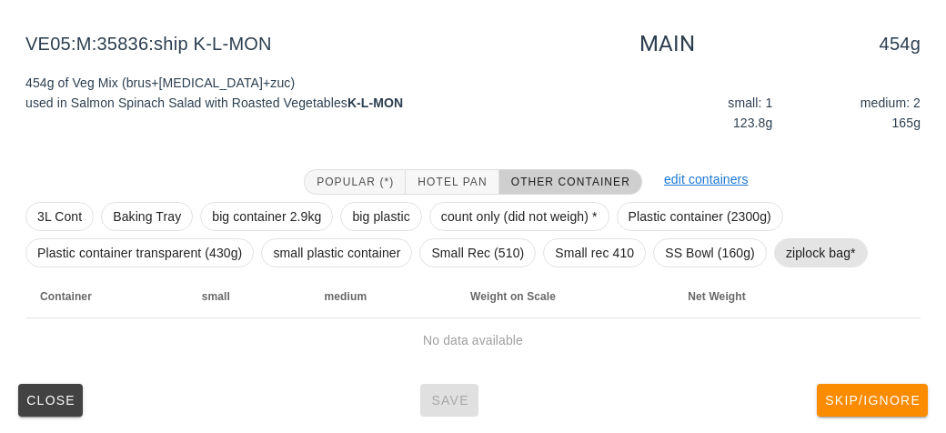
click at [820, 242] on span "ziplock bag*" at bounding box center [821, 252] width 70 height 27
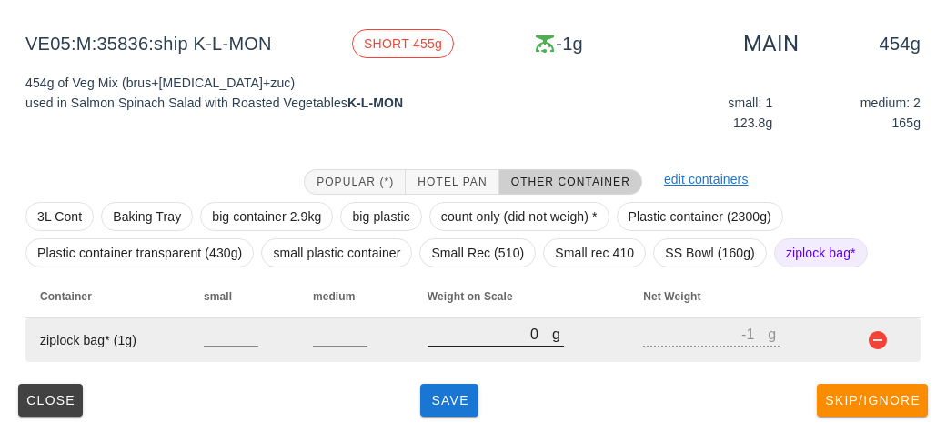
click at [472, 339] on input "0" at bounding box center [489, 334] width 125 height 24
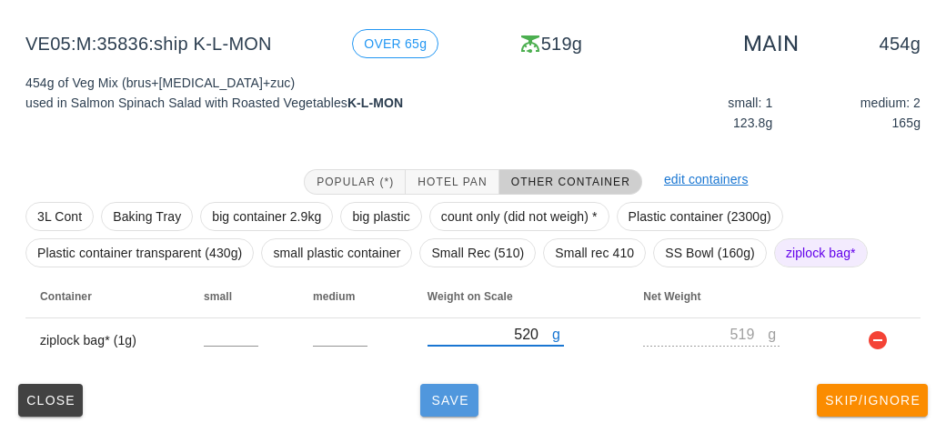
click at [478, 406] on button "Save" at bounding box center [449, 400] width 58 height 33
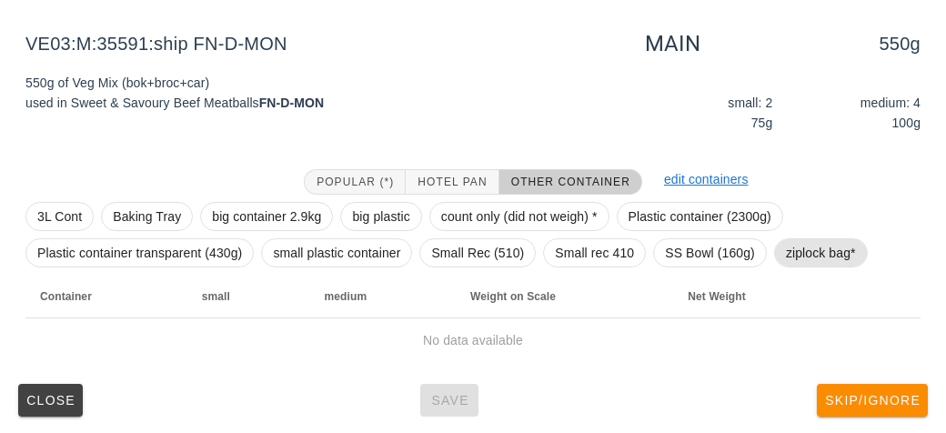
click at [852, 243] on span "ziplock bag*" at bounding box center [821, 252] width 70 height 27
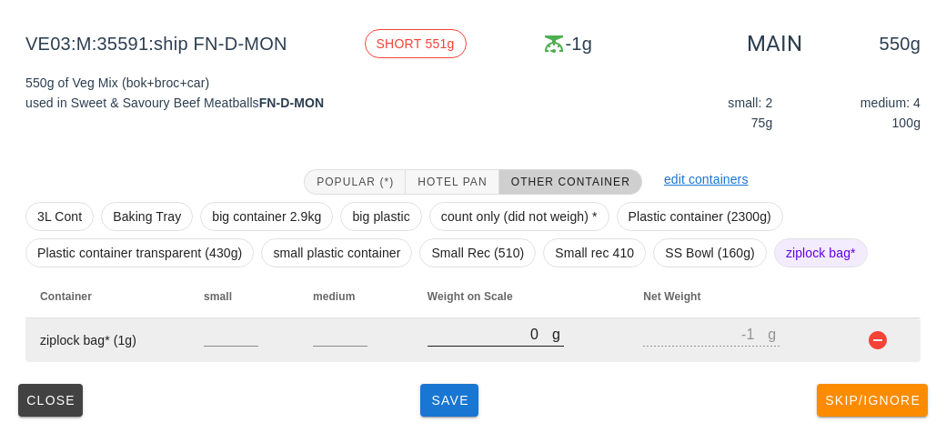
click at [490, 334] on input "0" at bounding box center [489, 334] width 125 height 24
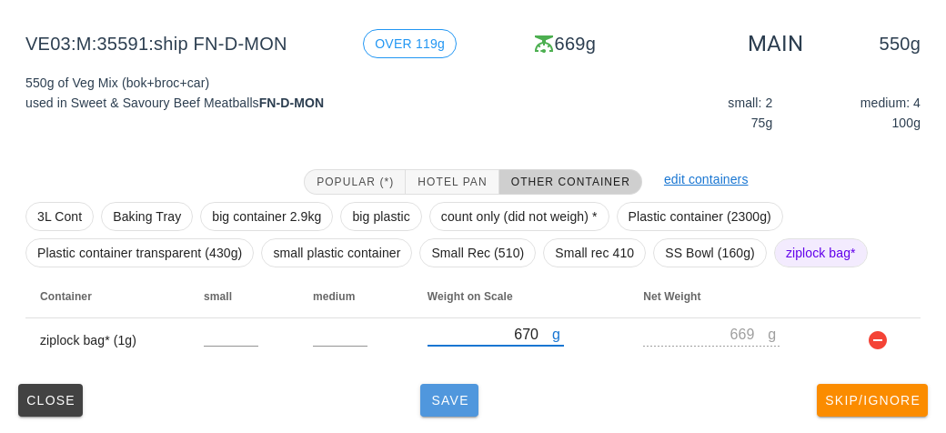
click at [462, 411] on button "Save" at bounding box center [449, 400] width 58 height 33
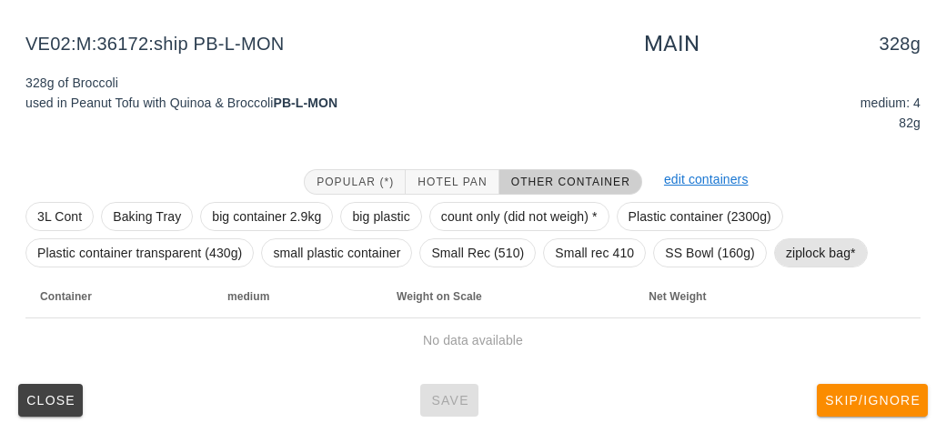
click at [826, 262] on span "ziplock bag*" at bounding box center [821, 252] width 70 height 27
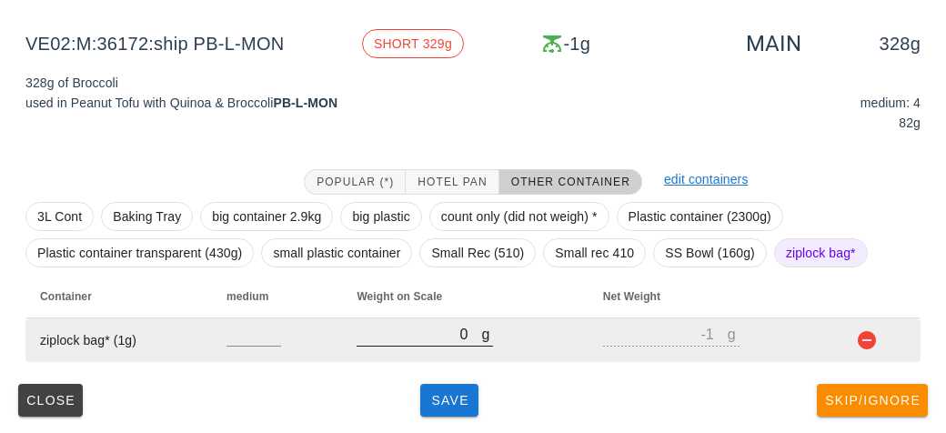
click at [440, 326] on input "0" at bounding box center [418, 334] width 125 height 24
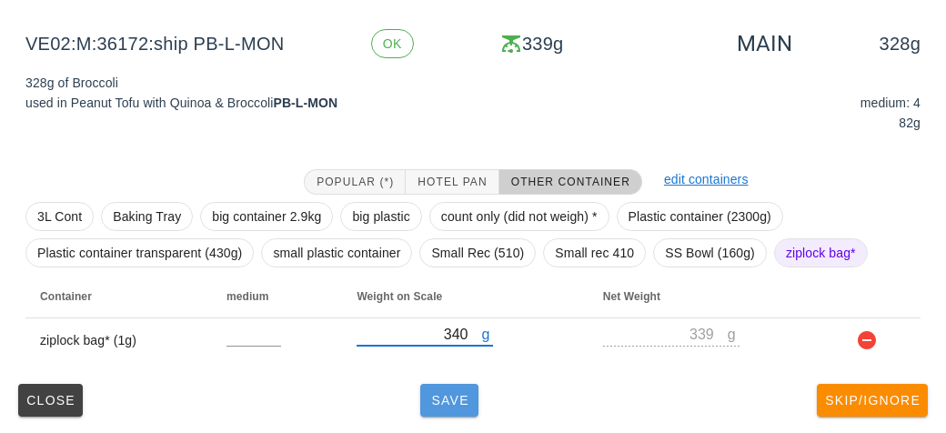
click at [452, 393] on span "Save" at bounding box center [449, 400] width 44 height 15
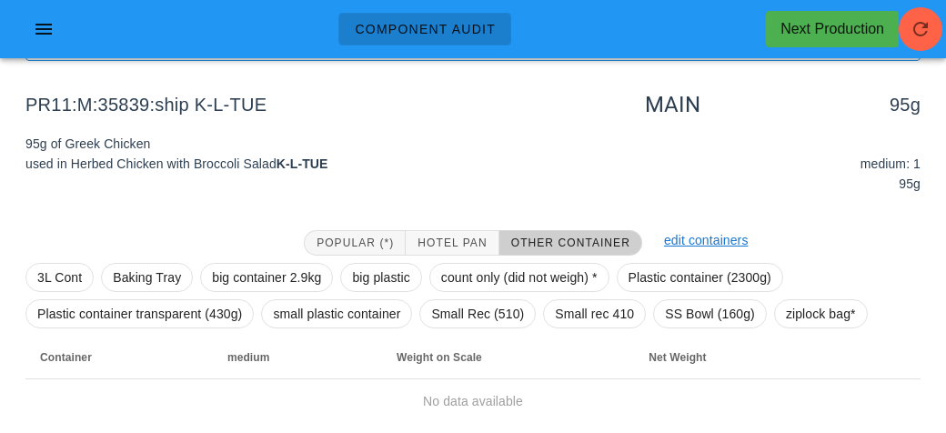
scroll to position [144, 0]
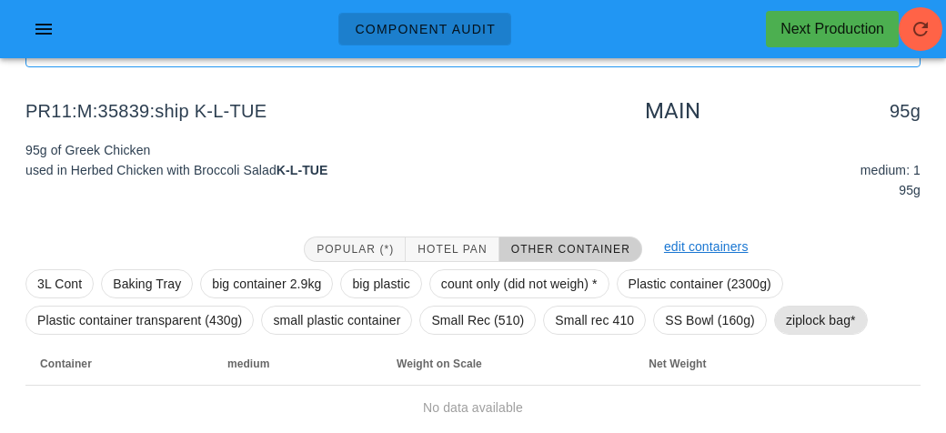
click at [797, 320] on span "ziplock bag*" at bounding box center [821, 319] width 70 height 27
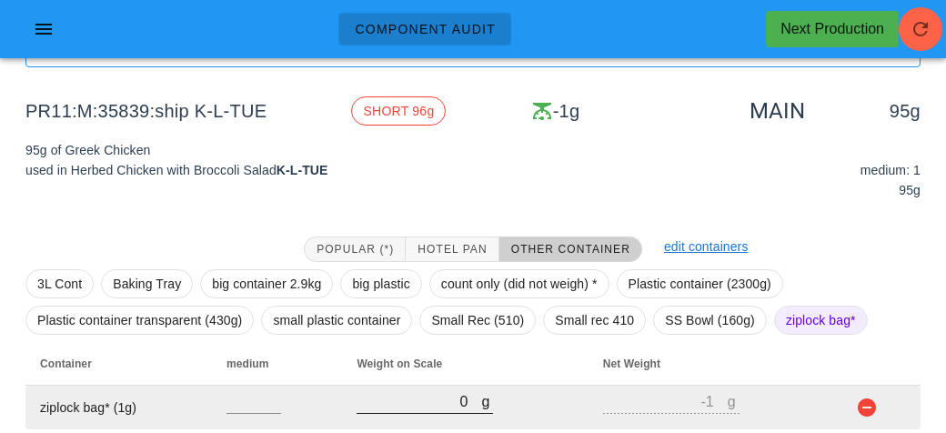
click at [396, 394] on input "0" at bounding box center [418, 401] width 125 height 24
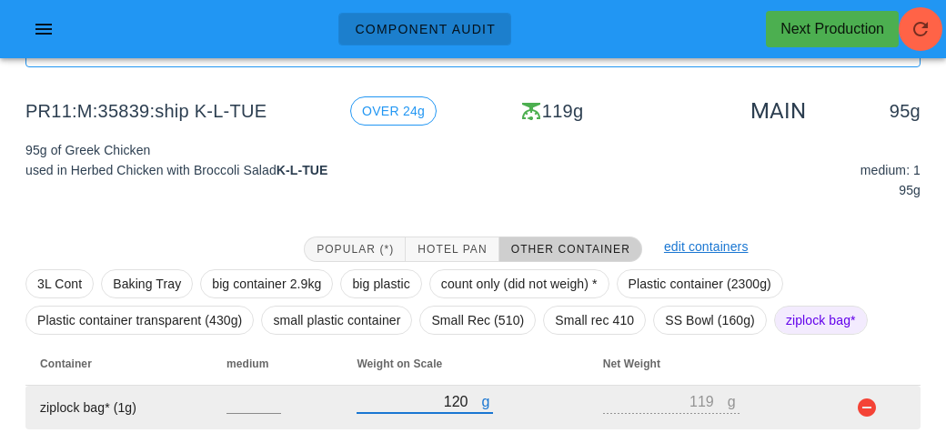
scroll to position [211, 0]
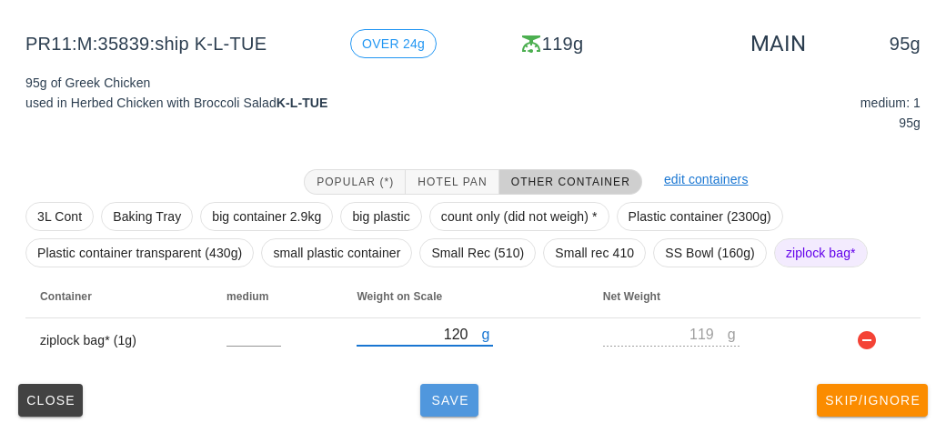
click at [427, 397] on span "Save" at bounding box center [449, 400] width 44 height 15
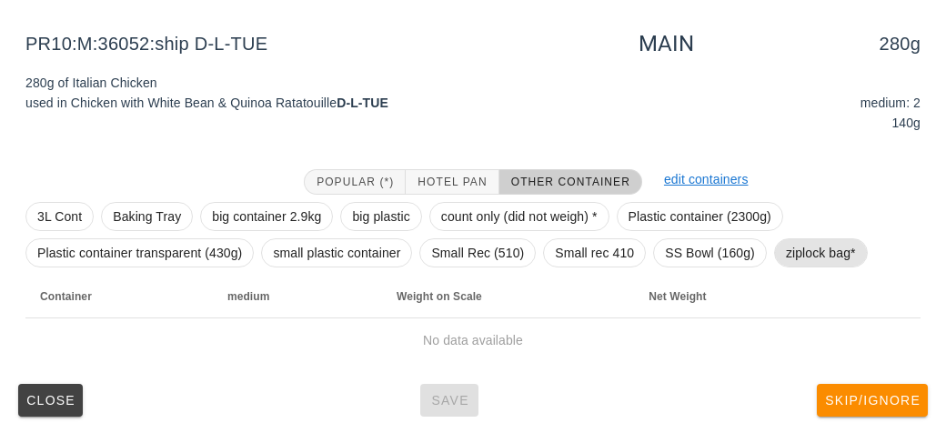
click at [814, 249] on span "ziplock bag*" at bounding box center [821, 252] width 70 height 27
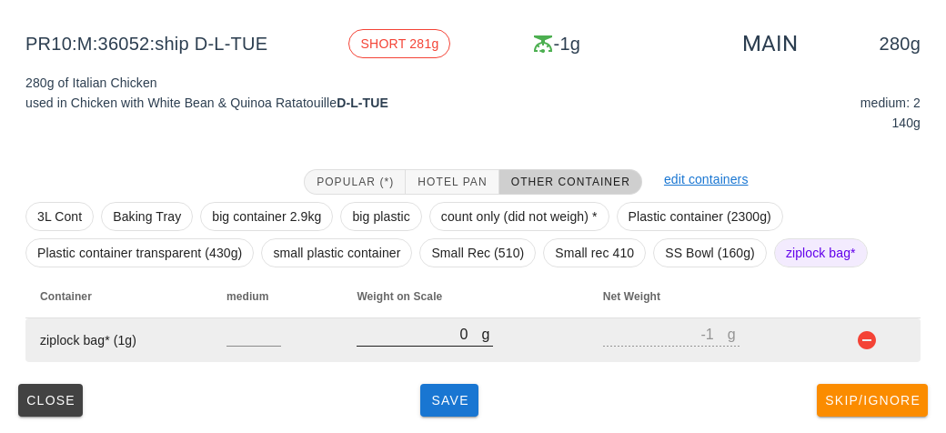
click at [432, 333] on input "0" at bounding box center [418, 334] width 125 height 24
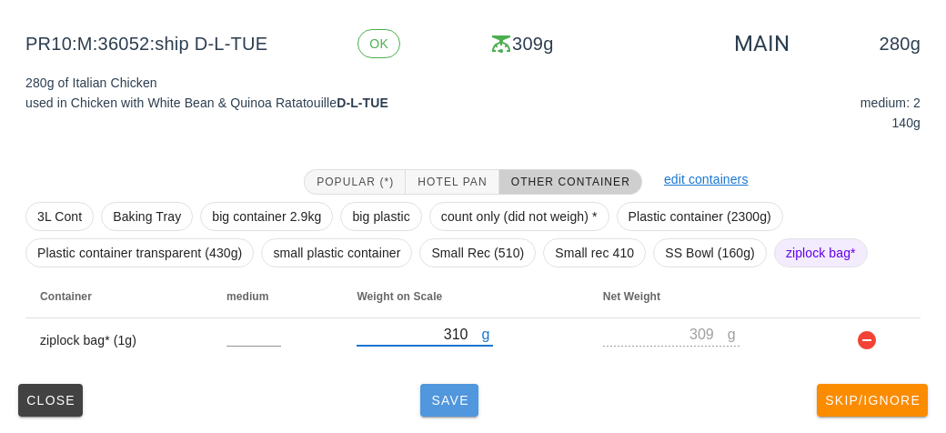
click at [455, 411] on button "Save" at bounding box center [449, 400] width 58 height 33
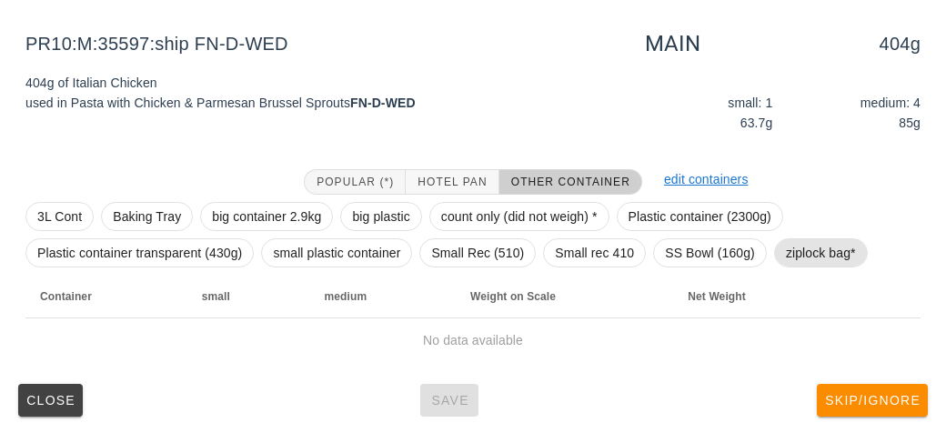
click at [816, 243] on span "ziplock bag*" at bounding box center [821, 252] width 70 height 27
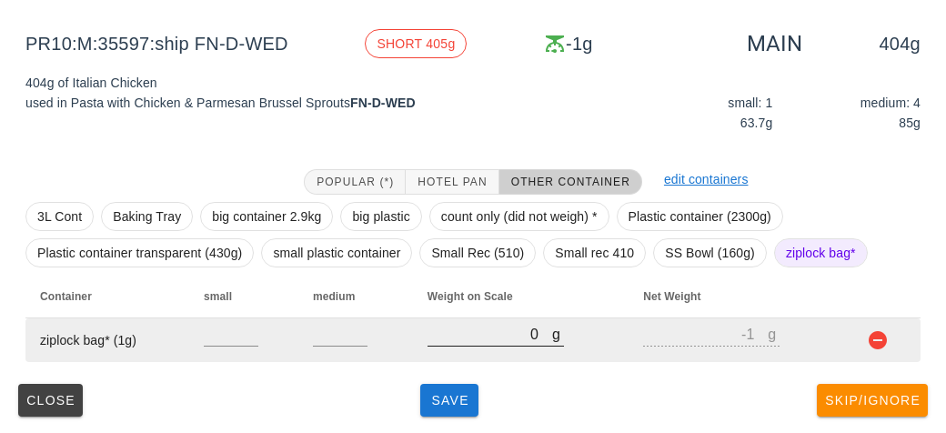
click at [452, 339] on input "0" at bounding box center [489, 334] width 125 height 24
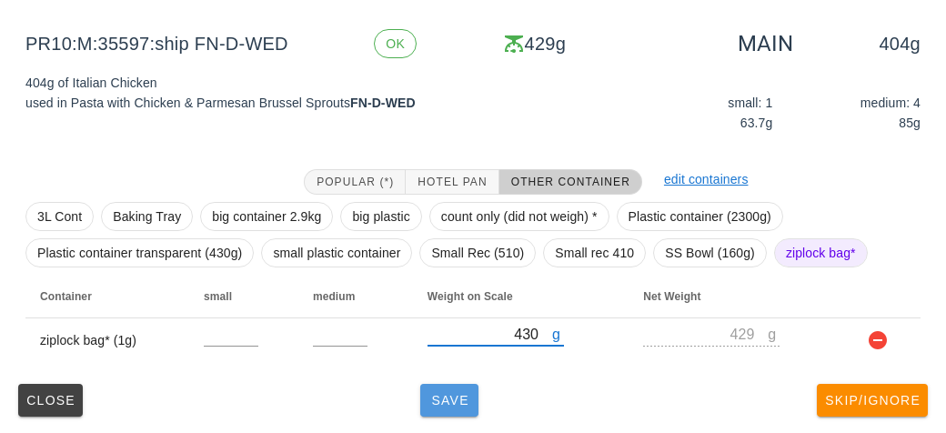
click at [464, 387] on button "Save" at bounding box center [449, 400] width 58 height 33
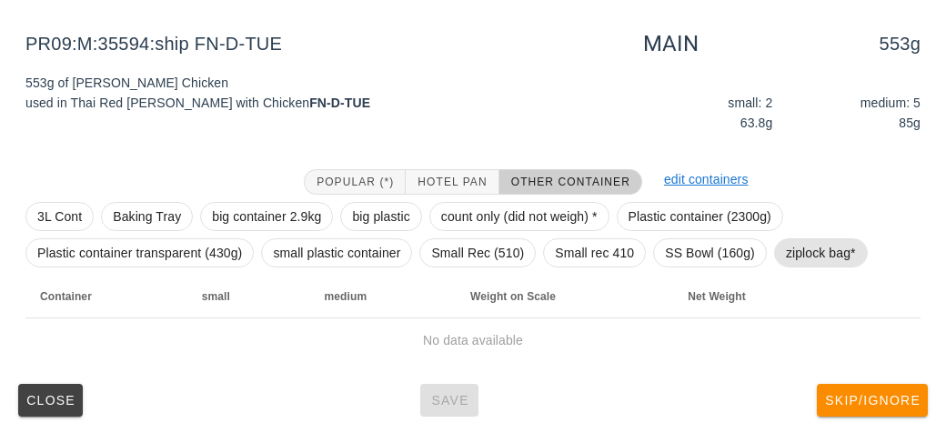
click at [825, 240] on span "ziplock bag*" at bounding box center [821, 252] width 70 height 27
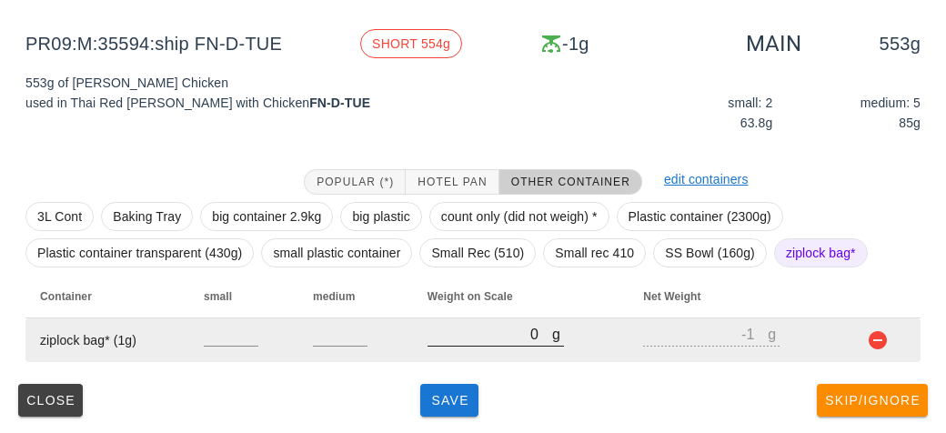
click at [473, 335] on input "0" at bounding box center [489, 334] width 125 height 24
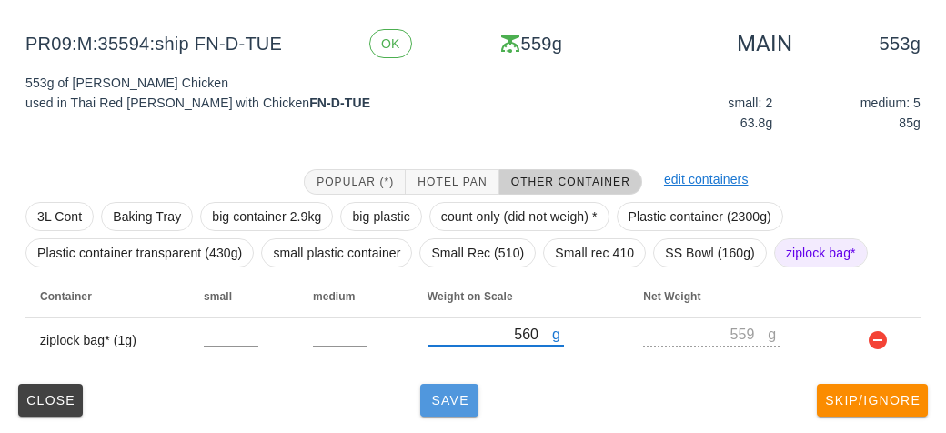
click at [457, 409] on button "Save" at bounding box center [449, 400] width 58 height 33
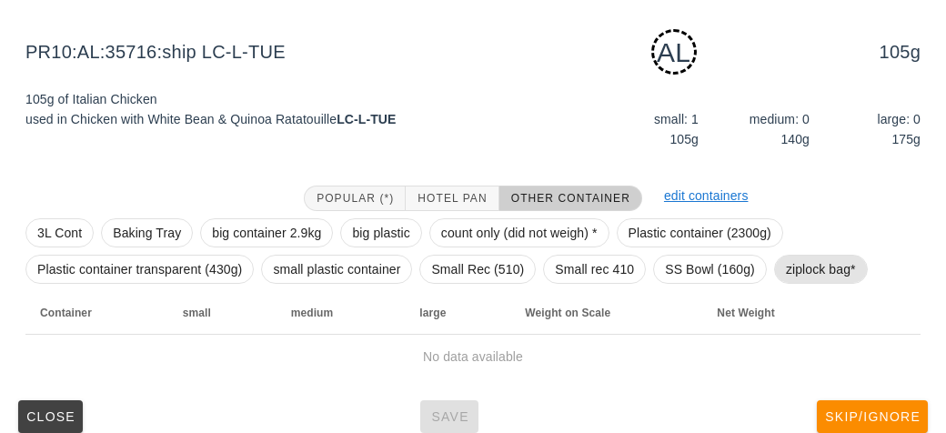
click at [841, 259] on span "ziplock bag*" at bounding box center [821, 268] width 70 height 27
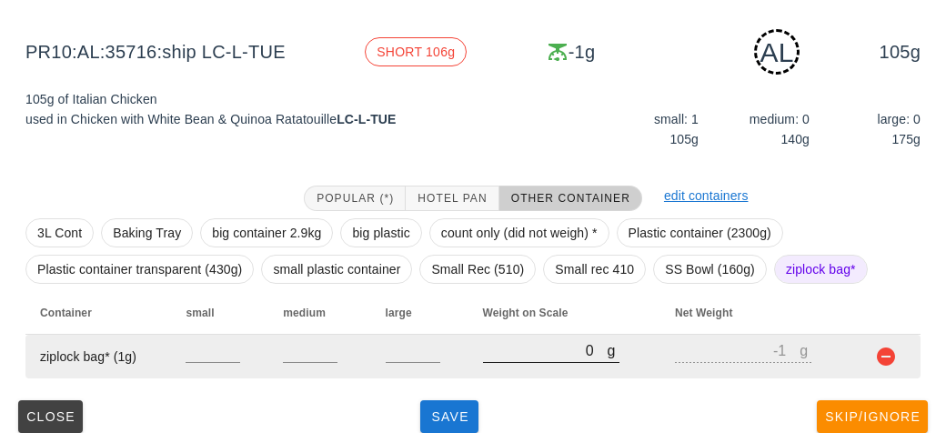
click at [526, 356] on input "0" at bounding box center [545, 350] width 125 height 24
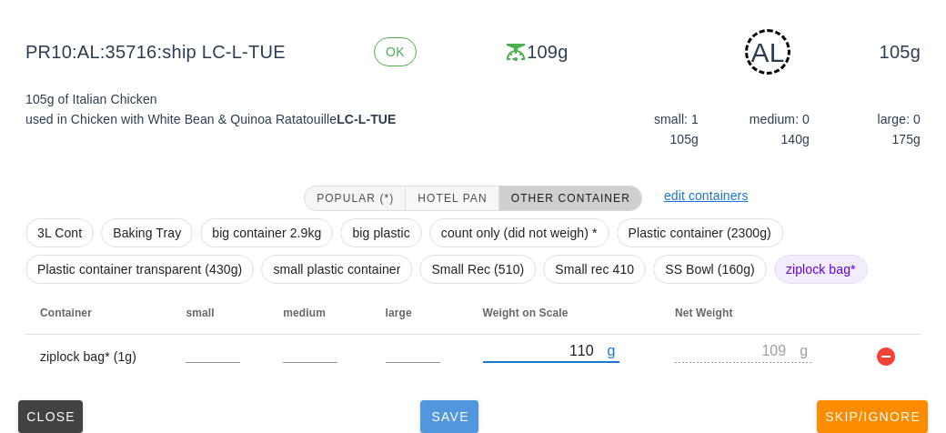
click at [468, 422] on span "Save" at bounding box center [449, 416] width 44 height 15
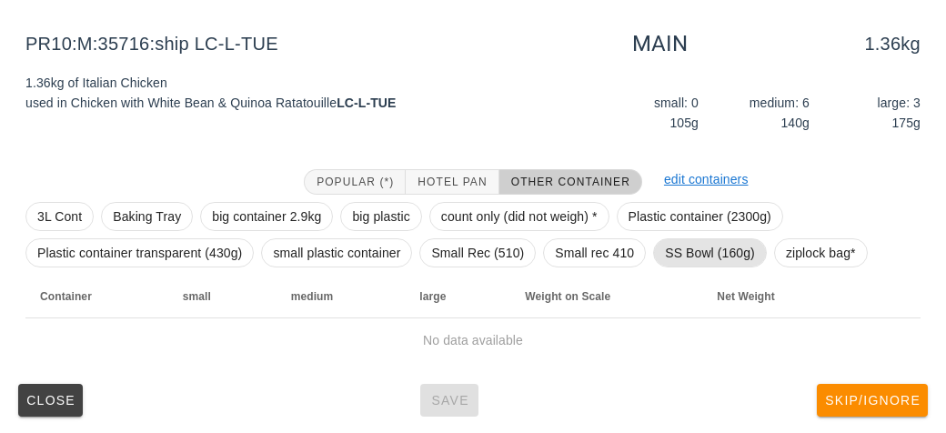
click at [679, 246] on span "SS Bowl (160g)" at bounding box center [710, 252] width 90 height 27
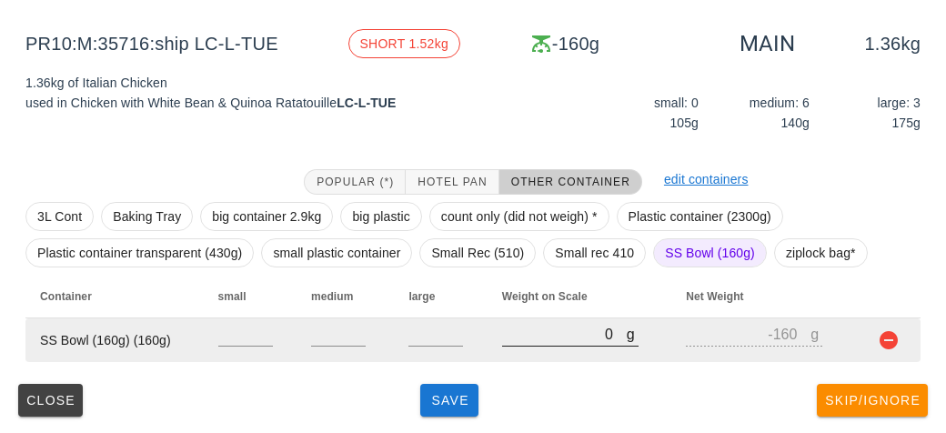
click at [505, 339] on input "0" at bounding box center [564, 334] width 125 height 24
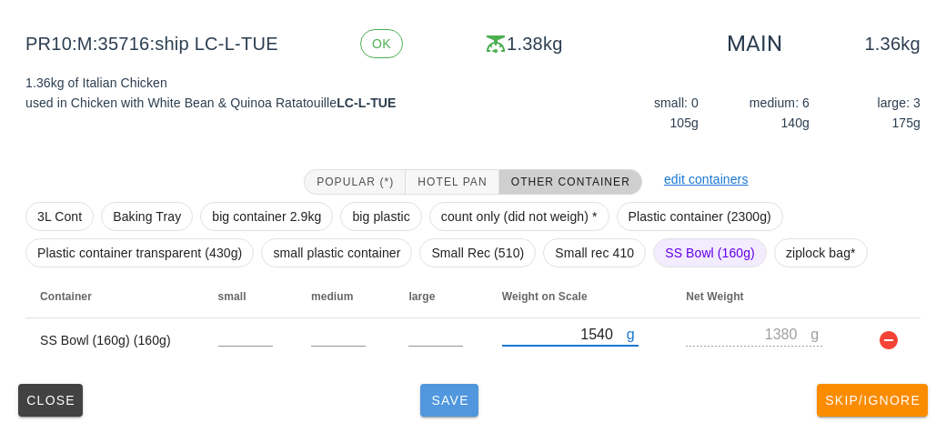
click at [460, 412] on button "Save" at bounding box center [449, 400] width 58 height 33
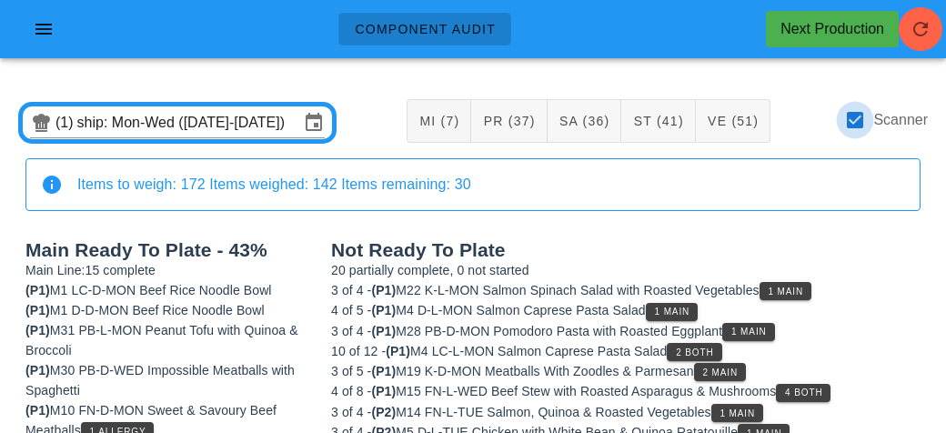
click at [861, 127] on div at bounding box center [854, 120] width 31 height 31
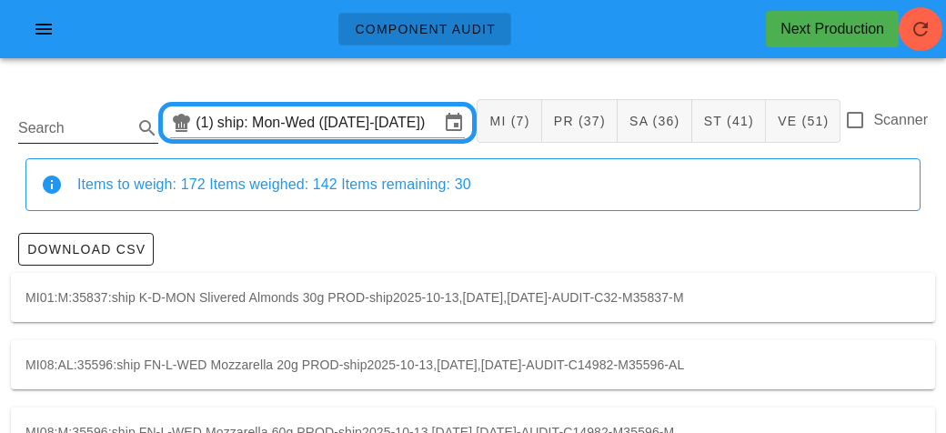
click at [92, 130] on input "Search" at bounding box center [73, 128] width 111 height 29
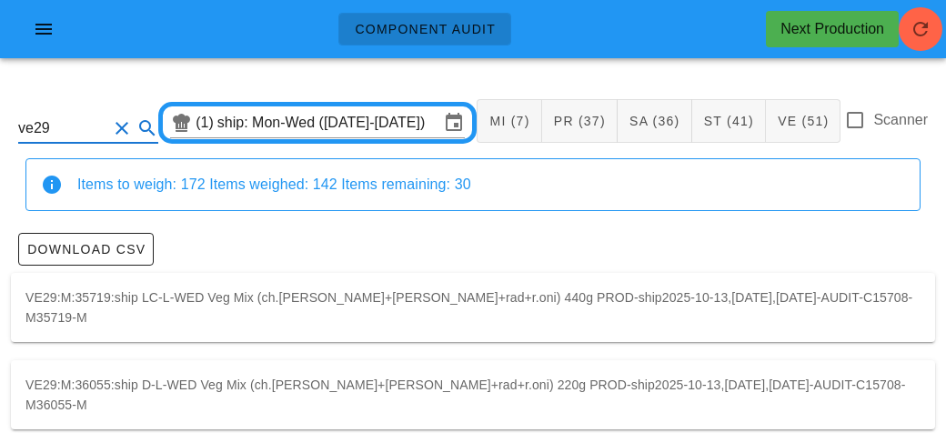
click at [736, 375] on div "VE29:M:36055:ship D-L-WED Veg Mix (ch.tom+cuc+rad+r.oni) 220g PROD-ship2025-10-…" at bounding box center [473, 394] width 924 height 69
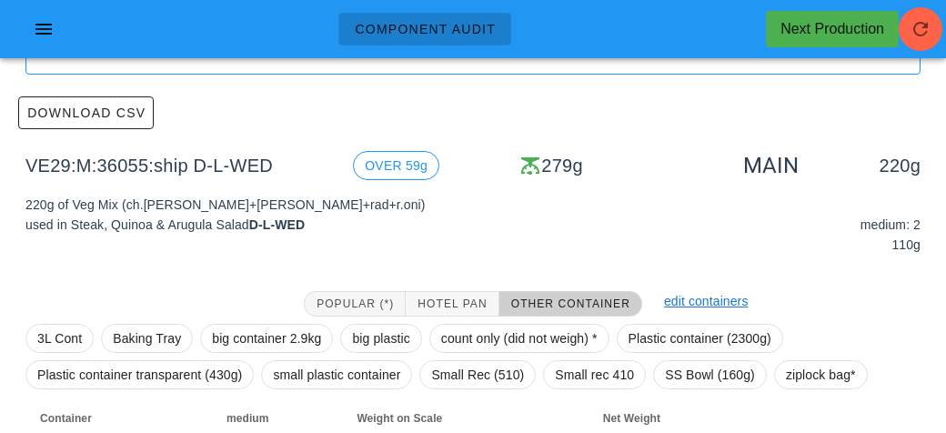
scroll to position [258, 0]
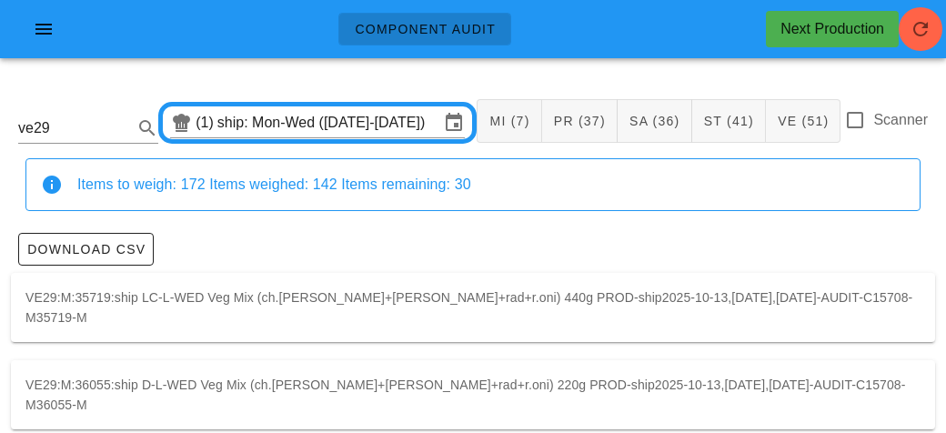
click at [727, 294] on div "VE29:M:35719:ship LC-L-WED Veg Mix (ch.tom+cuc+rad+r.oni) 440g PROD-ship2025-10…" at bounding box center [473, 307] width 924 height 69
click at [81, 121] on input "ve29" at bounding box center [62, 128] width 89 height 29
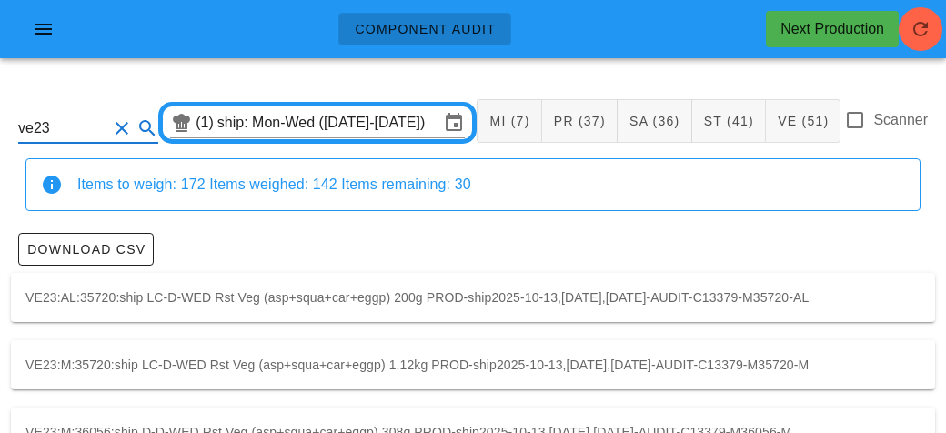
scroll to position [51, 0]
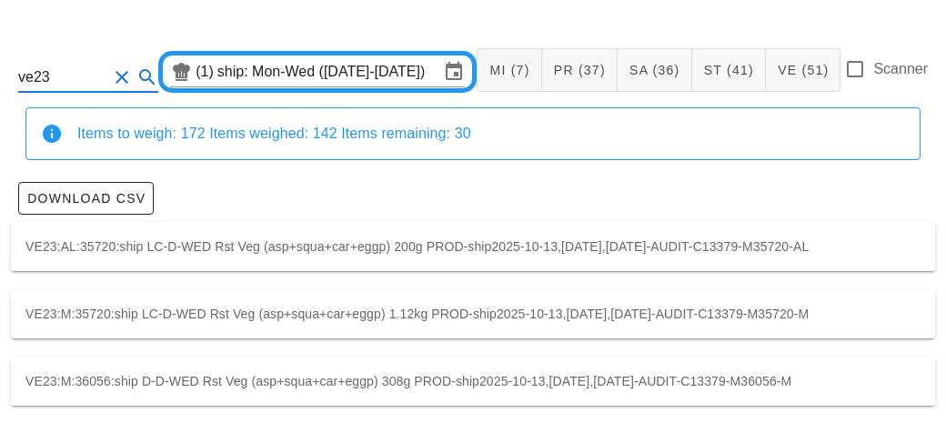
click at [446, 307] on div "VE23:M:35720:ship LC-D-WED Rst Veg (asp+squa+car+eggp) 1.12kg PROD-ship2025-10-…" at bounding box center [473, 313] width 924 height 49
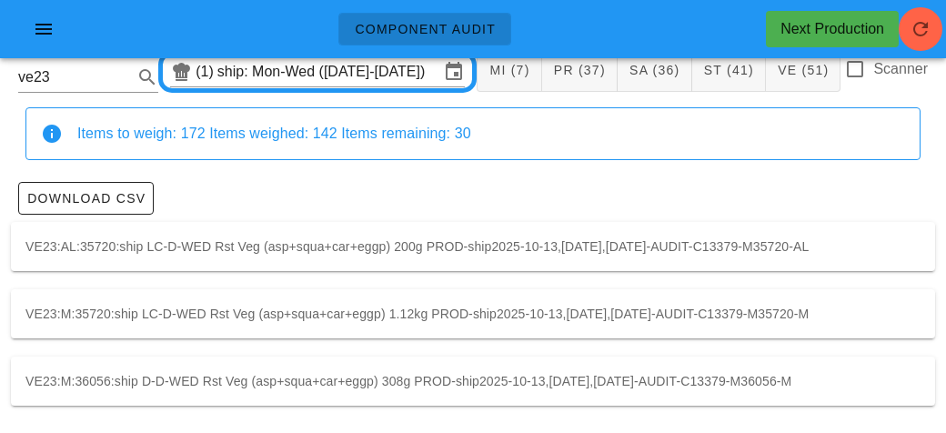
click at [461, 234] on div "VE23:AL:35720:ship LC-D-WED Rst Veg (asp+squa+car+eggp) 200g PROD-ship2025-10-1…" at bounding box center [473, 246] width 924 height 49
click at [558, 376] on div "VE23:M:36056:ship D-D-WED Rst Veg (asp+squa+car+eggp) 308g PROD-ship2025-10-13,…" at bounding box center [473, 380] width 924 height 49
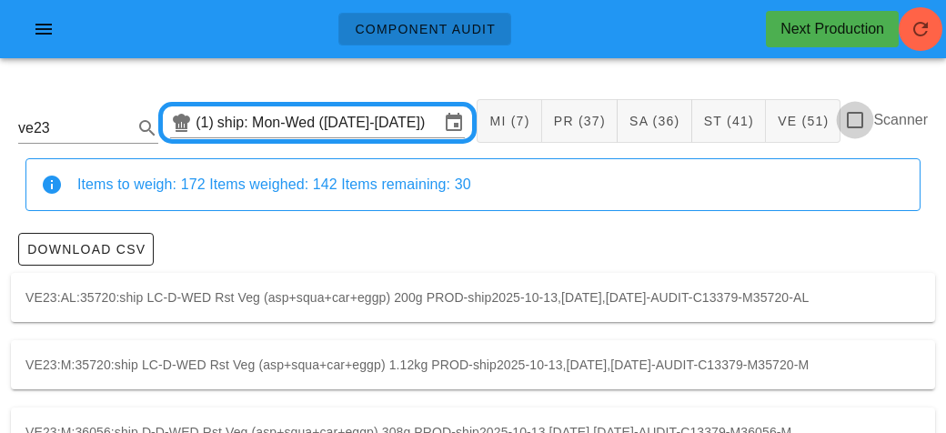
click at [847, 125] on div at bounding box center [854, 120] width 31 height 31
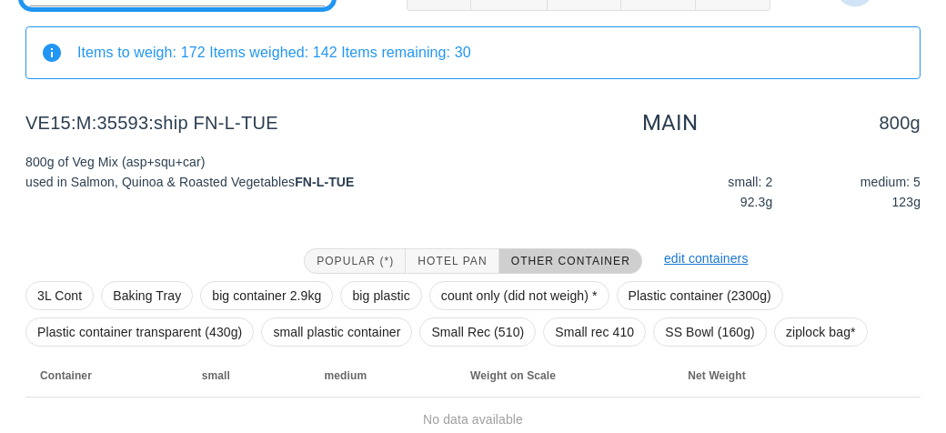
scroll to position [211, 0]
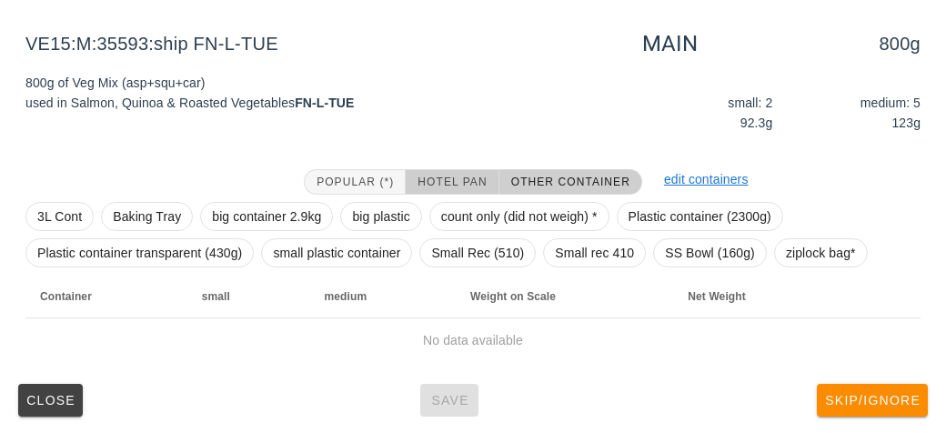
click at [439, 171] on button "Hotel Pan" at bounding box center [451, 181] width 93 height 25
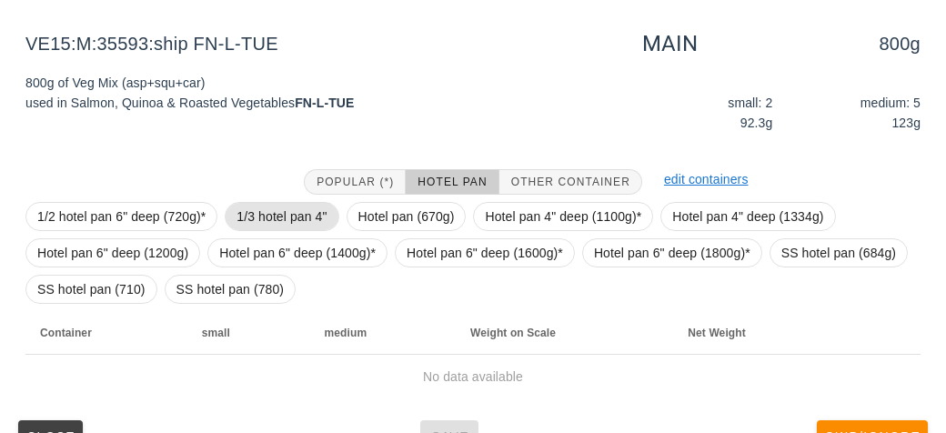
click at [277, 210] on span "1/3 hotel pan 4"" at bounding box center [281, 216] width 90 height 27
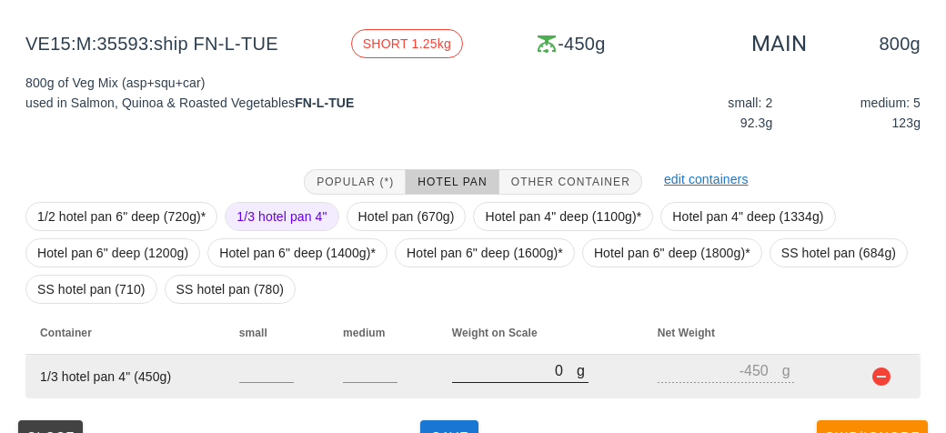
click at [521, 376] on input "0" at bounding box center [514, 370] width 125 height 24
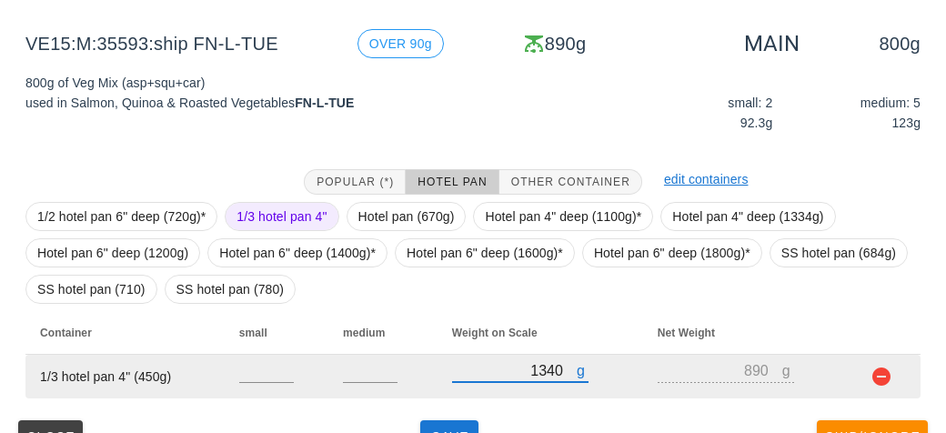
scroll to position [247, 0]
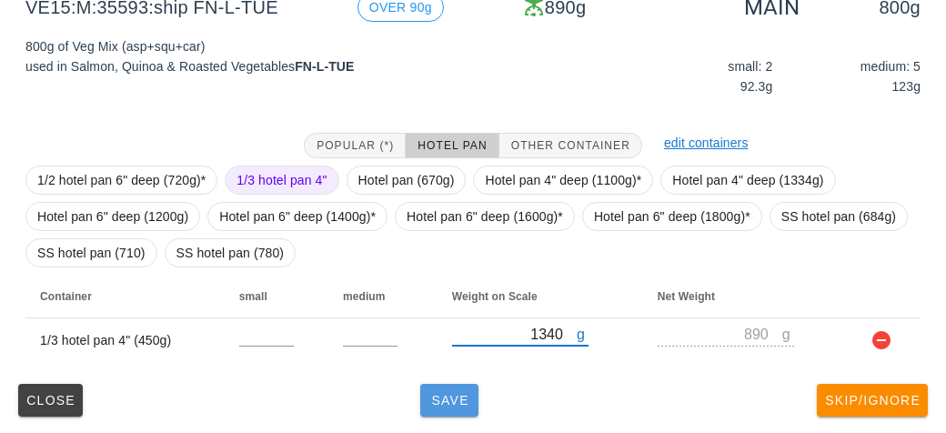
click at [455, 414] on button "Save" at bounding box center [449, 400] width 58 height 33
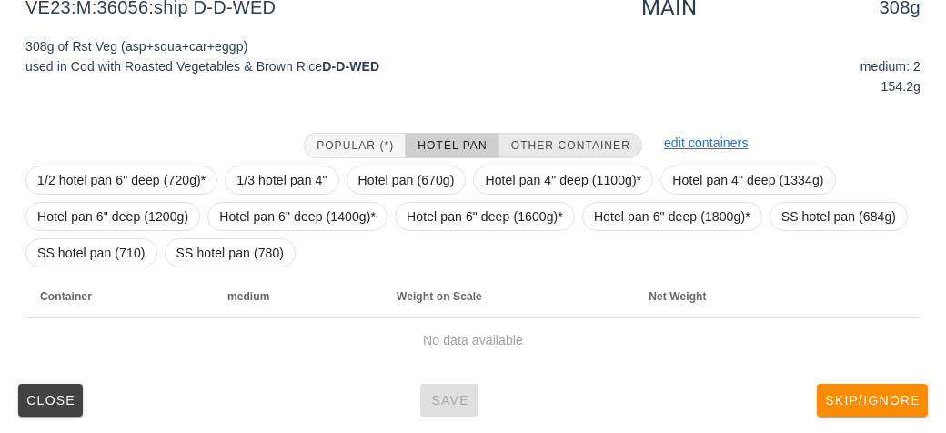
click at [551, 139] on span "Other Container" at bounding box center [570, 145] width 120 height 13
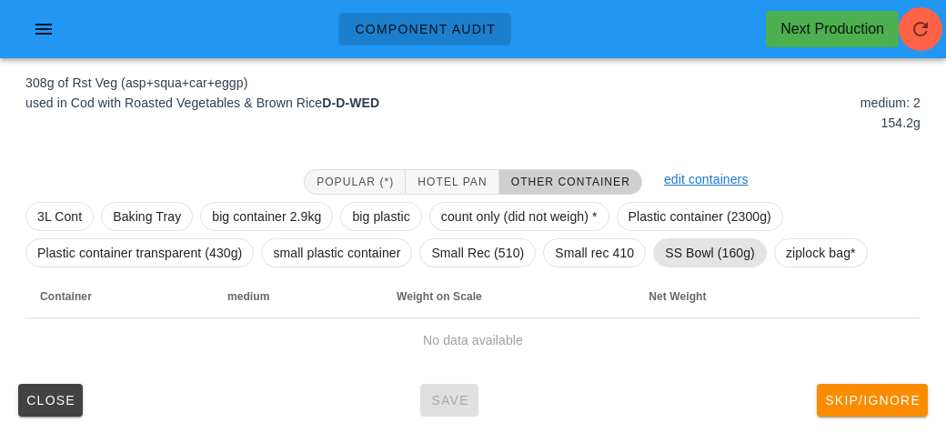
click at [673, 263] on span "SS Bowl (160g)" at bounding box center [710, 252] width 90 height 27
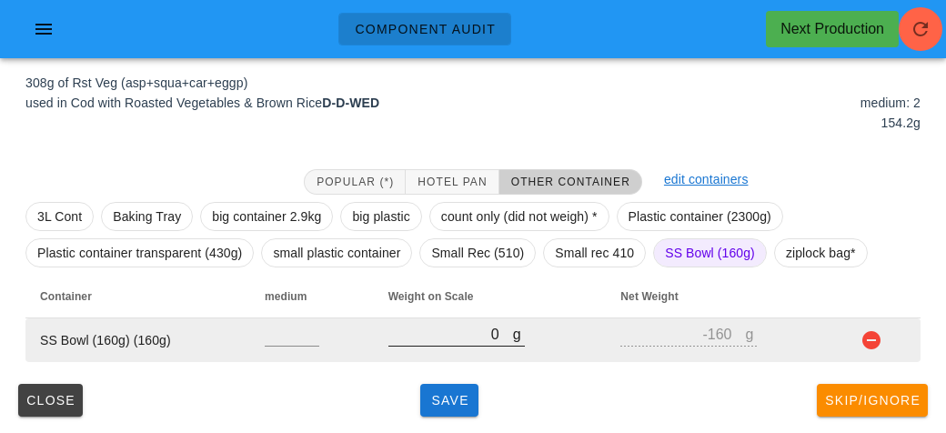
click at [452, 343] on input "0" at bounding box center [450, 334] width 125 height 24
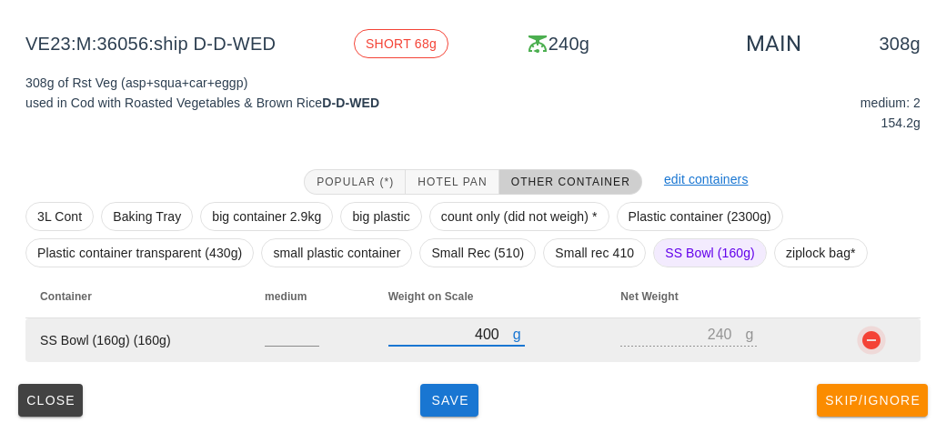
click at [864, 348] on button "button" at bounding box center [871, 340] width 22 height 22
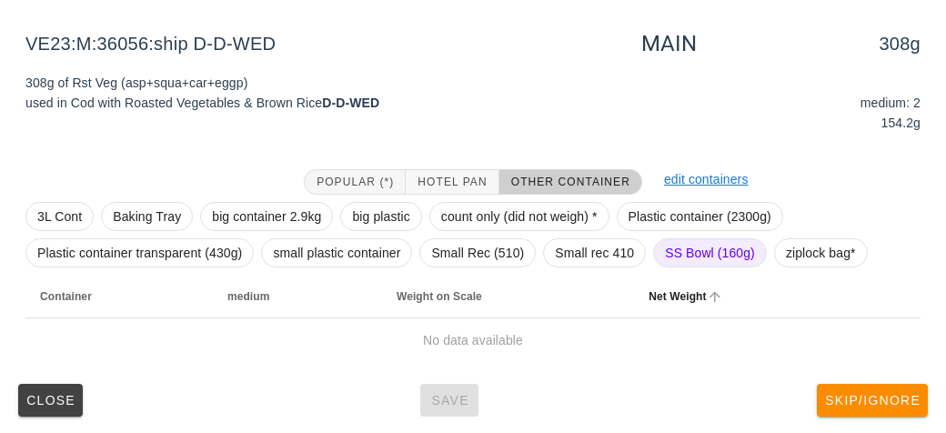
click at [820, 275] on th "Net Weight" at bounding box center [733, 297] width 198 height 44
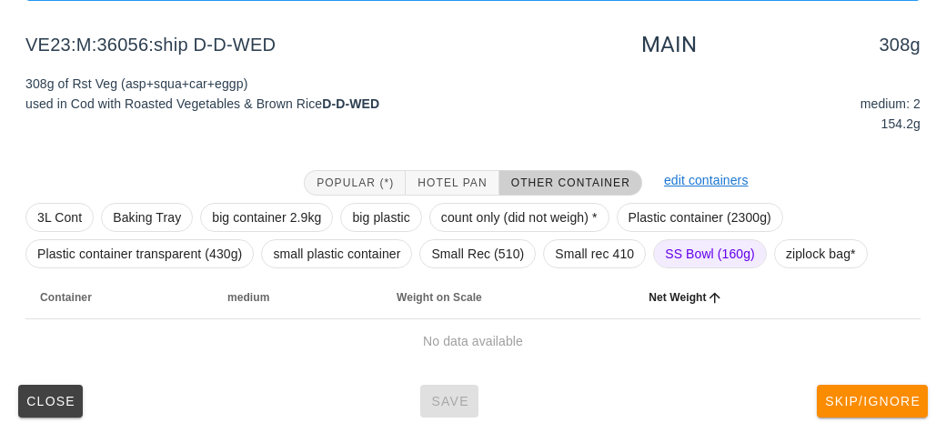
scroll to position [208, 0]
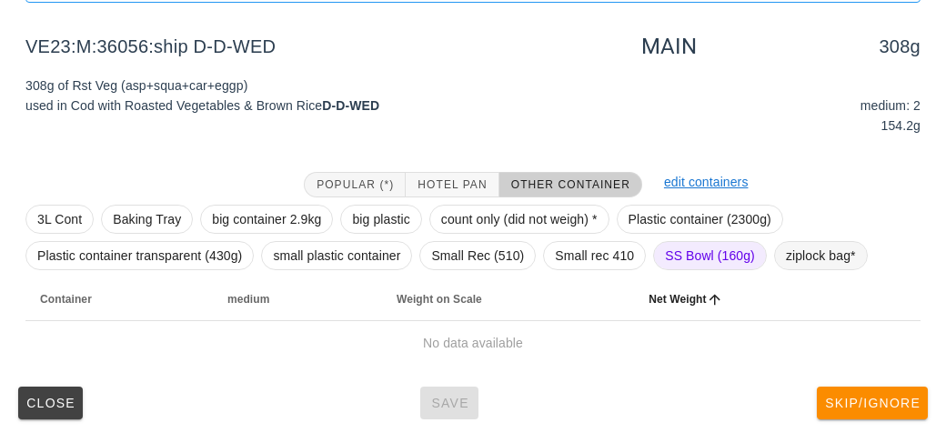
click at [803, 258] on span "ziplock bag*" at bounding box center [821, 255] width 70 height 27
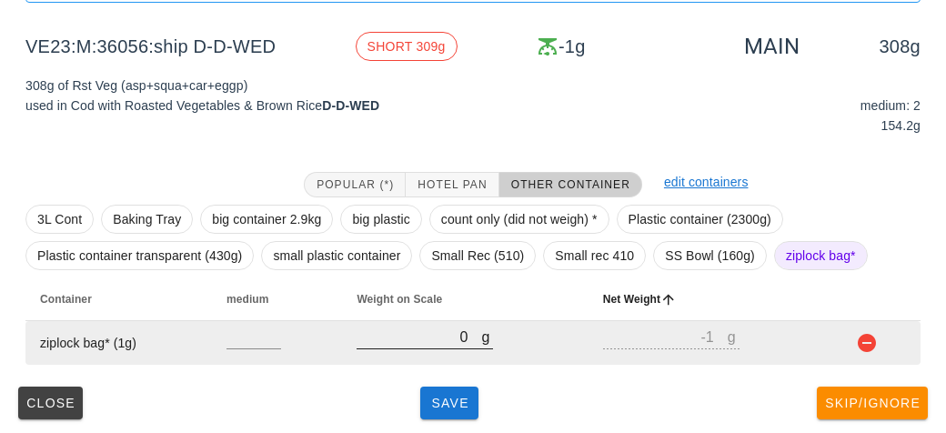
click at [437, 345] on input "0" at bounding box center [418, 337] width 125 height 24
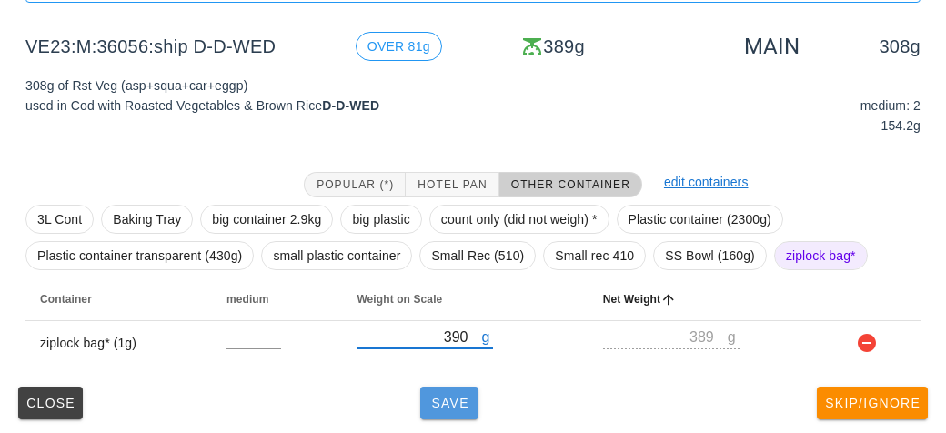
click at [451, 415] on button "Save" at bounding box center [449, 402] width 58 height 33
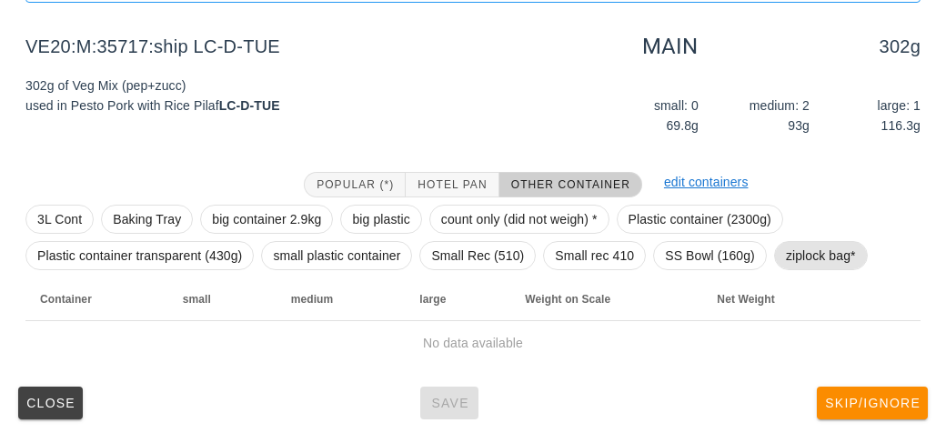
click at [797, 251] on span "ziplock bag*" at bounding box center [821, 255] width 70 height 27
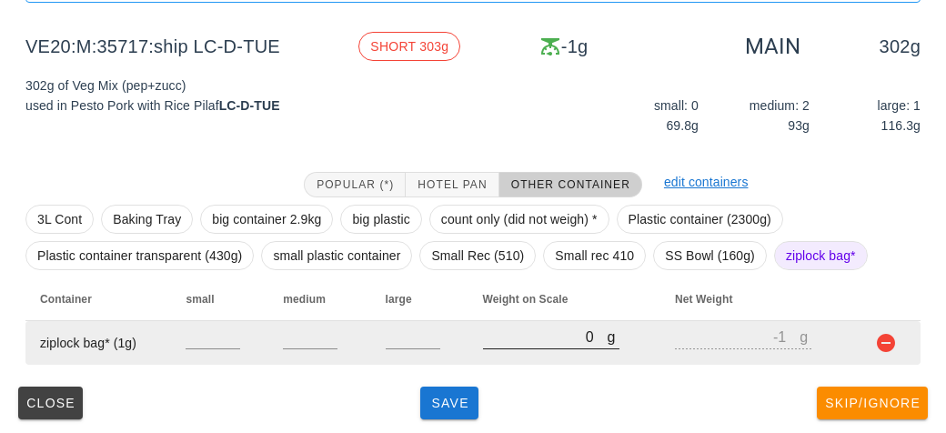
click at [502, 341] on input "0" at bounding box center [545, 337] width 125 height 24
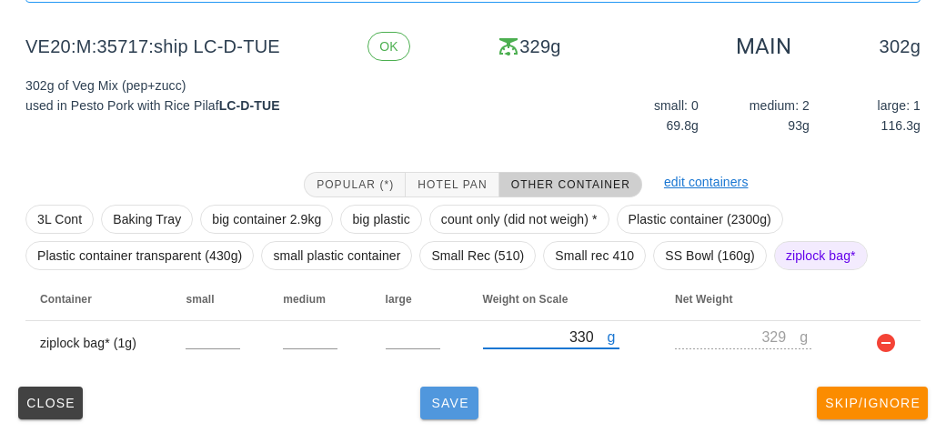
click at [452, 395] on span "Save" at bounding box center [449, 402] width 44 height 15
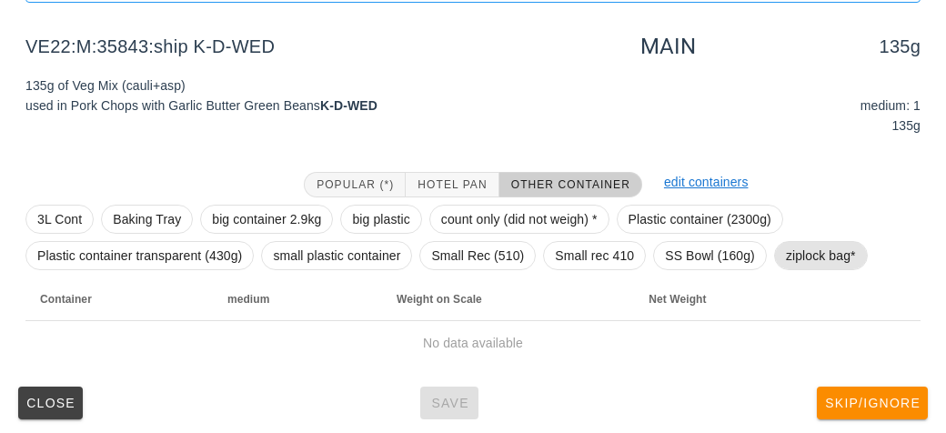
click at [801, 263] on span "ziplock bag*" at bounding box center [821, 255] width 70 height 27
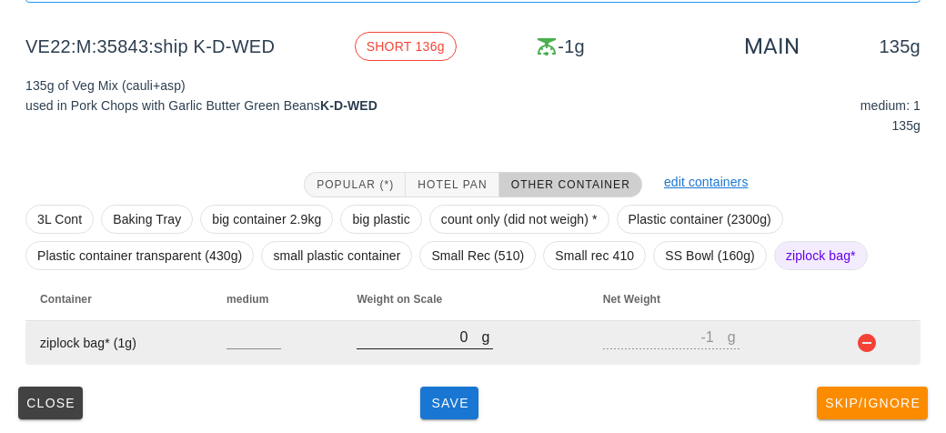
click at [440, 333] on input "0" at bounding box center [418, 337] width 125 height 24
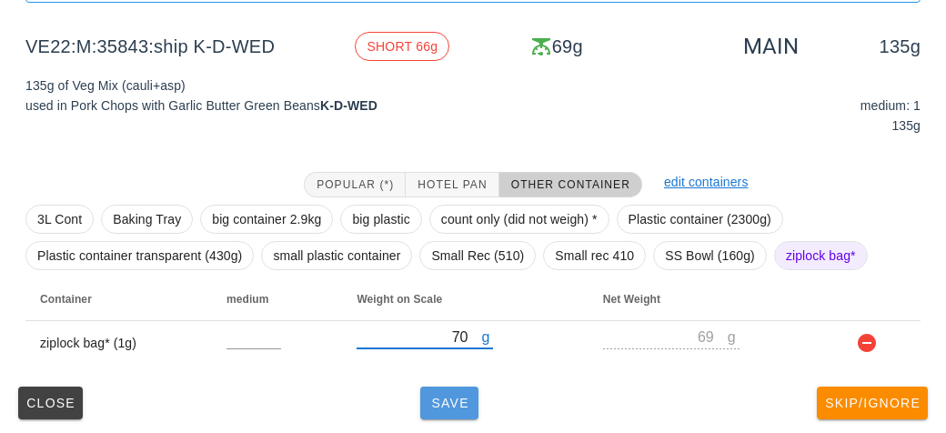
click at [432, 414] on button "Save" at bounding box center [449, 402] width 58 height 33
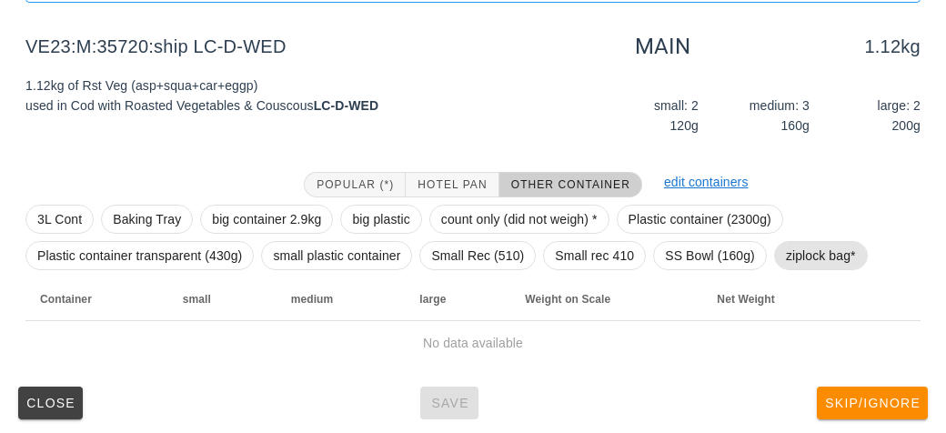
click at [792, 257] on span "ziplock bag*" at bounding box center [821, 255] width 70 height 27
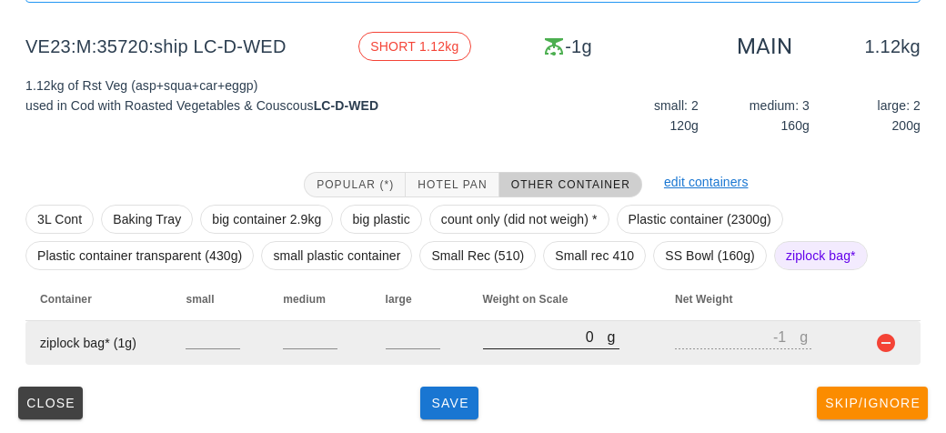
click at [515, 332] on input "0" at bounding box center [545, 337] width 125 height 24
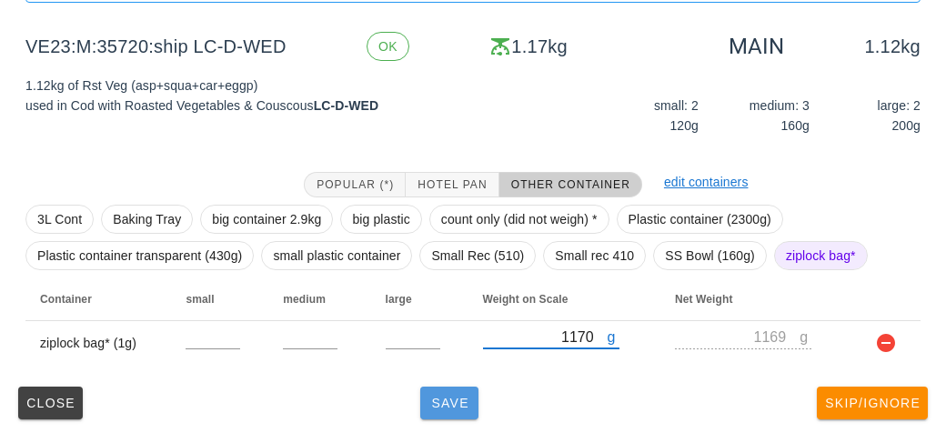
click at [469, 410] on button "Save" at bounding box center [449, 402] width 58 height 33
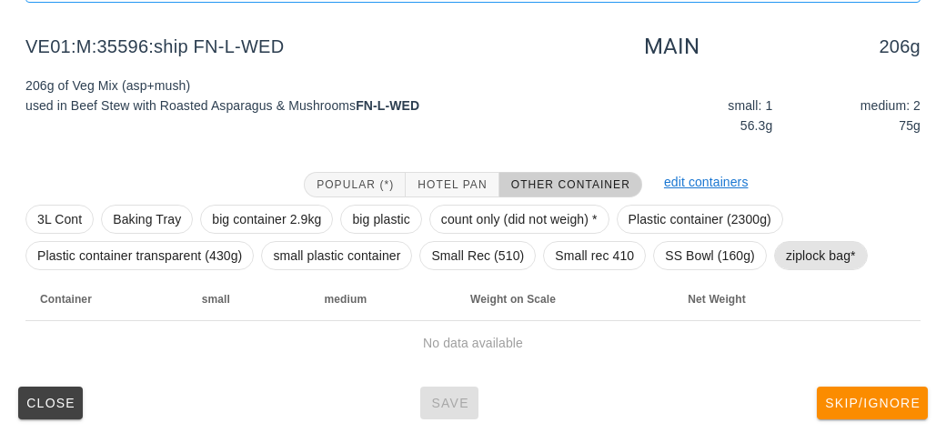
click at [825, 261] on span "ziplock bag*" at bounding box center [821, 255] width 70 height 27
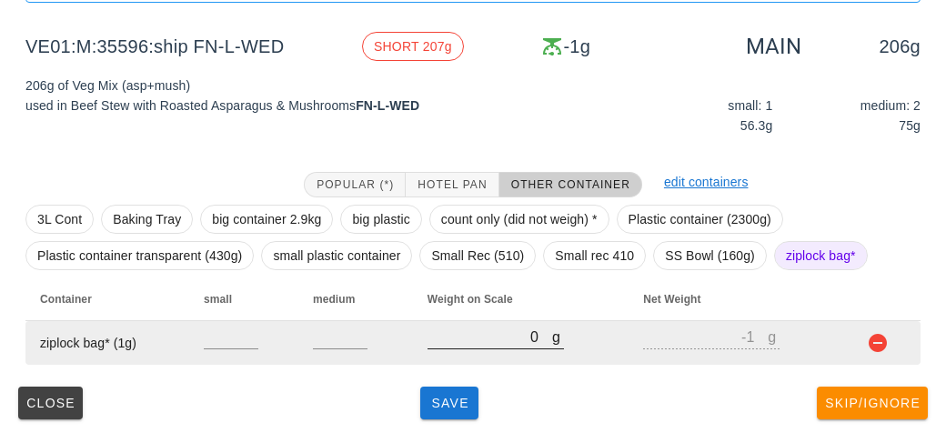
click at [485, 336] on input "0" at bounding box center [489, 337] width 125 height 24
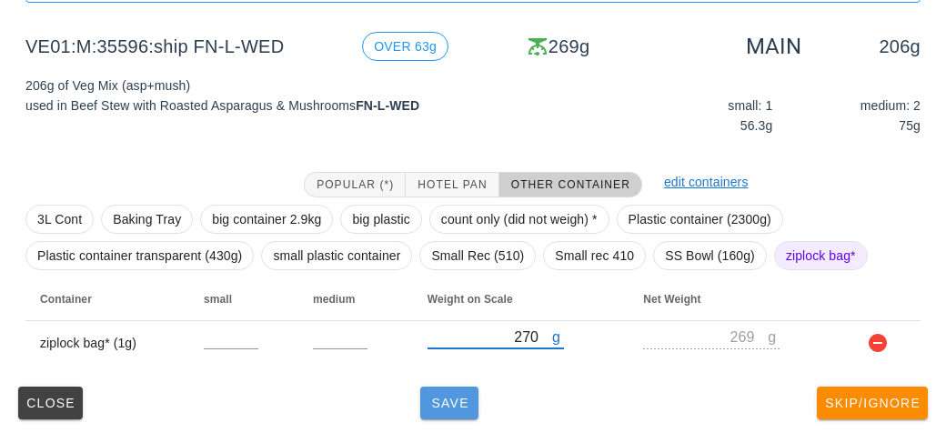
click at [445, 387] on button "Save" at bounding box center [449, 402] width 58 height 33
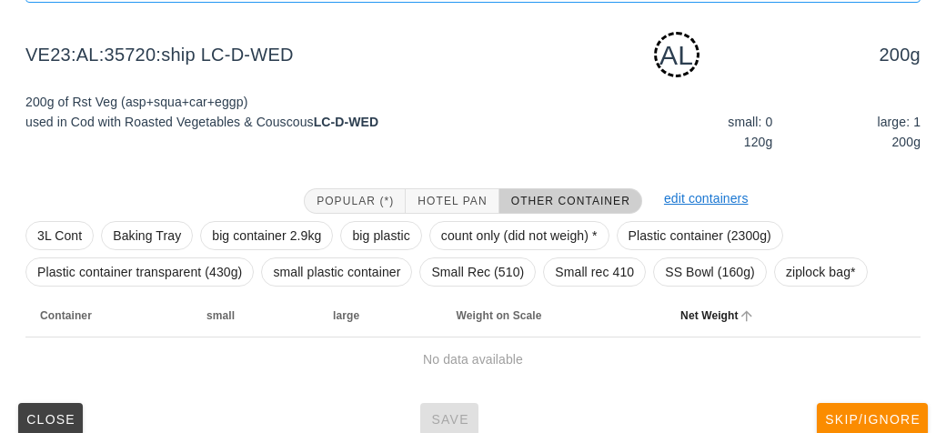
click at [811, 294] on th "Net Weight" at bounding box center [754, 316] width 176 height 44
click at [819, 263] on span "ziplock bag*" at bounding box center [821, 271] width 70 height 27
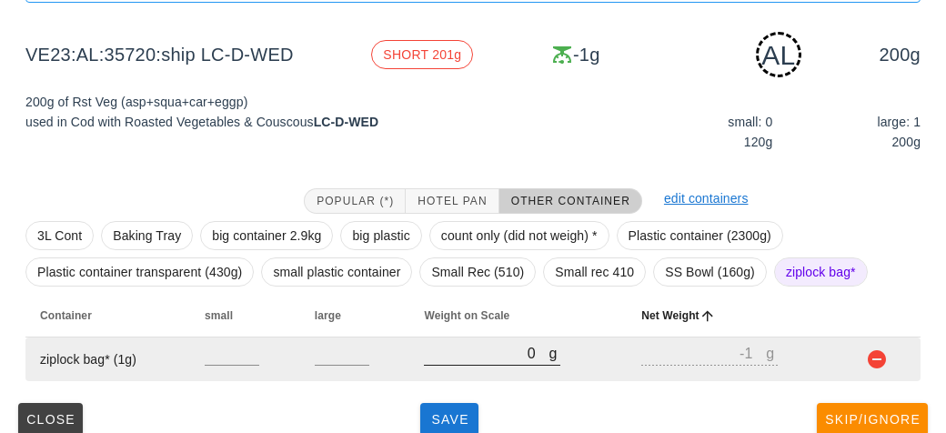
click at [485, 360] on input "0" at bounding box center [486, 353] width 125 height 24
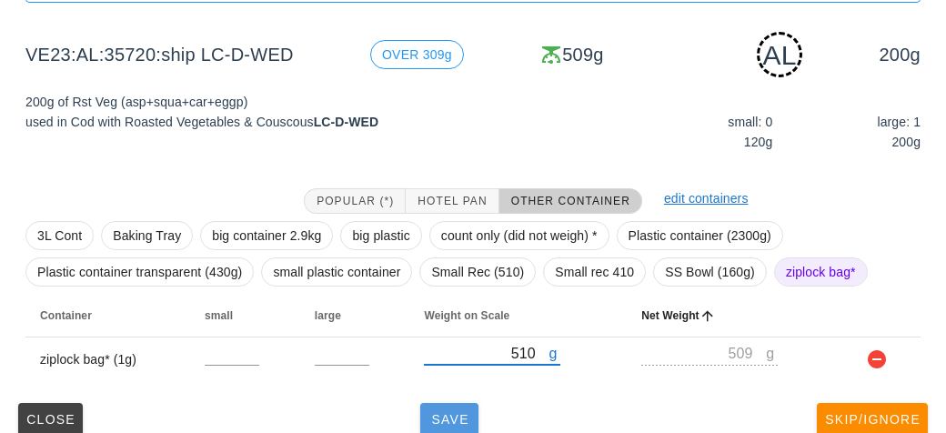
click at [448, 412] on span "Save" at bounding box center [449, 419] width 44 height 15
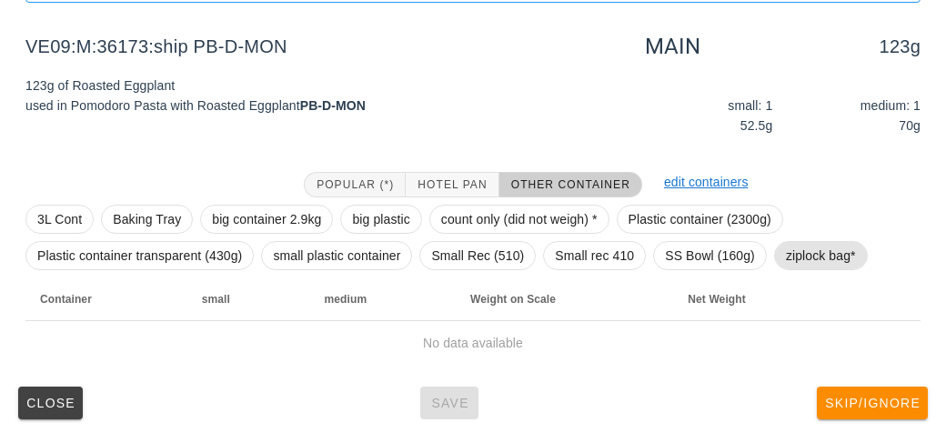
click at [821, 251] on span "ziplock bag*" at bounding box center [821, 255] width 70 height 27
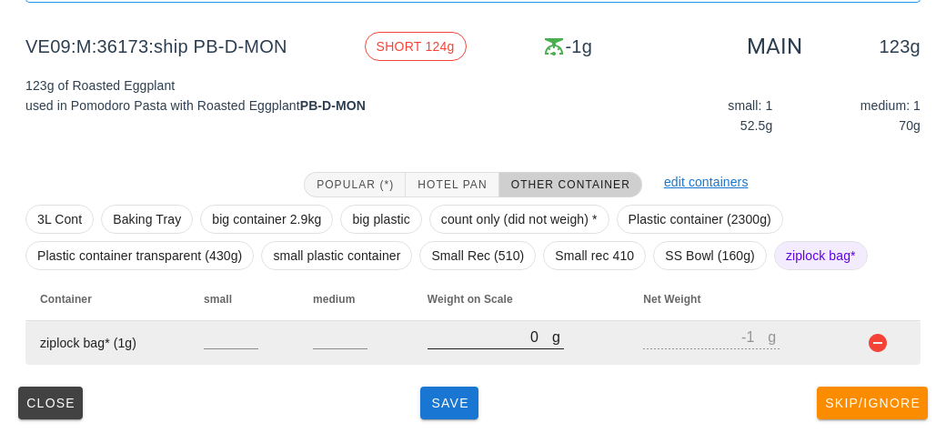
click at [513, 345] on input "0" at bounding box center [489, 337] width 125 height 24
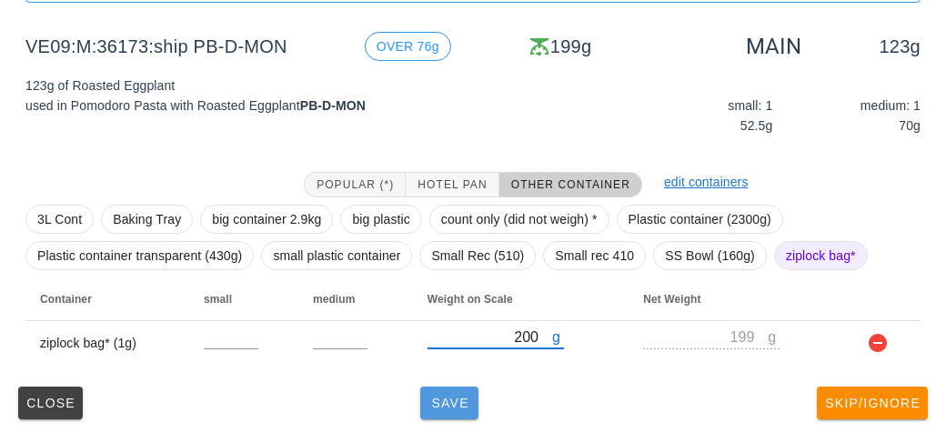
click at [442, 412] on button "Save" at bounding box center [449, 402] width 58 height 33
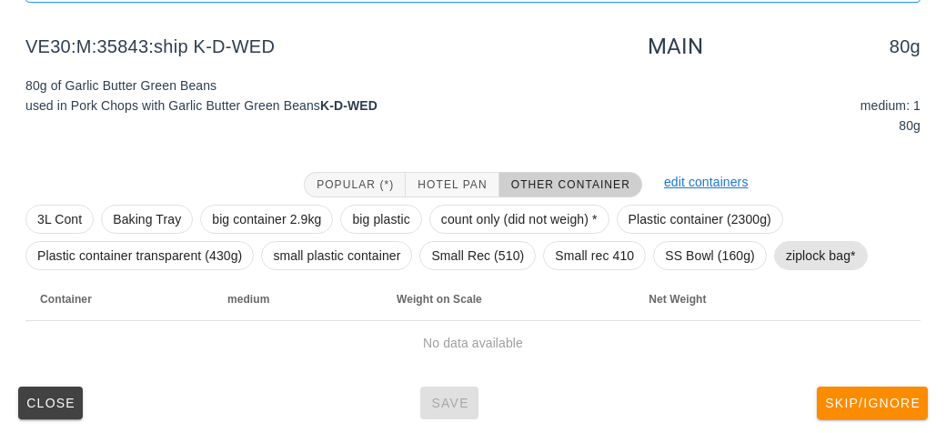
click at [819, 241] on span "ziplock bag*" at bounding box center [821, 255] width 94 height 29
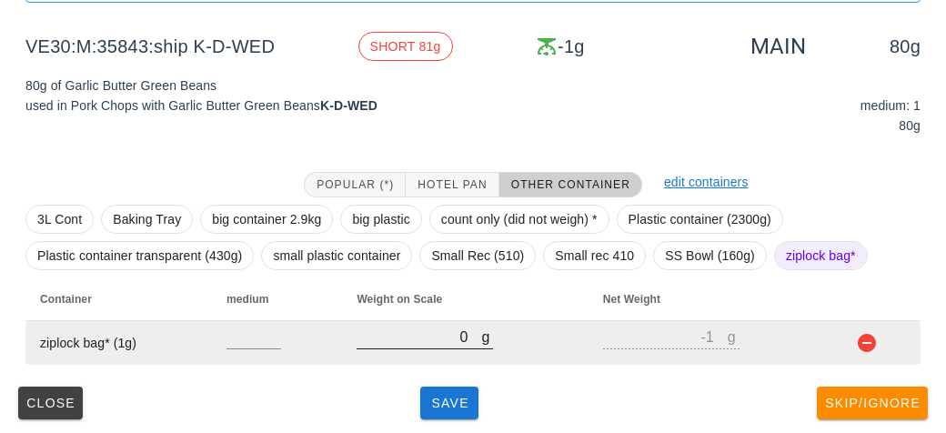
click at [418, 342] on input "0" at bounding box center [418, 337] width 125 height 24
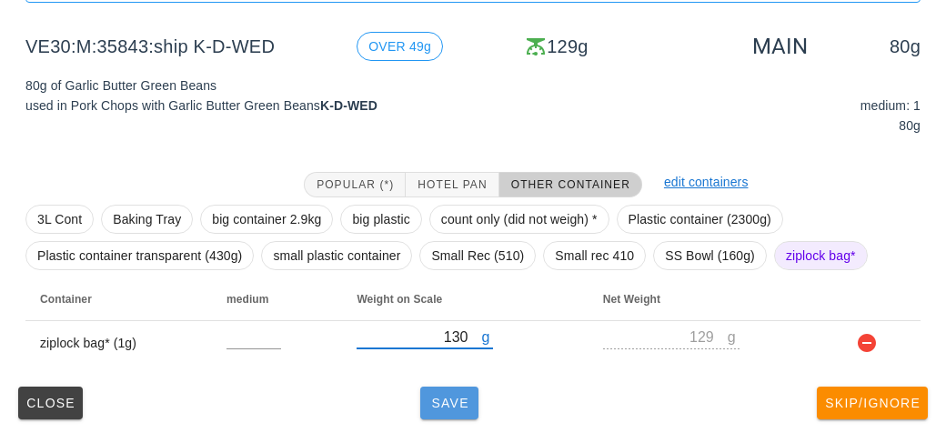
click at [455, 411] on button "Save" at bounding box center [449, 402] width 58 height 33
click at [453, 401] on span "Save" at bounding box center [449, 402] width 44 height 15
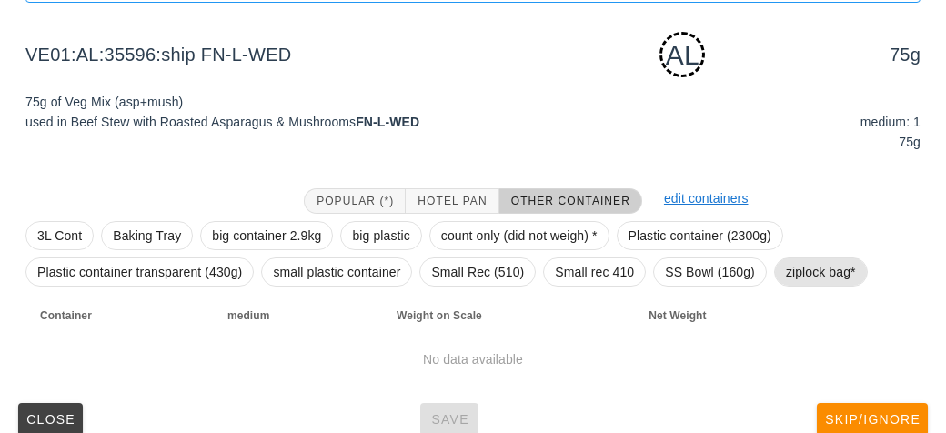
click at [815, 275] on span "ziplock bag*" at bounding box center [821, 271] width 70 height 27
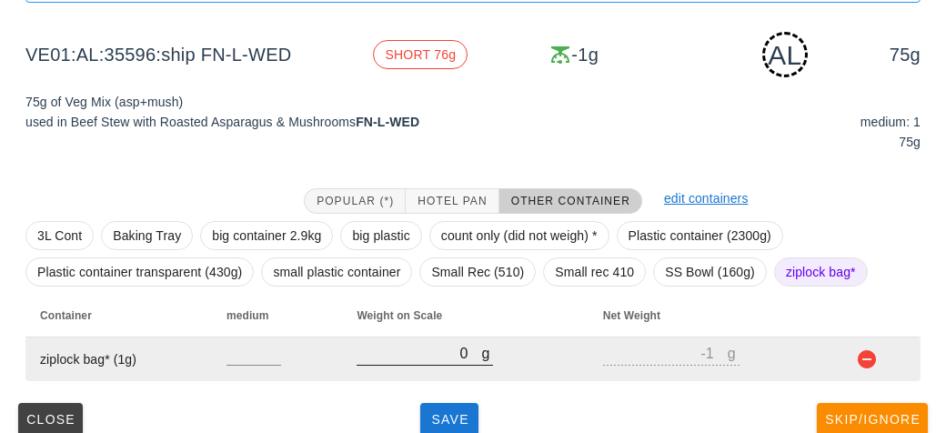
click at [443, 357] on input "0" at bounding box center [418, 353] width 125 height 24
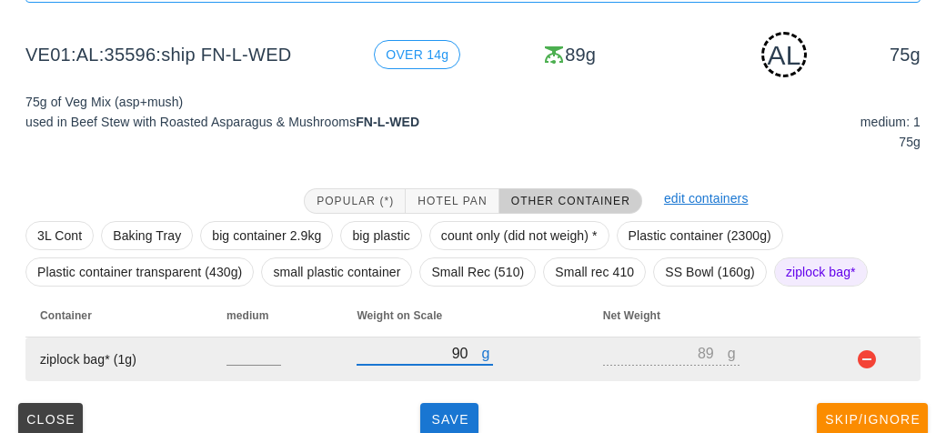
scroll to position [227, 0]
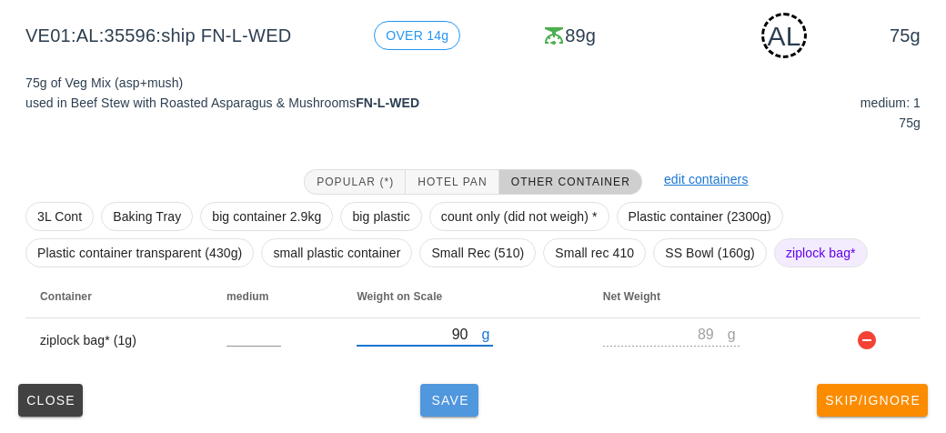
click at [435, 387] on button "Save" at bounding box center [449, 400] width 58 height 33
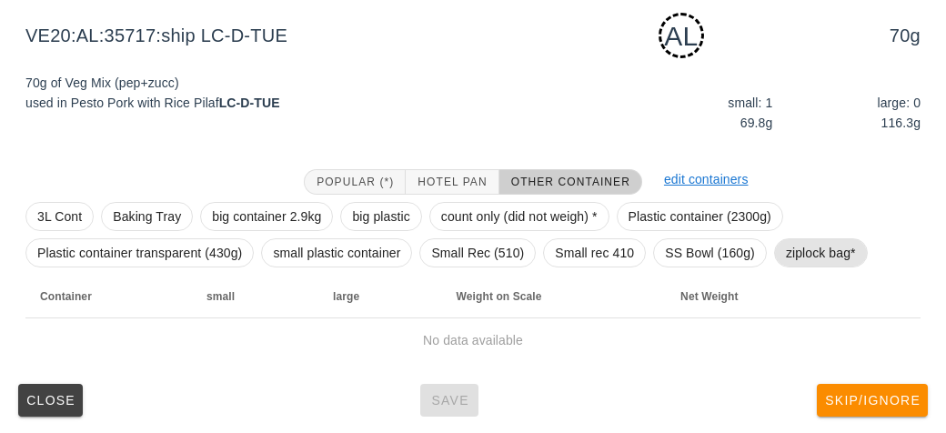
click at [808, 255] on span "ziplock bag*" at bounding box center [821, 252] width 70 height 27
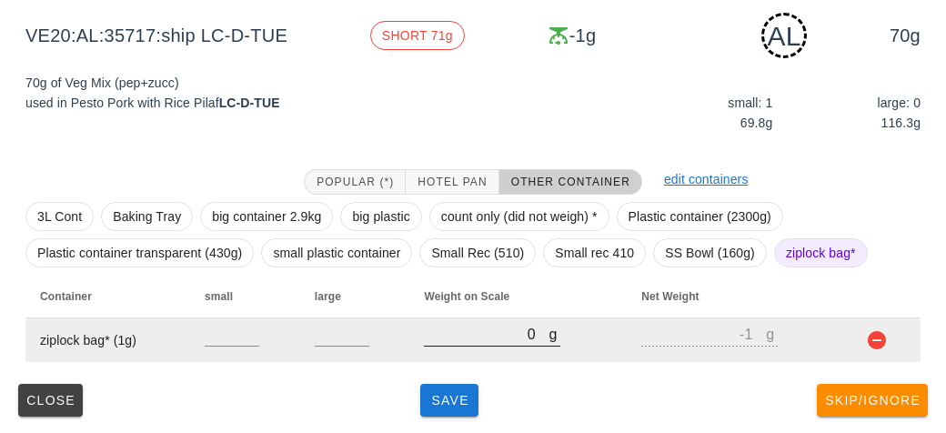
click at [459, 340] on input "0" at bounding box center [486, 334] width 125 height 24
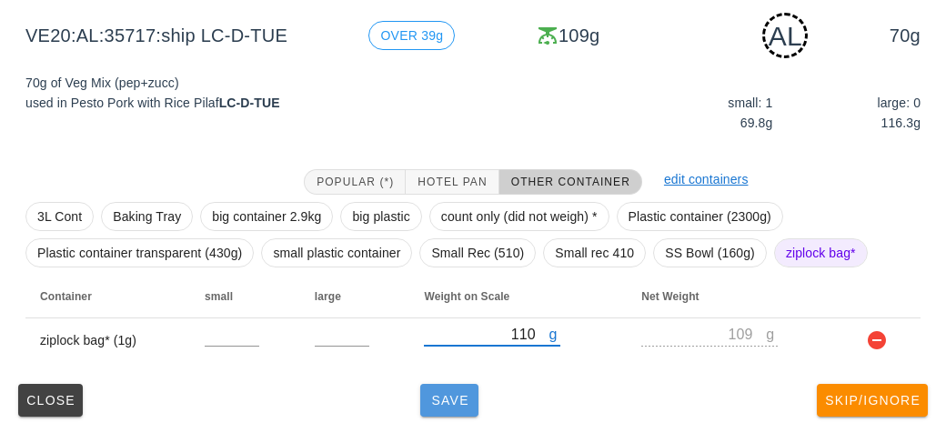
click at [425, 394] on button "Save" at bounding box center [449, 400] width 58 height 33
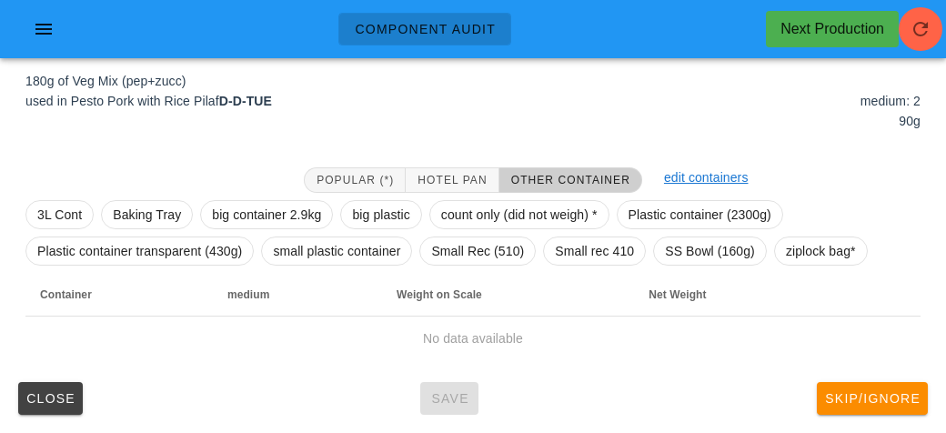
scroll to position [211, 0]
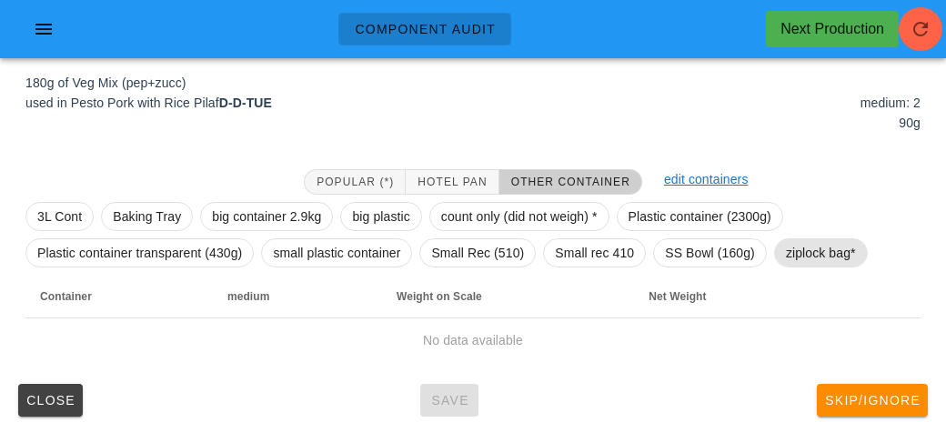
click at [803, 239] on span "ziplock bag*" at bounding box center [821, 252] width 70 height 27
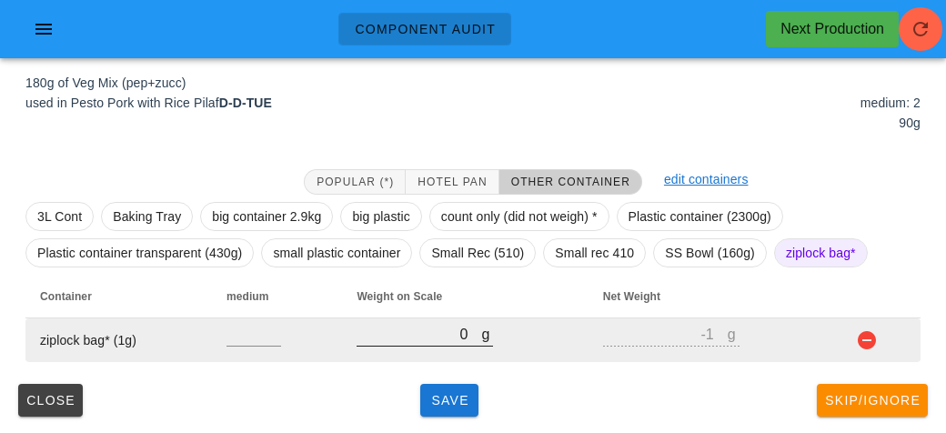
click at [405, 337] on input "0" at bounding box center [418, 334] width 125 height 24
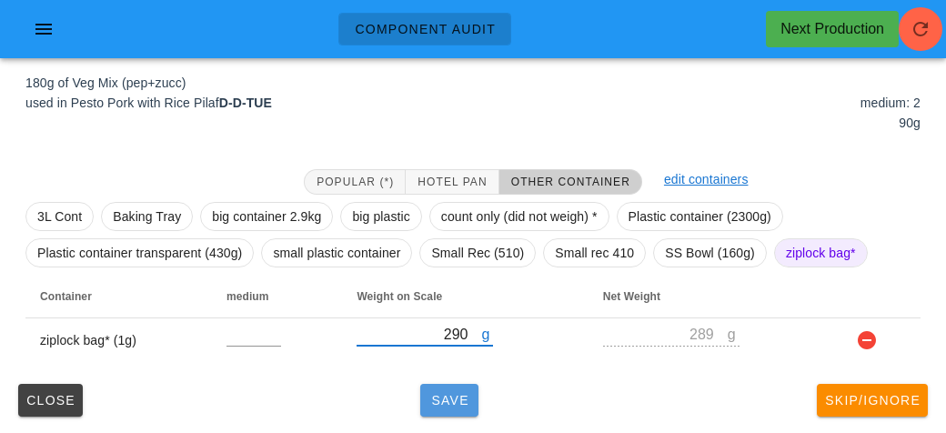
click at [455, 398] on span "Save" at bounding box center [449, 400] width 44 height 15
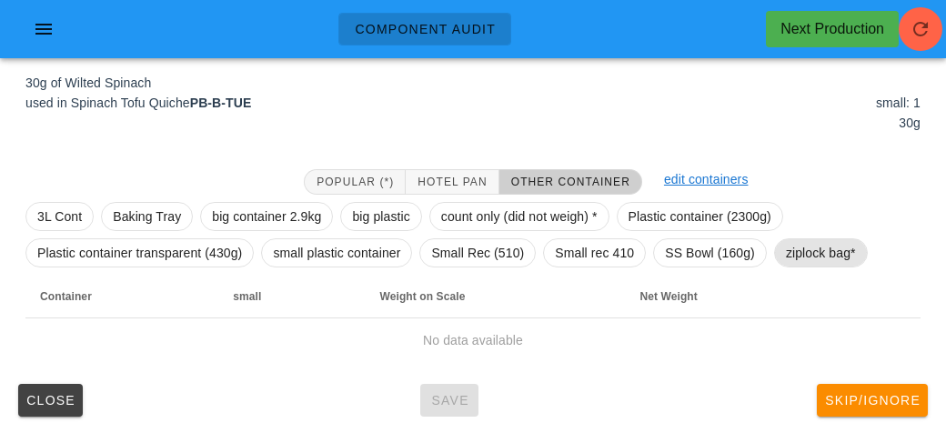
click at [799, 251] on span "ziplock bag*" at bounding box center [821, 252] width 70 height 27
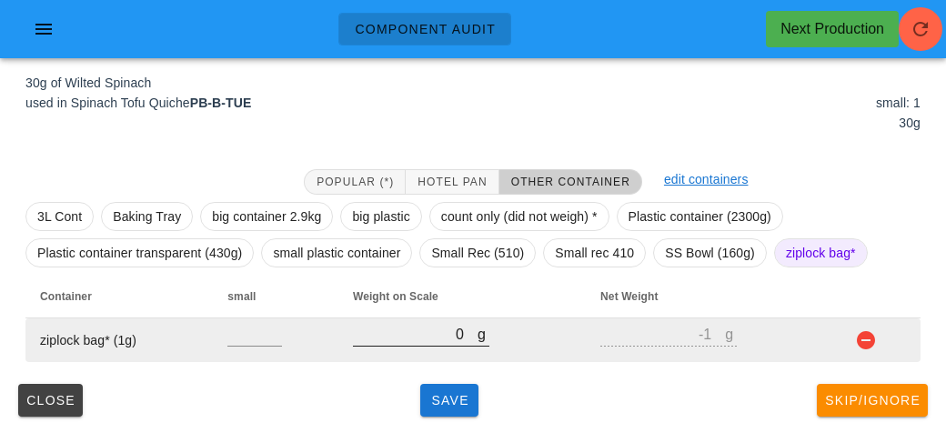
click at [435, 336] on input "0" at bounding box center [415, 334] width 125 height 24
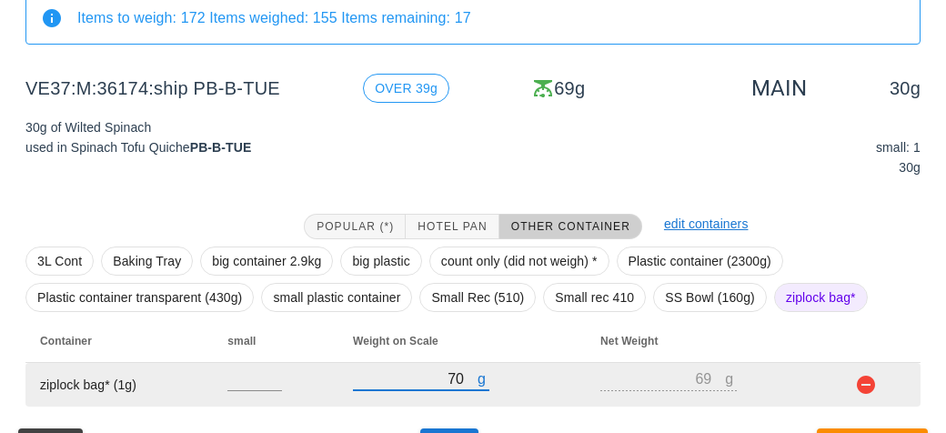
scroll to position [211, 0]
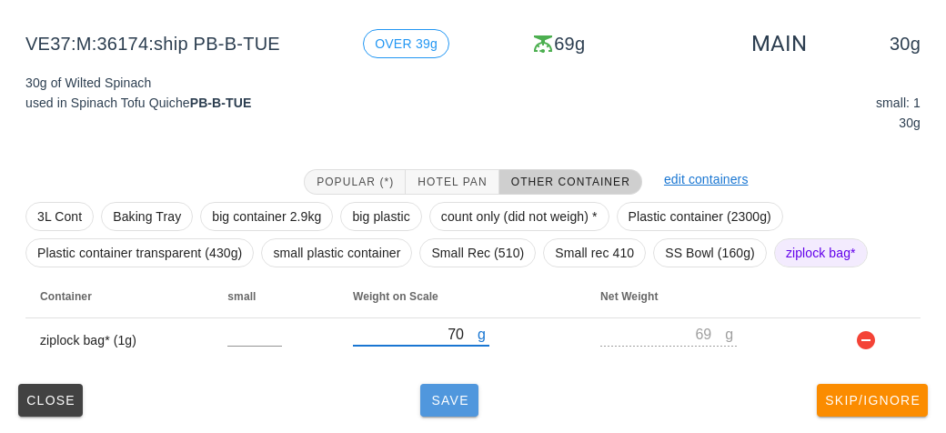
click at [459, 406] on button "Save" at bounding box center [449, 400] width 58 height 33
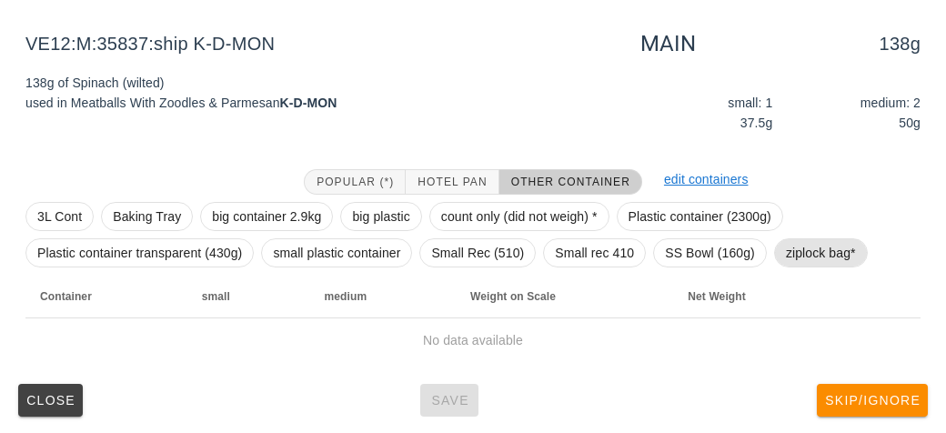
click at [808, 253] on span "ziplock bag*" at bounding box center [821, 252] width 70 height 27
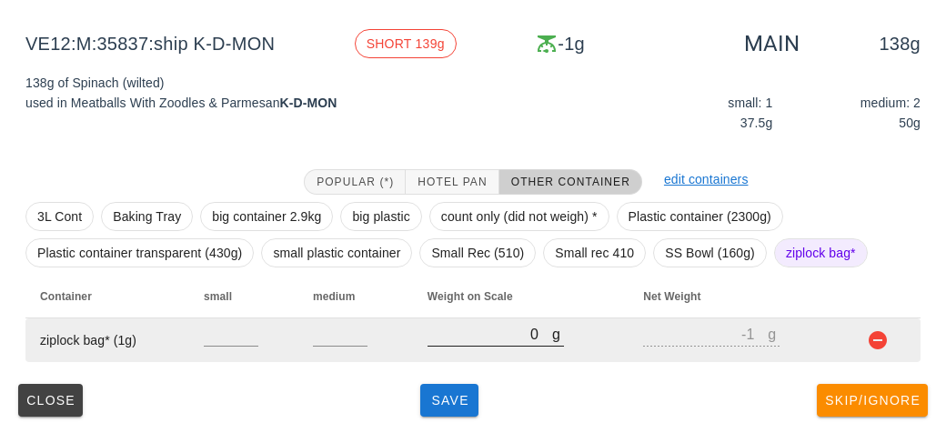
click at [462, 332] on input "0" at bounding box center [489, 334] width 125 height 24
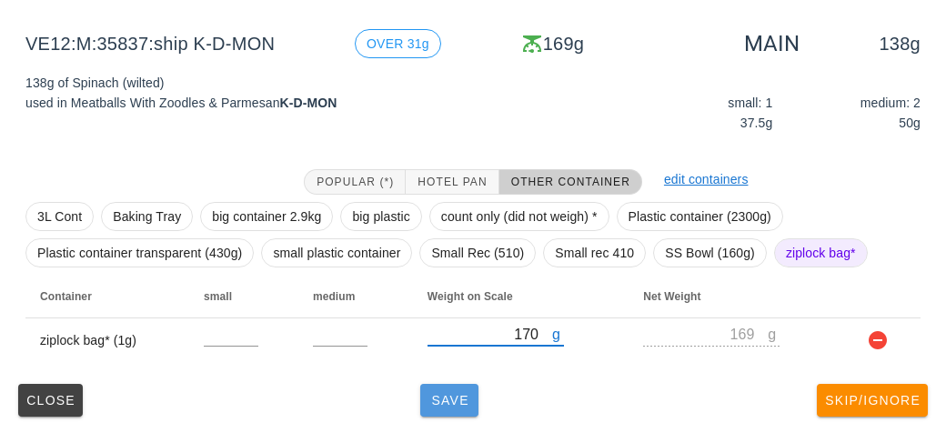
click at [458, 406] on button "Save" at bounding box center [449, 400] width 58 height 33
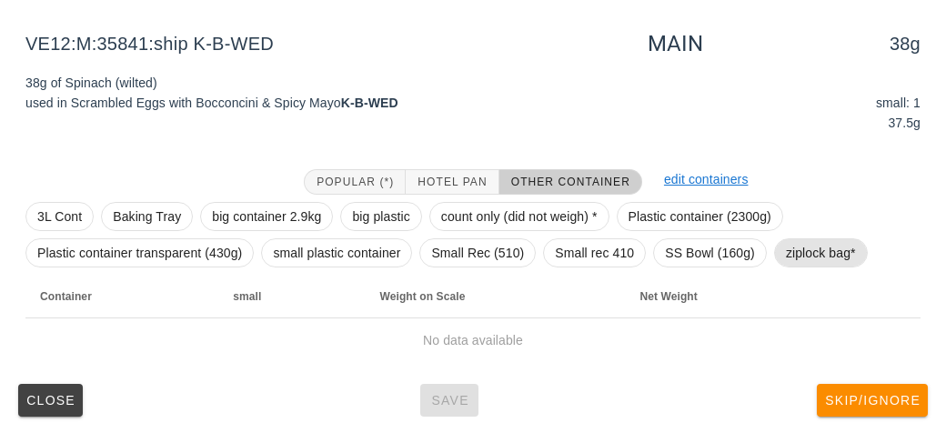
click at [815, 261] on span "ziplock bag*" at bounding box center [821, 252] width 70 height 27
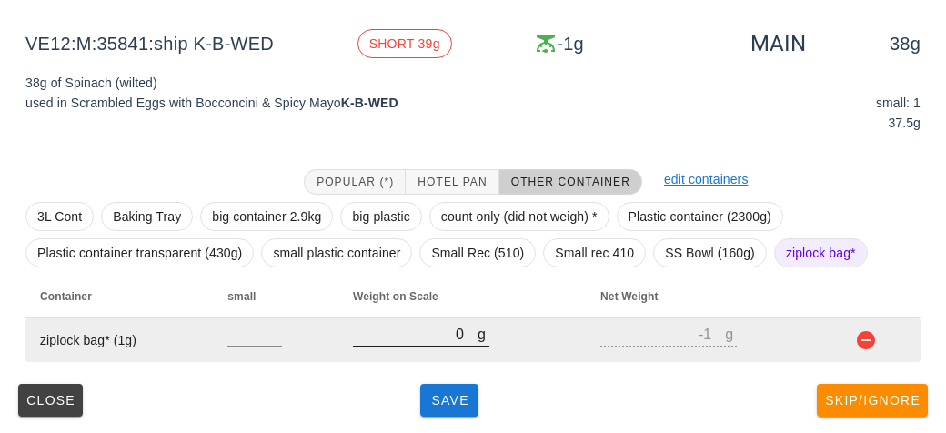
click at [435, 326] on input "0" at bounding box center [415, 334] width 125 height 24
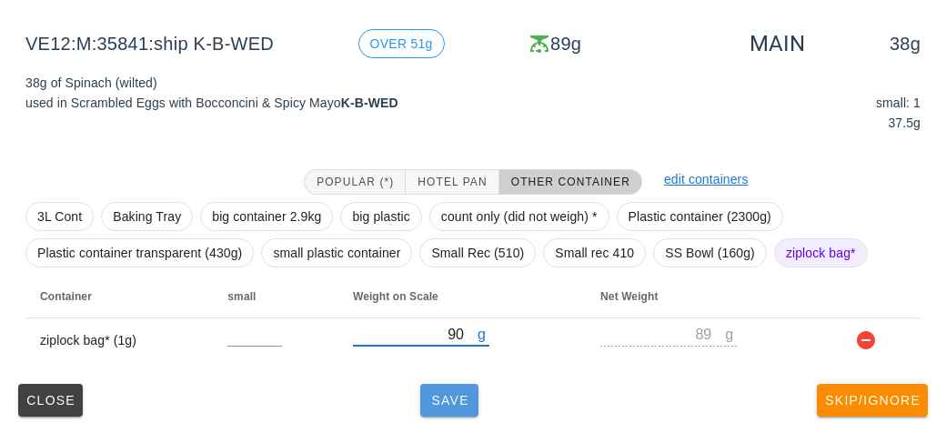
click at [455, 411] on button "Save" at bounding box center [449, 400] width 58 height 33
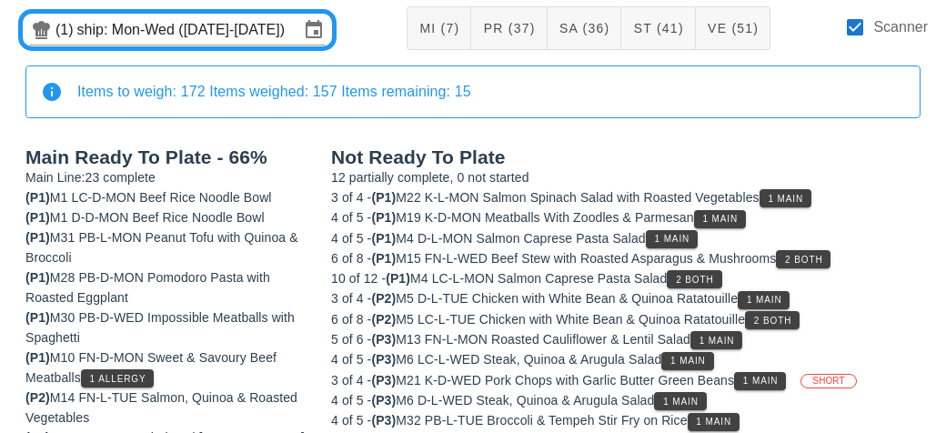
scroll to position [93, 0]
click at [864, 38] on div at bounding box center [854, 27] width 31 height 31
checkbox input "false"
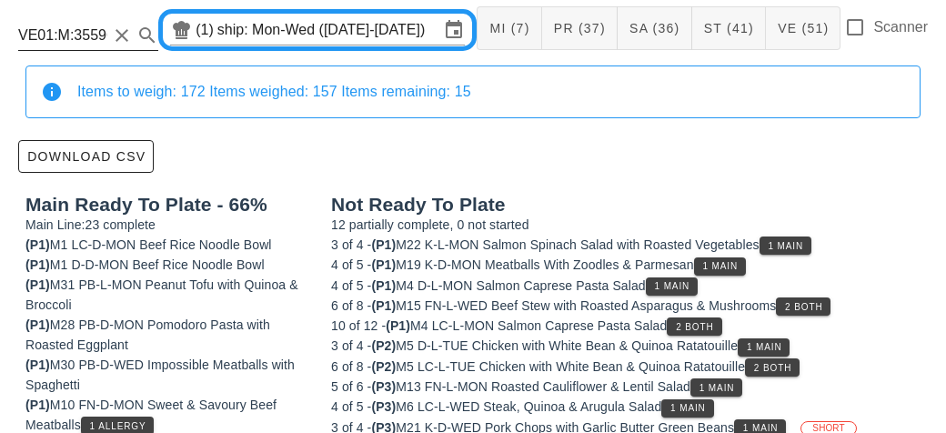
click at [60, 37] on input "VE01:M:35596:local" at bounding box center [62, 35] width 89 height 29
click at [84, 38] on input "M:35596:local" at bounding box center [62, 35] width 89 height 29
click at [84, 43] on input "ocal" at bounding box center [62, 35] width 89 height 29
type input "o"
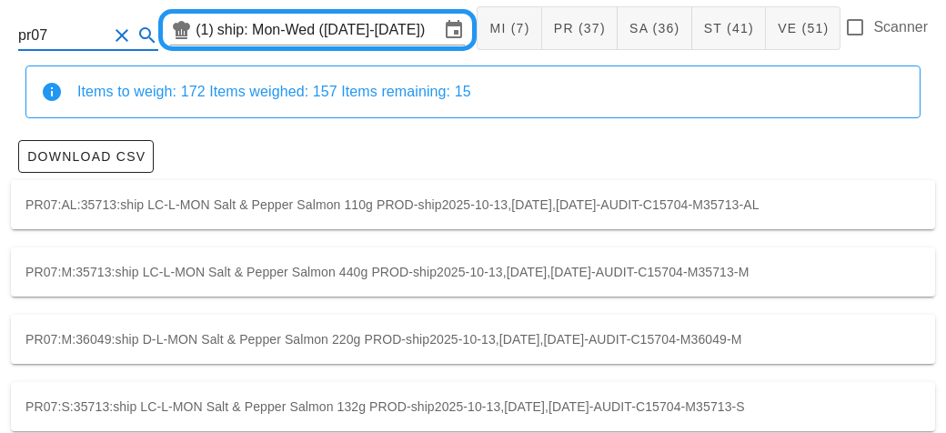
scroll to position [118, 0]
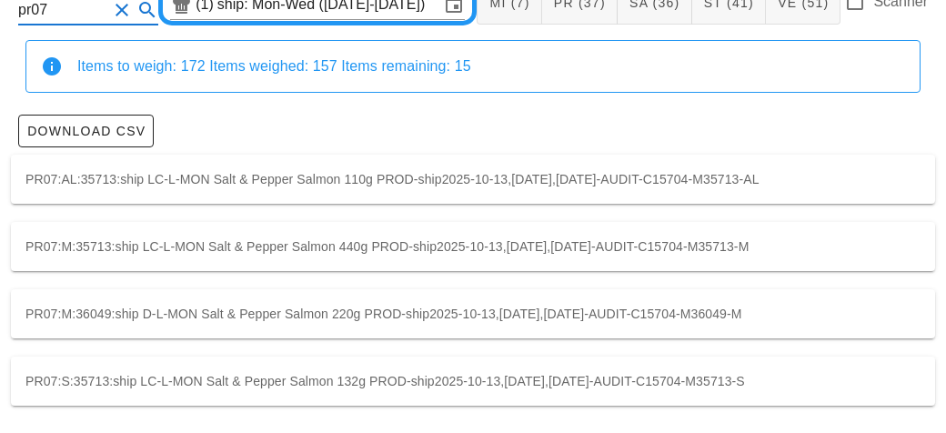
click at [664, 389] on div "PR07:S:35713:ship LC-L-MON Salt & Pepper Salmon 132g PROD-ship2025-10-13,2025-1…" at bounding box center [473, 380] width 924 height 49
type input "PR07:S:35713:ship"
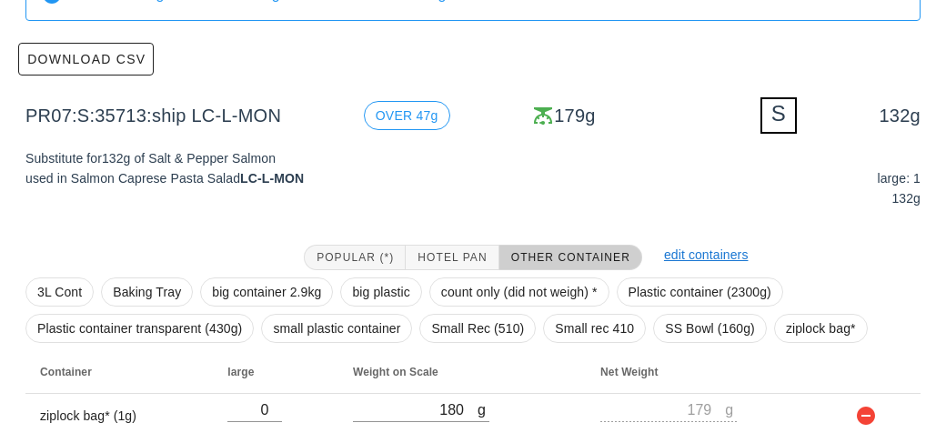
scroll to position [265, 0]
